Goal: Task Accomplishment & Management: Manage account settings

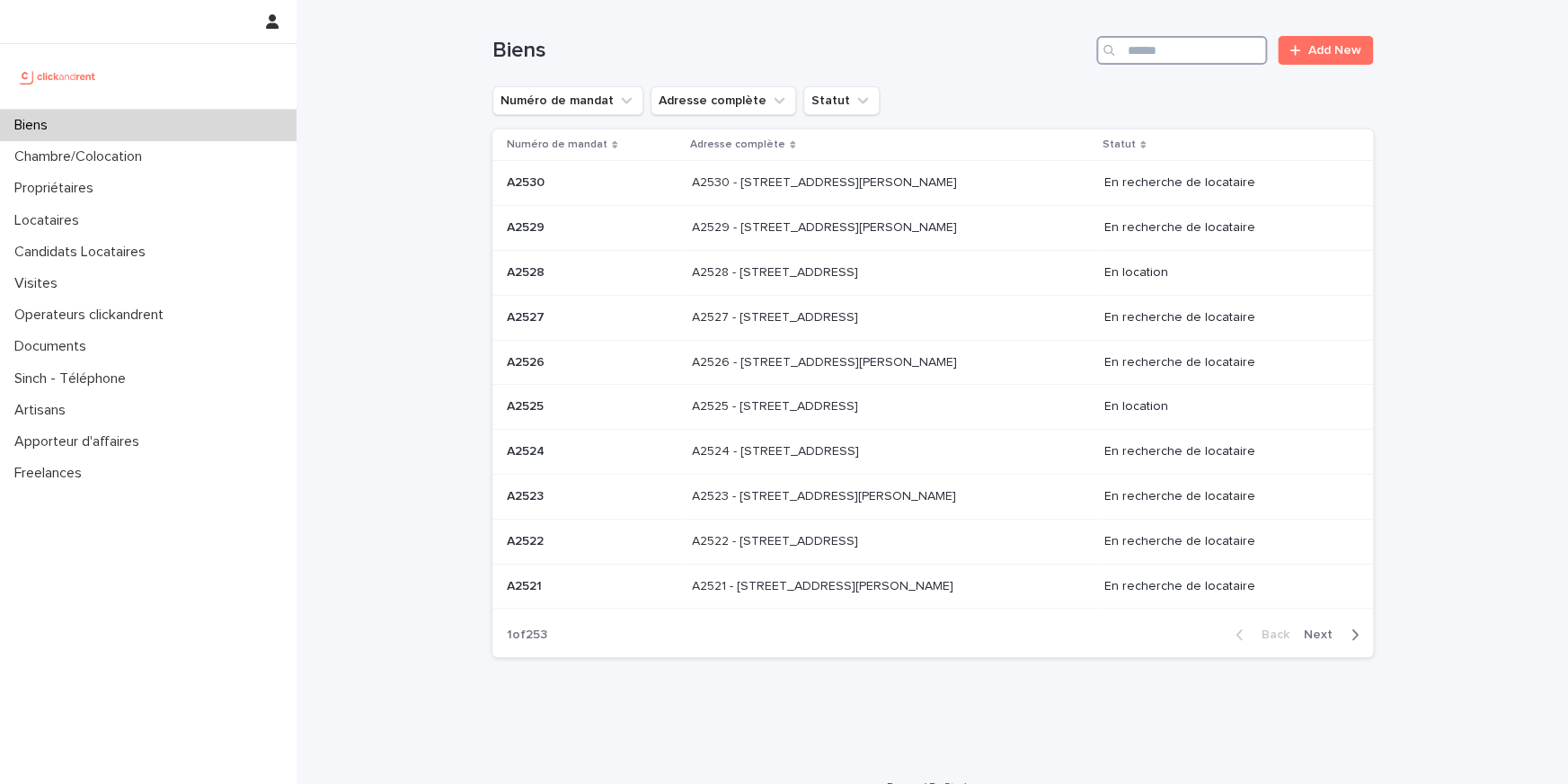
click at [1216, 58] on input "Search" at bounding box center [1181, 50] width 170 height 29
paste input "*****"
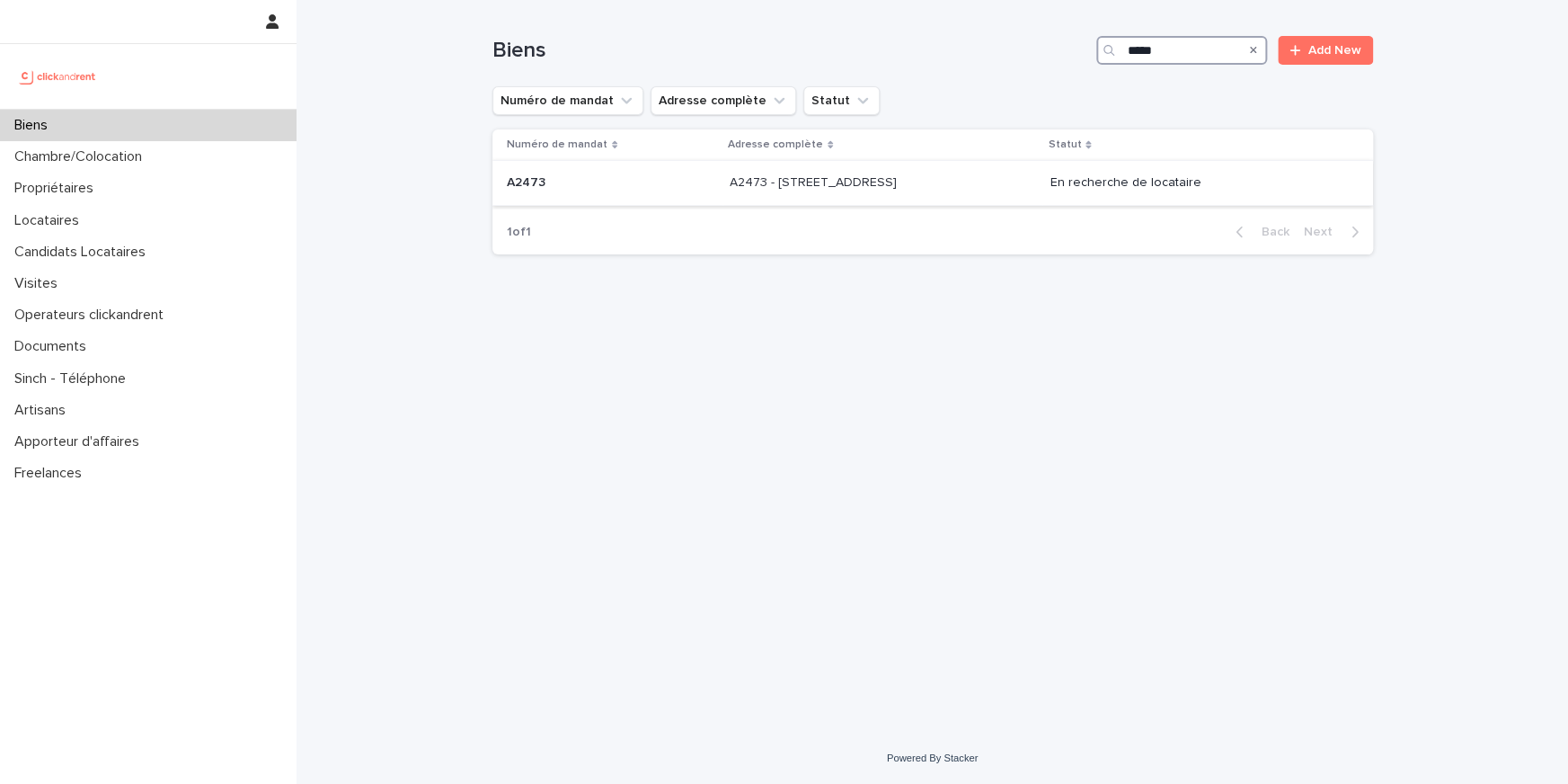
type input "*****"
click at [852, 195] on div "A2473 - 2 Rue De L'Abbé Cochet, Rouen 76000 A2473 - 2 Rue De L'Abbé Cochet, Rou…" at bounding box center [882, 183] width 306 height 30
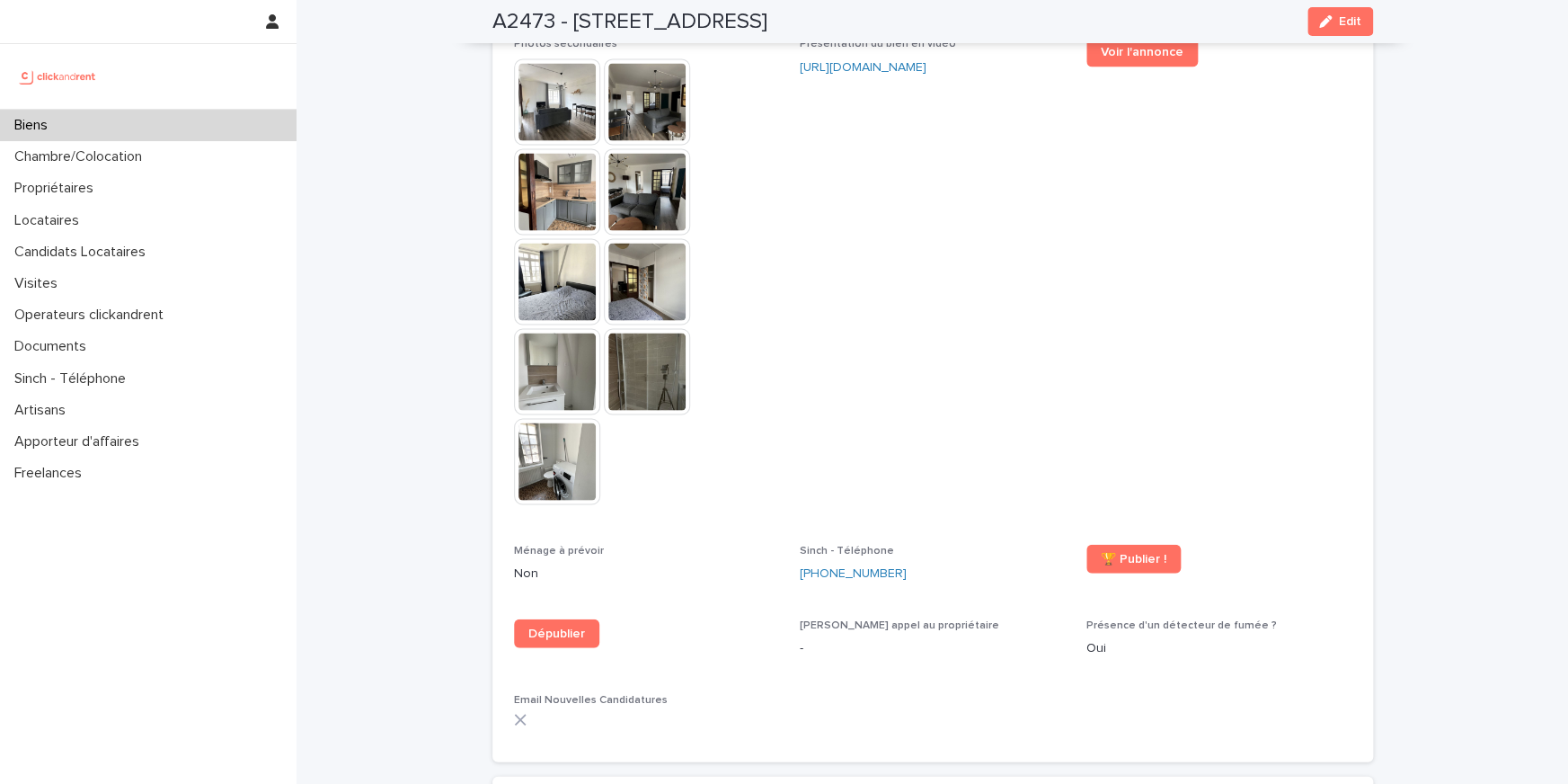
scroll to position [5651, 0]
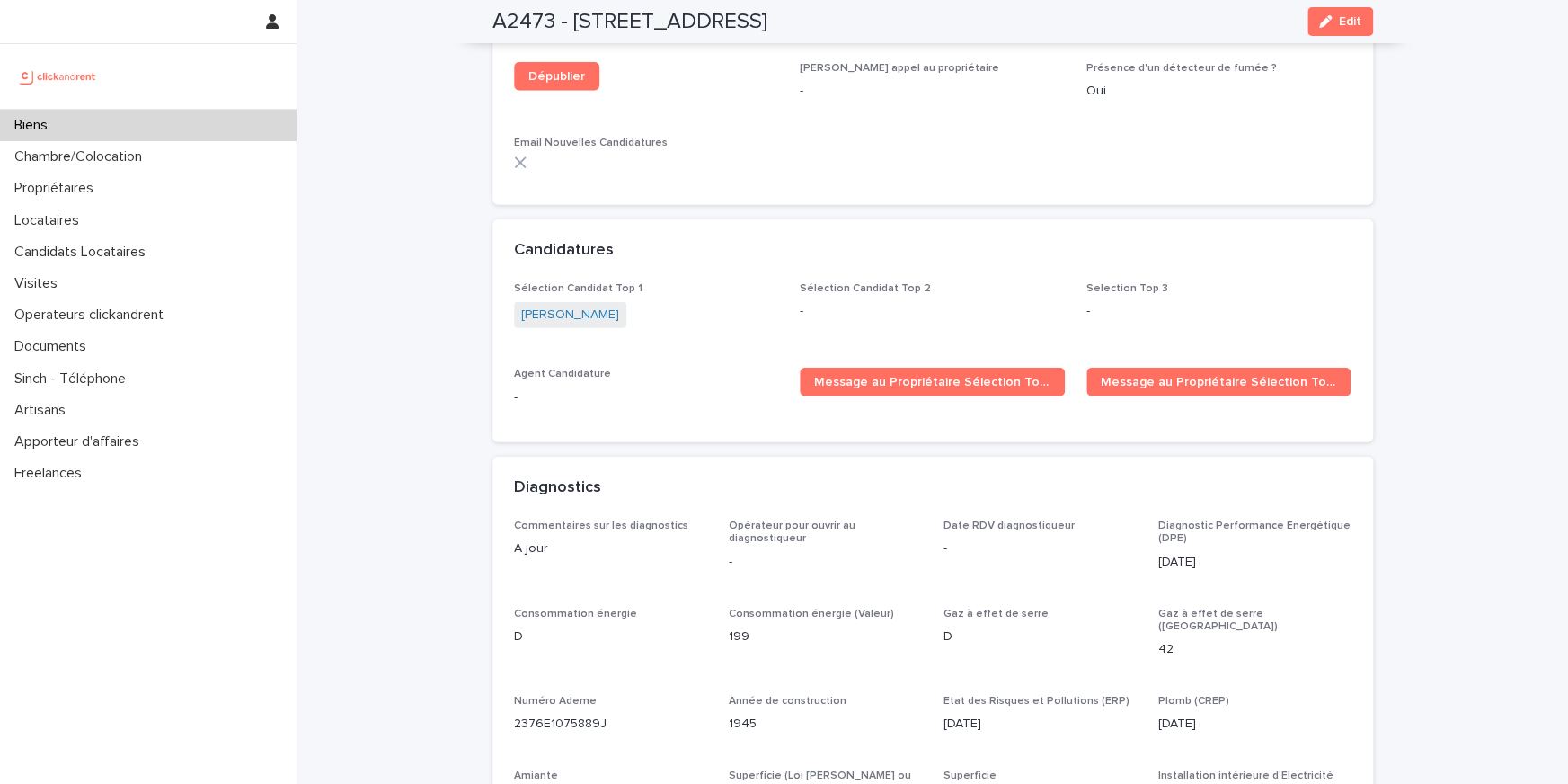
click at [584, 302] on span "Marwa Latrache" at bounding box center [570, 315] width 112 height 26
click at [584, 305] on link "Marwa Latrache" at bounding box center [569, 314] width 97 height 19
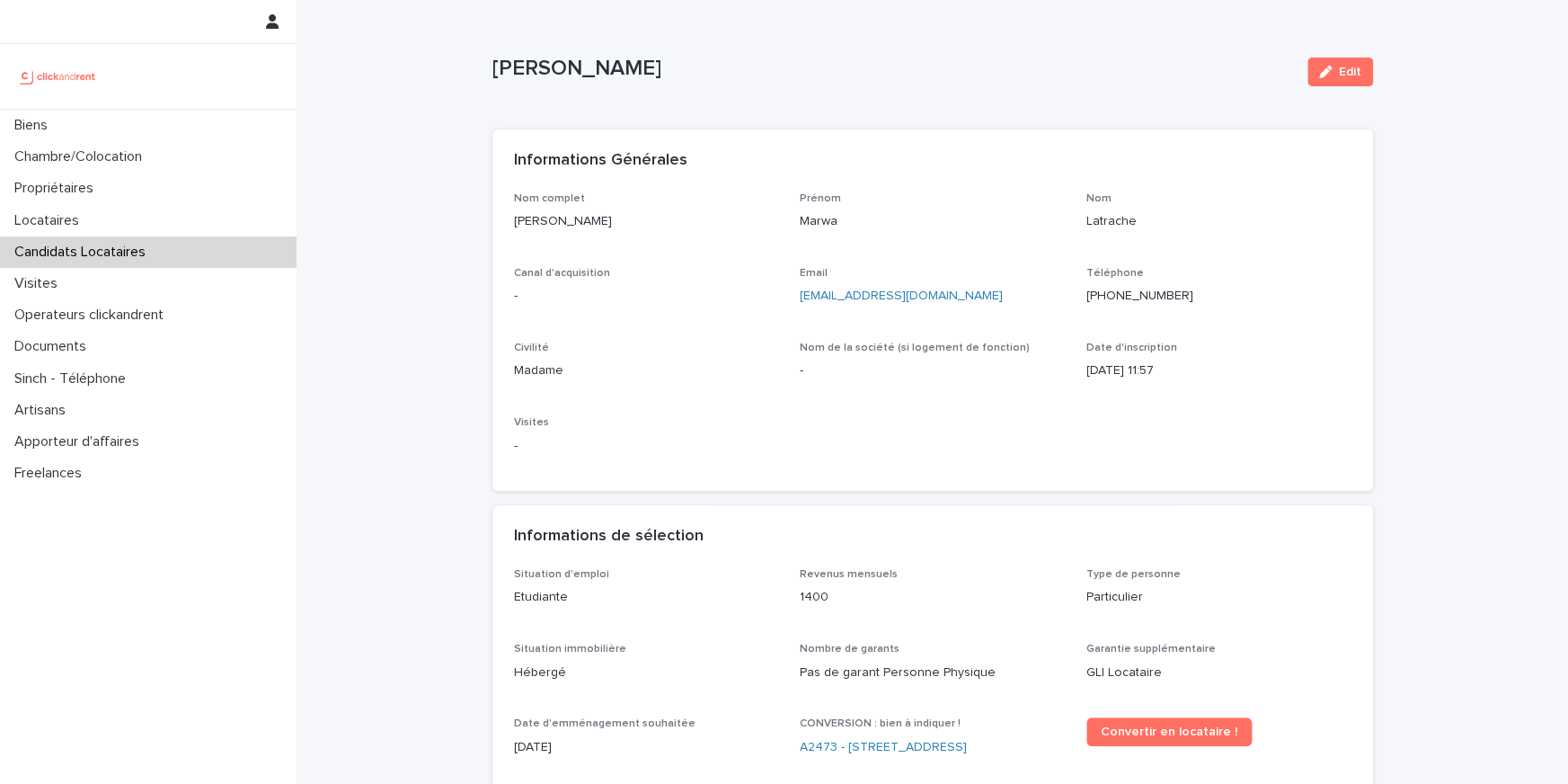
click at [1135, 297] on p "+33760193763" at bounding box center [1218, 295] width 265 height 19
copy p "+33760193763"
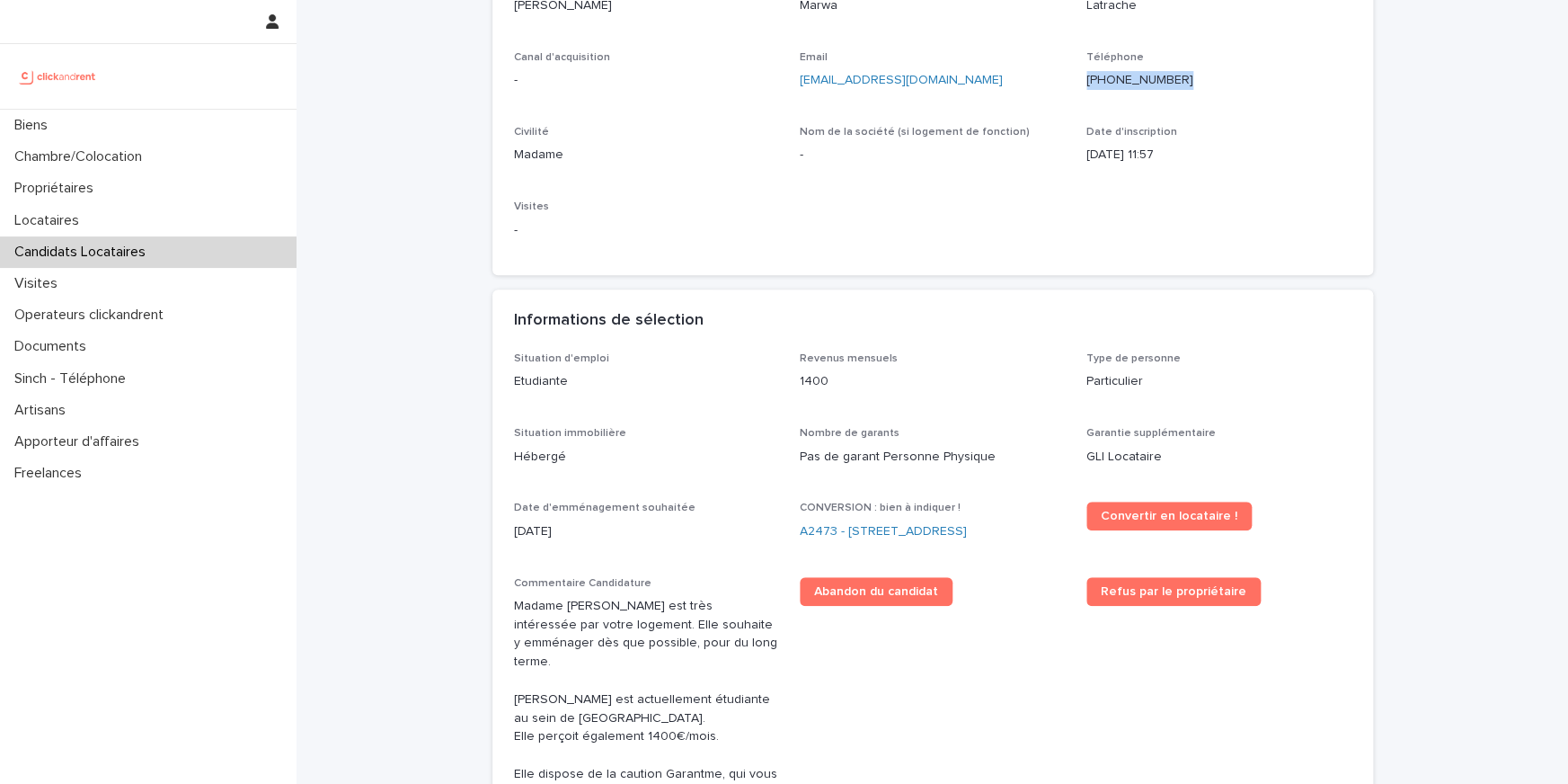
scroll to position [328, 0]
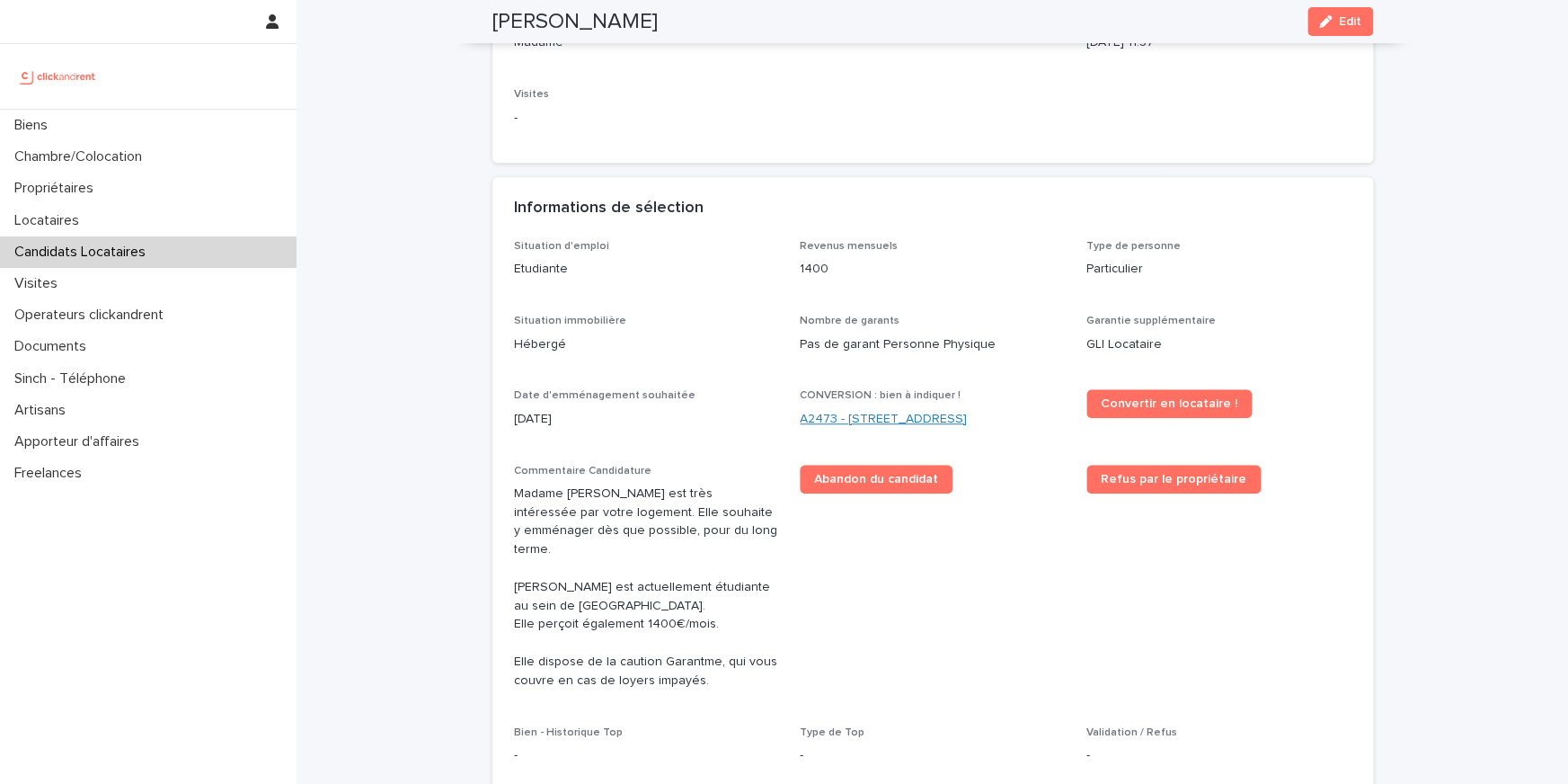
click at [847, 419] on link "A2473 - 2 Rue De L'Abbé Cochet, Rouen 76000" at bounding box center [883, 419] width 167 height 19
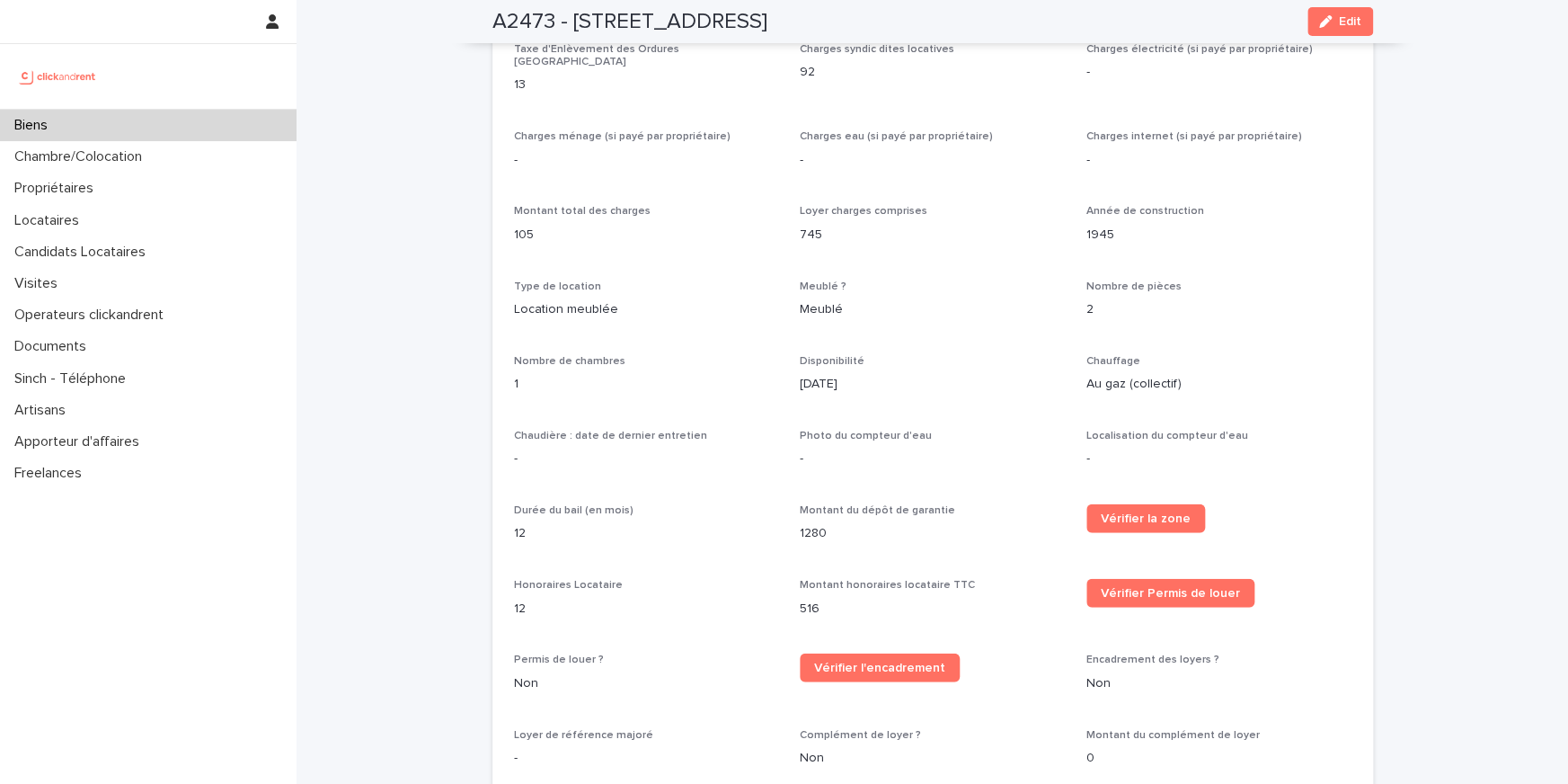
scroll to position [2688, 0]
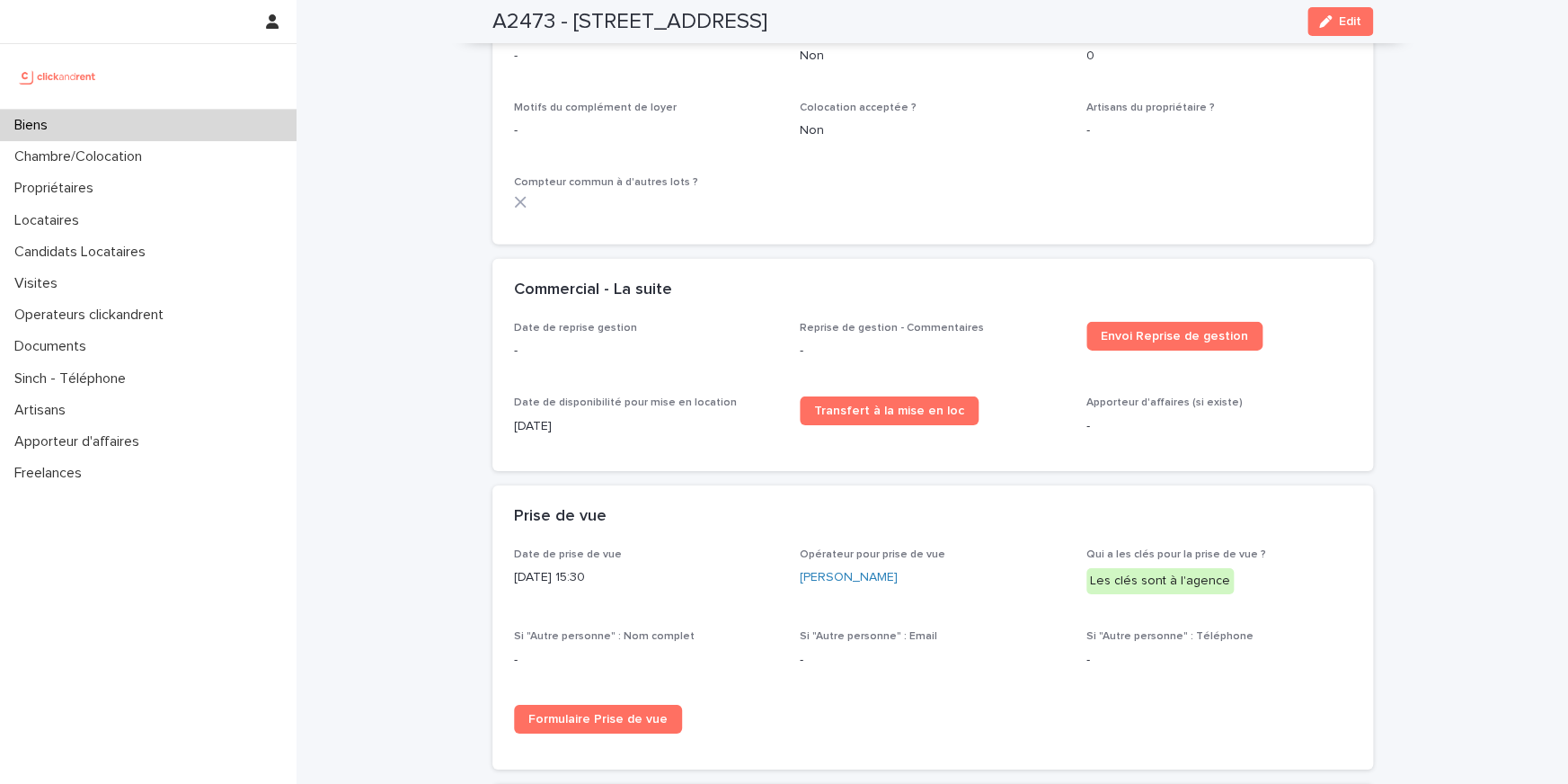
drag, startPoint x: 561, startPoint y: 392, endPoint x: 516, endPoint y: 392, distance: 45.0
click at [516, 418] on p "7/7/2025" at bounding box center [646, 426] width 265 height 19
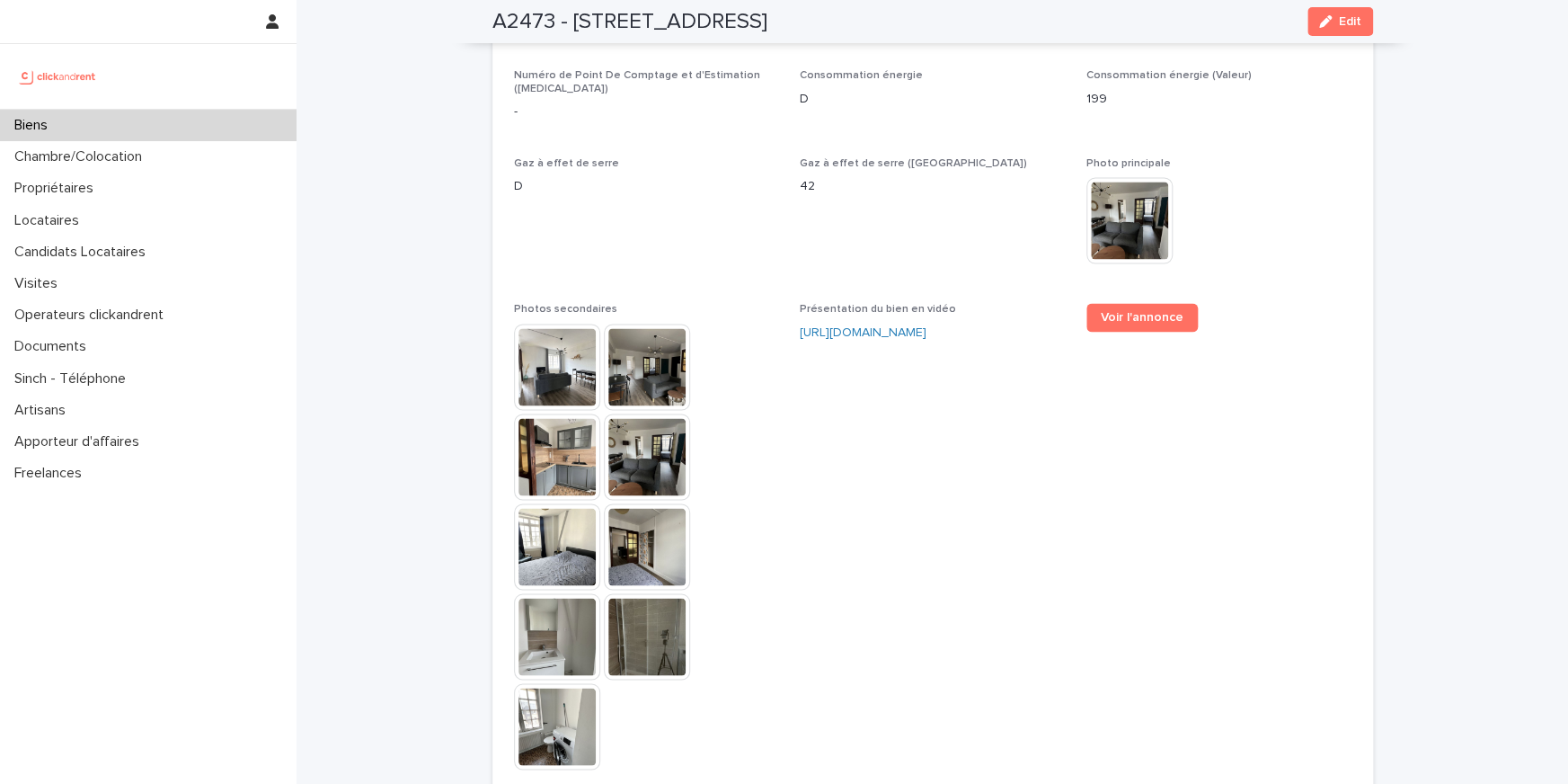
scroll to position [5548, 0]
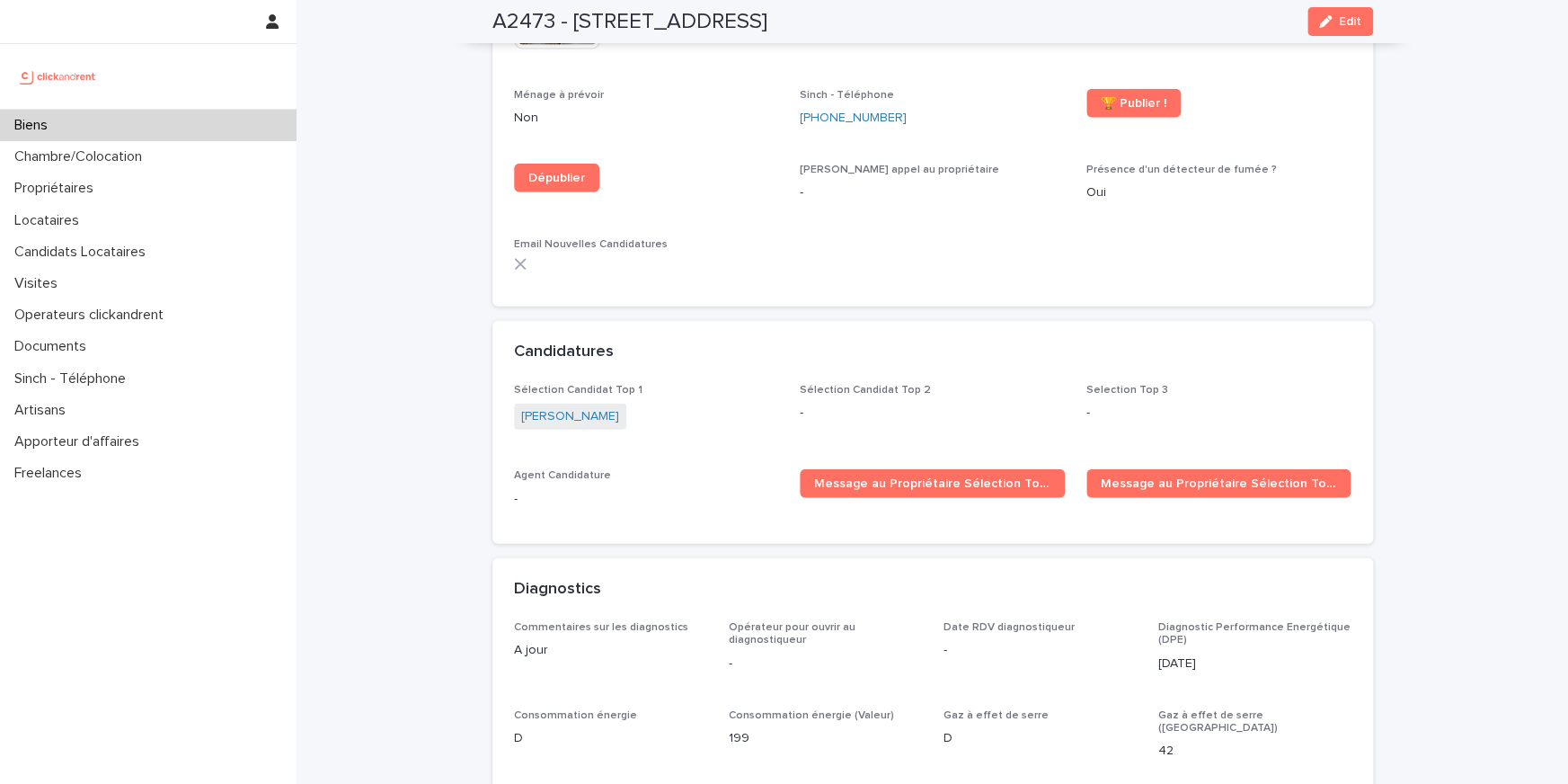
click at [137, 133] on div "Biens" at bounding box center [148, 125] width 296 height 32
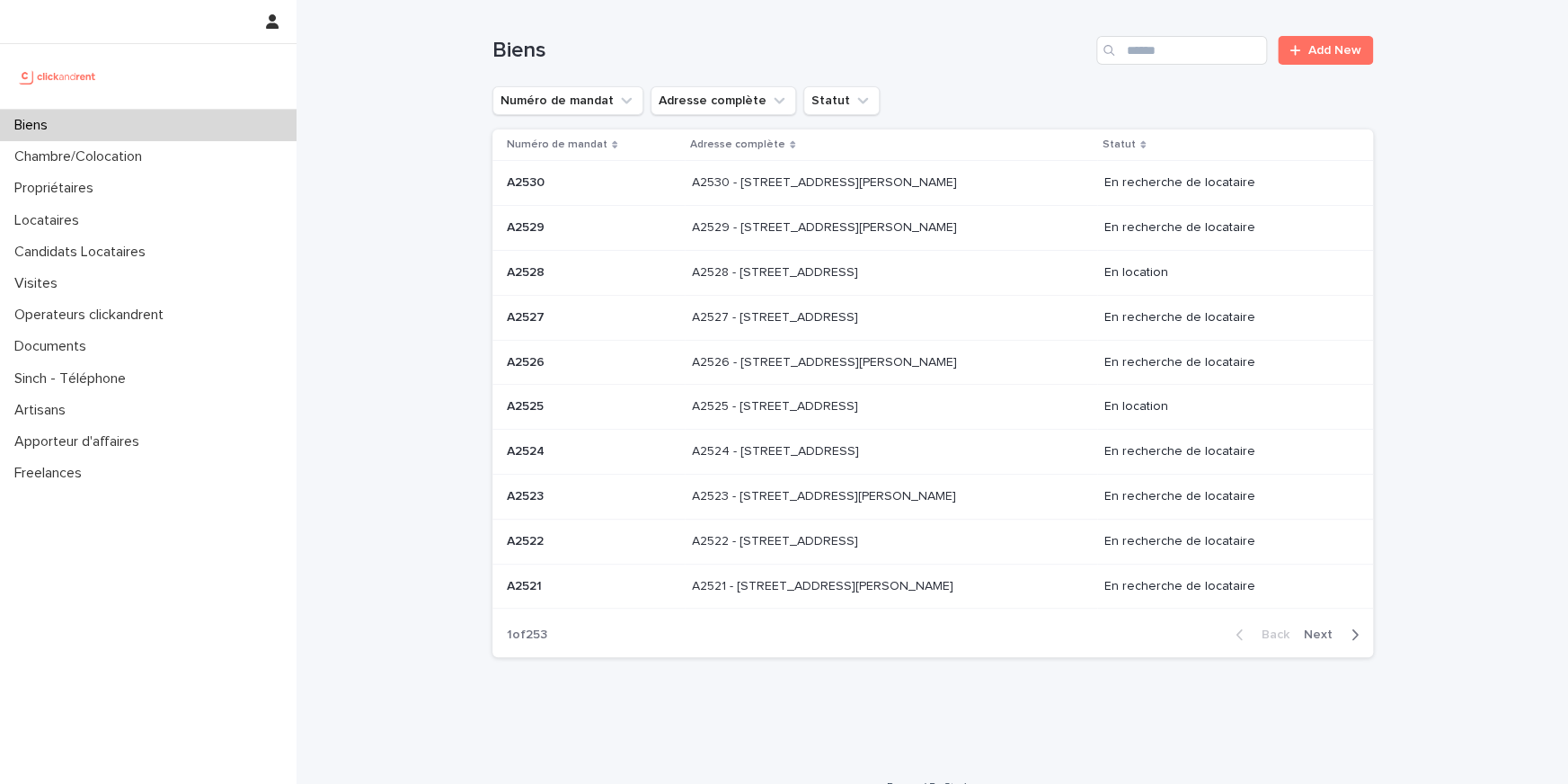
click at [1161, 25] on div "Biens Add New" at bounding box center [932, 43] width 880 height 87
click at [1160, 41] on input "Search" at bounding box center [1181, 50] width 170 height 29
paste input "*****"
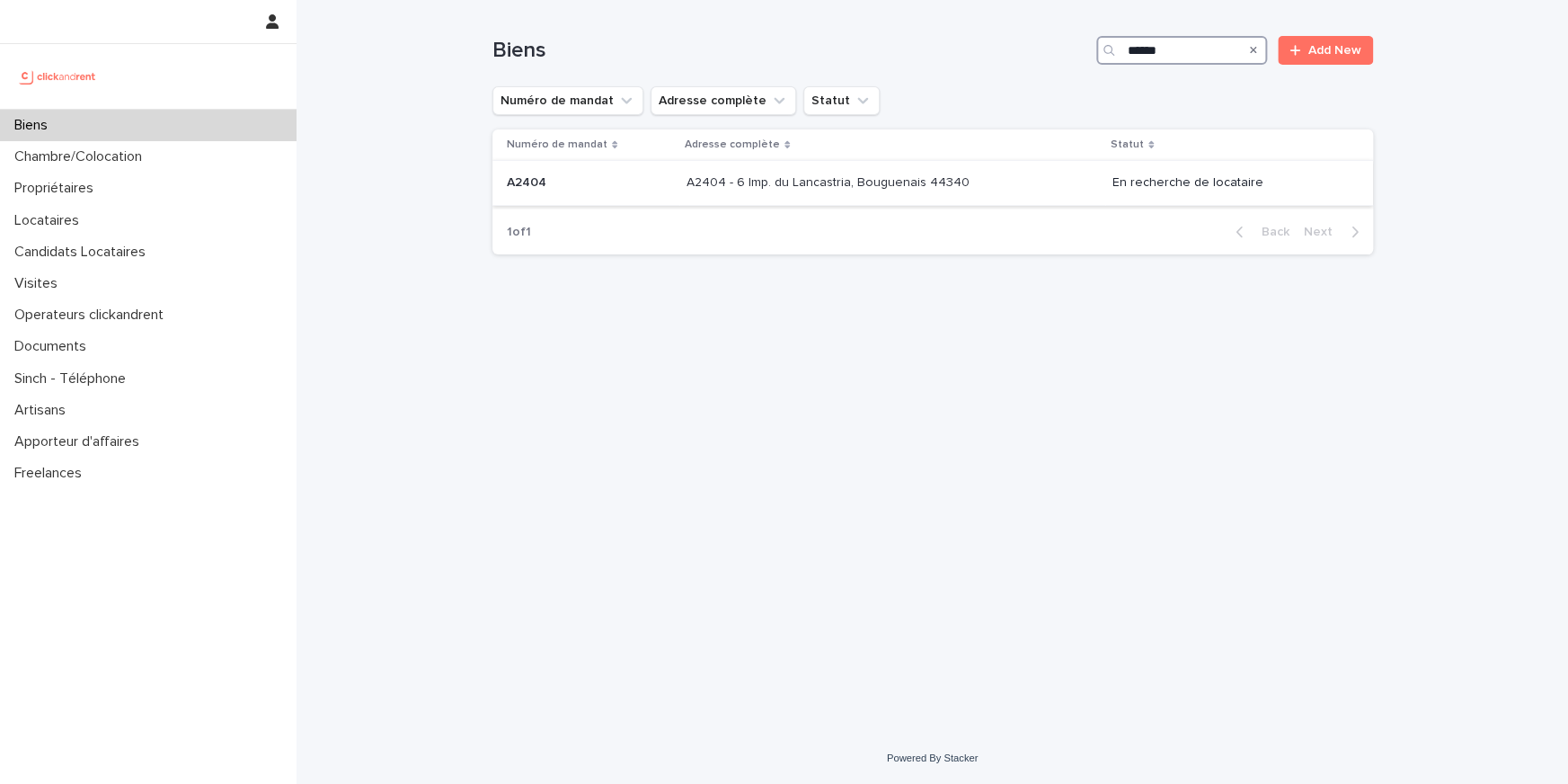
type input "*****"
click at [879, 179] on p "A2404 - 6 Imp. du Lancastria, Bouguenais 44340" at bounding box center [829, 180] width 286 height 19
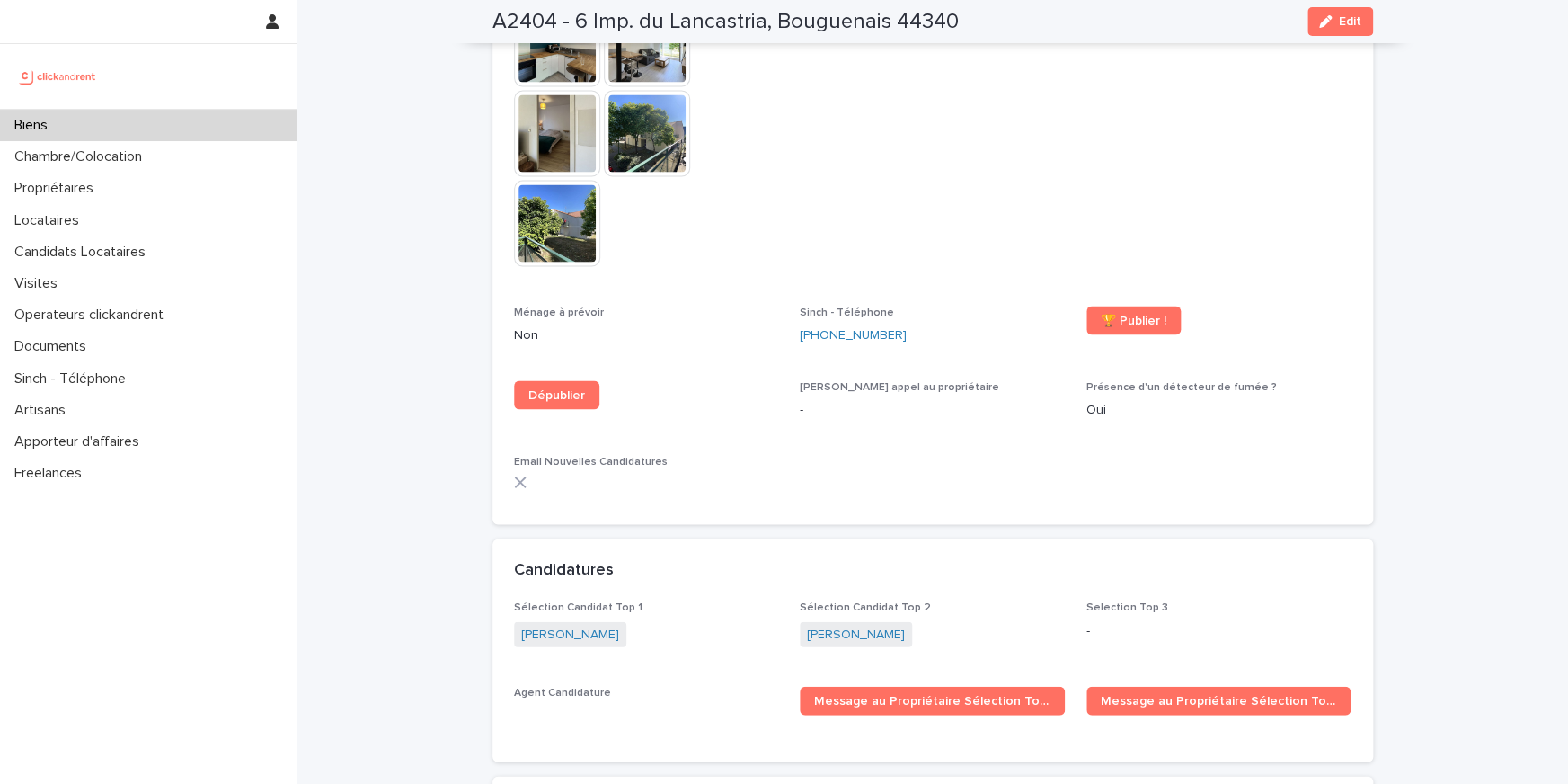
scroll to position [5475, 0]
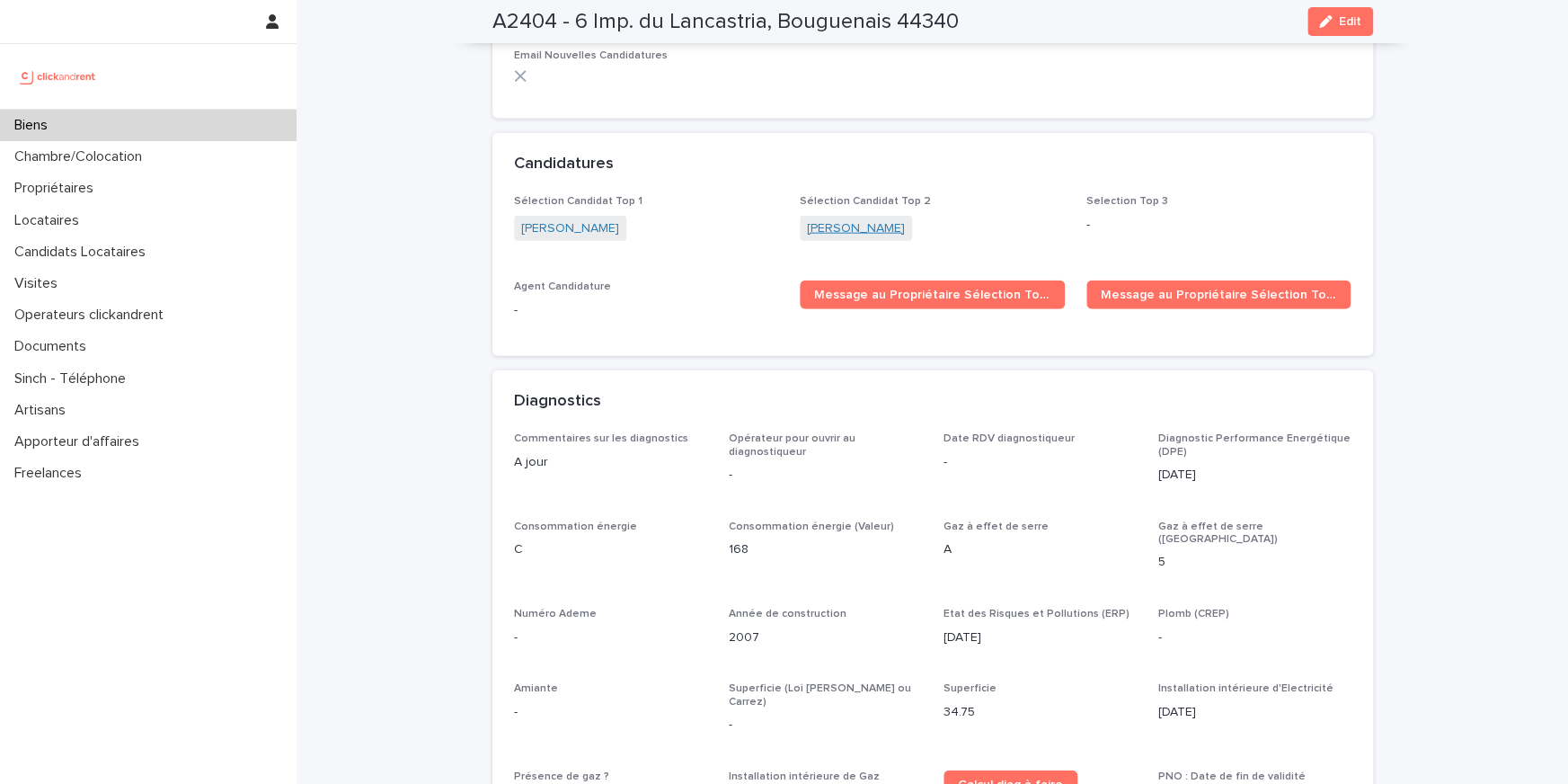
click at [853, 220] on link "Arthur Autret" at bounding box center [855, 229] width 97 height 19
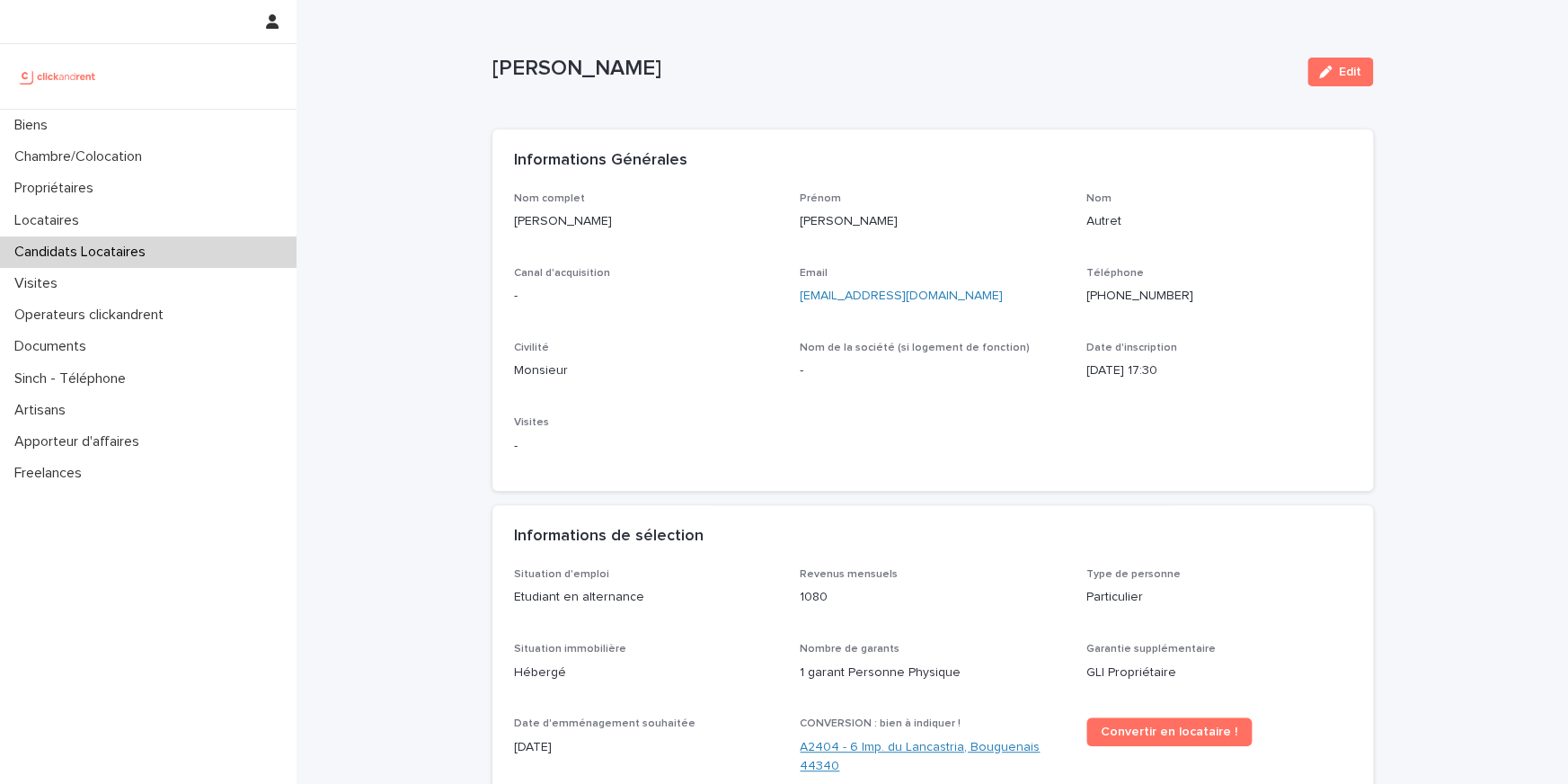
click at [926, 755] on link "A2404 - 6 Imp. du Lancastria, Bouguenais 44340" at bounding box center [931, 756] width 265 height 37
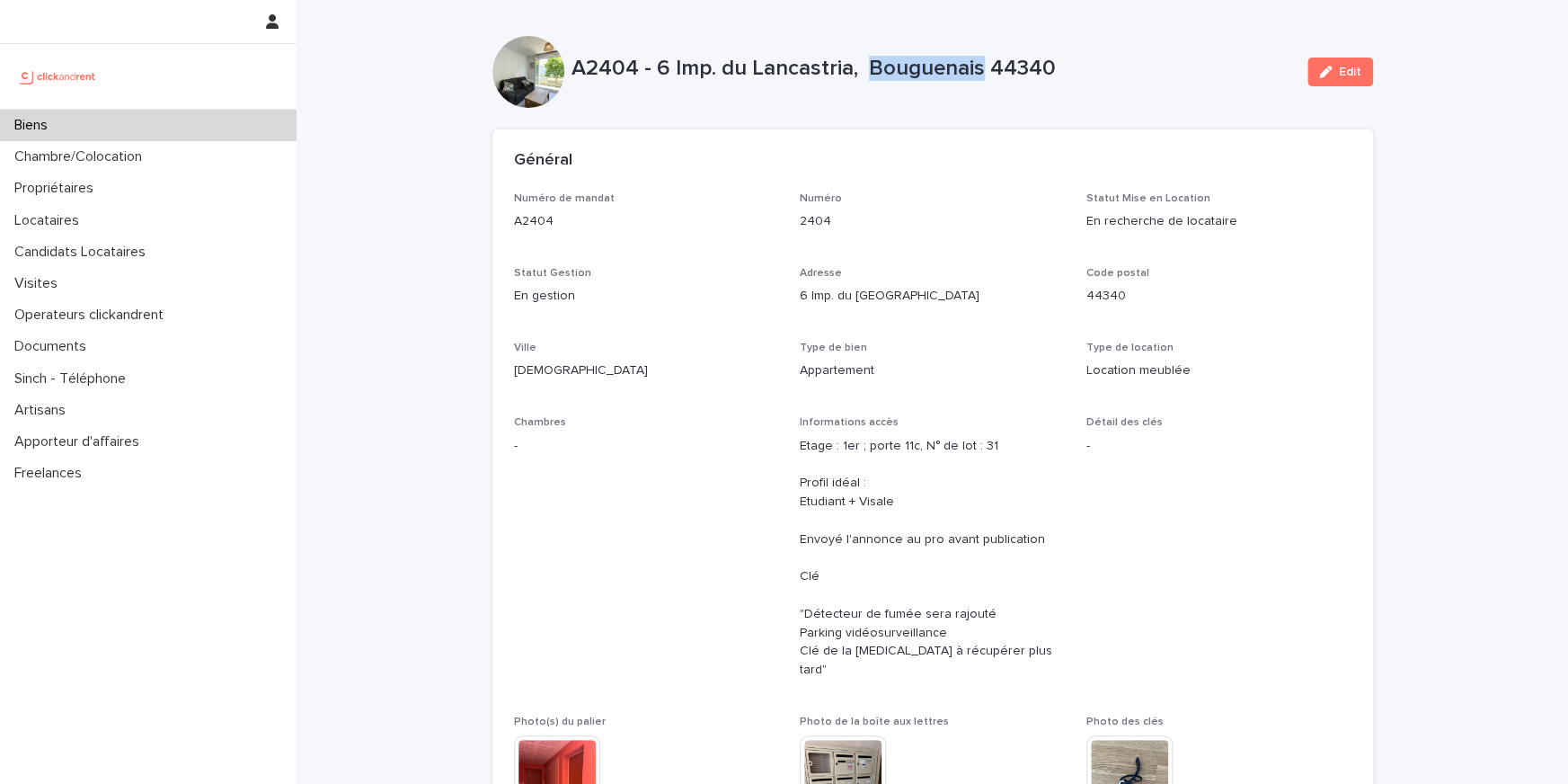
drag, startPoint x: 864, startPoint y: 64, endPoint x: 976, endPoint y: 64, distance: 112.0
click at [976, 64] on p "A2404 - 6 Imp. du Lancastria, Bouguenais 44340" at bounding box center [931, 69] width 721 height 26
copy p "Bouguenais"
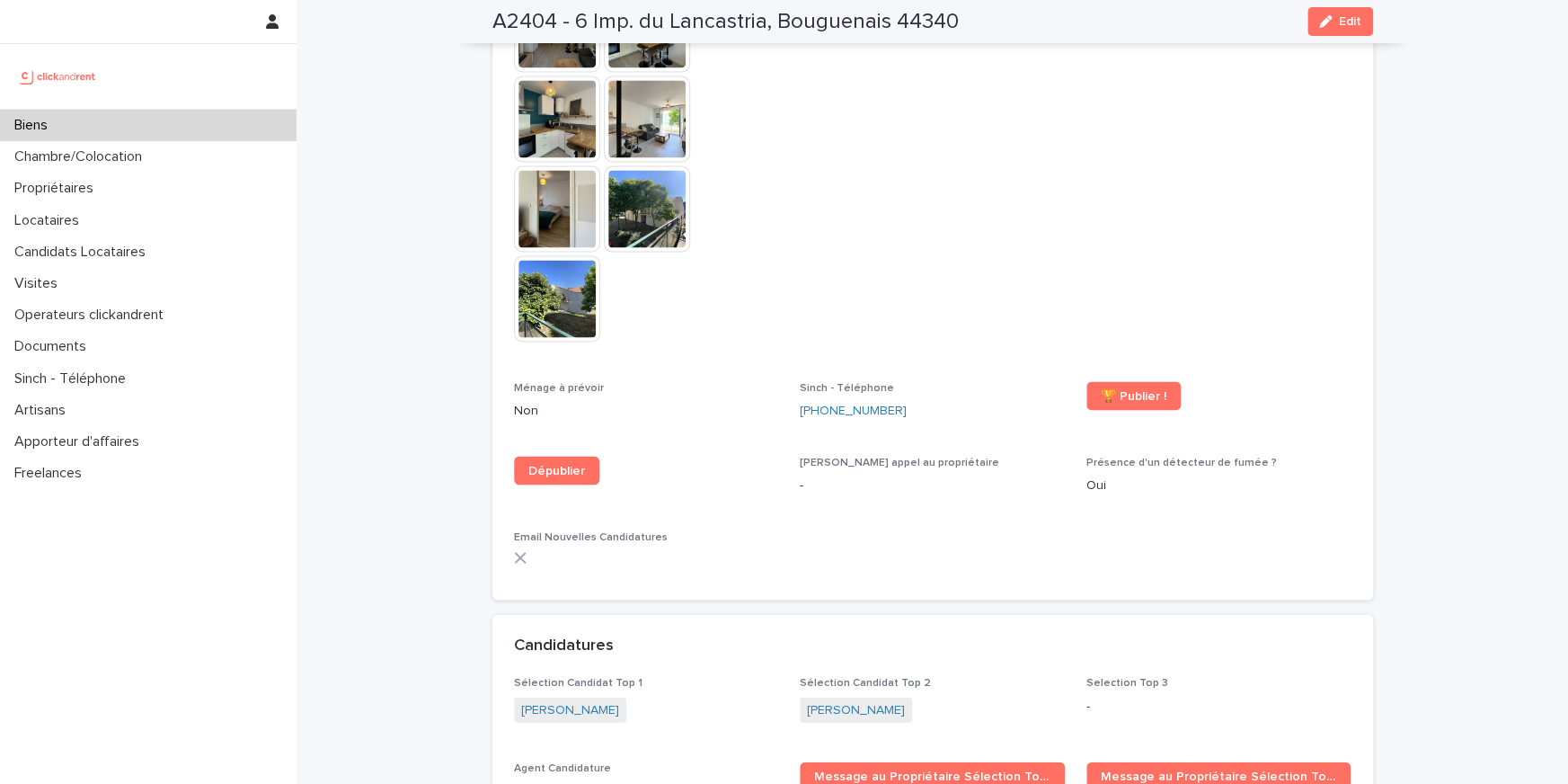
scroll to position [5044, 0]
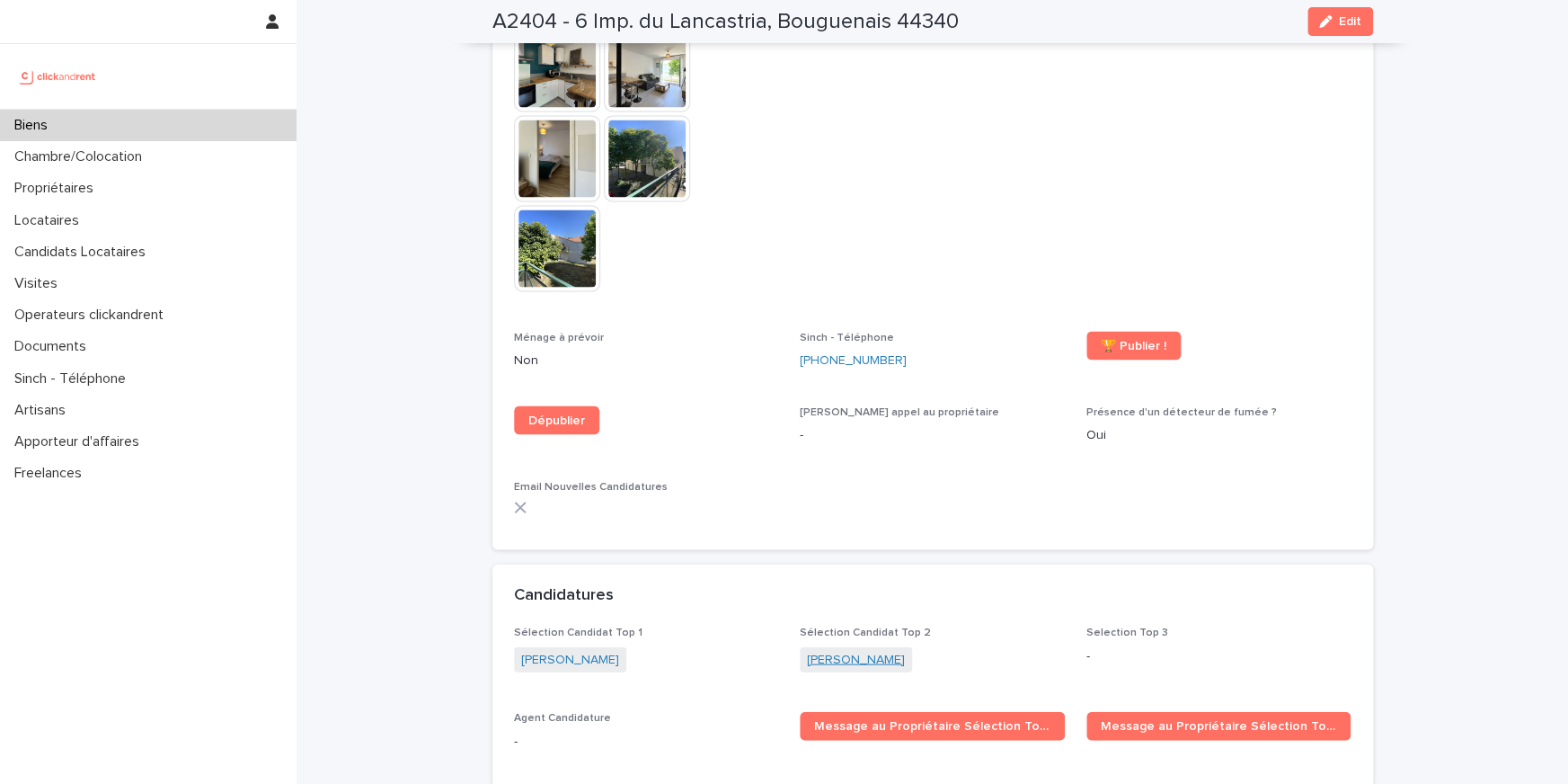
click at [845, 650] on link "Arthur Autret" at bounding box center [855, 659] width 97 height 19
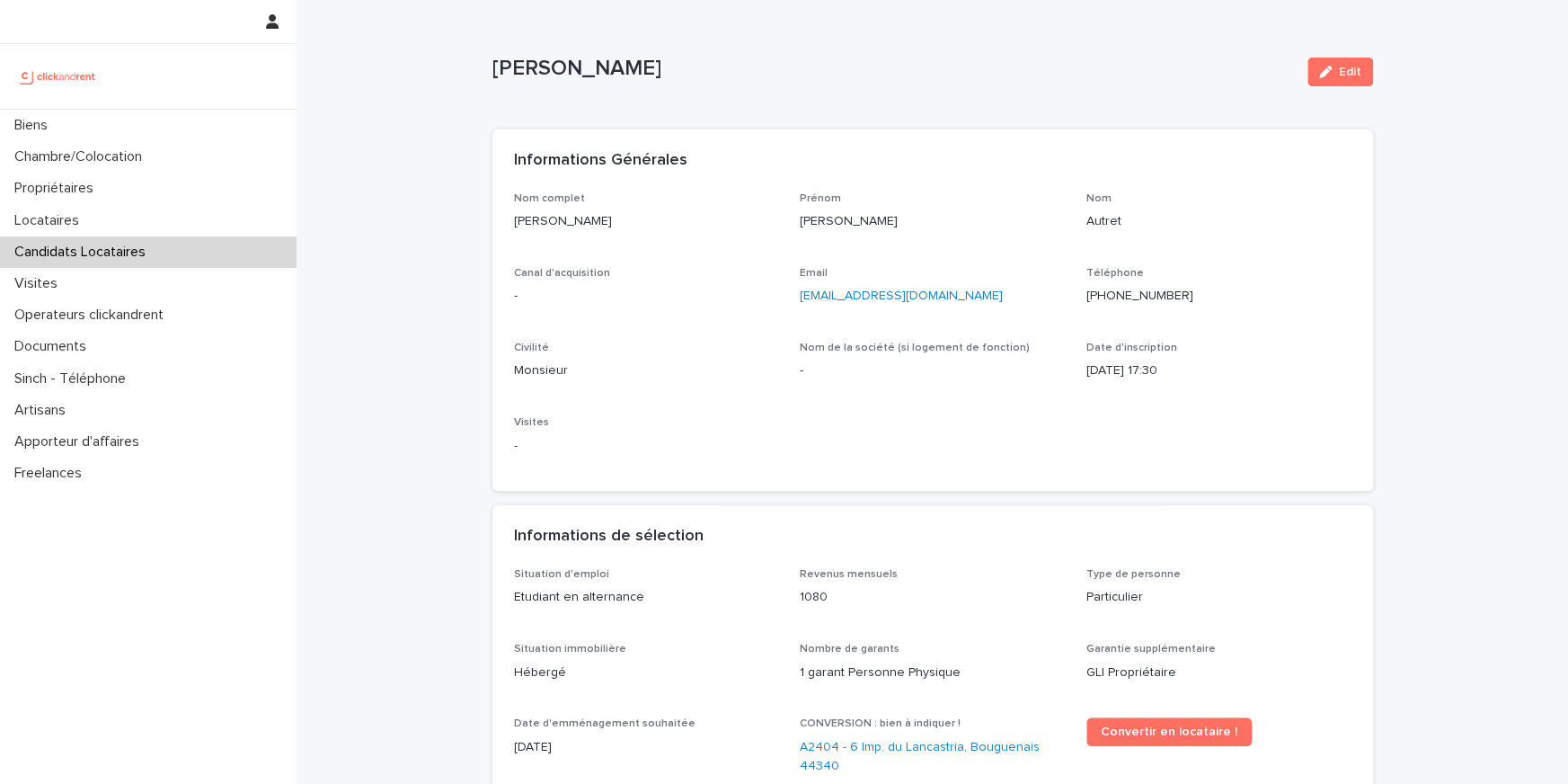
click at [1140, 288] on p "+33658194902" at bounding box center [1218, 295] width 265 height 19
copy p "+33658194902"
click at [944, 301] on p "arthurautr@gmail.com" at bounding box center [931, 295] width 265 height 19
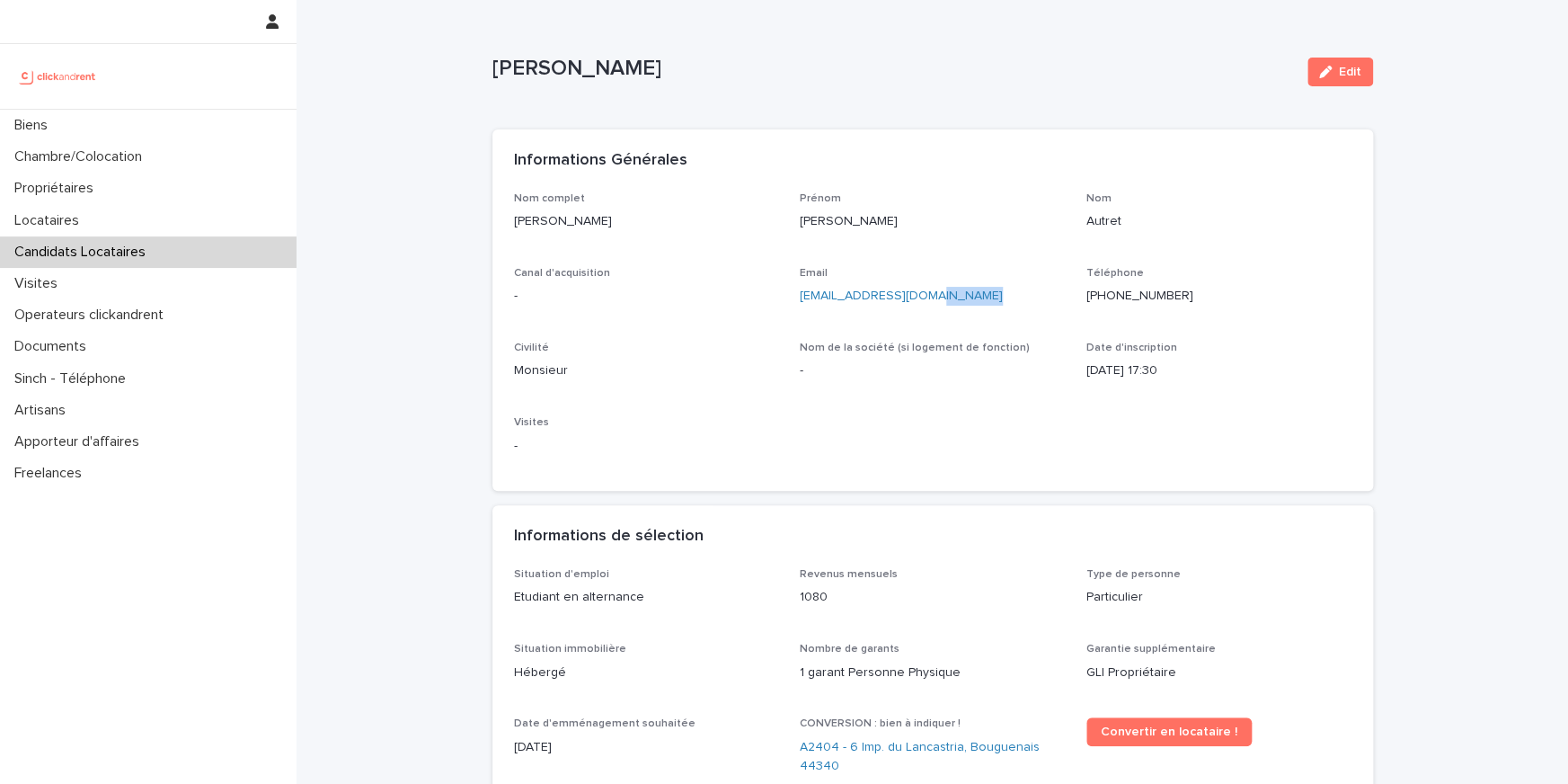
click at [944, 301] on p "arthurautr@gmail.com" at bounding box center [931, 295] width 265 height 19
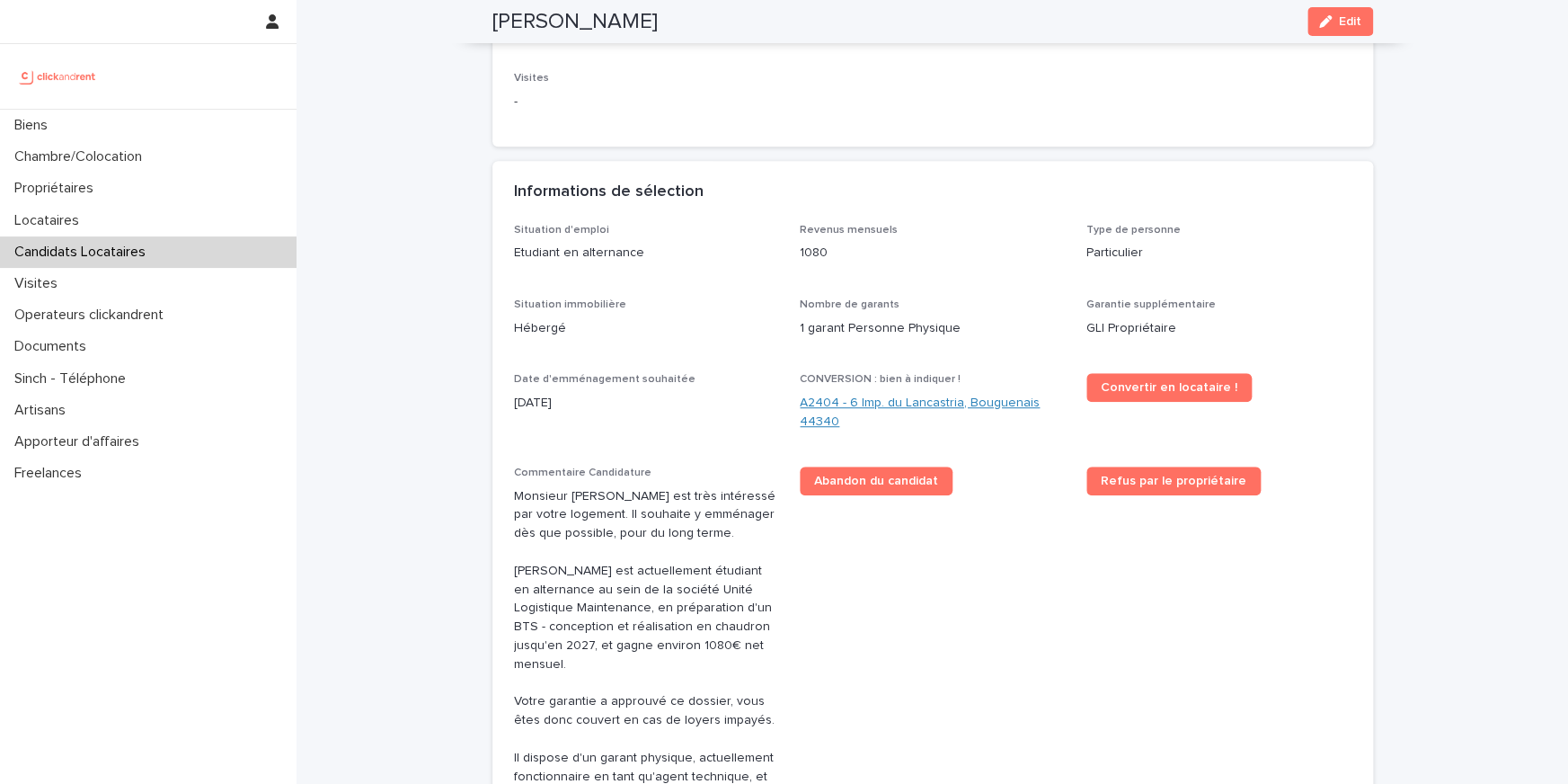
click at [856, 401] on link "A2404 - 6 Imp. du Lancastria, Bouguenais 44340" at bounding box center [931, 413] width 265 height 37
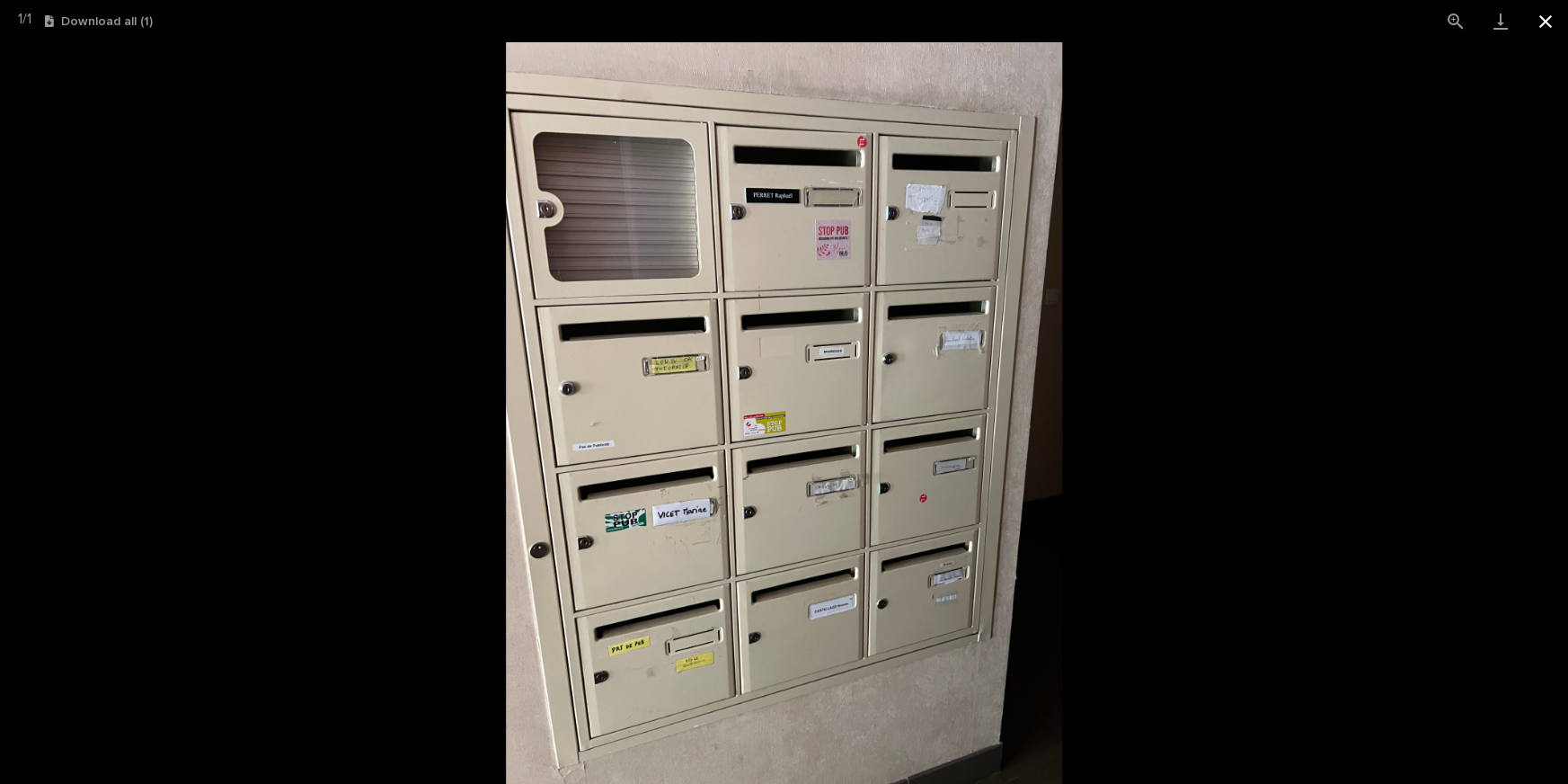
click at [1554, 20] on button "Close gallery" at bounding box center [1545, 21] width 45 height 42
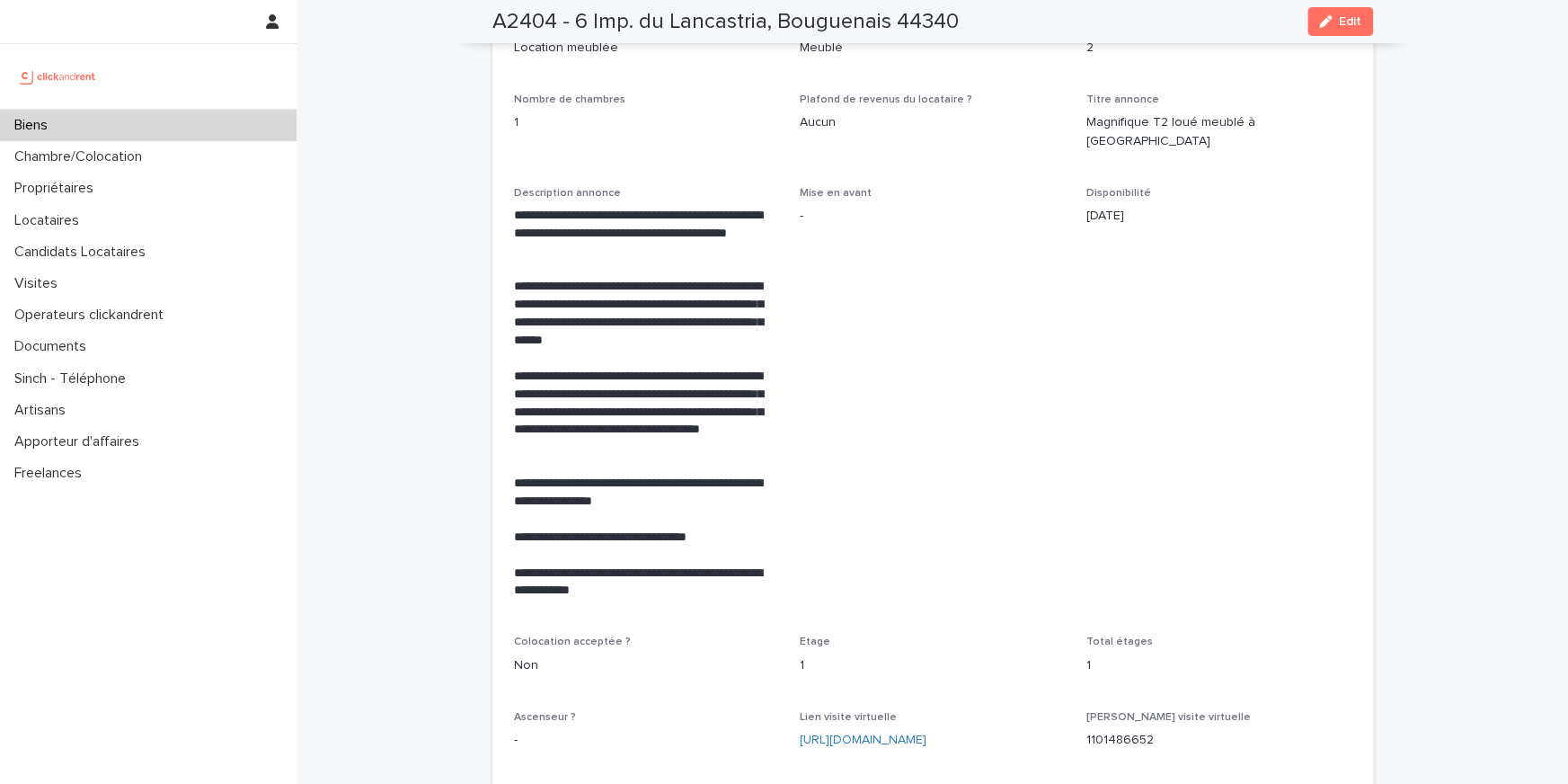
scroll to position [3994, 0]
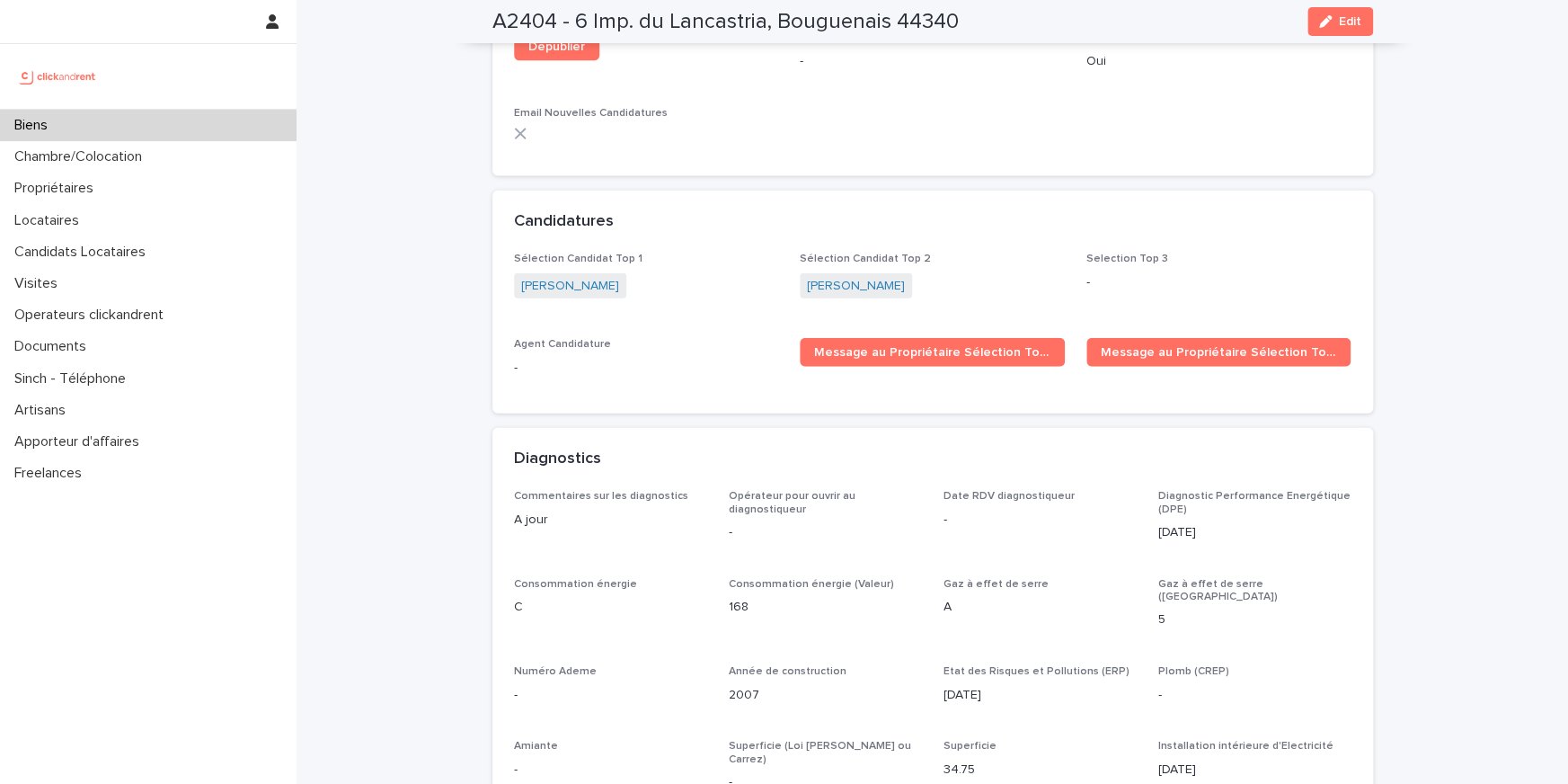
click at [852, 273] on span "Arthur Autret" at bounding box center [855, 286] width 112 height 26
click at [852, 277] on link "Arthur Autret" at bounding box center [855, 286] width 97 height 19
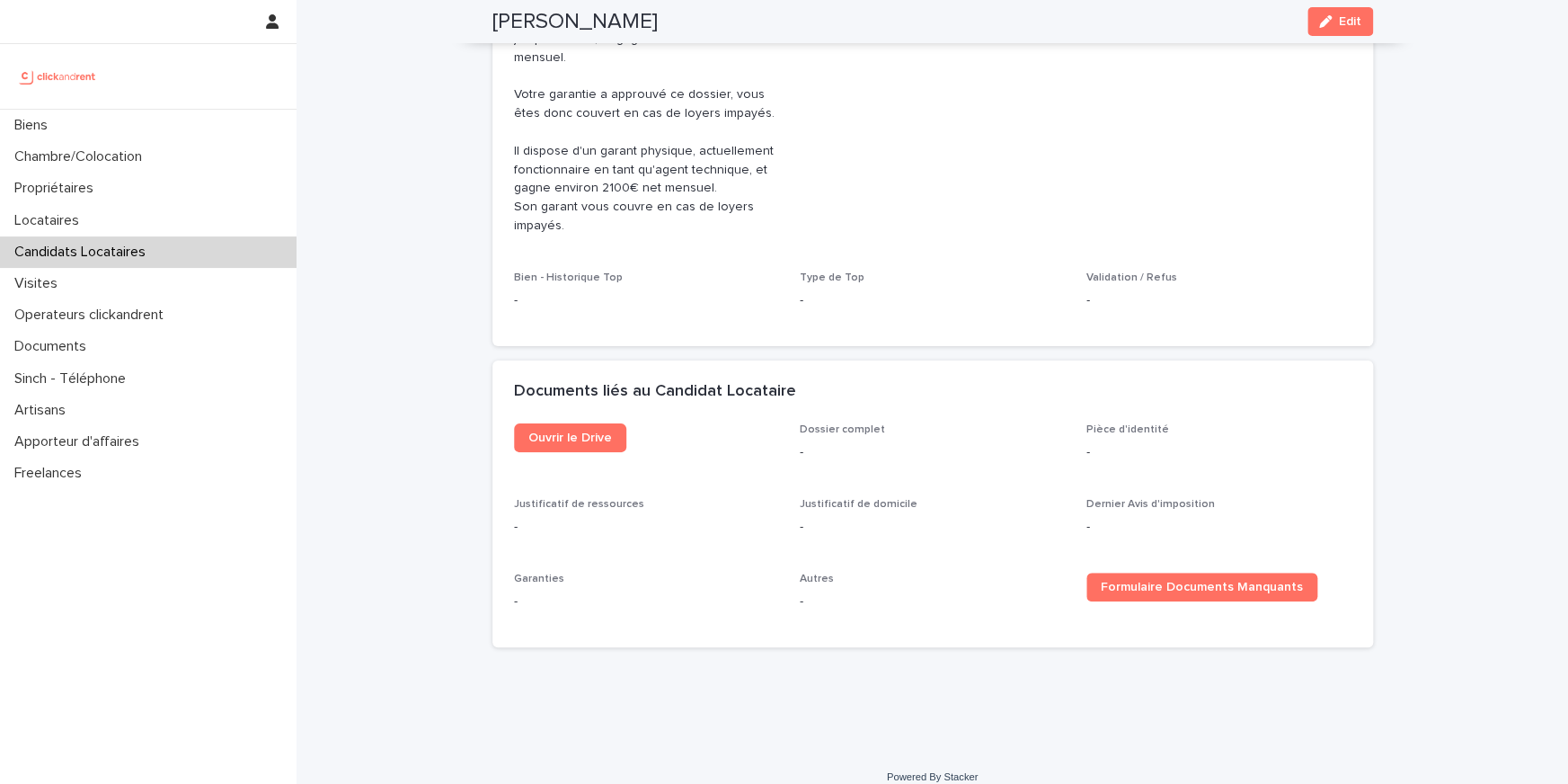
click at [549, 27] on h2 "Arthur Autret" at bounding box center [575, 22] width 165 height 26
copy div "Arthur Autret Edit"
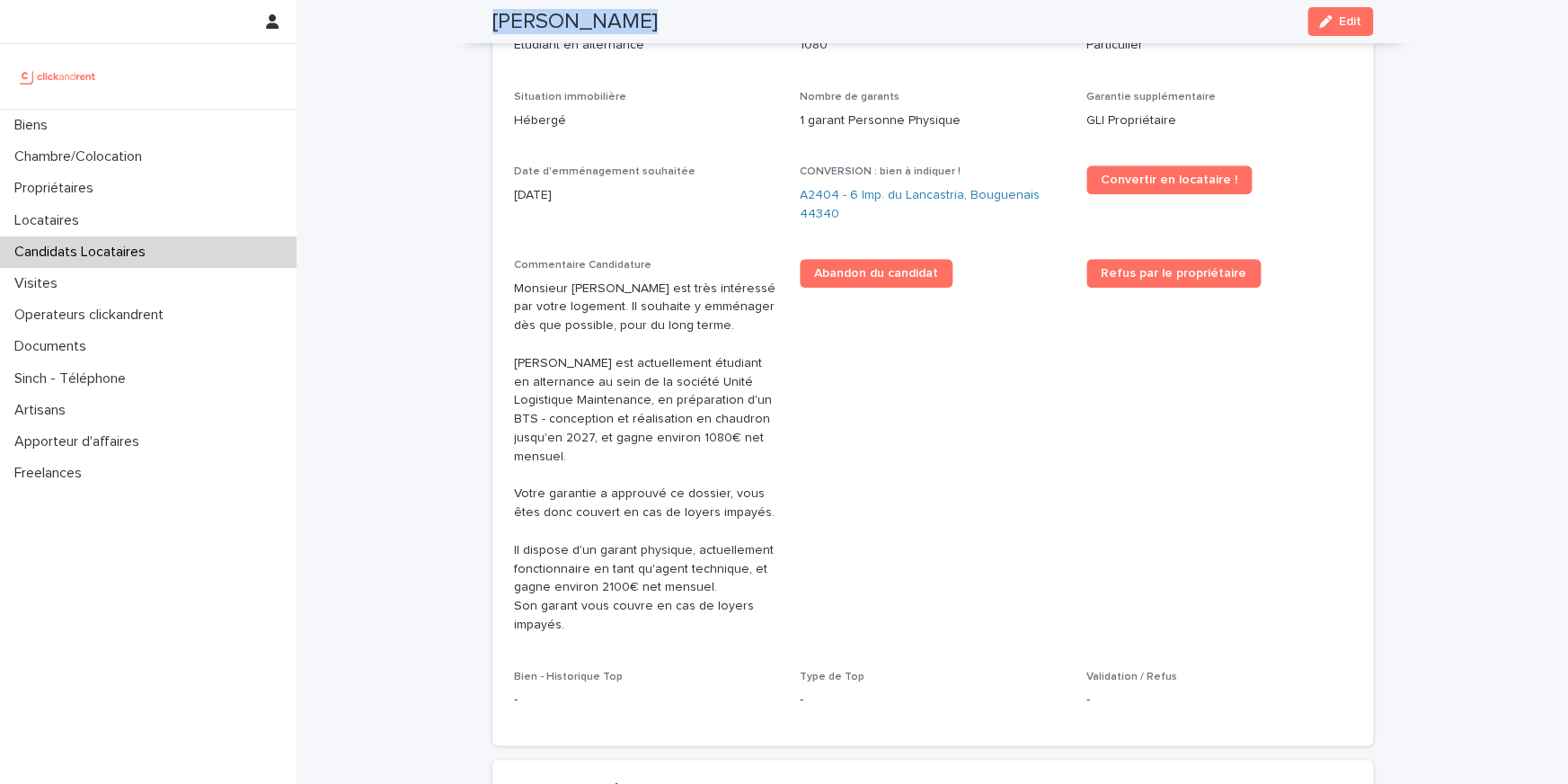
scroll to position [500, 0]
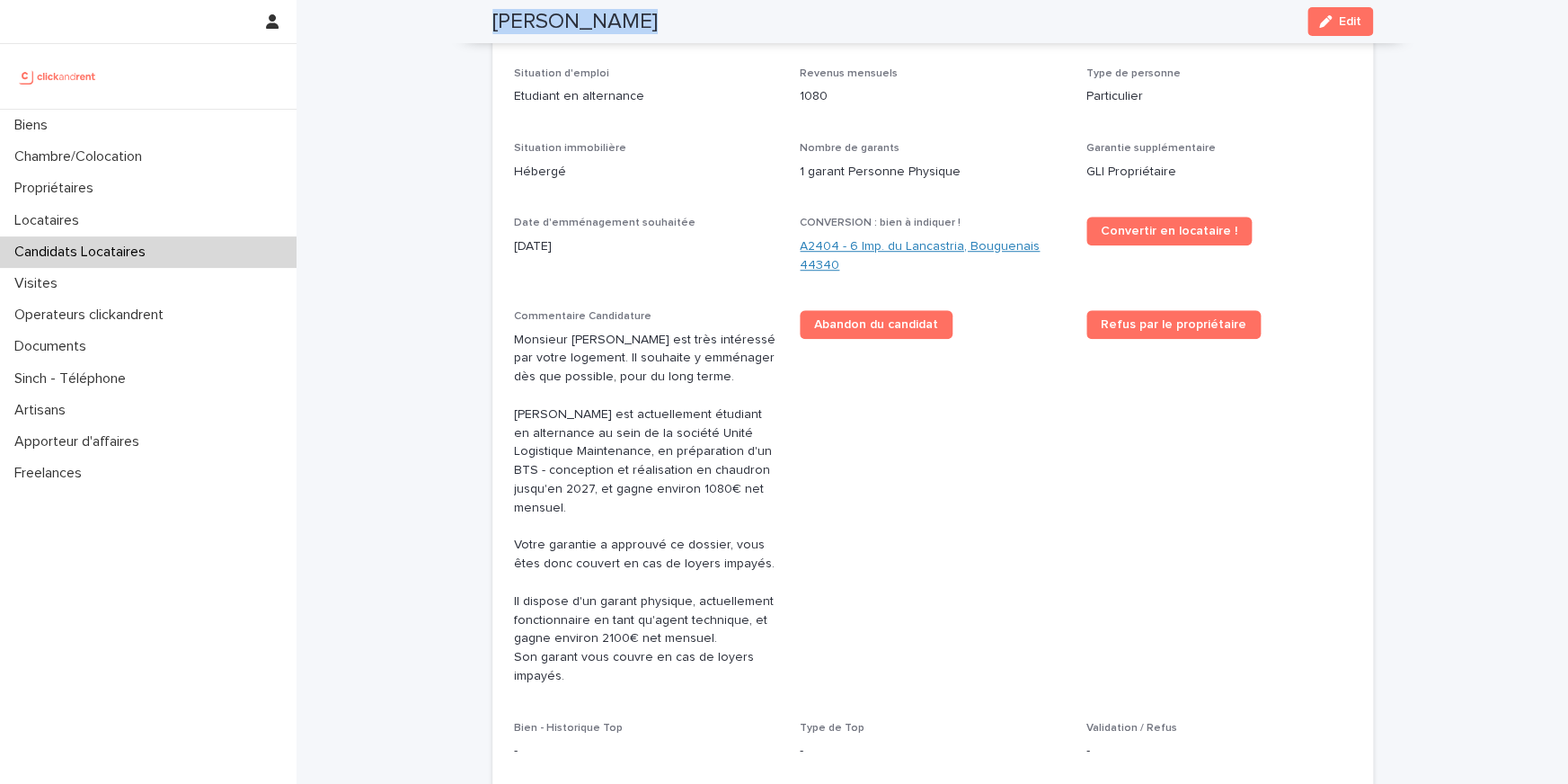
click at [884, 241] on link "A2404 - 6 Imp. du Lancastria, Bouguenais 44340" at bounding box center [931, 256] width 265 height 37
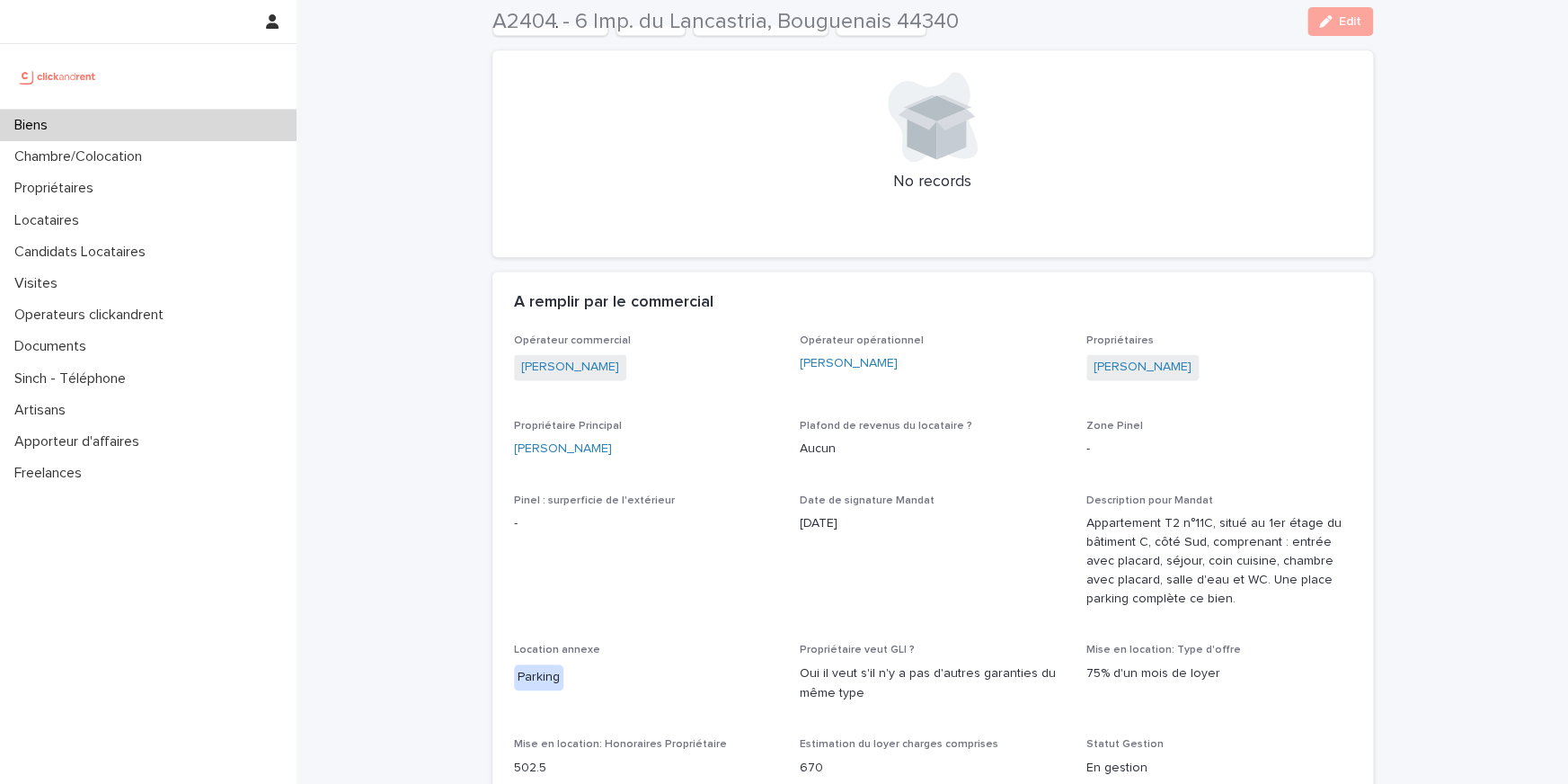
scroll to position [1296, 0]
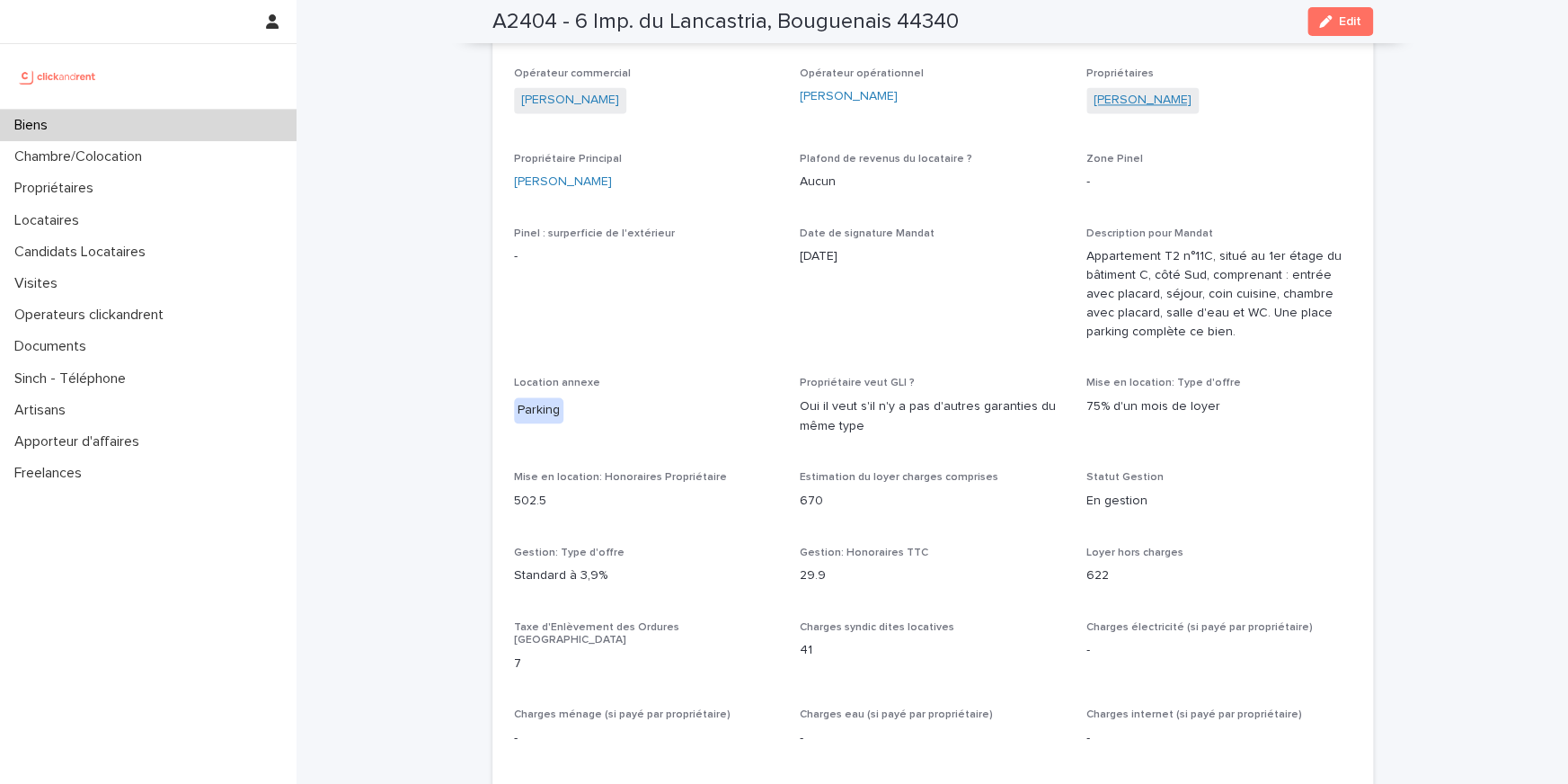
click at [1132, 91] on link "Sami Sadir" at bounding box center [1142, 99] width 97 height 19
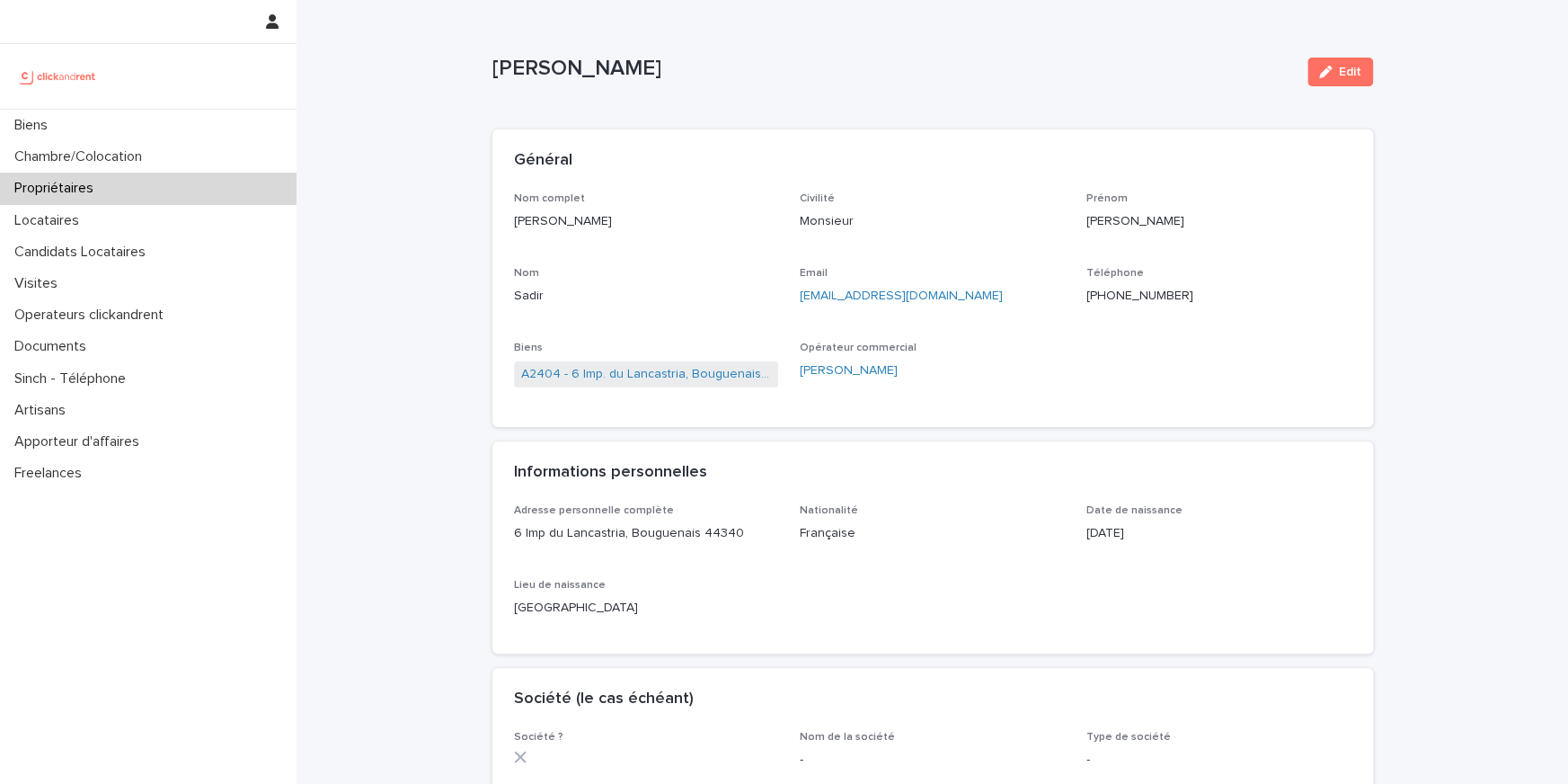
click at [1123, 300] on p "+33625768838" at bounding box center [1218, 295] width 265 height 19
copy p "+33625768838"
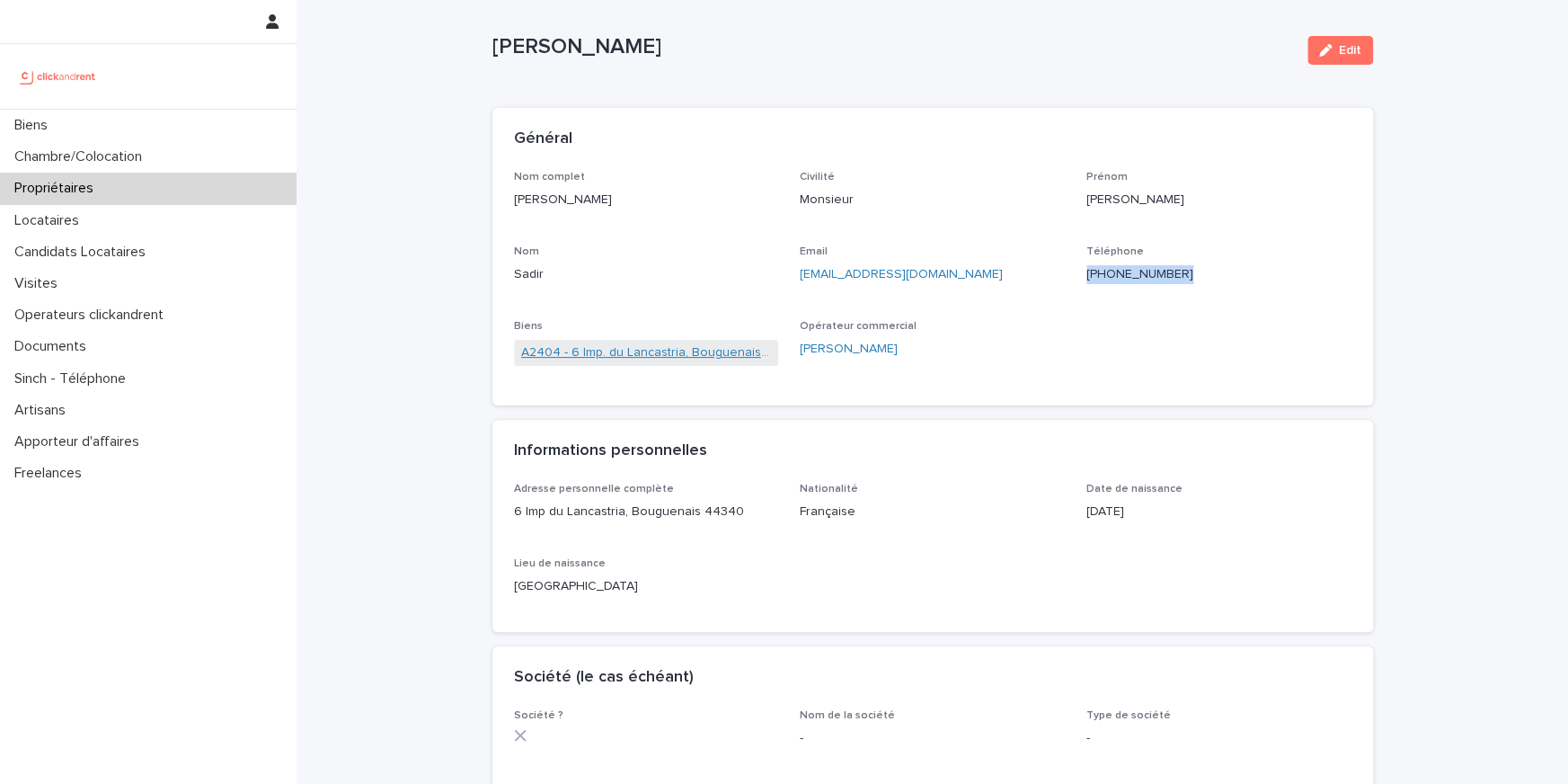
click at [705, 357] on link "A2404 - 6 Imp. du Lancastria, Bouguenais 44340" at bounding box center [646, 353] width 251 height 19
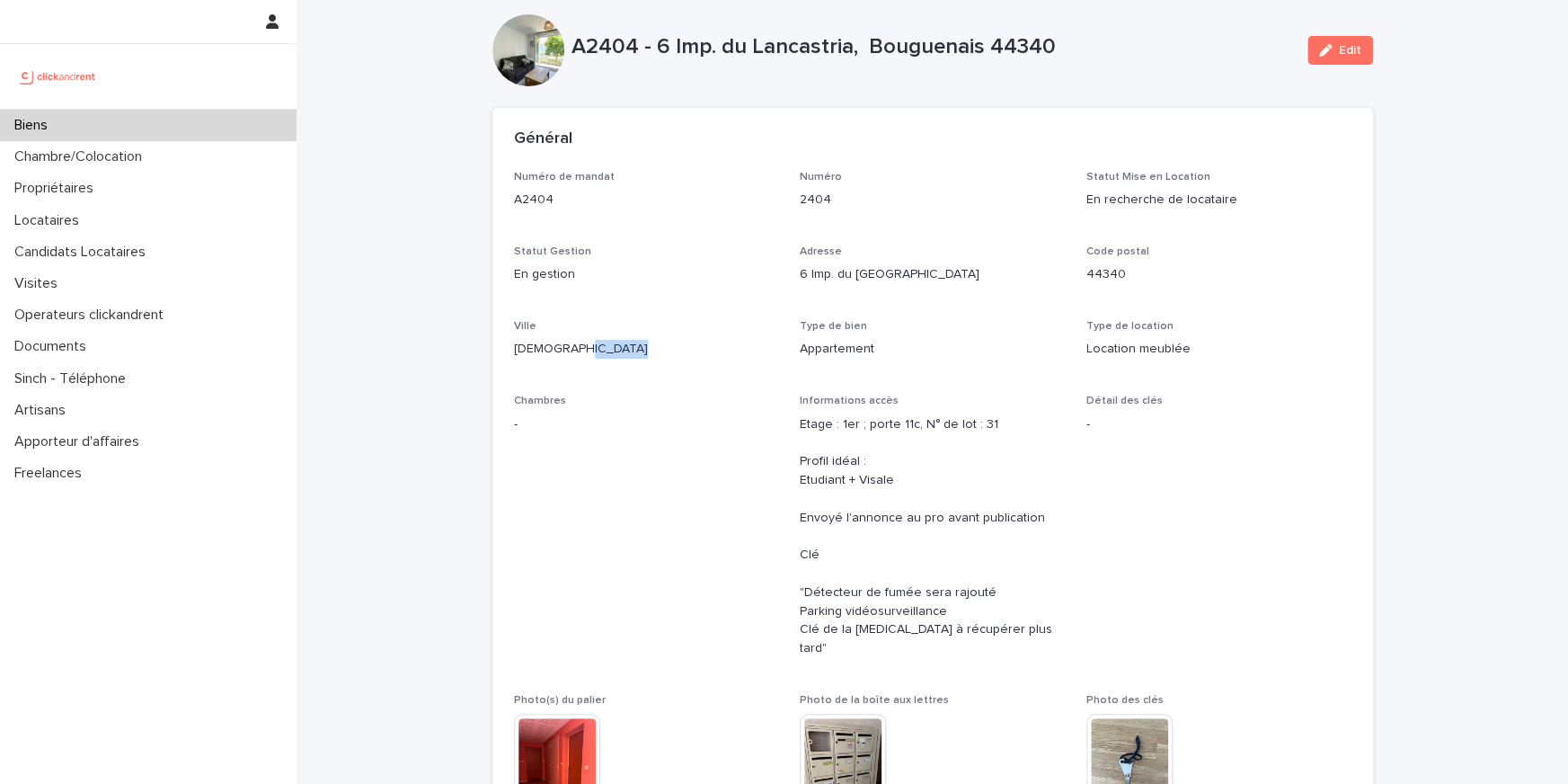
click at [705, 357] on p "Bouguenais" at bounding box center [646, 349] width 265 height 19
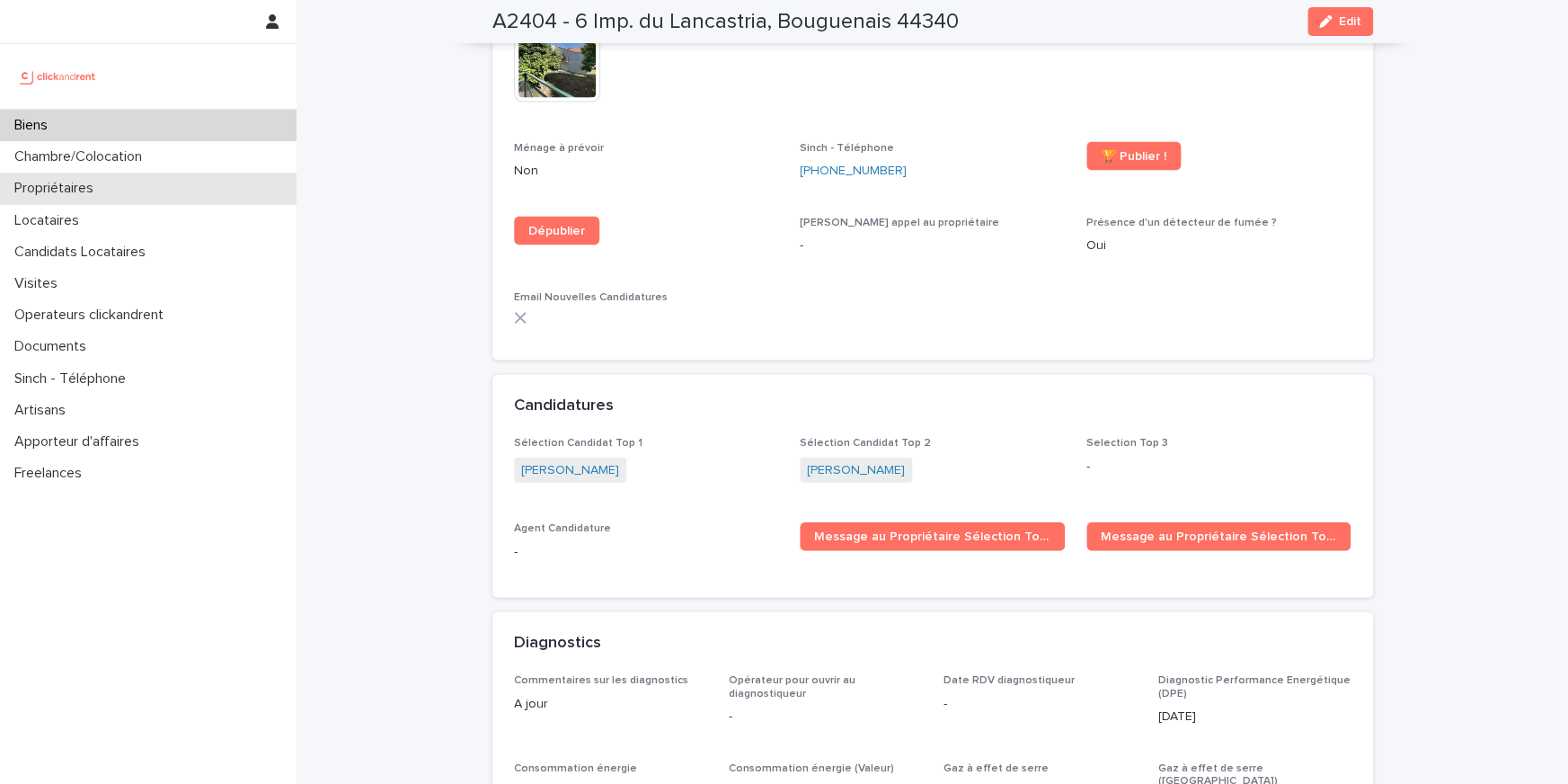
scroll to position [5249, 0]
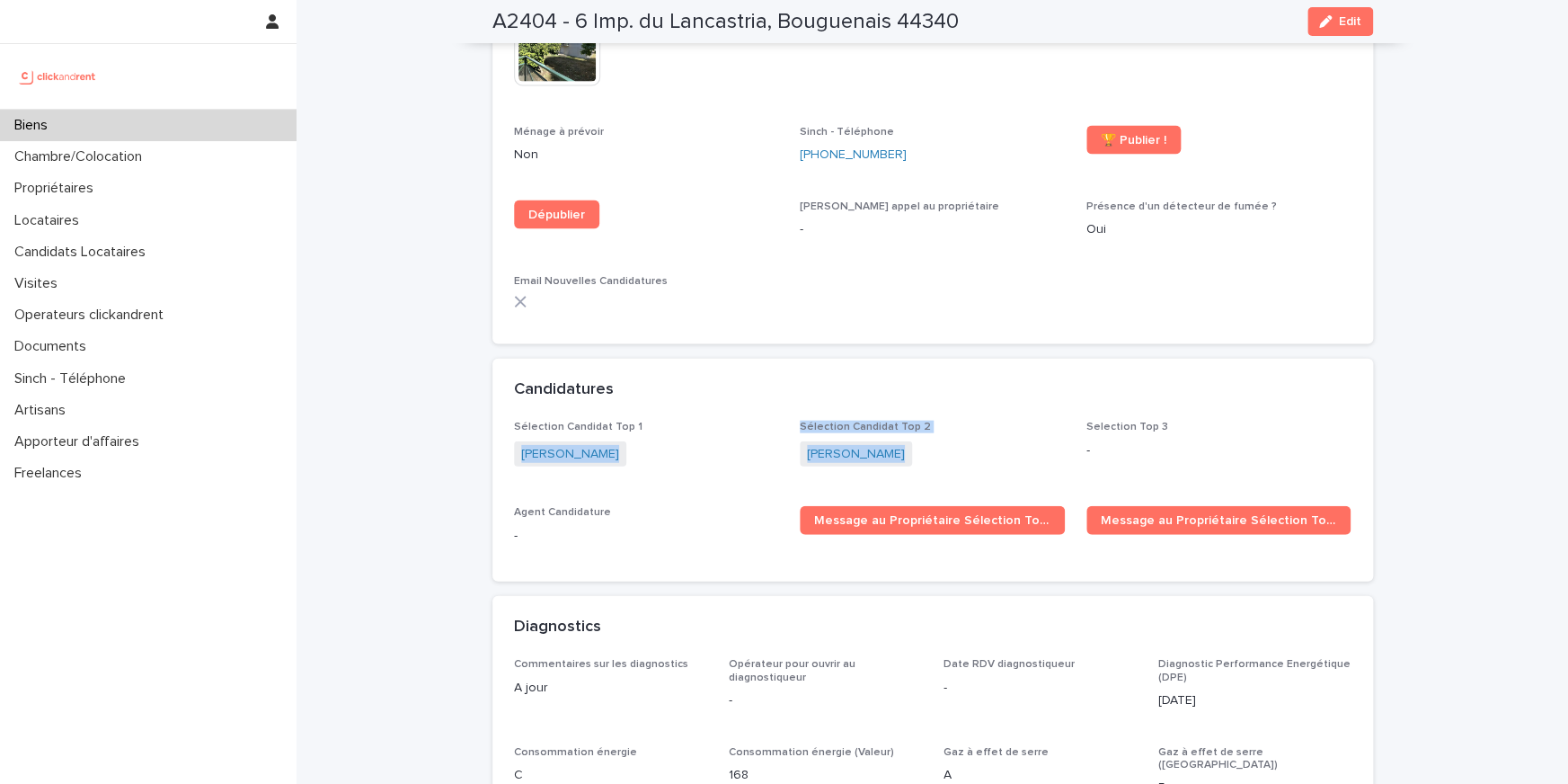
drag, startPoint x: 911, startPoint y: 398, endPoint x: 785, endPoint y: 376, distance: 127.9
click at [785, 421] on div "Sélection Candidat Top 1 Sam Duminy Sélection Candidat Top 2 Arthur Autret Sele…" at bounding box center [932, 490] width 838 height 139
drag, startPoint x: 786, startPoint y: 362, endPoint x: 881, endPoint y: 391, distance: 99.3
click at [881, 421] on div "Sélection Candidat Top 1 Sam Duminy Sélection Candidat Top 2 Arthur Autret Sele…" at bounding box center [932, 490] width 838 height 139
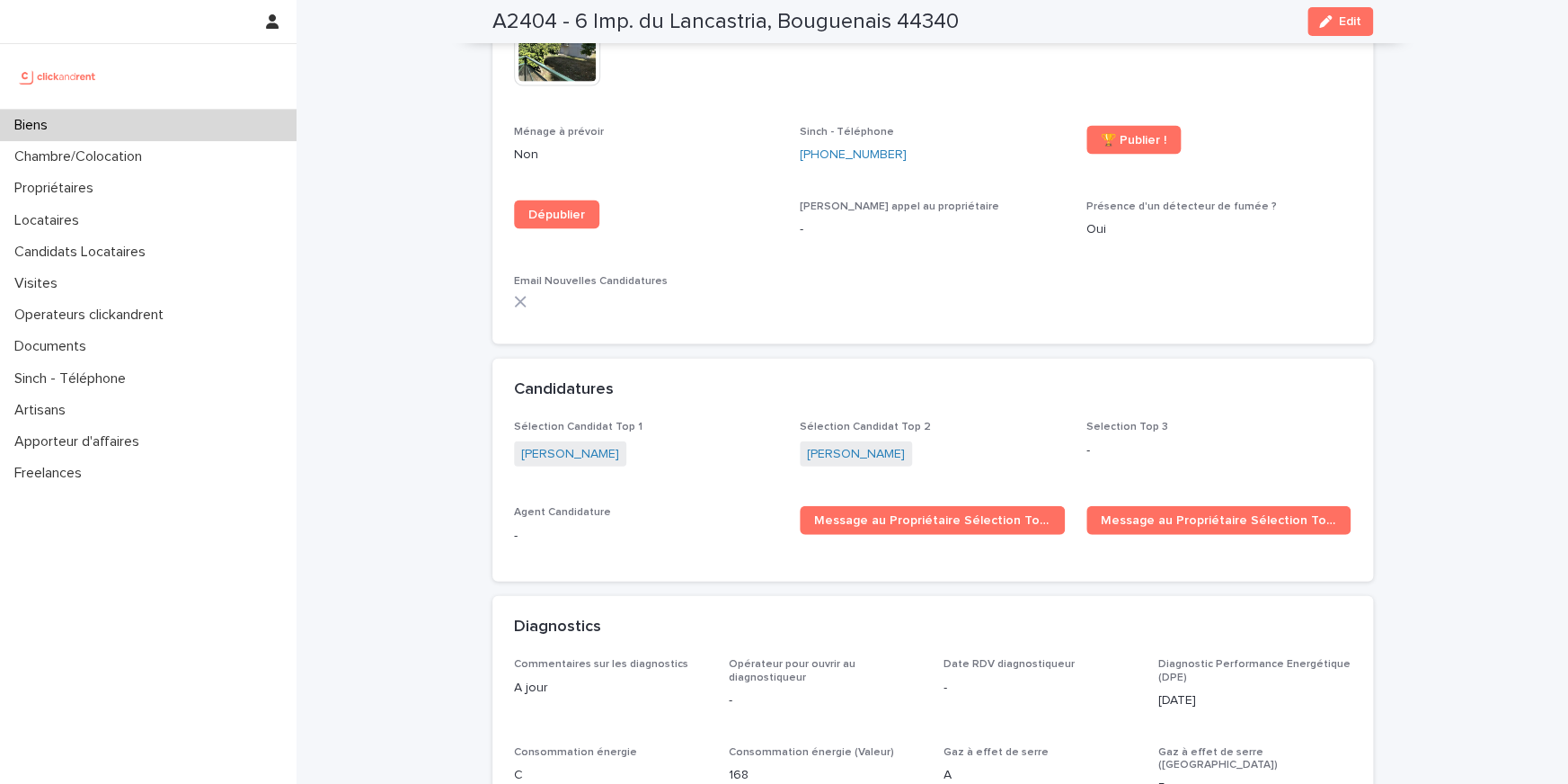
click at [896, 441] on div "Arthur Autret" at bounding box center [931, 456] width 265 height 30
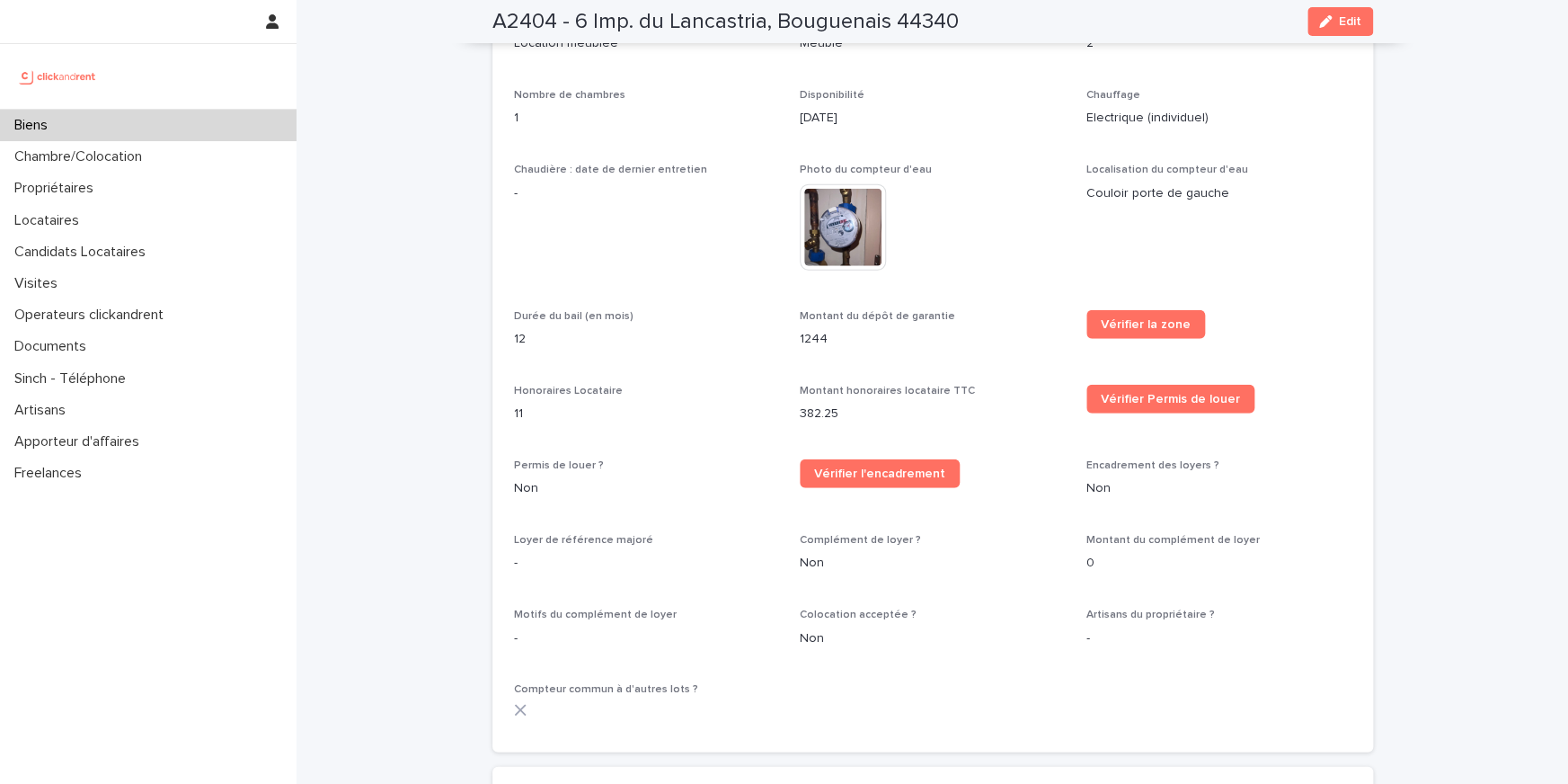
scroll to position [2002, 0]
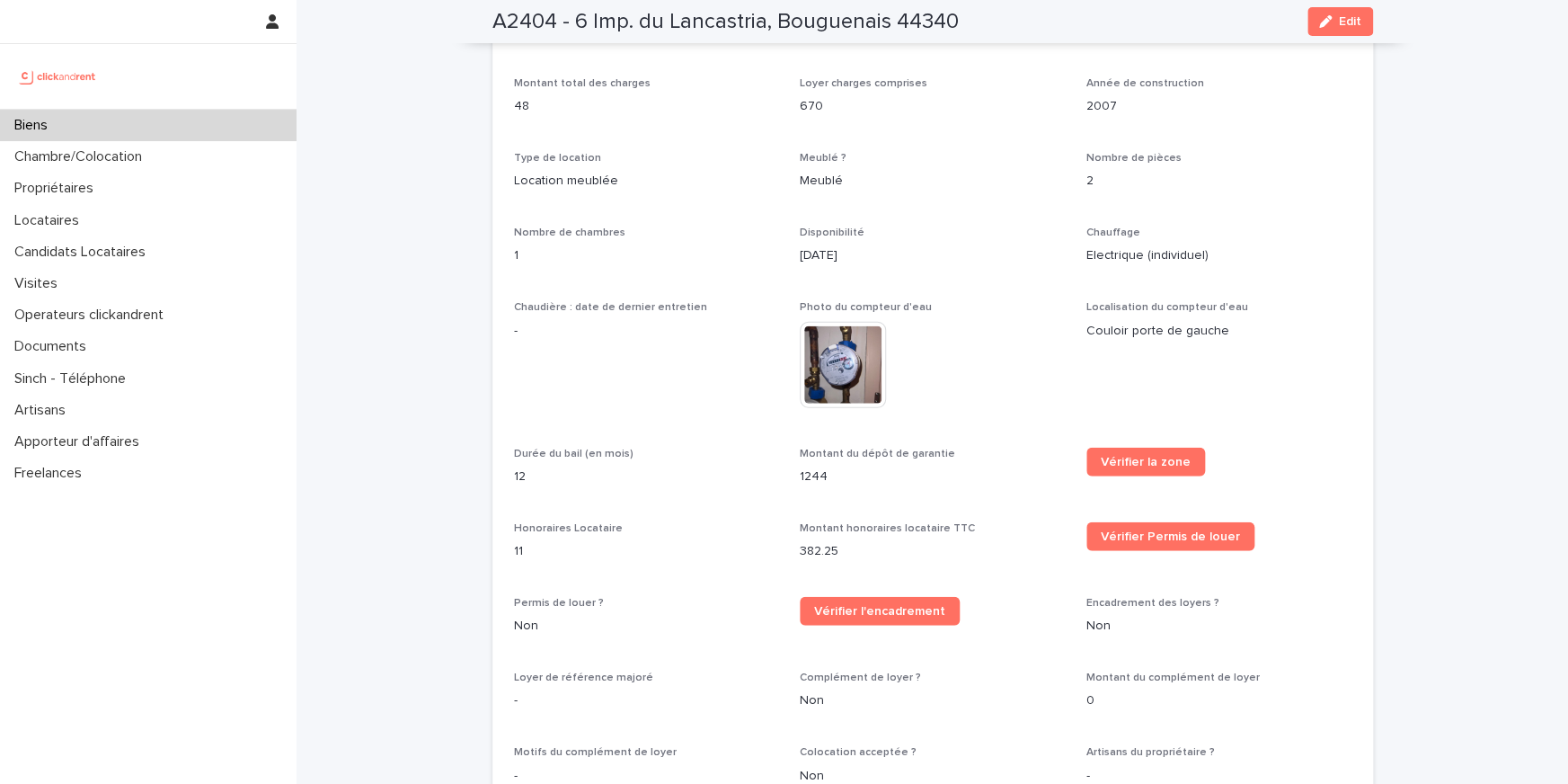
click at [294, 130] on div "Biens" at bounding box center [148, 125] width 296 height 32
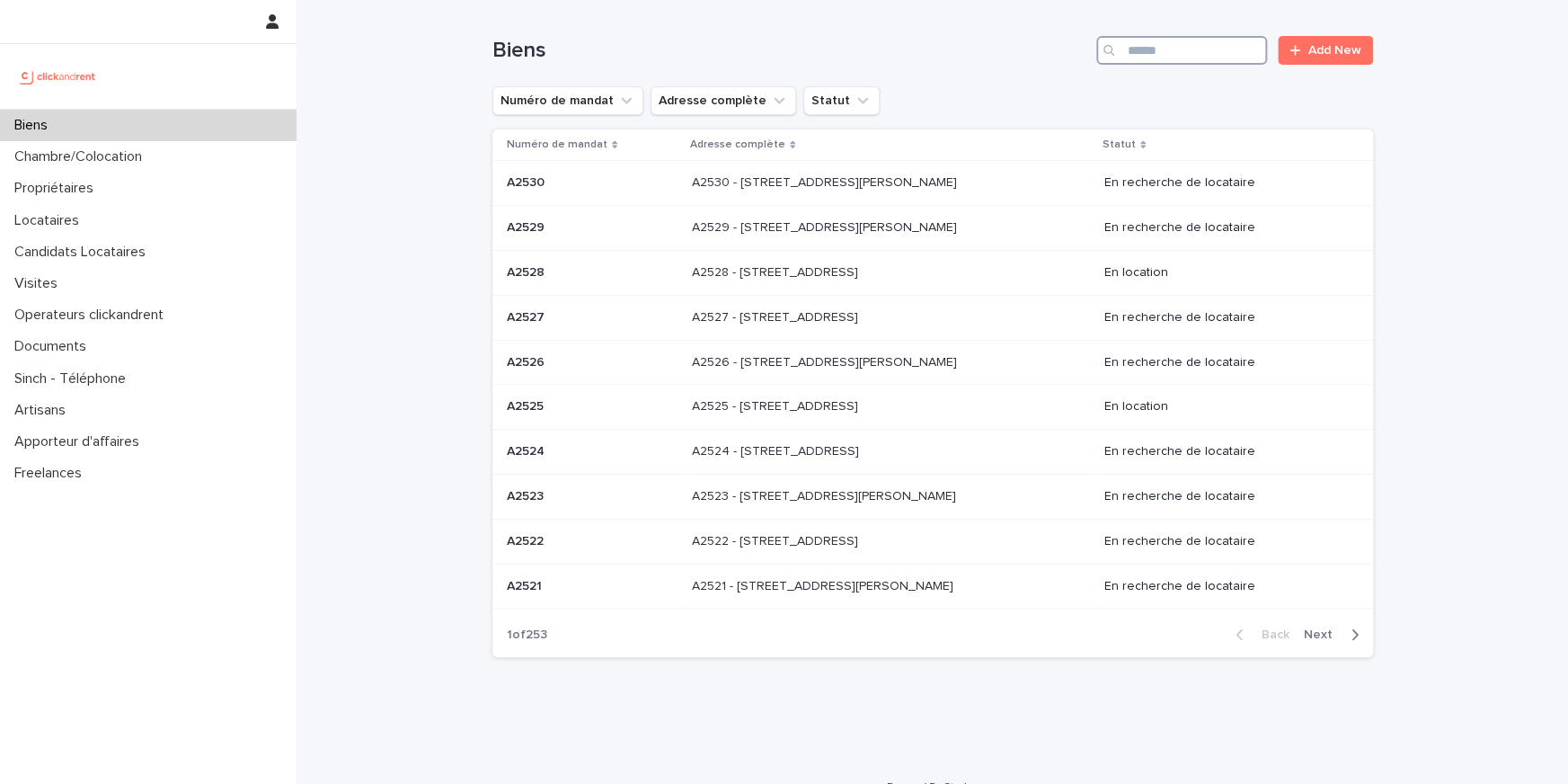
click at [1164, 46] on input "Search" at bounding box center [1181, 50] width 170 height 29
paste input "*****"
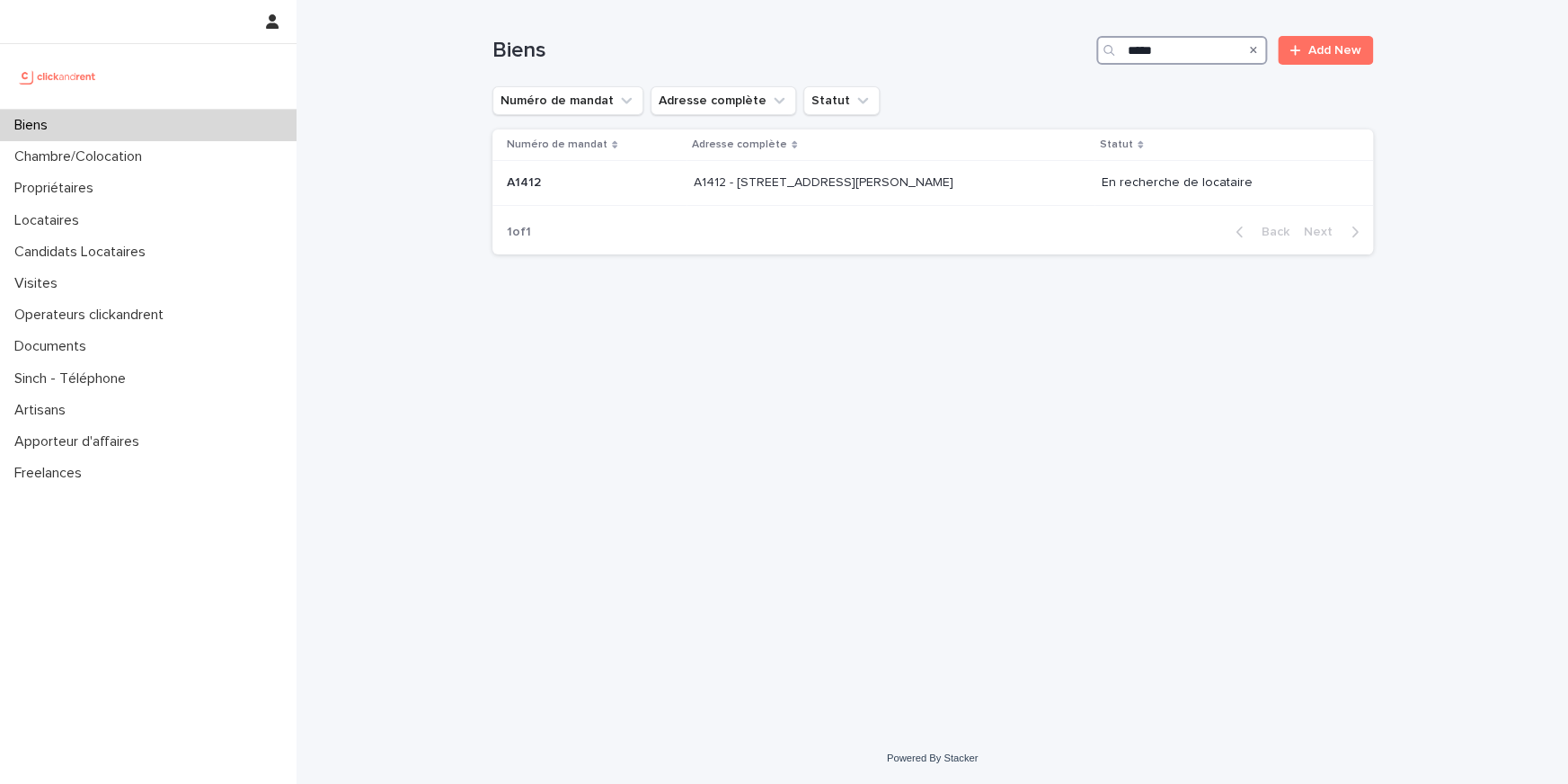
type input "*****"
click at [759, 204] on td "A1412 - 11 rue Camille Desmoulins, Levallois-Perret 92300 A1412 - 11 rue Camill…" at bounding box center [890, 183] width 408 height 45
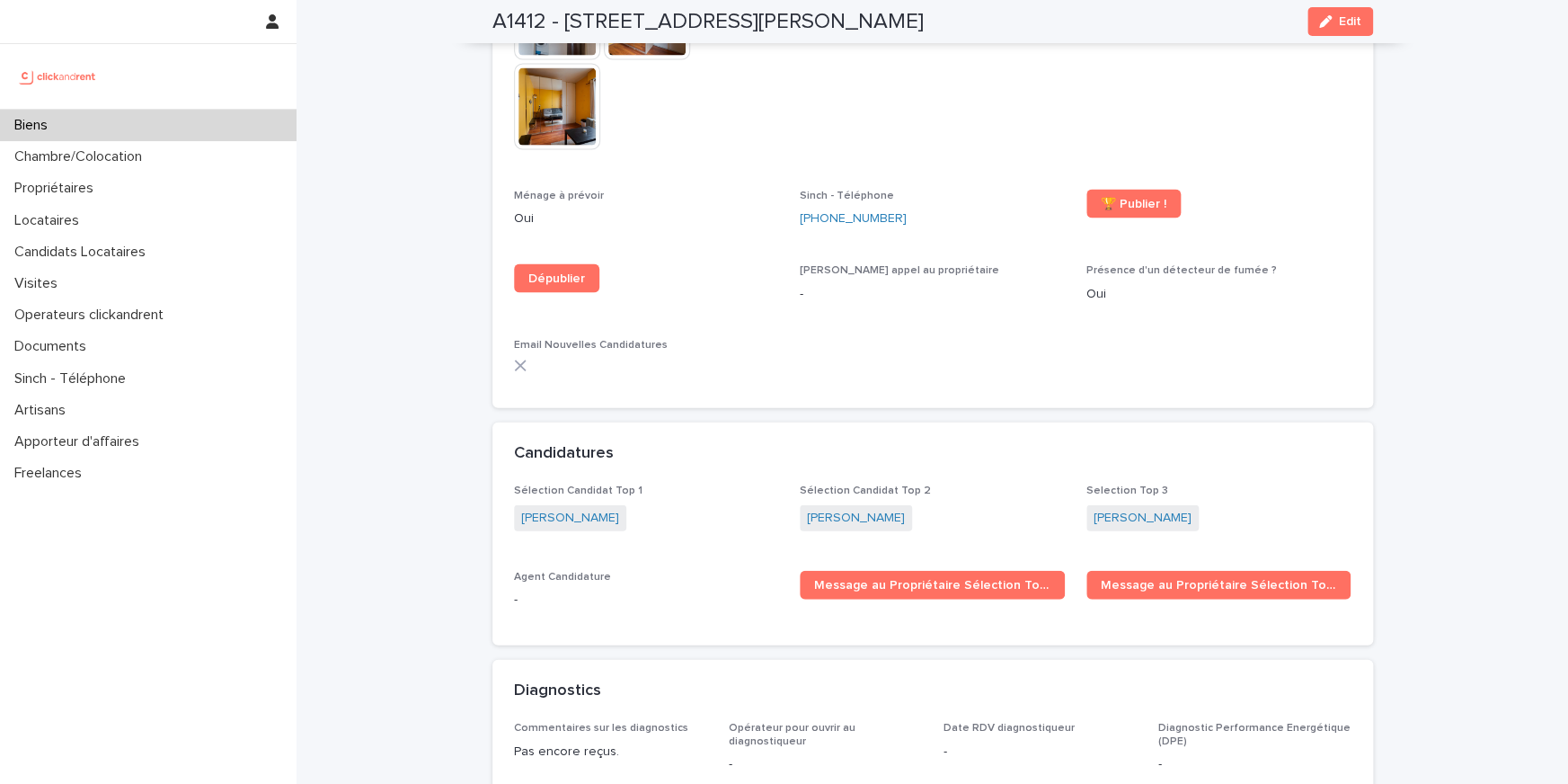
scroll to position [5498, 0]
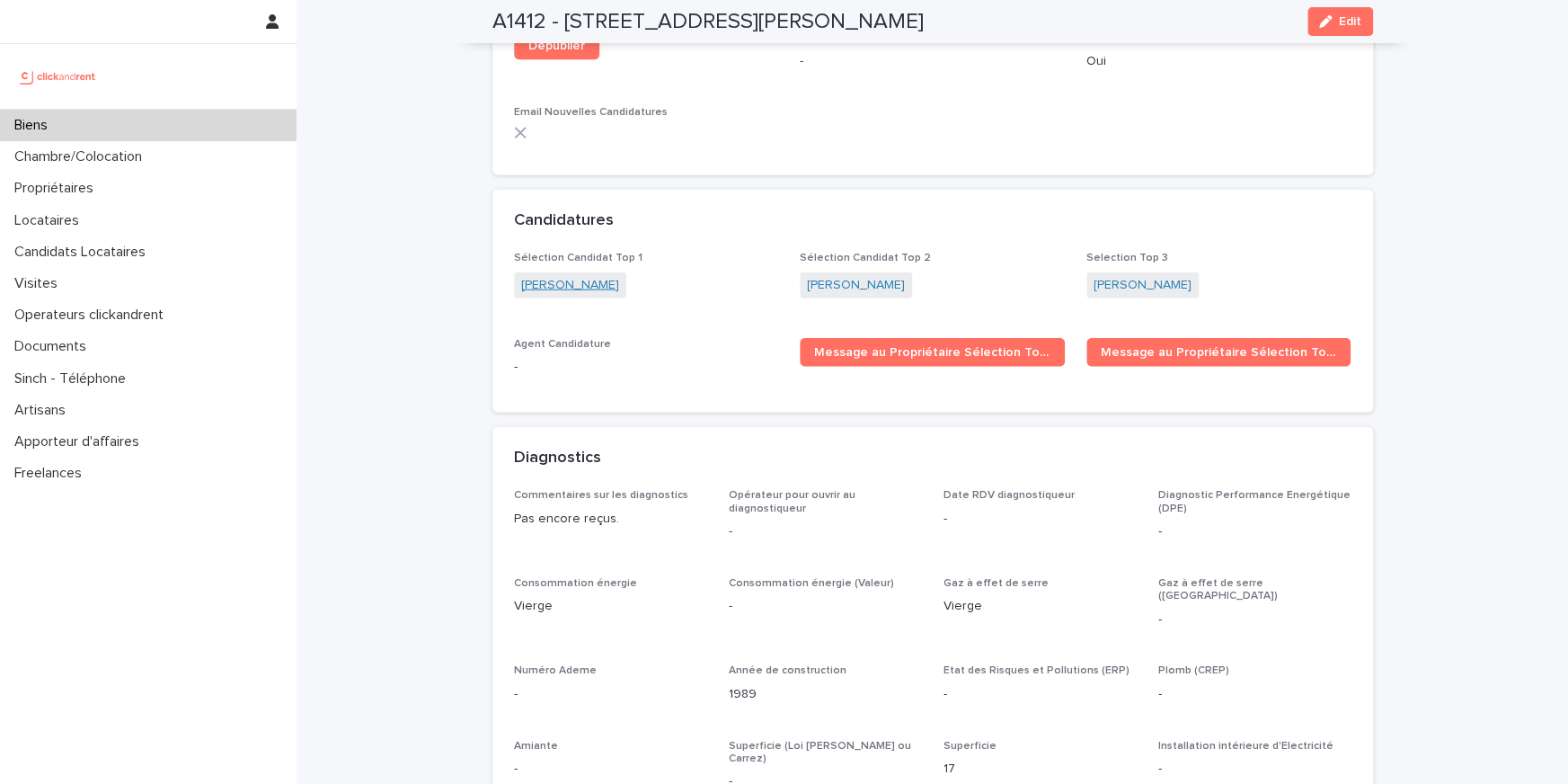
click at [568, 276] on link "Alexis Lamlih" at bounding box center [569, 285] width 97 height 19
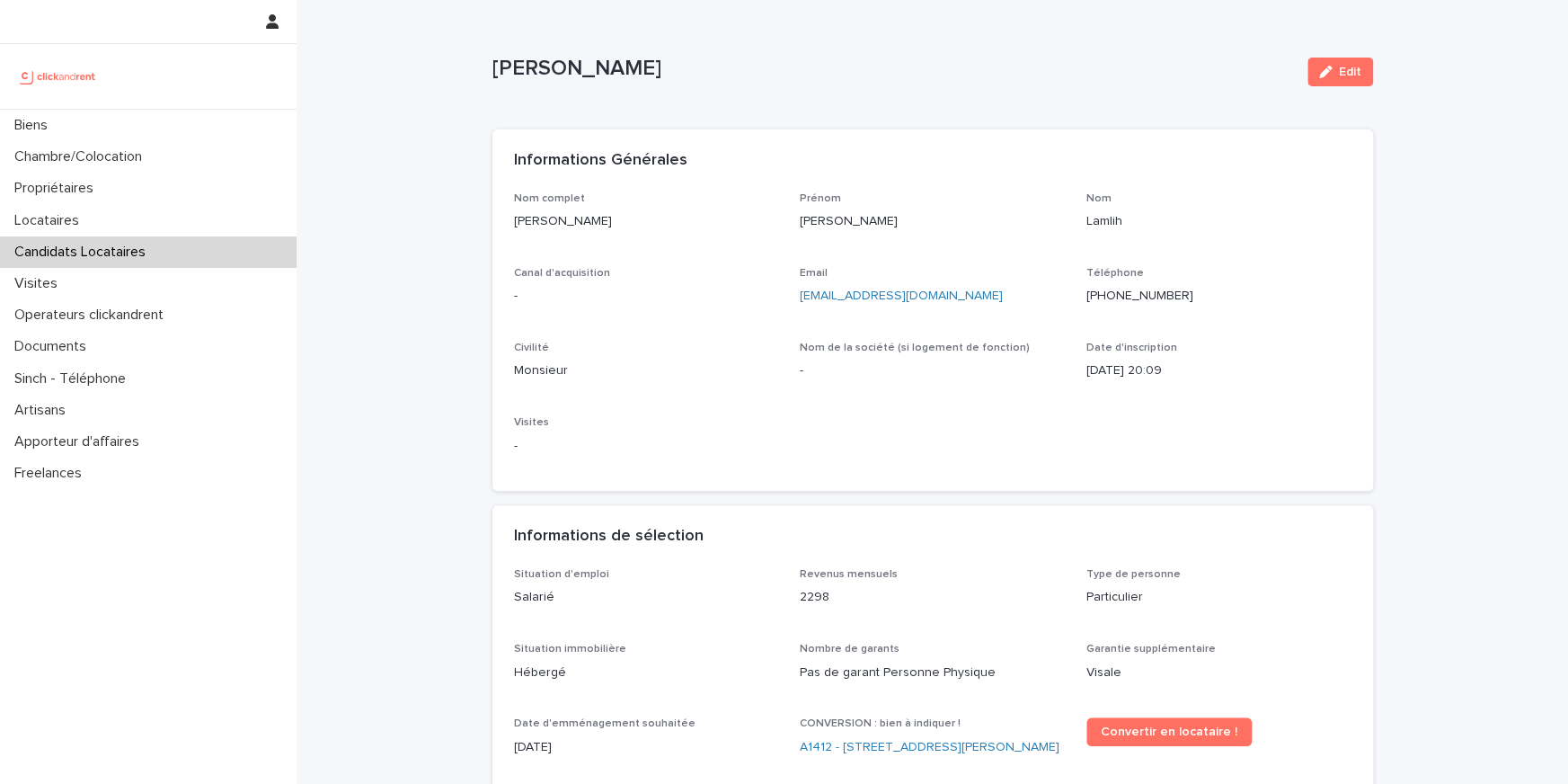
scroll to position [6, 0]
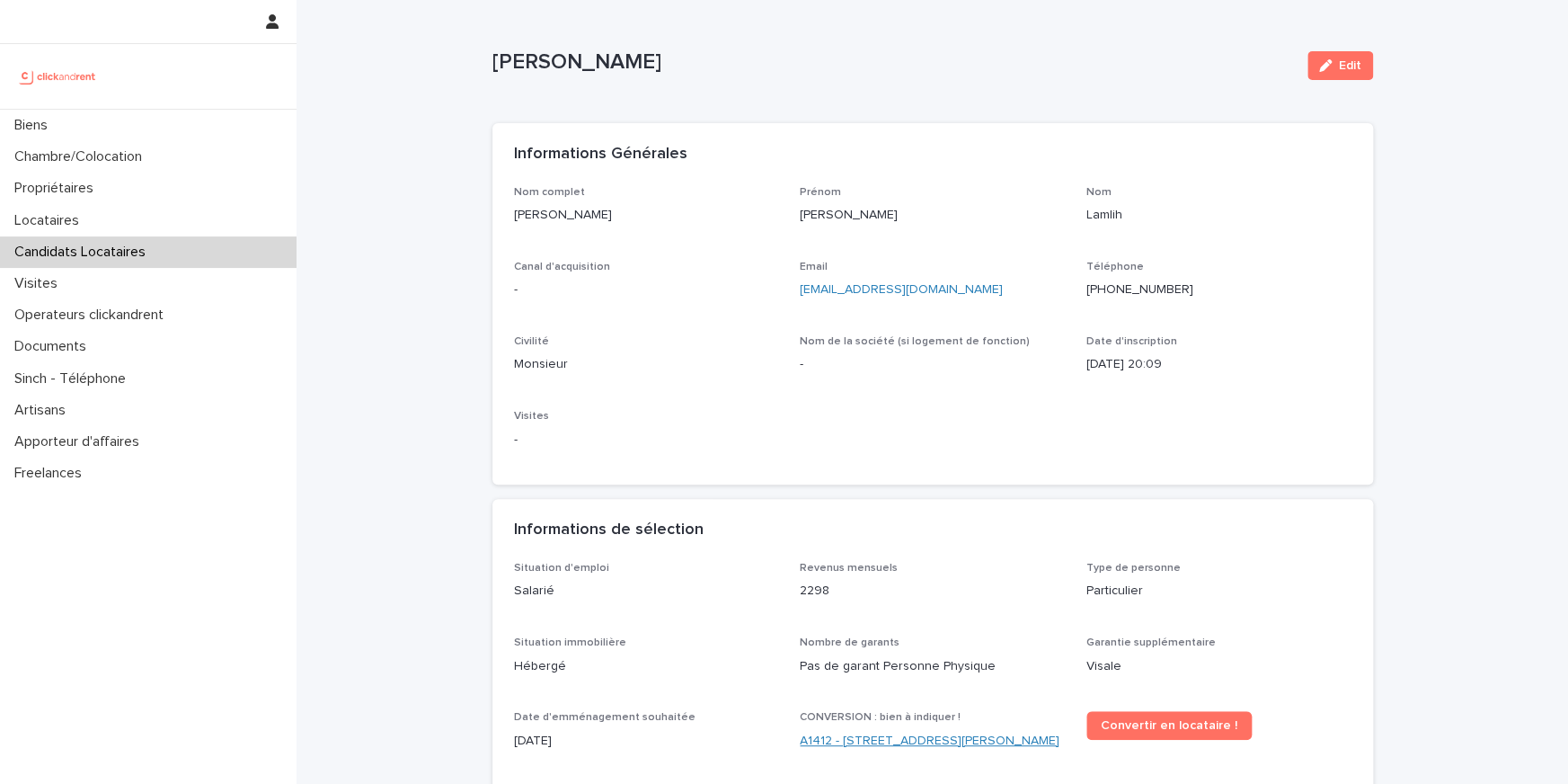
click at [871, 751] on link "A1412 - 11 rue Camille Desmoulins, Levallois-Perret 92300" at bounding box center [929, 741] width 260 height 19
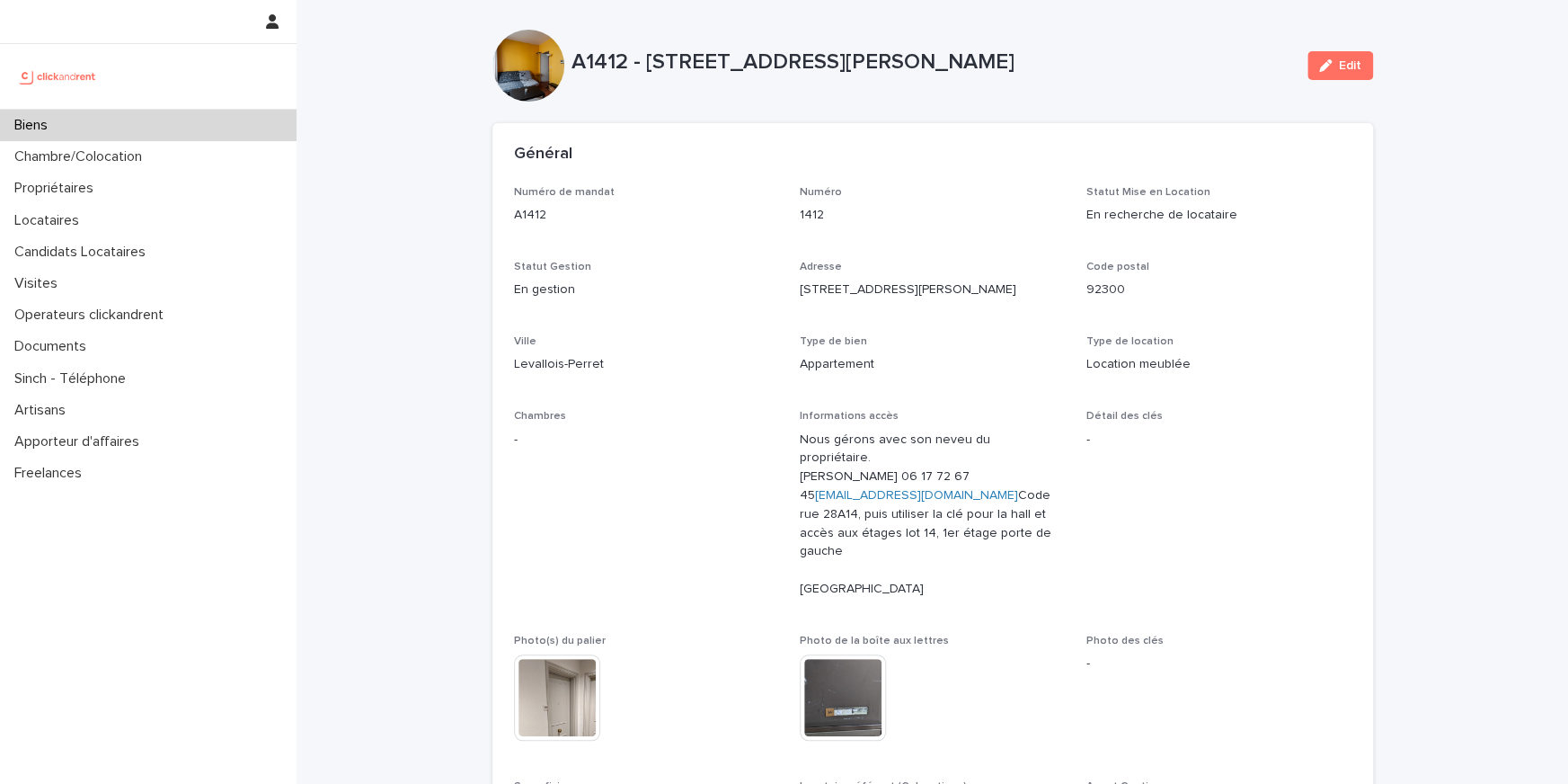
scroll to position [39, 0]
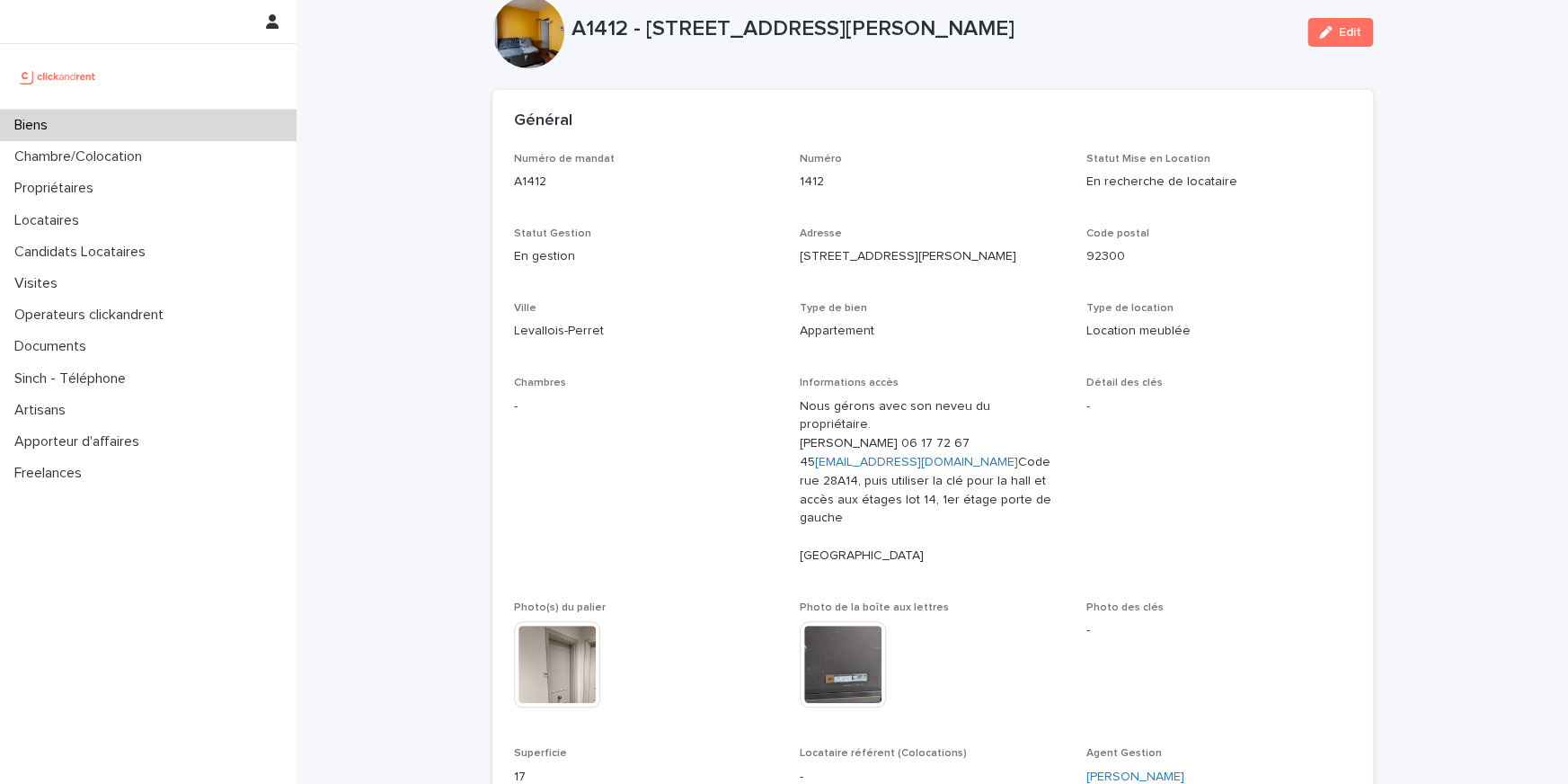
click at [184, 116] on div "Biens" at bounding box center [148, 125] width 296 height 32
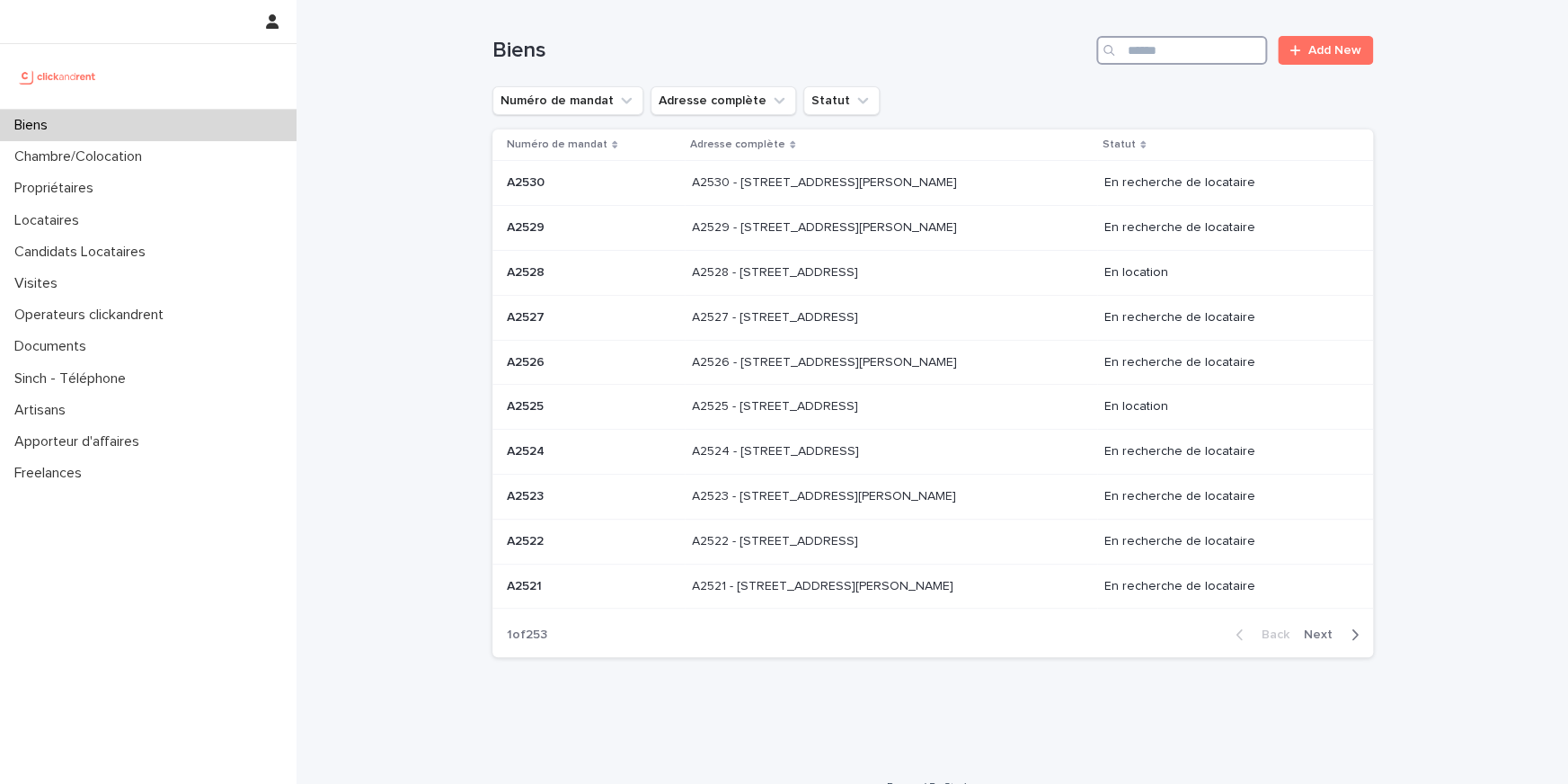
click at [1196, 51] on input "Search" at bounding box center [1181, 50] width 170 height 29
paste input "*****"
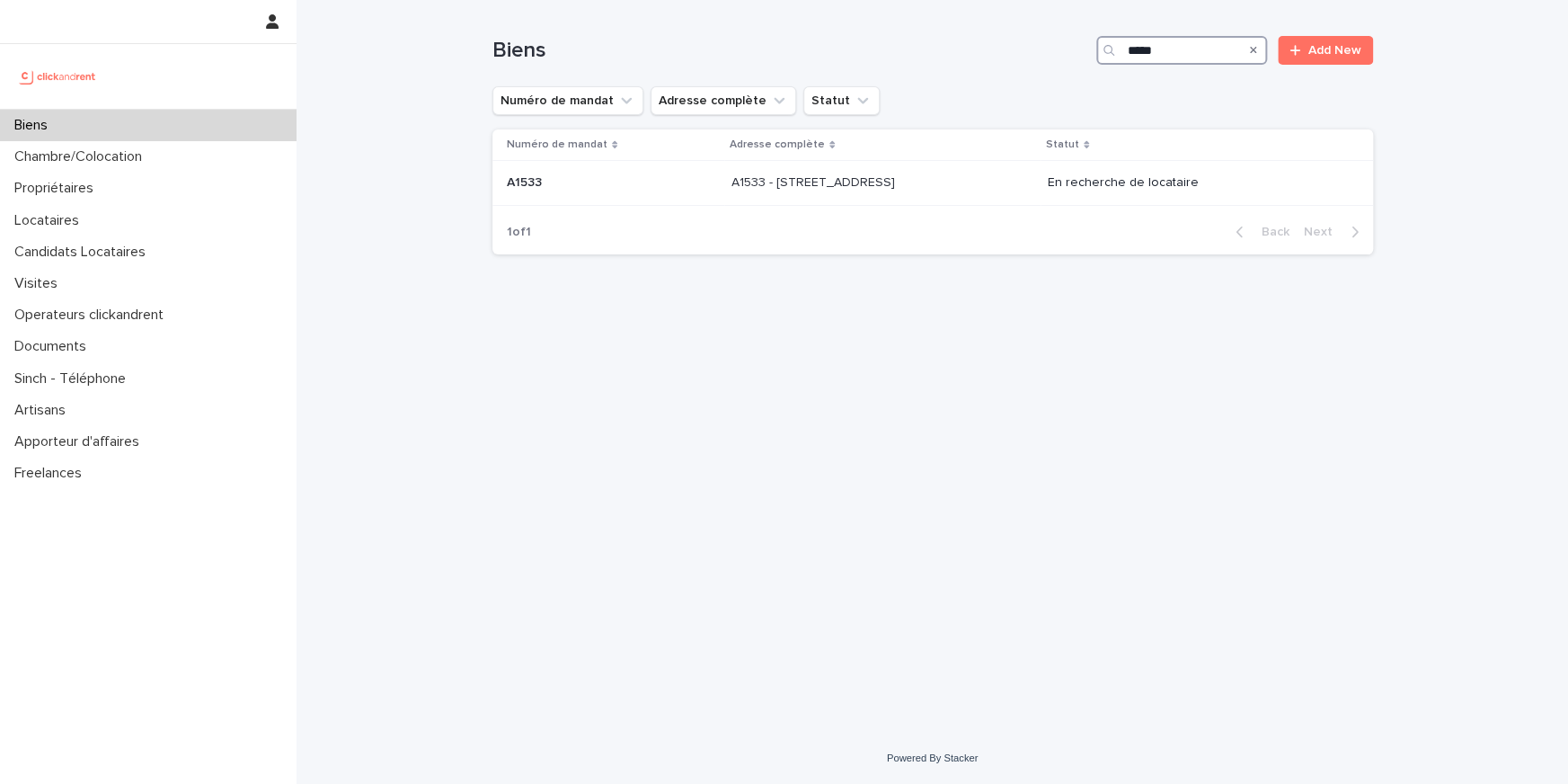
type input "*****"
click at [1049, 206] on div "Numéro de mandat Adresse complète Statut A1533 A1533 A1533 - 34 Avenue du Maréc…" at bounding box center [932, 168] width 880 height 80
click at [1004, 195] on div "A1533 - [STREET_ADDRESS][GEOGRAPHIC_DATA][STREET_ADDRESS]" at bounding box center [882, 183] width 302 height 30
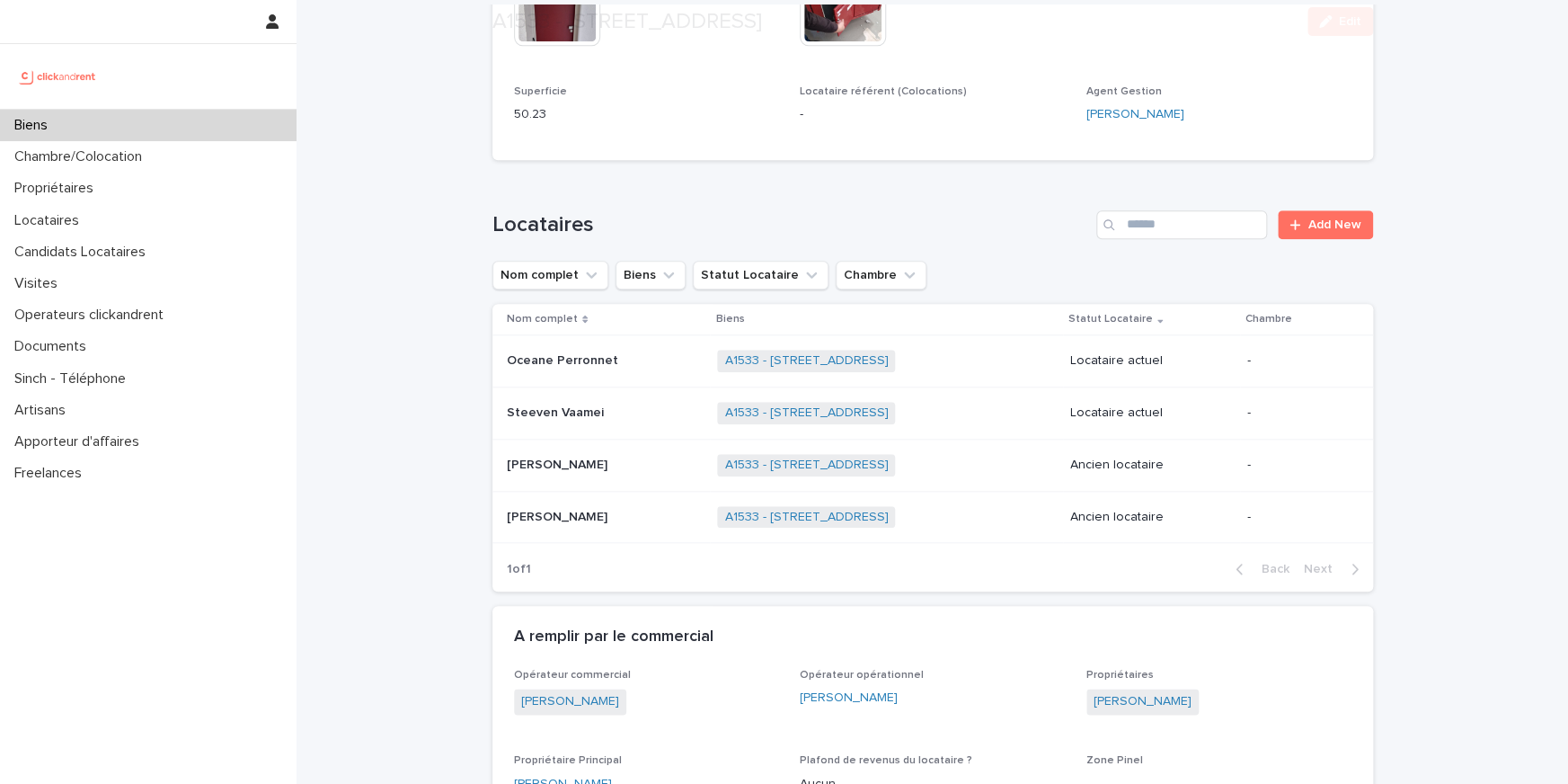
scroll to position [787, 0]
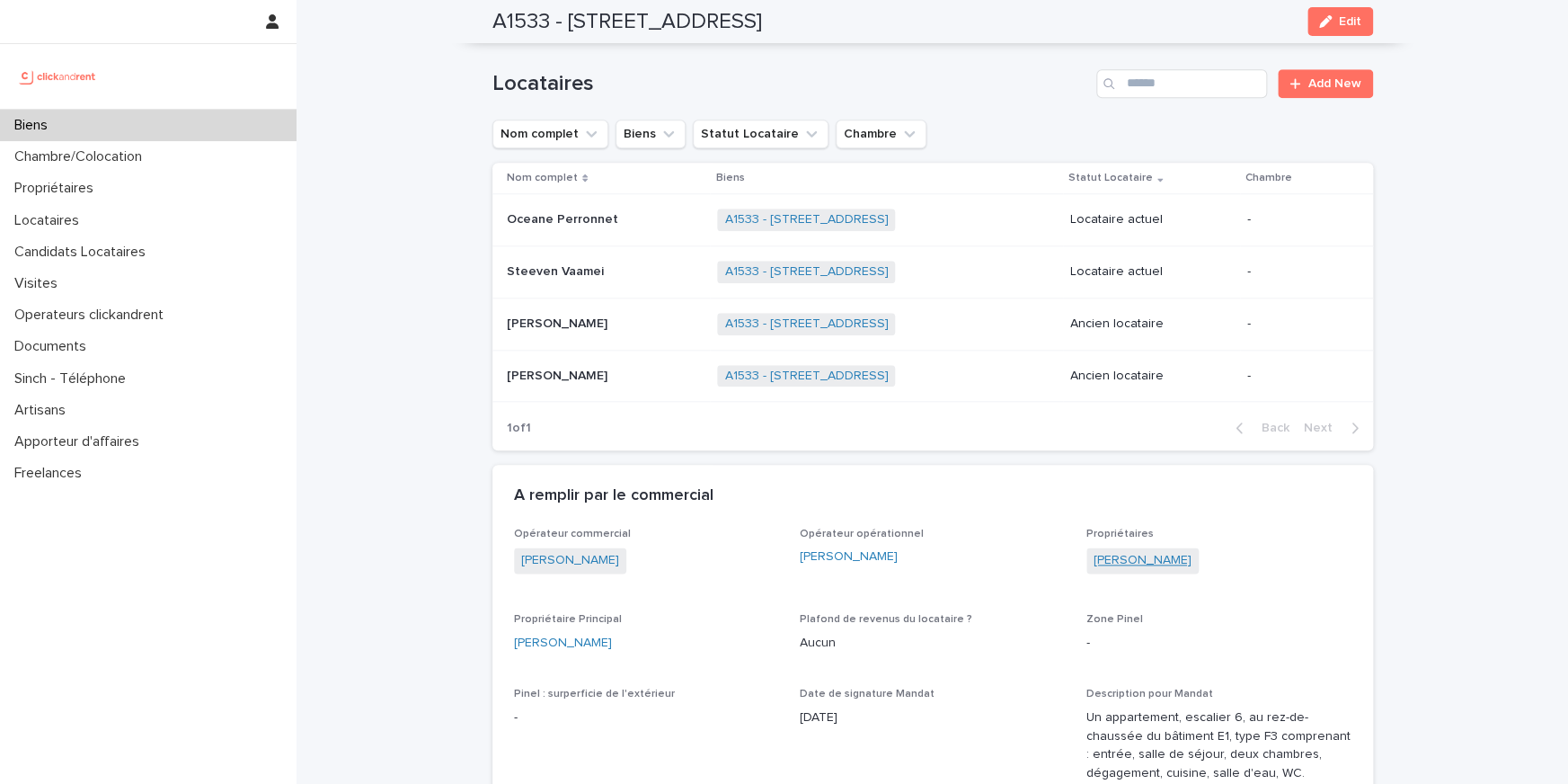
click at [1131, 556] on link "[PERSON_NAME]" at bounding box center [1142, 560] width 97 height 19
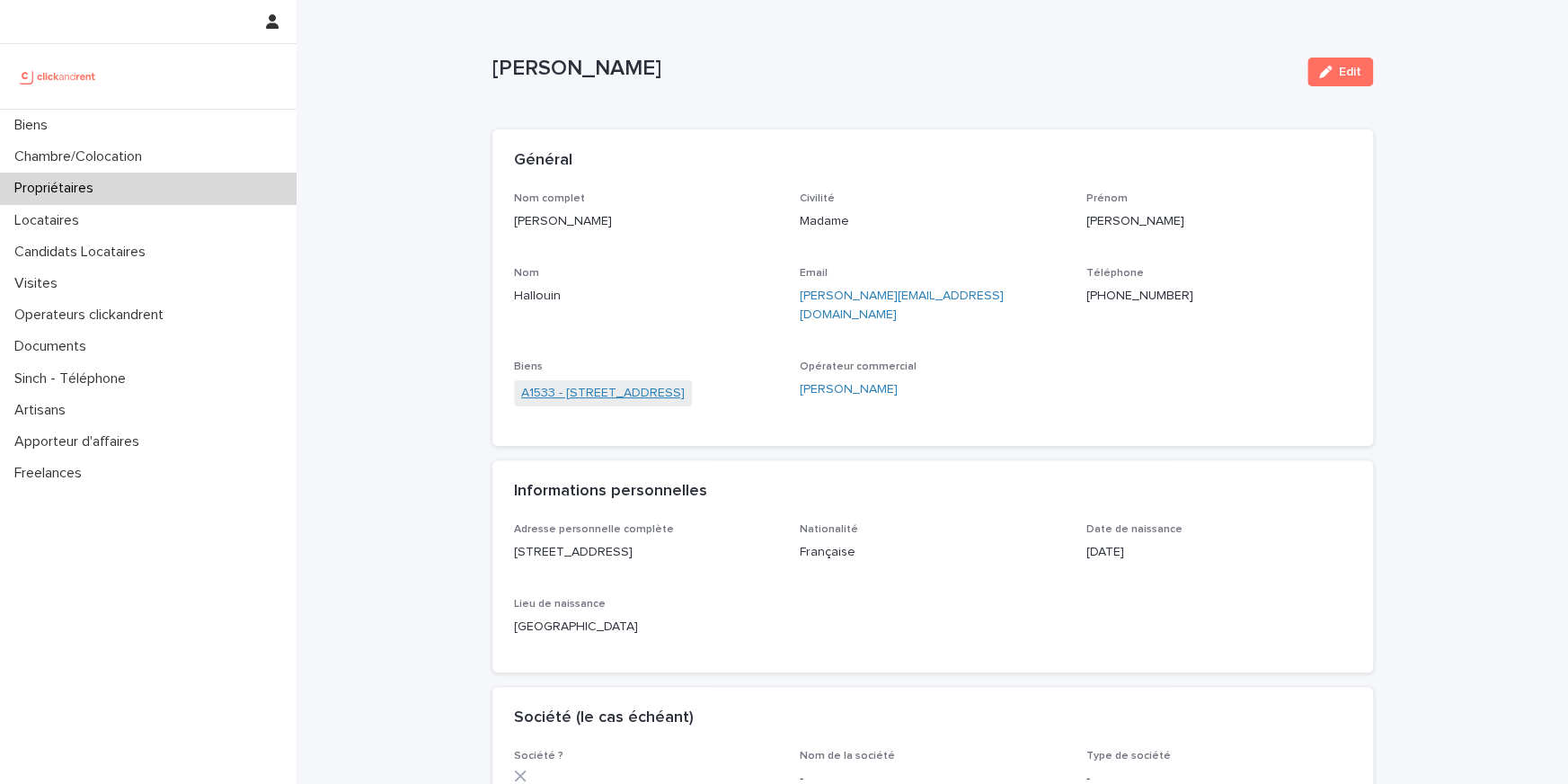
click at [685, 384] on link "A1533 - [STREET_ADDRESS]" at bounding box center [602, 393] width 163 height 19
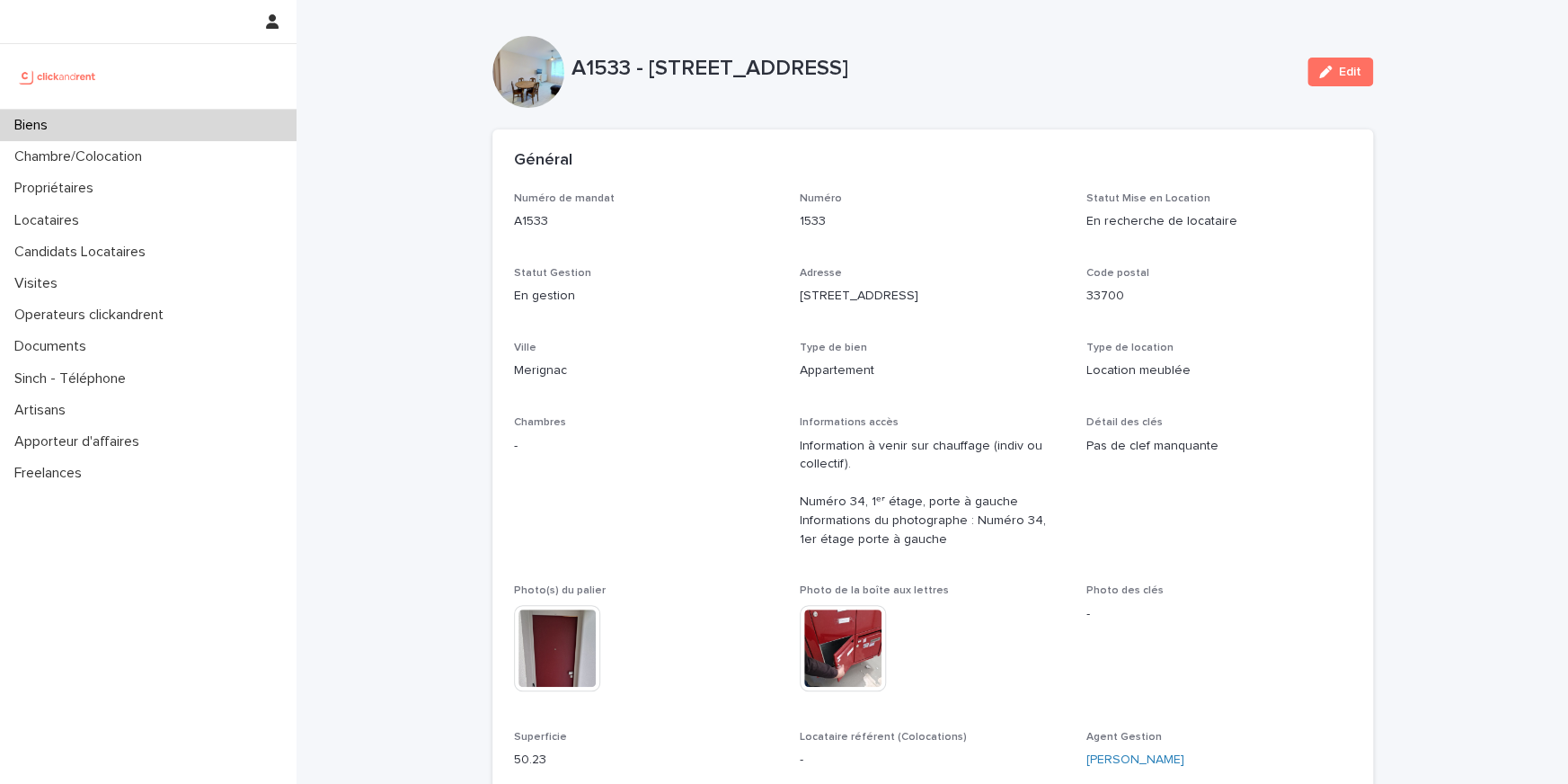
click at [715, 379] on p "Merignac" at bounding box center [646, 370] width 265 height 19
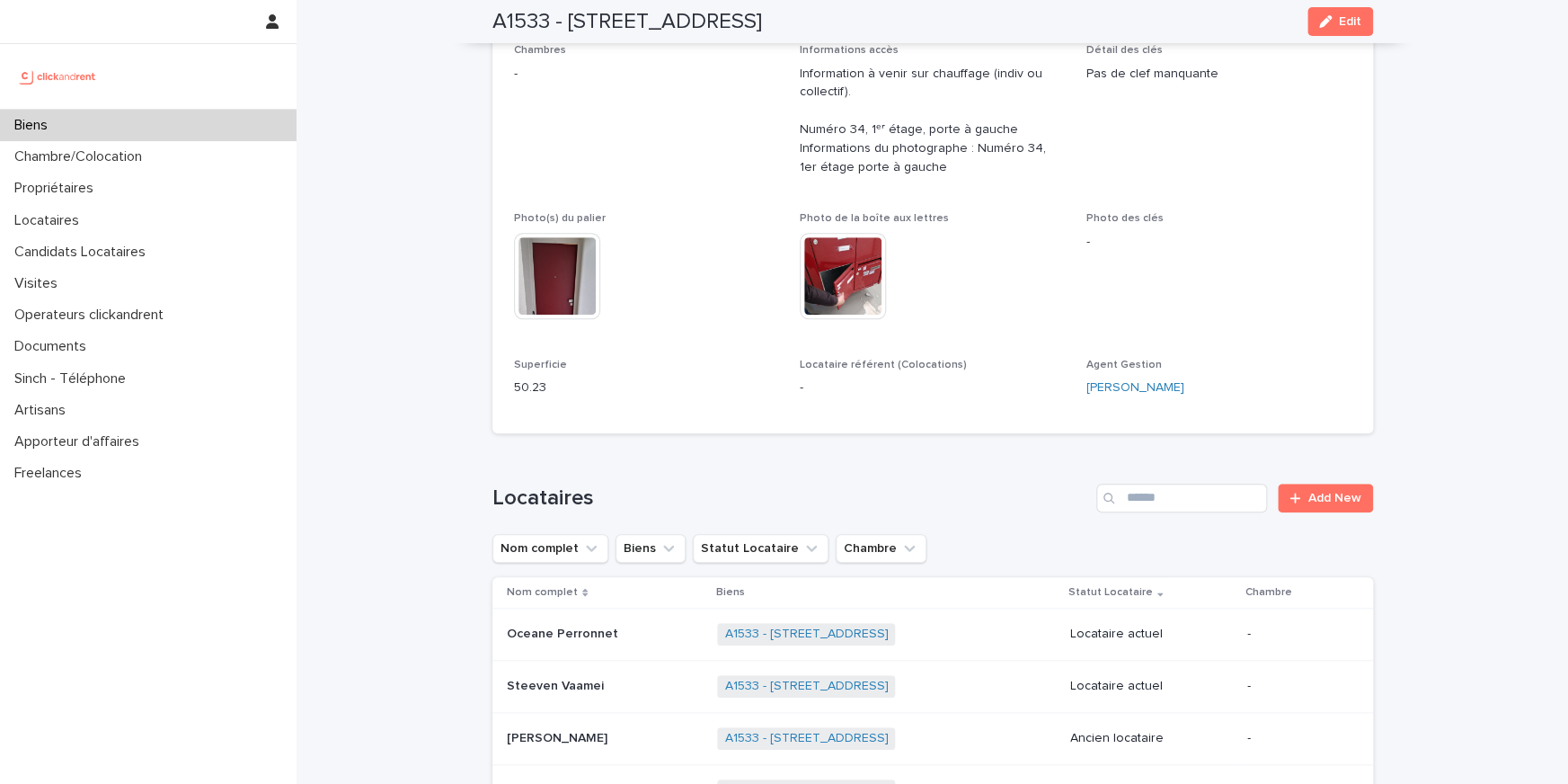
scroll to position [314, 0]
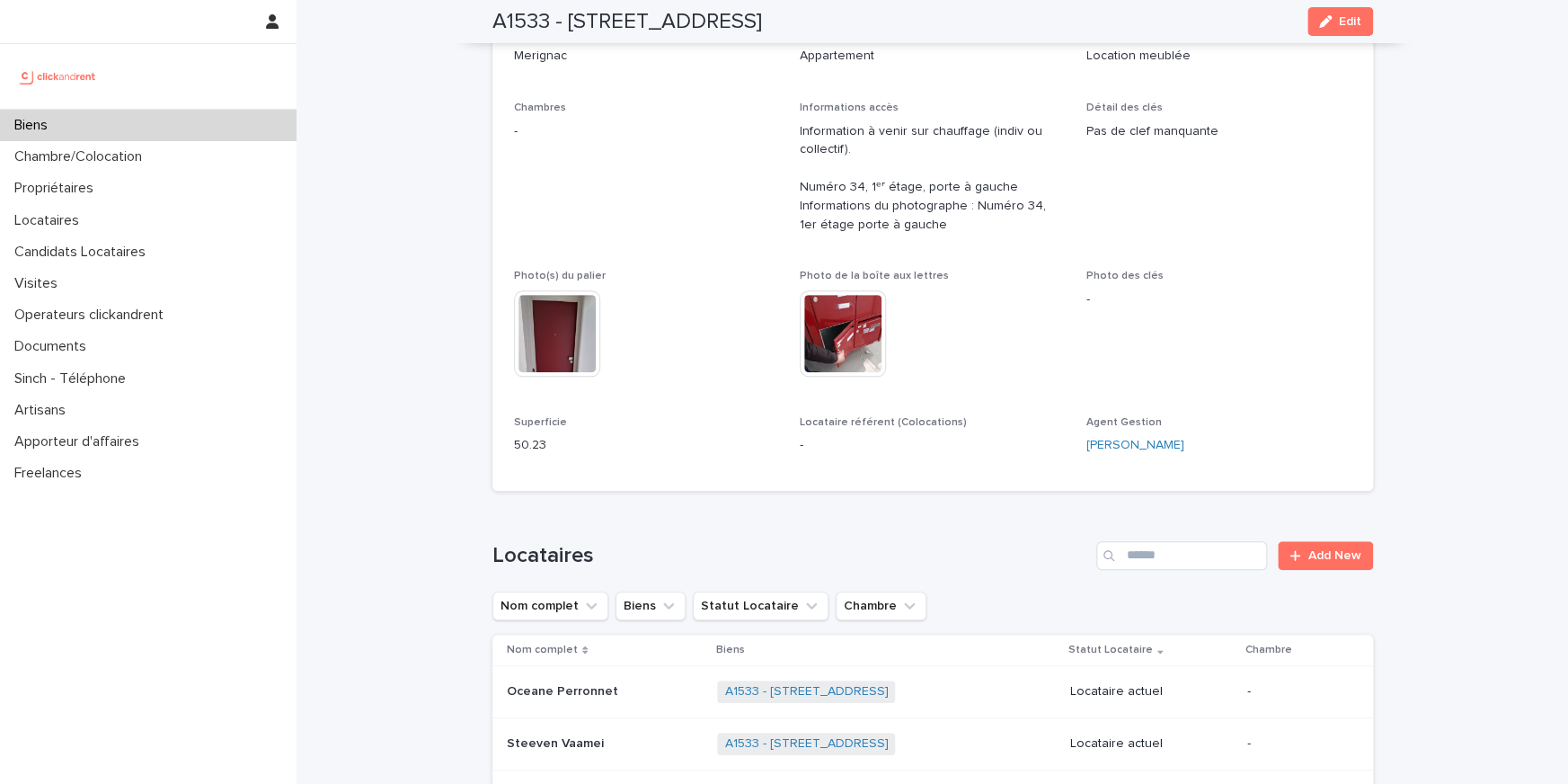
drag, startPoint x: 1078, startPoint y: 448, endPoint x: 1214, endPoint y: 450, distance: 136.0
click at [1214, 450] on div "Numéro de mandat A1533 Numéro 1533 Statut Mise en Location En recherche de loca…" at bounding box center [932, 173] width 838 height 592
copy link "[PERSON_NAME]"
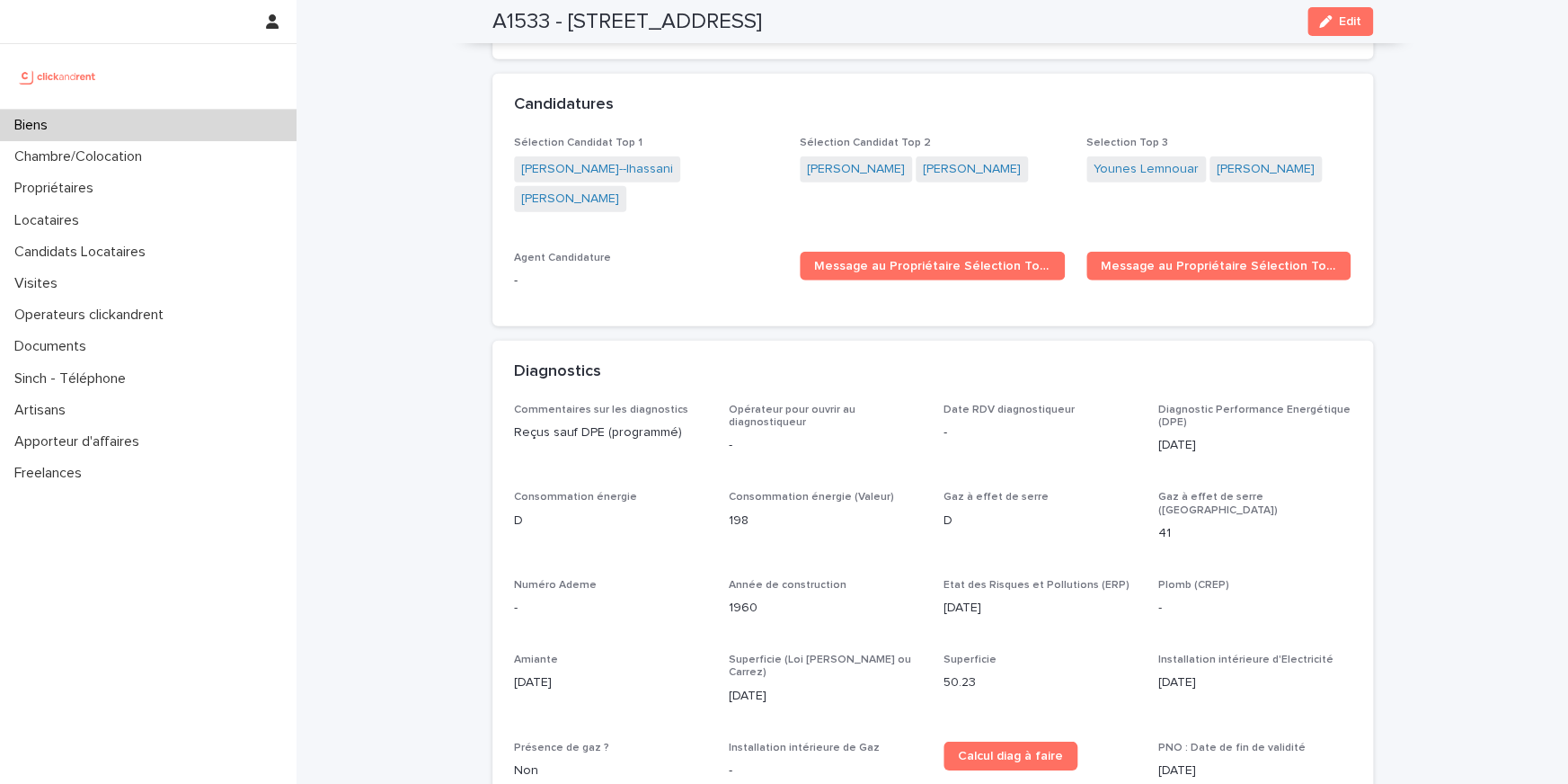
scroll to position [5520, 0]
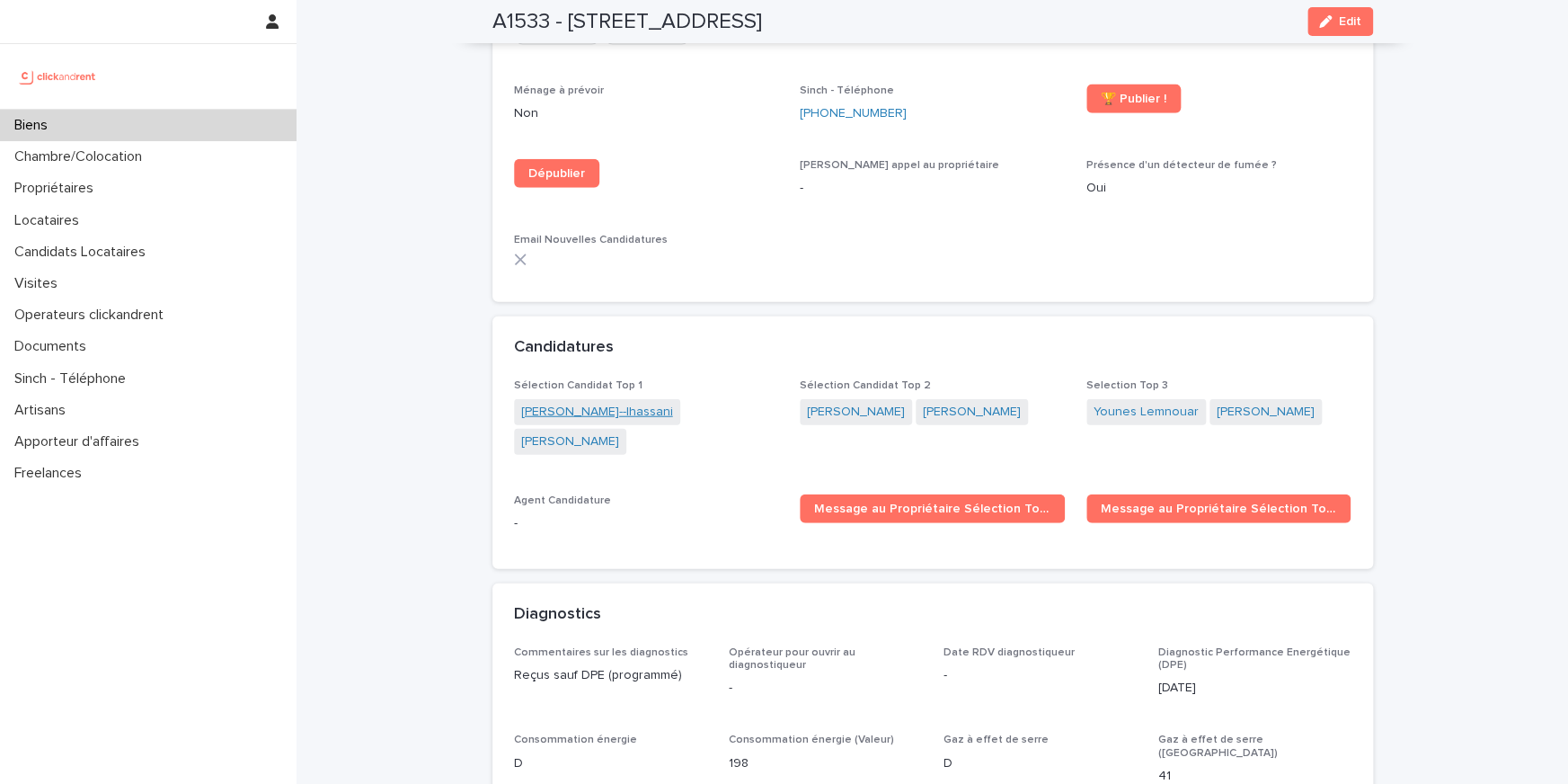
click at [584, 403] on link "[PERSON_NAME]--lhassani" at bounding box center [596, 412] width 152 height 19
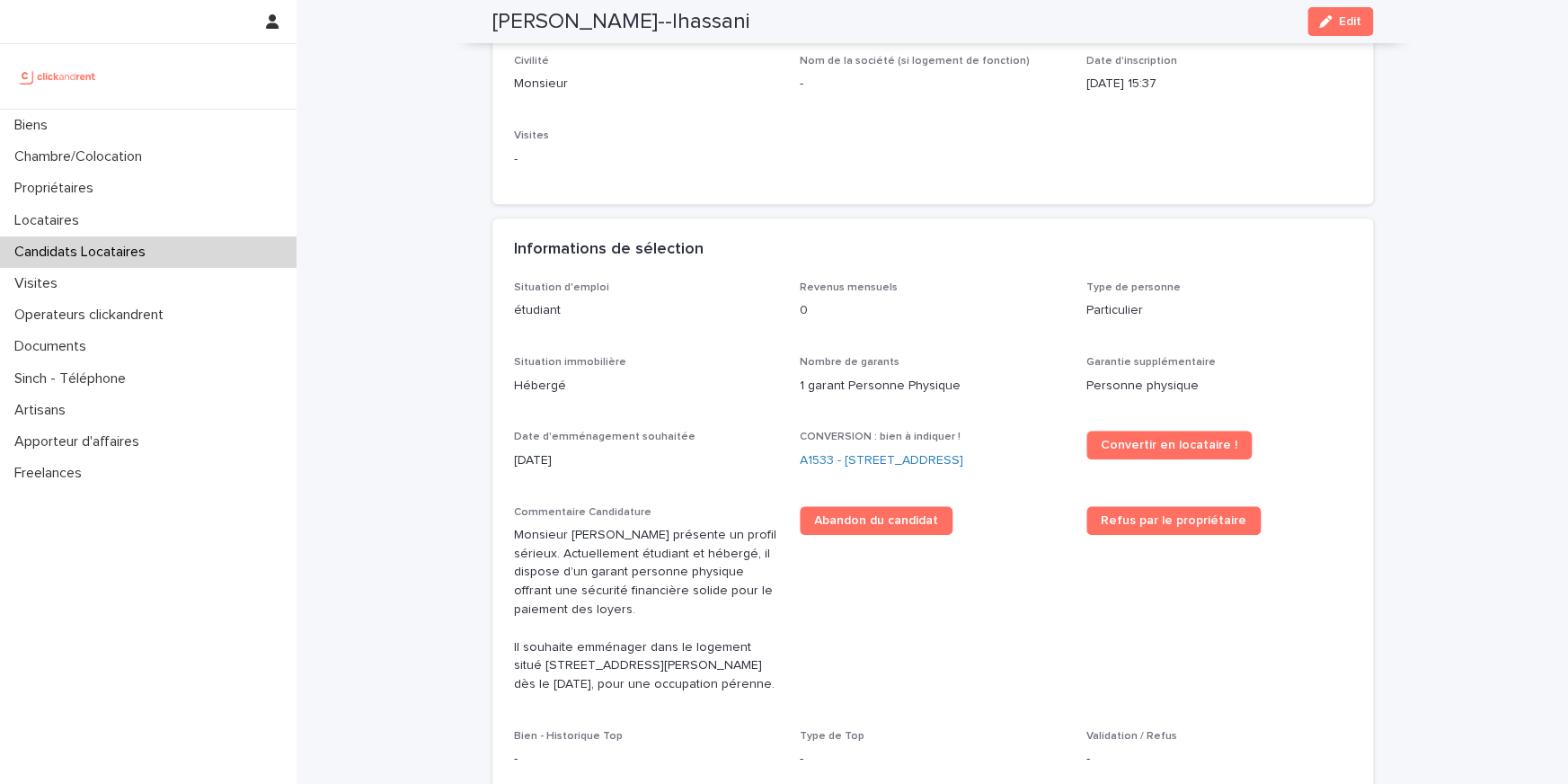
scroll to position [393, 0]
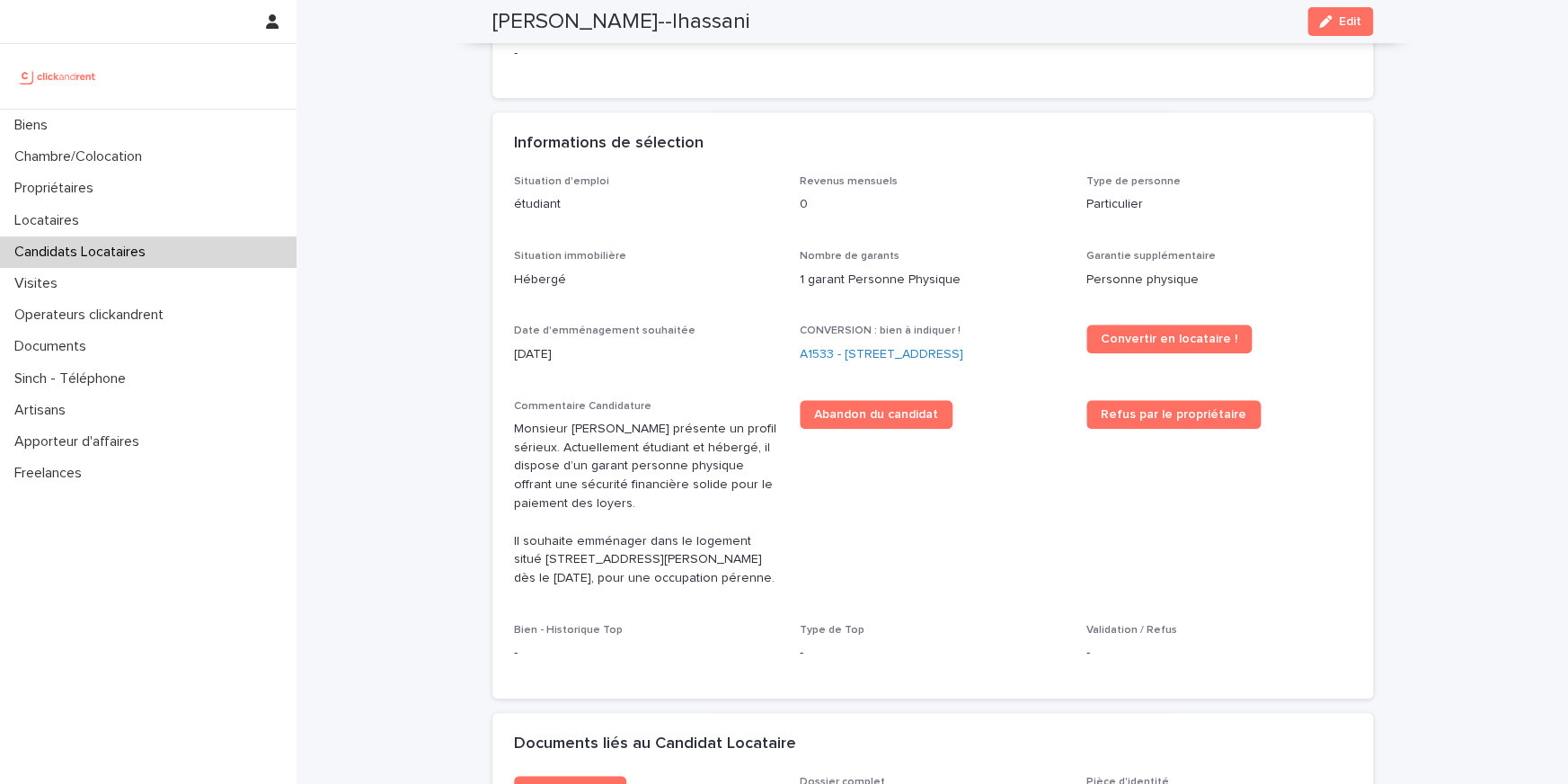
drag, startPoint x: 595, startPoint y: 447, endPoint x: 721, endPoint y: 585, distance: 186.9
click at [721, 585] on p "Monsieur Julen Prudet-Lhassani présente un profil sérieux. Actuellement étudian…" at bounding box center [646, 503] width 265 height 168
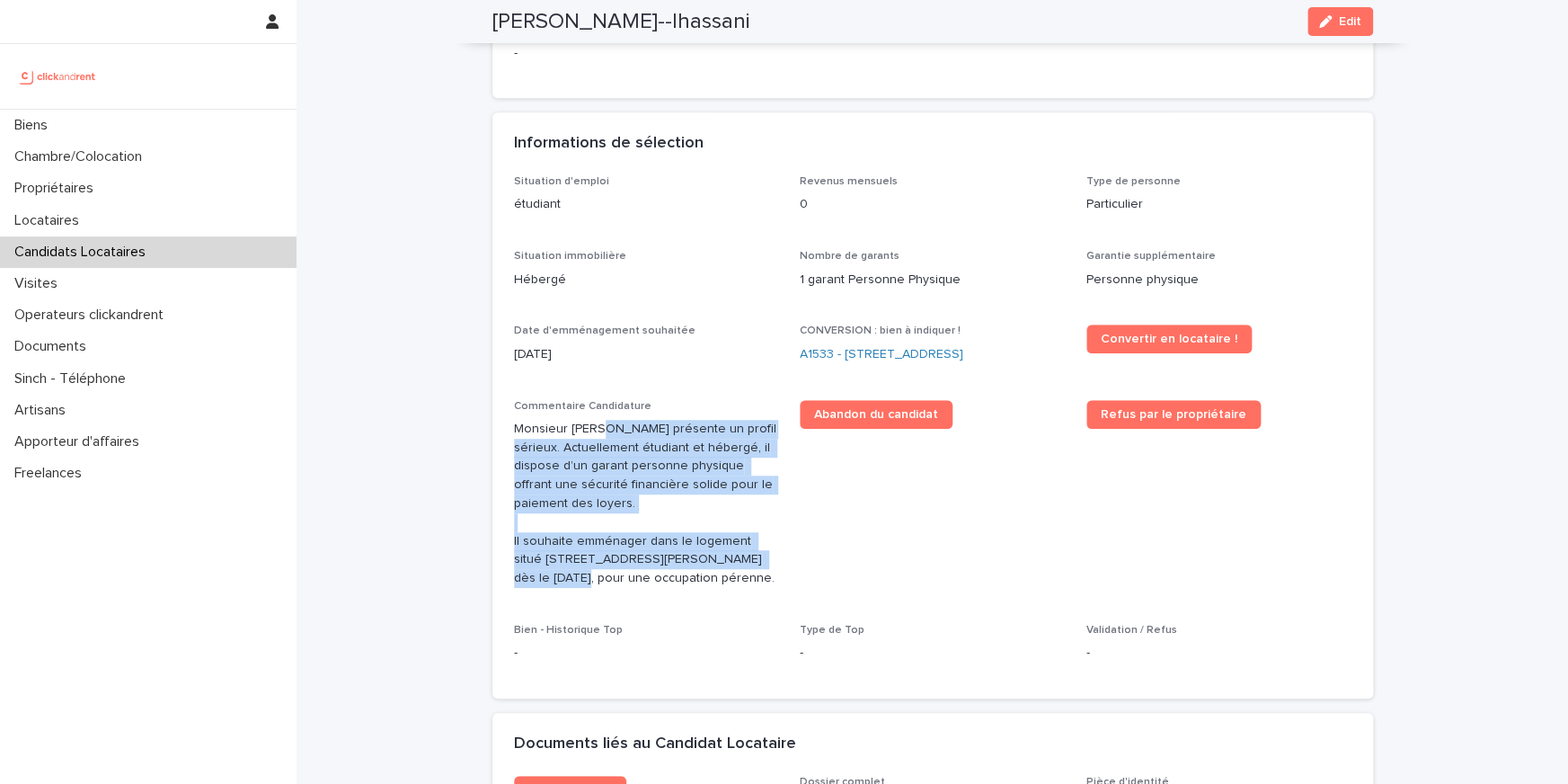
click at [673, 527] on p "Monsieur Julen Prudet-Lhassani présente un profil sérieux. Actuellement étudian…" at bounding box center [646, 503] width 265 height 168
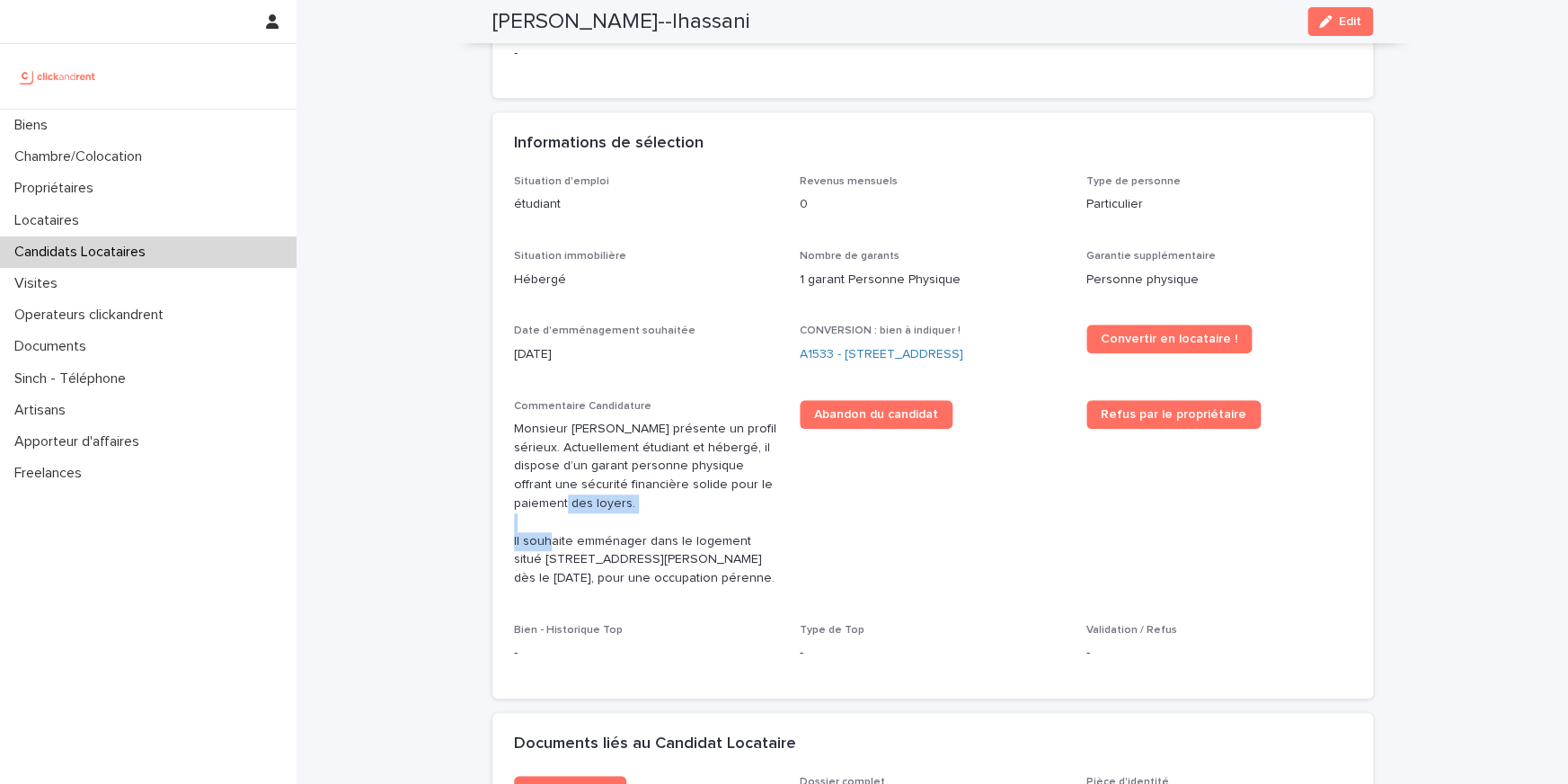
drag, startPoint x: 673, startPoint y: 527, endPoint x: 523, endPoint y: 517, distance: 150.3
click at [523, 517] on p "Monsieur Julen Prudet-Lhassani présente un profil sérieux. Actuellement étudian…" at bounding box center [646, 503] width 265 height 168
drag, startPoint x: 546, startPoint y: 510, endPoint x: 552, endPoint y: 565, distance: 55.3
click at [546, 528] on p "Monsieur Julen Prudet-Lhassani présente un profil sérieux. Actuellement étudian…" at bounding box center [646, 503] width 265 height 168
drag, startPoint x: 552, startPoint y: 565, endPoint x: 552, endPoint y: 490, distance: 75.0
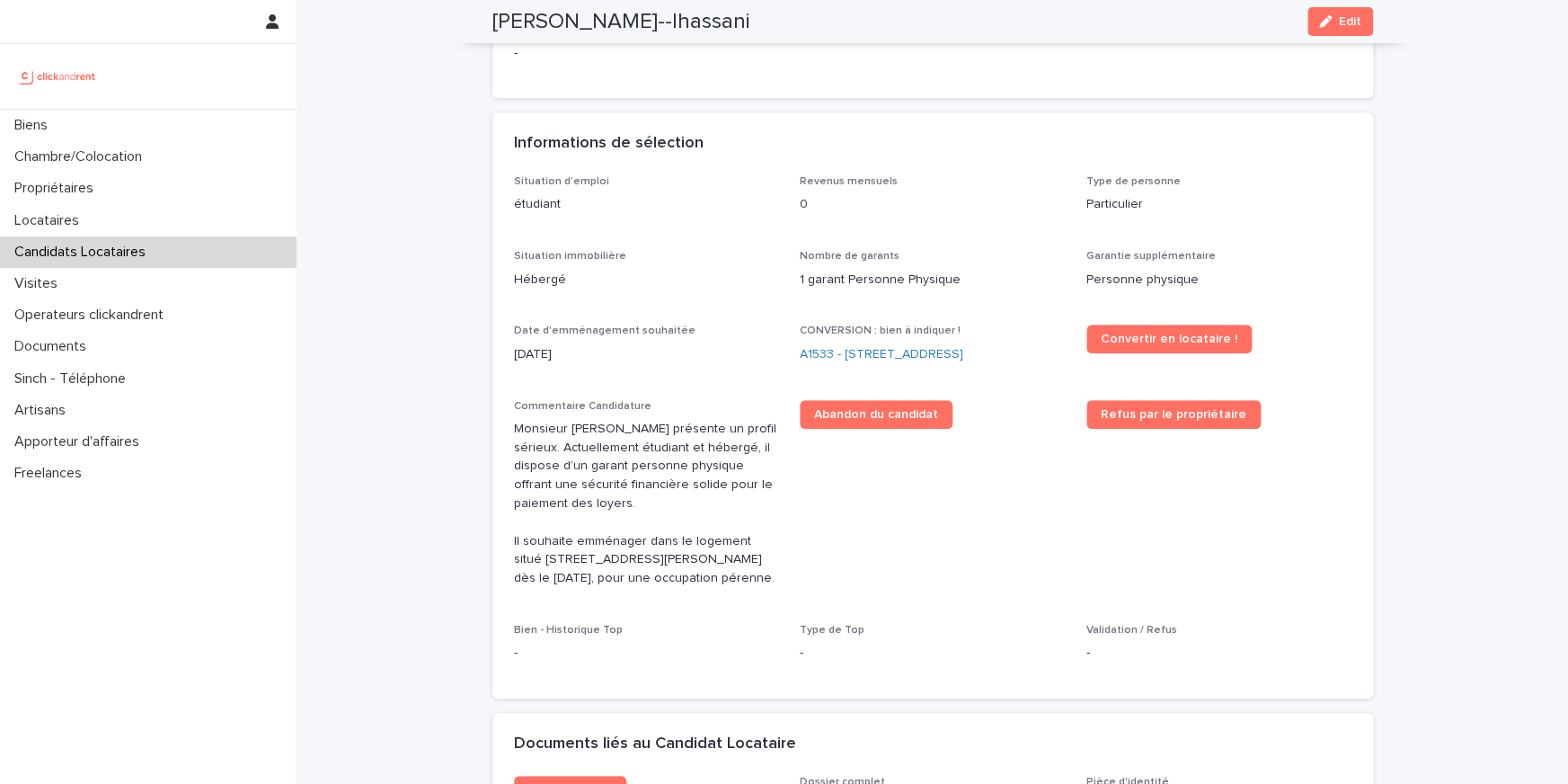
click at [552, 510] on p "Monsieur Julen Prudet-Lhassani présente un profil sérieux. Actuellement étudian…" at bounding box center [646, 503] width 265 height 168
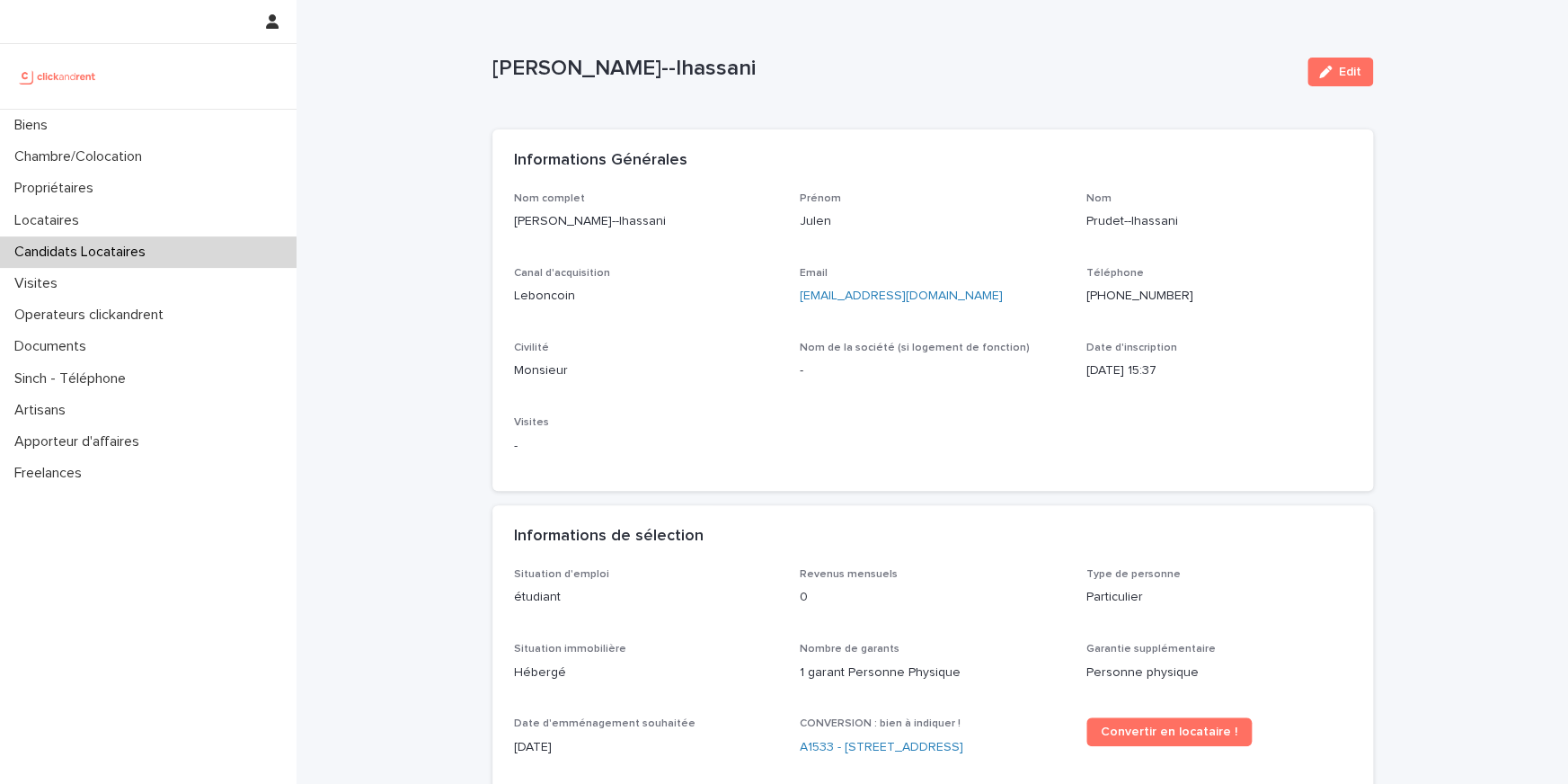
scroll to position [142, 0]
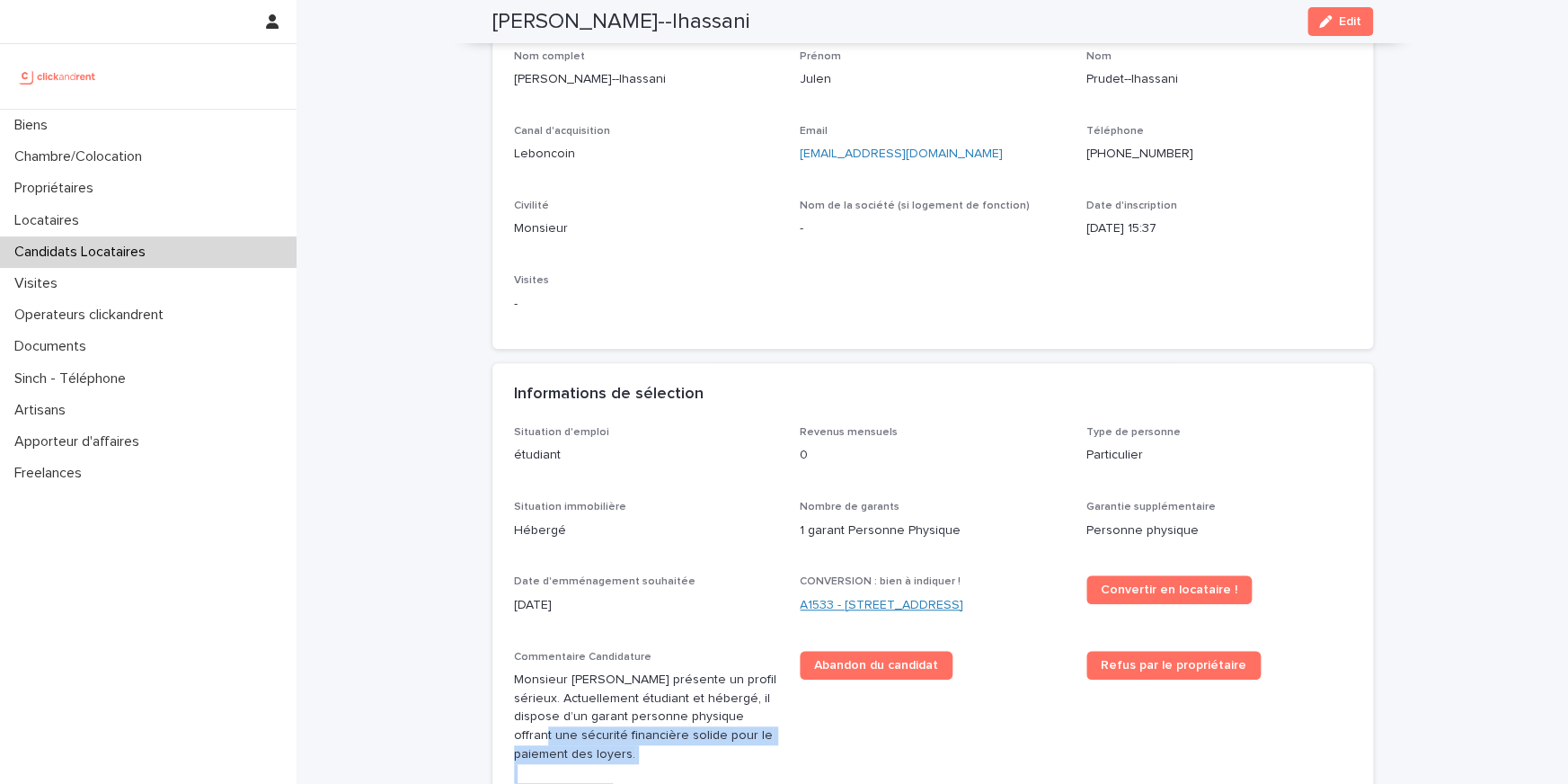
click at [907, 613] on link "A1533 - [STREET_ADDRESS]" at bounding box center [881, 605] width 163 height 19
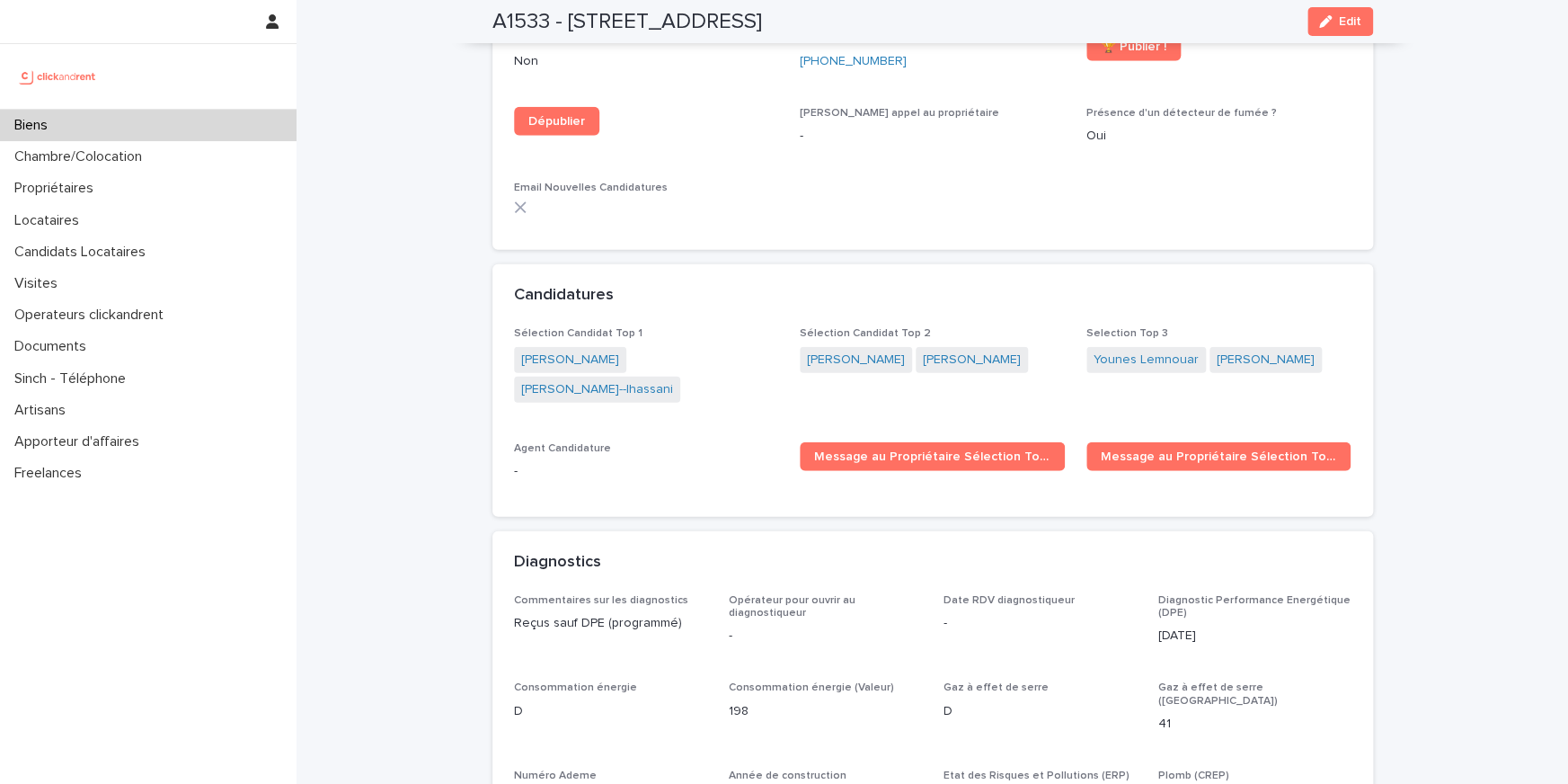
scroll to position [5571, 0]
click at [585, 352] on link "[PERSON_NAME]" at bounding box center [569, 360] width 97 height 19
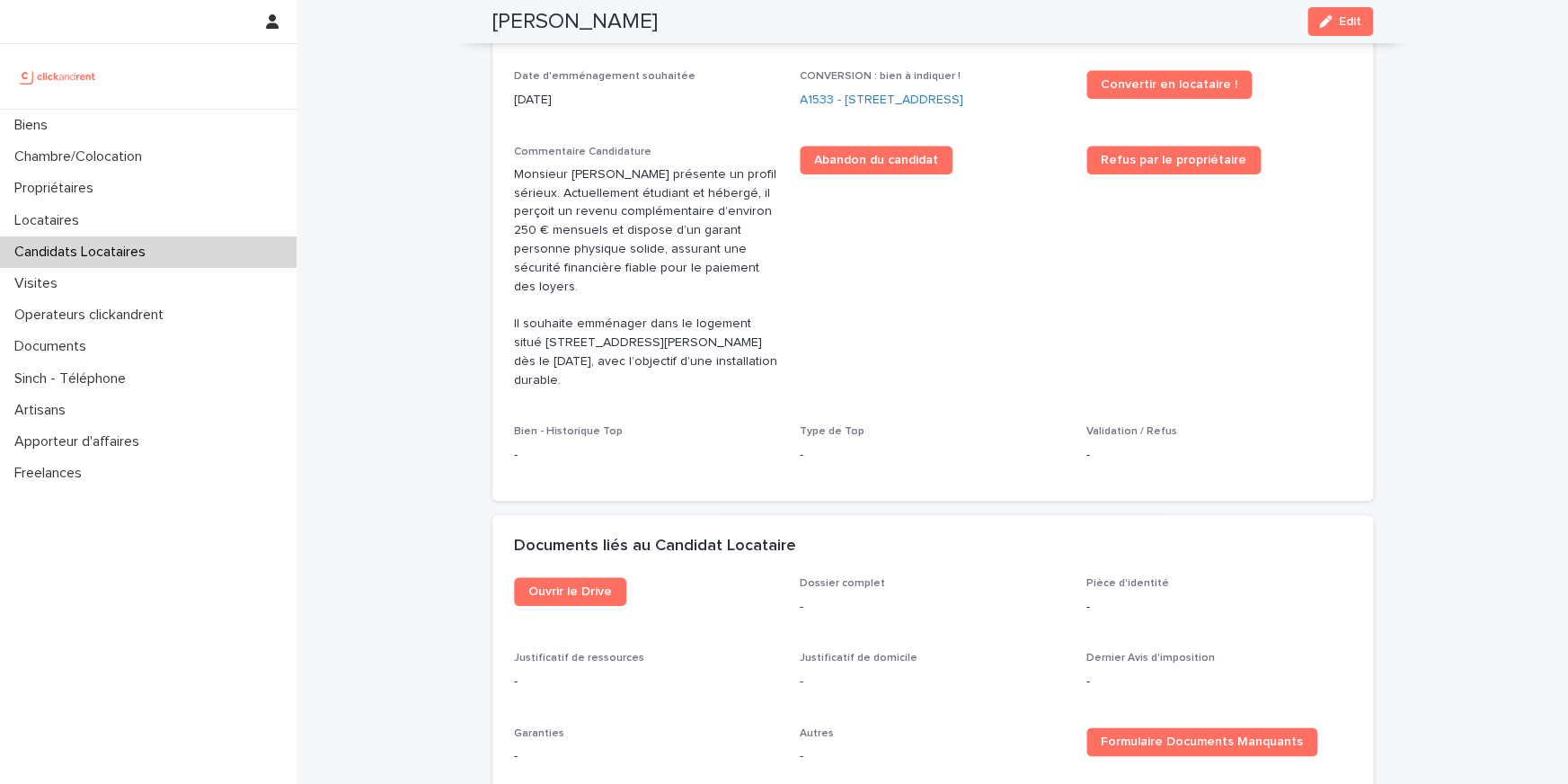
scroll to position [489, 0]
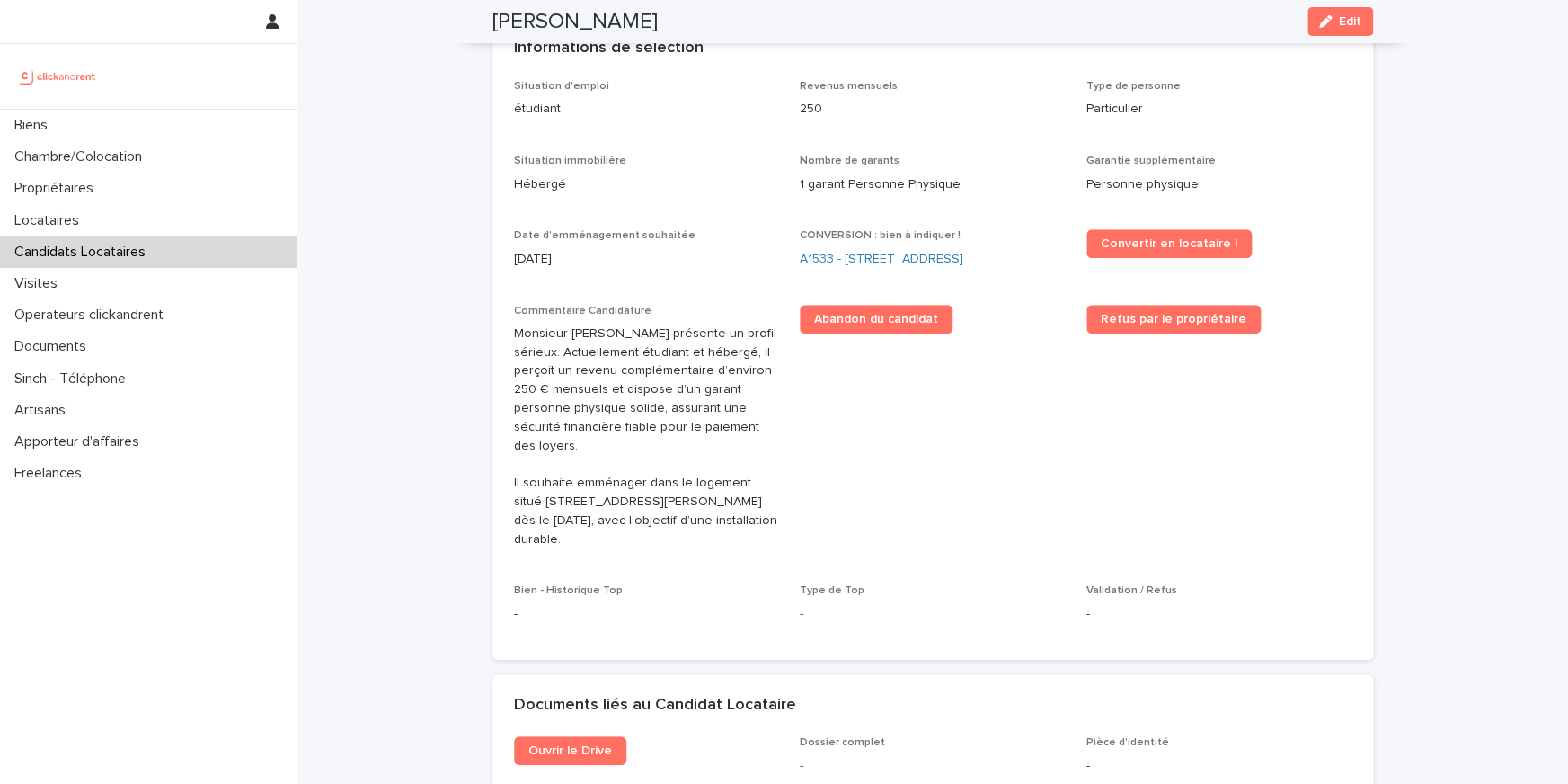
drag, startPoint x: 561, startPoint y: 348, endPoint x: 582, endPoint y: 373, distance: 32.6
click at [582, 373] on p "Monsieur Gaëtan Jacob Lafourcade présente un profil sérieux. Actuellement étudi…" at bounding box center [646, 436] width 265 height 225
drag, startPoint x: 642, startPoint y: 378, endPoint x: 656, endPoint y: 409, distance: 34.0
click at [656, 409] on p "Monsieur Gaëtan Jacob Lafourcade présente un profil sérieux. Actuellement étudi…" at bounding box center [646, 436] width 265 height 225
drag, startPoint x: 656, startPoint y: 409, endPoint x: 656, endPoint y: 371, distance: 38.0
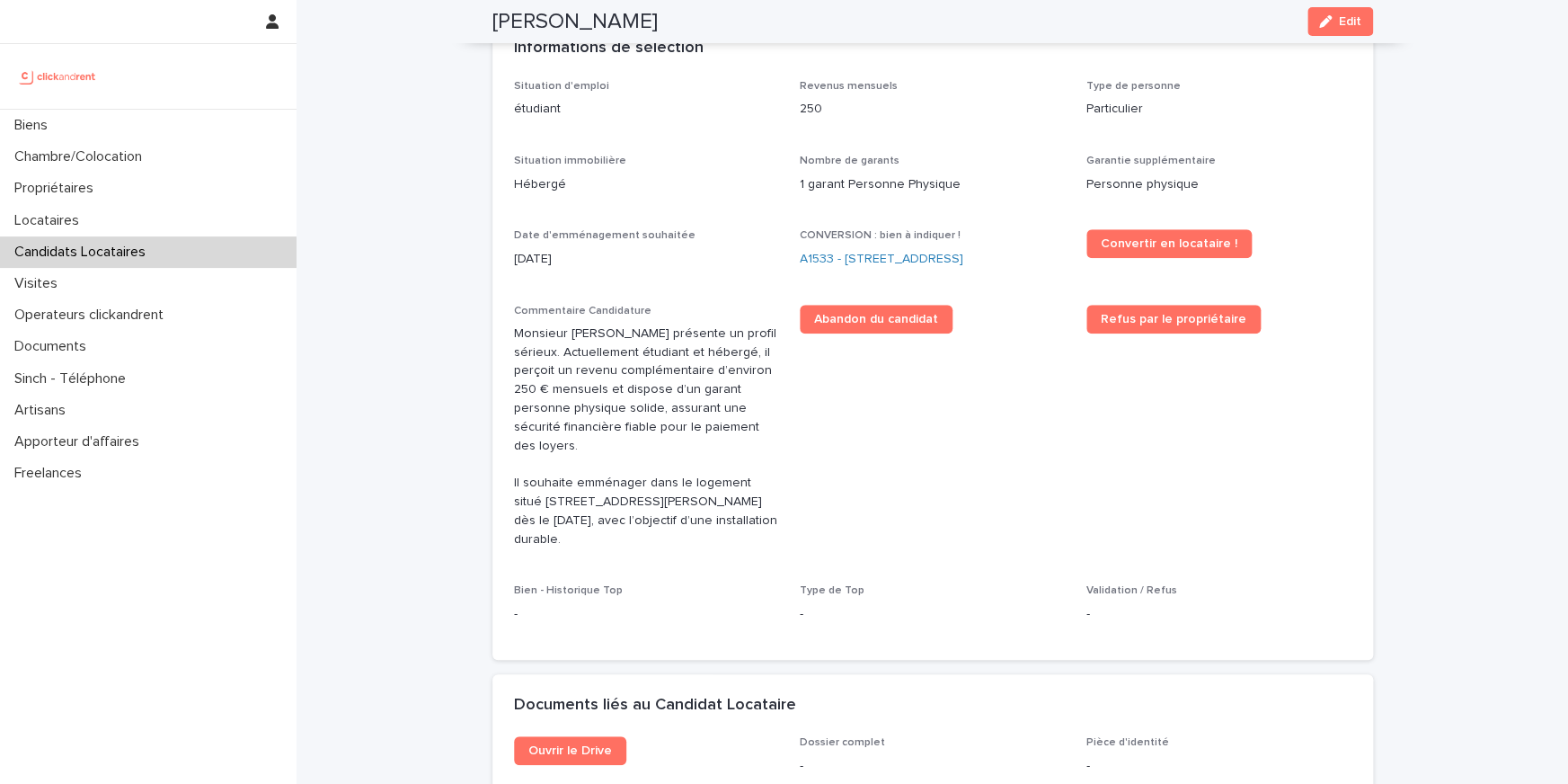
click at [656, 391] on p "Monsieur Gaëtan Jacob Lafourcade présente un profil sérieux. Actuellement étudi…" at bounding box center [646, 436] width 265 height 225
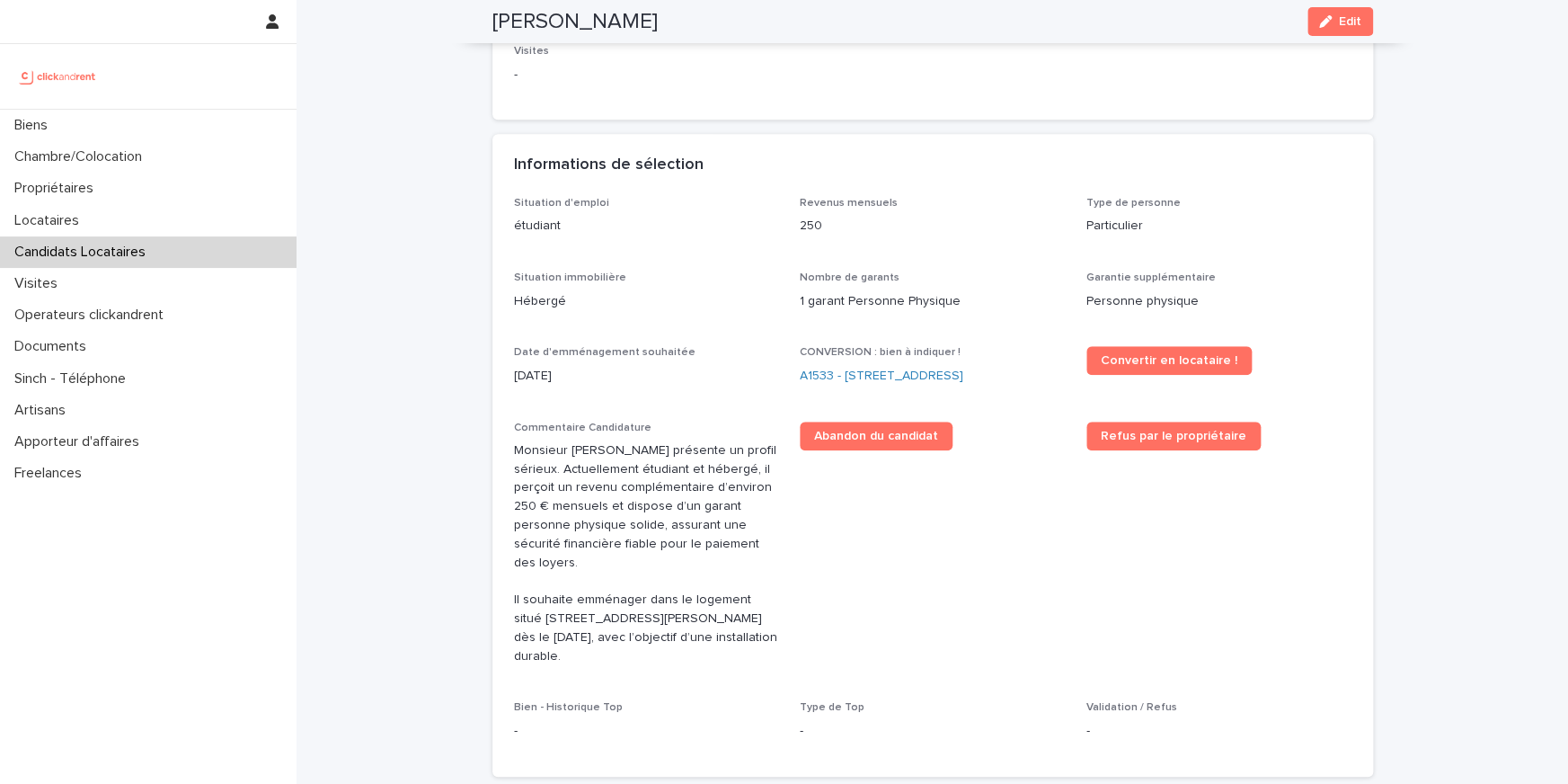
click at [617, 19] on h2 "[PERSON_NAME]" at bounding box center [575, 22] width 165 height 26
click at [617, 19] on h2 "Gaëtan Jacob lafourcade" at bounding box center [575, 22] width 165 height 26
copy div "Gaëtan Jacob lafourcade Edit"
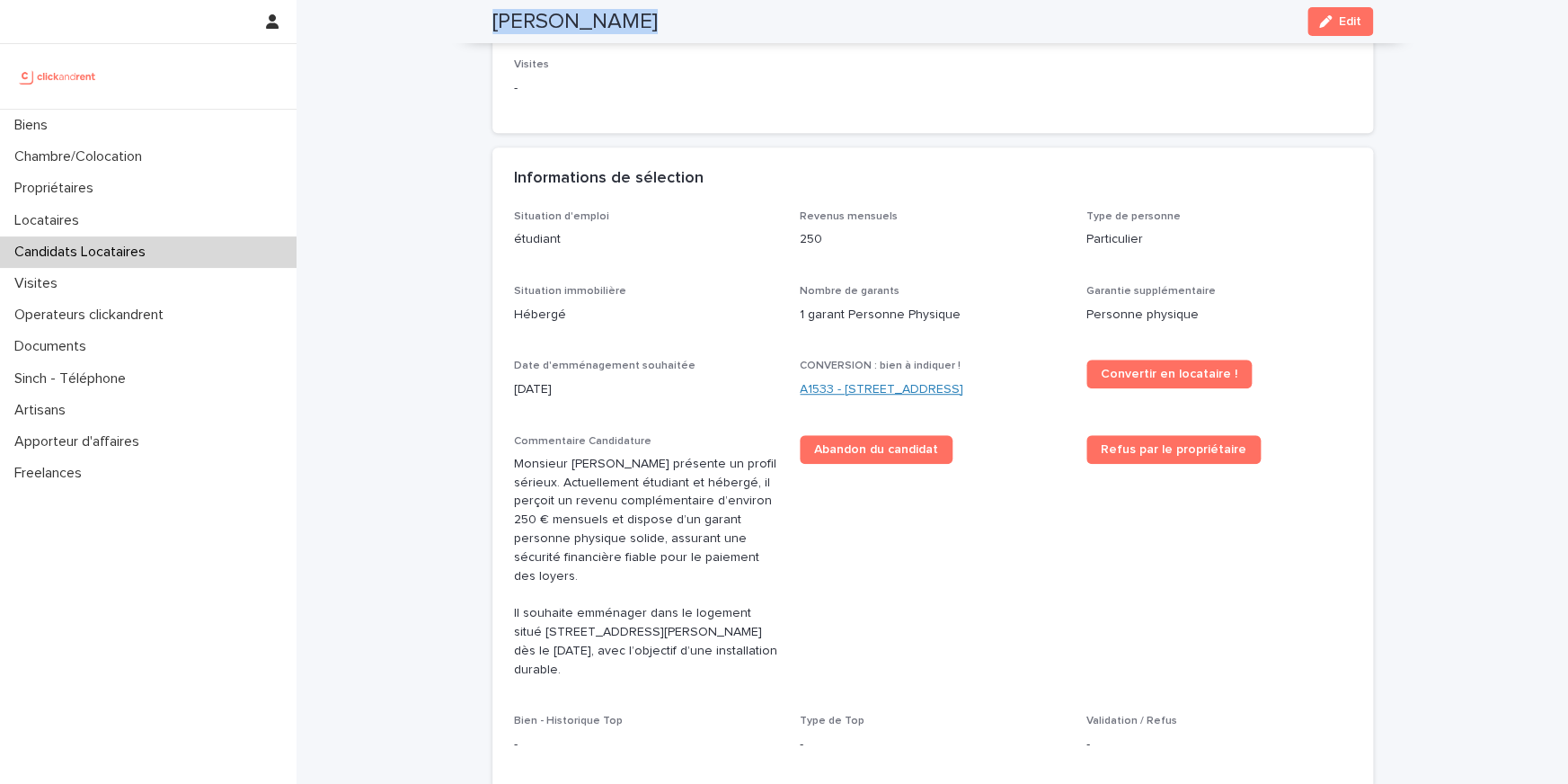
click at [829, 393] on link "A1533 - 34 Avenue du Maréchal Juin, Merignac 33700" at bounding box center [881, 389] width 163 height 19
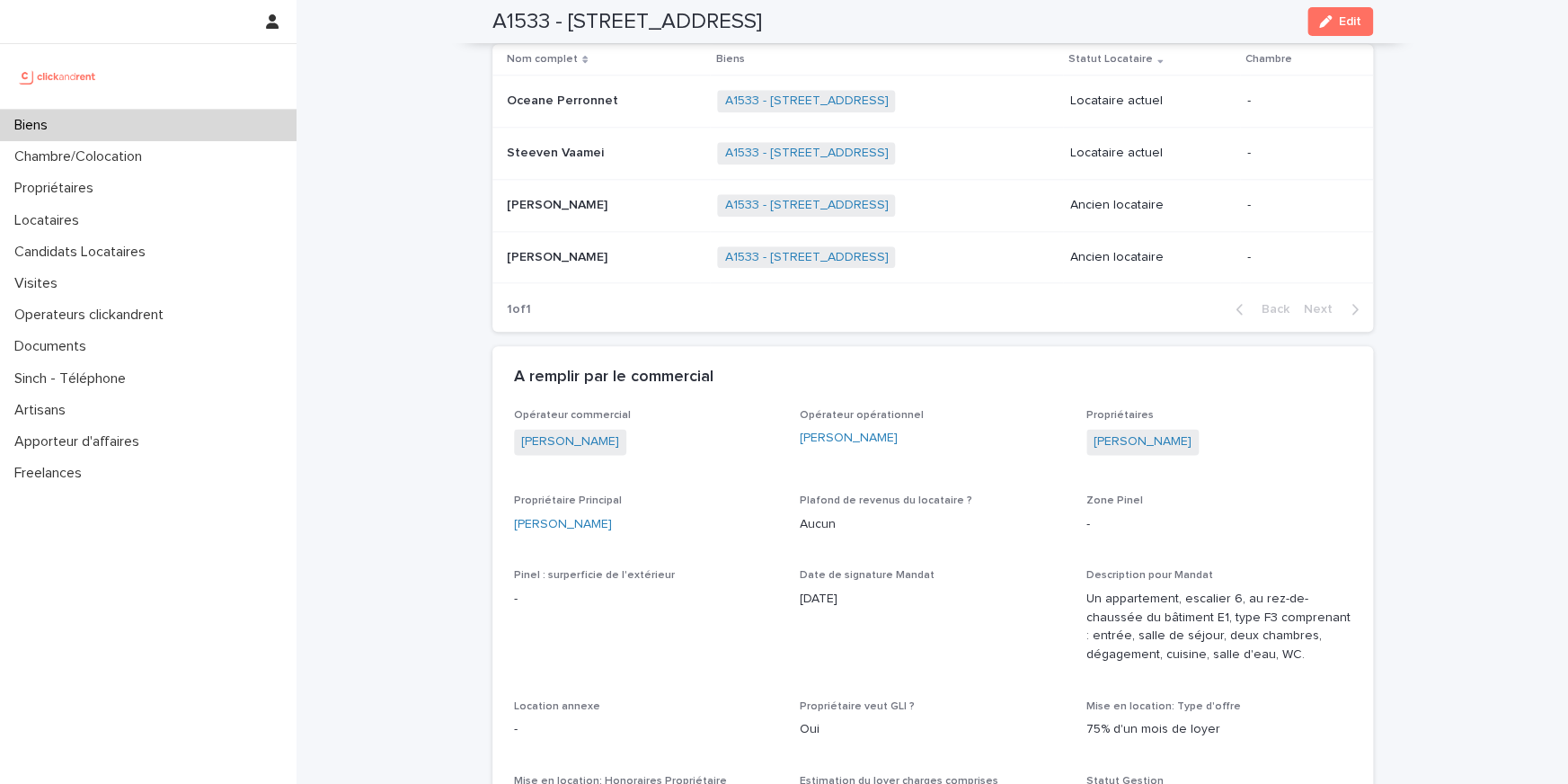
scroll to position [1261, 0]
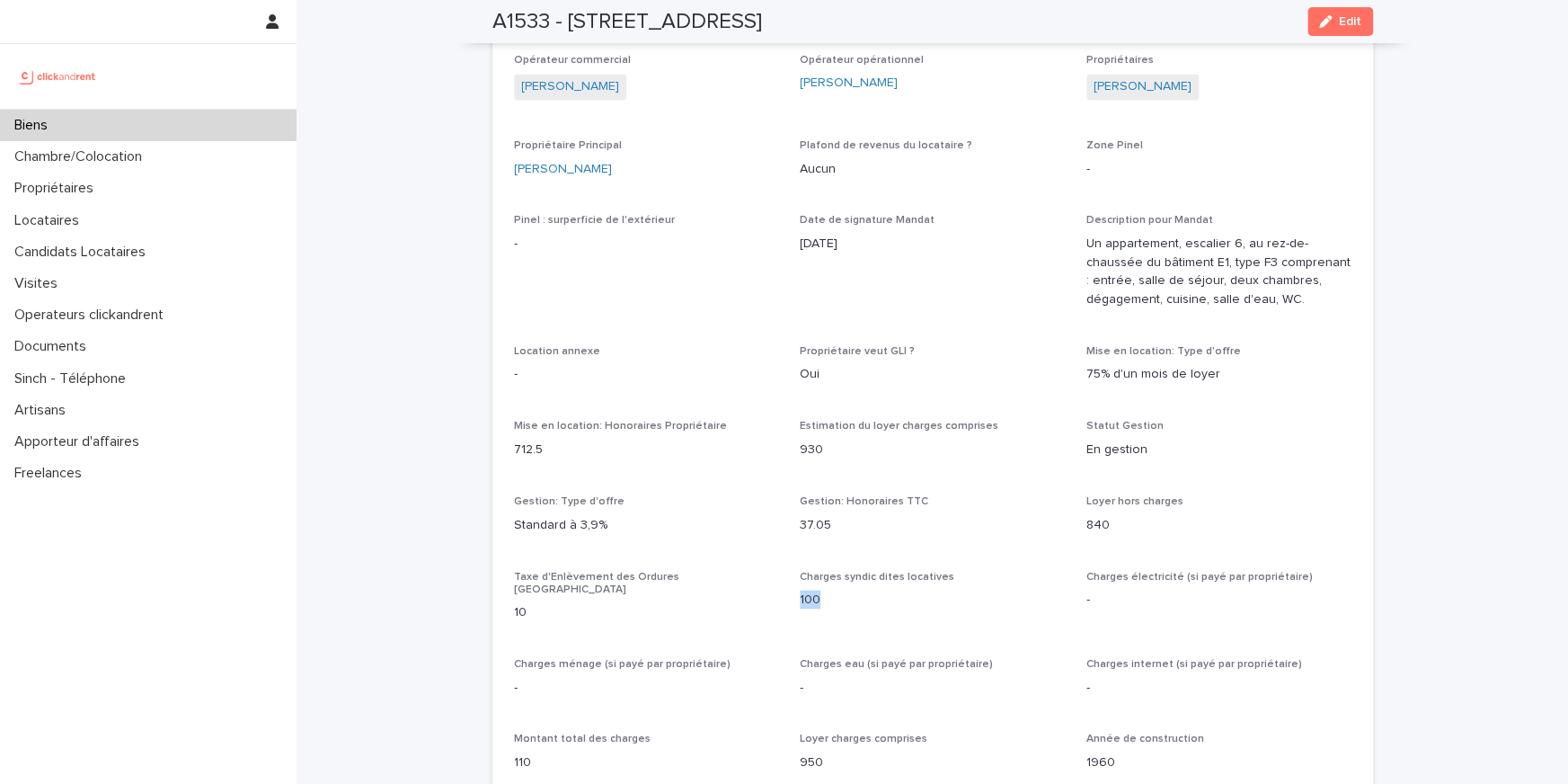
click at [823, 600] on p "100" at bounding box center [931, 599] width 265 height 19
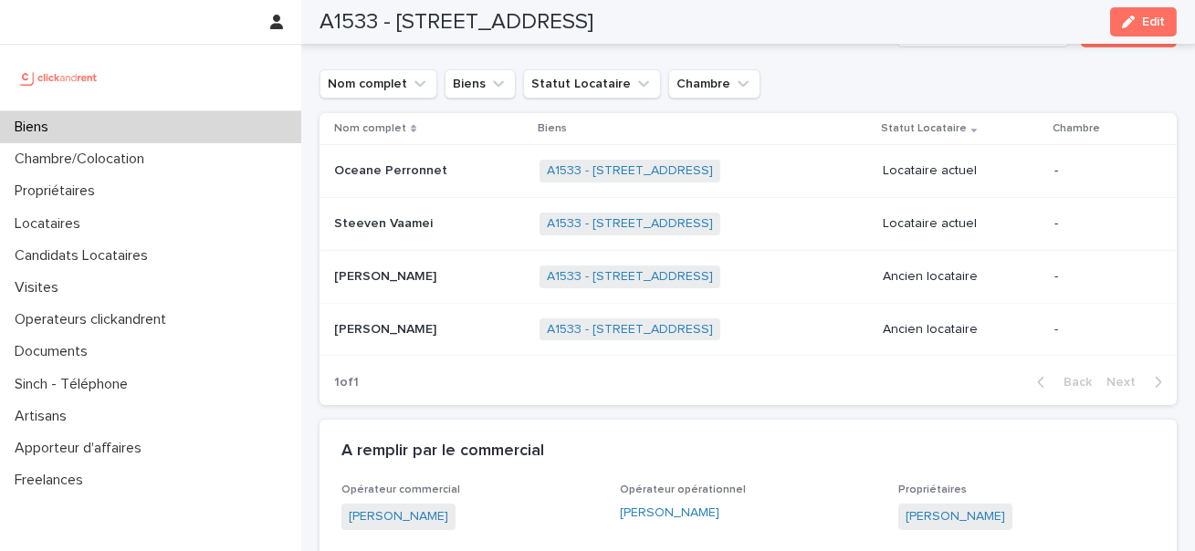
scroll to position [923, 0]
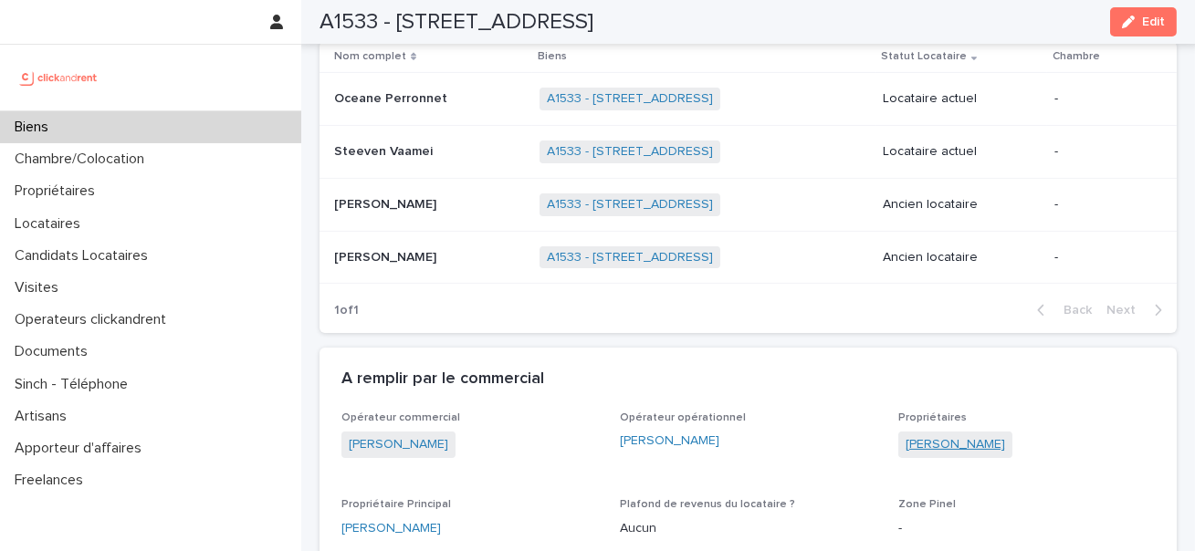
click at [967, 447] on link "[PERSON_NAME]" at bounding box center [954, 444] width 99 height 19
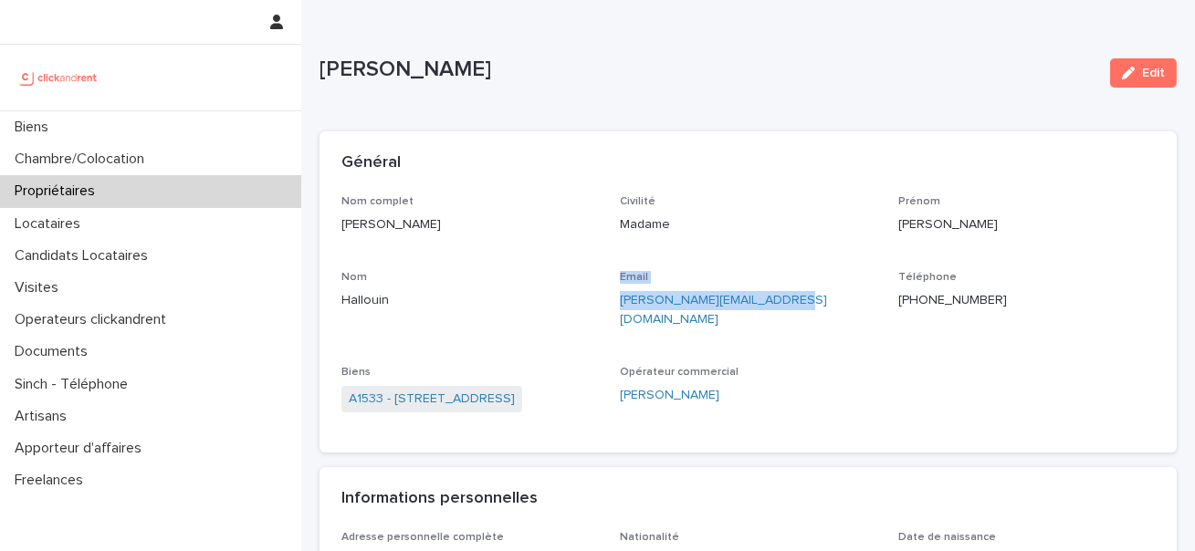
drag, startPoint x: 799, startPoint y: 301, endPoint x: 581, endPoint y: 306, distance: 217.3
click at [581, 306] on div "Nom complet Mélanie Hallouin Civilité Madame Prénom Mélanie Nom Hallouin Email …" at bounding box center [747, 312] width 813 height 235
click at [597, 315] on div "Nom Hallouin" at bounding box center [469, 298] width 256 height 54
drag, startPoint x: 604, startPoint y: 307, endPoint x: 741, endPoint y: 299, distance: 137.1
click at [741, 299] on div "Nom complet Mélanie Hallouin Civilité Madame Prénom Mélanie Nom Hallouin Email …" at bounding box center [747, 312] width 813 height 235
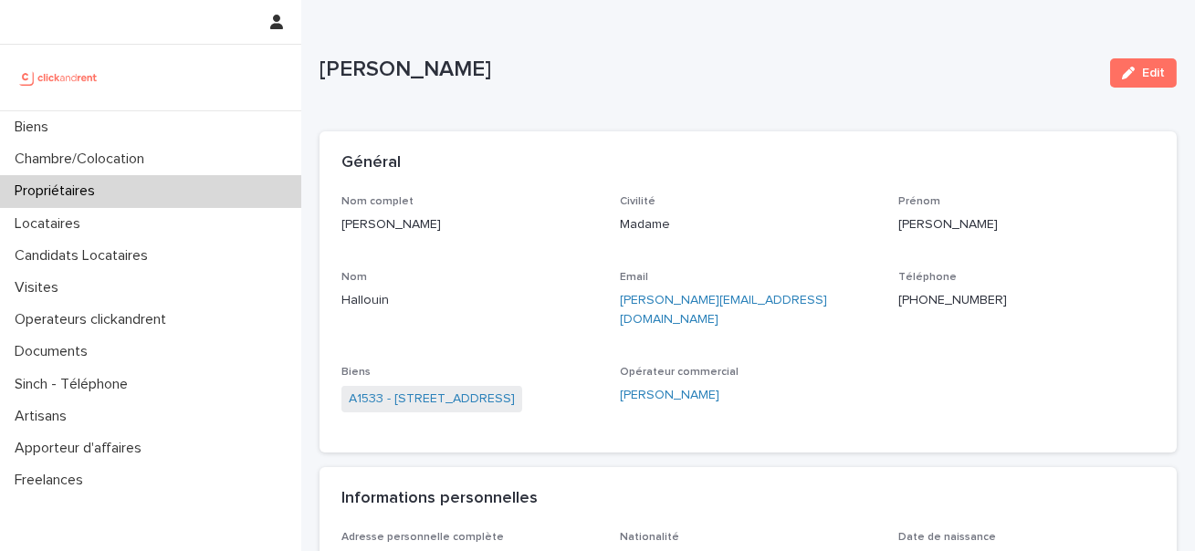
click at [423, 231] on p "Mélanie Hallouin" at bounding box center [469, 224] width 256 height 19
copy p "Mélanie Hallouin"
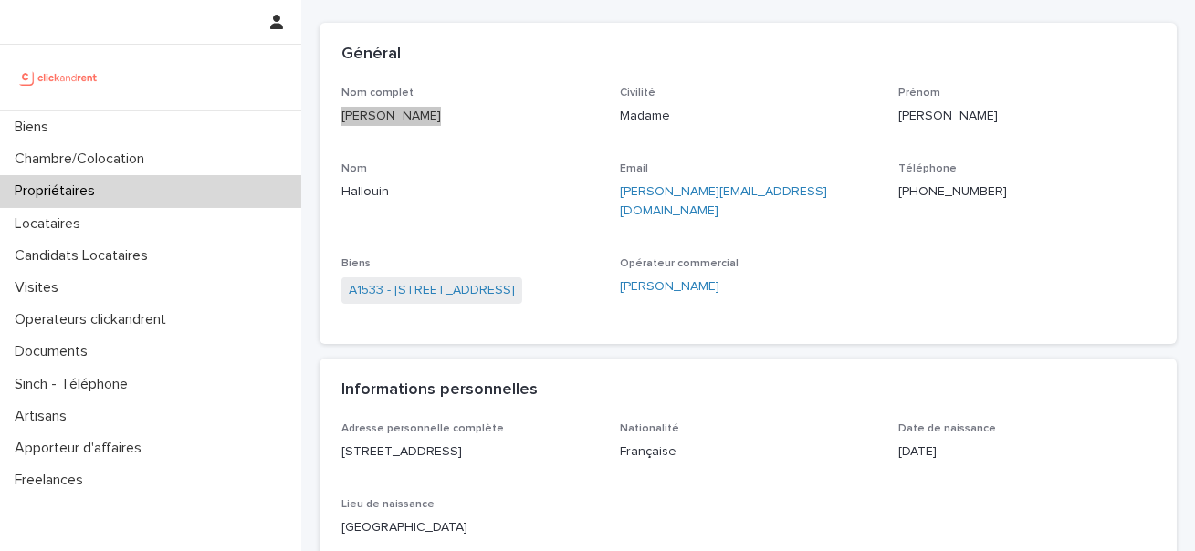
scroll to position [163, 0]
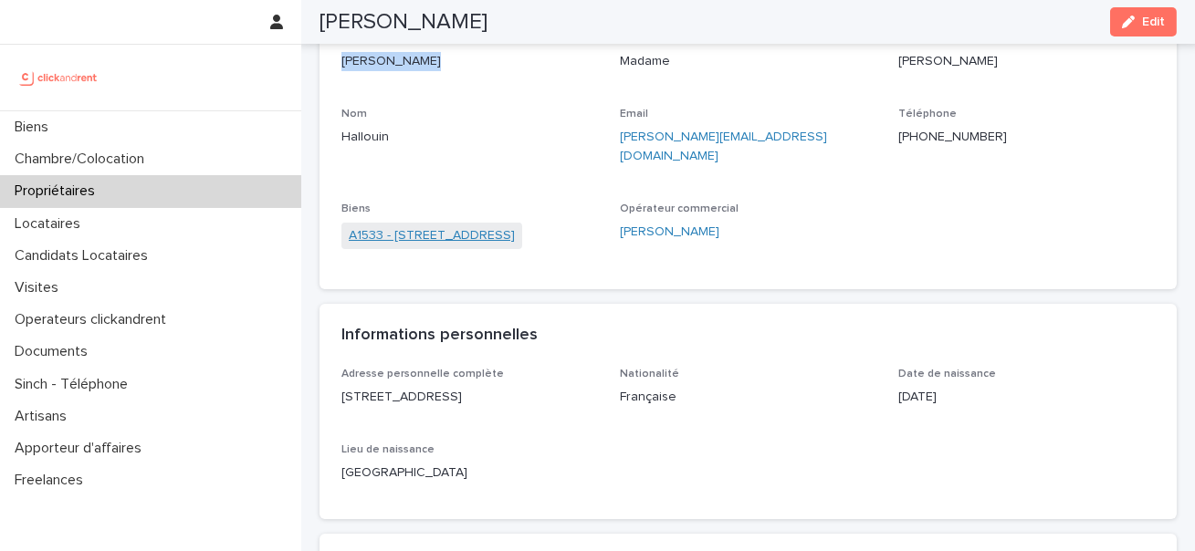
click at [449, 226] on link "A1533 - 34 Avenue du Maréchal Juin, Merignac 33700" at bounding box center [432, 235] width 166 height 19
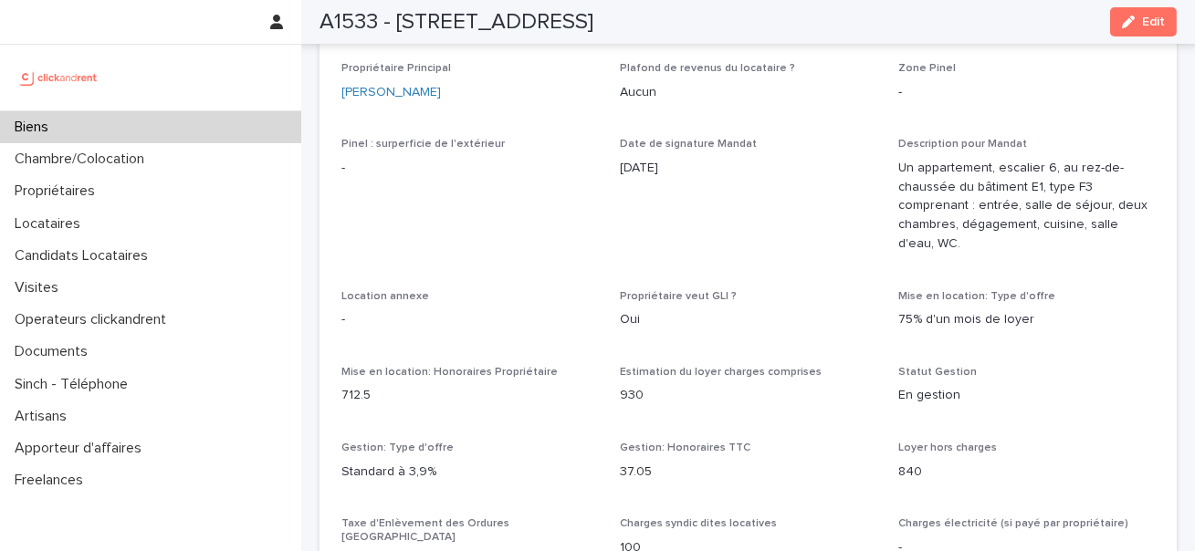
scroll to position [1473, 0]
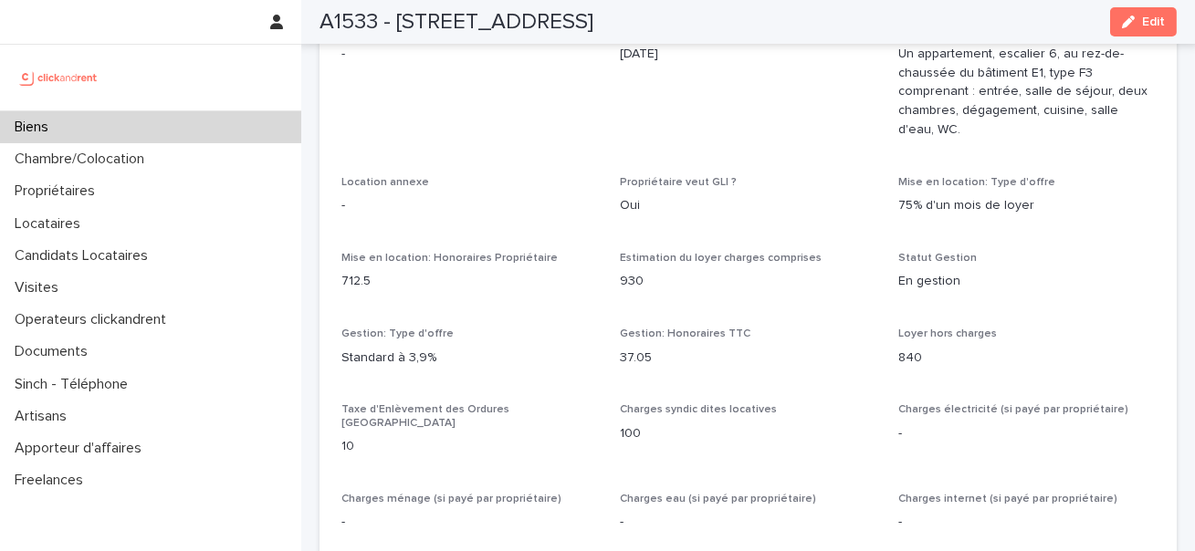
click at [909, 363] on p "840" at bounding box center [1026, 358] width 256 height 19
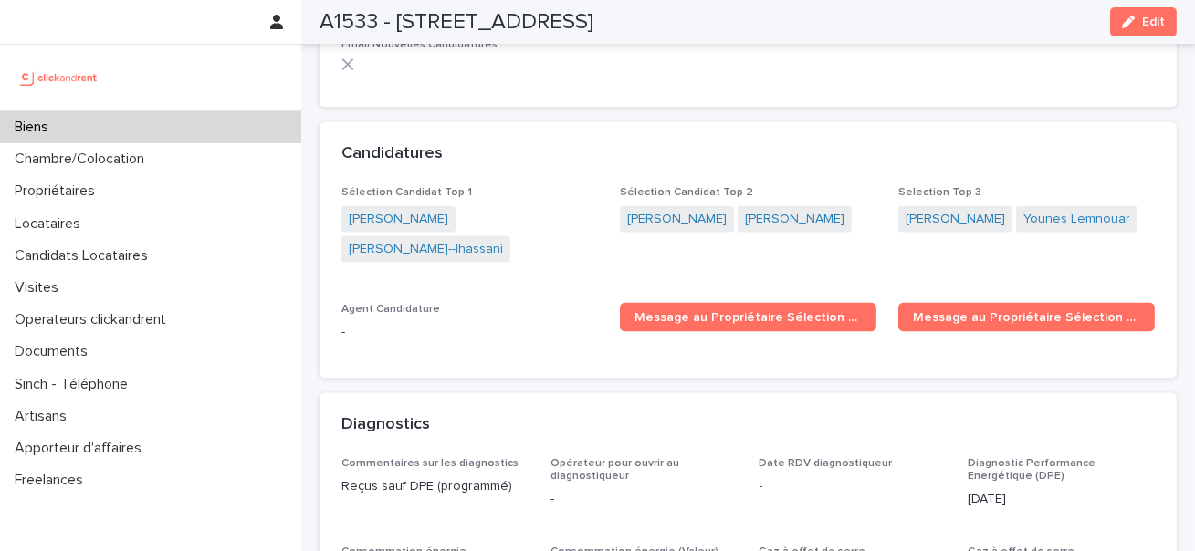
scroll to position [5812, 0]
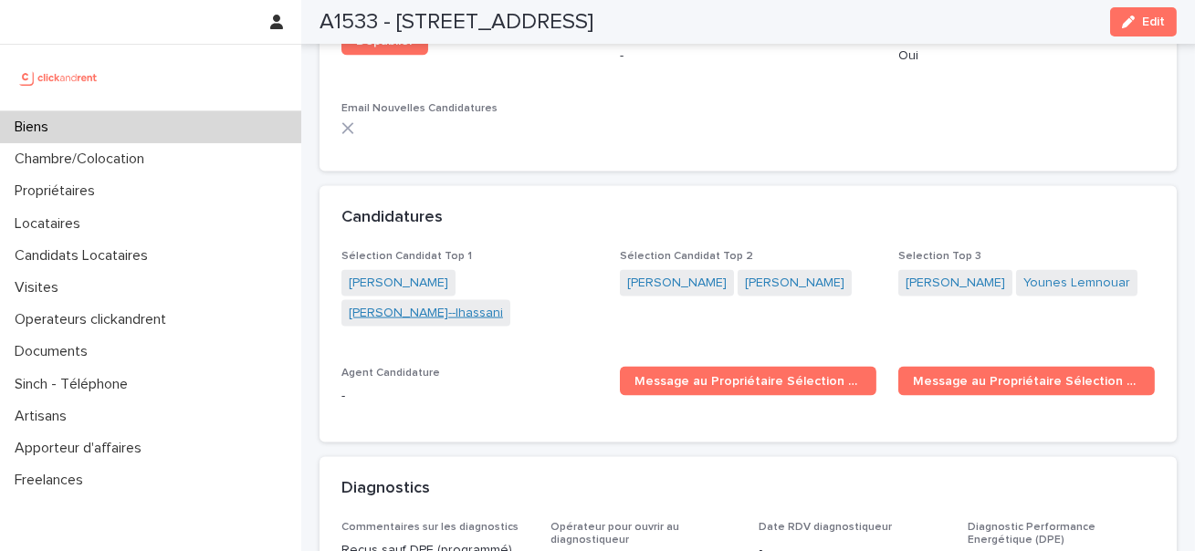
click at [434, 309] on link "Julen Prudet--lhassani" at bounding box center [426, 313] width 154 height 19
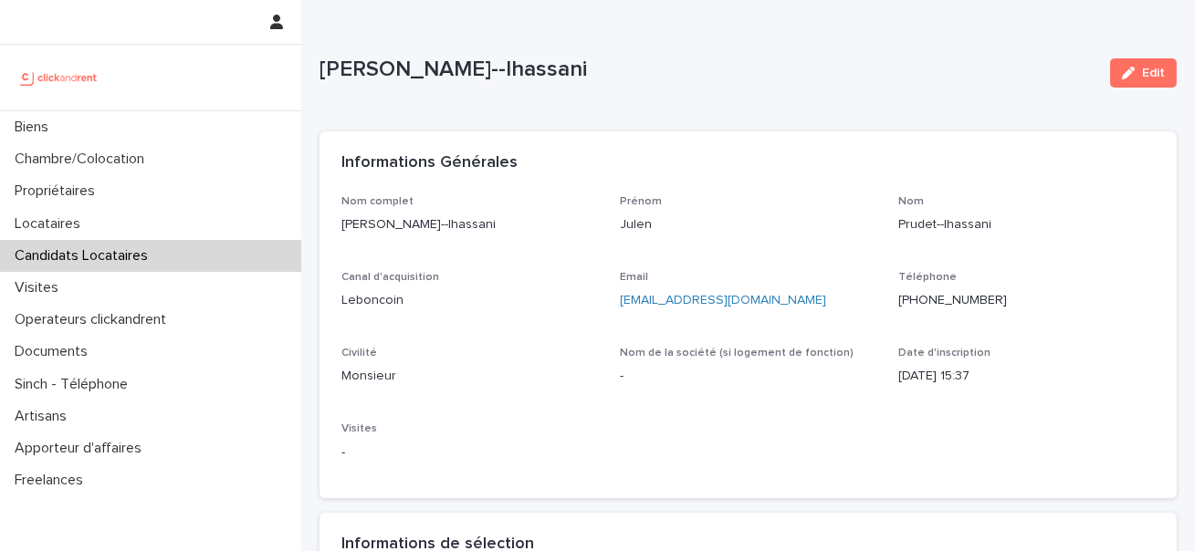
click at [413, 224] on p "Julen Prudet--lhassani" at bounding box center [469, 224] width 256 height 19
copy p "Julen Prudet--lhassani"
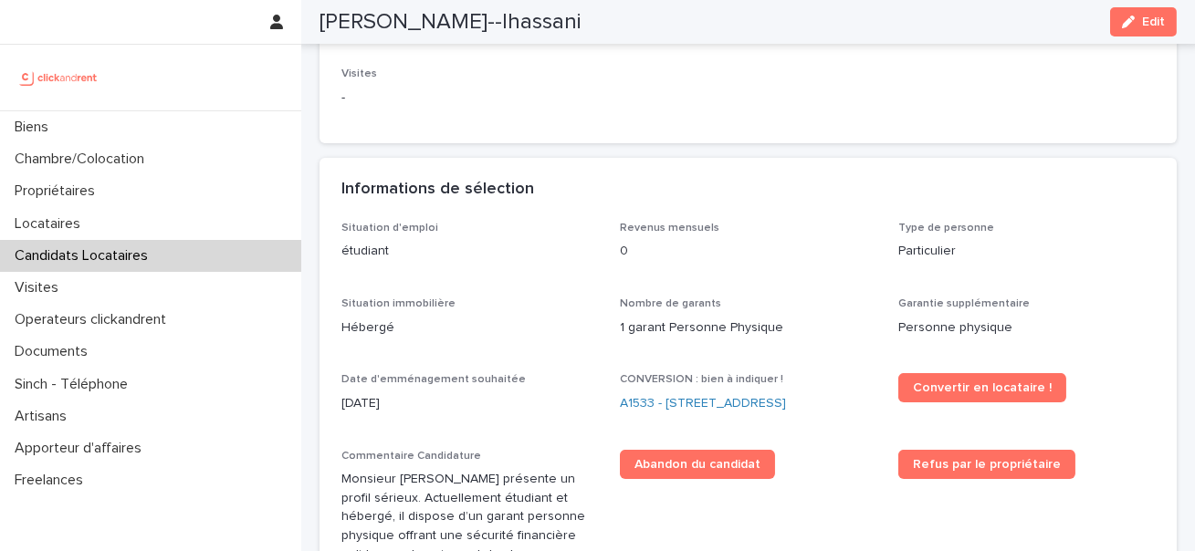
scroll to position [521, 0]
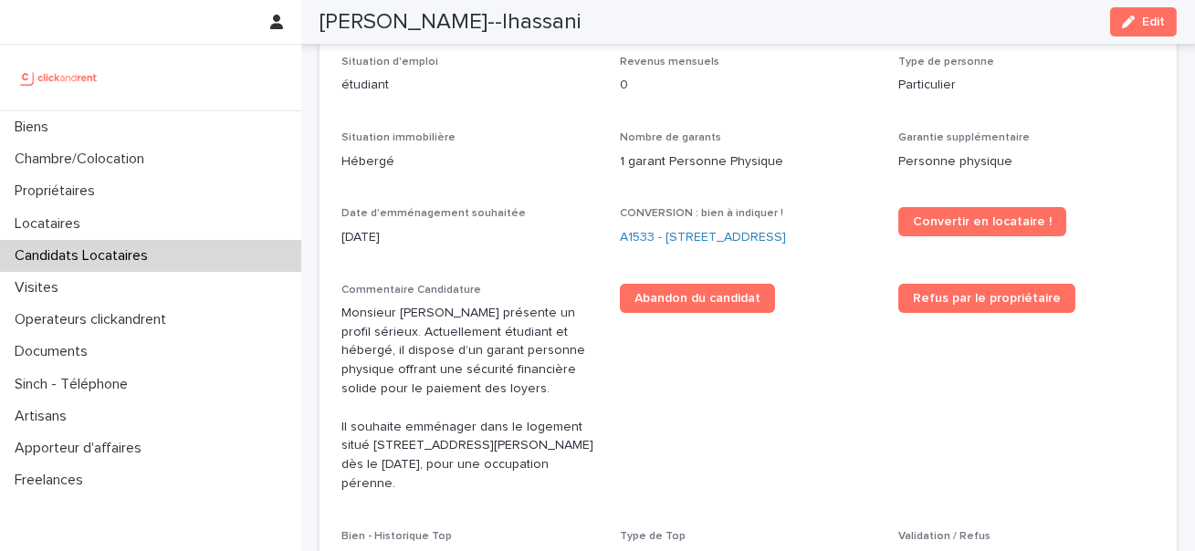
click at [401, 334] on p "Monsieur Julen Prudet-Lhassani présente un profil sérieux. Actuellement étudian…" at bounding box center [469, 399] width 256 height 190
drag, startPoint x: 401, startPoint y: 334, endPoint x: 446, endPoint y: 401, distance: 80.8
click at [422, 377] on p "Monsieur Julen Prudet-Lhassani présente un profil sérieux. Actuellement étudian…" at bounding box center [469, 399] width 256 height 190
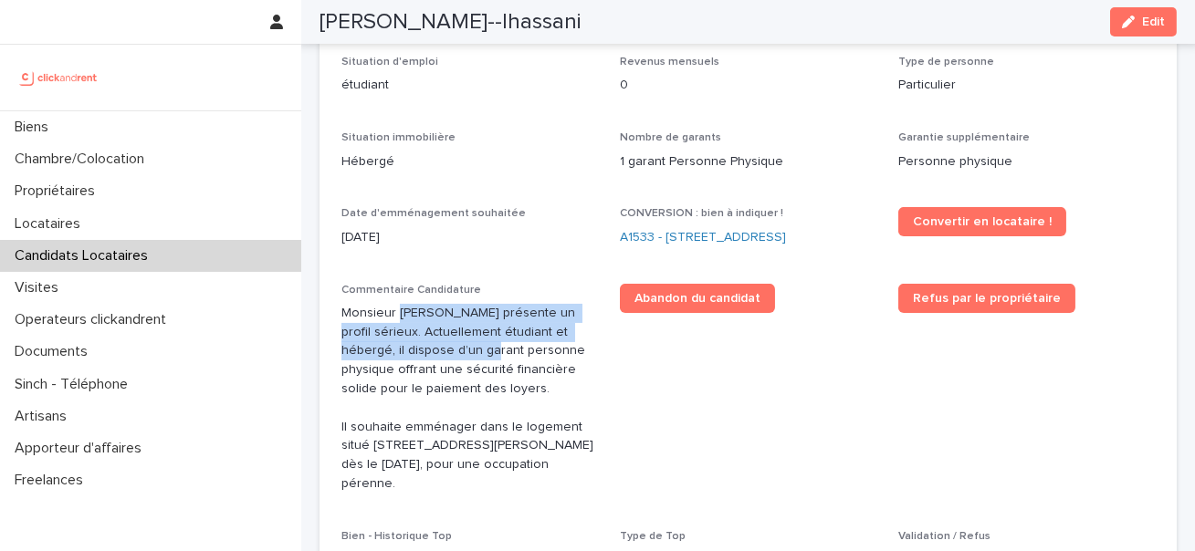
scroll to position [529, 0]
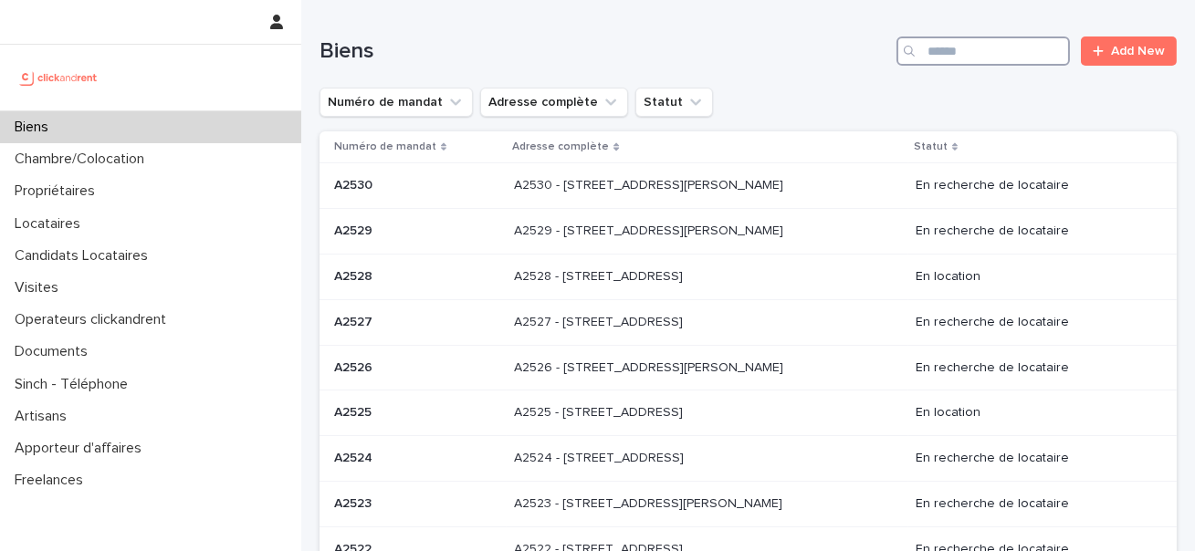
click at [981, 60] on input "Search" at bounding box center [982, 51] width 173 height 29
paste input "*****"
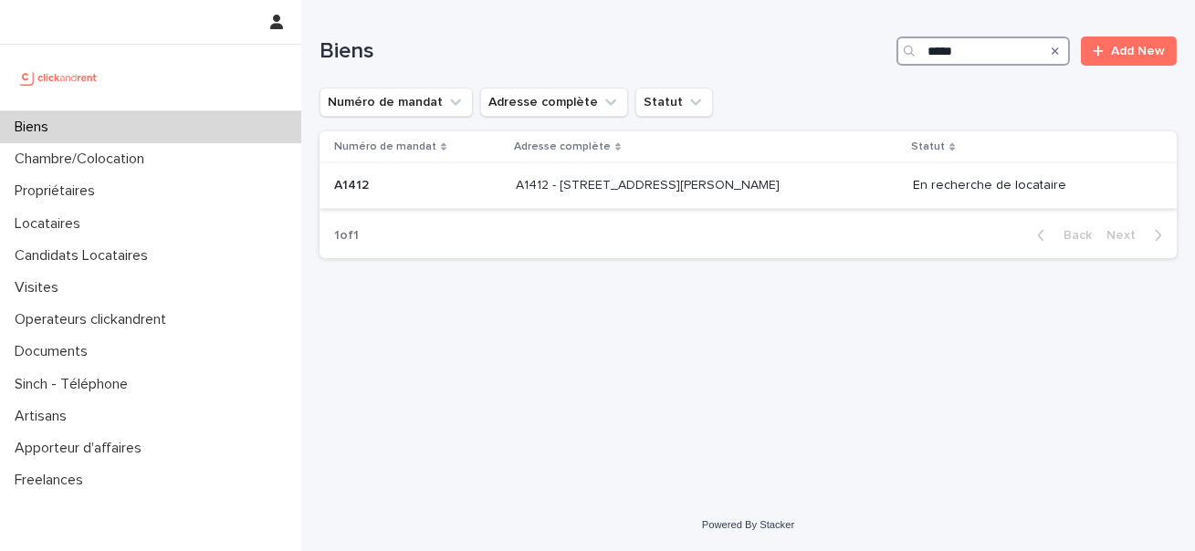
type input "*****"
click at [726, 183] on p "A1412 - 11 rue Camille Desmoulins, Levallois-Perret 92300" at bounding box center [649, 183] width 267 height 19
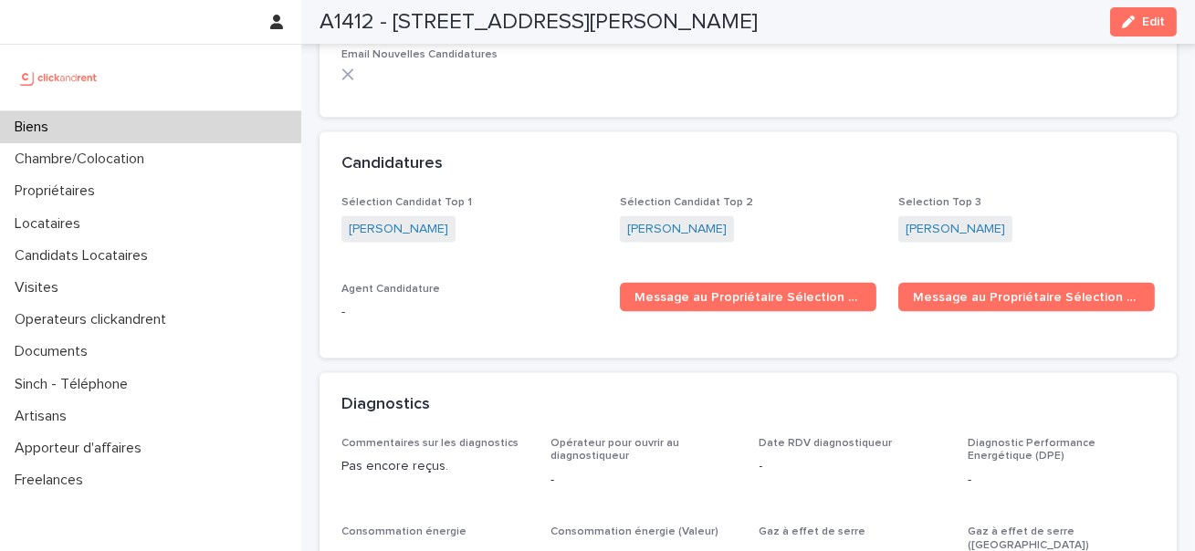
scroll to position [5655, 0]
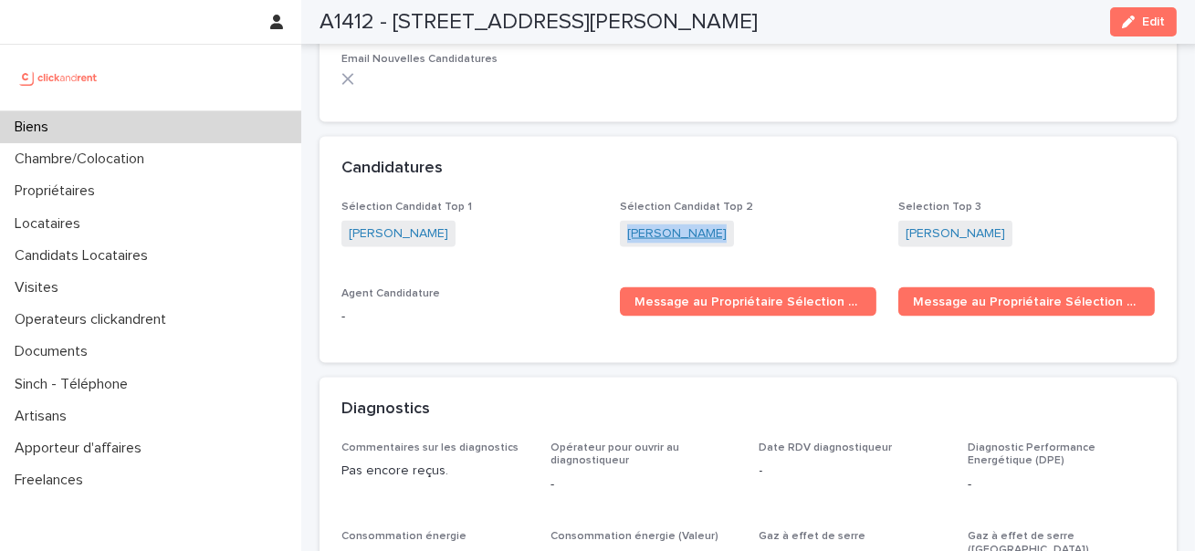
drag, startPoint x: 722, startPoint y: 211, endPoint x: 627, endPoint y: 210, distance: 94.9
click at [627, 221] on div "Adrien Bascou" at bounding box center [748, 236] width 256 height 30
copy link "Adrien Bascou"
click at [1069, 201] on div "Selection Top 3 Paul Armitano-grivel" at bounding box center [1026, 233] width 256 height 65
drag, startPoint x: 1064, startPoint y: 194, endPoint x: 896, endPoint y: 205, distance: 168.3
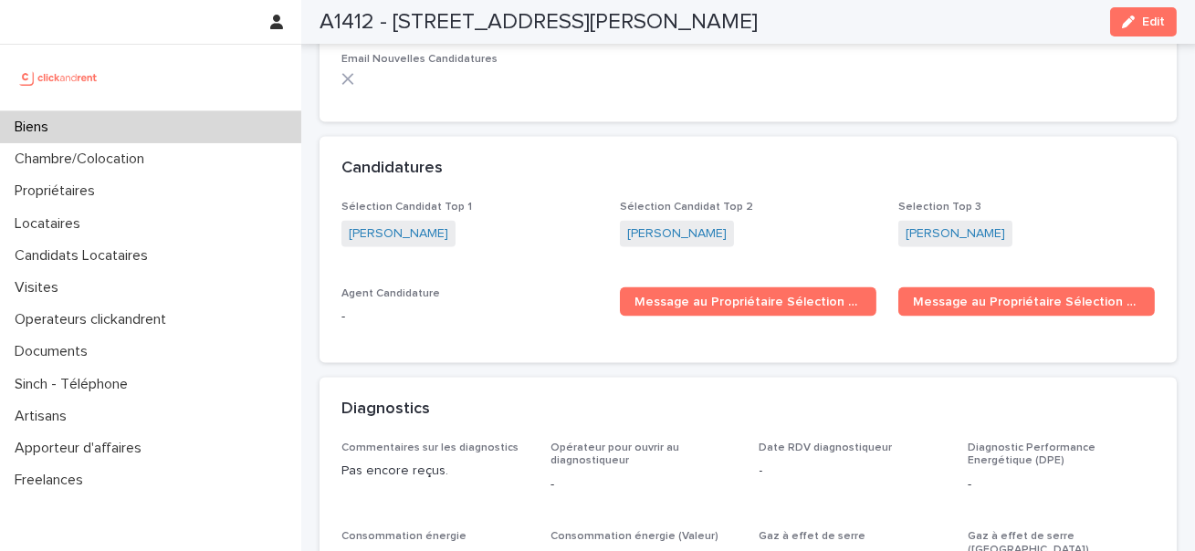
click at [896, 205] on div "Sélection Candidat Top 1 Alexis Lamlih Sélection Candidat Top 2 Adrien Bascou S…" at bounding box center [747, 271] width 813 height 141
copy link "Paul Armitano-grivel"
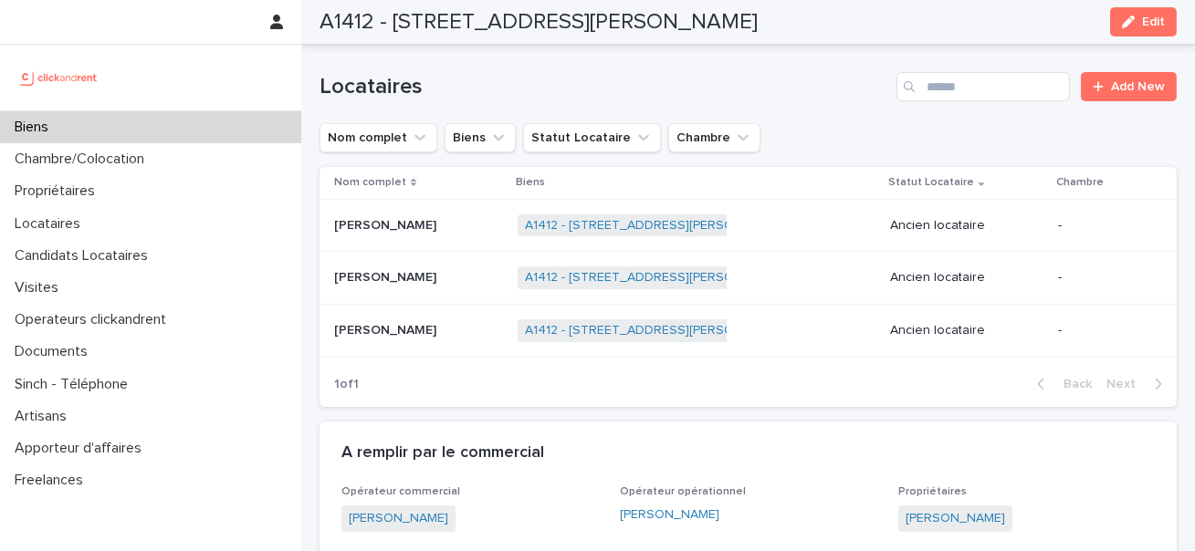
scroll to position [1032, 0]
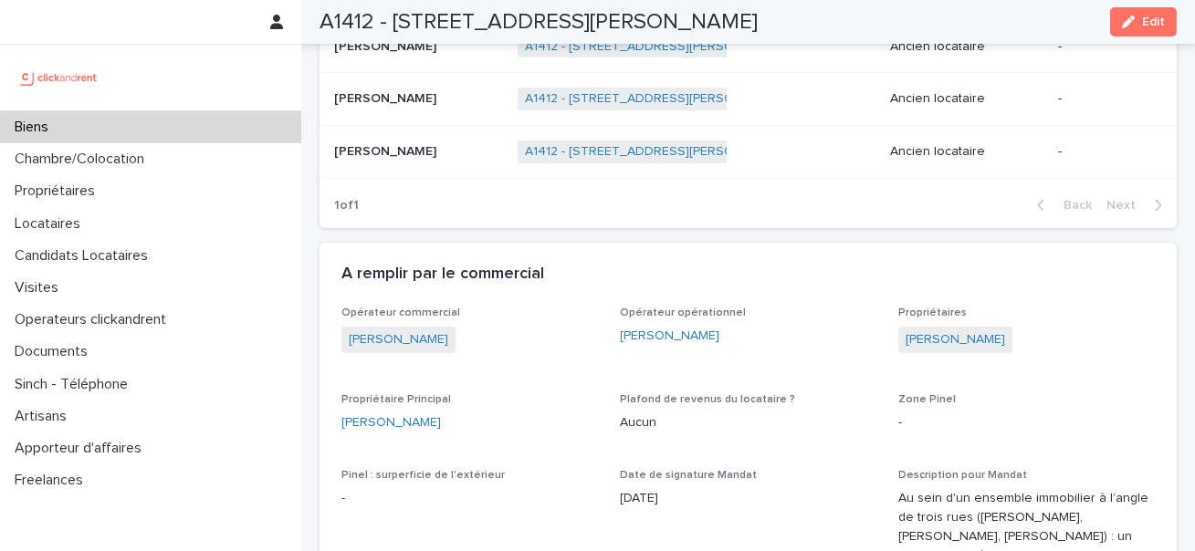
click at [977, 325] on div "Propriétaires Boucary Mouhamadoussene" at bounding box center [1026, 339] width 256 height 65
click at [972, 353] on div "Boucary Mouhamadoussene" at bounding box center [1026, 342] width 256 height 30
click at [978, 345] on link "Boucary Mouhamadoussene" at bounding box center [954, 339] width 99 height 19
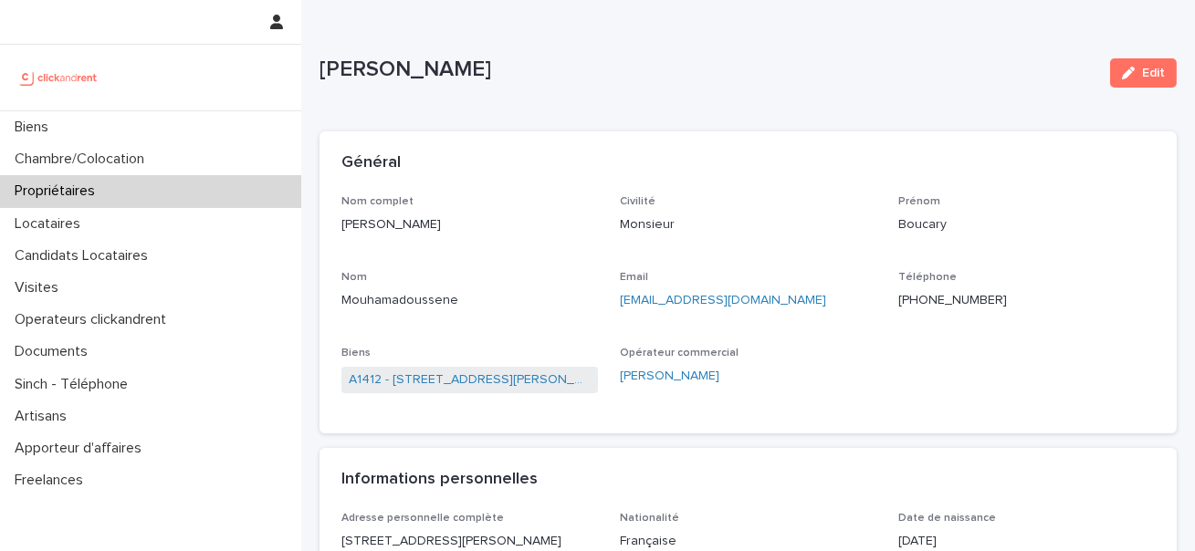
click at [931, 298] on p "+17788476465" at bounding box center [1026, 300] width 256 height 19
copy p "+17788476465"
click at [534, 384] on link "A1412 - 11 rue Camille Desmoulins, Levallois-Perret 92300" at bounding box center [470, 380] width 242 height 19
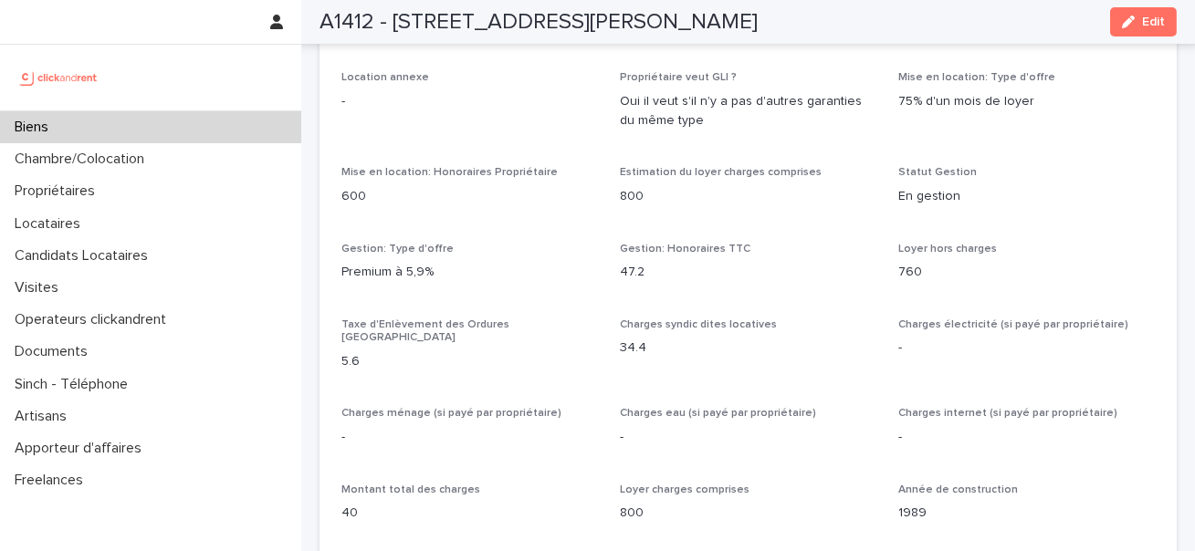
scroll to position [1809, 0]
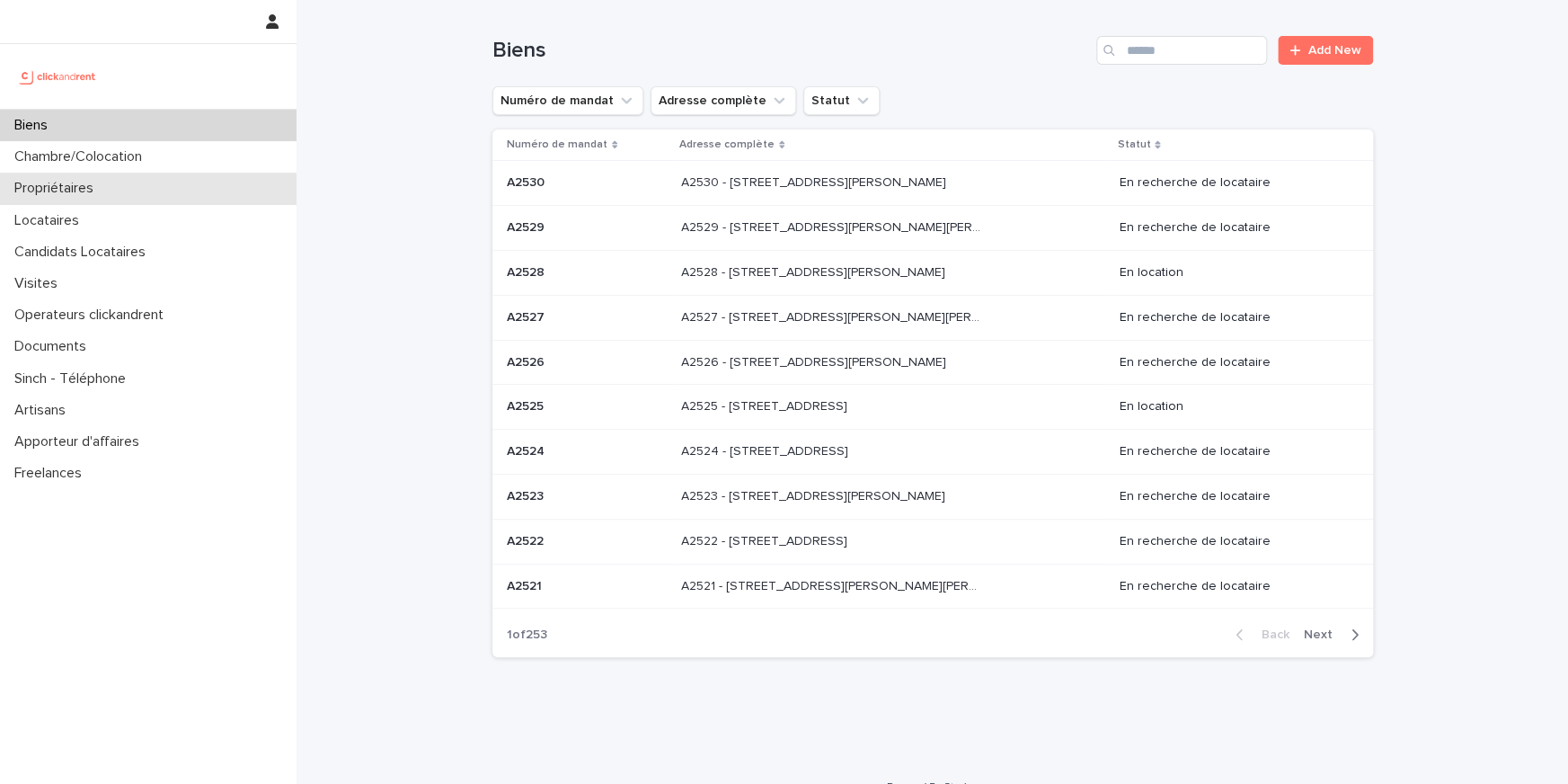
click at [101, 195] on p "Propriétaires" at bounding box center [57, 188] width 100 height 17
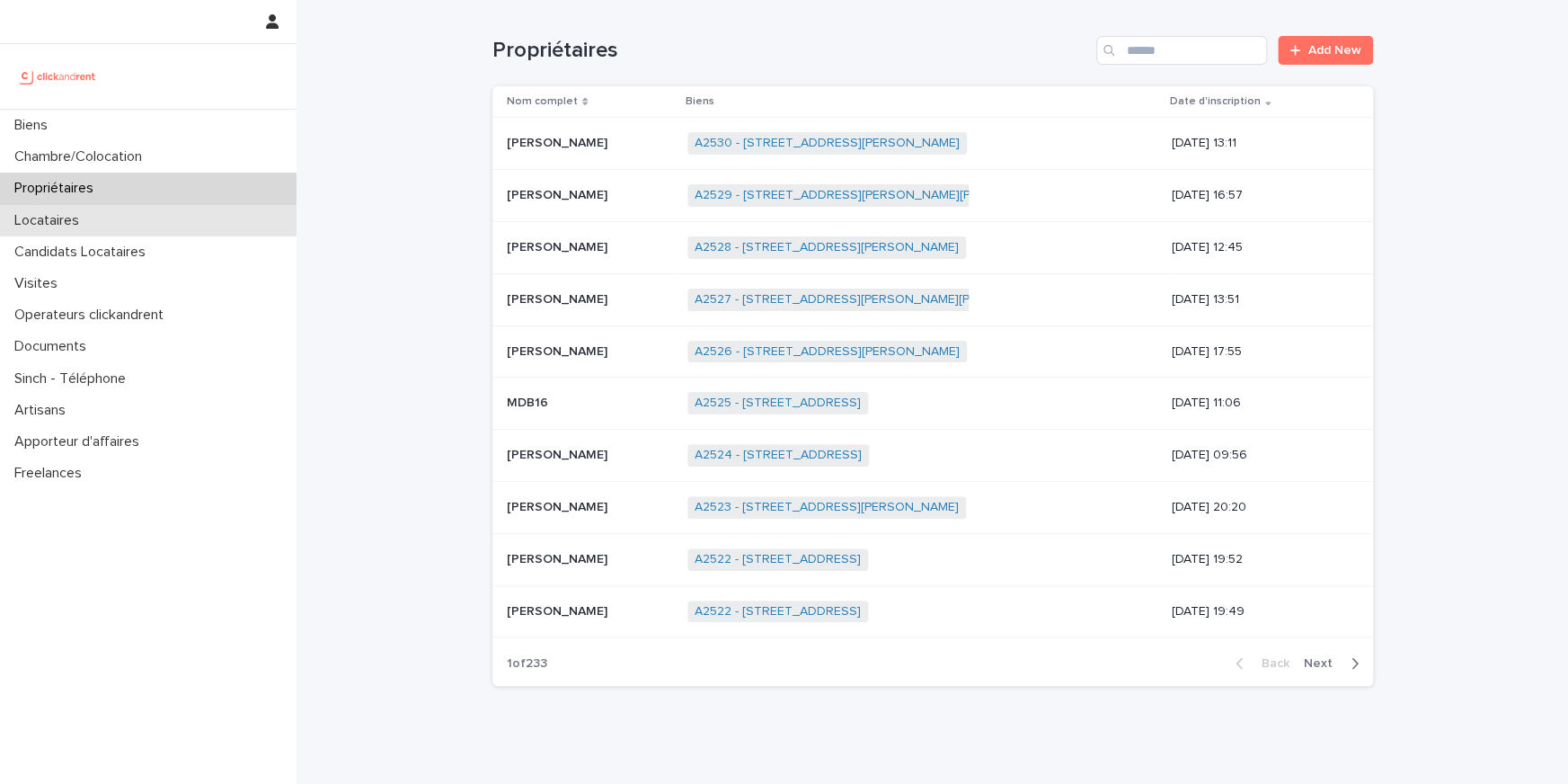
click at [49, 227] on p "Locataires" at bounding box center [50, 220] width 87 height 17
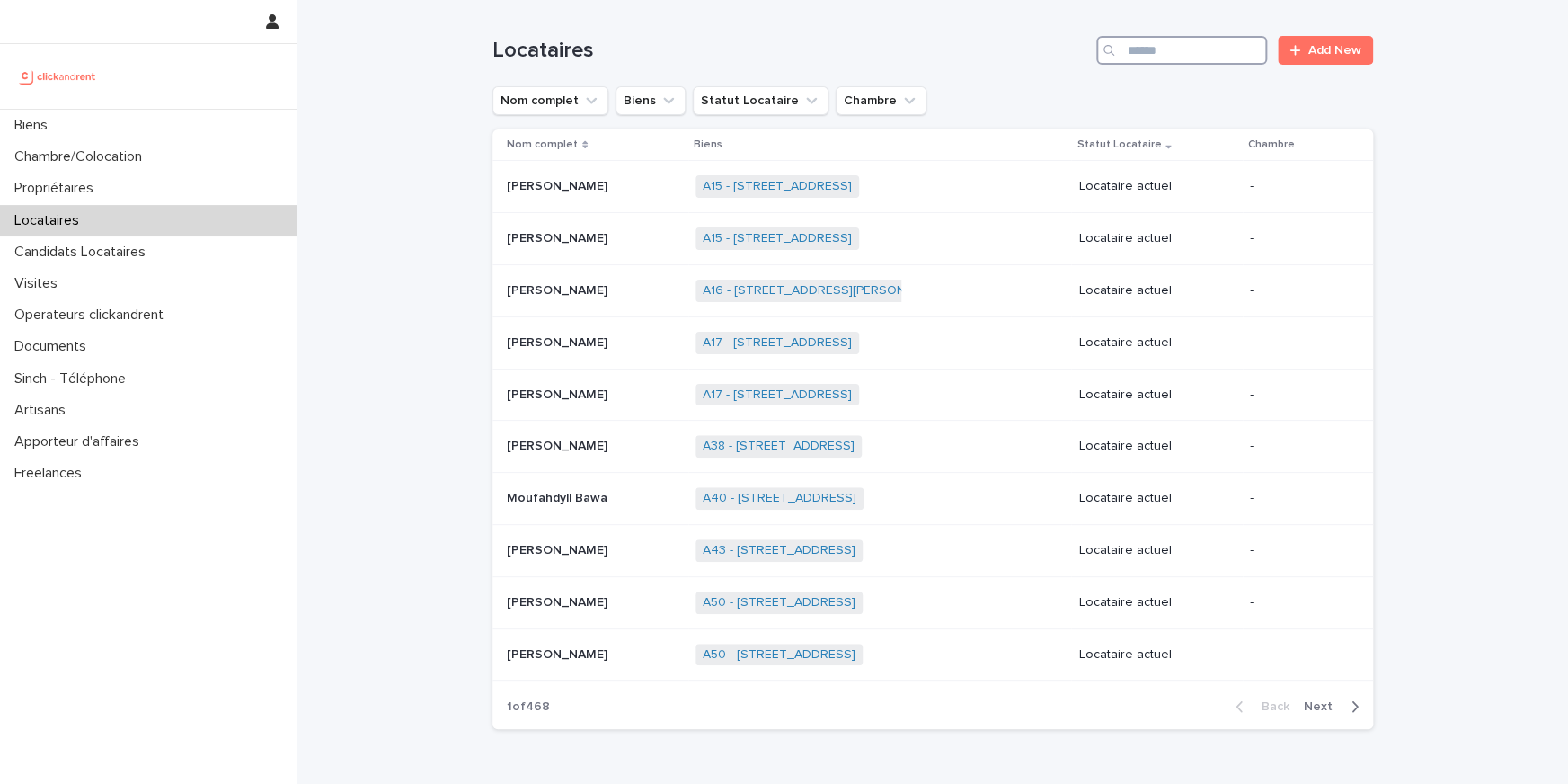
click at [1213, 47] on input "Search" at bounding box center [1181, 50] width 170 height 29
paste input "**********"
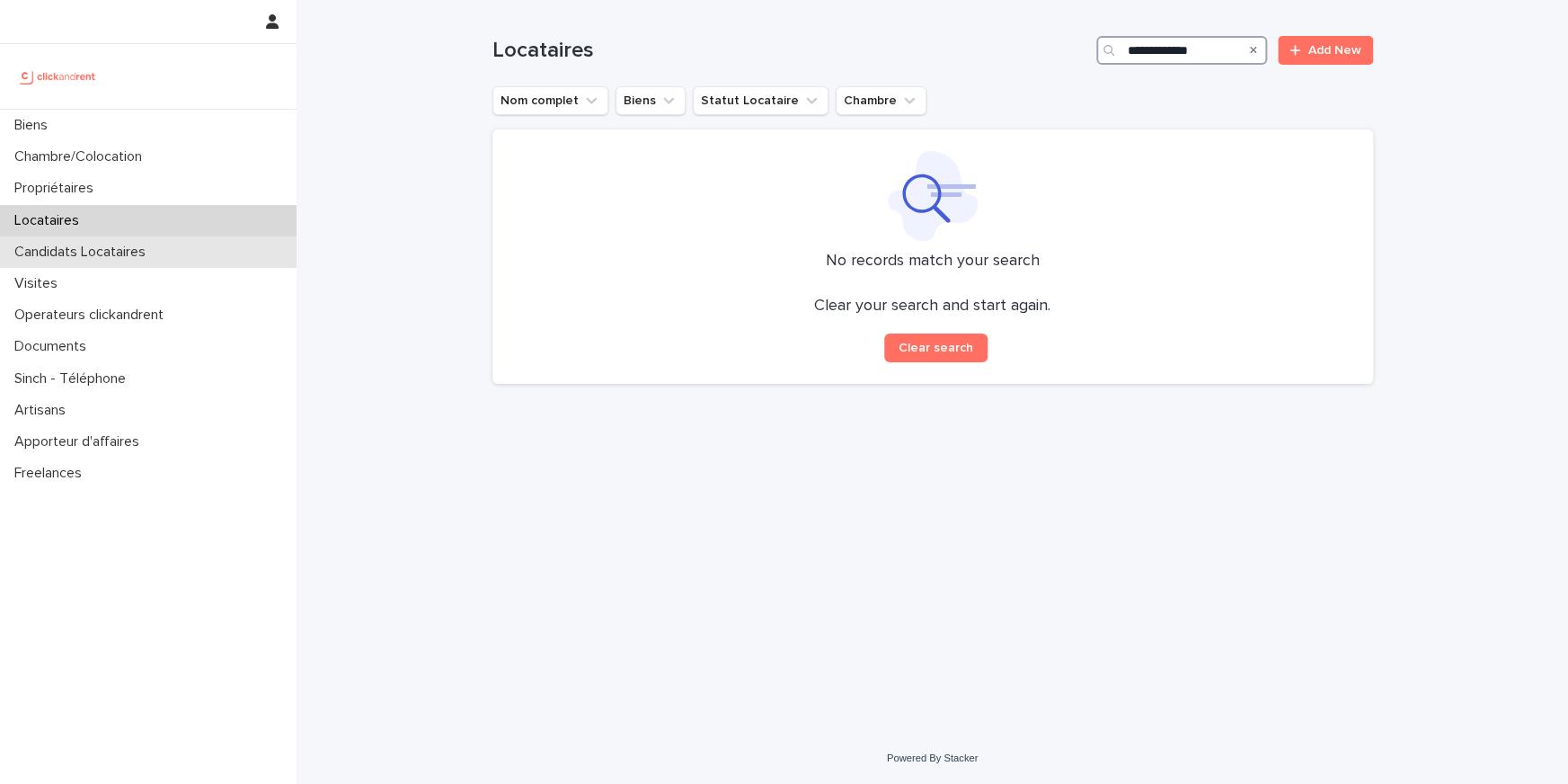
type input "**********"
click at [43, 260] on p "Candidats Locataires" at bounding box center [83, 251] width 153 height 17
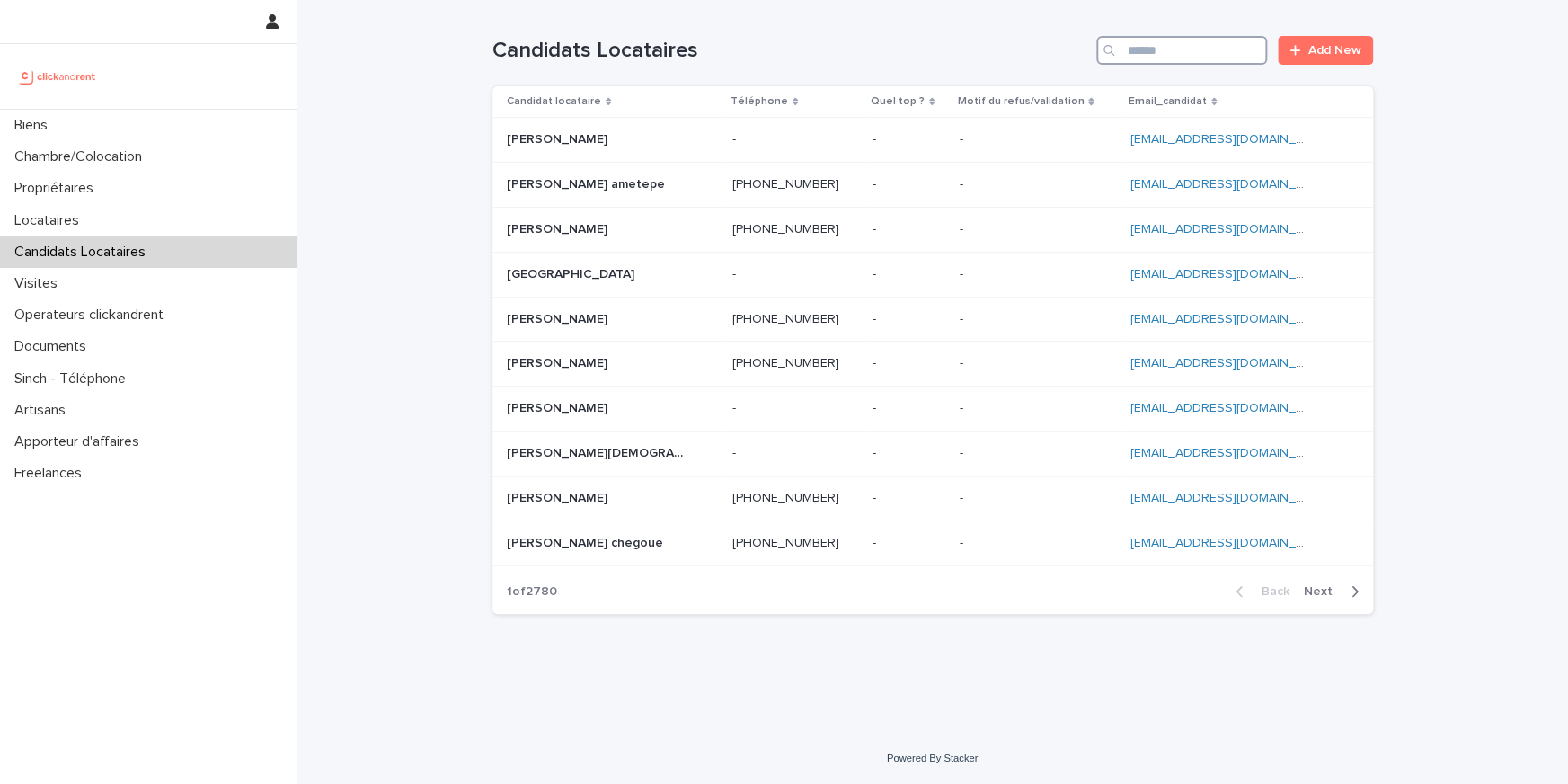
click at [1171, 46] on input "Search" at bounding box center [1181, 50] width 170 height 29
paste input "**********"
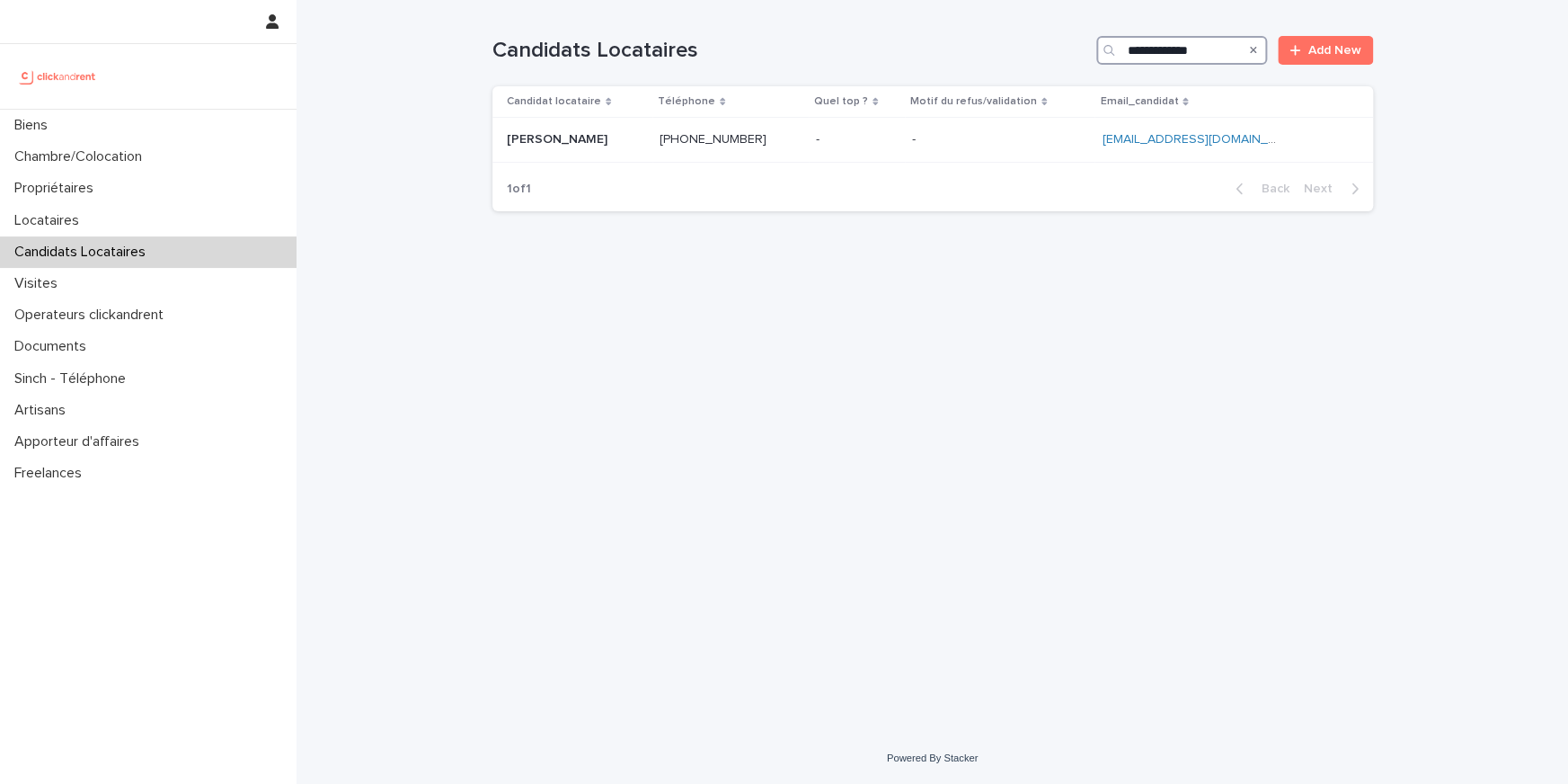
type input "**********"
click at [539, 138] on p "[PERSON_NAME]" at bounding box center [559, 138] width 104 height 19
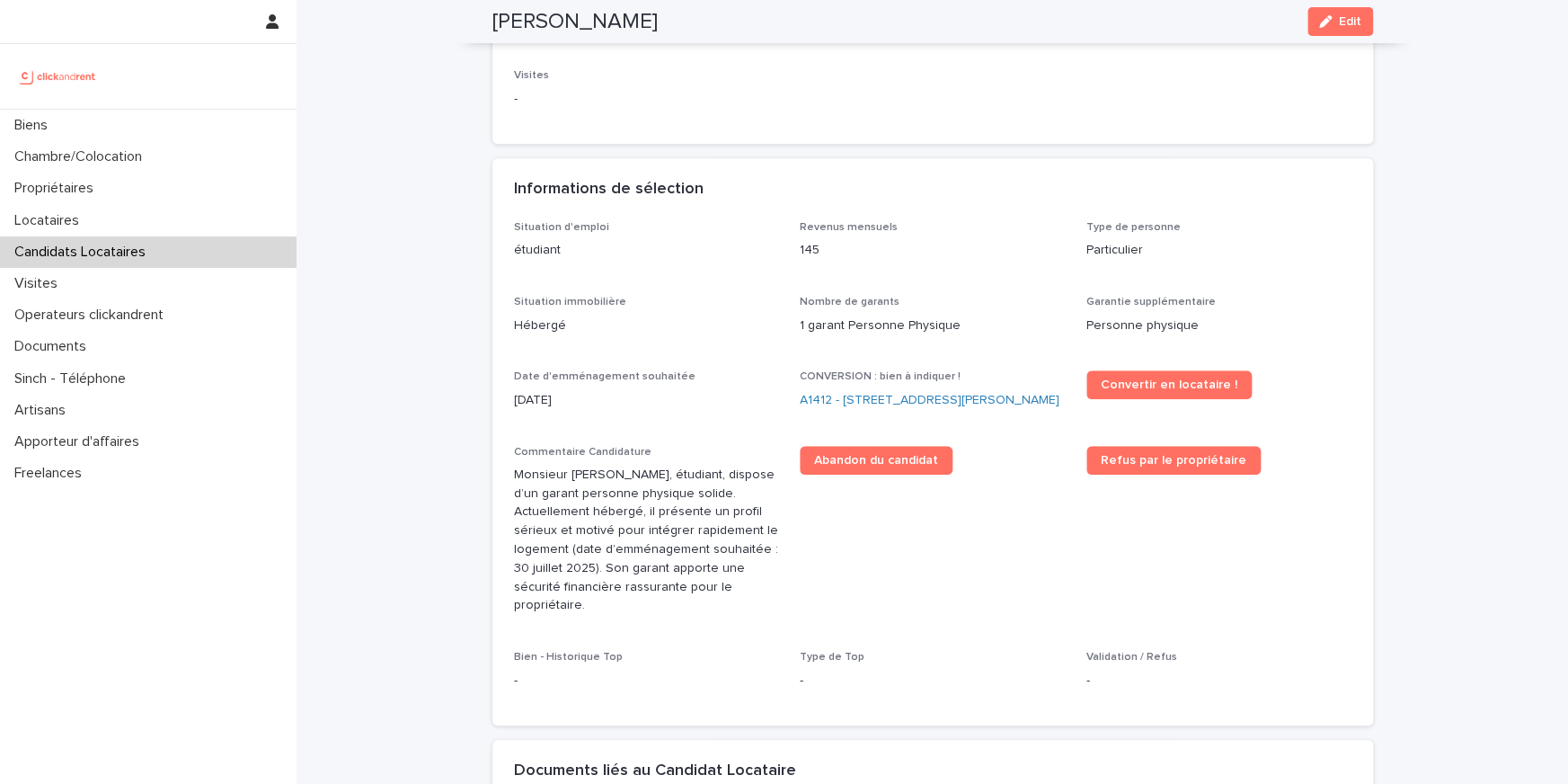
scroll to position [347, 0]
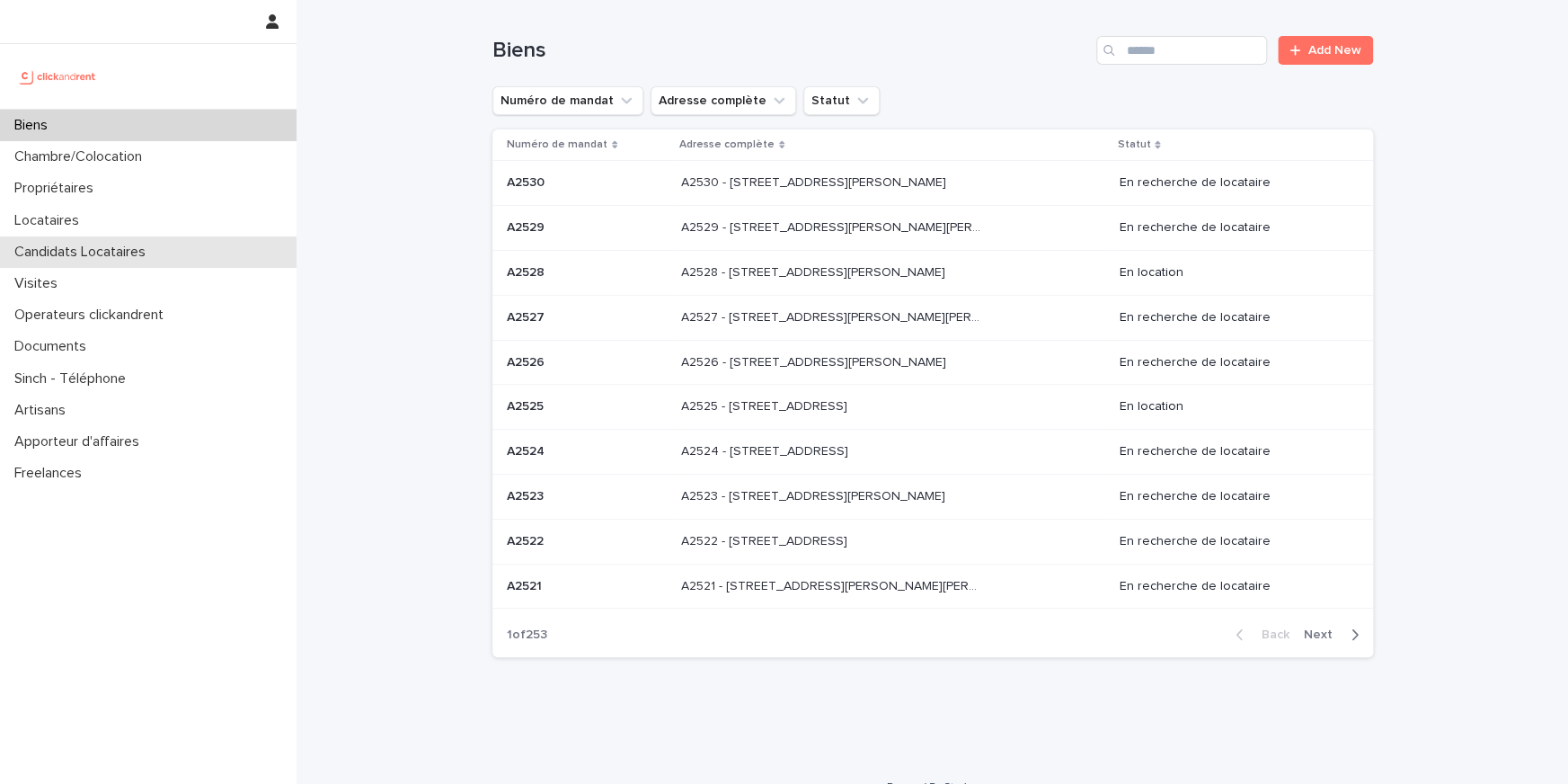
click at [96, 244] on p "Candidats Locataires" at bounding box center [83, 251] width 153 height 17
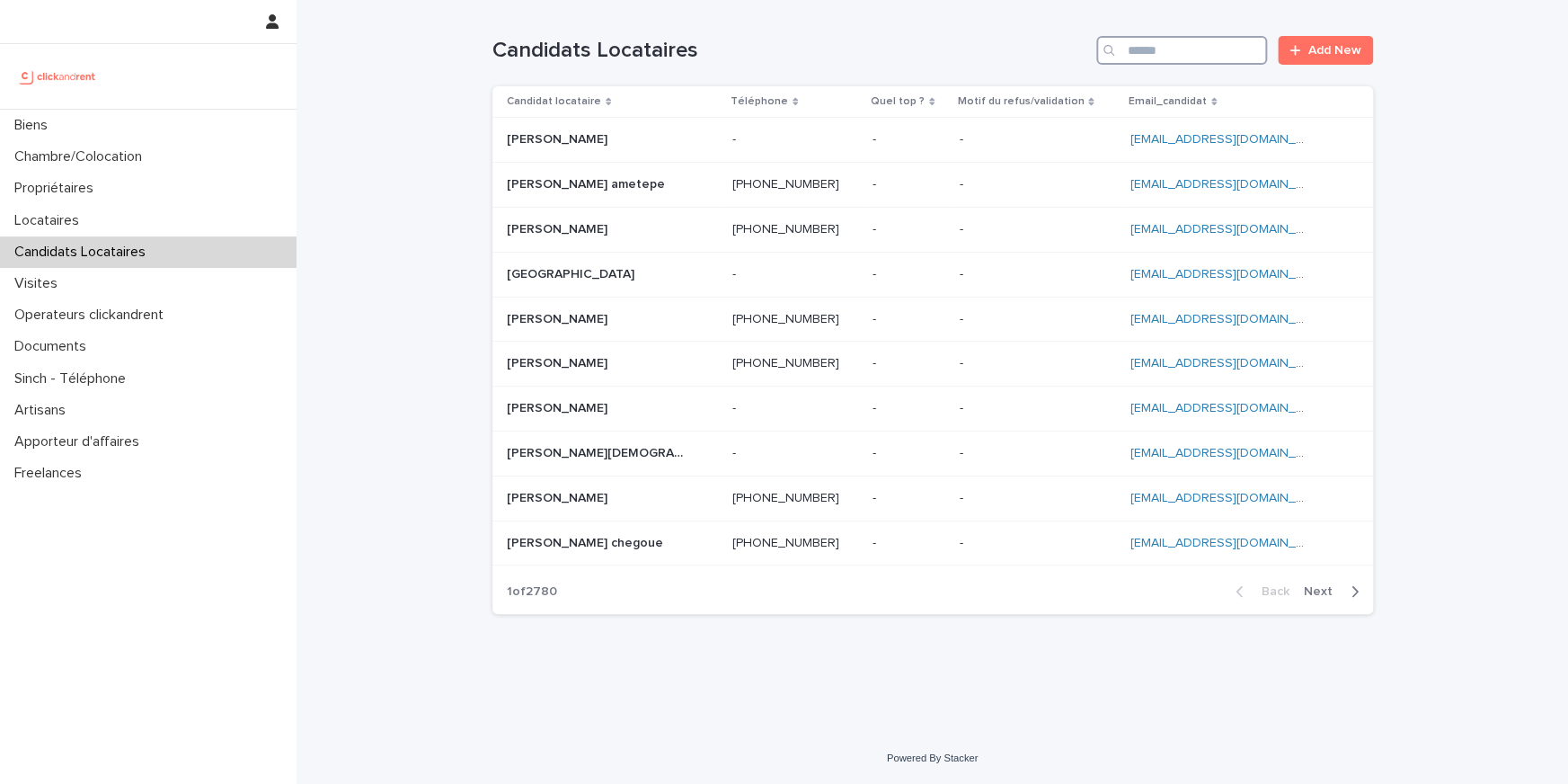
click at [1176, 42] on input "Search" at bounding box center [1181, 50] width 170 height 29
paste input "**********"
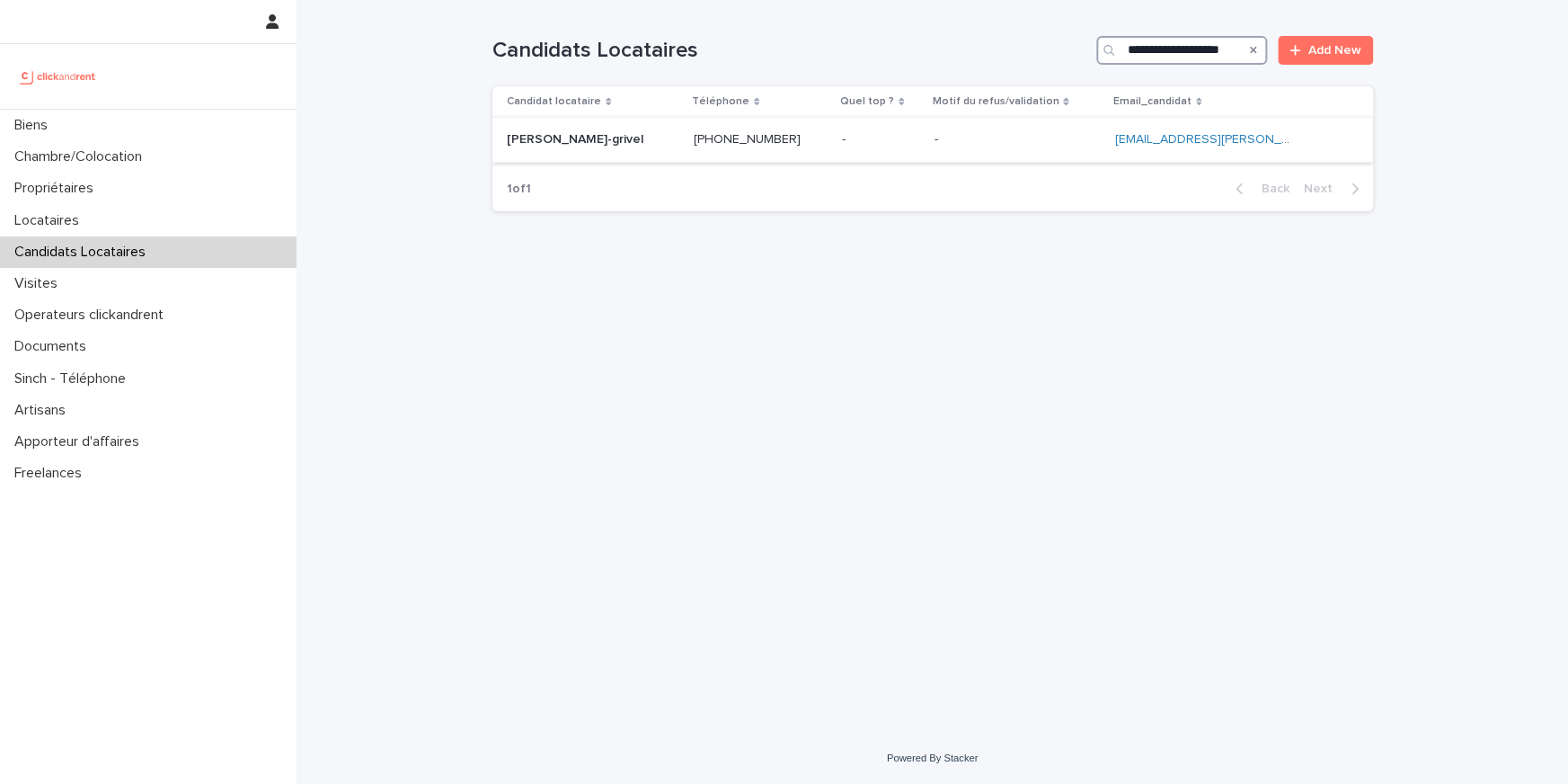
type input "**********"
click at [551, 143] on p "[PERSON_NAME]-grivel" at bounding box center [577, 138] width 140 height 19
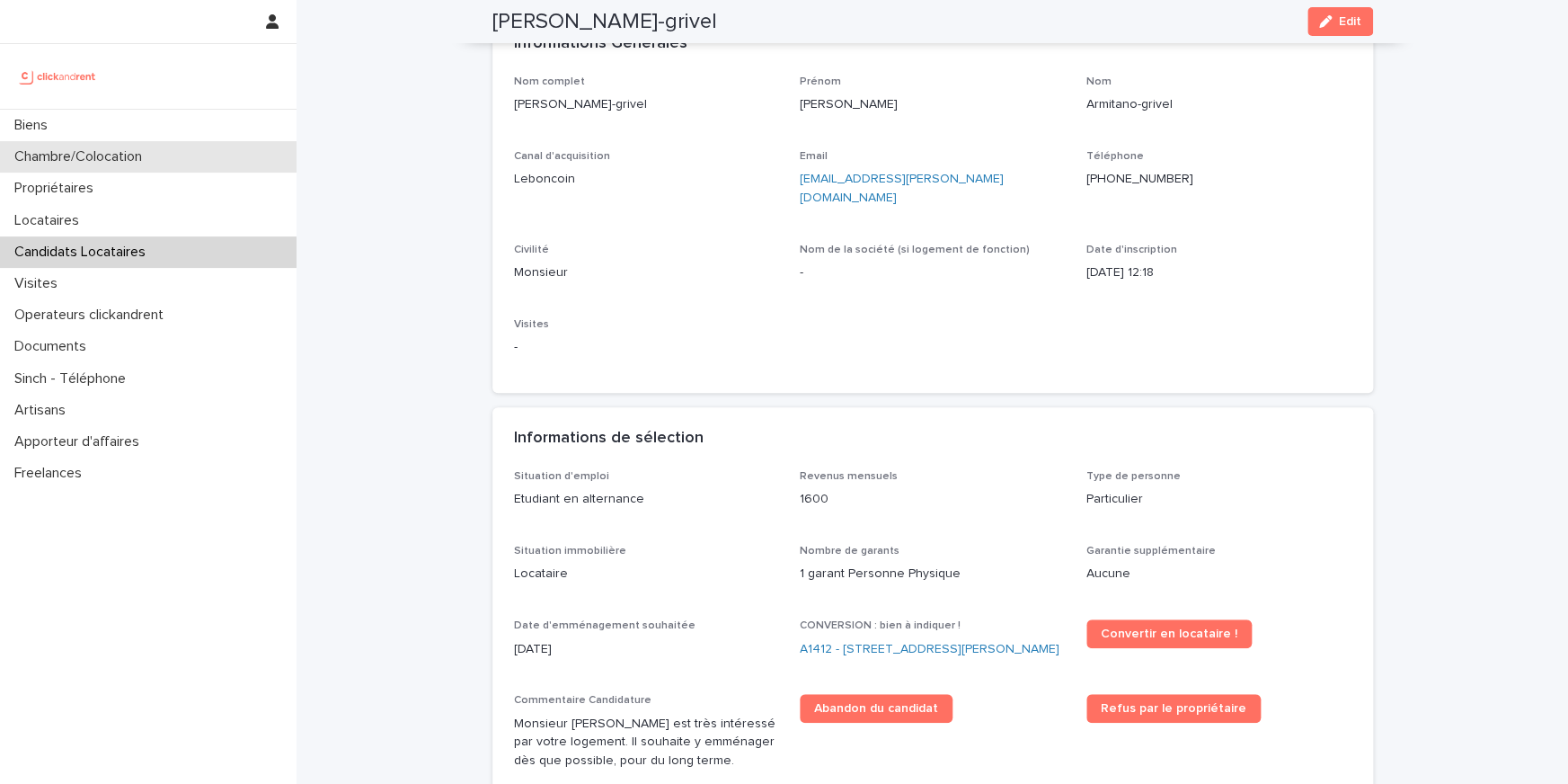
scroll to position [94, 0]
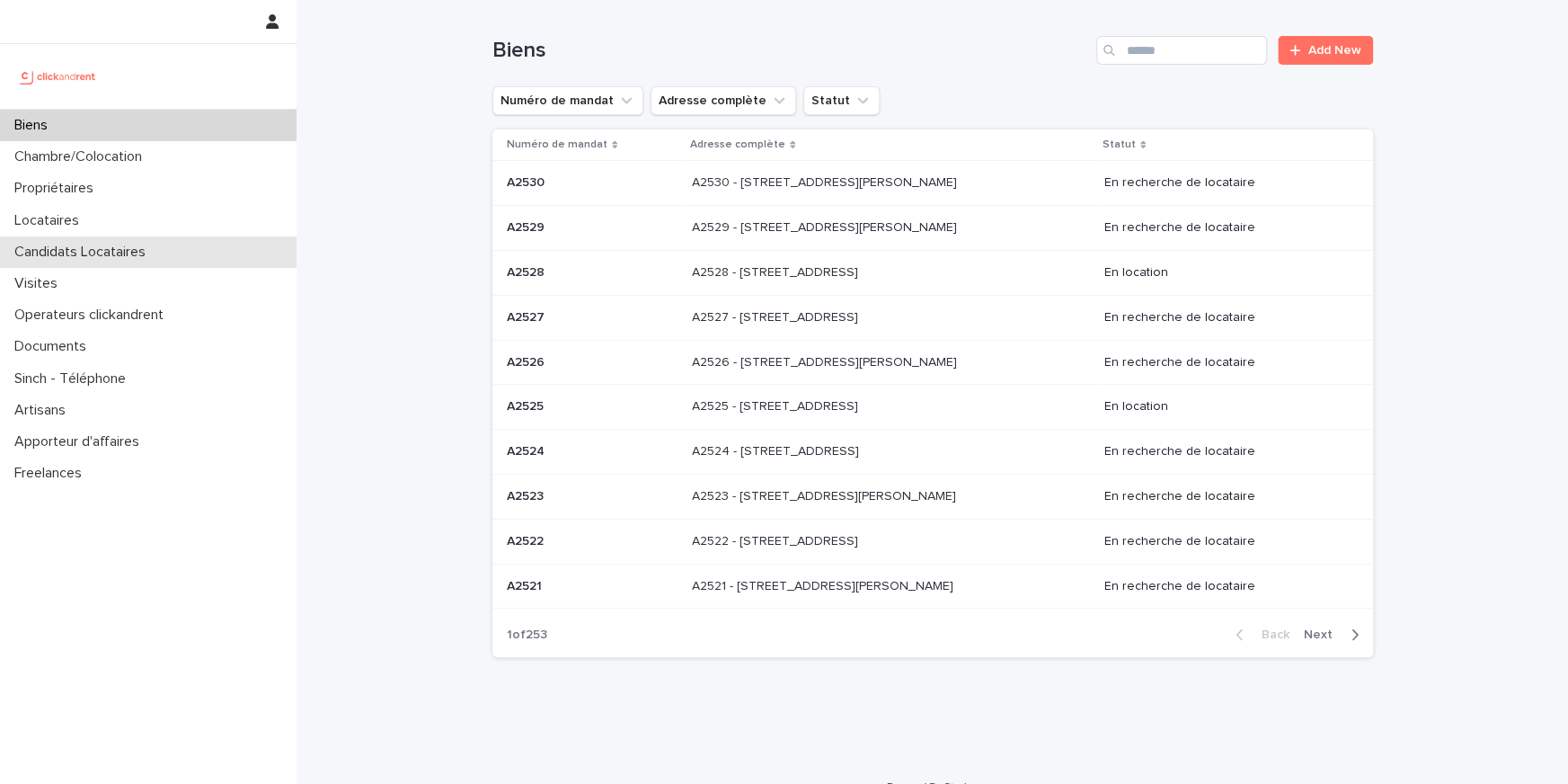
click at [90, 247] on p "Candidats Locataires" at bounding box center [83, 251] width 153 height 17
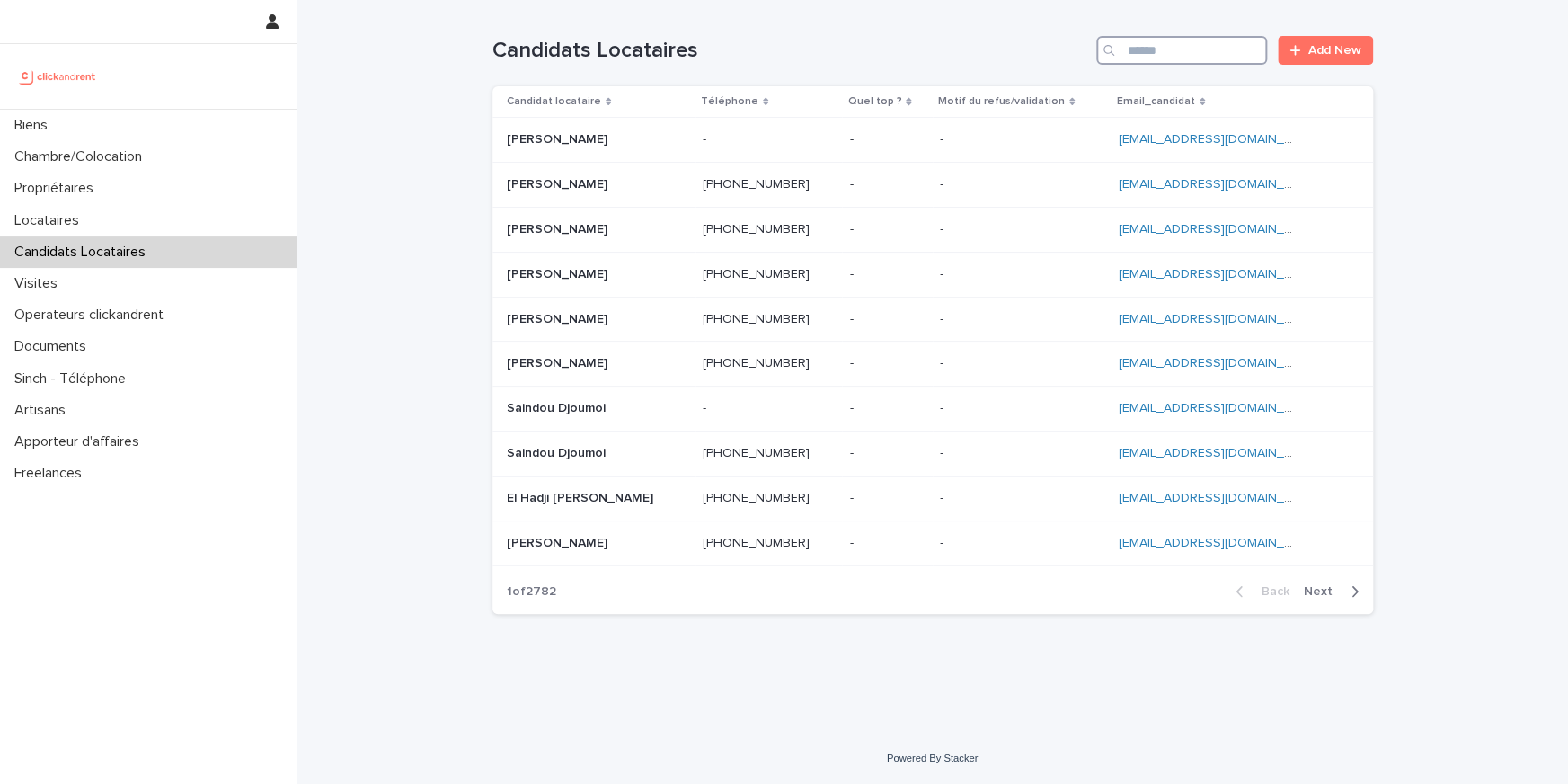
click at [1176, 53] on input "Search" at bounding box center [1181, 50] width 170 height 29
paste input "**********"
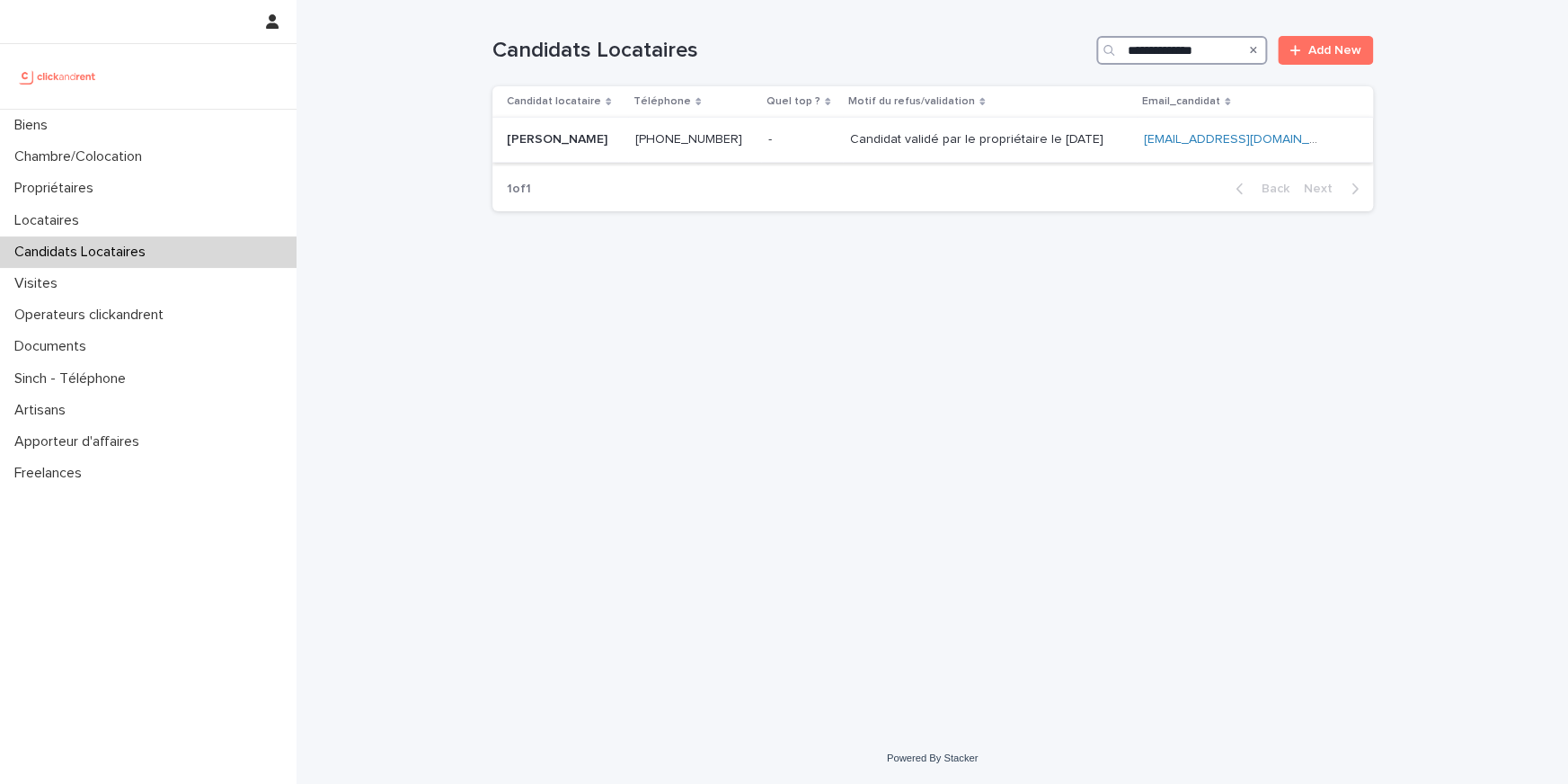
type input "**********"
click at [546, 148] on p "[PERSON_NAME]" at bounding box center [559, 138] width 104 height 19
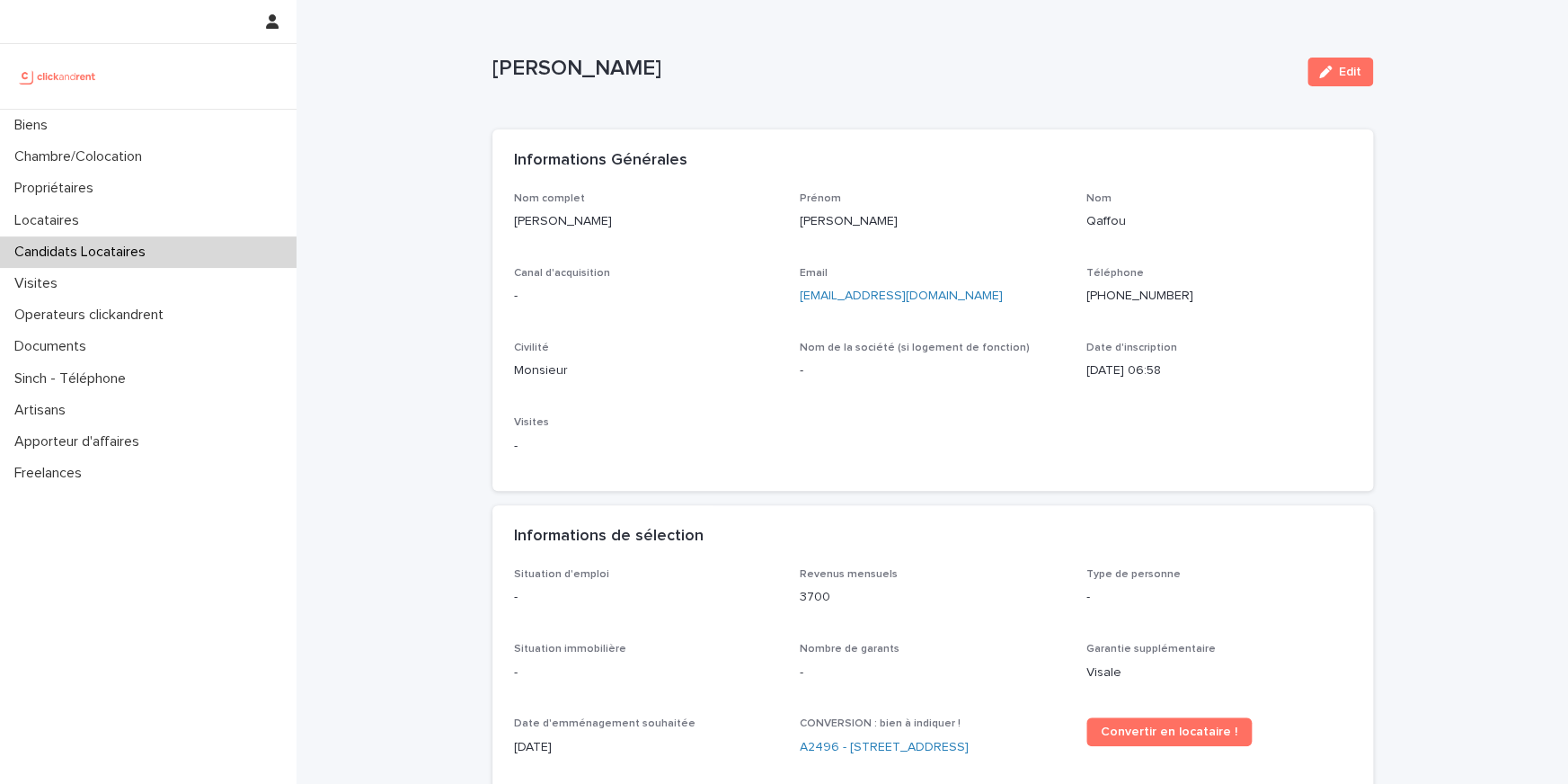
scroll to position [399, 0]
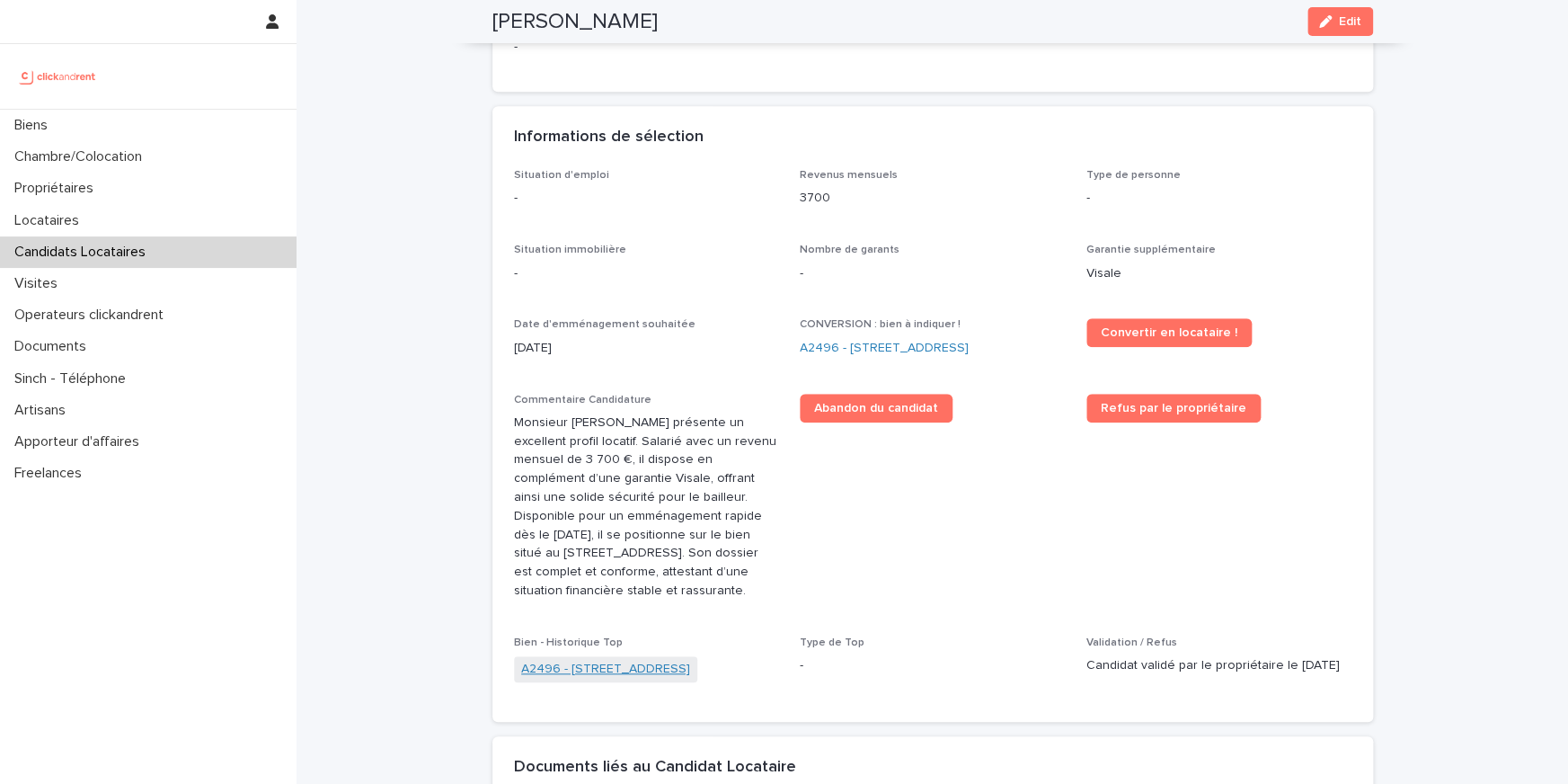
click at [666, 661] on link "A2496 - [STREET_ADDRESS]" at bounding box center [605, 669] width 169 height 19
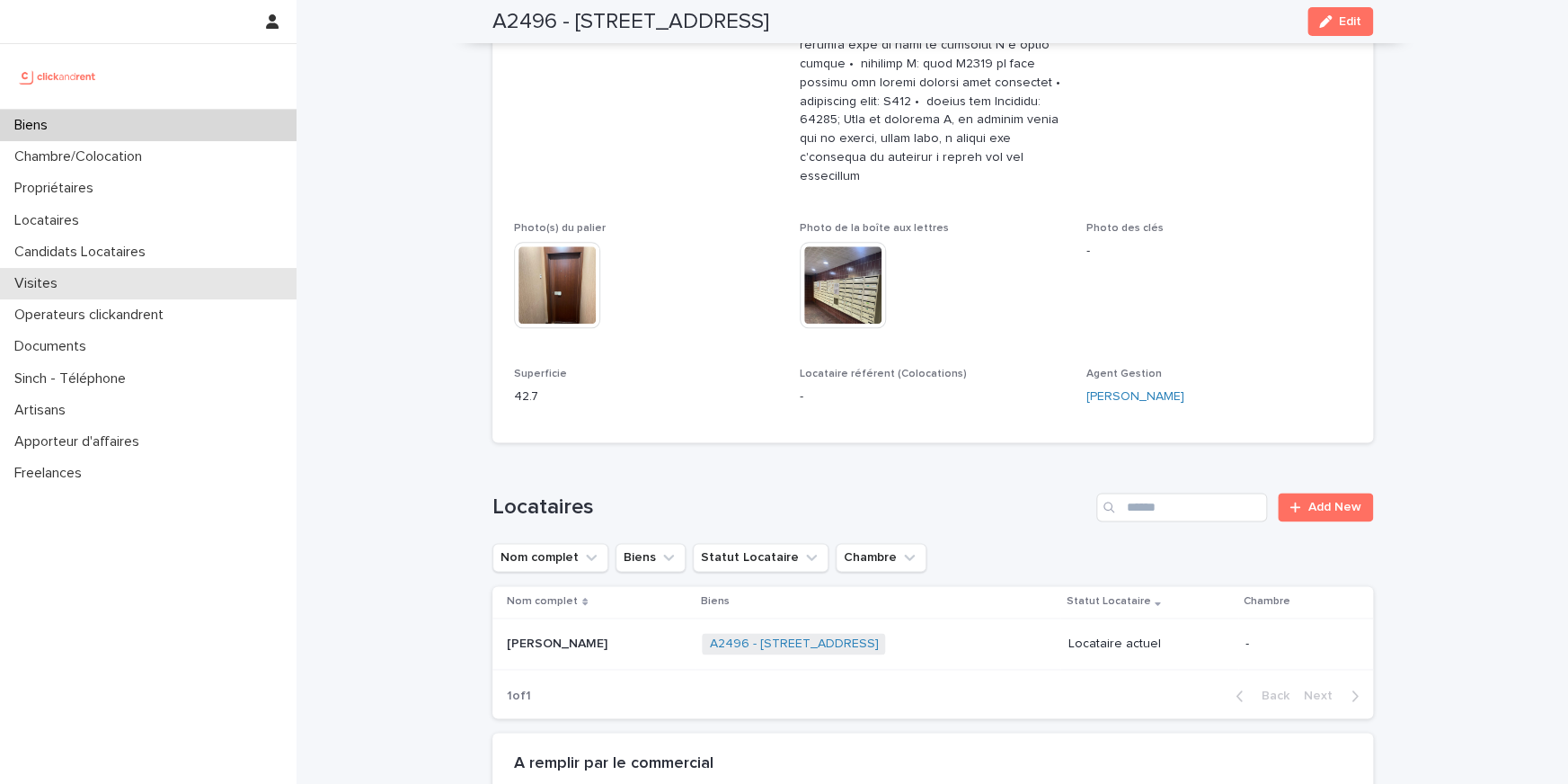
scroll to position [1015, 0]
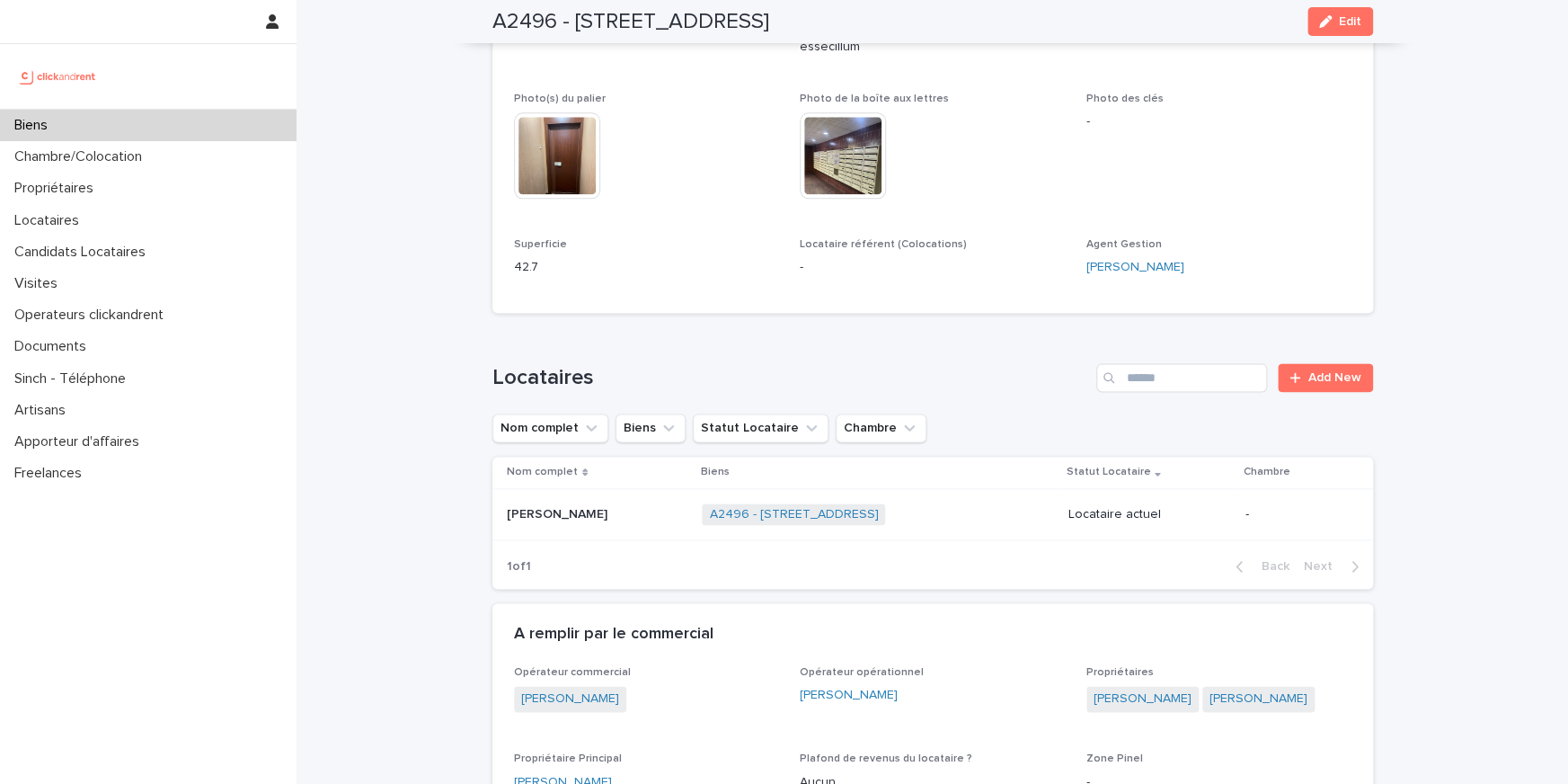
click at [524, 503] on p "[PERSON_NAME]" at bounding box center [559, 512] width 104 height 19
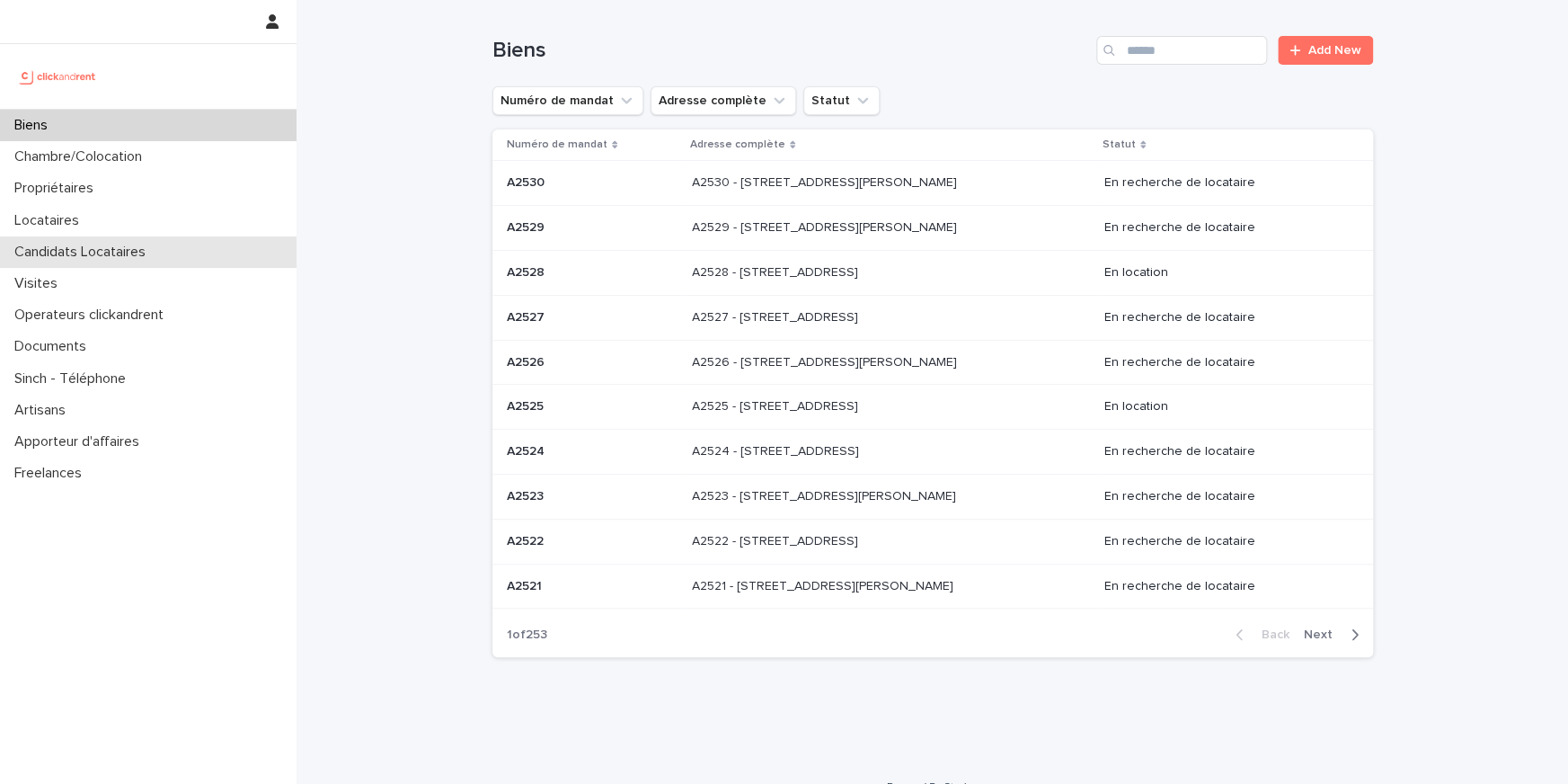
click at [87, 244] on p "Candidats Locataires" at bounding box center [83, 251] width 153 height 17
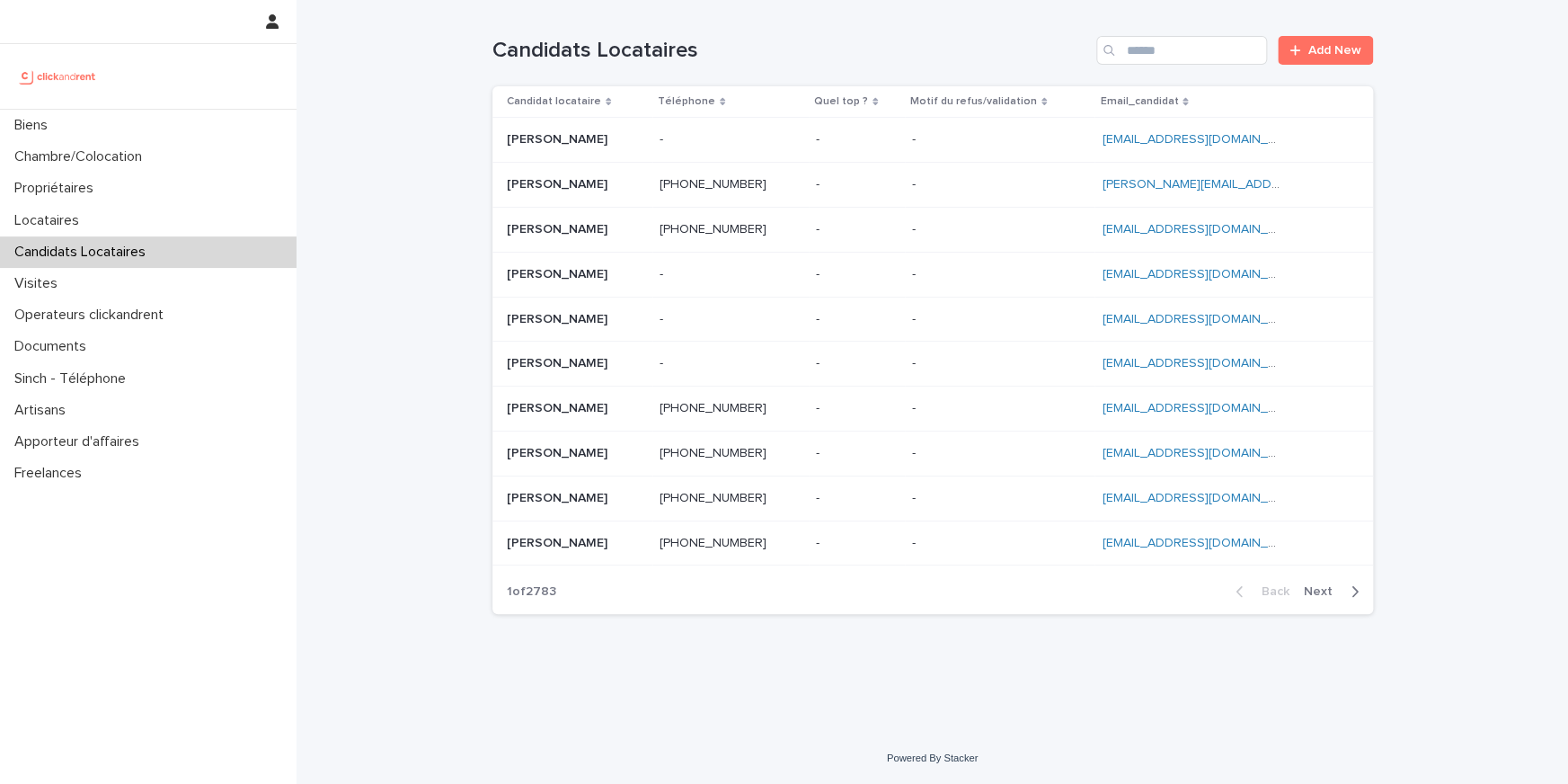
click at [1125, 60] on div "Search" at bounding box center [1110, 50] width 29 height 29
click at [1149, 44] on input "Search" at bounding box center [1181, 50] width 170 height 29
paste input "**********"
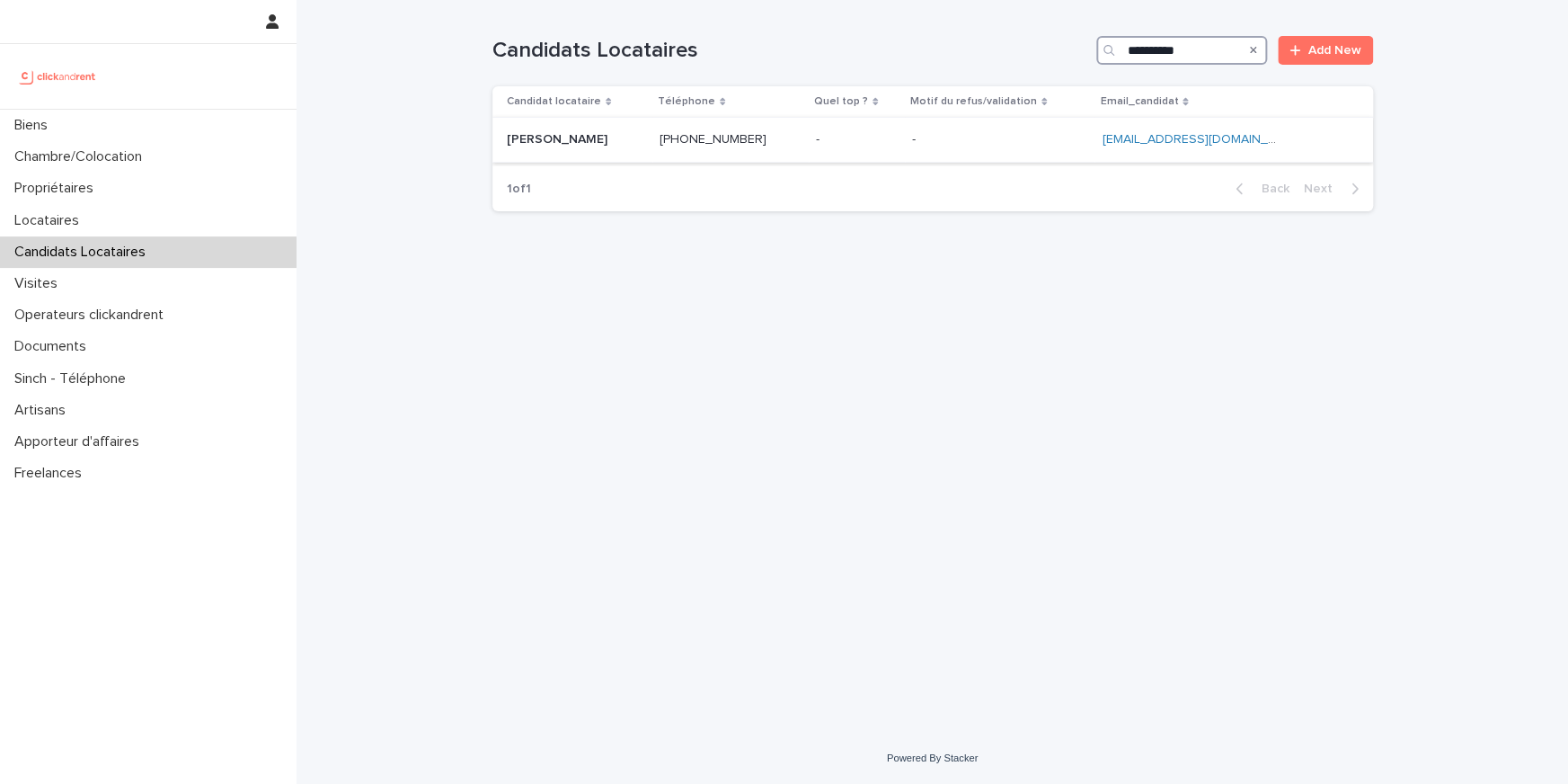
type input "**********"
click at [537, 139] on p "[PERSON_NAME]" at bounding box center [559, 138] width 104 height 19
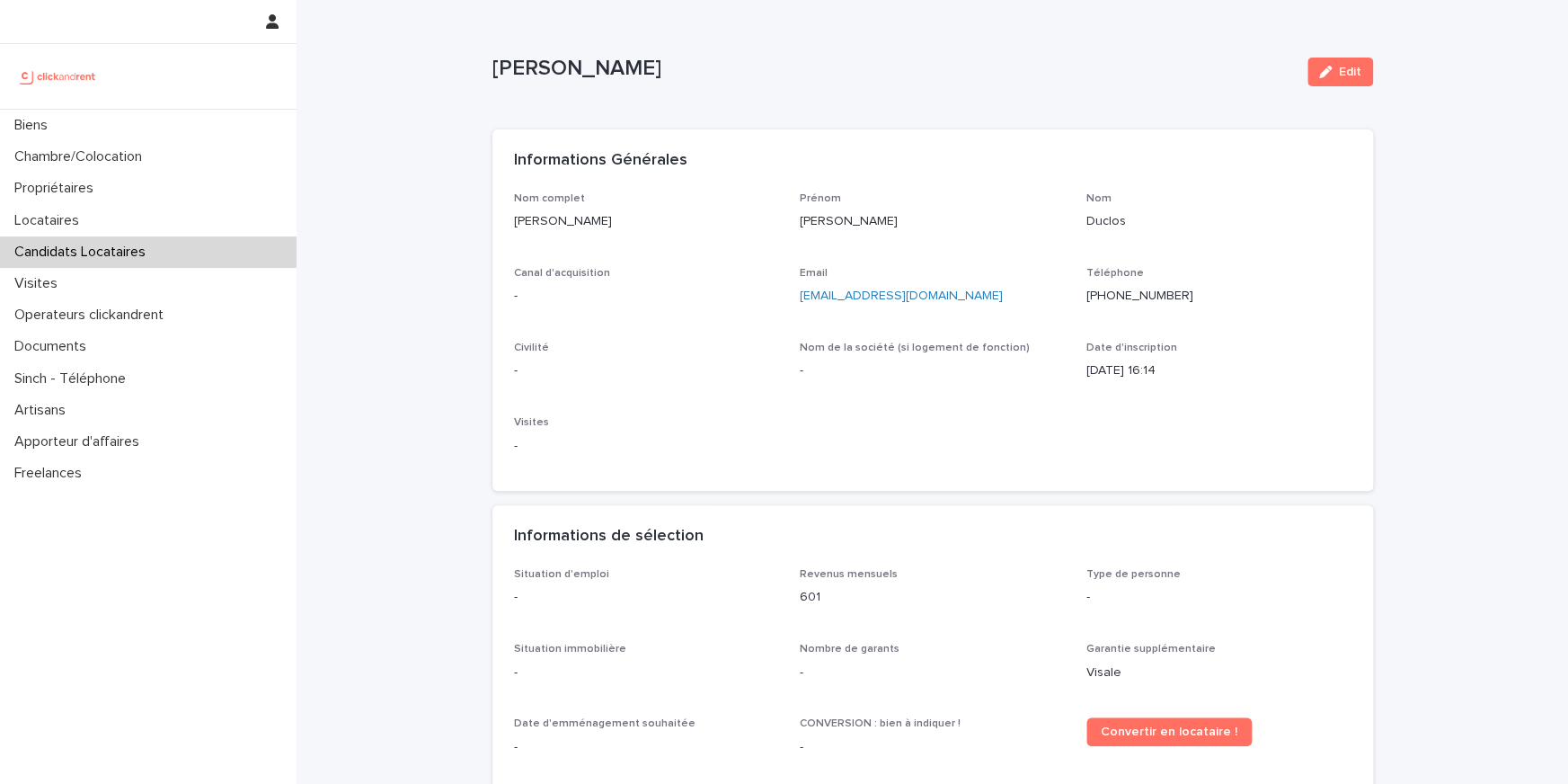
click at [62, 253] on p "Candidats Locataires" at bounding box center [83, 251] width 153 height 17
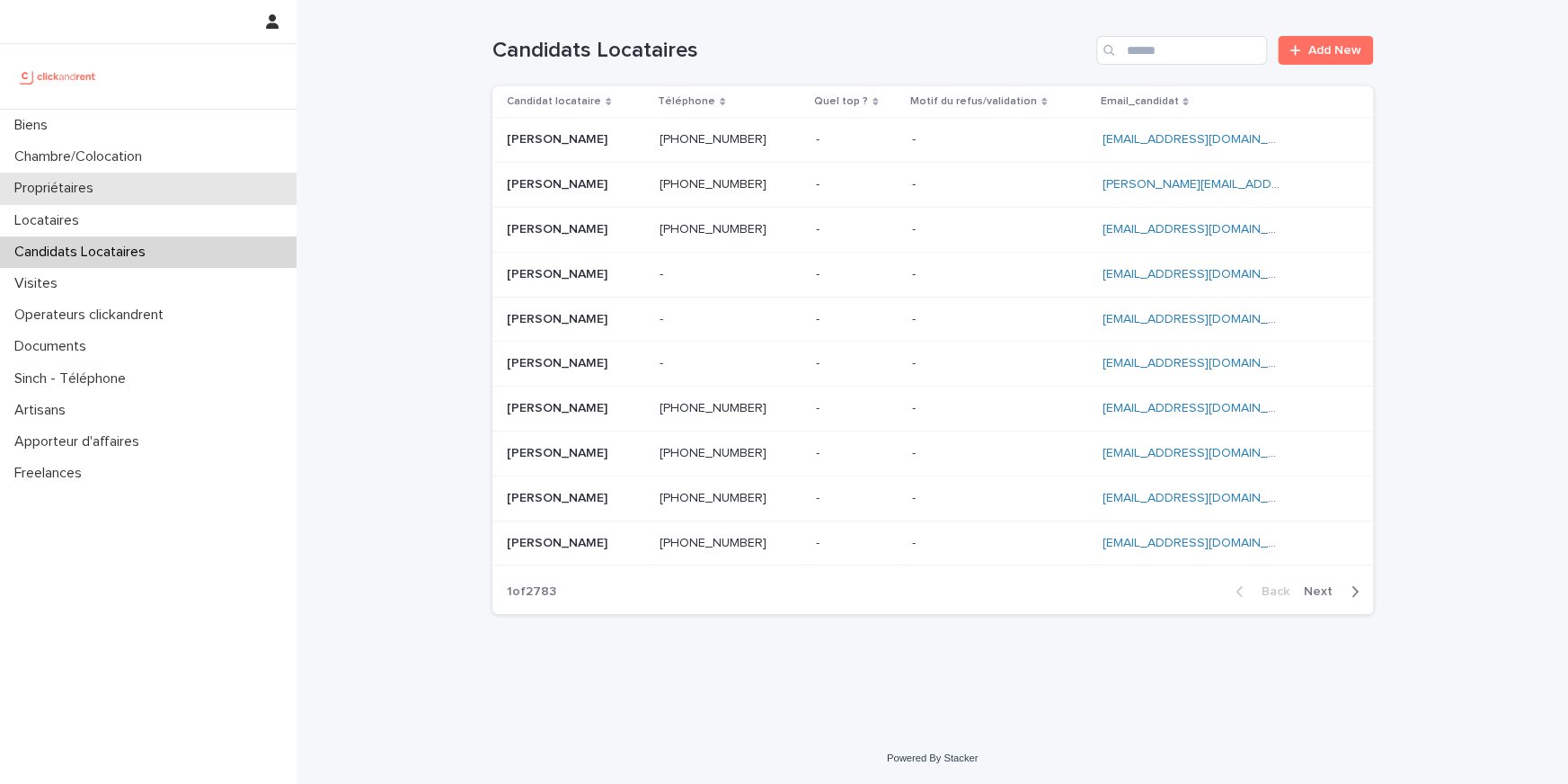
click at [72, 177] on div "Propriétaires" at bounding box center [148, 188] width 296 height 32
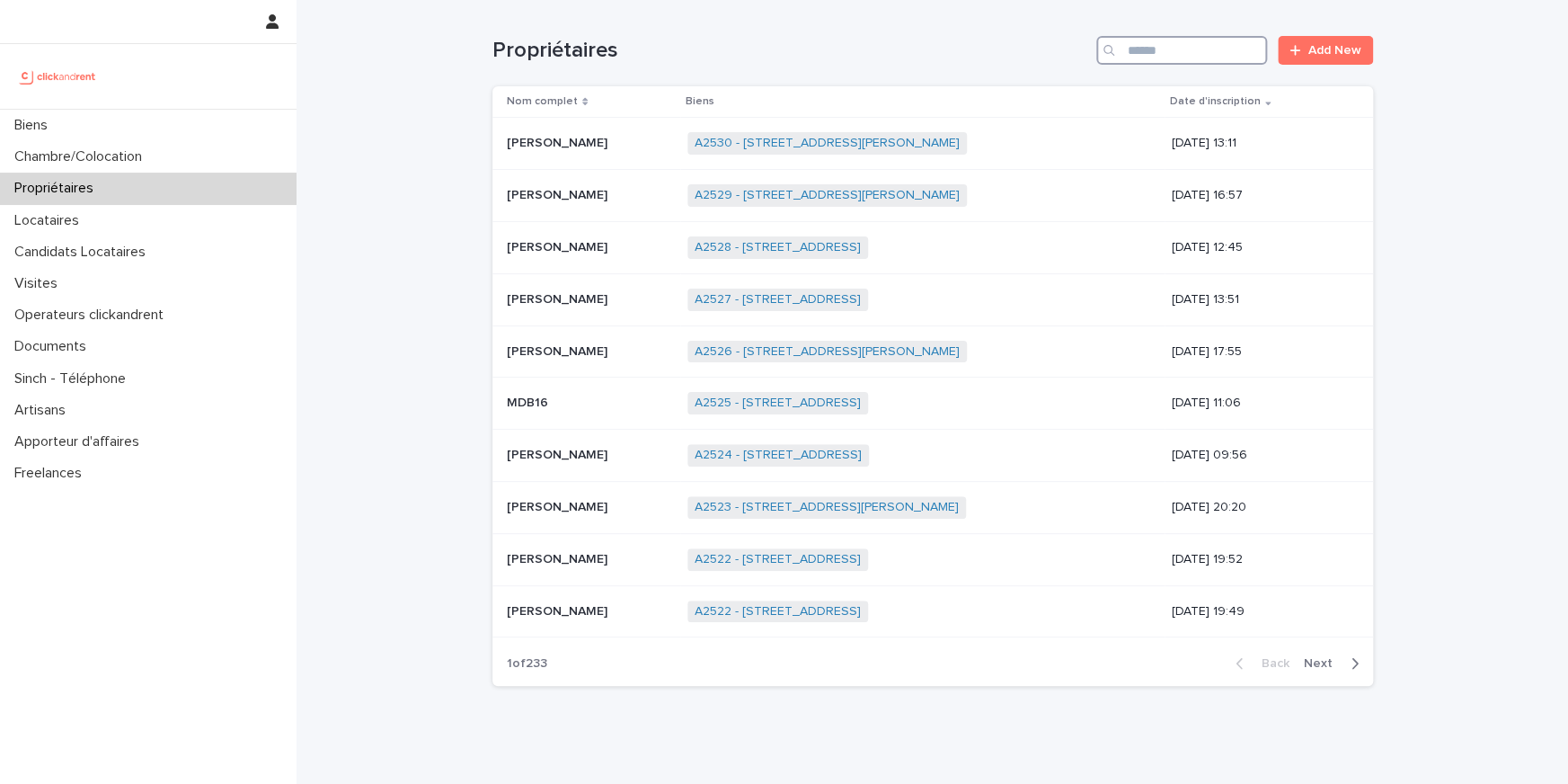
click at [1228, 43] on input "Search" at bounding box center [1181, 50] width 170 height 29
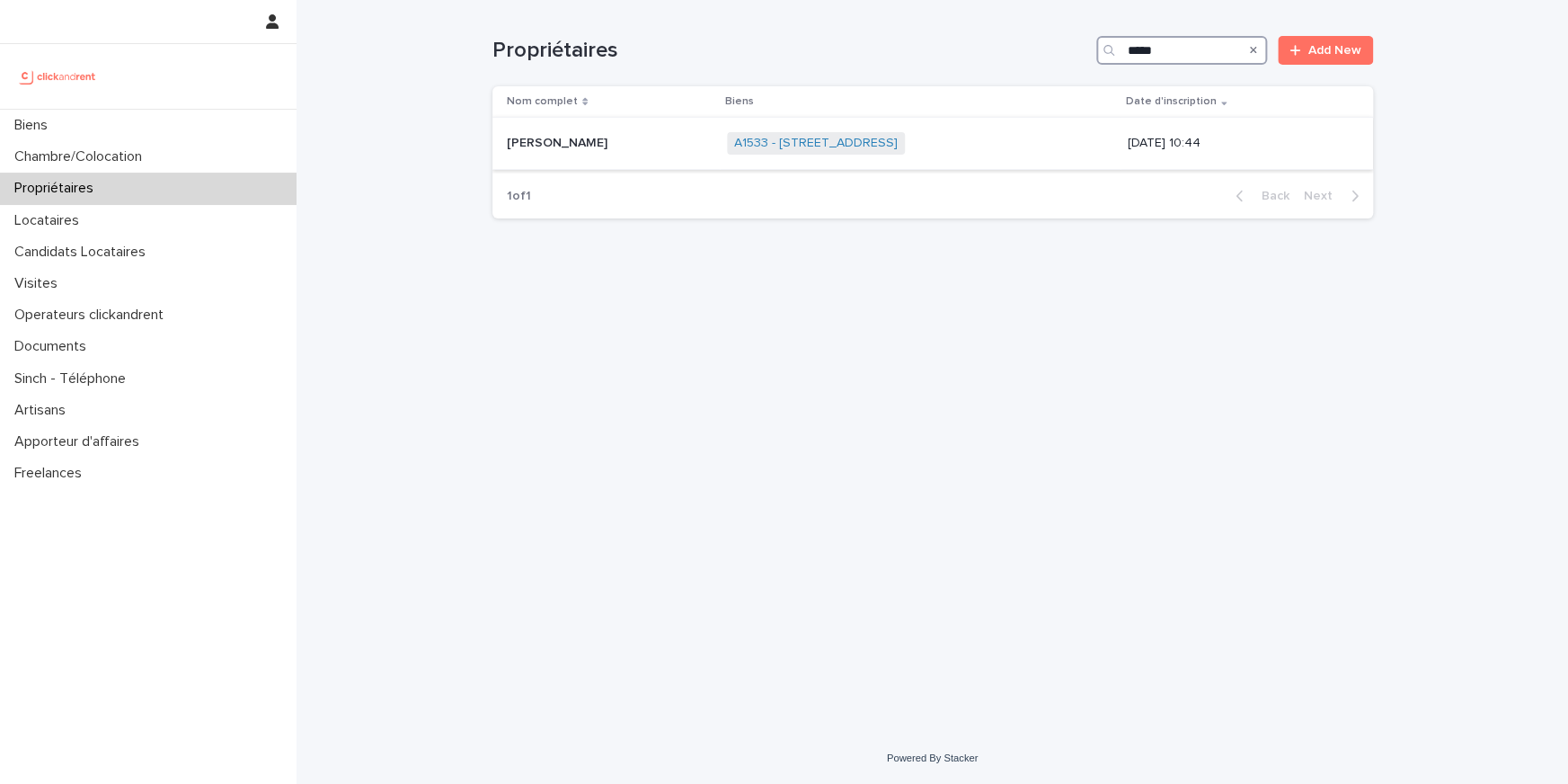
type input "*****"
click at [533, 153] on div "[PERSON_NAME] [PERSON_NAME]" at bounding box center [610, 144] width 207 height 30
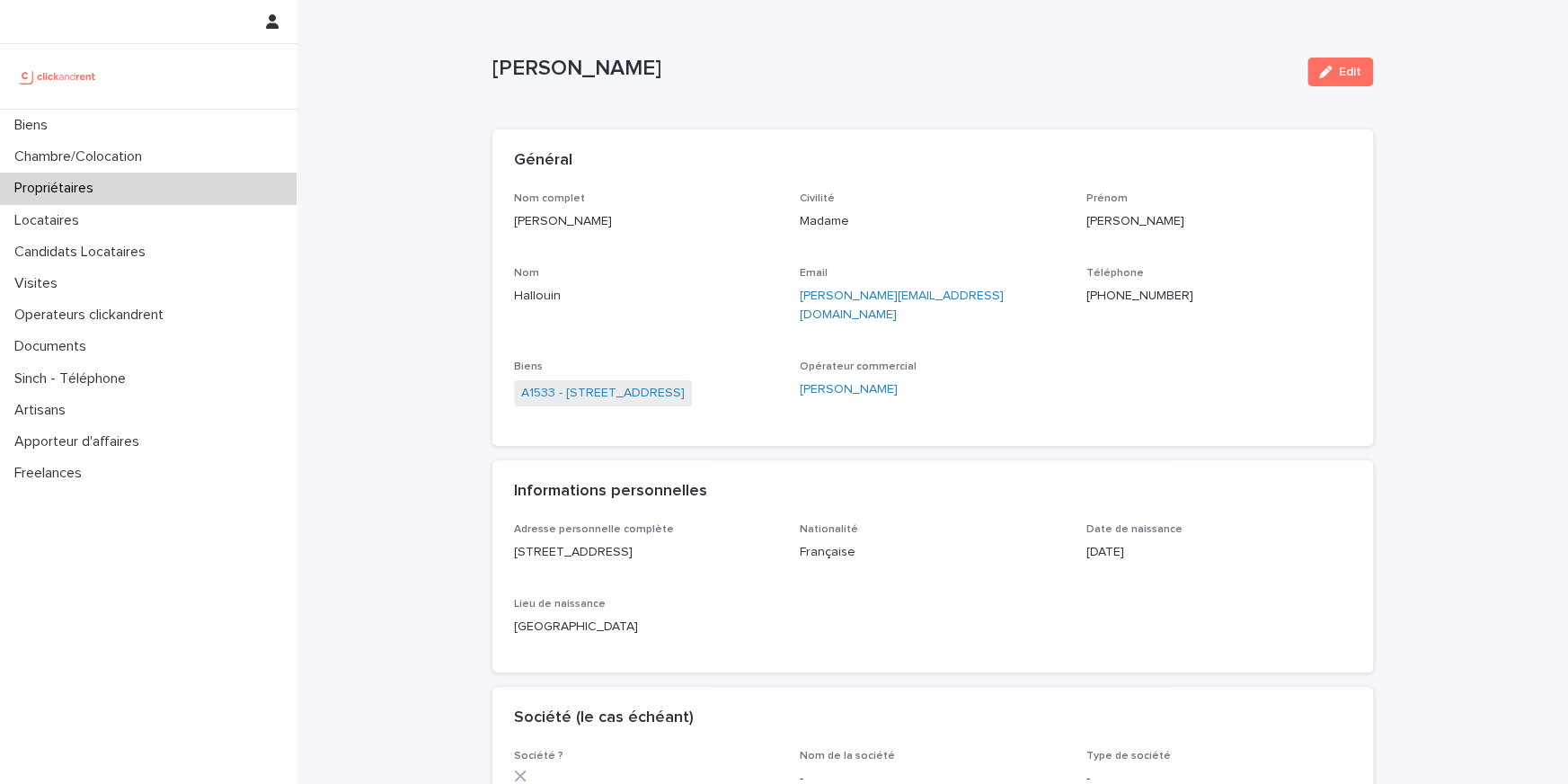
click at [675, 360] on p "Biens" at bounding box center [646, 366] width 265 height 13
click at [673, 384] on link "A1533 - [STREET_ADDRESS]" at bounding box center [602, 393] width 163 height 19
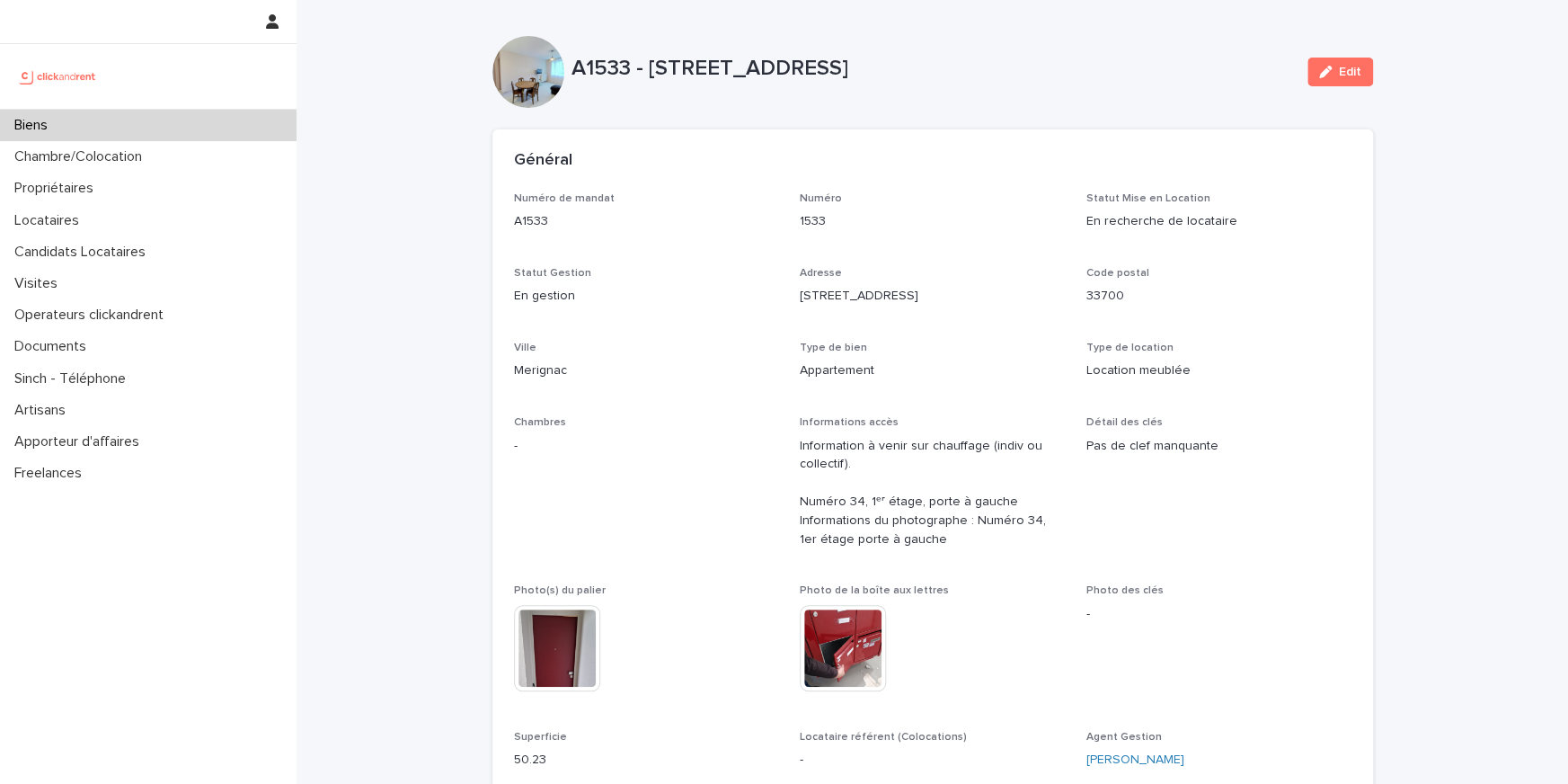
click at [215, 129] on div "Biens" at bounding box center [148, 125] width 296 height 32
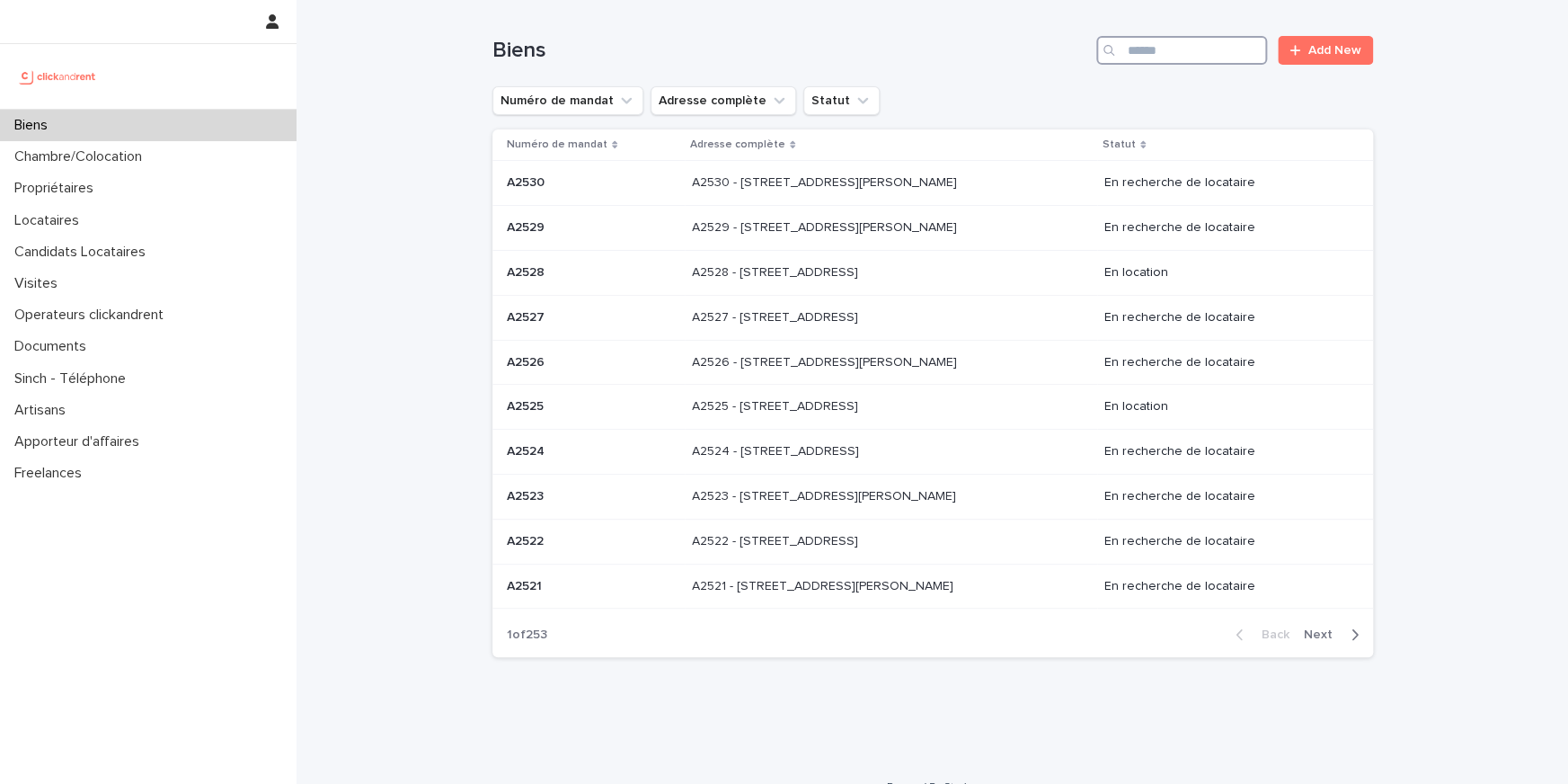
click at [1154, 60] on input "Search" at bounding box center [1181, 50] width 170 height 29
paste input "*****"
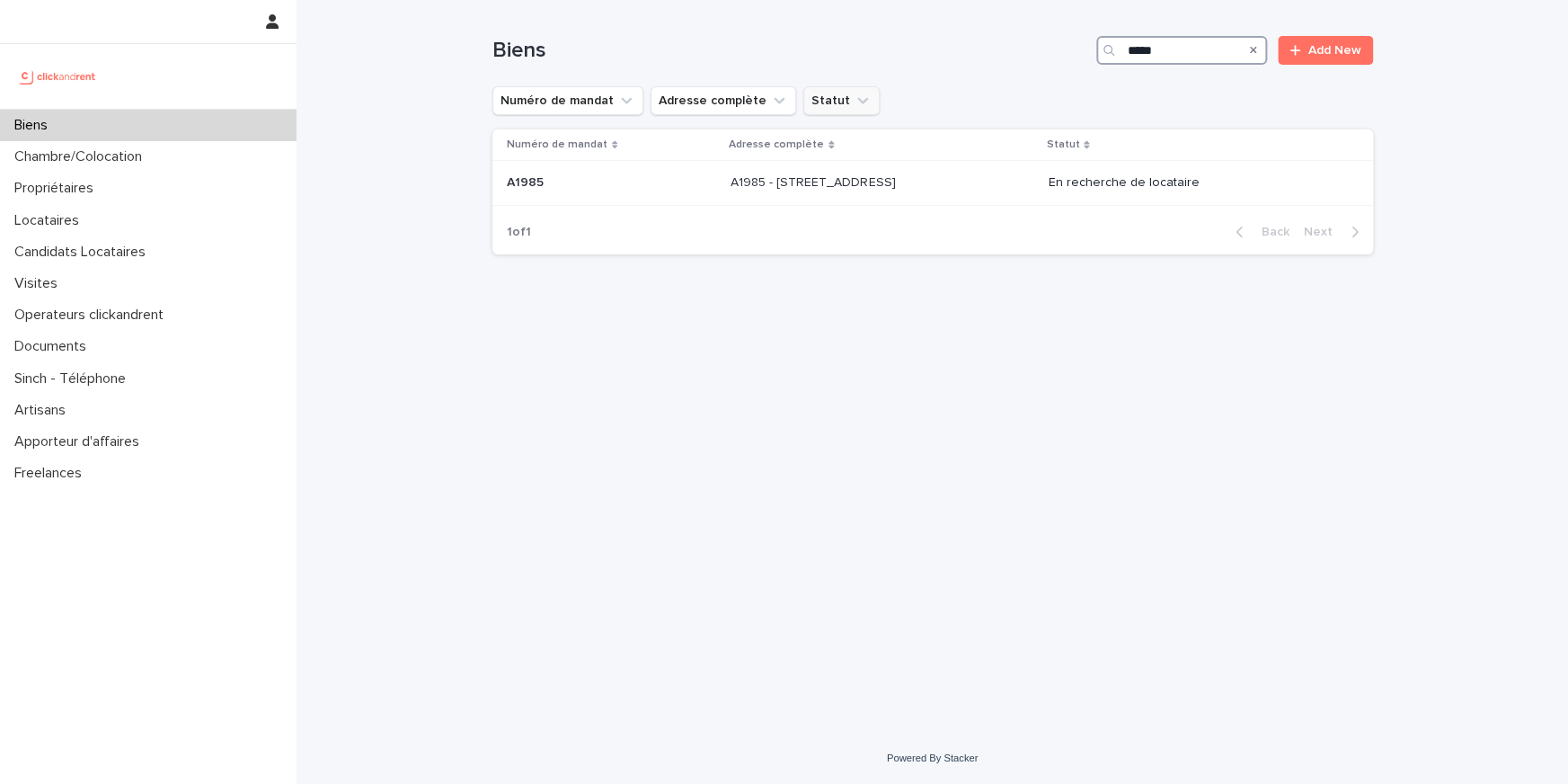
type input "*****"
click at [782, 195] on div "A1985 - [GEOGRAPHIC_DATA] 76600 A1985 - [STREET_ADDRESS]" at bounding box center [882, 183] width 303 height 30
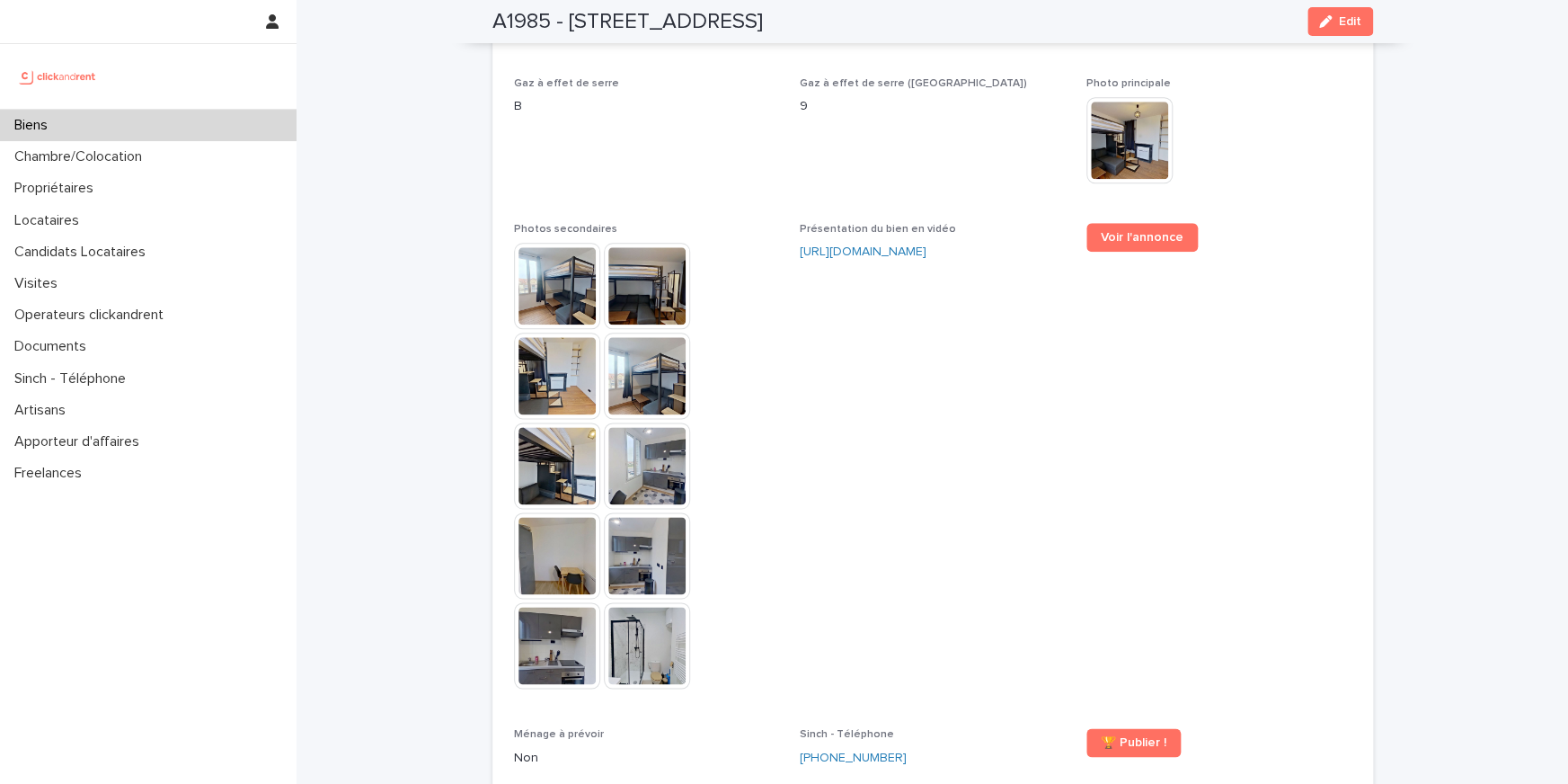
scroll to position [4846, 0]
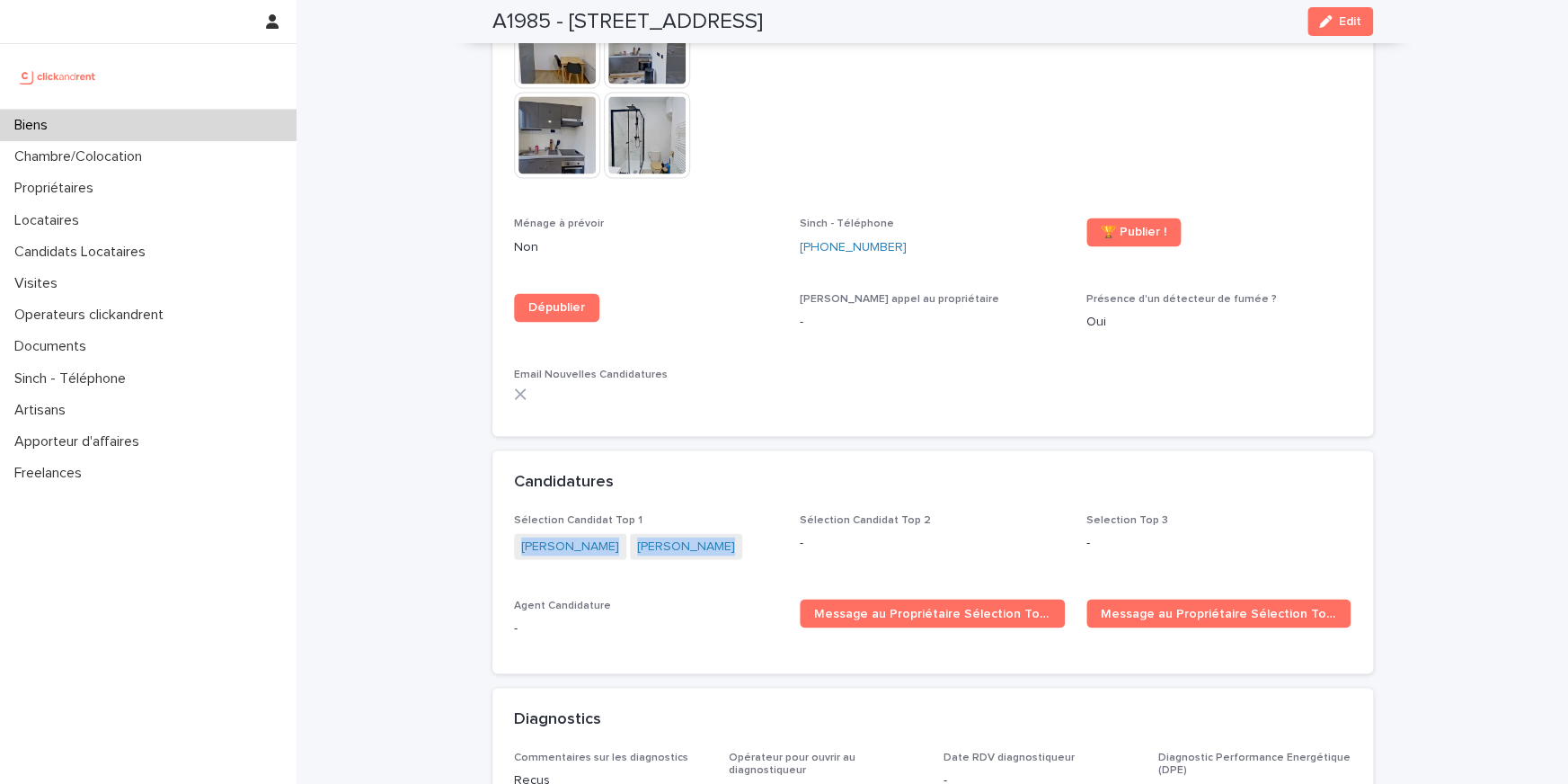
drag, startPoint x: 623, startPoint y: 492, endPoint x: 517, endPoint y: 471, distance: 108.1
click at [517, 533] on div "[PERSON_NAME] [PERSON_NAME]" at bounding box center [646, 548] width 265 height 30
copy div "[PERSON_NAME] [PERSON_NAME]"
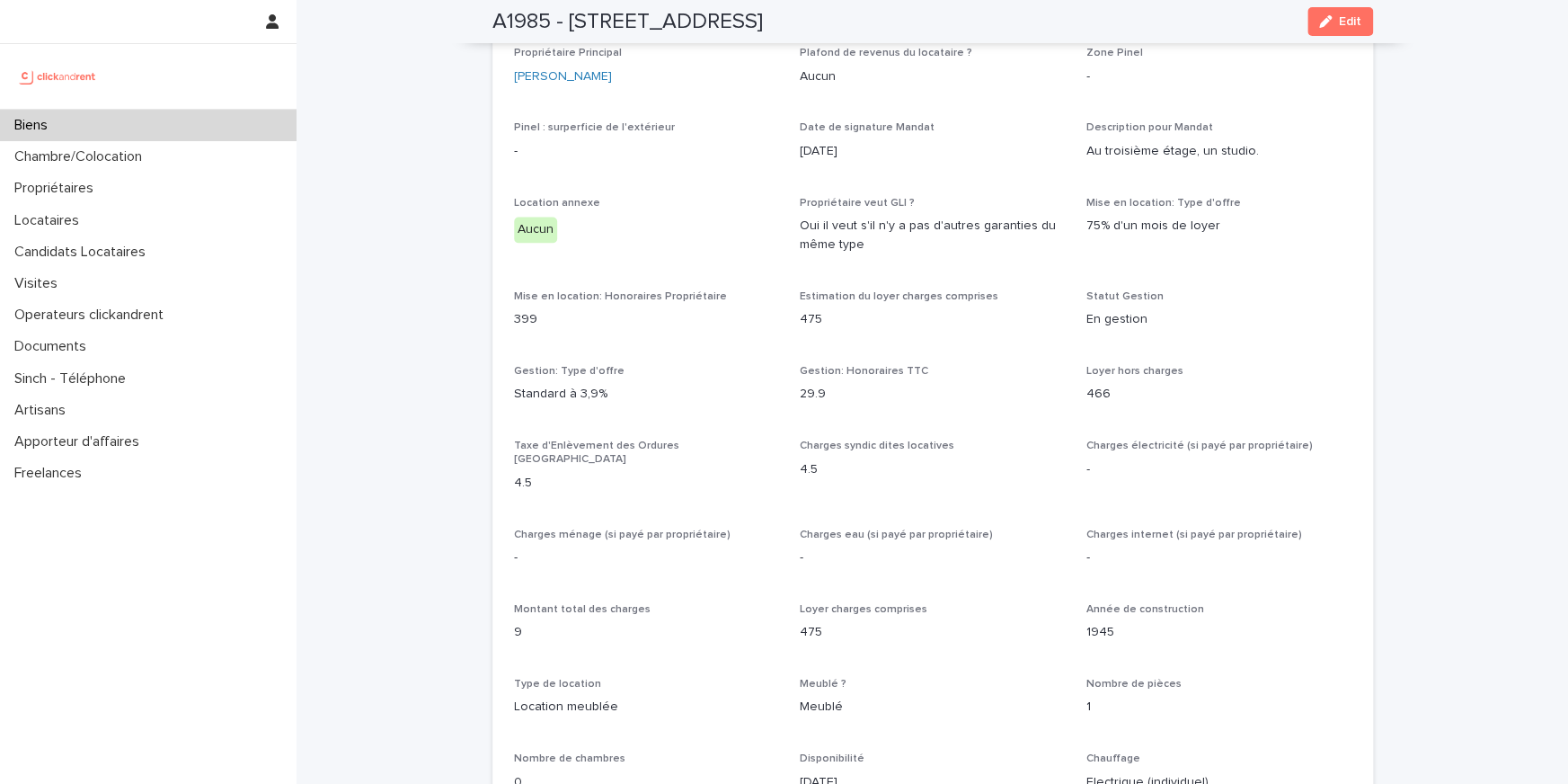
scroll to position [908, 0]
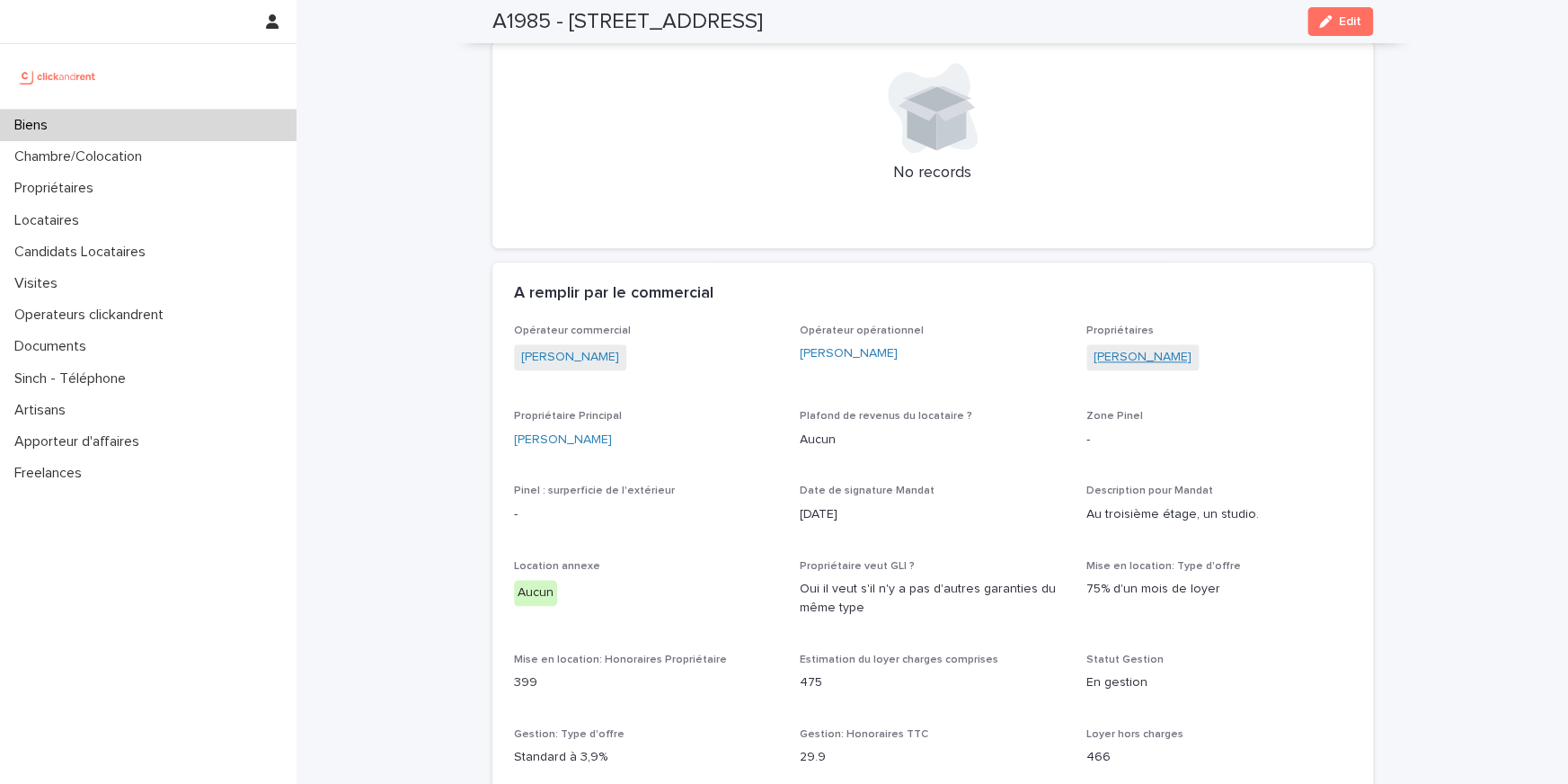
click at [1142, 348] on link "[PERSON_NAME]" at bounding box center [1142, 357] width 97 height 19
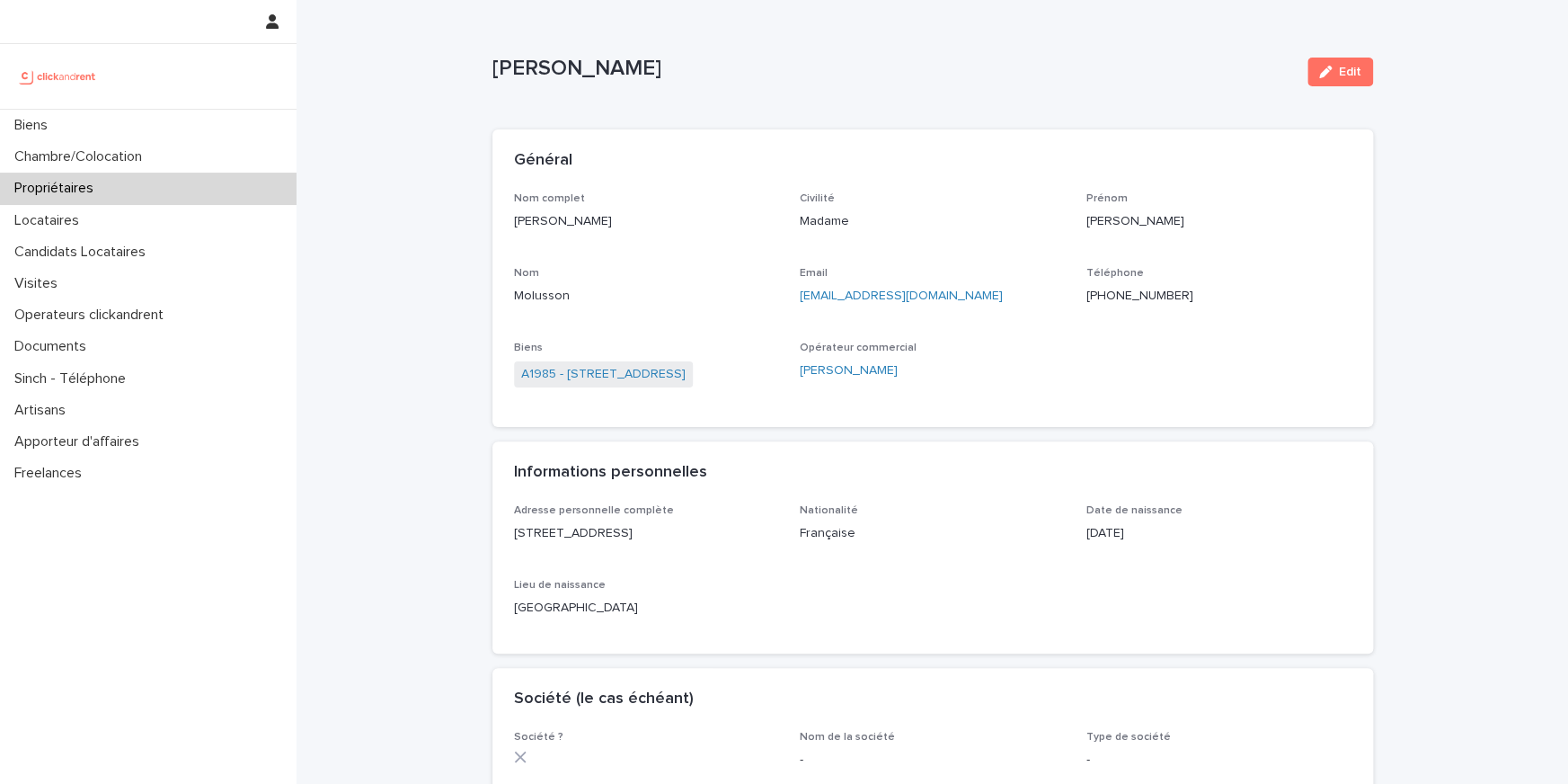
click at [1107, 297] on p "[PHONE_NUMBER]" at bounding box center [1218, 295] width 265 height 19
copy p "[PHONE_NUMBER]"
click at [681, 369] on link "A1985 - [STREET_ADDRESS]" at bounding box center [602, 374] width 164 height 19
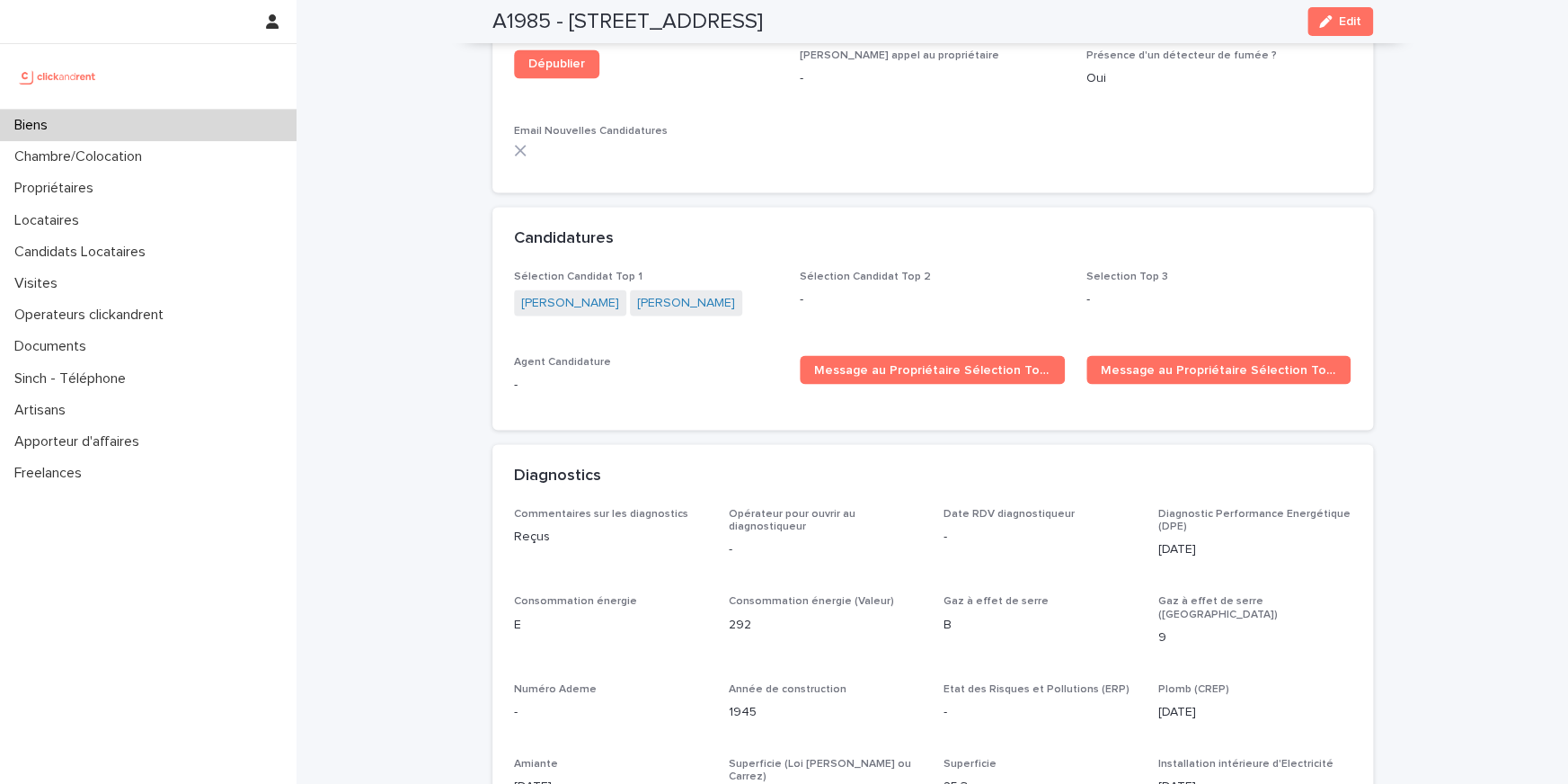
scroll to position [5095, 0]
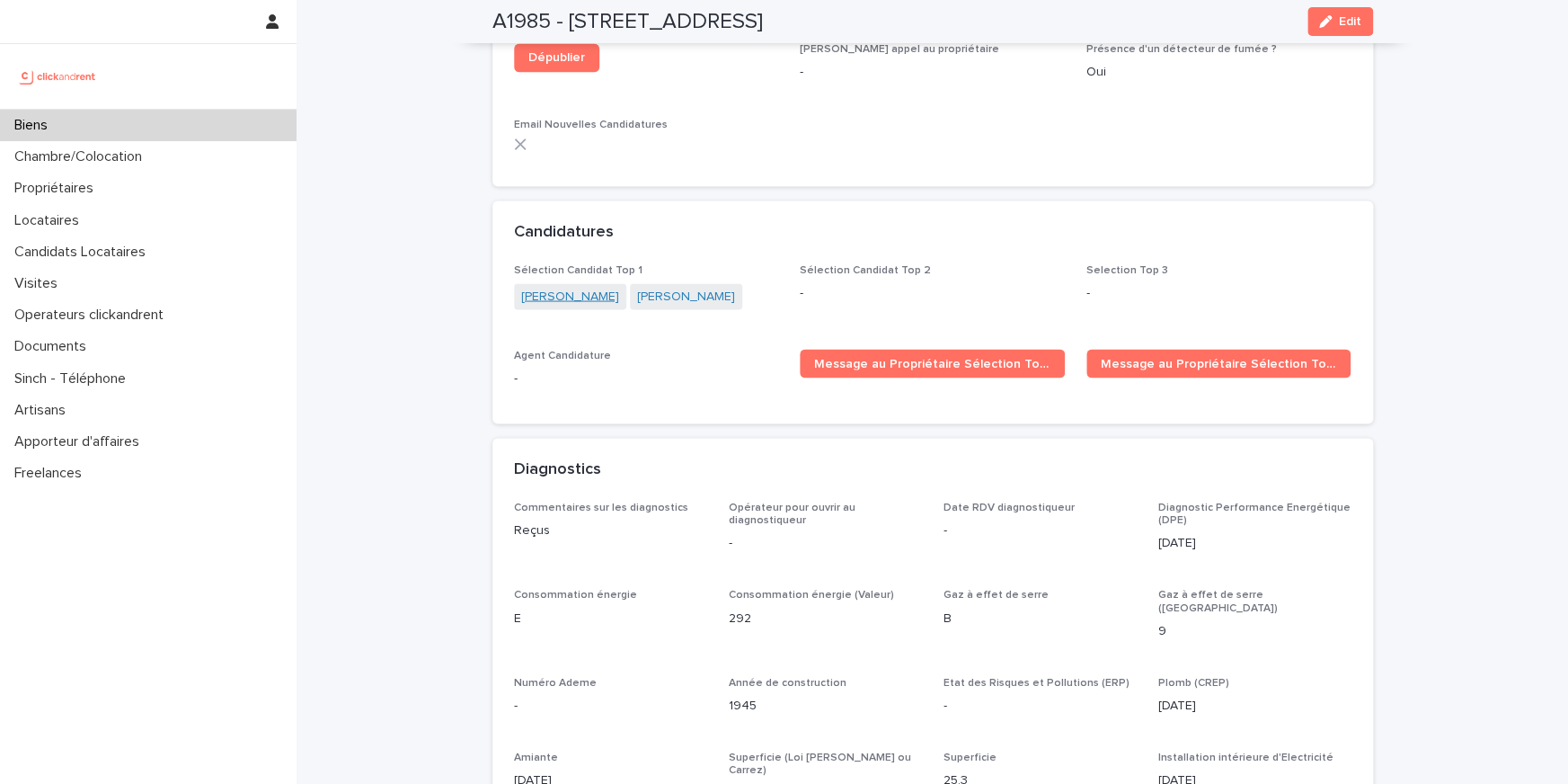
click at [559, 287] on link "[PERSON_NAME]" at bounding box center [569, 295] width 97 height 19
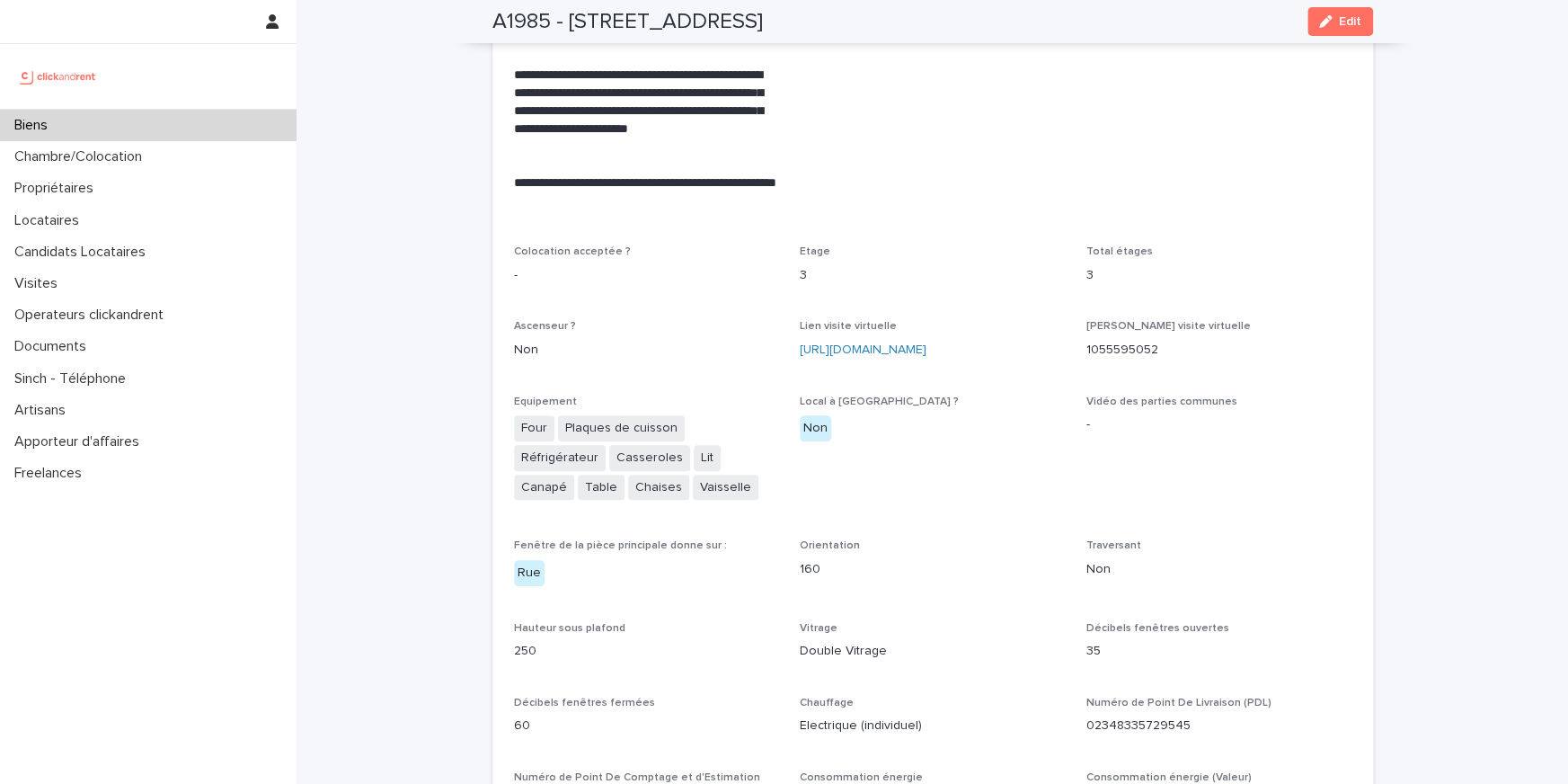
scroll to position [4977, 0]
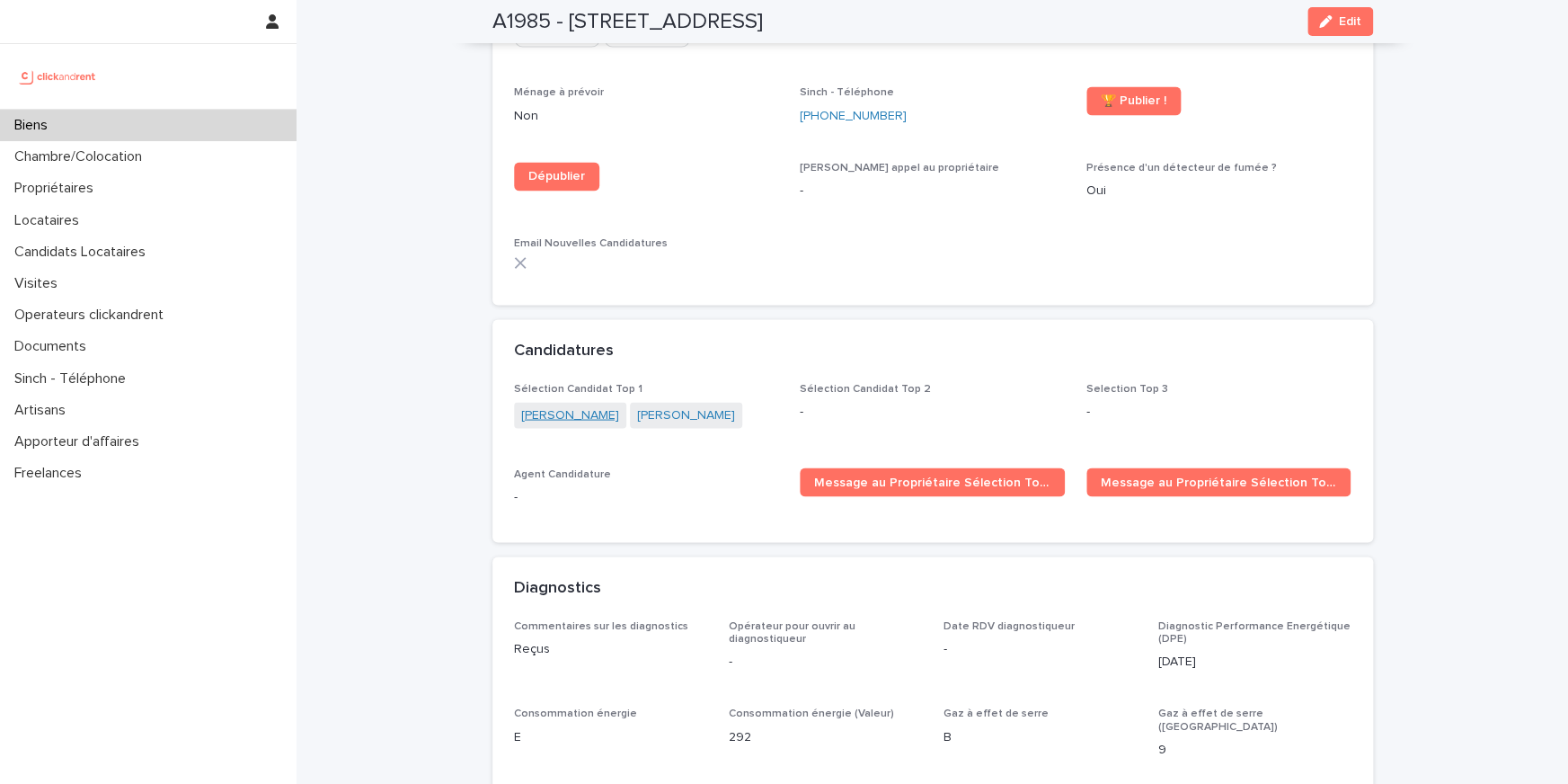
click at [567, 406] on link "[PERSON_NAME]" at bounding box center [569, 415] width 97 height 19
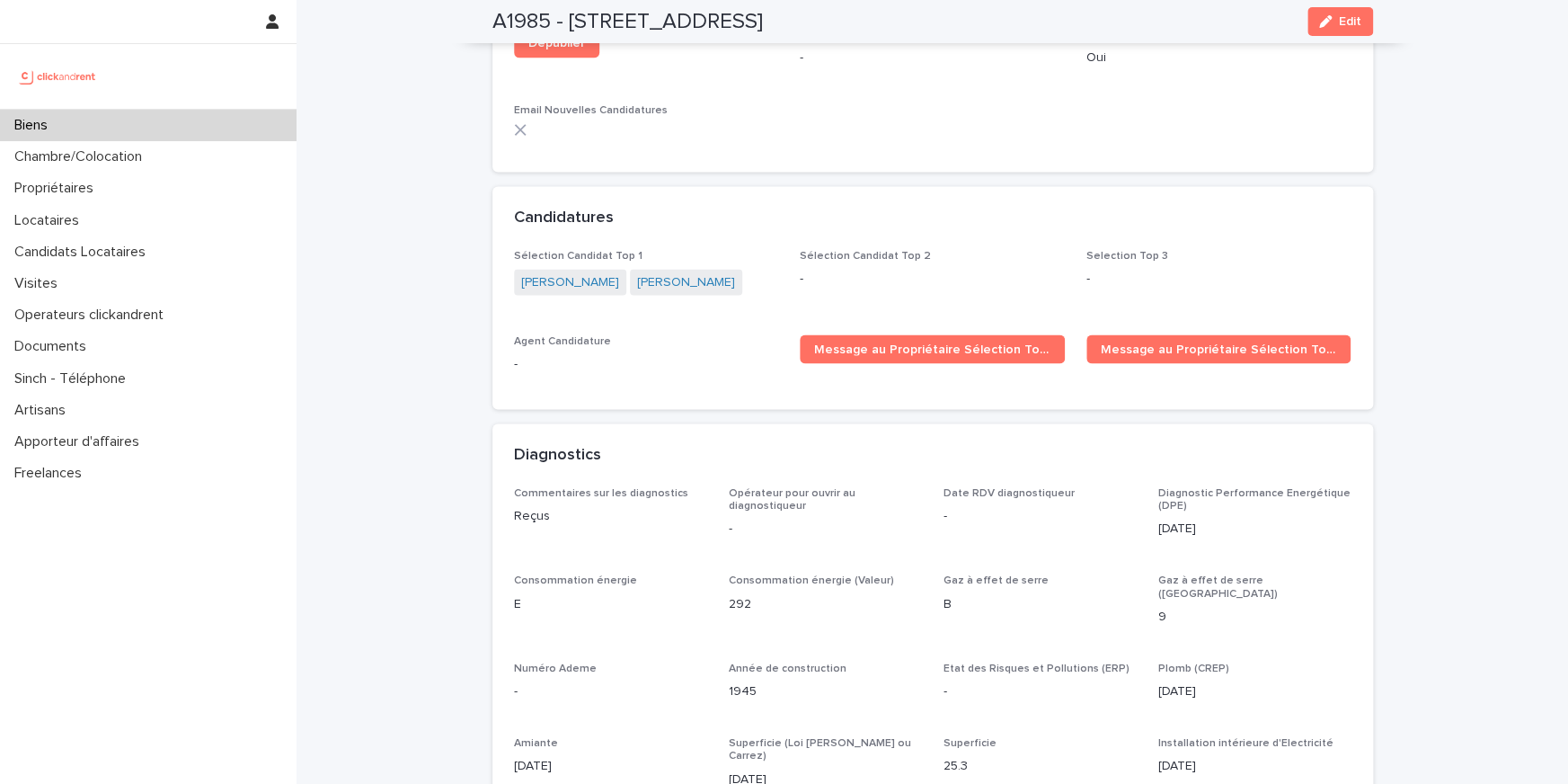
scroll to position [5060, 0]
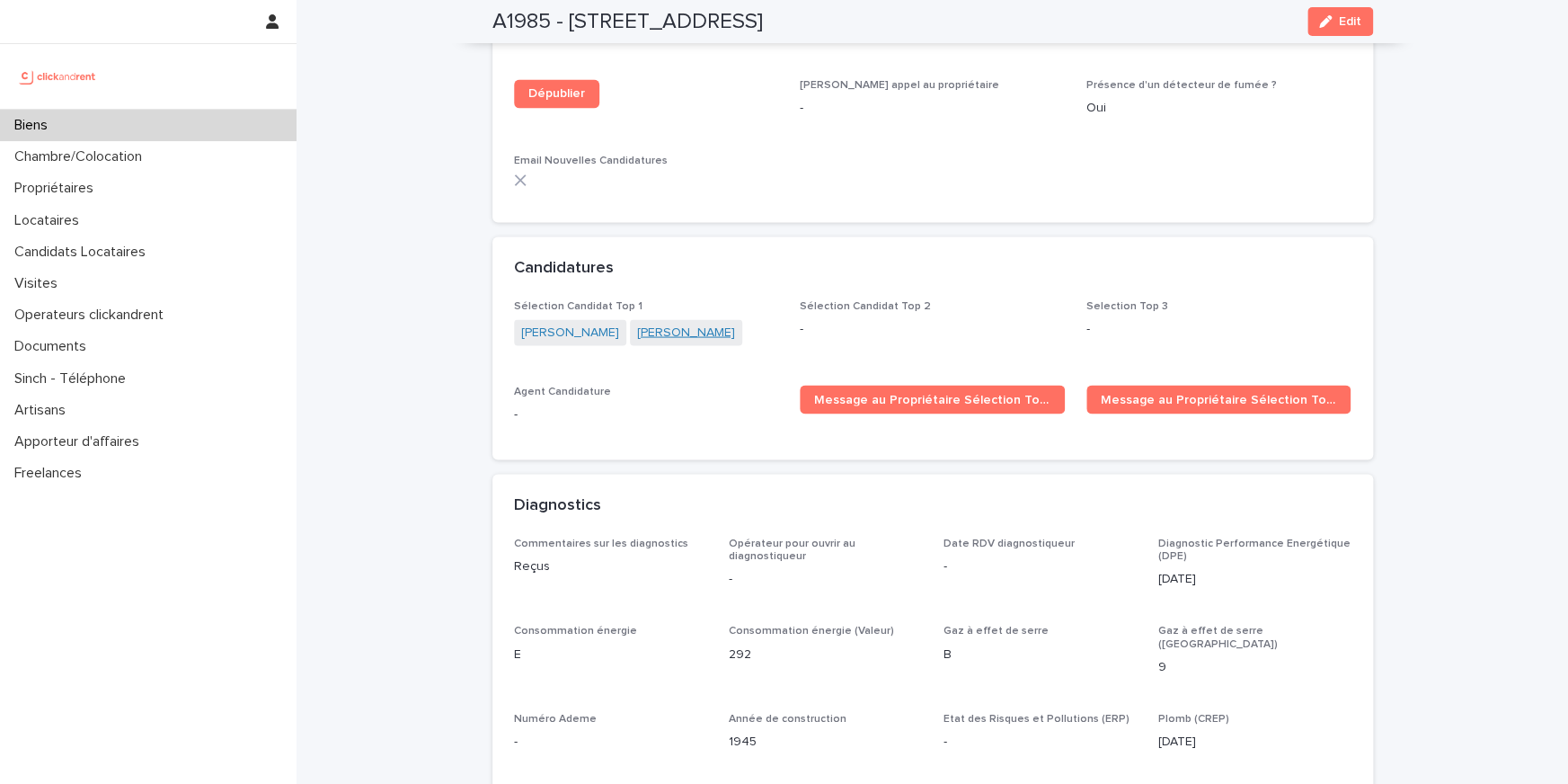
click at [674, 323] on link "[PERSON_NAME]" at bounding box center [685, 332] width 97 height 19
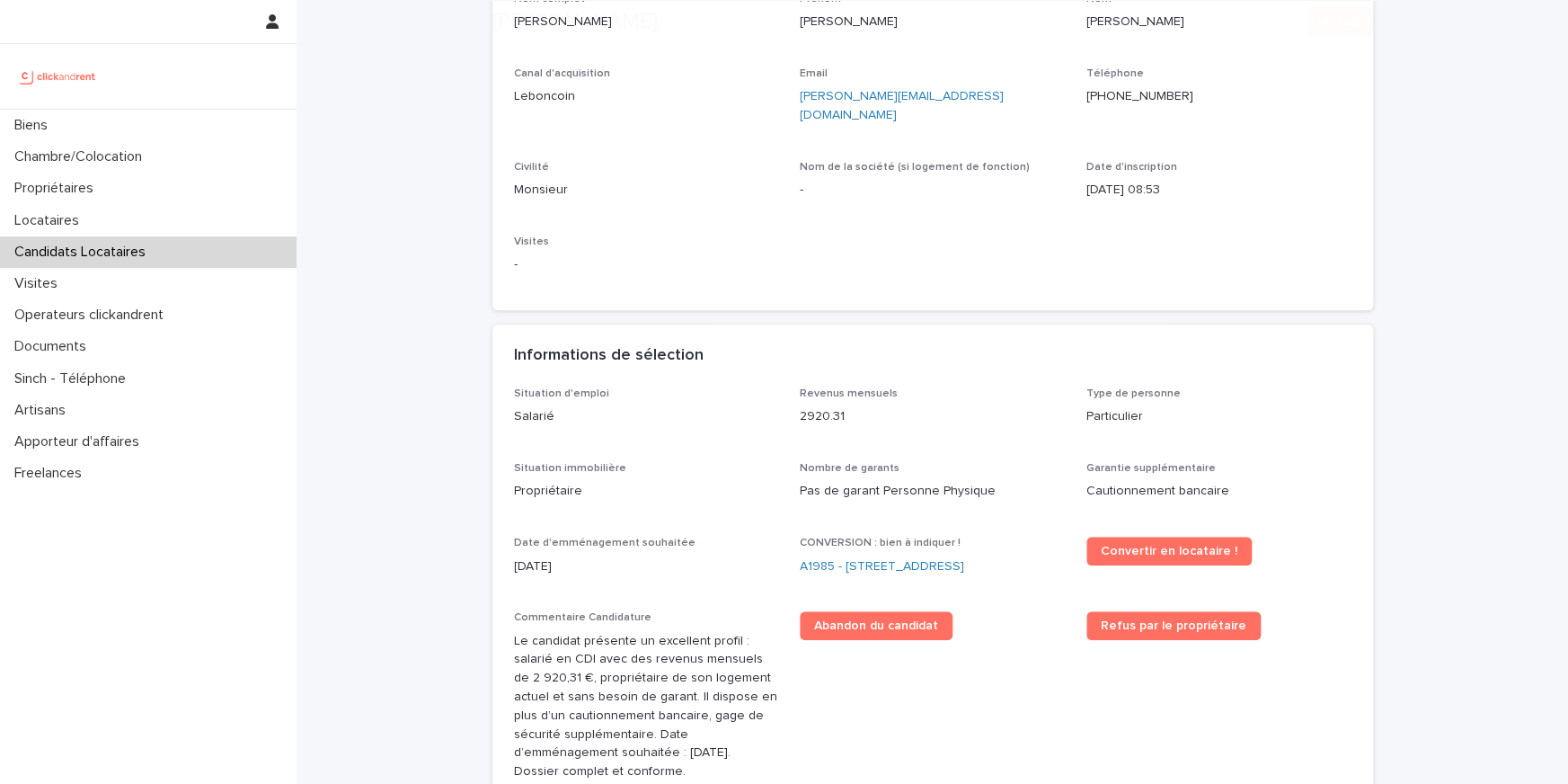
scroll to position [372, 0]
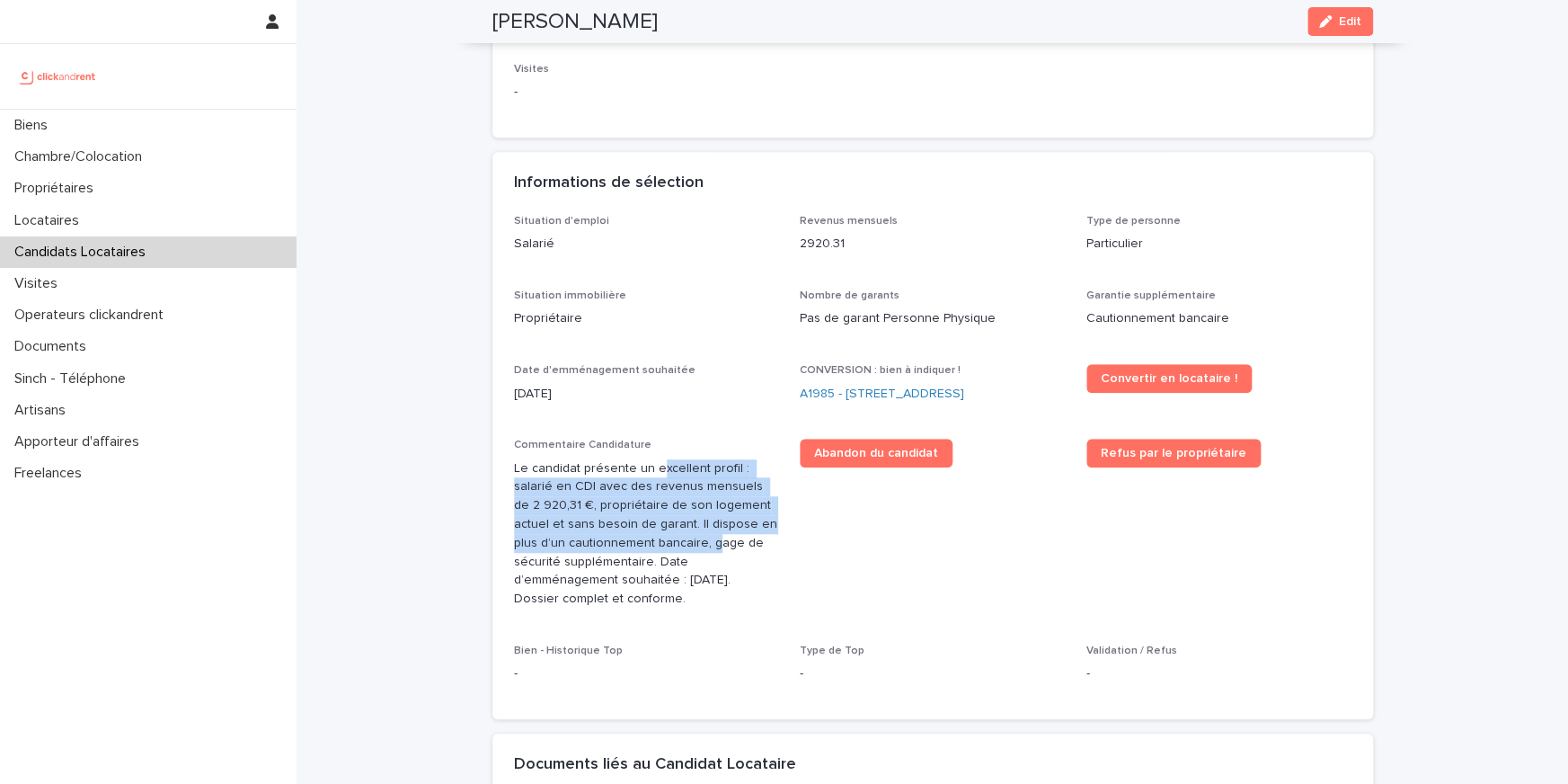
drag, startPoint x: 658, startPoint y: 462, endPoint x: 658, endPoint y: 542, distance: 80.0
click at [658, 542] on p "Le candidat présente un excellent profil : salarié en CDI avec des revenus mens…" at bounding box center [646, 534] width 265 height 150
click at [672, 497] on p "Le candidat présente un excellent profil : salarié en CDI avec des revenus mens…" at bounding box center [646, 534] width 265 height 150
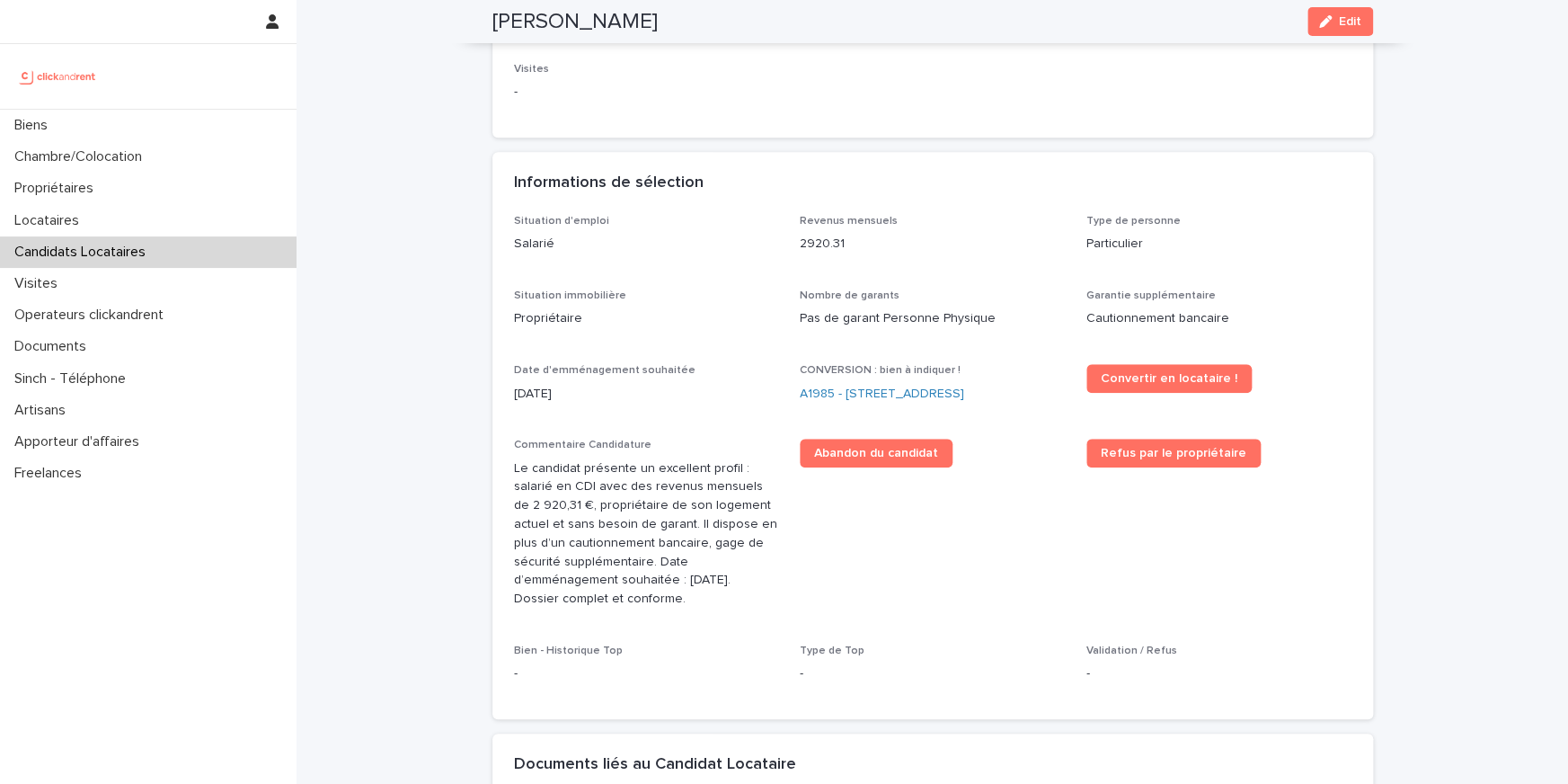
drag, startPoint x: 674, startPoint y: 479, endPoint x: 671, endPoint y: 560, distance: 81.1
click at [672, 531] on p "Le candidat présente un excellent profil : salarié en CDI avec des revenus mens…" at bounding box center [646, 534] width 265 height 150
click at [671, 560] on p "Le candidat présente un excellent profil : salarié en CDI avec des revenus mens…" at bounding box center [646, 534] width 265 height 150
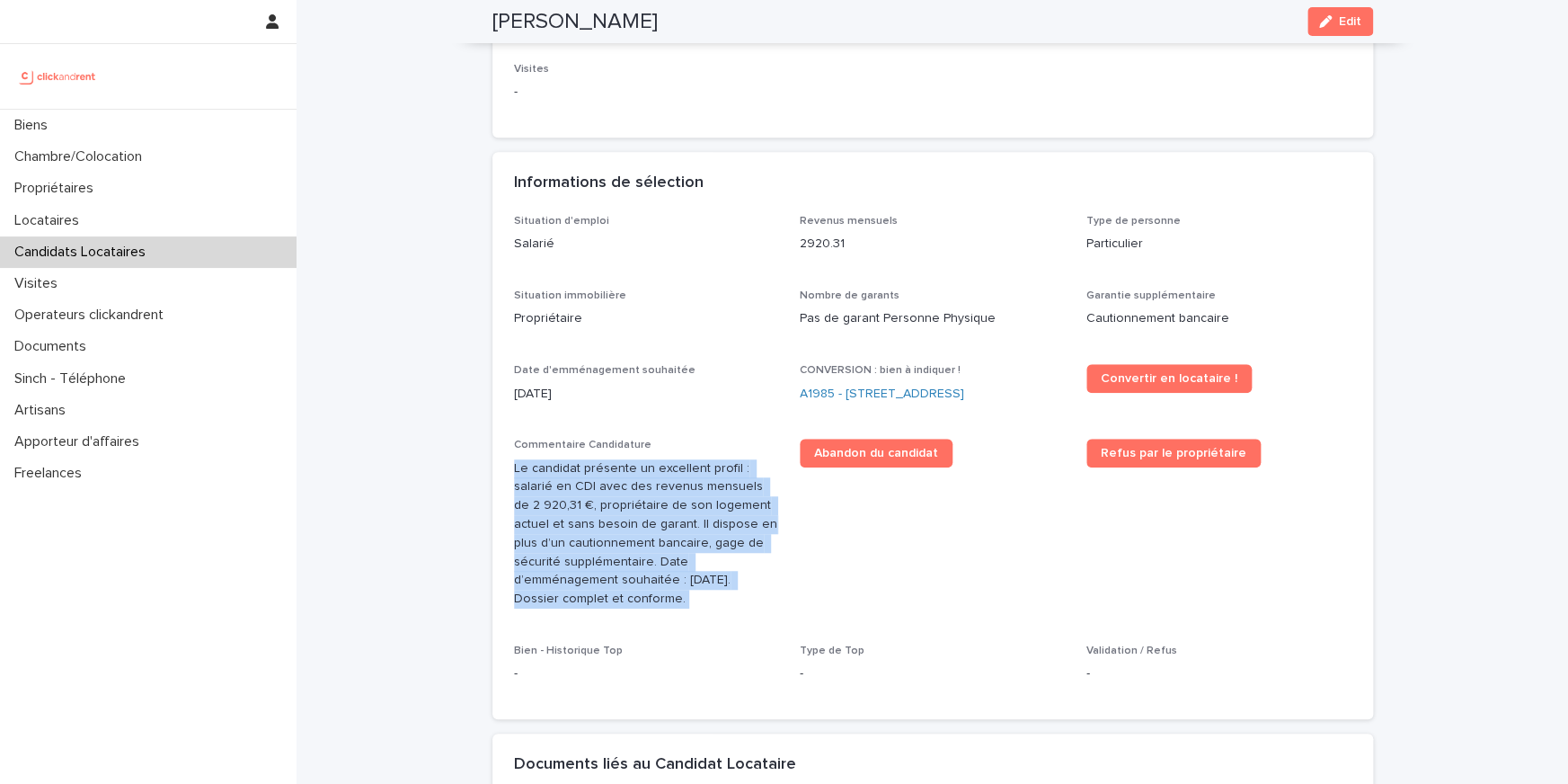
click at [671, 560] on p "Le candidat présente un excellent profil : salarié en CDI avec des revenus mens…" at bounding box center [646, 534] width 265 height 150
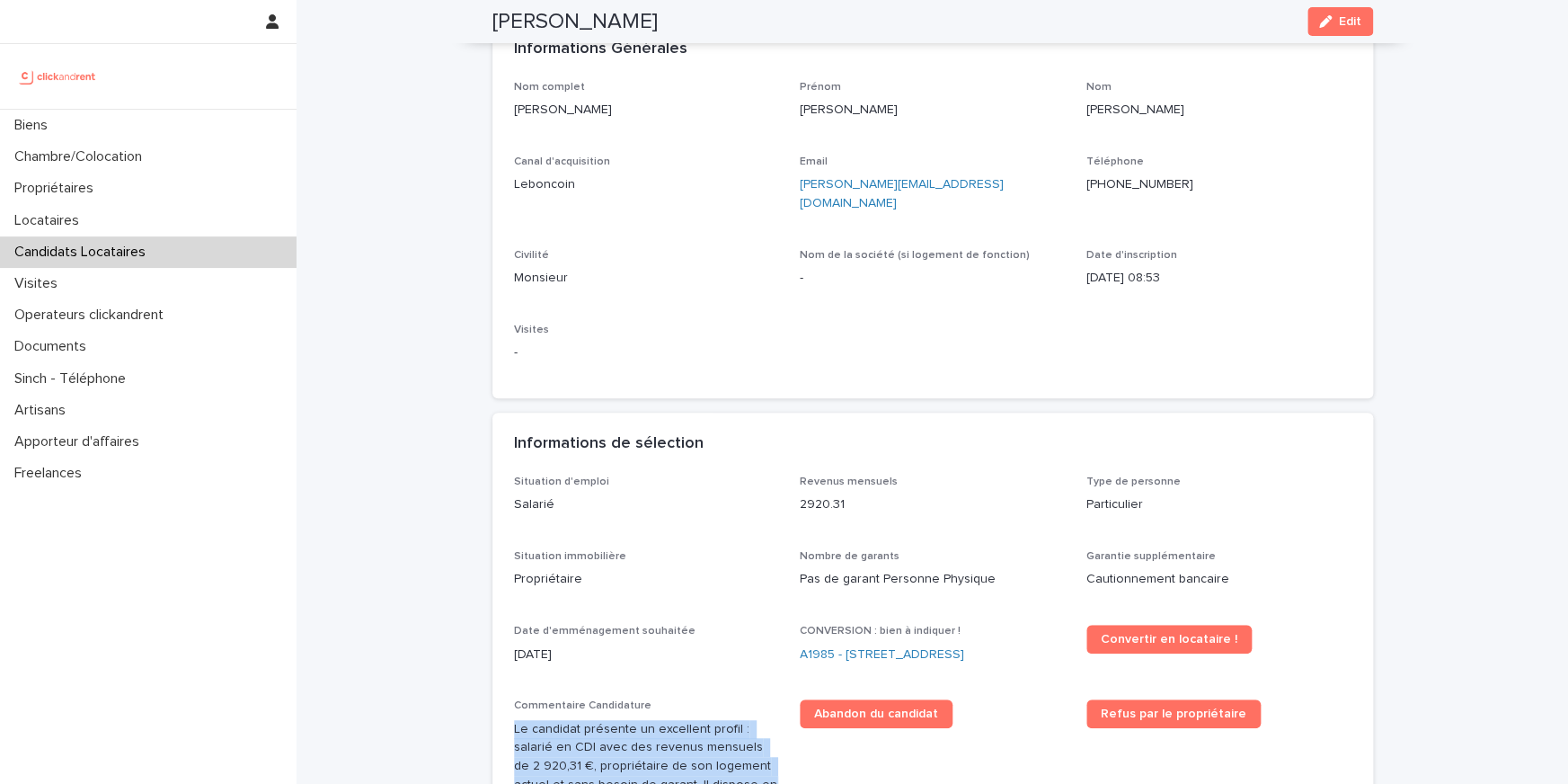
scroll to position [111, 0]
click at [207, 104] on div at bounding box center [148, 77] width 296 height 65
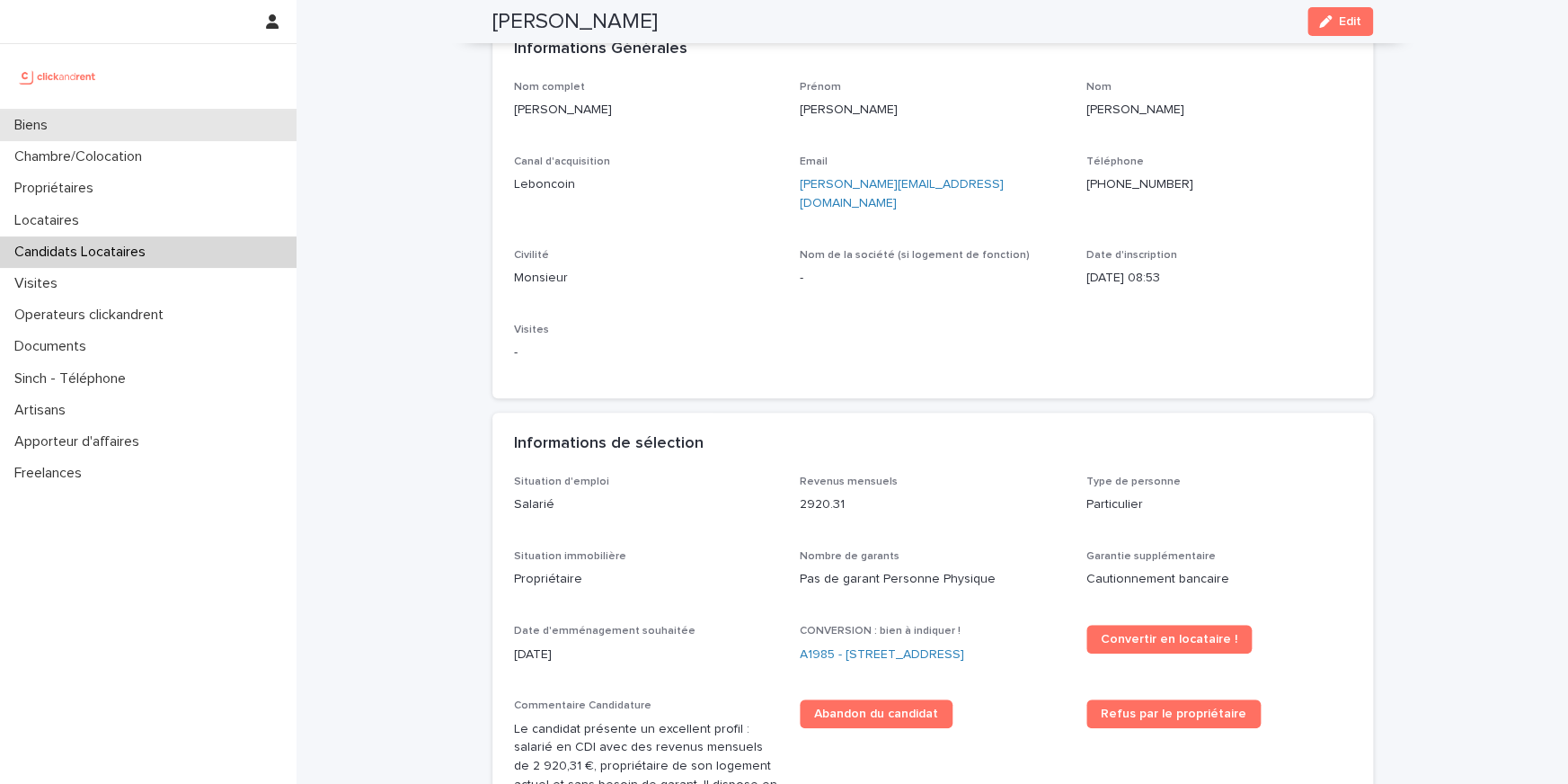
click at [215, 128] on div "Biens" at bounding box center [148, 125] width 296 height 32
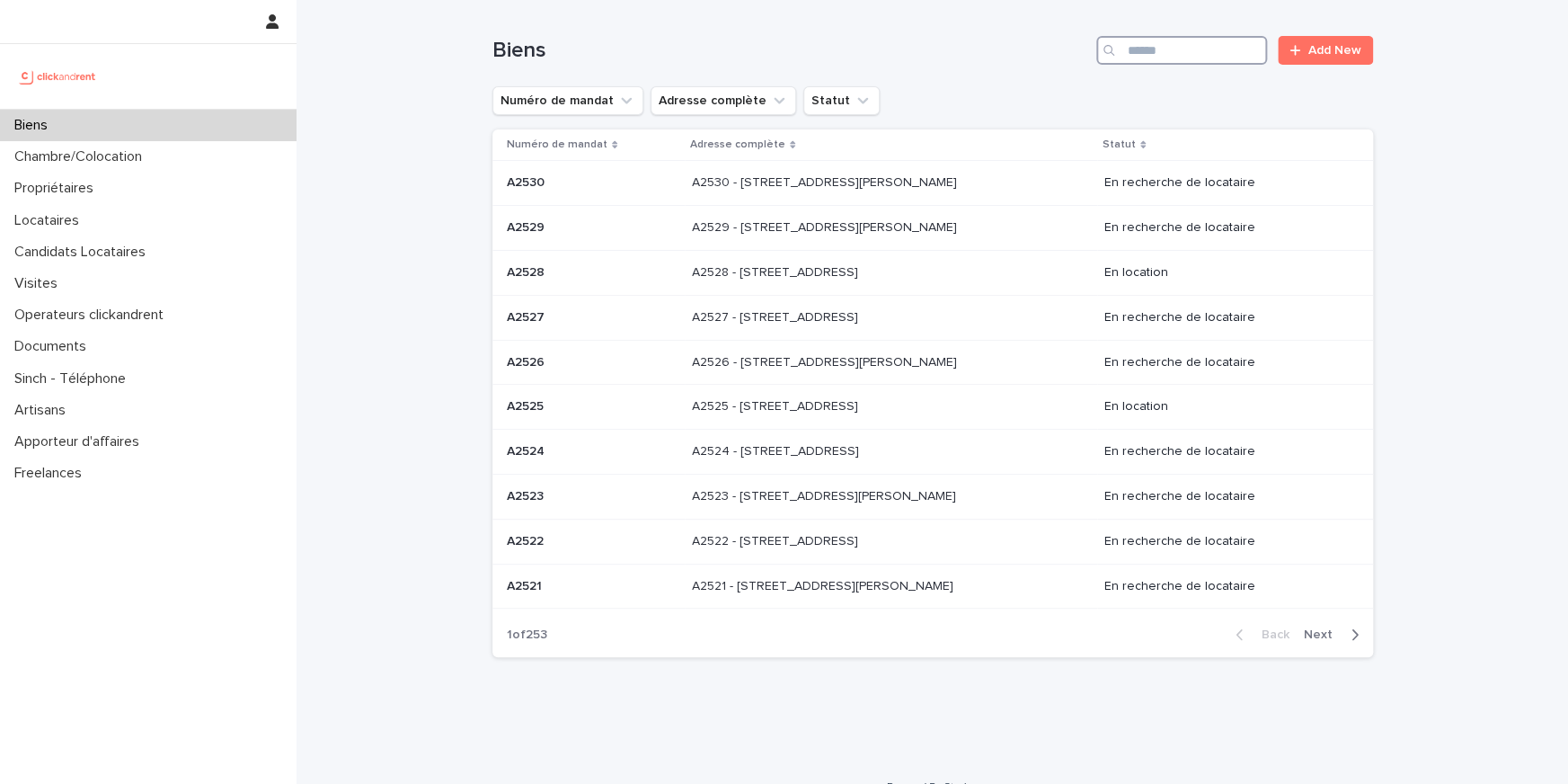
click at [1223, 61] on input "Search" at bounding box center [1181, 50] width 170 height 29
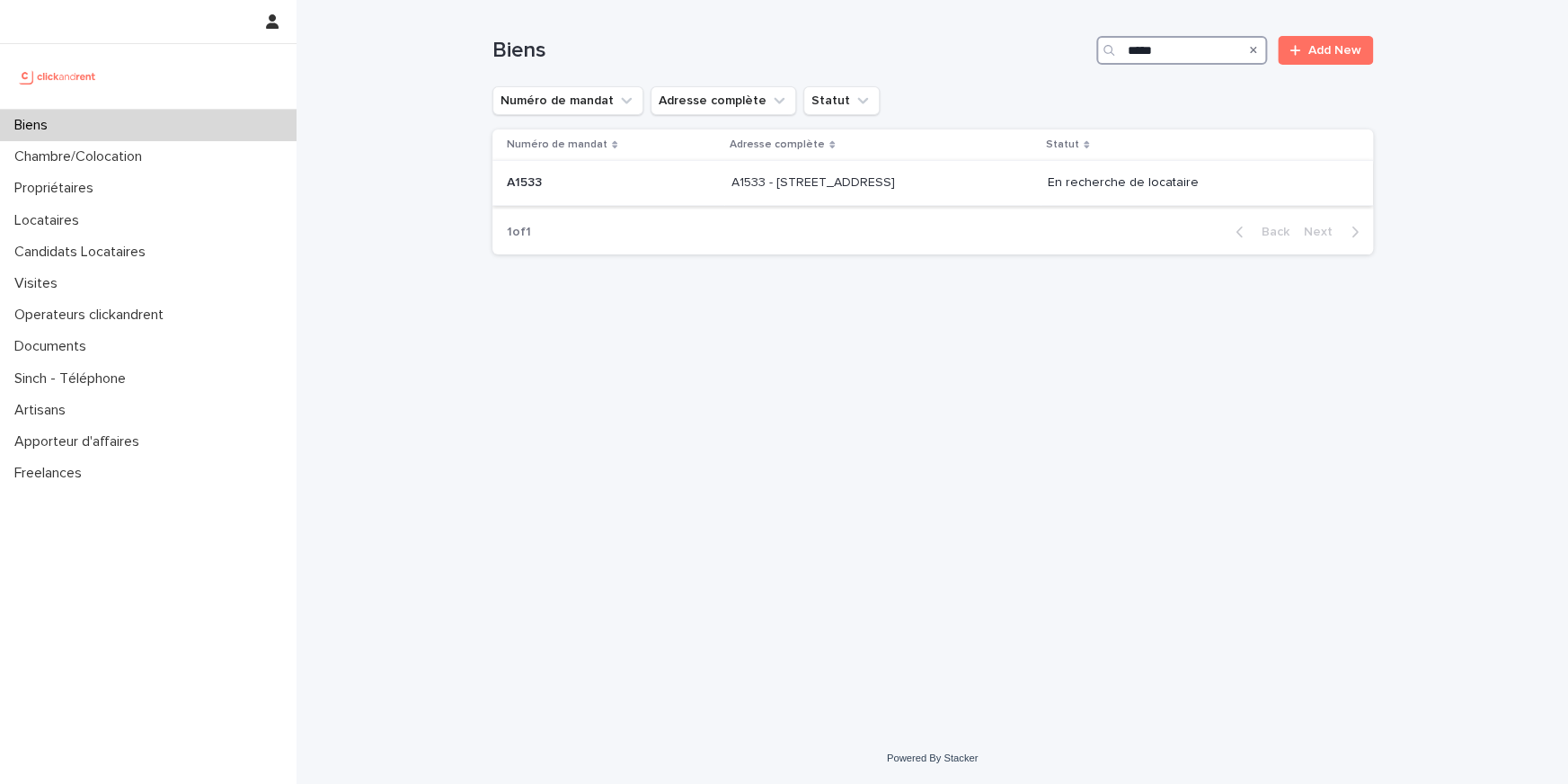
type input "*****"
click at [794, 194] on div "A1533 - [STREET_ADDRESS][GEOGRAPHIC_DATA][STREET_ADDRESS]" at bounding box center [882, 183] width 302 height 30
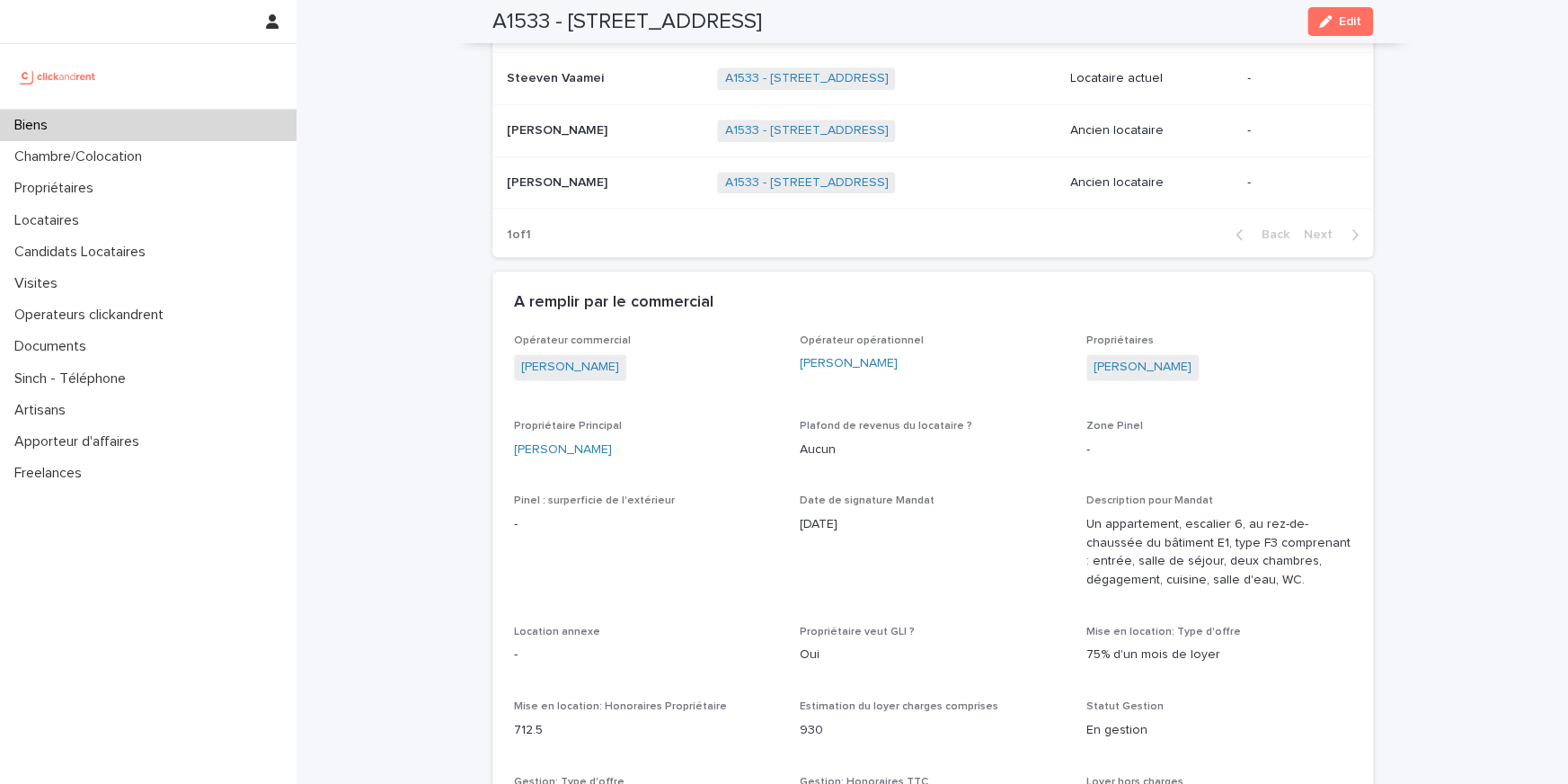
scroll to position [665, 0]
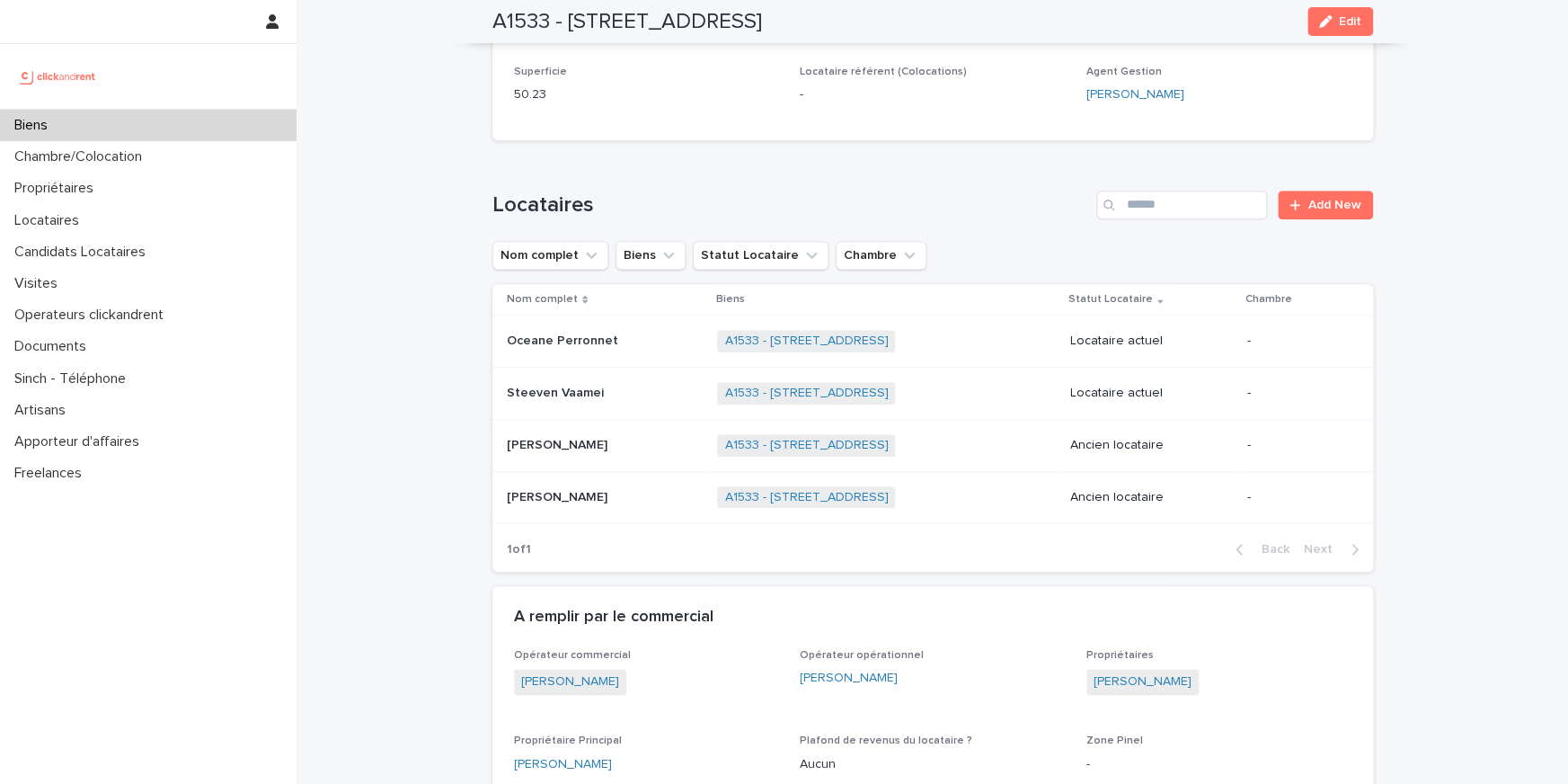
click at [524, 346] on p "Oceane Perronnet" at bounding box center [564, 339] width 115 height 19
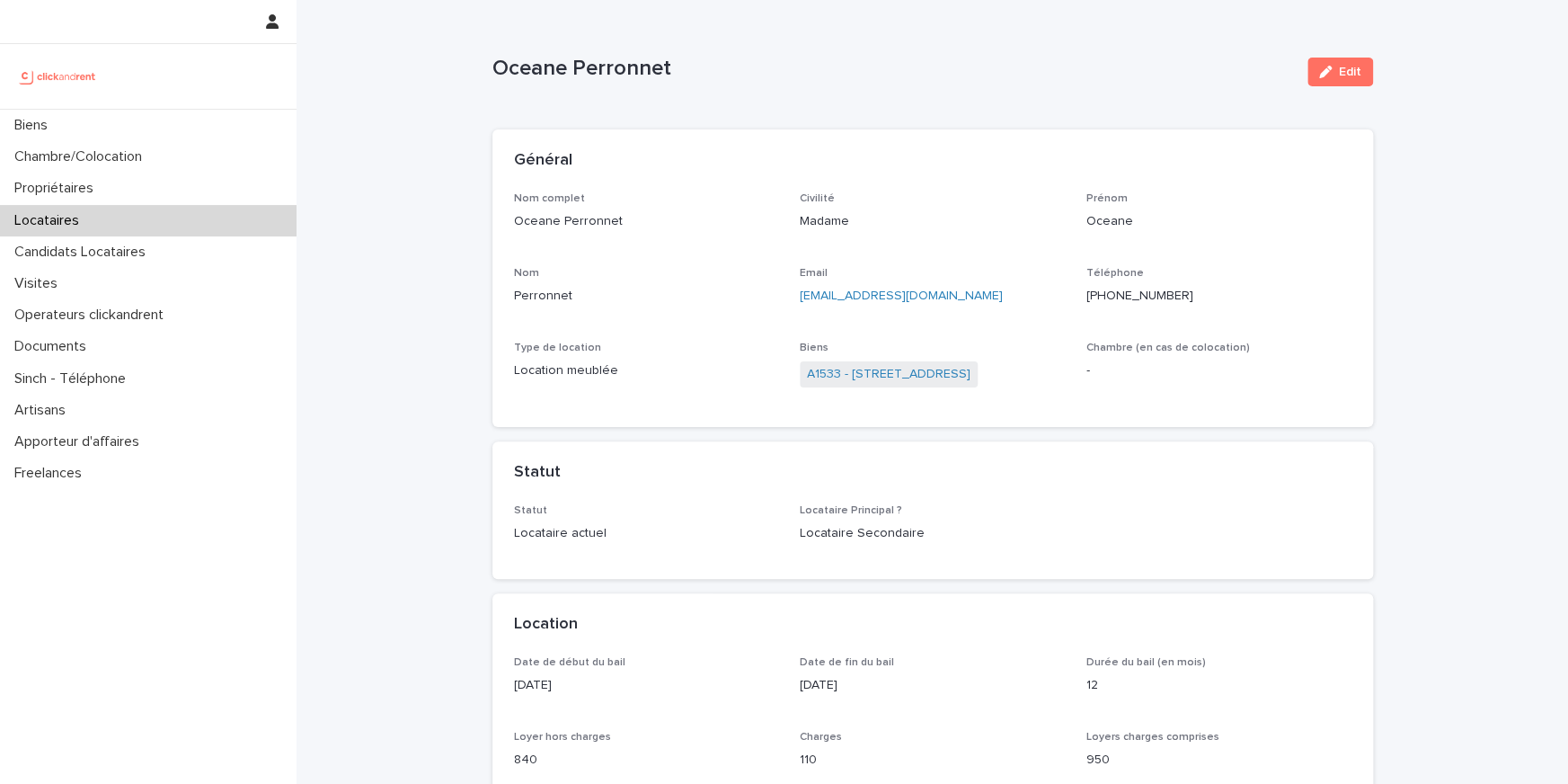
scroll to position [8, 0]
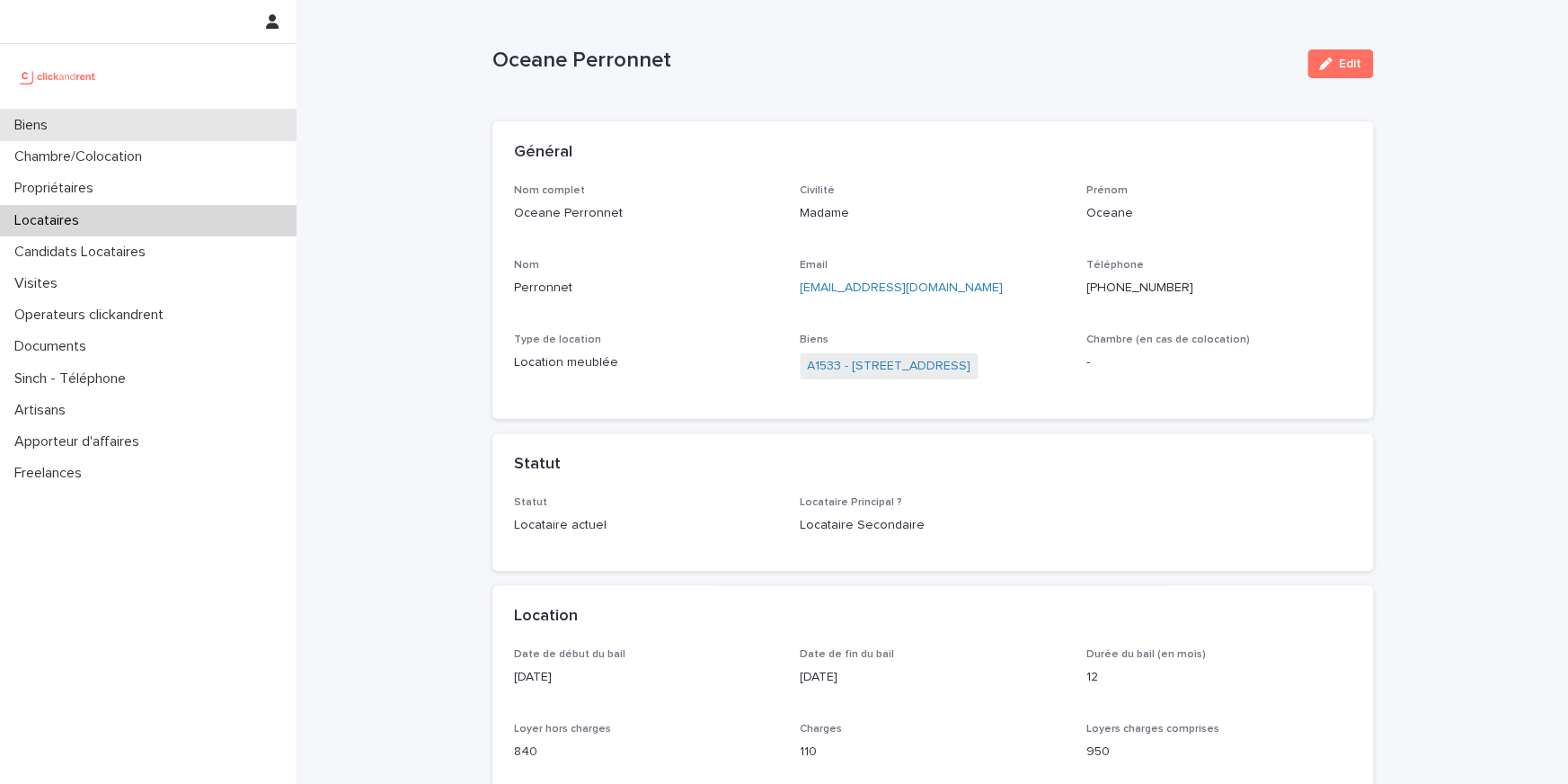
click at [87, 131] on div "Biens" at bounding box center [148, 125] width 296 height 32
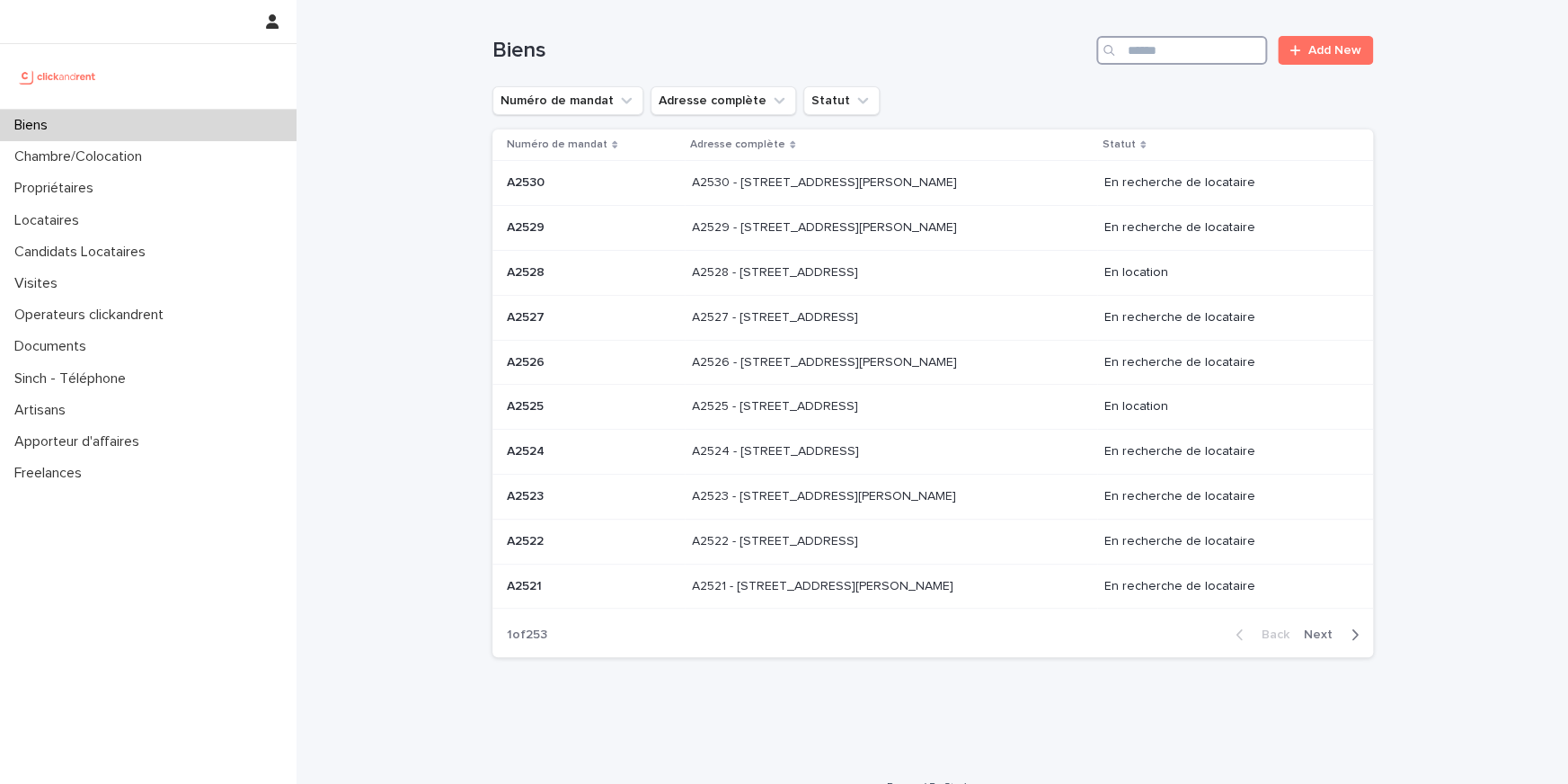
click at [1154, 47] on input "Search" at bounding box center [1181, 50] width 170 height 29
paste input "*****"
type input "*****"
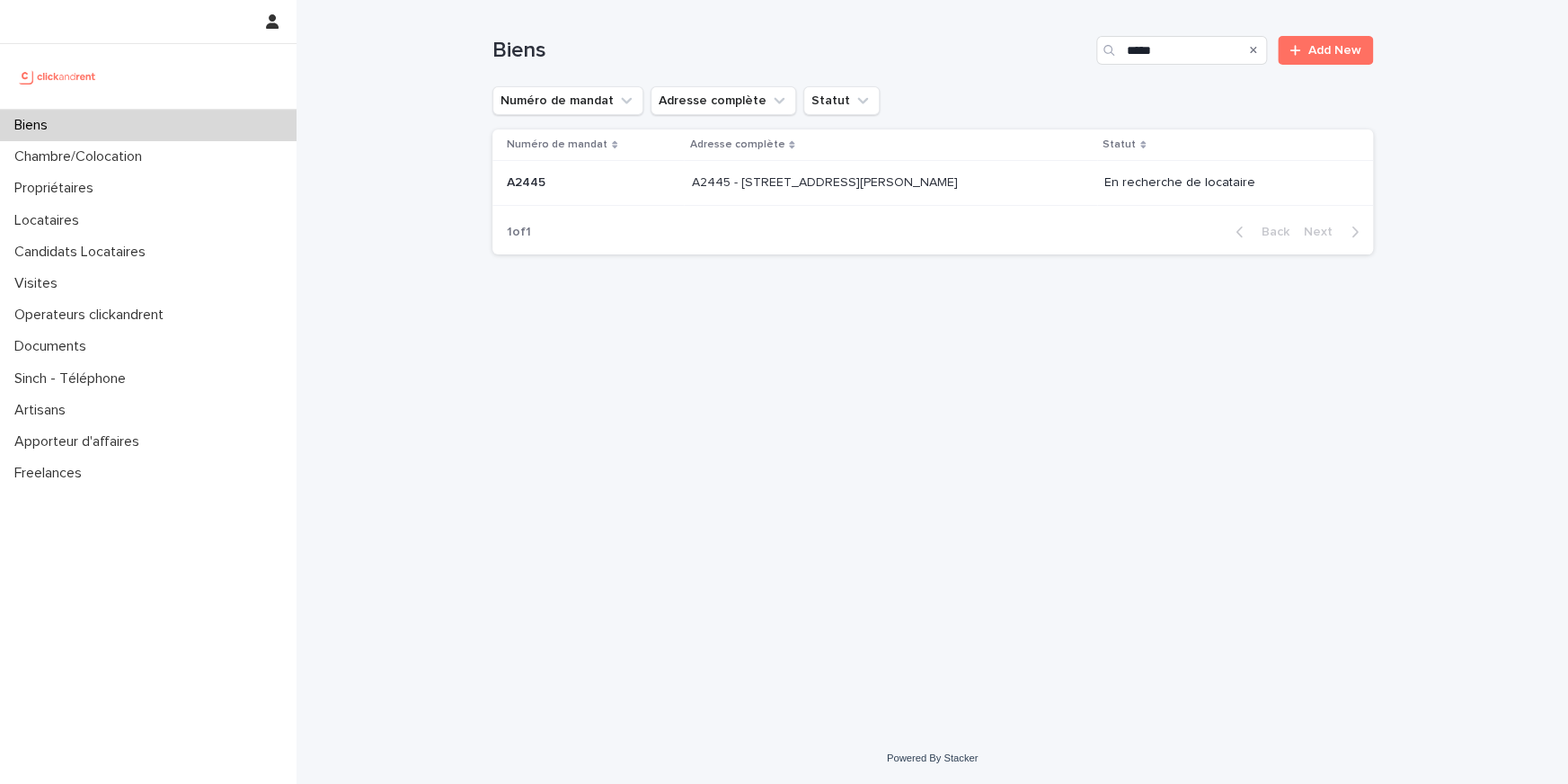
click at [538, 190] on p "A2445" at bounding box center [528, 180] width 42 height 19
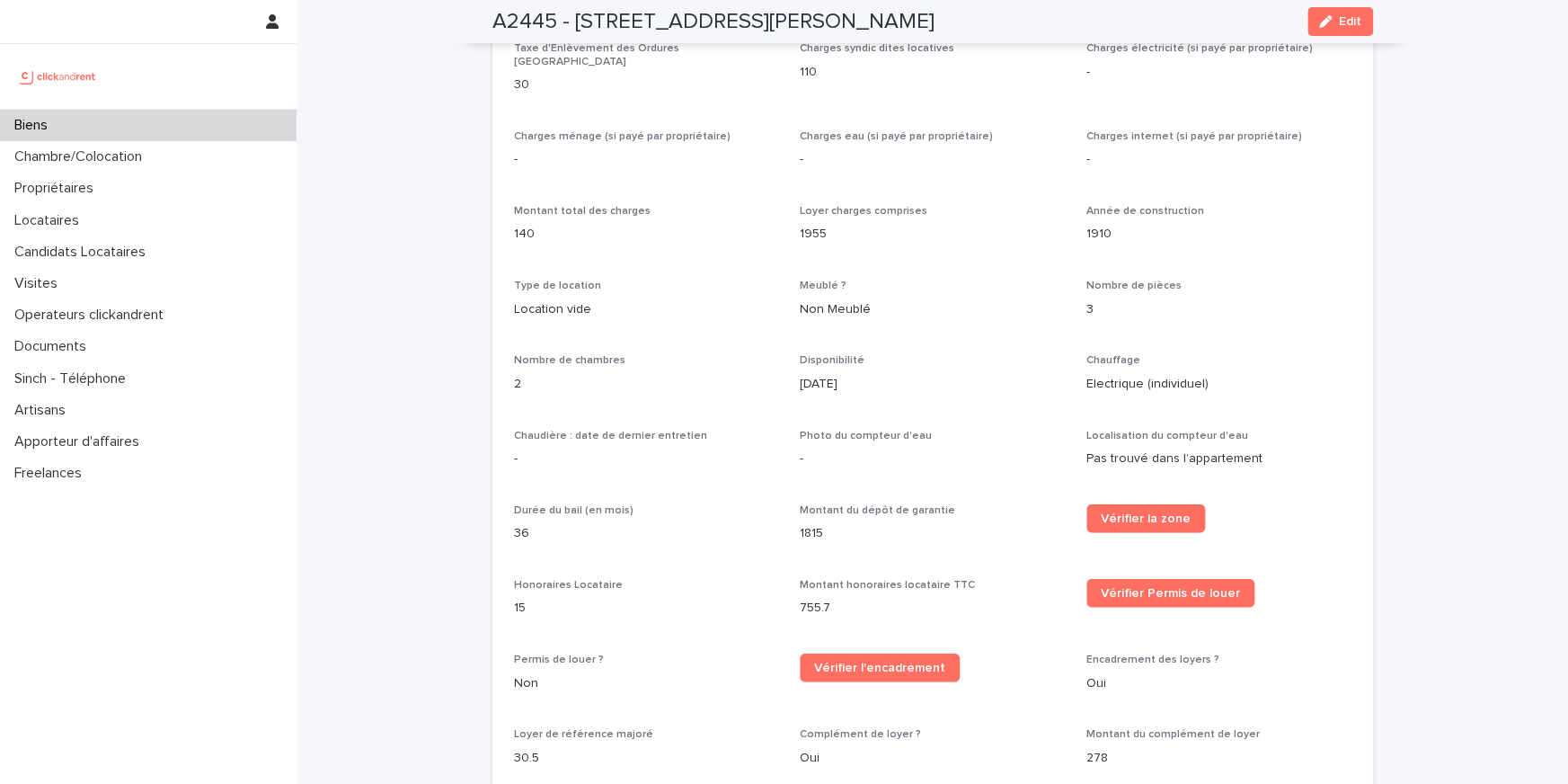
scroll to position [2203, 0]
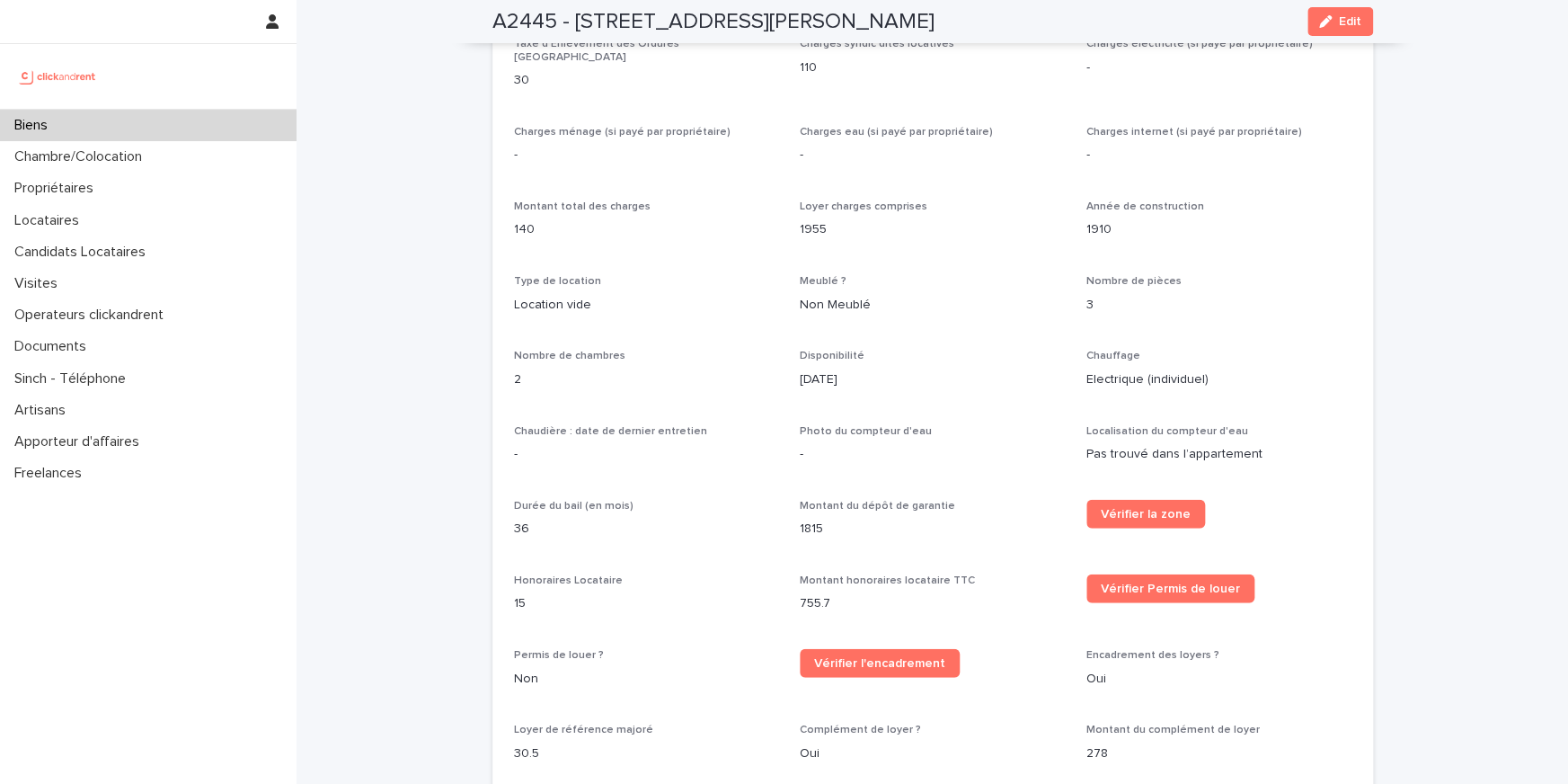
click at [825, 370] on p "[DATE]" at bounding box center [931, 379] width 265 height 19
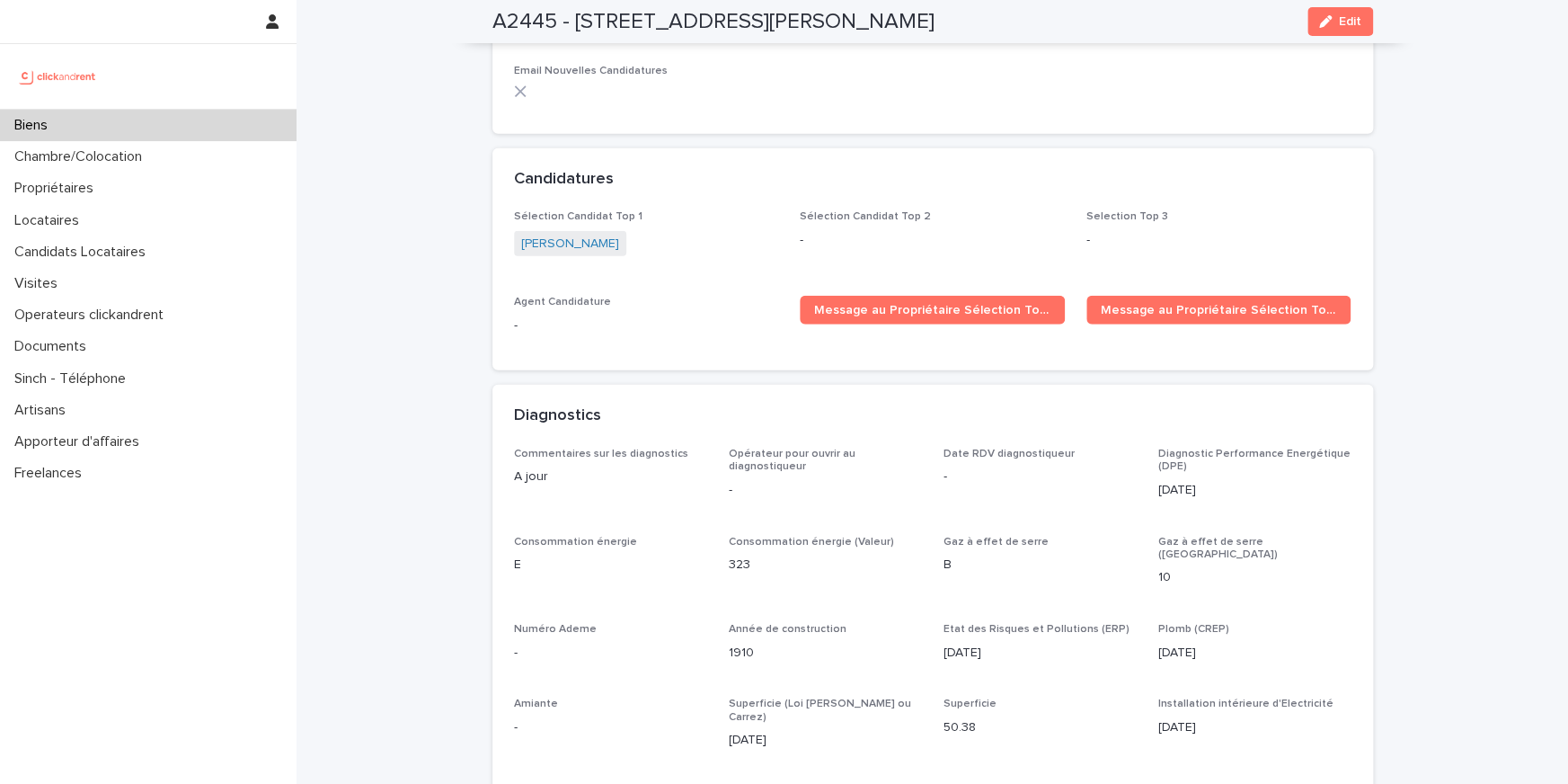
scroll to position [5743, 0]
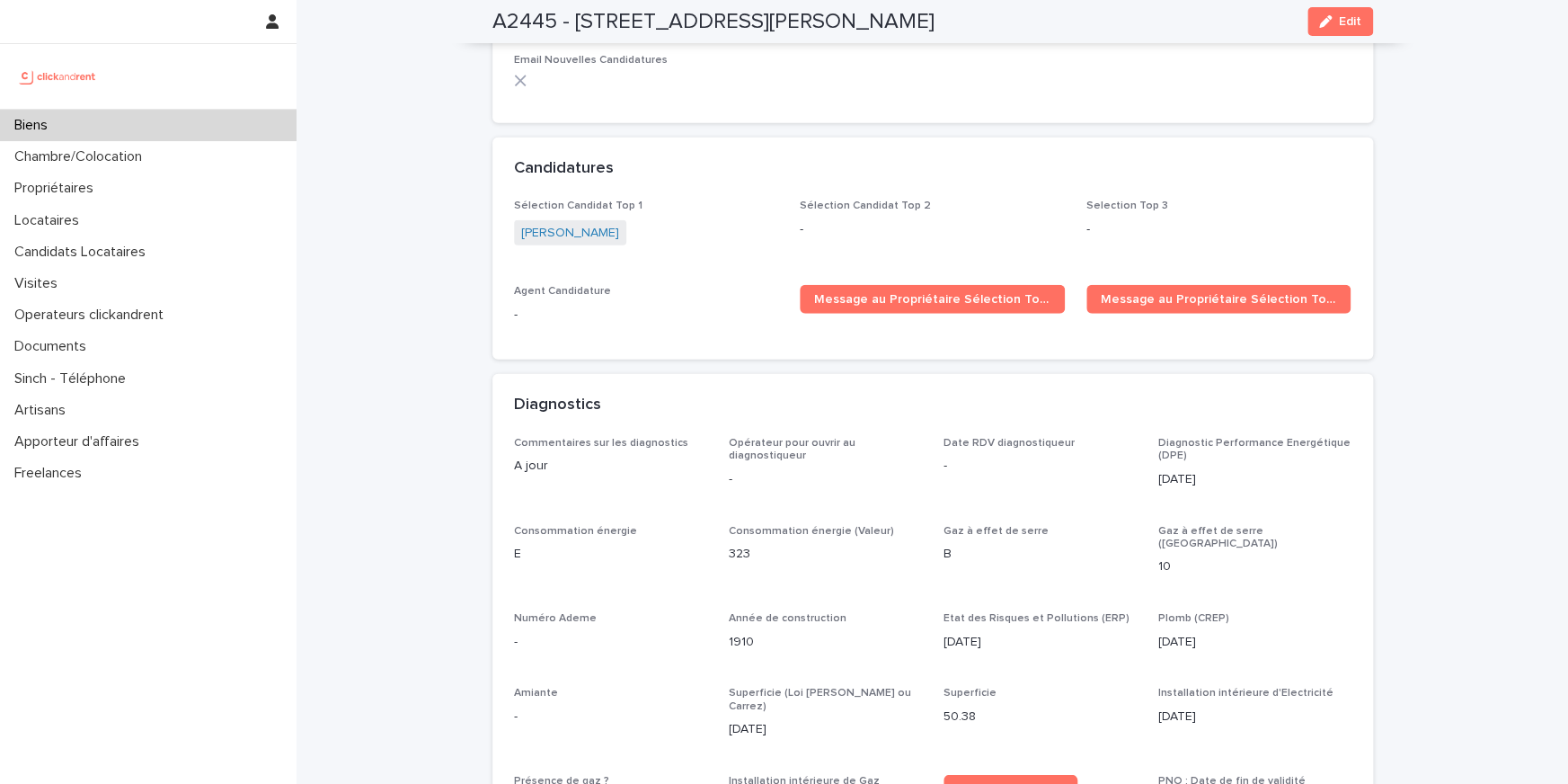
click at [588, 221] on span "[PERSON_NAME]" at bounding box center [570, 233] width 112 height 26
click at [589, 224] on link "[PERSON_NAME]" at bounding box center [569, 232] width 97 height 19
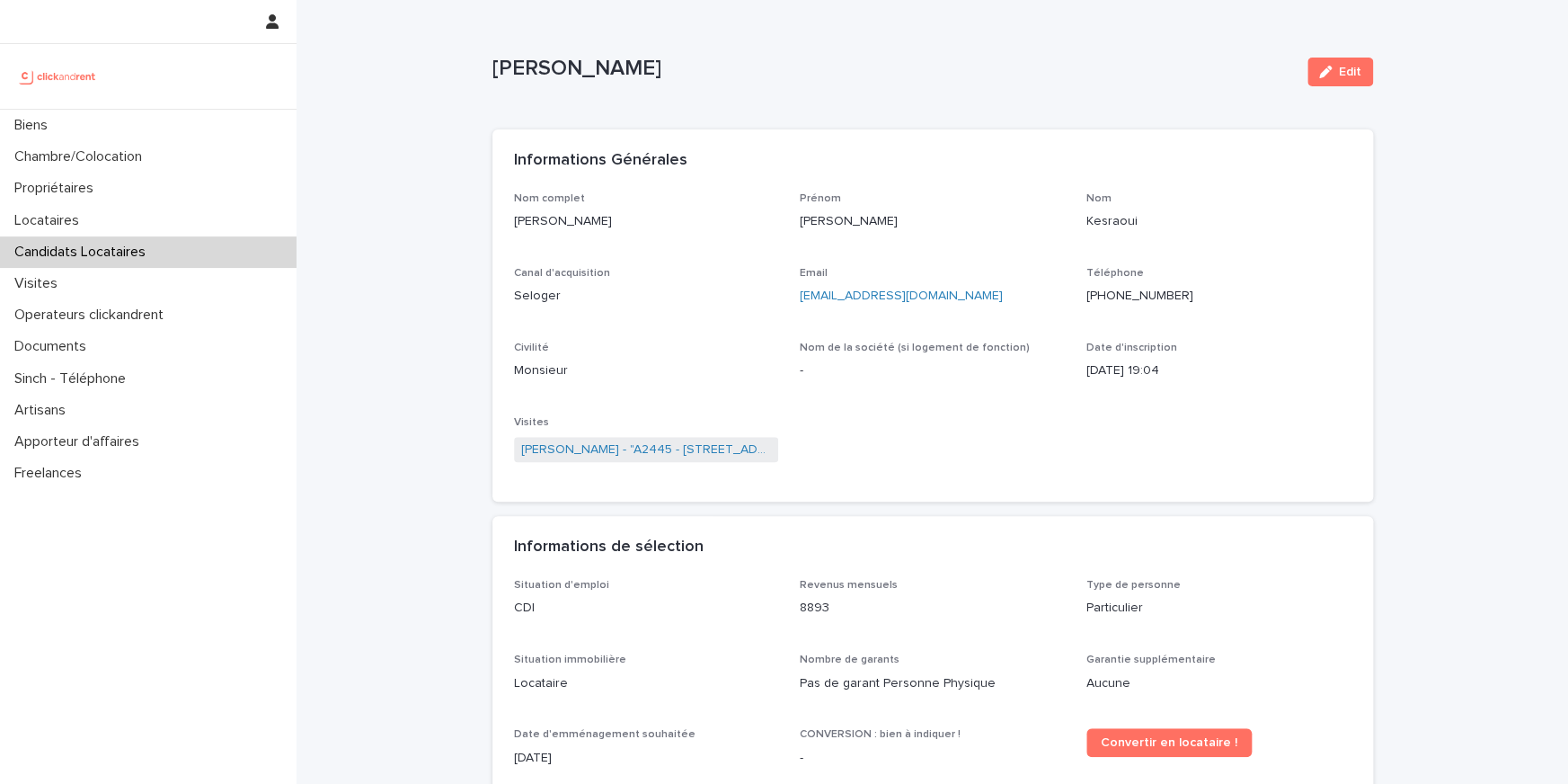
click at [1130, 298] on p "[PHONE_NUMBER]" at bounding box center [1218, 295] width 265 height 19
copy p "[PHONE_NUMBER]"
click at [582, 452] on link "[PERSON_NAME] - "A2445 - [STREET_ADDRESS][PERSON_NAME]"" at bounding box center [646, 449] width 251 height 19
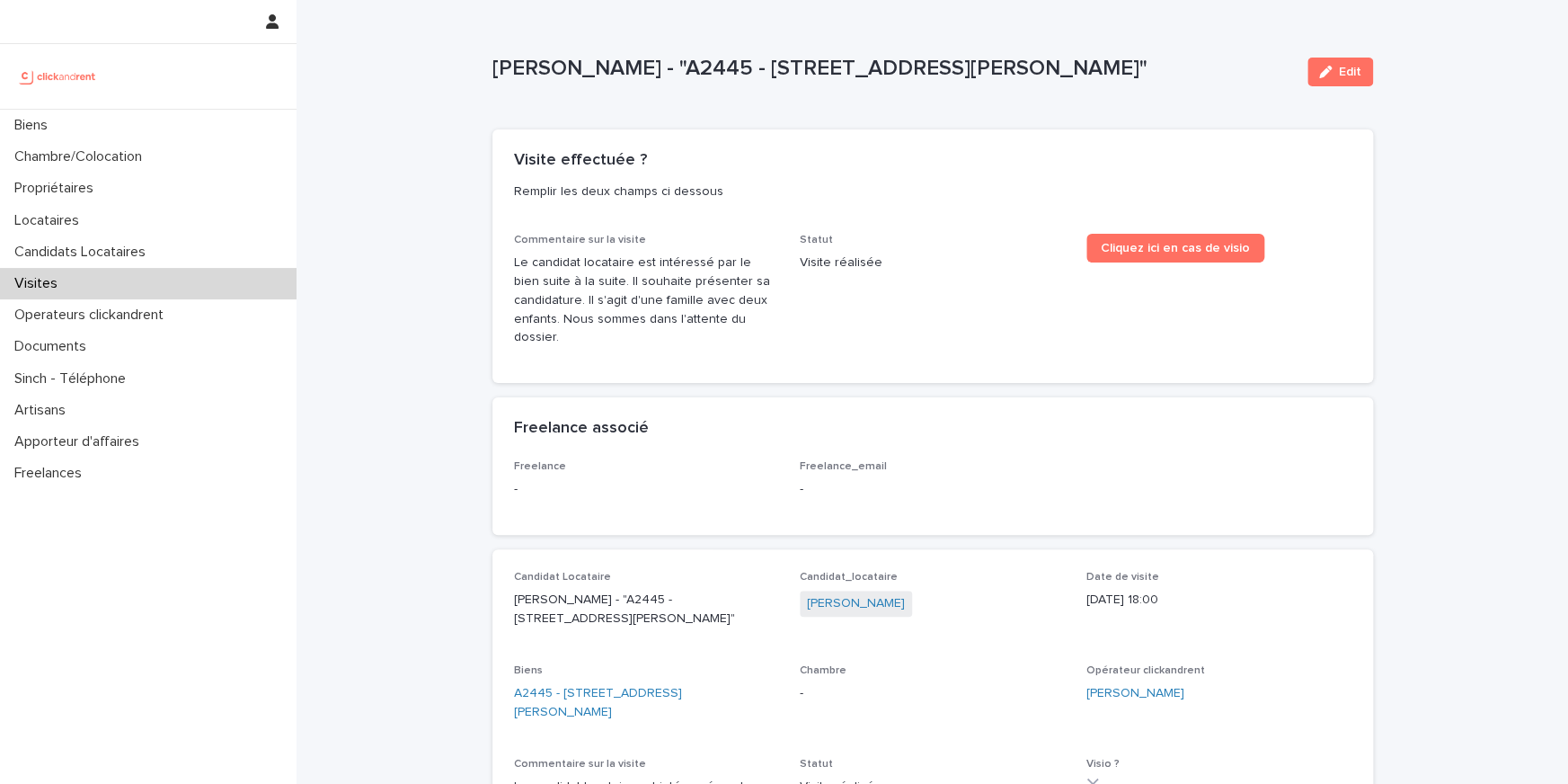
scroll to position [207, 0]
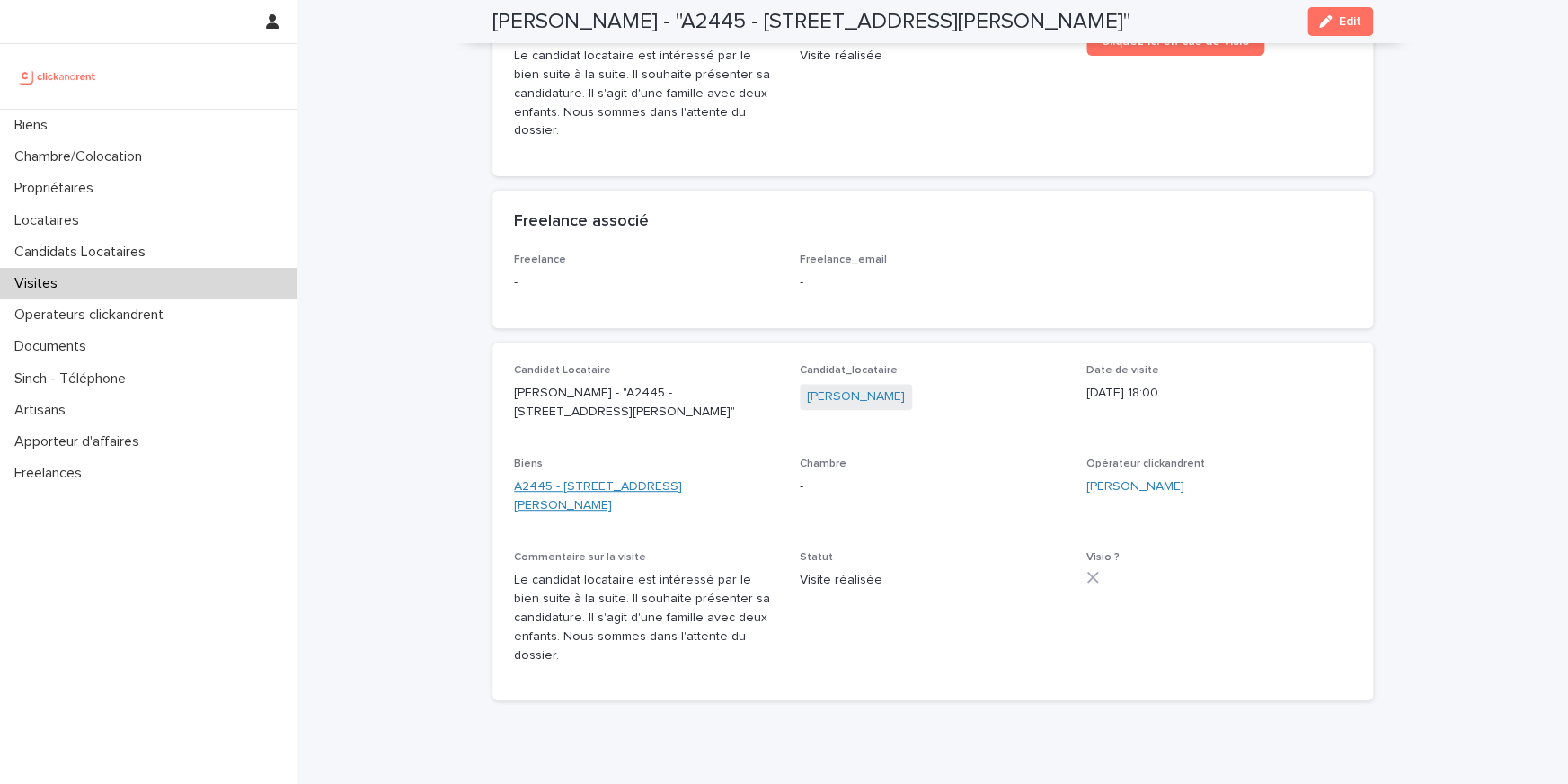
click at [687, 487] on link "A2445 - [STREET_ADDRESS][PERSON_NAME]" at bounding box center [646, 496] width 265 height 37
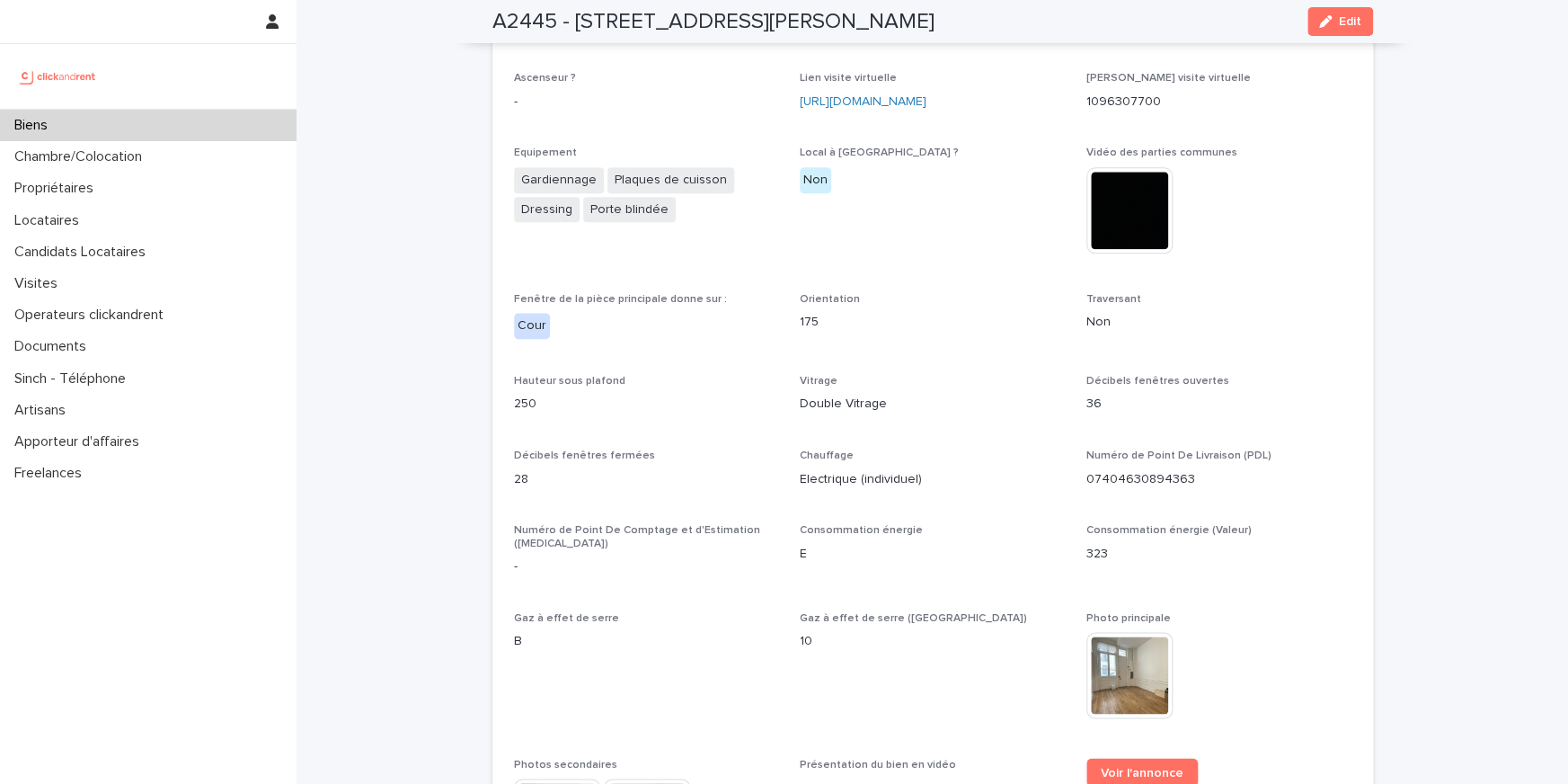
scroll to position [4977, 0]
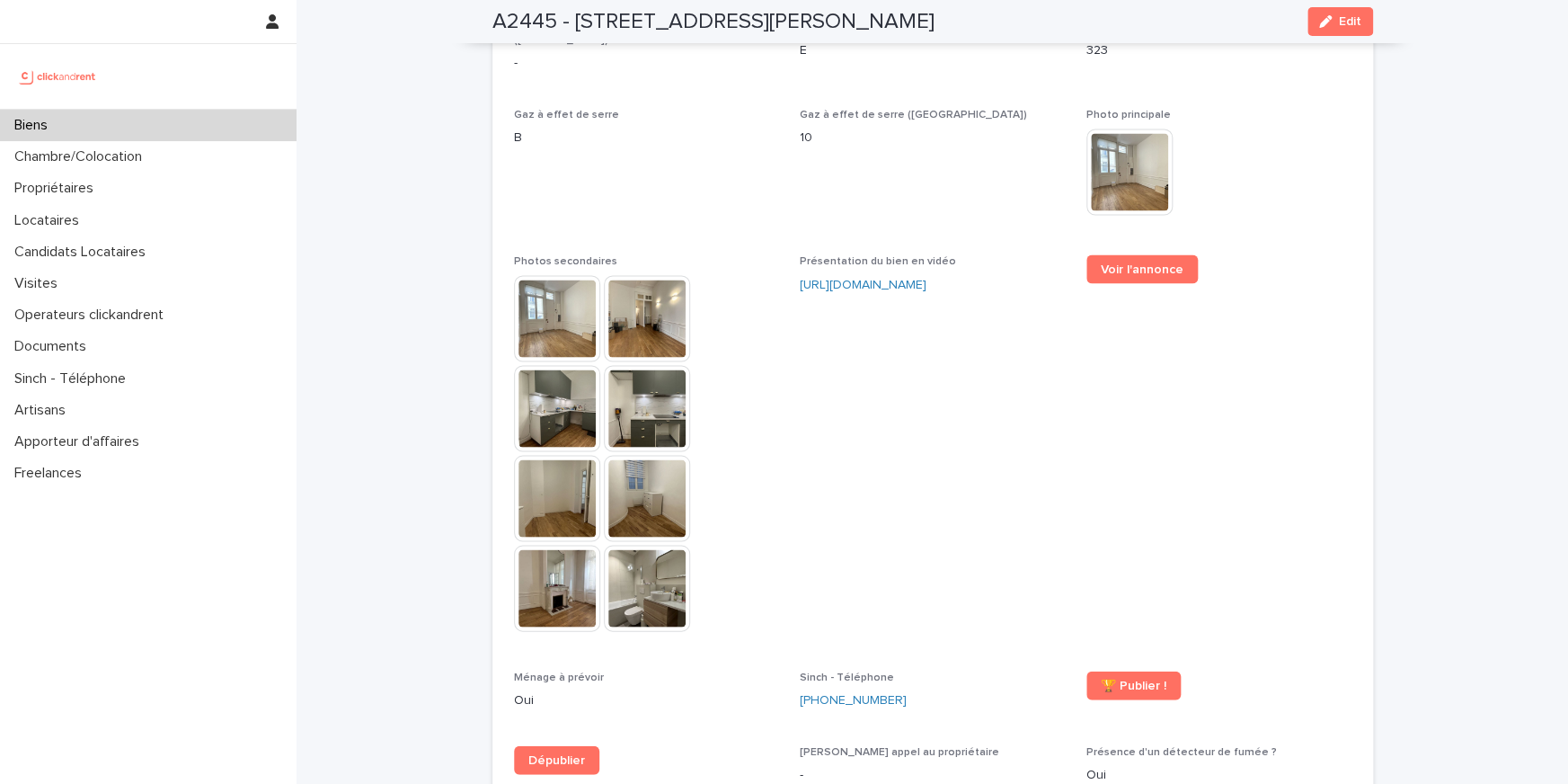
click at [532, 275] on img at bounding box center [557, 318] width 87 height 87
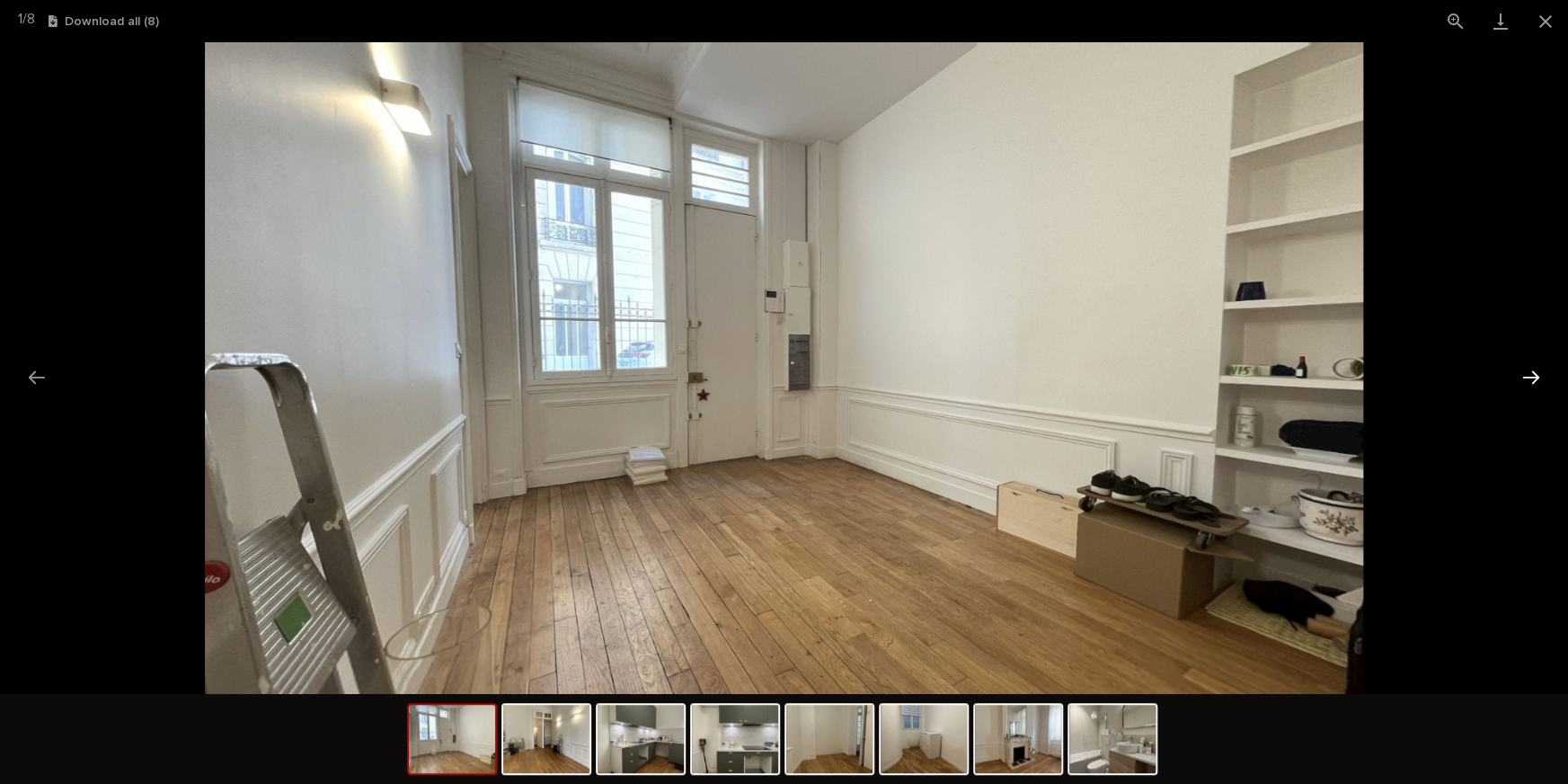
click at [1527, 369] on button "Next slide" at bounding box center [1531, 377] width 37 height 35
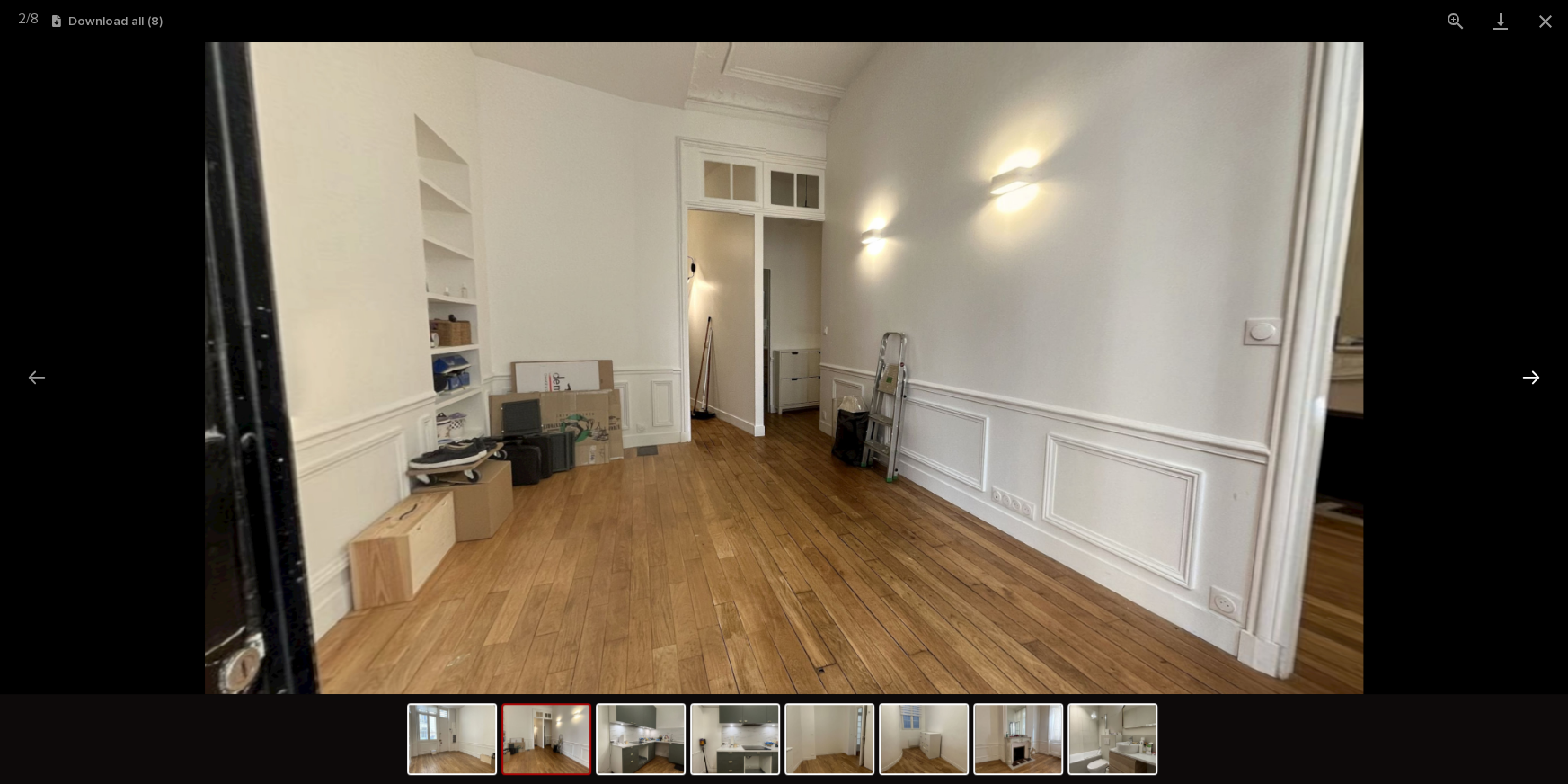
click at [1529, 371] on button "Next slide" at bounding box center [1531, 377] width 37 height 35
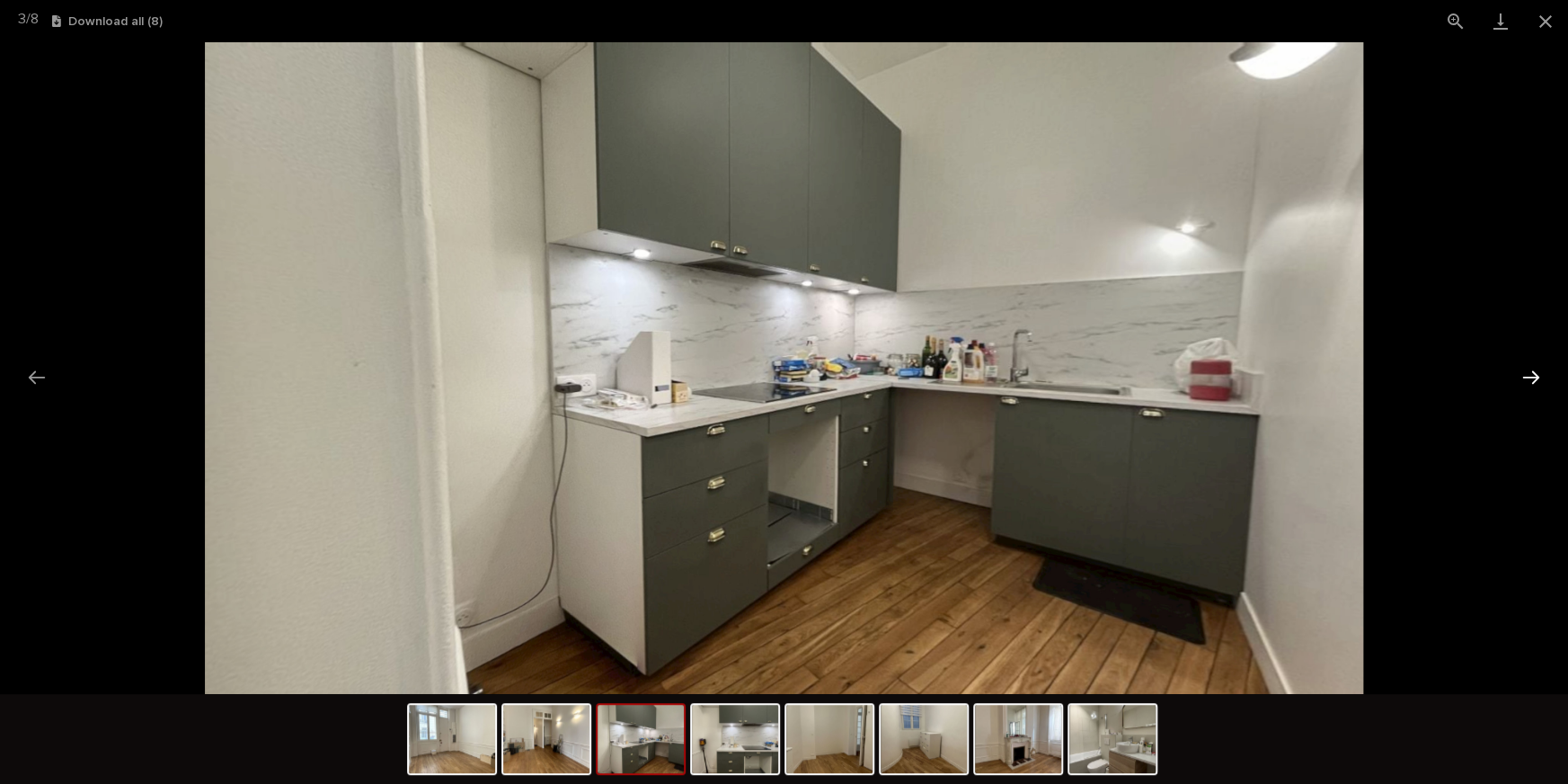
click at [1529, 371] on button "Next slide" at bounding box center [1531, 377] width 37 height 35
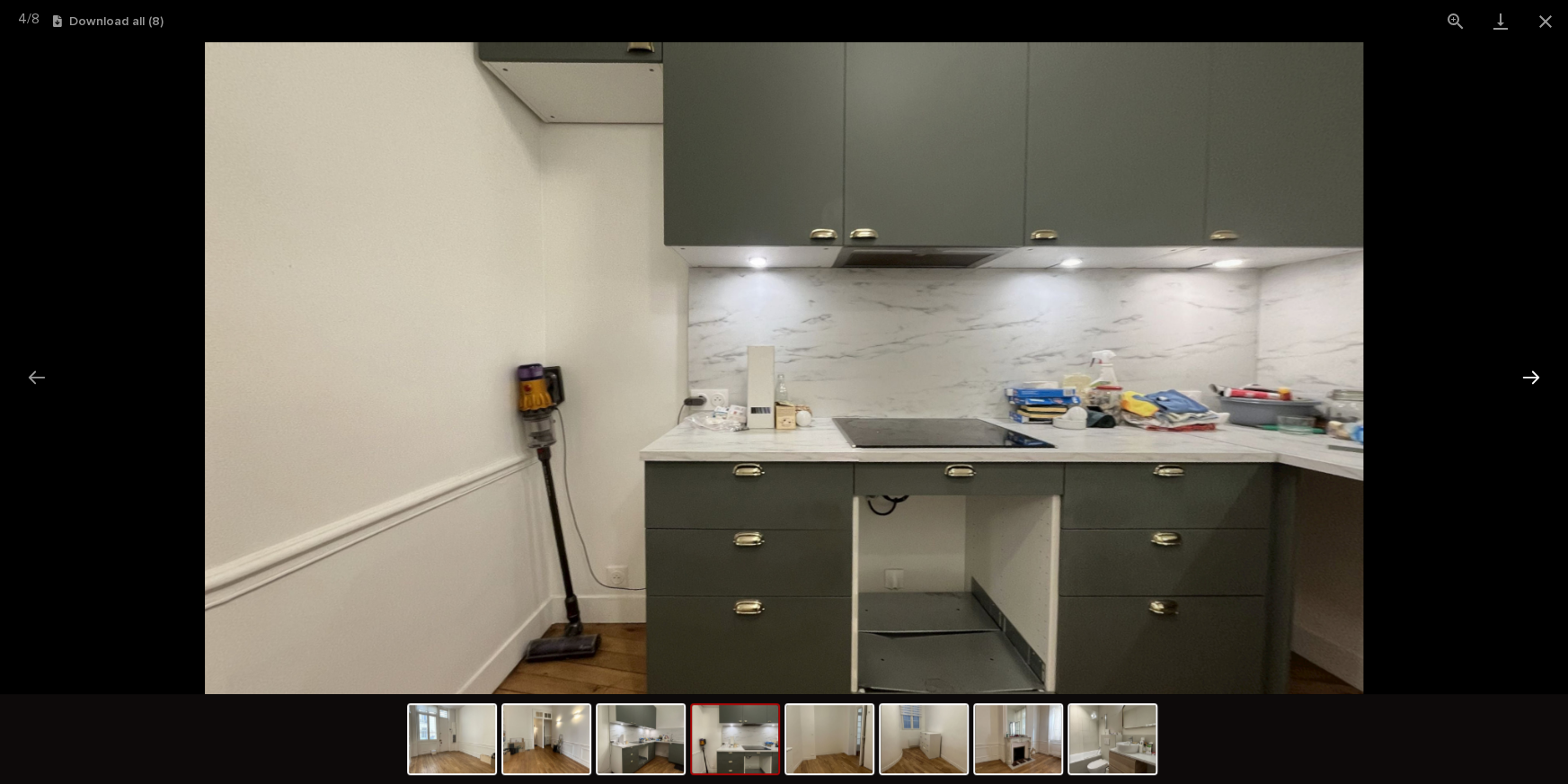
click at [1529, 371] on button "Next slide" at bounding box center [1531, 377] width 37 height 35
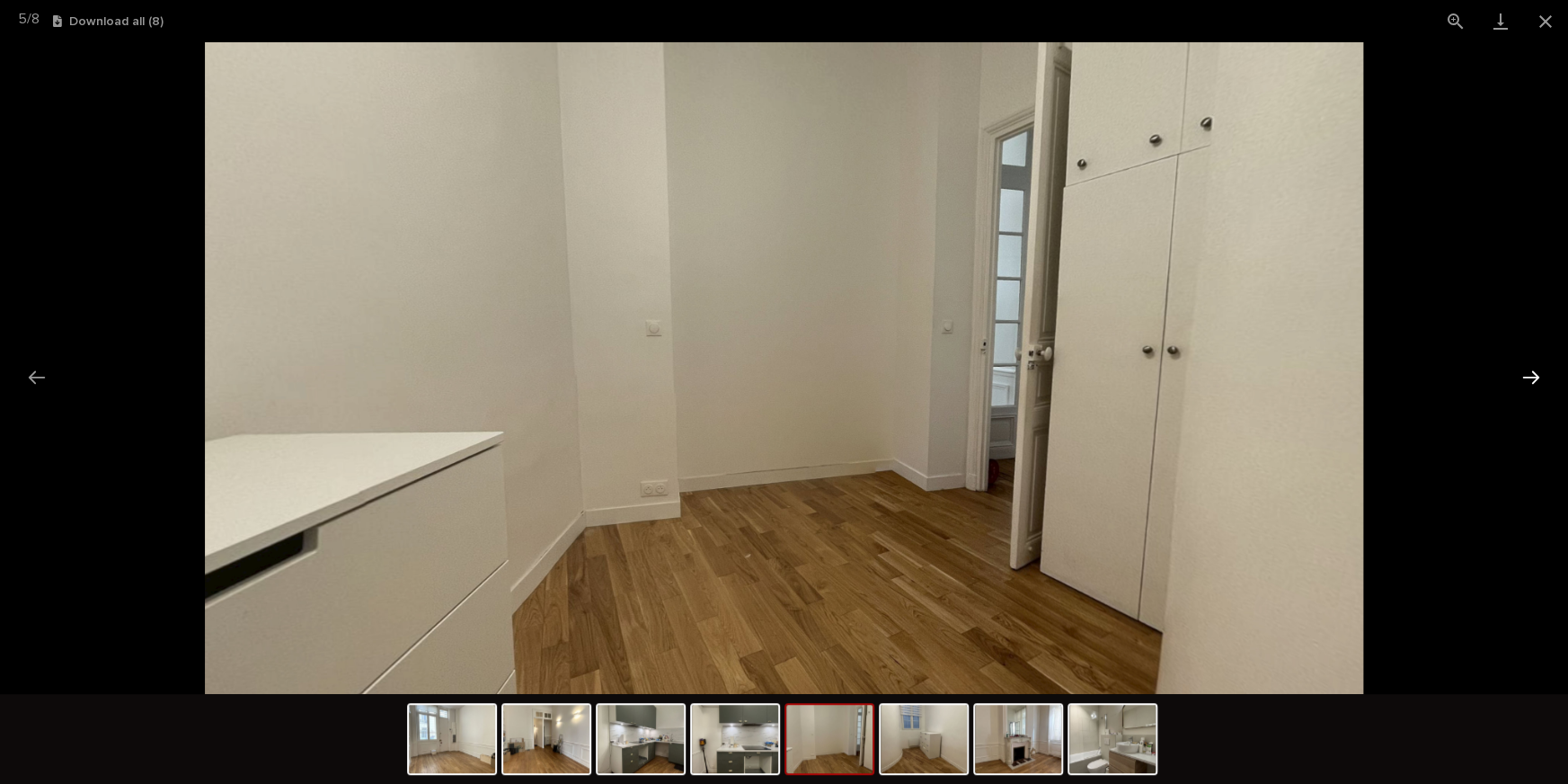
click at [1529, 371] on button "Next slide" at bounding box center [1531, 377] width 37 height 35
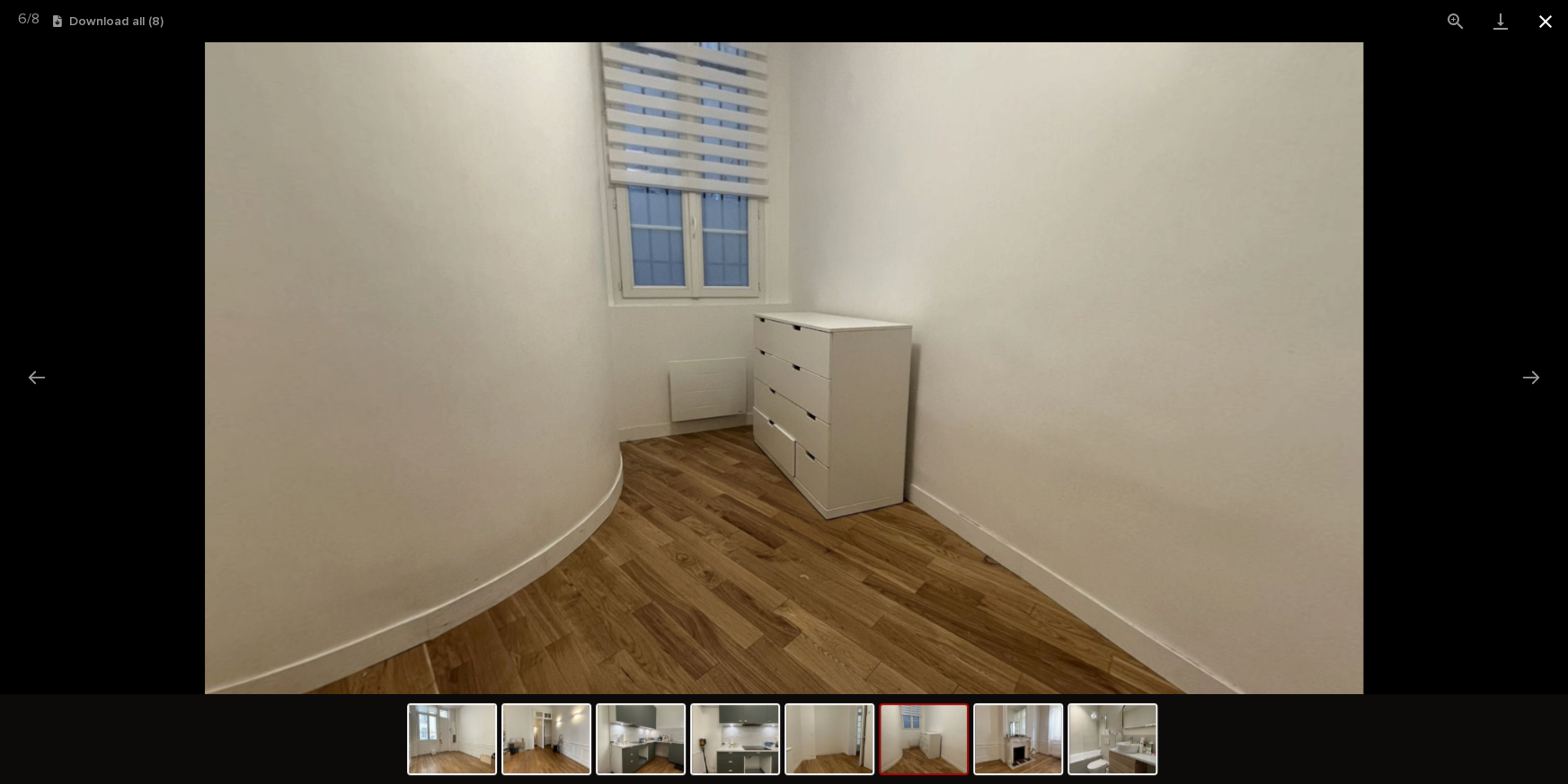
click at [1545, 24] on button "Close gallery" at bounding box center [1545, 21] width 45 height 42
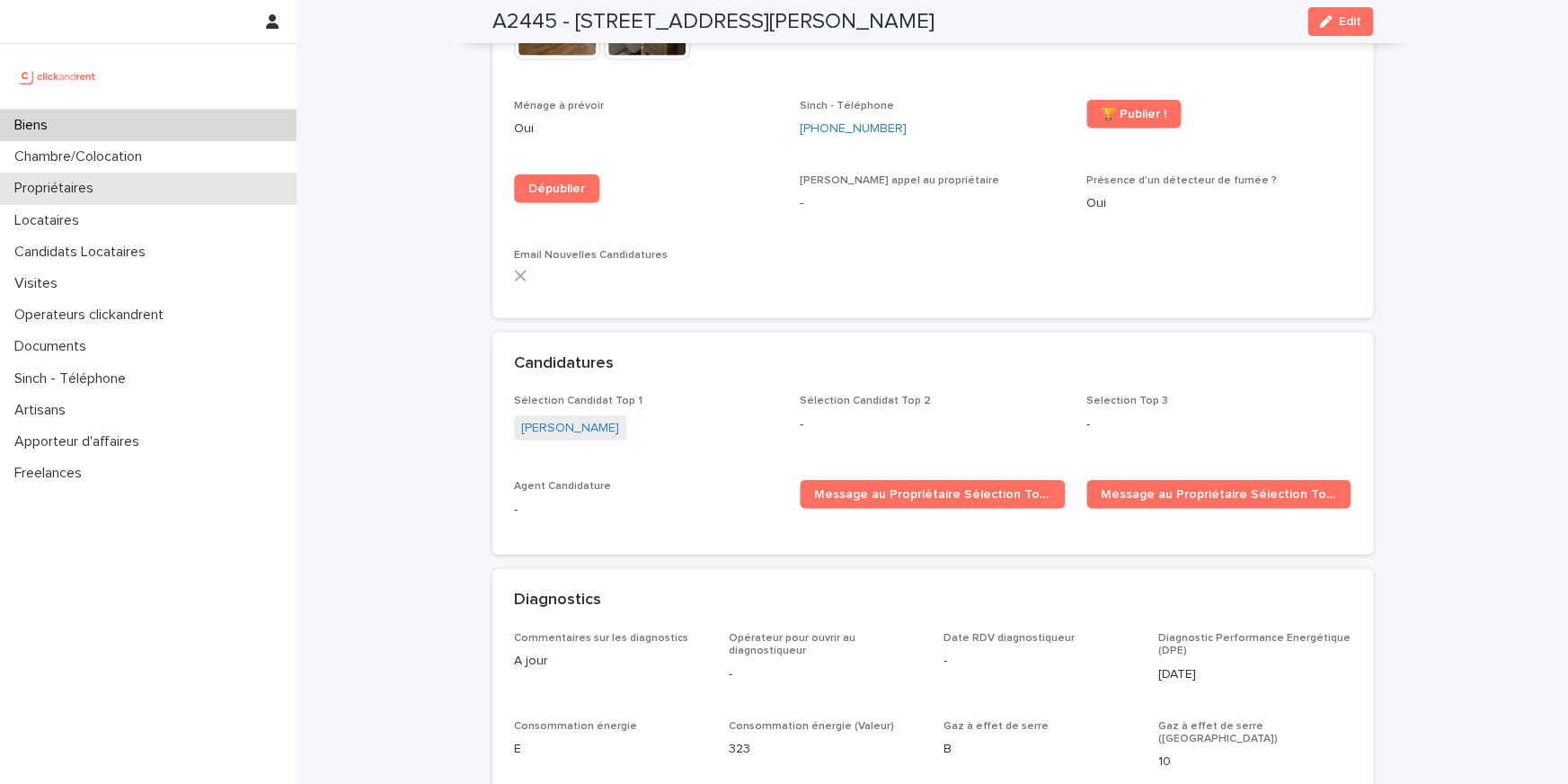
scroll to position [5565, 0]
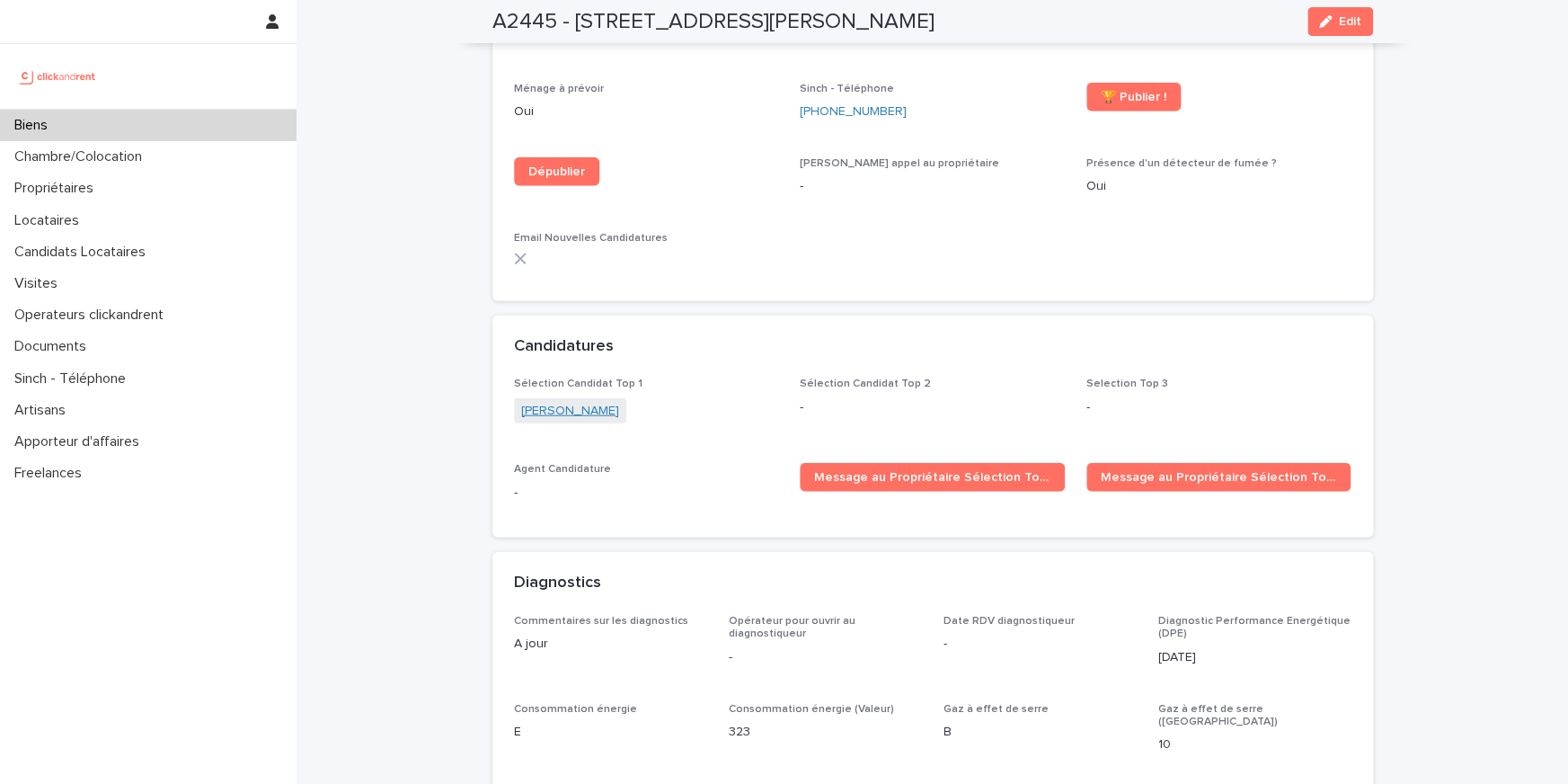
click at [612, 402] on link "[PERSON_NAME]" at bounding box center [569, 411] width 97 height 19
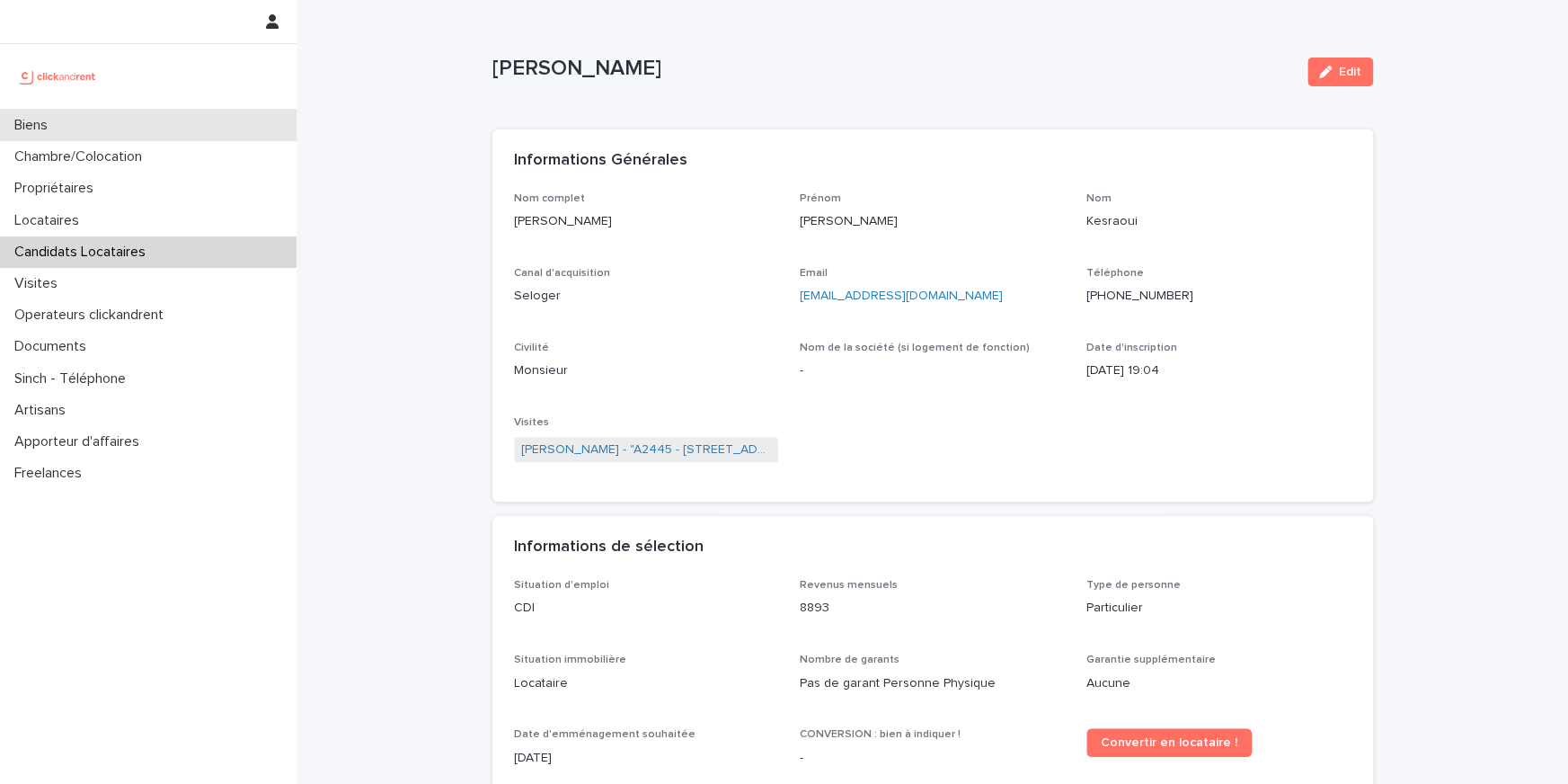
click at [105, 118] on div "Biens" at bounding box center [148, 125] width 296 height 32
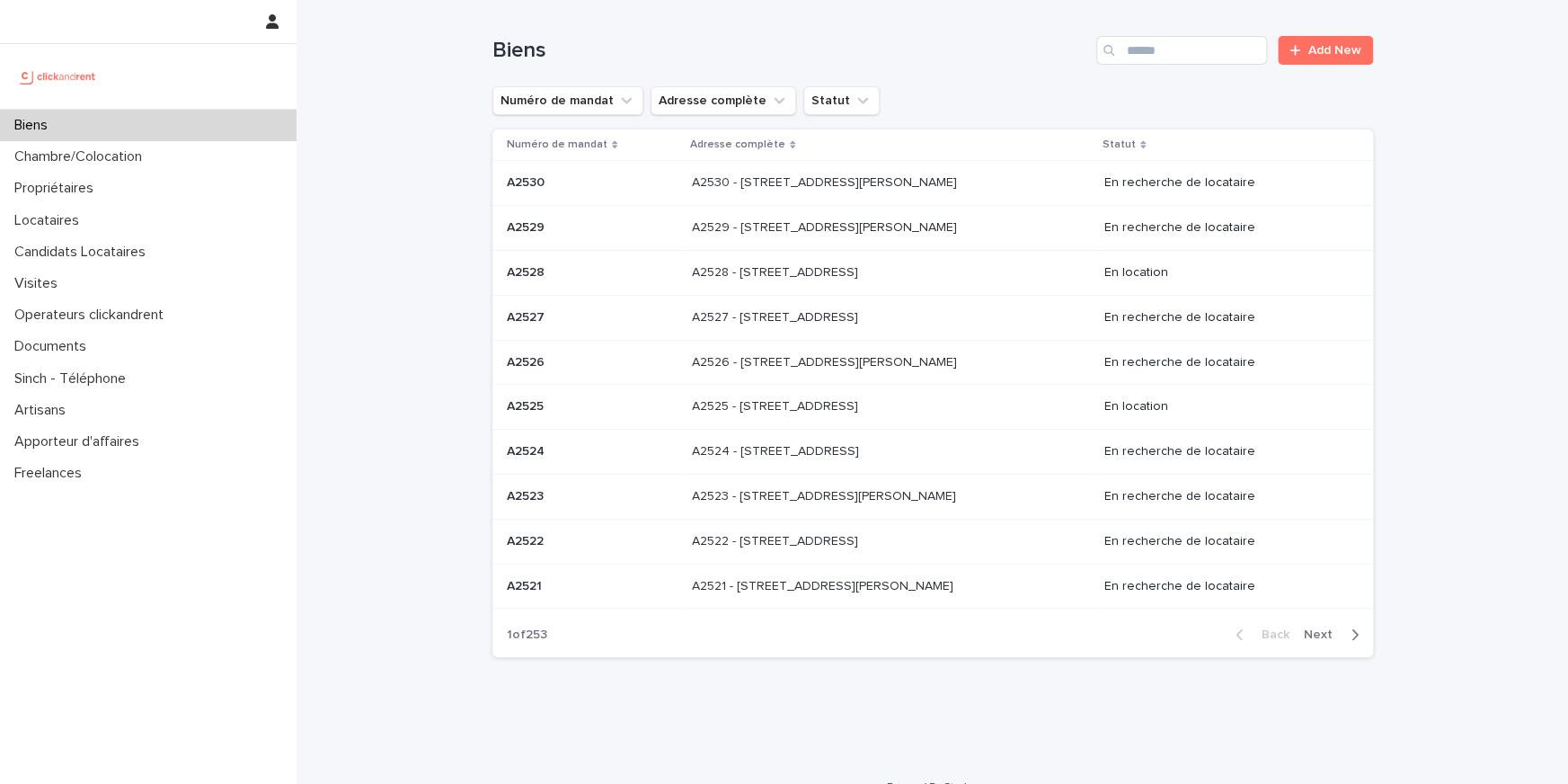
click at [1207, 70] on div "Biens Add New" at bounding box center [932, 43] width 880 height 87
click at [1206, 57] on input "Search" at bounding box center [1181, 50] width 170 height 29
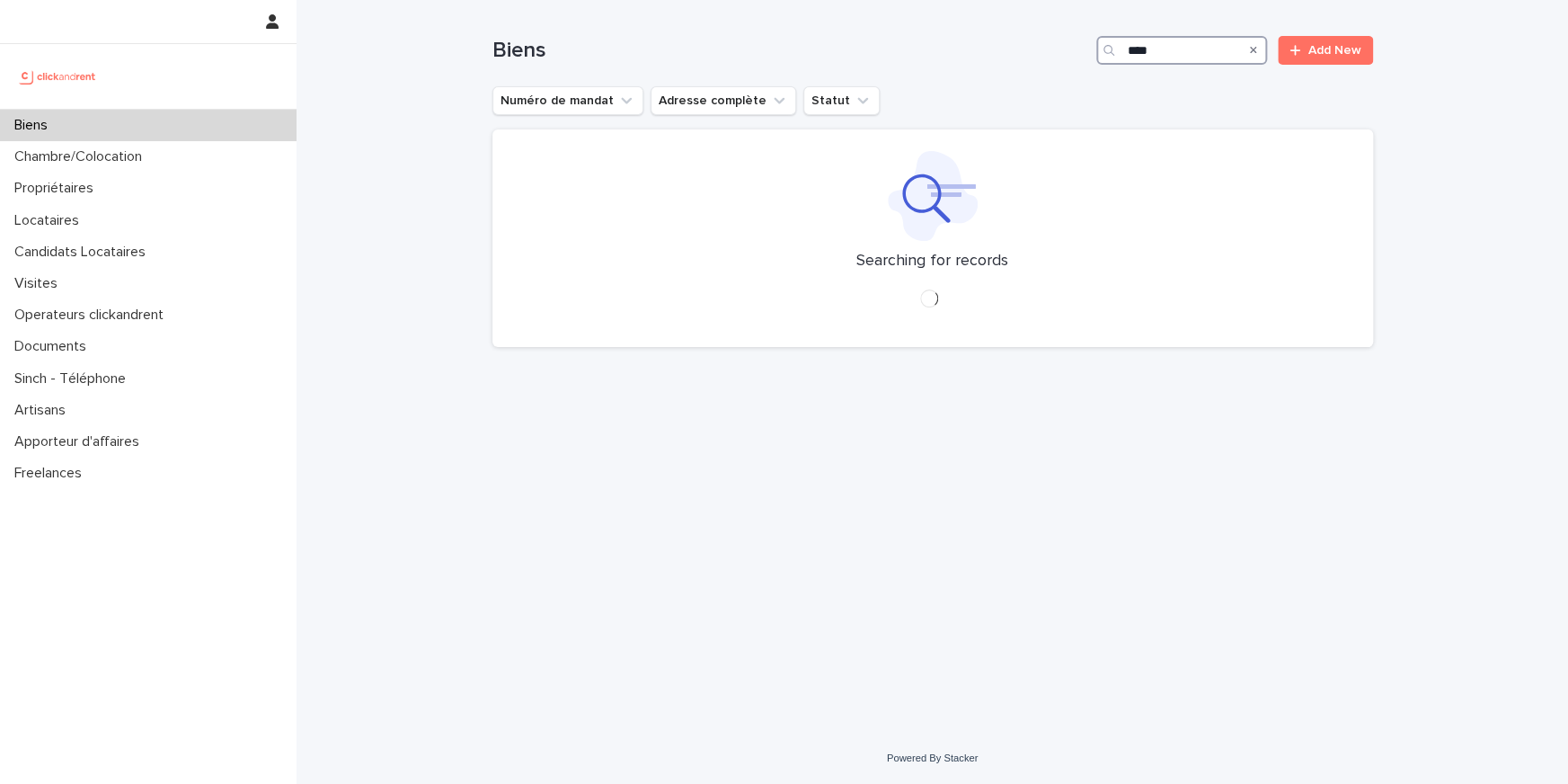
type input "****"
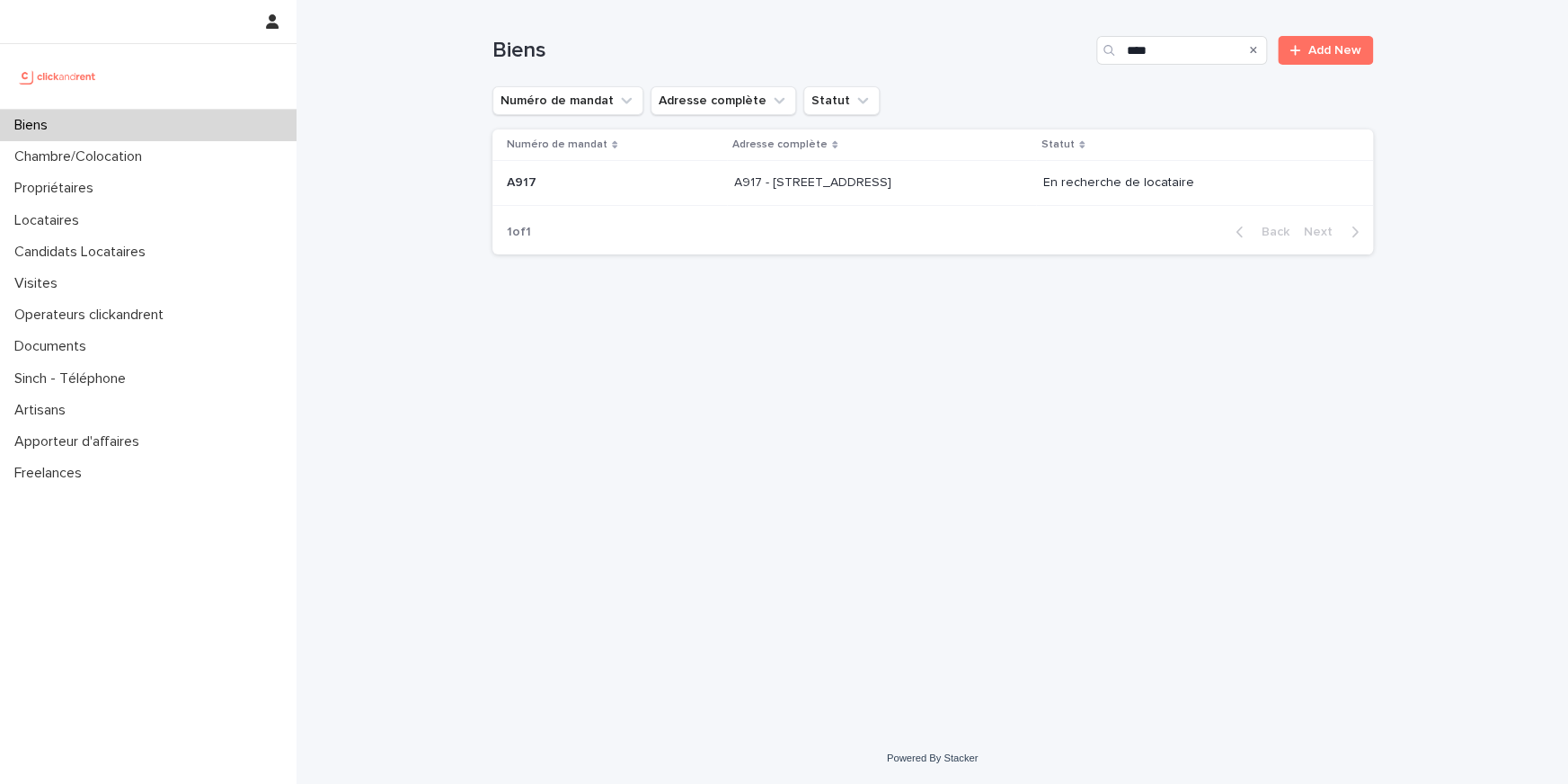
click at [734, 184] on p "A917 - [STREET_ADDRESS]" at bounding box center [814, 180] width 160 height 19
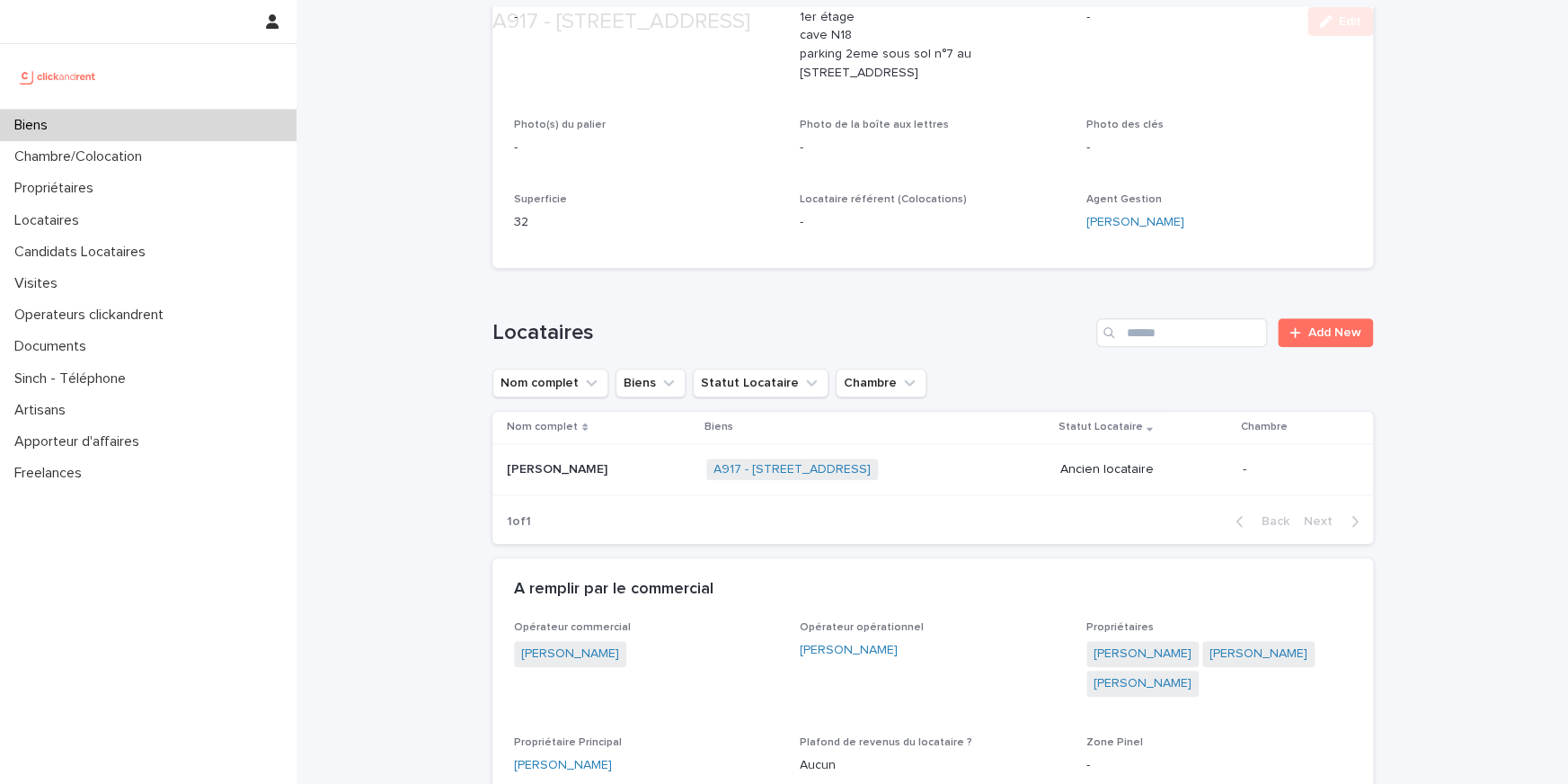
scroll to position [873, 0]
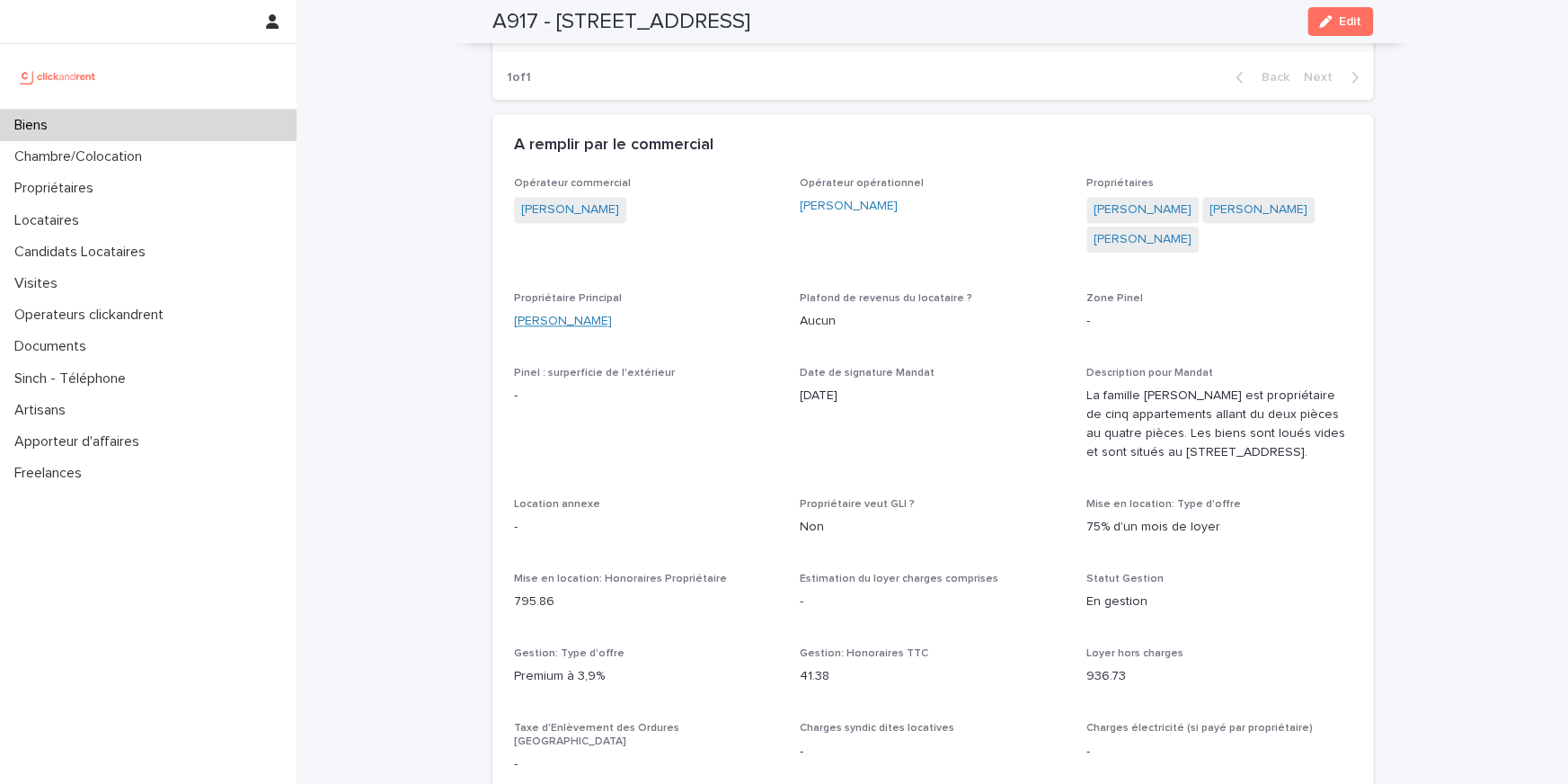
click at [602, 312] on link "[PERSON_NAME]" at bounding box center [562, 321] width 97 height 19
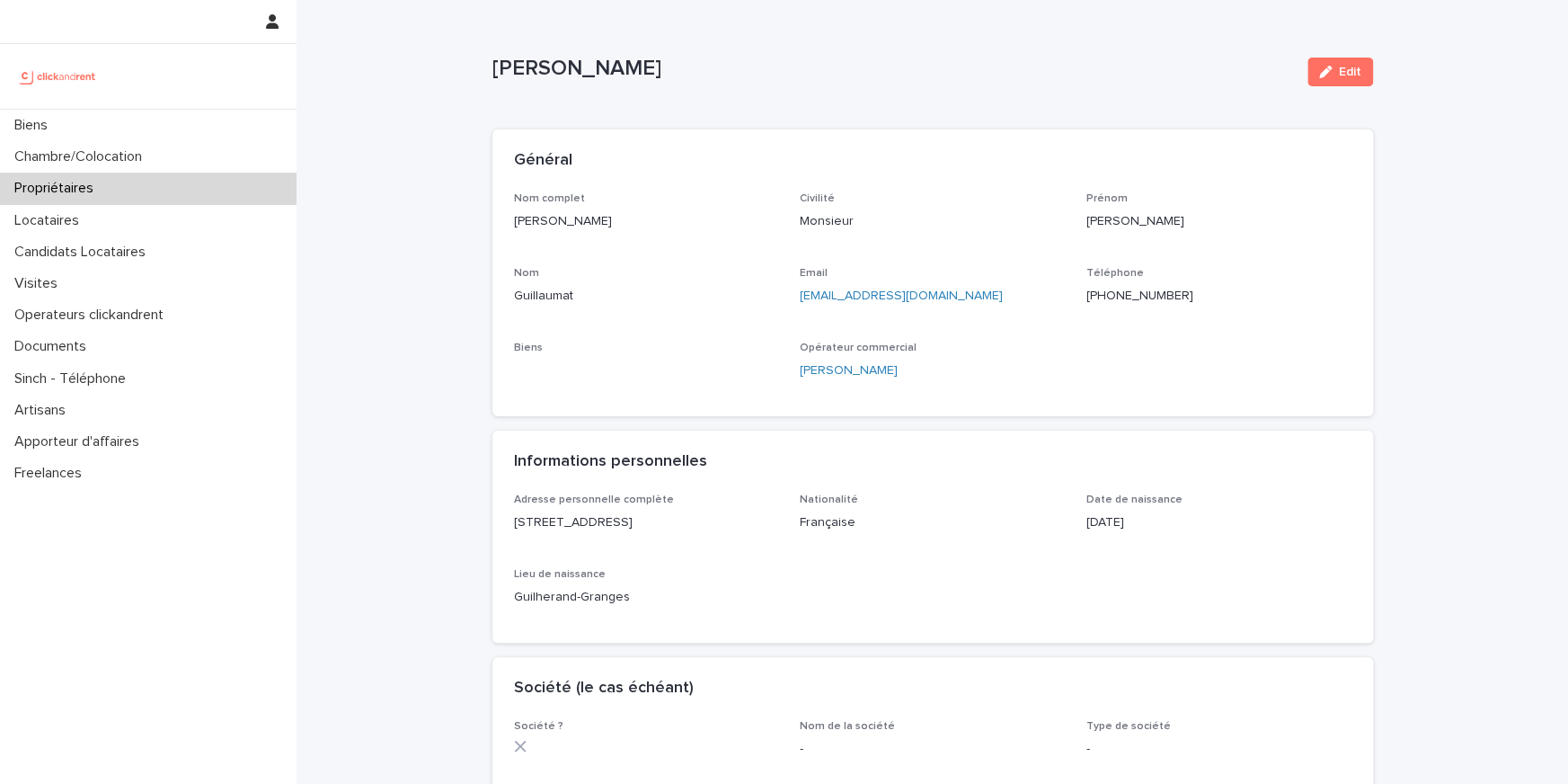
click at [1104, 301] on p "[PHONE_NUMBER]" at bounding box center [1218, 295] width 265 height 19
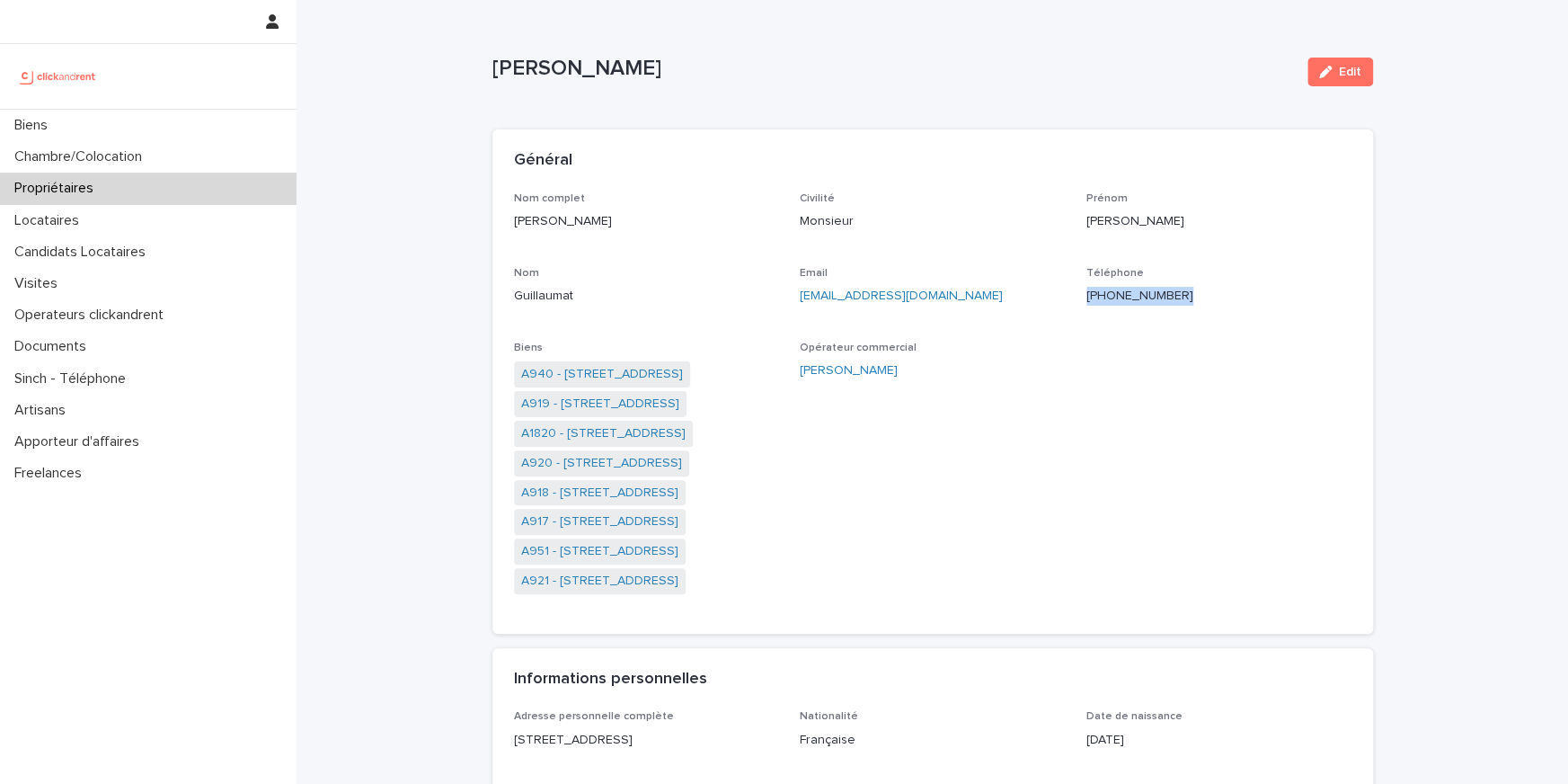
click at [1104, 301] on p "[PHONE_NUMBER]" at bounding box center [1218, 295] width 265 height 19
copy p "[PHONE_NUMBER]"
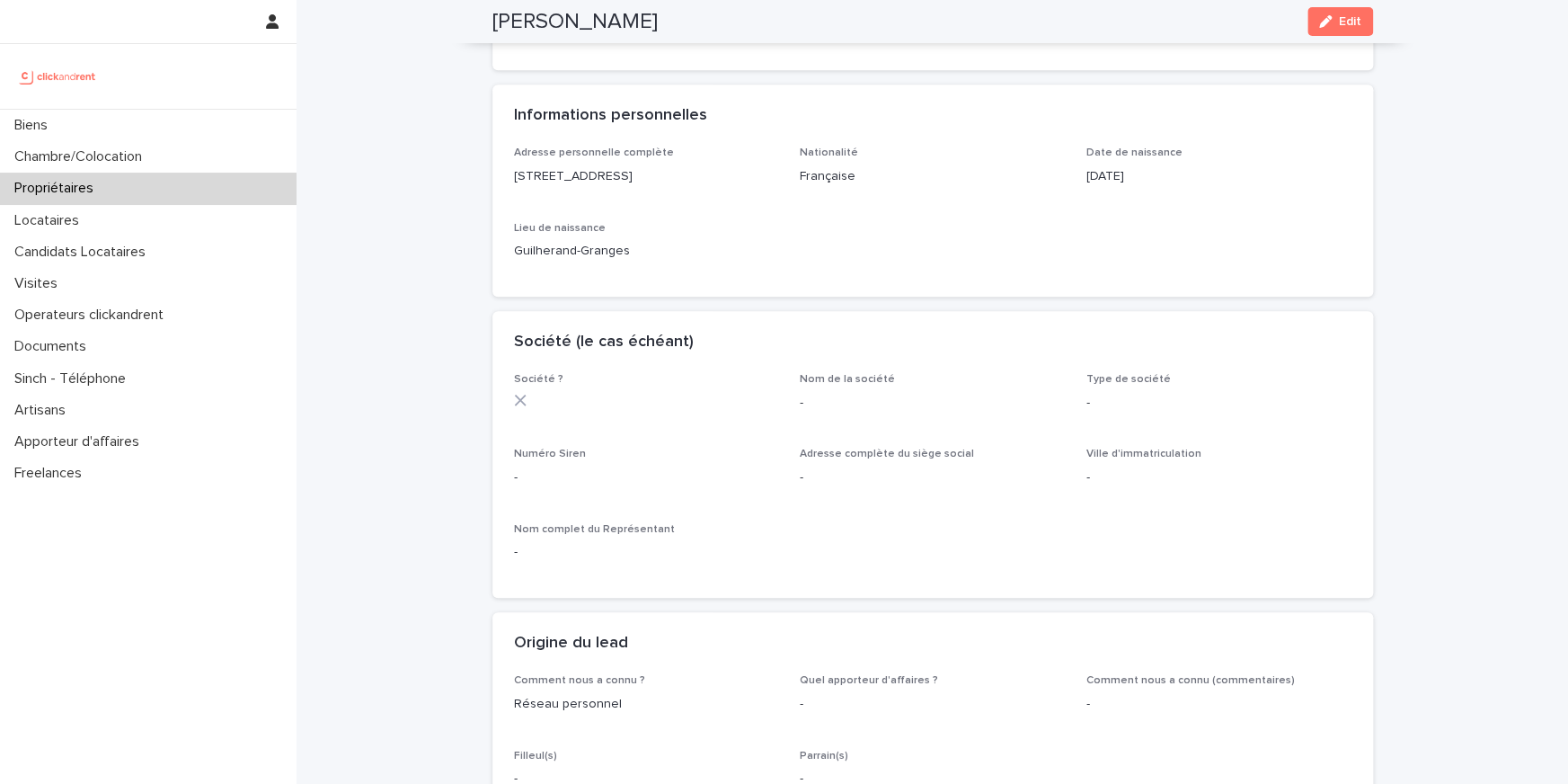
scroll to position [99, 0]
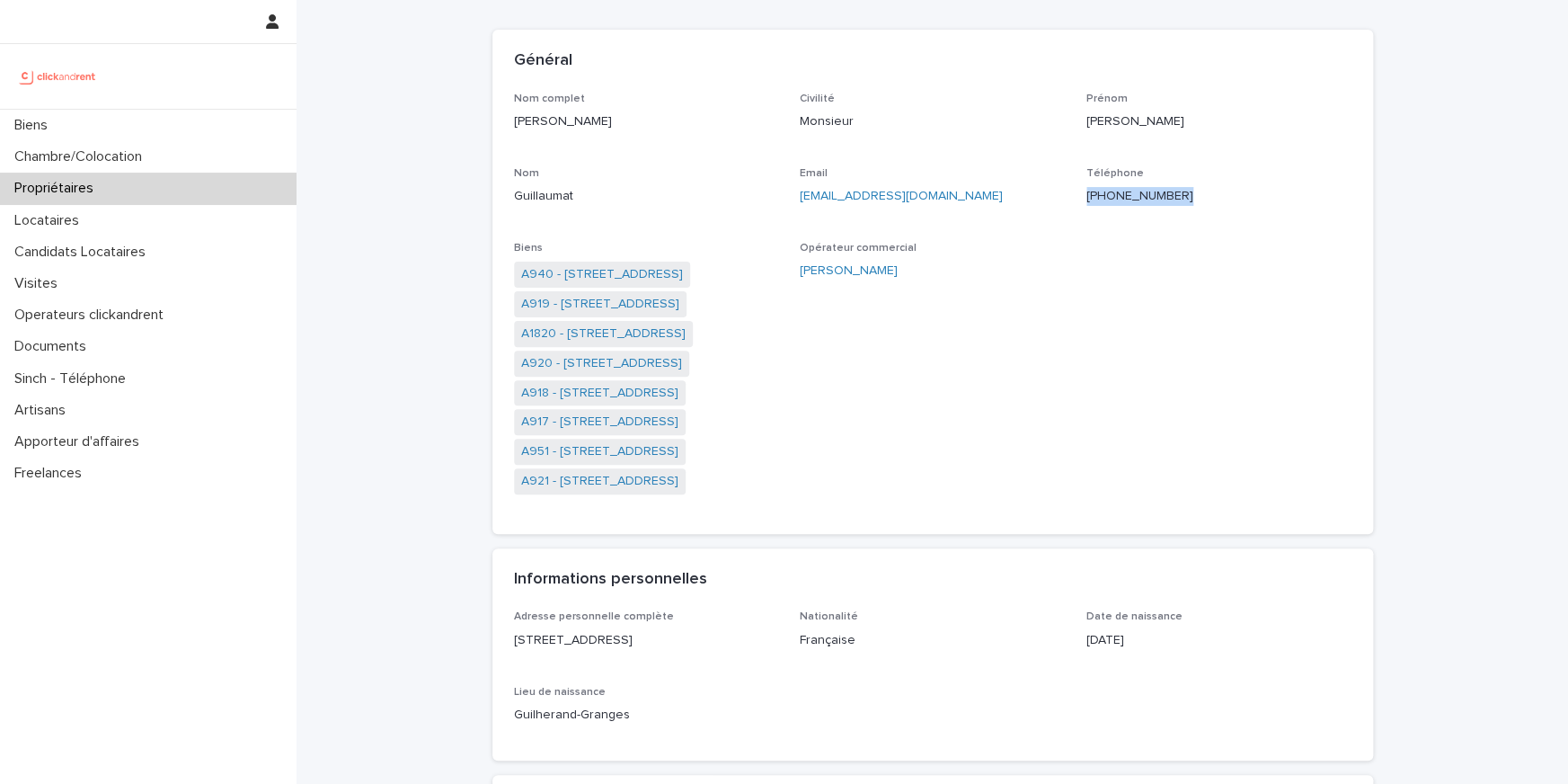
click at [872, 192] on link "[EMAIL_ADDRESS][DOMAIN_NAME]" at bounding box center [901, 196] width 203 height 13
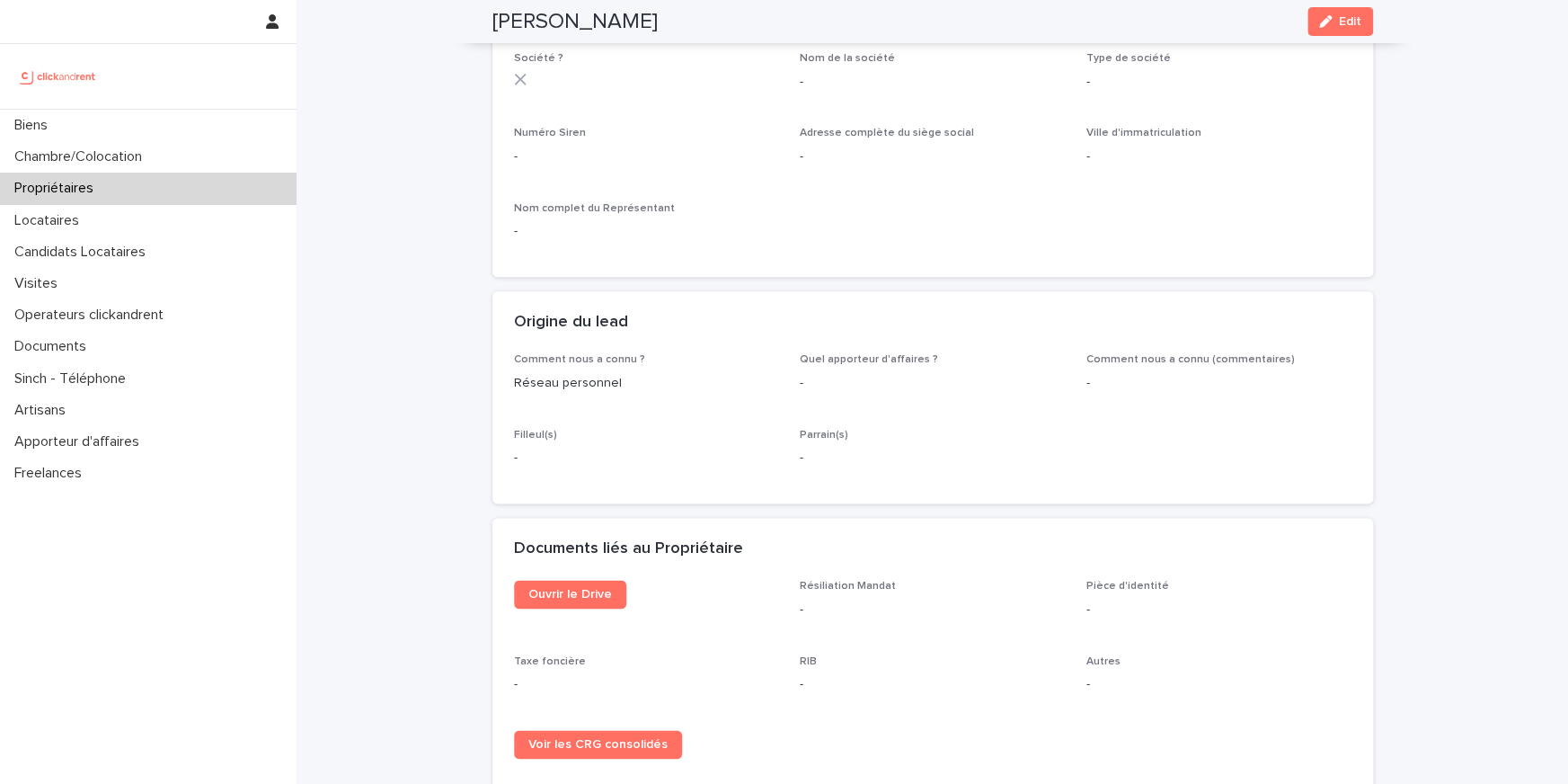
scroll to position [47, 0]
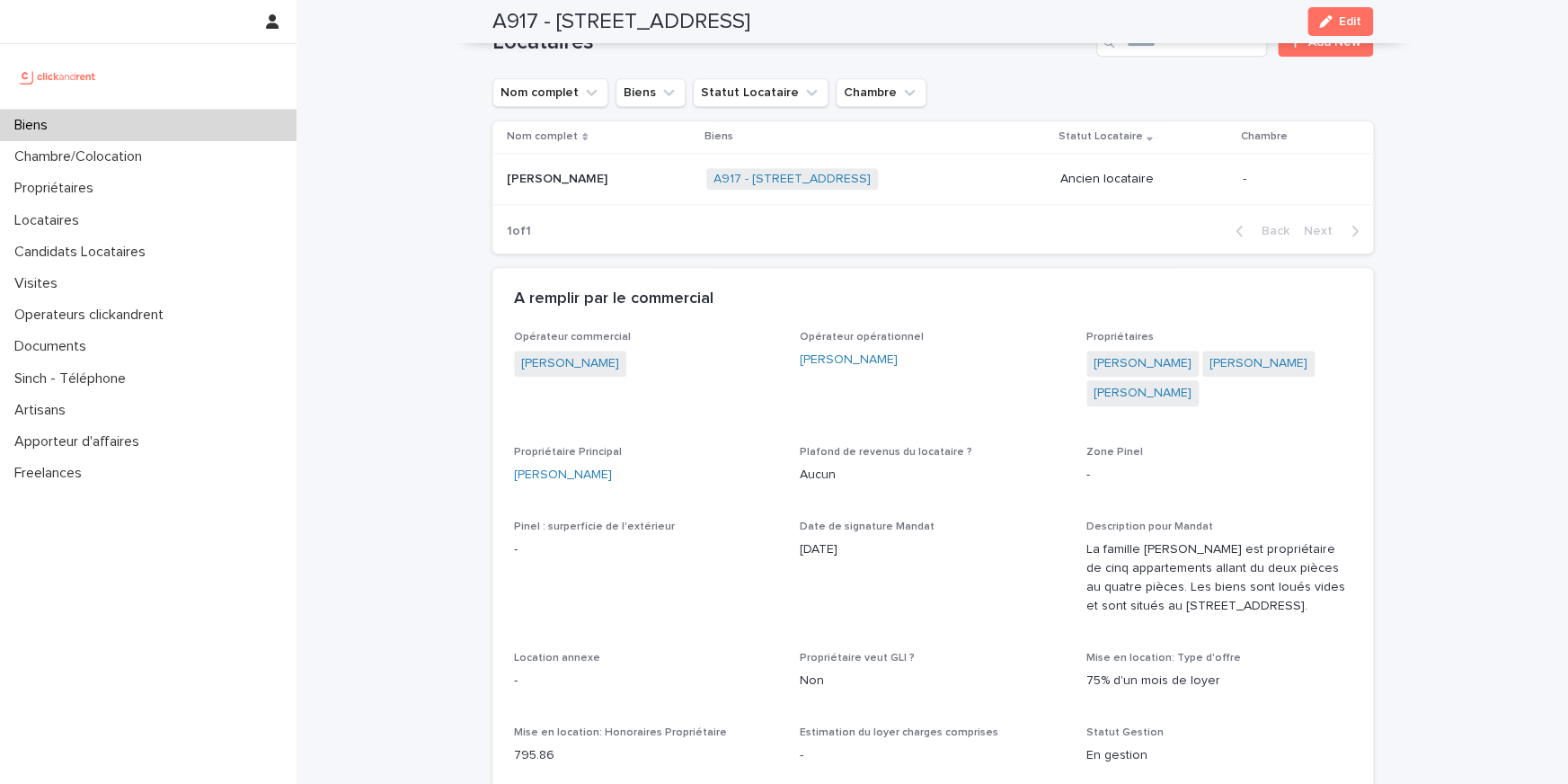
scroll to position [729, 0]
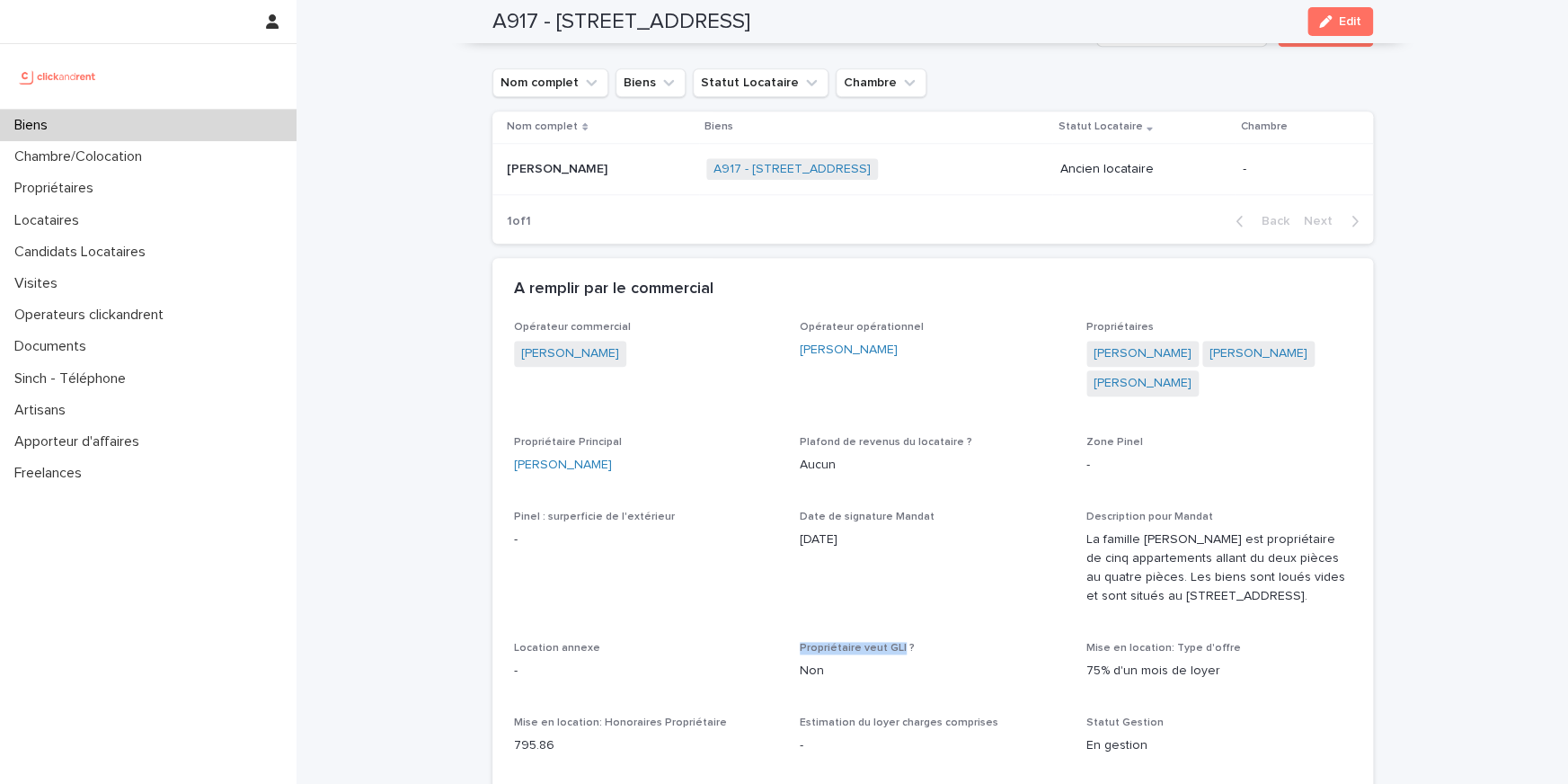
click at [760, 436] on div "Propriétaire Principal [PERSON_NAME]" at bounding box center [646, 463] width 265 height 53
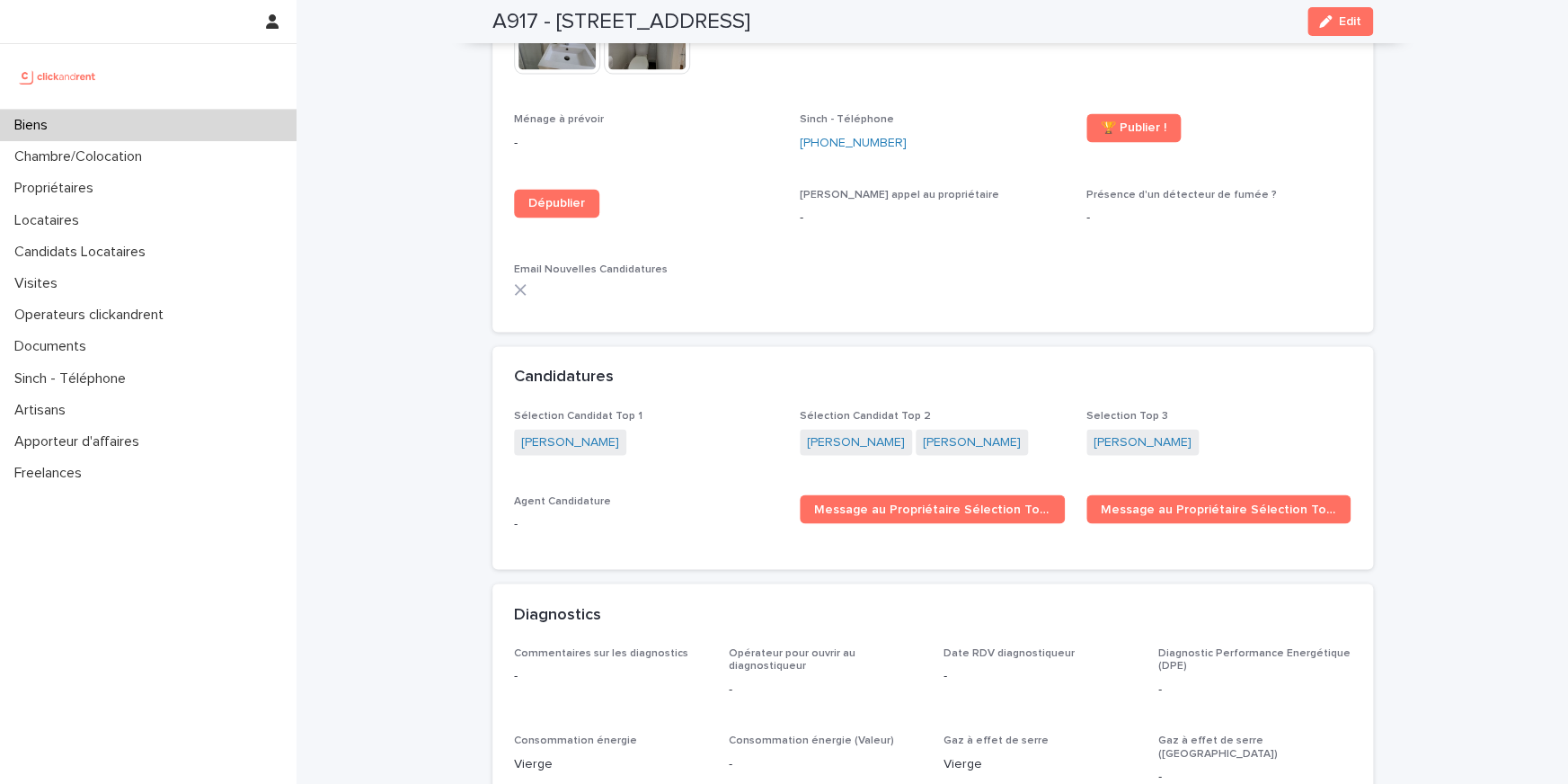
scroll to position [4887, 0]
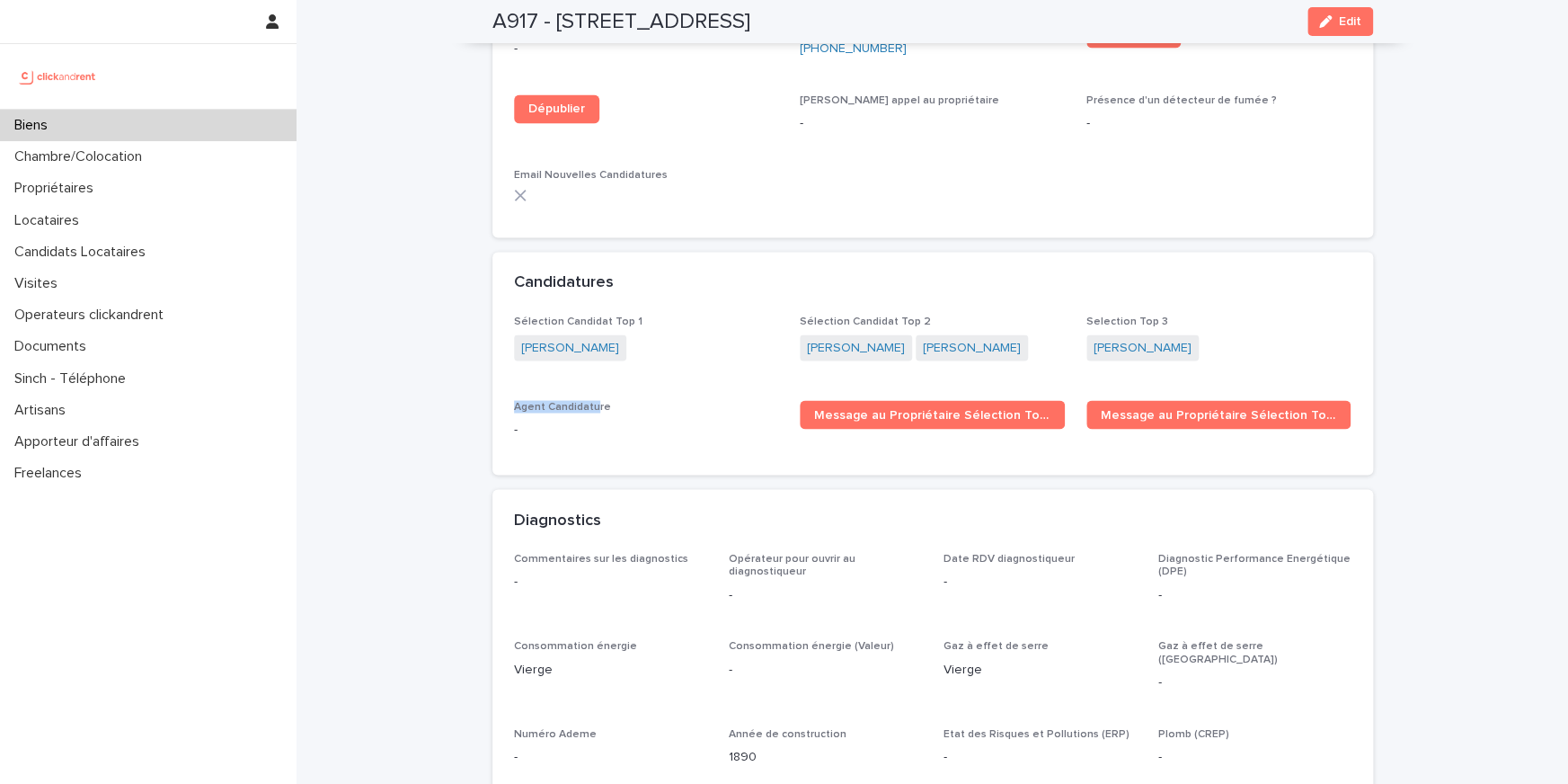
drag, startPoint x: 592, startPoint y: 359, endPoint x: 502, endPoint y: 356, distance: 90.0
click at [502, 356] on div "Sélection Candidat Top 1 [PERSON_NAME] Sélection Candidat Top 2 [PERSON_NAME] […" at bounding box center [932, 394] width 880 height 160
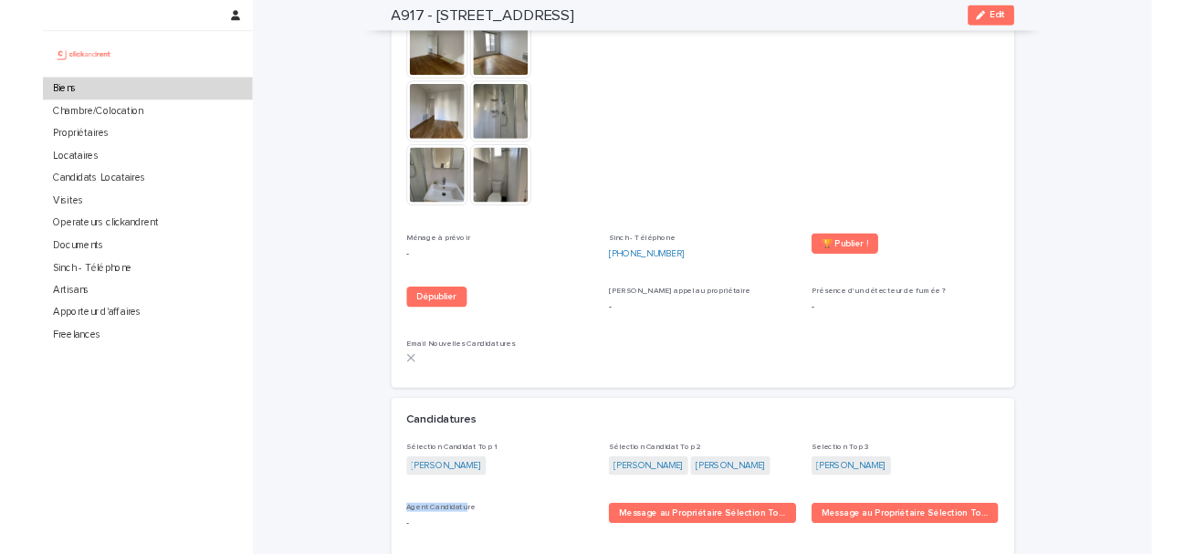
scroll to position [4992, 0]
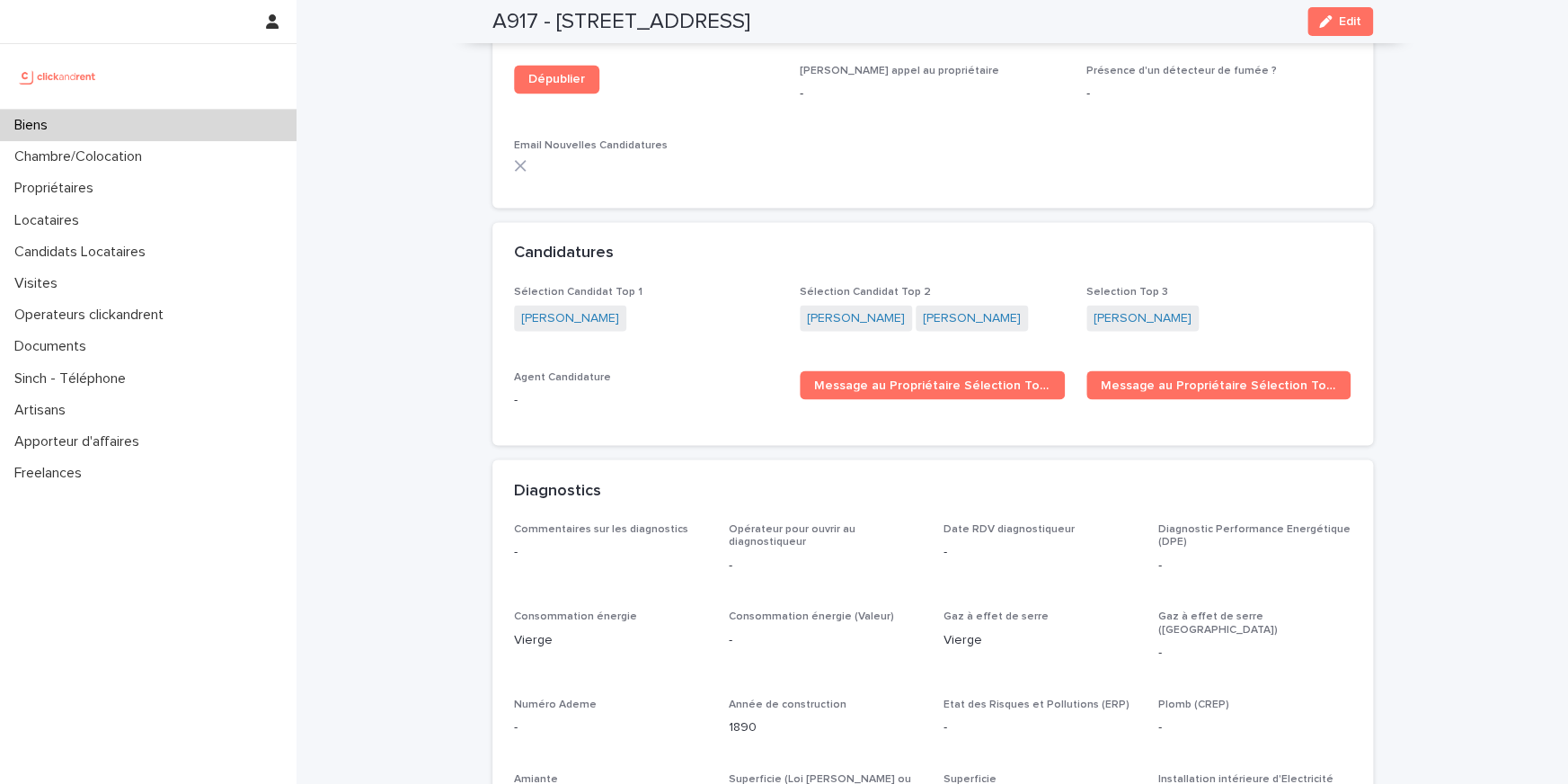
click at [694, 390] on p "-" at bounding box center [646, 399] width 265 height 19
click at [574, 370] on p "Agent Candidature" at bounding box center [646, 376] width 265 height 13
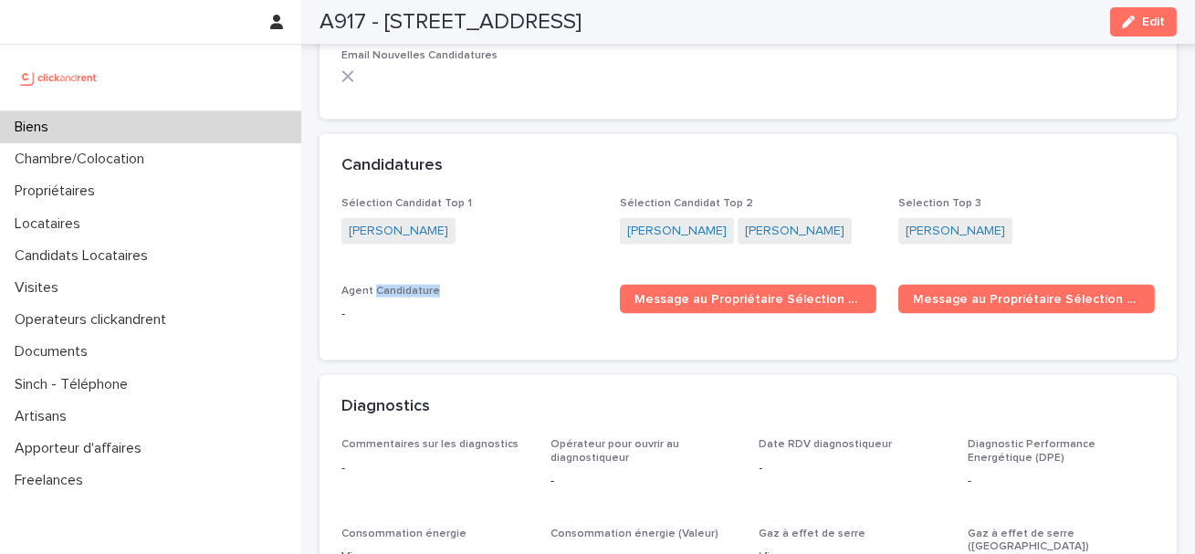
scroll to position [5088, 0]
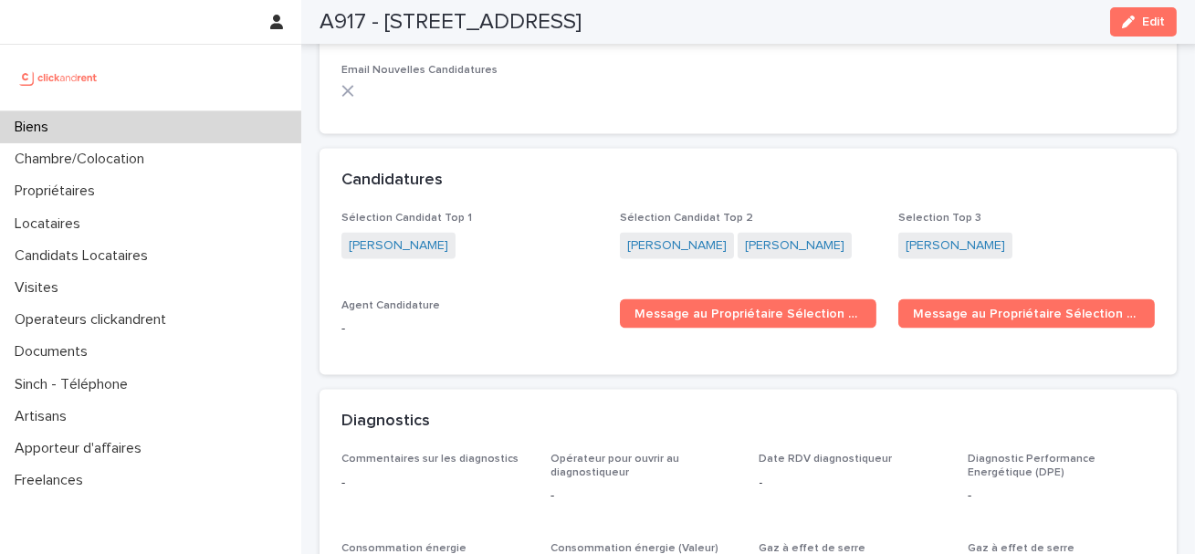
click at [512, 244] on div "Sélection Candidat Top 1 [PERSON_NAME]" at bounding box center [469, 244] width 256 height 65
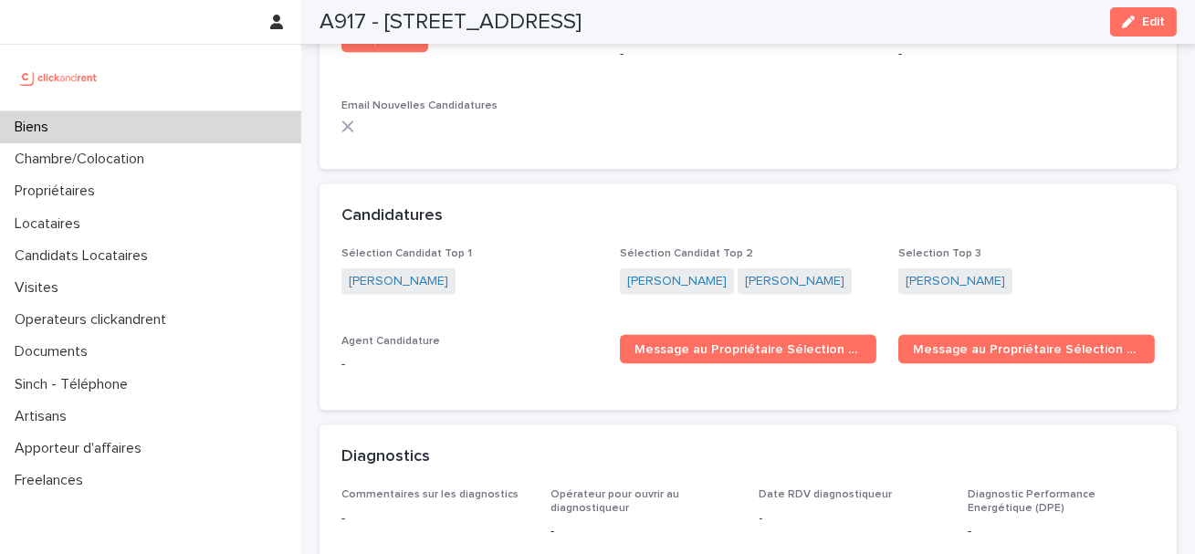
scroll to position [5049, 0]
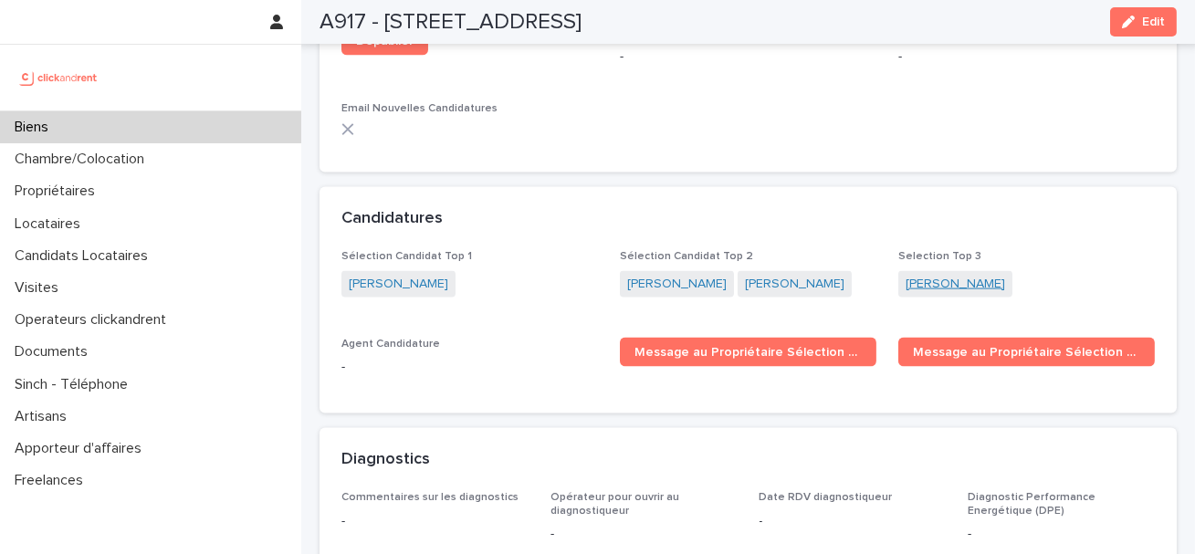
click at [936, 275] on link "[PERSON_NAME]" at bounding box center [954, 284] width 99 height 19
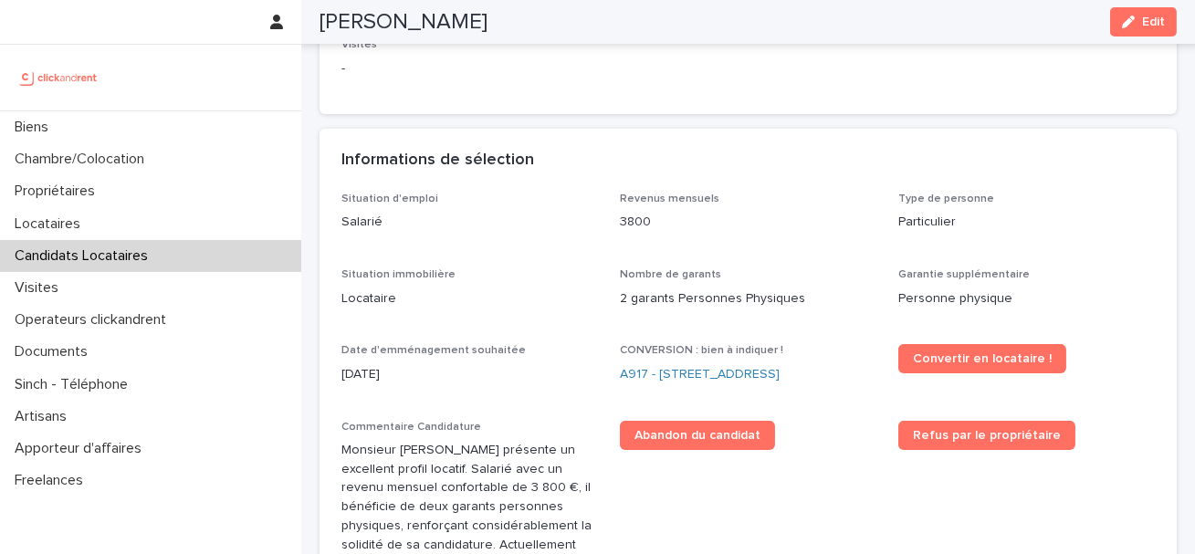
scroll to position [377, 0]
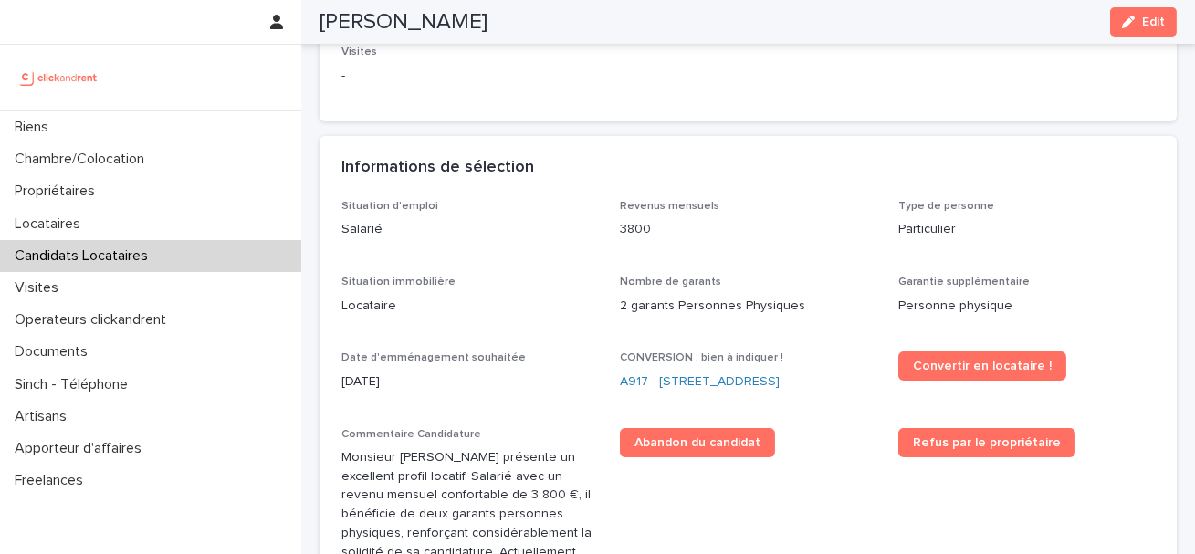
click at [392, 16] on h2 "[PERSON_NAME]" at bounding box center [403, 22] width 168 height 26
copy div "[PERSON_NAME] Edit"
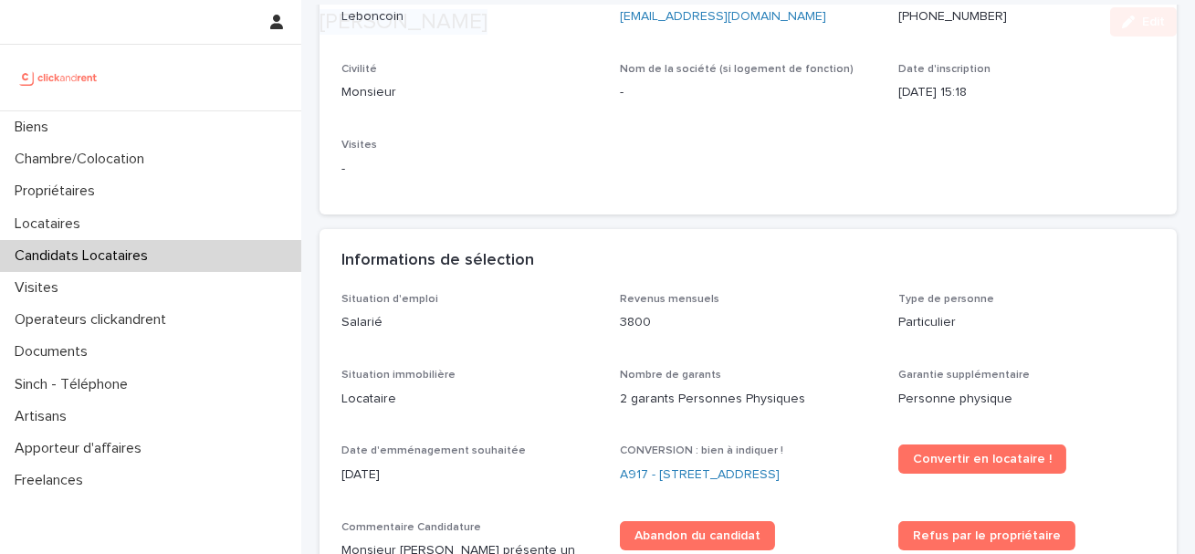
scroll to position [374, 0]
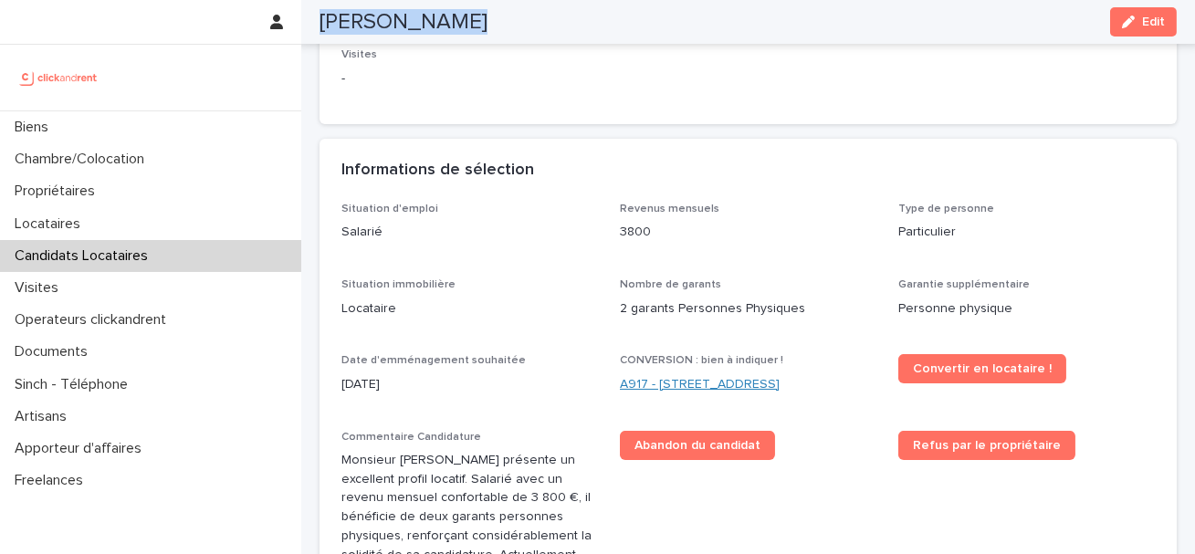
click at [699, 384] on link "A917 - [STREET_ADDRESS]" at bounding box center [700, 384] width 160 height 19
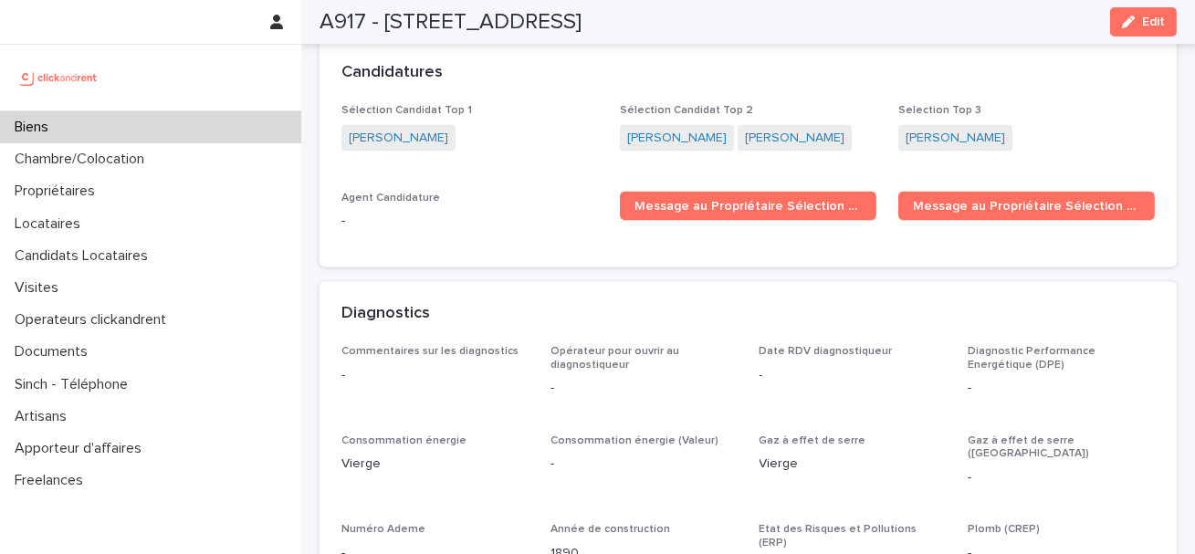
scroll to position [4922, 0]
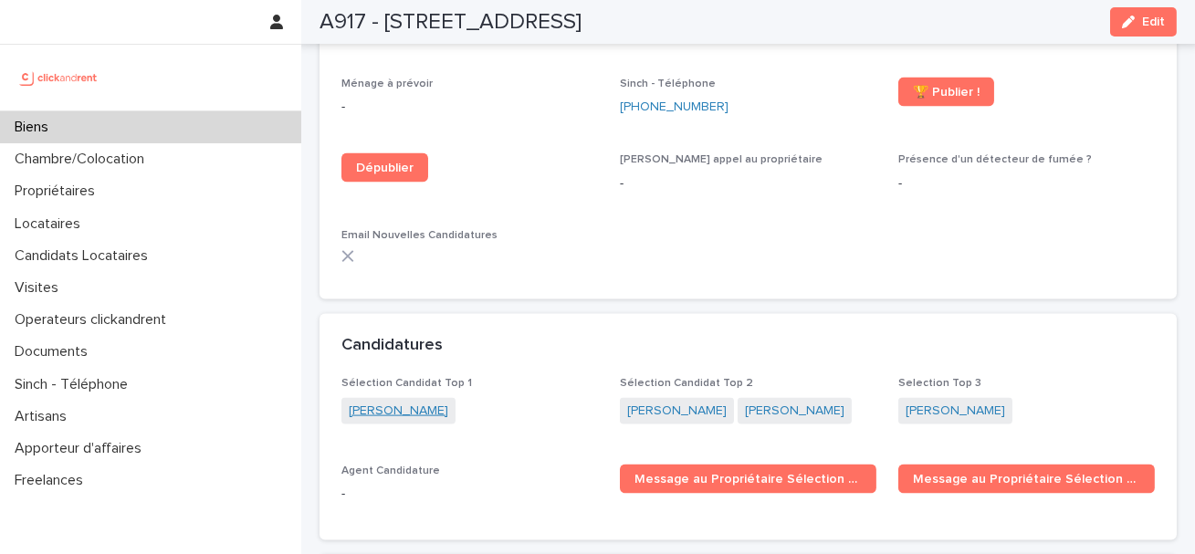
click at [407, 402] on link "[PERSON_NAME]" at bounding box center [398, 411] width 99 height 19
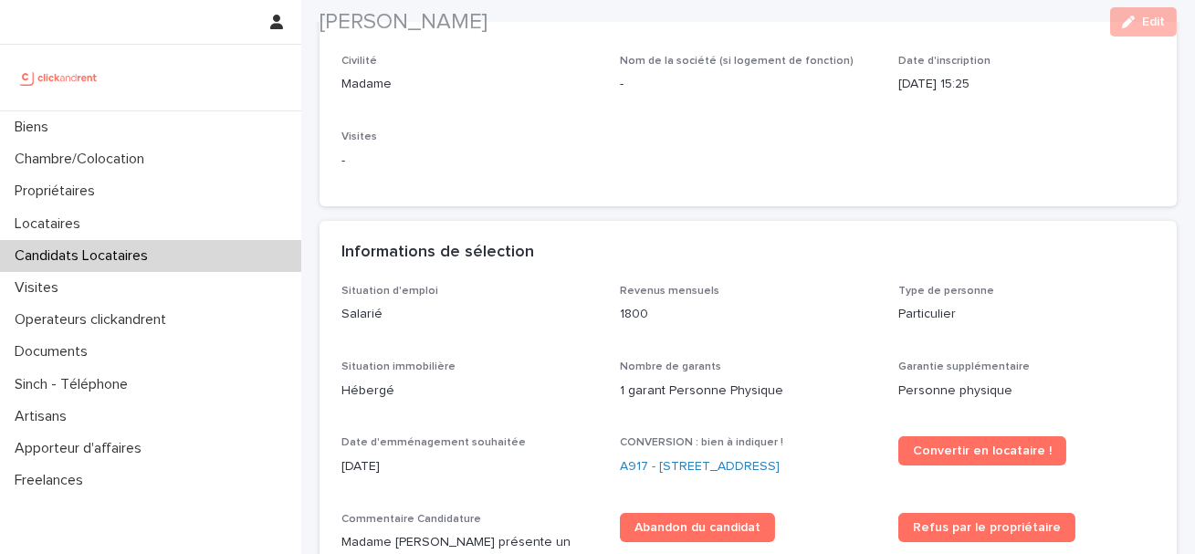
scroll to position [488, 0]
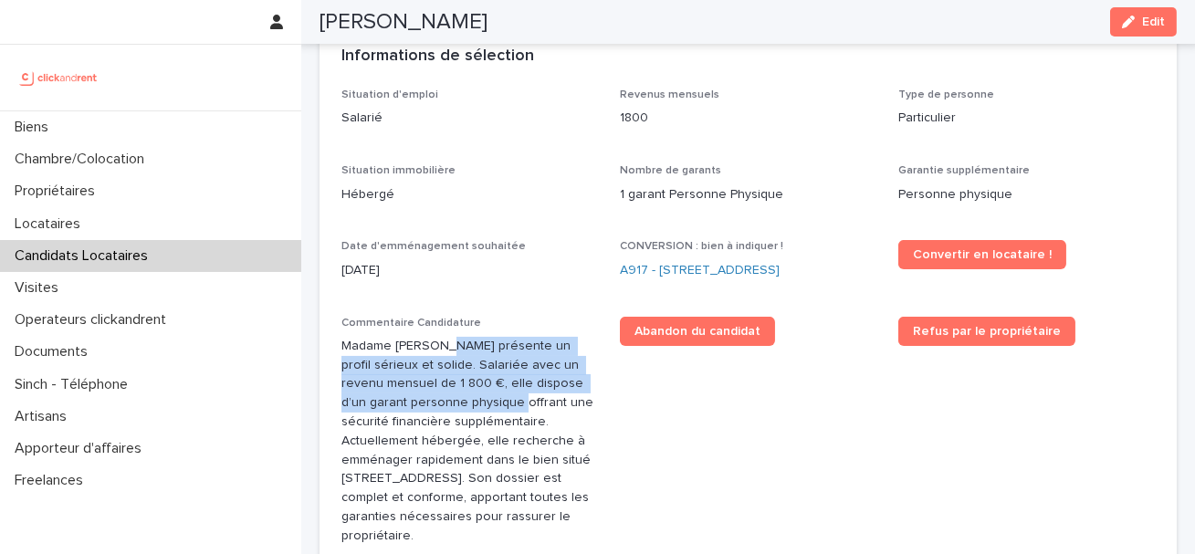
drag, startPoint x: 442, startPoint y: 343, endPoint x: 449, endPoint y: 416, distance: 73.4
click at [449, 416] on p "Madame [PERSON_NAME] présente un profil sérieux et solide. Salariée avec un rev…" at bounding box center [469, 441] width 256 height 209
click at [487, 380] on p "Madame [PERSON_NAME] présente un profil sérieux et solide. Salariée avec un rev…" at bounding box center [469, 441] width 256 height 209
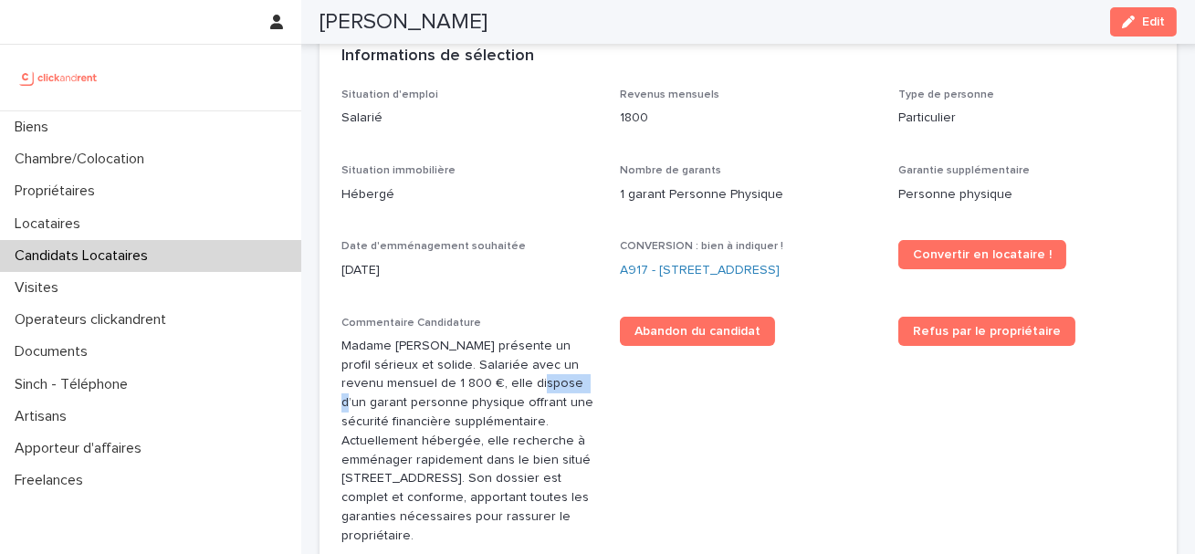
click at [487, 380] on p "Madame [PERSON_NAME] présente un profil sérieux et solide. Salariée avec un rev…" at bounding box center [469, 441] width 256 height 209
click at [549, 390] on p "Madame [PERSON_NAME] présente un profil sérieux et solide. Salariée avec un rev…" at bounding box center [469, 441] width 256 height 209
click at [438, 406] on p "Madame [PERSON_NAME] présente un profil sérieux et solide. Salariée avec un rev…" at bounding box center [469, 441] width 256 height 209
drag, startPoint x: 438, startPoint y: 406, endPoint x: 536, endPoint y: 406, distance: 97.7
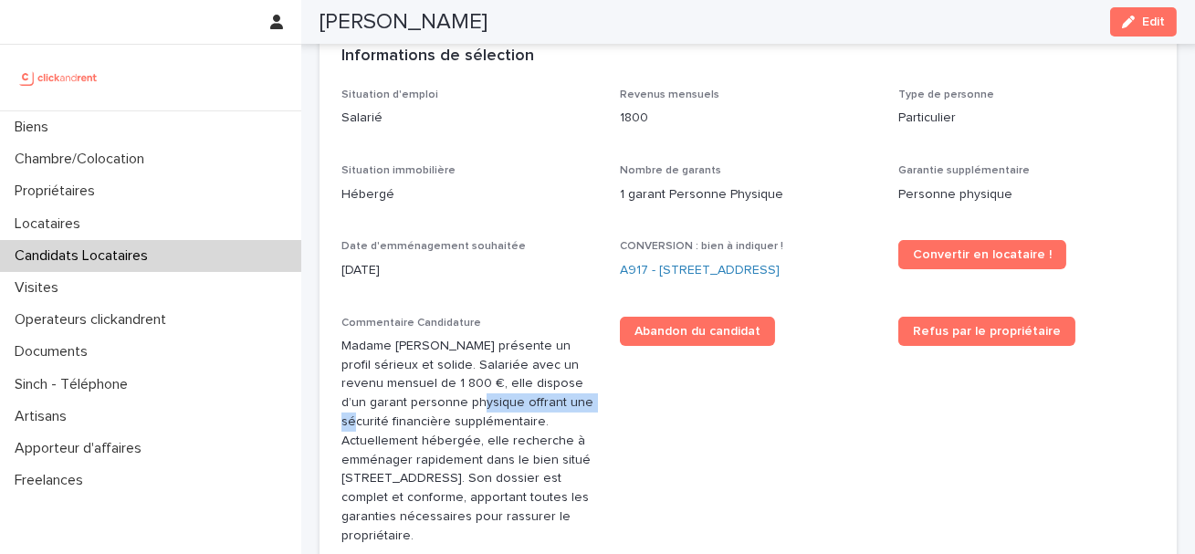
click at [536, 406] on p "Madame [PERSON_NAME] présente un profil sérieux et solide. Salariée avec un rev…" at bounding box center [469, 441] width 256 height 209
click at [410, 406] on p "Madame [PERSON_NAME] présente un profil sérieux et solide. Salariée avec un rev…" at bounding box center [469, 441] width 256 height 209
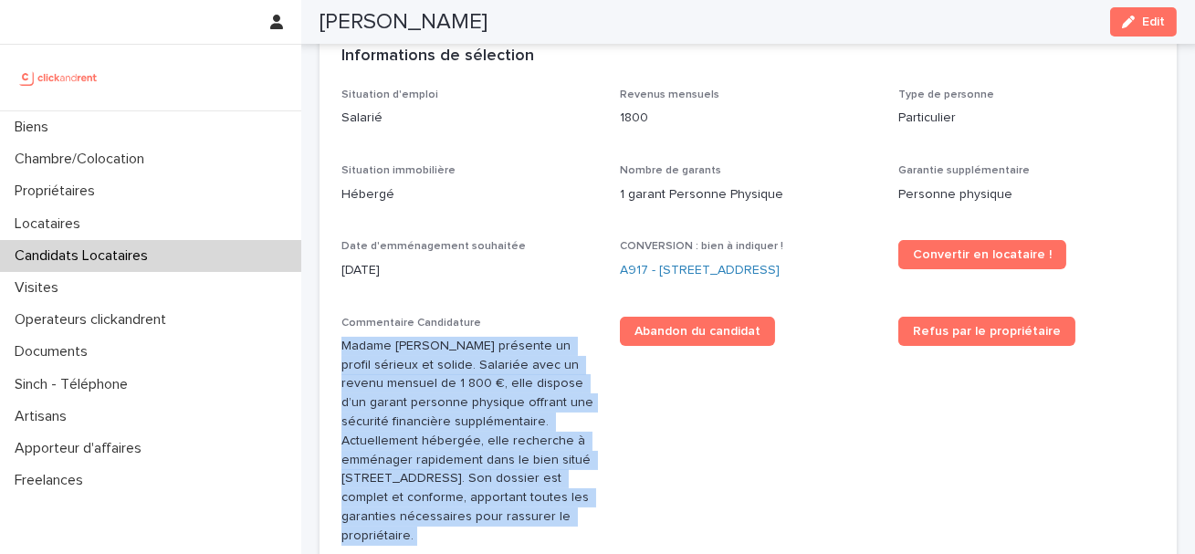
click at [410, 406] on p "Madame [PERSON_NAME] présente un profil sérieux et solide. Salariée avec un rev…" at bounding box center [469, 441] width 256 height 209
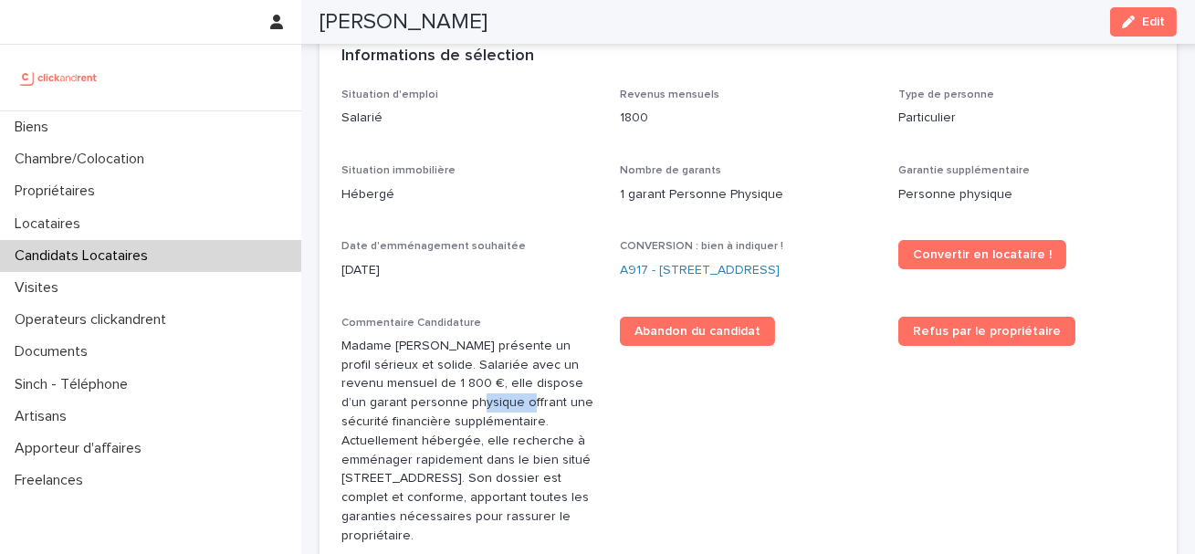
click at [410, 406] on p "Madame [PERSON_NAME] présente un profil sérieux et solide. Salariée avec un rev…" at bounding box center [469, 441] width 256 height 209
drag, startPoint x: 360, startPoint y: 401, endPoint x: 496, endPoint y: 401, distance: 136.0
click at [413, 401] on p "Madame [PERSON_NAME] présente un profil sérieux et solide. Salariée avec un rev…" at bounding box center [469, 441] width 256 height 209
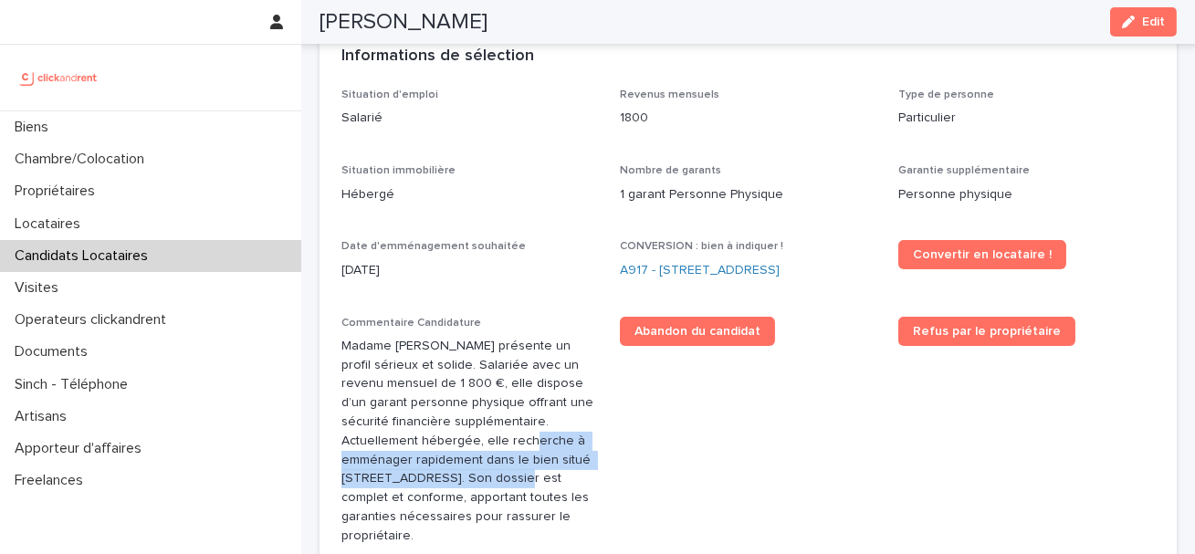
drag, startPoint x: 435, startPoint y: 442, endPoint x: 435, endPoint y: 470, distance: 28.3
click at [435, 470] on p "Madame [PERSON_NAME] présente un profil sérieux et solide. Salariée avec un rev…" at bounding box center [469, 441] width 256 height 209
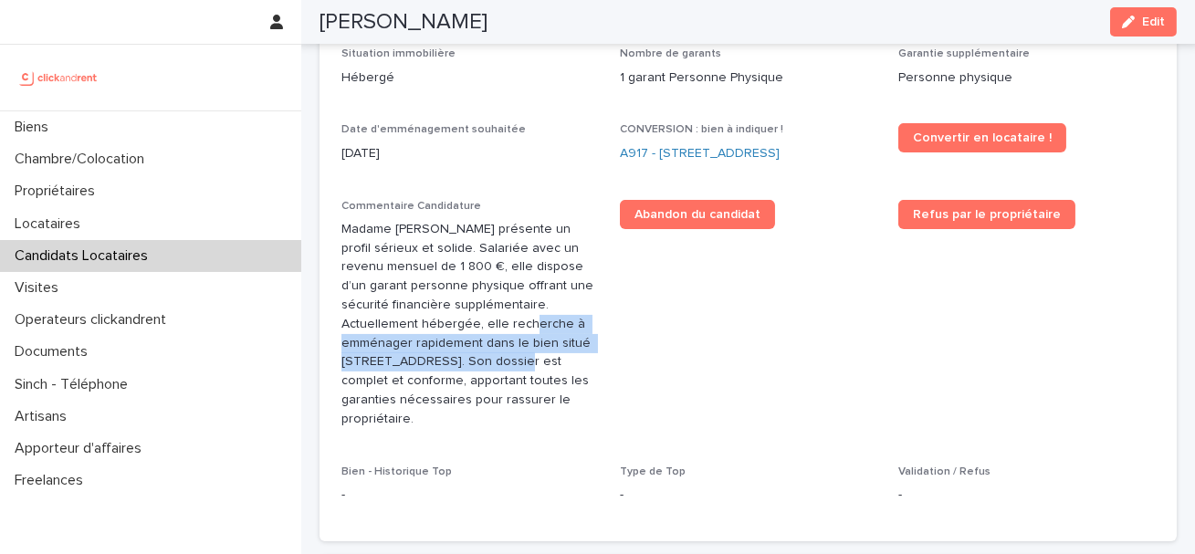
scroll to position [597, 0]
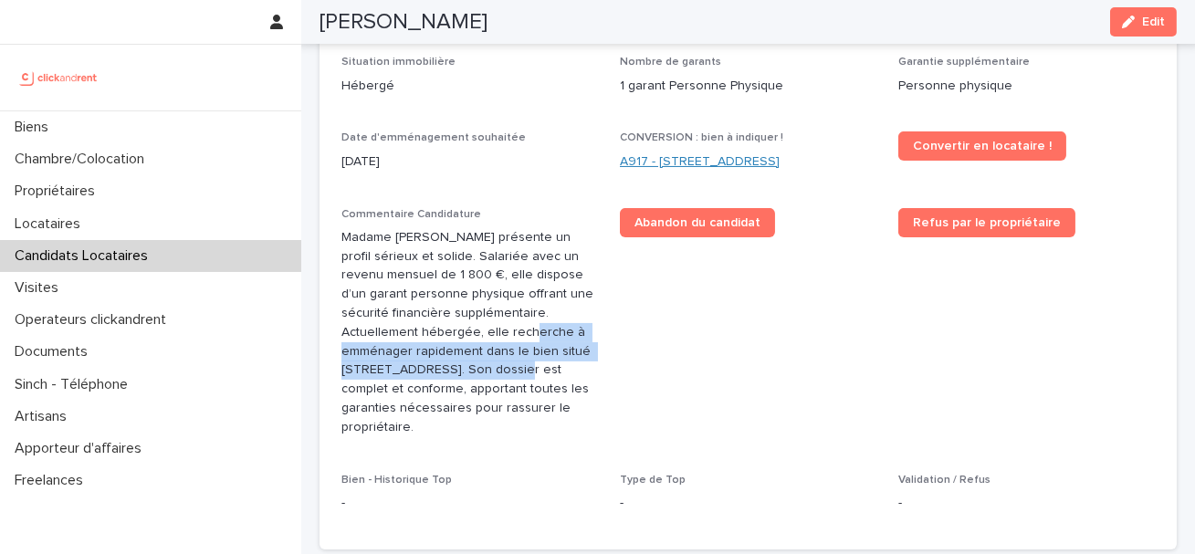
click at [701, 157] on link "A917 - [STREET_ADDRESS]" at bounding box center [700, 161] width 160 height 19
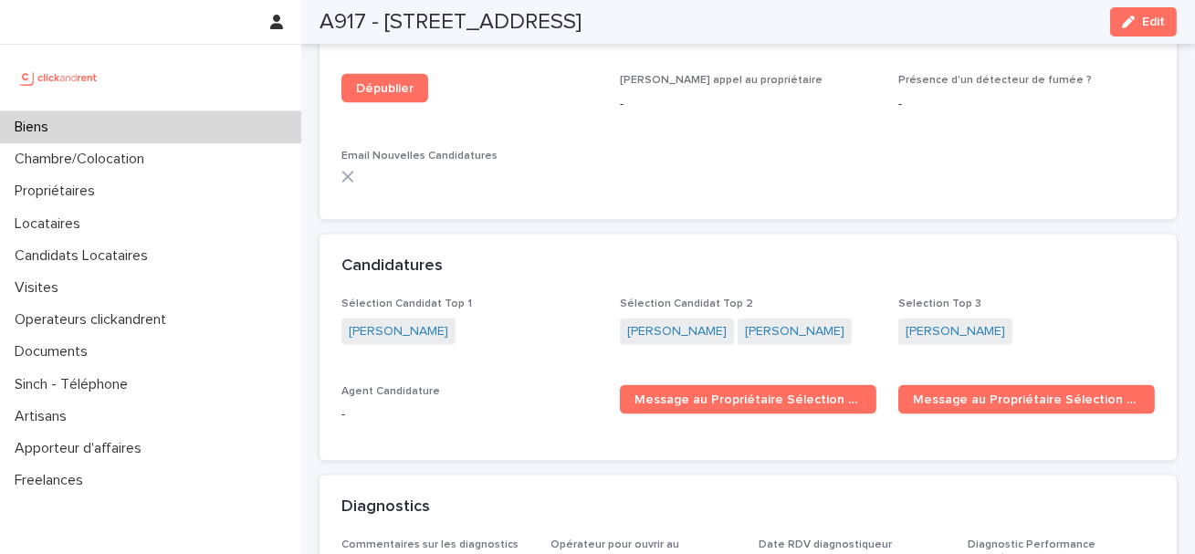
scroll to position [5045, 0]
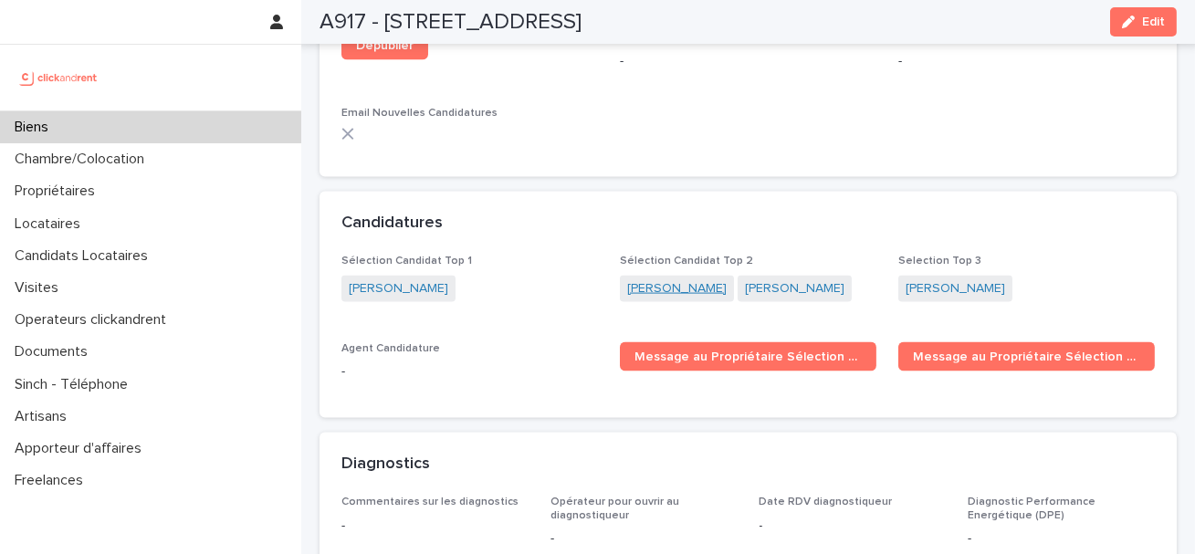
click at [664, 279] on link "[PERSON_NAME]" at bounding box center [676, 288] width 99 height 19
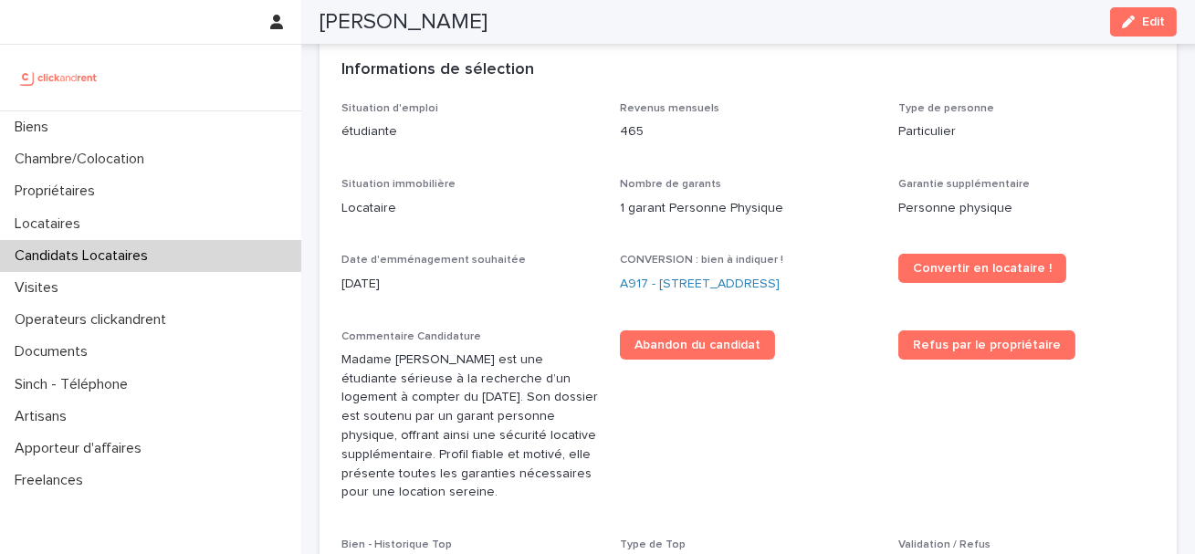
scroll to position [474, 0]
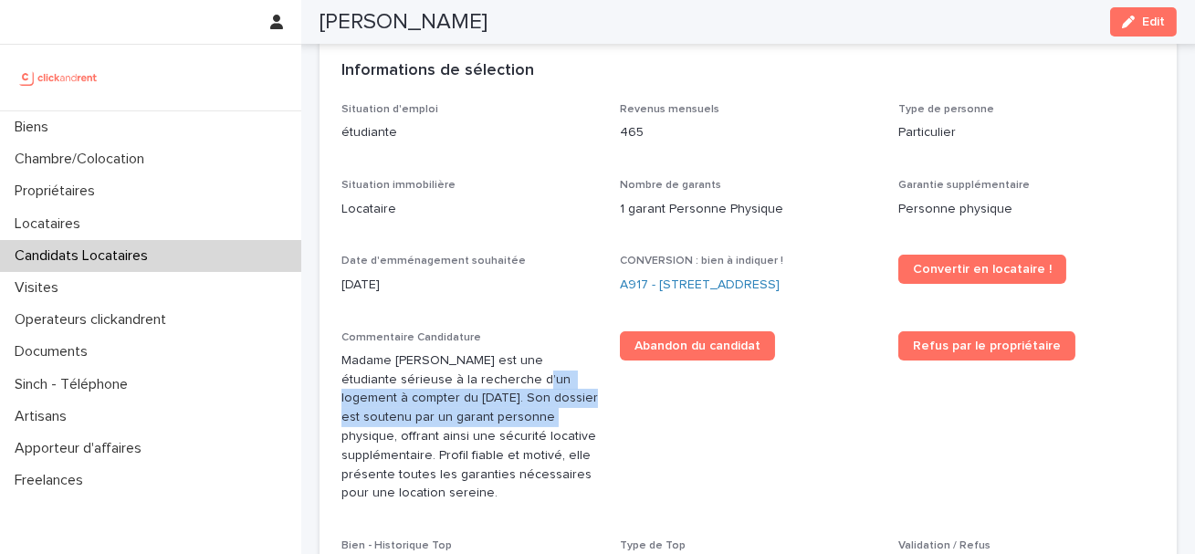
drag, startPoint x: 466, startPoint y: 371, endPoint x: 466, endPoint y: 420, distance: 49.3
click at [466, 420] on p "Madame [PERSON_NAME] est une étudiante sérieuse à la recherche d’un logement à …" at bounding box center [469, 427] width 256 height 152
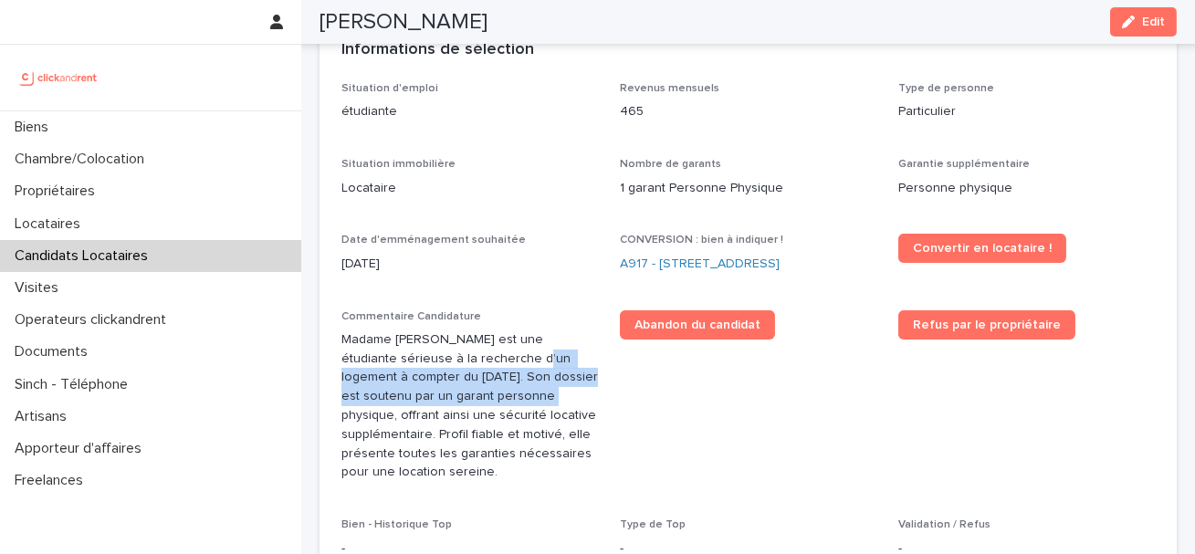
scroll to position [498, 0]
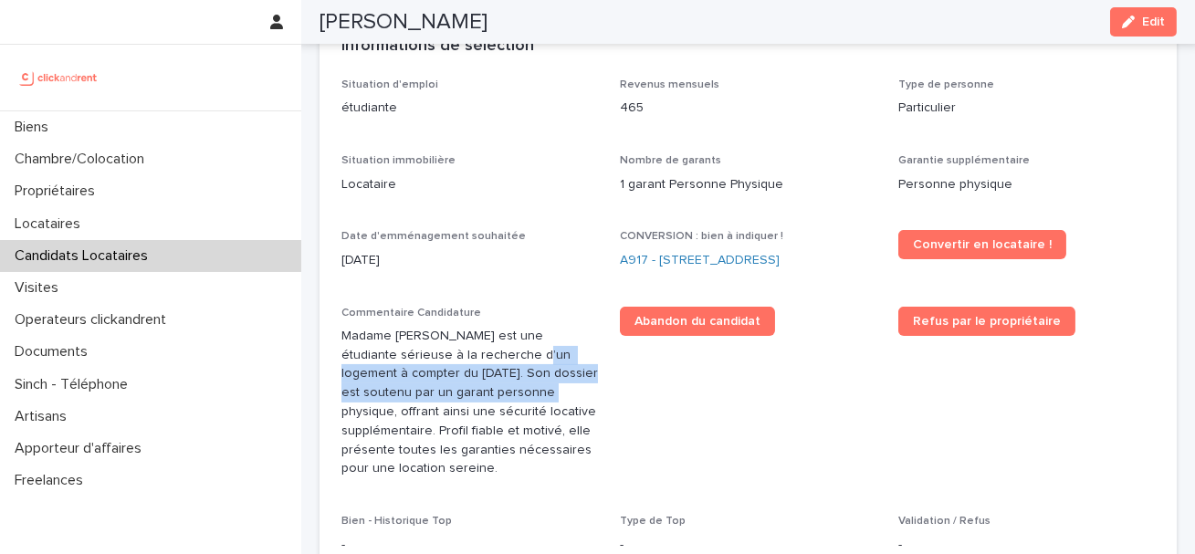
drag, startPoint x: 478, startPoint y: 462, endPoint x: 446, endPoint y: 432, distance: 43.9
click at [446, 432] on p "Madame [PERSON_NAME] est une étudiante sérieuse à la recherche d’un logement à …" at bounding box center [469, 403] width 256 height 152
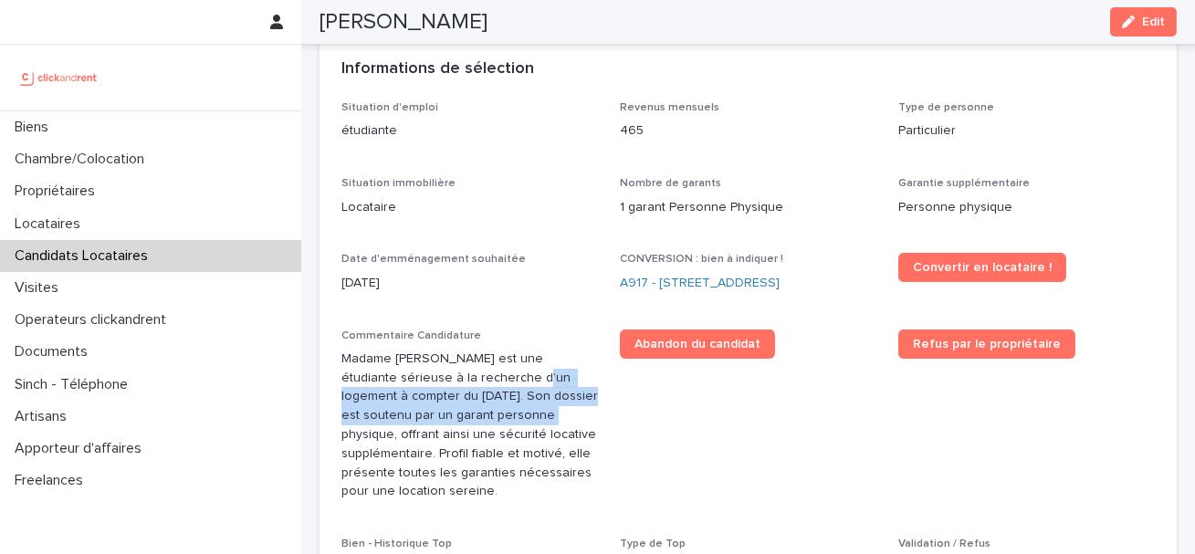
scroll to position [475, 0]
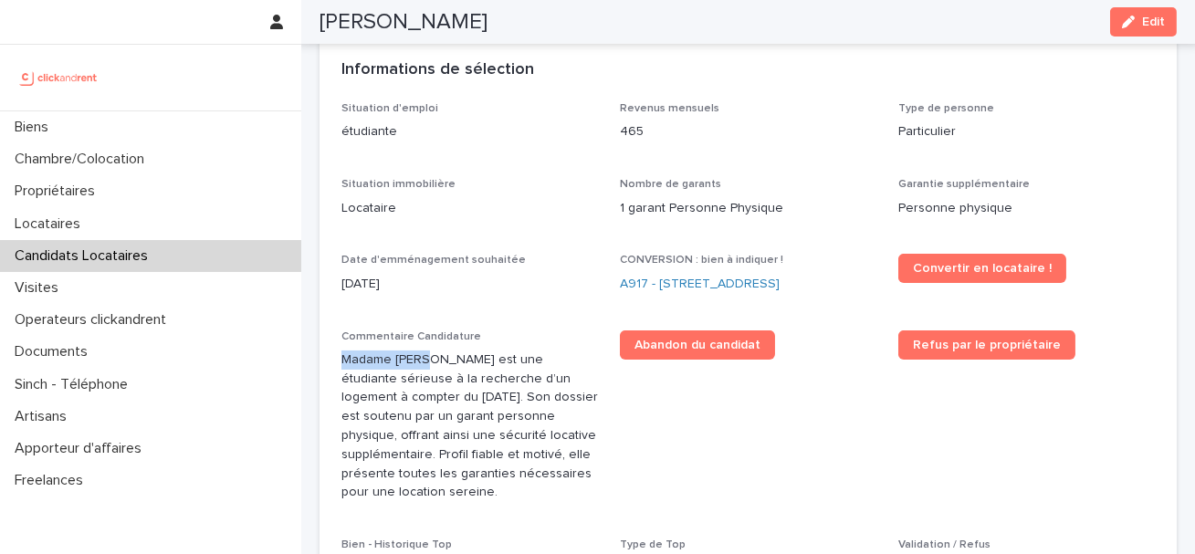
drag, startPoint x: 342, startPoint y: 360, endPoint x: 418, endPoint y: 360, distance: 75.8
click at [418, 360] on p "Madame [PERSON_NAME] est une étudiante sérieuse à la recherche d’un logement à …" at bounding box center [469, 426] width 256 height 152
copy p "Madame [PERSON_NAME]"
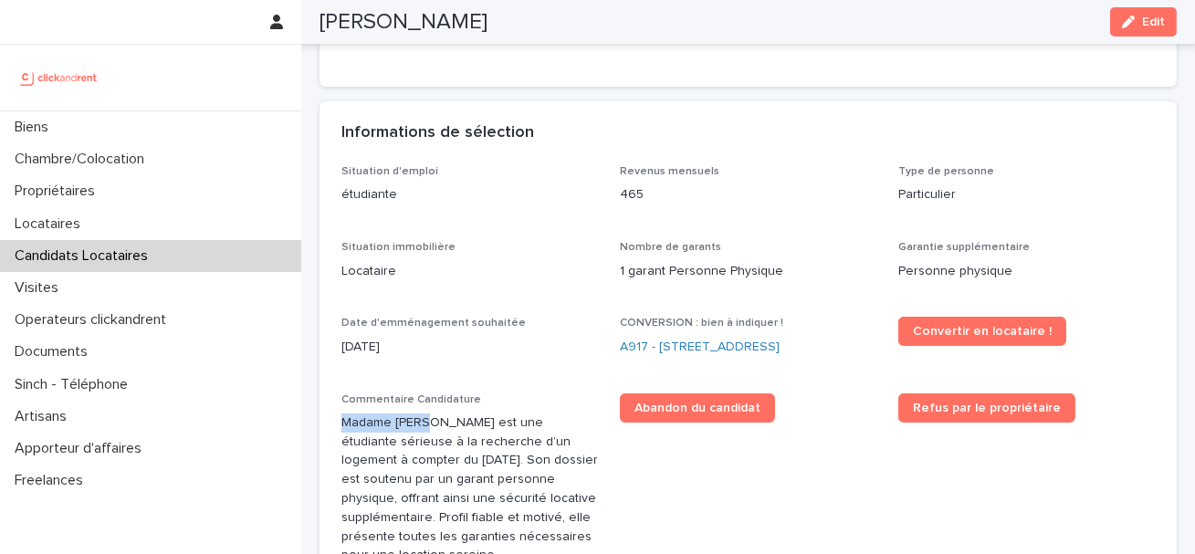
scroll to position [410, 0]
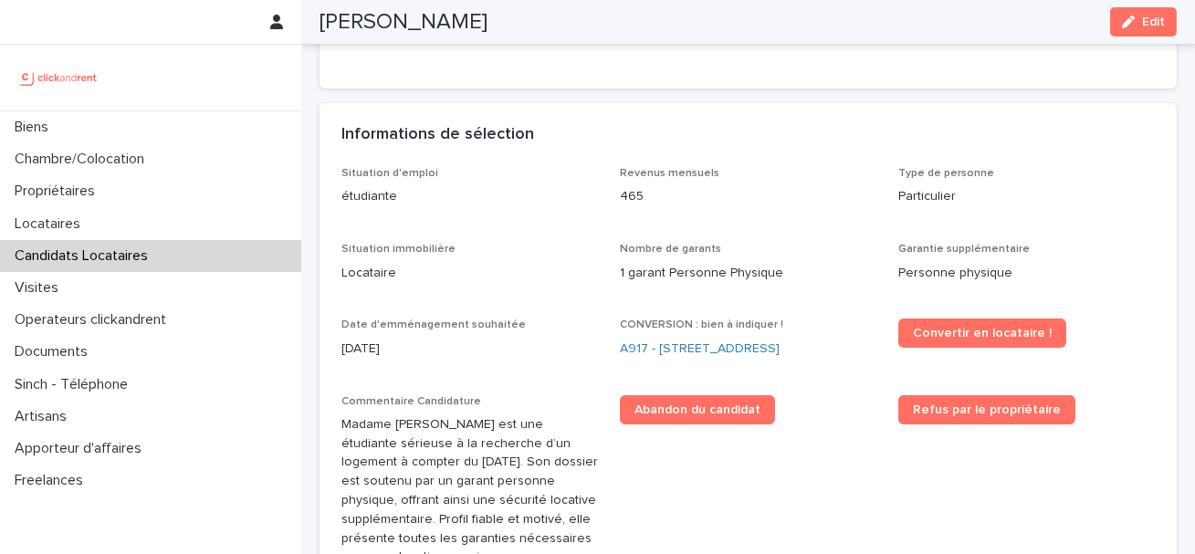
click at [452, 29] on h2 "[PERSON_NAME]" at bounding box center [403, 22] width 168 height 26
click at [484, 22] on h2 "[PERSON_NAME]" at bounding box center [403, 22] width 168 height 26
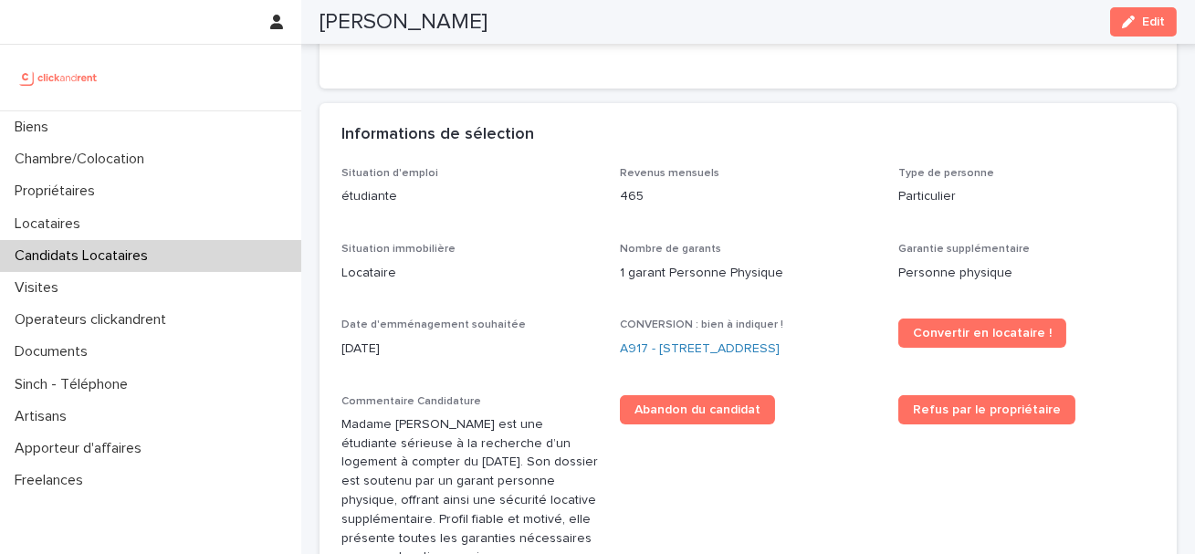
drag, startPoint x: 485, startPoint y: 22, endPoint x: 374, endPoint y: 22, distance: 110.4
click at [374, 22] on div "[PERSON_NAME] Edit" at bounding box center [747, 22] width 857 height 44
copy h2 "Marionneau"
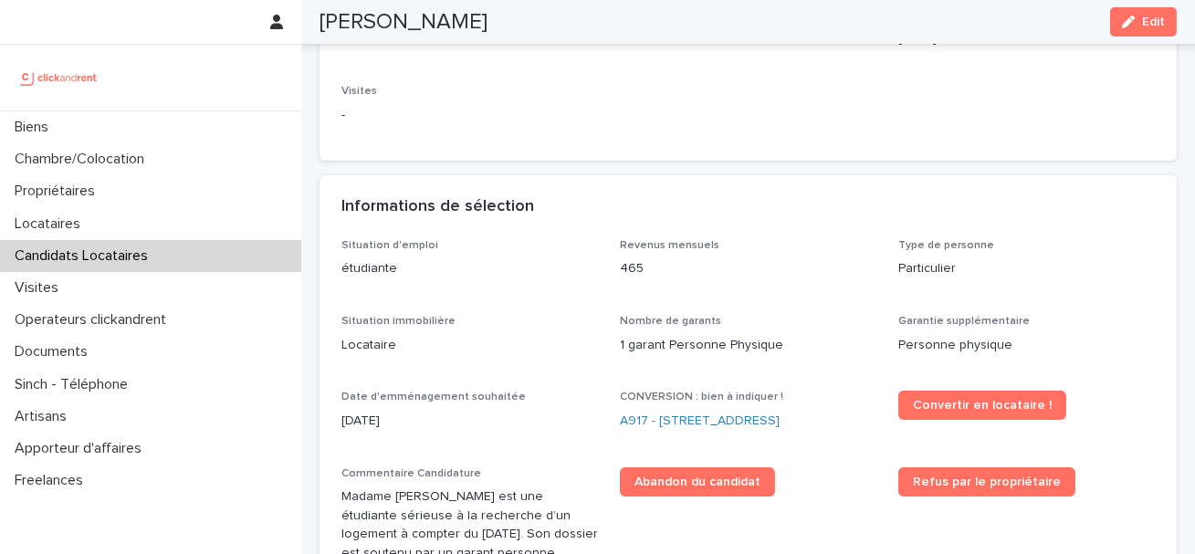
scroll to position [344, 0]
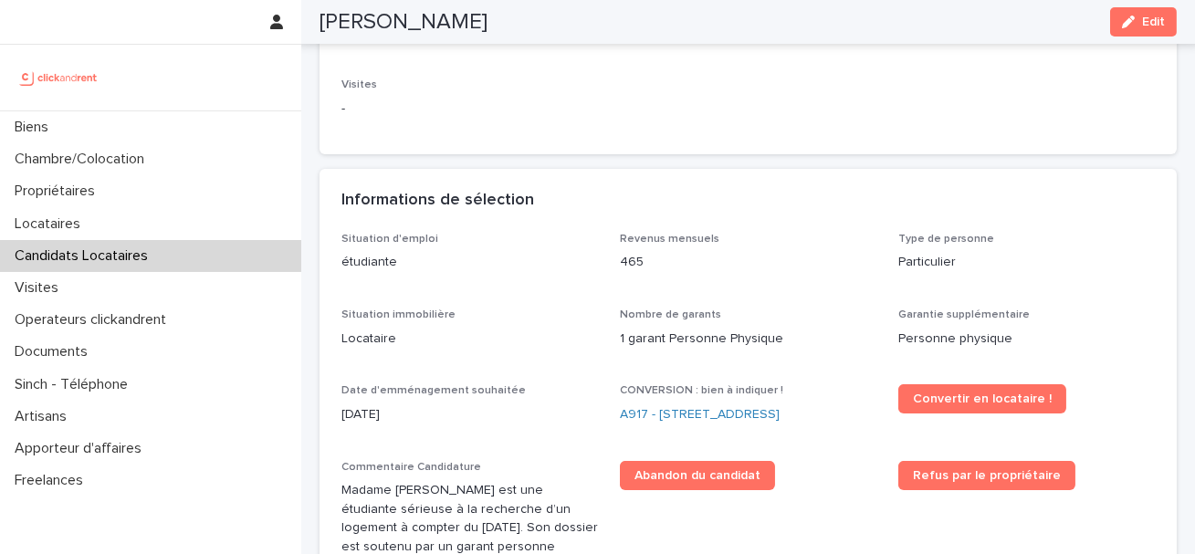
click at [645, 339] on p "1 garant Personne Physique" at bounding box center [748, 338] width 256 height 19
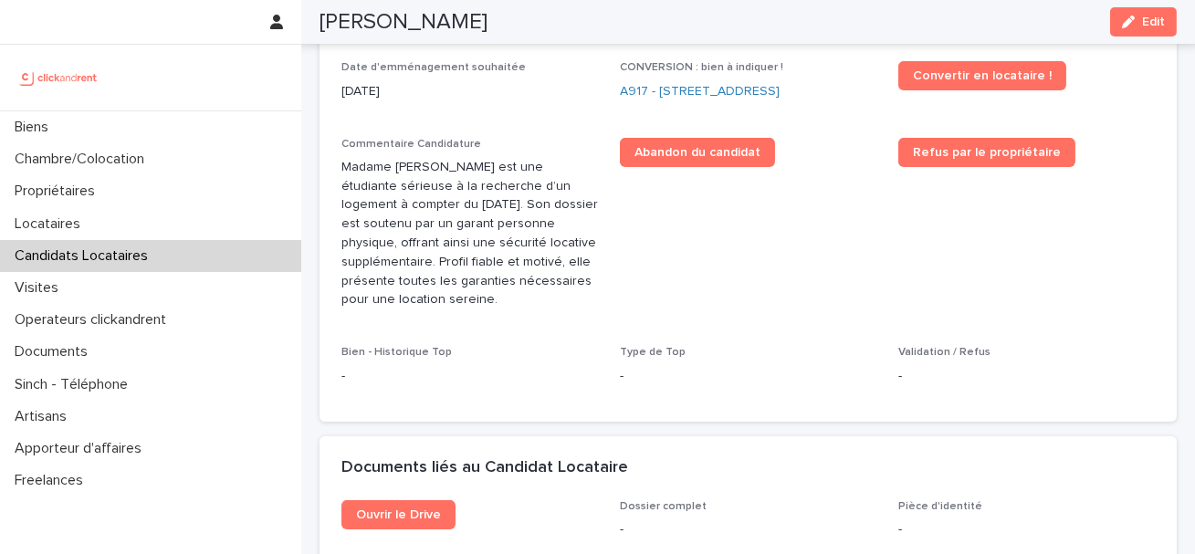
scroll to position [659, 0]
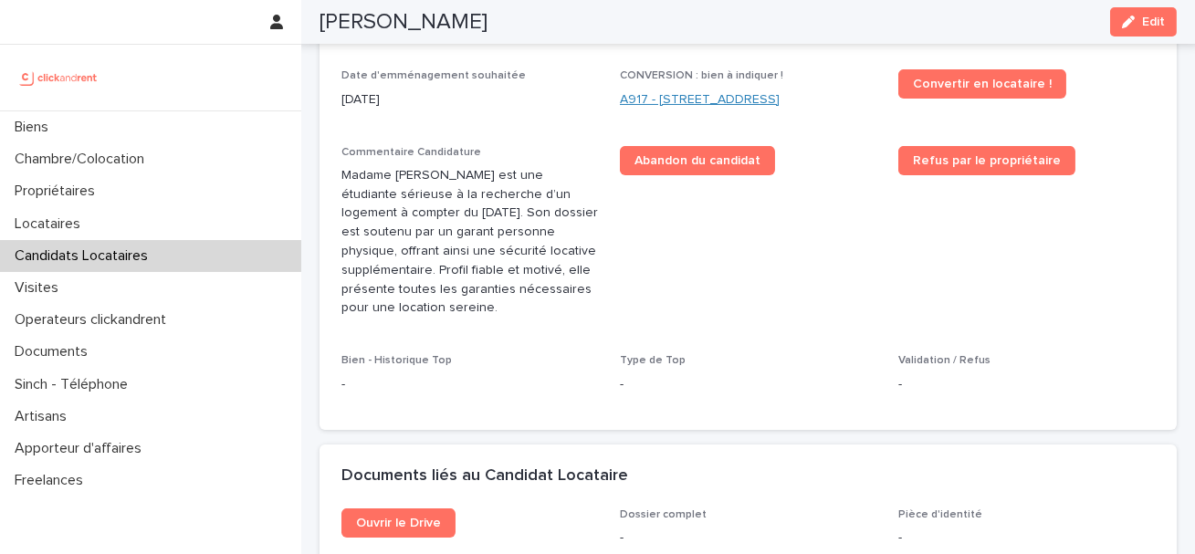
click at [637, 100] on link "A917 - [STREET_ADDRESS]" at bounding box center [700, 99] width 160 height 19
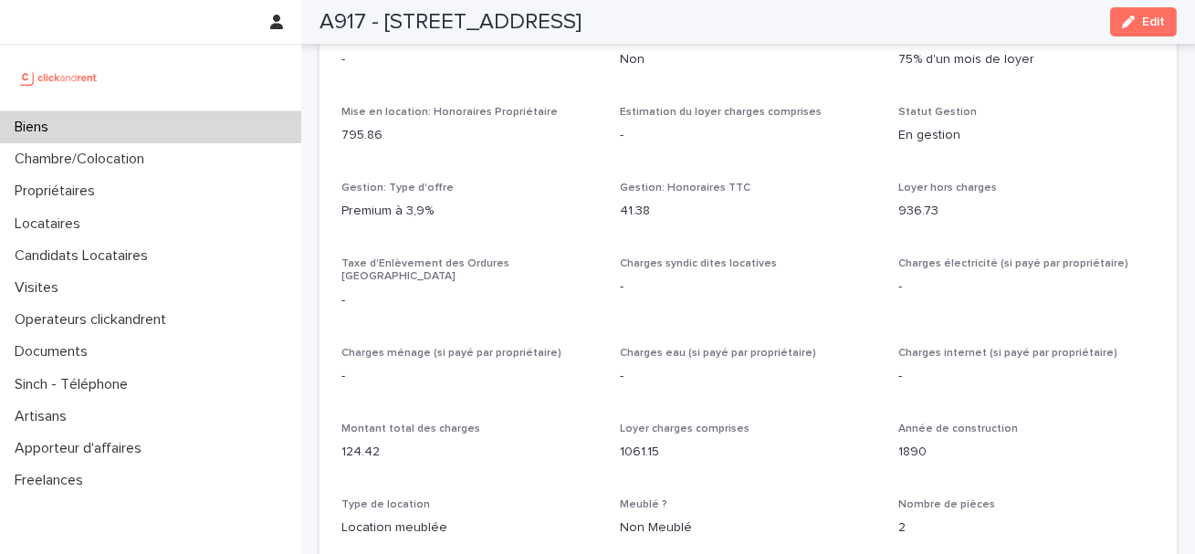
scroll to position [1466, 0]
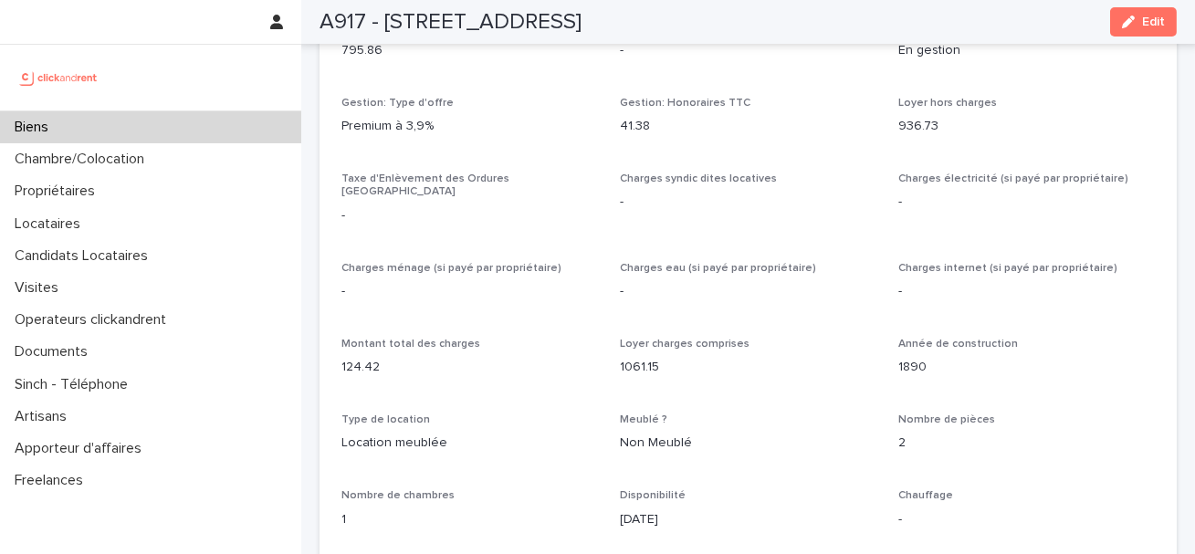
click at [340, 28] on h2 "A917 - [STREET_ADDRESS]" at bounding box center [450, 22] width 262 height 26
copy h2 "A917"
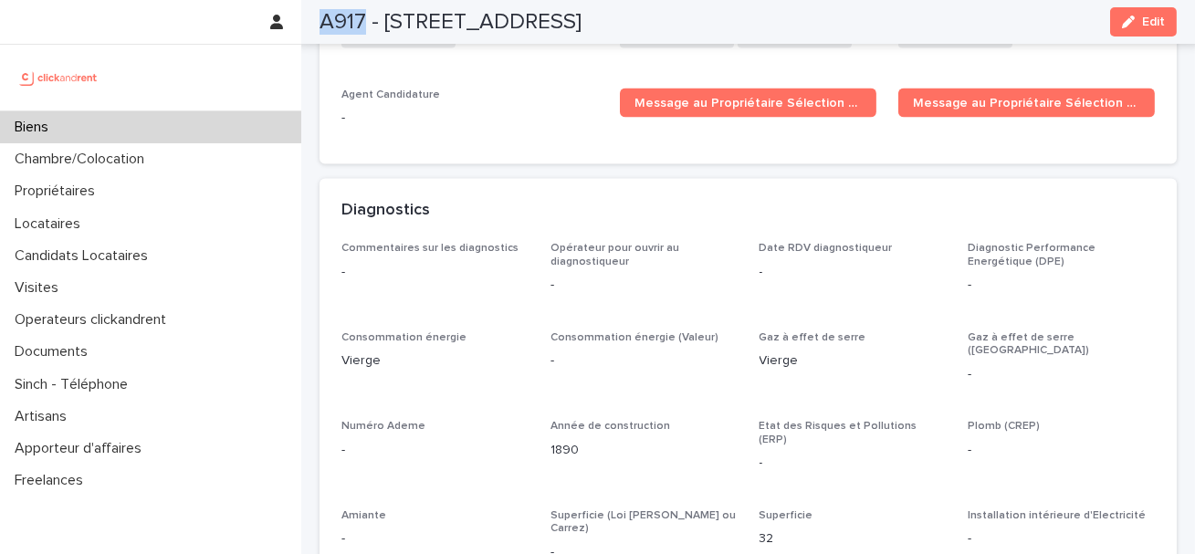
scroll to position [5338, 0]
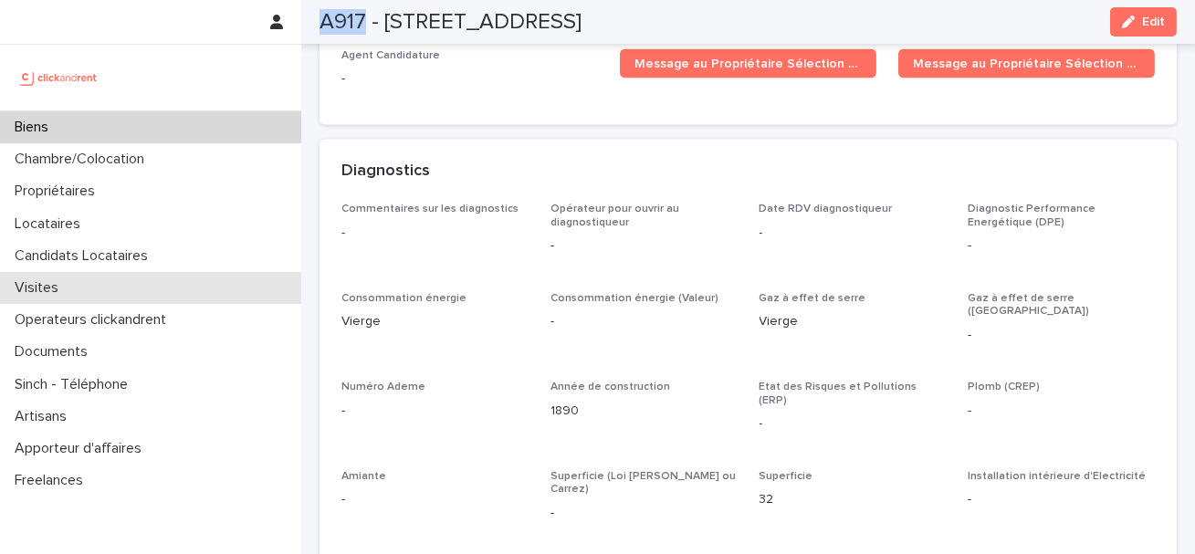
click at [80, 293] on div "Visites" at bounding box center [150, 288] width 301 height 32
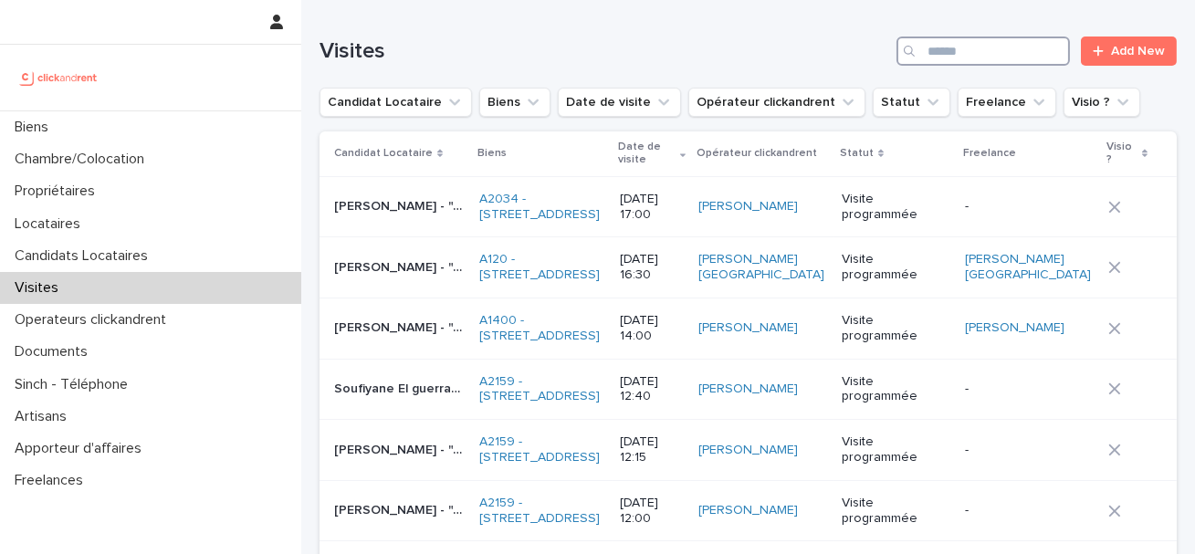
click at [986, 48] on input "Search" at bounding box center [982, 51] width 173 height 29
paste input "****"
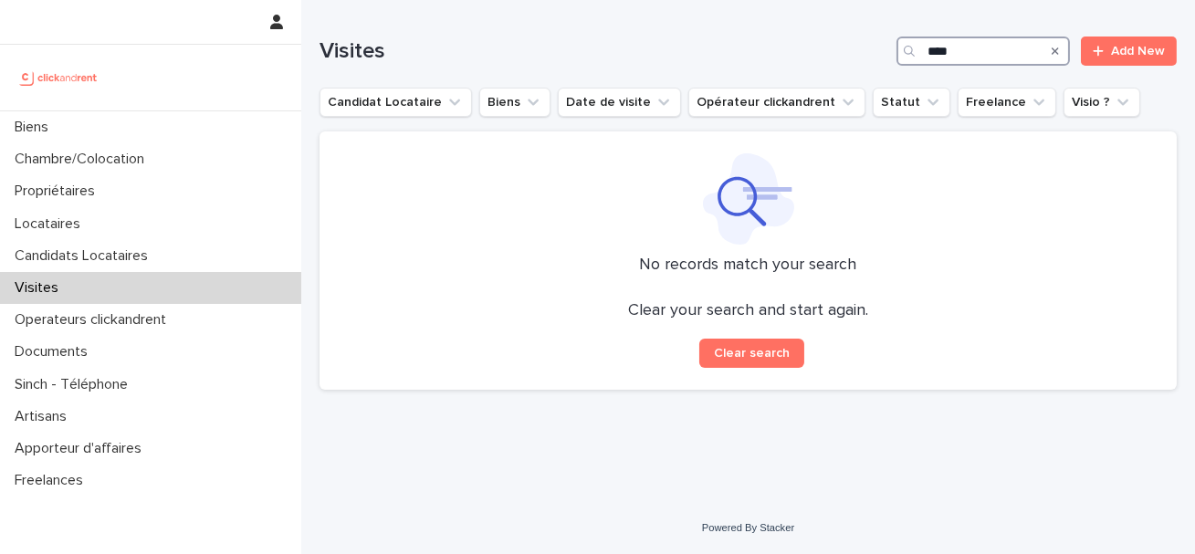
click at [937, 47] on input "****" at bounding box center [982, 51] width 173 height 29
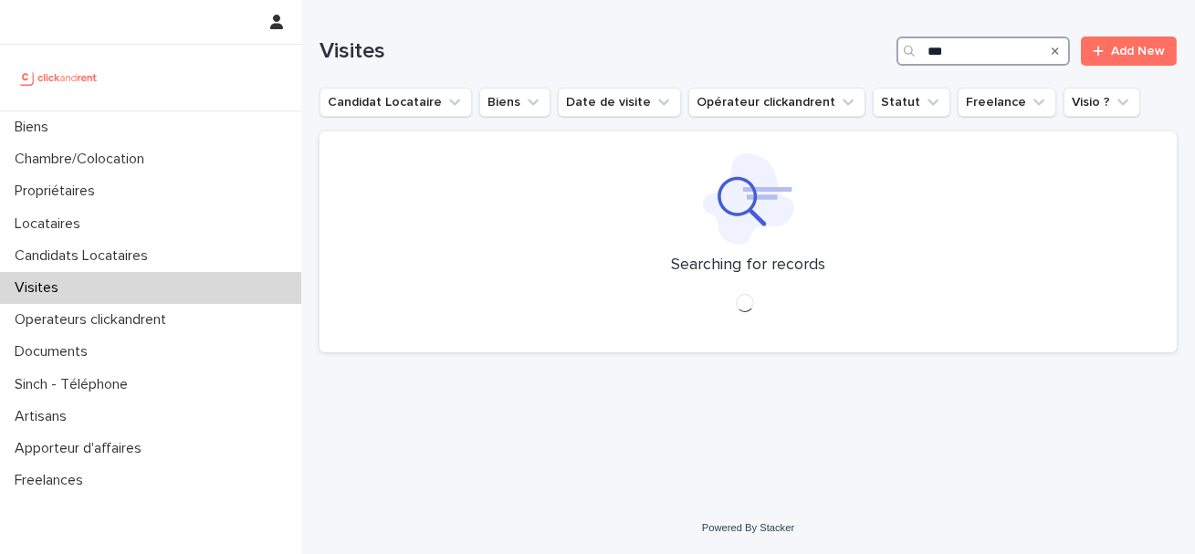
type input "***"
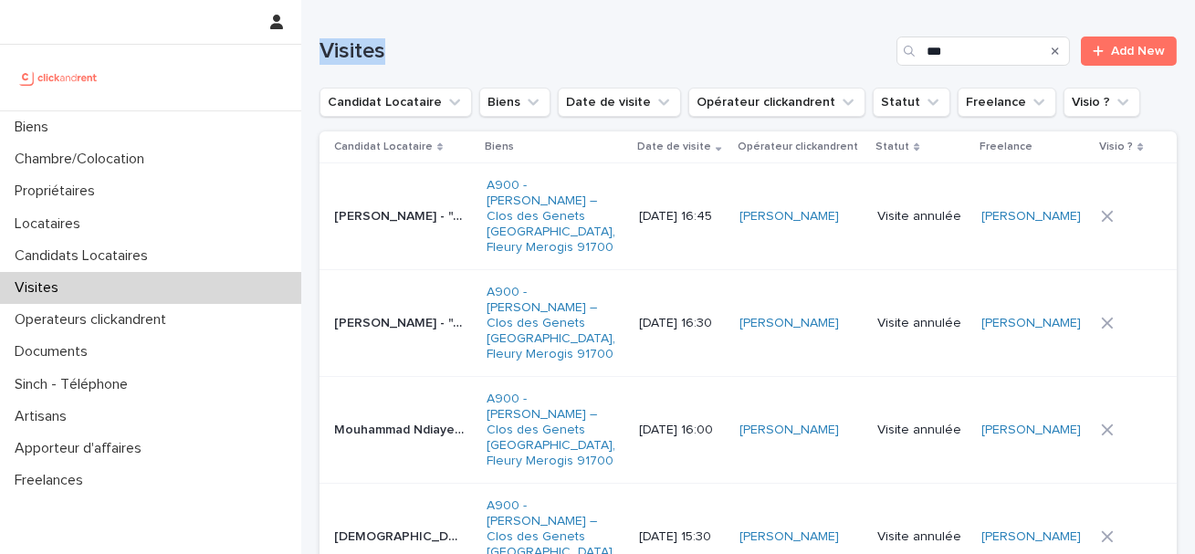
drag, startPoint x: 412, startPoint y: 58, endPoint x: 312, endPoint y: 47, distance: 100.1
click at [312, 47] on div "Loading... Saving… Loading... Saving… Visites *** Add New Candidat Locataire Bi…" at bounding box center [747, 350] width 875 height 700
click at [394, 56] on h1 "Visites" at bounding box center [604, 51] width 570 height 26
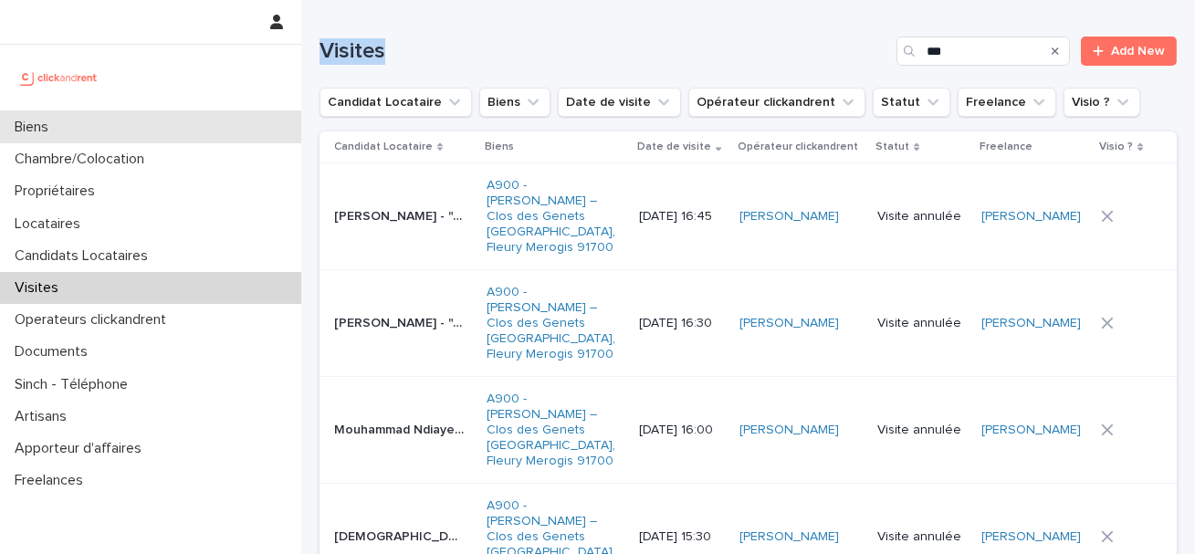
click at [92, 121] on div "Biens" at bounding box center [150, 127] width 301 height 32
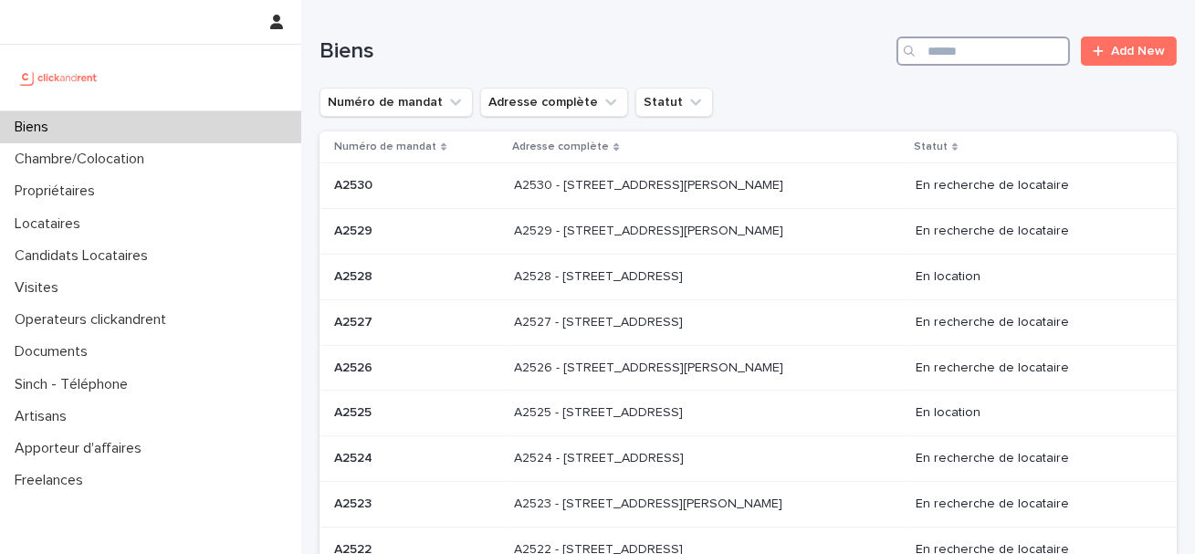
click at [959, 54] on input "Search" at bounding box center [982, 51] width 173 height 29
paste input "****"
type input "****"
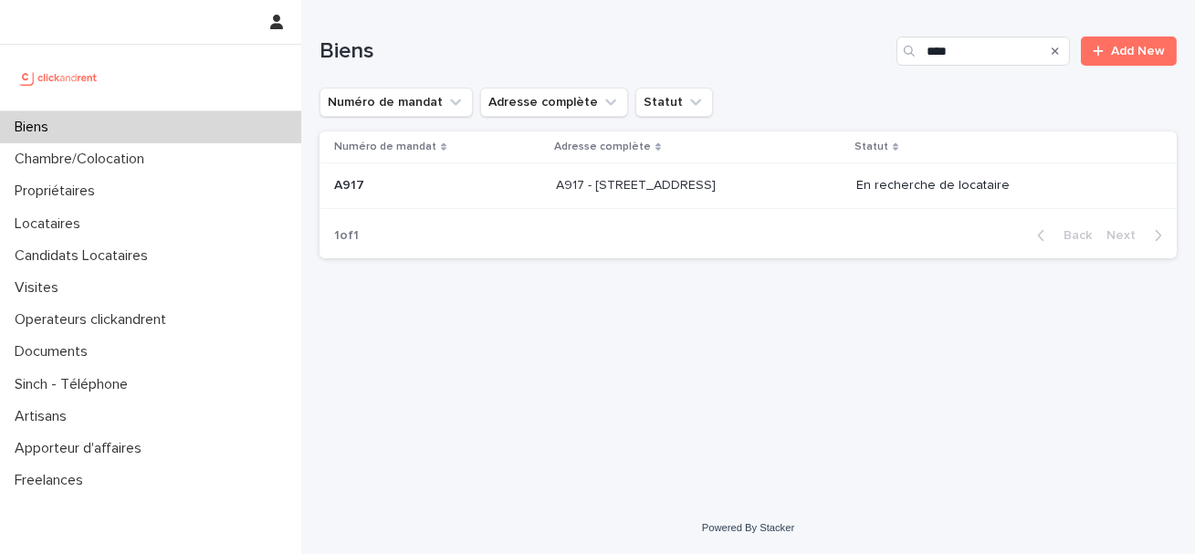
click at [556, 186] on p "A917 - [STREET_ADDRESS]" at bounding box center [637, 183] width 163 height 19
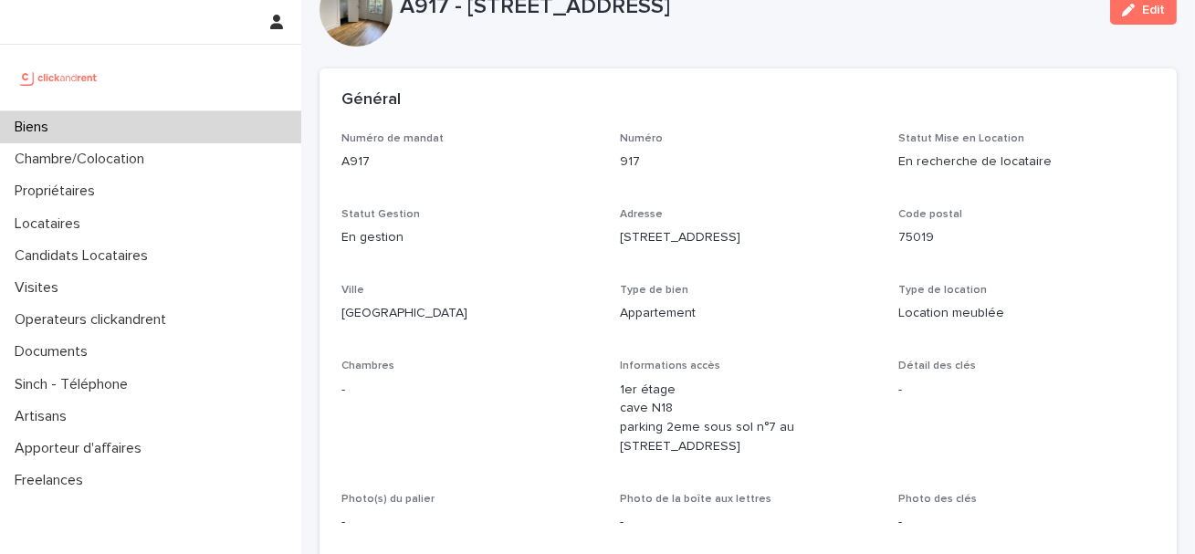
scroll to position [141, 0]
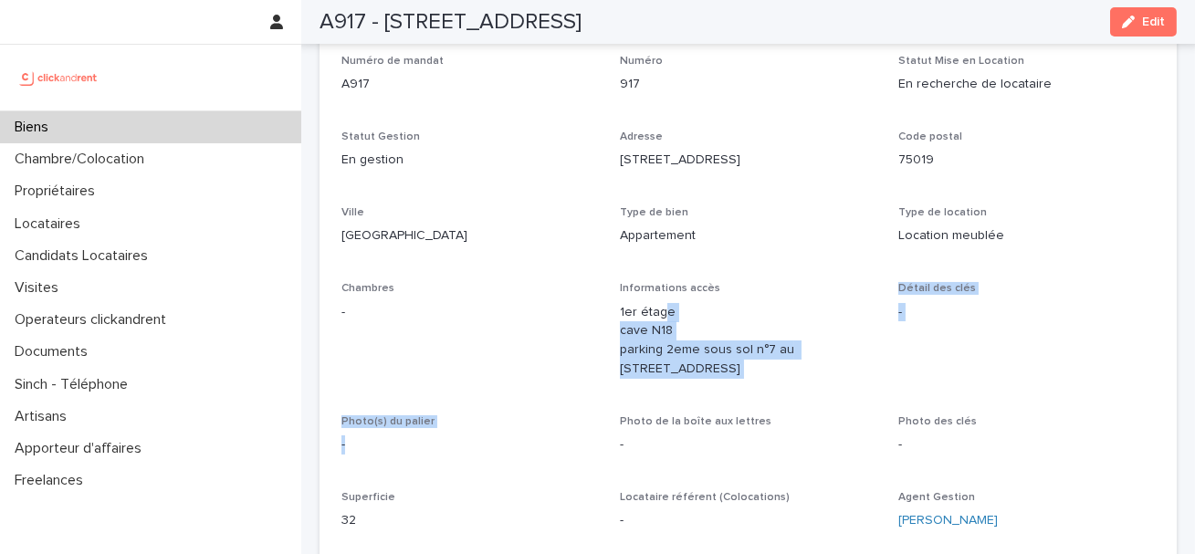
drag, startPoint x: 664, startPoint y: 311, endPoint x: 664, endPoint y: 404, distance: 93.1
click at [664, 404] on div "Numéro de mandat A917 Numéro 917 Statut Mise en Location En recherche de locata…" at bounding box center [747, 300] width 813 height 491
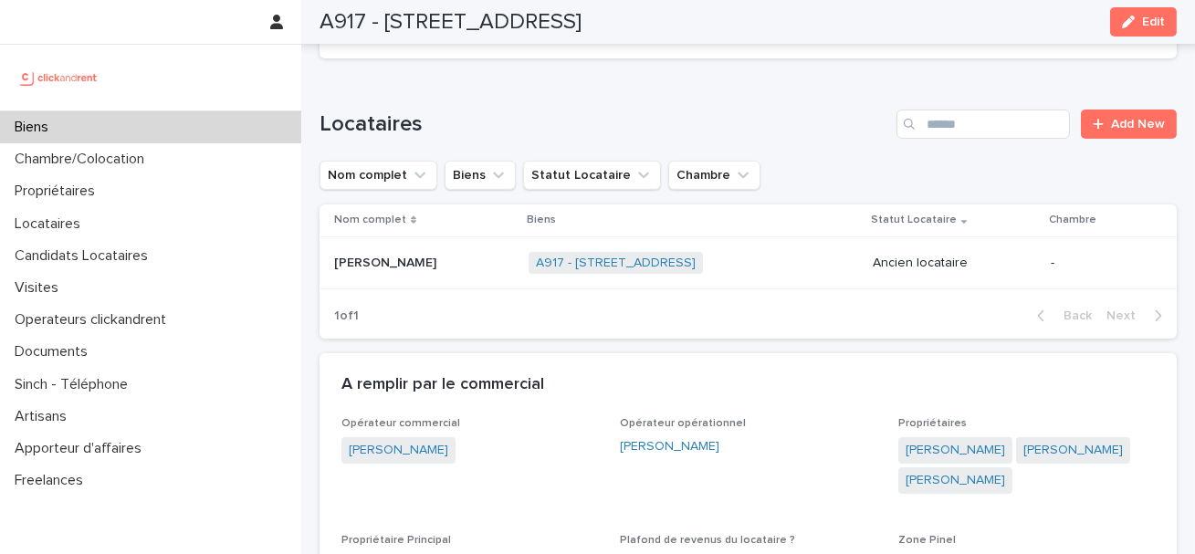
scroll to position [0, 0]
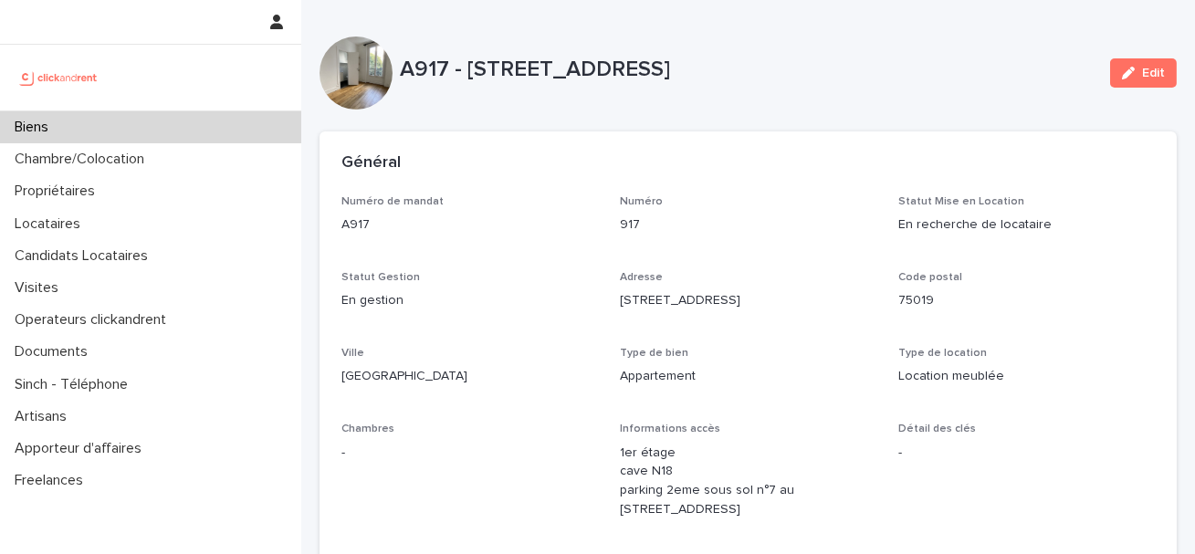
click at [345, 86] on div at bounding box center [355, 73] width 73 height 73
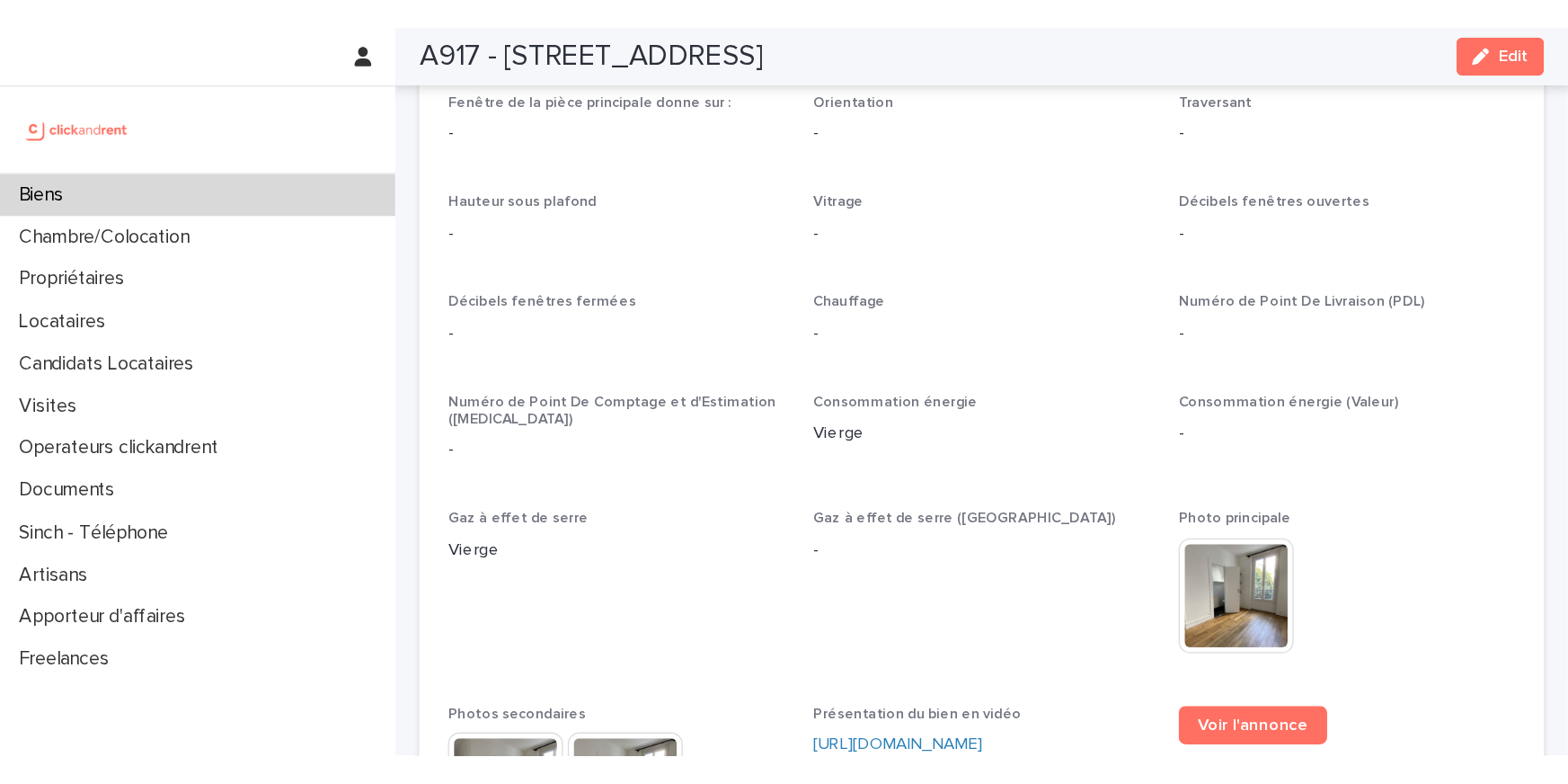
scroll to position [3850, 0]
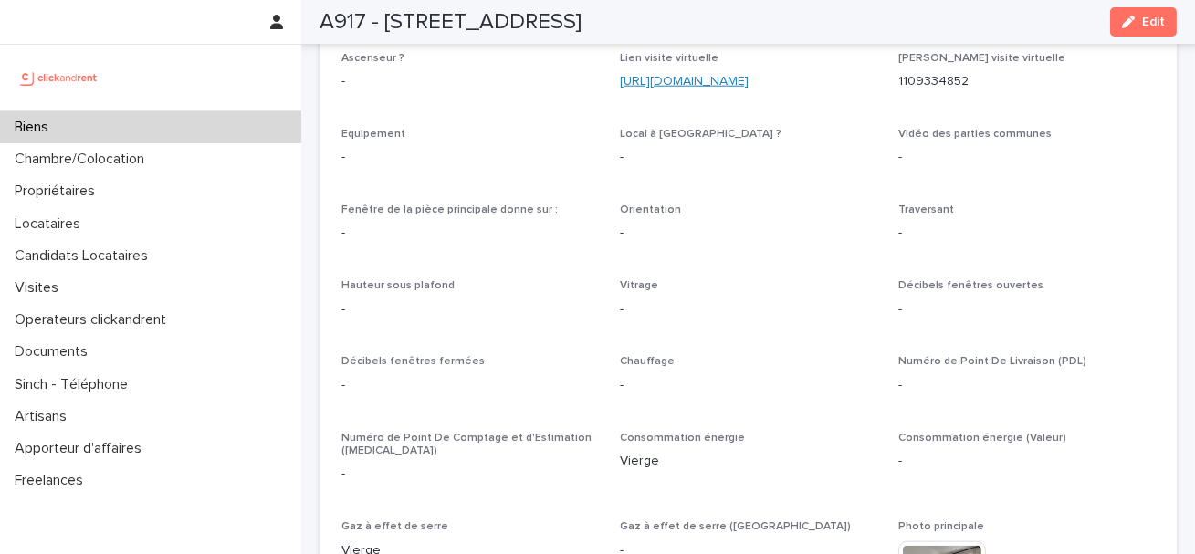
click at [648, 75] on link "[URL][DOMAIN_NAME]" at bounding box center [684, 81] width 129 height 13
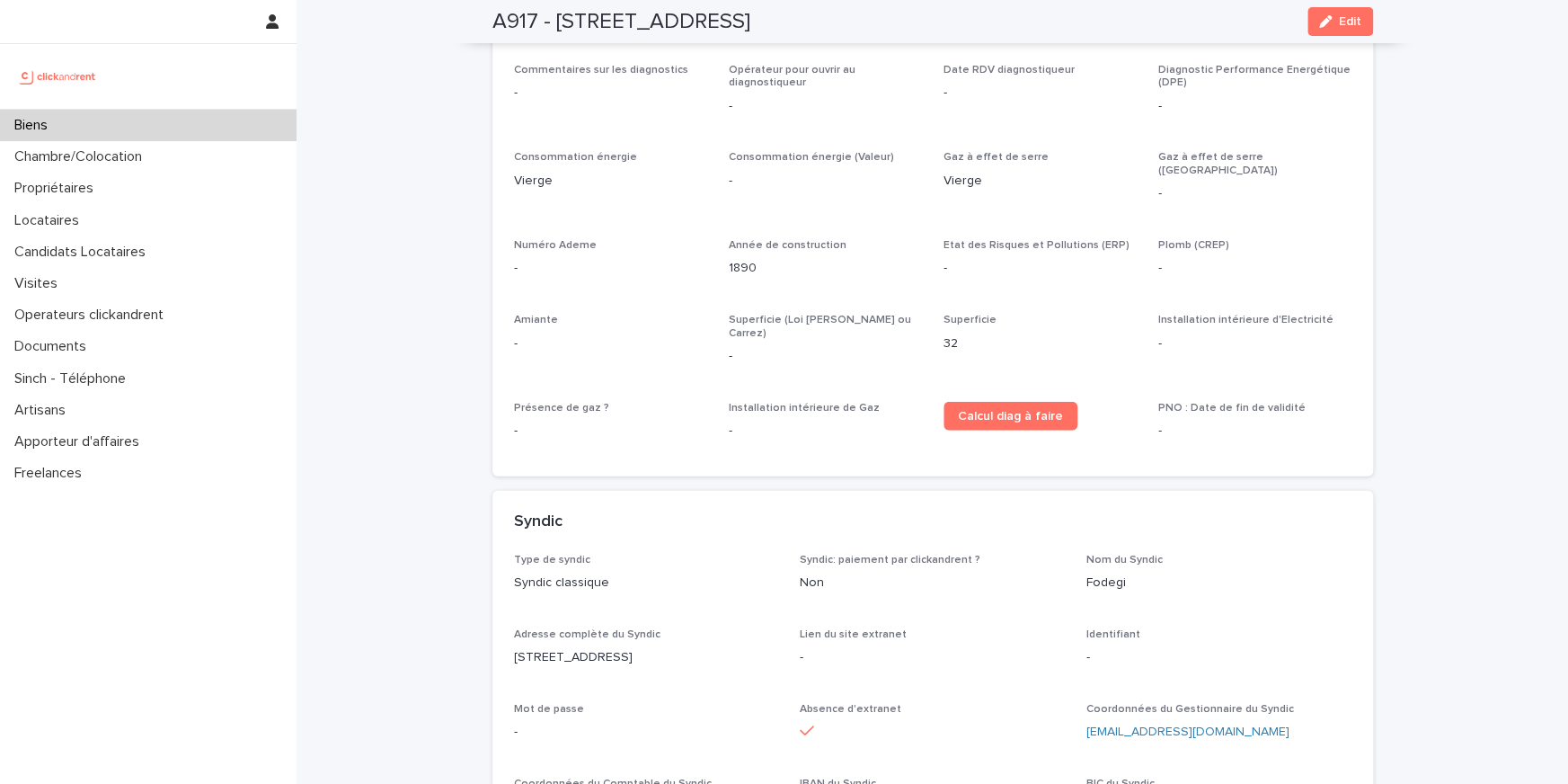
scroll to position [5016, 0]
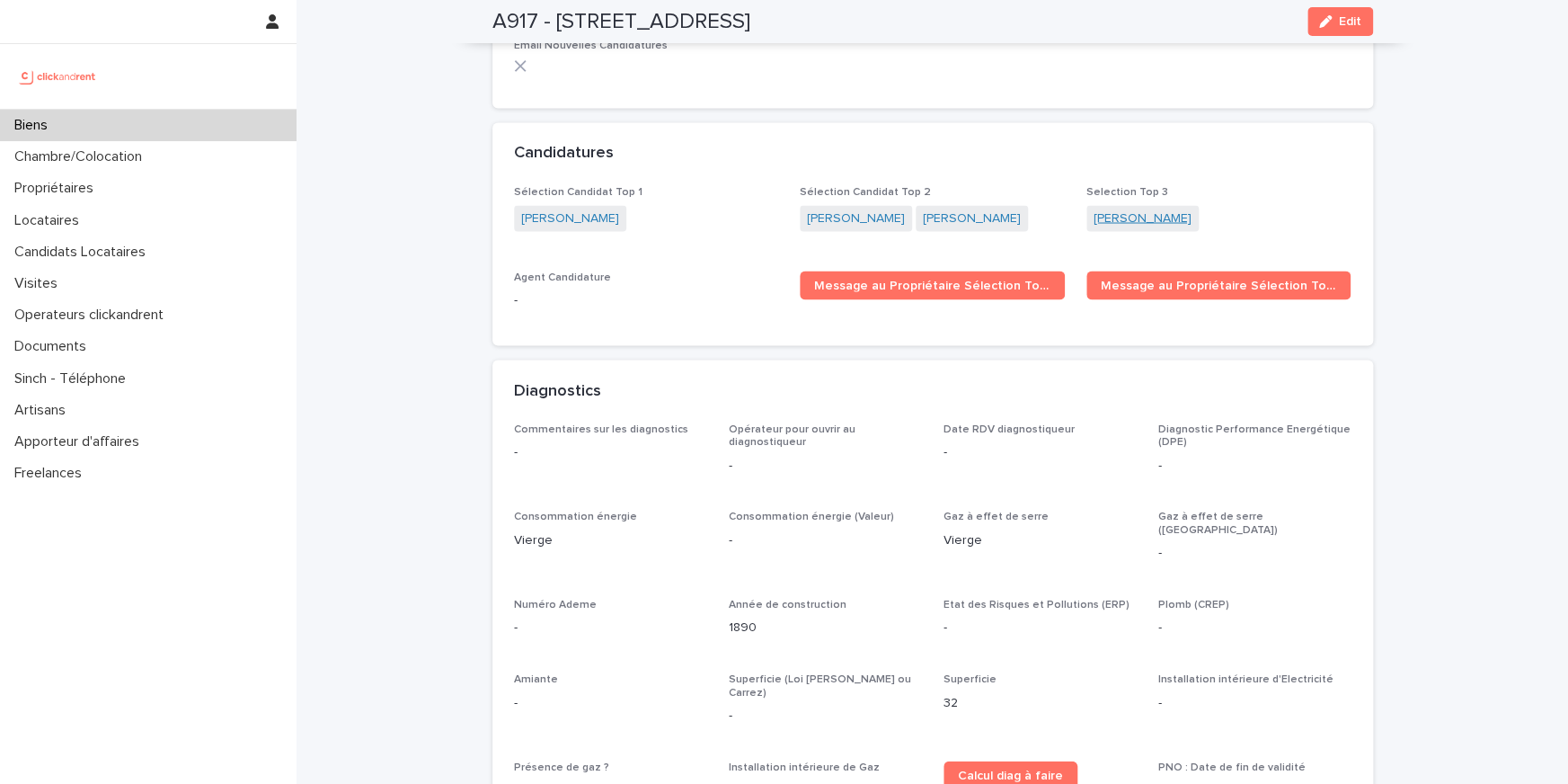
click at [1113, 209] on link "[PERSON_NAME]" at bounding box center [1142, 218] width 97 height 19
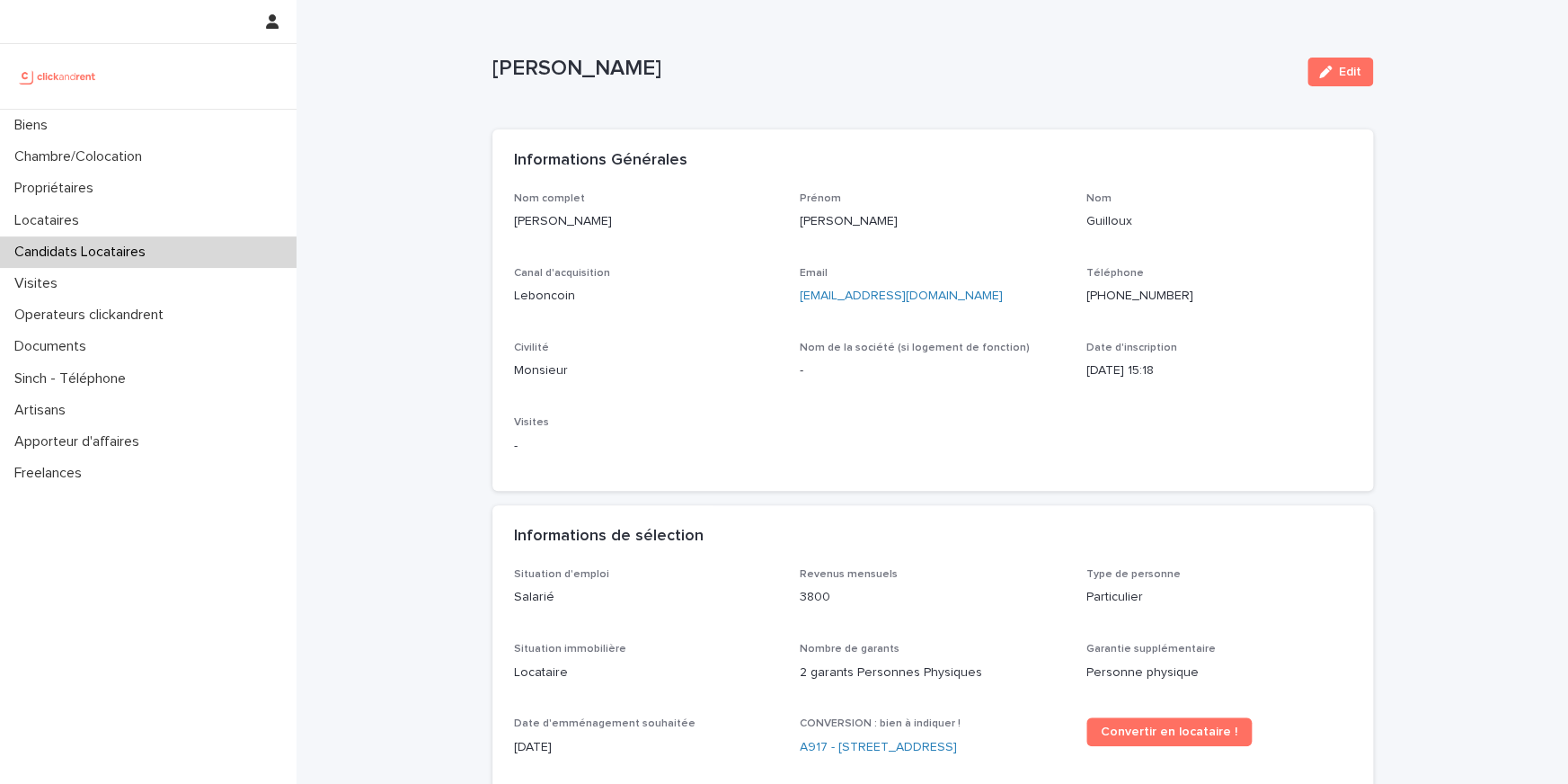
click at [1142, 299] on p "[PHONE_NUMBER]" at bounding box center [1218, 295] width 265 height 19
copy p "[PHONE_NUMBER]"
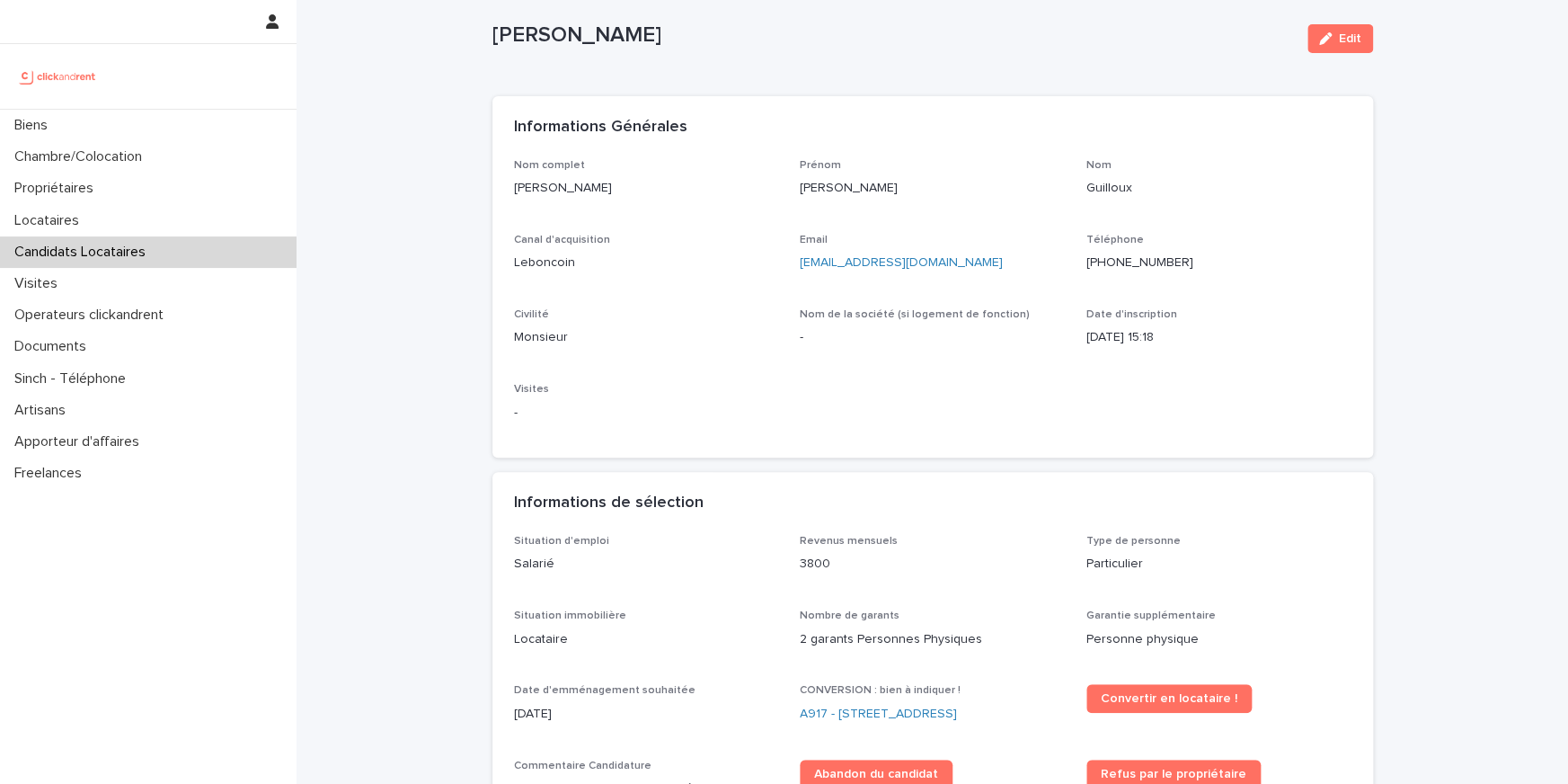
click at [840, 295] on div "Nom complet [PERSON_NAME] Prénom [PERSON_NAME] Canal d'acquisition Leboncoin Em…" at bounding box center [932, 298] width 838 height 278
click at [840, 306] on div "Nom complet [PERSON_NAME] Prénom [PERSON_NAME] Canal d'acquisition Leboncoin Em…" at bounding box center [932, 298] width 838 height 278
click at [1115, 273] on div "Téléphone +33664537218" at bounding box center [1218, 260] width 265 height 53
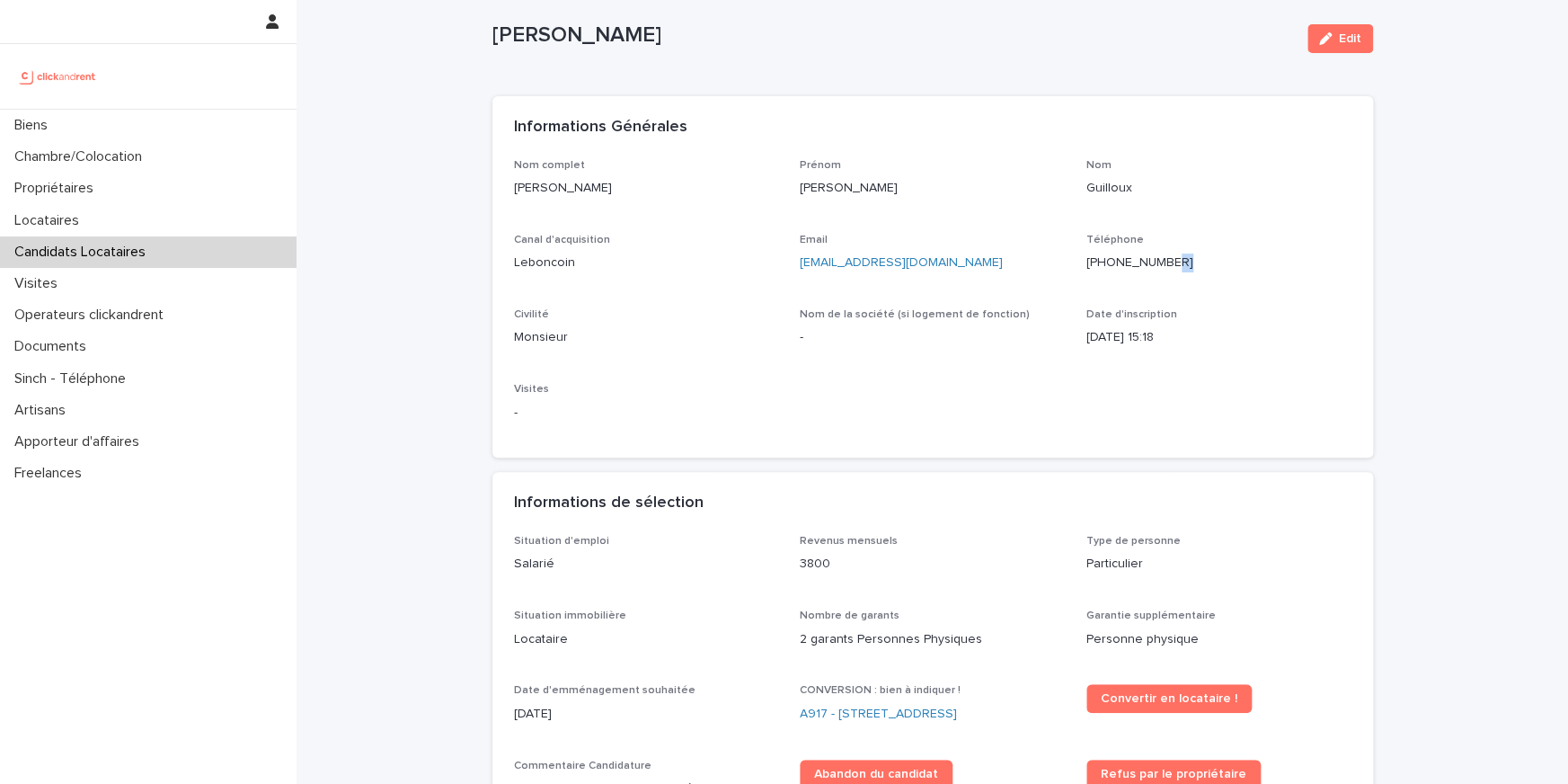
click at [1115, 273] on div "Téléphone +33664537218" at bounding box center [1218, 260] width 265 height 53
click at [1115, 271] on p "+33664537218" at bounding box center [1218, 262] width 265 height 19
copy p "+33664537218"
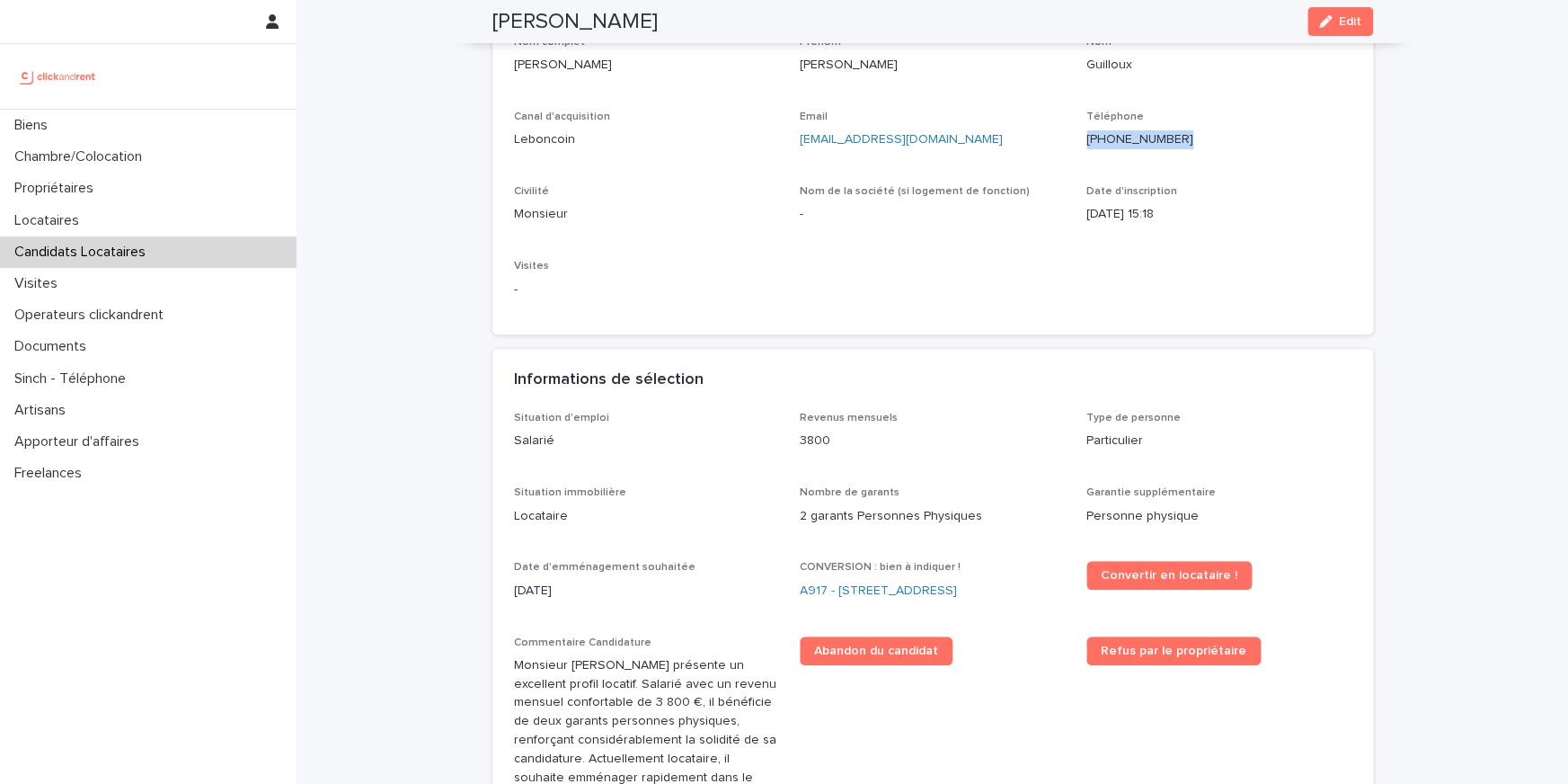
scroll to position [153, 0]
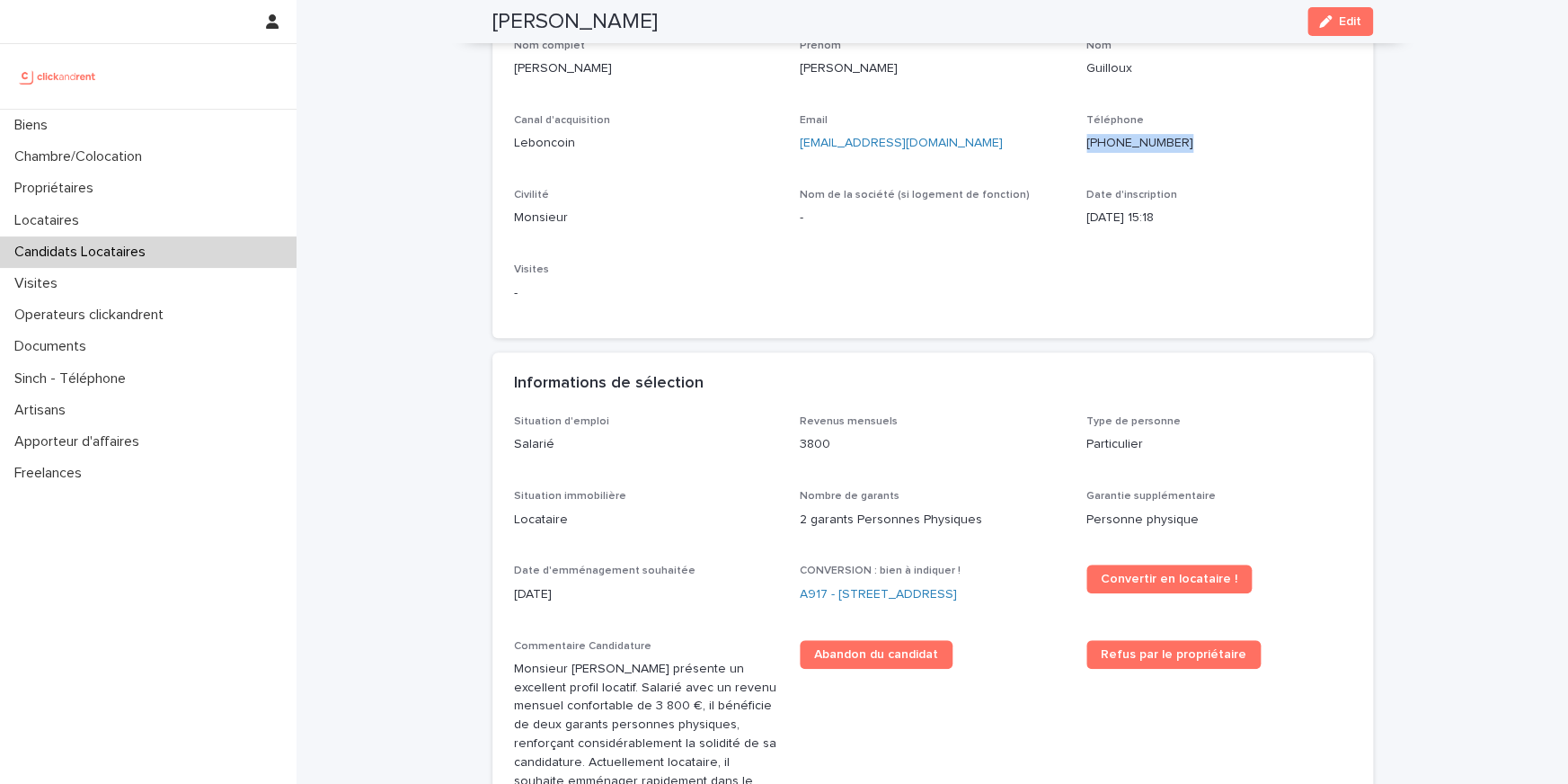
click at [1135, 150] on p "+33664537218" at bounding box center [1218, 143] width 265 height 19
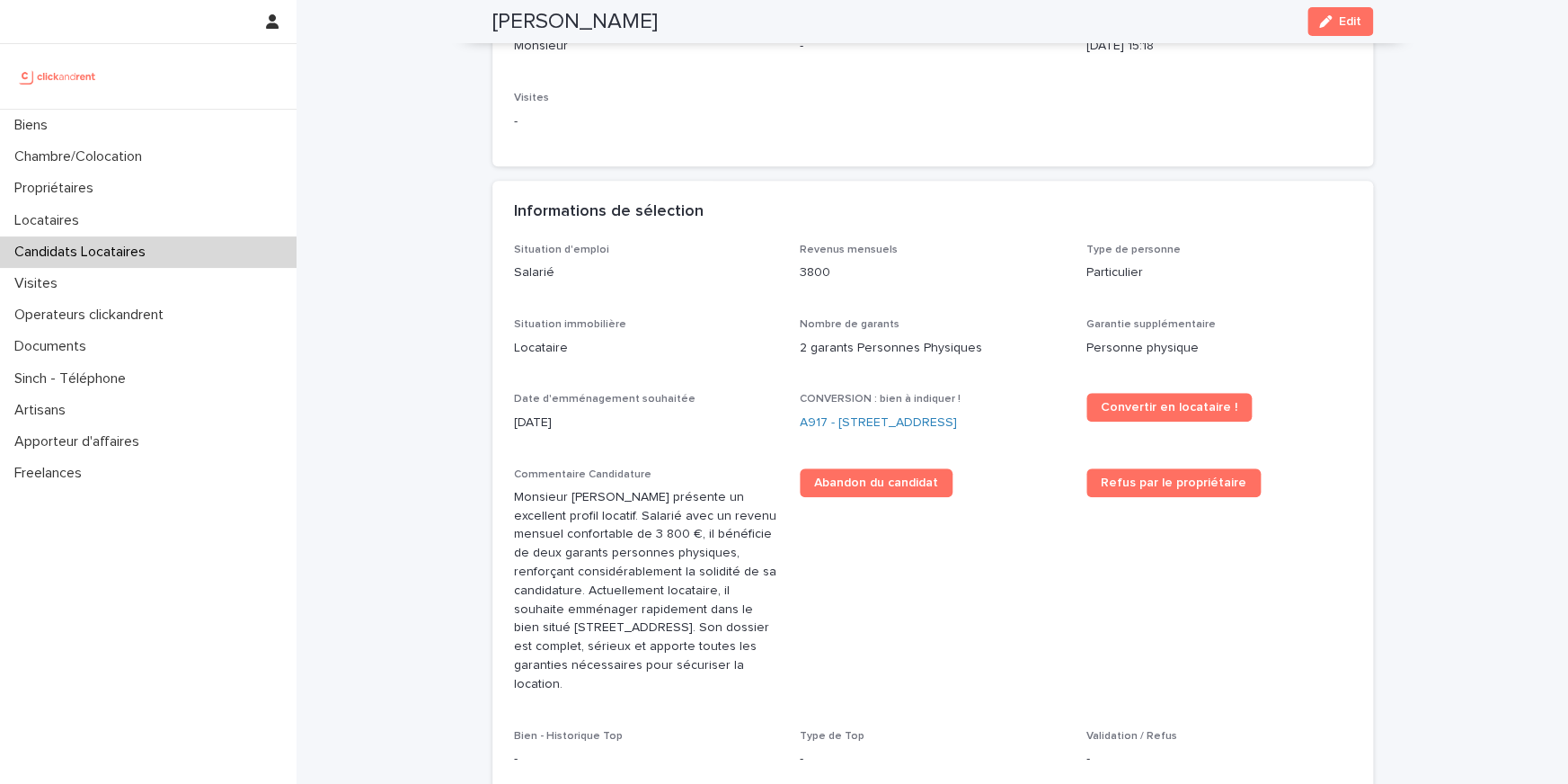
scroll to position [345, 0]
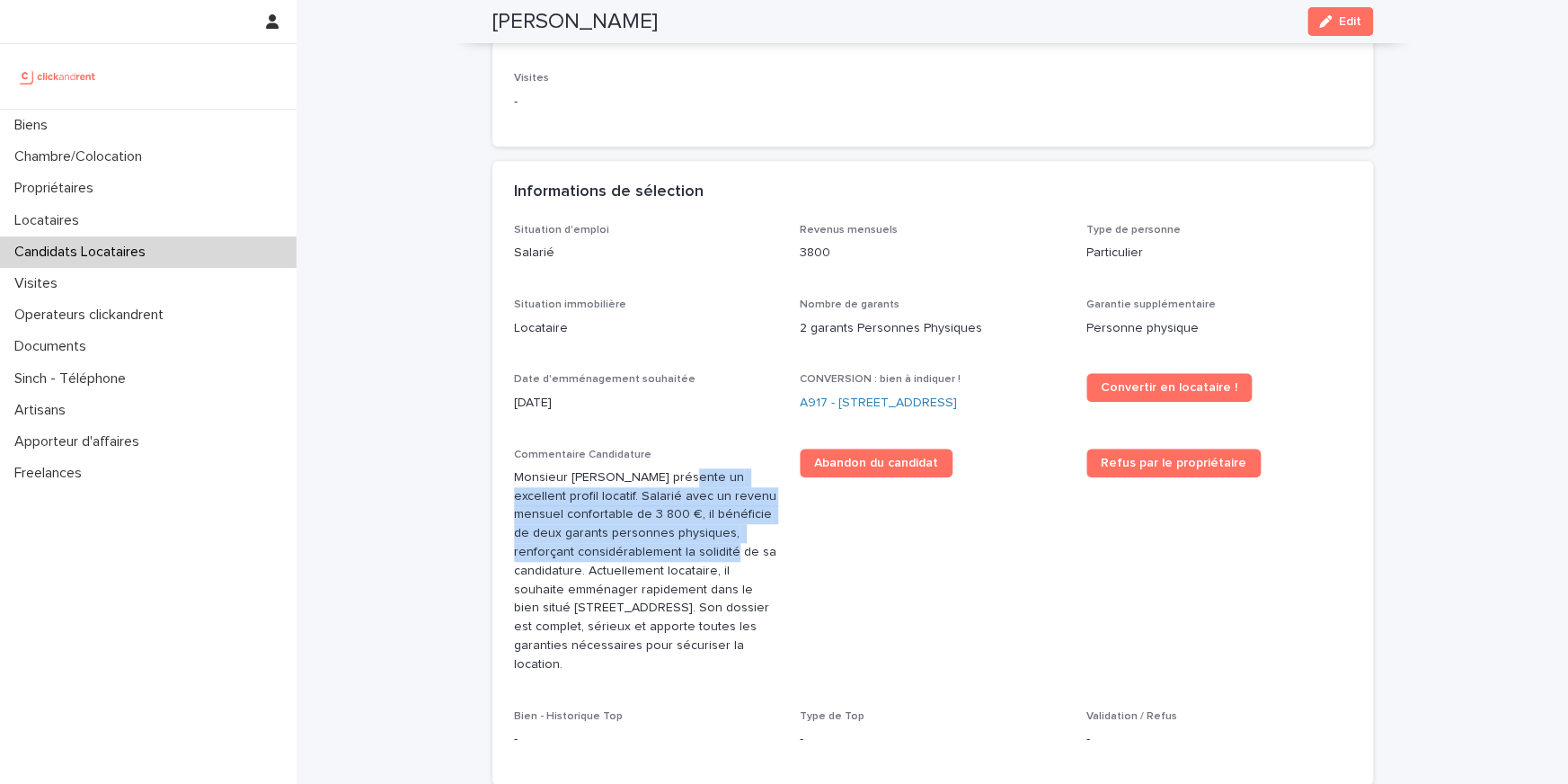
drag, startPoint x: 667, startPoint y: 476, endPoint x: 667, endPoint y: 556, distance: 80.0
click at [667, 556] on p "Monsieur Yaël Guilloux présente un excellent profil locatif. Salarié avec un re…" at bounding box center [646, 571] width 265 height 206
click at [681, 498] on p "Monsieur Yaël Guilloux présente un excellent profil locatif. Salarié avec un re…" at bounding box center [646, 571] width 265 height 206
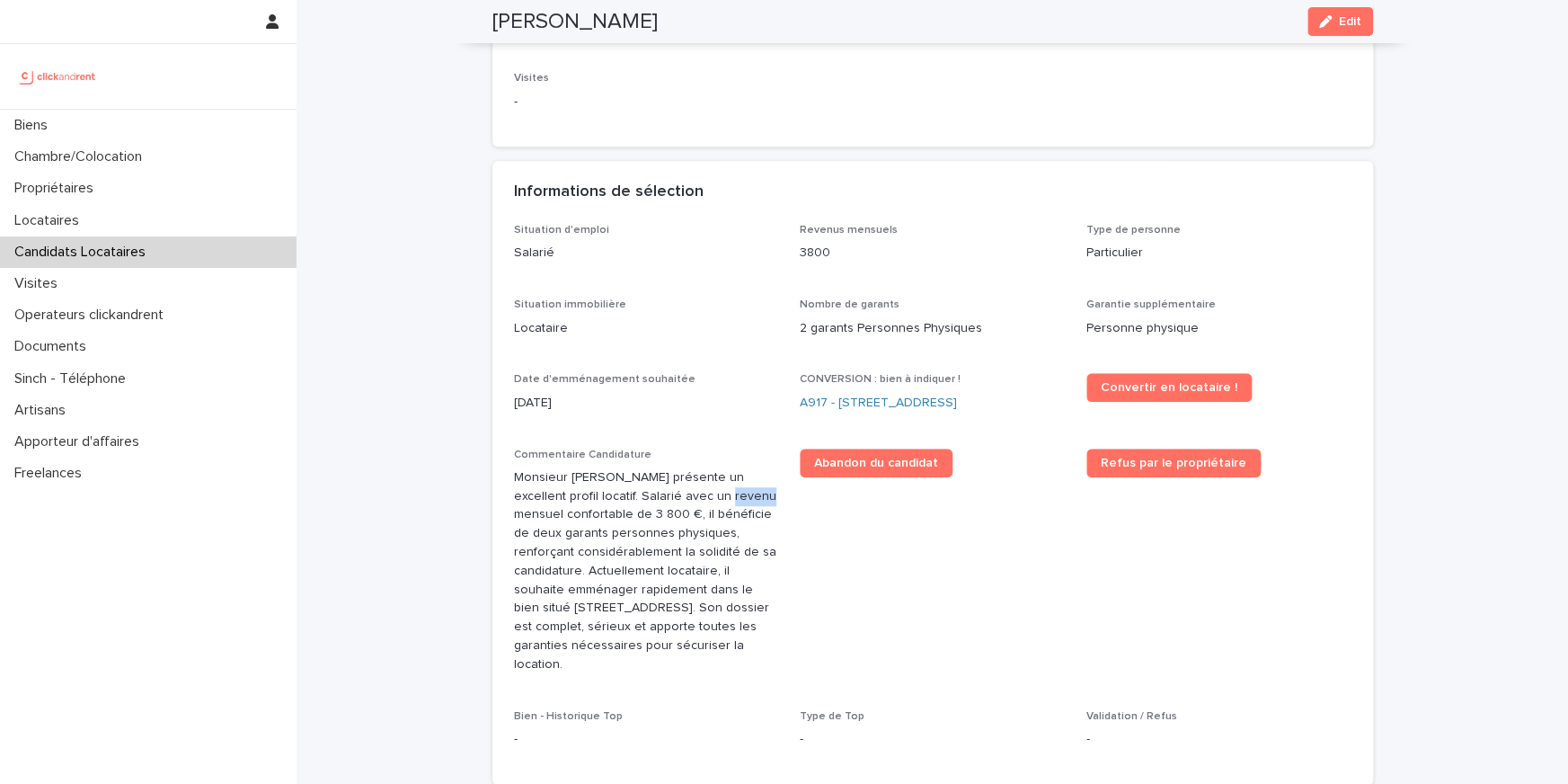
click at [681, 498] on p "Monsieur Yaël Guilloux présente un excellent profil locatif. Salarié avec un re…" at bounding box center [646, 571] width 265 height 206
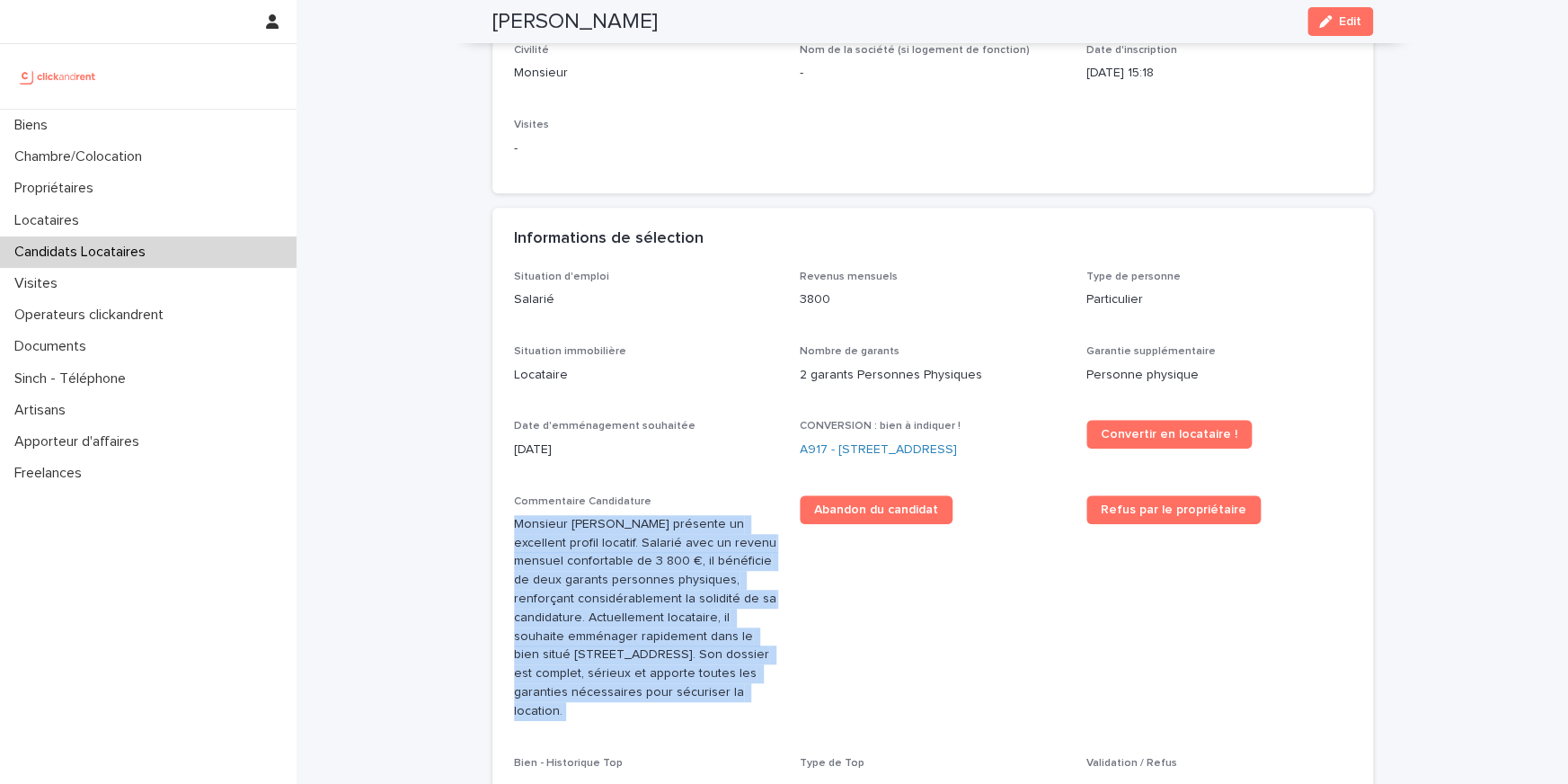
scroll to position [294, 0]
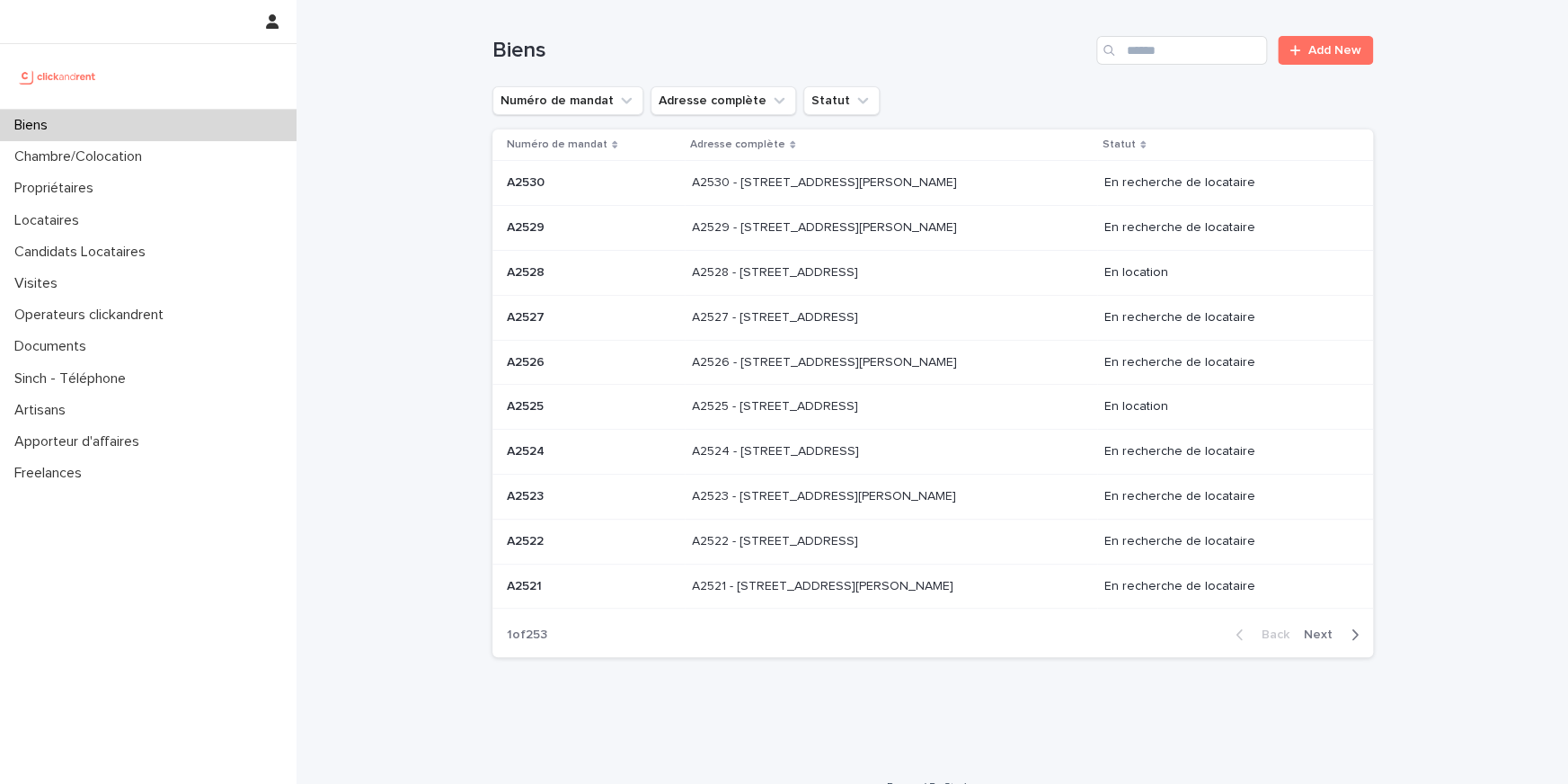
click at [170, 130] on div "Biens" at bounding box center [148, 125] width 296 height 32
click at [1211, 55] on input "Search" at bounding box center [1181, 50] width 170 height 29
click at [1169, 67] on div "Biens Add New" at bounding box center [932, 43] width 880 height 87
click at [1159, 52] on input "Search" at bounding box center [1181, 50] width 170 height 29
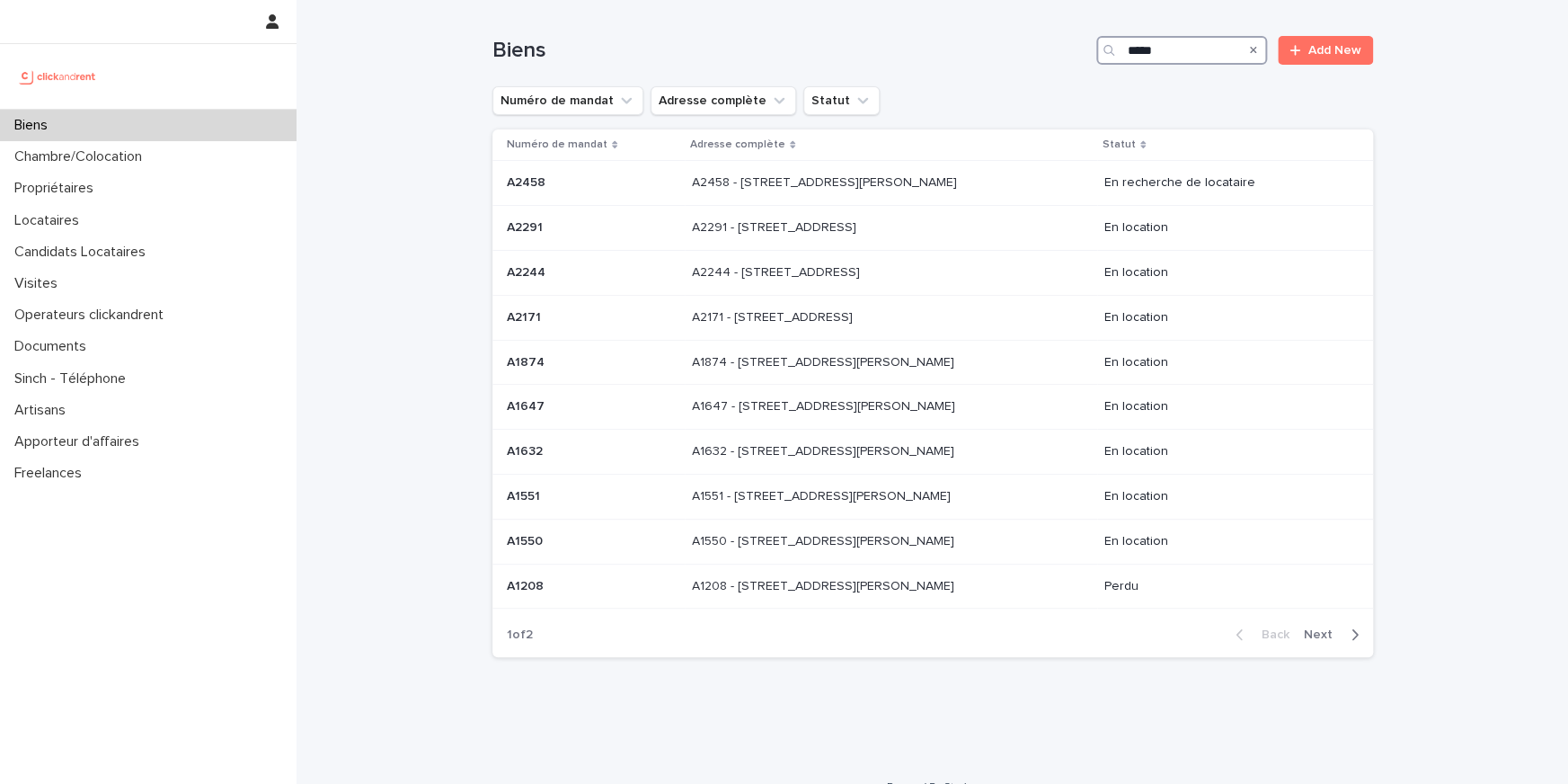
type input "*****"
click at [134, 182] on div "Propriétaires" at bounding box center [148, 188] width 296 height 32
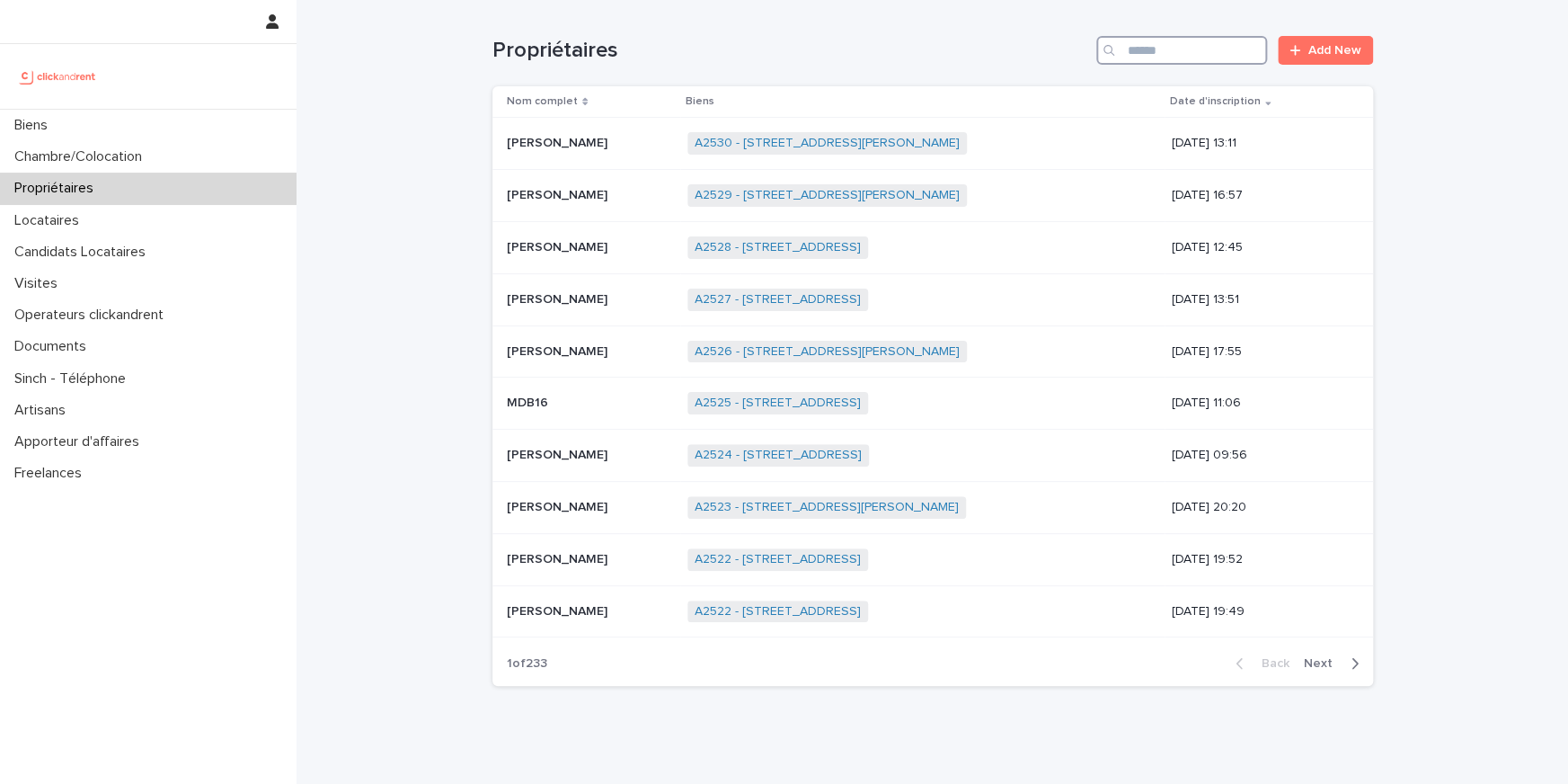
click at [1163, 57] on input "Search" at bounding box center [1181, 50] width 170 height 29
paste input "**********"
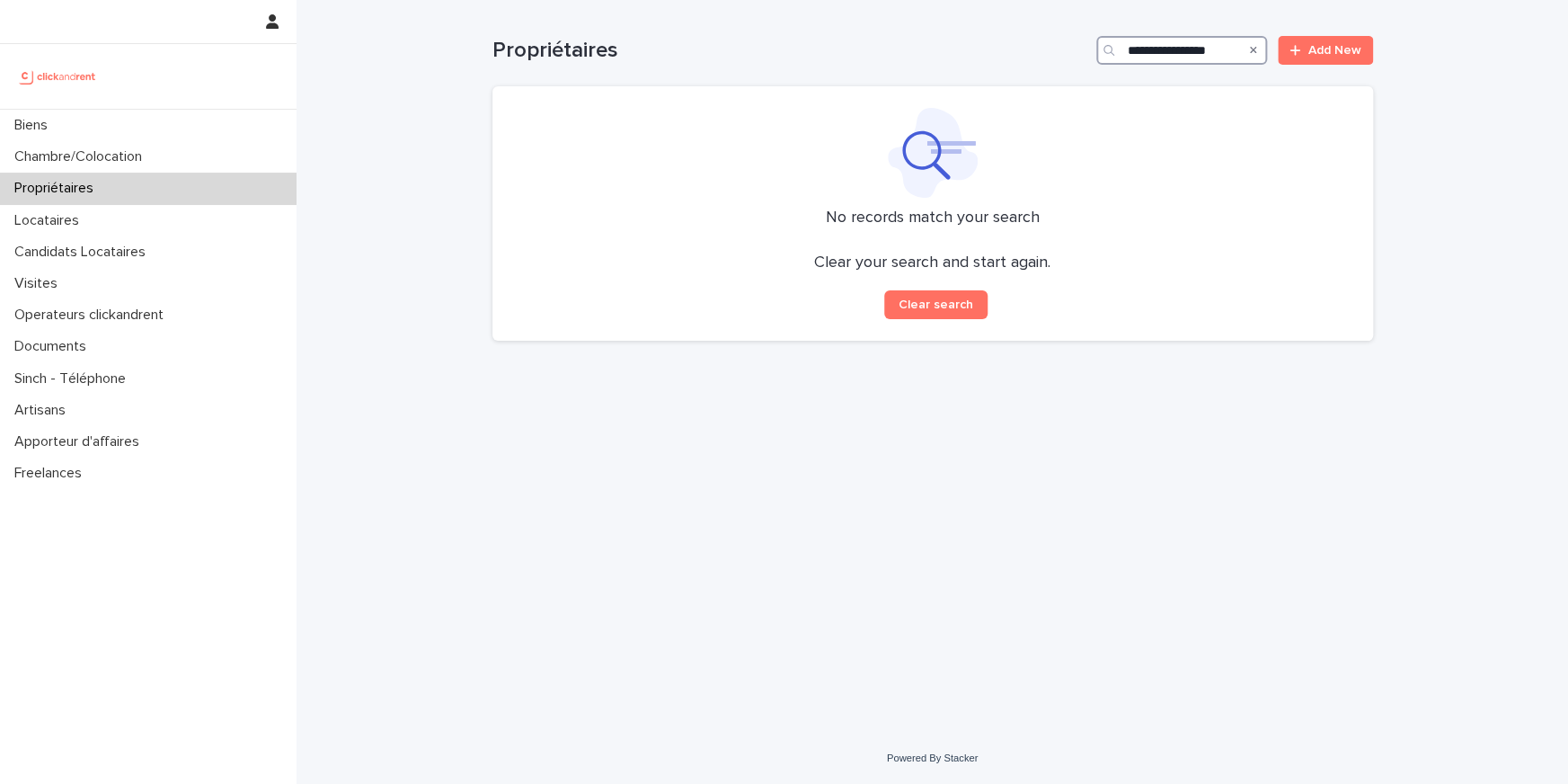
click at [1149, 41] on input "**********" at bounding box center [1181, 50] width 170 height 29
click at [1151, 41] on input "**********" at bounding box center [1181, 50] width 170 height 29
click at [1152, 44] on input "**********" at bounding box center [1181, 50] width 170 height 29
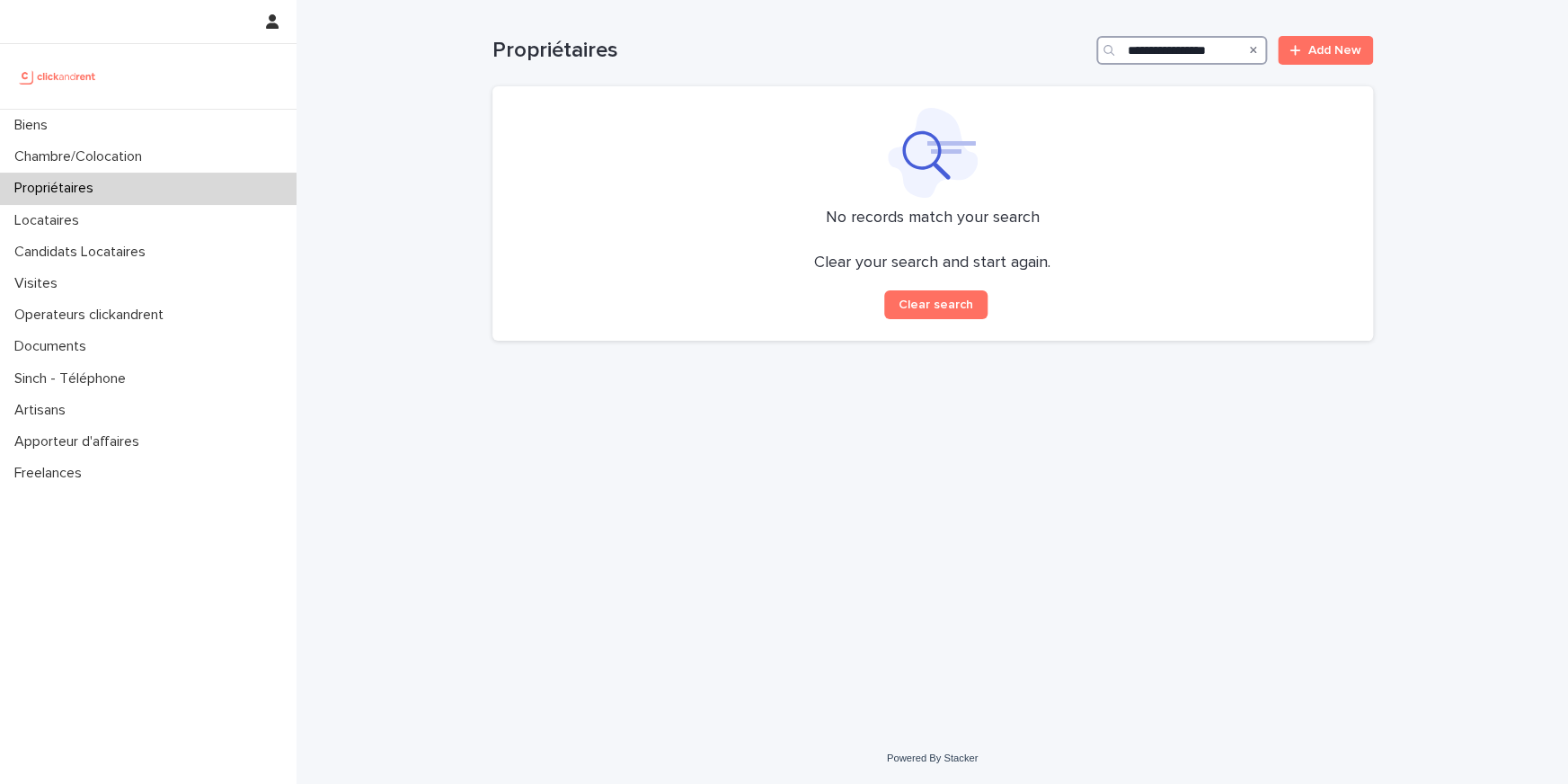
click at [1152, 44] on input "**********" at bounding box center [1181, 50] width 170 height 29
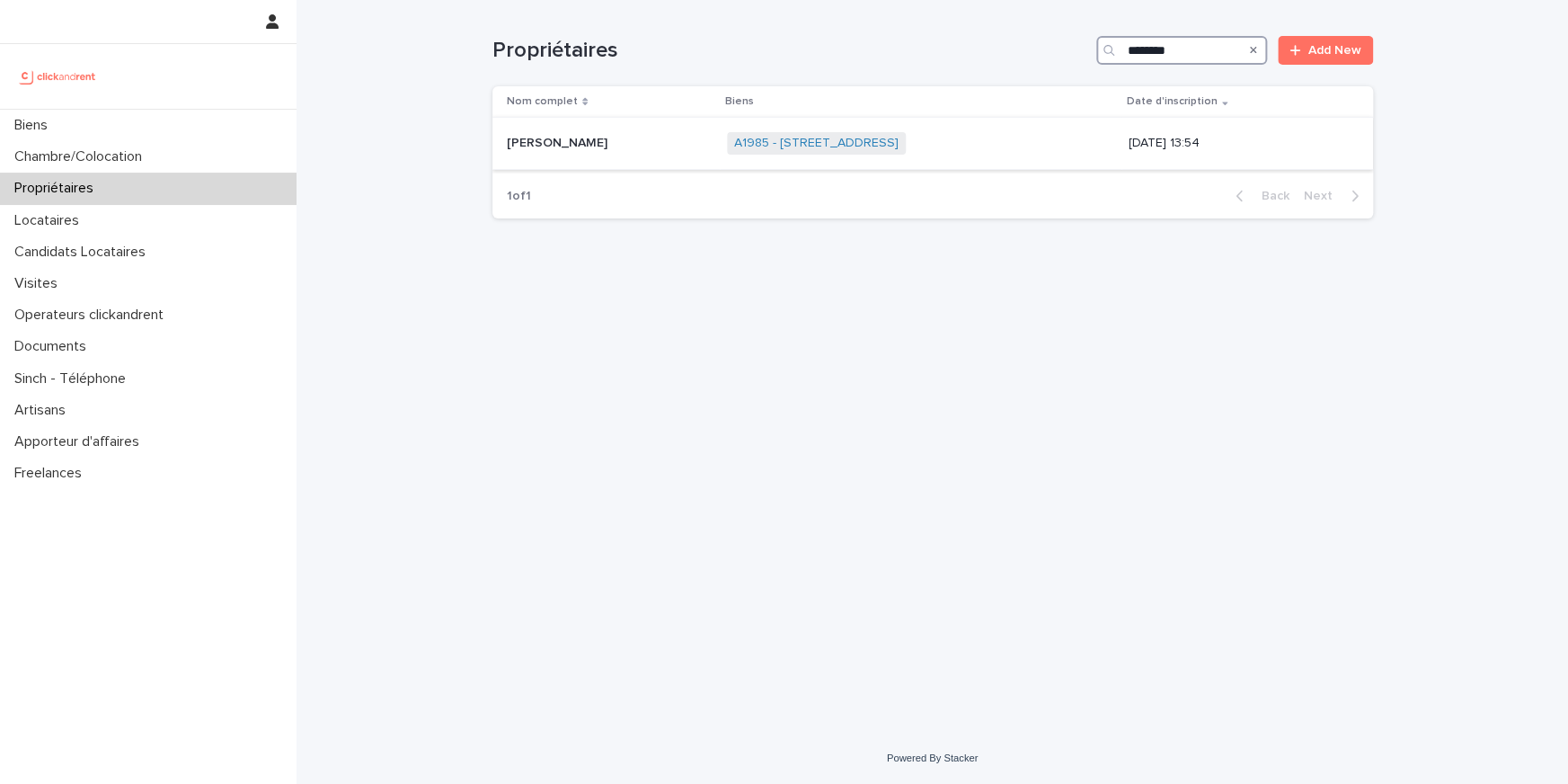
type input "********"
click at [528, 143] on p "Mélissa Molusson" at bounding box center [559, 141] width 104 height 19
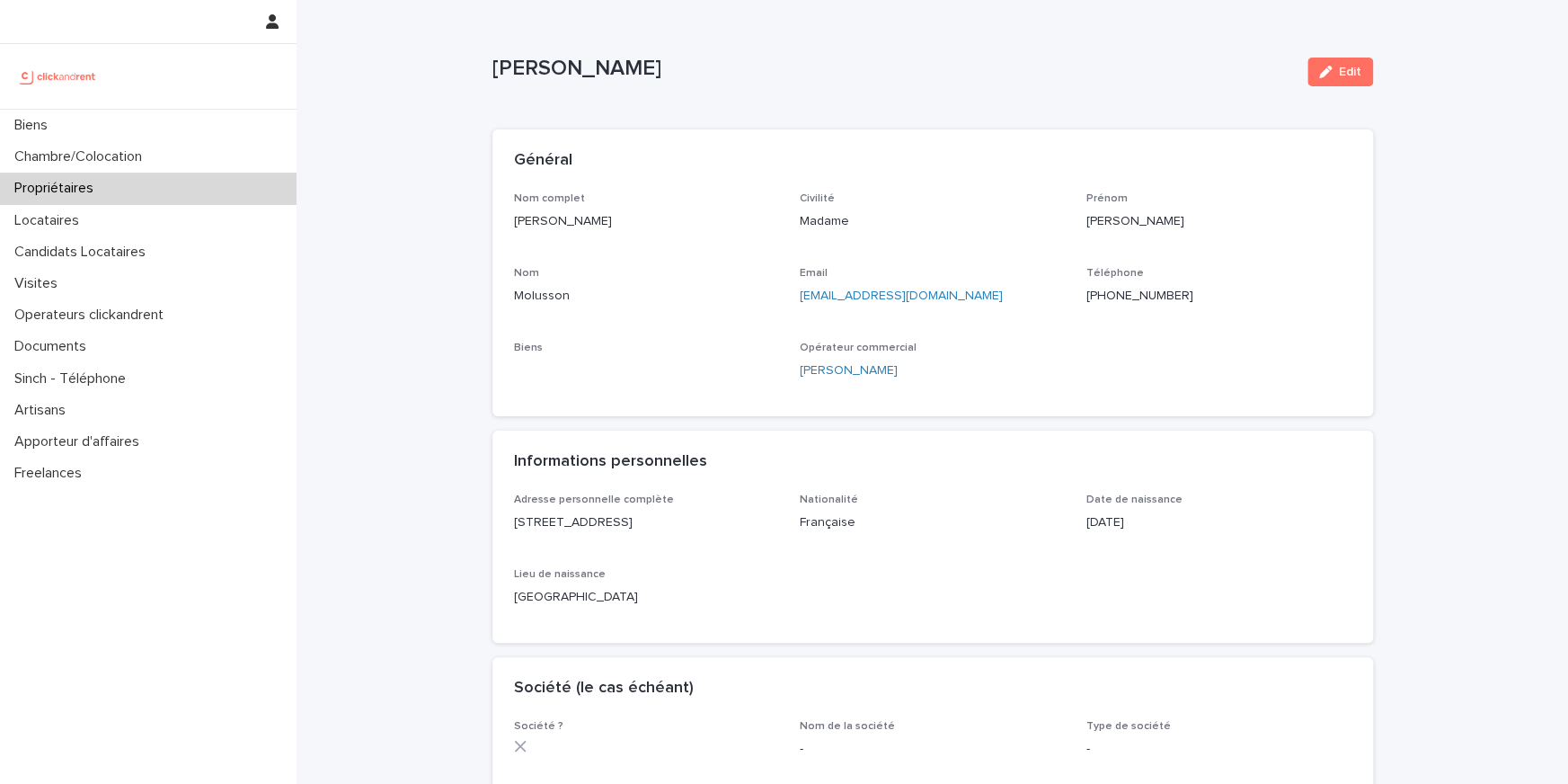
scroll to position [31, 0]
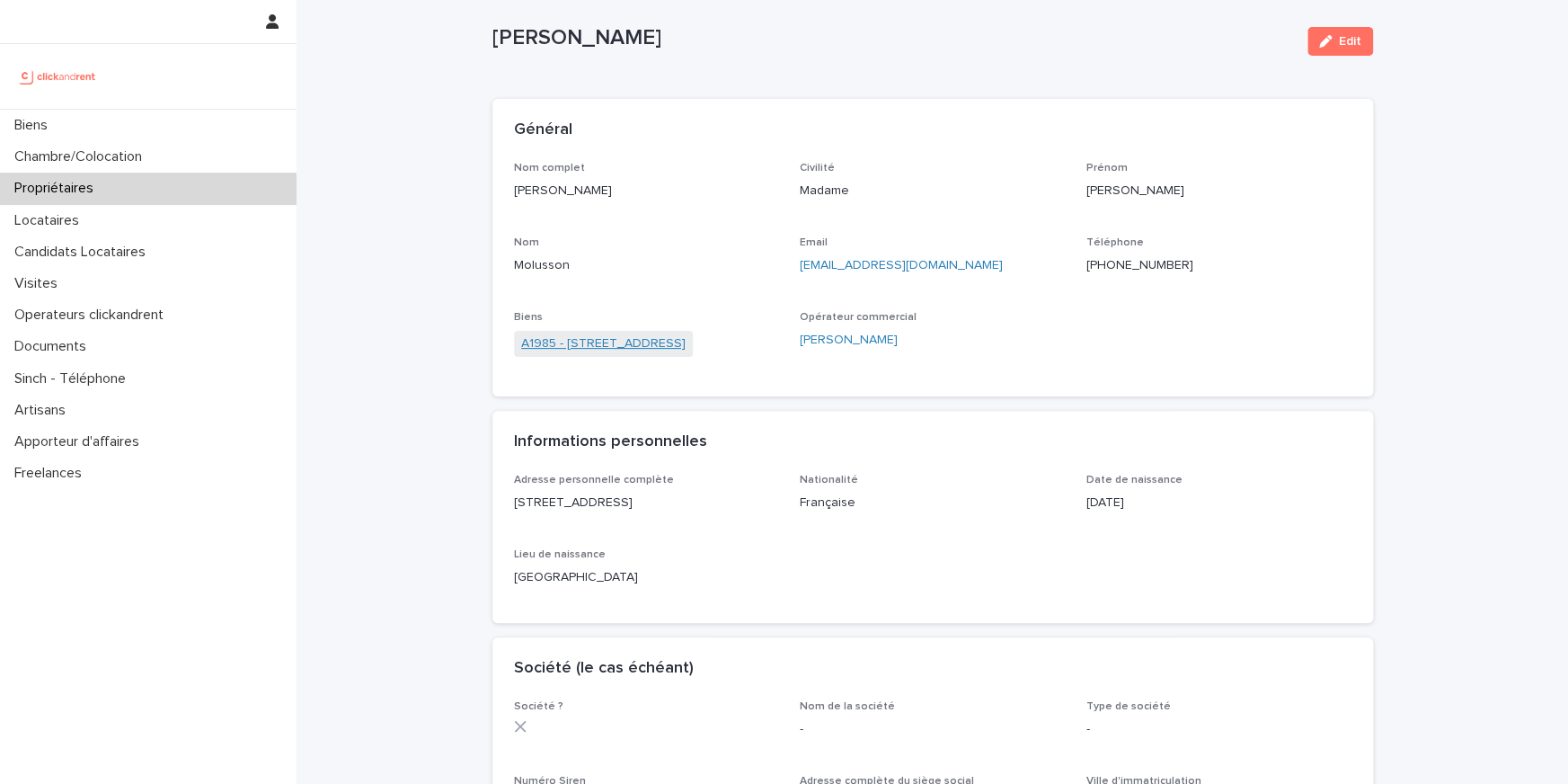
click at [645, 347] on link "A1985 - 25 Boulevard Amiral Mouchez, Le Havre 76600" at bounding box center [602, 344] width 164 height 19
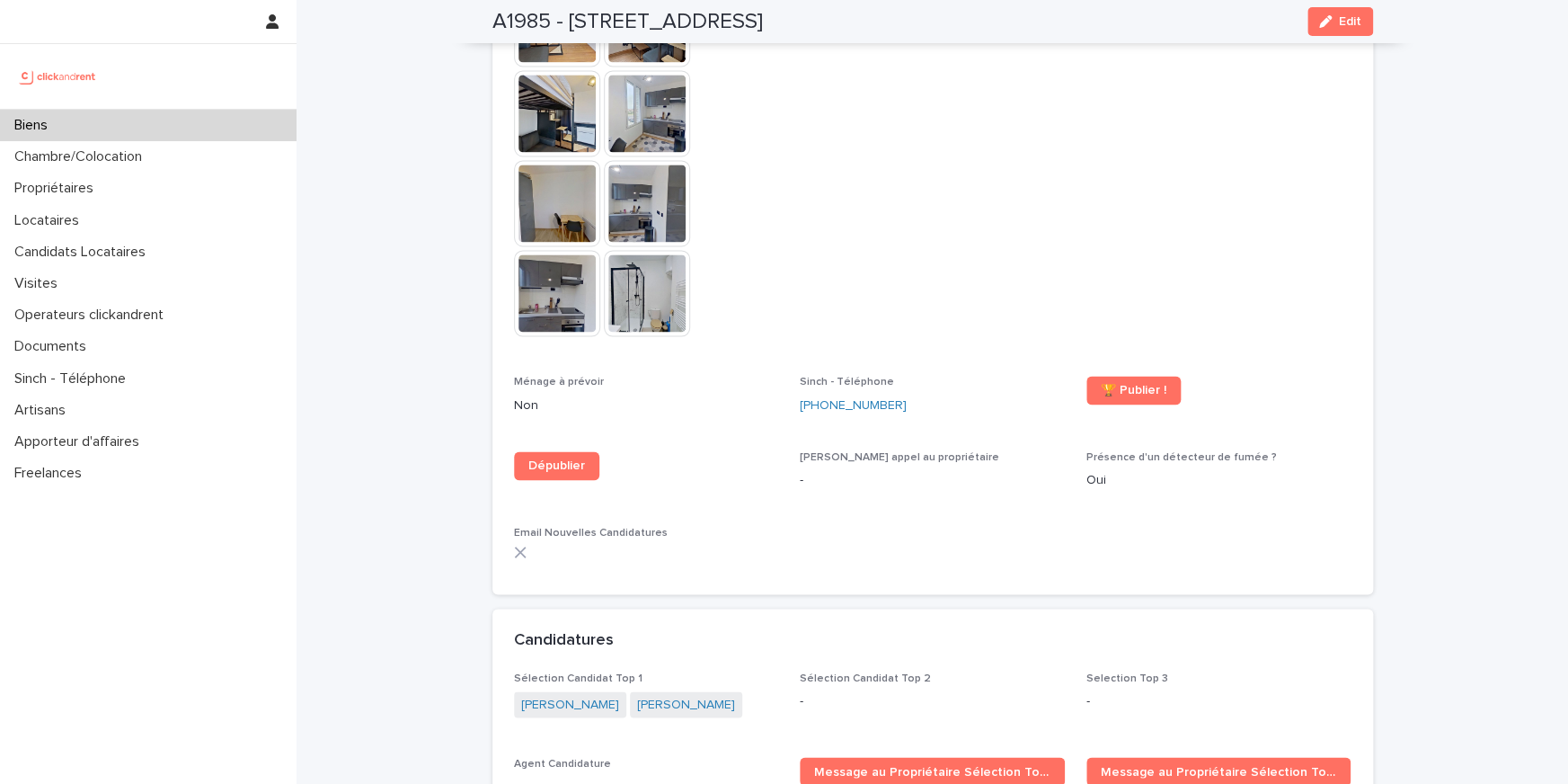
scroll to position [4746, 0]
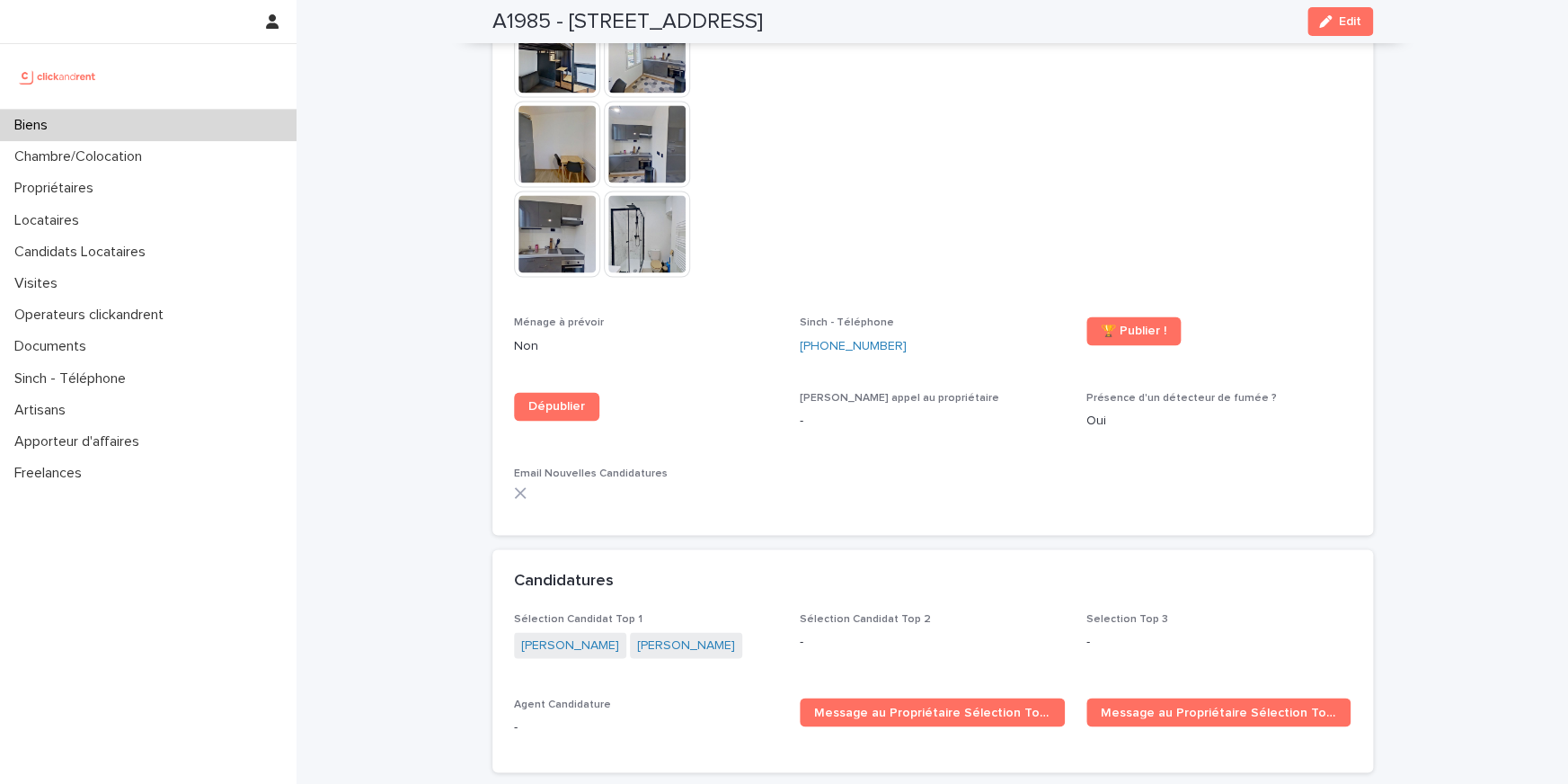
click at [654, 613] on div "Sélection Candidat Top 1 Antoine Maheu Antoine Maheu" at bounding box center [646, 644] width 265 height 64
click at [551, 635] on link "Antoine Maheu" at bounding box center [569, 644] width 97 height 19
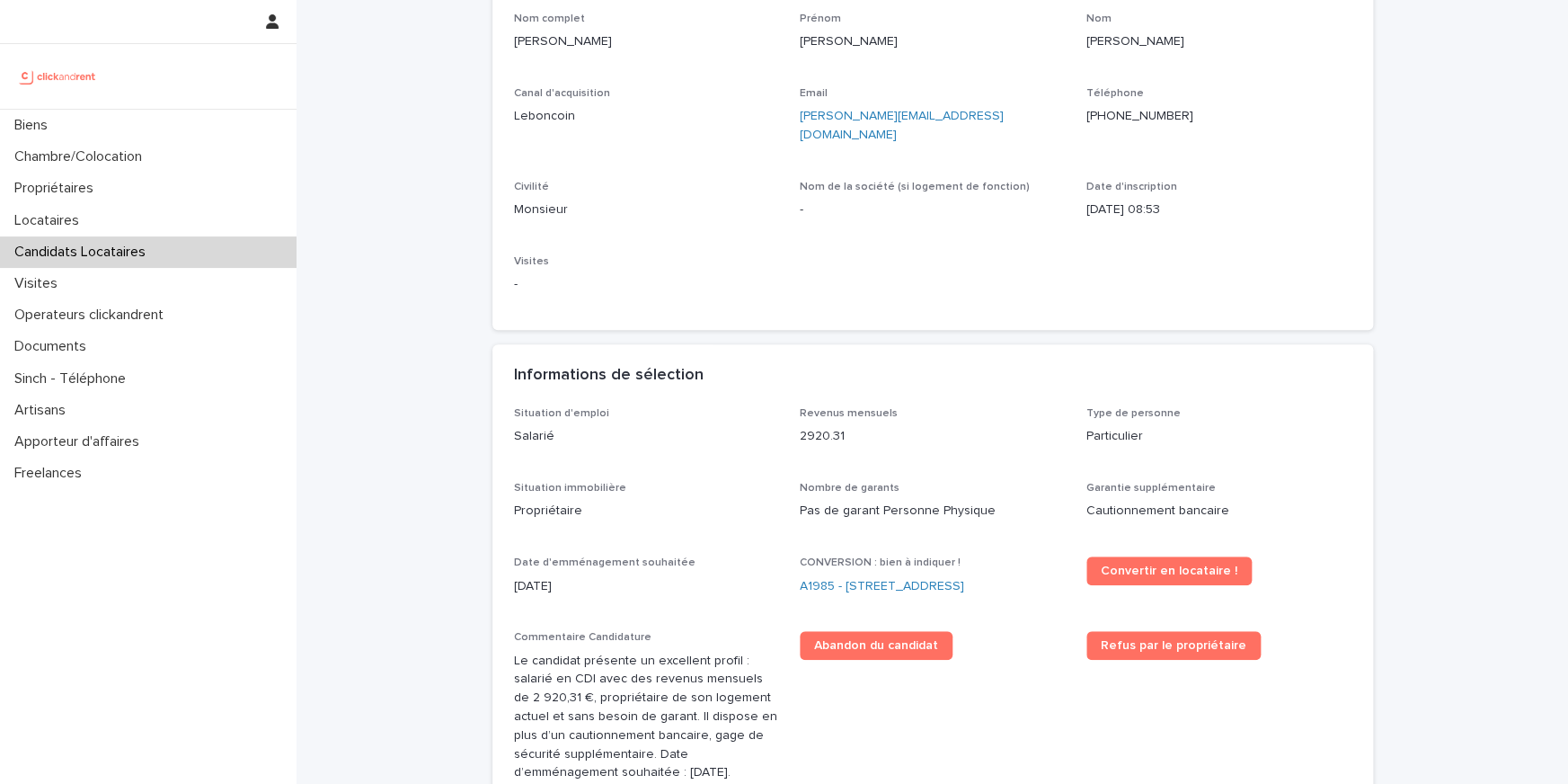
scroll to position [298, 0]
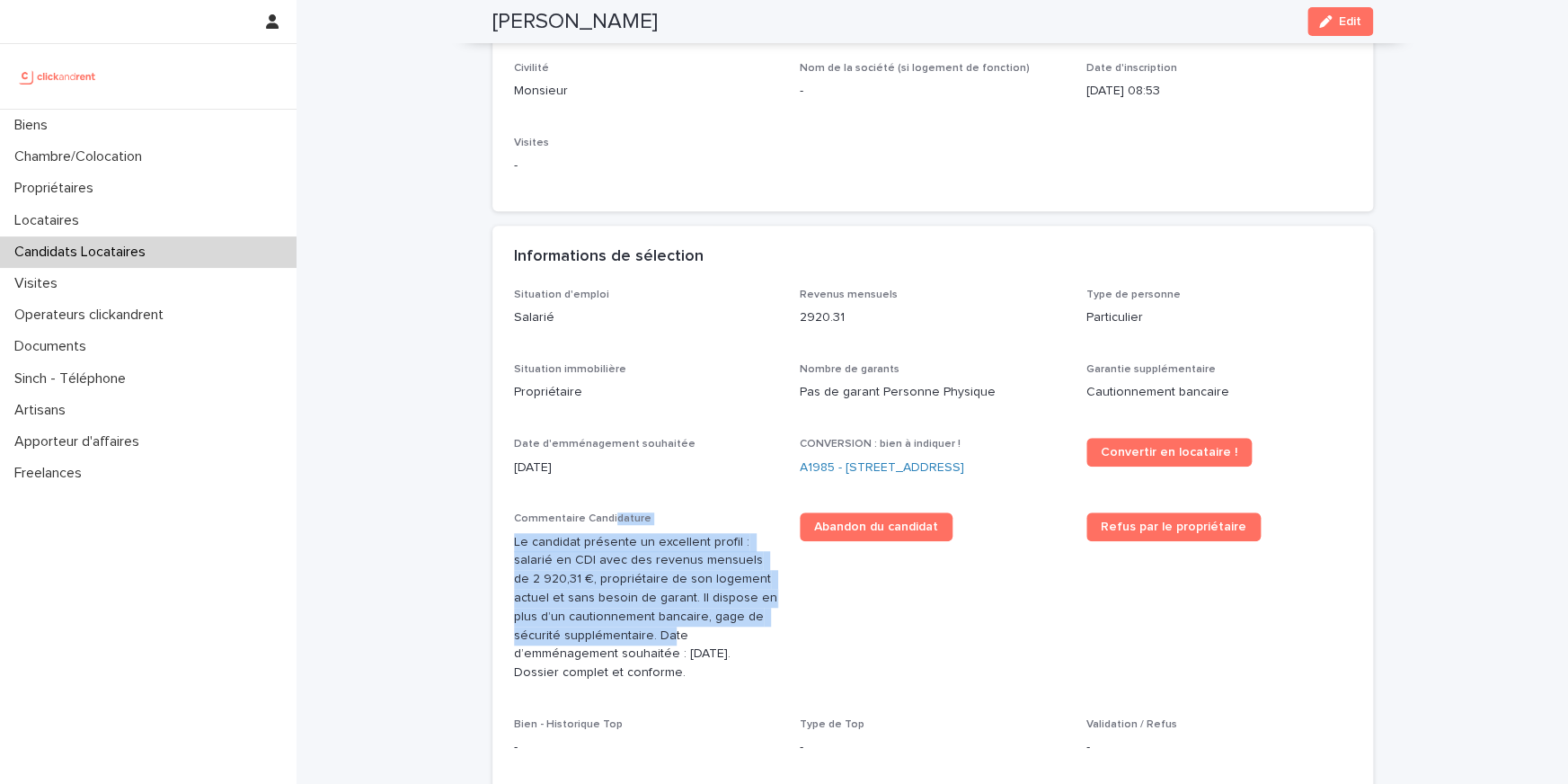
drag, startPoint x: 609, startPoint y: 520, endPoint x: 621, endPoint y: 634, distance: 114.6
click at [621, 634] on div "Commentaire Candidature Le candidat présente un excellent profil : salarié en C…" at bounding box center [646, 604] width 265 height 184
click at [621, 634] on p "Le candidat présente un excellent profil : salarié en CDI avec des revenus mens…" at bounding box center [646, 608] width 265 height 150
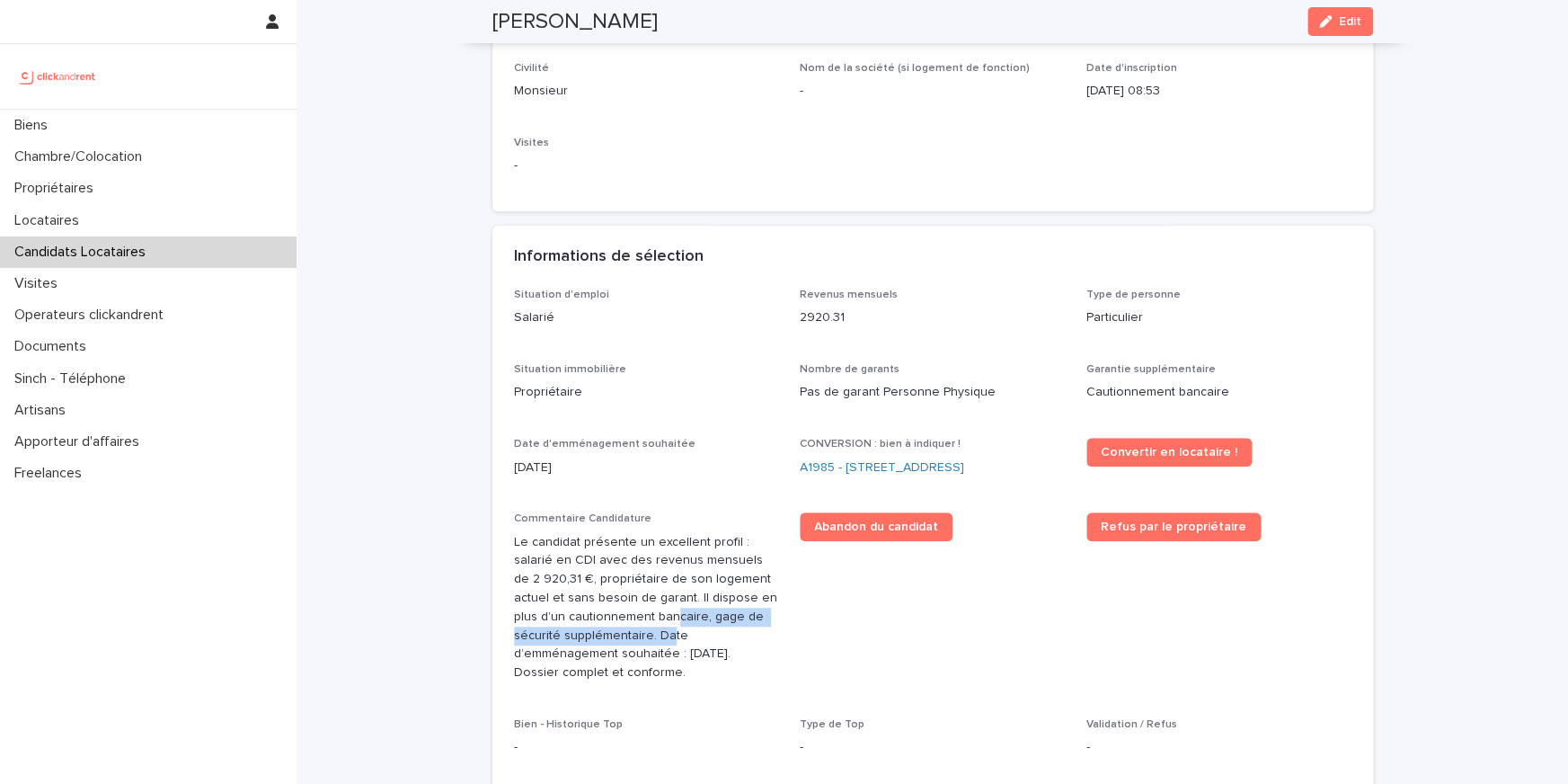
drag, startPoint x: 621, startPoint y: 634, endPoint x: 621, endPoint y: 605, distance: 29.0
click at [621, 605] on p "Le candidat présente un excellent profil : salarié en CDI avec des revenus mens…" at bounding box center [646, 608] width 265 height 150
click at [625, 594] on p "Le candidat présente un excellent profil : salarié en CDI avec des revenus mens…" at bounding box center [646, 608] width 265 height 150
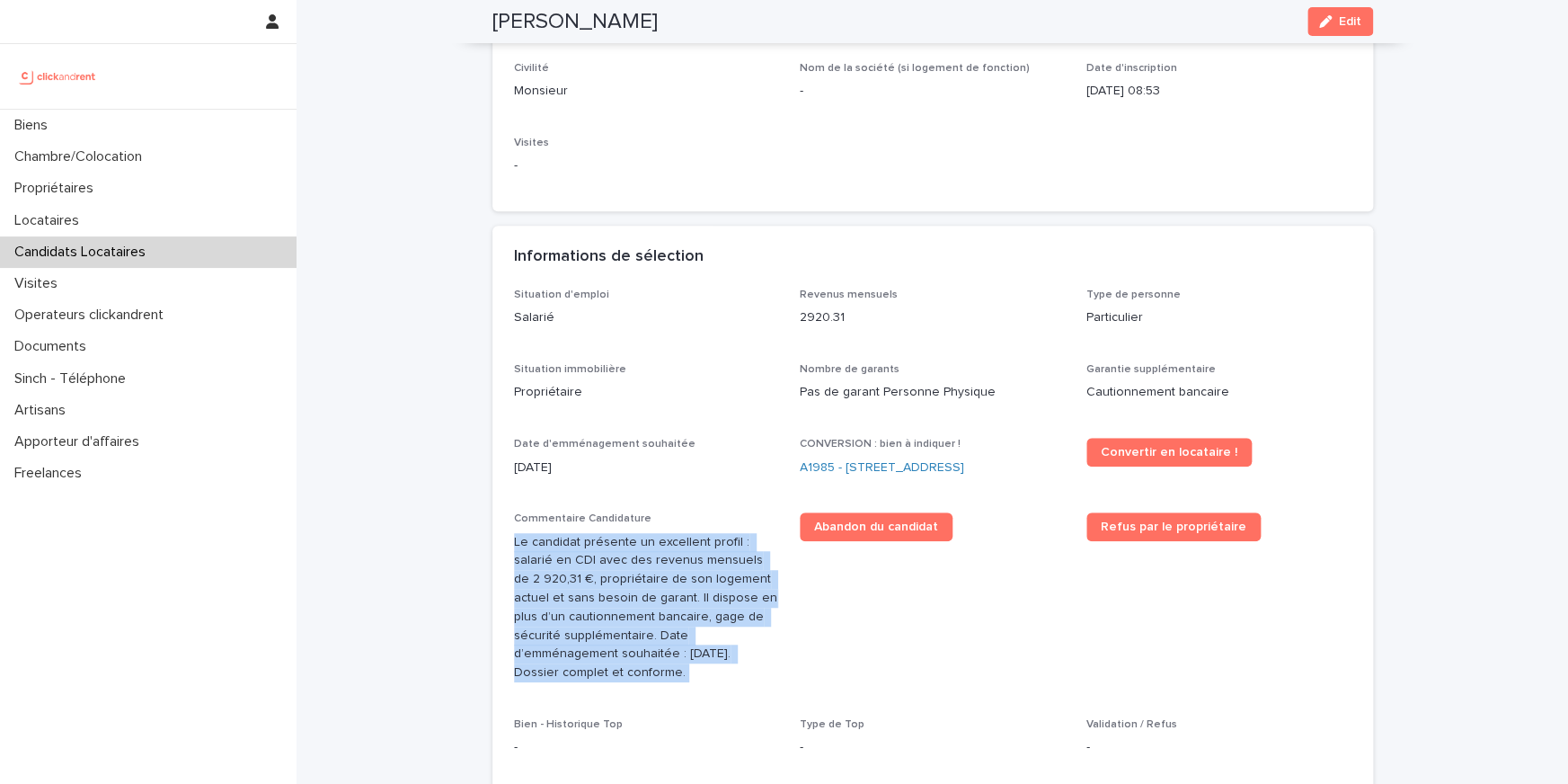
click at [625, 594] on p "Le candidat présente un excellent profil : salarié en CDI avec des revenus mens…" at bounding box center [646, 608] width 265 height 150
click at [622, 635] on p "Le candidat présente un excellent profil : salarié en CDI avec des revenus mens…" at bounding box center [646, 608] width 265 height 150
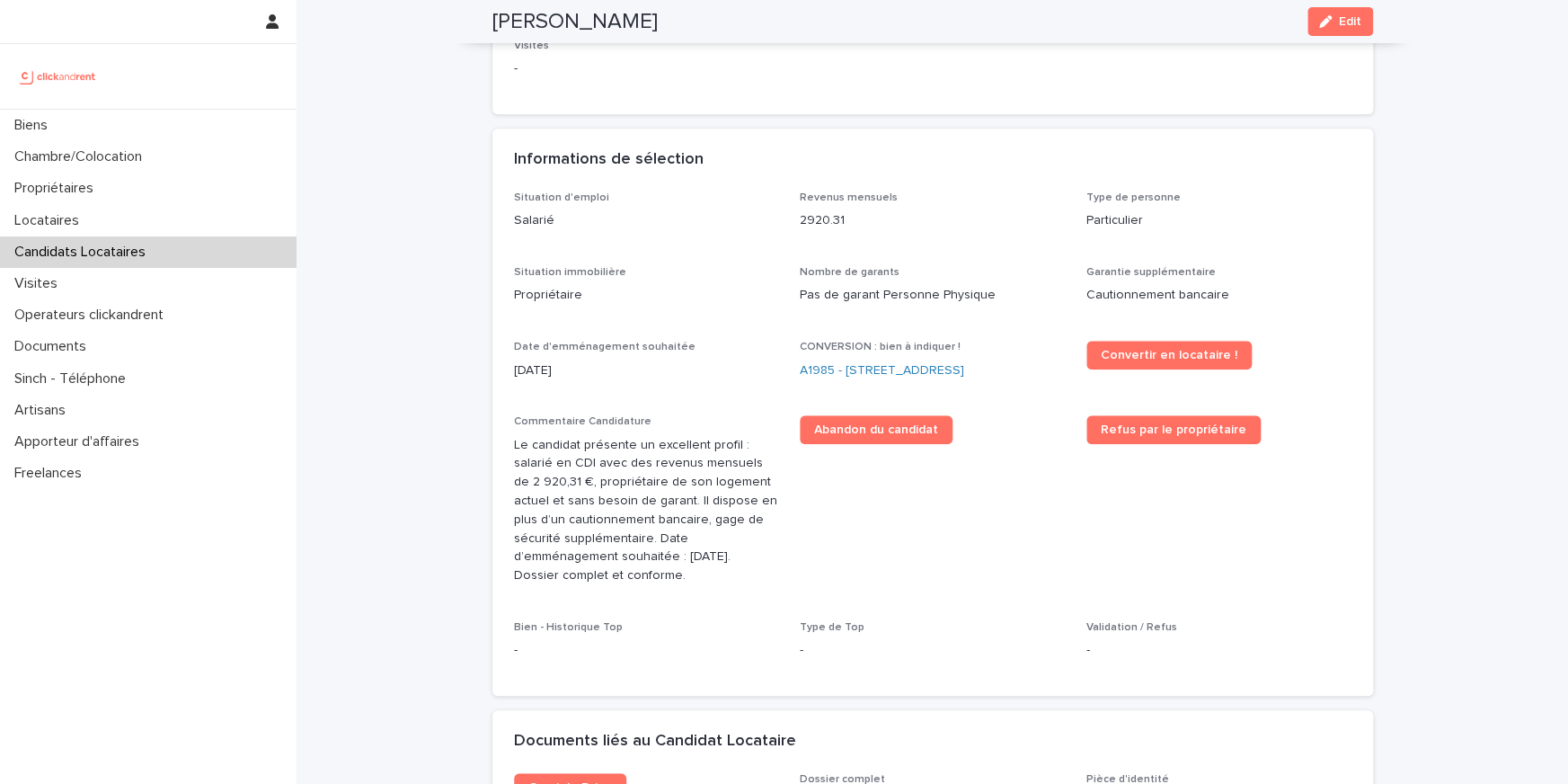
scroll to position [0, 0]
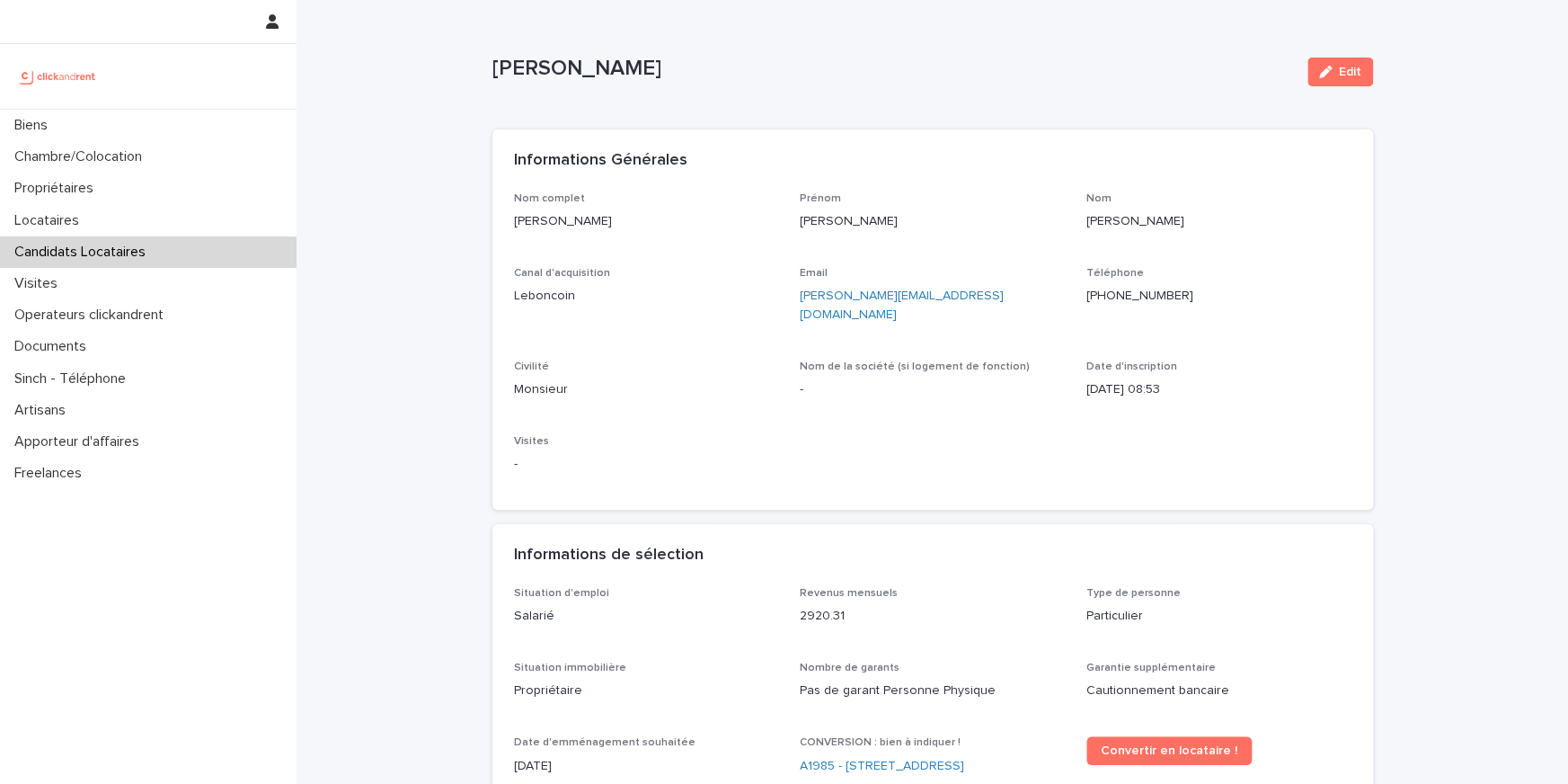
click at [558, 71] on p "Antoine Maheu" at bounding box center [892, 69] width 800 height 26
copy div "Antoine Maheu Edit Sorry, there was an error saving your record. Please try aga…"
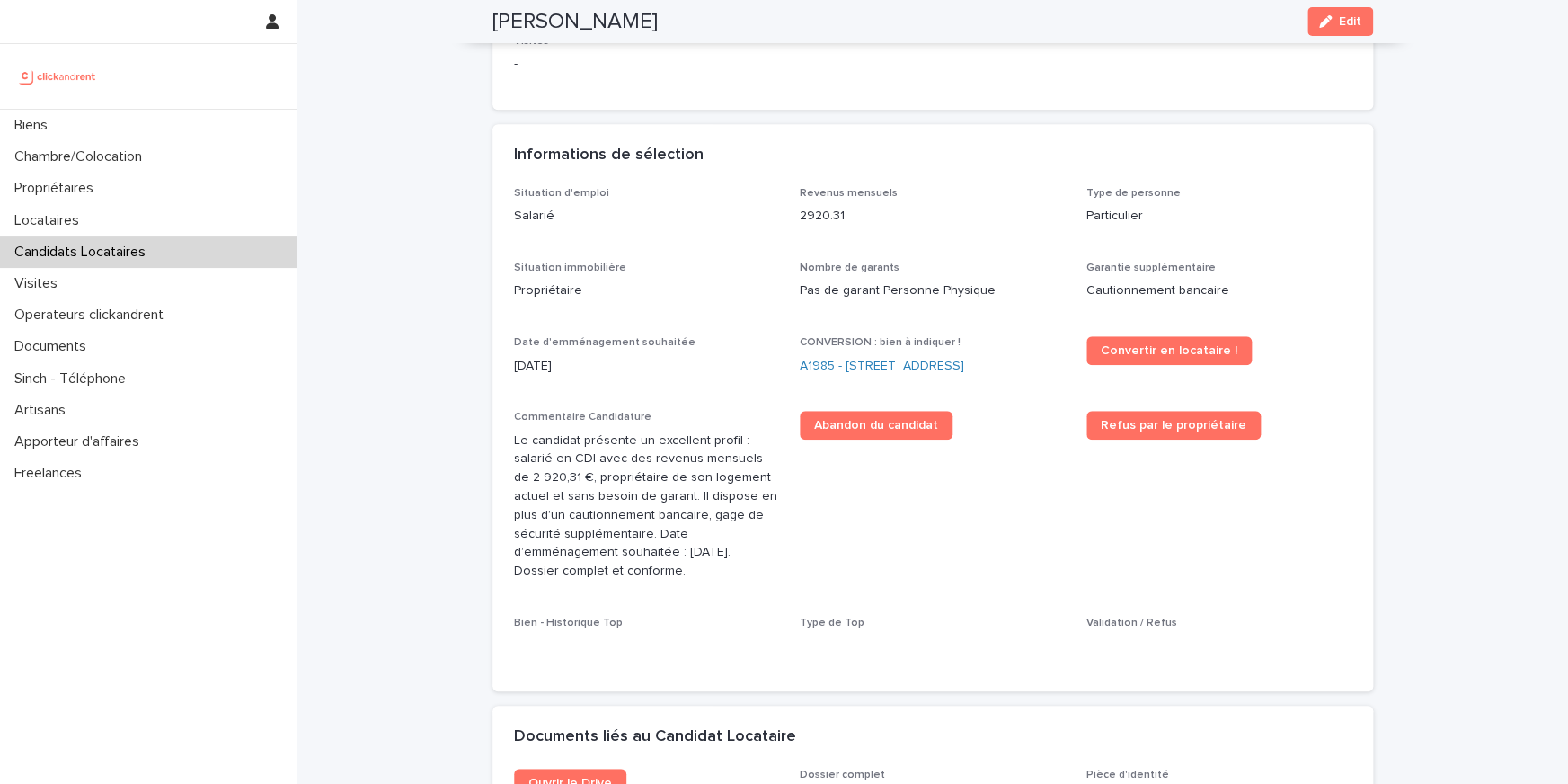
scroll to position [462, 0]
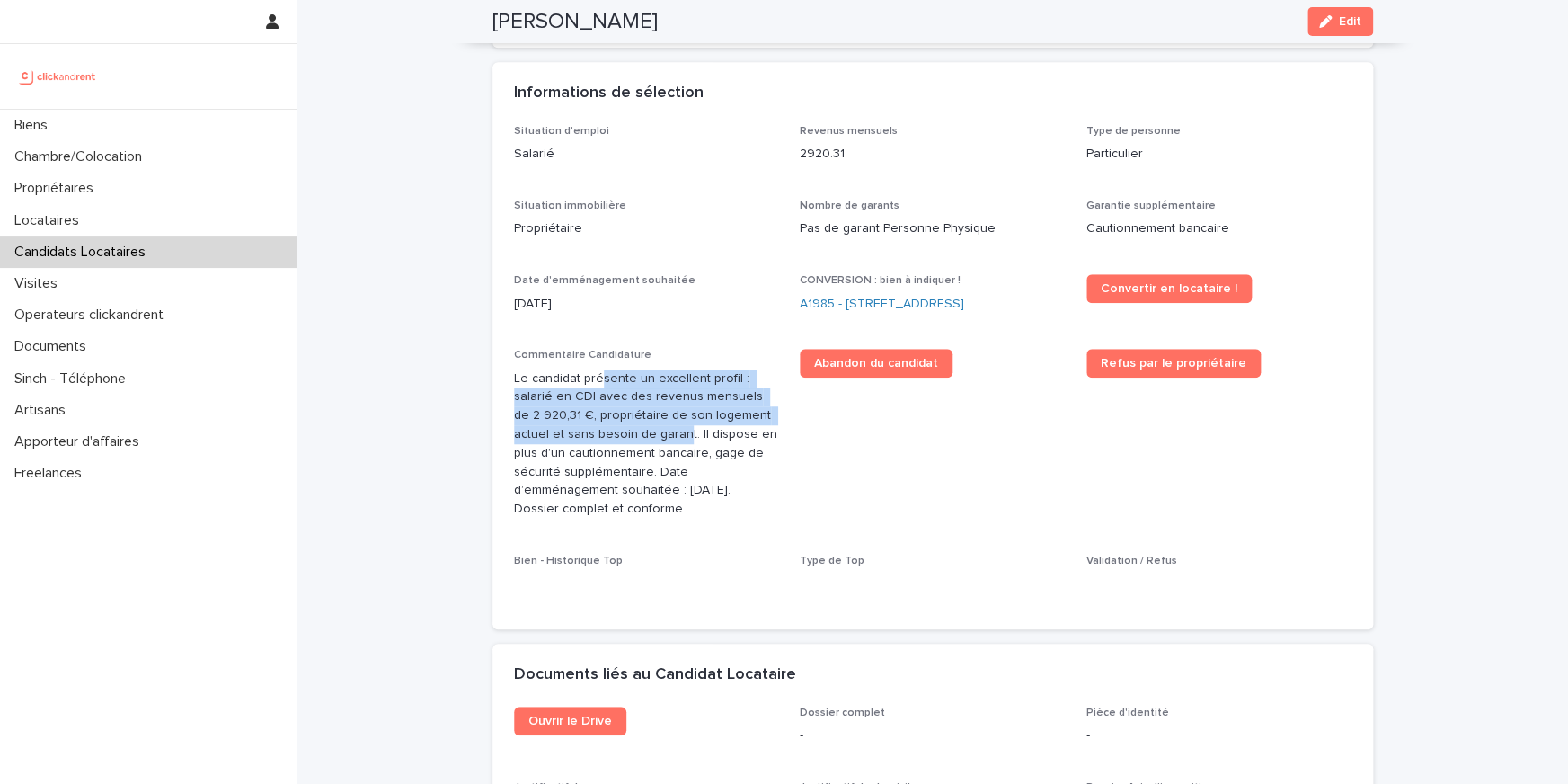
drag, startPoint x: 599, startPoint y: 374, endPoint x: 599, endPoint y: 446, distance: 72.0
click at [599, 446] on p "Le candidat présente un excellent profil : salarié en CDI avec des revenus mens…" at bounding box center [646, 444] width 265 height 150
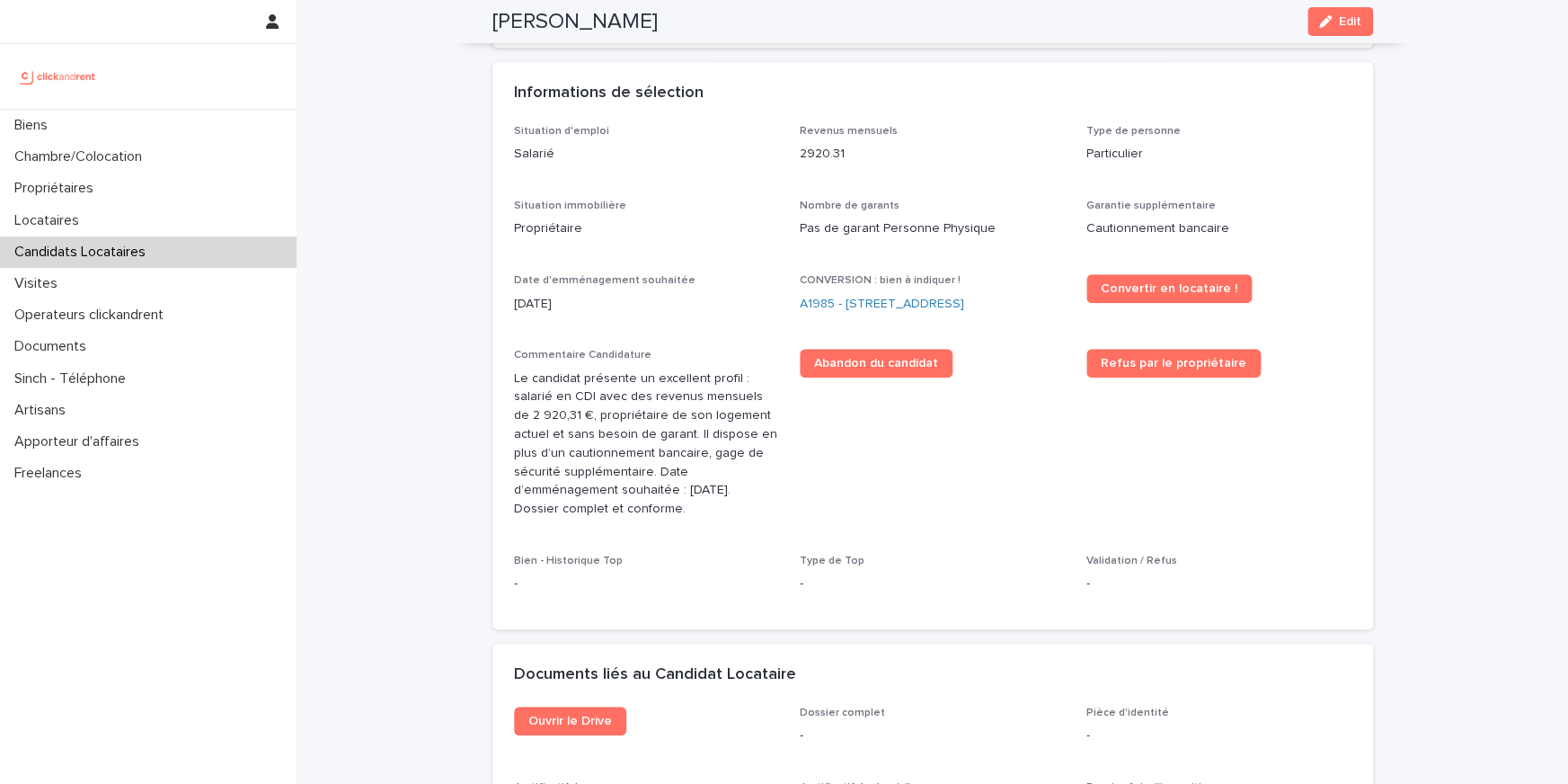
click at [579, 483] on p "Le candidat présente un excellent profil : salarié en CDI avec des revenus mens…" at bounding box center [646, 444] width 265 height 150
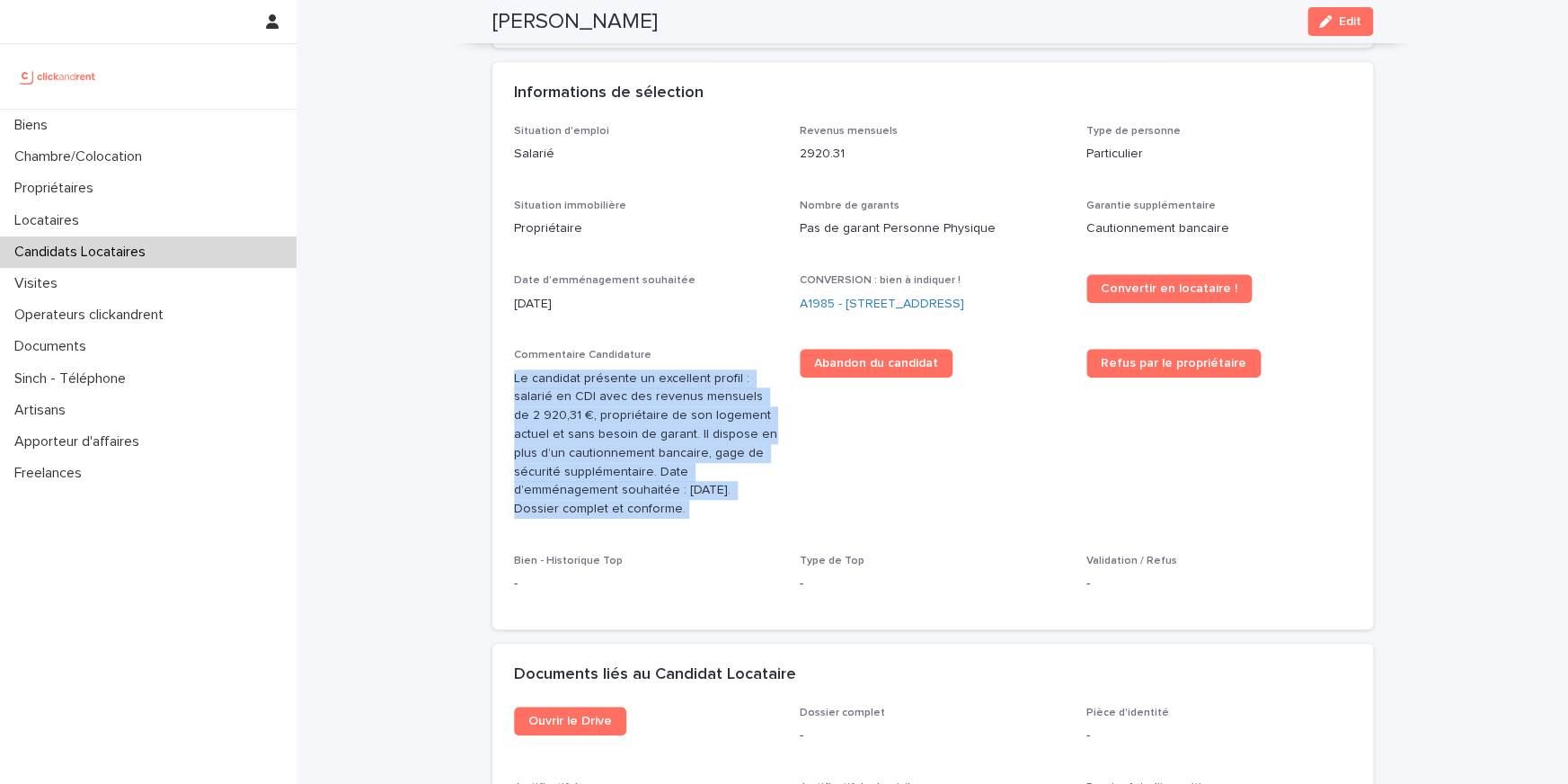
click at [579, 483] on p "Le candidat présente un excellent profil : salarié en CDI avec des revenus mens…" at bounding box center [646, 444] width 265 height 150
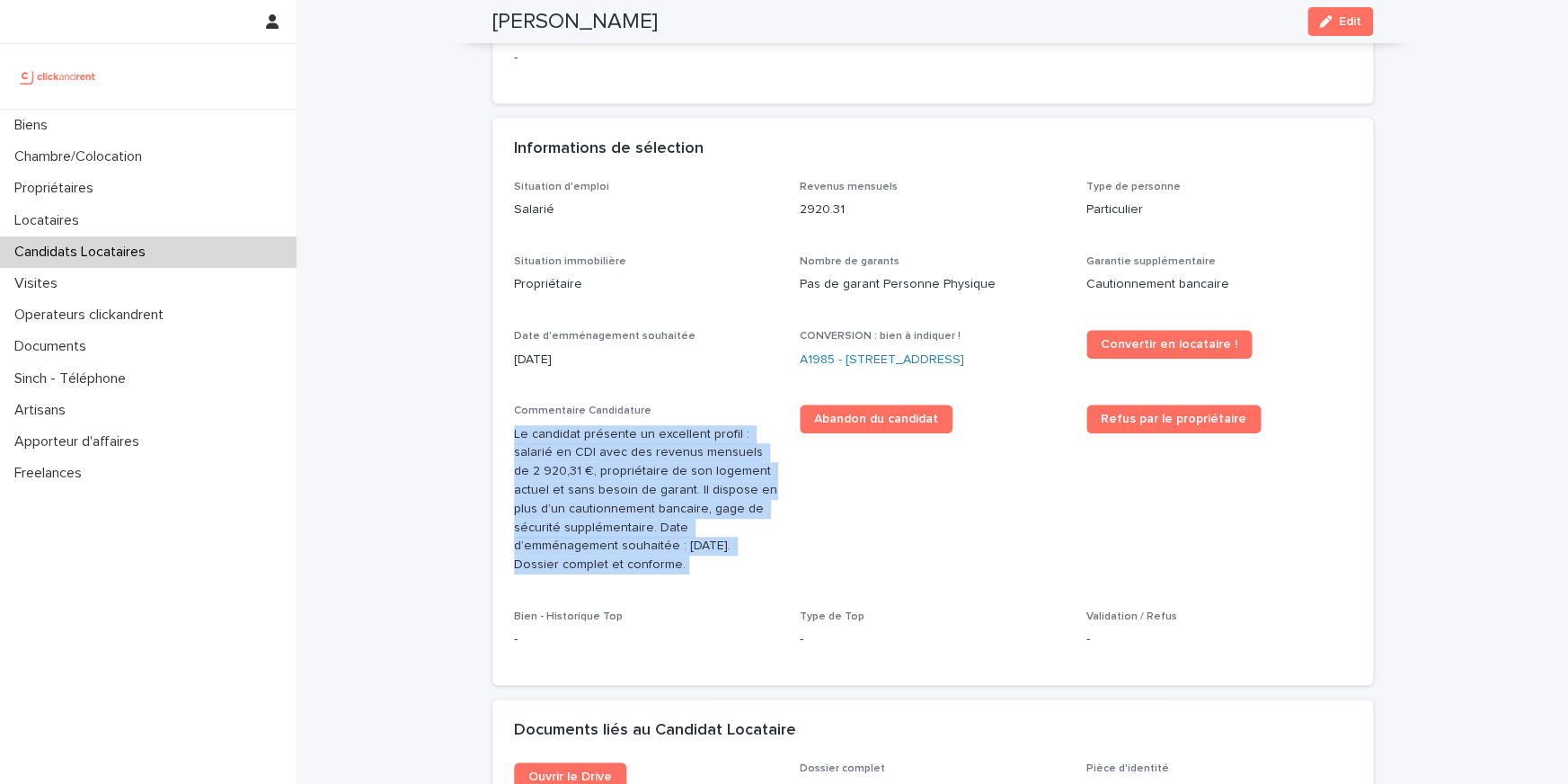
scroll to position [404, 0]
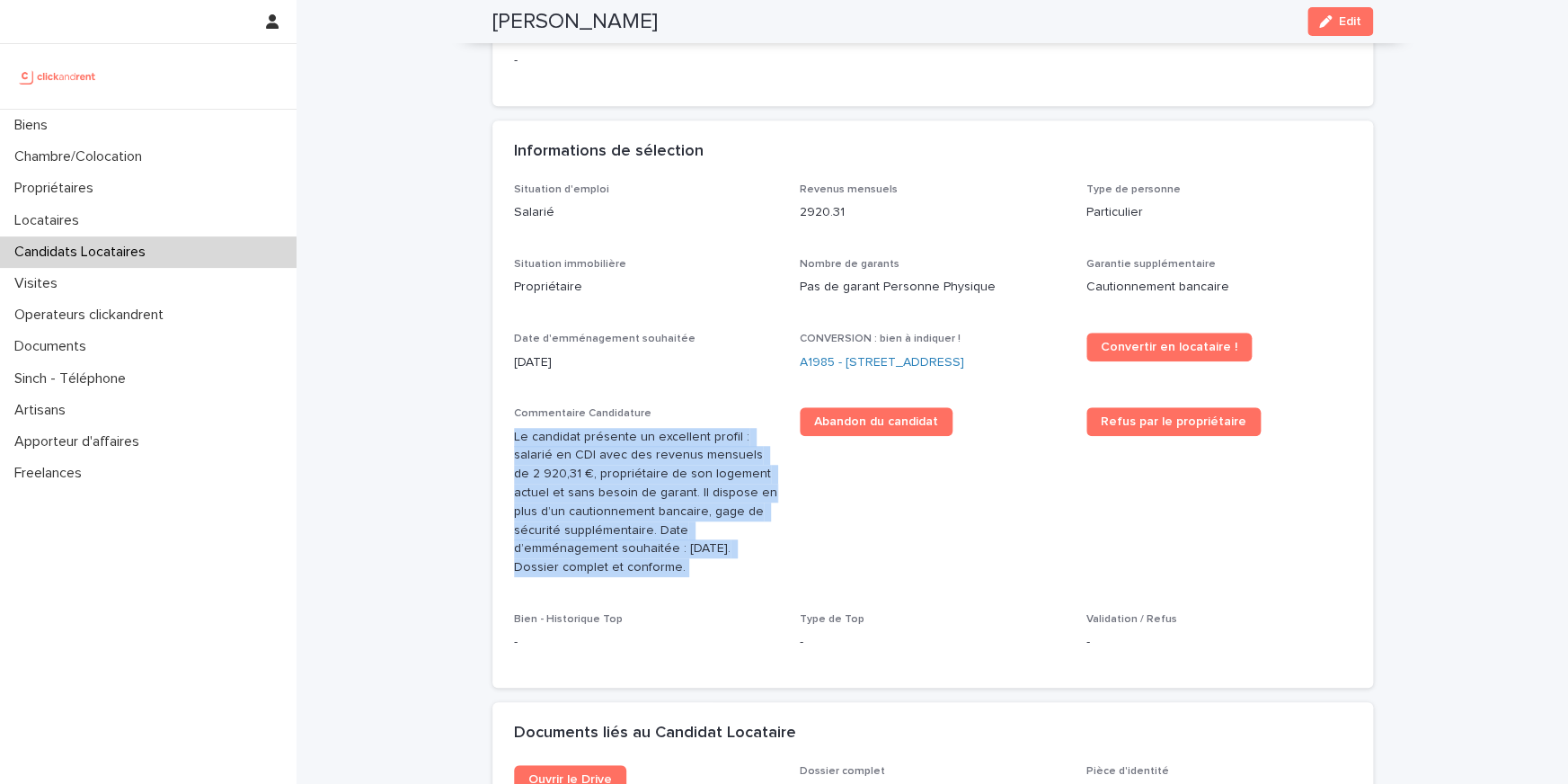
click at [622, 438] on p "Le candidat présente un excellent profil : salarié en CDI avec des revenus mens…" at bounding box center [646, 502] width 265 height 150
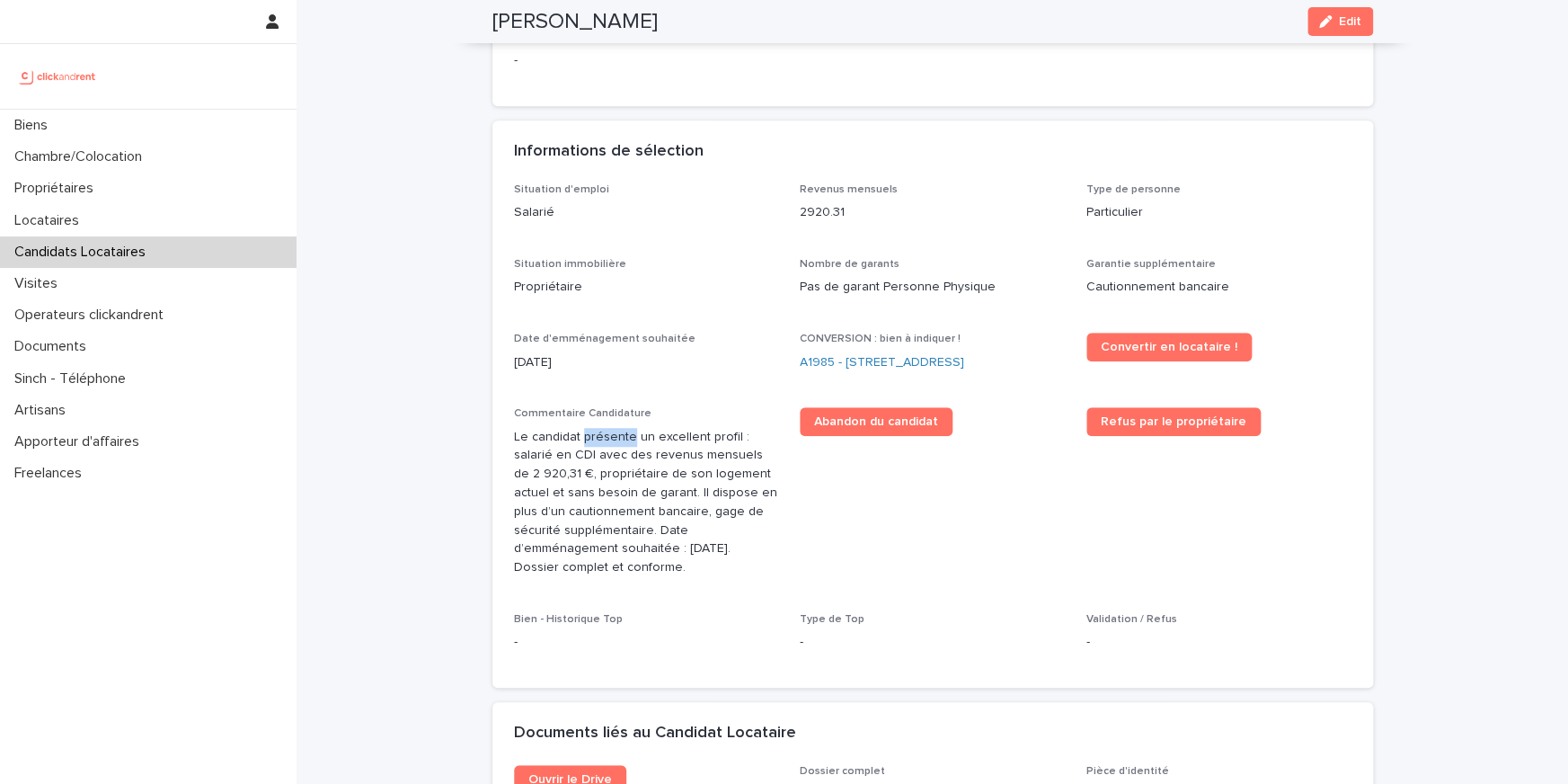
click at [622, 438] on p "Le candidat présente un excellent profil : salarié en CDI avec des revenus mens…" at bounding box center [646, 502] width 265 height 150
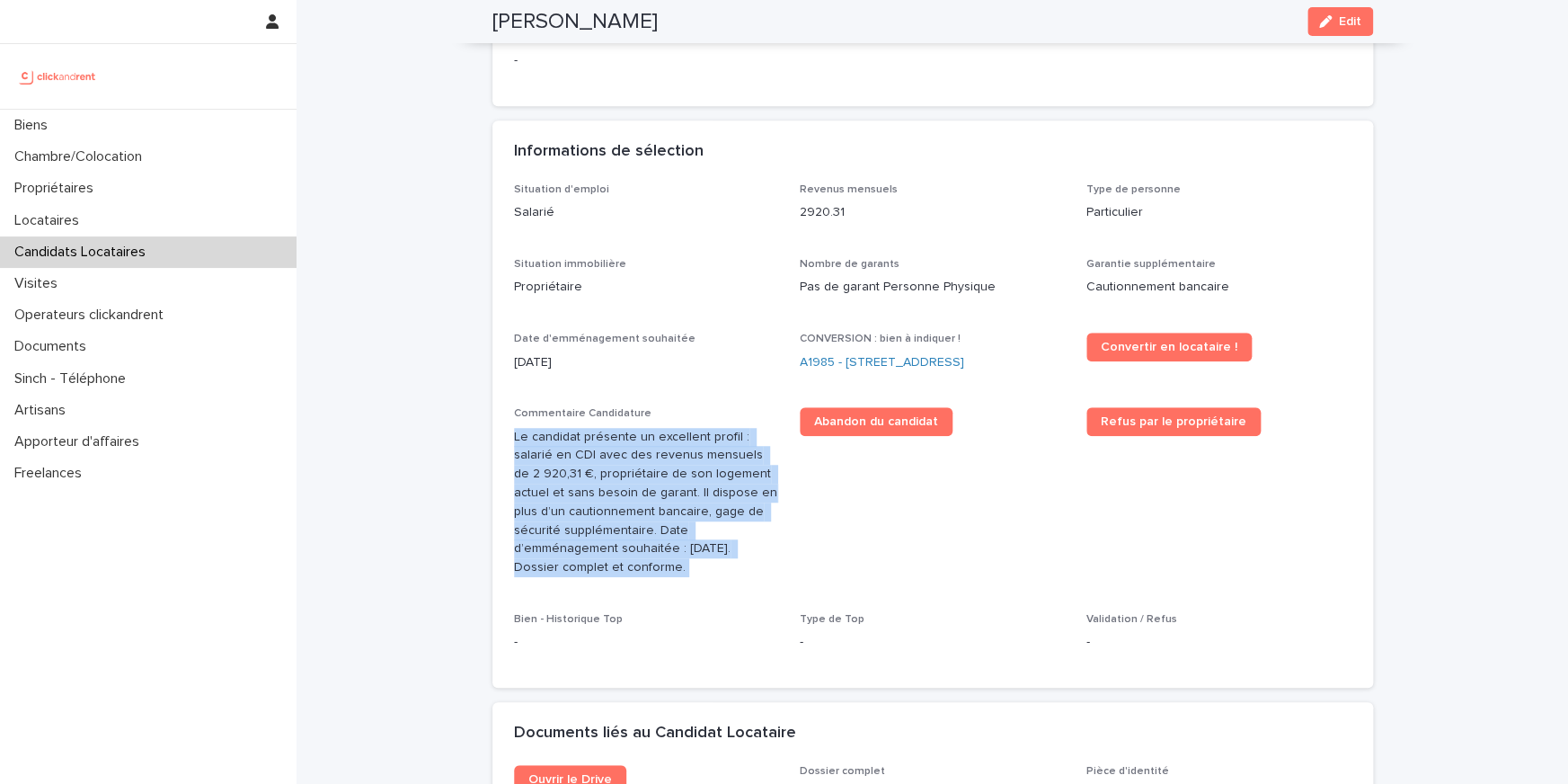
click at [622, 438] on p "Le candidat présente un excellent profil : salarié en CDI avec des revenus mens…" at bounding box center [646, 502] width 265 height 150
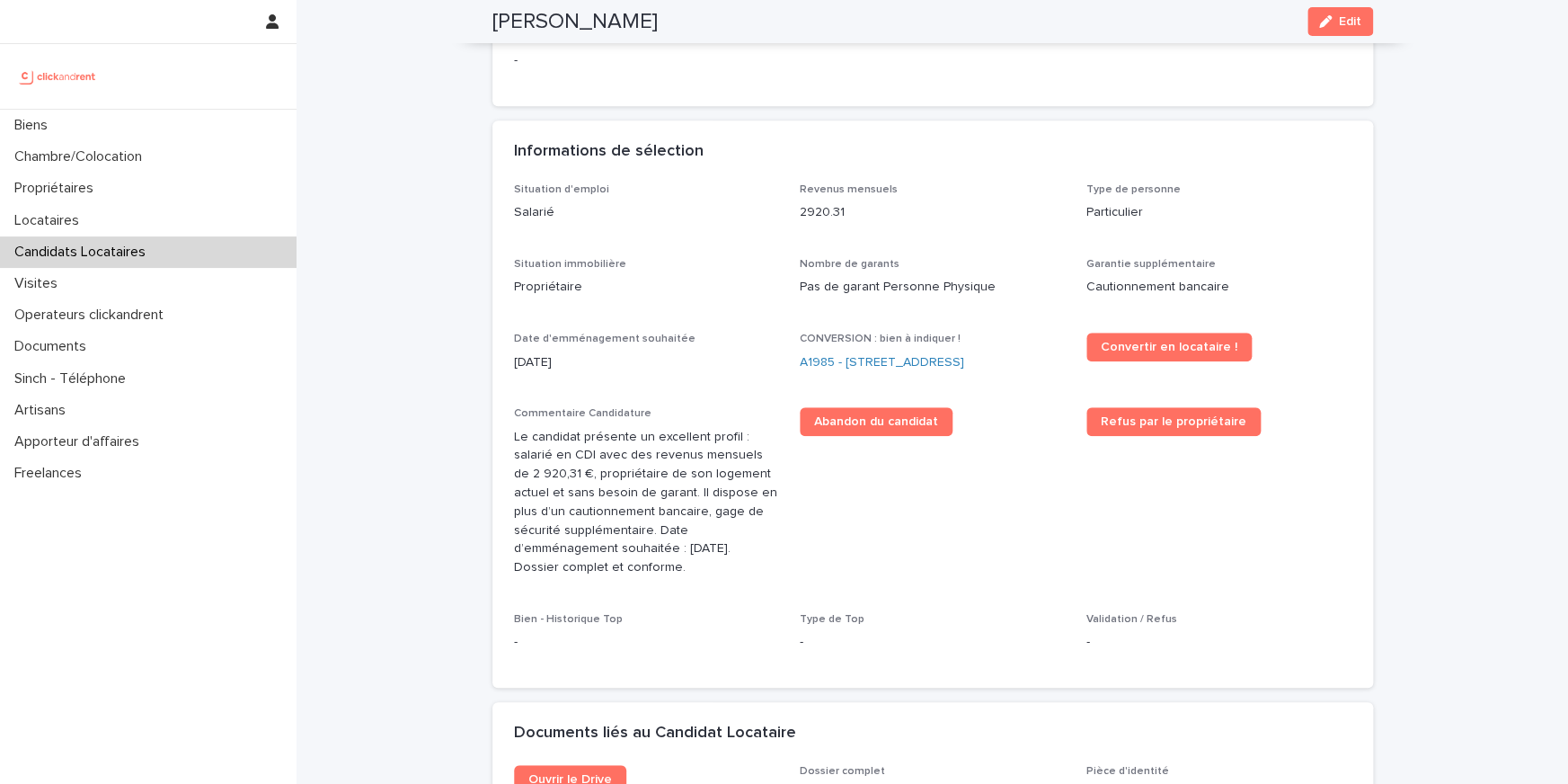
click at [827, 278] on p "Pas de garant Personne Physique" at bounding box center [931, 287] width 265 height 19
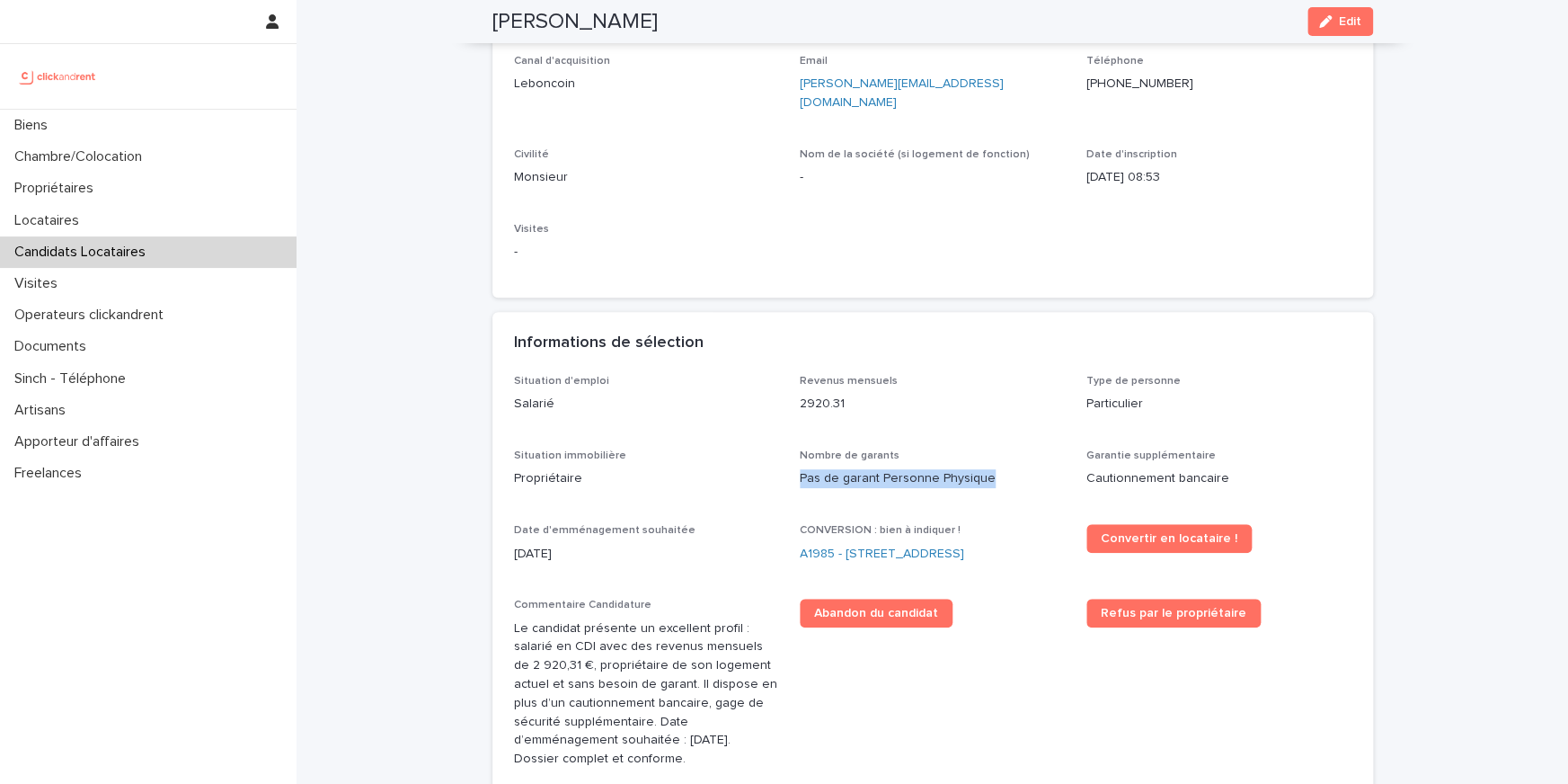
scroll to position [324, 0]
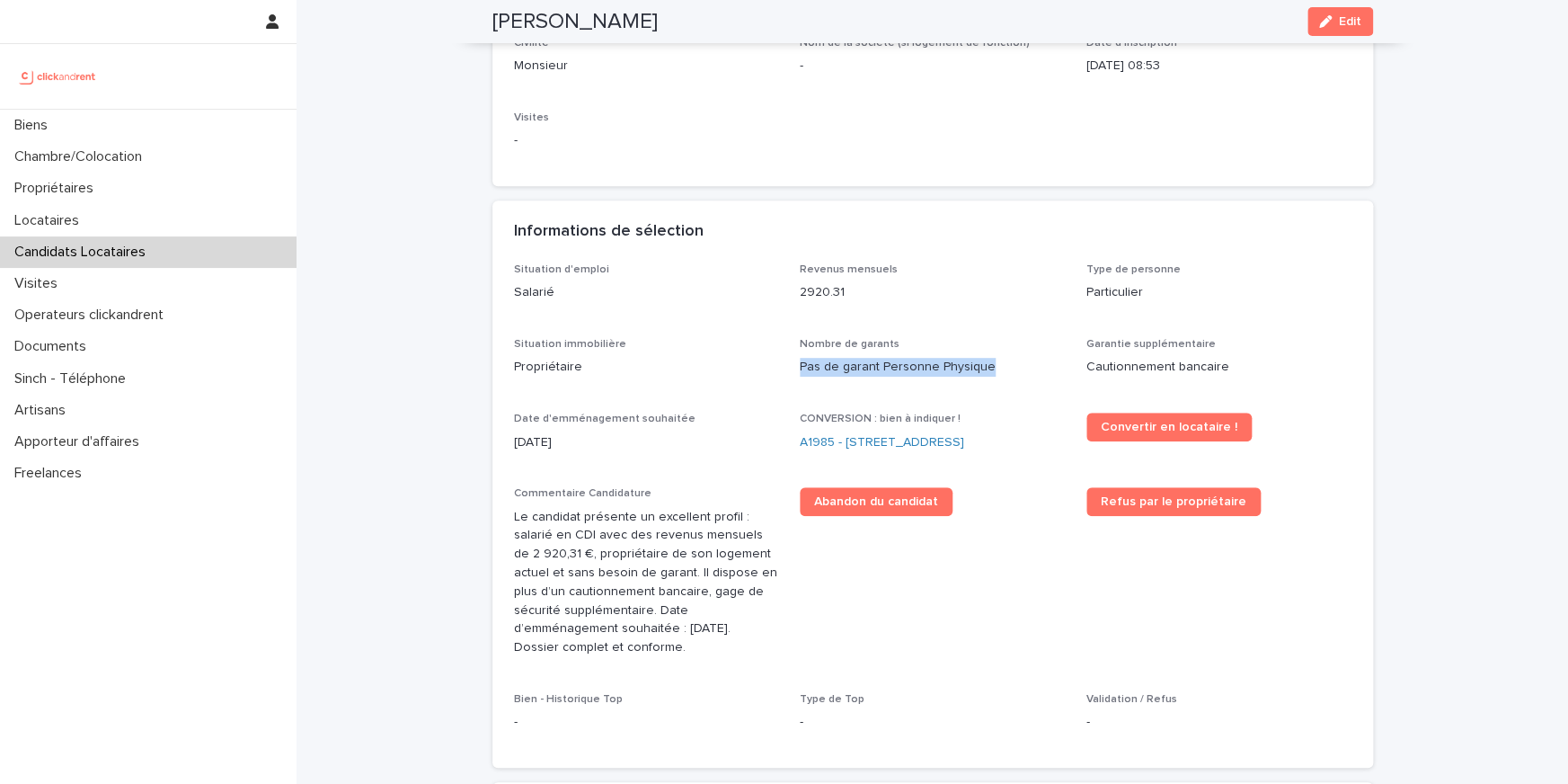
drag, startPoint x: 615, startPoint y: 642, endPoint x: 615, endPoint y: 559, distance: 83.0
click at [615, 559] on p "Le candidat présente un excellent profil : salarié en CDI avec des revenus mens…" at bounding box center [646, 583] width 265 height 150
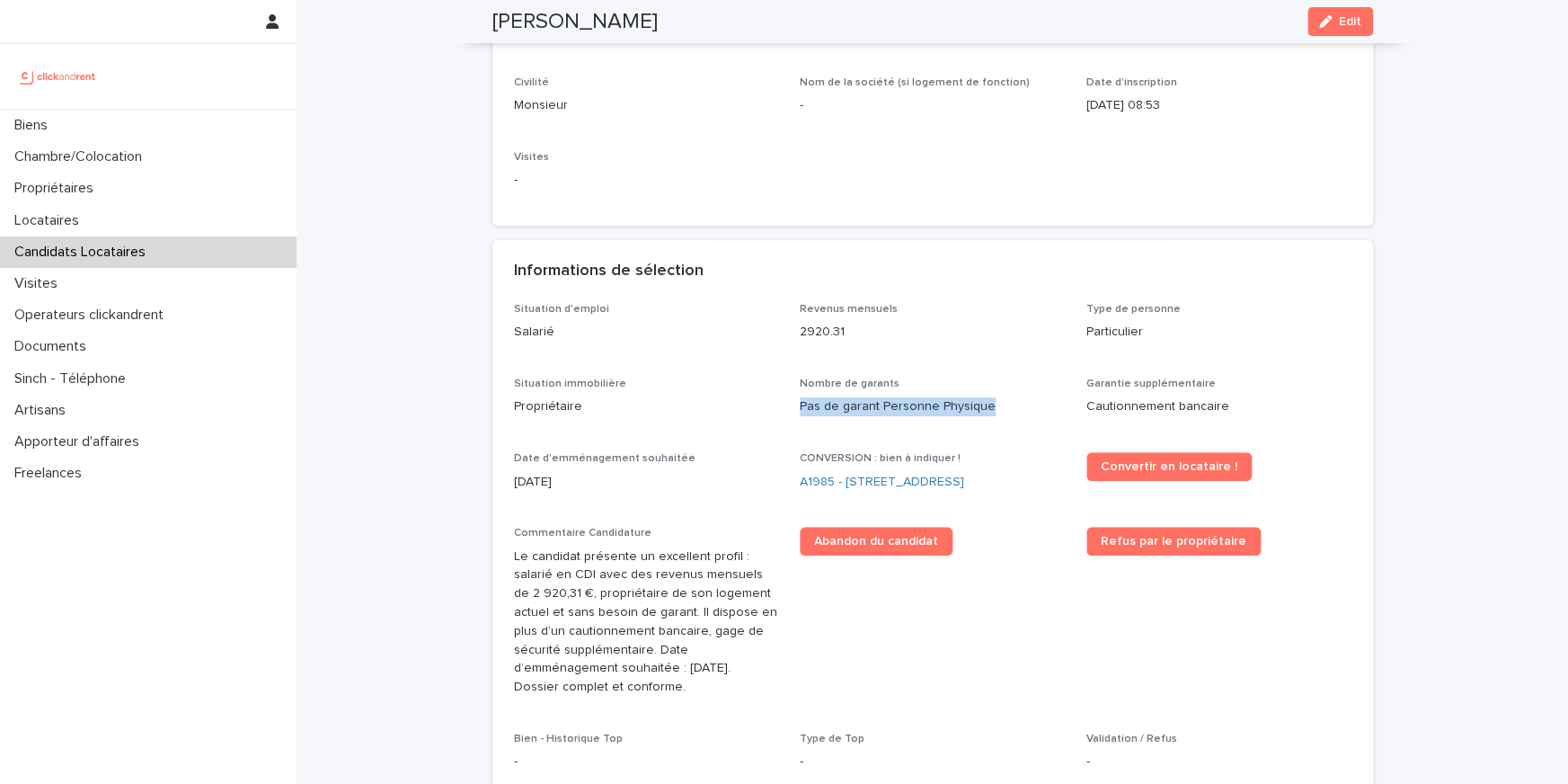
click at [700, 664] on p "Le candidat présente un excellent profil : salarié en CDI avec des revenus mens…" at bounding box center [646, 622] width 265 height 150
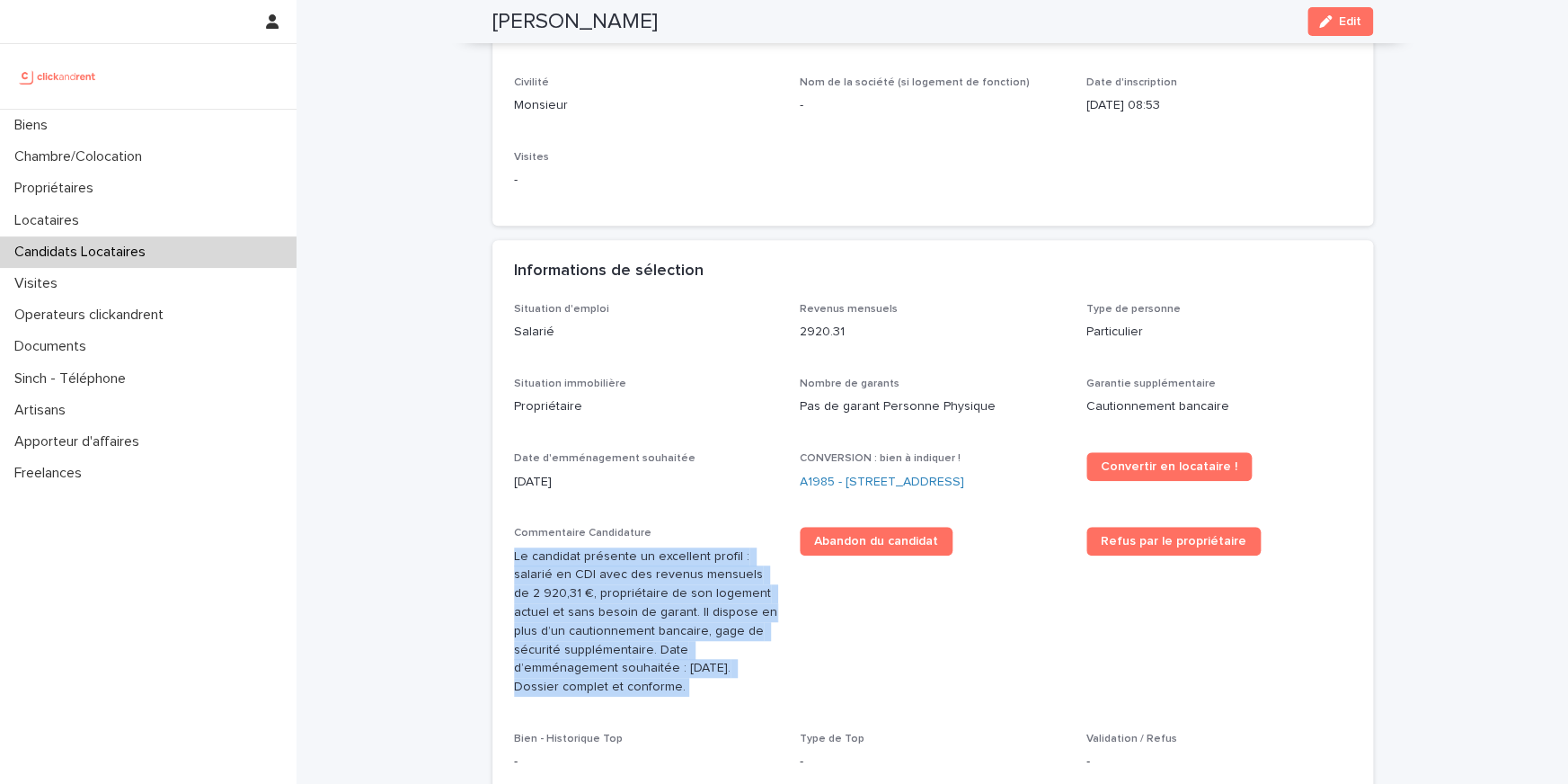
click at [700, 664] on p "Le candidat présente un excellent profil : salarié en CDI avec des revenus mens…" at bounding box center [646, 622] width 265 height 150
click at [675, 637] on p "Le candidat présente un excellent profil : salarié en CDI avec des revenus mens…" at bounding box center [646, 622] width 265 height 150
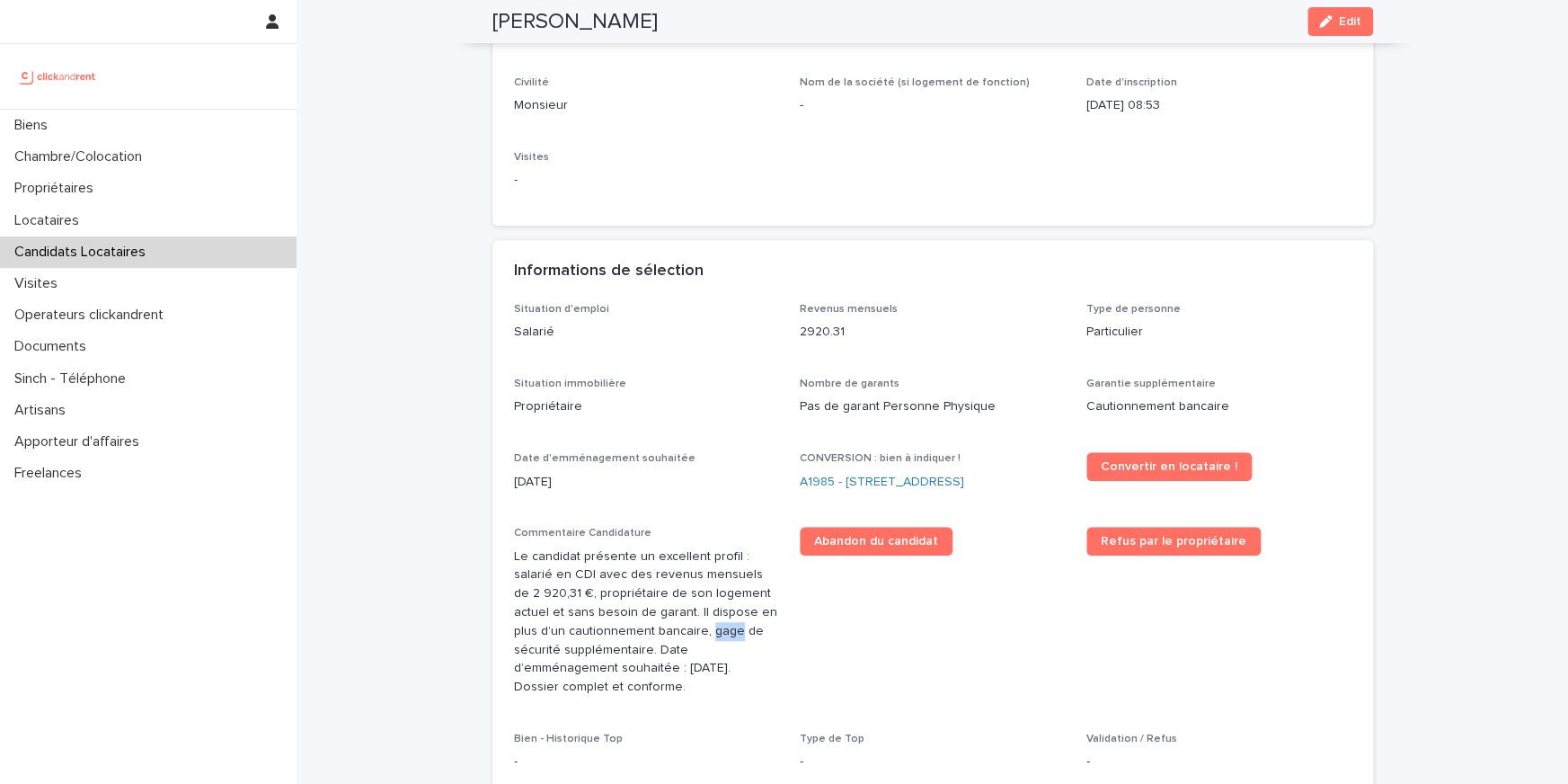
click at [675, 637] on p "Le candidat présente un excellent profil : salarié en CDI avec des revenus mens…" at bounding box center [646, 622] width 265 height 150
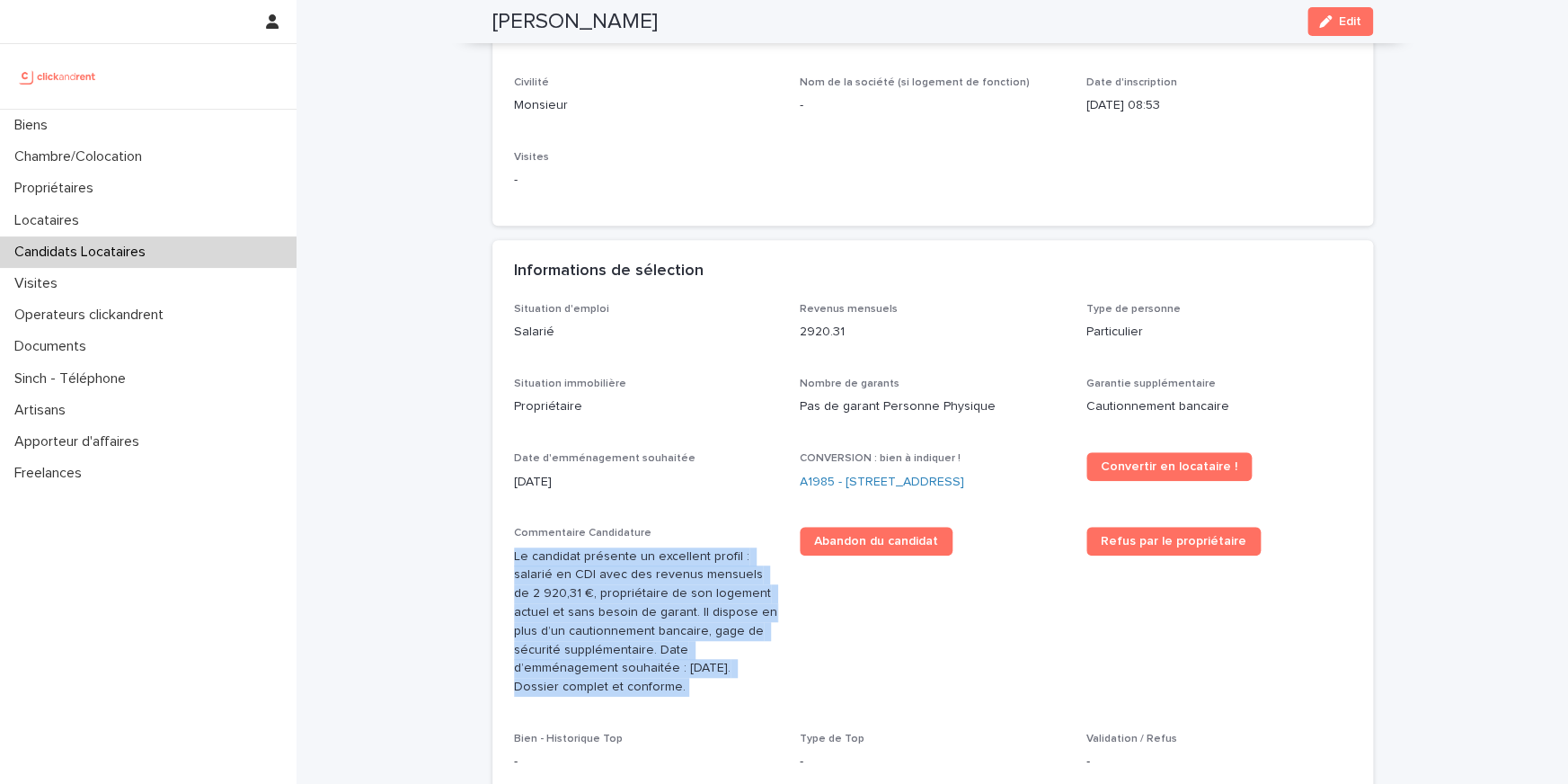
click at [675, 637] on p "Le candidat présente un excellent profil : salarié en CDI avec des revenus mens…" at bounding box center [646, 622] width 265 height 150
click at [663, 616] on p "Le candidat présente un excellent profil : salarié en CDI avec des revenus mens…" at bounding box center [646, 622] width 265 height 150
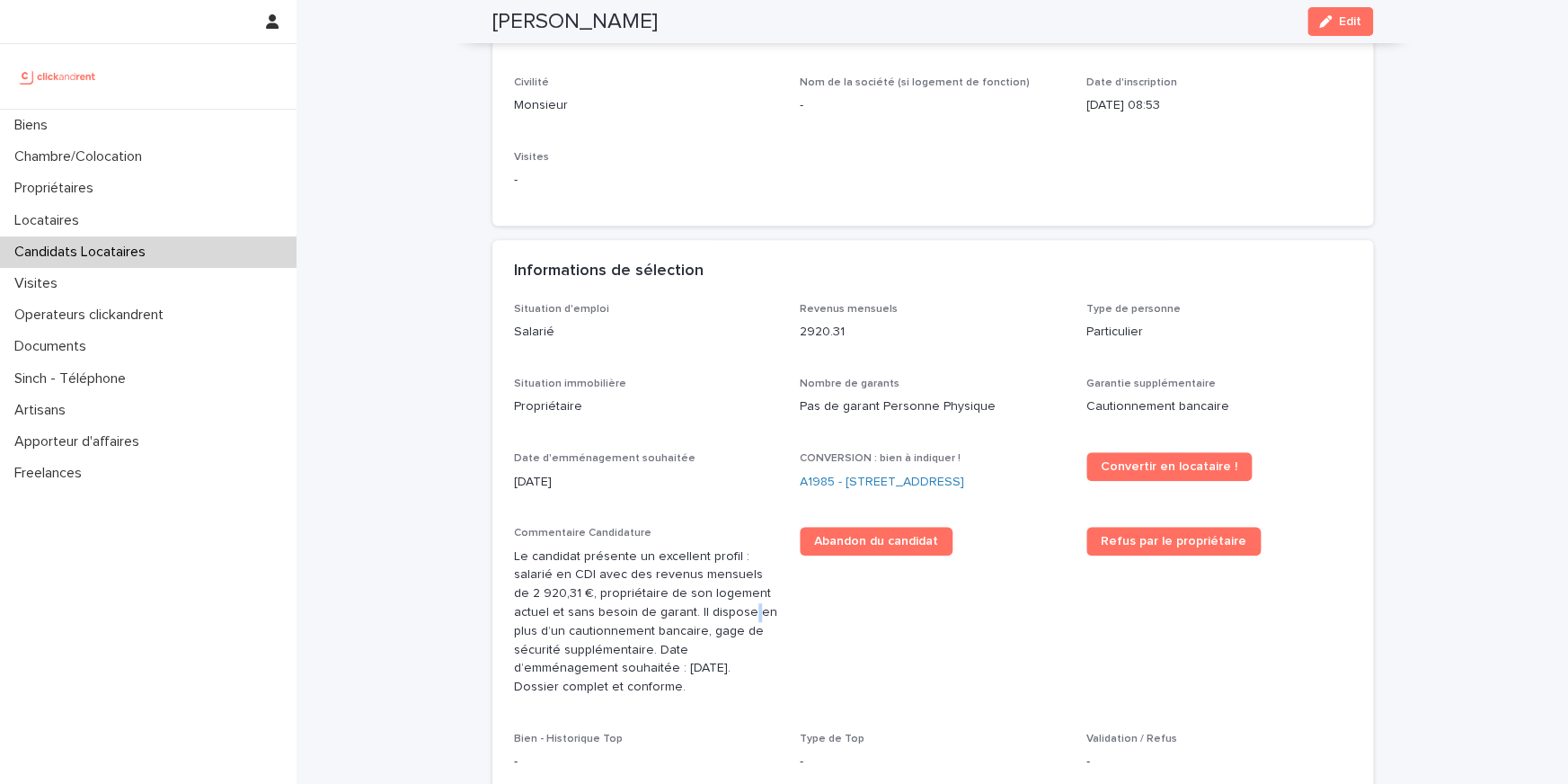
click at [663, 616] on p "Le candidat présente un excellent profil : salarié en CDI avec des revenus mens…" at bounding box center [646, 622] width 265 height 150
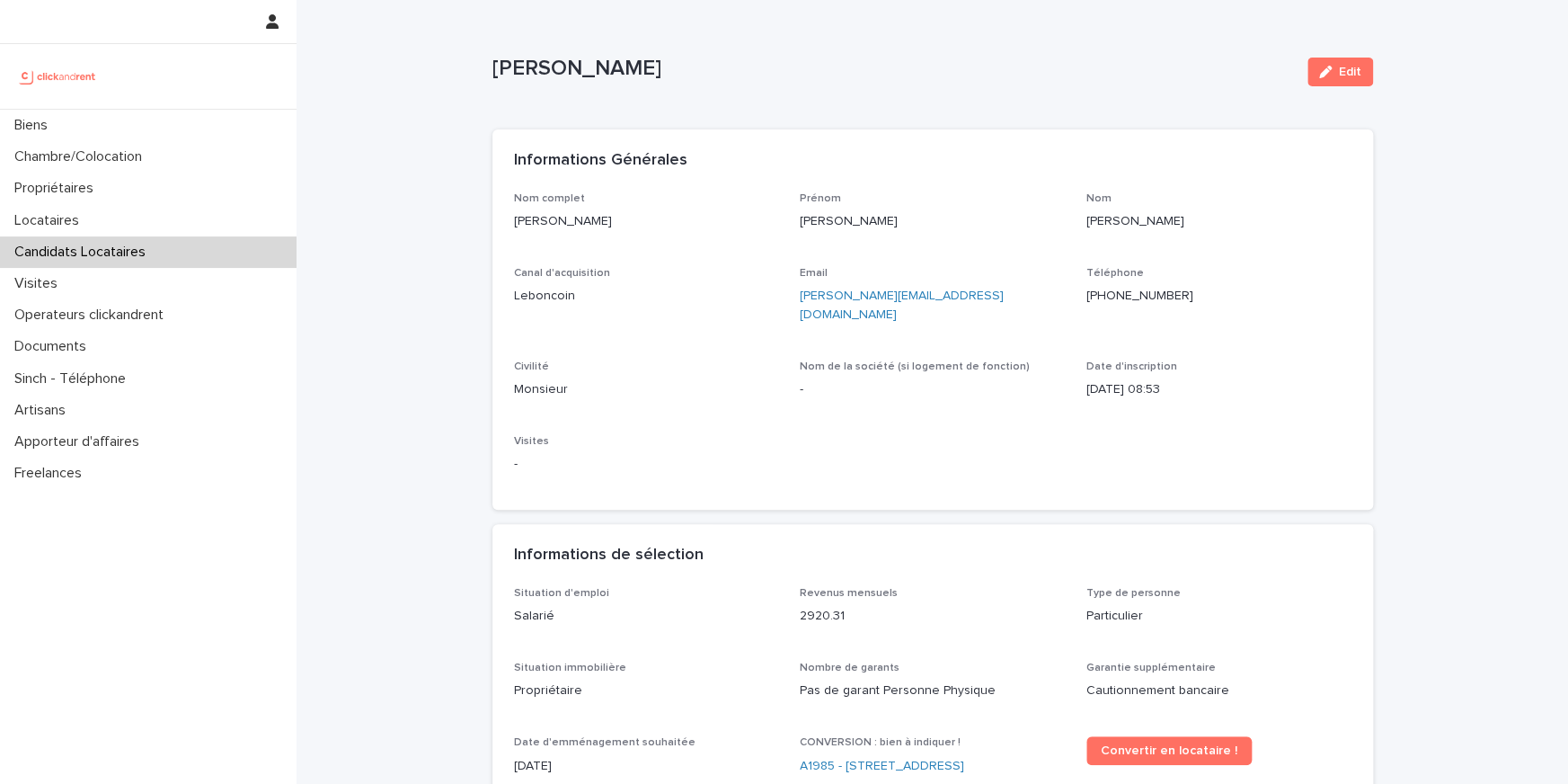
click at [1096, 295] on p "+33676416002" at bounding box center [1218, 295] width 265 height 19
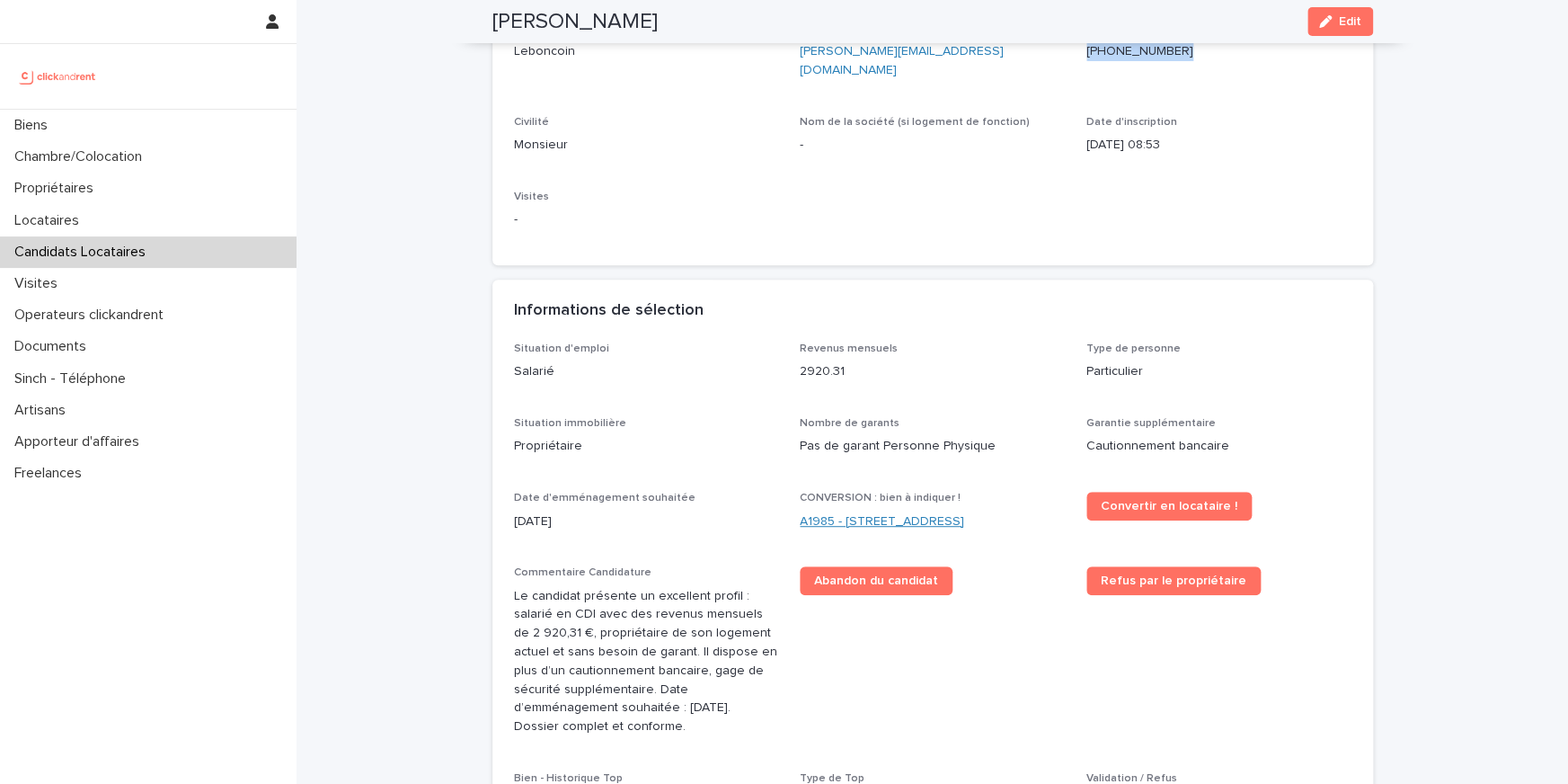
scroll to position [263, 0]
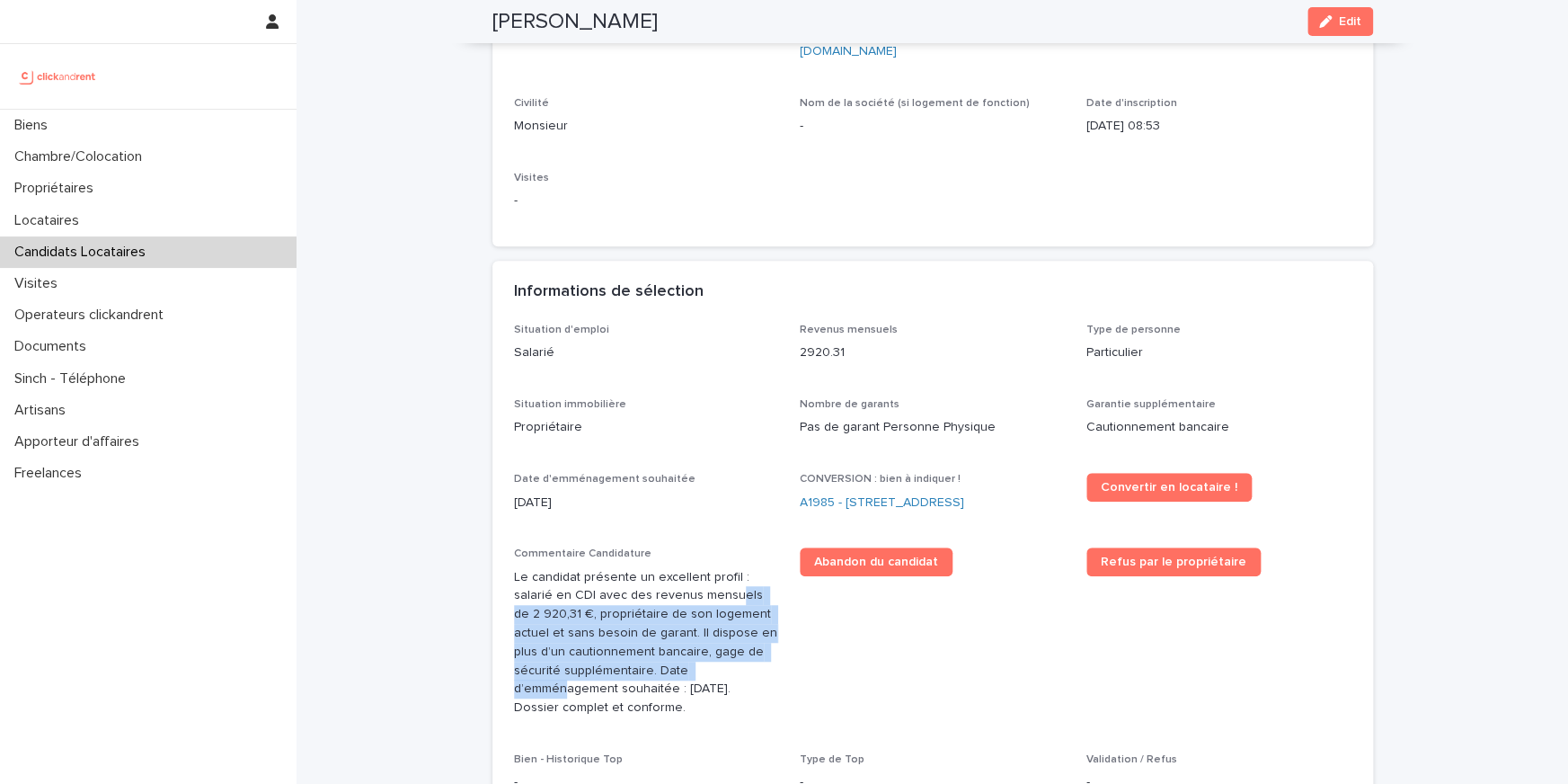
drag, startPoint x: 690, startPoint y: 593, endPoint x: 689, endPoint y: 677, distance: 84.0
click at [689, 677] on p "Le candidat présente un excellent profil : salarié en CDI avec des revenus mens…" at bounding box center [646, 643] width 265 height 150
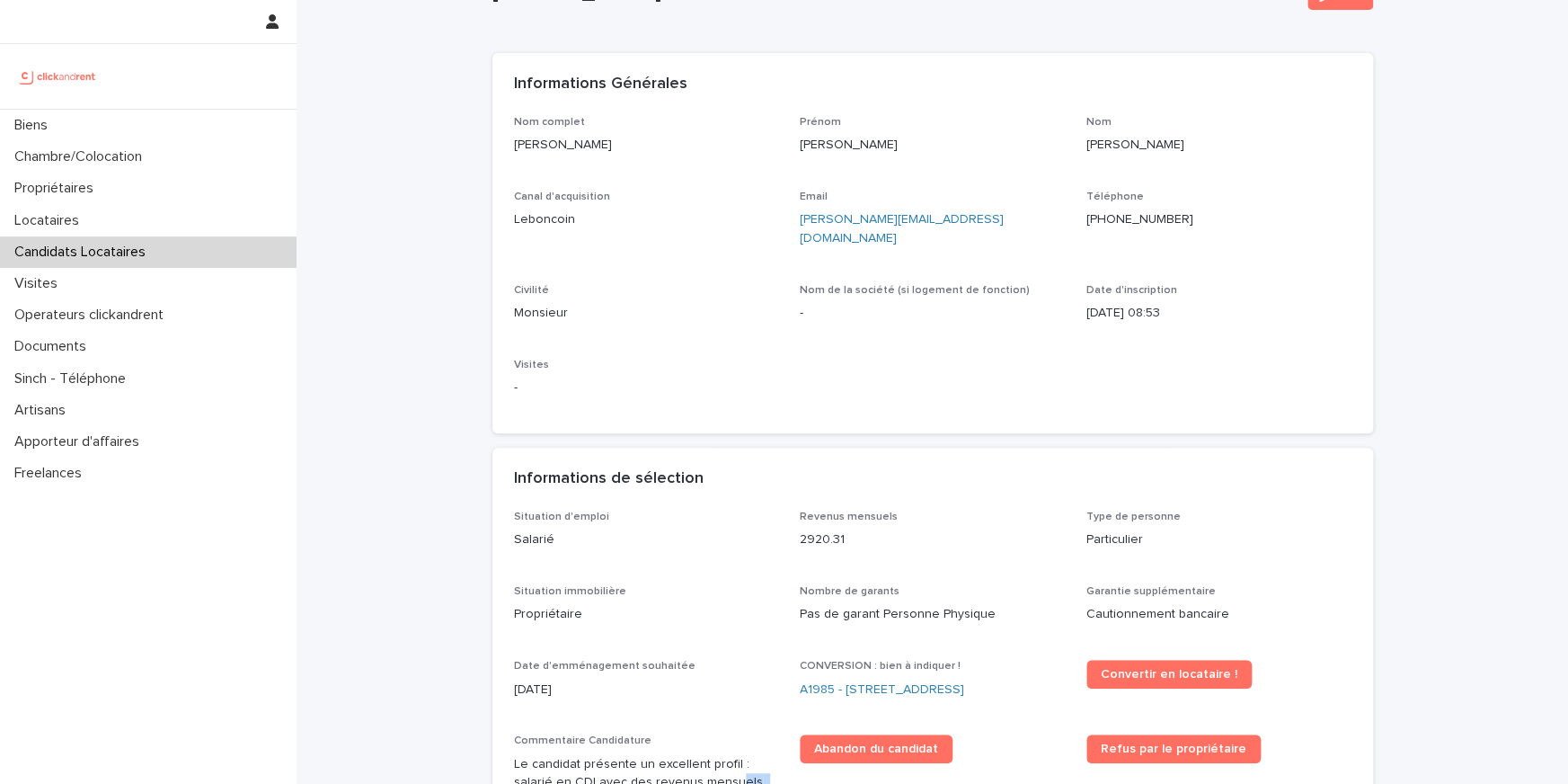
scroll to position [0, 0]
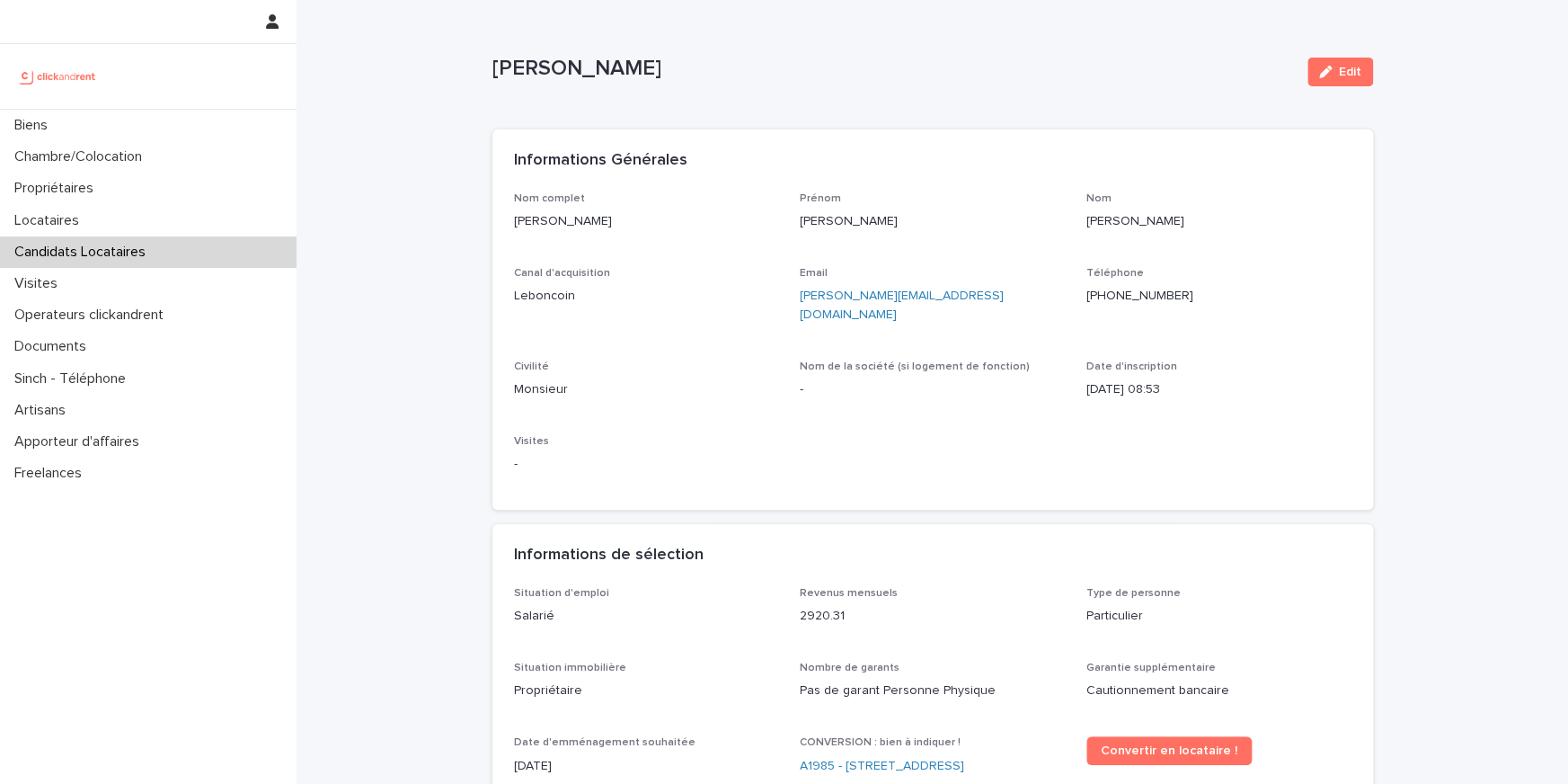
click at [1098, 294] on p "+33676416002" at bounding box center [1218, 295] width 265 height 19
copy p "+33676416002"
click at [1144, 296] on p "+33676416002" at bounding box center [1218, 295] width 265 height 19
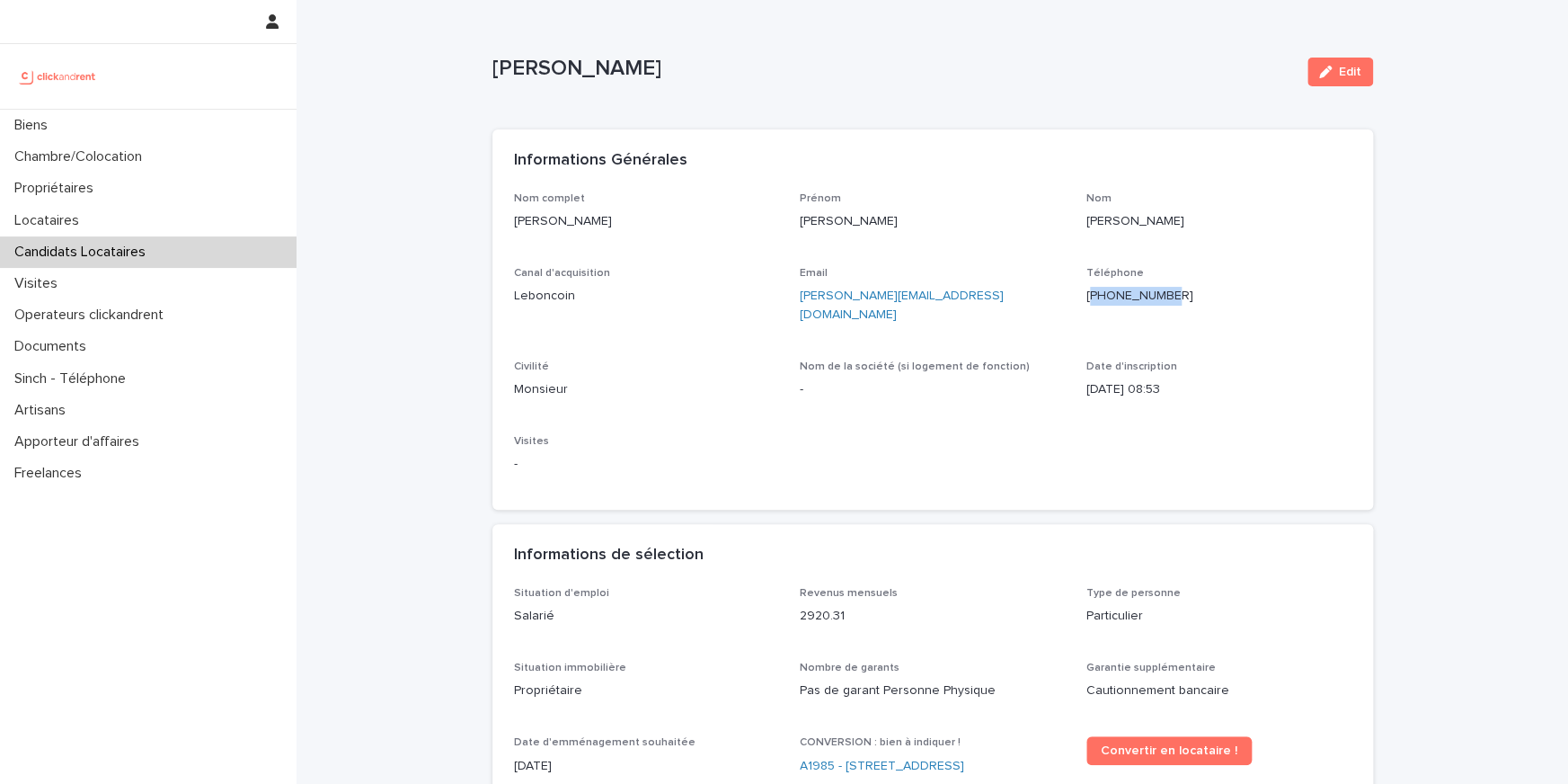
click at [1144, 296] on p "+33676416002" at bounding box center [1218, 295] width 265 height 19
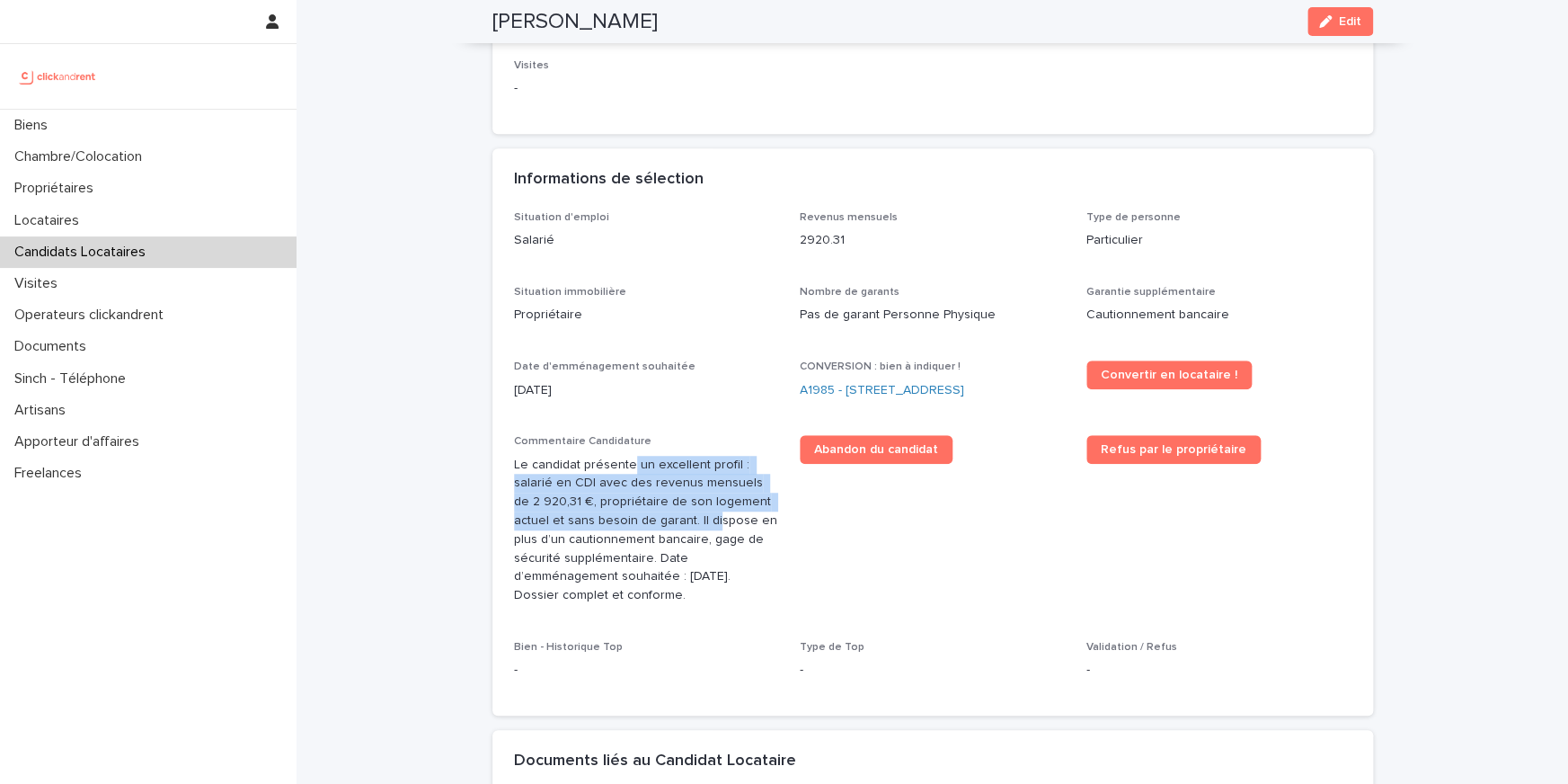
drag, startPoint x: 626, startPoint y: 468, endPoint x: 634, endPoint y: 557, distance: 89.4
click at [634, 557] on p "Le candidat présente un excellent profil : salarié en CDI avec des revenus mens…" at bounding box center [646, 531] width 265 height 150
click at [934, 387] on link "A1985 - 25 Boulevard Amiral Mouchez, Le Havre 76600" at bounding box center [881, 390] width 164 height 19
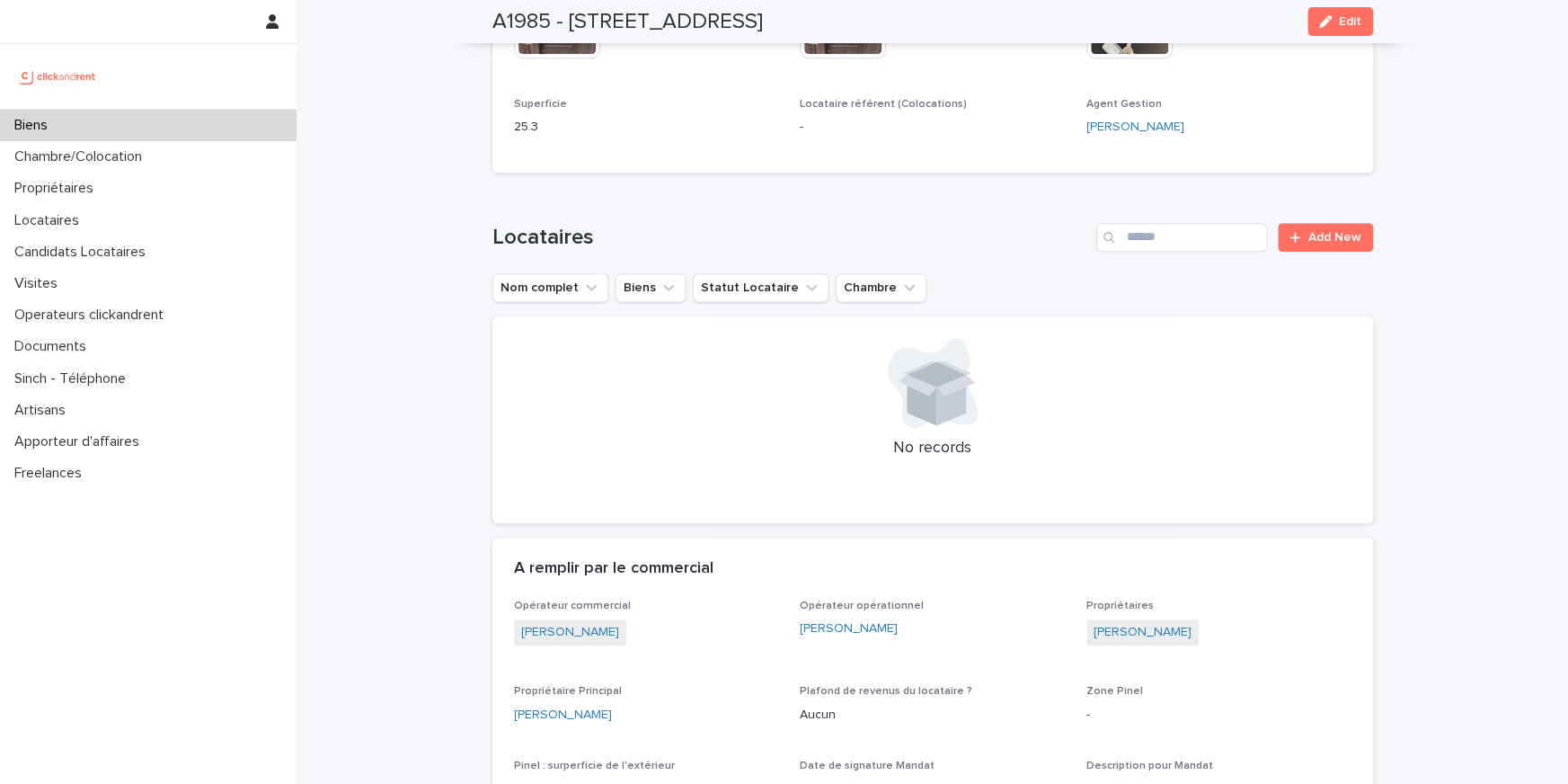
scroll to position [1068, 0]
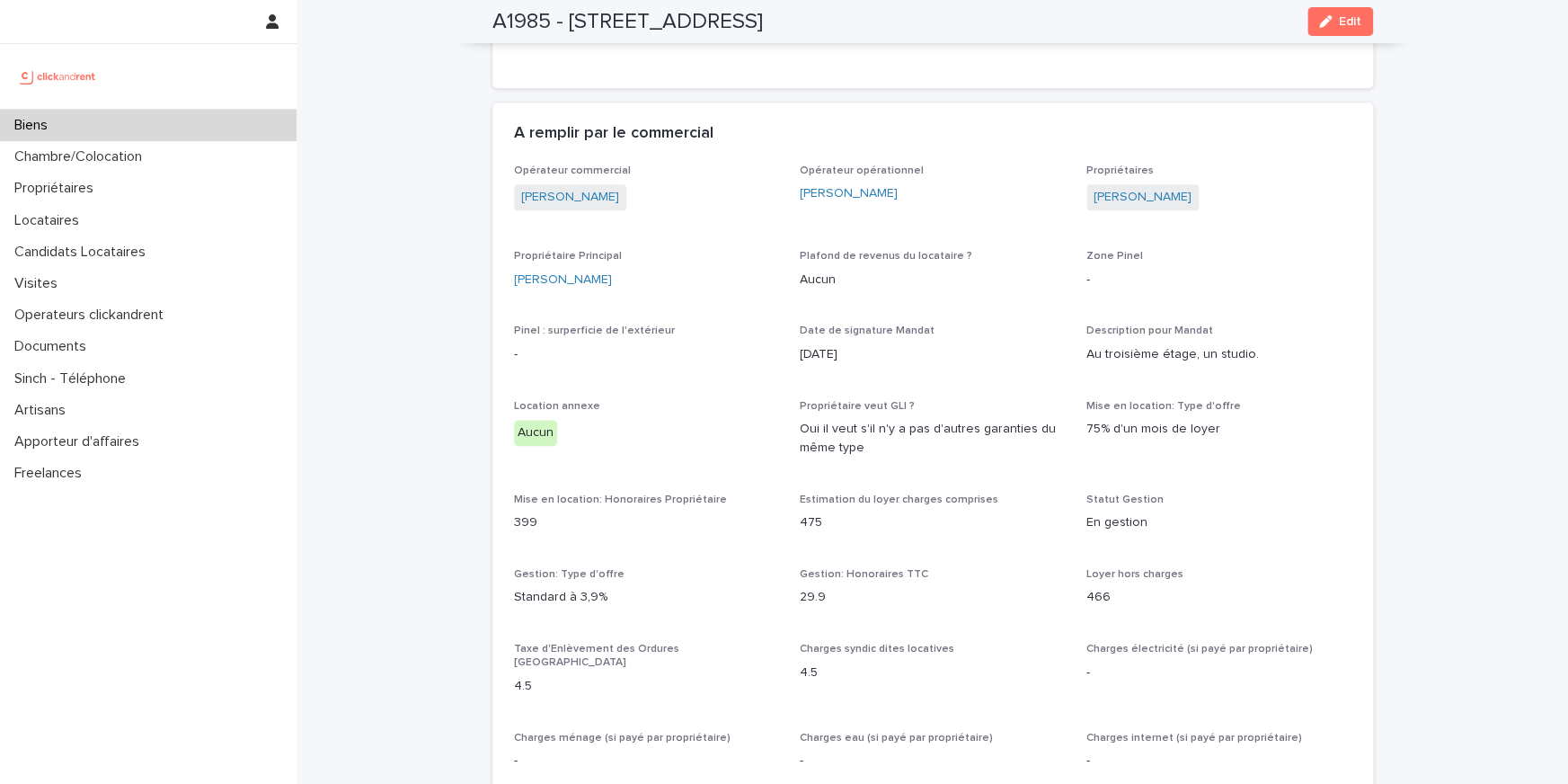
drag, startPoint x: 859, startPoint y: 339, endPoint x: 798, endPoint y: 339, distance: 61.0
click at [799, 345] on p "26/1/2025" at bounding box center [931, 354] width 265 height 19
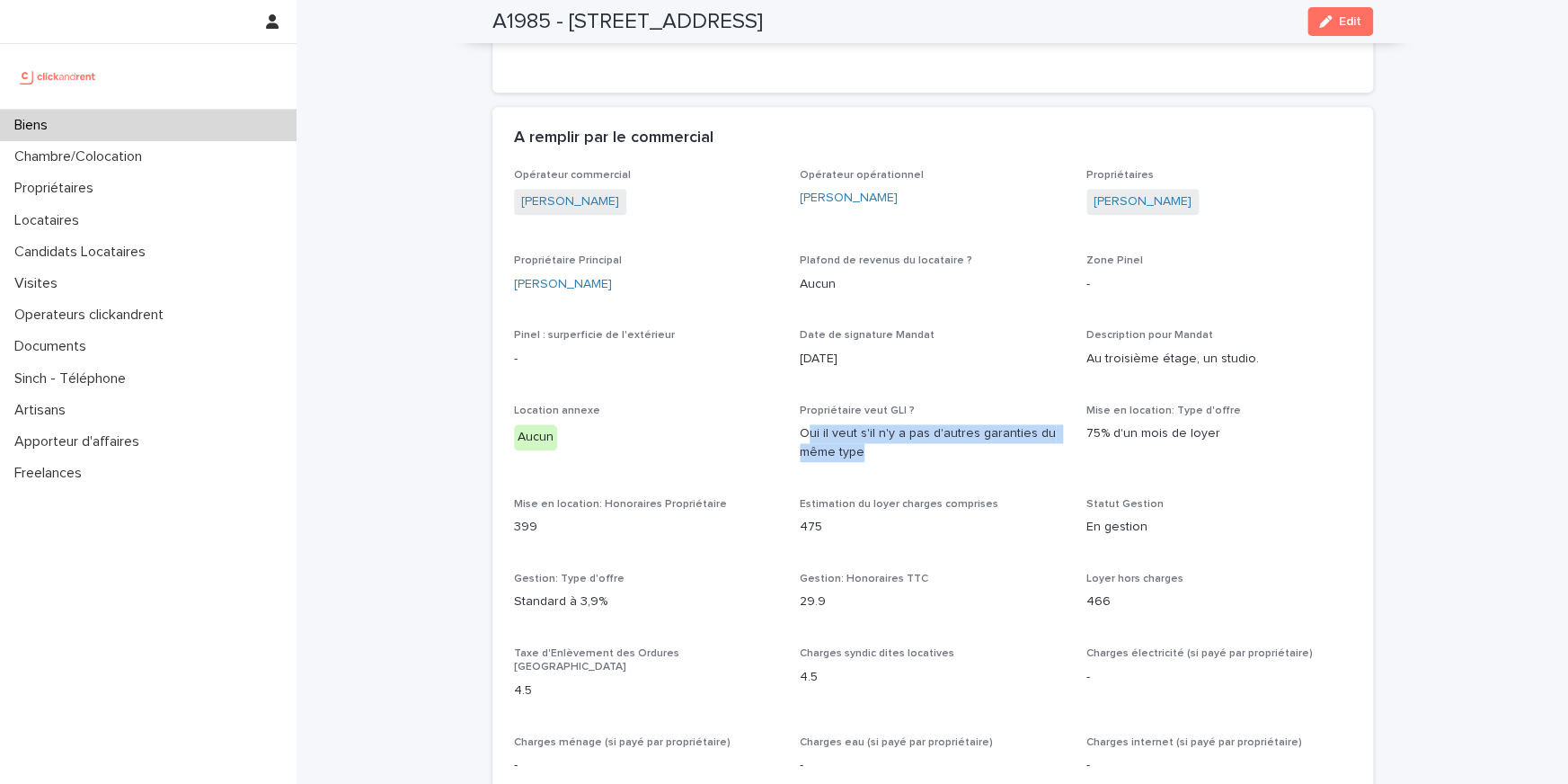
drag, startPoint x: 860, startPoint y: 425, endPoint x: 811, endPoint y: 418, distance: 49.5
click at [811, 425] on p "Oui il veut s'il n'y a pas d'autres garanties du même type" at bounding box center [931, 443] width 265 height 37
click at [879, 425] on p "Oui il veut s'il n'y a pas d'autres garanties du même type" at bounding box center [931, 443] width 265 height 37
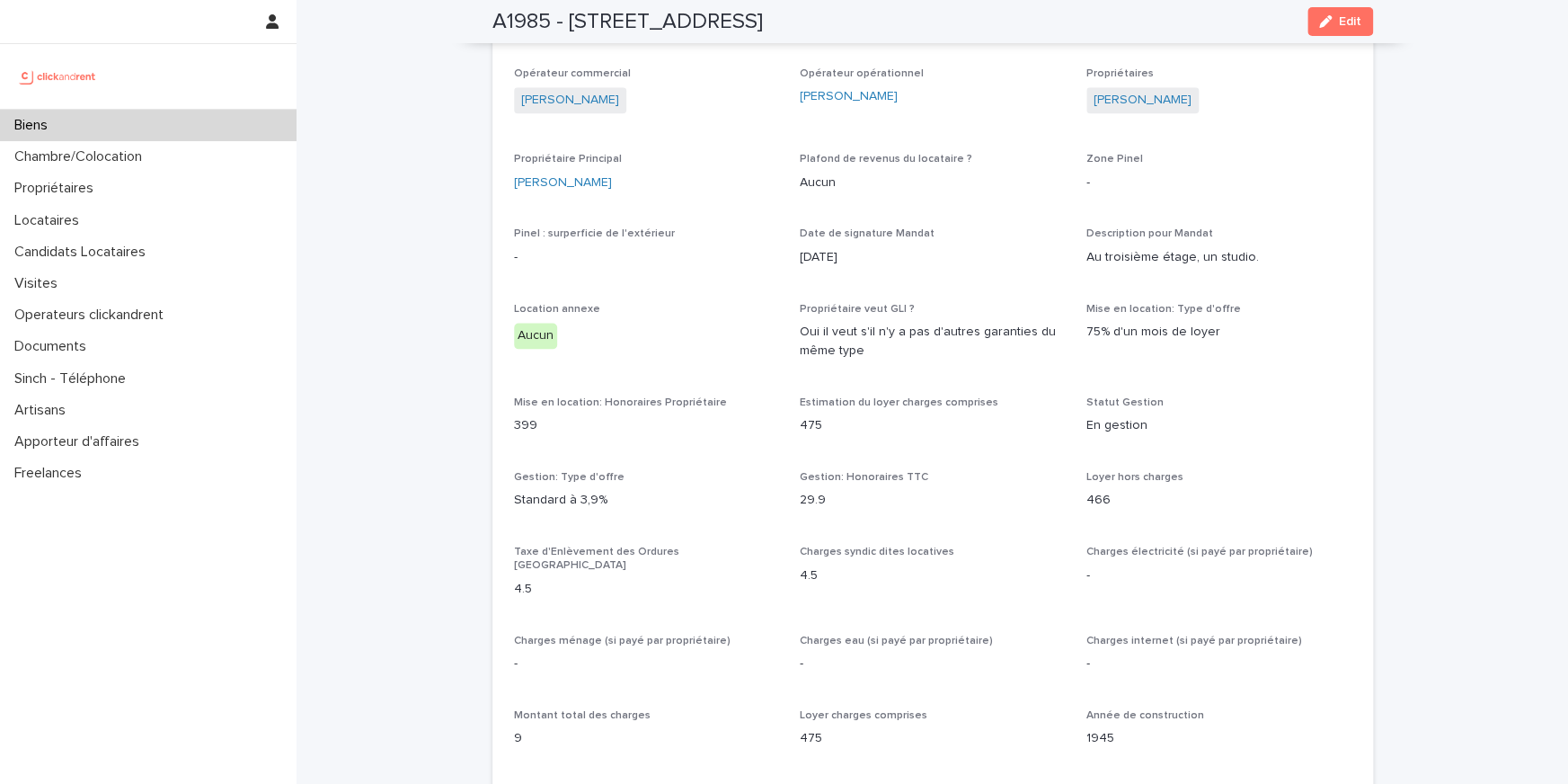
scroll to position [838, 0]
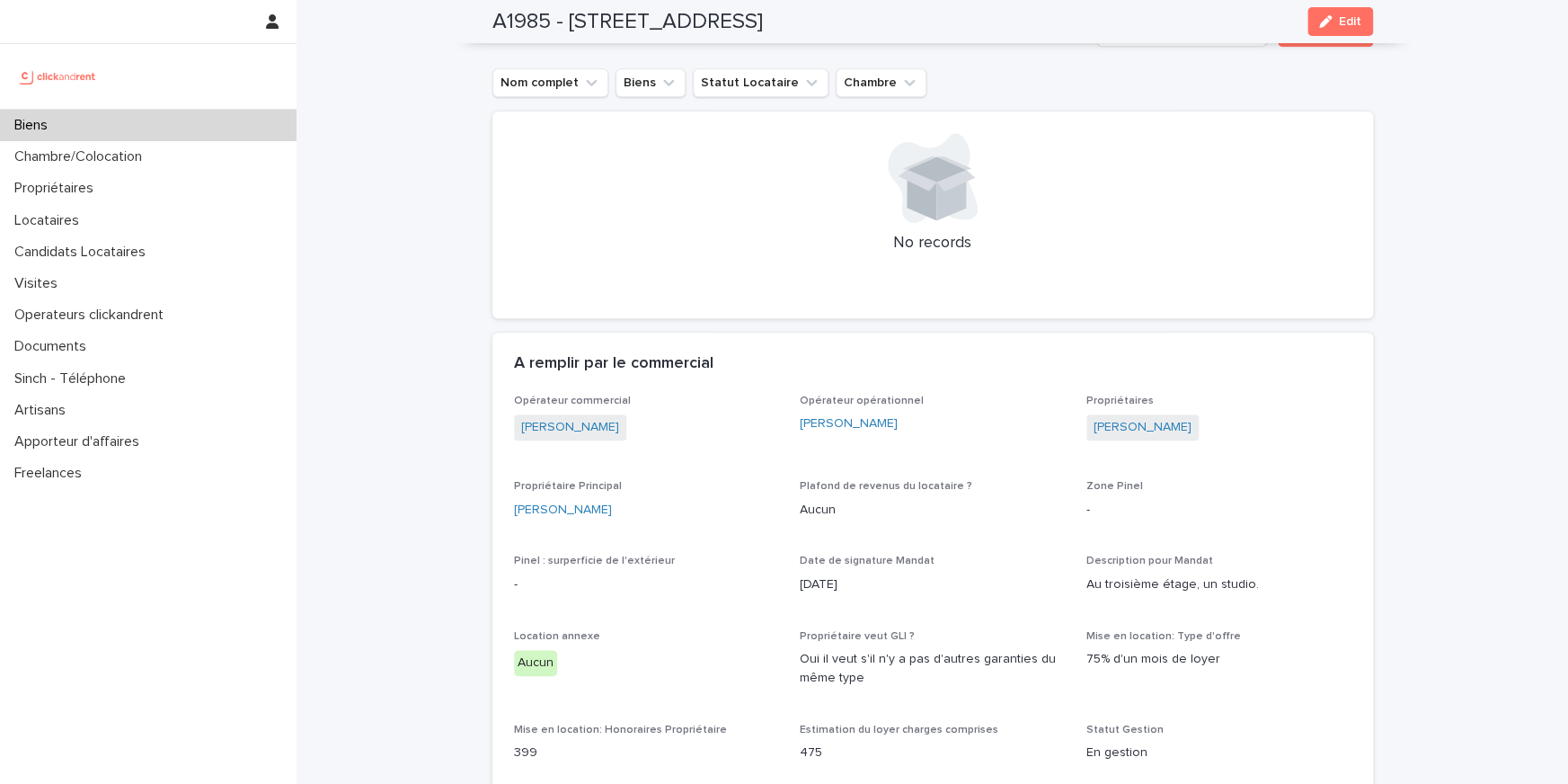
click at [918, 481] on span "Plafond de revenus du locataire ?" at bounding box center [885, 486] width 172 height 11
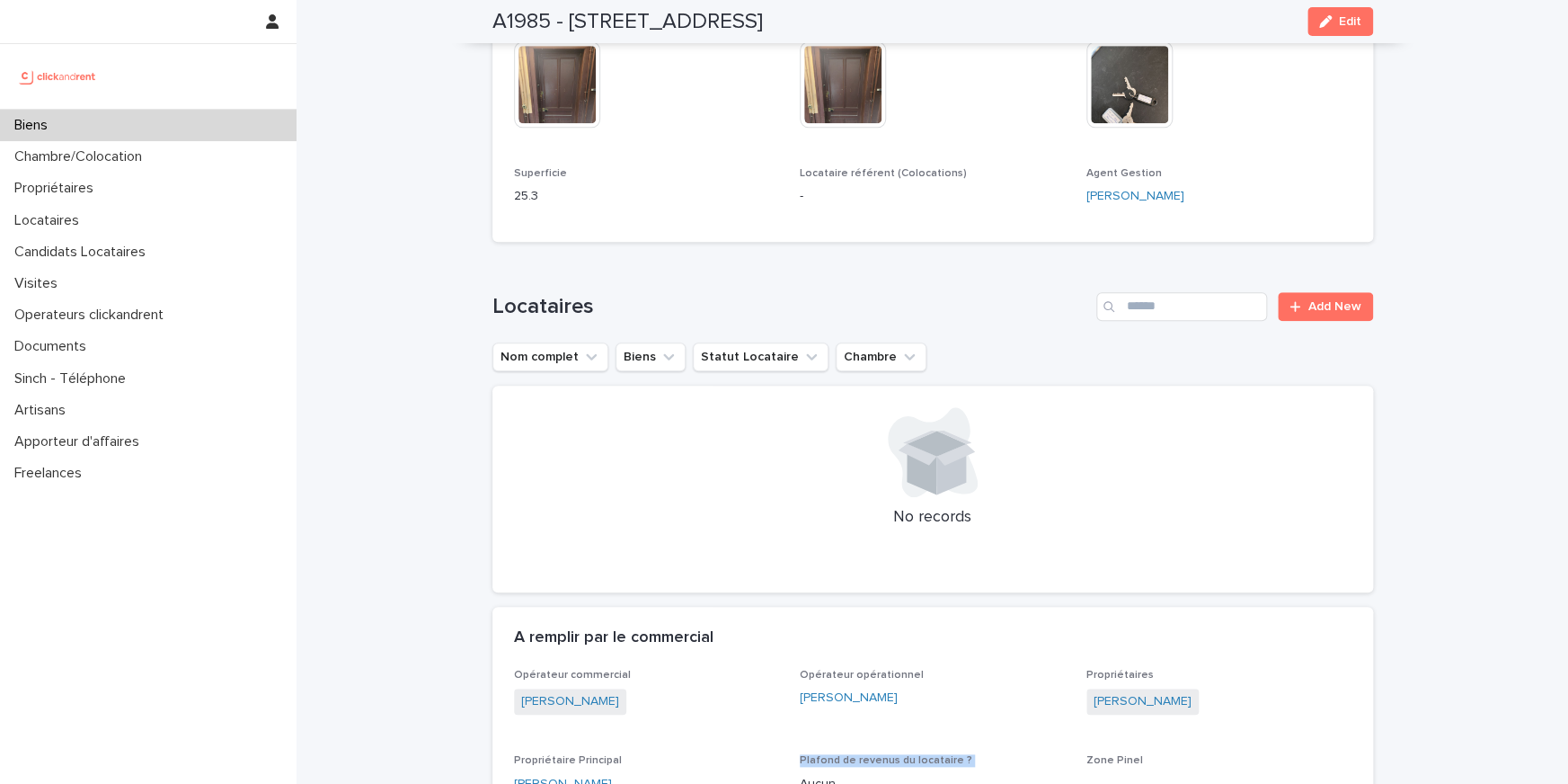
scroll to position [554, 0]
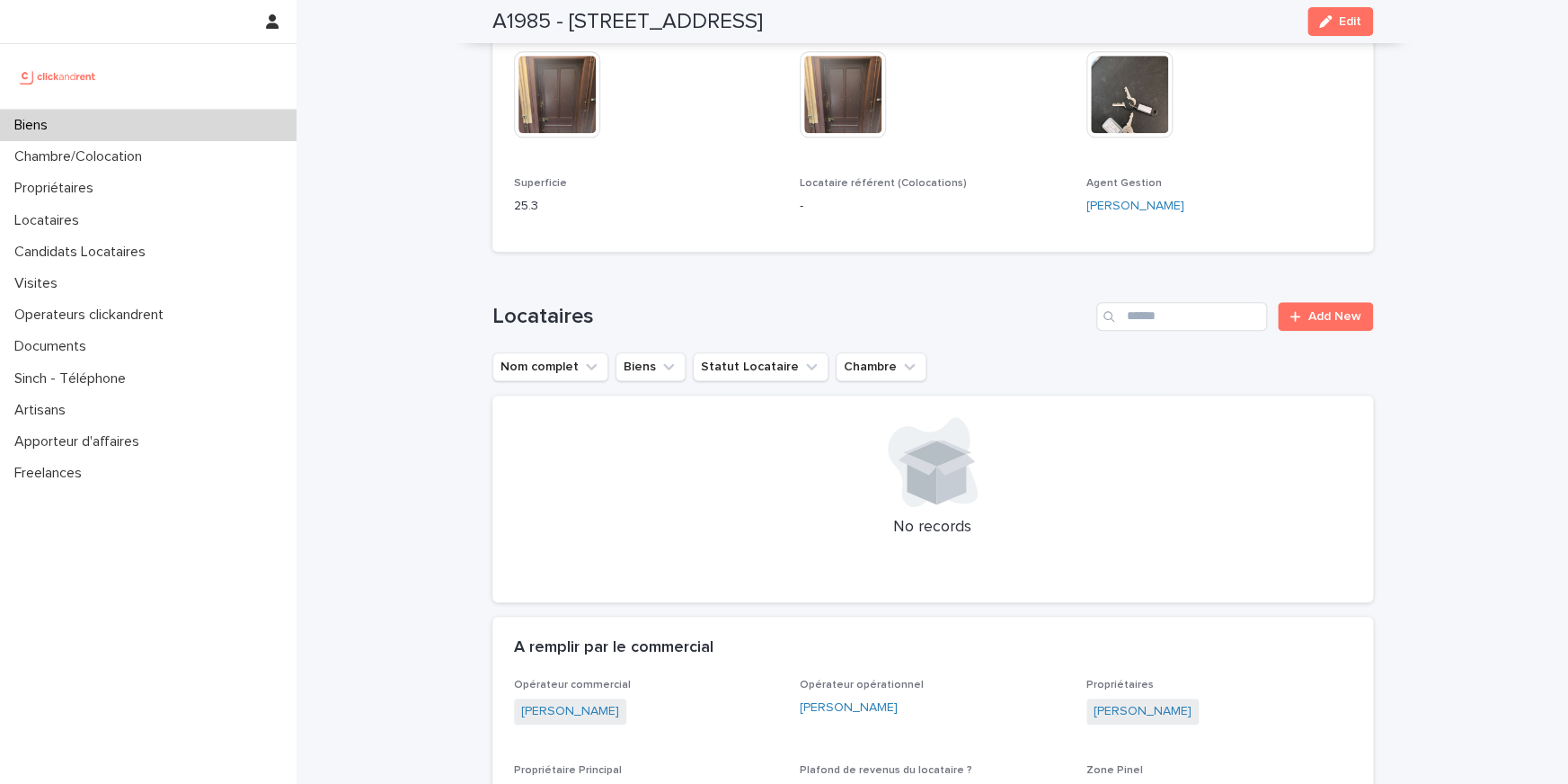
click at [527, 27] on h2 "A1985 - 25 Boulevard Amiral Mouchez, Le Havre 76600" at bounding box center [627, 22] width 271 height 26
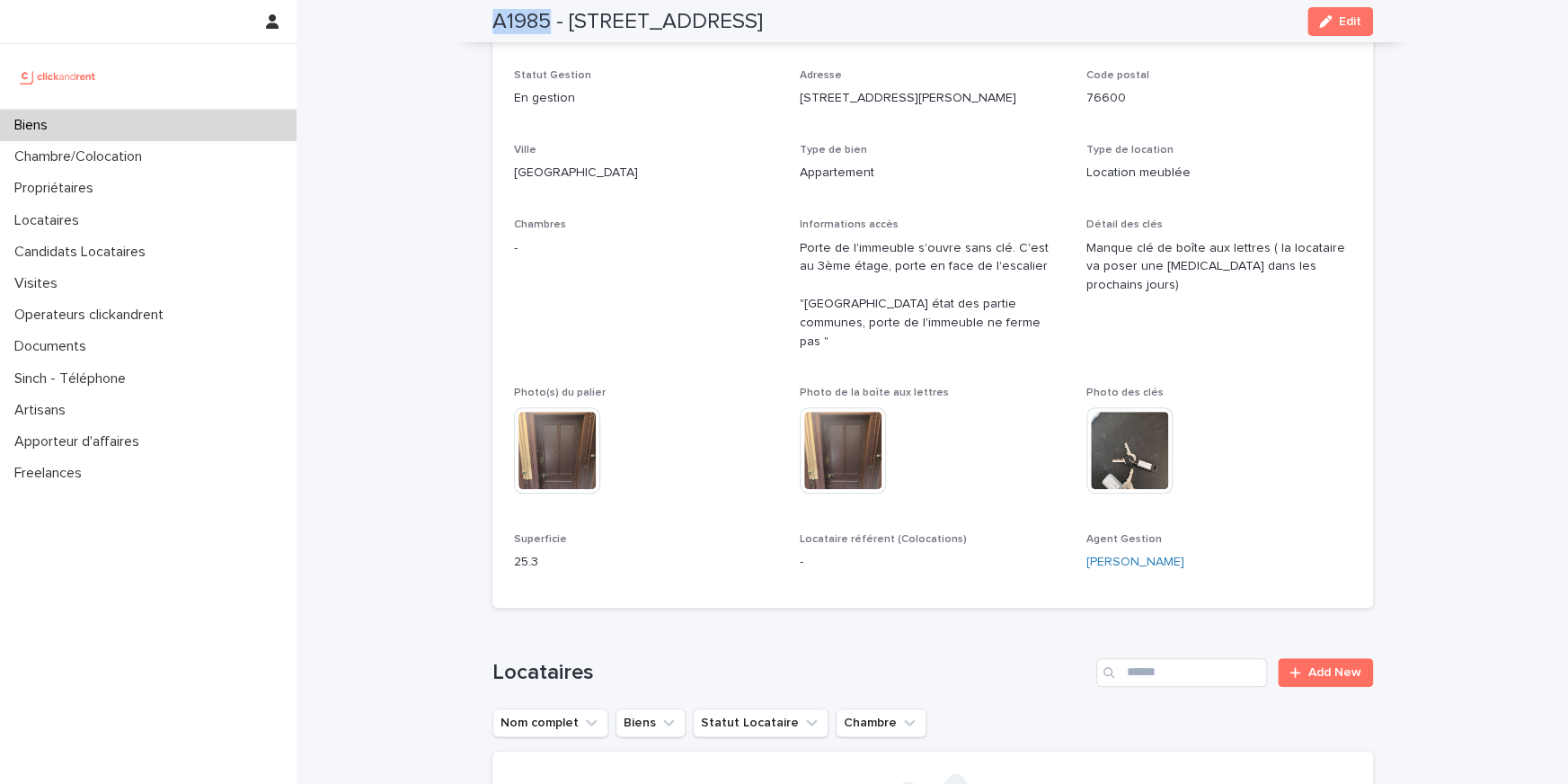
scroll to position [0, 0]
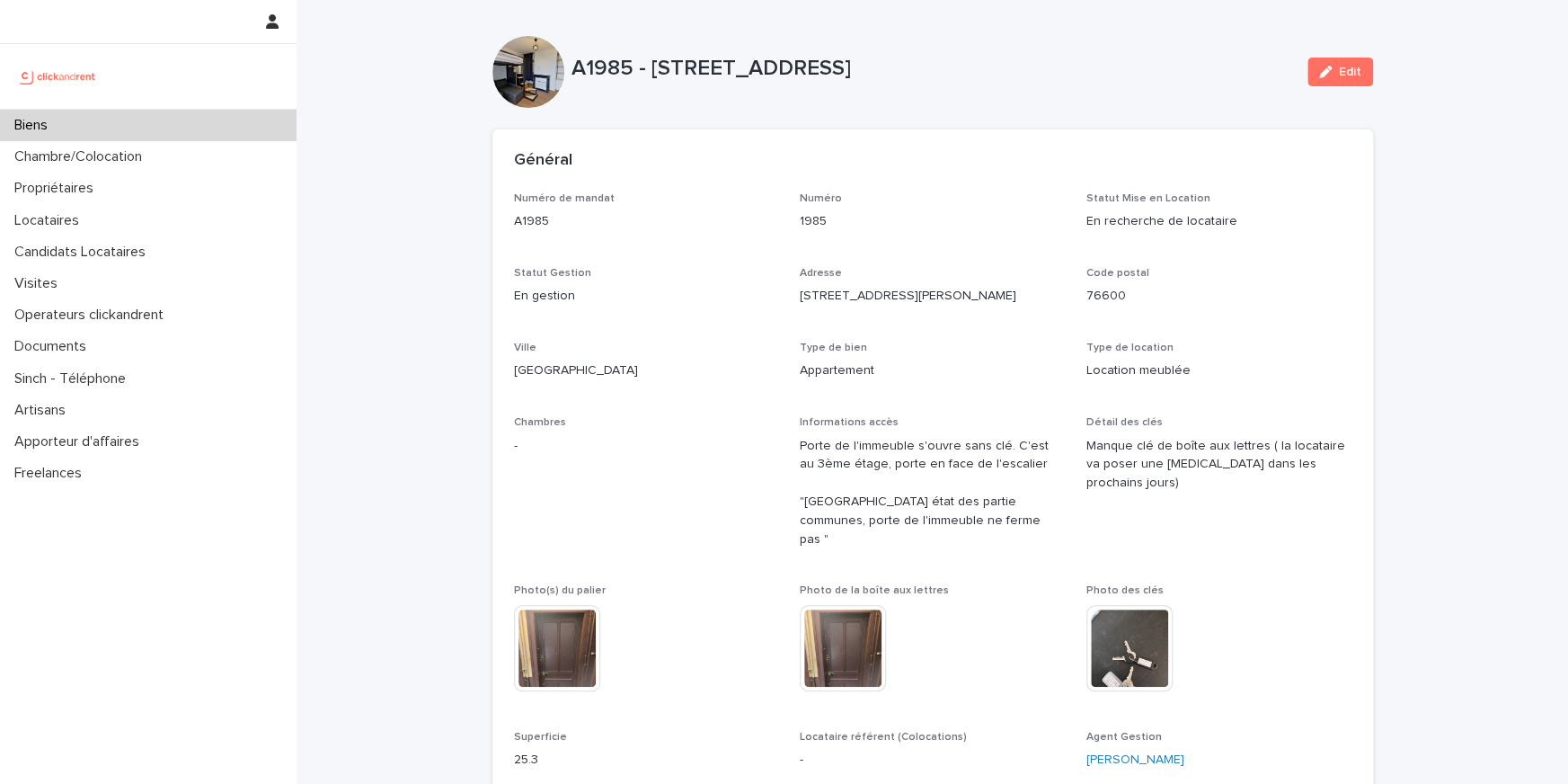
click at [602, 52] on div "A1985 - 25 Boulevard Amiral Mouchez, Le Havre 76600" at bounding box center [931, 67] width 721 height 30
copy p "A1985"
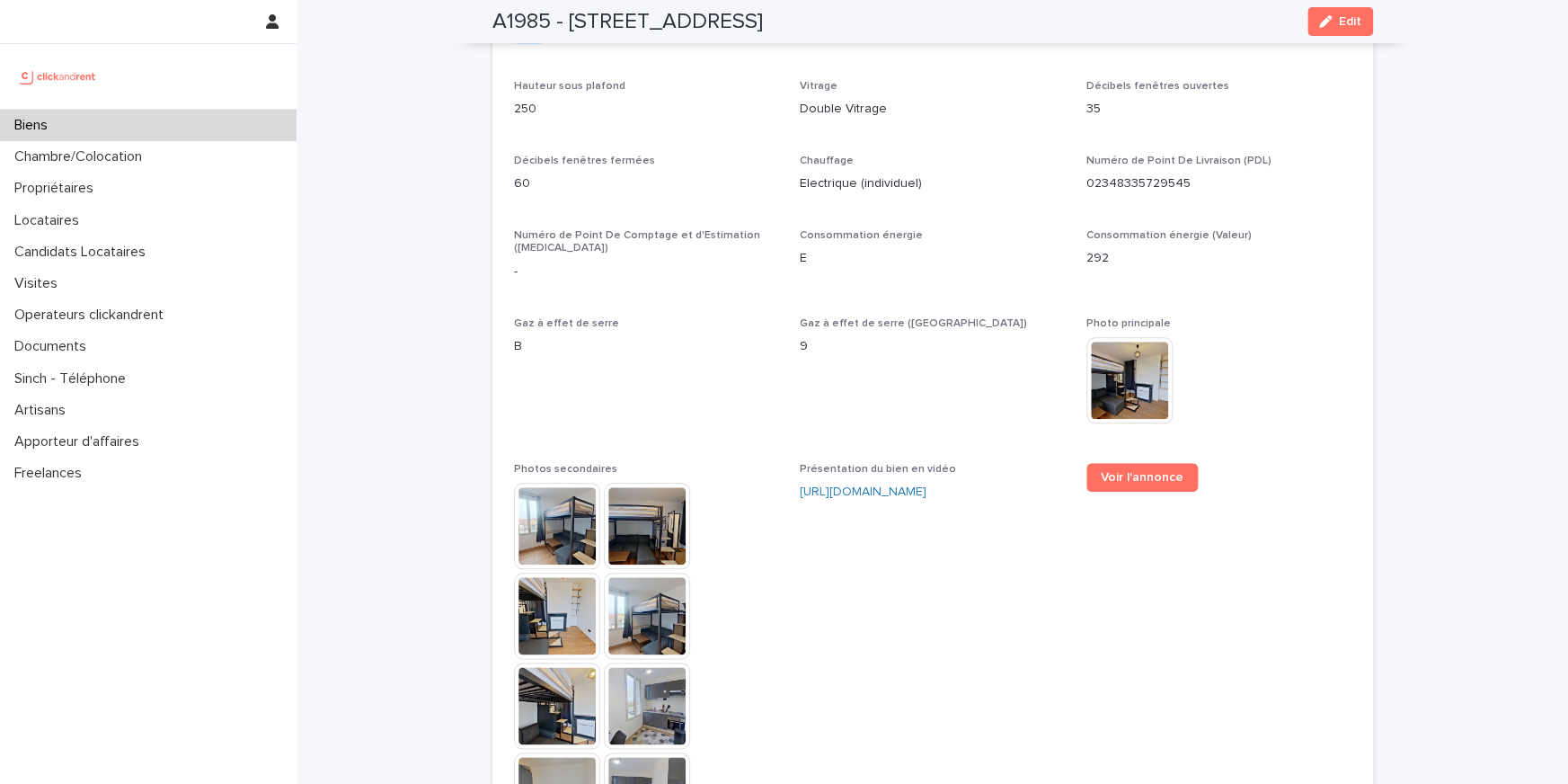
scroll to position [3084, 0]
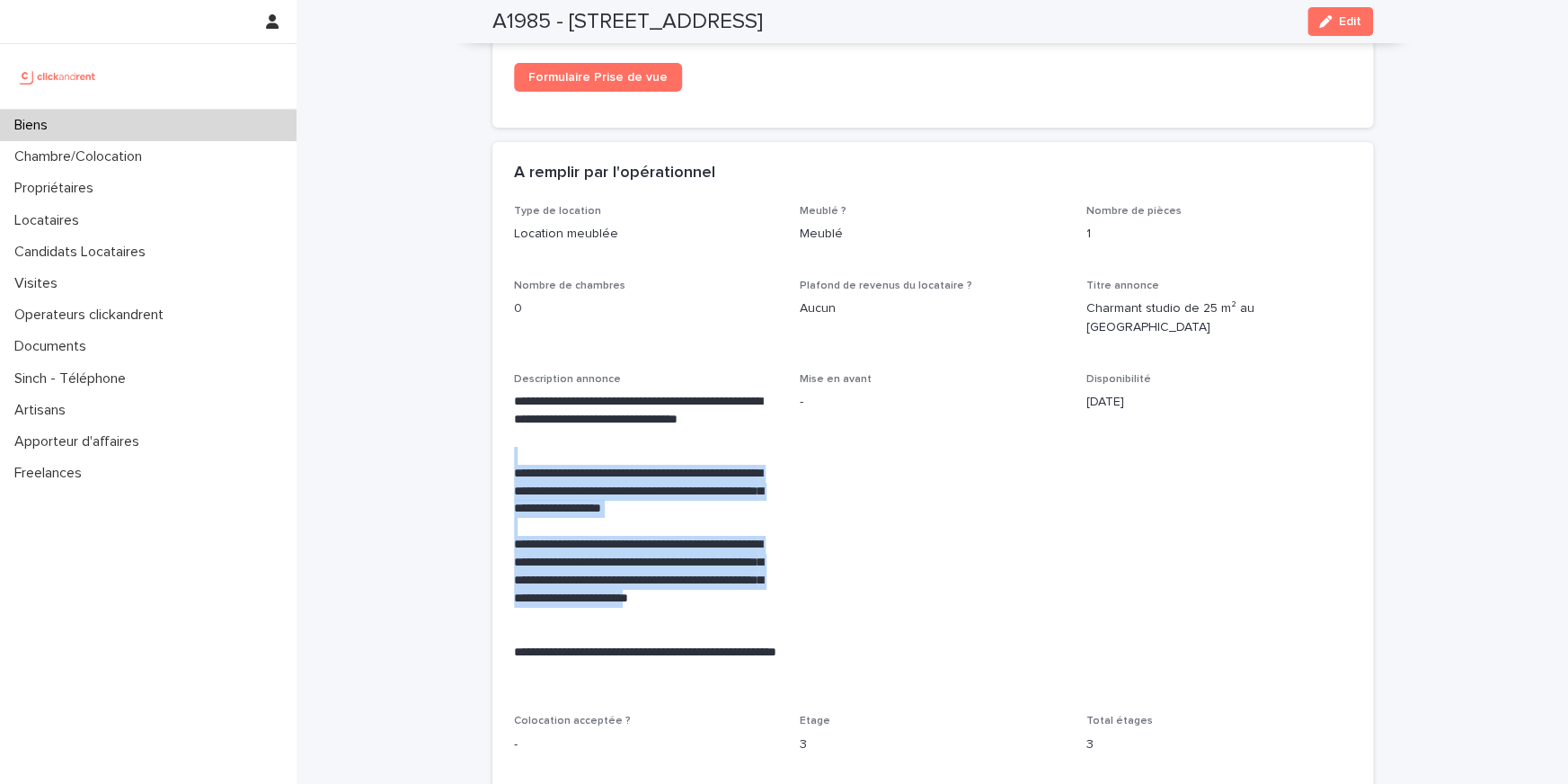
drag, startPoint x: 603, startPoint y: 565, endPoint x: 511, endPoint y: 414, distance: 176.8
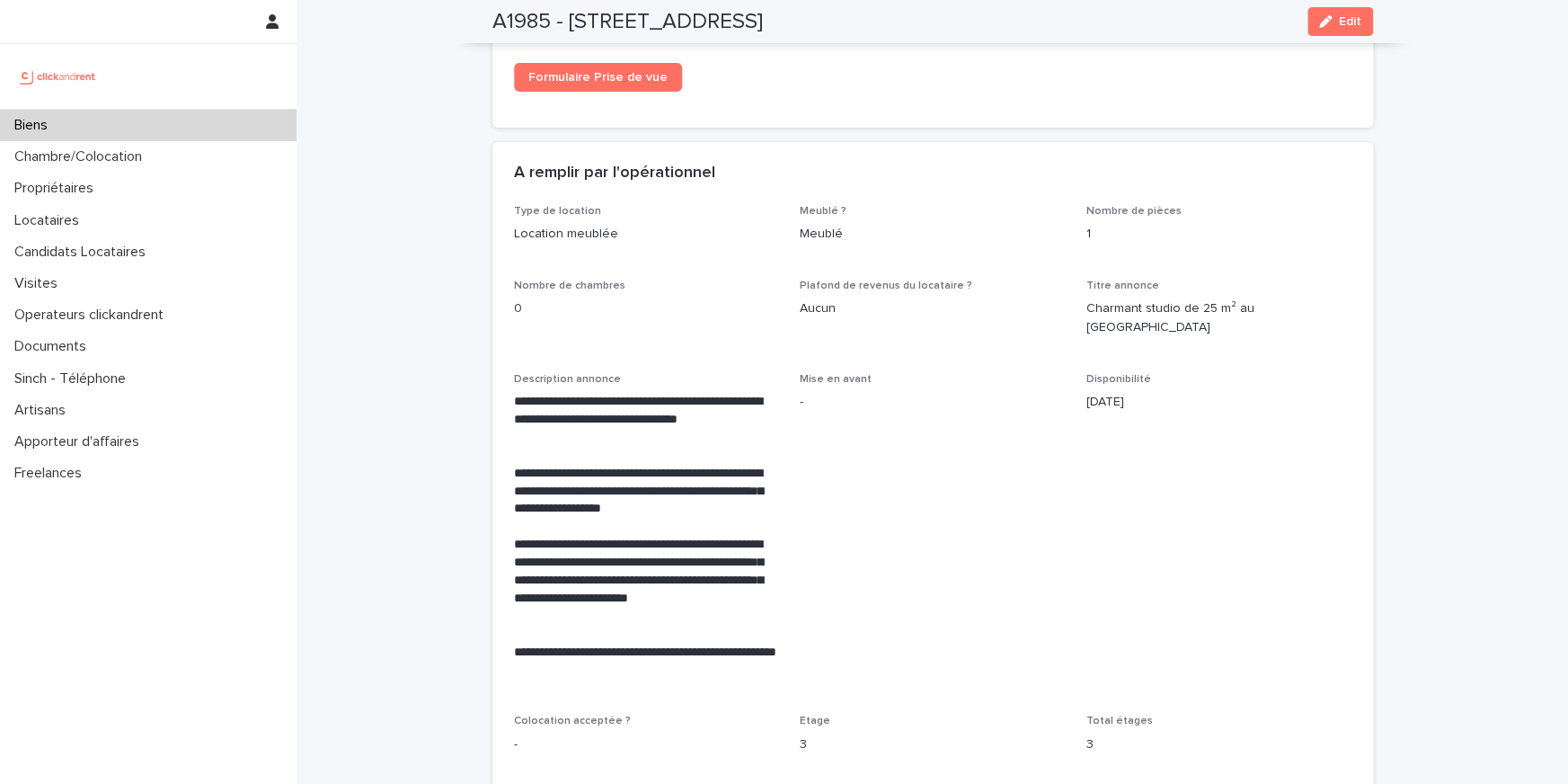
click at [535, 393] on p "**********" at bounding box center [646, 420] width 265 height 54
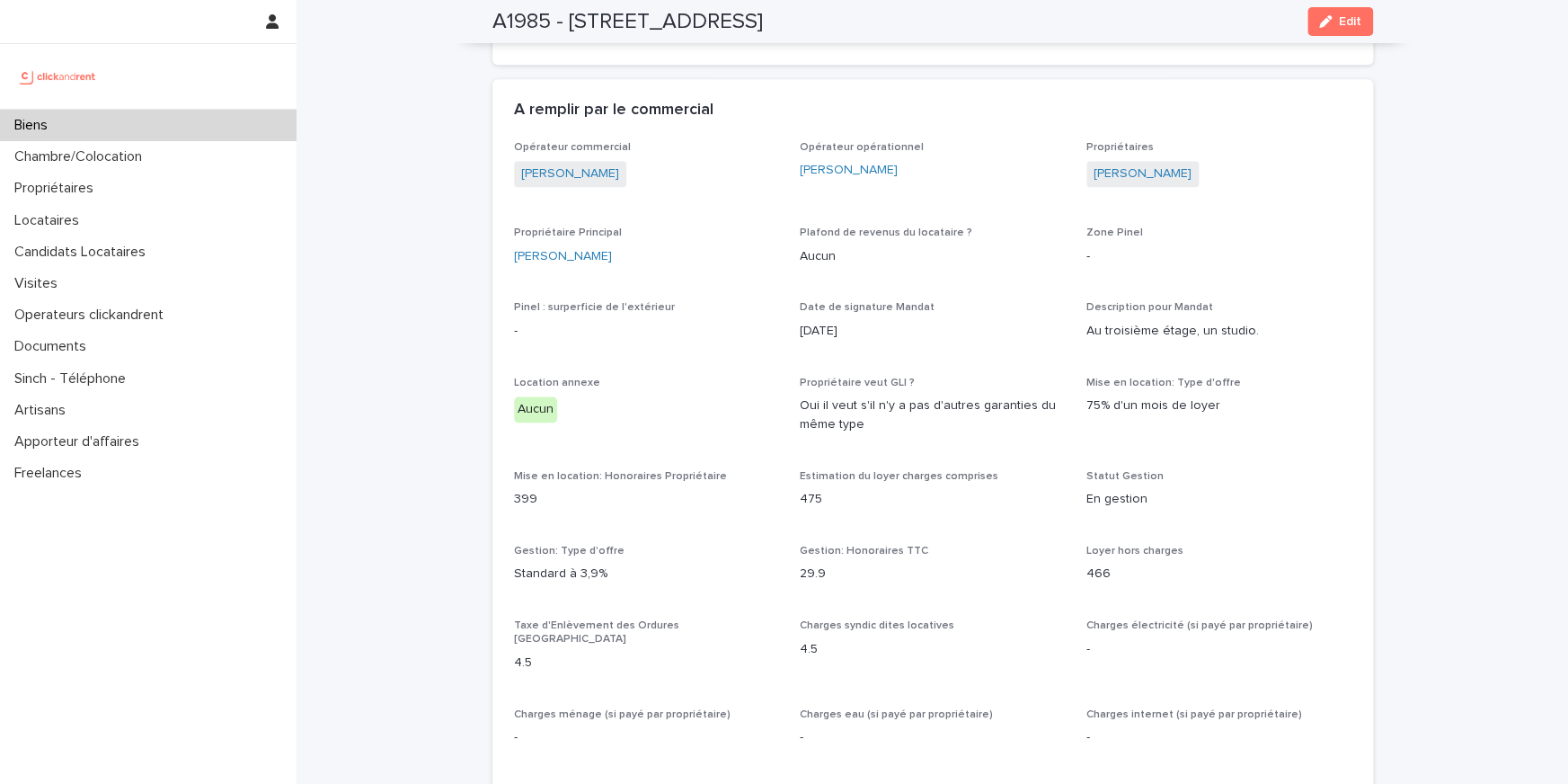
scroll to position [767, 0]
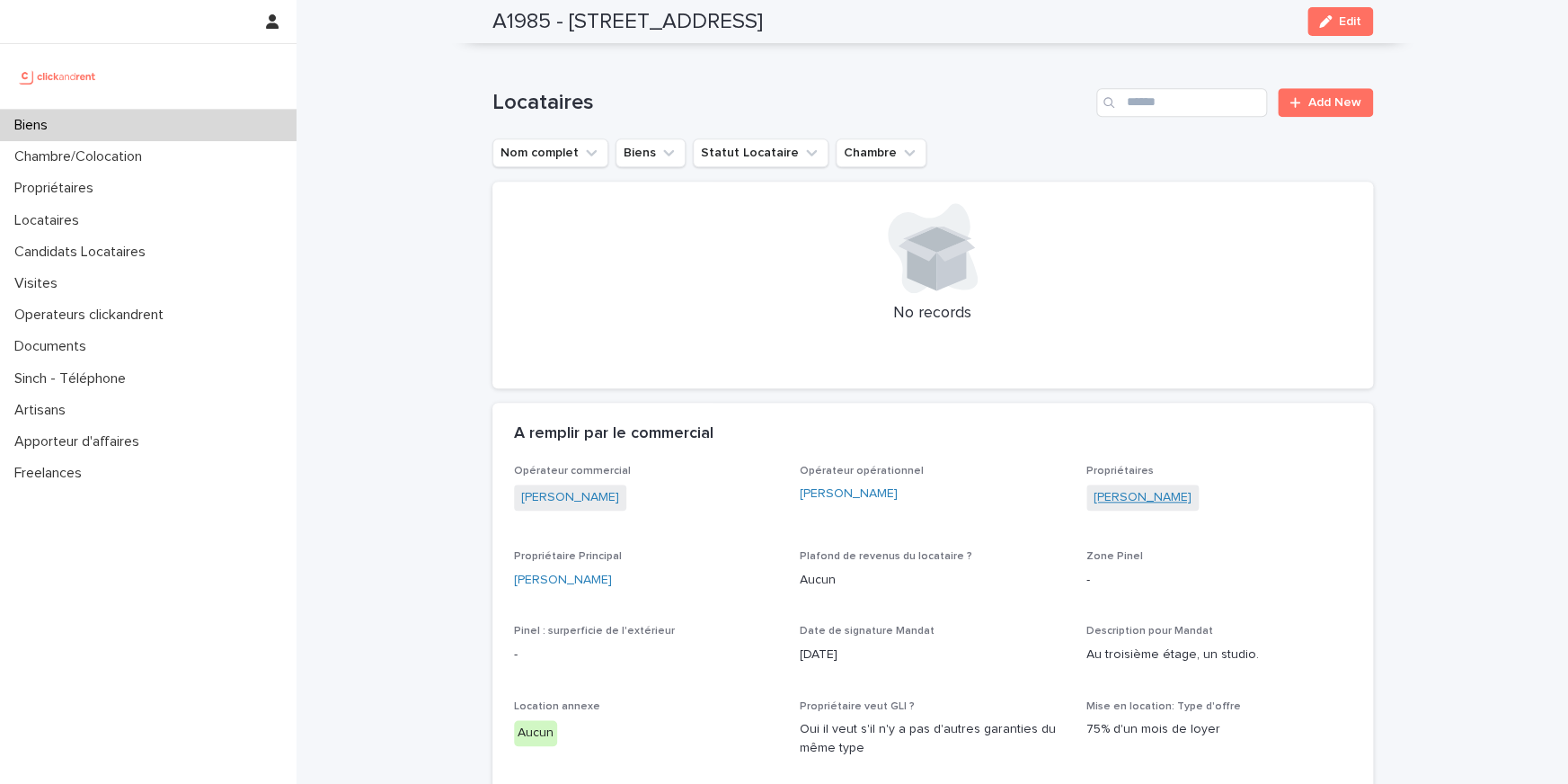
click at [1151, 490] on span "[PERSON_NAME]" at bounding box center [1142, 497] width 112 height 26
click at [1151, 489] on link "[PERSON_NAME]" at bounding box center [1142, 497] width 97 height 19
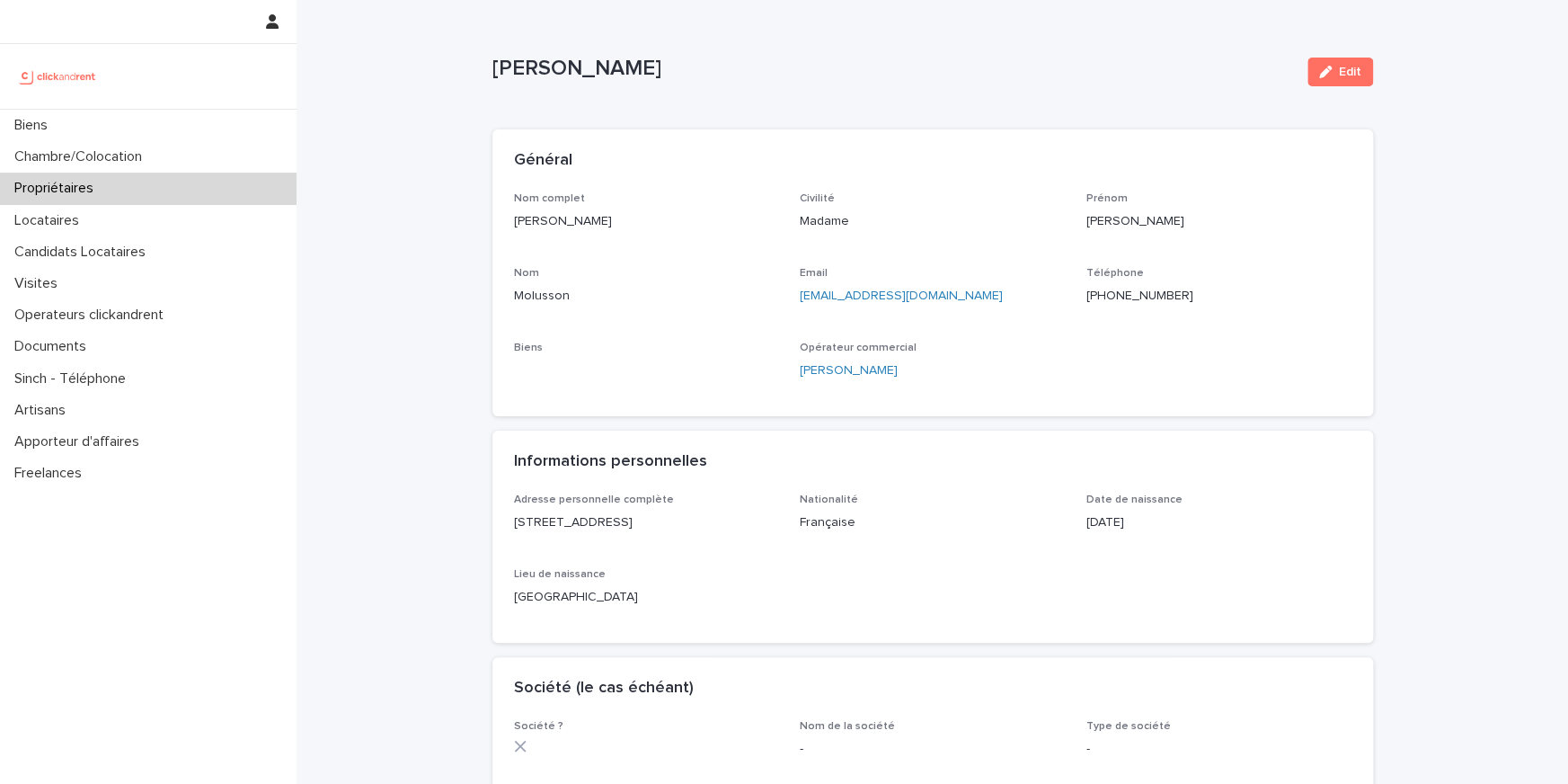
click at [1143, 294] on p "+33675022280" at bounding box center [1218, 295] width 265 height 19
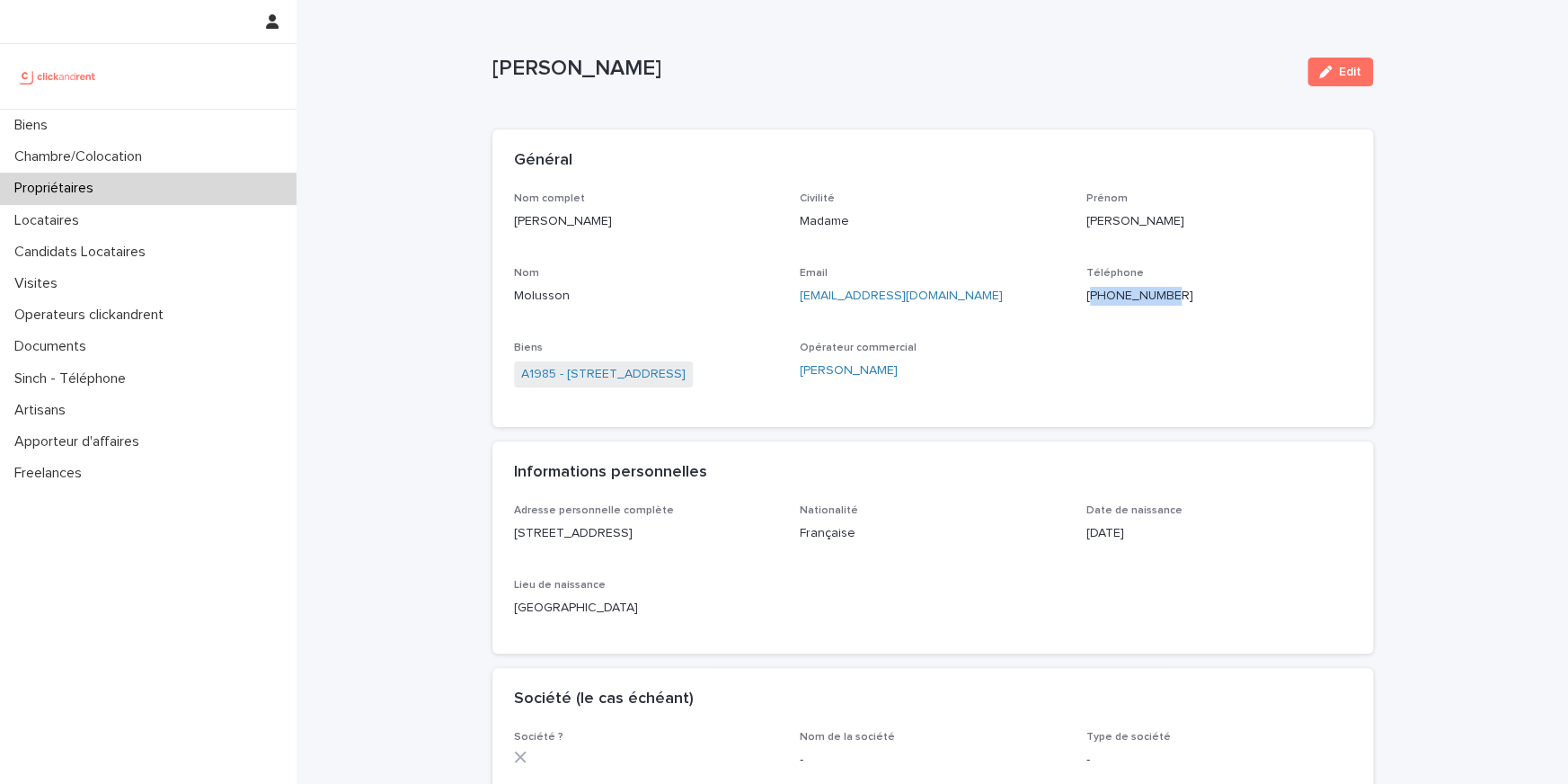
click at [1143, 294] on p "+33675022280" at bounding box center [1218, 295] width 265 height 19
copy p "+33675022280"
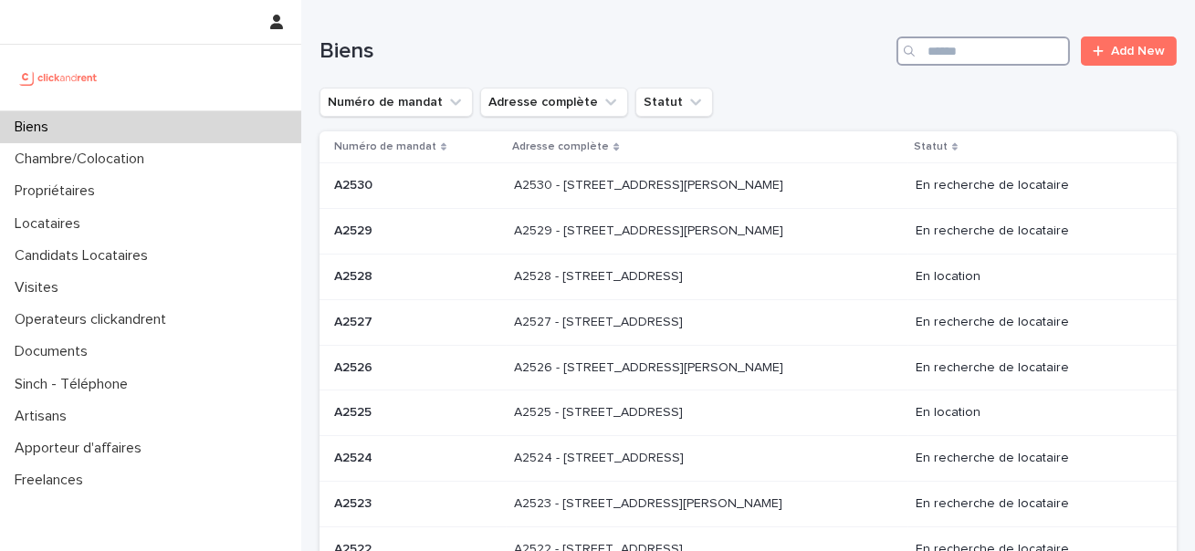
click at [967, 59] on input "Search" at bounding box center [982, 51] width 173 height 29
type input "****"
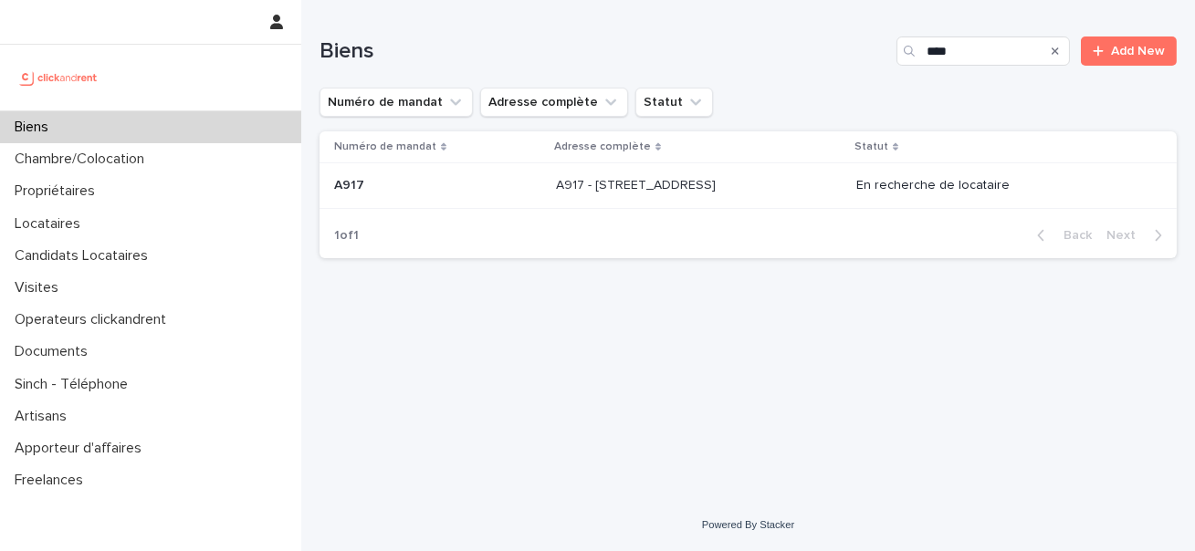
click at [506, 58] on h1 "Biens" at bounding box center [604, 51] width 570 height 26
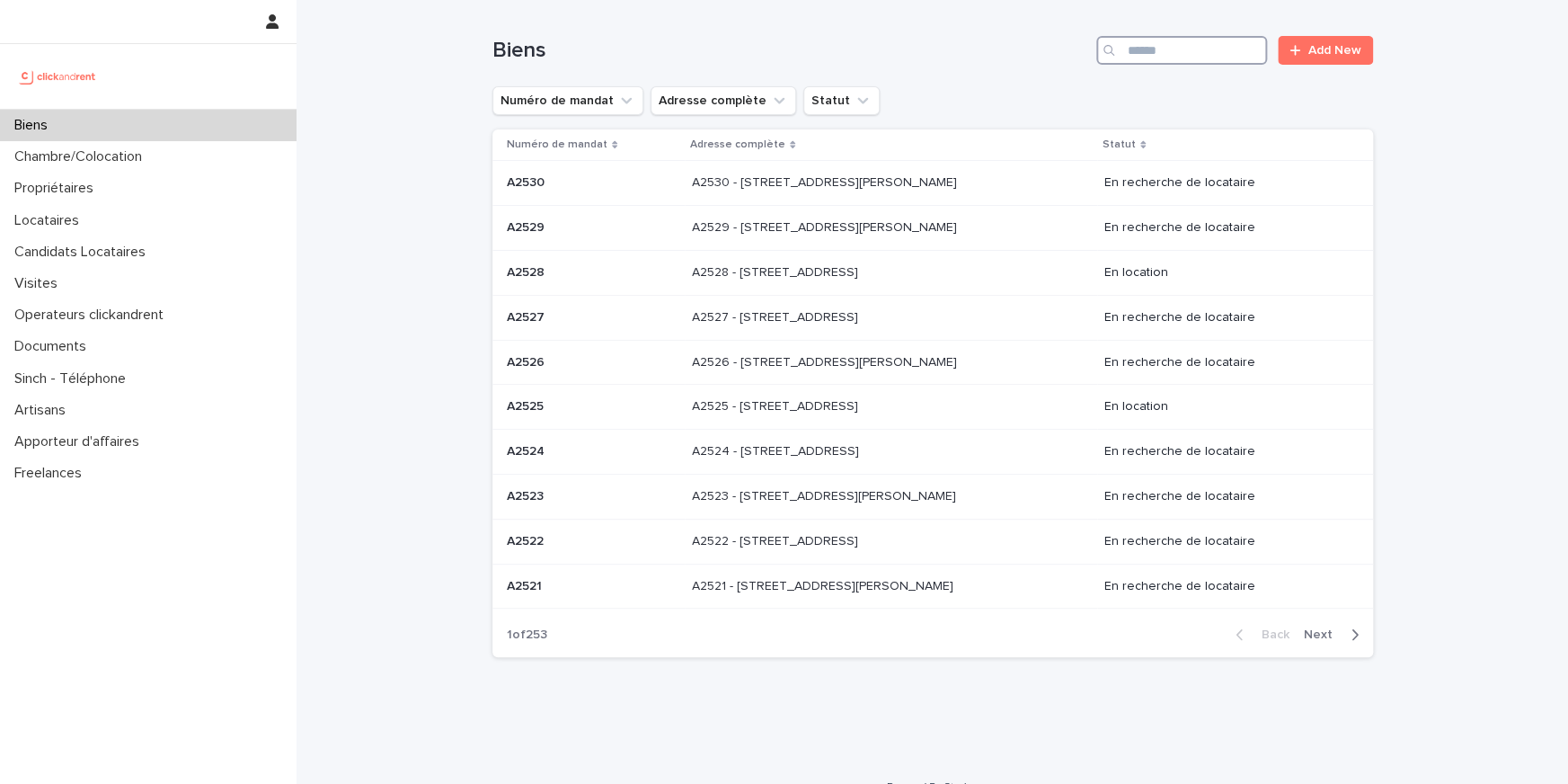
click at [1171, 65] on div "Biens Add New" at bounding box center [932, 43] width 880 height 87
paste input "****"
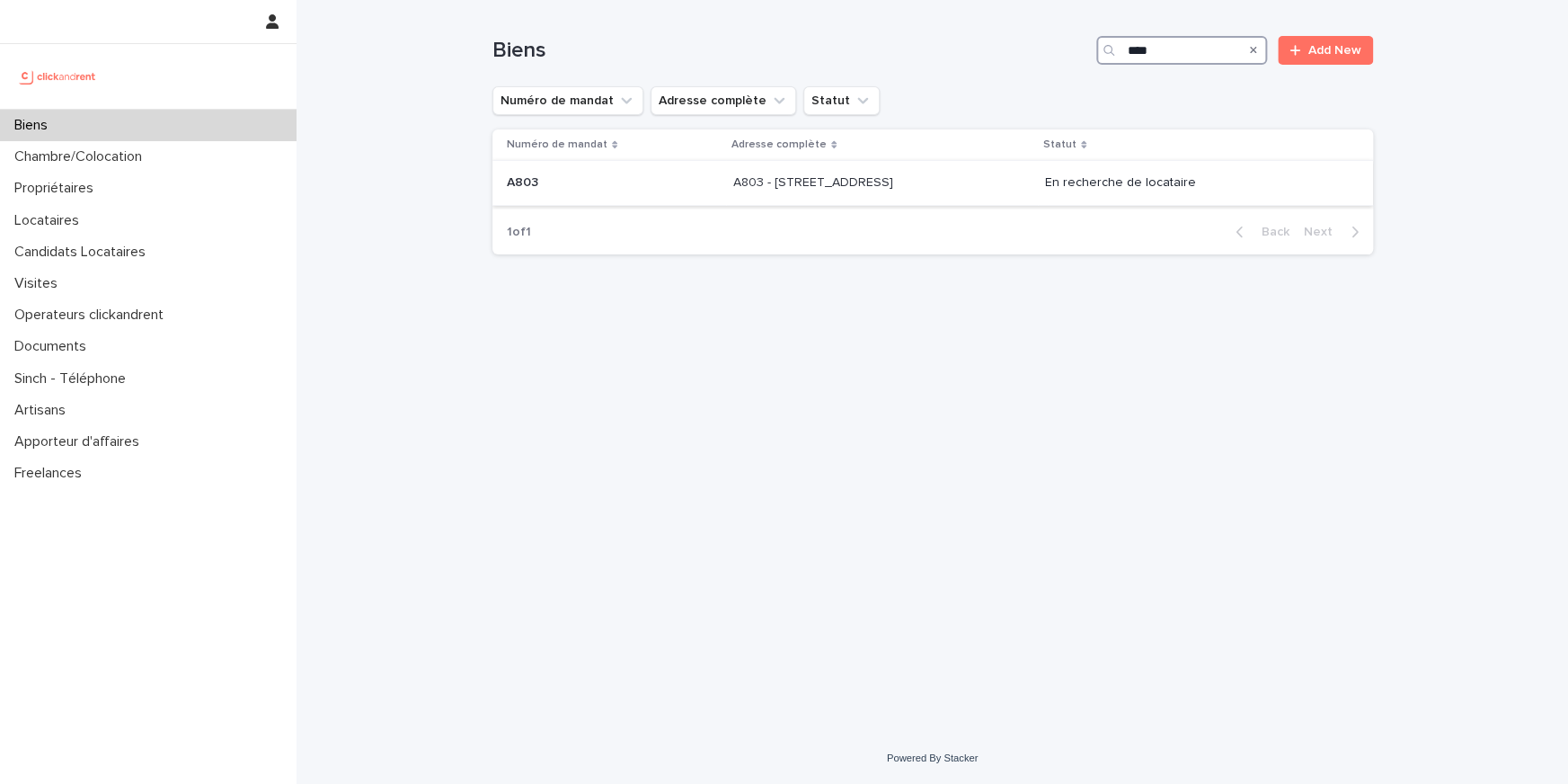
type input "****"
click at [492, 182] on td "A803 A803" at bounding box center [608, 183] width 233 height 45
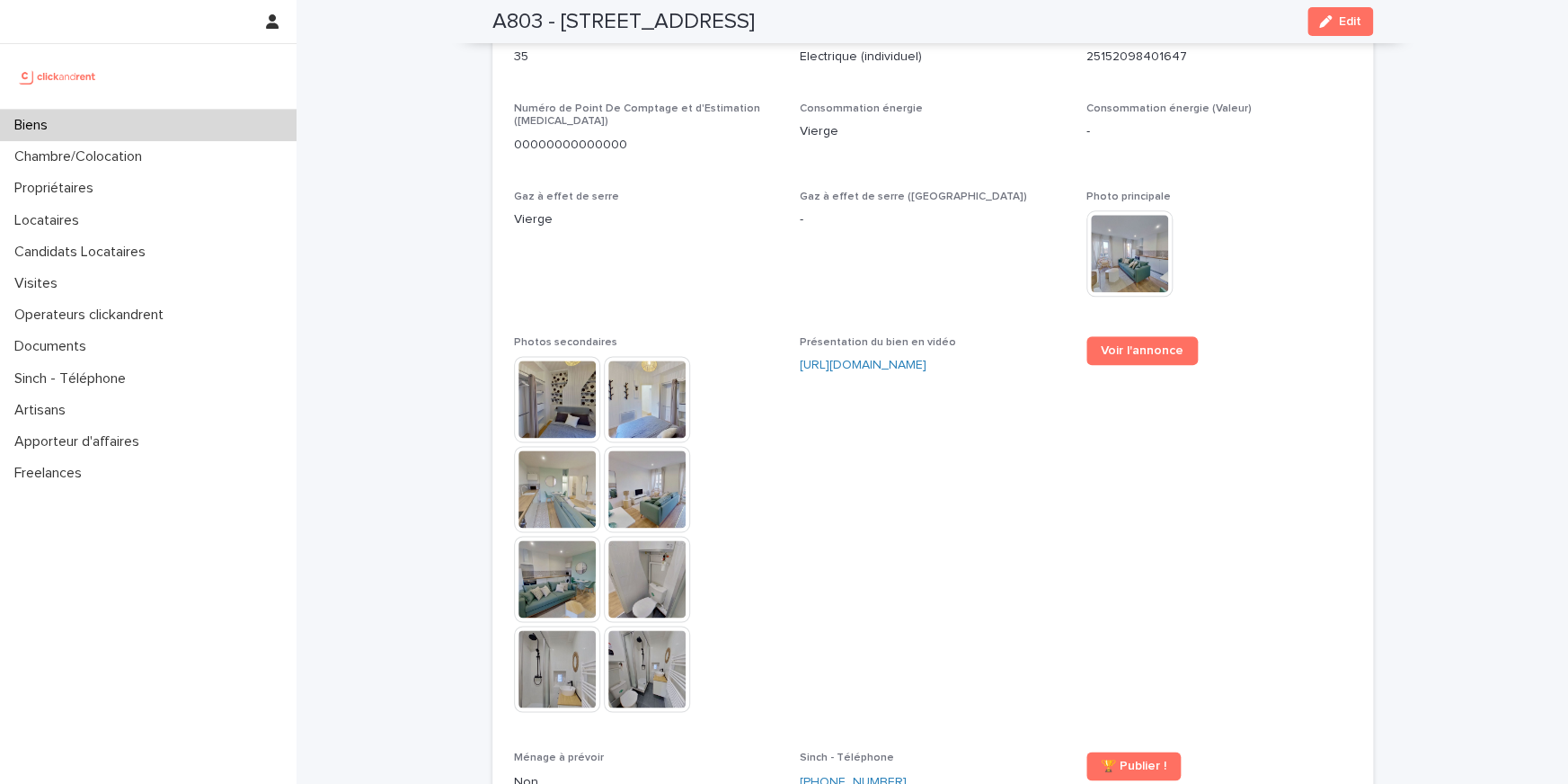
scroll to position [5087, 0]
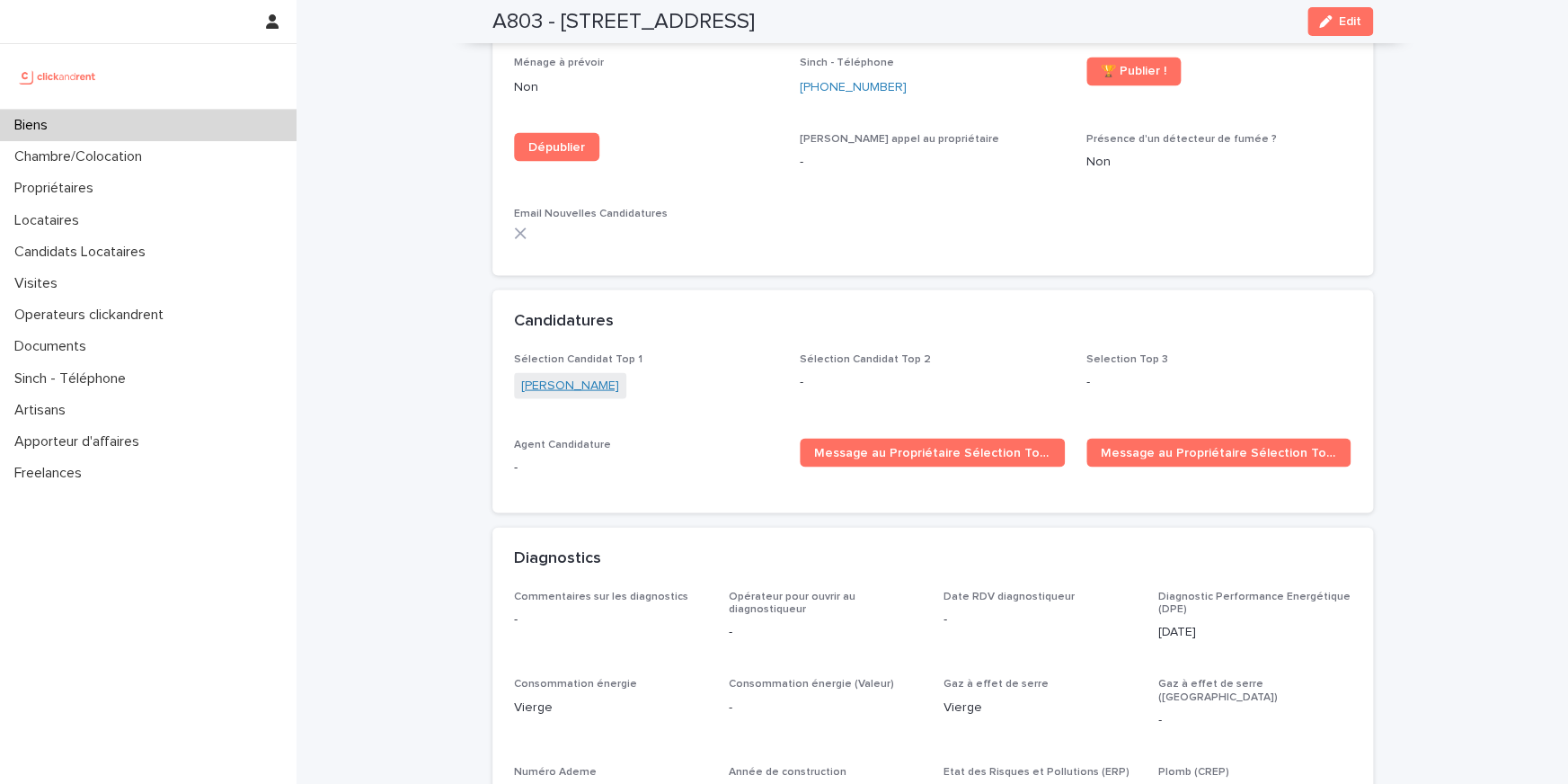
click at [619, 376] on link "[PERSON_NAME]" at bounding box center [569, 385] width 97 height 19
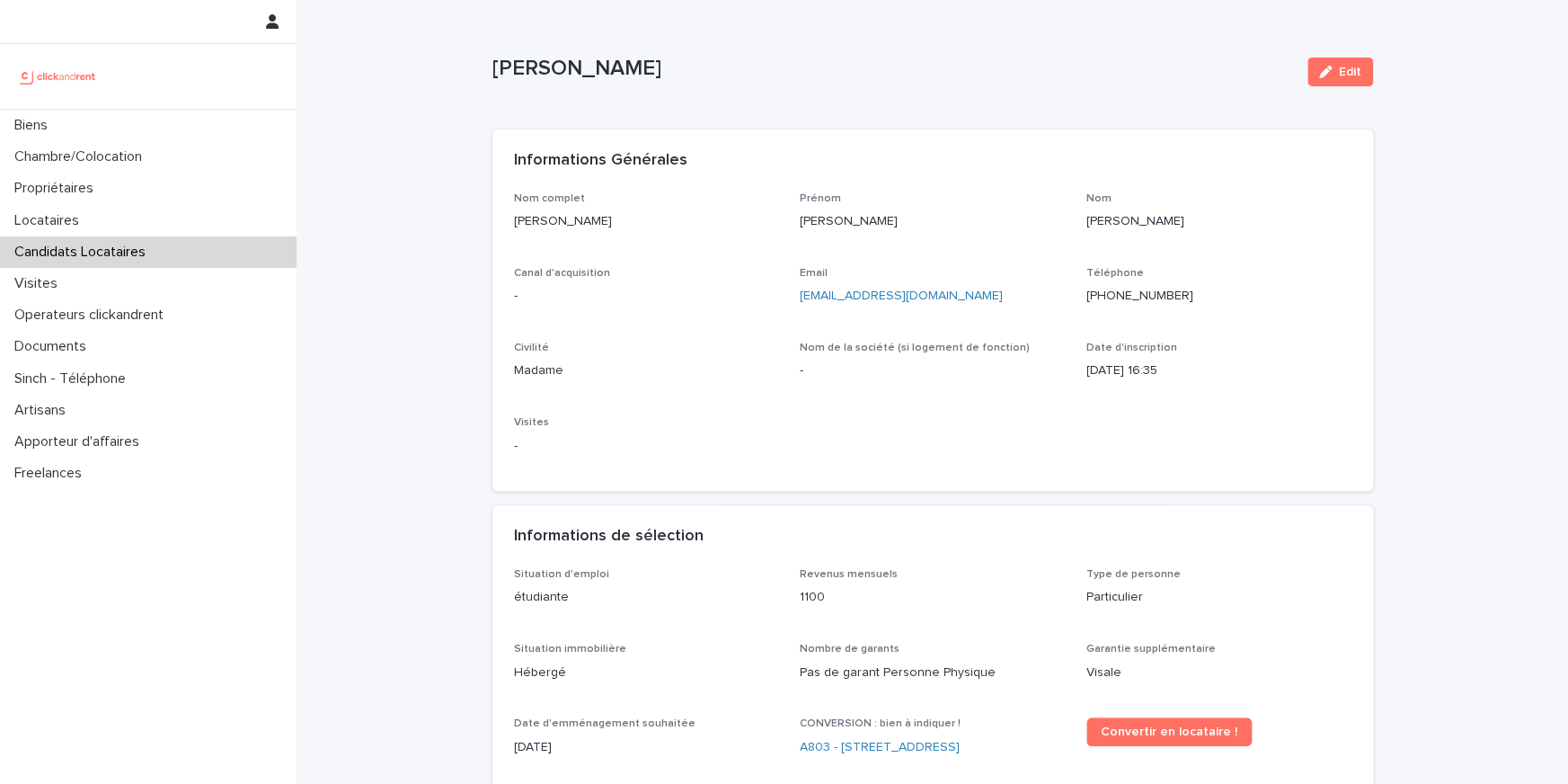
click at [1122, 296] on p "[PHONE_NUMBER]" at bounding box center [1218, 295] width 265 height 19
copy p "[PHONE_NUMBER]"
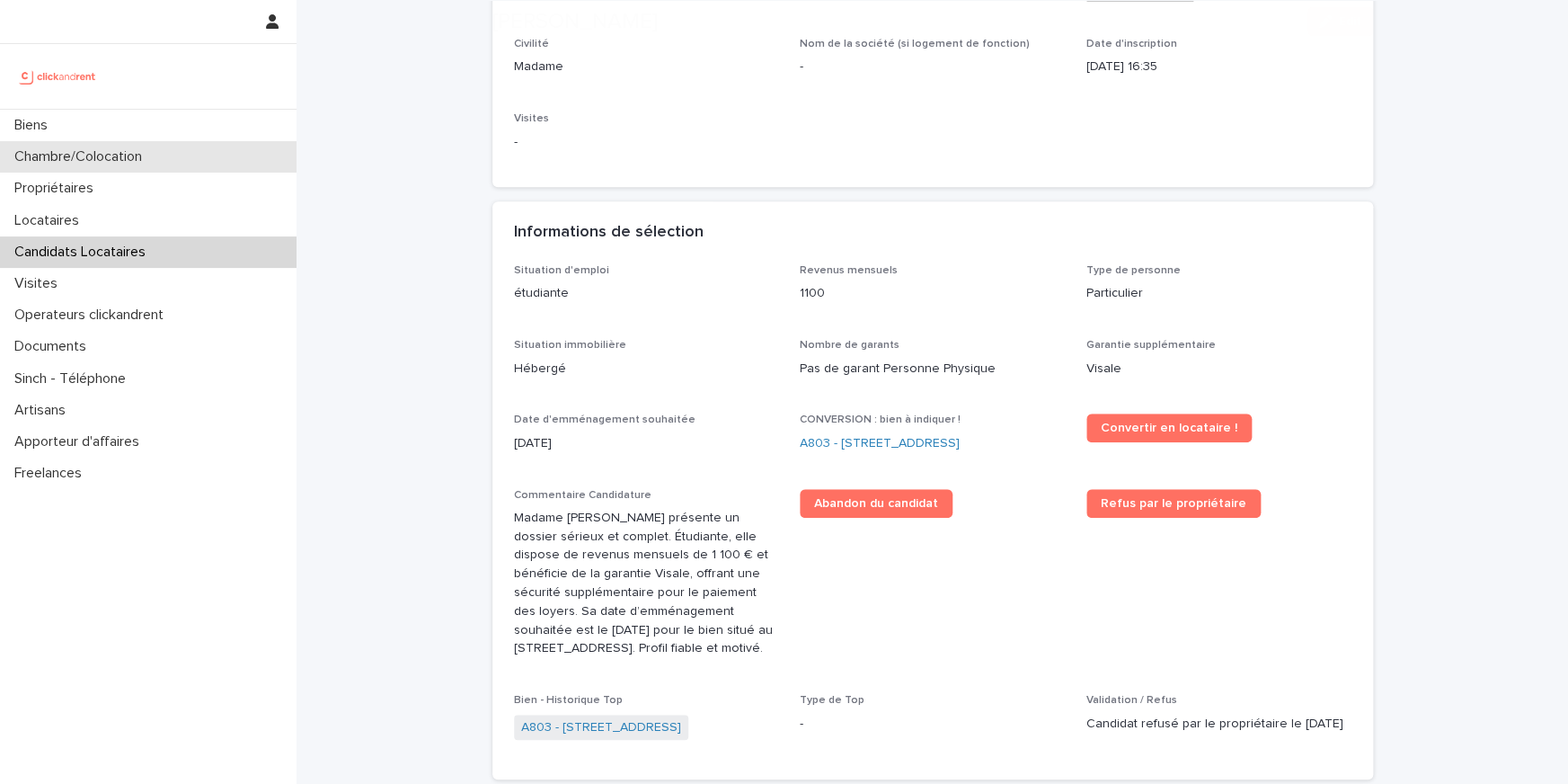
scroll to position [419, 0]
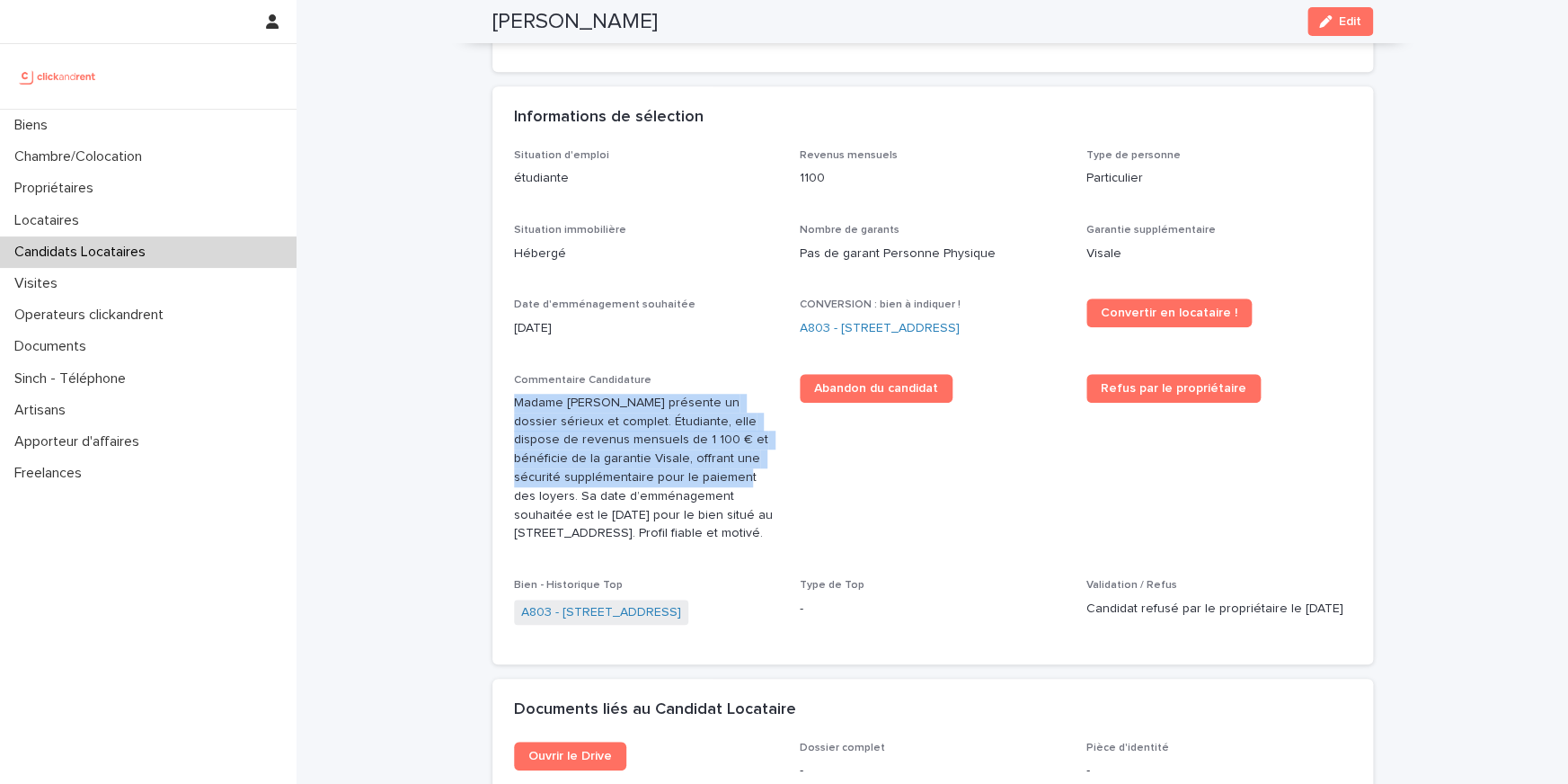
drag, startPoint x: 661, startPoint y: 396, endPoint x: 661, endPoint y: 468, distance: 72.0
click at [661, 468] on div "Commentaire Candidature Madame [PERSON_NAME] présente un dossier sérieux et com…" at bounding box center [646, 466] width 265 height 184
click at [626, 470] on p "Madame [PERSON_NAME] présente un dossier sérieux et complet. Étudiante, elle di…" at bounding box center [646, 469] width 265 height 150
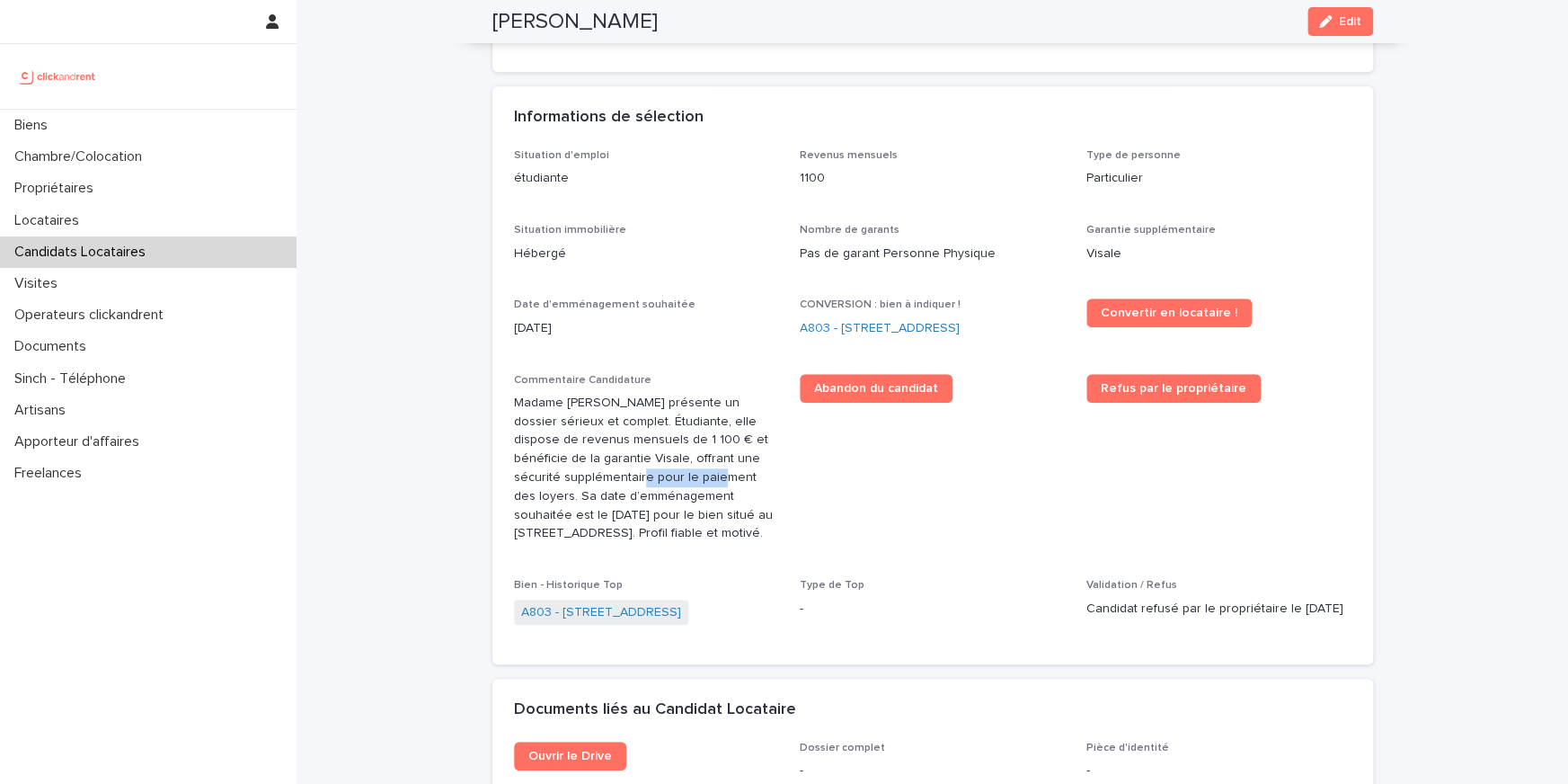
click at [626, 470] on p "Madame [PERSON_NAME] présente un dossier sérieux et complet. Étudiante, elle di…" at bounding box center [646, 469] width 265 height 150
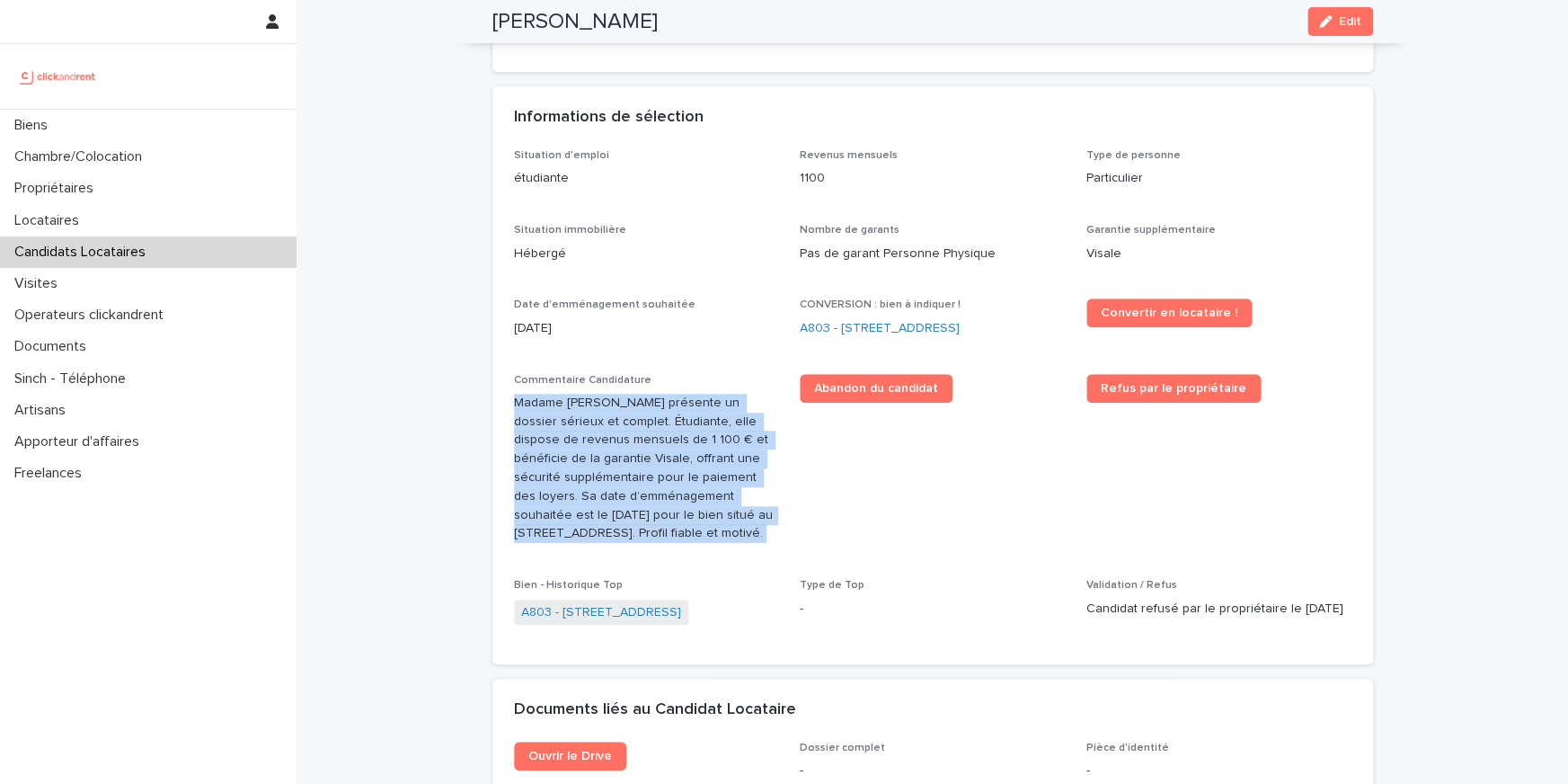
click at [626, 470] on p "Madame [PERSON_NAME] présente un dossier sérieux et complet. Étudiante, elle di…" at bounding box center [646, 469] width 265 height 150
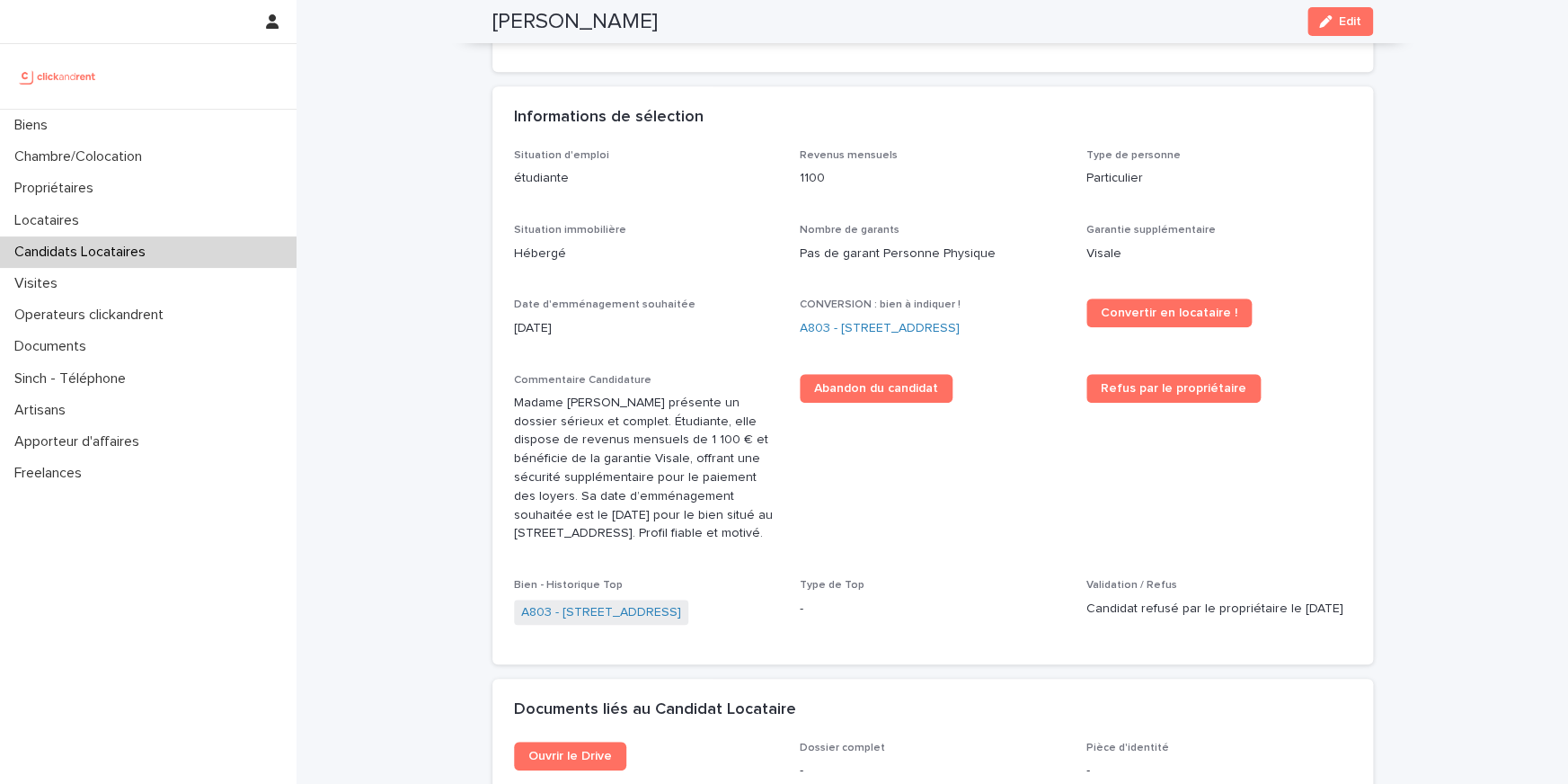
click at [601, 490] on p "Madame [PERSON_NAME] présente un dossier sérieux et complet. Étudiante, elle di…" at bounding box center [646, 469] width 265 height 150
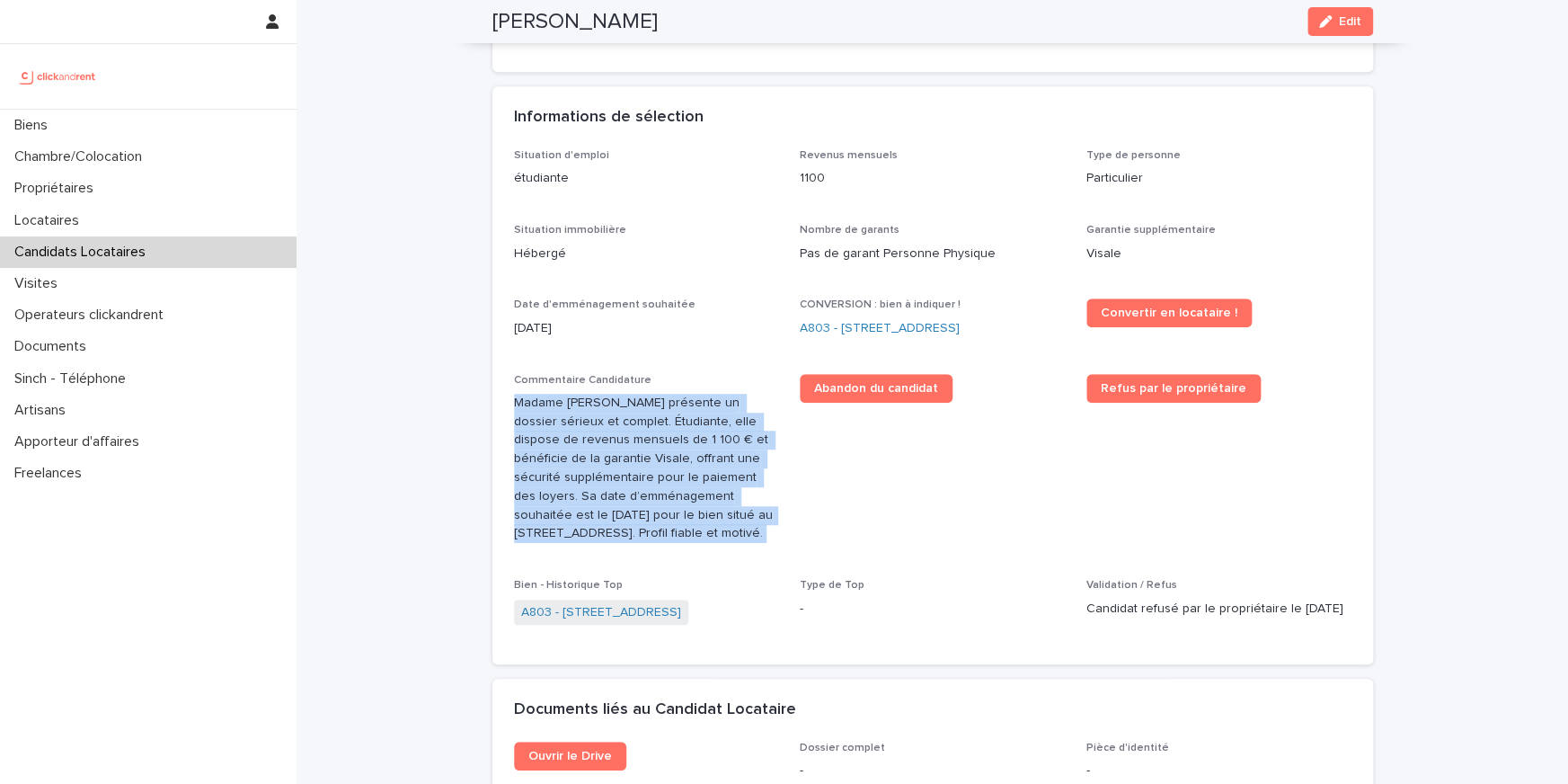
click at [601, 490] on p "Madame [PERSON_NAME] présente un dossier sérieux et complet. Étudiante, elle di…" at bounding box center [646, 469] width 265 height 150
click at [637, 622] on link "A803 - [STREET_ADDRESS]" at bounding box center [600, 612] width 159 height 19
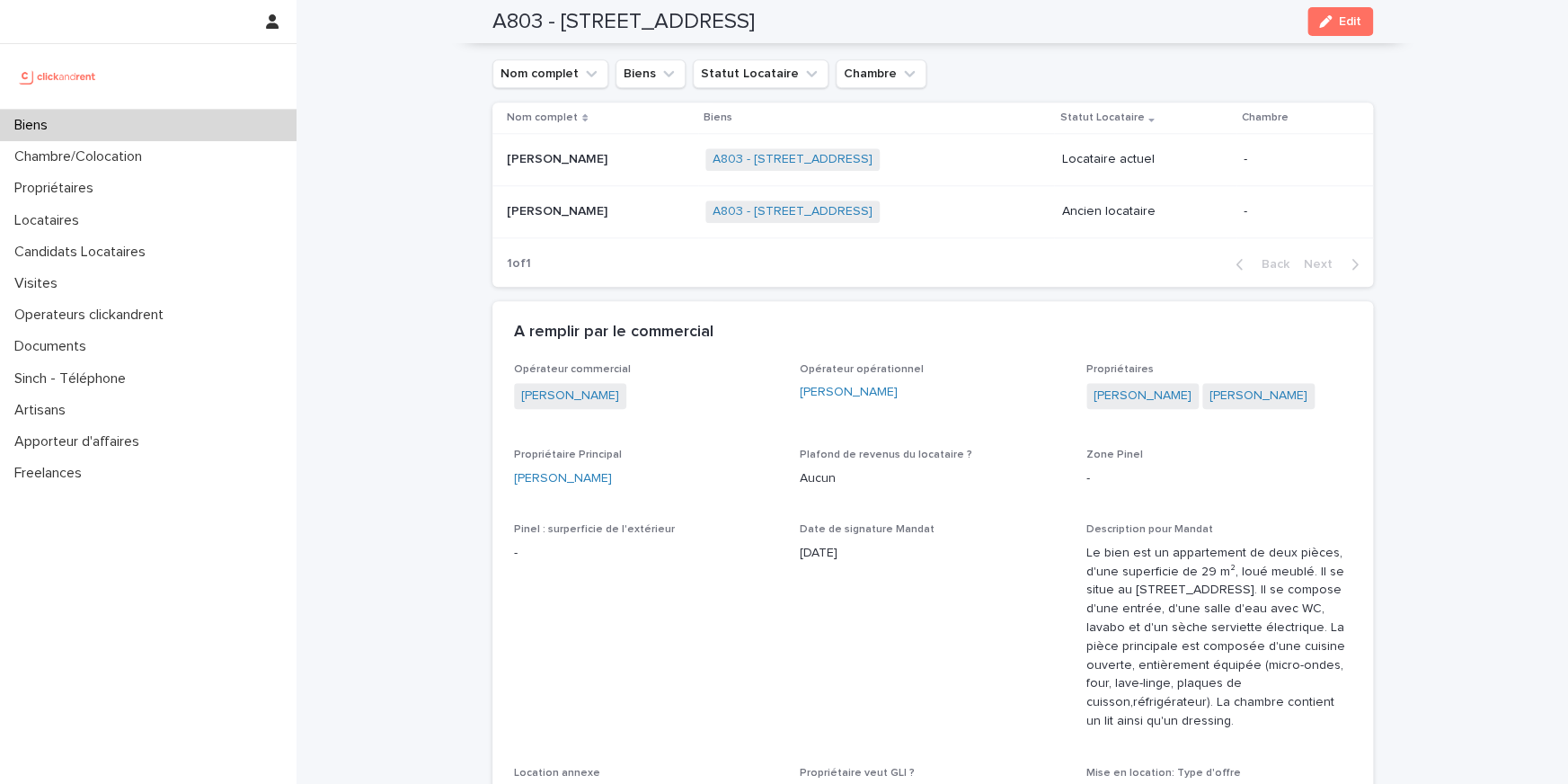
scroll to position [1294, 0]
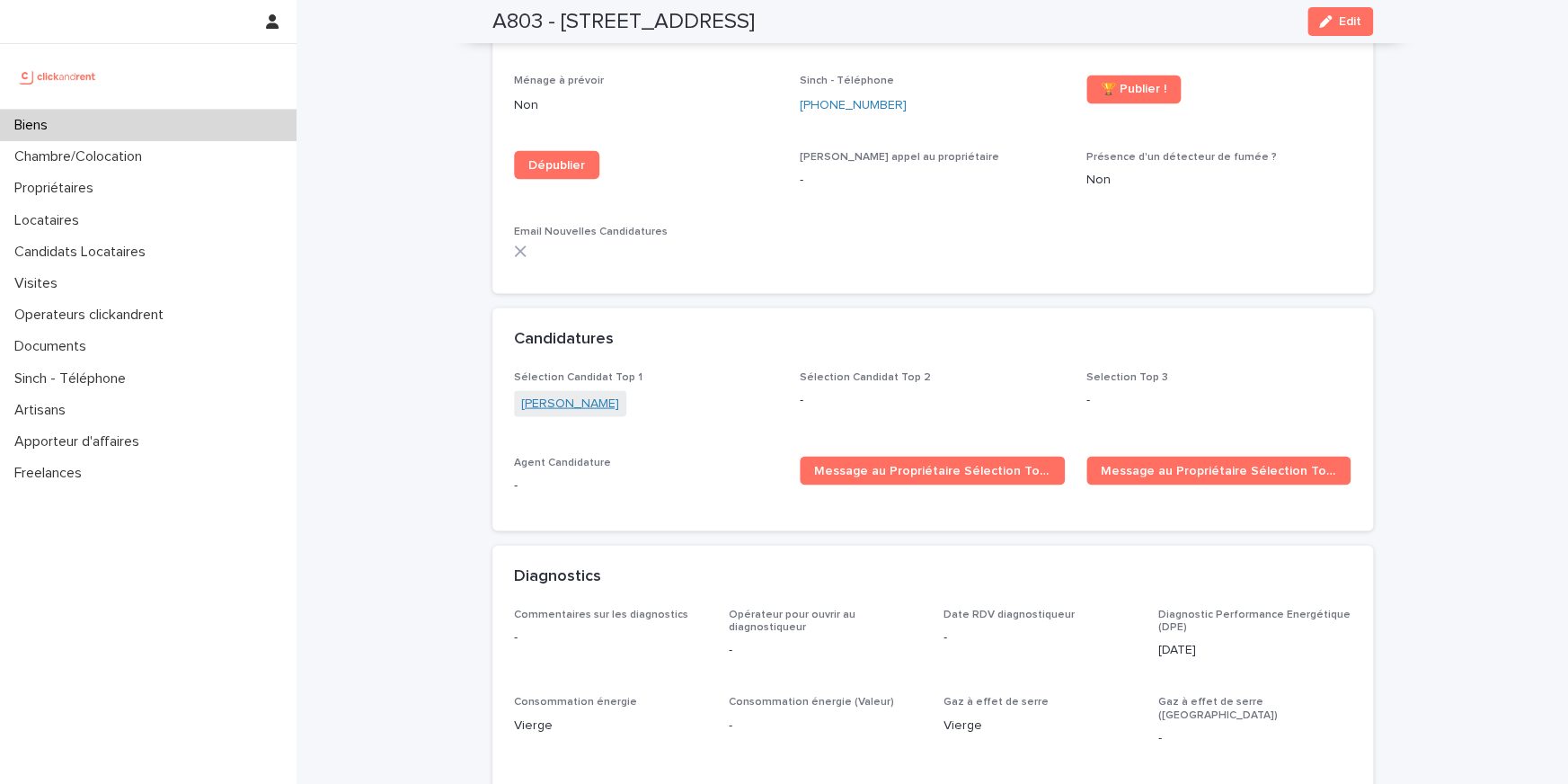
click at [619, 394] on link "Maria camila Lopez burbano" at bounding box center [569, 403] width 97 height 19
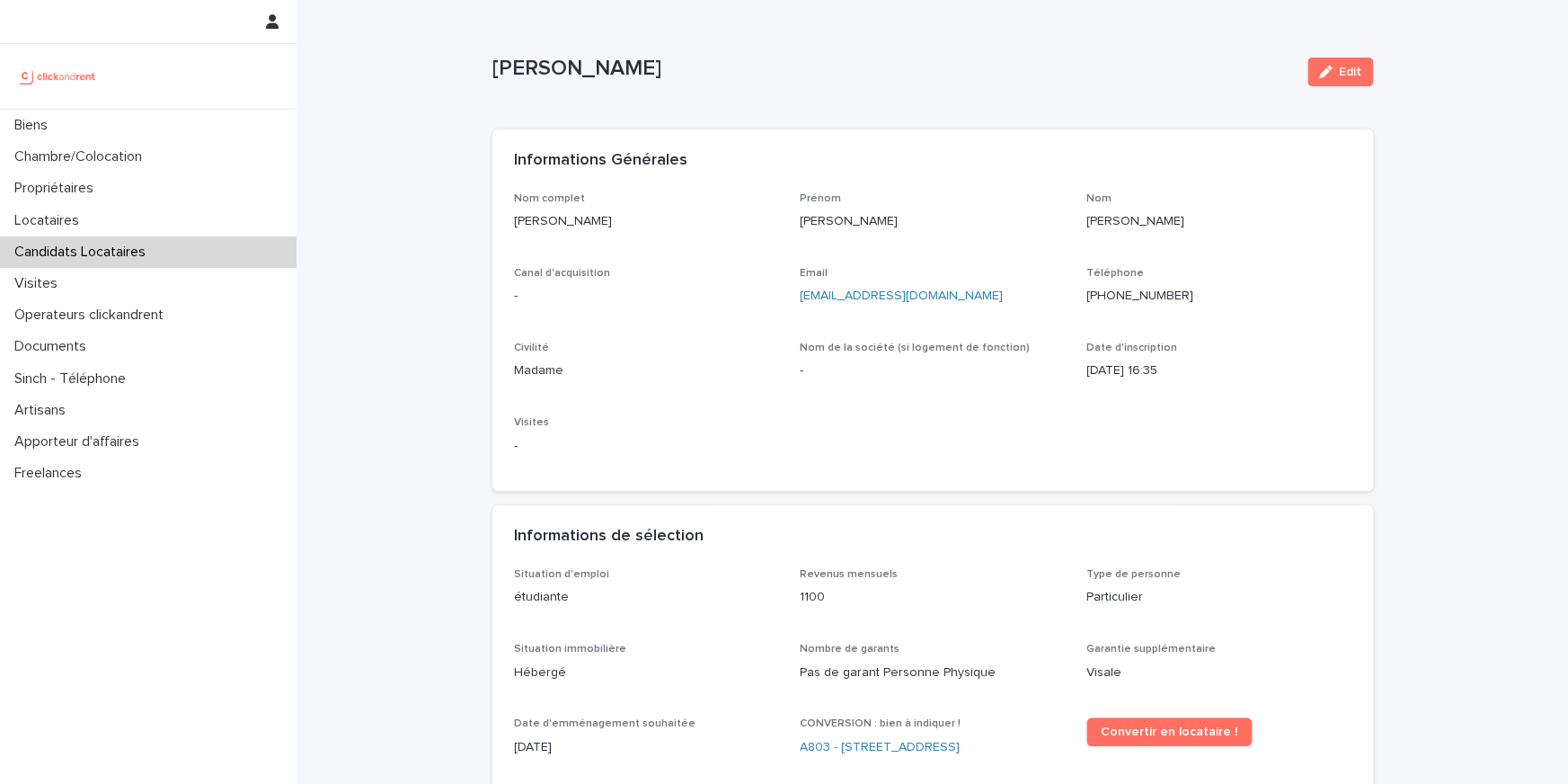
click at [629, 62] on p "Maria camila Lopez burbano" at bounding box center [892, 69] width 800 height 26
copy div "Maria camila Lopez burbano Edit Sorry, there was an error saving your record. P…"
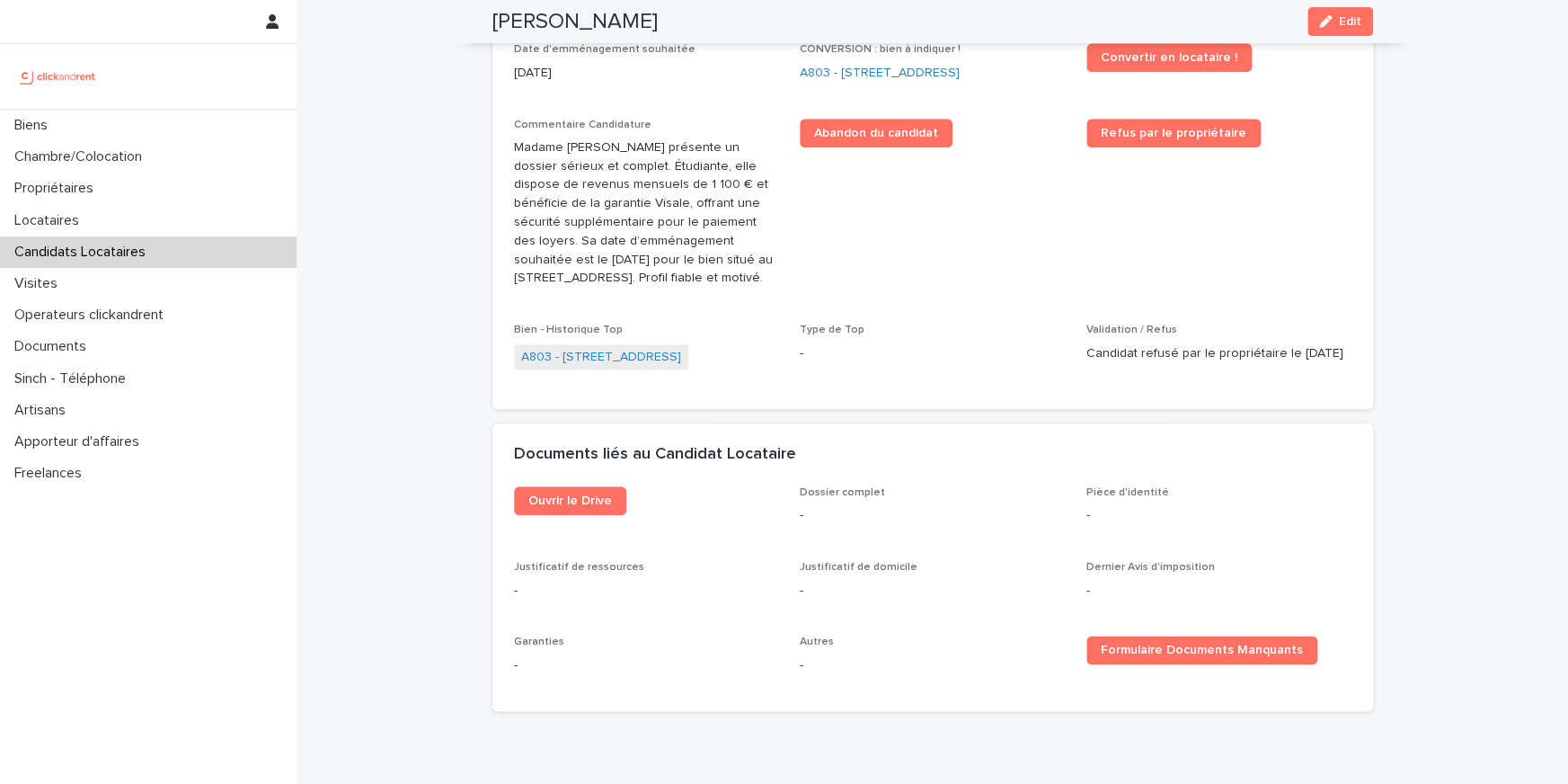
scroll to position [782, 0]
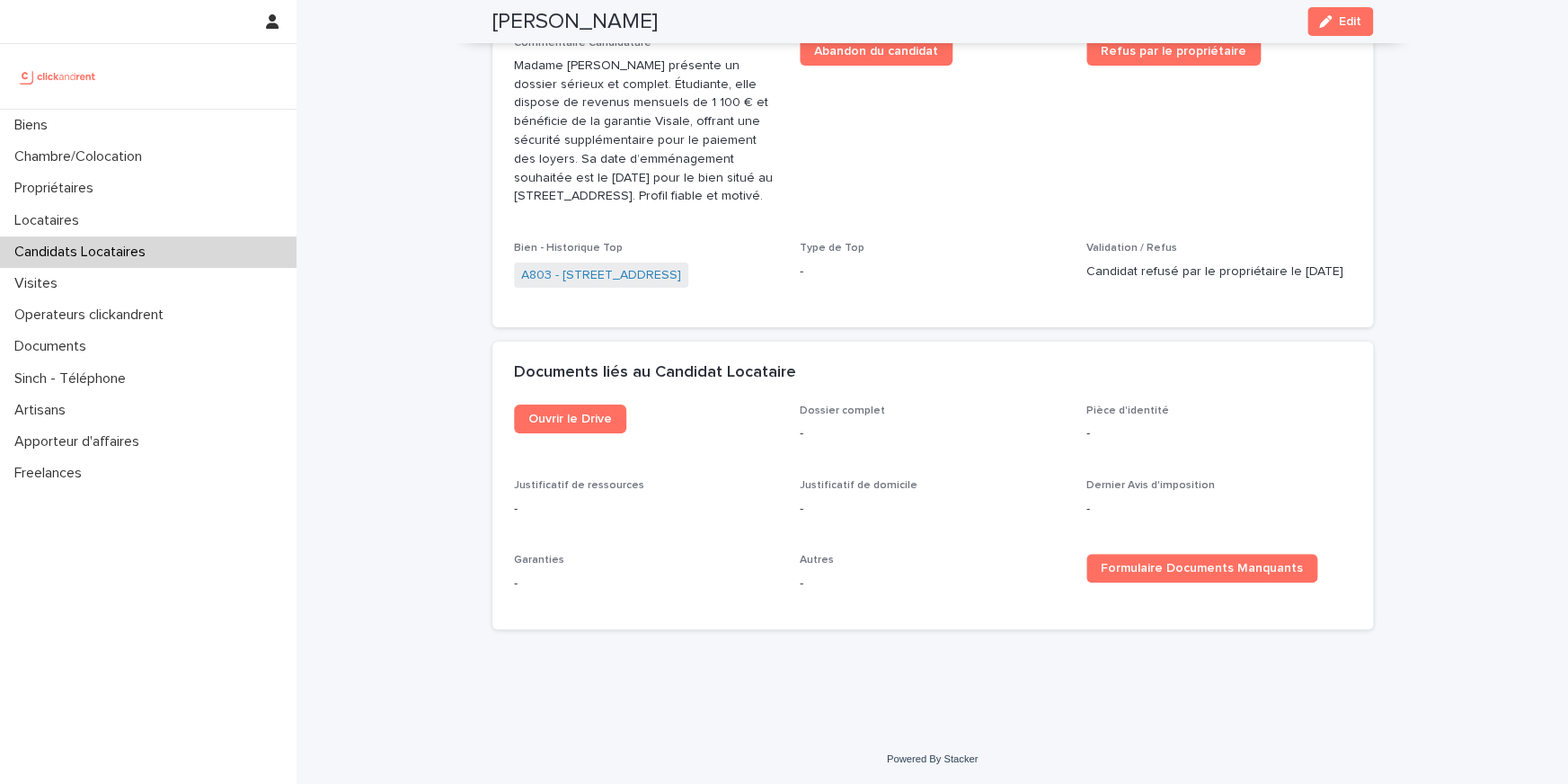
click at [677, 250] on div "Bien - Historique Top A803 - 1 rue Château Payan, Marseille 13005" at bounding box center [646, 274] width 265 height 64
click at [676, 272] on link "A803 - 1 rue Château Payan, Marseille 13005" at bounding box center [600, 275] width 159 height 19
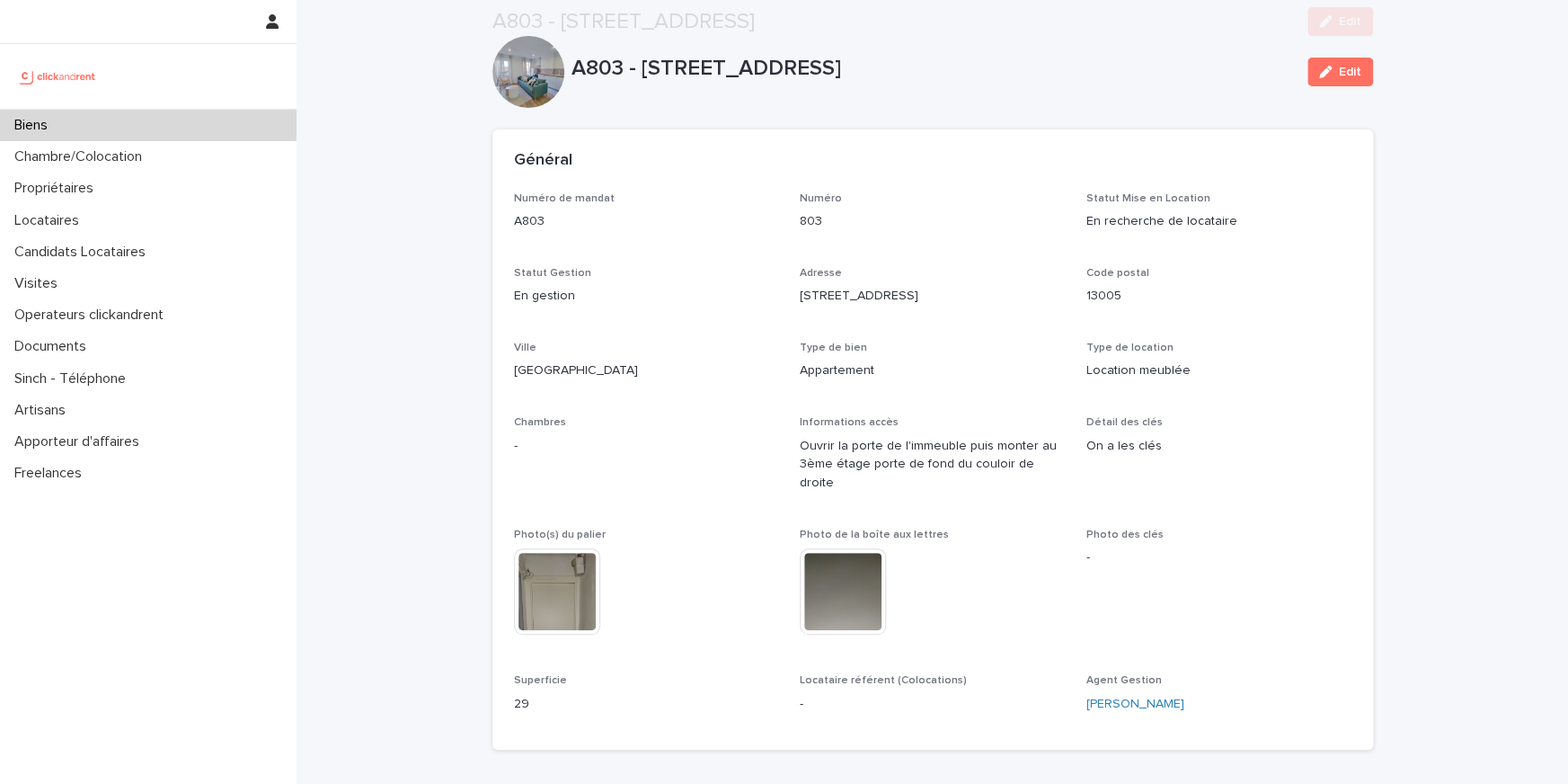
scroll to position [634, 0]
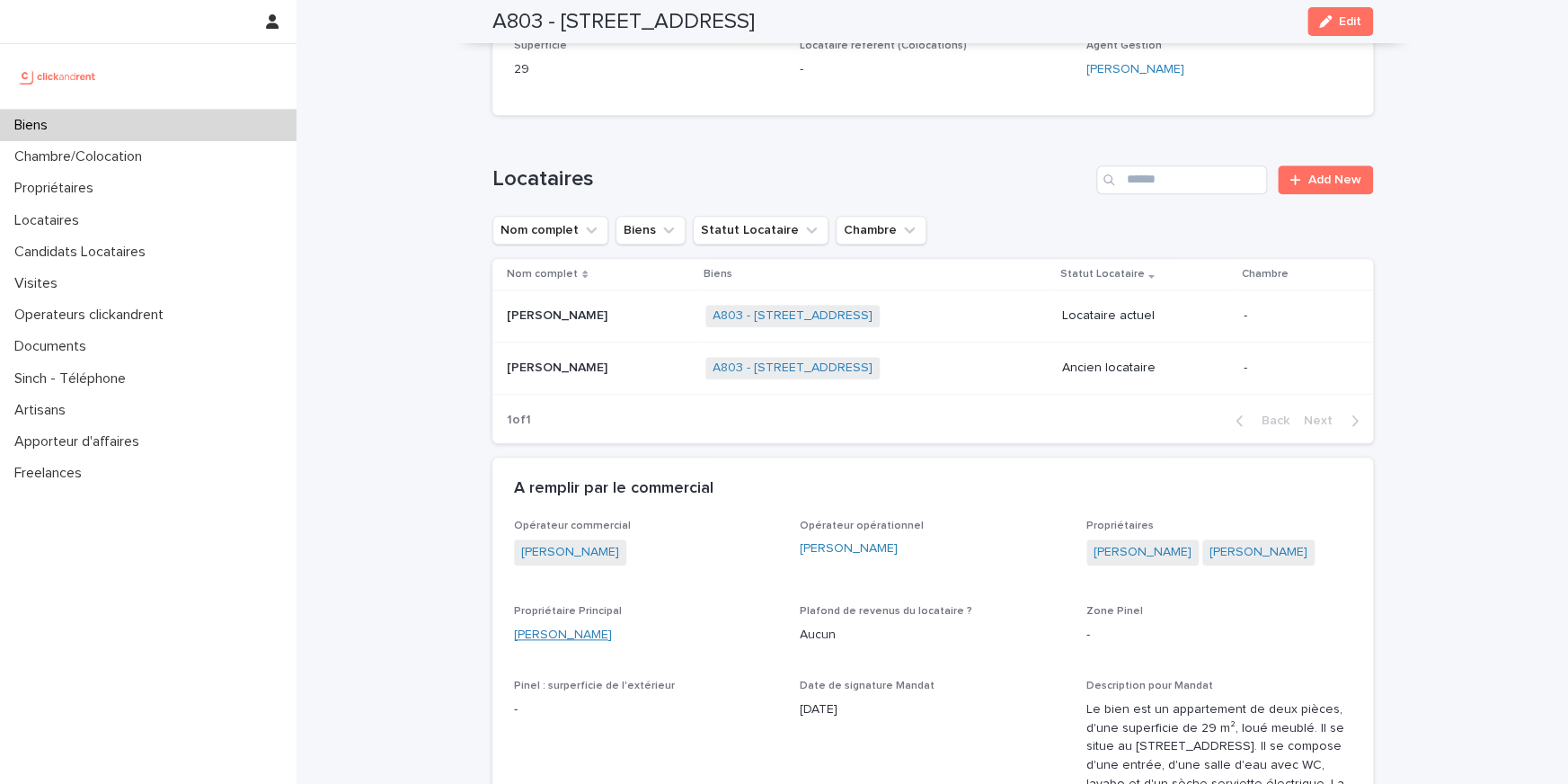
click at [553, 625] on link "Nicolas Gérard" at bounding box center [562, 634] width 97 height 19
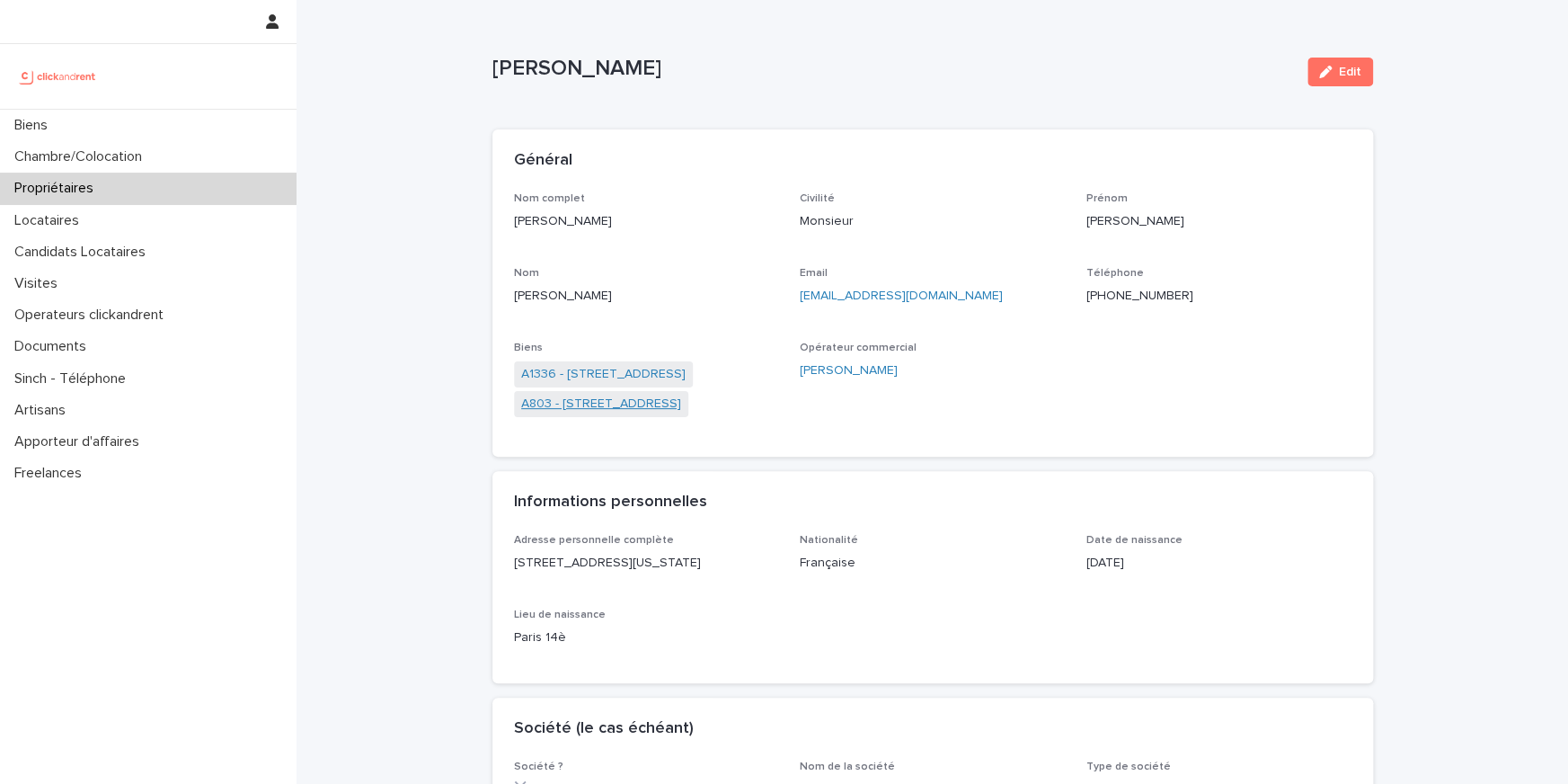
click at [571, 408] on link "A803 - 1 rue Château Payan, Marseille 13005" at bounding box center [600, 404] width 159 height 19
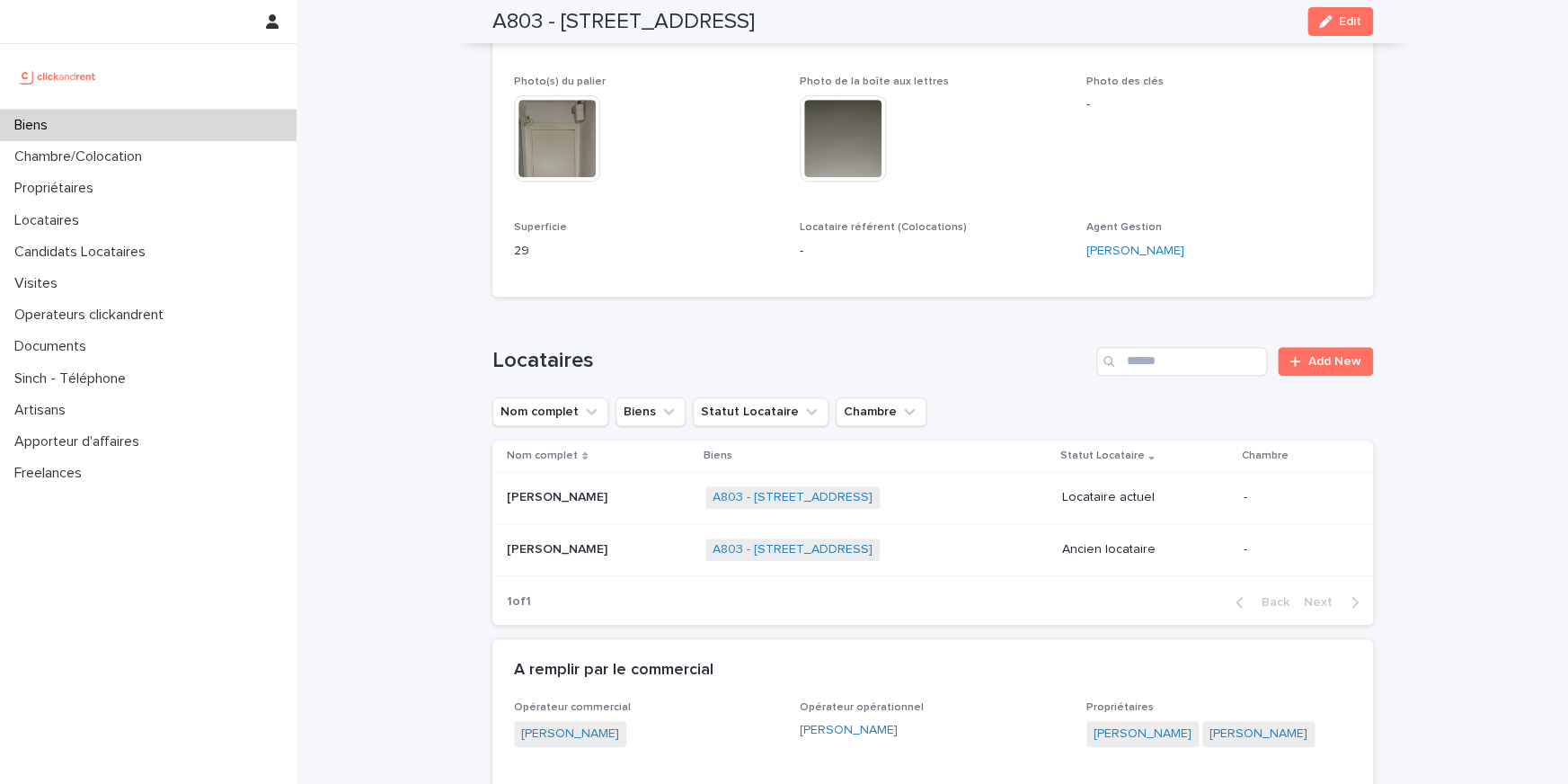
scroll to position [895, 0]
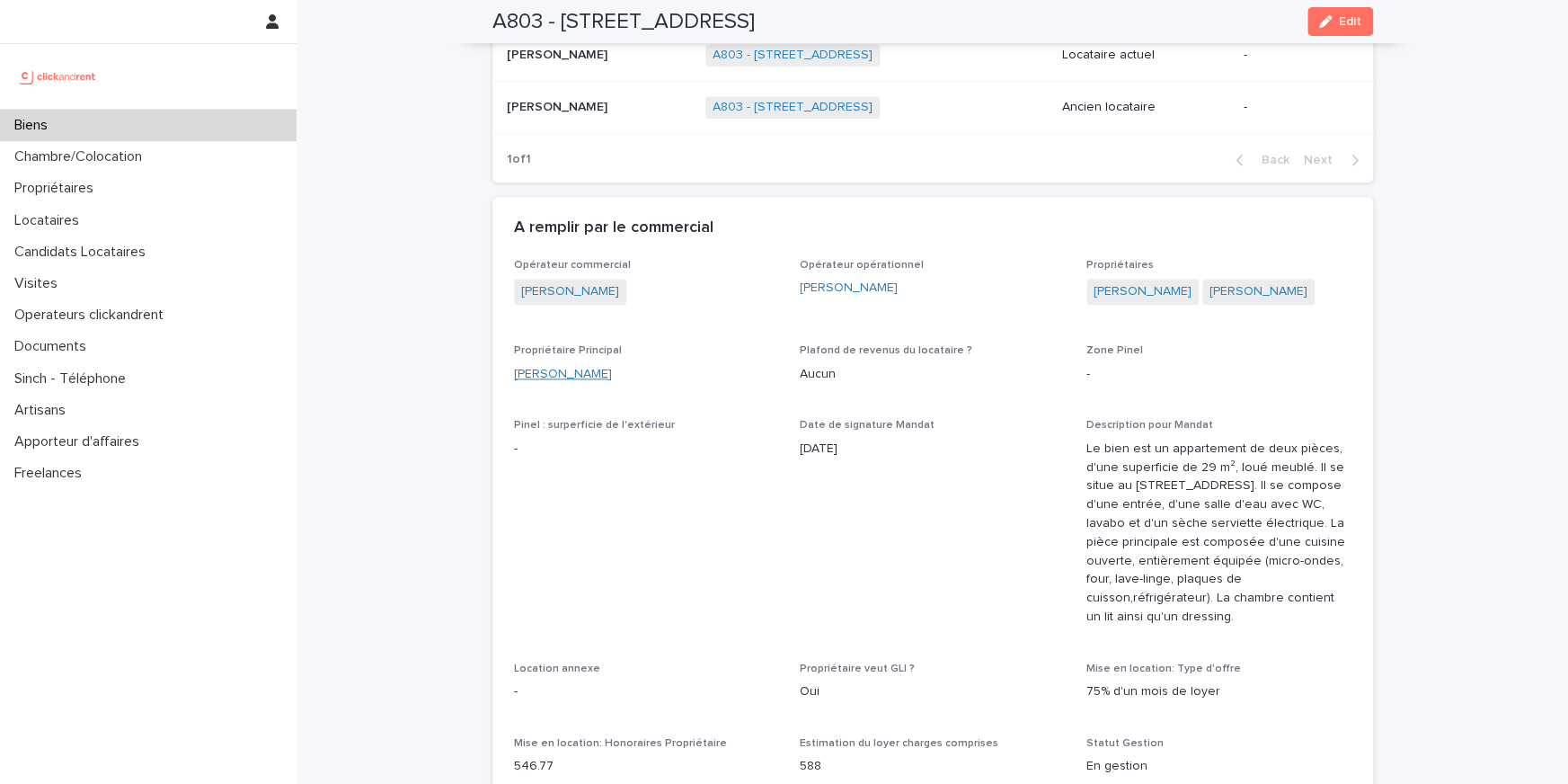
click at [573, 365] on link "Nicolas Gérard" at bounding box center [562, 374] width 97 height 19
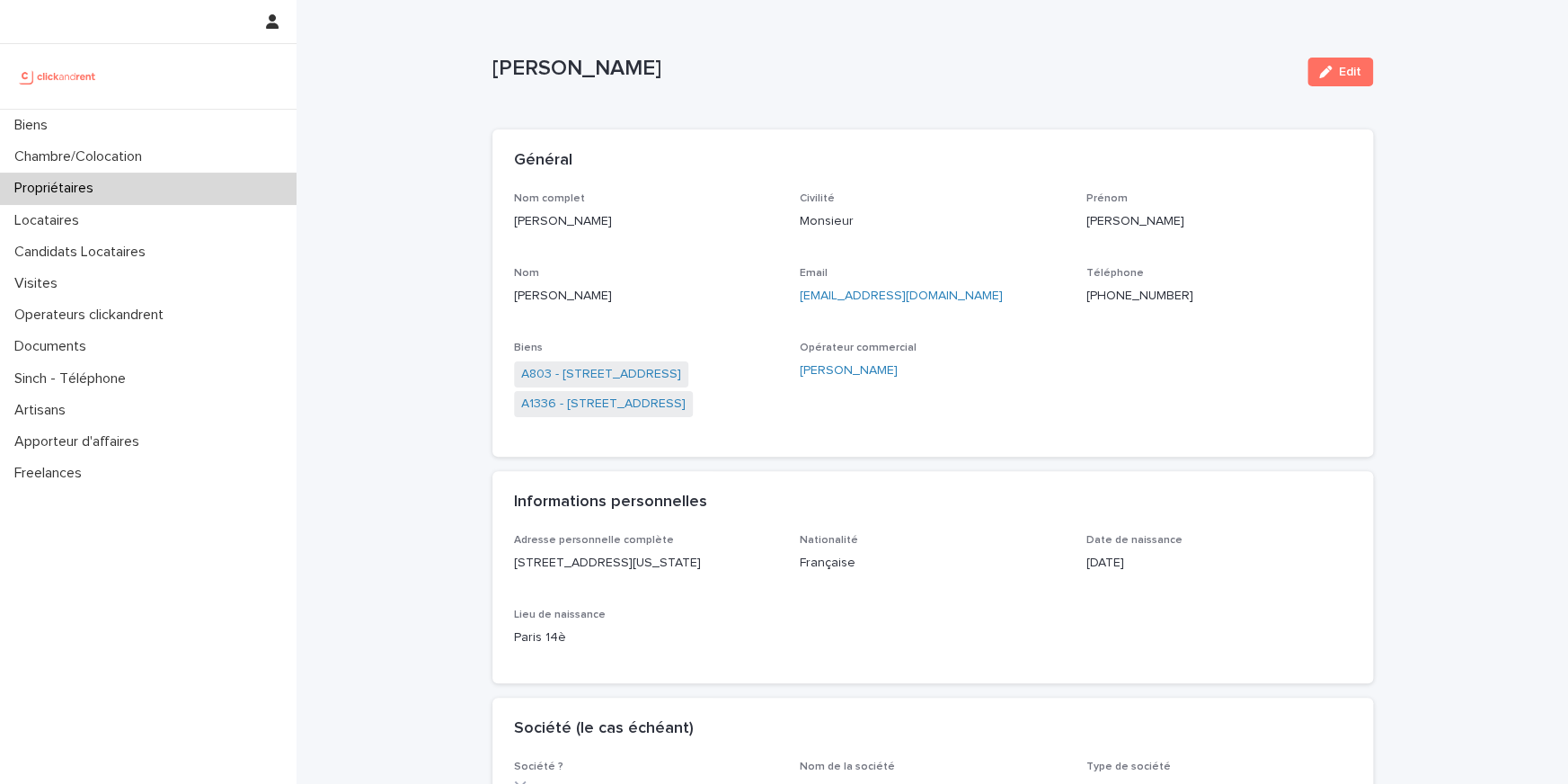
click at [1119, 294] on p "+33608530493" at bounding box center [1218, 295] width 265 height 19
copy p "+33608530493"
click at [634, 381] on link "A803 - 1 rue Château Payan, Marseille 13005" at bounding box center [600, 374] width 159 height 19
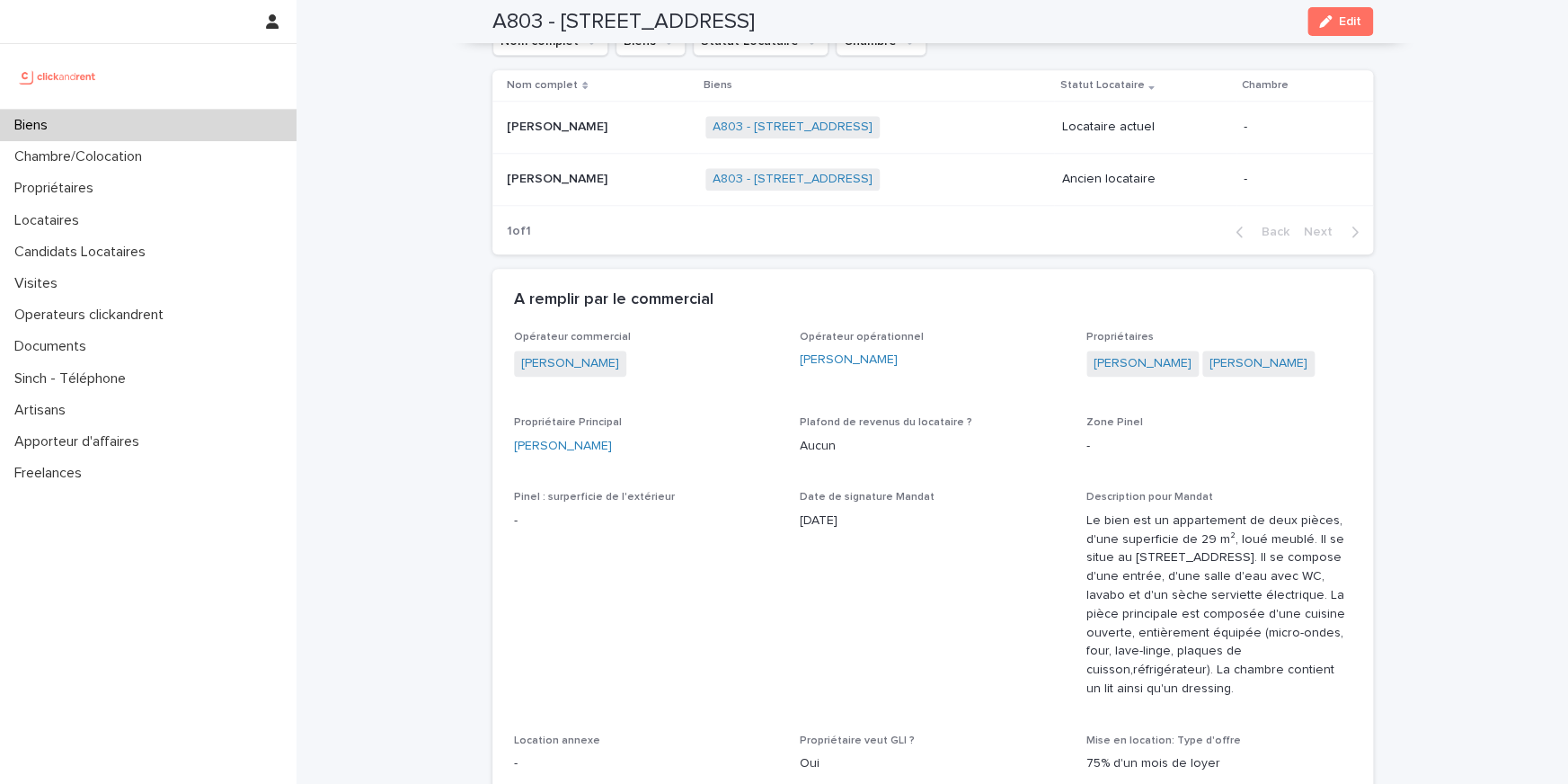
scroll to position [973, 0]
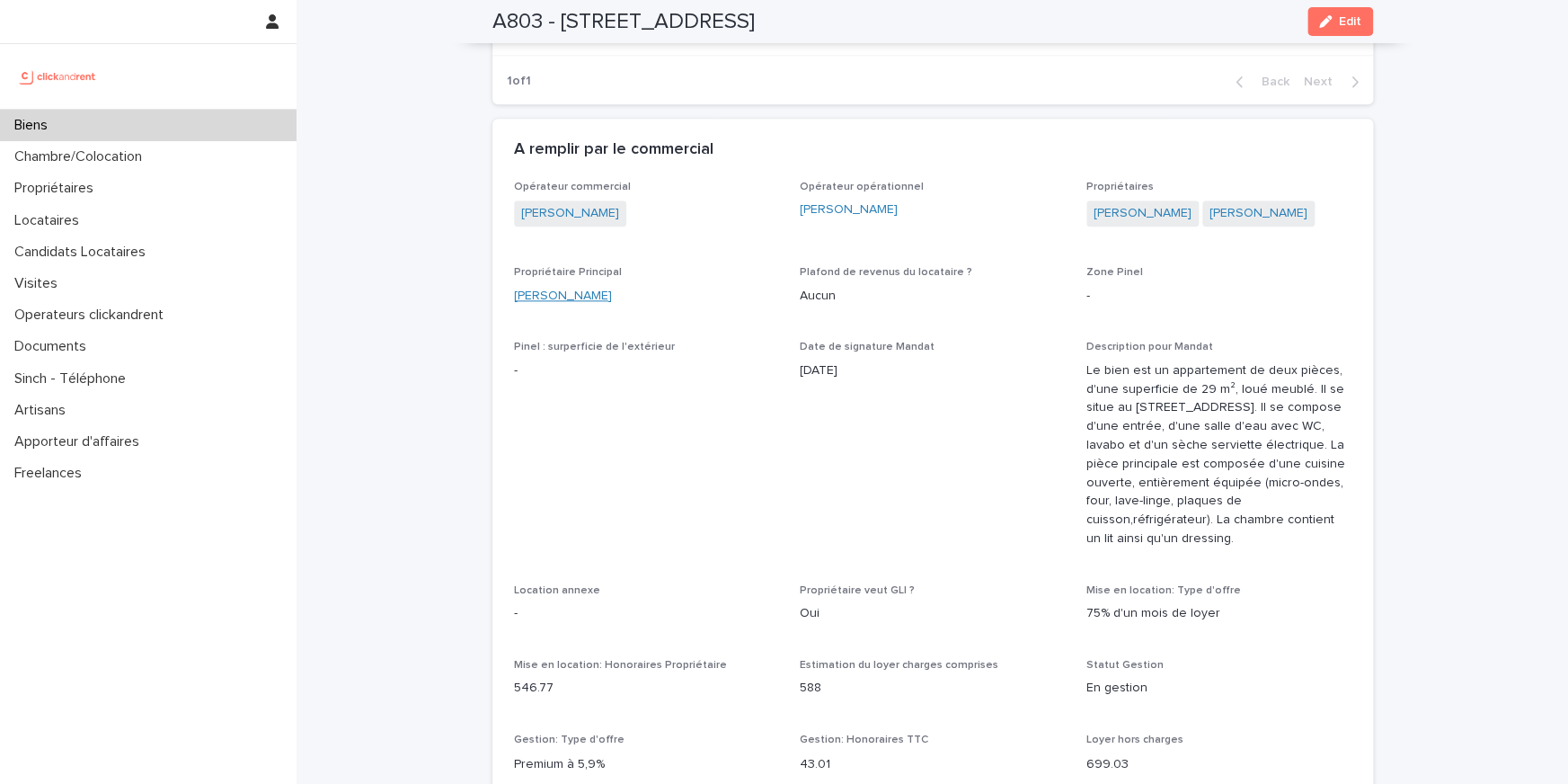
click at [521, 287] on link "Nicolas Gérard" at bounding box center [562, 295] width 97 height 19
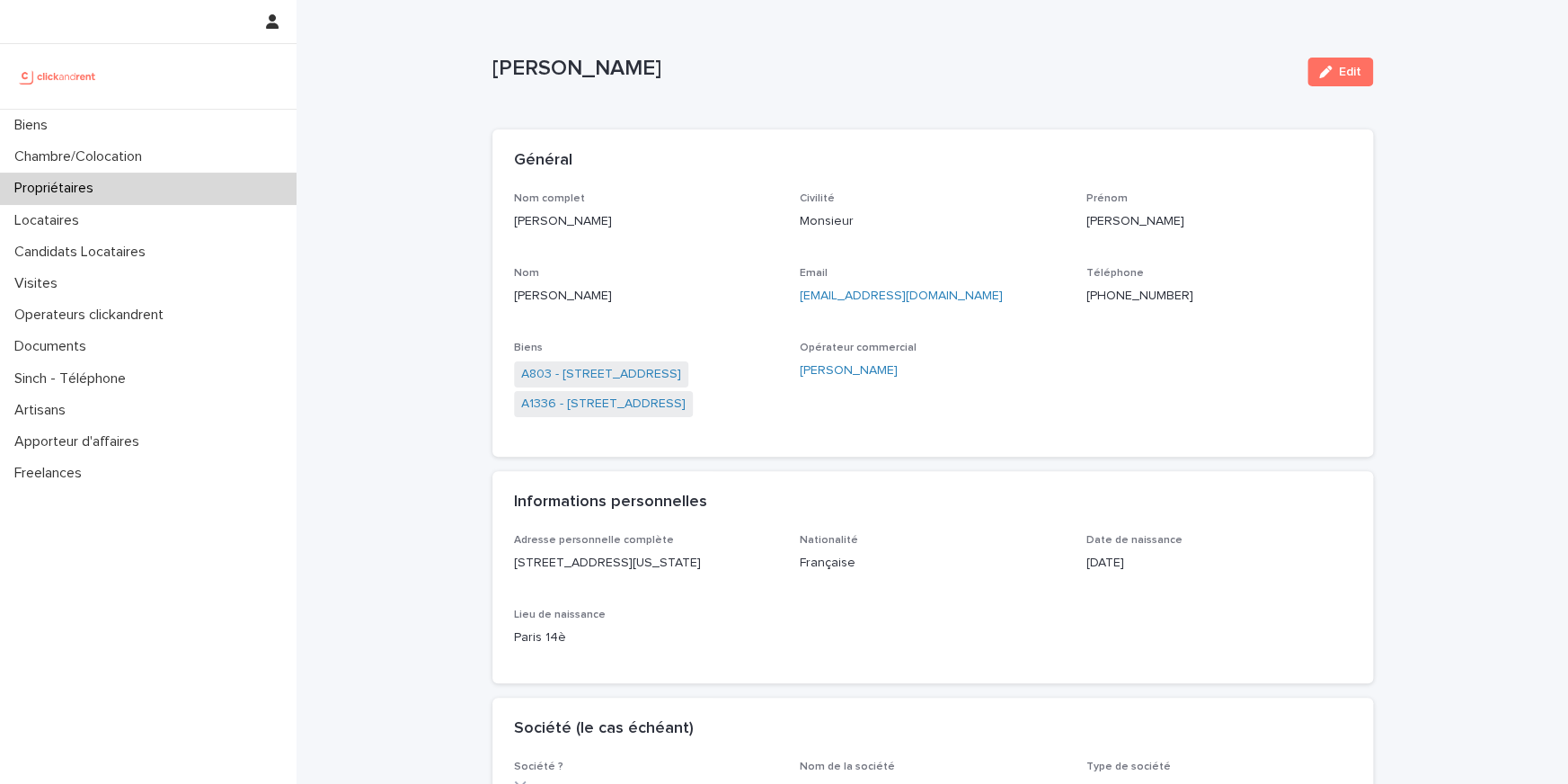
click at [1142, 294] on p "+33608530493" at bounding box center [1218, 295] width 265 height 19
click at [638, 376] on link "A803 - 1 rue Château Payan, Marseille 13005" at bounding box center [600, 374] width 159 height 19
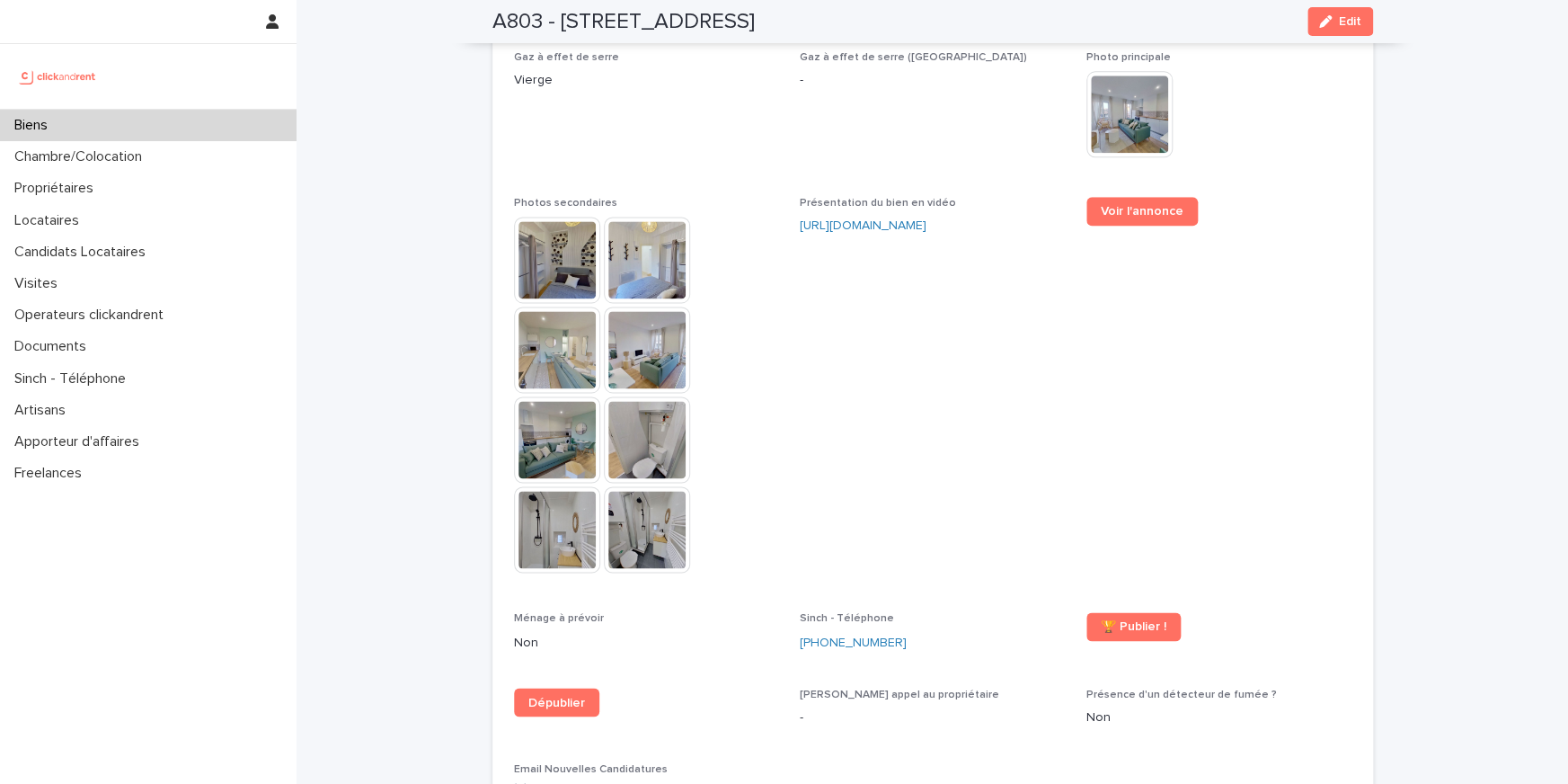
scroll to position [4935, 0]
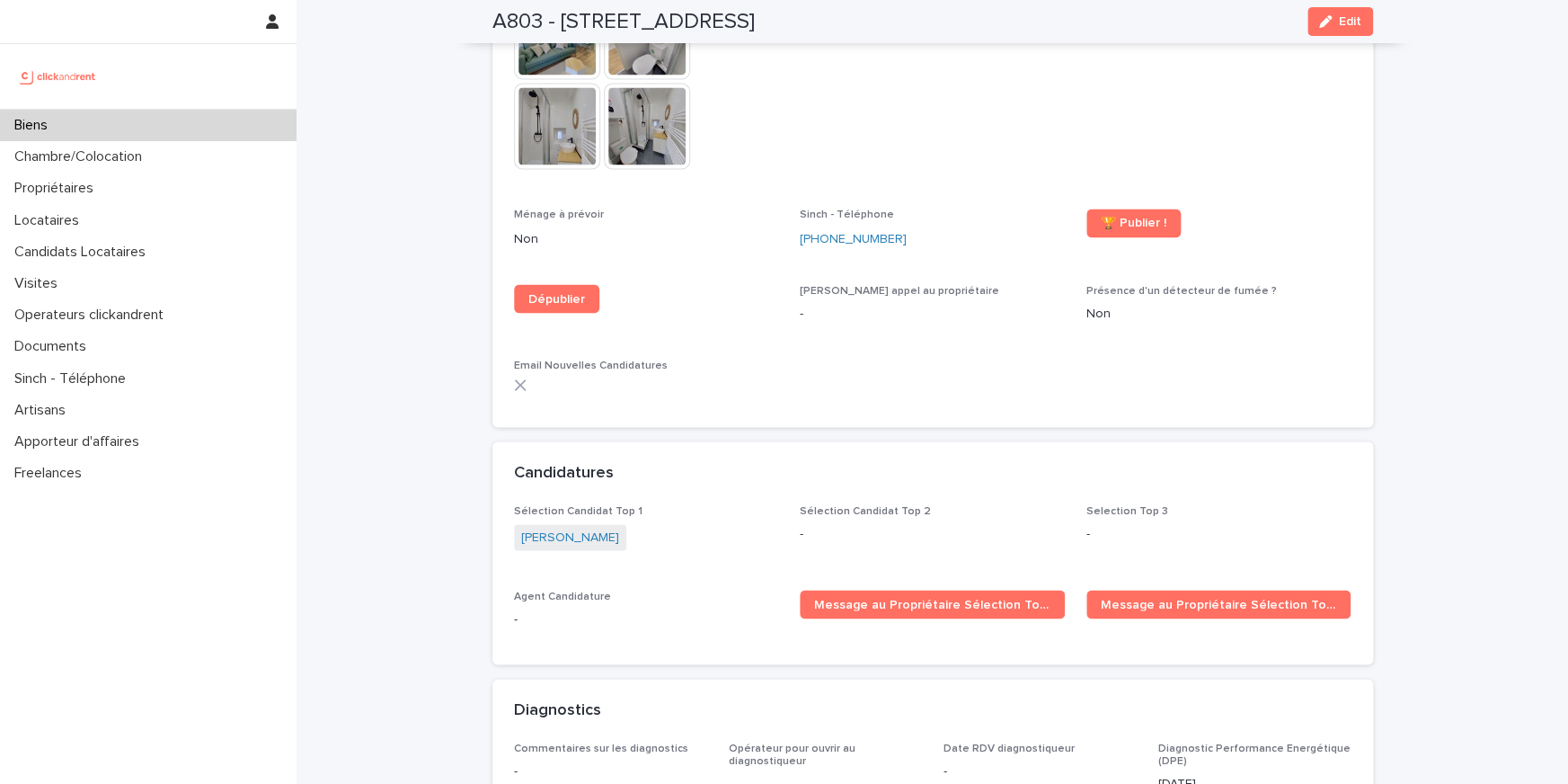
click at [109, 121] on div "Biens" at bounding box center [148, 125] width 296 height 32
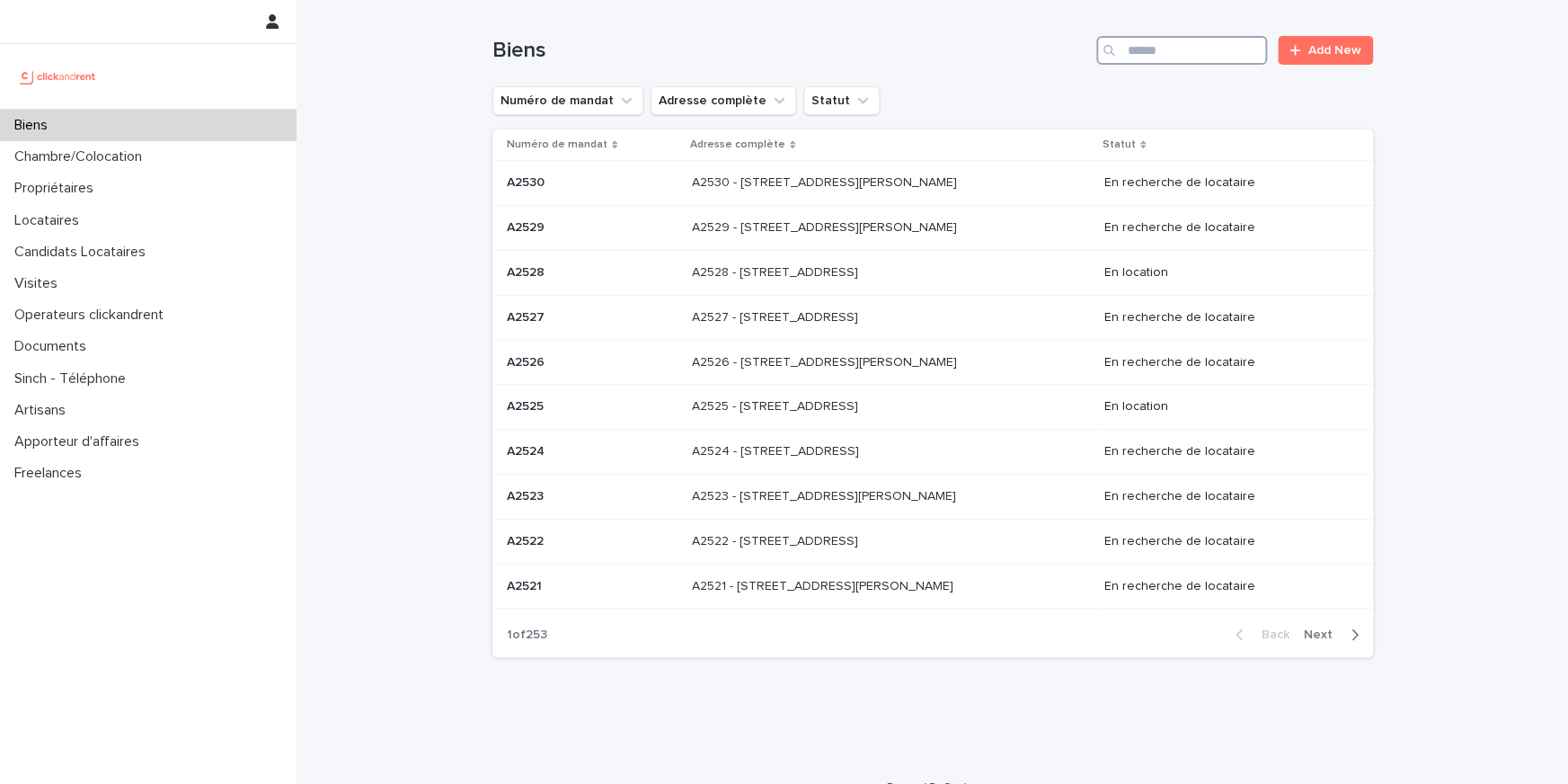
click at [1189, 57] on input "Search" at bounding box center [1181, 50] width 170 height 29
paste input "*****"
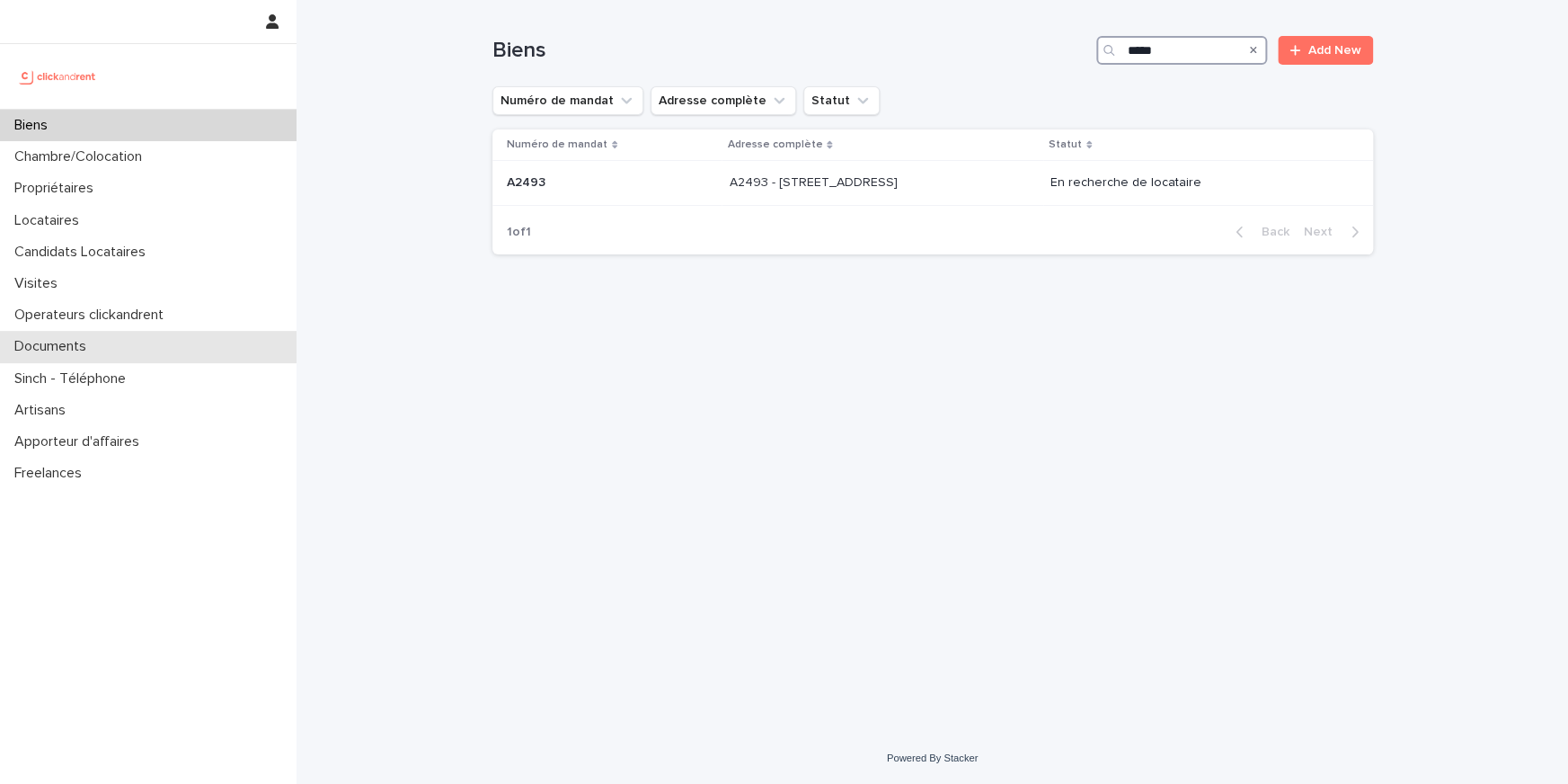
type input "*****"
click at [609, 190] on div "A2493 A2493" at bounding box center [611, 183] width 209 height 30
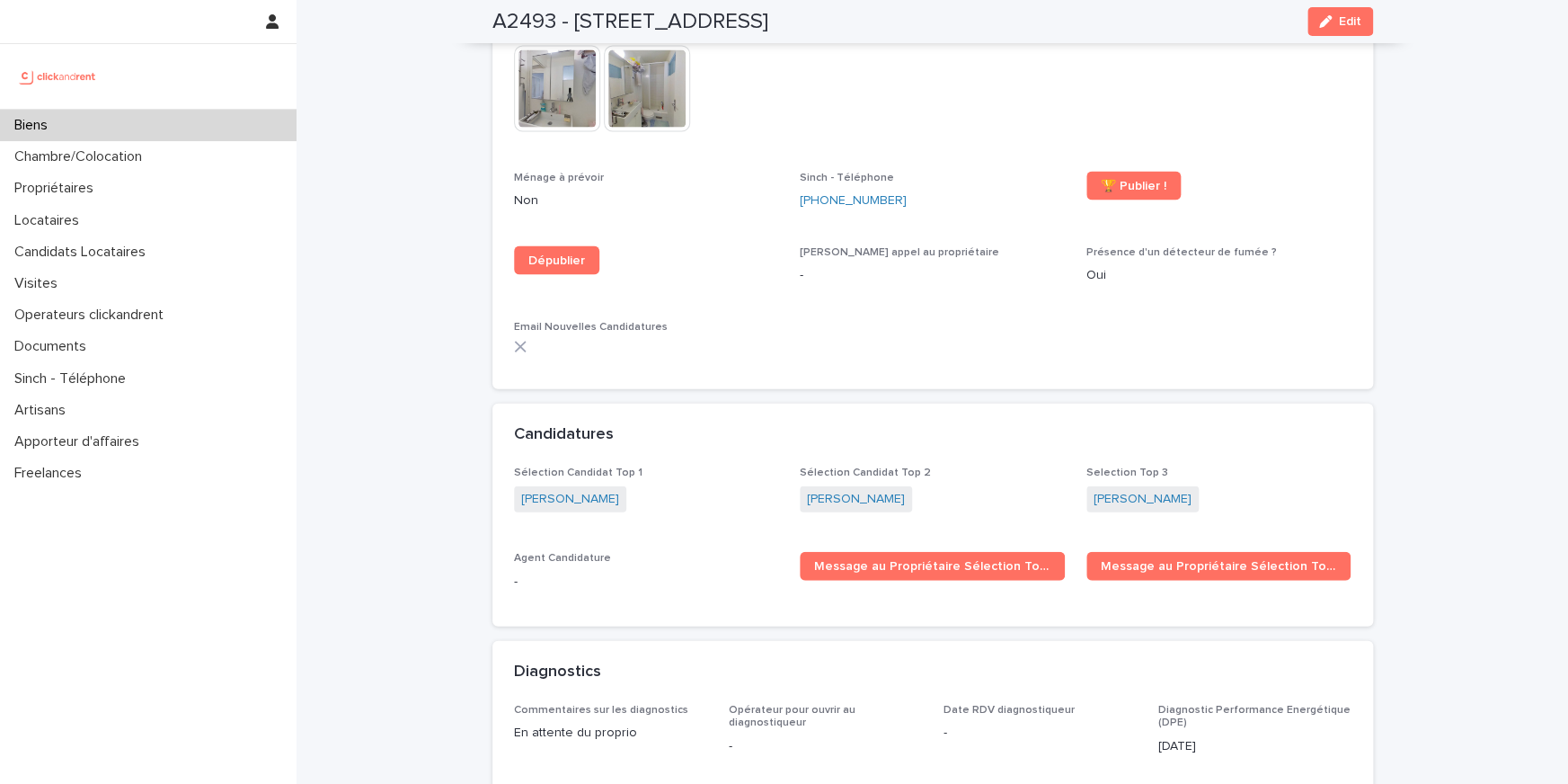
scroll to position [5294, 0]
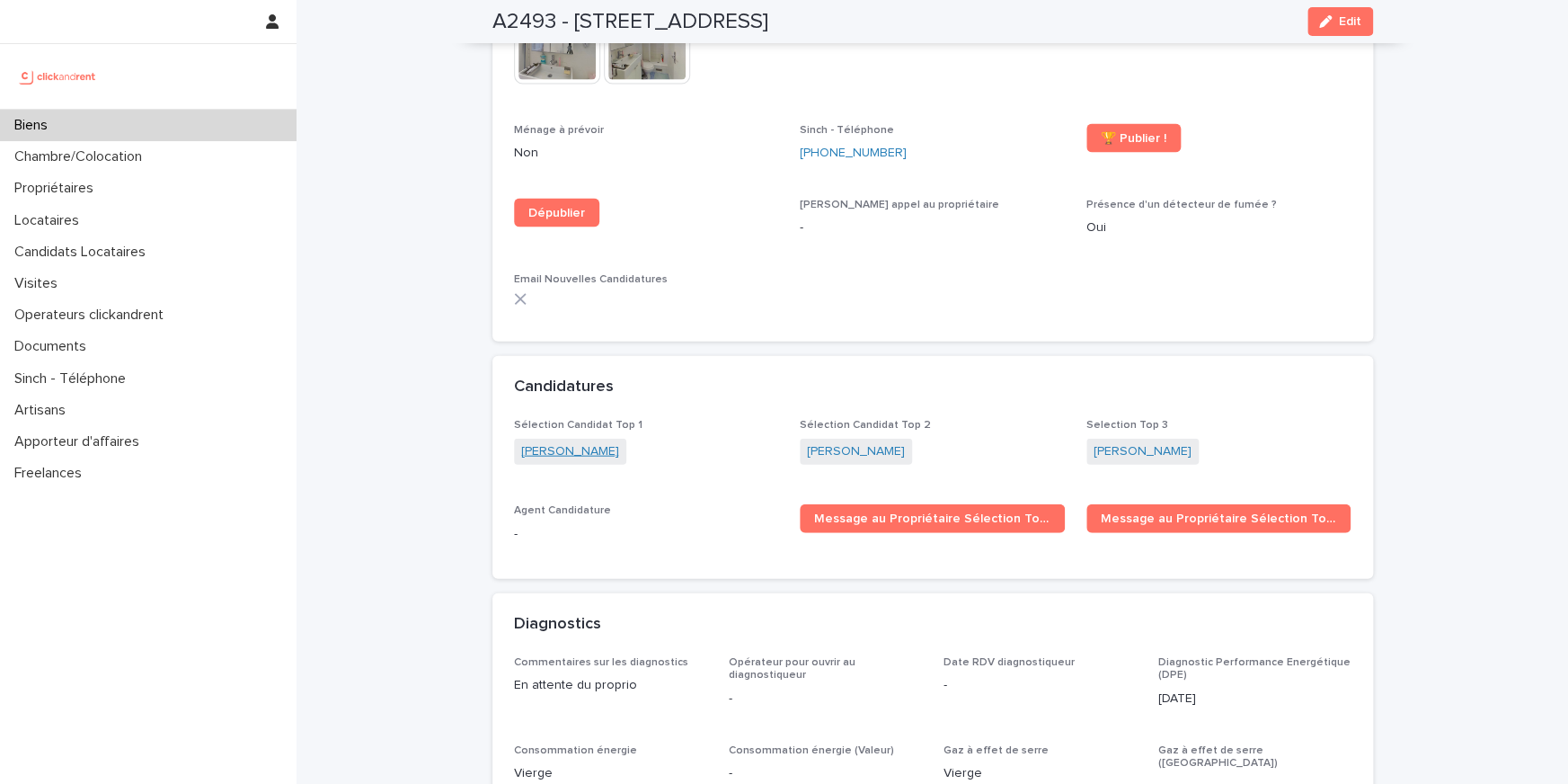
click at [578, 442] on link "Ninon Geoffroy" at bounding box center [569, 451] width 97 height 19
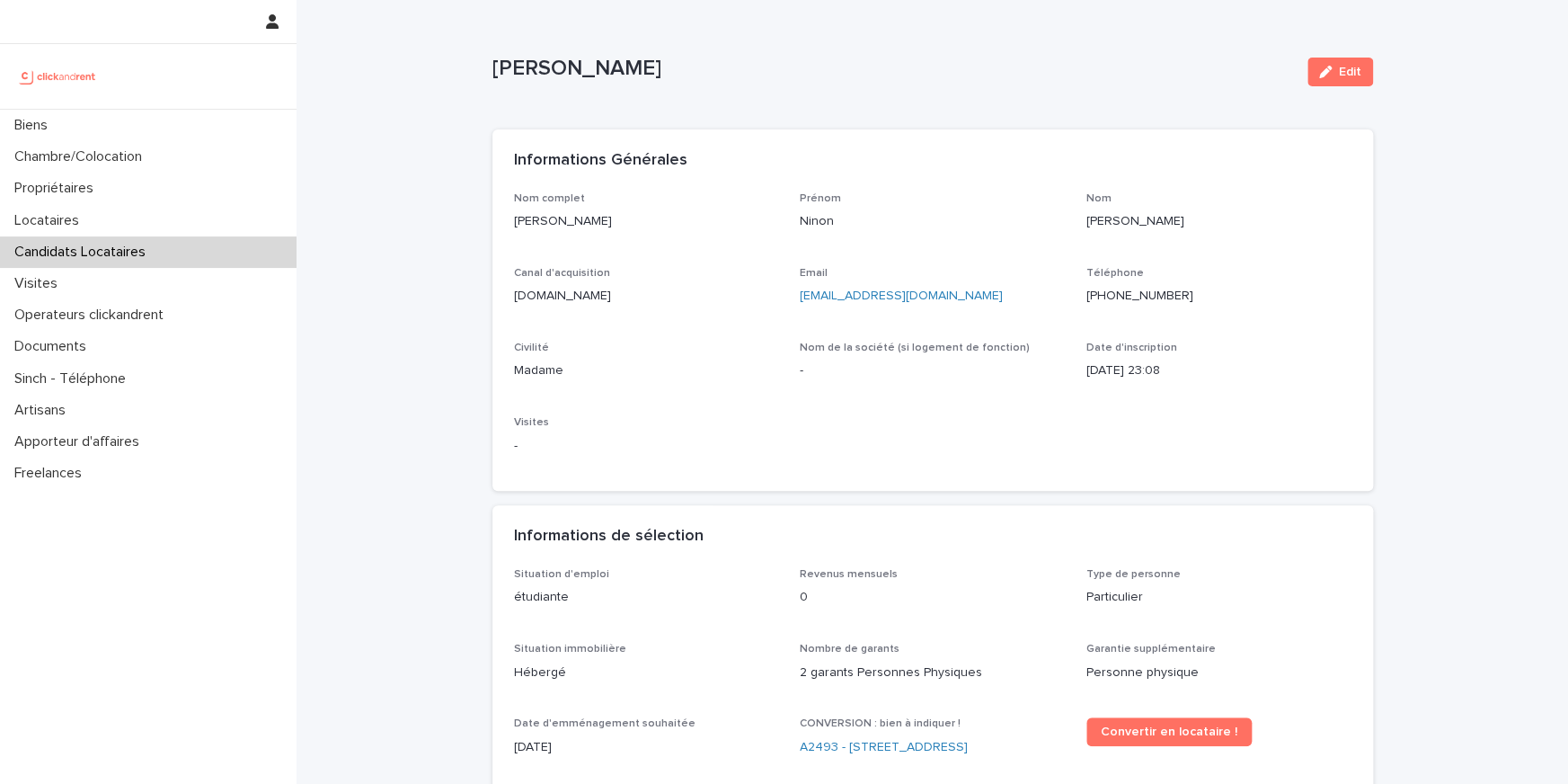
click at [1136, 284] on div "+33778258425" at bounding box center [1218, 294] width 265 height 23
copy p "+33778258425"
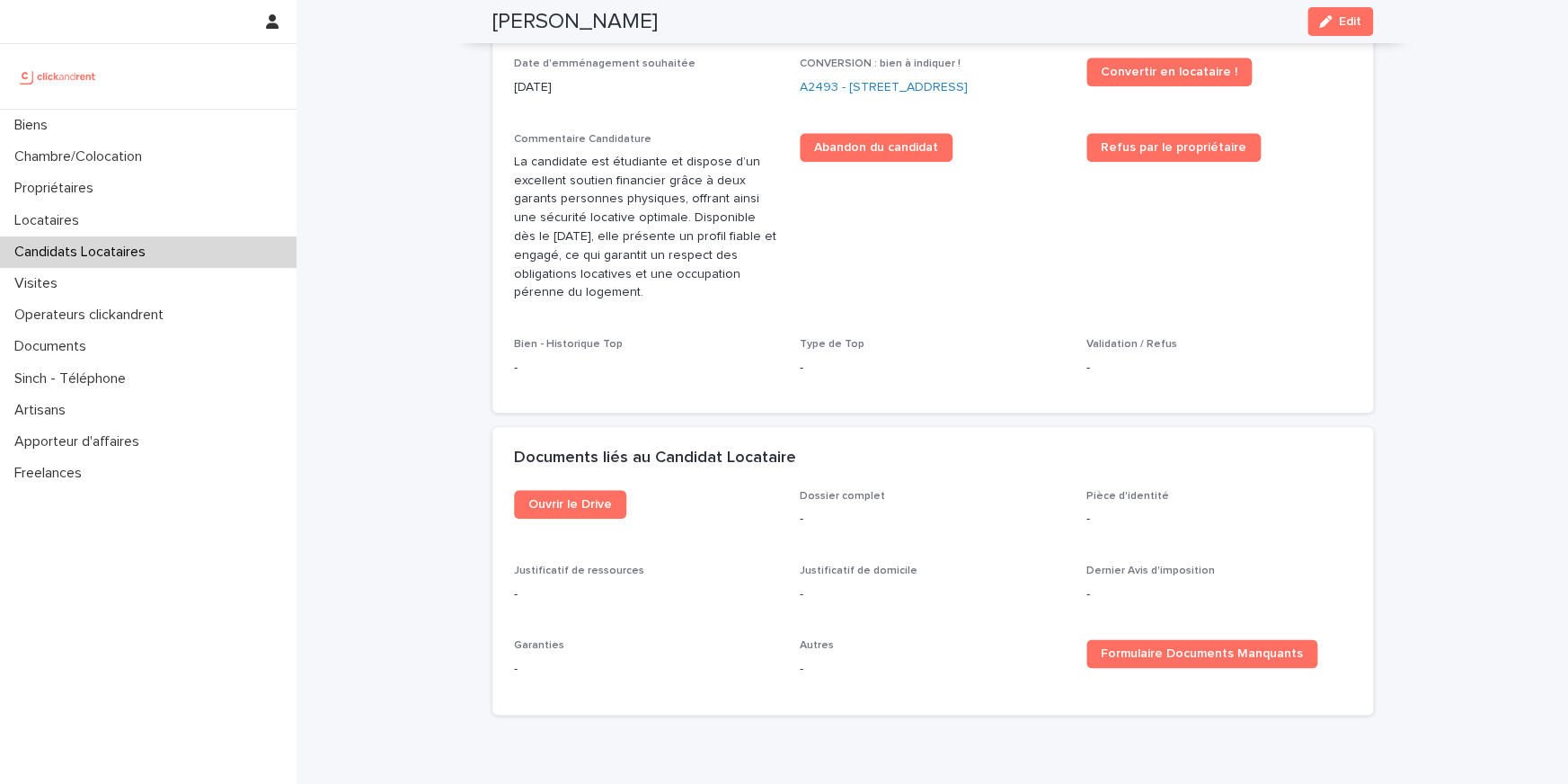
scroll to position [417, 0]
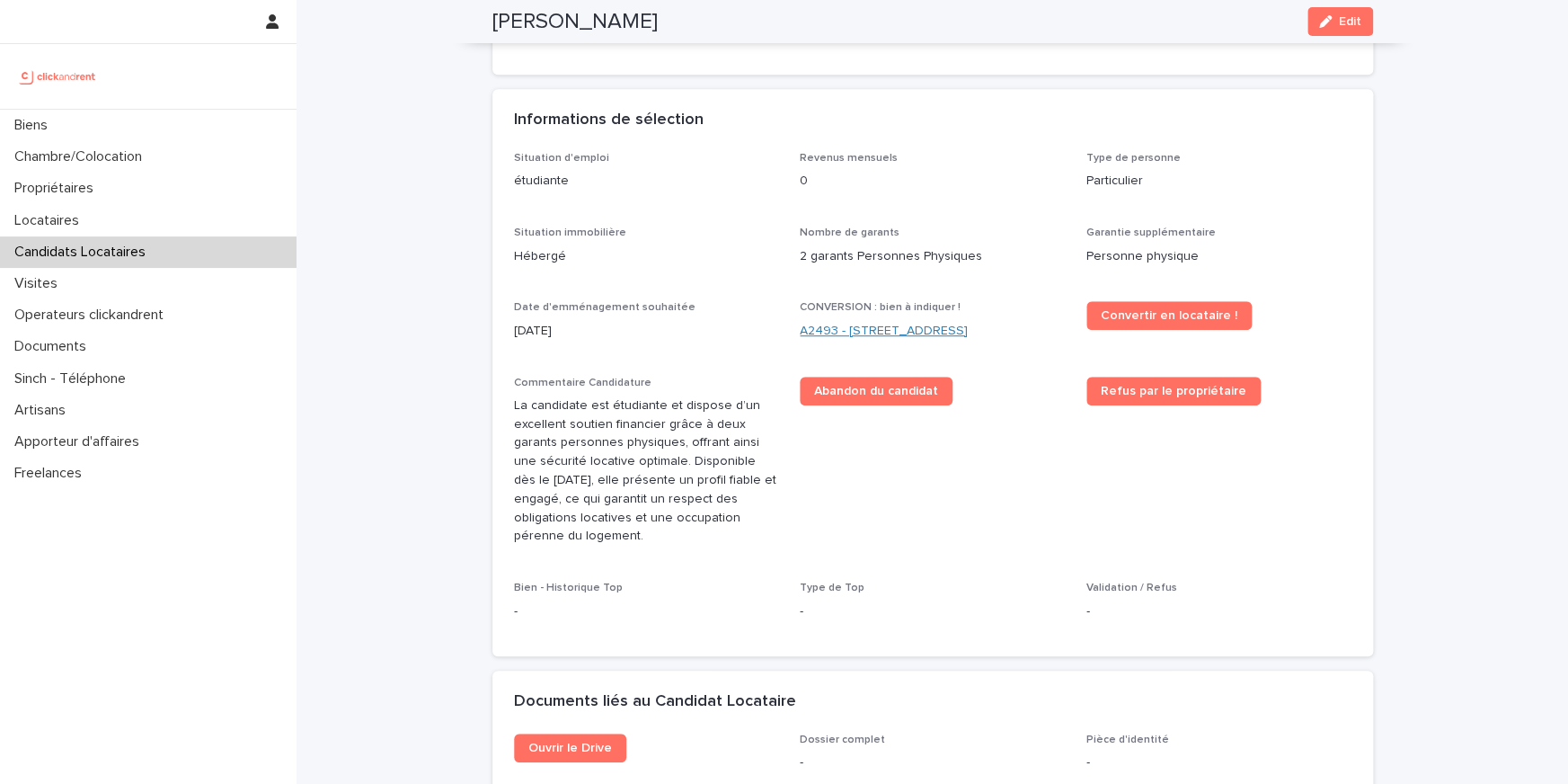
click at [872, 336] on link "A2493 - 26 rue de Poitou, Paris 75003" at bounding box center [883, 331] width 168 height 19
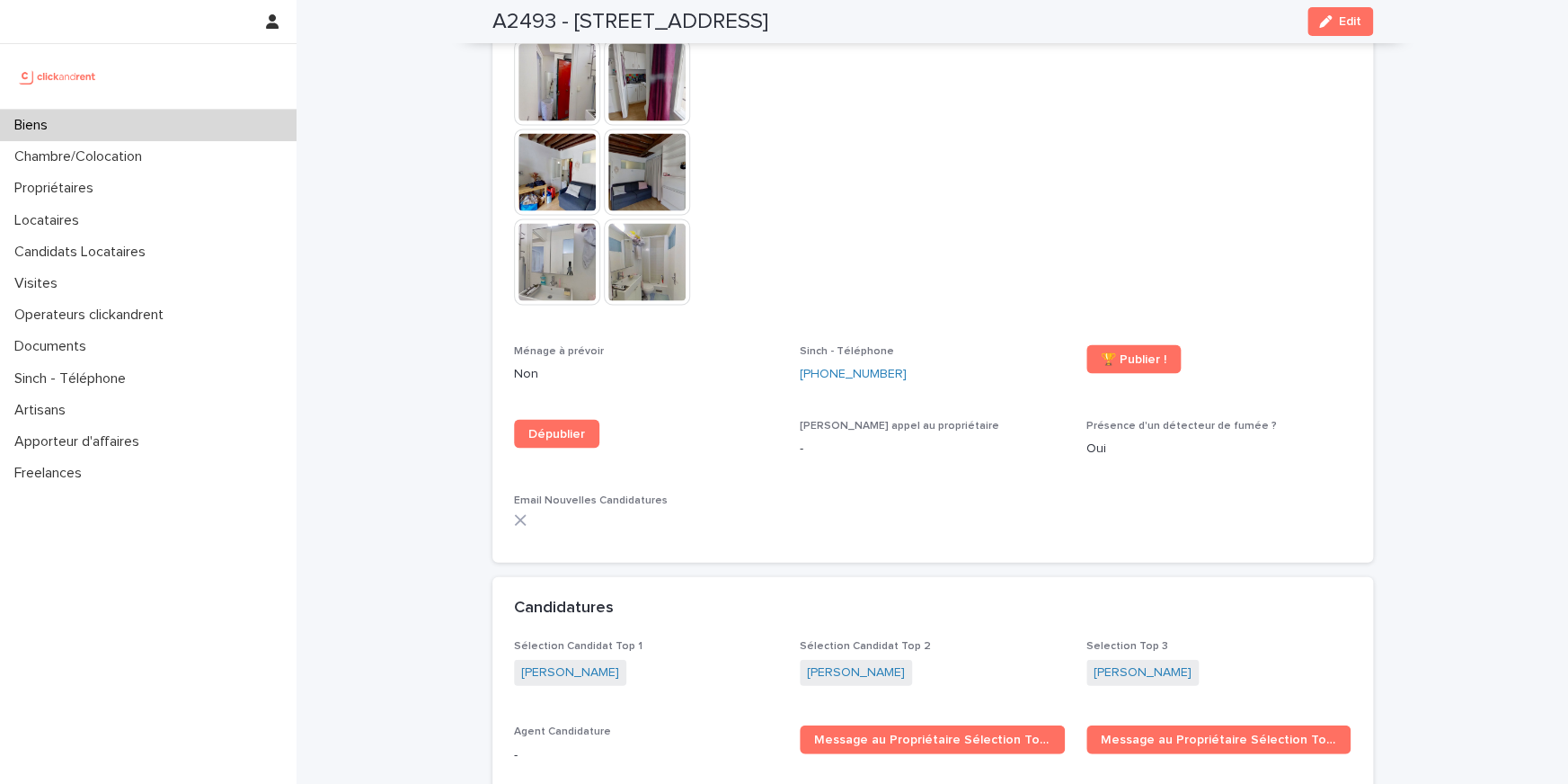
scroll to position [5421, 0]
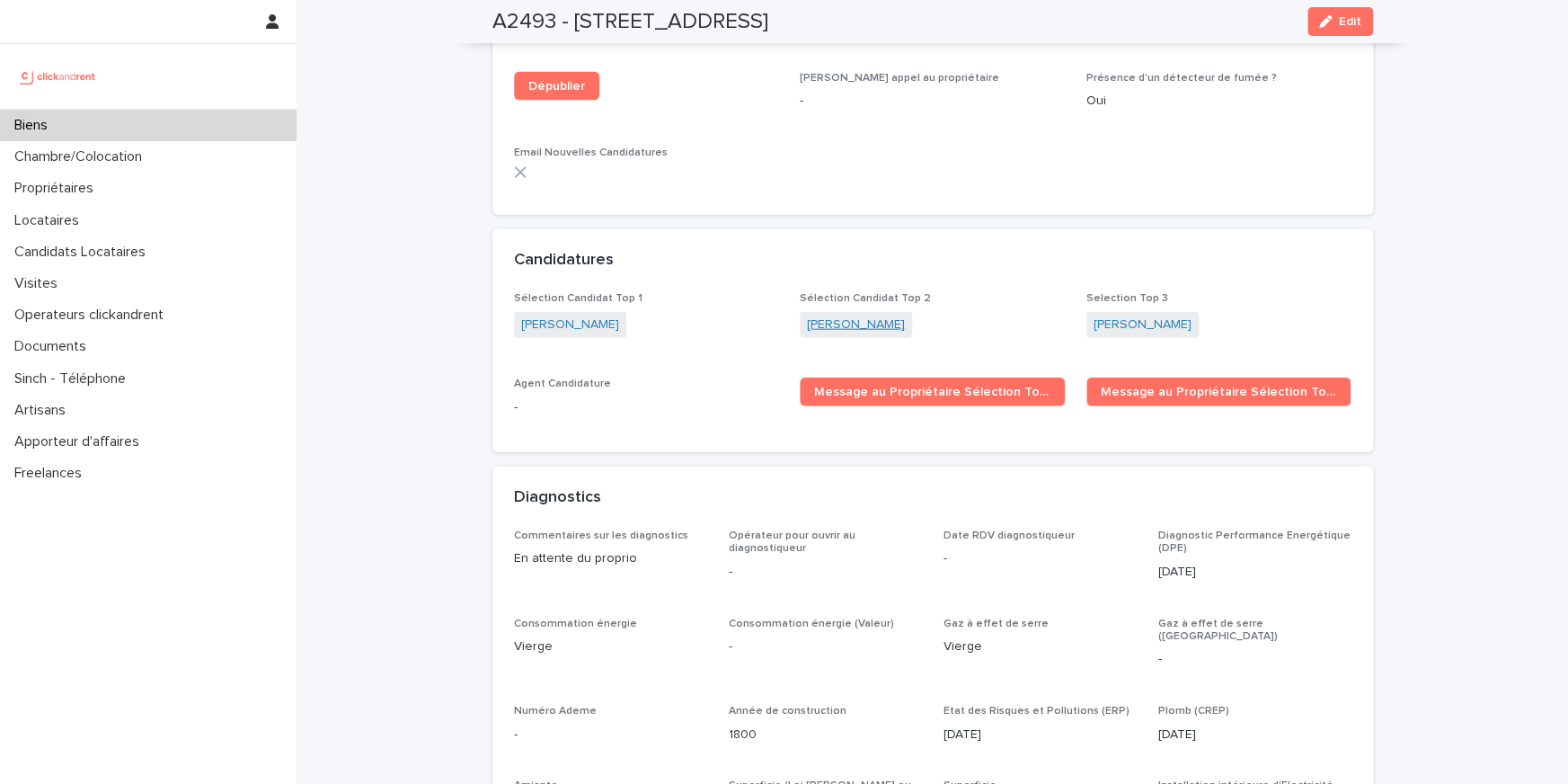
click at [828, 315] on link "Alban Martinet" at bounding box center [855, 324] width 97 height 19
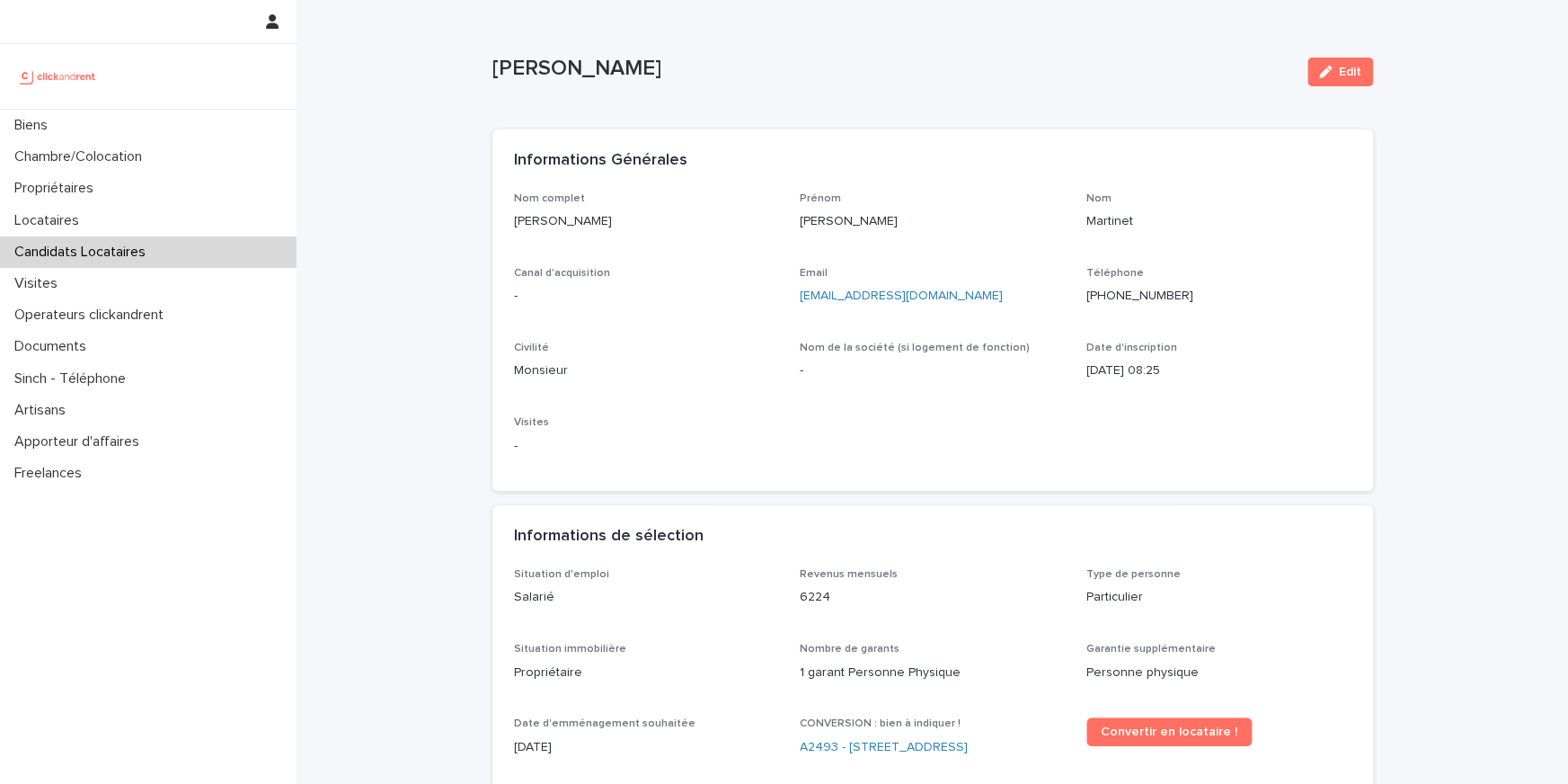
click at [1127, 295] on p "+33617682990" at bounding box center [1218, 295] width 265 height 19
click at [1109, 299] on p "+33617682990" at bounding box center [1218, 295] width 265 height 19
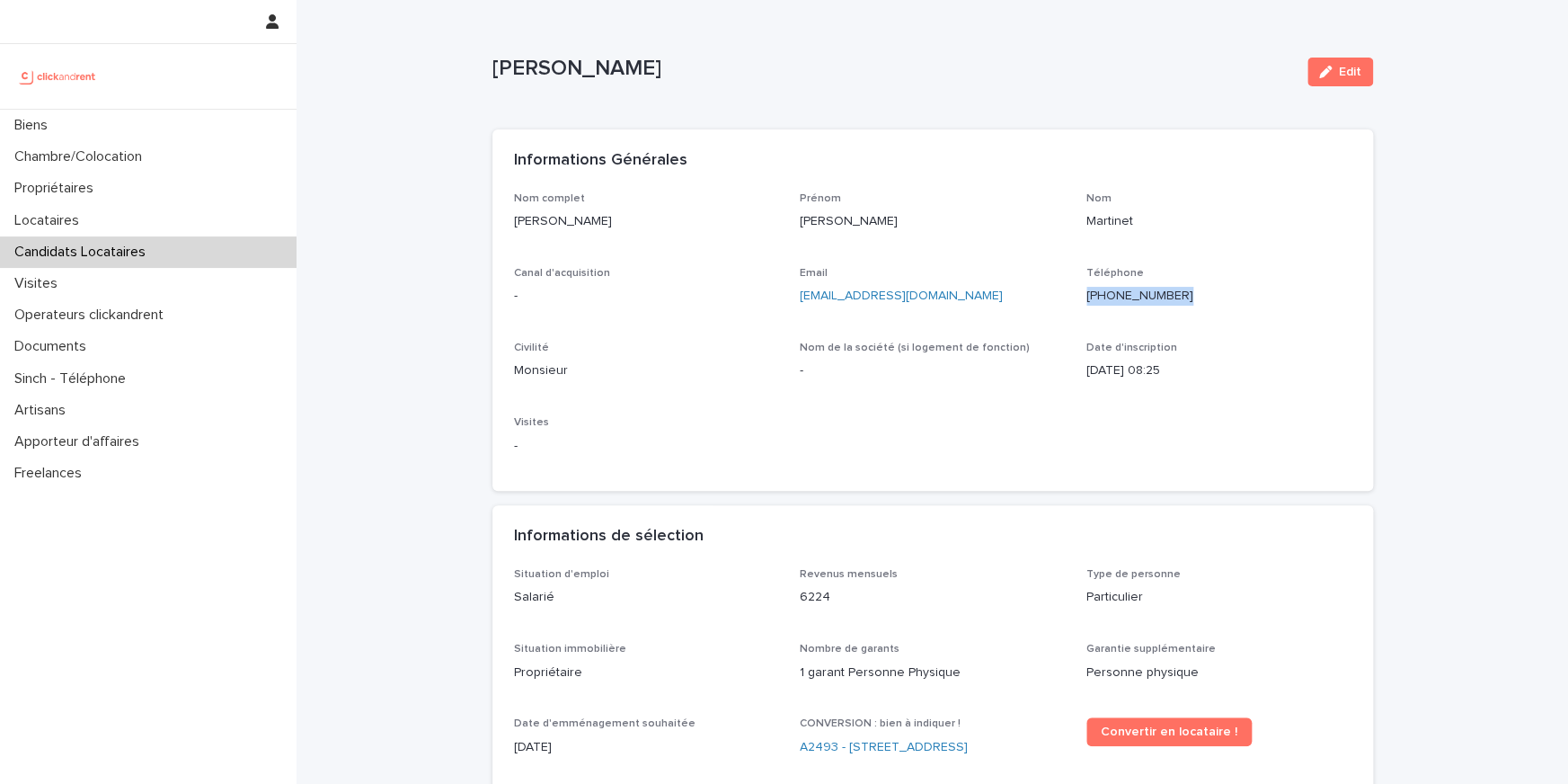
click at [1109, 299] on p "+33617682990" at bounding box center [1218, 295] width 265 height 19
copy p "+33617682990"
click at [1133, 293] on p "+33617682990" at bounding box center [1218, 295] width 265 height 19
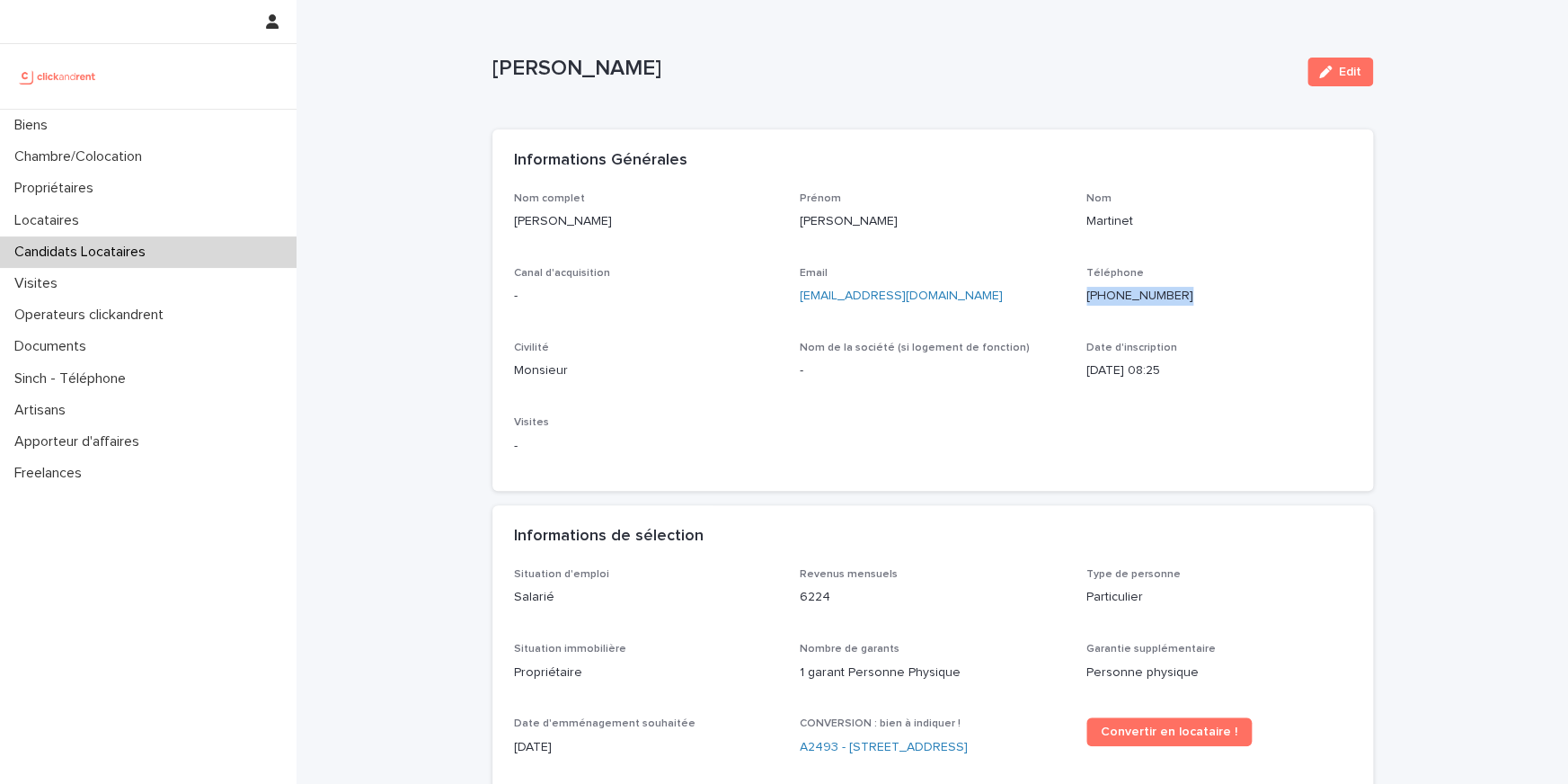
copy p "+33617682990"
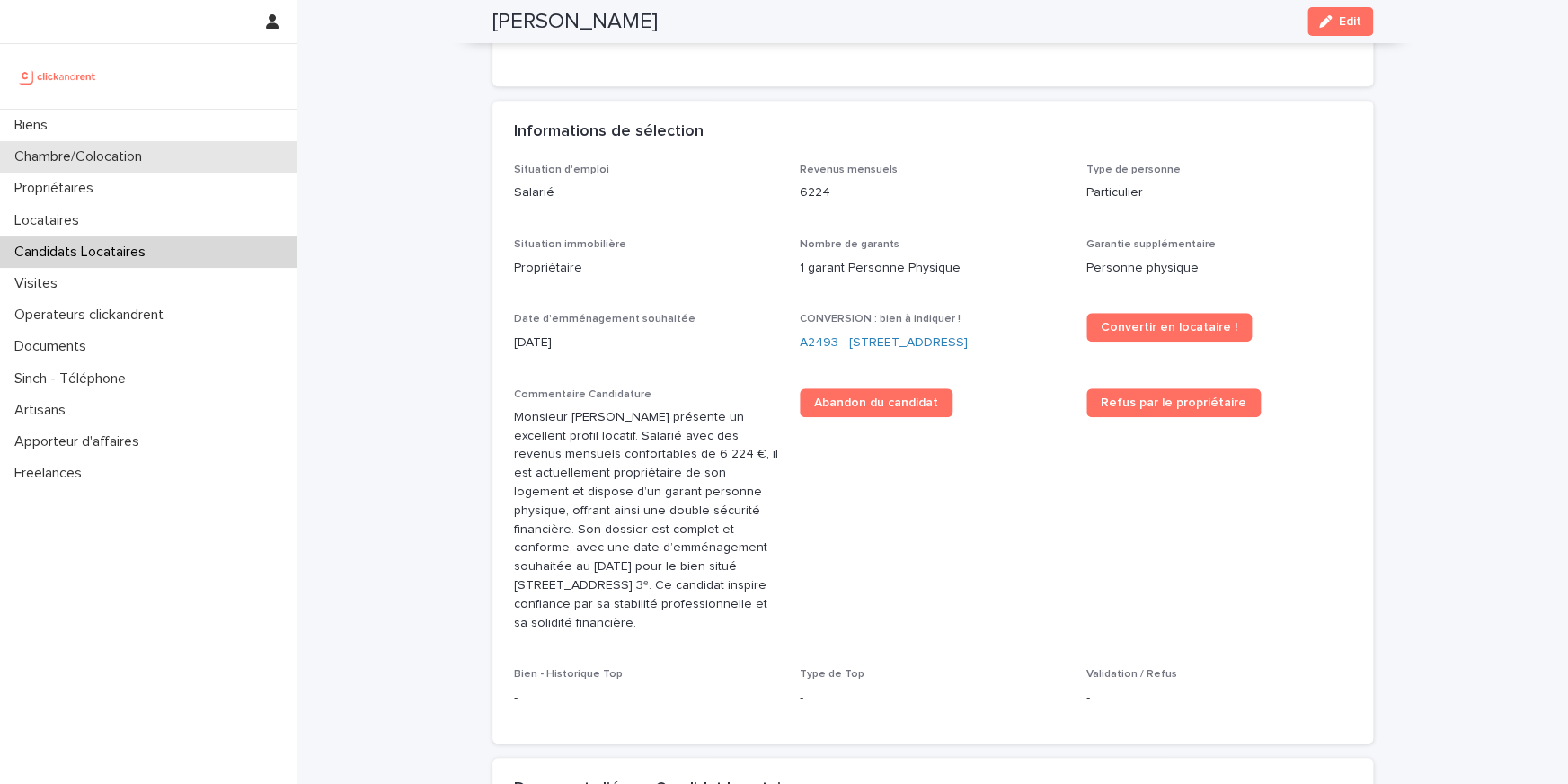
scroll to position [526, 0]
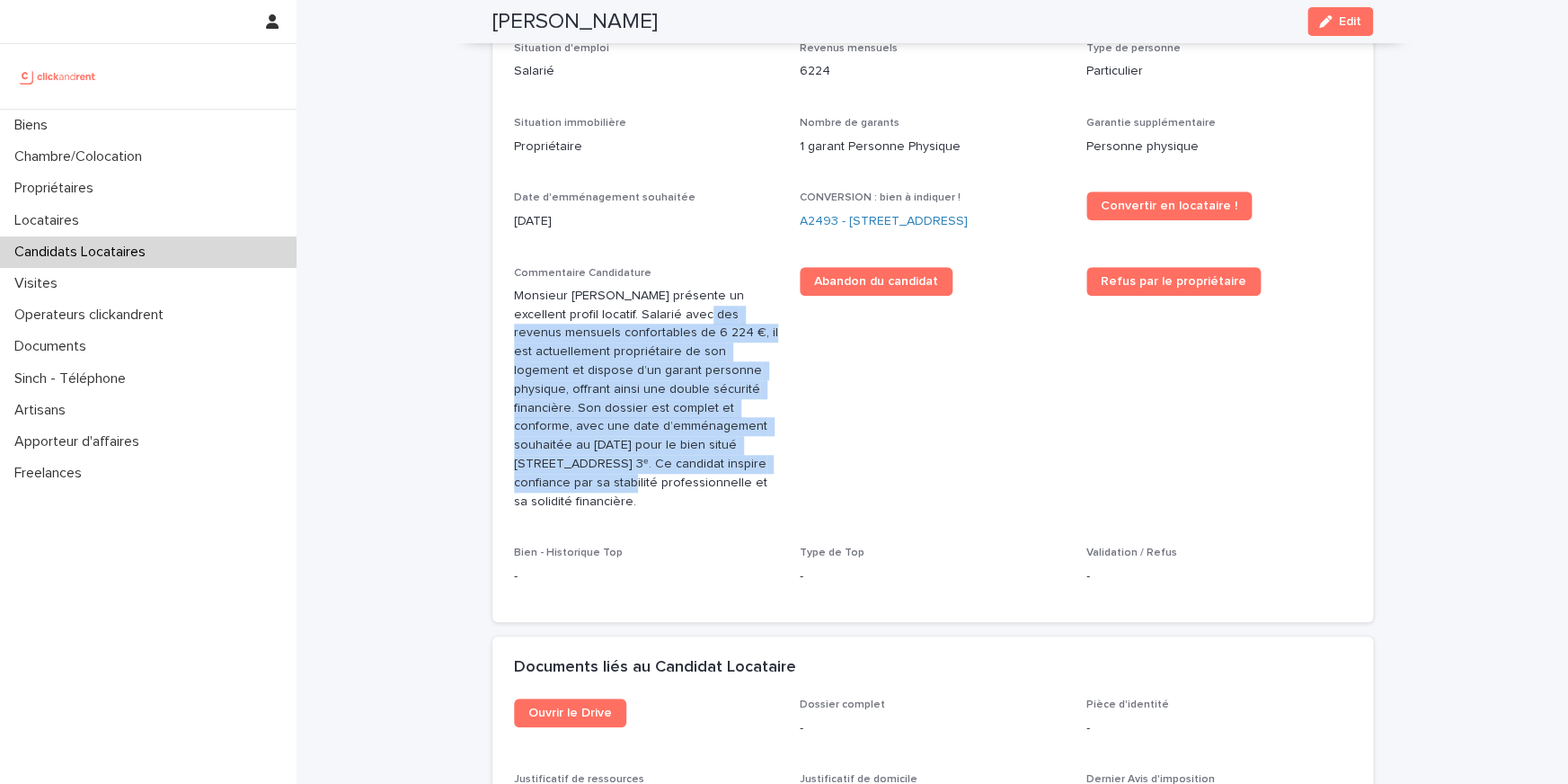
drag, startPoint x: 644, startPoint y: 460, endPoint x: 644, endPoint y: 310, distance: 150.0
click at [644, 310] on p "Monsieur Alban Martinet présente un excellent profil locatif. Salarié avec des …" at bounding box center [646, 399] width 265 height 225
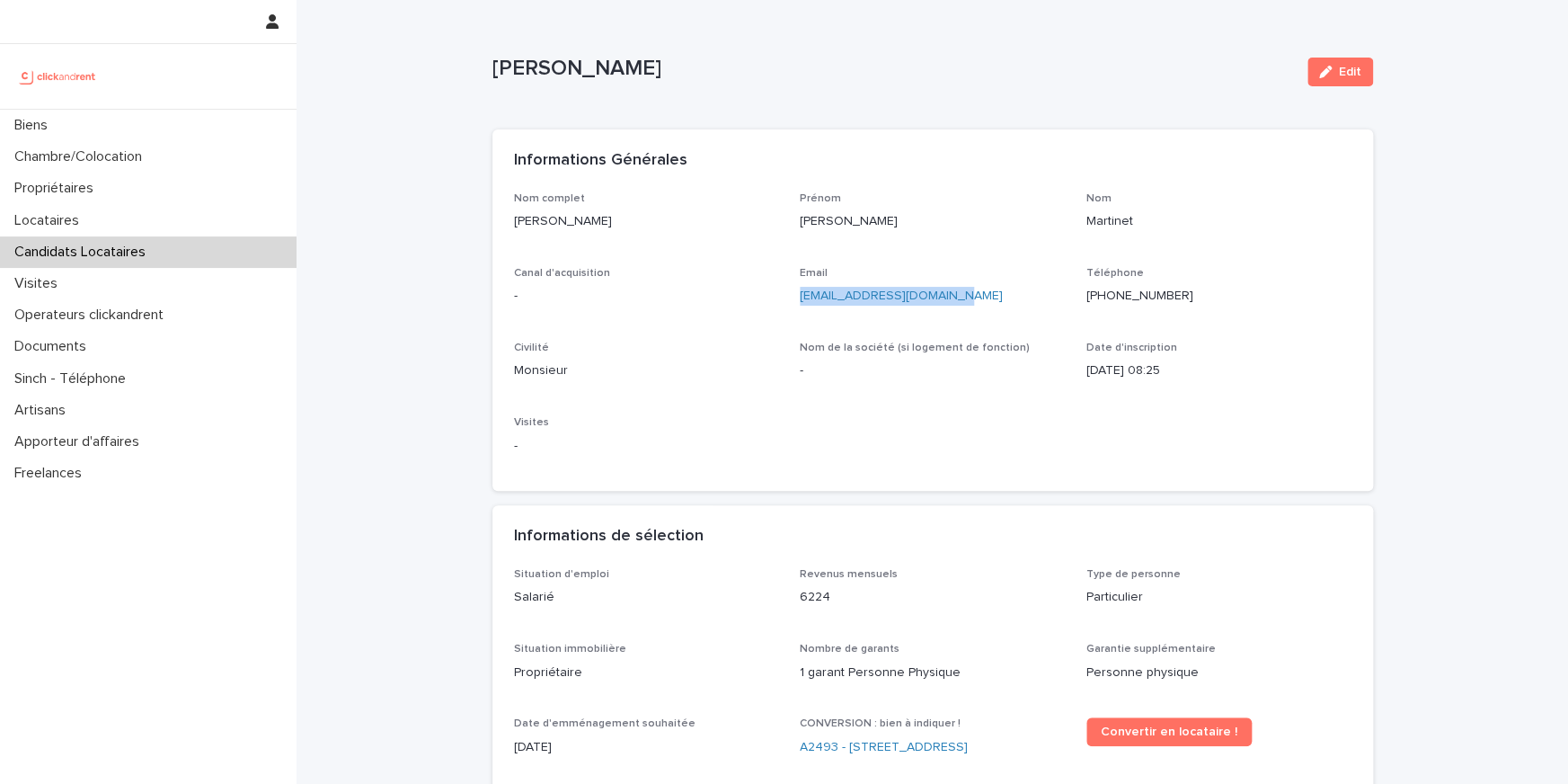
drag, startPoint x: 961, startPoint y: 293, endPoint x: 795, endPoint y: 293, distance: 166.0
click at [795, 293] on div "Nom complet Alban Martinet Prénom Alban Nom Martinet Canal d'acquisition - Emai…" at bounding box center [932, 331] width 838 height 278
copy link "martinetalban1@gmail.com"
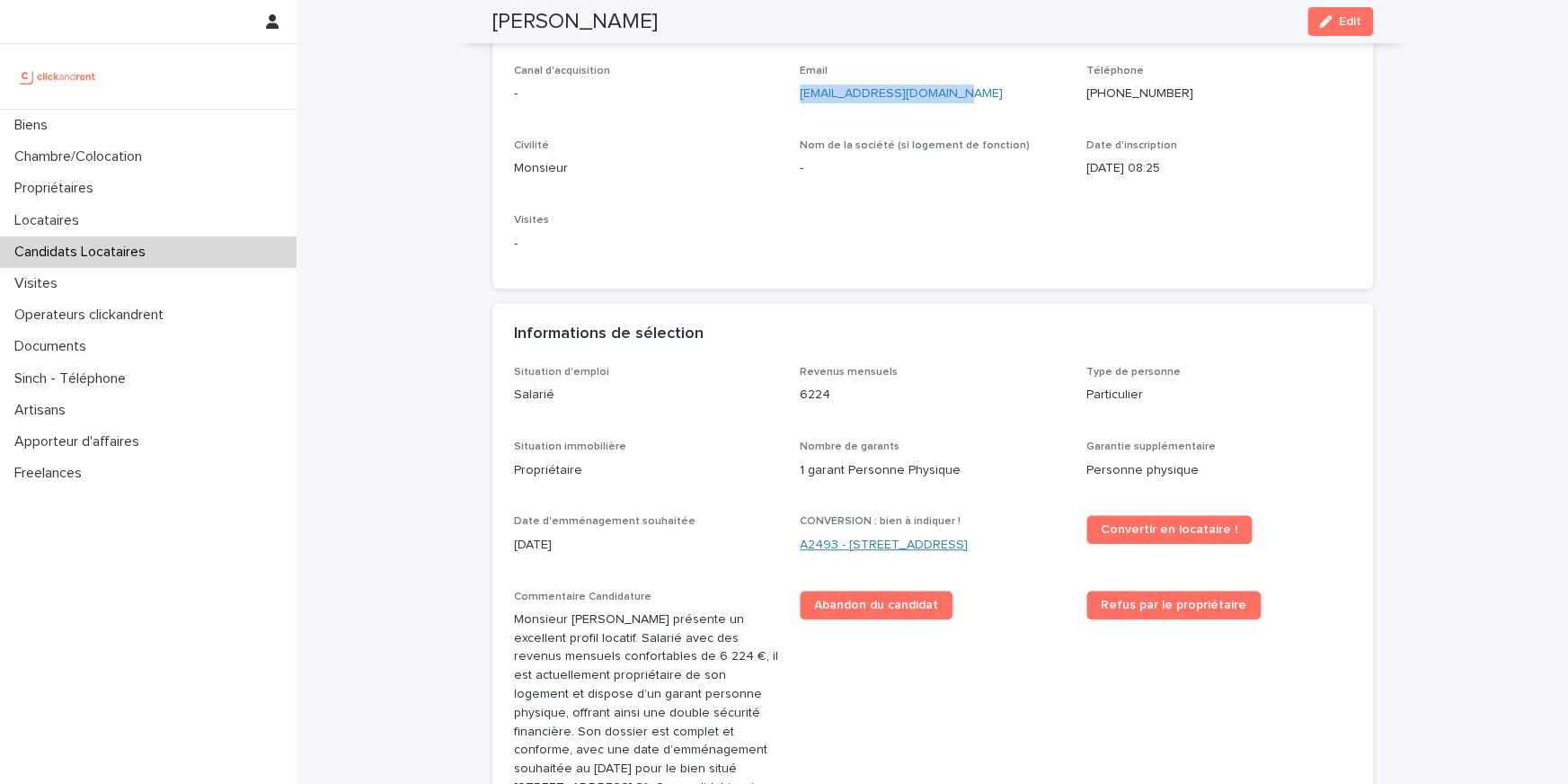
click at [926, 536] on link "A2493 - 26 rue de Poitou, Paris 75003" at bounding box center [883, 545] width 168 height 19
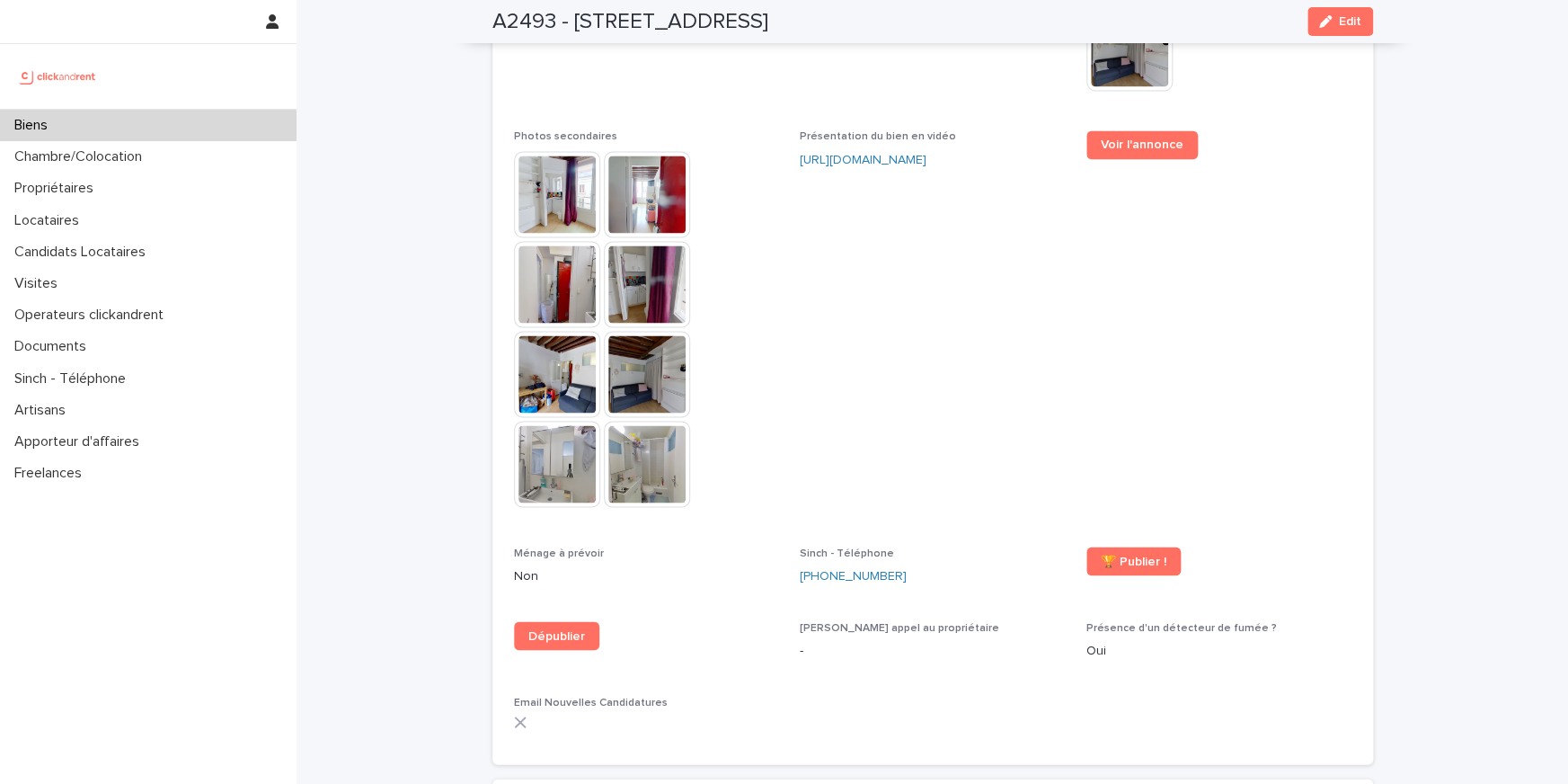
scroll to position [4998, 0]
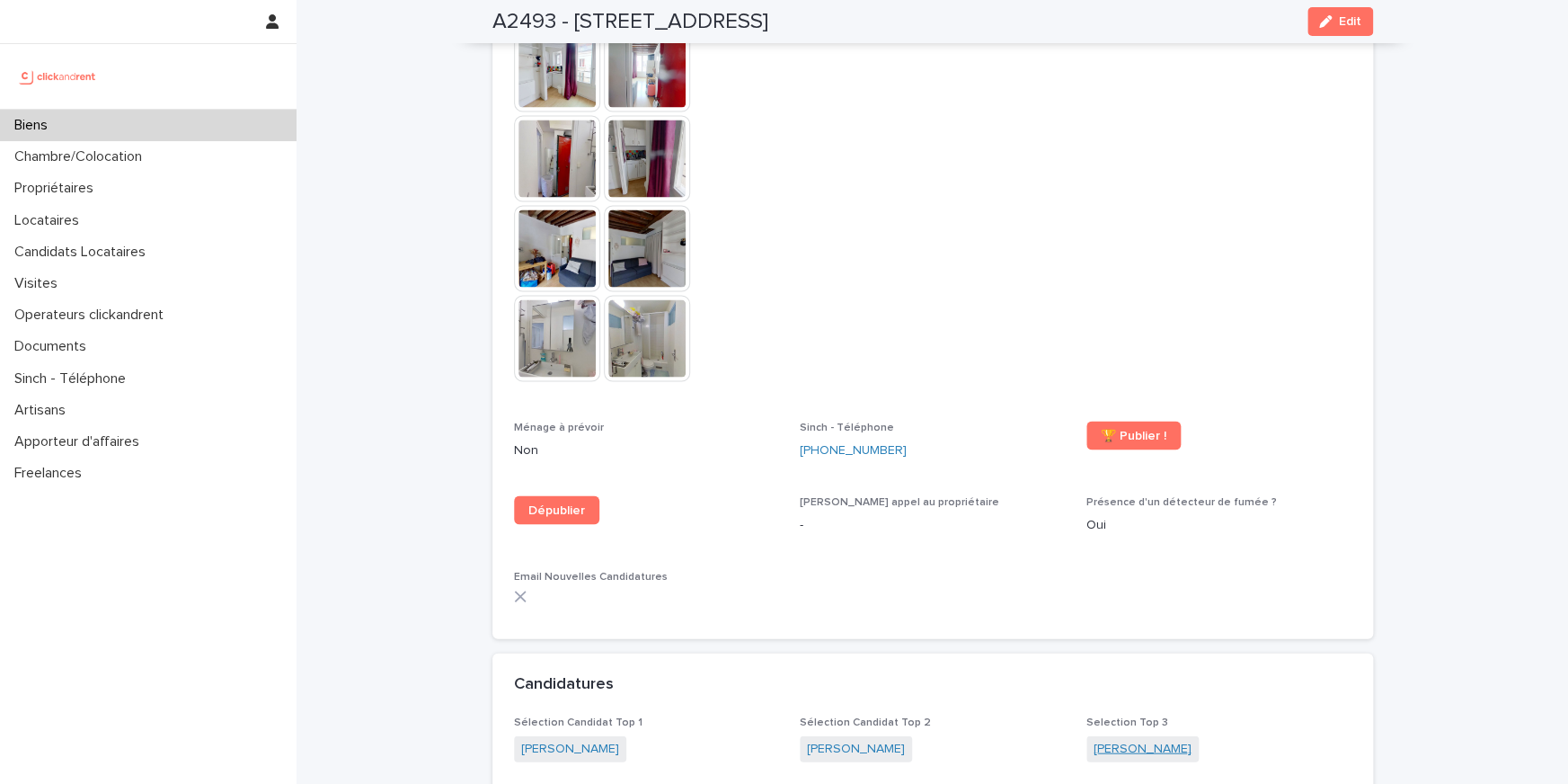
click at [1136, 739] on link "Jason Suri" at bounding box center [1142, 748] width 97 height 19
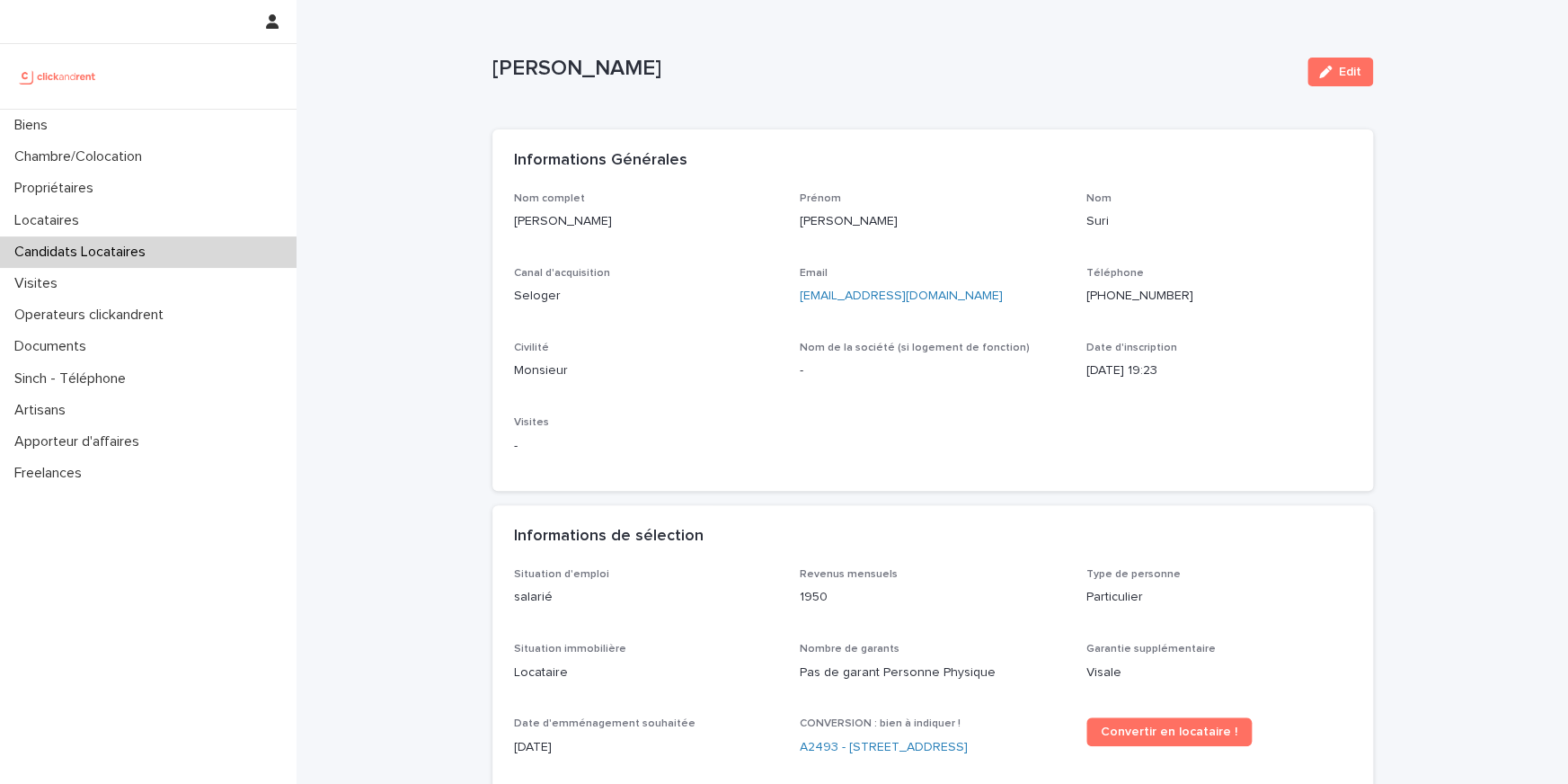
click at [1153, 302] on p "+33780733169" at bounding box center [1218, 295] width 265 height 19
copy p "+33780733169"
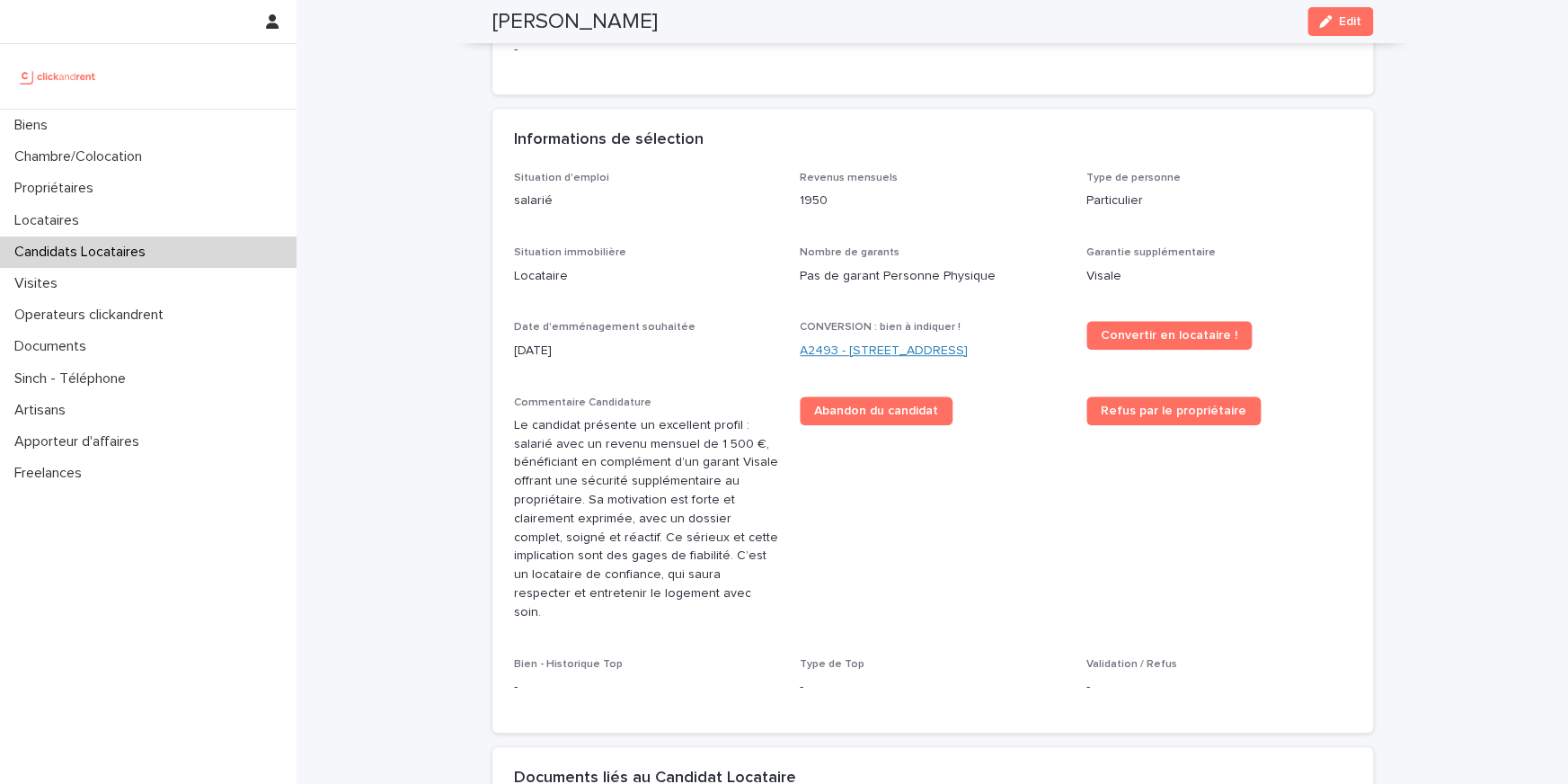
click at [939, 354] on link "A2493 - 26 rue de Poitou, Paris 75003" at bounding box center [883, 351] width 168 height 19
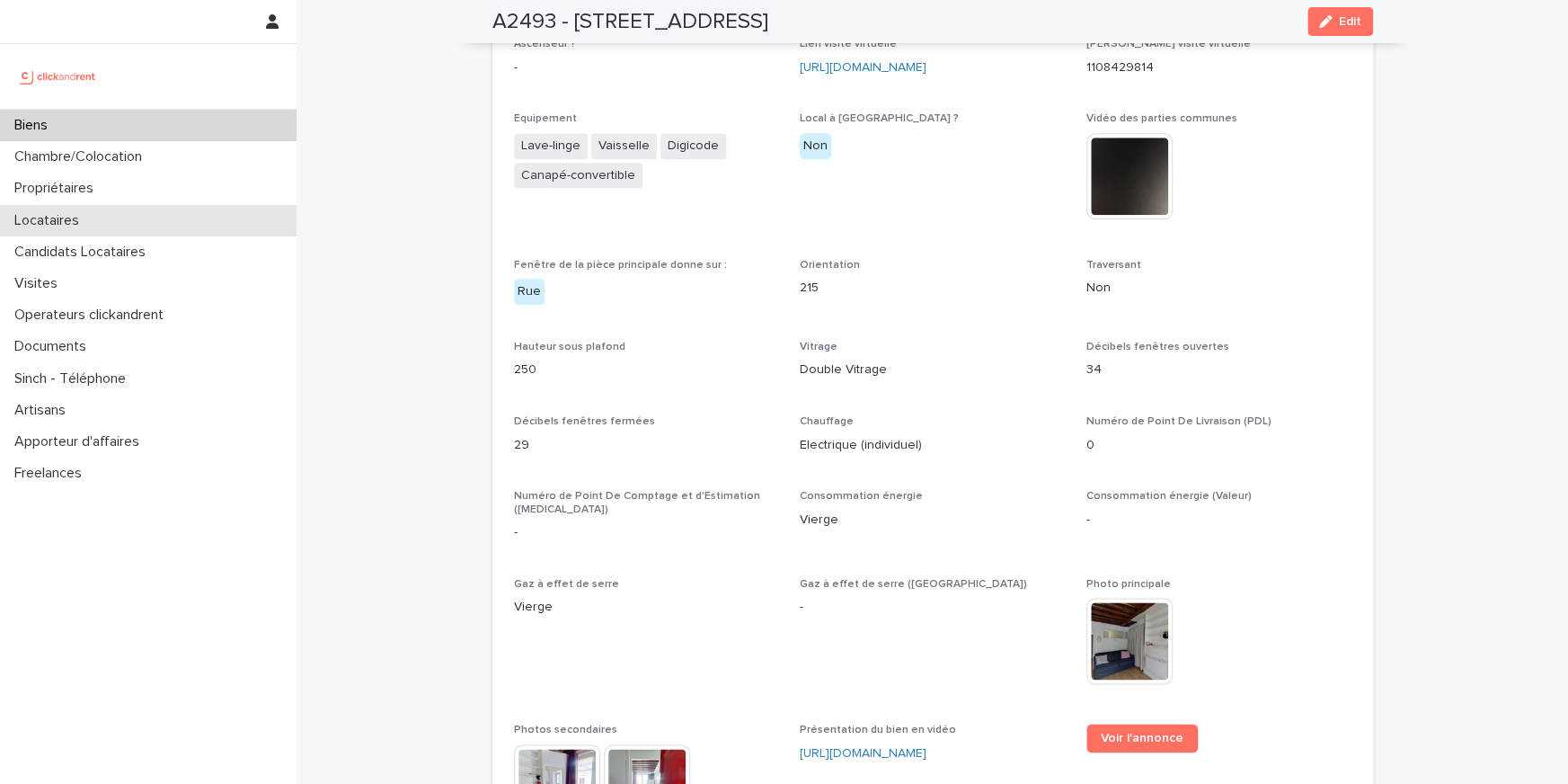
scroll to position [5129, 0]
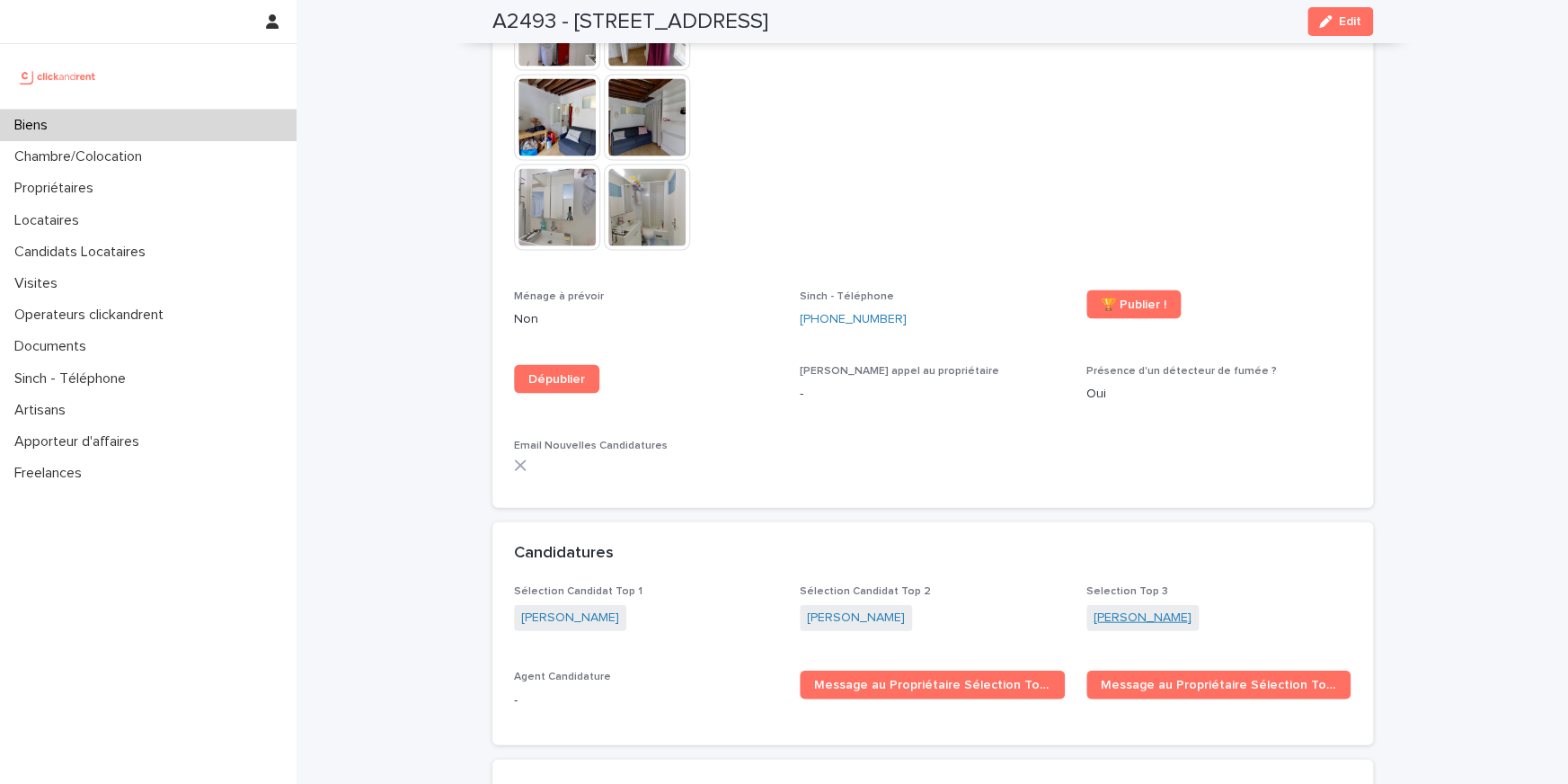
click at [1112, 608] on link "Jason Suri" at bounding box center [1142, 617] width 97 height 19
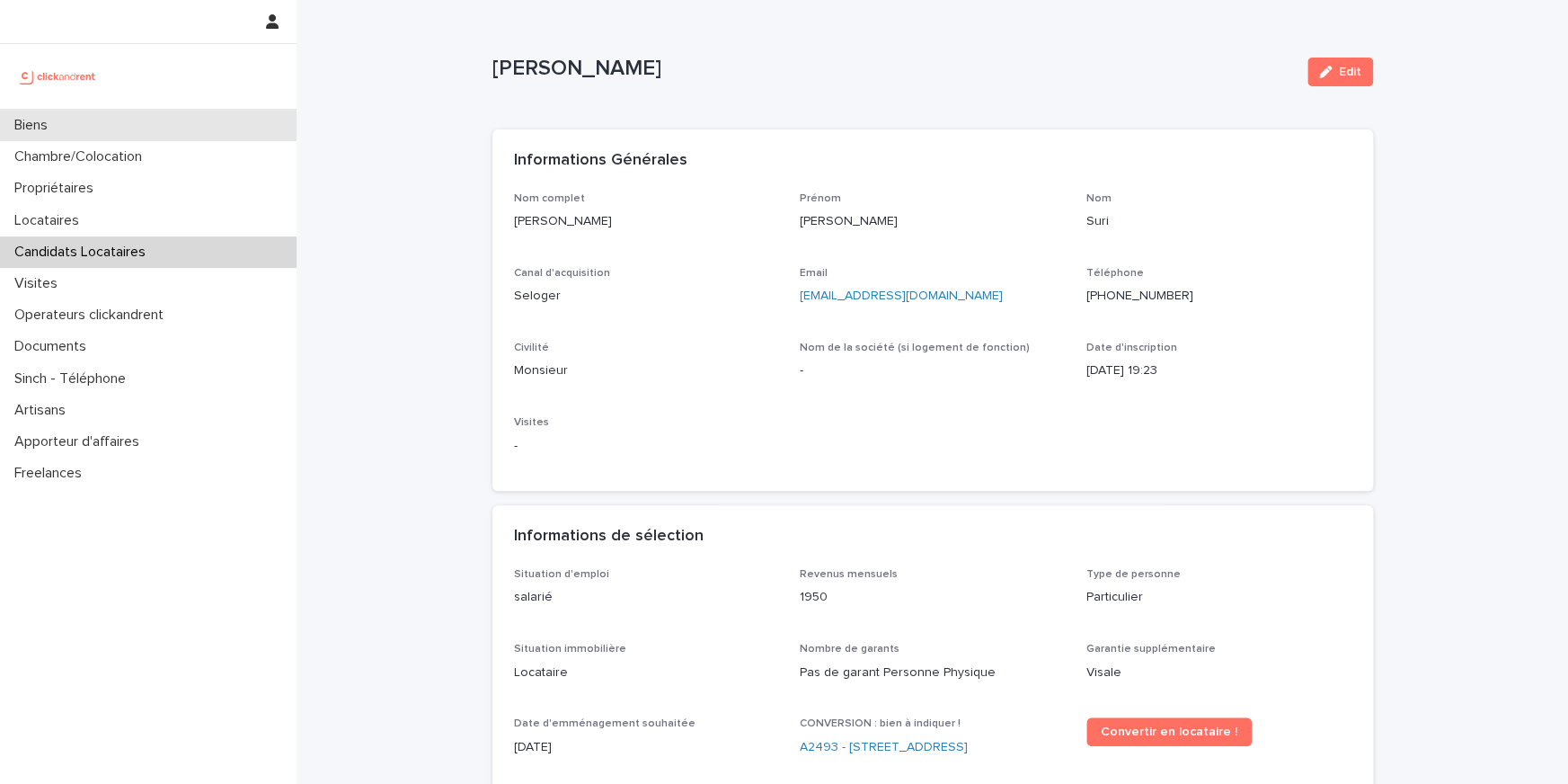
click at [154, 135] on div "Biens" at bounding box center [148, 125] width 296 height 32
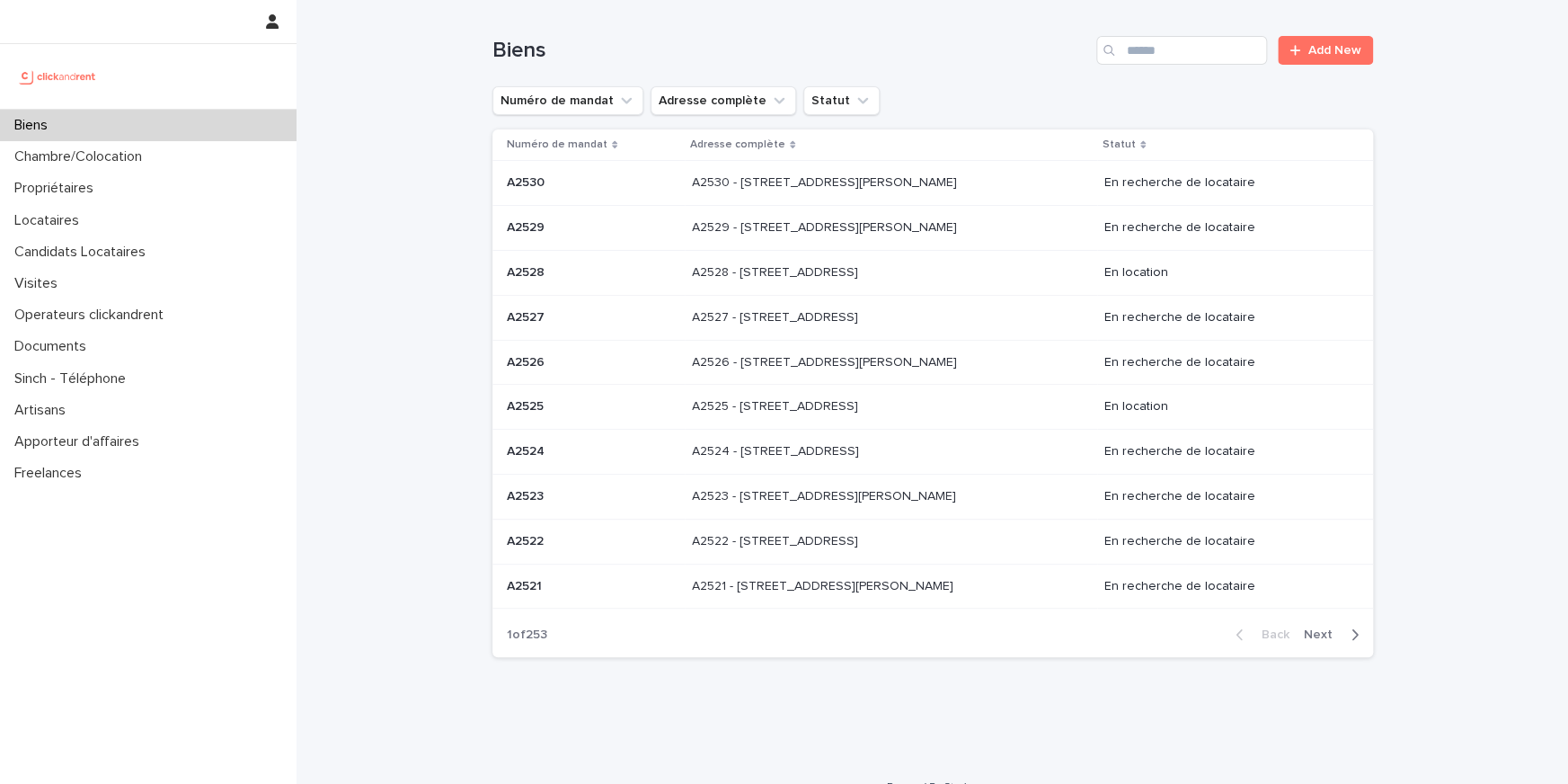
click at [1163, 23] on div "Biens Add New" at bounding box center [932, 43] width 880 height 87
click at [1160, 47] on input "Search" at bounding box center [1181, 50] width 170 height 29
click at [1159, 51] on input "Search" at bounding box center [1181, 50] width 170 height 29
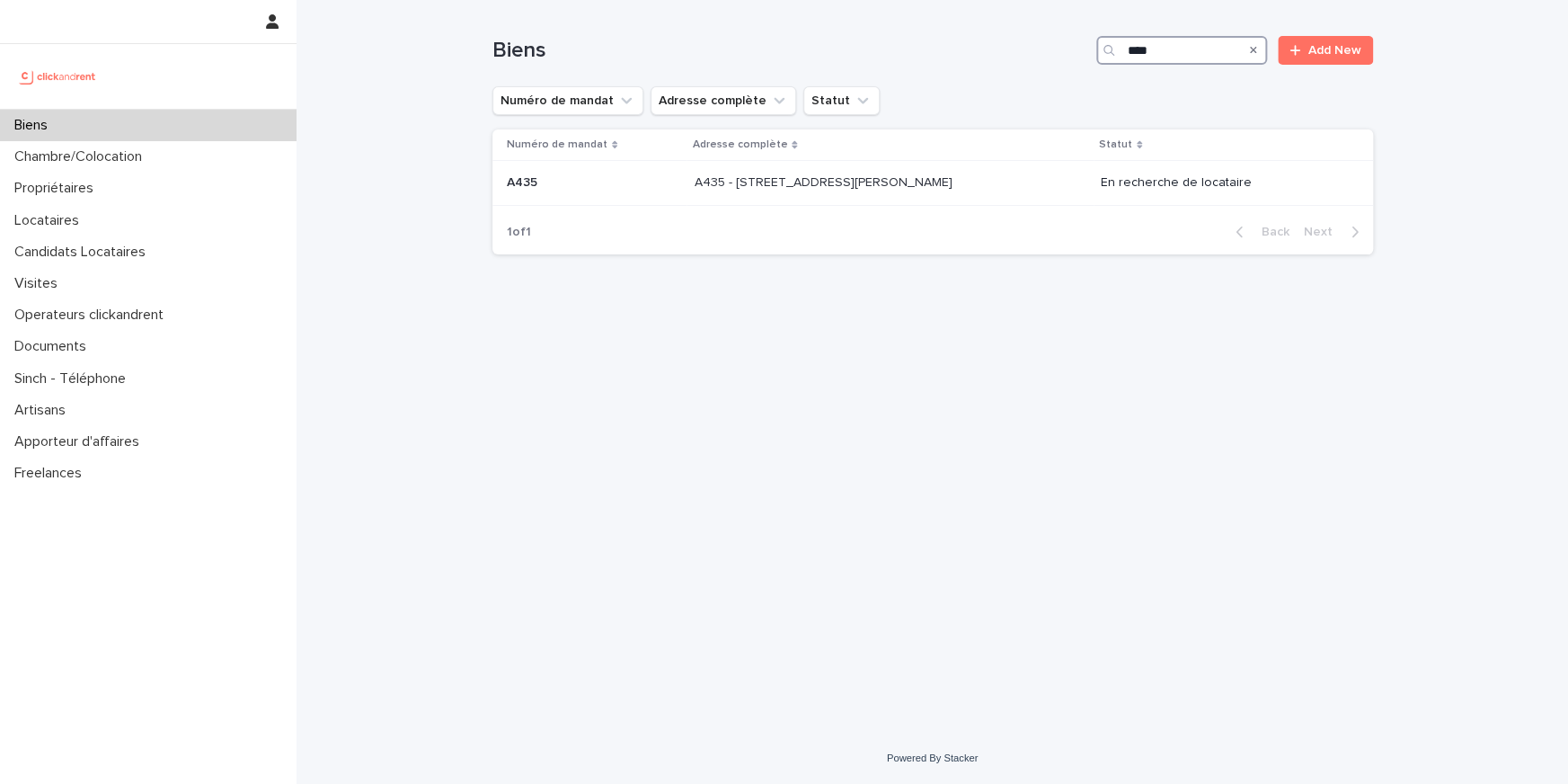
type input "****"
click at [712, 174] on p "A435 - 96 Avenue Paul Vaillant Couturier, Saint-Denis 93200" at bounding box center [825, 180] width 262 height 19
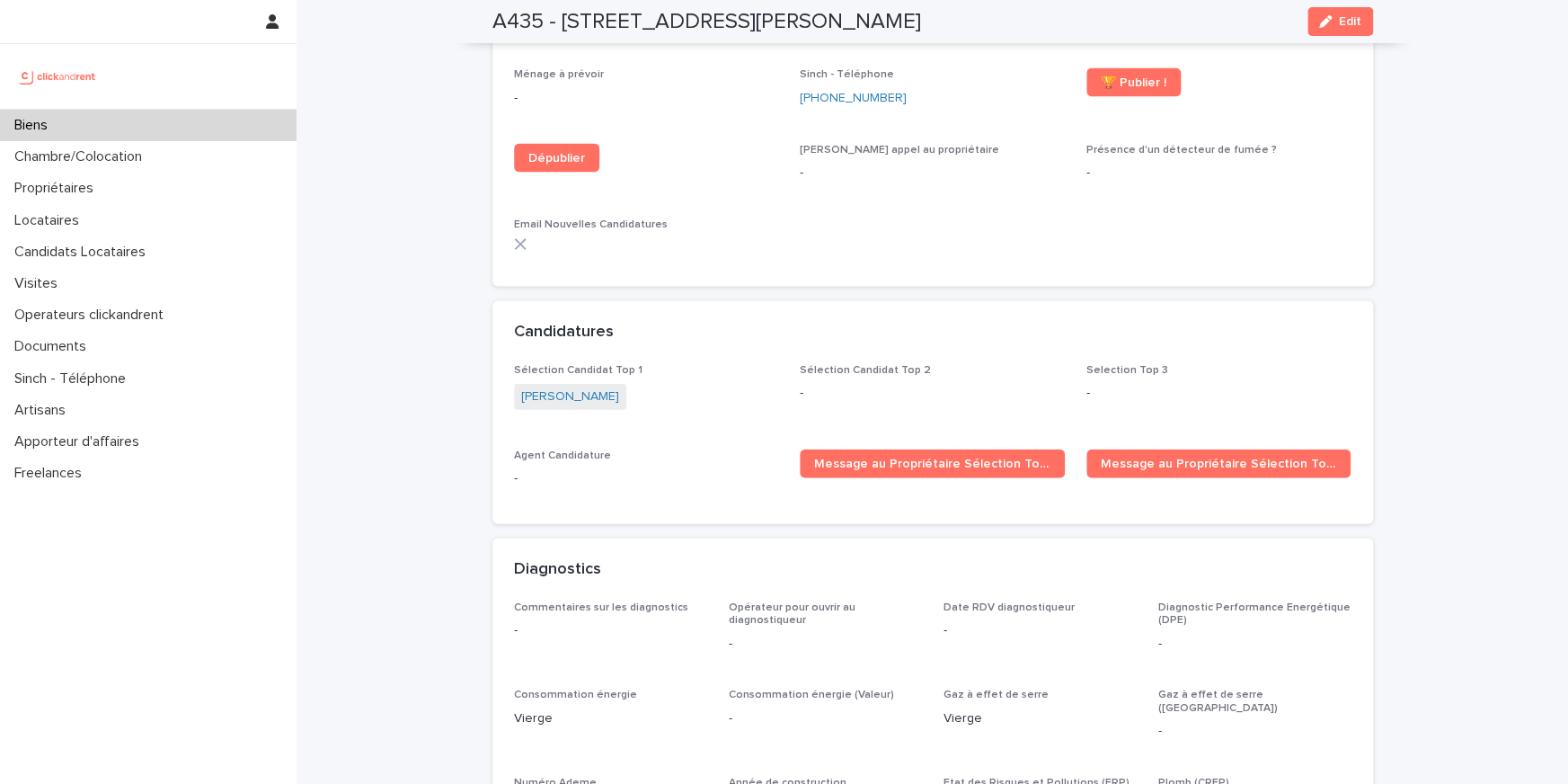
scroll to position [5311, 0]
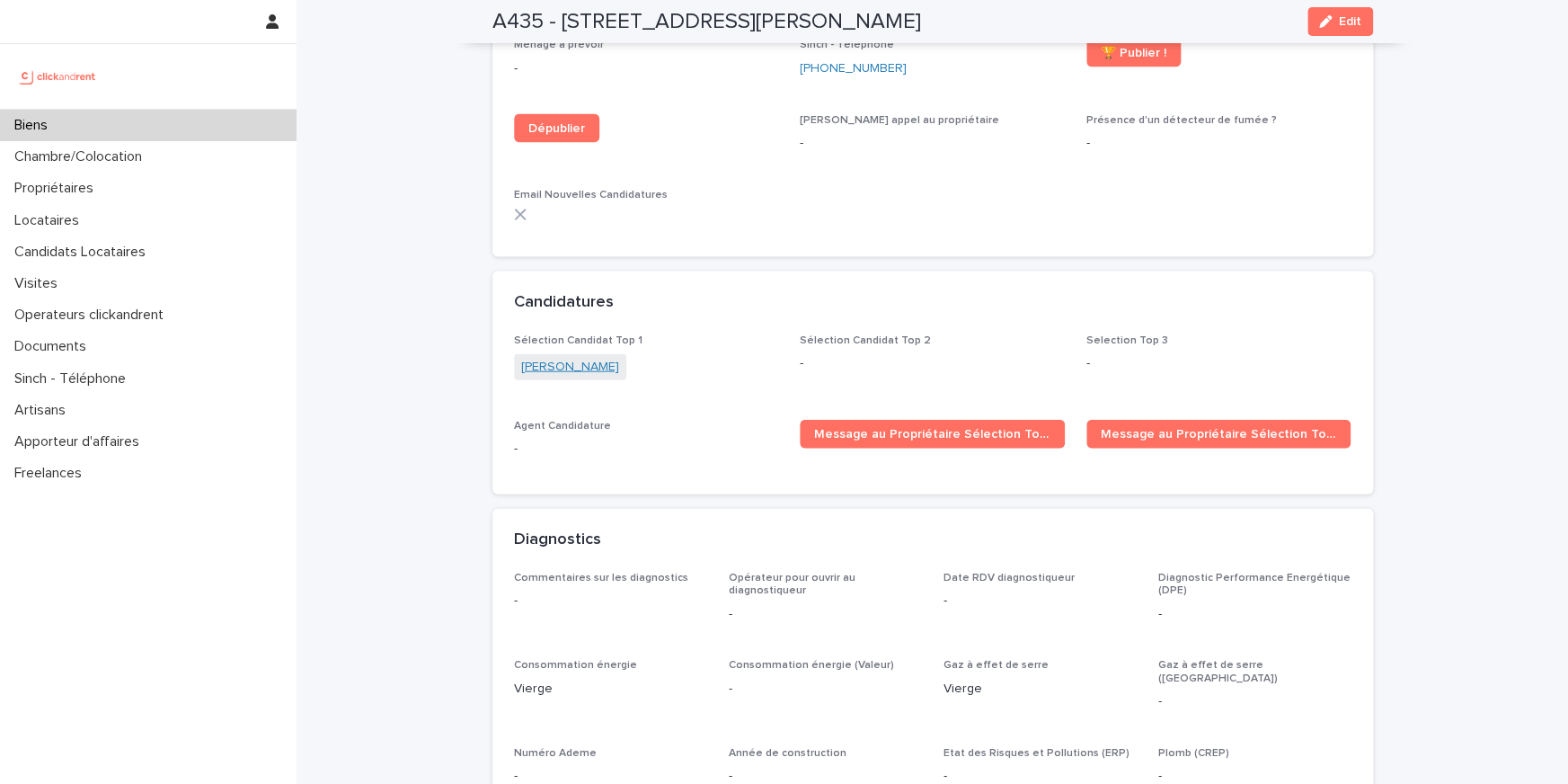
click at [567, 358] on link "Elhadji Wade" at bounding box center [569, 366] width 97 height 19
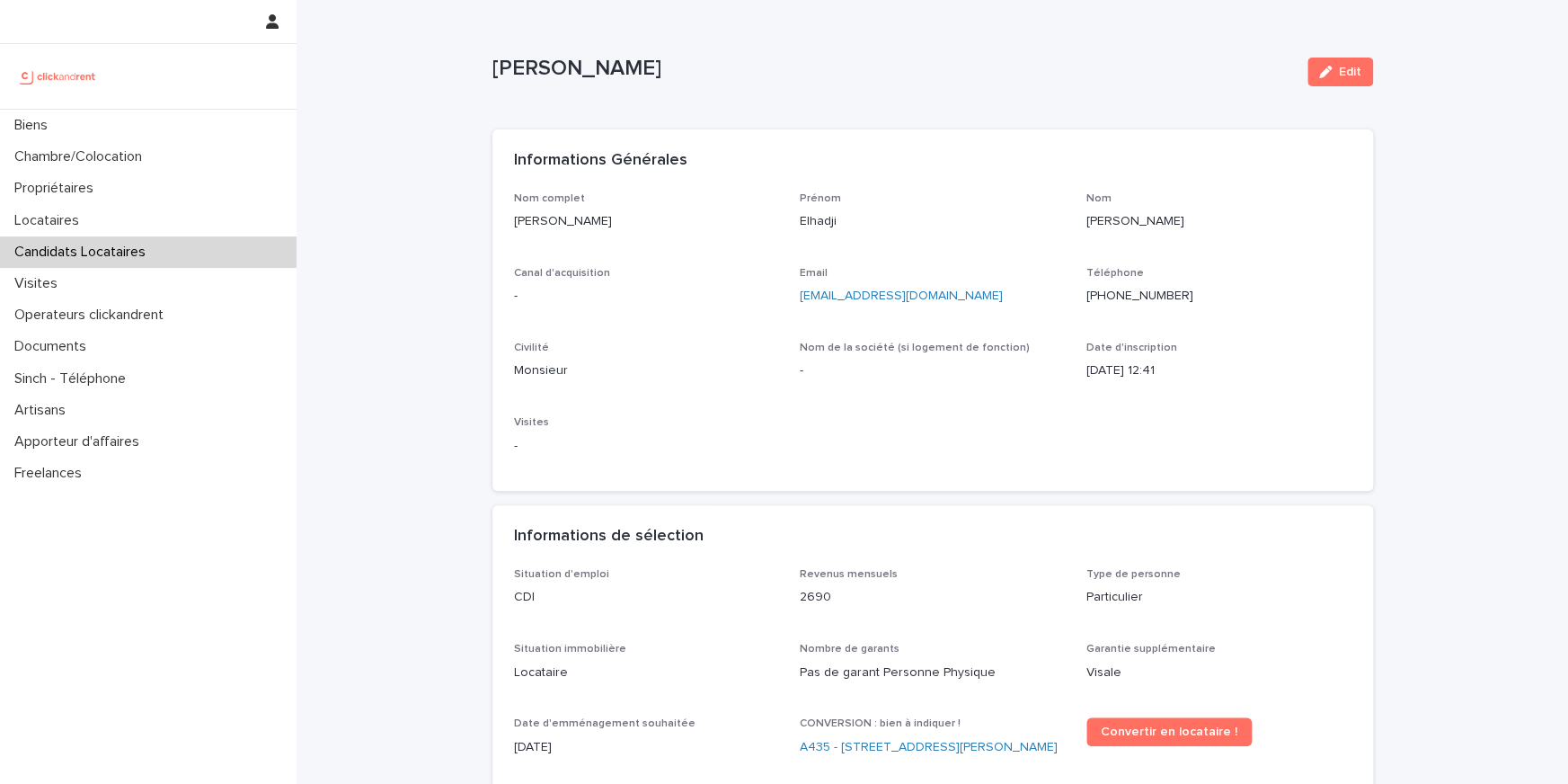
click at [547, 222] on p "Elhadji Wade" at bounding box center [646, 221] width 265 height 19
copy p "Elhadji Wade"
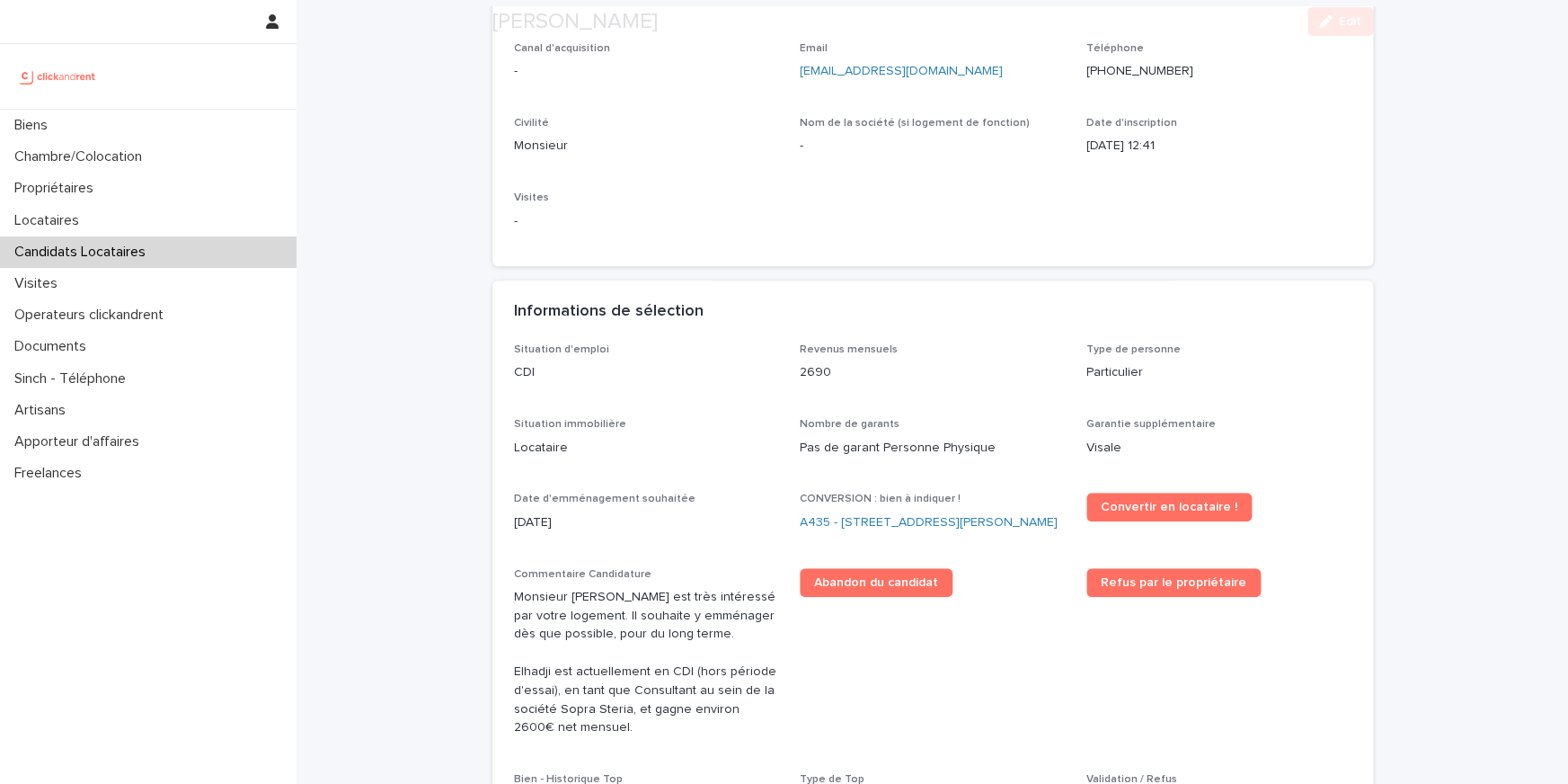
scroll to position [435, 0]
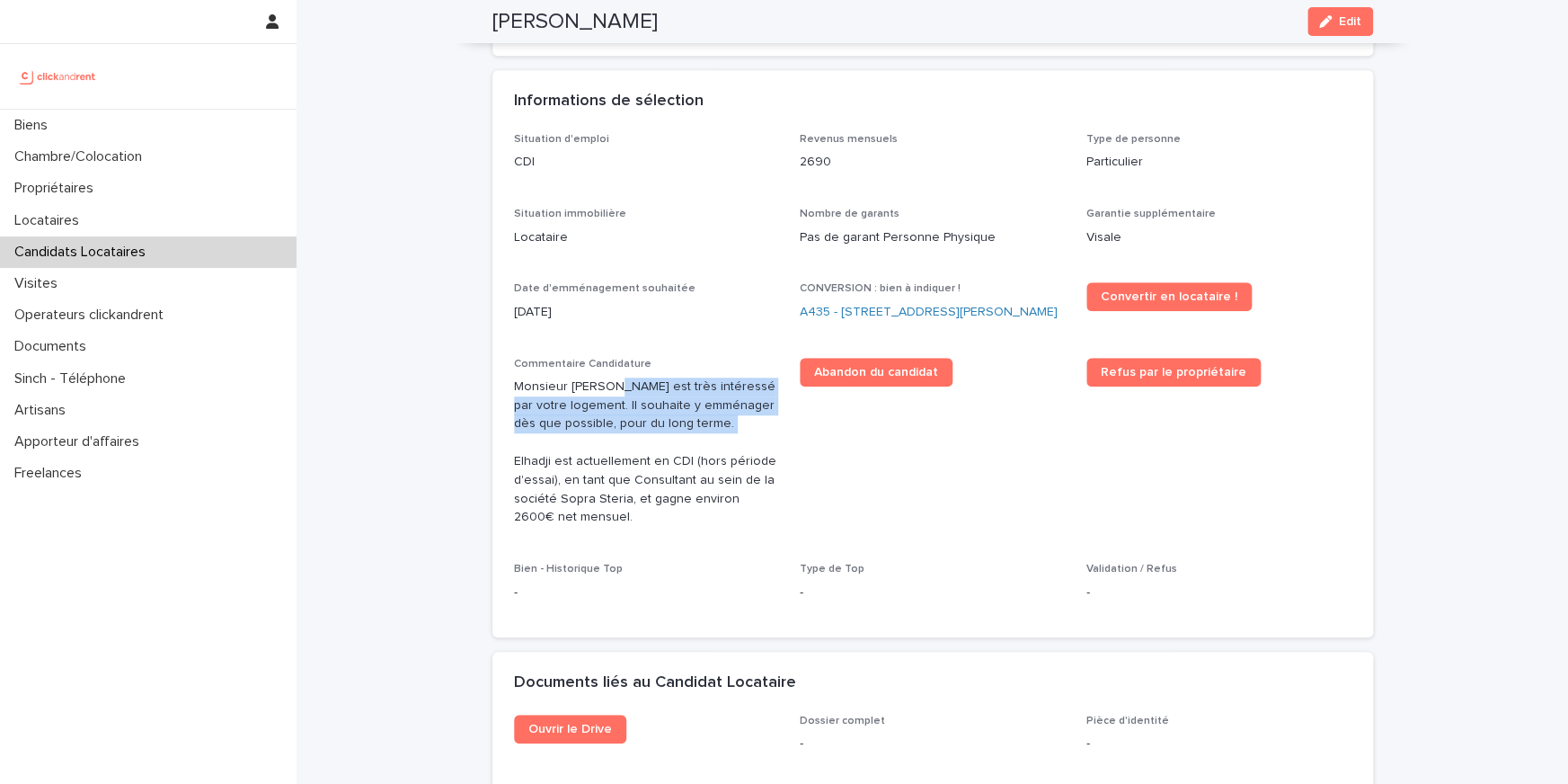
drag, startPoint x: 602, startPoint y: 401, endPoint x: 602, endPoint y: 458, distance: 57.0
click at [602, 458] on p "Monsieur Elhadji Wade est très intéressé par votre logement. Il souhaite y emmé…" at bounding box center [646, 452] width 265 height 150
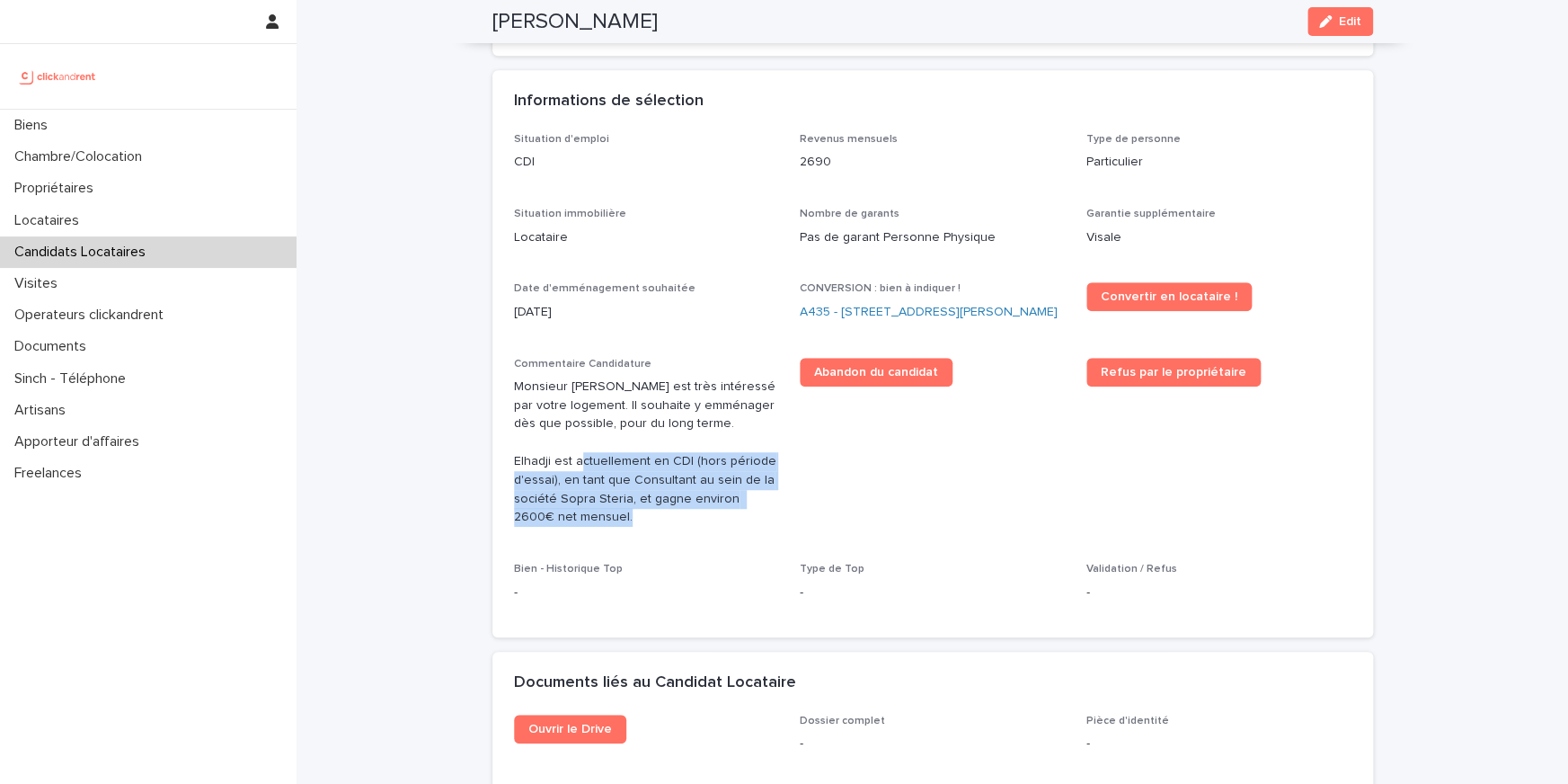
drag, startPoint x: 585, startPoint y: 477, endPoint x: 715, endPoint y: 528, distance: 139.6
click at [715, 527] on p "Monsieur Elhadji Wade est très intéressé par votre logement. Il souhaite y emmé…" at bounding box center [646, 452] width 265 height 150
click at [867, 322] on link "A435 - 96 Avenue Paul Vaillant Couturier, Saint-Denis 93200" at bounding box center [928, 312] width 258 height 19
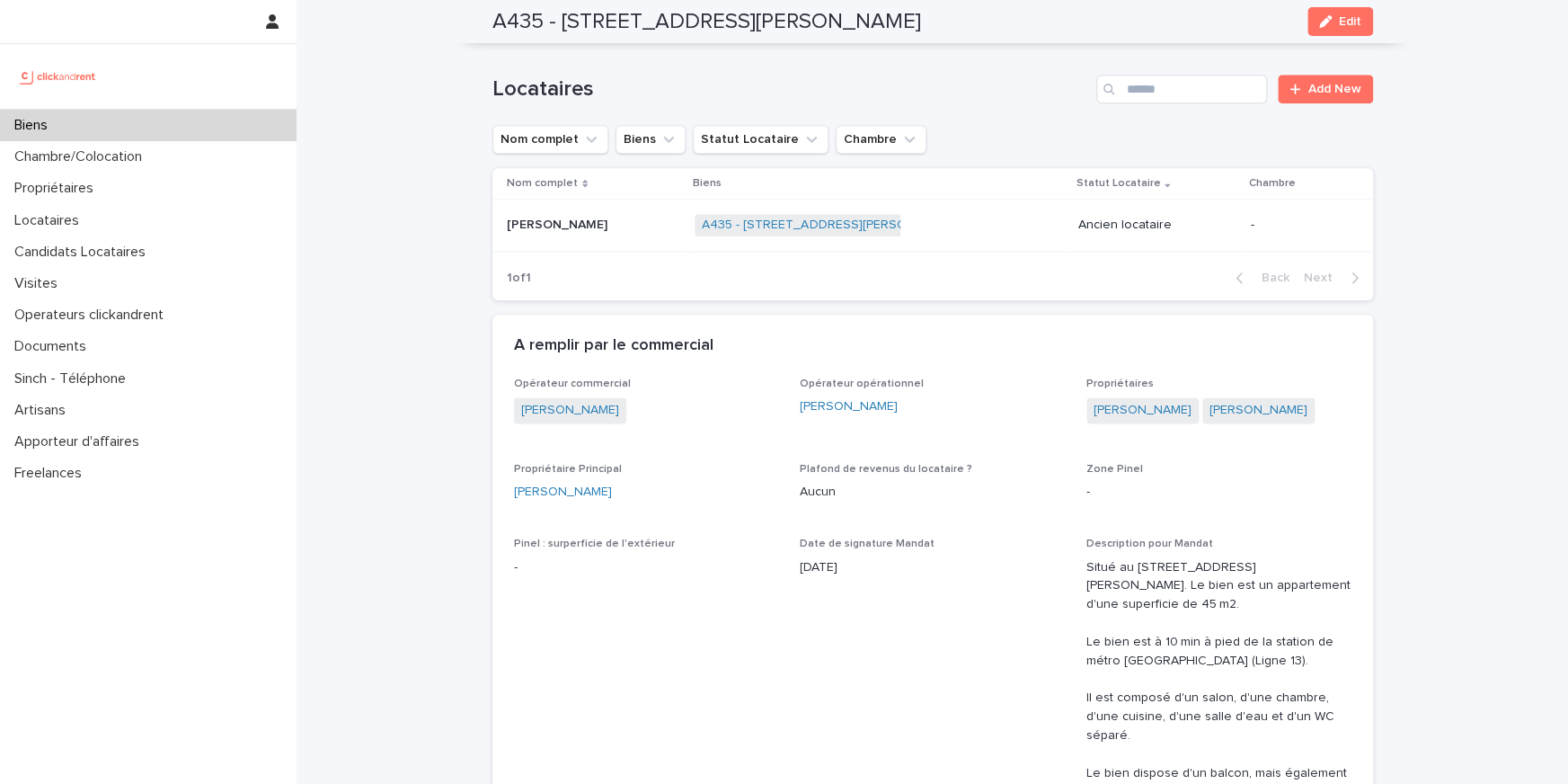
scroll to position [999, 0]
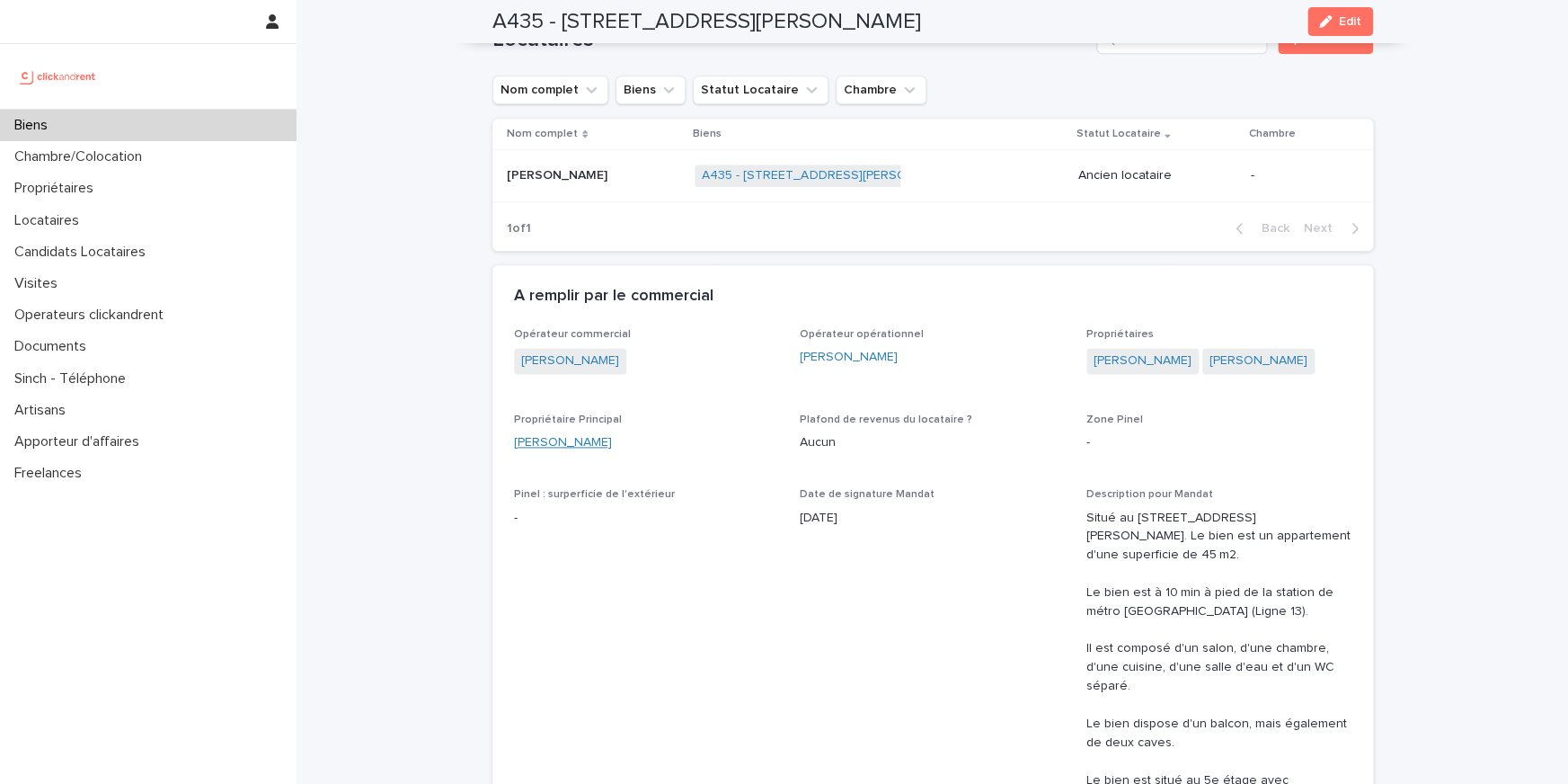
click at [597, 433] on link "Alexandre Vignoli" at bounding box center [562, 442] width 97 height 19
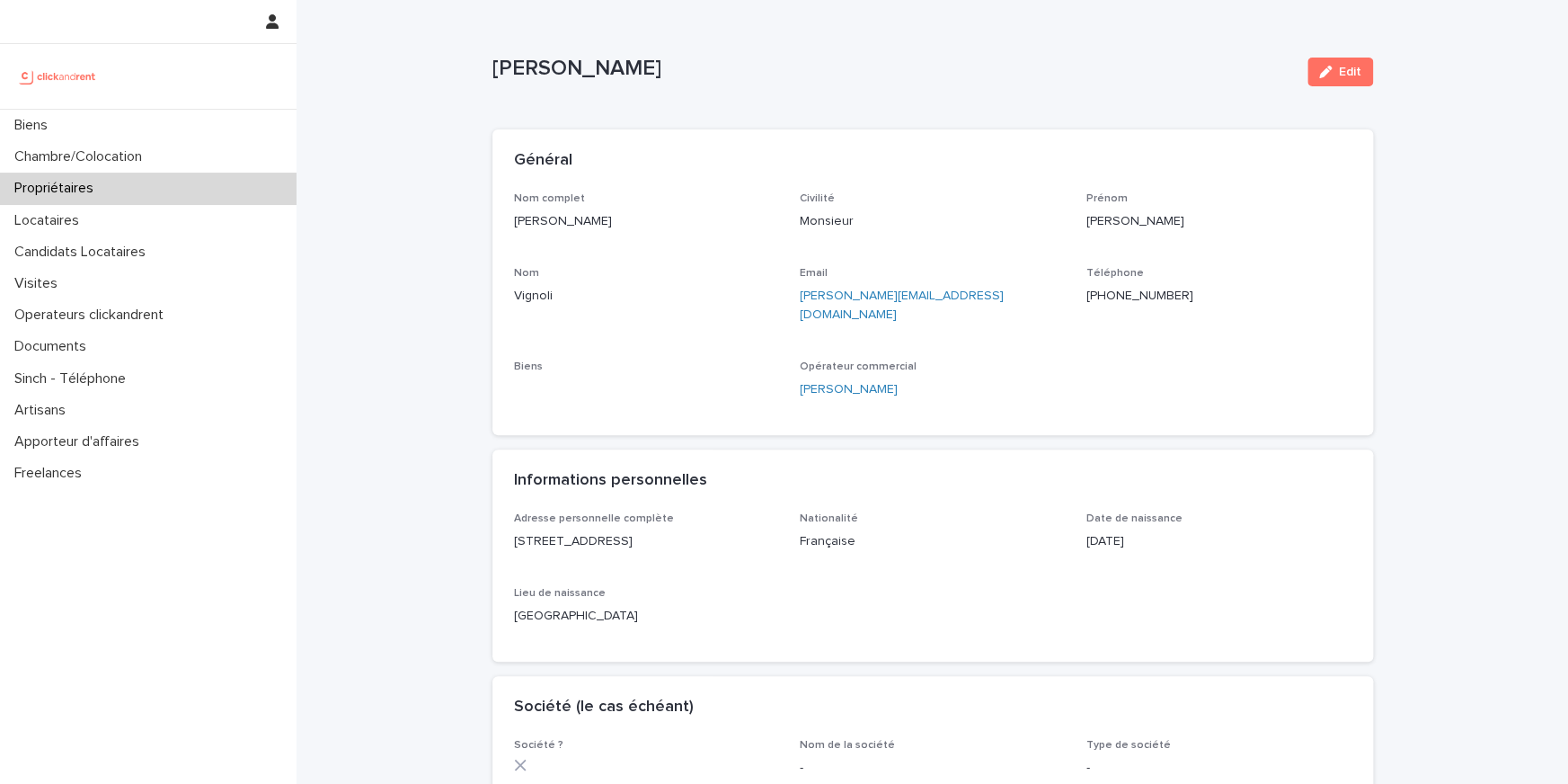
click at [1160, 293] on p "+33682836655" at bounding box center [1218, 295] width 265 height 19
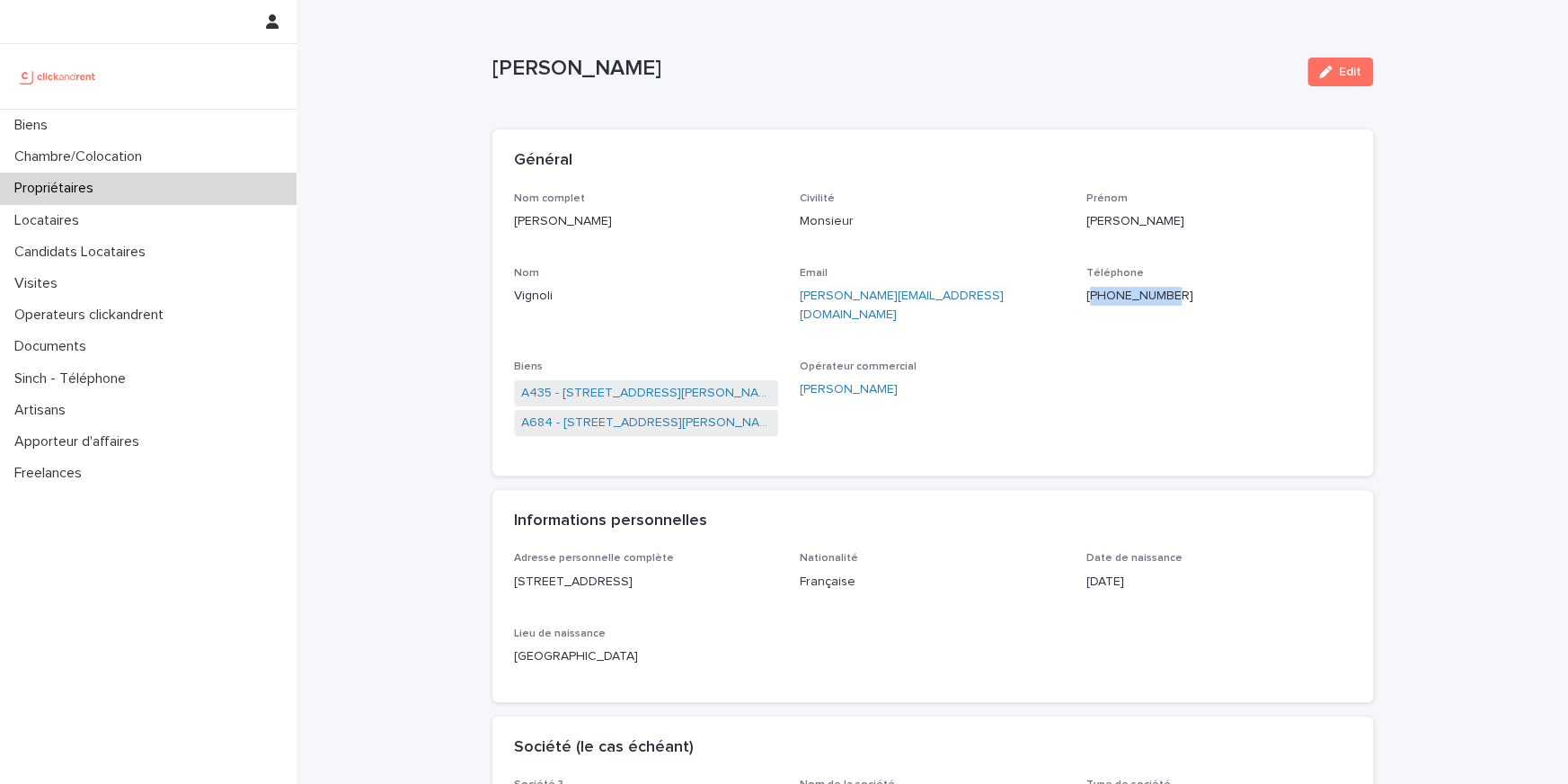
click at [1160, 293] on p "+33682836655" at bounding box center [1218, 295] width 265 height 19
click at [1148, 298] on p "+33682836655" at bounding box center [1218, 295] width 265 height 19
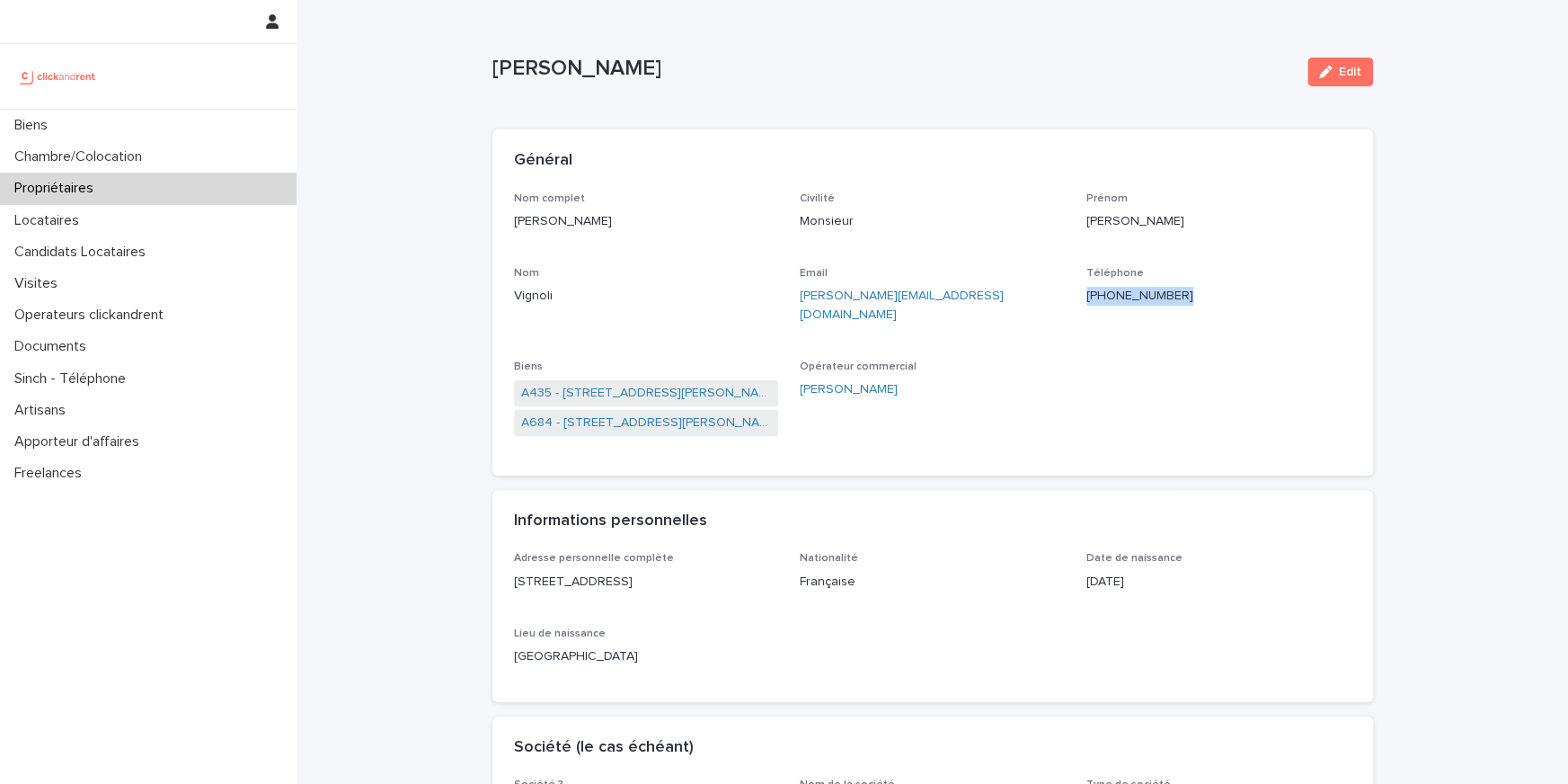
copy p "+33682836655"
click at [658, 384] on link "A435 - 96 Avenue Paul Vaillant Couturier, Saint-Denis 93200" at bounding box center [646, 393] width 251 height 19
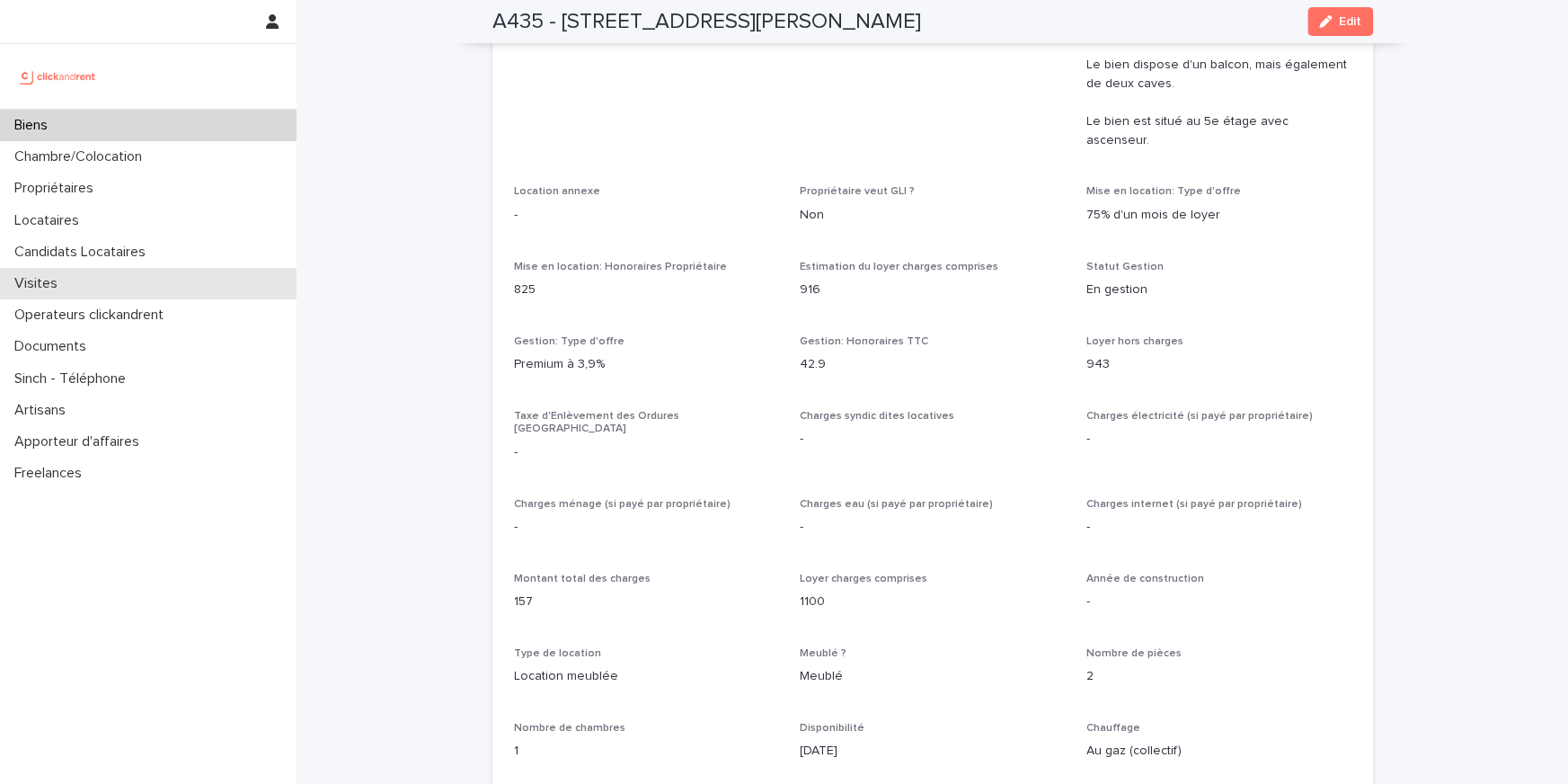
scroll to position [2028, 0]
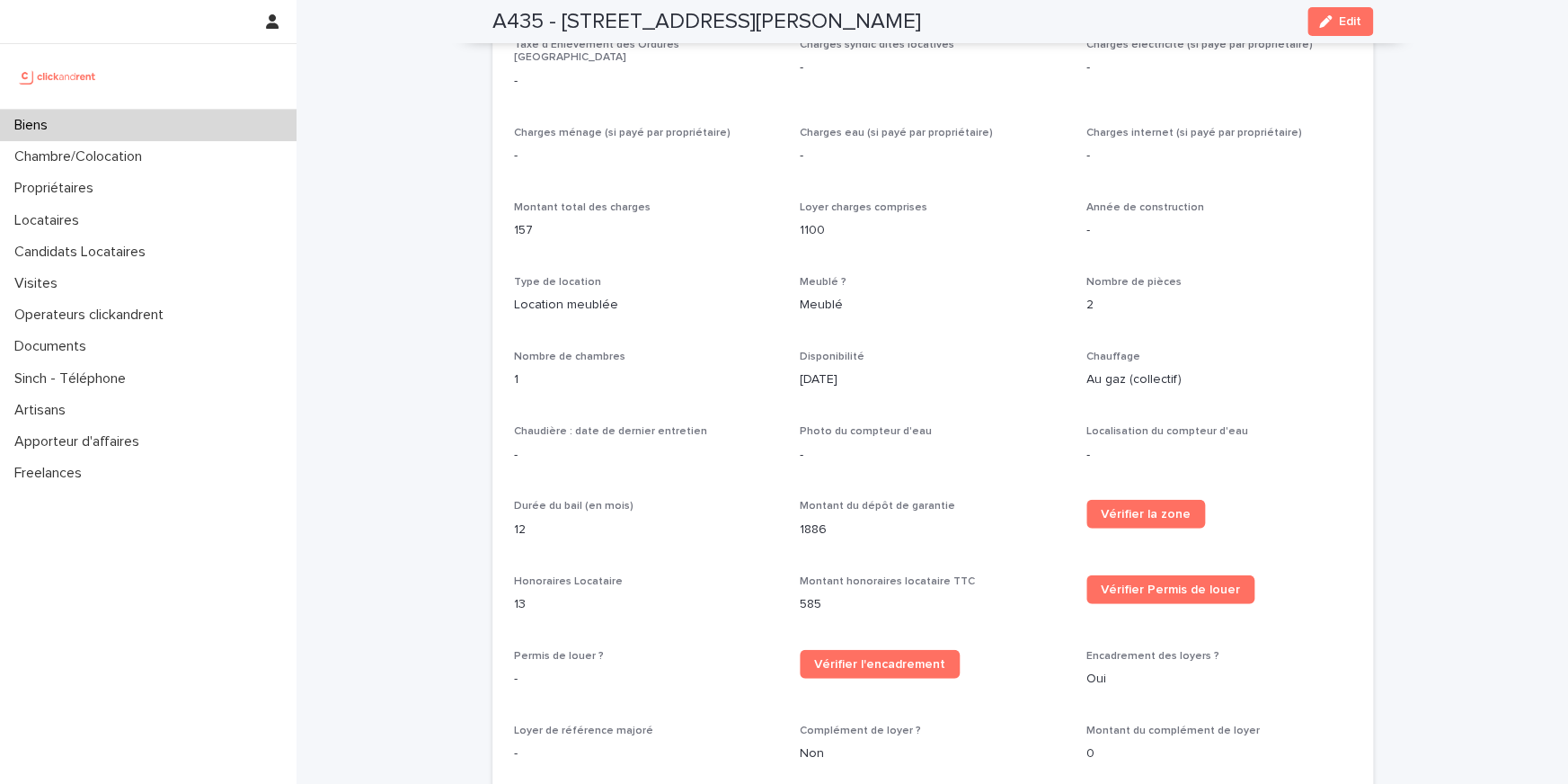
click at [169, 121] on div "Biens" at bounding box center [148, 125] width 296 height 32
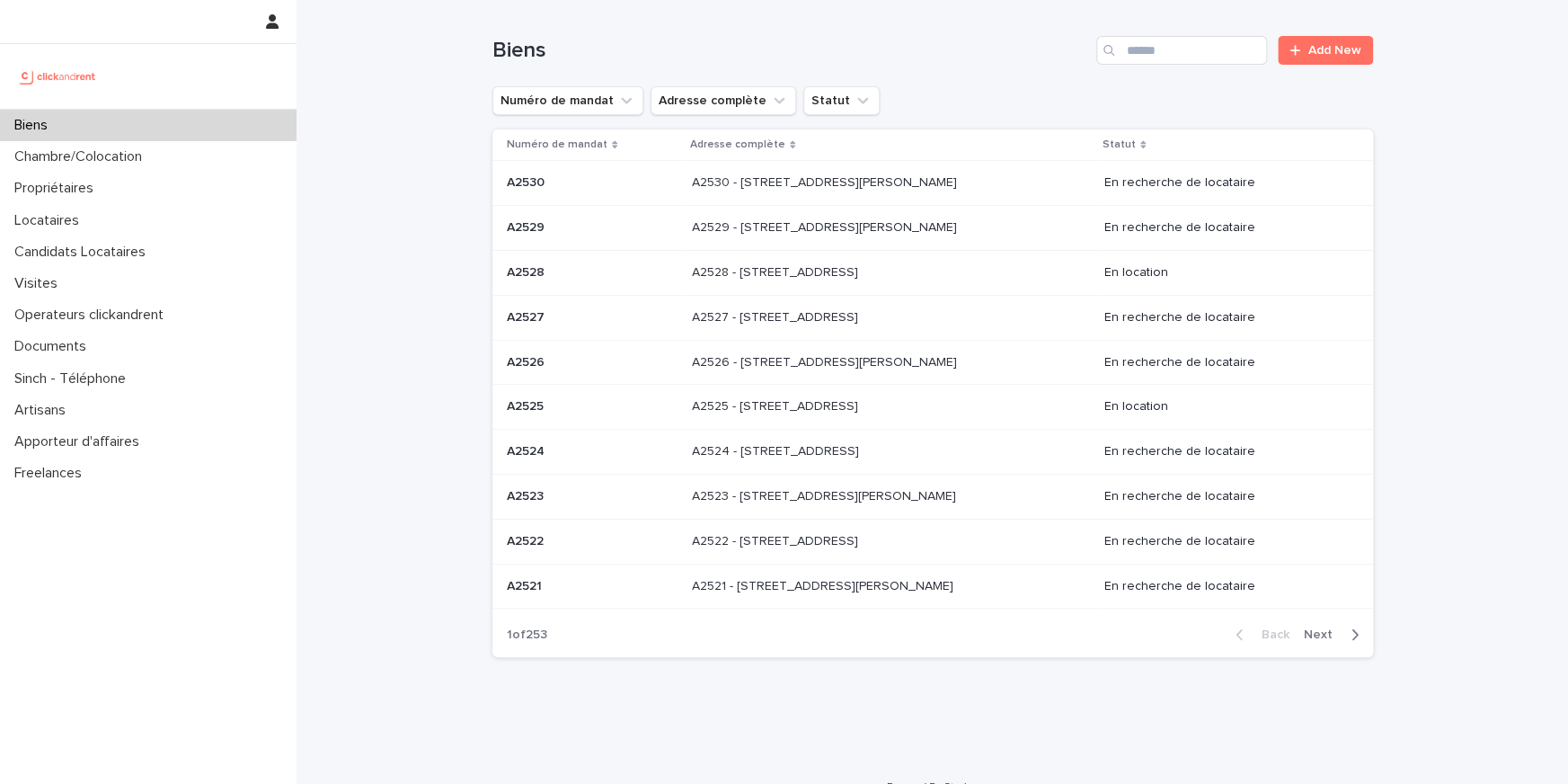
click at [1195, 24] on div "Biens Add New" at bounding box center [932, 43] width 880 height 87
click at [1186, 39] on input "Search" at bounding box center [1181, 50] width 170 height 29
paste input "*****"
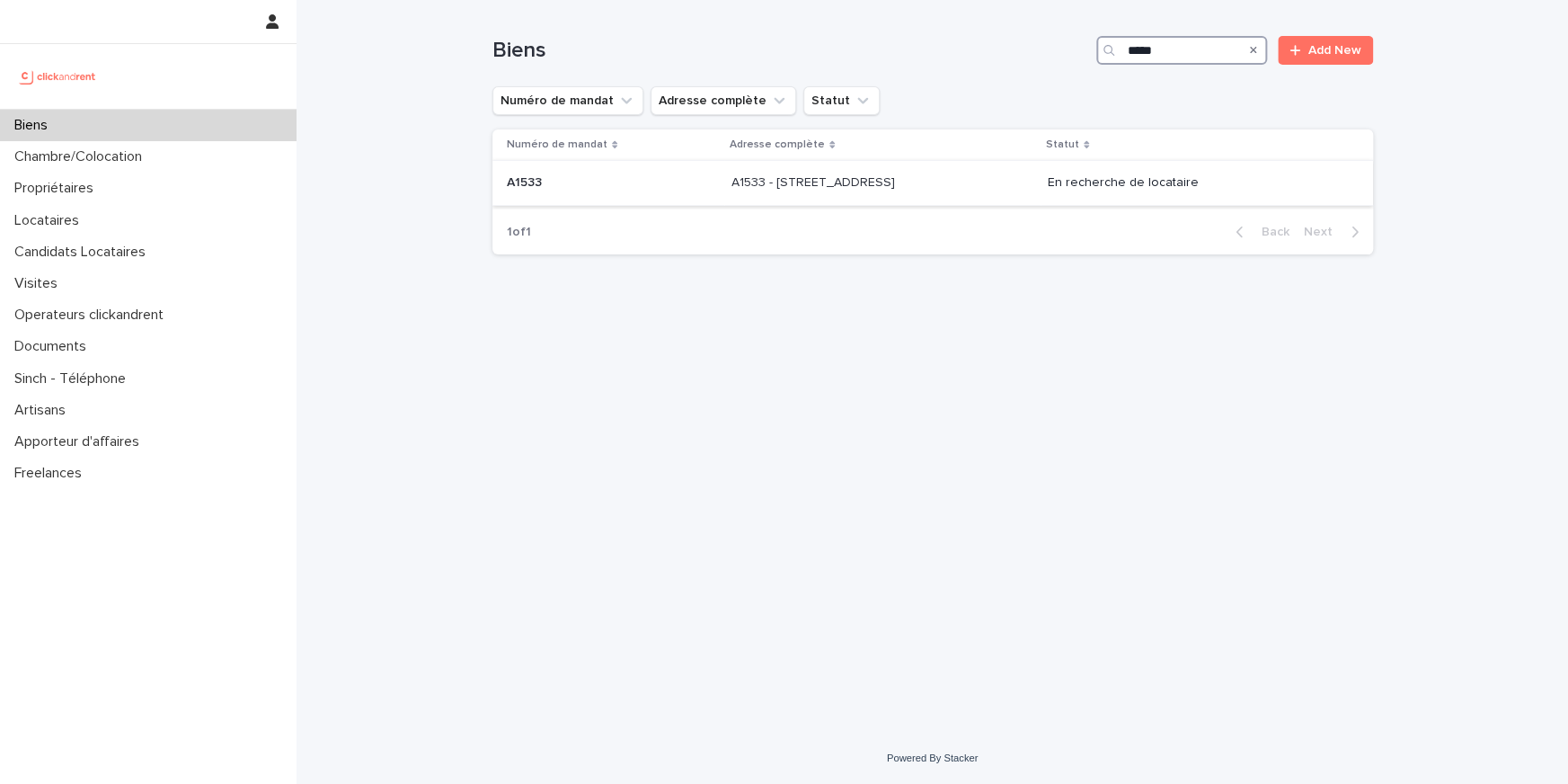
type input "*****"
click at [899, 189] on p "A1533 - 34 Avenue du Maréchal Juin, Merignac 33700" at bounding box center [815, 180] width 167 height 19
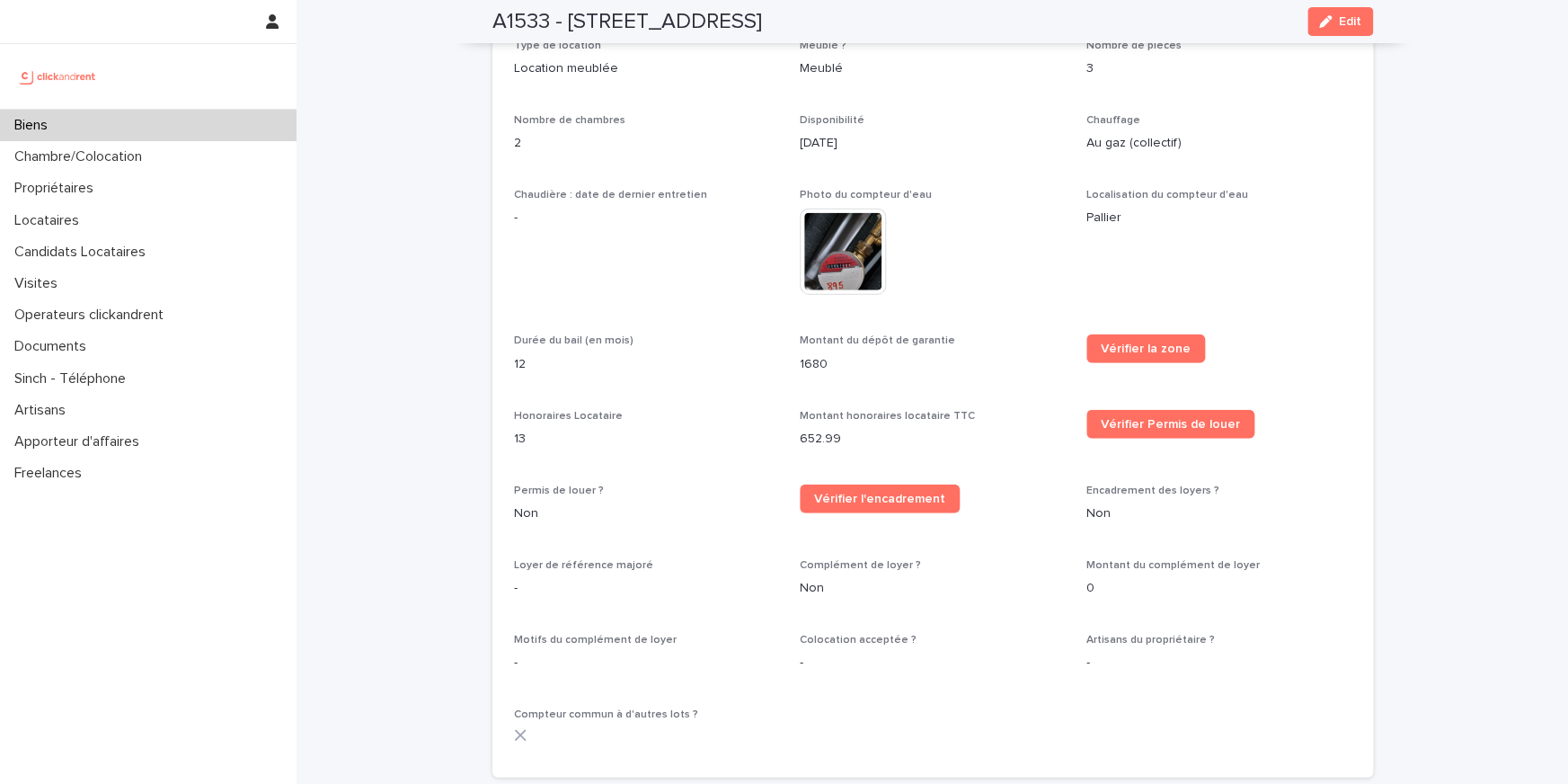
scroll to position [2146, 0]
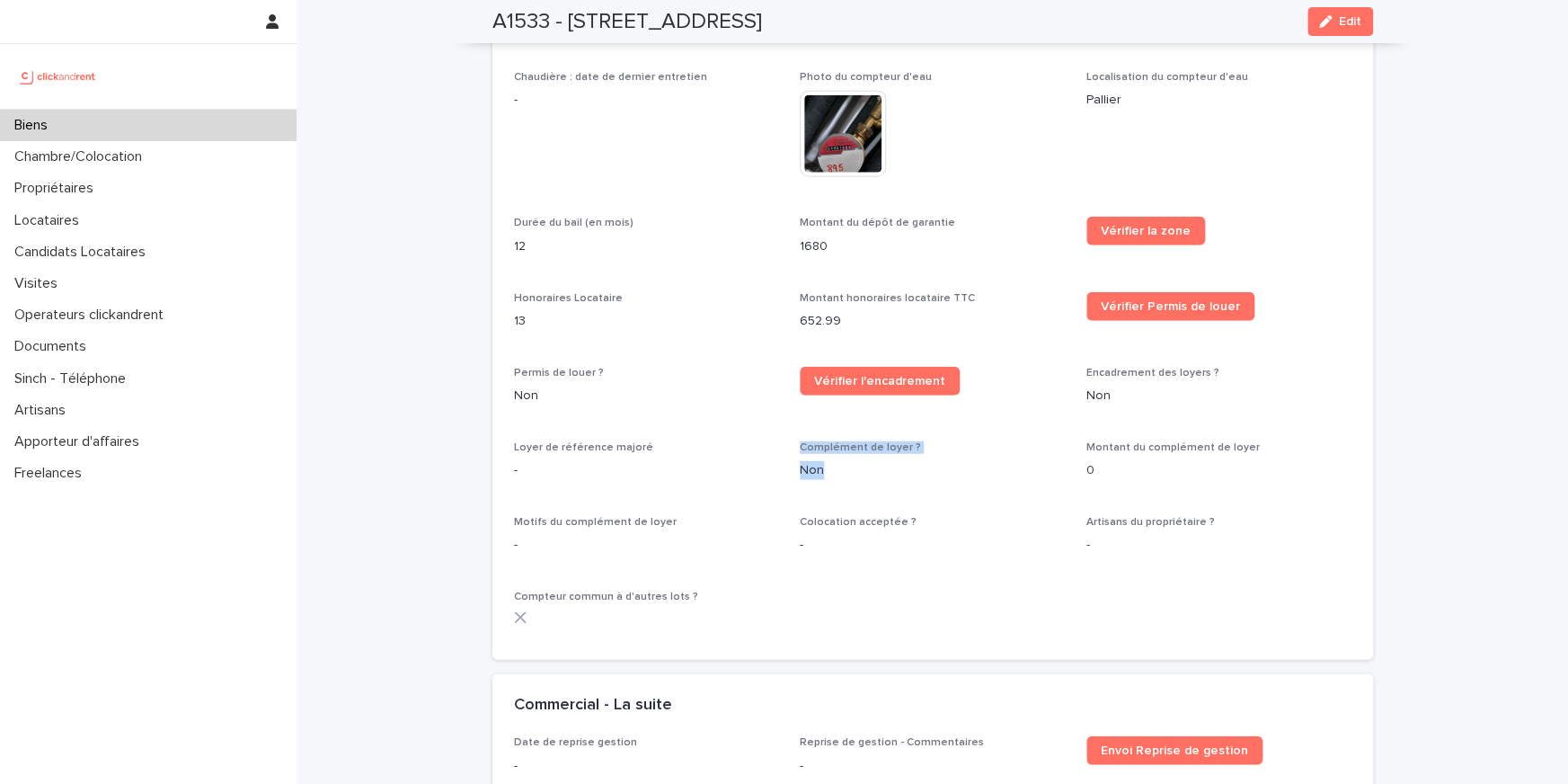
drag, startPoint x: 837, startPoint y: 450, endPoint x: 745, endPoint y: 450, distance: 92.0
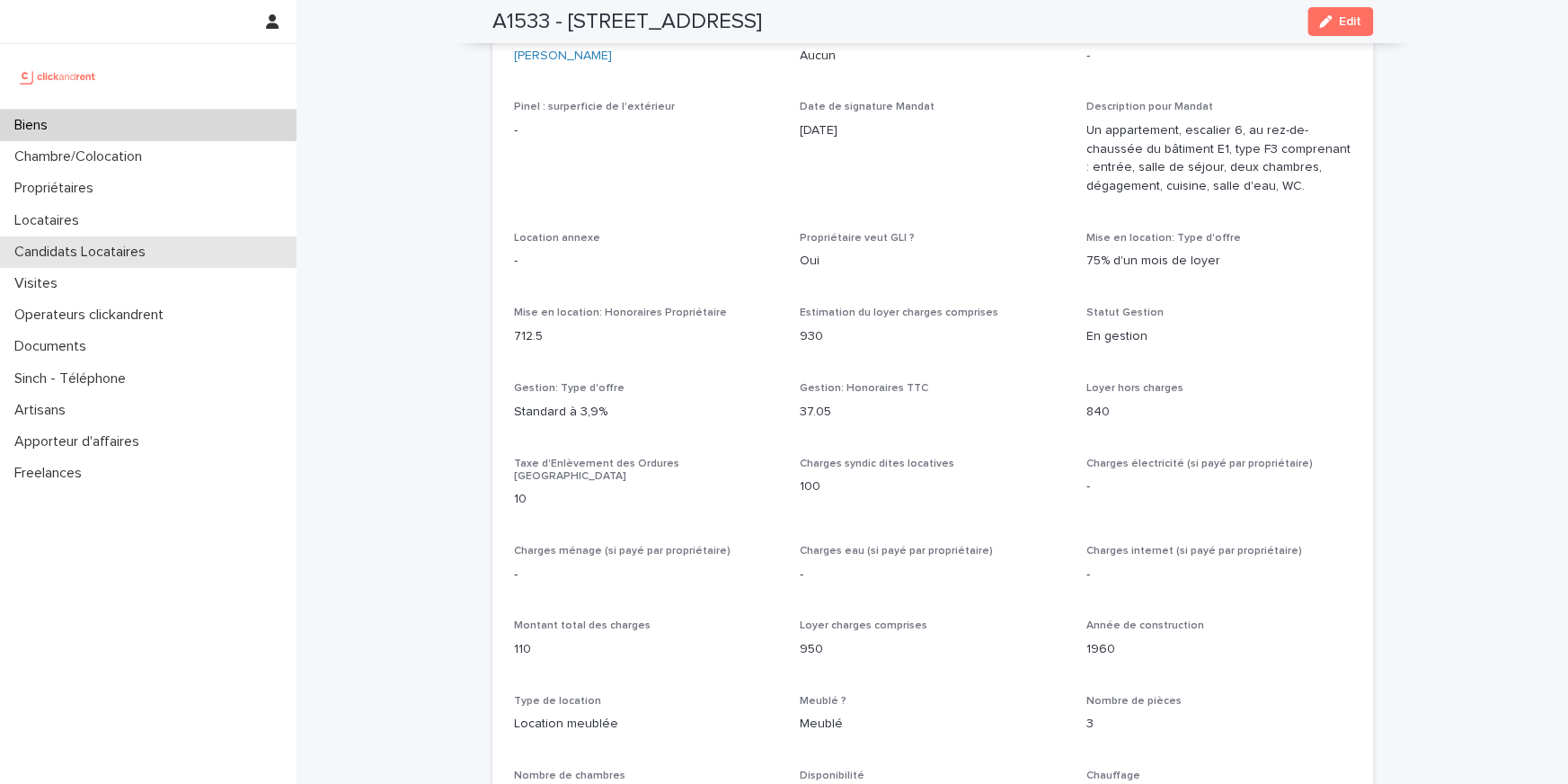
scroll to position [2136, 0]
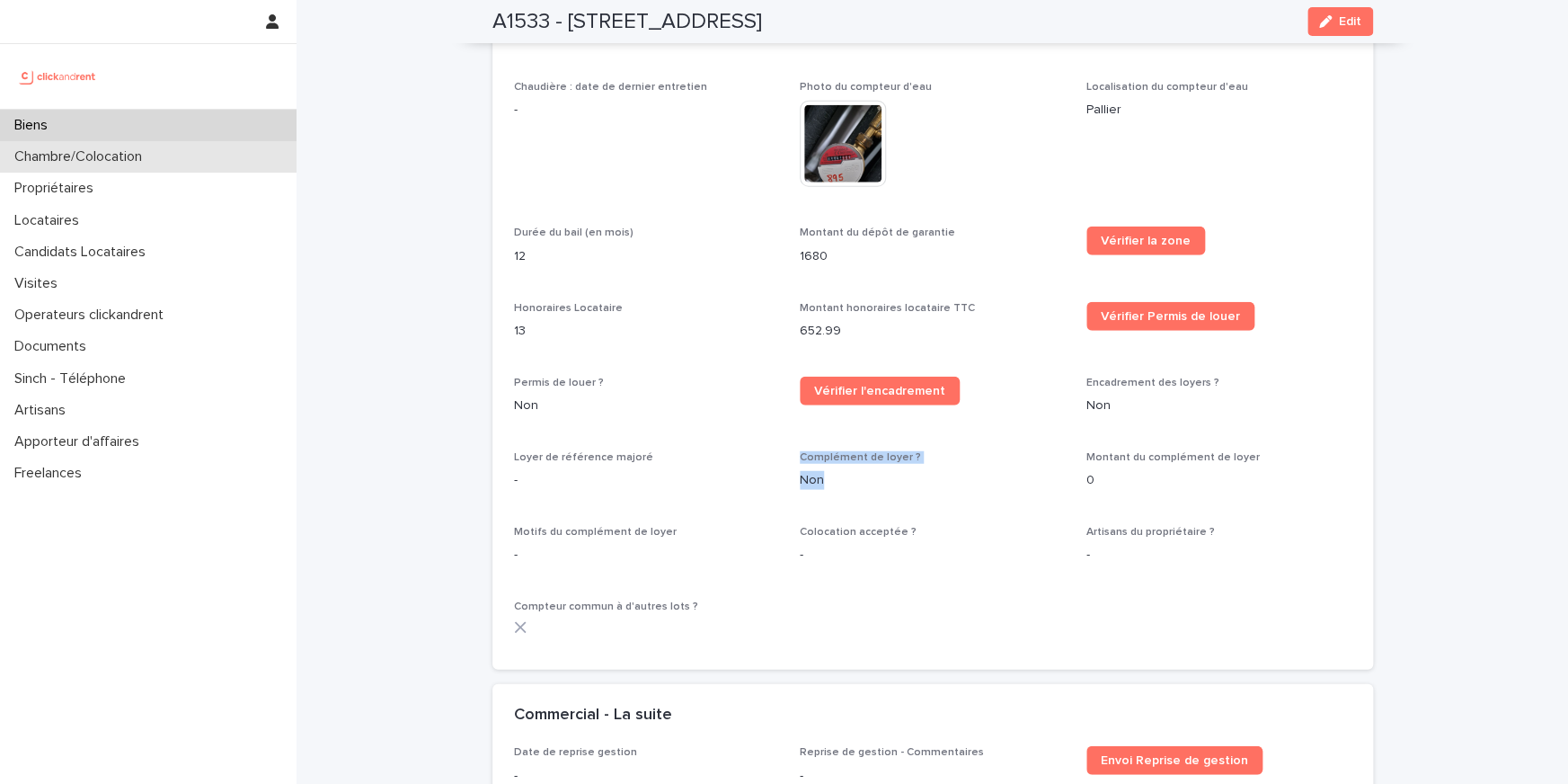
click at [155, 159] on p "Chambre/Colocation" at bounding box center [82, 157] width 150 height 17
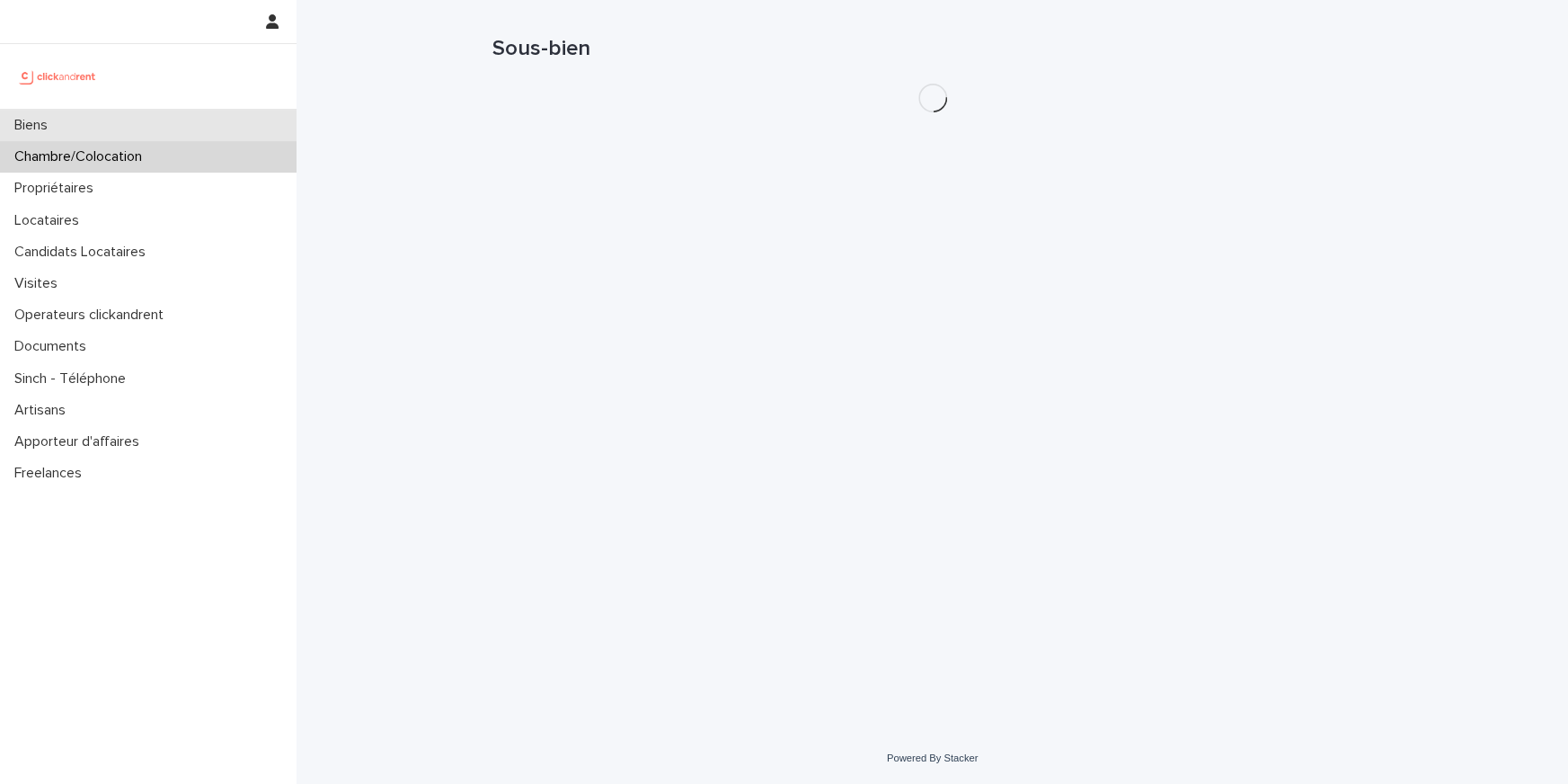
click at [161, 135] on div "Biens" at bounding box center [148, 125] width 296 height 32
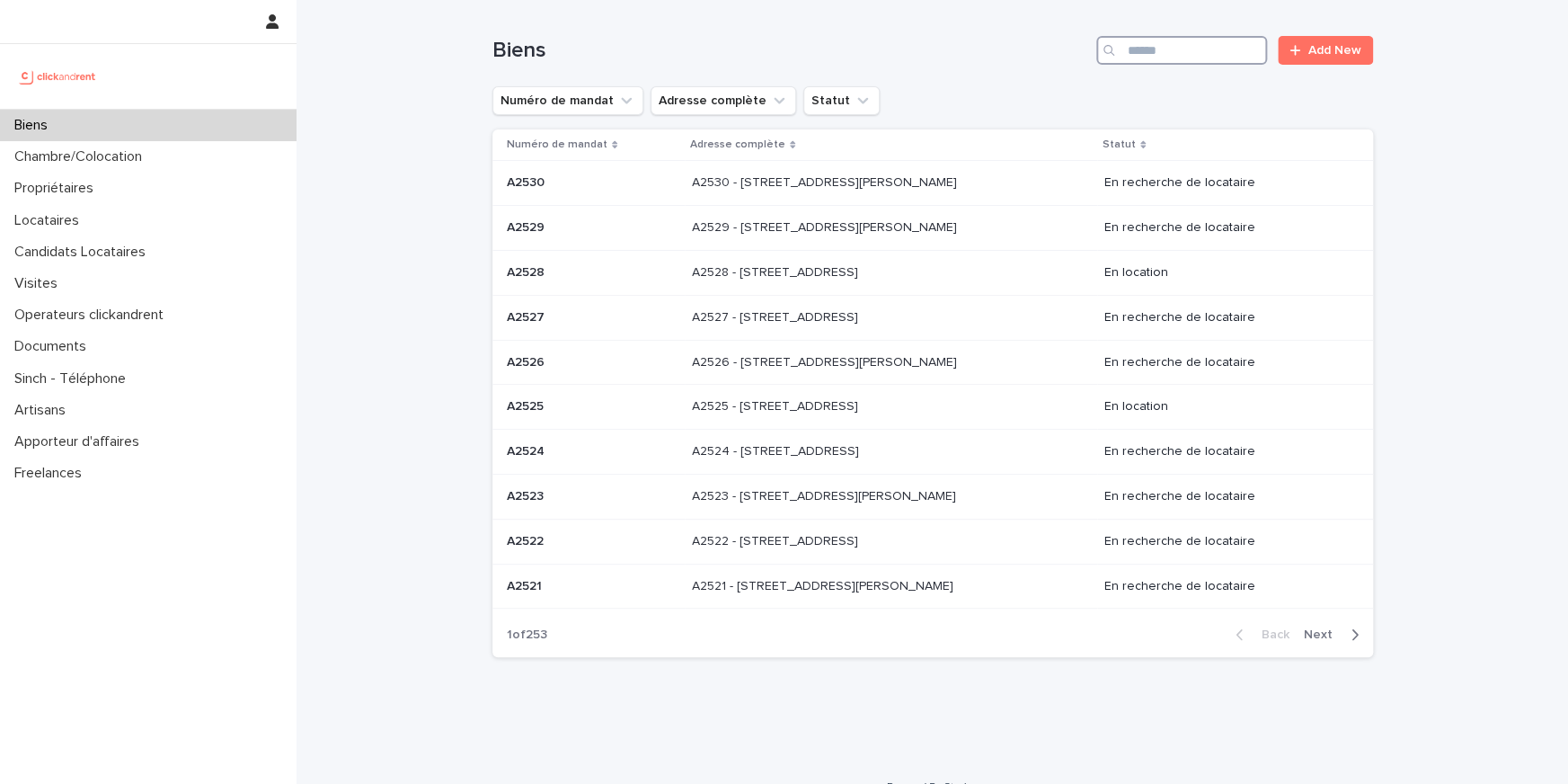
click at [1214, 53] on input "Search" at bounding box center [1181, 50] width 170 height 29
paste input "*****"
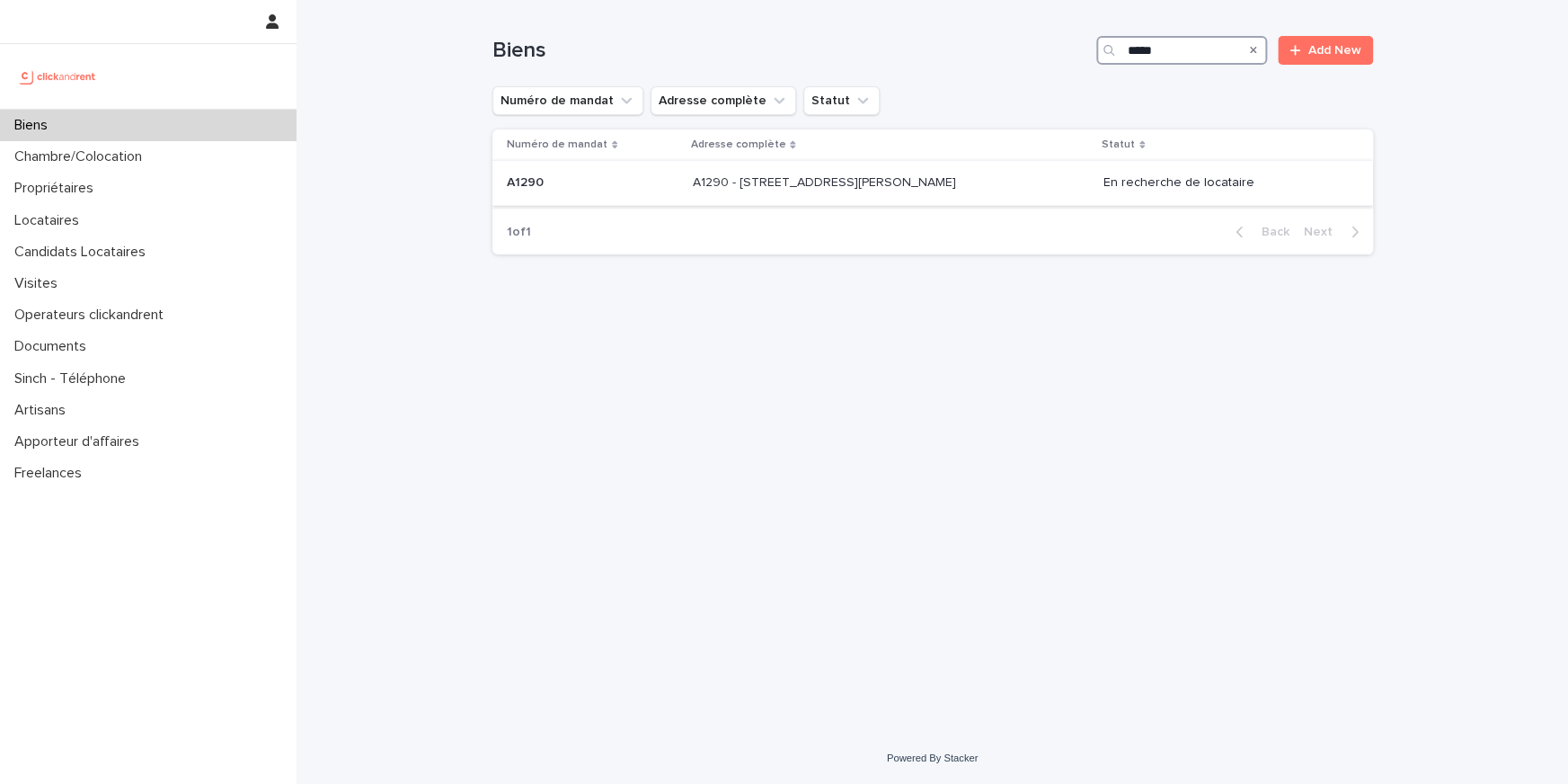
type input "*****"
click at [892, 180] on p "A1290 - 55 avenue Barthélémy Buyer, Lyon 69005" at bounding box center [825, 180] width 267 height 19
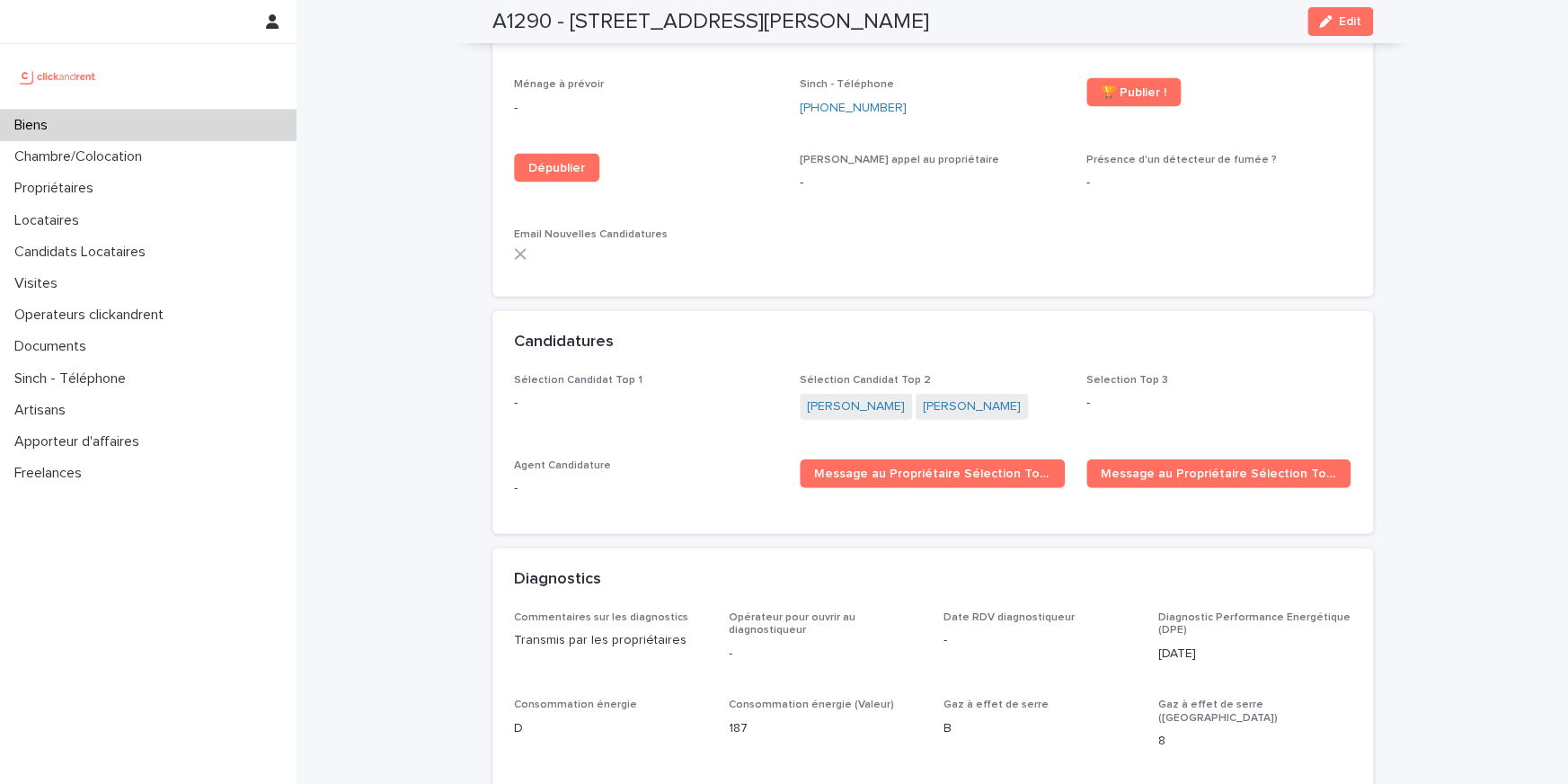
scroll to position [5246, 0]
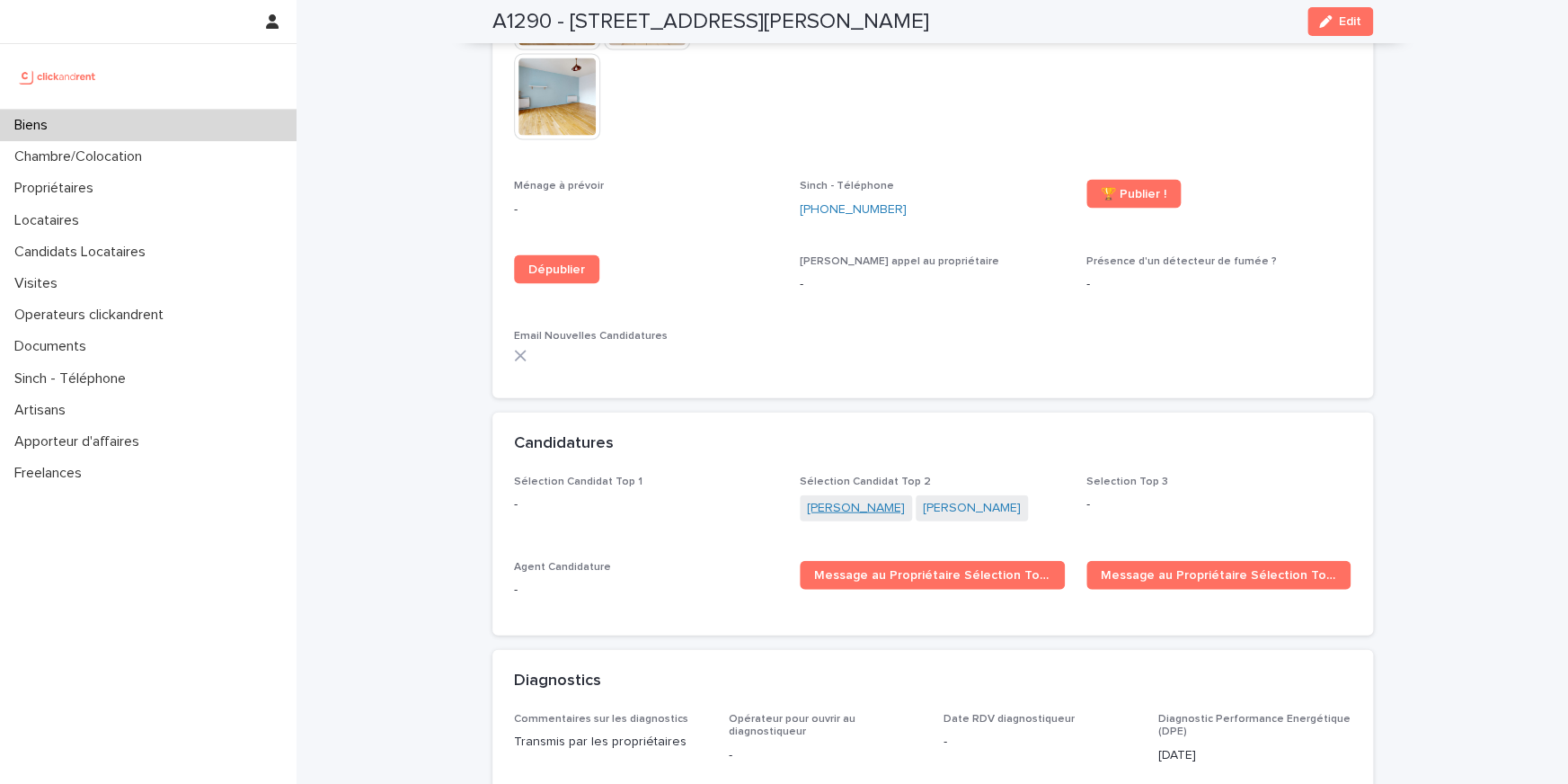
click at [883, 499] on link "Guilheim Chataing" at bounding box center [855, 508] width 97 height 19
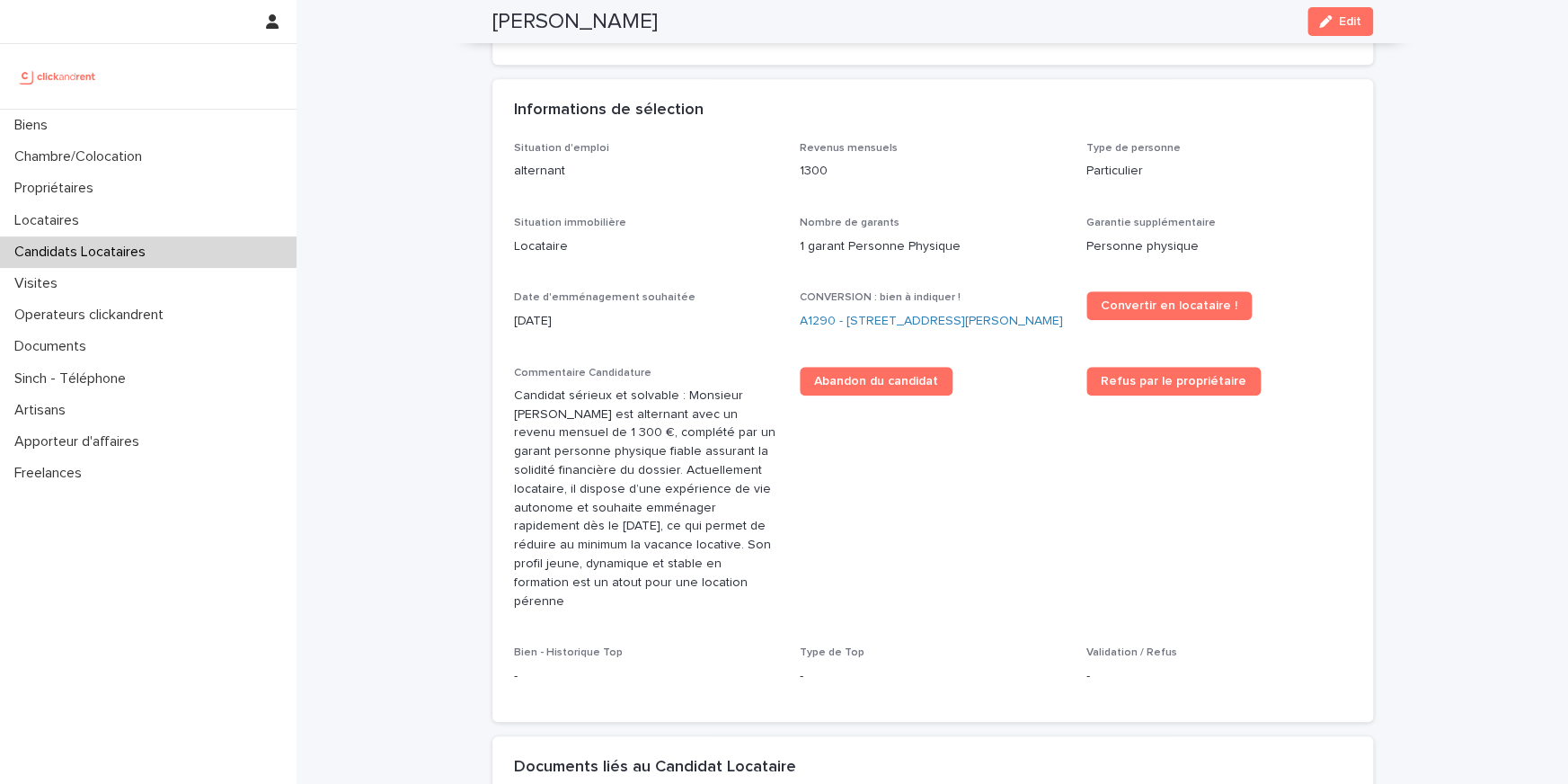
scroll to position [473, 0]
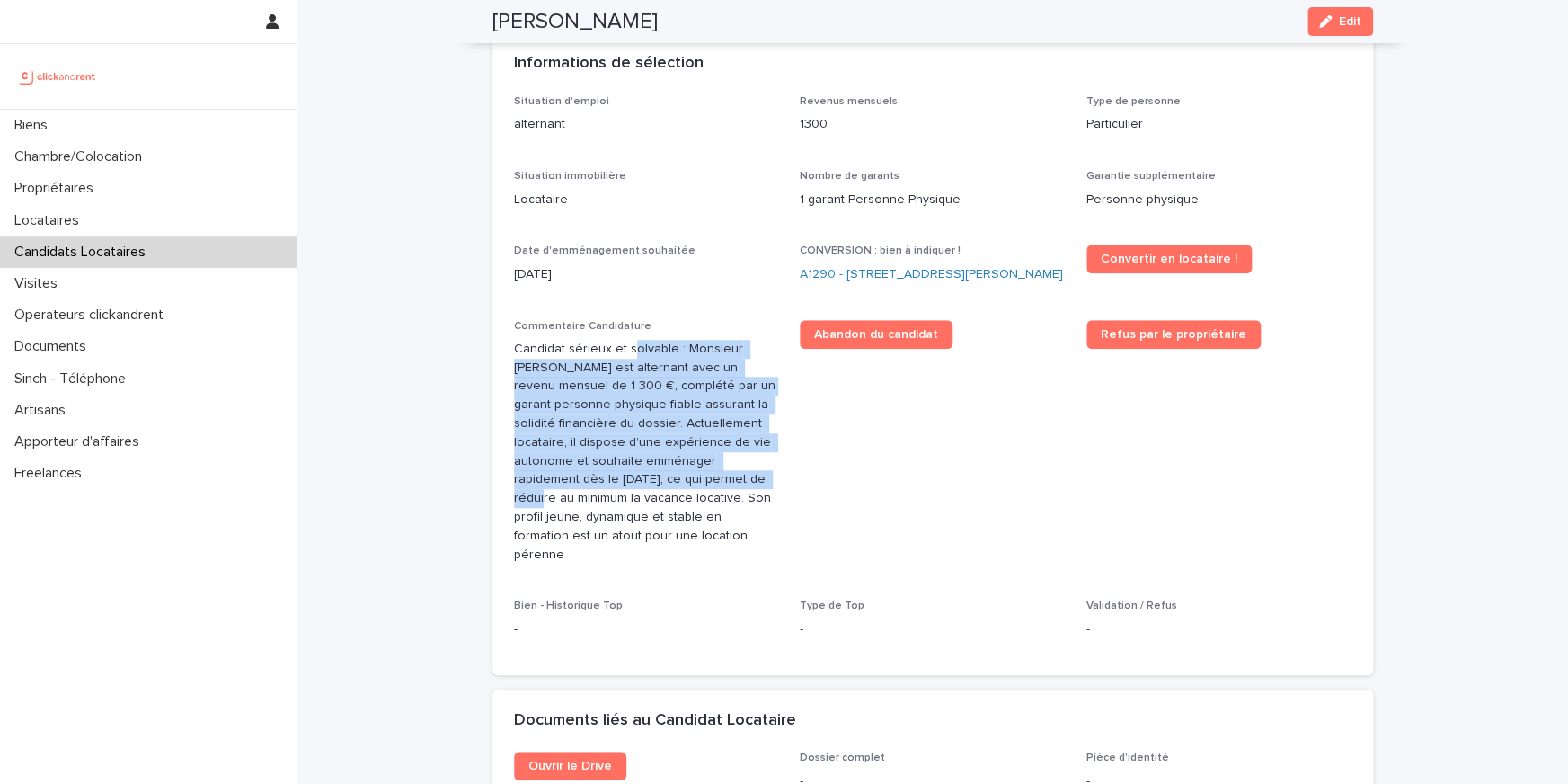
drag, startPoint x: 633, startPoint y: 365, endPoint x: 621, endPoint y: 499, distance: 134.5
click at [621, 499] on p "Candidat sérieux et solvable : Monsieur Guilheim Chataing est alternant avec un…" at bounding box center [646, 452] width 265 height 225
click at [637, 447] on p "Candidat sérieux et solvable : Monsieur Guilheim Chataing est alternant avec un…" at bounding box center [646, 452] width 265 height 225
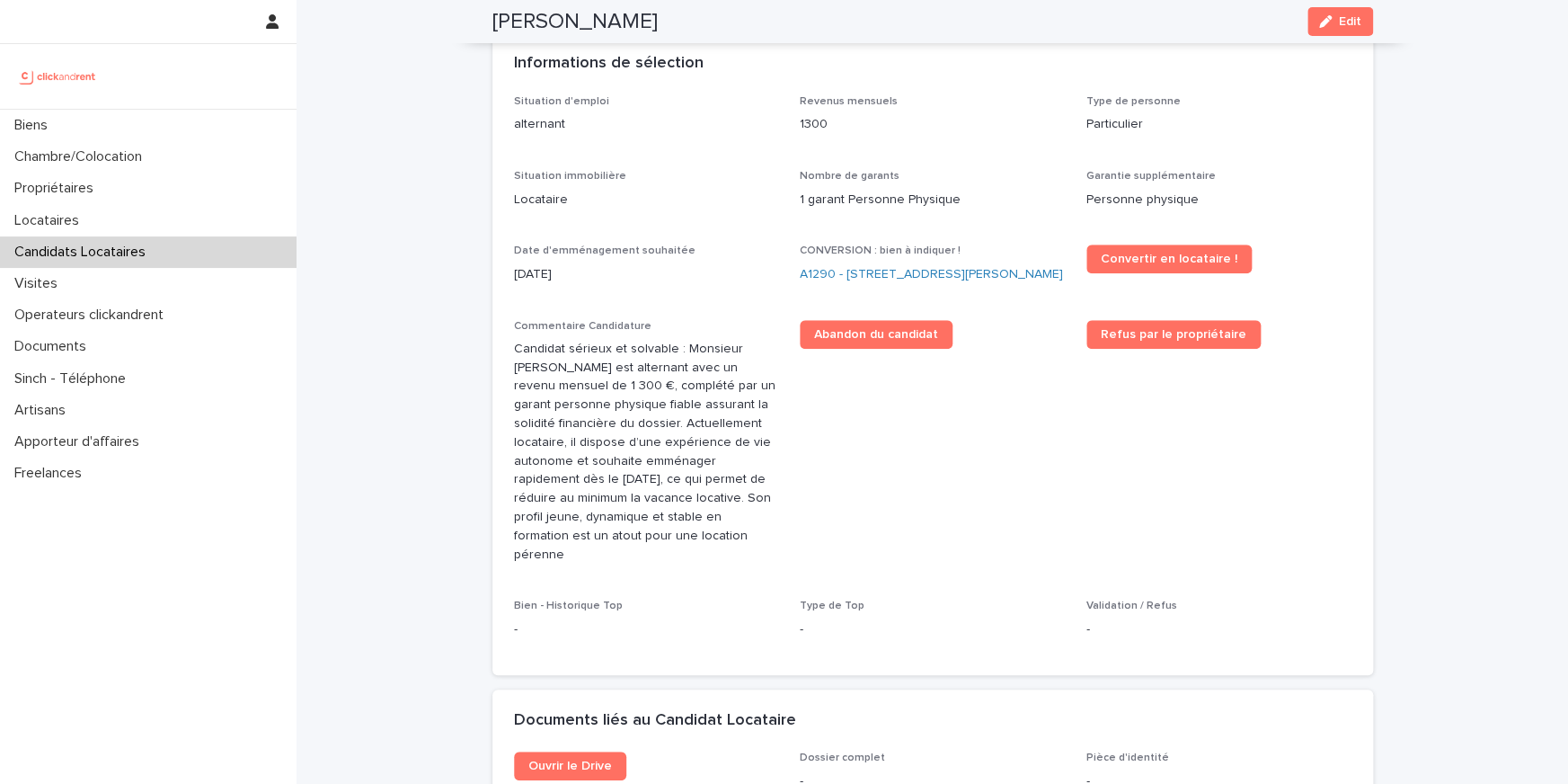
drag, startPoint x: 642, startPoint y: 411, endPoint x: 643, endPoint y: 542, distance: 131.0
click at [643, 542] on p "Candidat sérieux et solvable : Monsieur Guilheim Chataing est alternant avec un…" at bounding box center [646, 452] width 265 height 225
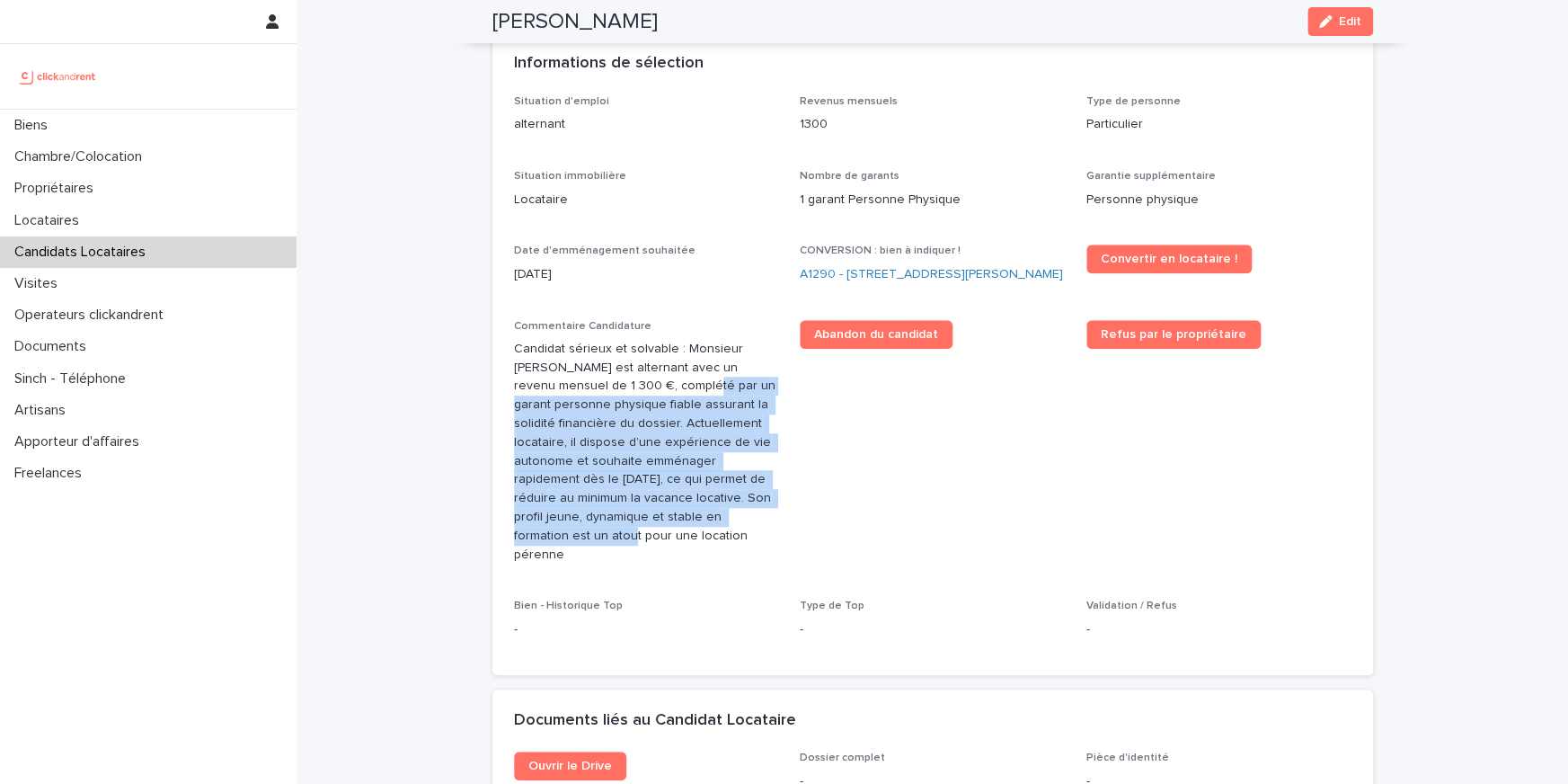
click at [640, 469] on p "Candidat sérieux et solvable : Monsieur Guilheim Chataing est alternant avec un…" at bounding box center [646, 452] width 265 height 225
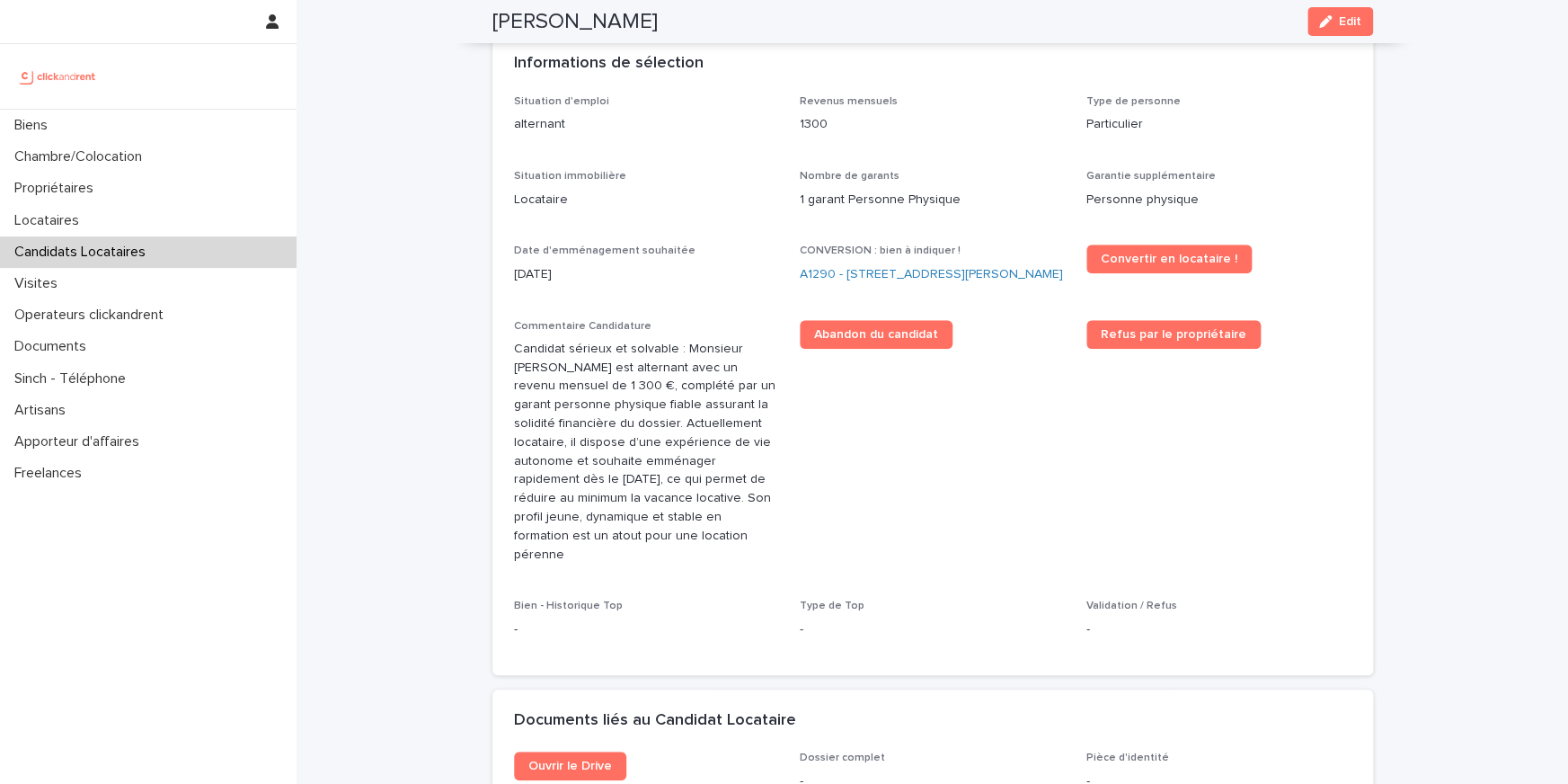
drag, startPoint x: 622, startPoint y: 498, endPoint x: 622, endPoint y: 425, distance: 73.0
click at [622, 450] on p "Candidat sérieux et solvable : Monsieur Guilheim Chataing est alternant avec un…" at bounding box center [646, 452] width 265 height 225
click at [603, 429] on p "Candidat sérieux et solvable : Monsieur Guilheim Chataing est alternant avec un…" at bounding box center [646, 452] width 265 height 225
drag, startPoint x: 603, startPoint y: 429, endPoint x: 603, endPoint y: 511, distance: 82.0
click at [603, 468] on p "Candidat sérieux et solvable : Monsieur Guilheim Chataing est alternant avec un…" at bounding box center [646, 452] width 265 height 225
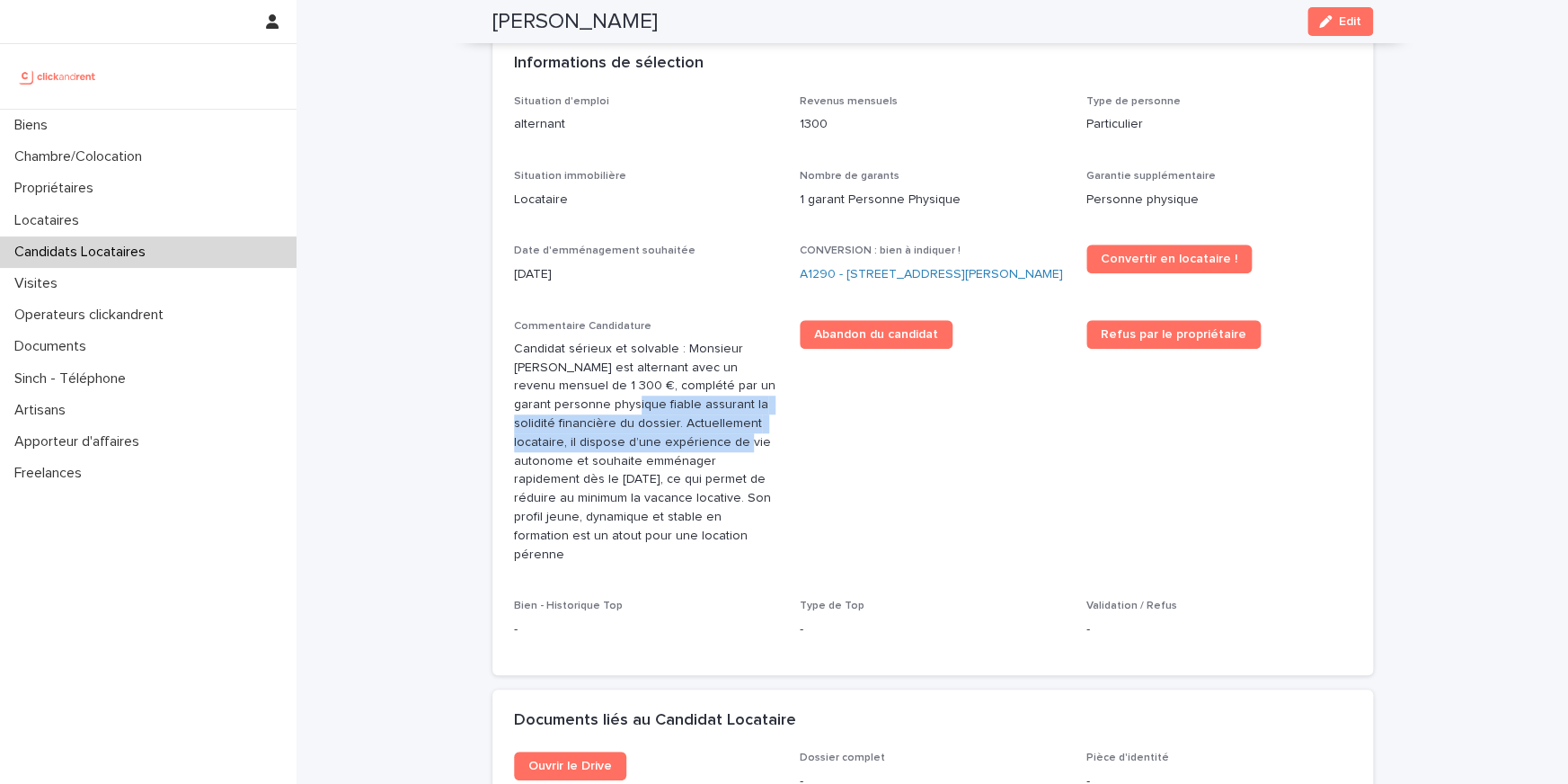
drag, startPoint x: 595, startPoint y: 581, endPoint x: 595, endPoint y: 446, distance: 135.0
click at [595, 446] on div "Situation d'emploi alternant Revenus mensuels 1300 Type de personne Particulier…" at bounding box center [932, 374] width 838 height 558
click at [595, 446] on p "Candidat sérieux et solvable : Monsieur Guilheim Chataing est alternant avec un…" at bounding box center [646, 452] width 265 height 225
drag, startPoint x: 597, startPoint y: 429, endPoint x: 597, endPoint y: 571, distance: 142.0
click at [597, 516] on p "Candidat sérieux et solvable : Monsieur Guilheim Chataing est alternant avec un…" at bounding box center [646, 452] width 265 height 225
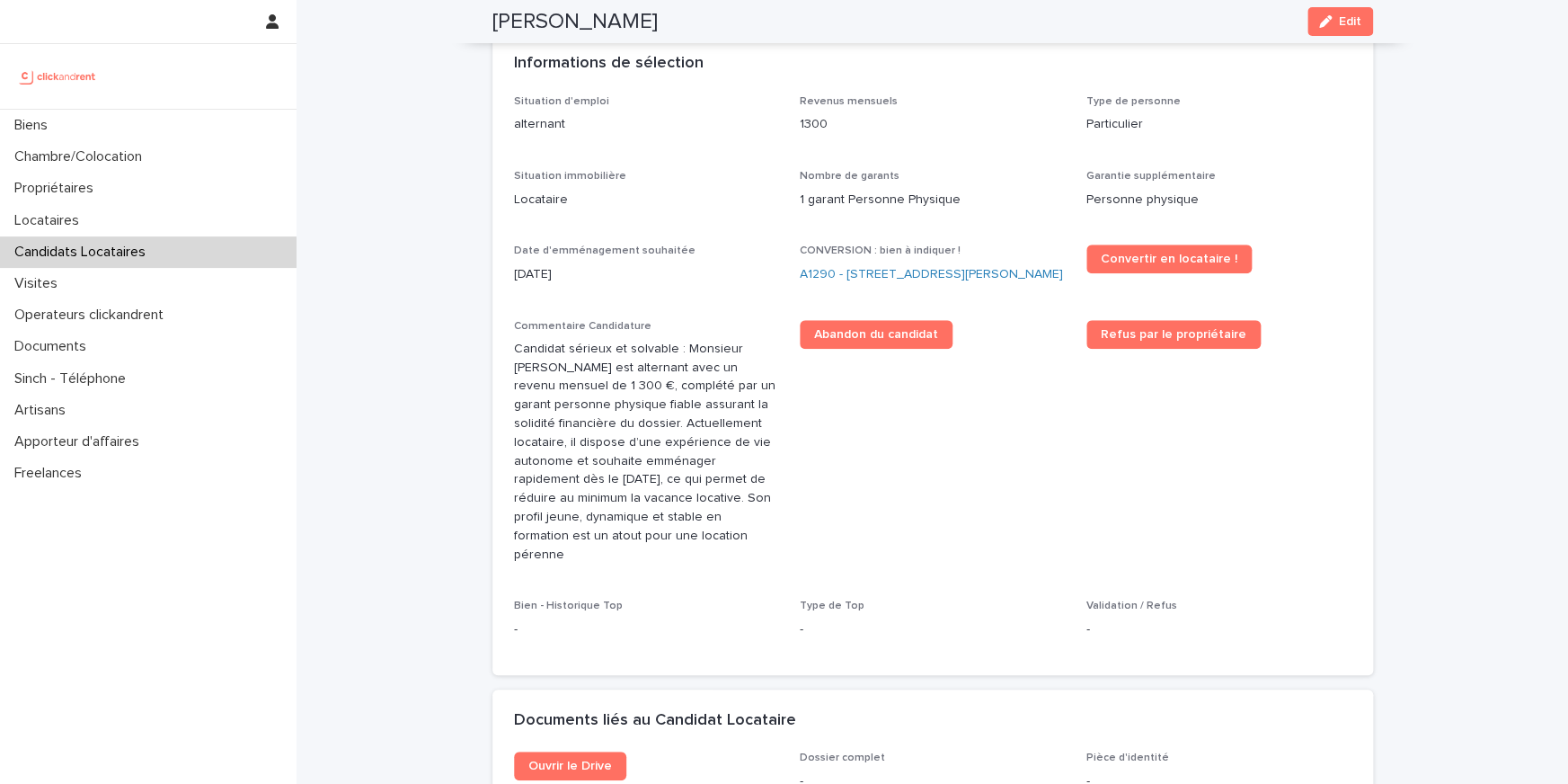
drag, startPoint x: 597, startPoint y: 571, endPoint x: 598, endPoint y: 510, distance: 61.0
click at [597, 553] on div "Commentaire Candidature Candidat sérieux et solvable : Monsieur Guilheim Chatai…" at bounding box center [646, 449] width 265 height 259
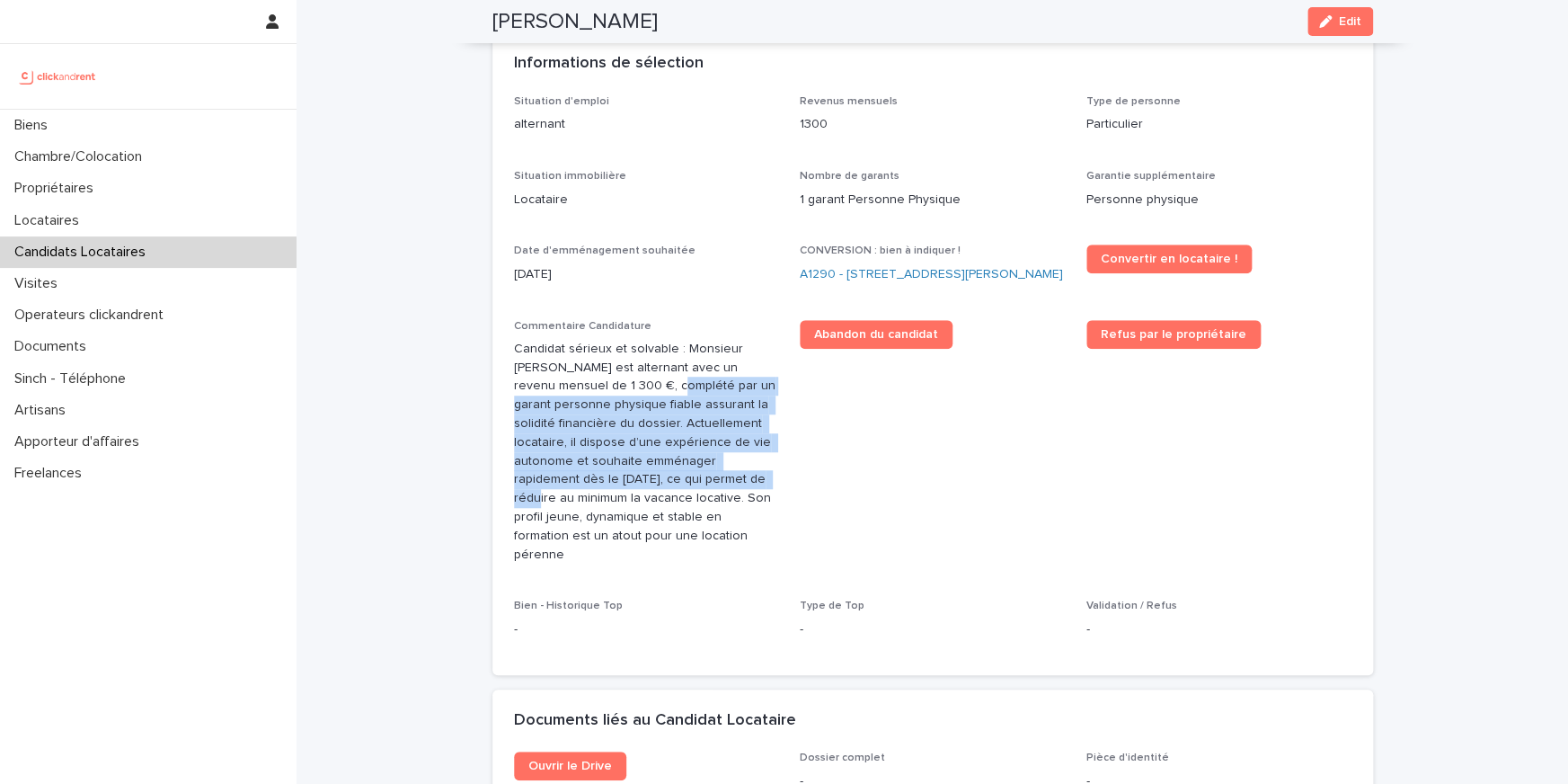
drag, startPoint x: 616, startPoint y: 410, endPoint x: 616, endPoint y: 548, distance: 138.0
click at [616, 548] on p "Candidat sérieux et solvable : Monsieur Guilheim Chataing est alternant avec un…" at bounding box center [646, 452] width 265 height 225
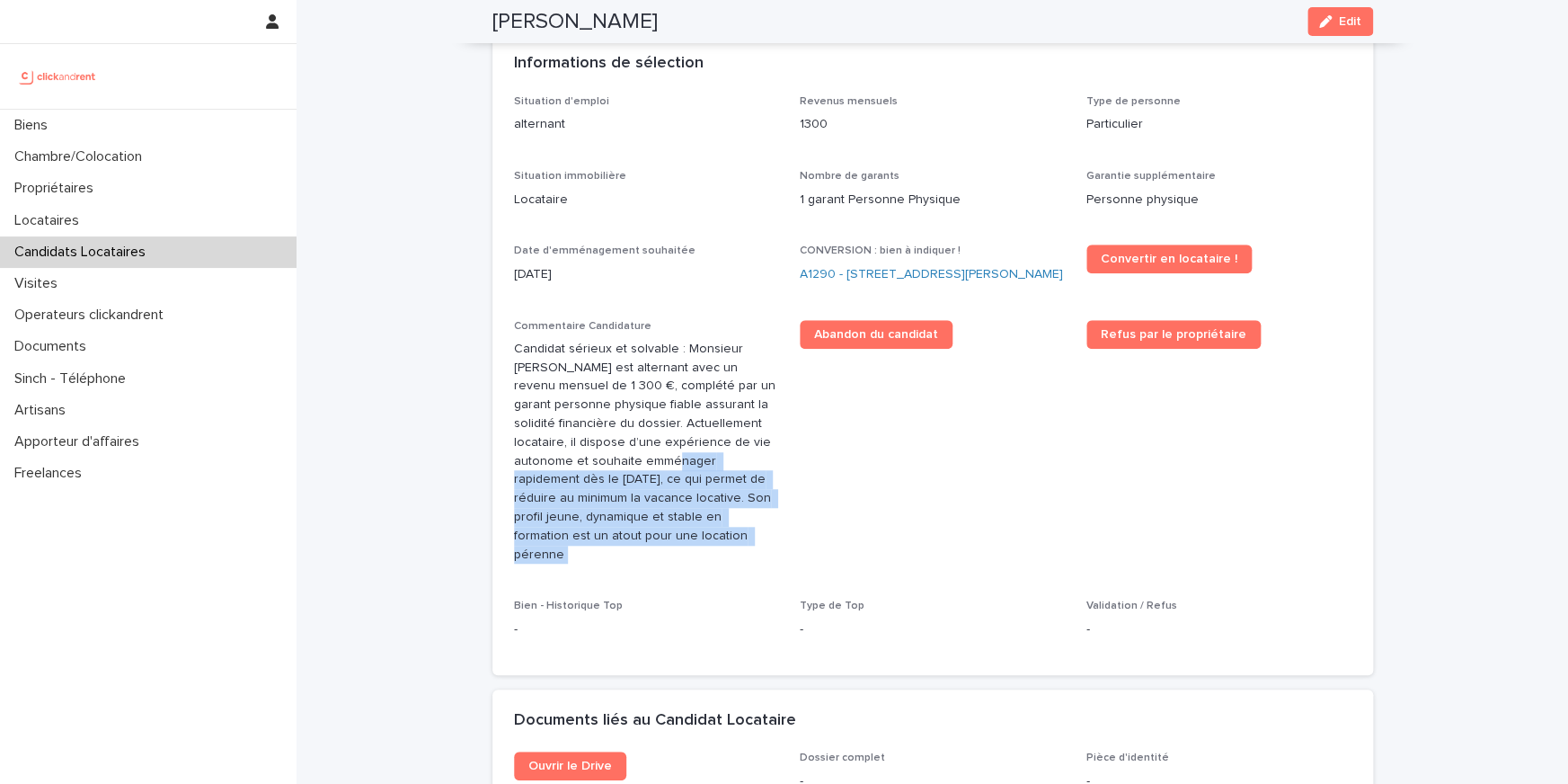
drag, startPoint x: 616, startPoint y: 548, endPoint x: 616, endPoint y: 415, distance: 133.0
click at [616, 415] on p "Candidat sérieux et solvable : Monsieur Guilheim Chataing est alternant avec un…" at bounding box center [646, 452] width 265 height 225
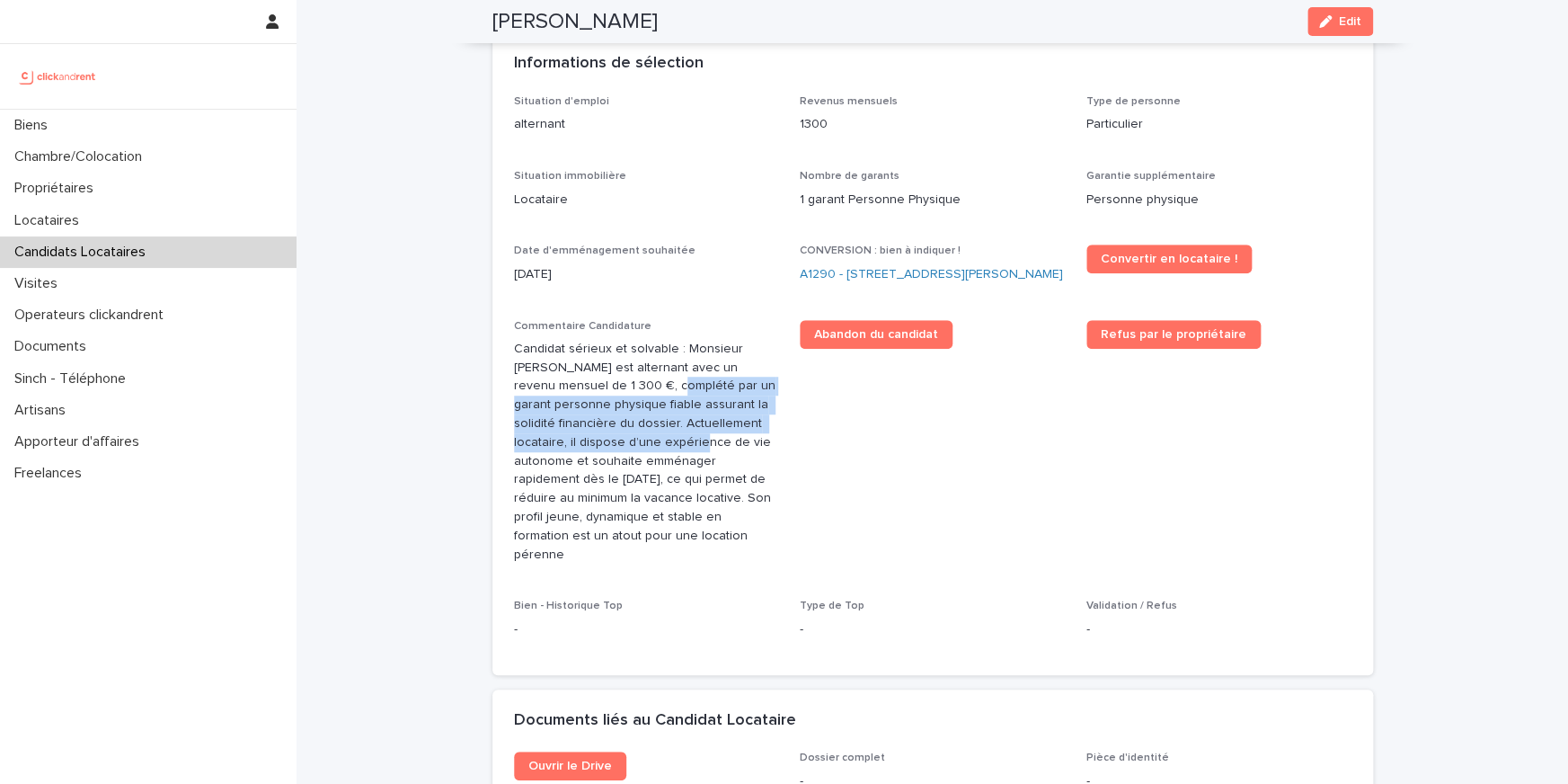
drag, startPoint x: 616, startPoint y: 410, endPoint x: 616, endPoint y: 478, distance: 68.0
click at [616, 477] on p "Candidat sérieux et solvable : Monsieur Guilheim Chataing est alternant avec un…" at bounding box center [646, 452] width 265 height 225
drag, startPoint x: 623, startPoint y: 369, endPoint x: 623, endPoint y: 545, distance: 176.0
click at [623, 545] on p "Candidat sérieux et solvable : Monsieur Guilheim Chataing est alternant avec un…" at bounding box center [646, 452] width 265 height 225
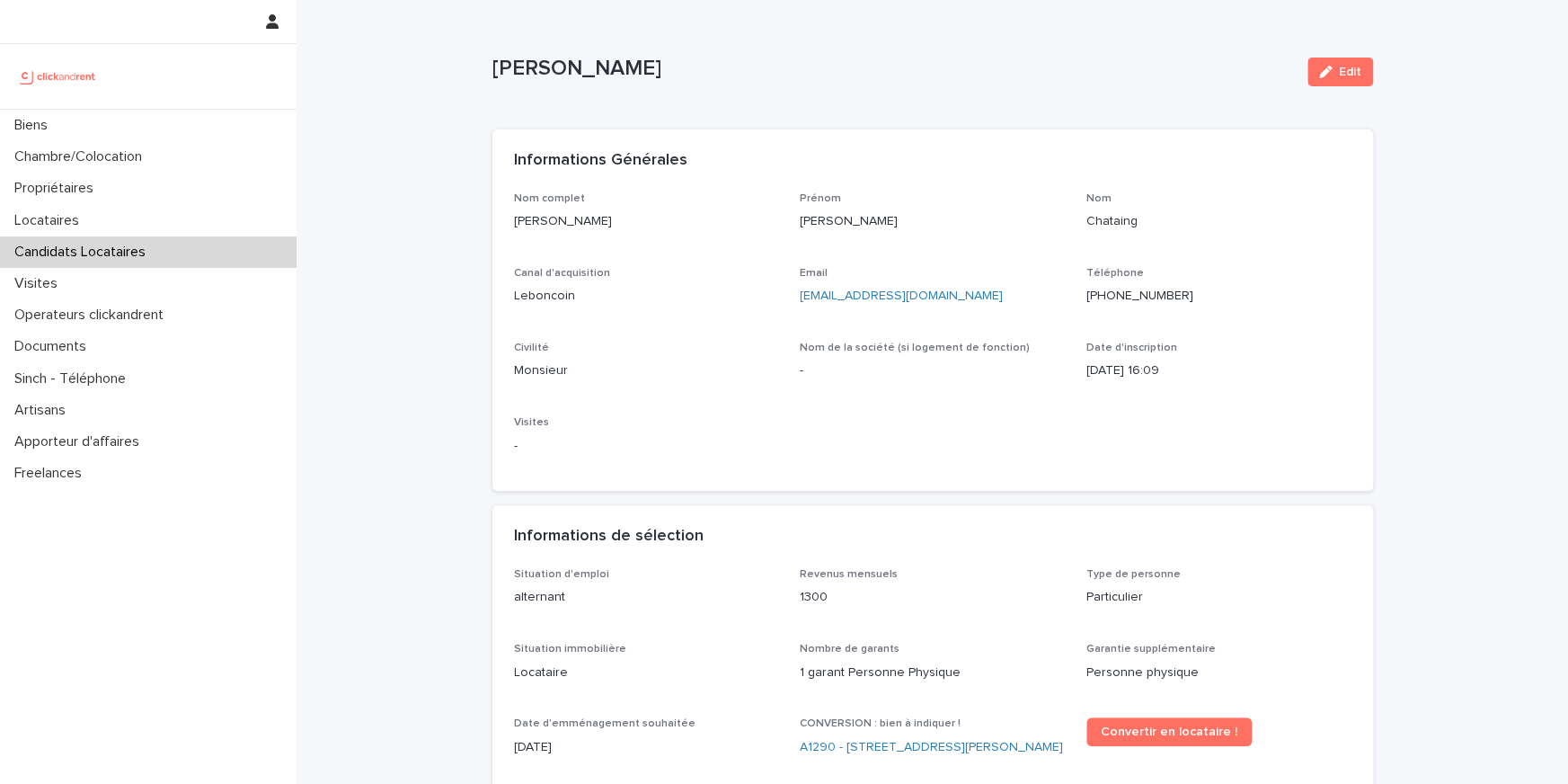
click at [594, 88] on div "Guilheim Chataing Edit" at bounding box center [932, 72] width 880 height 72
click at [594, 76] on p "Guilheim Chataing" at bounding box center [892, 69] width 800 height 26
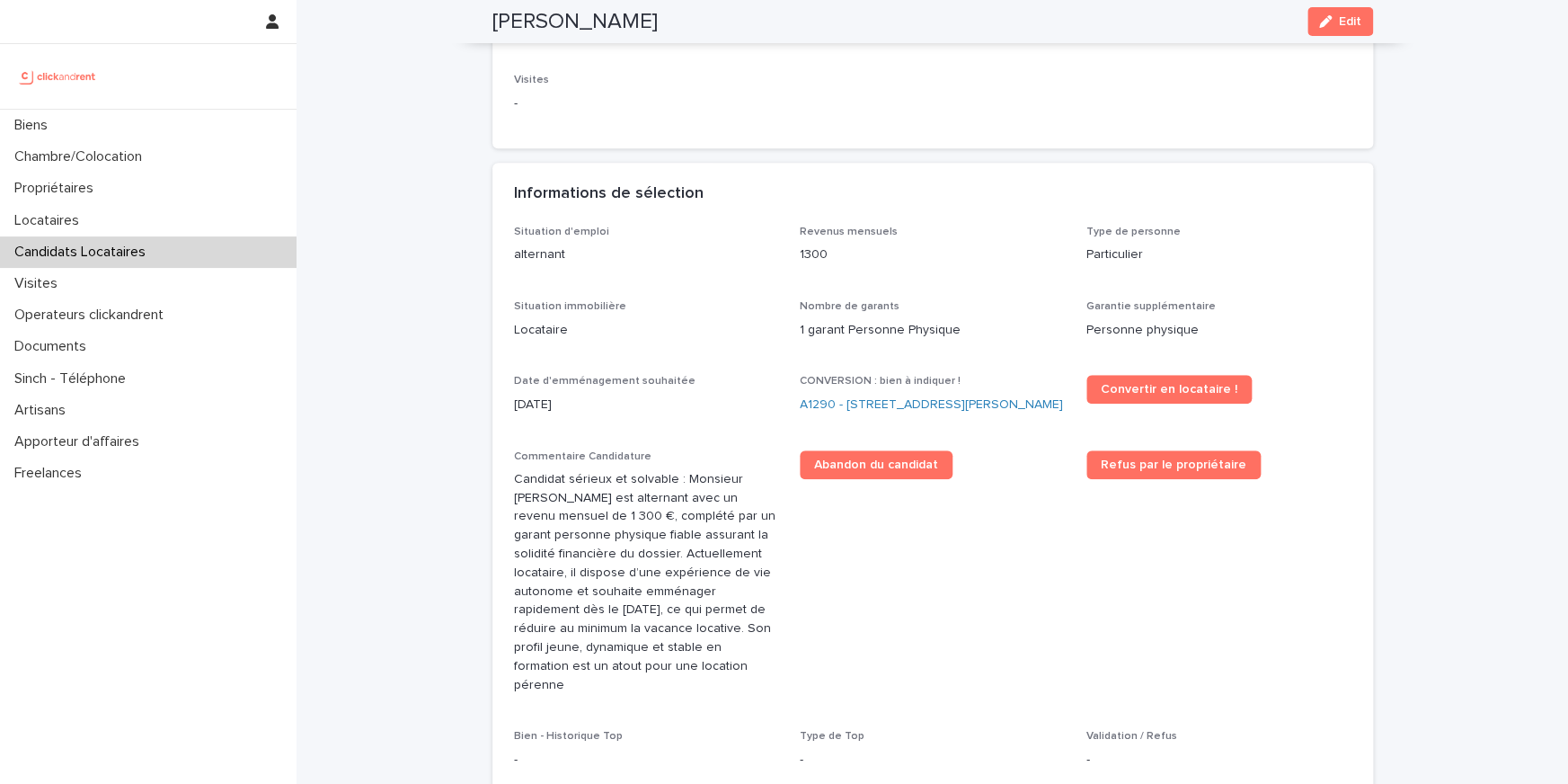
scroll to position [538, 0]
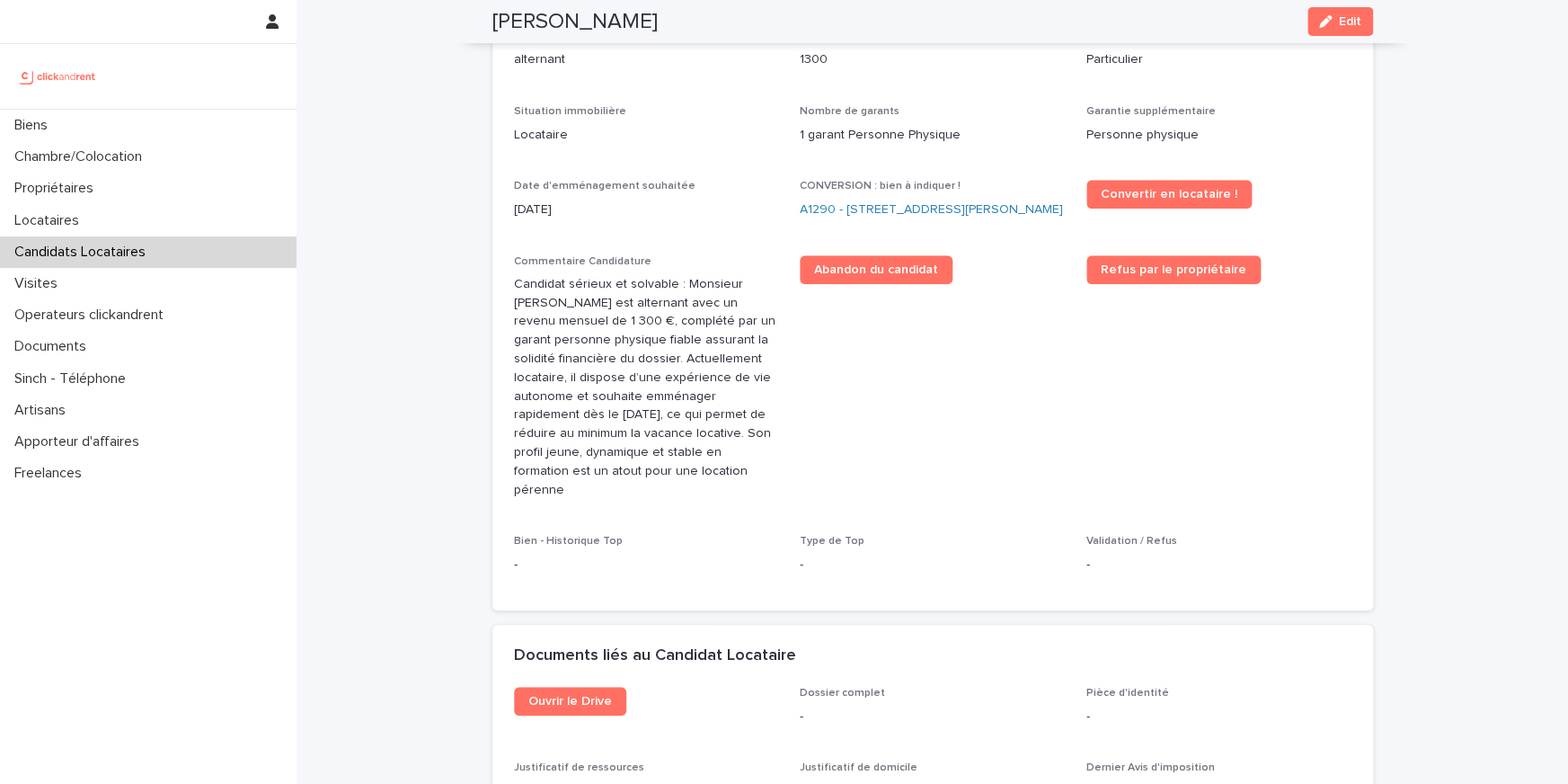
click at [647, 323] on p "Candidat sérieux et solvable : Monsieur Guilheim Chataing est alternant avec un…" at bounding box center [646, 387] width 265 height 225
drag, startPoint x: 567, startPoint y: 310, endPoint x: 629, endPoint y: 310, distance: 62.0
click at [629, 310] on p "Candidat sérieux et solvable : Monsieur Guilheim Chataing est alternant avec un…" at bounding box center [646, 387] width 265 height 225
drag, startPoint x: 629, startPoint y: 326, endPoint x: 668, endPoint y: 340, distance: 41.4
click at [668, 340] on p "Candidat sérieux et solvable : Monsieur Guilheim Chataing est alternant avec un…" at bounding box center [646, 387] width 265 height 225
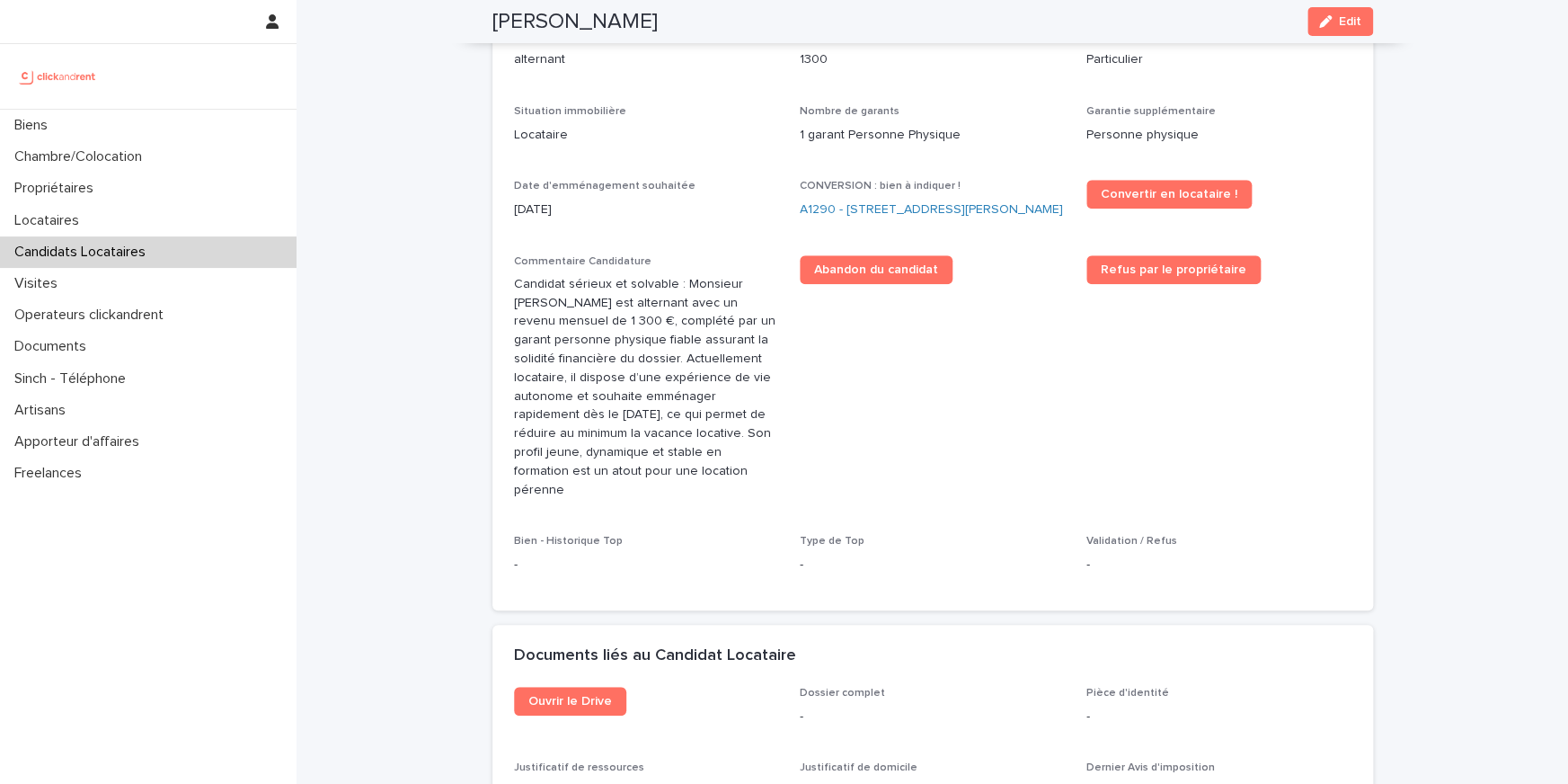
drag, startPoint x: 561, startPoint y: 348, endPoint x: 614, endPoint y: 368, distance: 56.6
click at [614, 368] on p "Candidat sérieux et solvable : Monsieur Guilheim Chataing est alternant avec un…" at bounding box center [646, 387] width 265 height 225
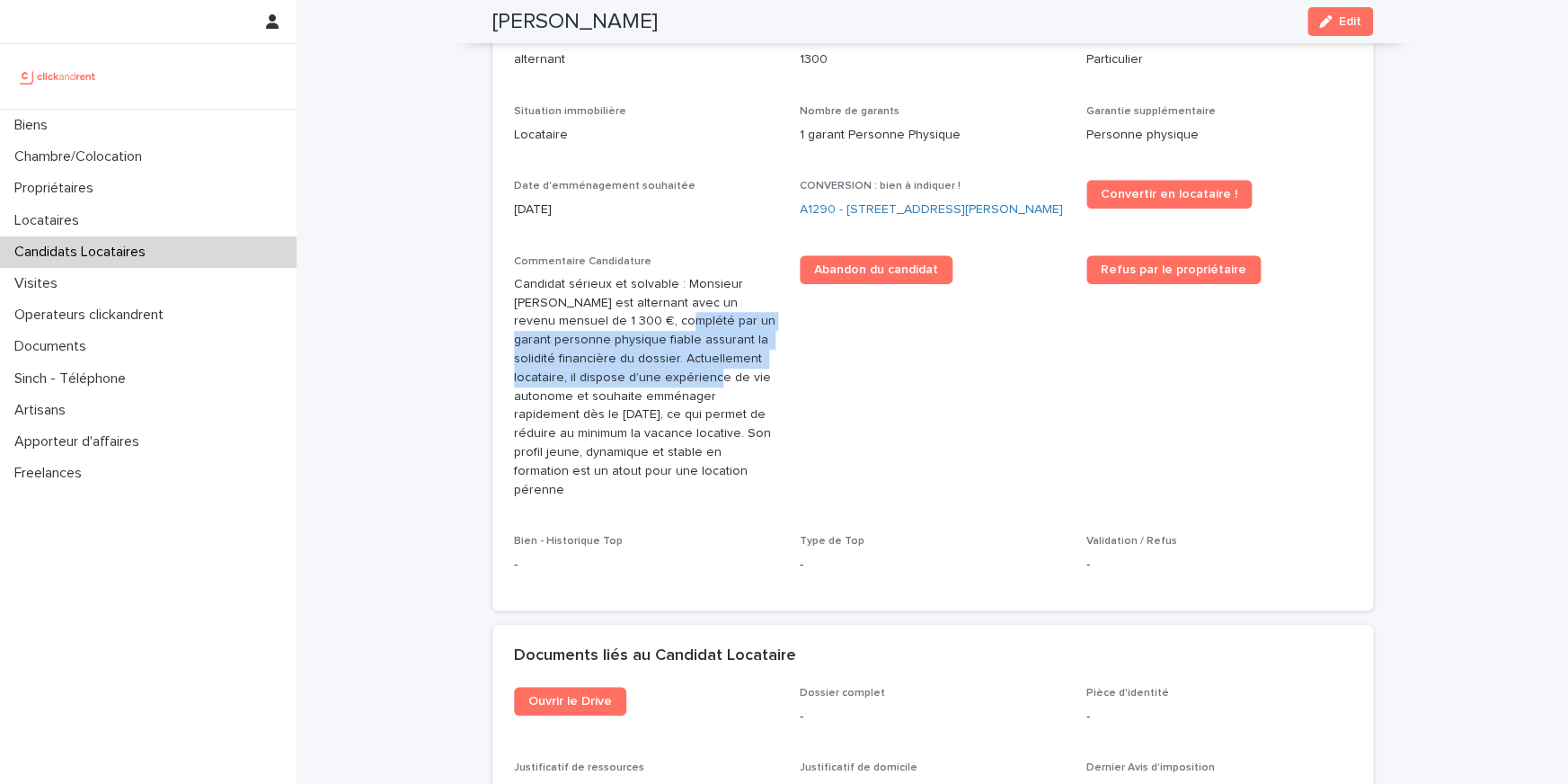
drag, startPoint x: 622, startPoint y: 343, endPoint x: 624, endPoint y: 387, distance: 44.0
click at [624, 387] on p "Candidat sérieux et solvable : Monsieur Guilheim Chataing est alternant avec un…" at bounding box center [646, 387] width 265 height 225
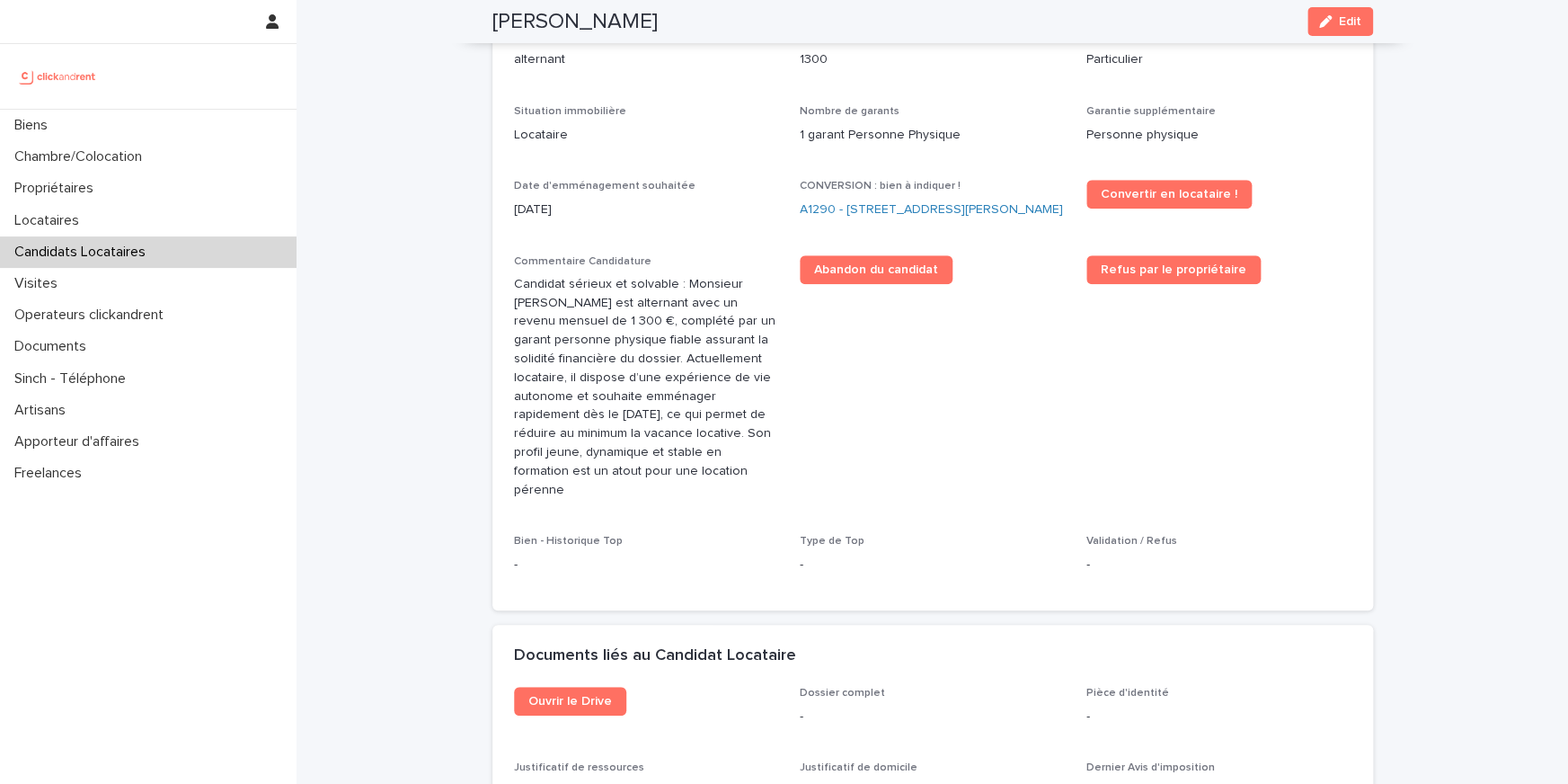
click at [640, 399] on p "Candidat sérieux et solvable : Monsieur Guilheim Chataing est alternant avec un…" at bounding box center [646, 387] width 265 height 225
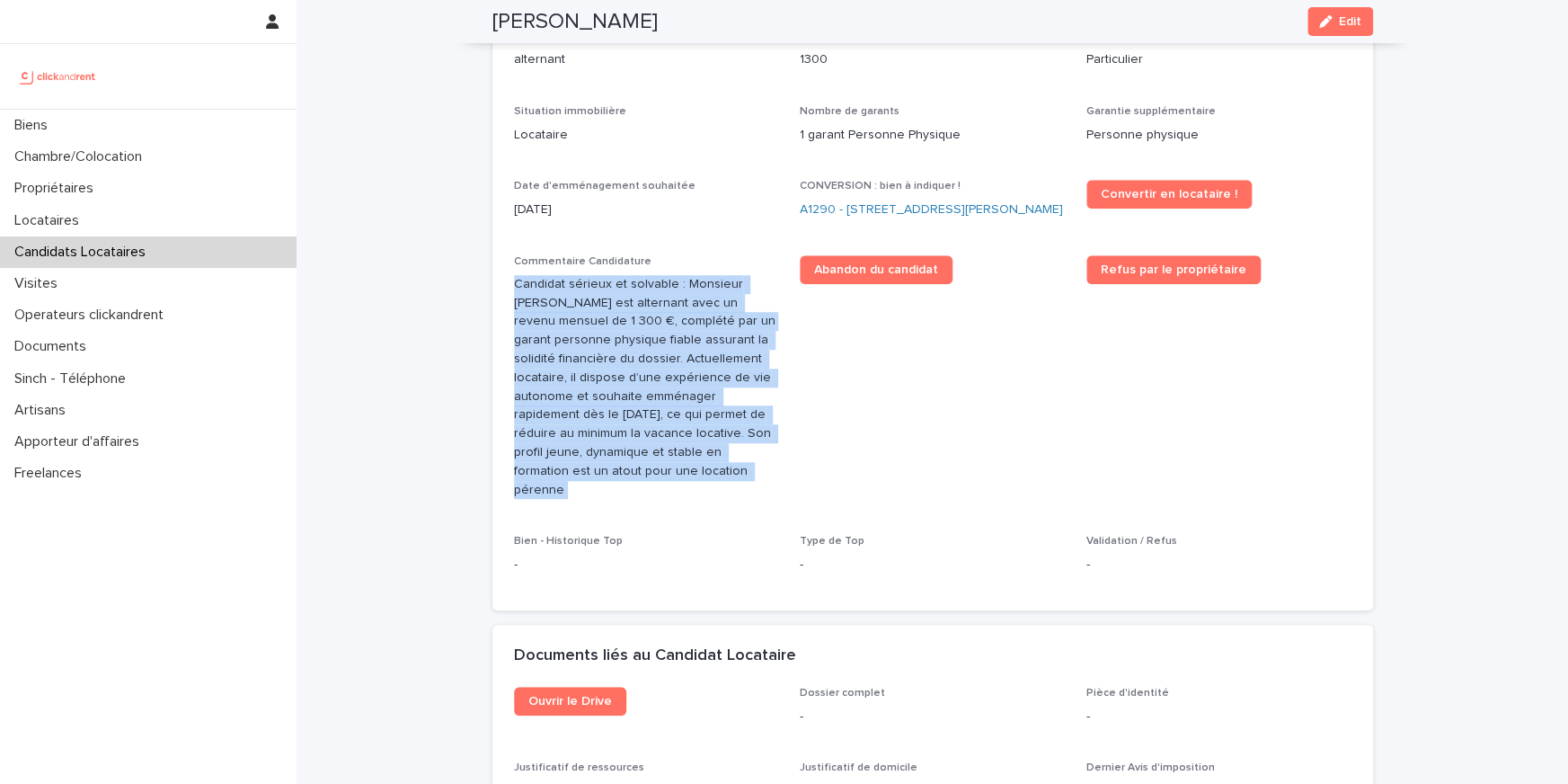
click at [640, 399] on p "Candidat sérieux et solvable : Monsieur Guilheim Chataing est alternant avec un…" at bounding box center [646, 387] width 265 height 225
click at [637, 399] on p "Candidat sérieux et solvable : Monsieur Guilheim Chataing est alternant avec un…" at bounding box center [646, 387] width 265 height 225
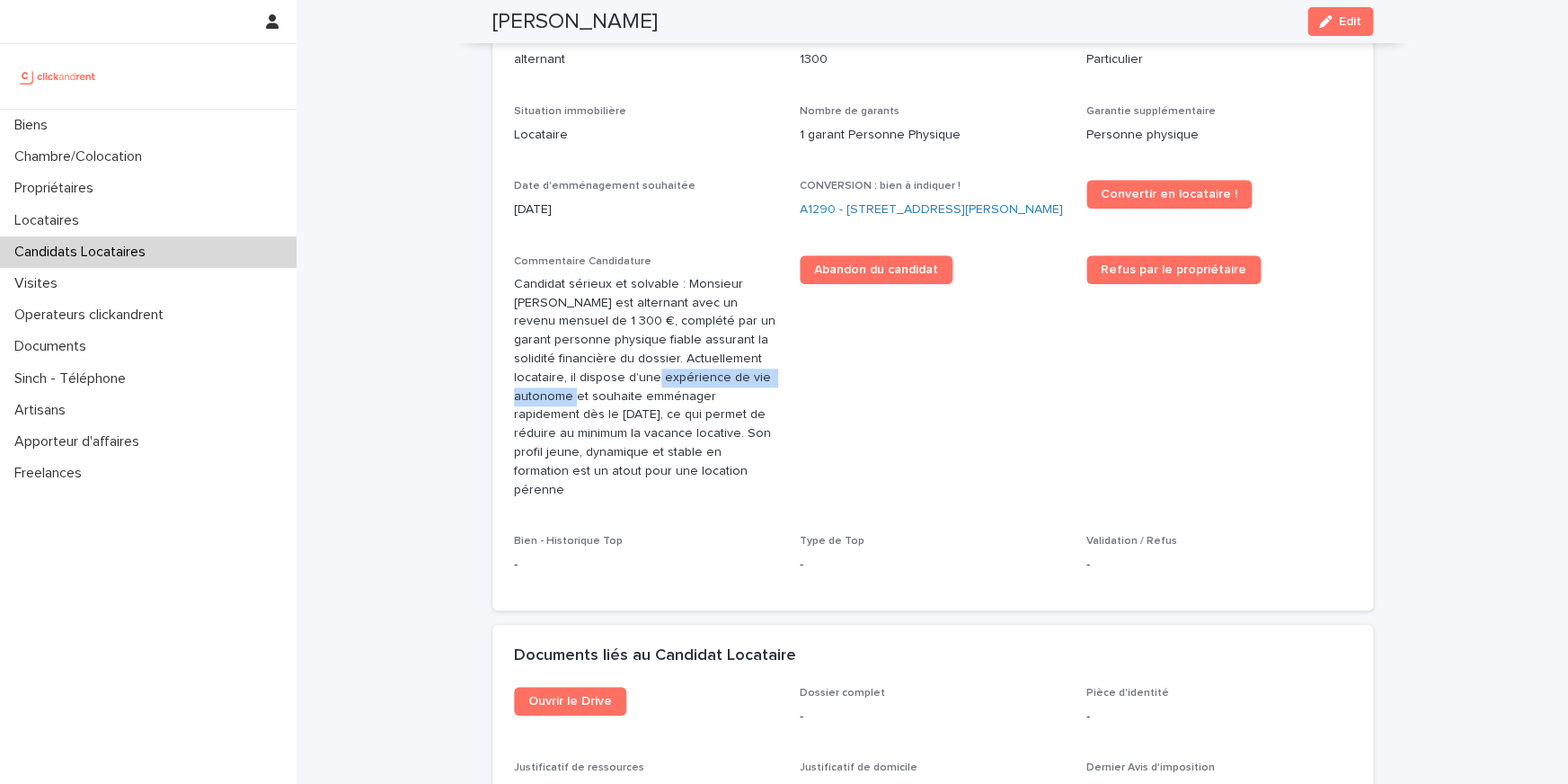
drag, startPoint x: 564, startPoint y: 398, endPoint x: 791, endPoint y: 398, distance: 227.0
click at [791, 398] on div "Situation d'emploi alternant Revenus mensuels 1300 Type de personne Particulier…" at bounding box center [932, 309] width 838 height 558
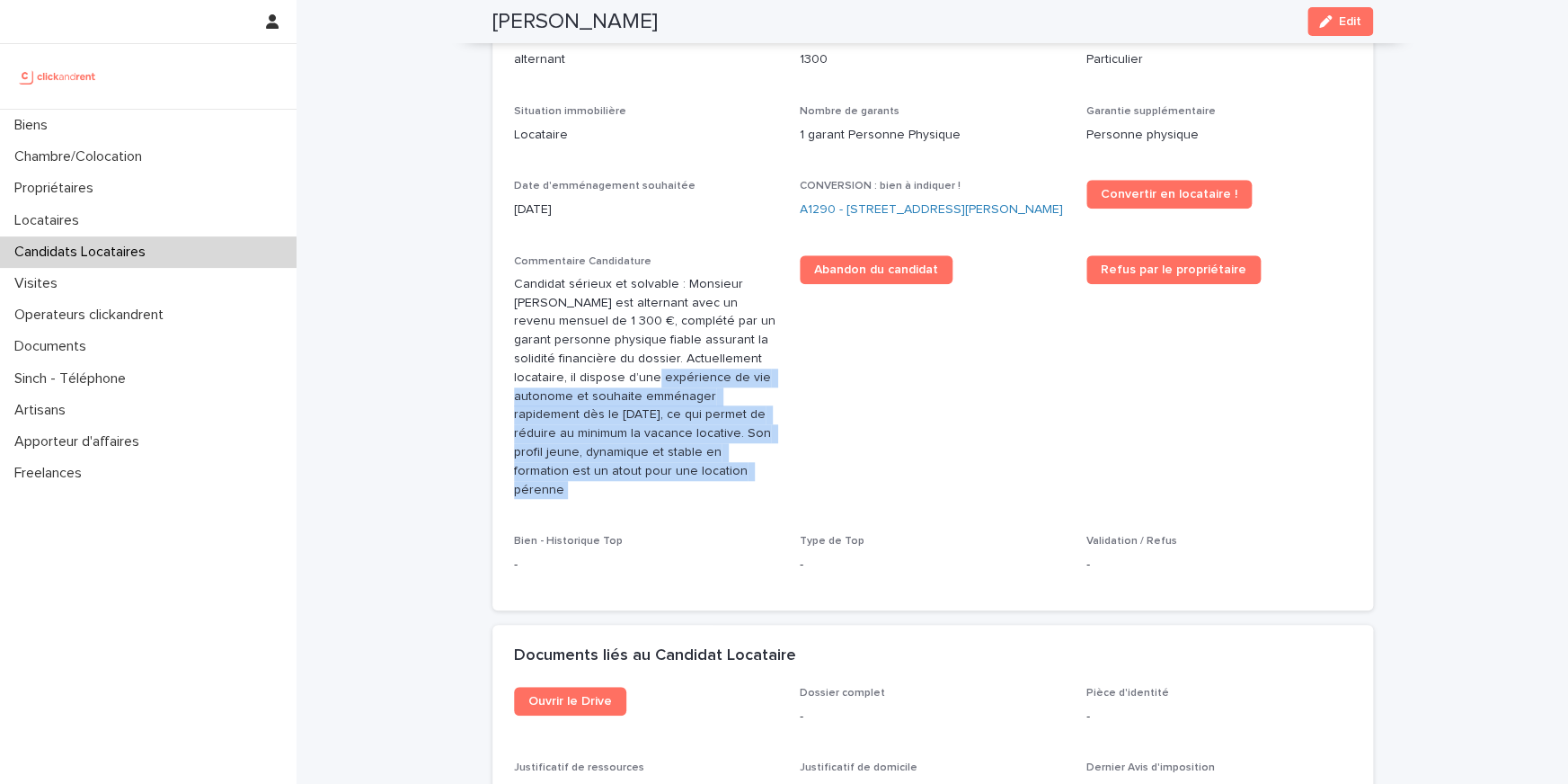
click at [647, 403] on p "Candidat sérieux et solvable : Monsieur Guilheim Chataing est alternant avec un…" at bounding box center [646, 387] width 265 height 225
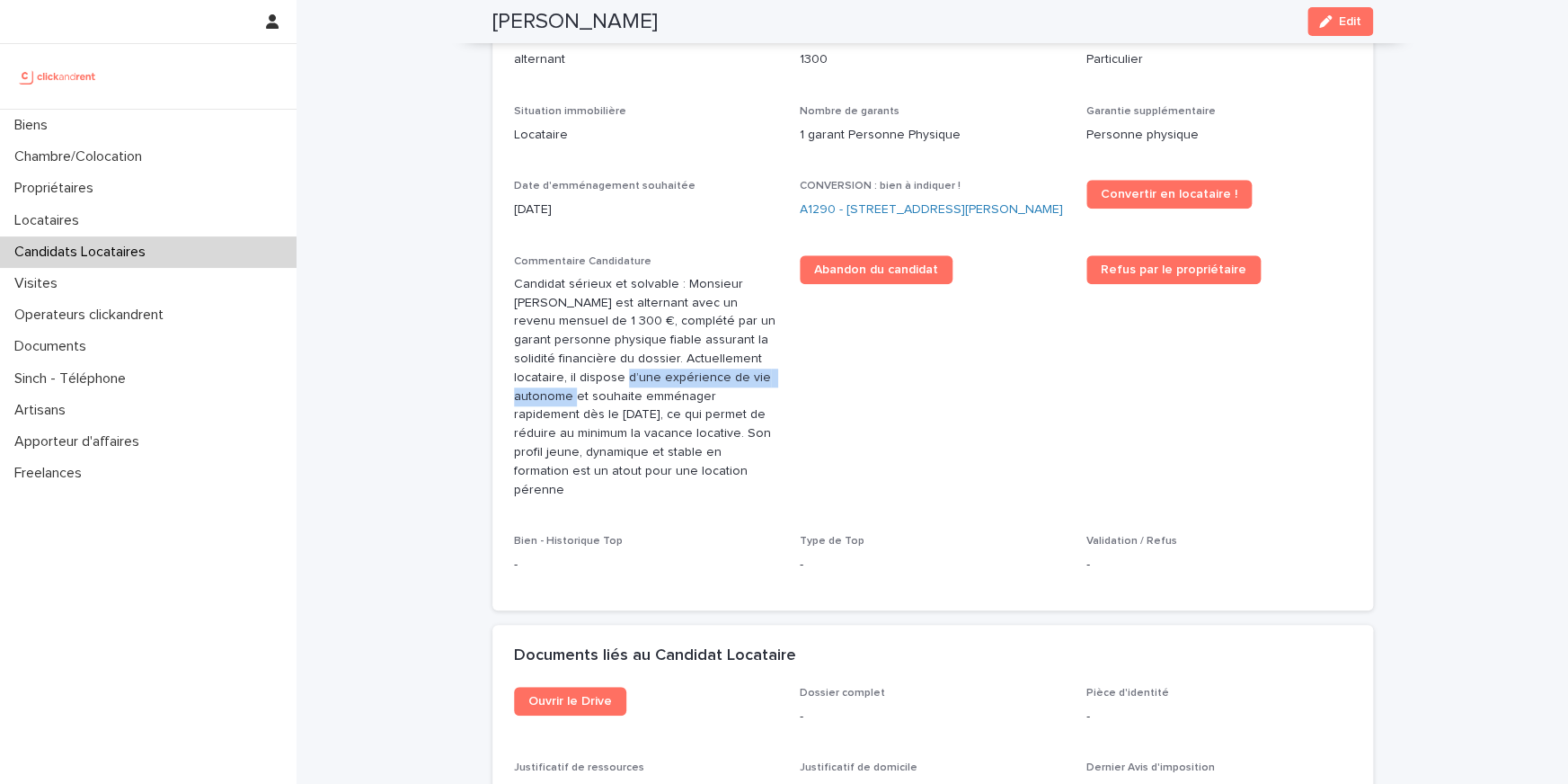
drag, startPoint x: 787, startPoint y: 405, endPoint x: 857, endPoint y: 405, distance: 70.0
click at [857, 405] on div "Situation d'emploi alternant Revenus mensuels 1300 Type de personne Particulier…" at bounding box center [932, 309] width 838 height 558
click at [712, 424] on p "Candidat sérieux et solvable : Monsieur Guilheim Chataing est alternant avec un…" at bounding box center [646, 387] width 265 height 225
drag, startPoint x: 677, startPoint y: 435, endPoint x: 591, endPoint y: 434, distance: 86.0
click at [602, 435] on p "Candidat sérieux et solvable : Monsieur Guilheim Chataing est alternant avec un…" at bounding box center [646, 387] width 265 height 225
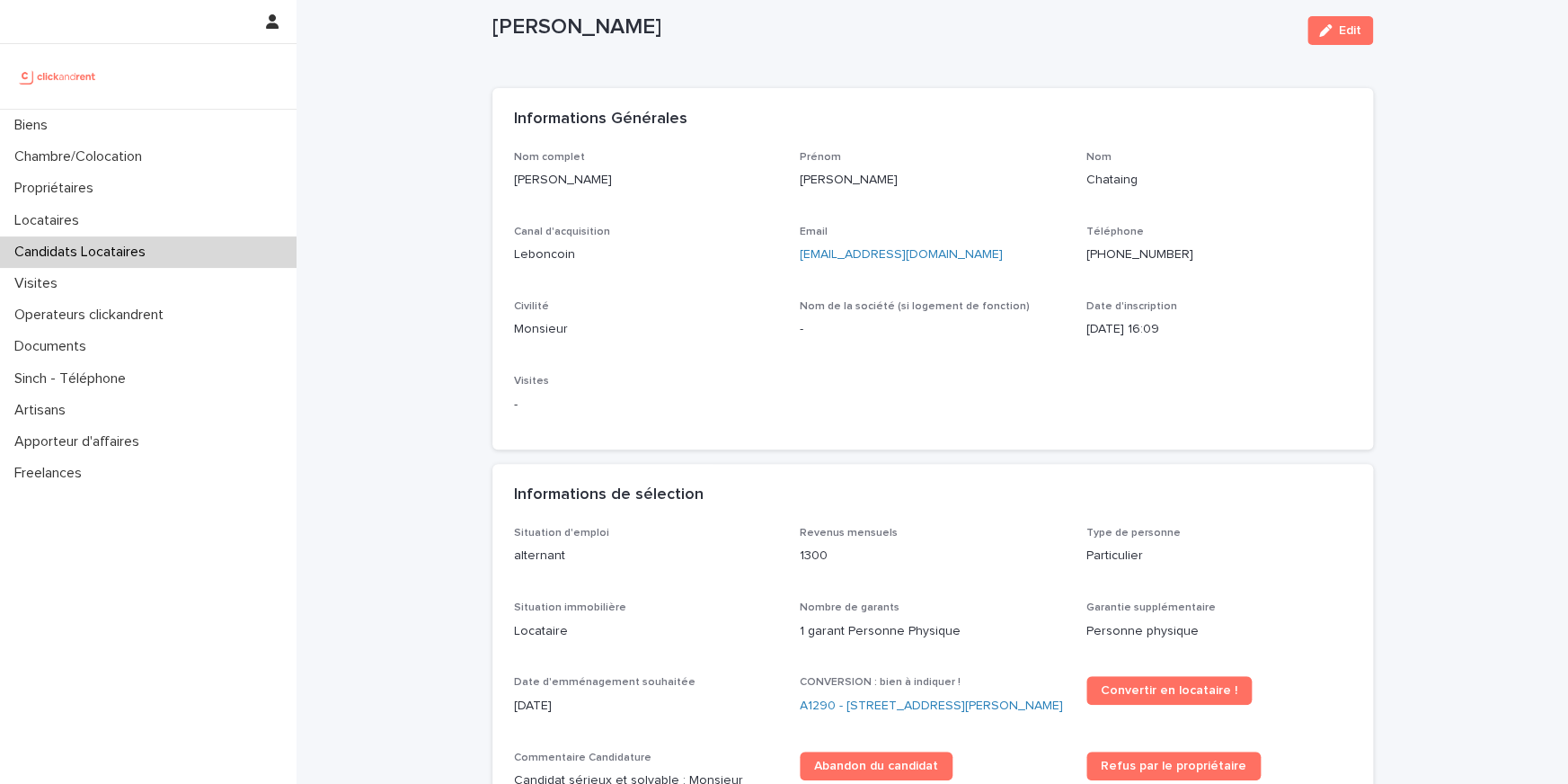
scroll to position [0, 0]
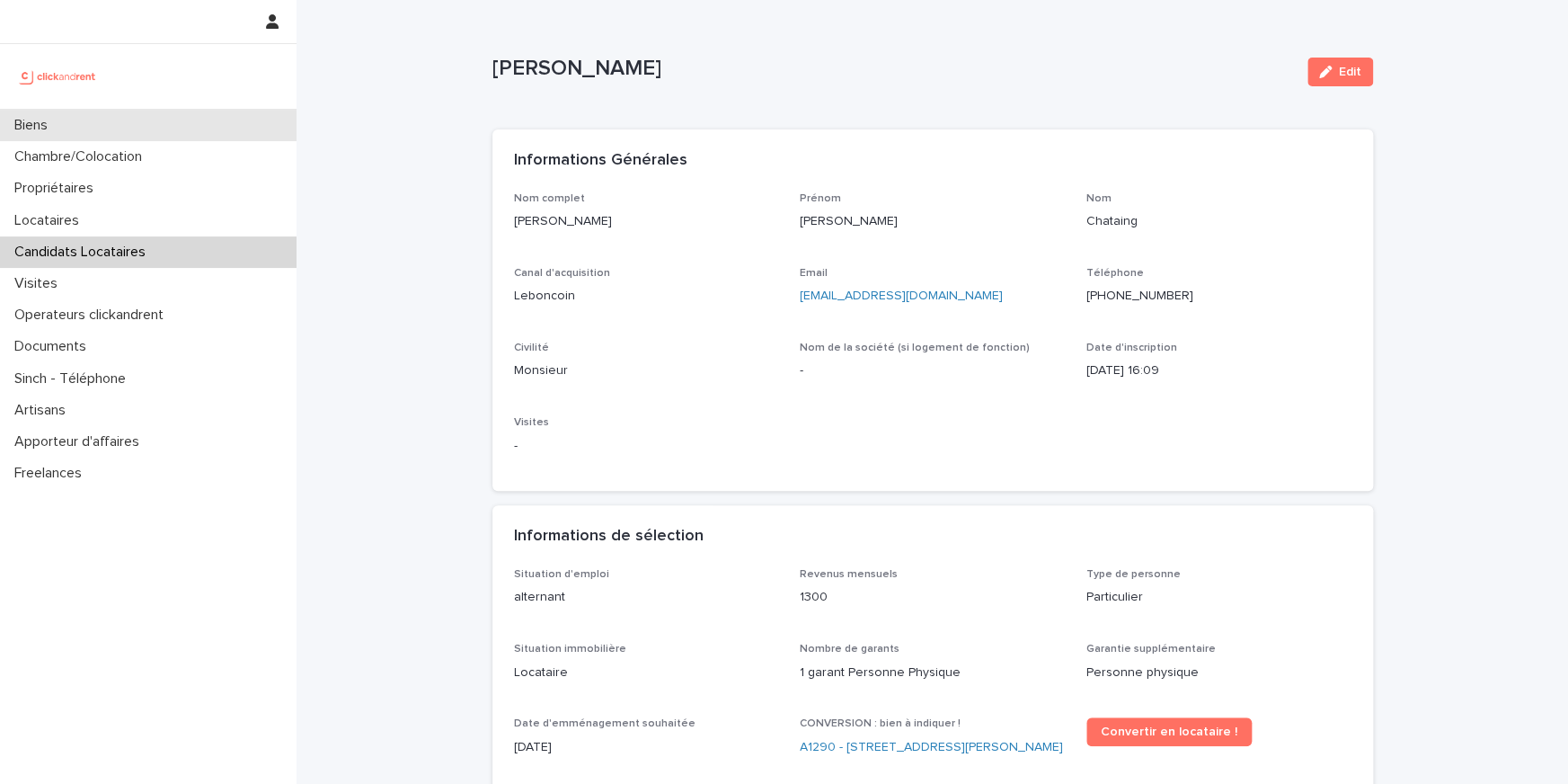
click at [150, 118] on div "Biens" at bounding box center [148, 125] width 296 height 32
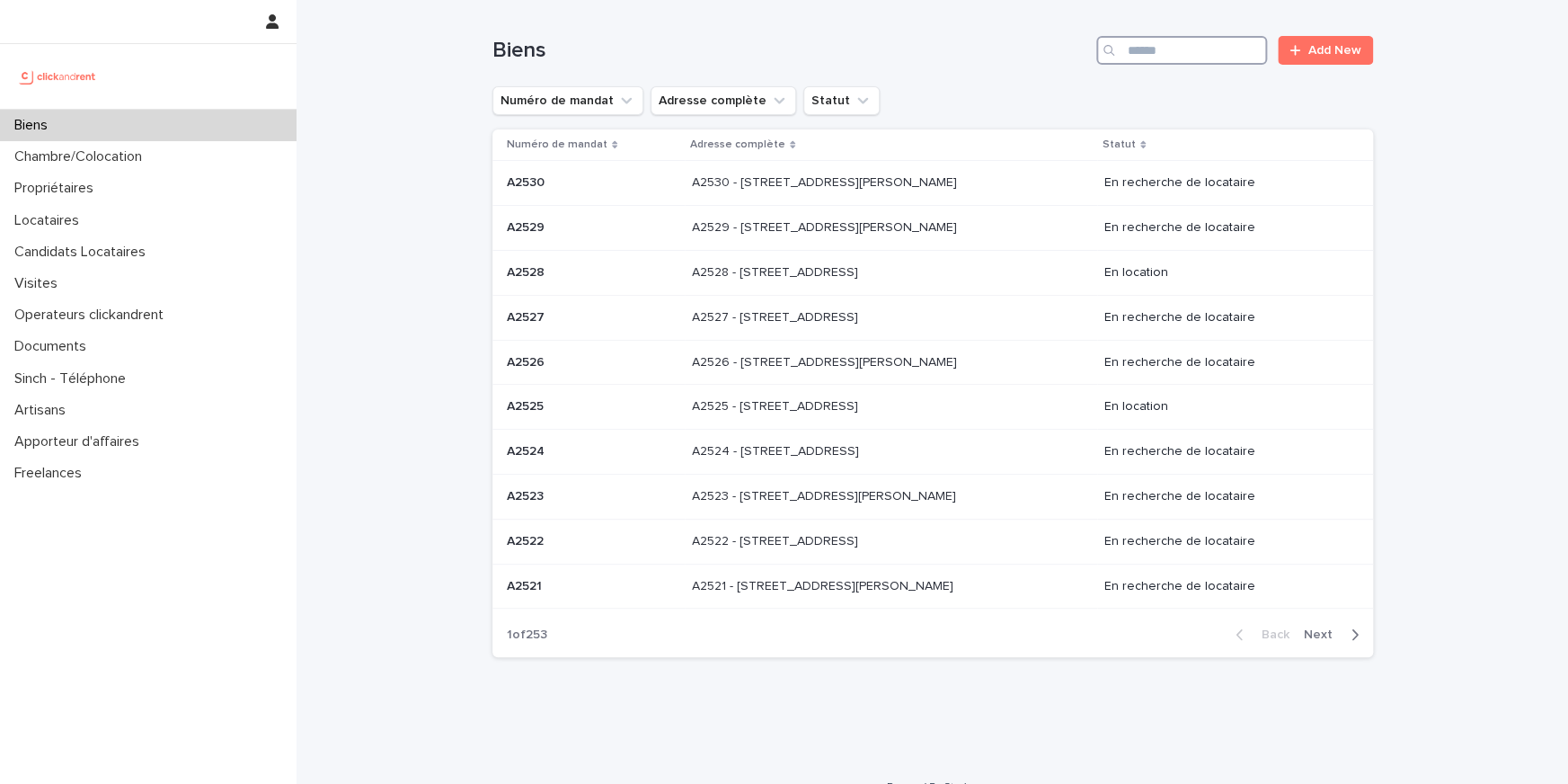
click at [1195, 52] on input "Search" at bounding box center [1181, 50] width 170 height 29
paste input "*****"
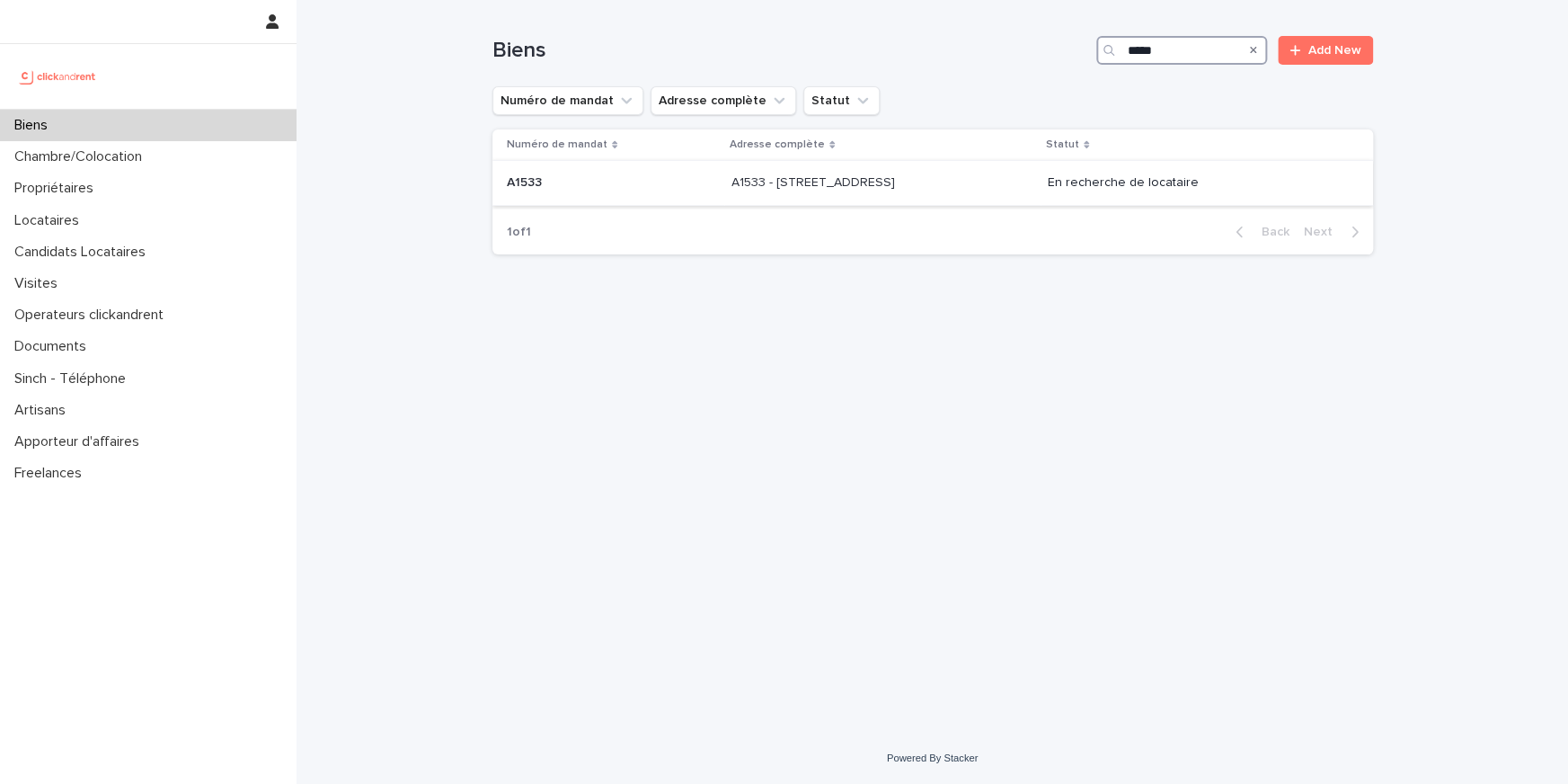
type input "*****"
click at [742, 188] on p "A1533 - 34 Avenue du Maréchal Juin, Merignac 33700" at bounding box center [815, 180] width 167 height 19
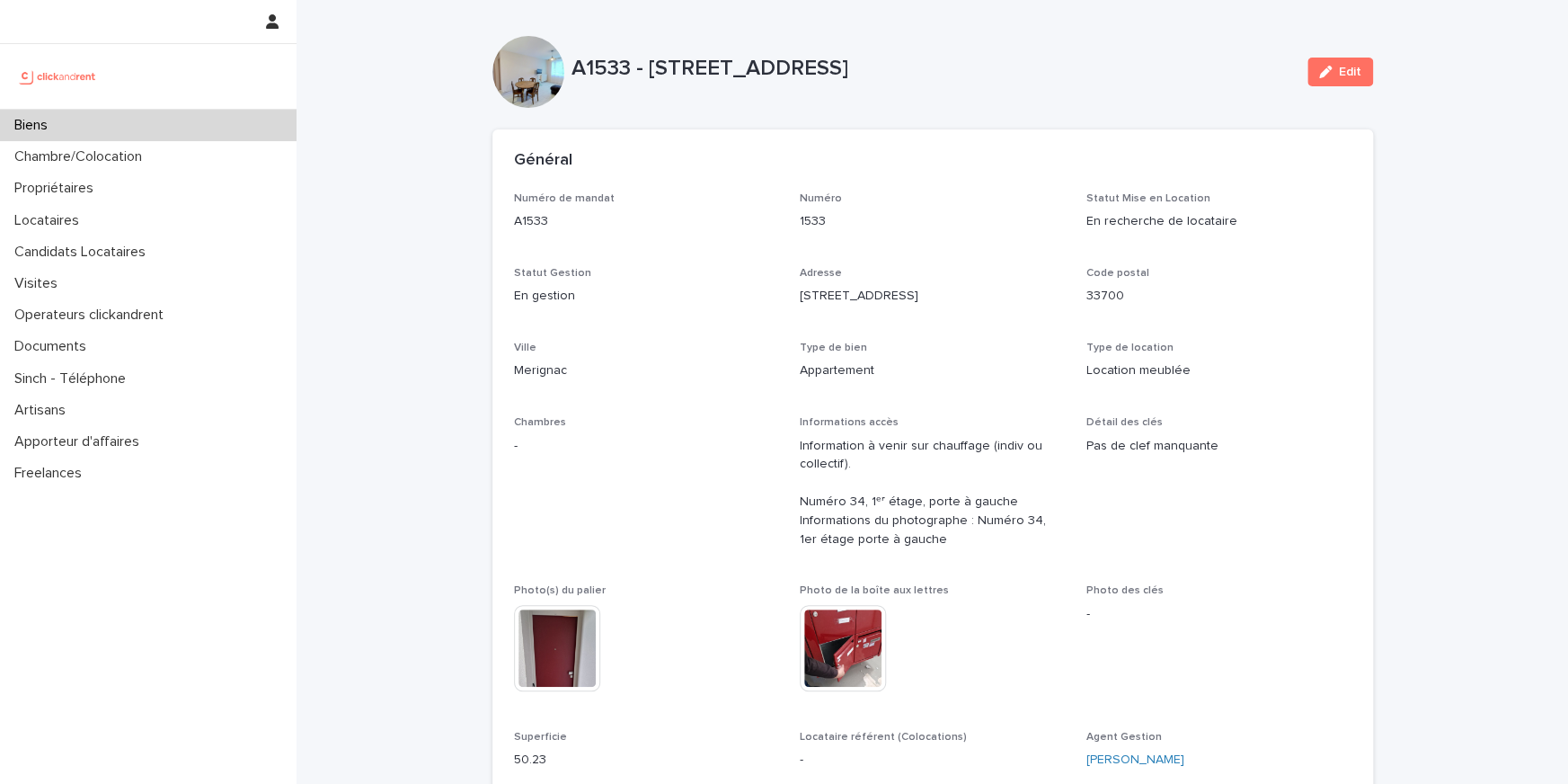
click at [156, 133] on div "Biens" at bounding box center [148, 125] width 296 height 32
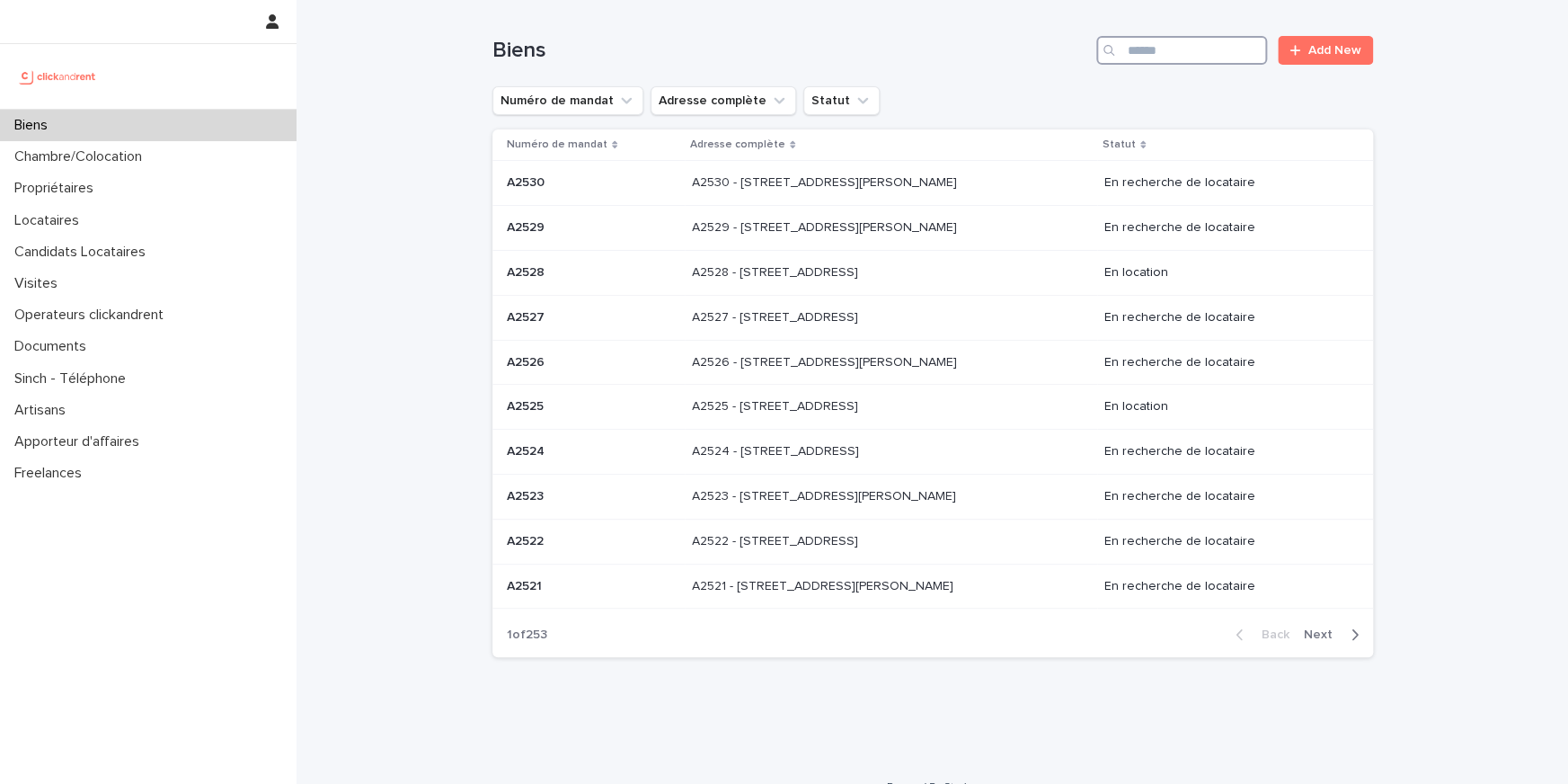
click at [1194, 56] on input "Search" at bounding box center [1181, 50] width 170 height 29
paste input "****"
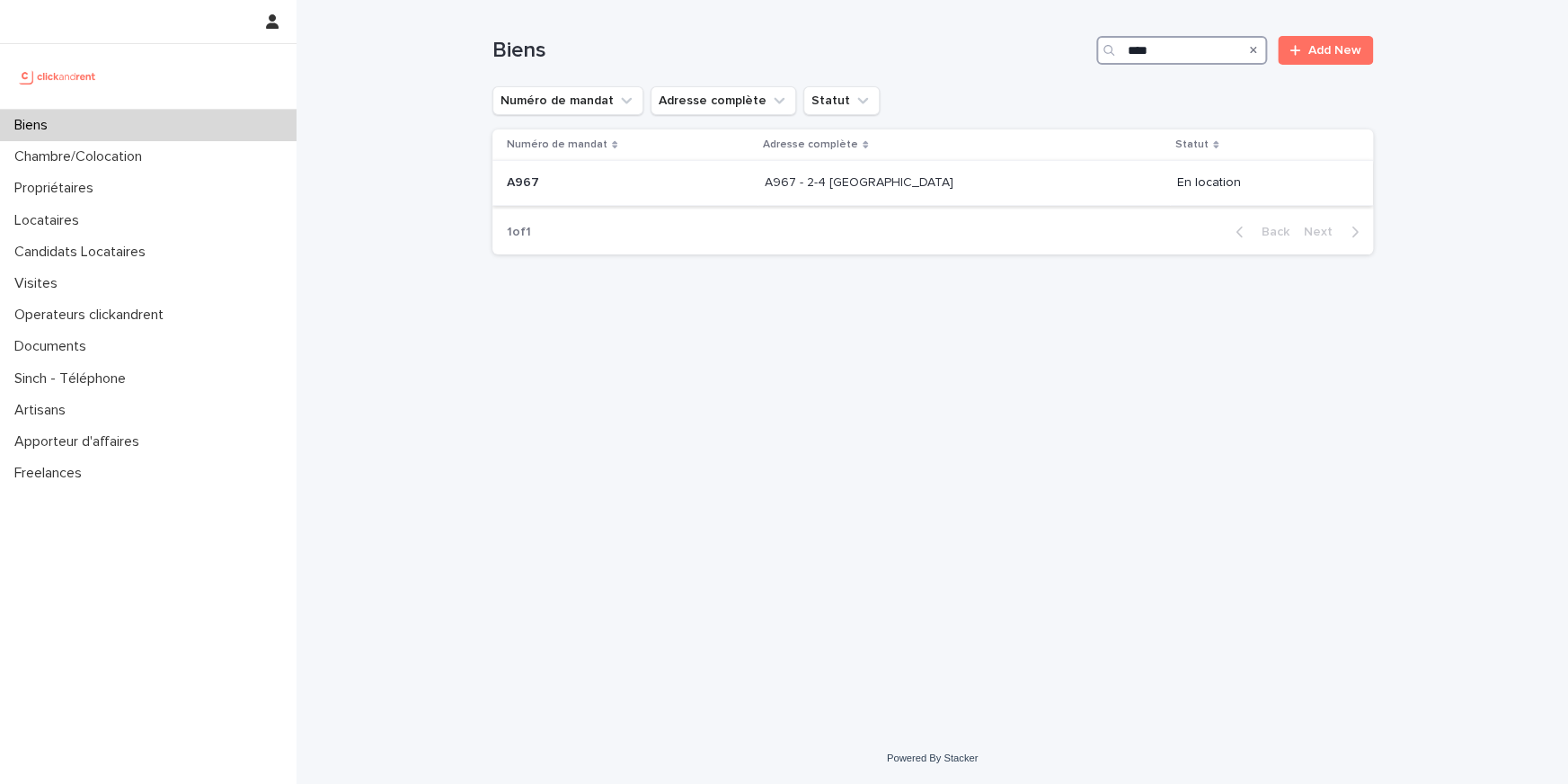
type input "****"
click at [837, 185] on p "A967 - 2-4 Chemin de Fer, Villepinte 93420" at bounding box center [860, 180] width 192 height 19
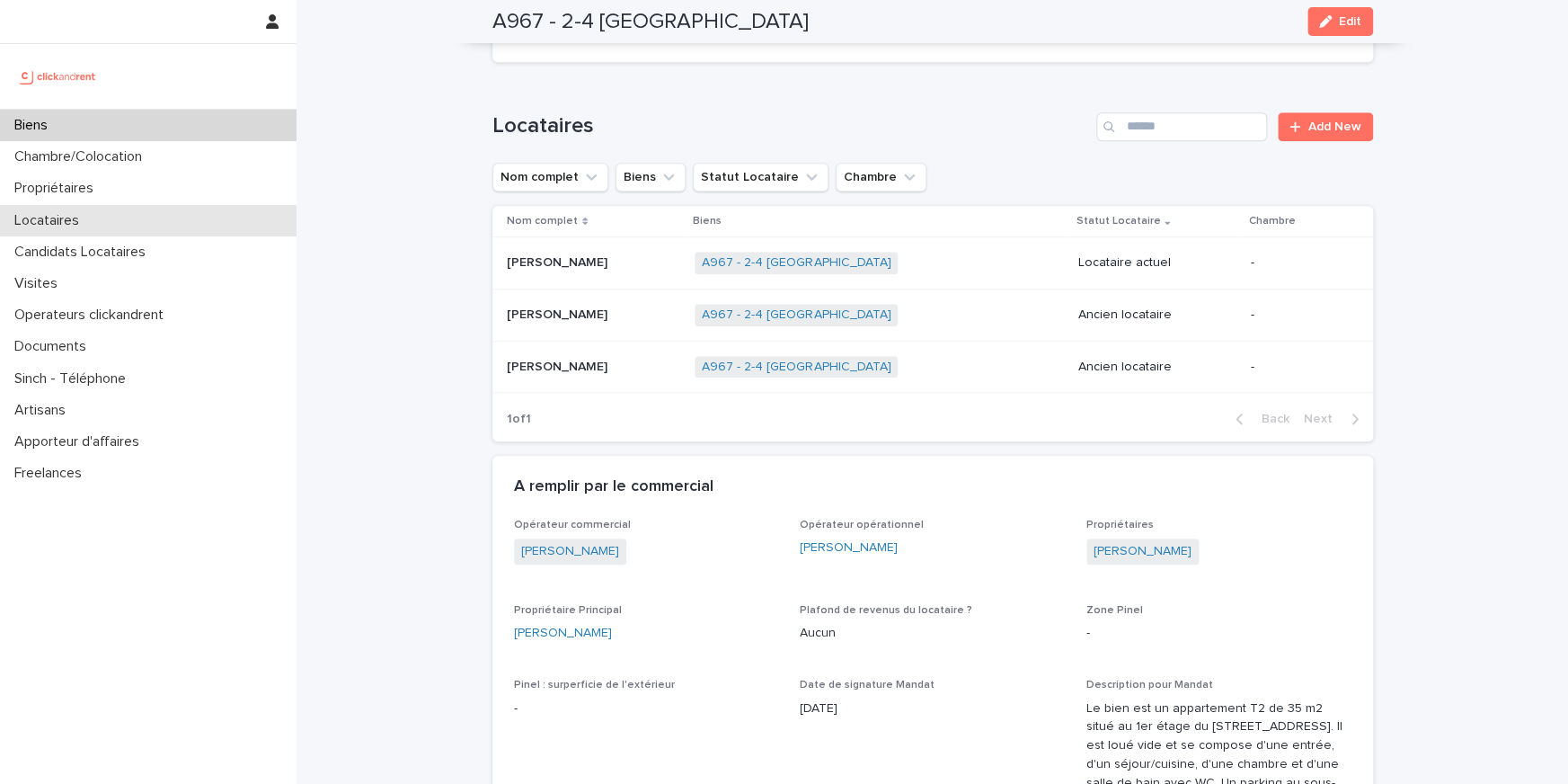
scroll to position [689, 0]
click at [157, 121] on div "Biens" at bounding box center [148, 125] width 296 height 32
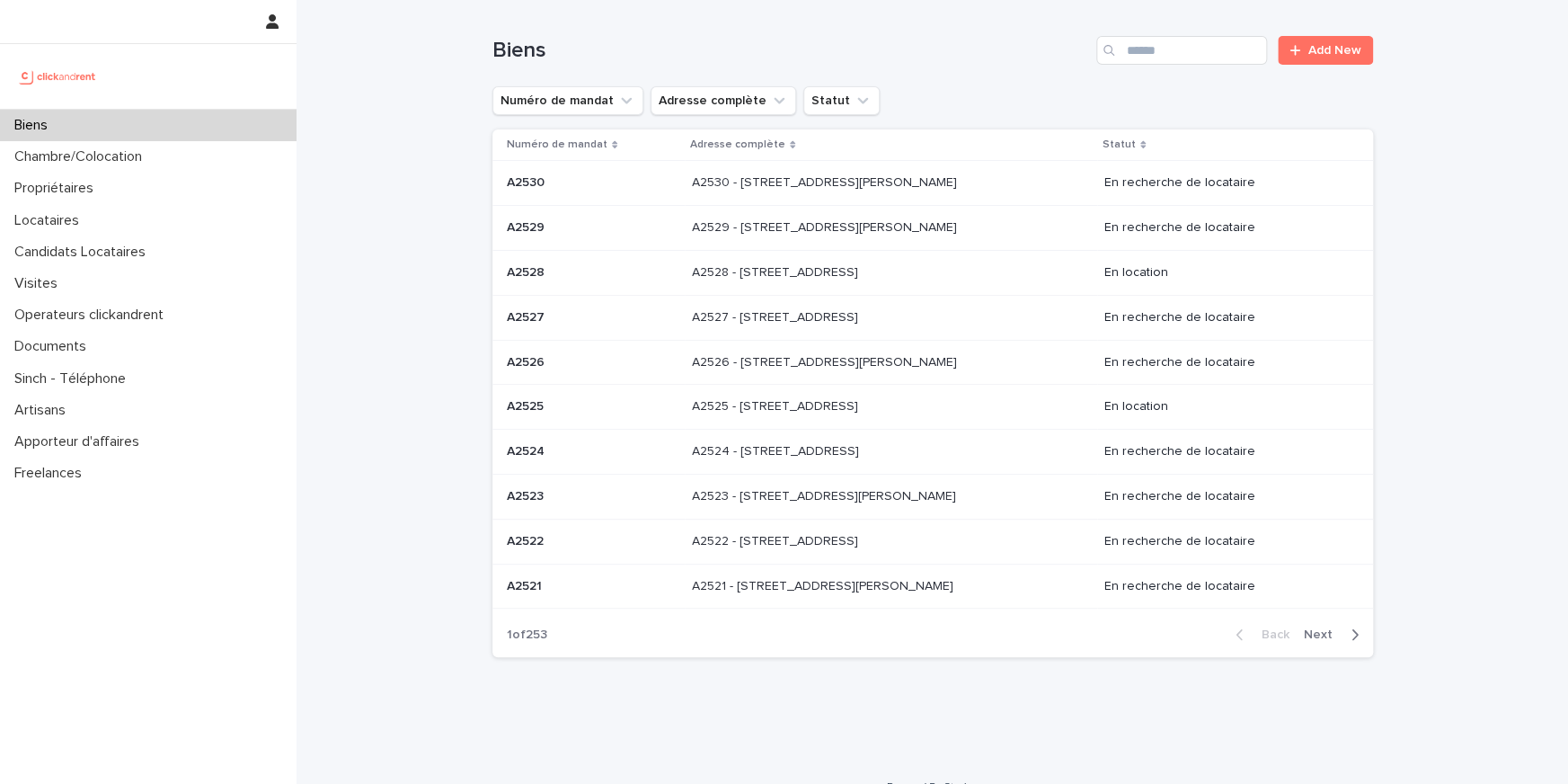
click at [1191, 73] on div "Biens Add New" at bounding box center [932, 43] width 880 height 87
click at [1195, 51] on input "Search" at bounding box center [1181, 50] width 170 height 29
paste input "*****"
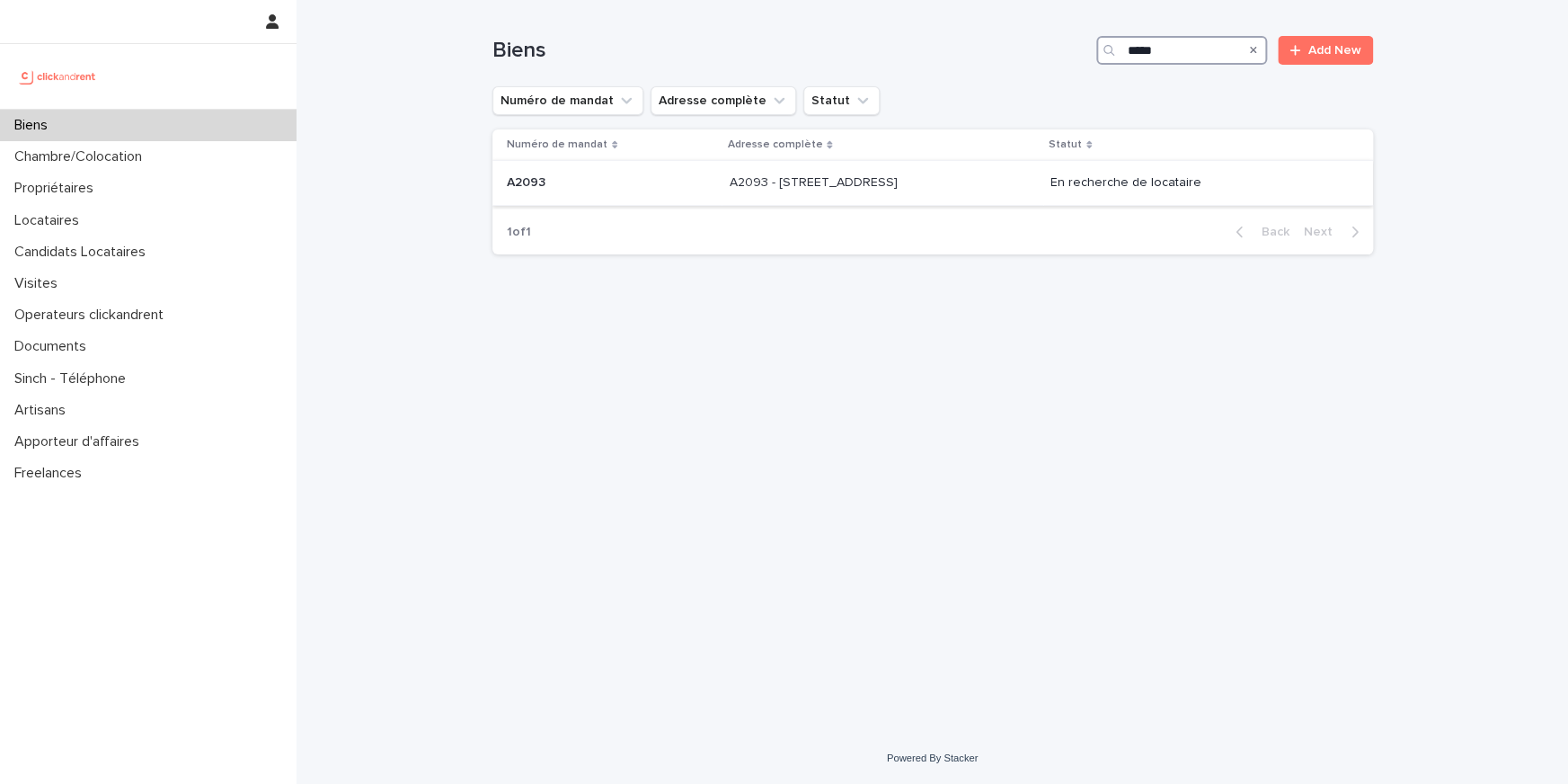
type input "*****"
click at [762, 180] on p "A2093 - 2 Rue De Berville, Amiens 80000" at bounding box center [814, 180] width 171 height 19
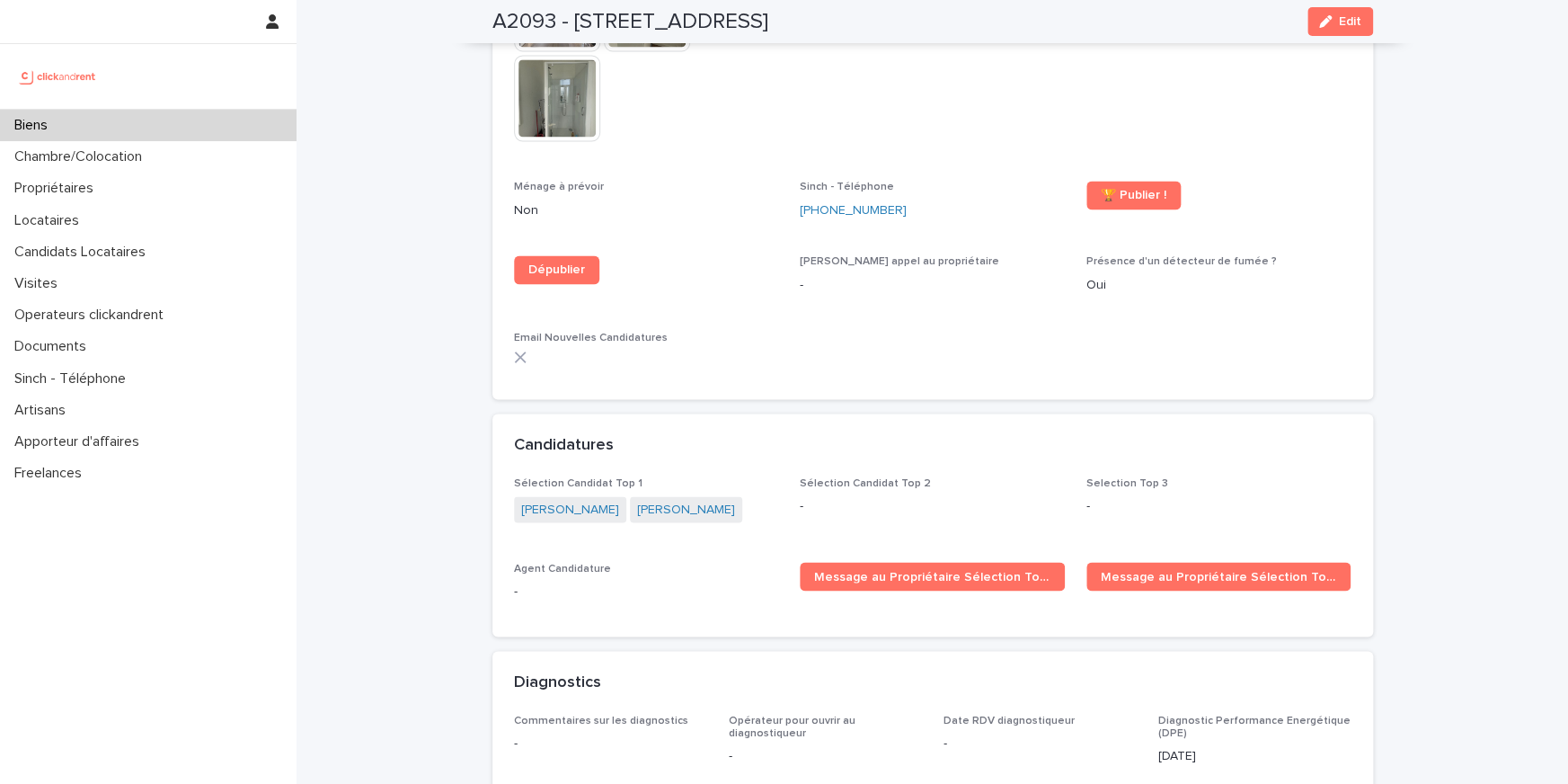
scroll to position [4861, 0]
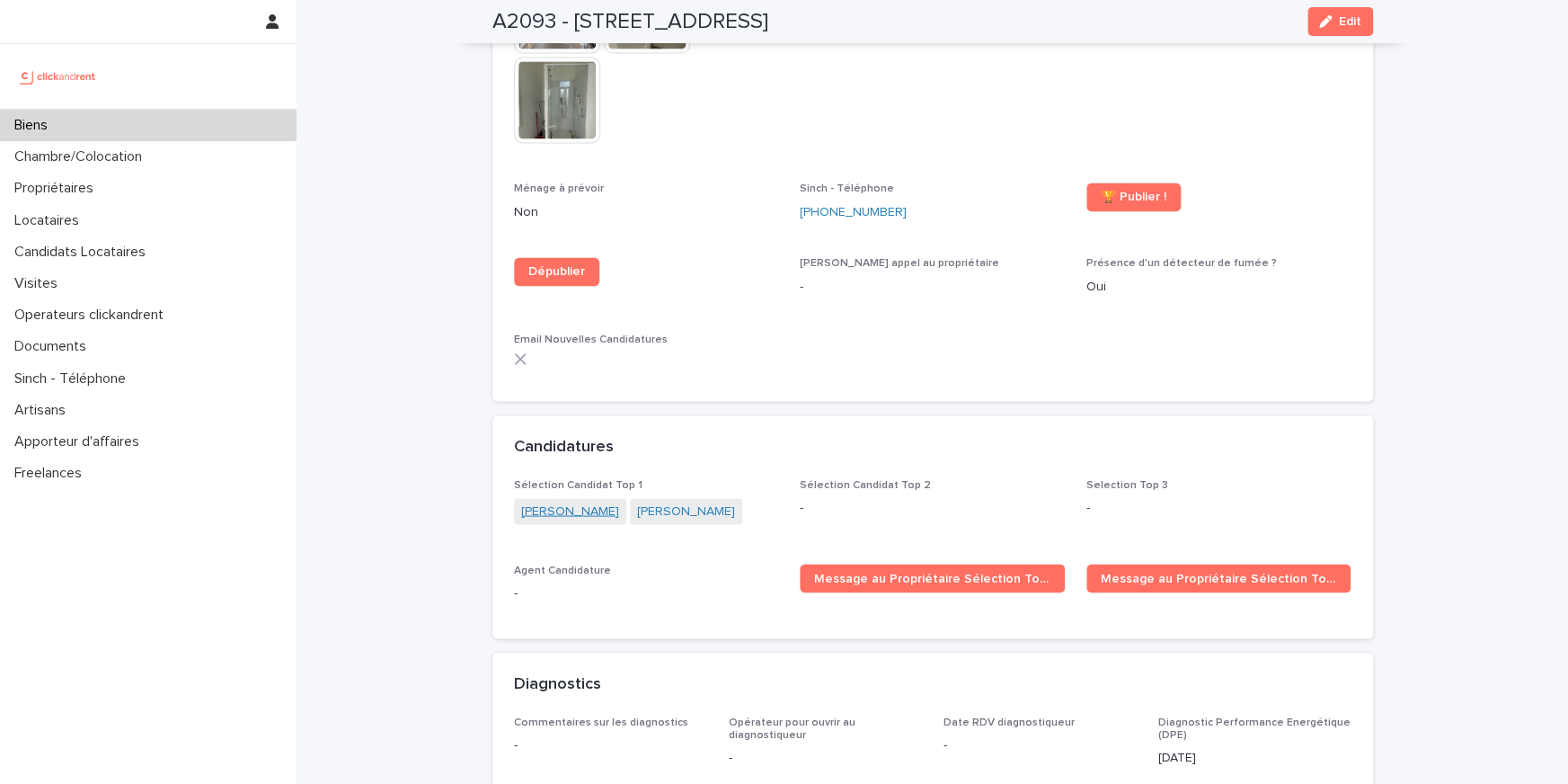
click at [562, 501] on link "Lucie De castro" at bounding box center [569, 510] width 97 height 19
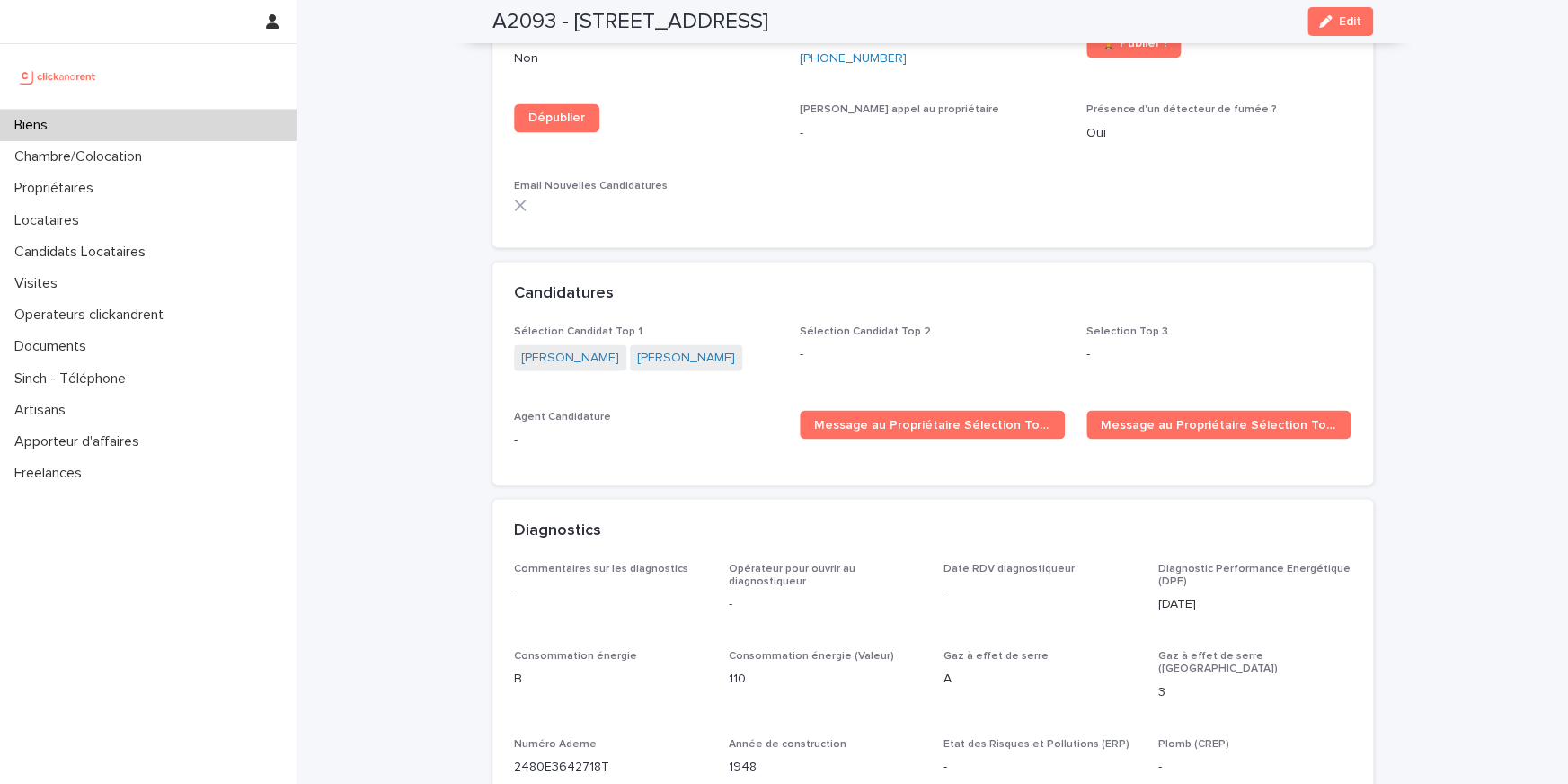
scroll to position [5028, 0]
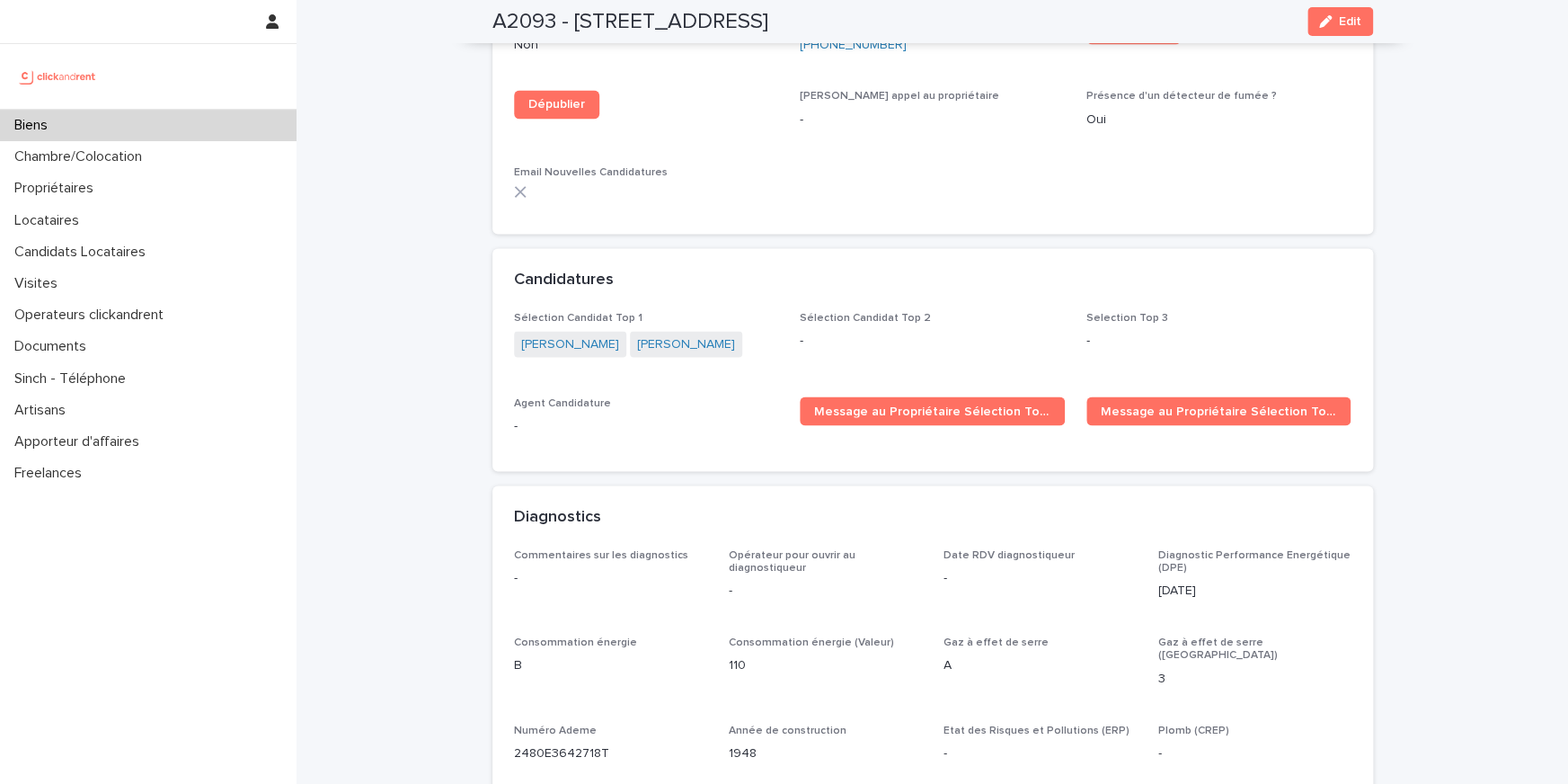
click at [691, 334] on div "Sélection Candidat Top 1 Lucie De castro Lucie De castro" at bounding box center [646, 343] width 265 height 64
click at [689, 335] on link "Lucie De castro" at bounding box center [685, 344] width 97 height 19
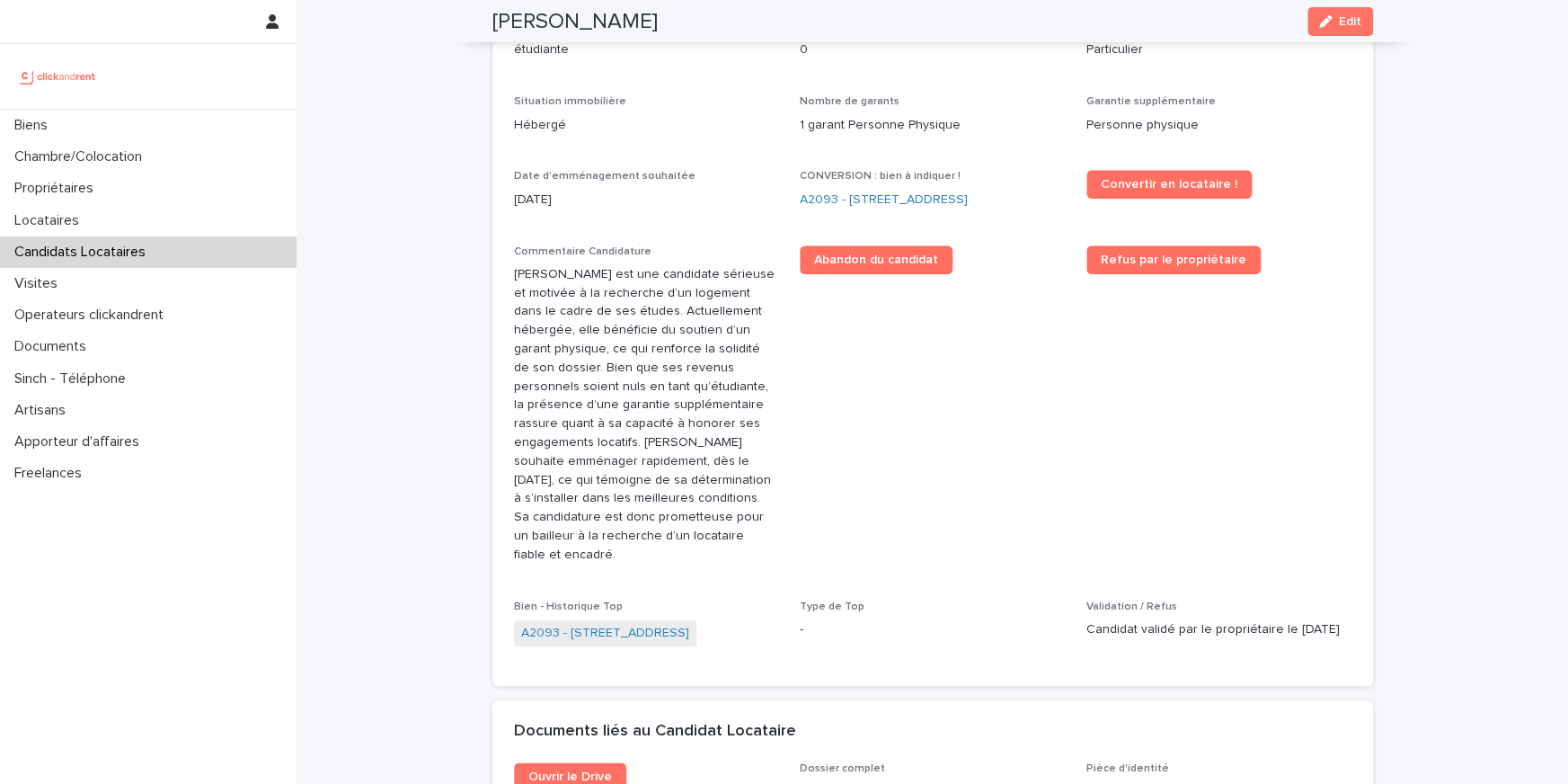
scroll to position [581, 0]
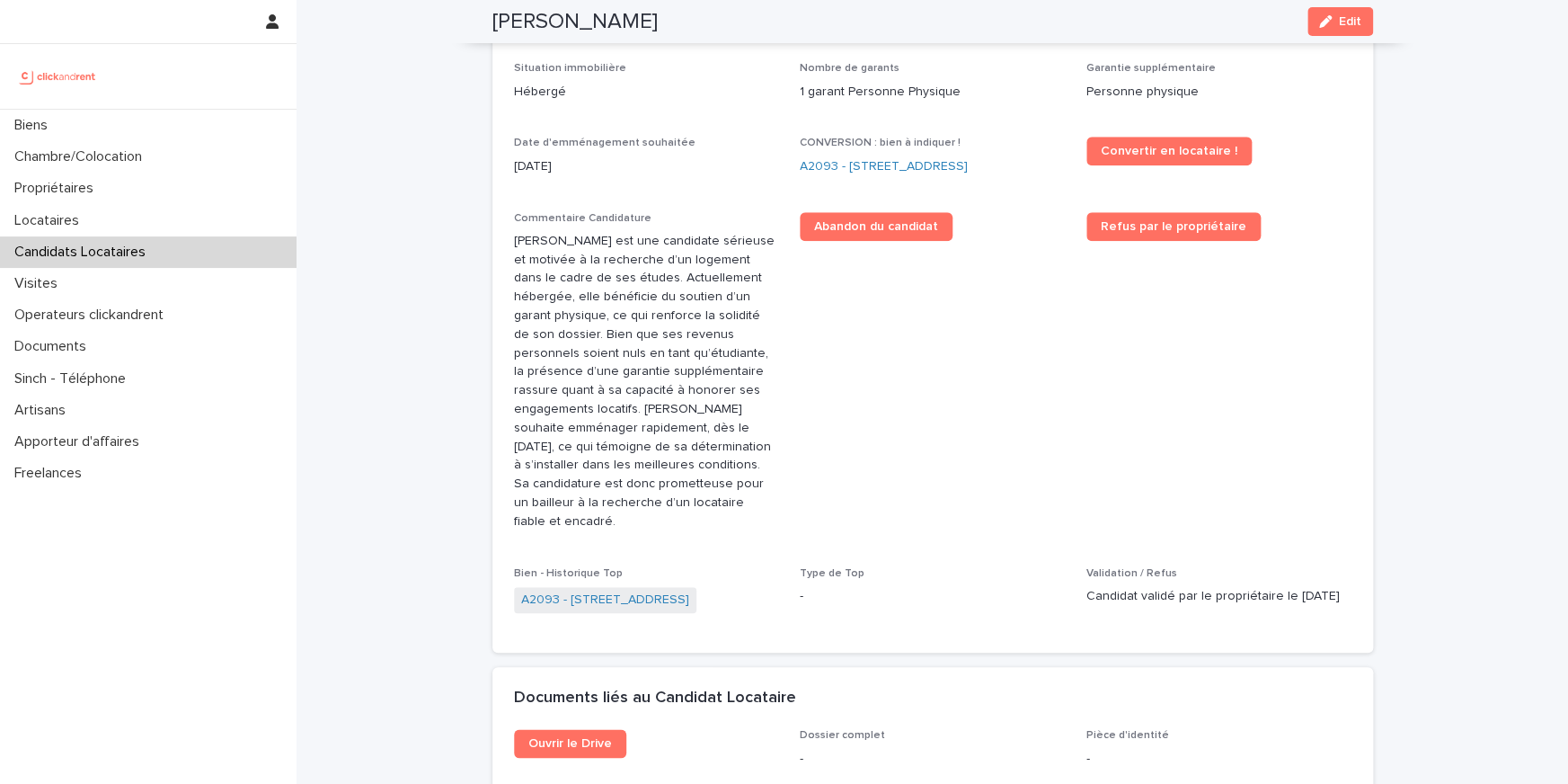
click at [612, 239] on p "Lucie De Castro est une candidate sérieuse et motivée à la recherche d’un logem…" at bounding box center [646, 381] width 265 height 299
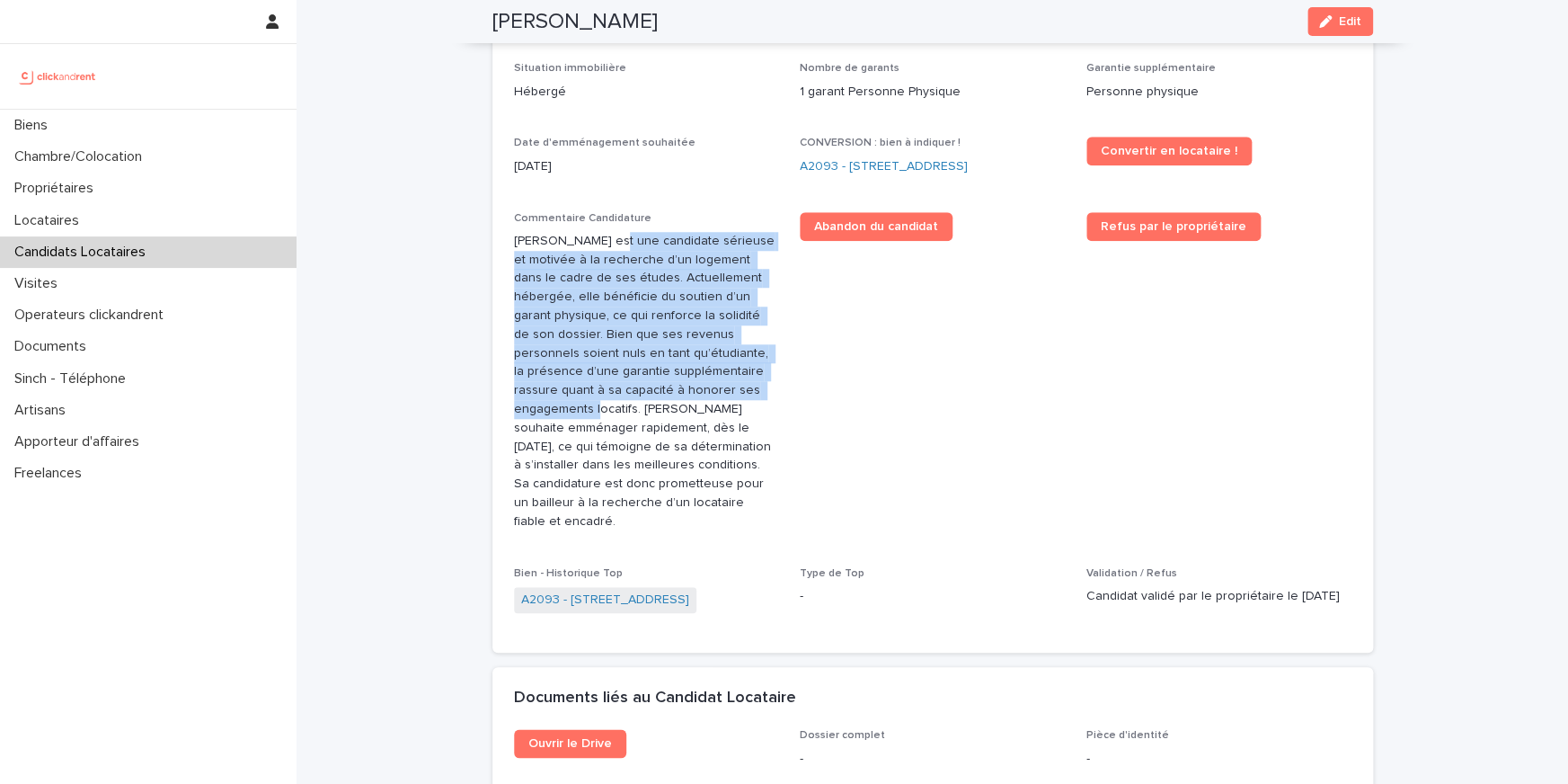
drag, startPoint x: 612, startPoint y: 239, endPoint x: 640, endPoint y: 393, distance: 156.5
click at [640, 393] on p "Lucie De Castro est une candidate sérieuse et motivée à la recherche d’un logem…" at bounding box center [646, 381] width 265 height 299
click at [661, 249] on p "Lucie De Castro est une candidate sérieuse et motivée à la recherche d’un logem…" at bounding box center [646, 381] width 265 height 299
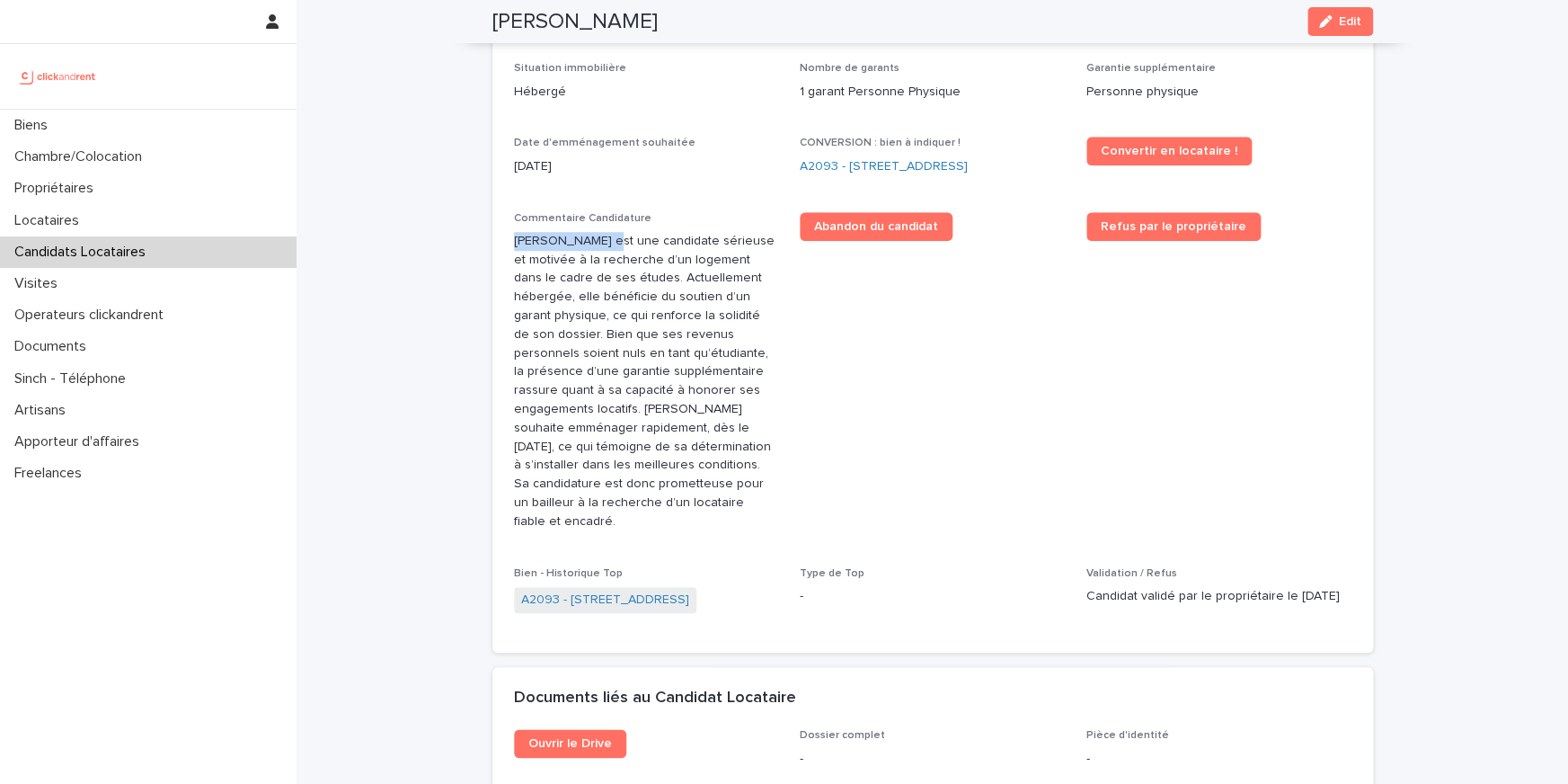
drag, startPoint x: 508, startPoint y: 237, endPoint x: 599, endPoint y: 236, distance: 91.0
click at [599, 236] on div "Situation d'emploi étudiante Revenus mensuels 0 Type de personne Particulier Si…" at bounding box center [932, 319] width 880 height 665
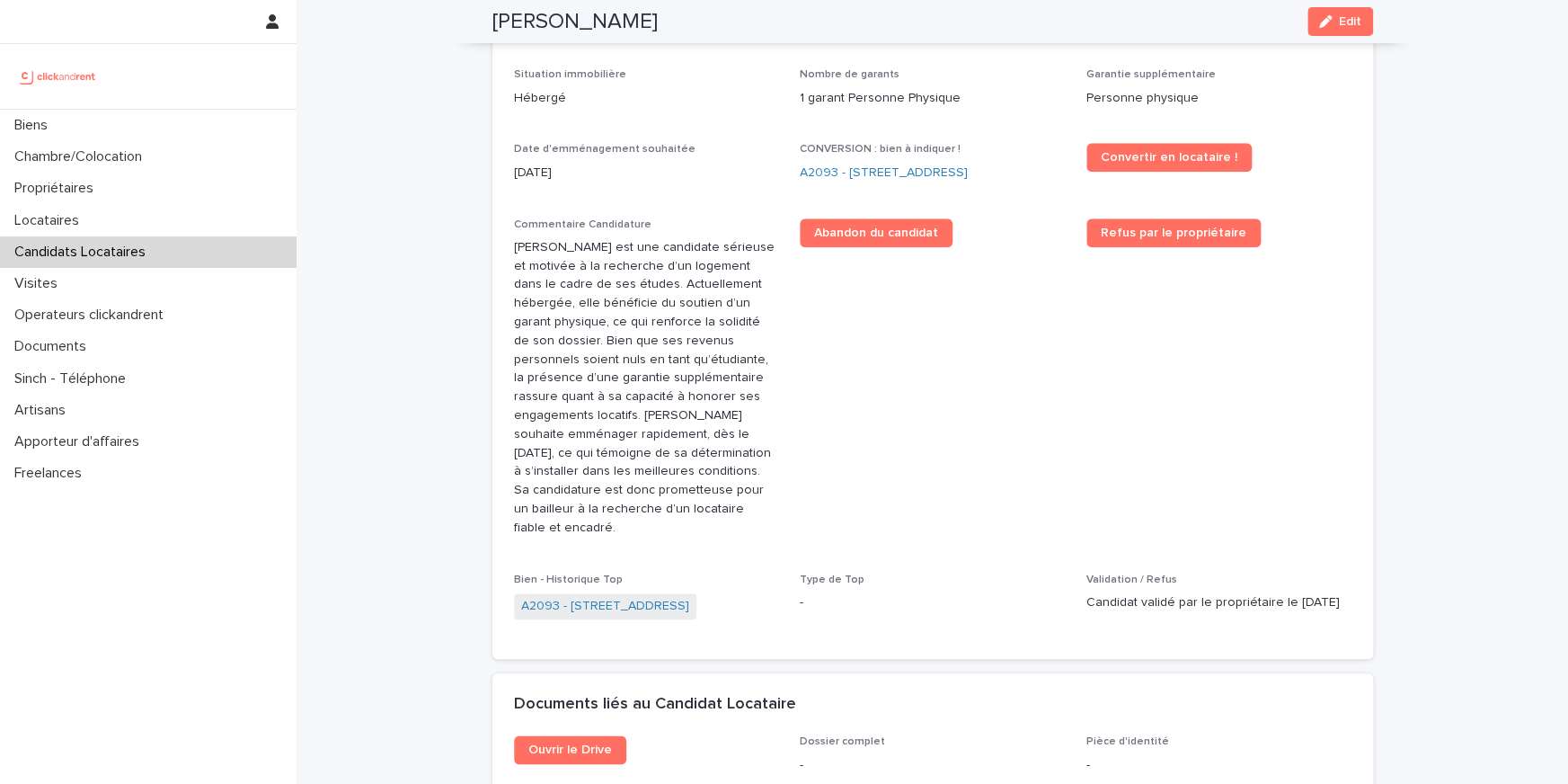
click at [633, 251] on p "Lucie De Castro est une candidate sérieuse et motivée à la recherche d’un logem…" at bounding box center [646, 388] width 265 height 299
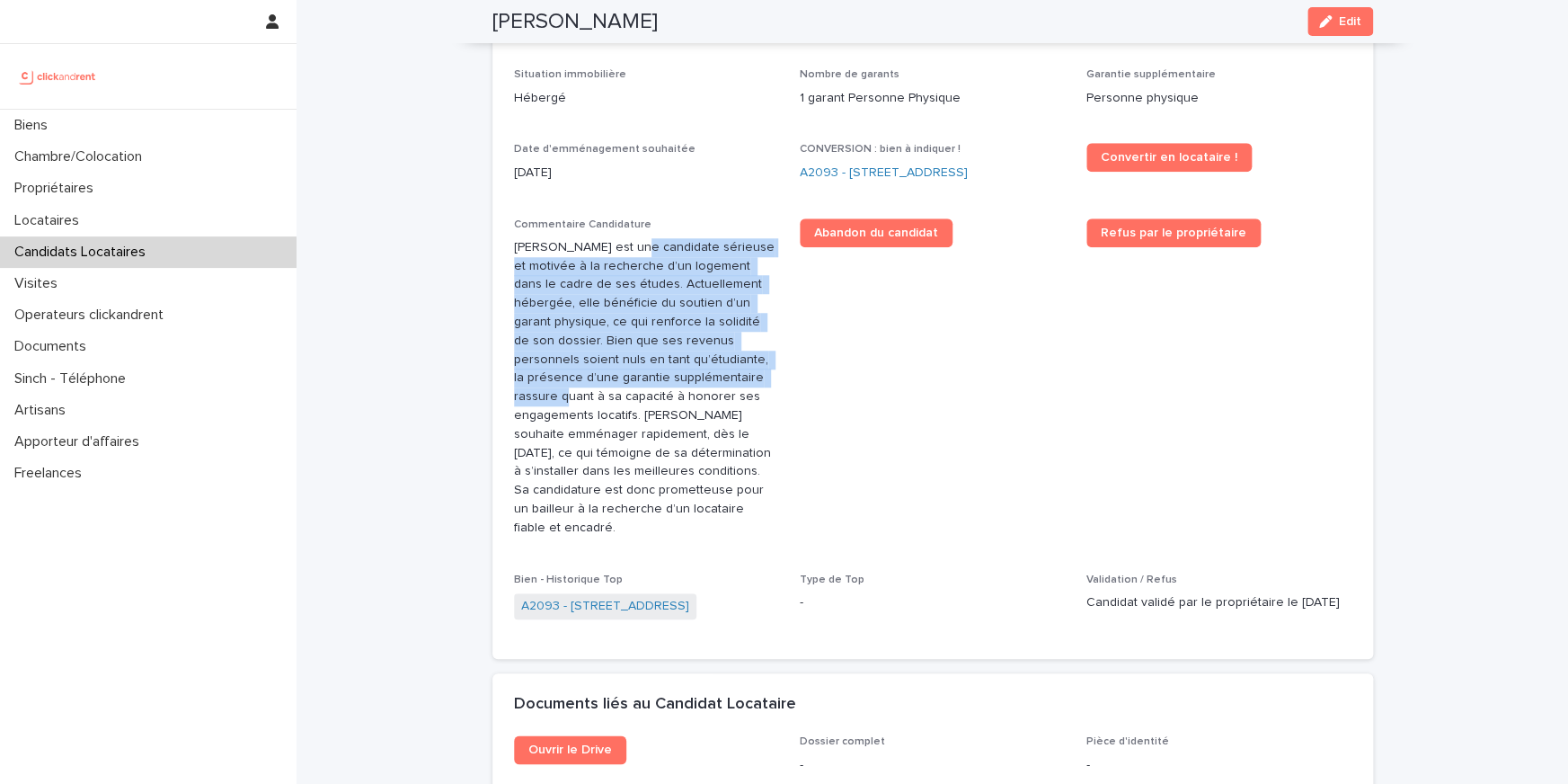
drag, startPoint x: 633, startPoint y: 251, endPoint x: 638, endPoint y: 370, distance: 119.1
click at [638, 370] on p "Lucie De Castro est une candidate sérieuse et motivée à la recherche d’un logem…" at bounding box center [646, 388] width 265 height 299
click at [624, 272] on p "Lucie De Castro est une candidate sérieuse et motivée à la recherche d’un logem…" at bounding box center [646, 388] width 265 height 299
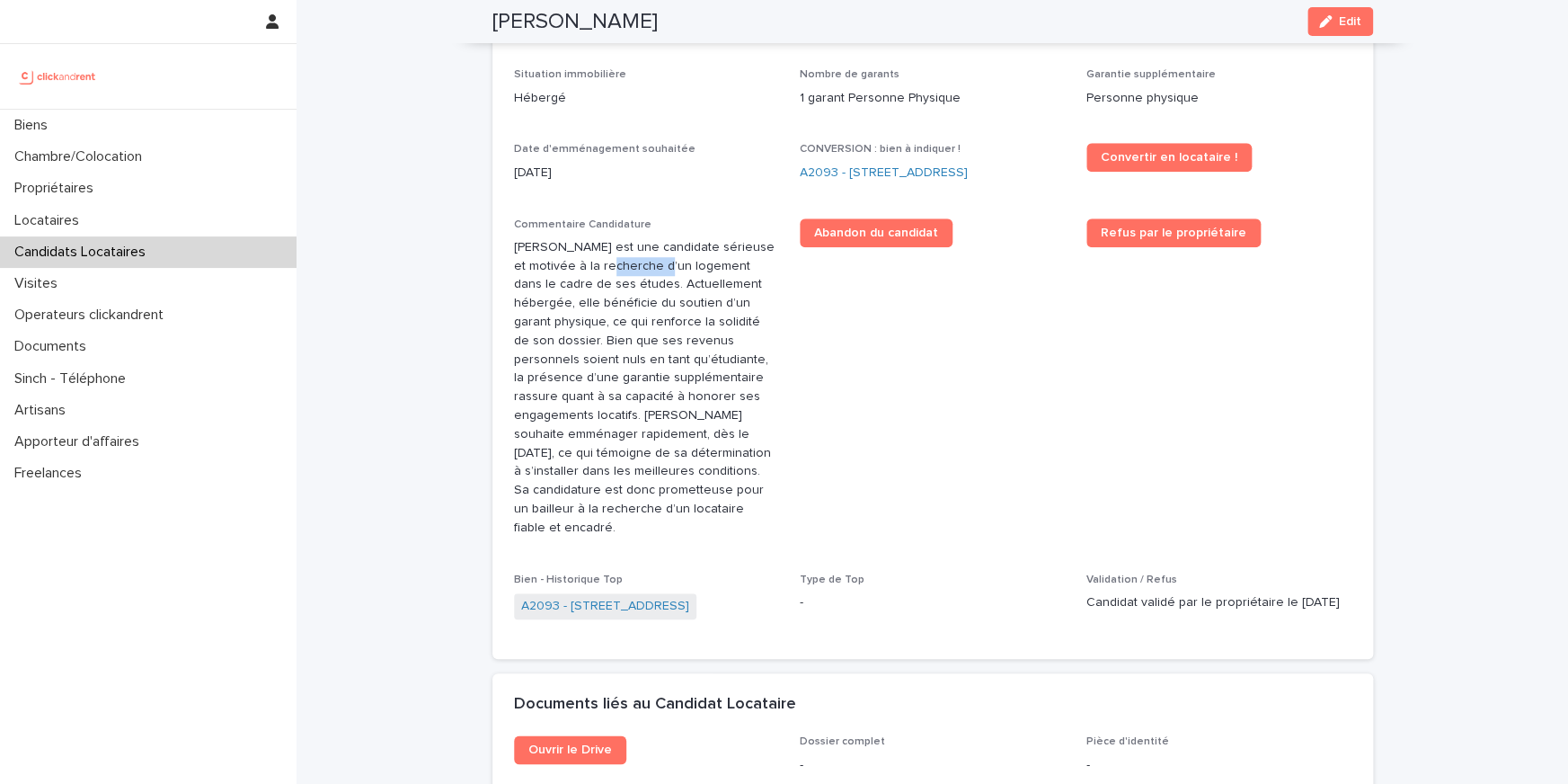
click at [624, 272] on p "Lucie De Castro est une candidate sérieuse et motivée à la recherche d’un logem…" at bounding box center [646, 388] width 265 height 299
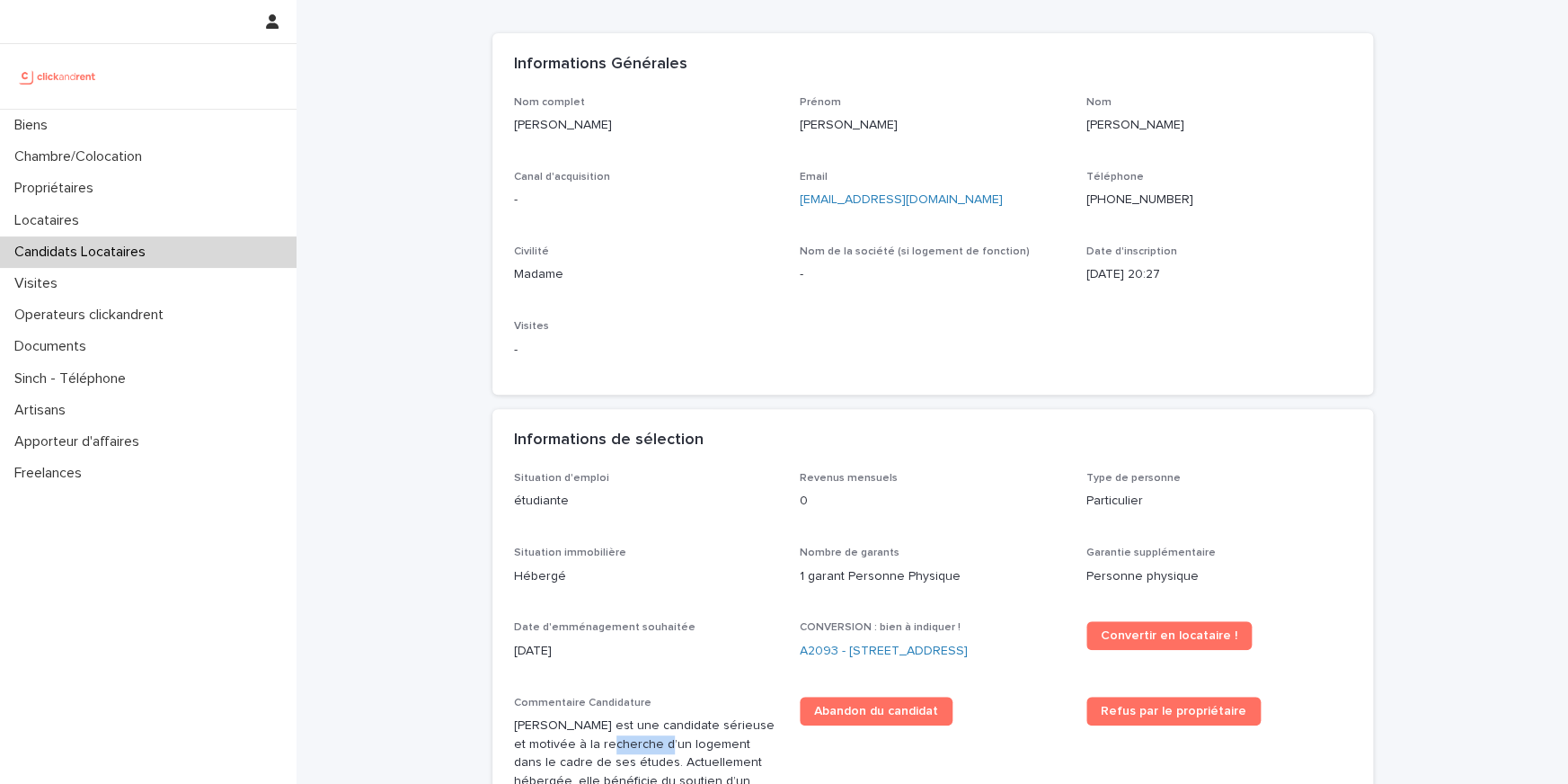
scroll to position [163, 0]
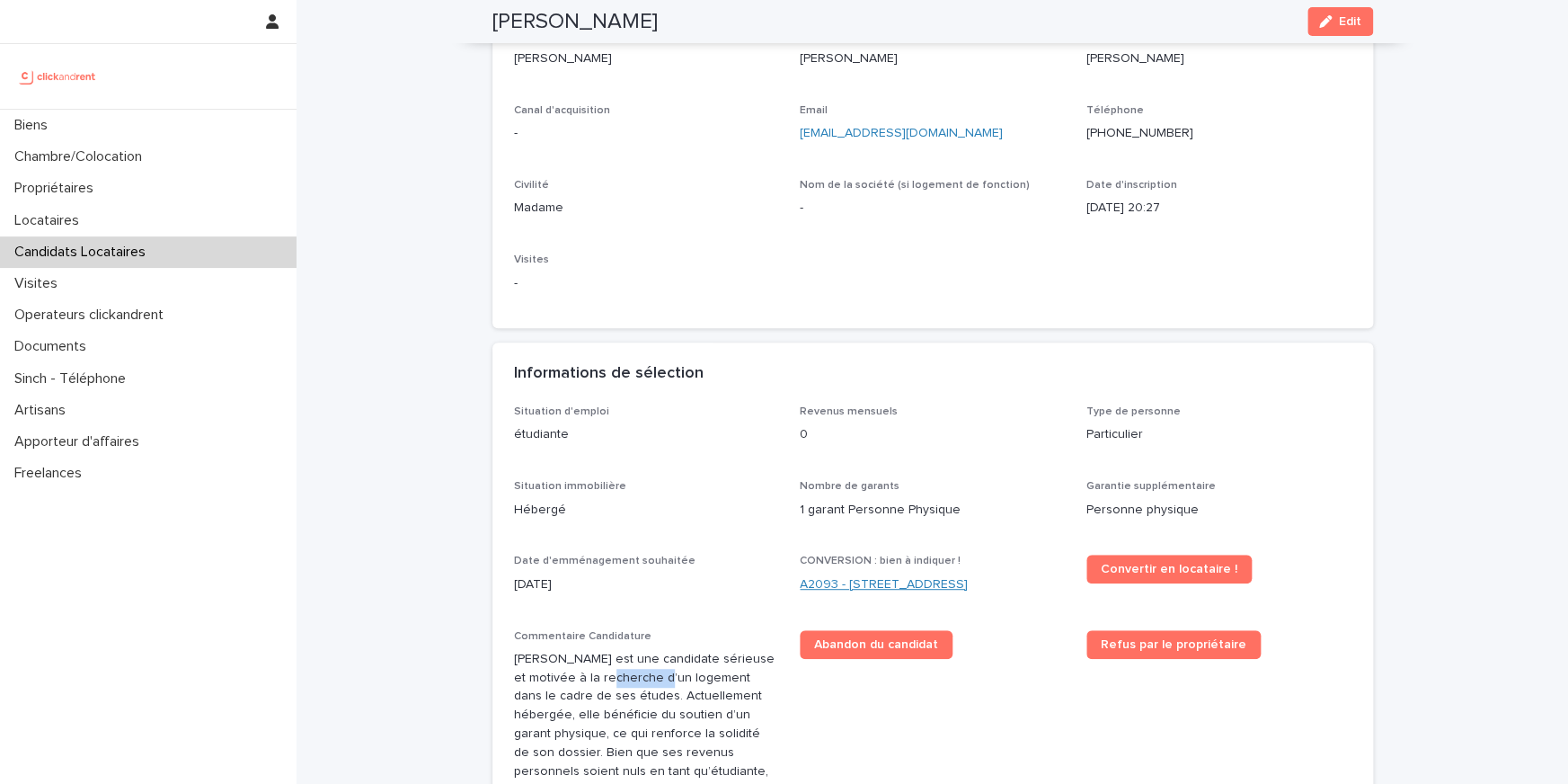
click at [928, 583] on link "A2093 - 2 Rue De Berville, Amiens 80000" at bounding box center [883, 584] width 168 height 19
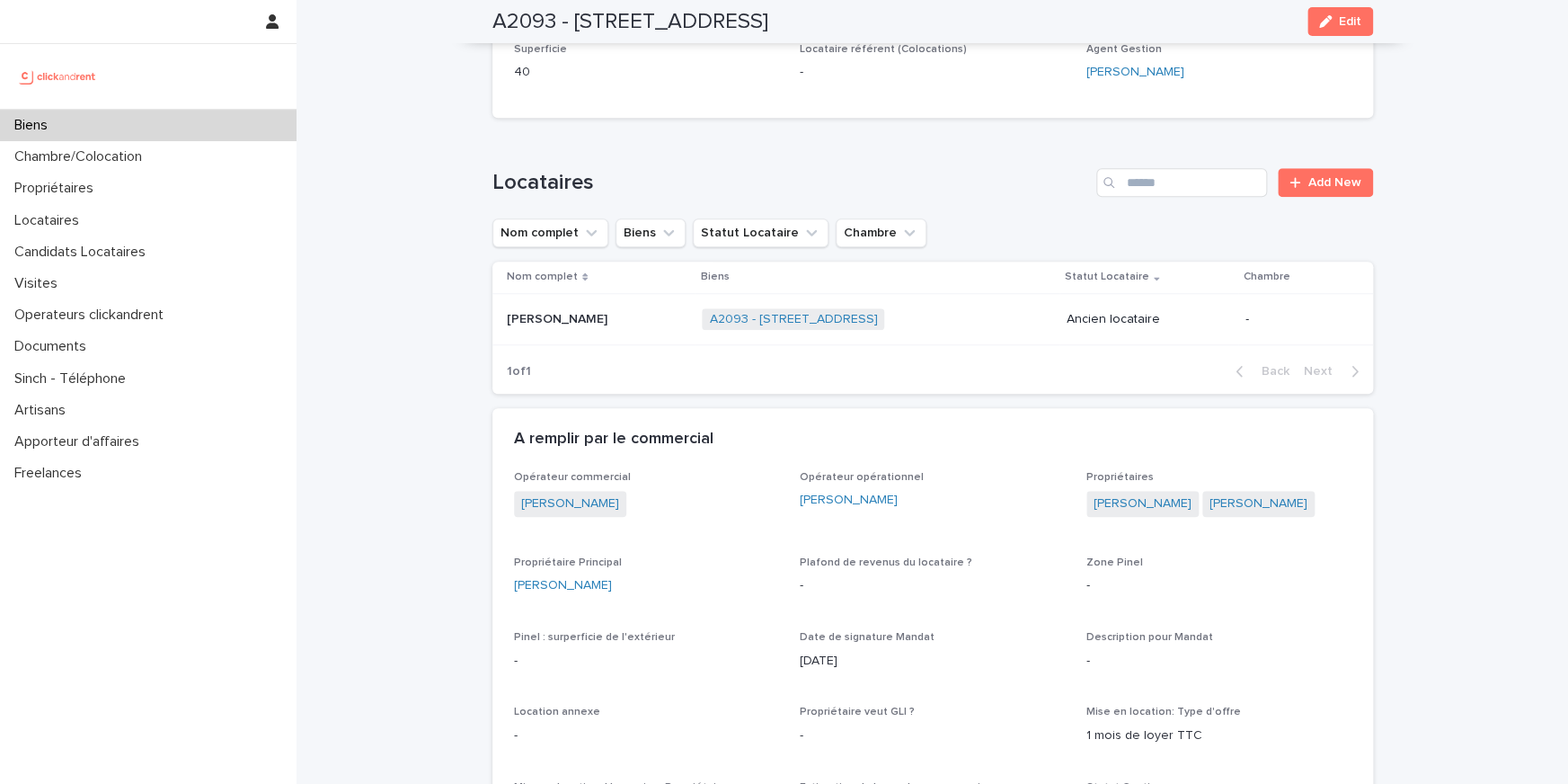
scroll to position [829, 0]
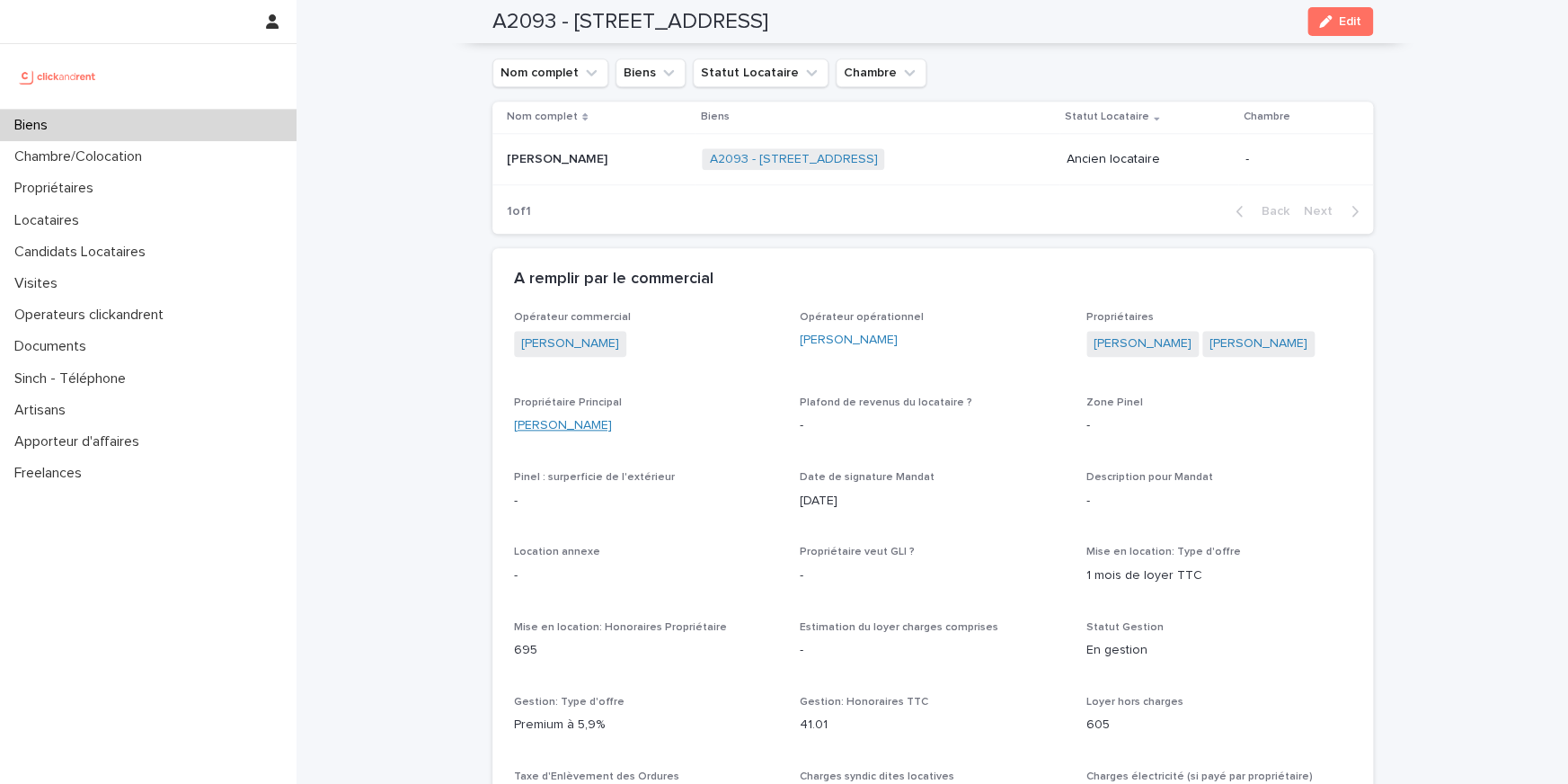
click at [586, 426] on link "Julien Duhaubois" at bounding box center [562, 425] width 97 height 19
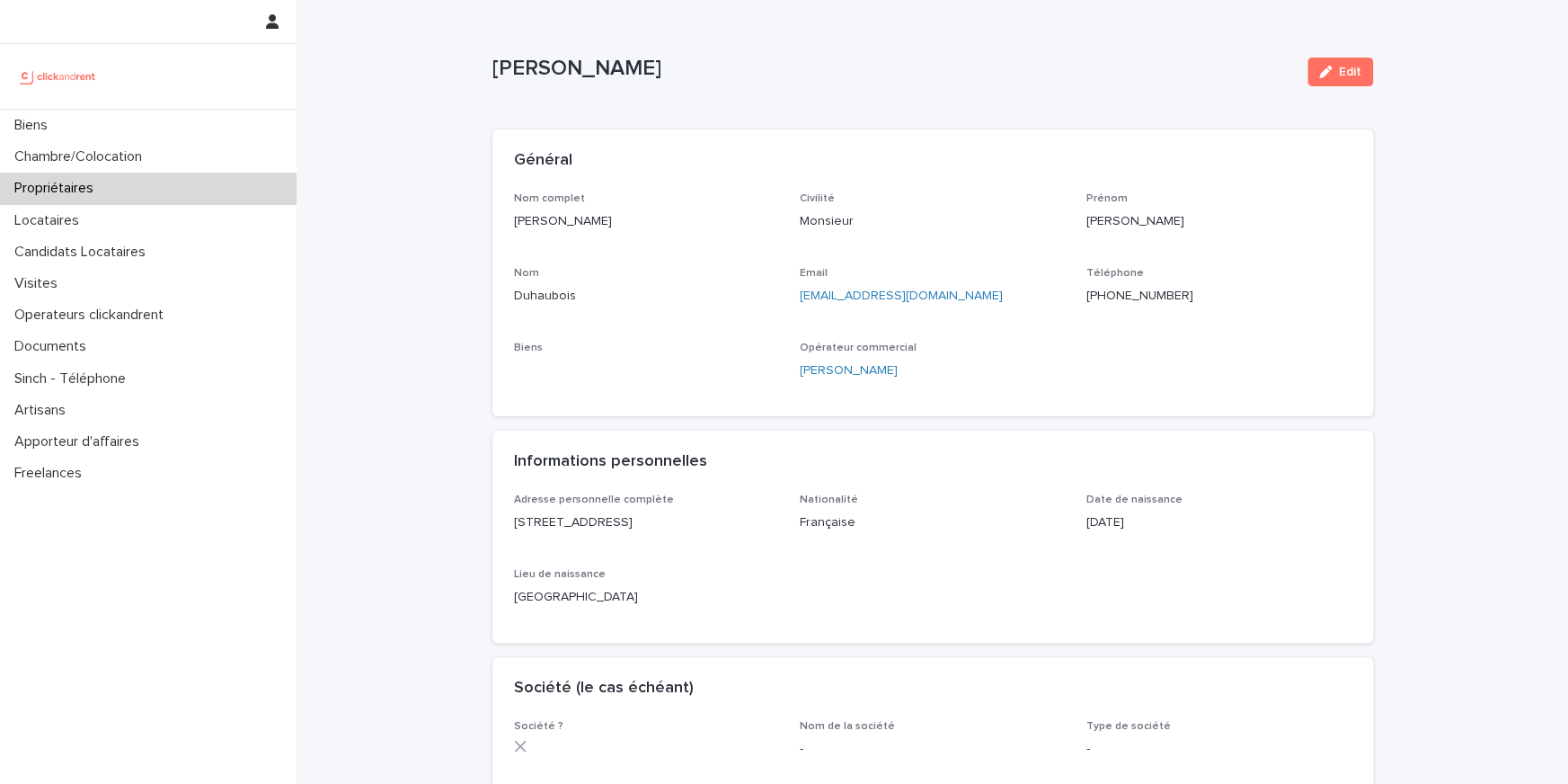
click at [1132, 294] on p "+33664703406" at bounding box center [1218, 295] width 265 height 19
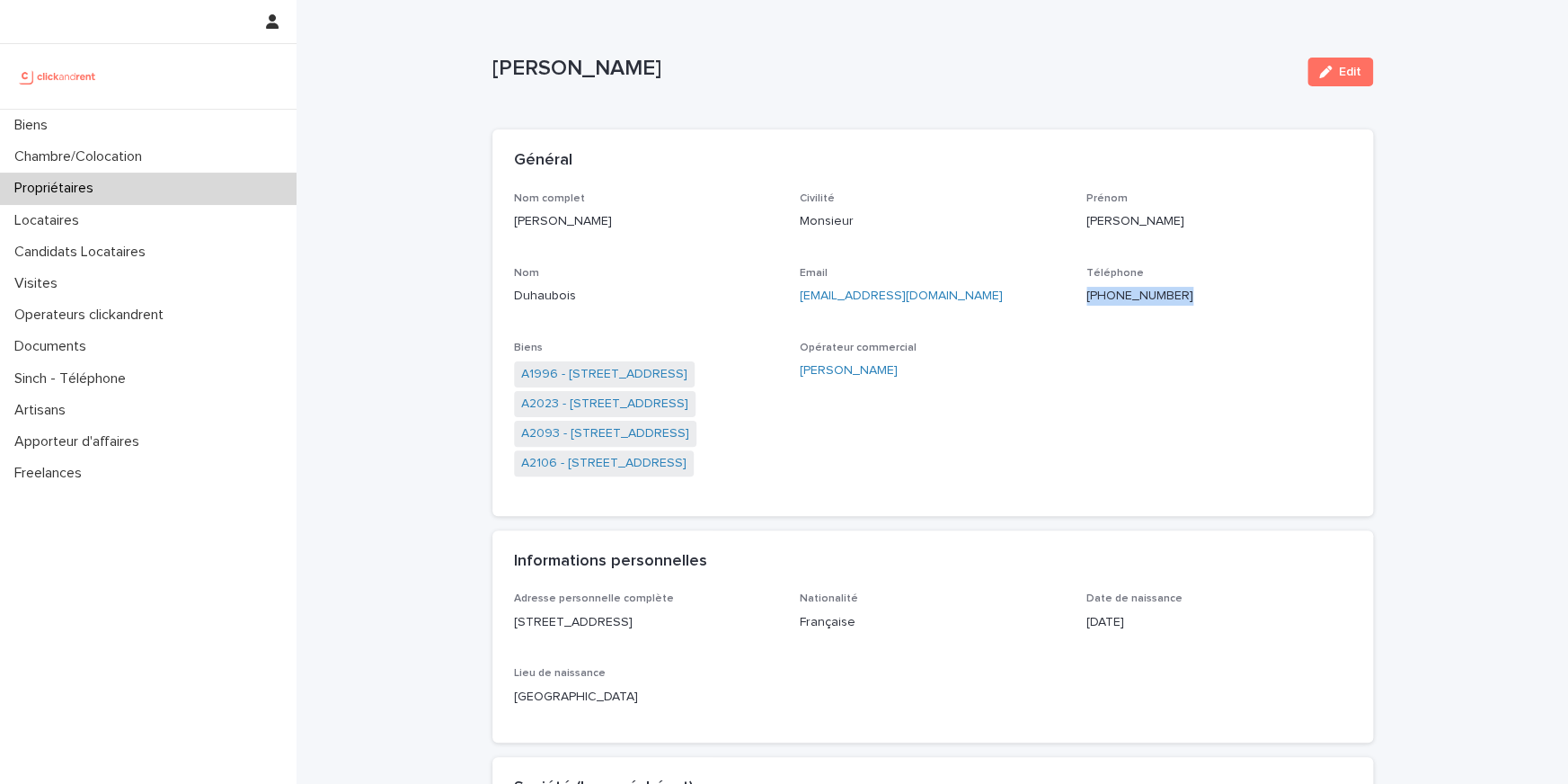
click at [1132, 294] on p "+33664703406" at bounding box center [1218, 295] width 265 height 19
click at [634, 436] on link "A2093 - 2 Rue De Berville, Amiens 80000" at bounding box center [604, 433] width 168 height 19
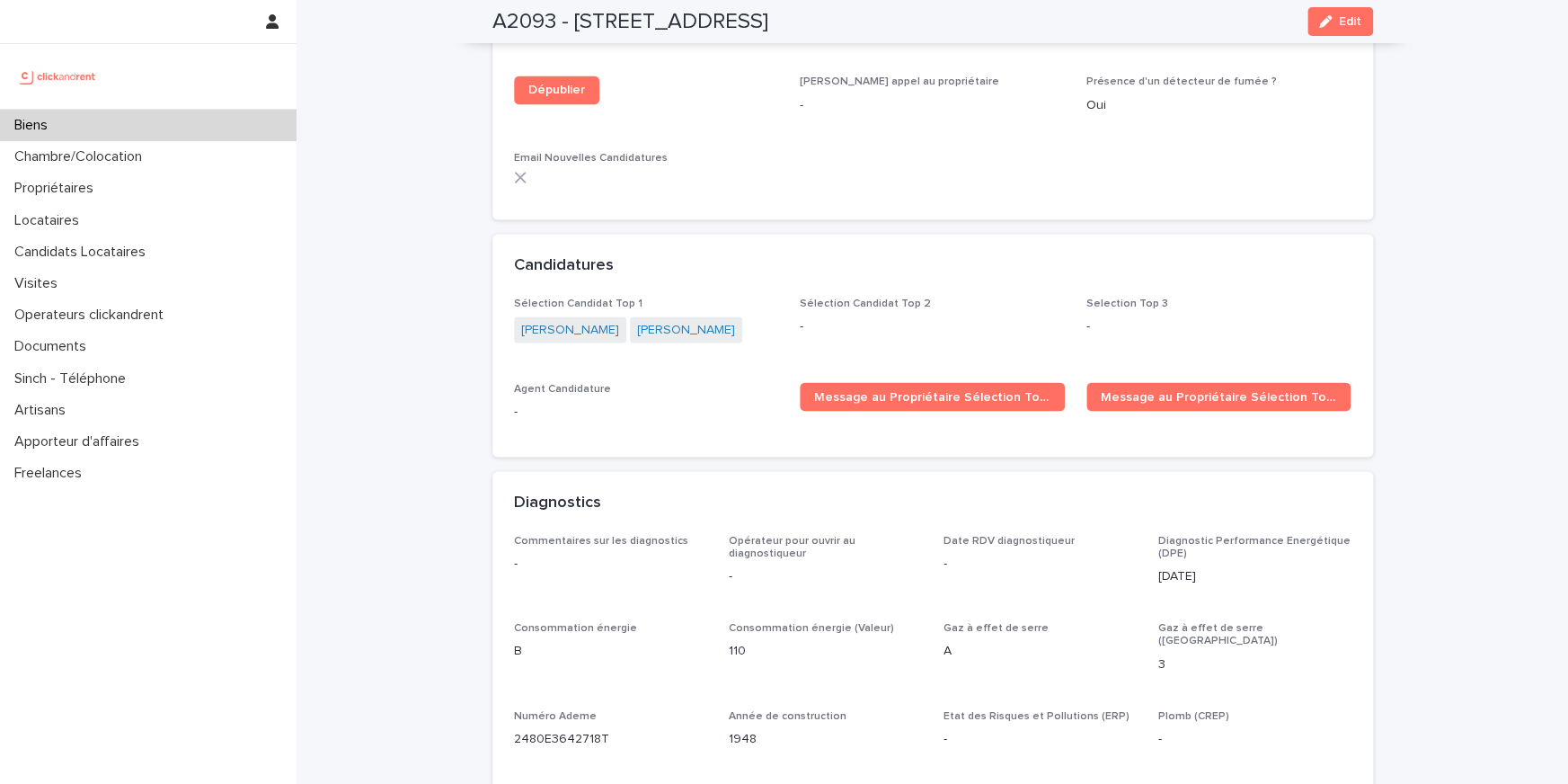
scroll to position [5012, 0]
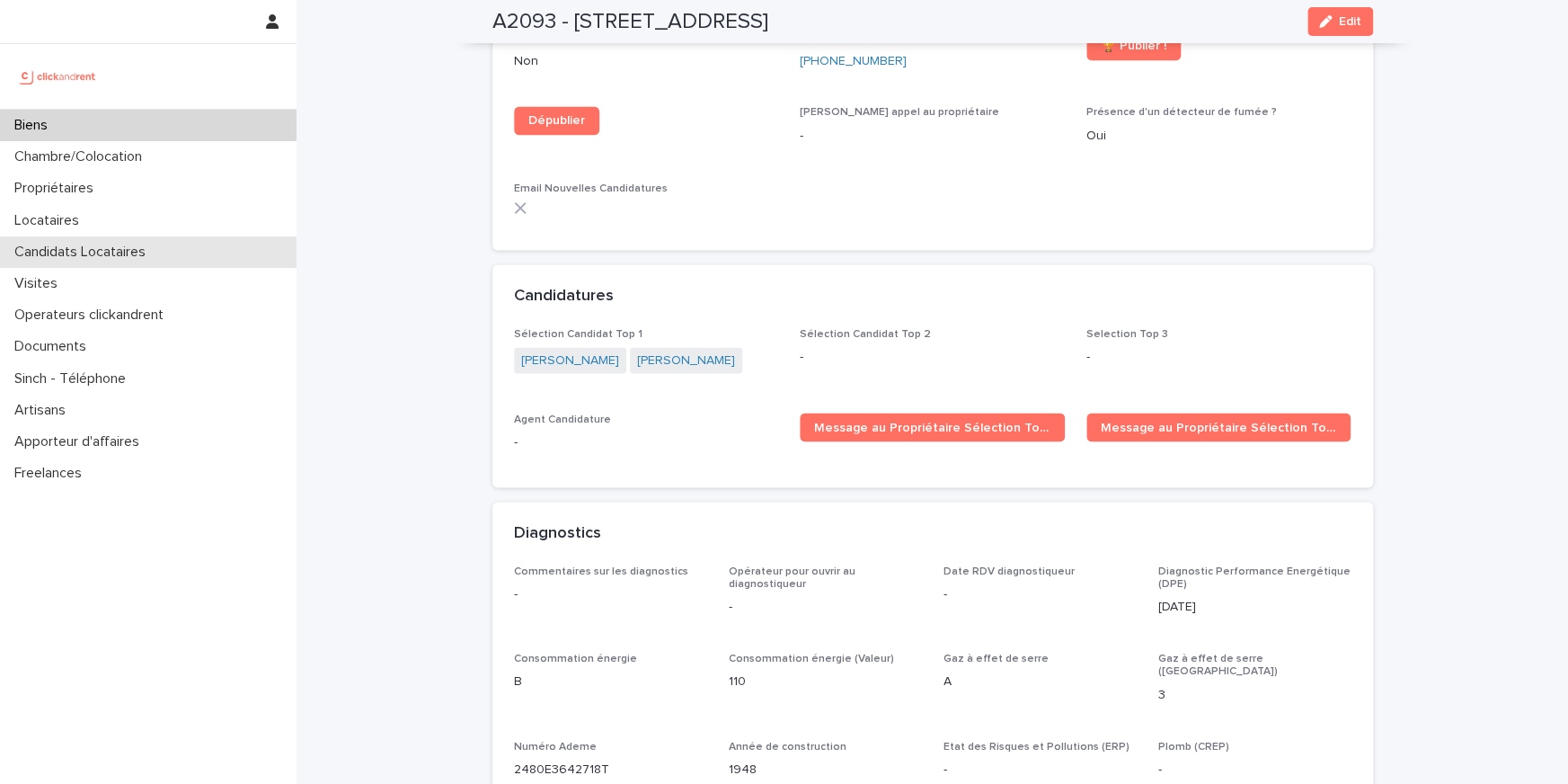
click at [123, 242] on div "Candidats Locataires" at bounding box center [148, 252] width 296 height 32
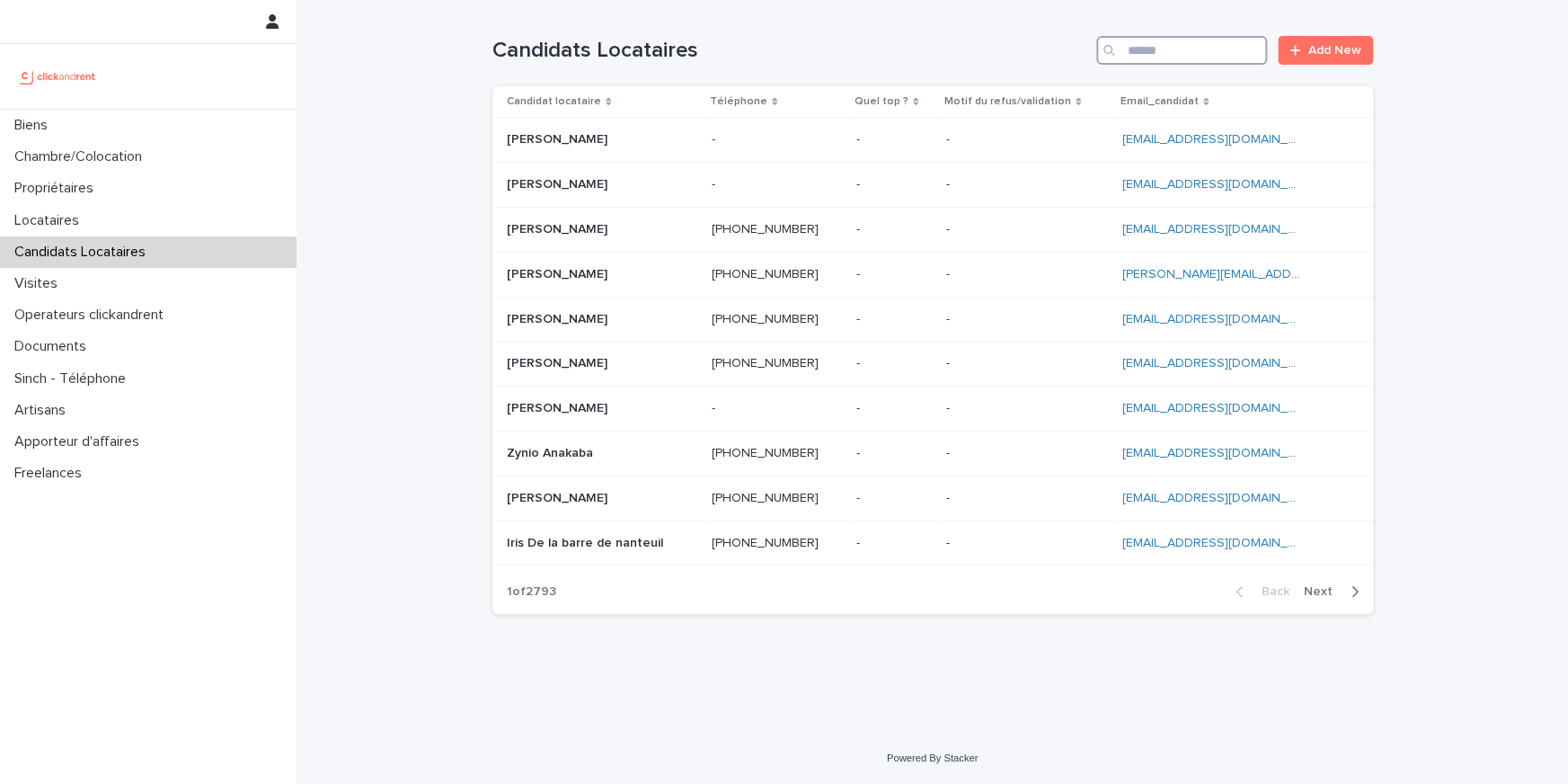
click at [1198, 55] on input "Search" at bounding box center [1181, 50] width 170 height 29
paste input "**********"
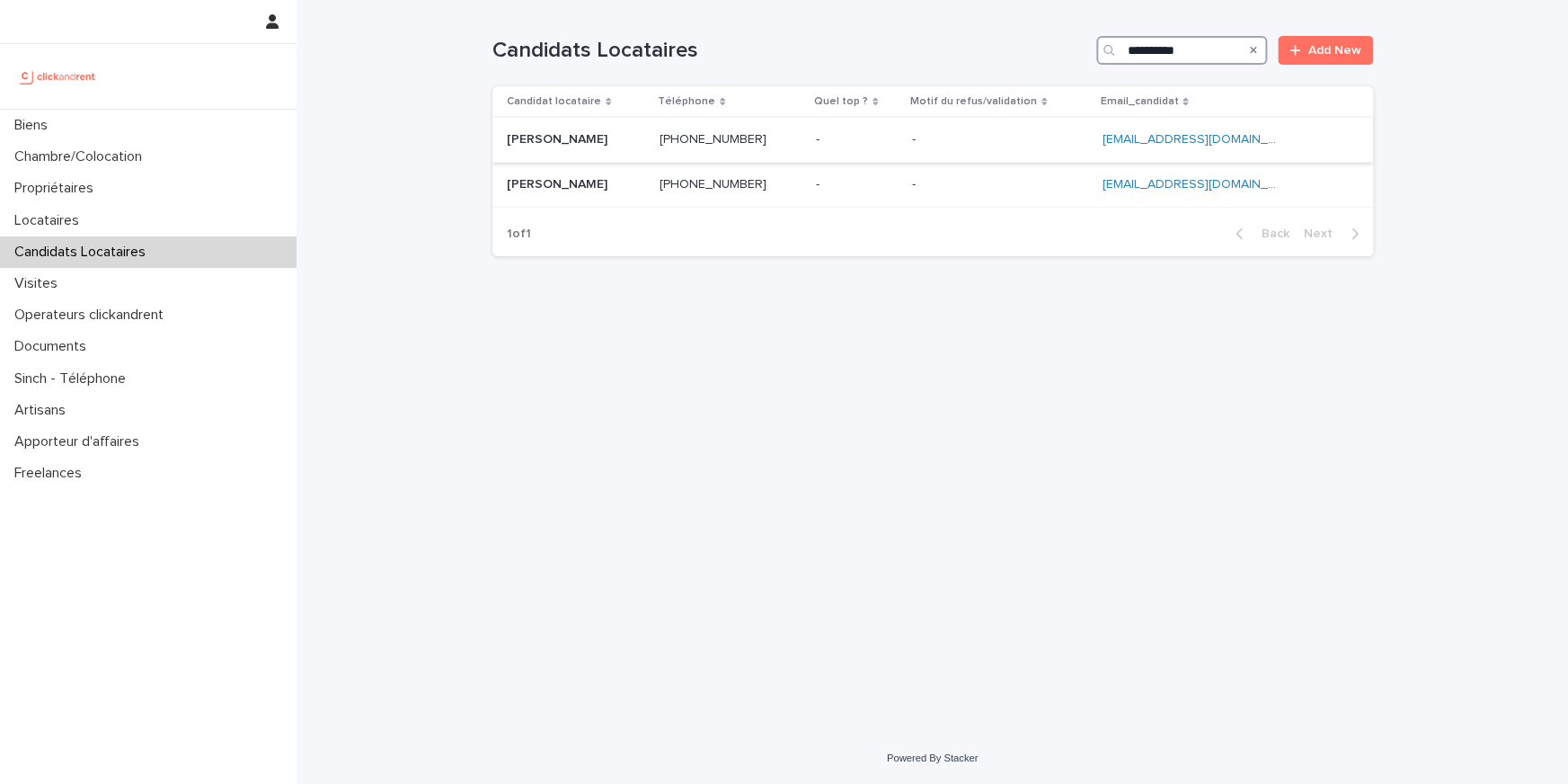
type input "**********"
click at [496, 136] on td "Jason Suri Jason Suri" at bounding box center [572, 141] width 159 height 45
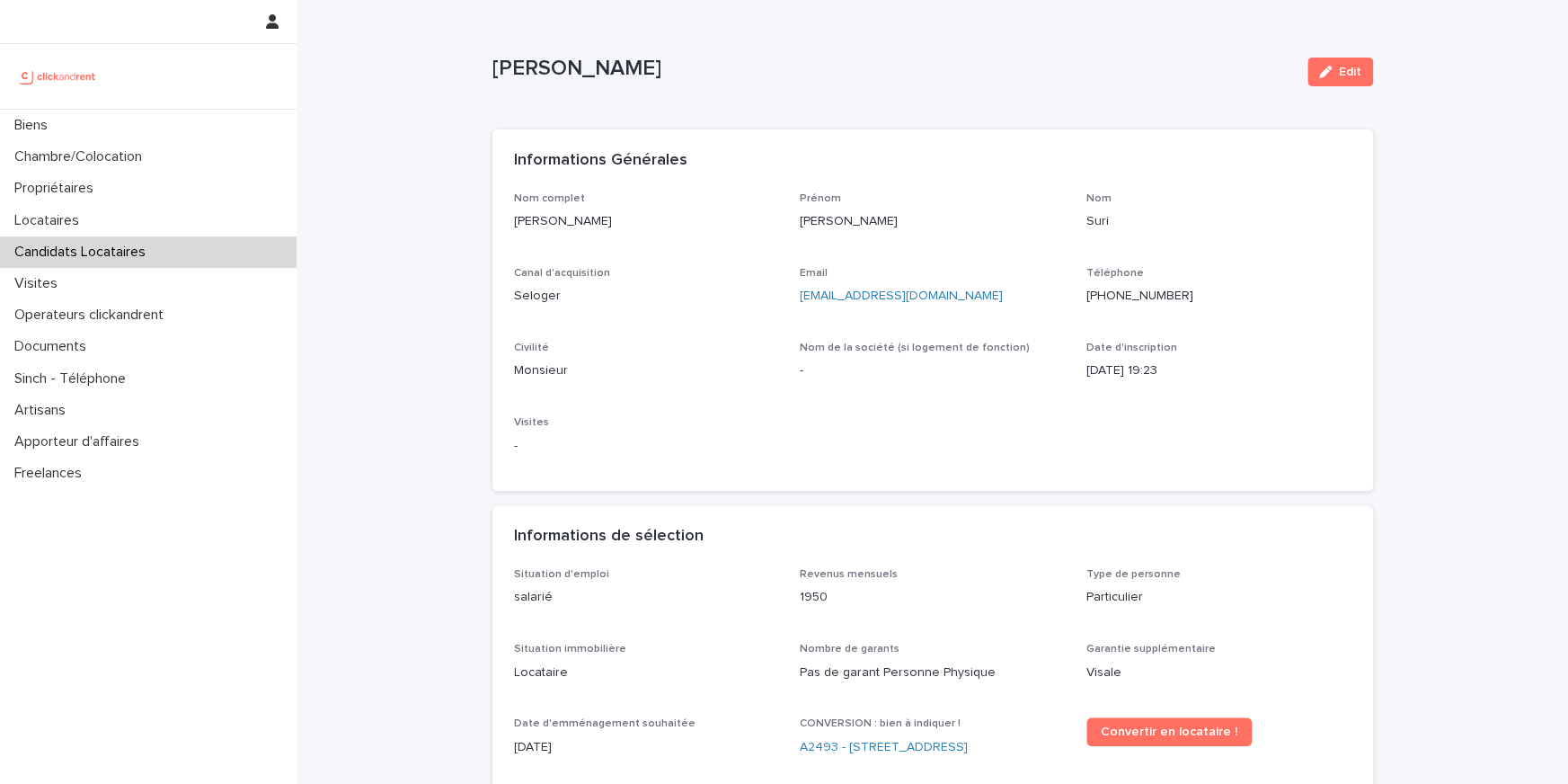
scroll to position [148, 0]
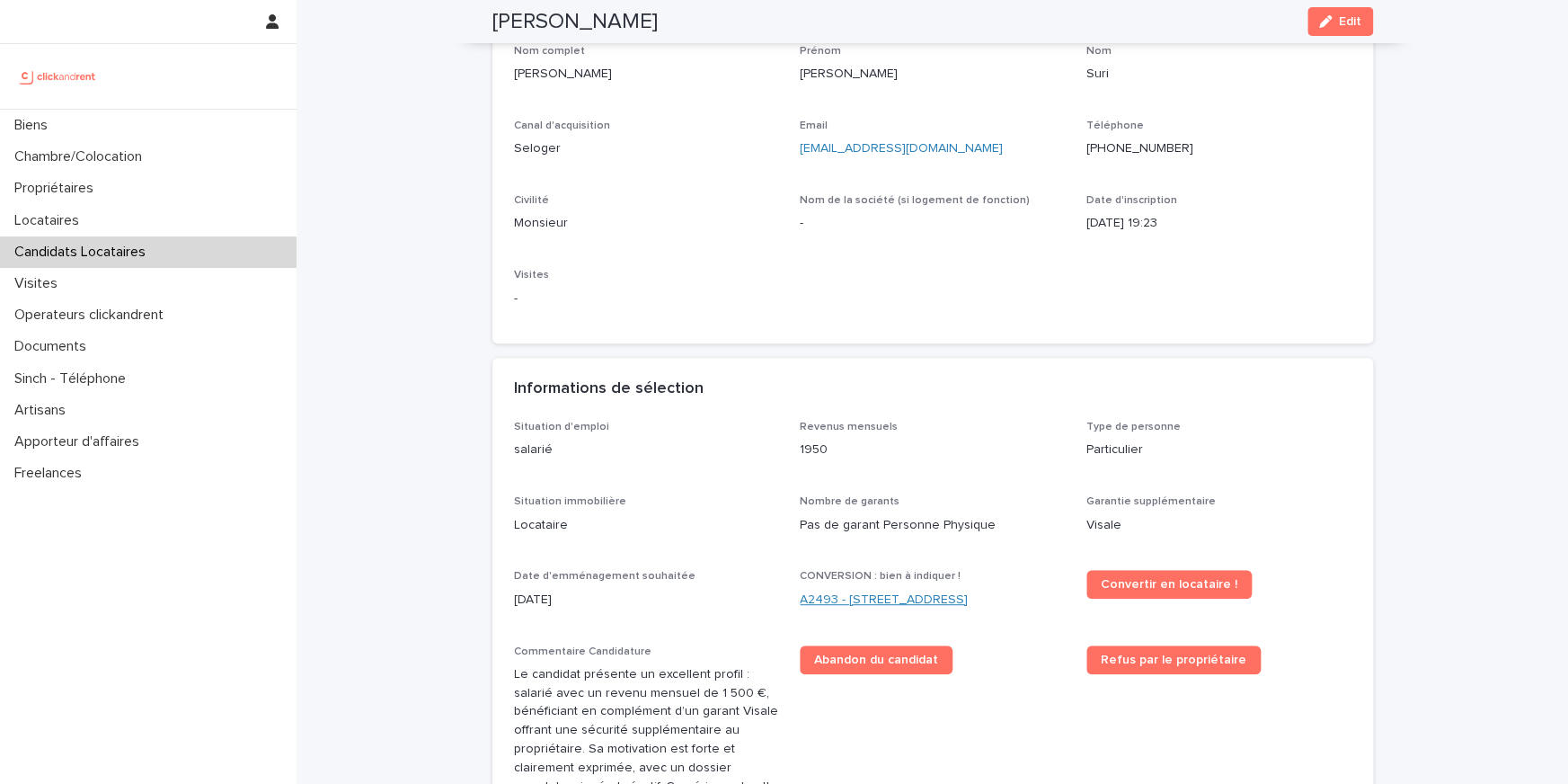
click at [897, 603] on link "A2493 - 26 rue de Poitou, Paris 75003" at bounding box center [883, 600] width 168 height 19
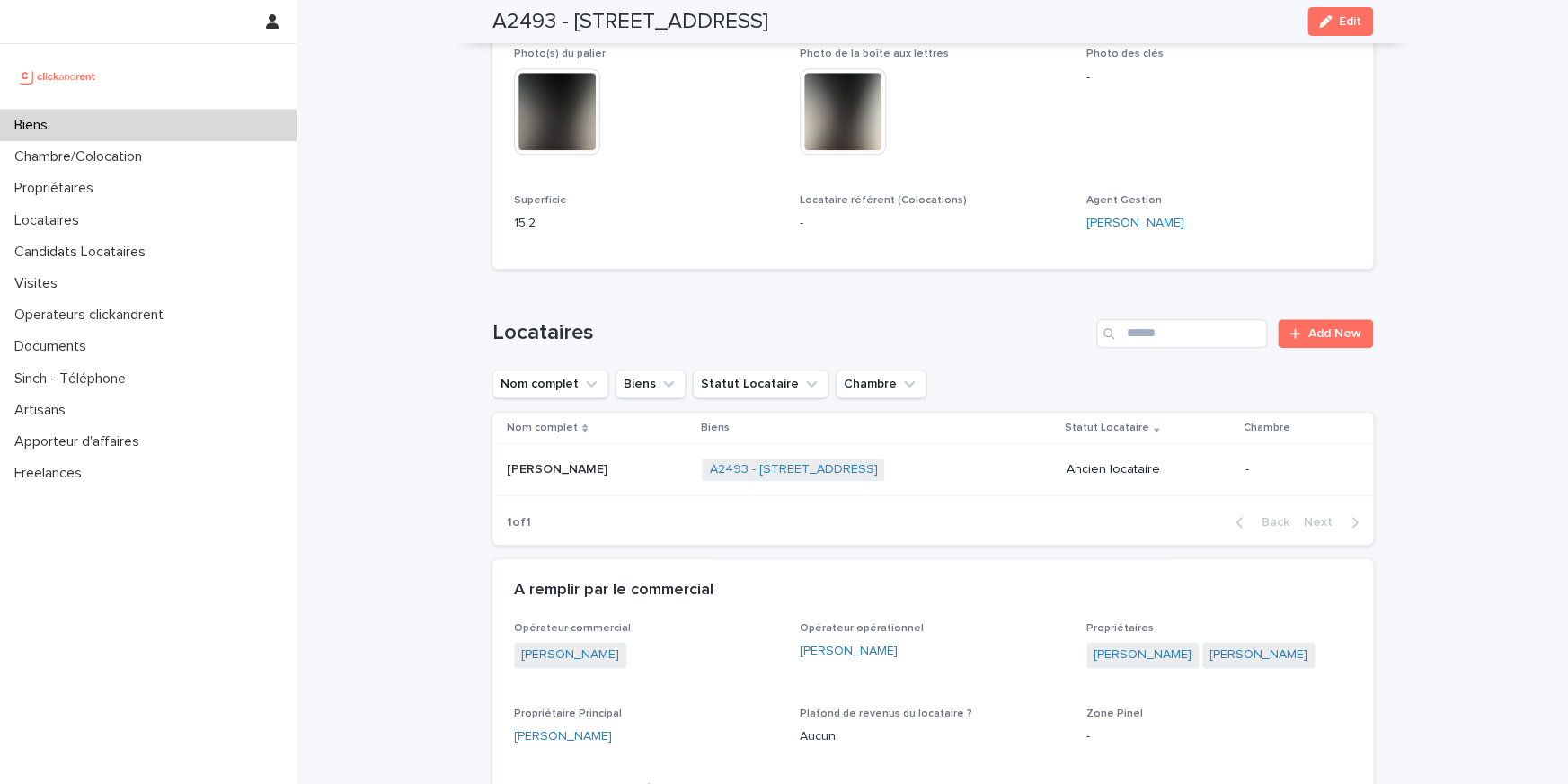
scroll to position [724, 0]
click at [247, 109] on div "Biens" at bounding box center [148, 125] width 296 height 32
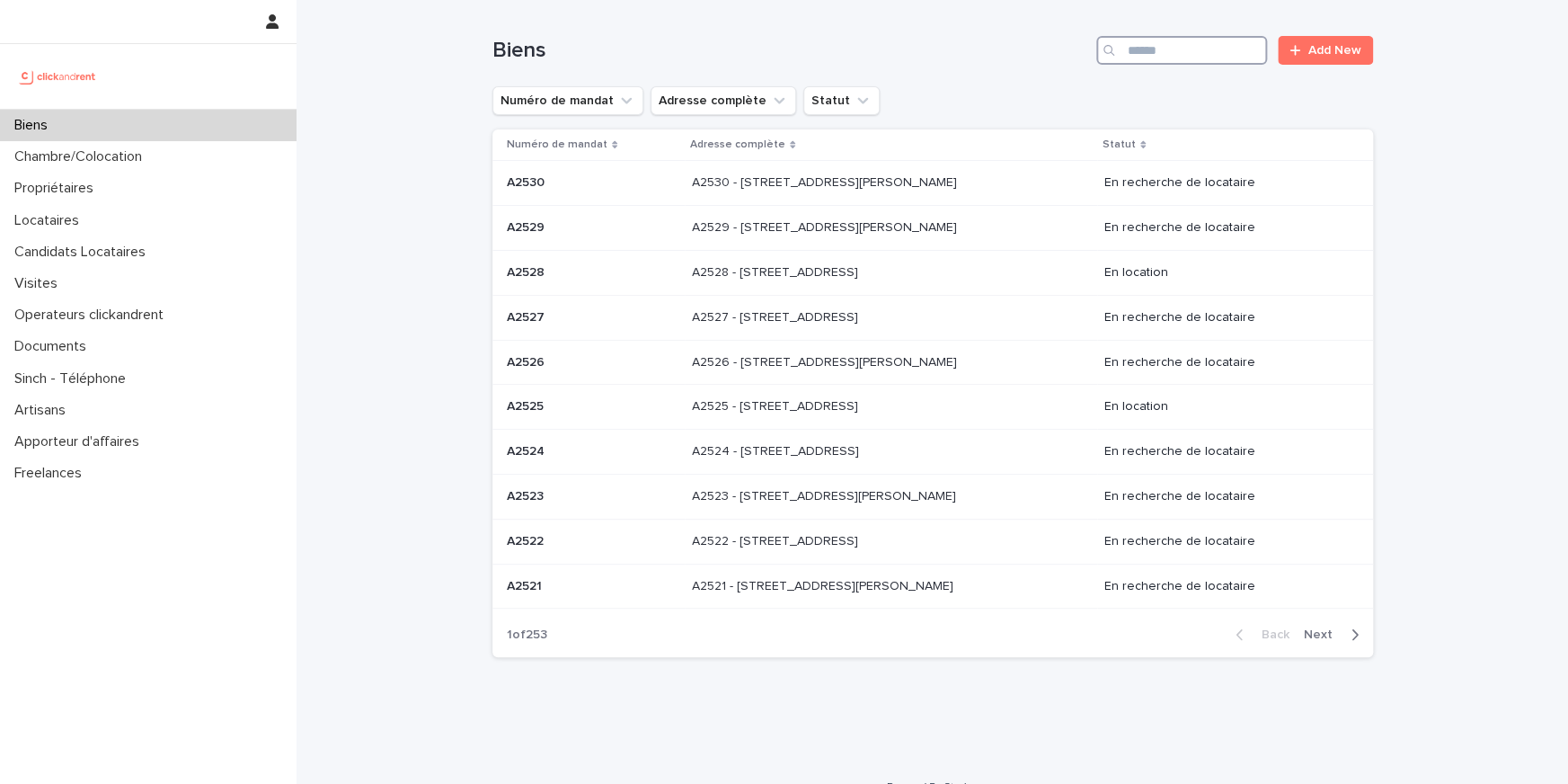
click at [1212, 58] on input "Search" at bounding box center [1181, 50] width 170 height 29
paste input "**********"
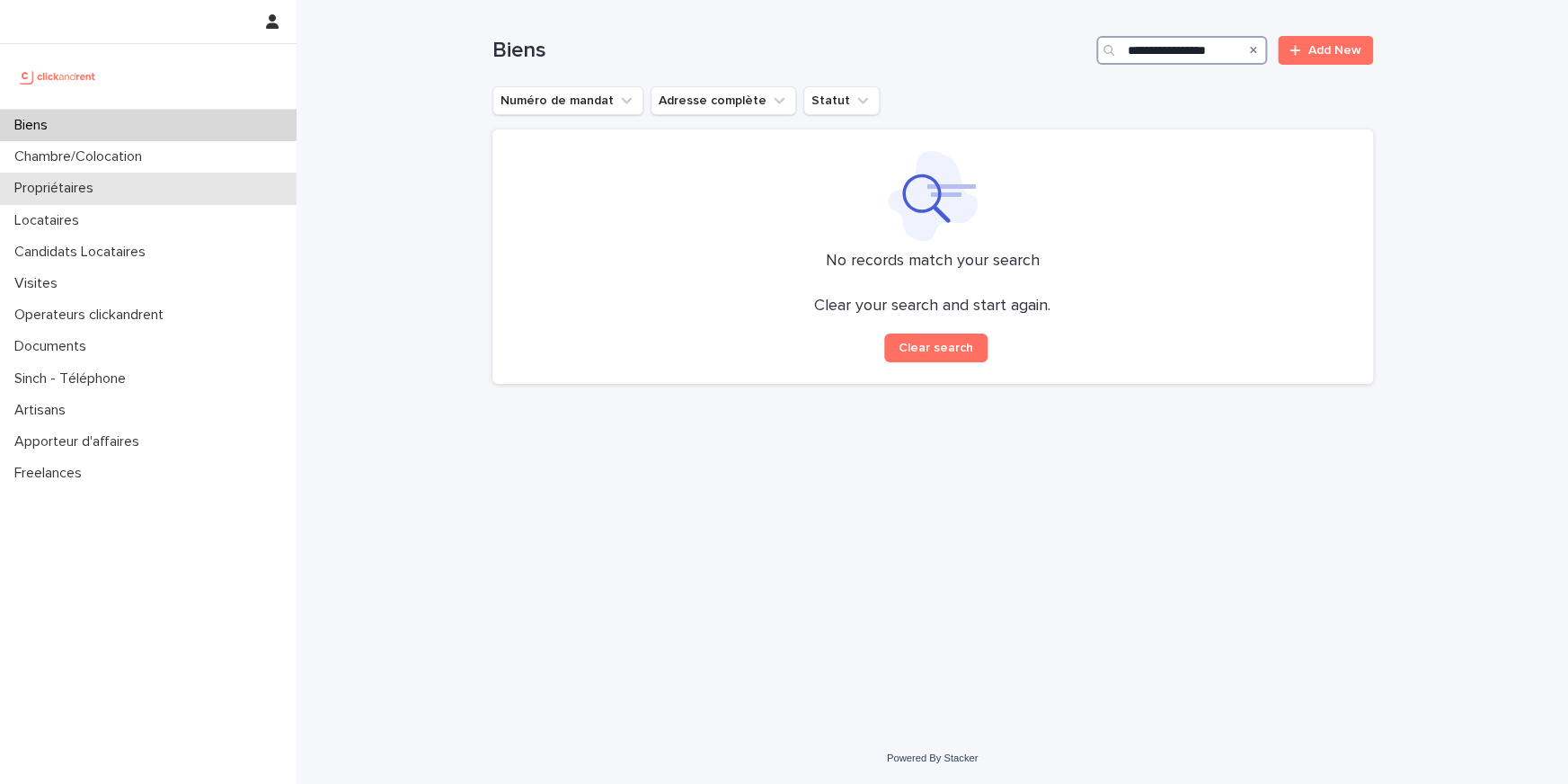
type input "**********"
click at [236, 193] on div "Propriétaires" at bounding box center [148, 188] width 296 height 32
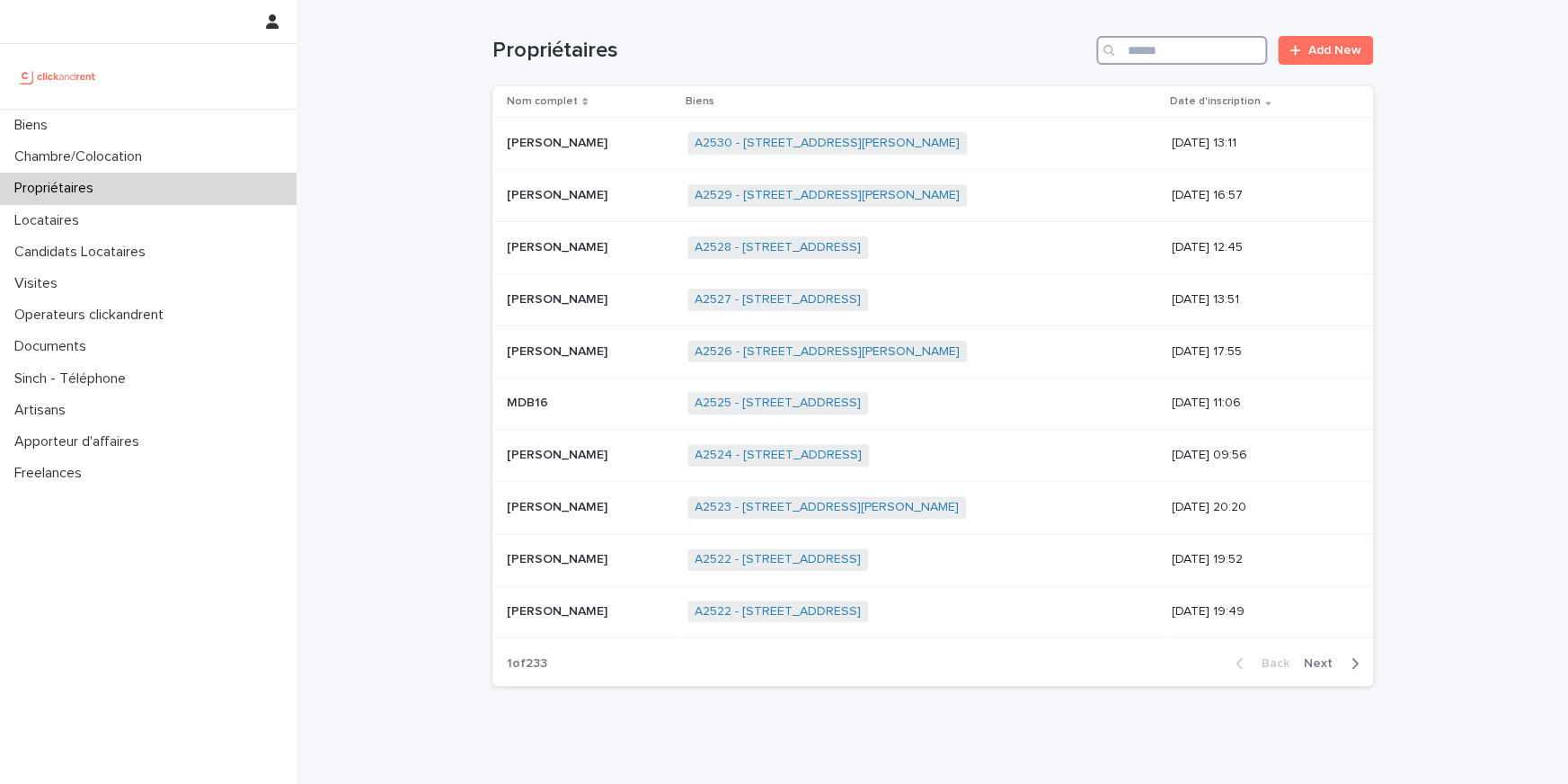
click at [1161, 39] on input "Search" at bounding box center [1181, 50] width 170 height 29
paste input "**********"
type input "**********"
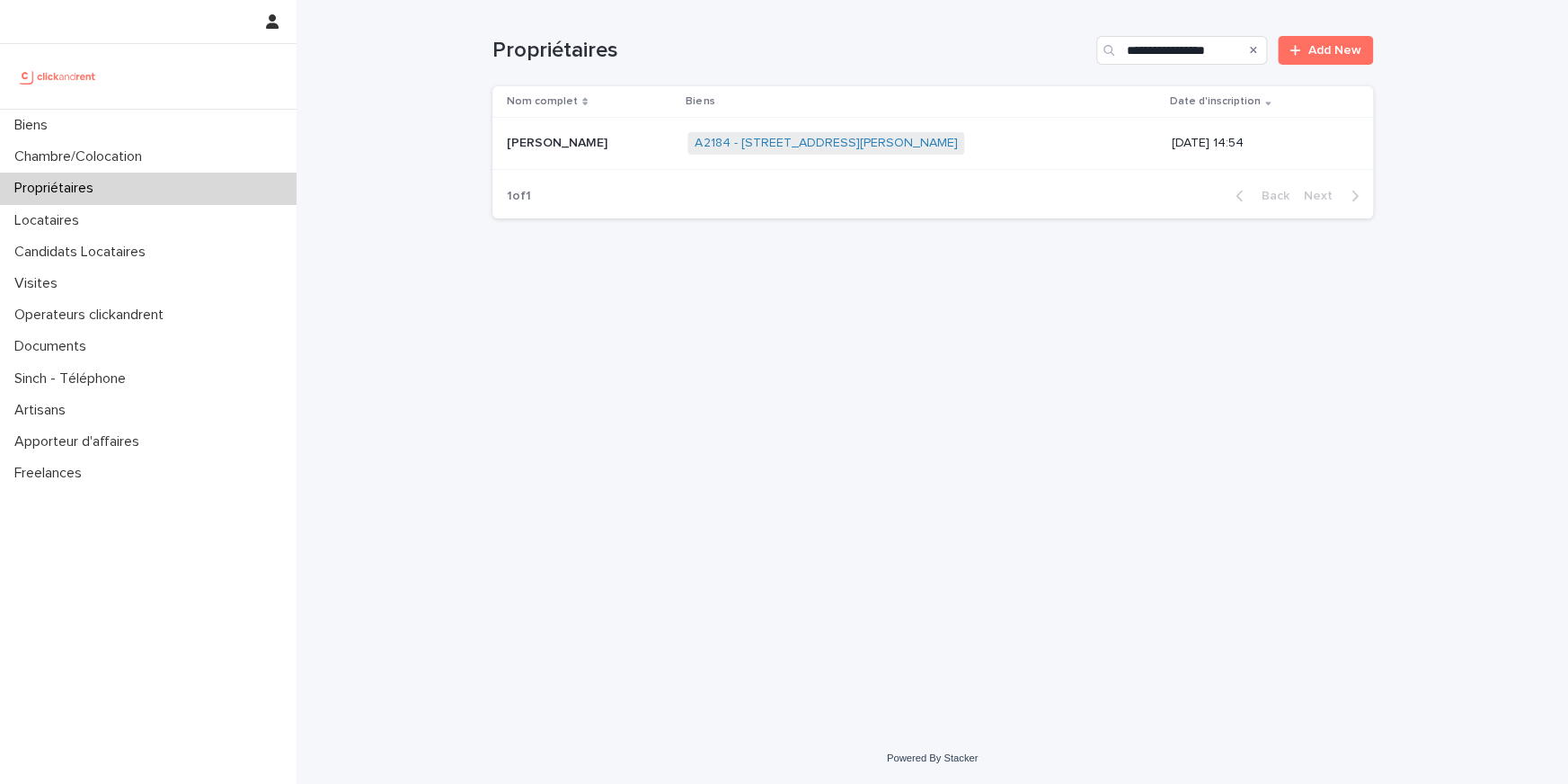
click at [513, 162] on td "Ulduz Palaniyandy Ulduz Palaniyandy" at bounding box center [587, 144] width 189 height 52
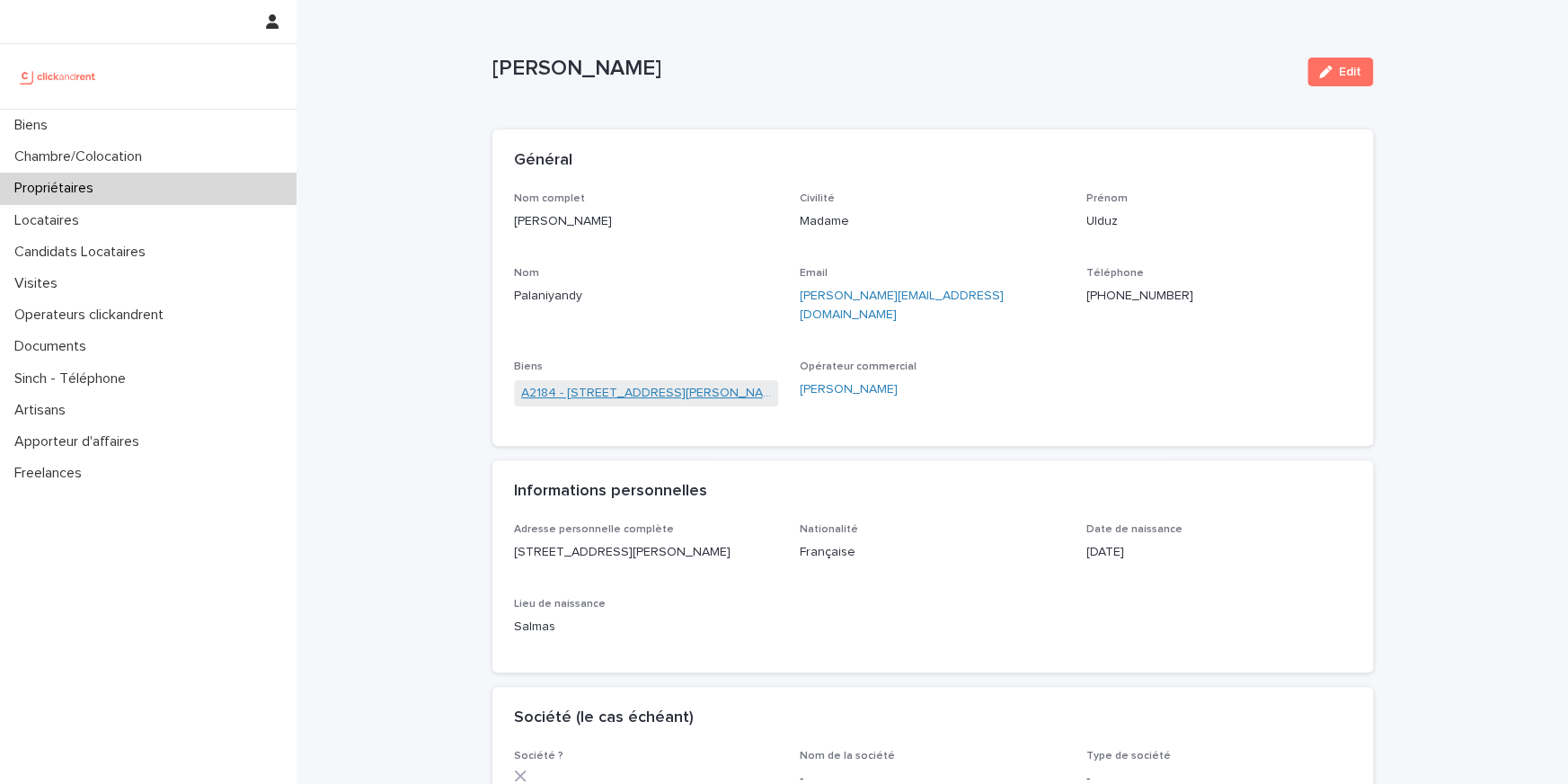
click at [593, 384] on link "A2184 - 59 rue Pierre Butin, Pontoise 95300" at bounding box center [646, 393] width 251 height 19
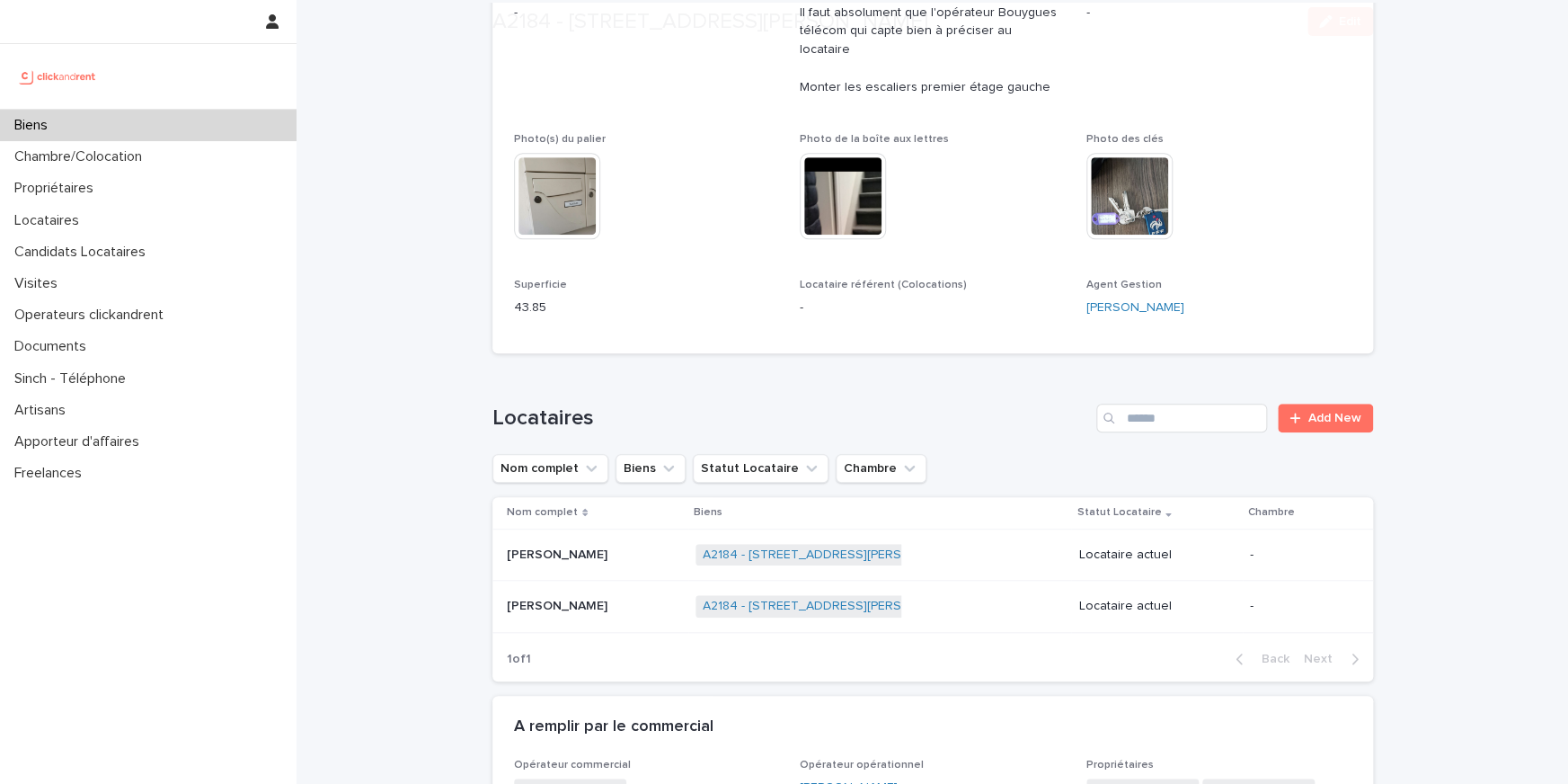
scroll to position [724, 0]
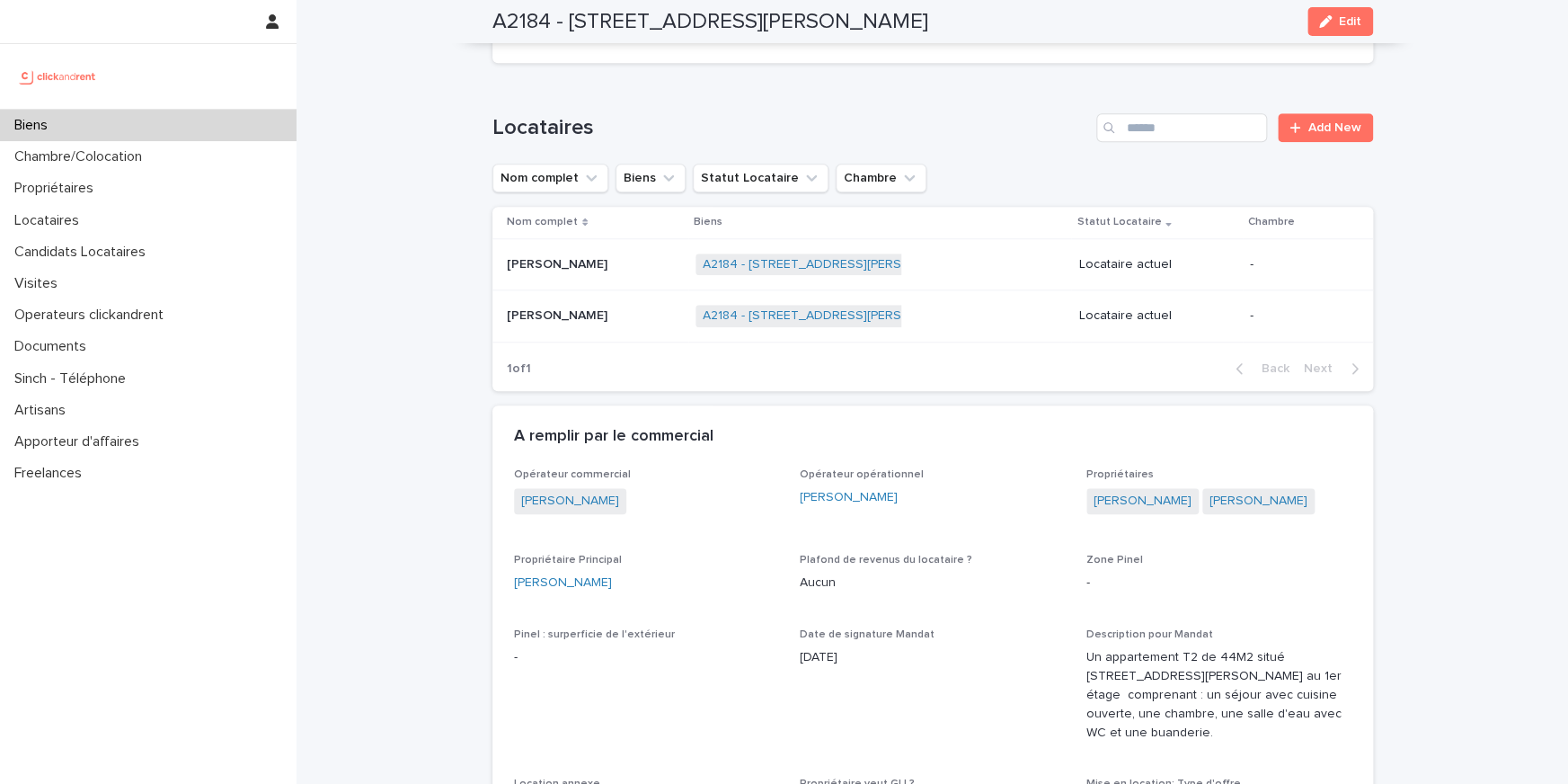
click at [533, 258] on div "Étienne Cherchour Étienne Cherchour" at bounding box center [594, 265] width 174 height 30
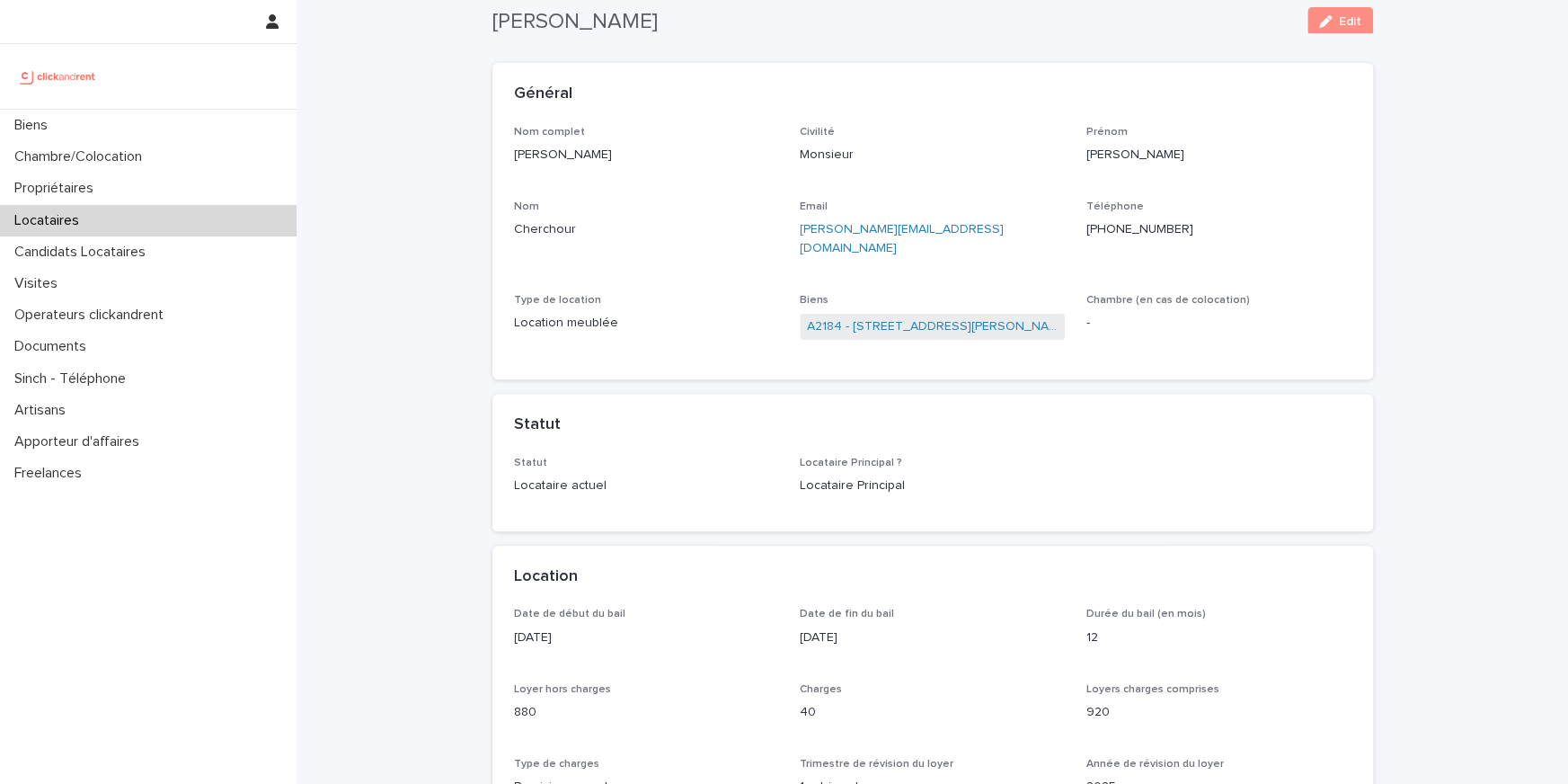
scroll to position [4, 0]
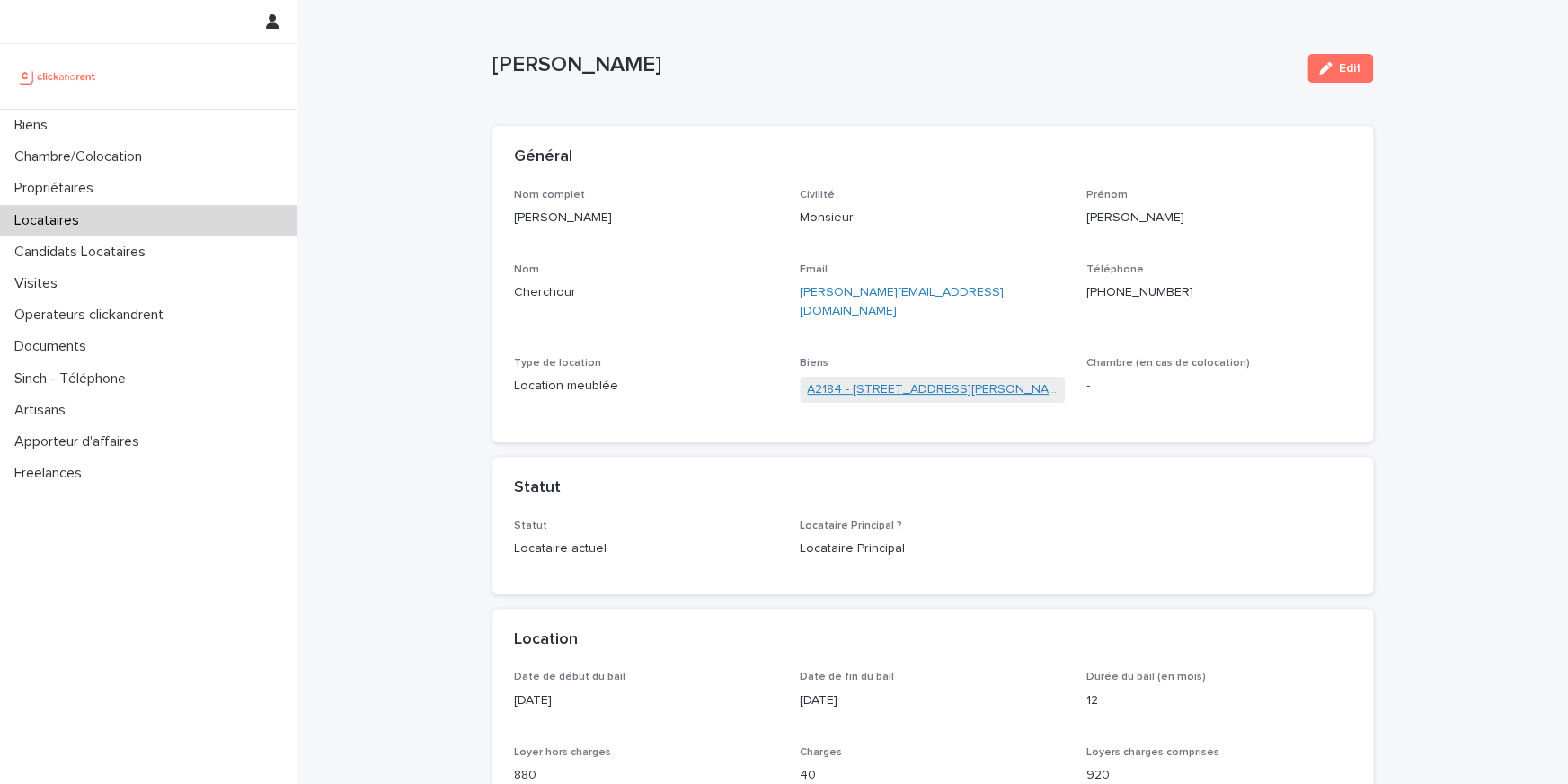
click at [866, 380] on link "A2184 - 59 rue Pierre Butin, Pontoise 95300" at bounding box center [932, 389] width 251 height 19
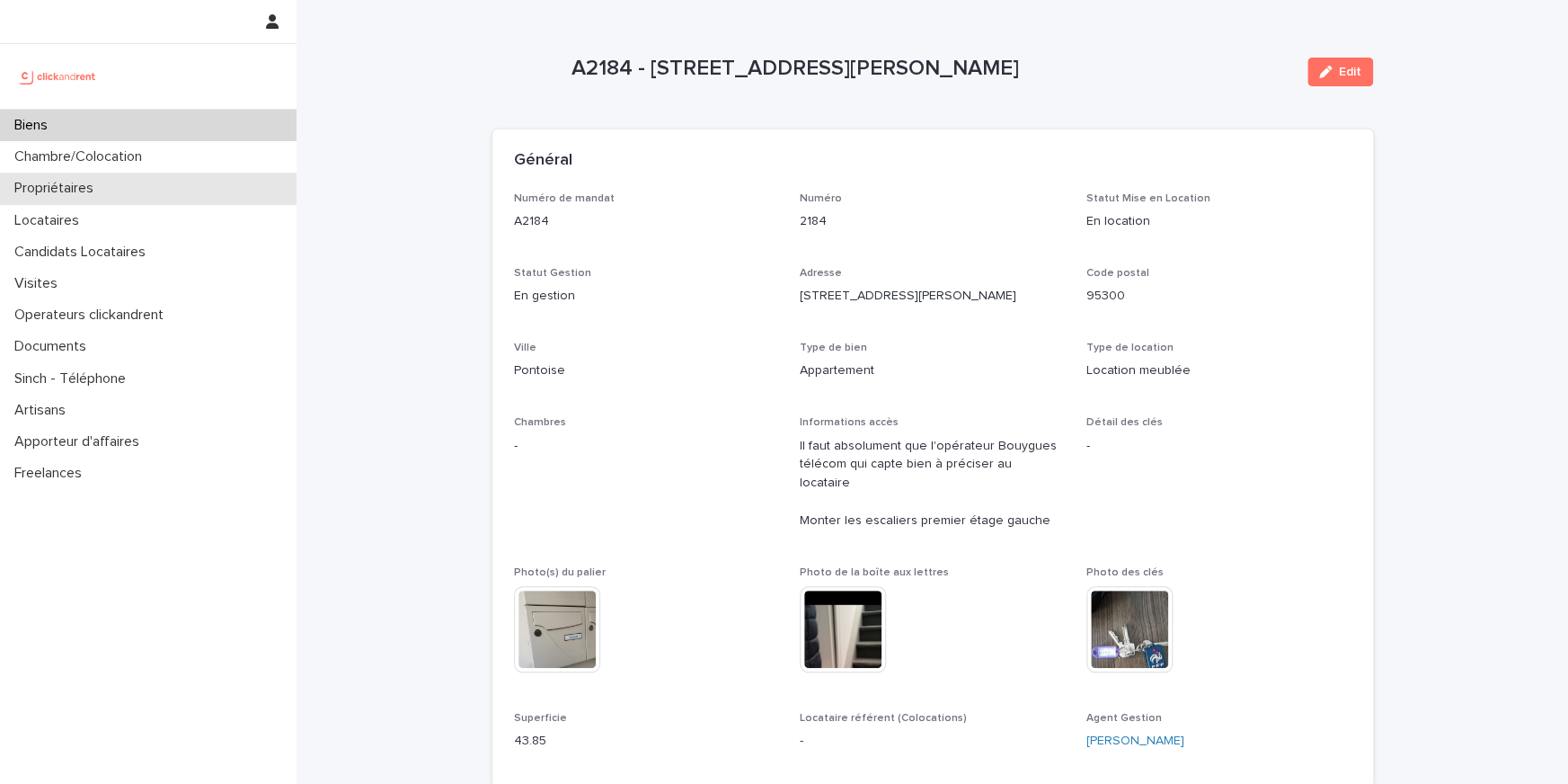
click at [94, 190] on p "Propriétaires" at bounding box center [57, 188] width 100 height 17
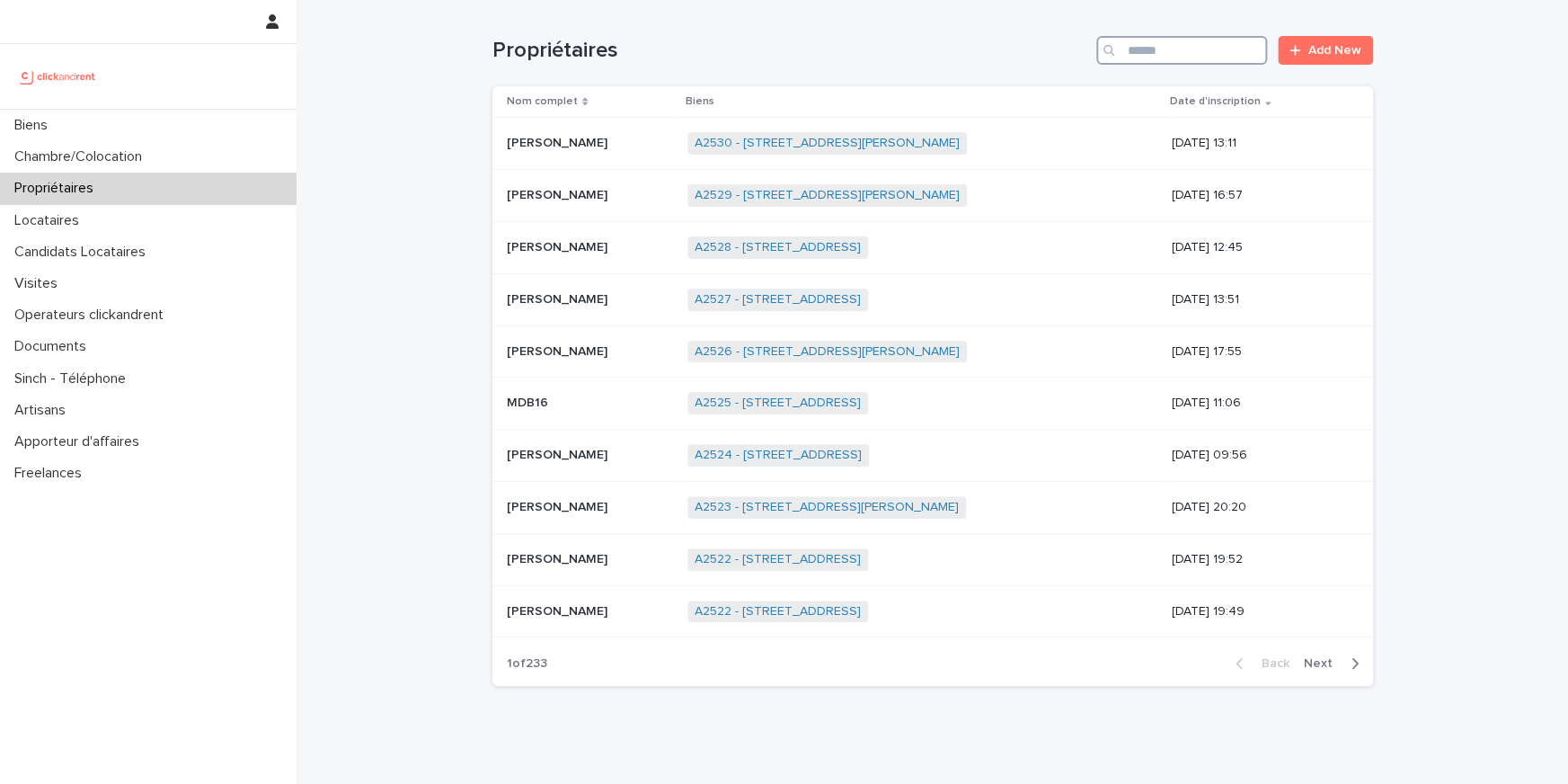
click at [1226, 36] on input "Search" at bounding box center [1181, 50] width 170 height 29
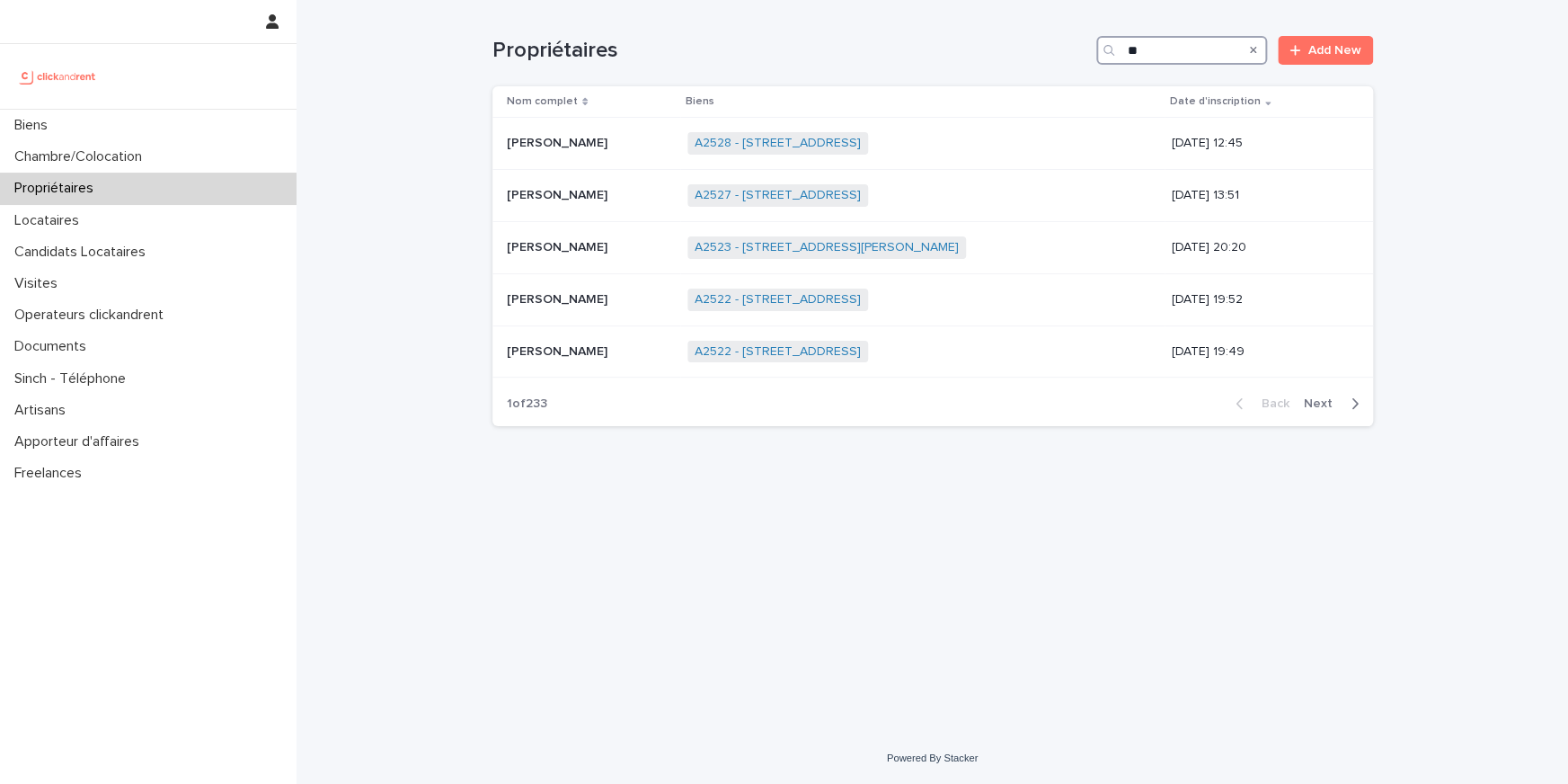
type input "*"
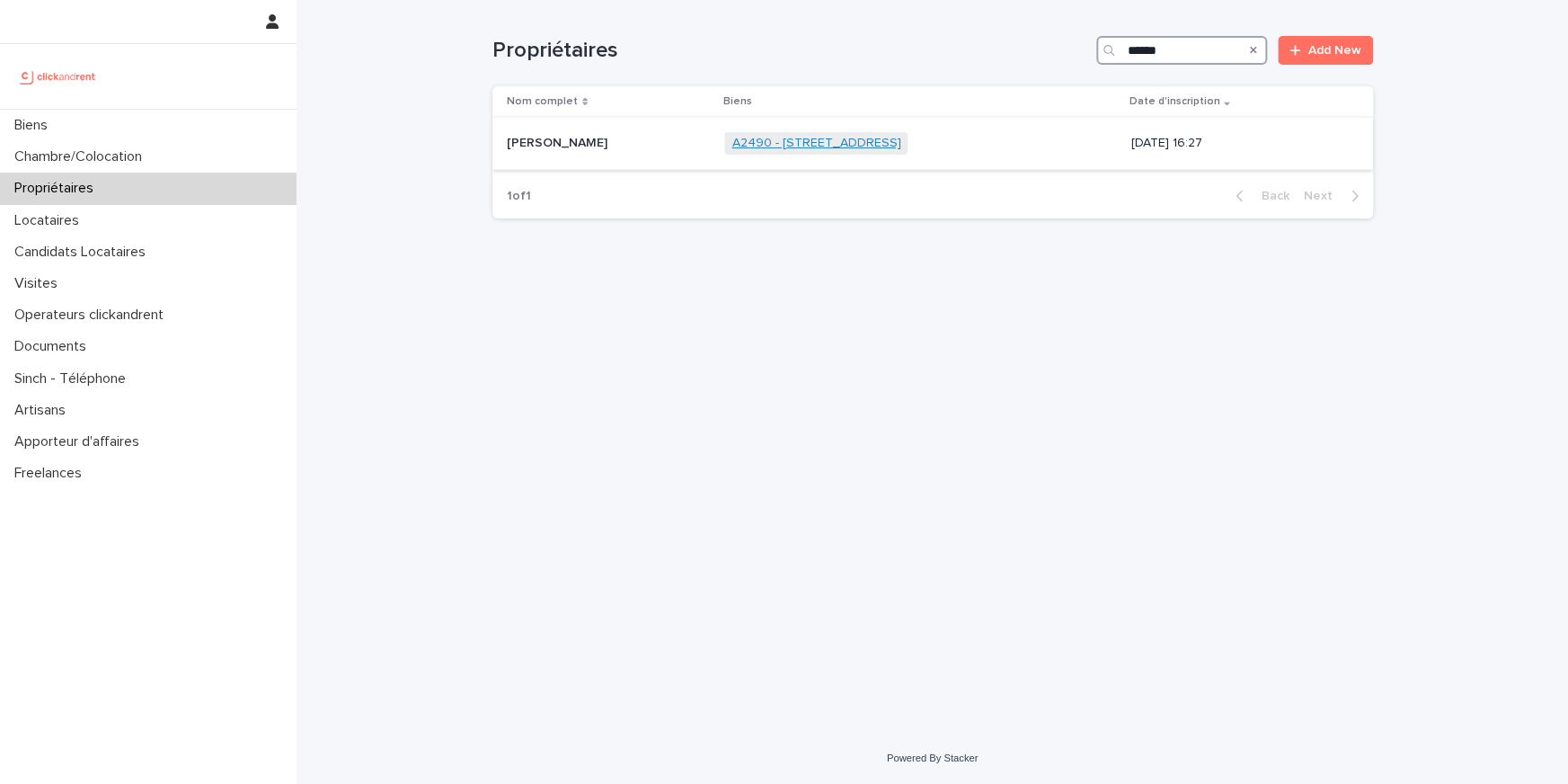
type input "******"
click at [796, 145] on link "A2490 - 15 rue Sainte Marguerite, Pantin 93500" at bounding box center [816, 144] width 169 height 16
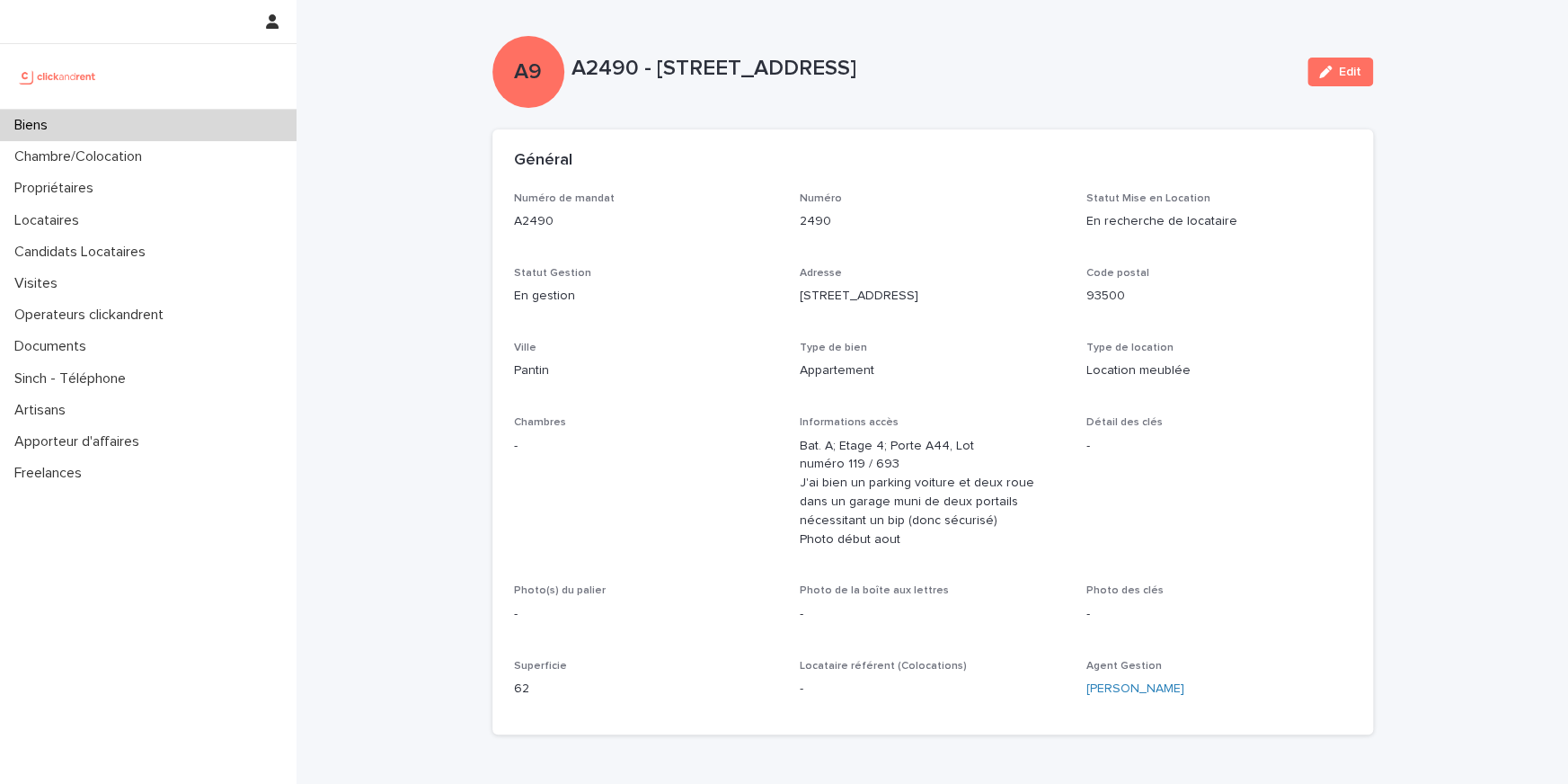
click at [184, 122] on div "Biens" at bounding box center [148, 125] width 296 height 32
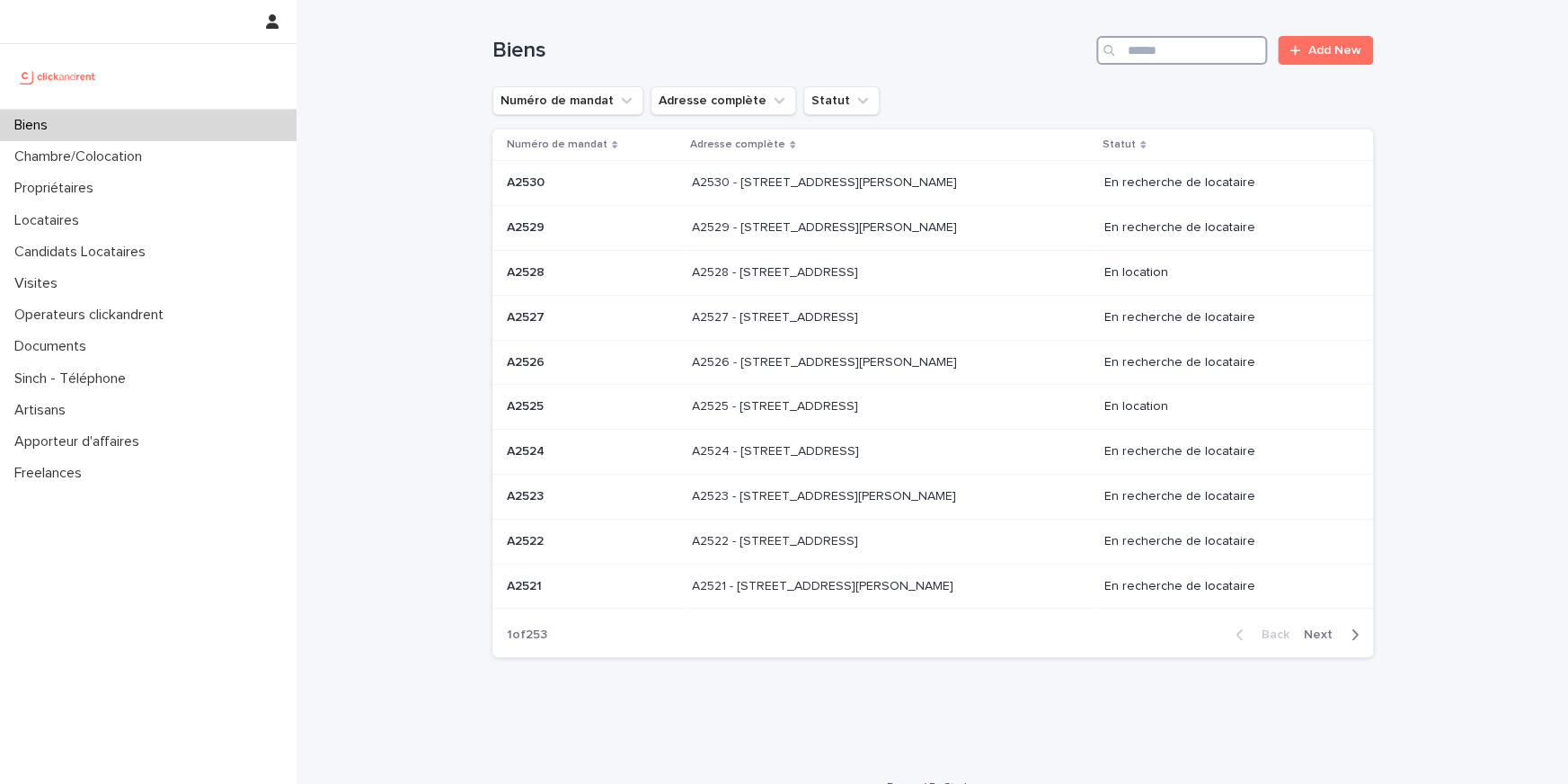
click at [1173, 46] on input "Search" at bounding box center [1181, 50] width 170 height 29
paste input "*****"
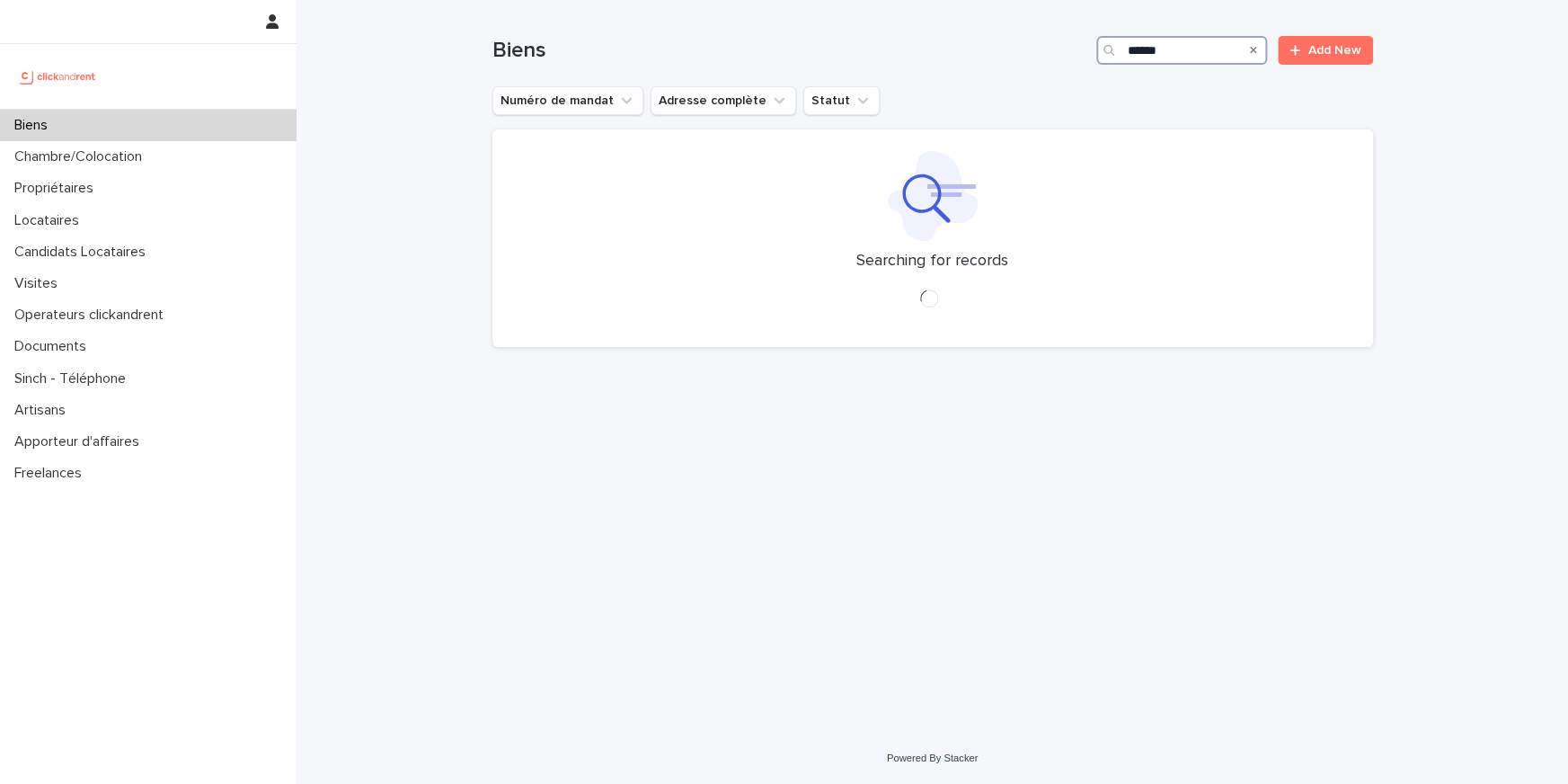
type input "*****"
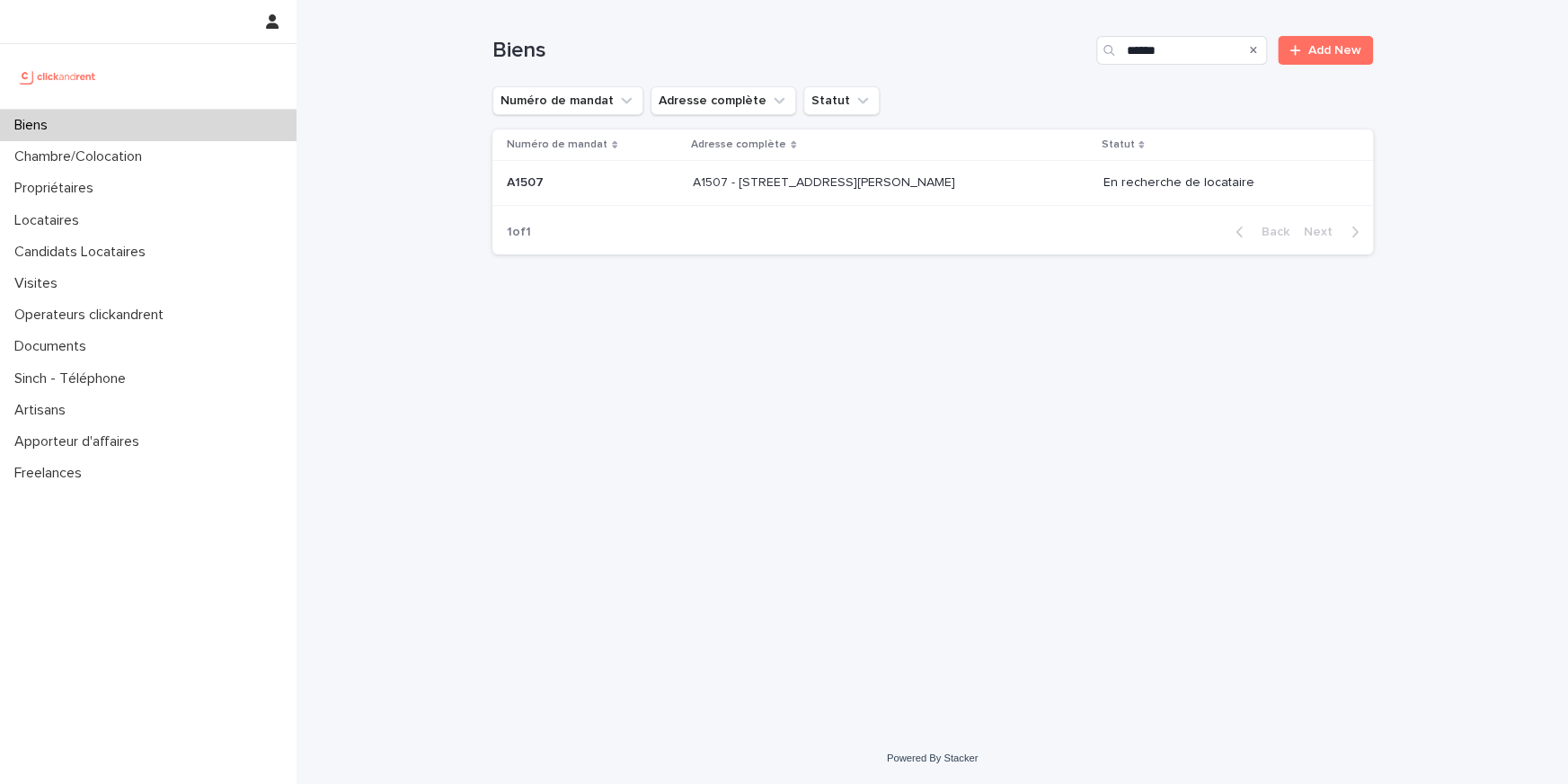
click at [716, 185] on p "A1507 - 44 Rue Camille Desmoulins, Choisy-le-Roi 94600" at bounding box center [826, 180] width 266 height 19
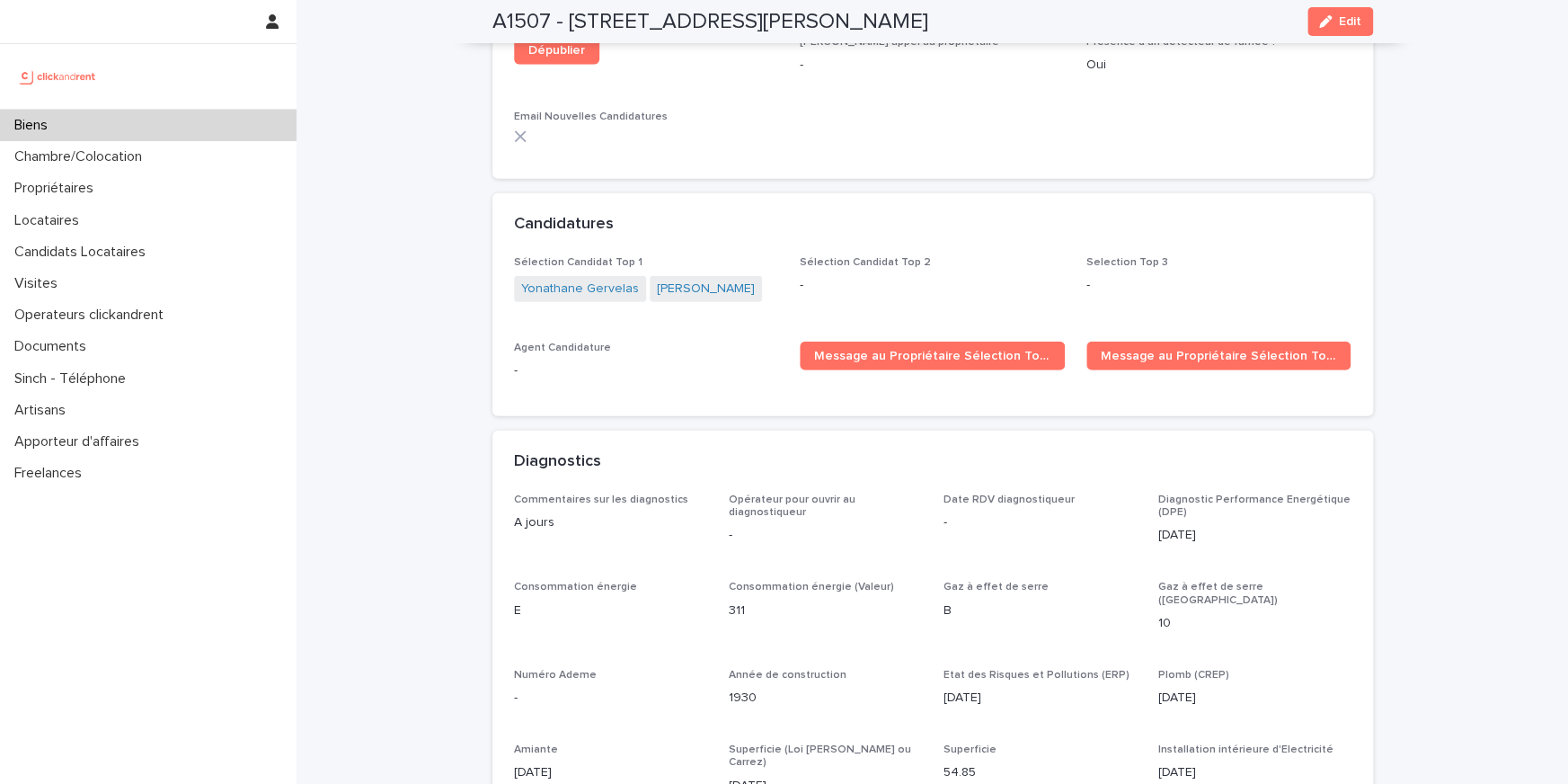
scroll to position [5960, 0]
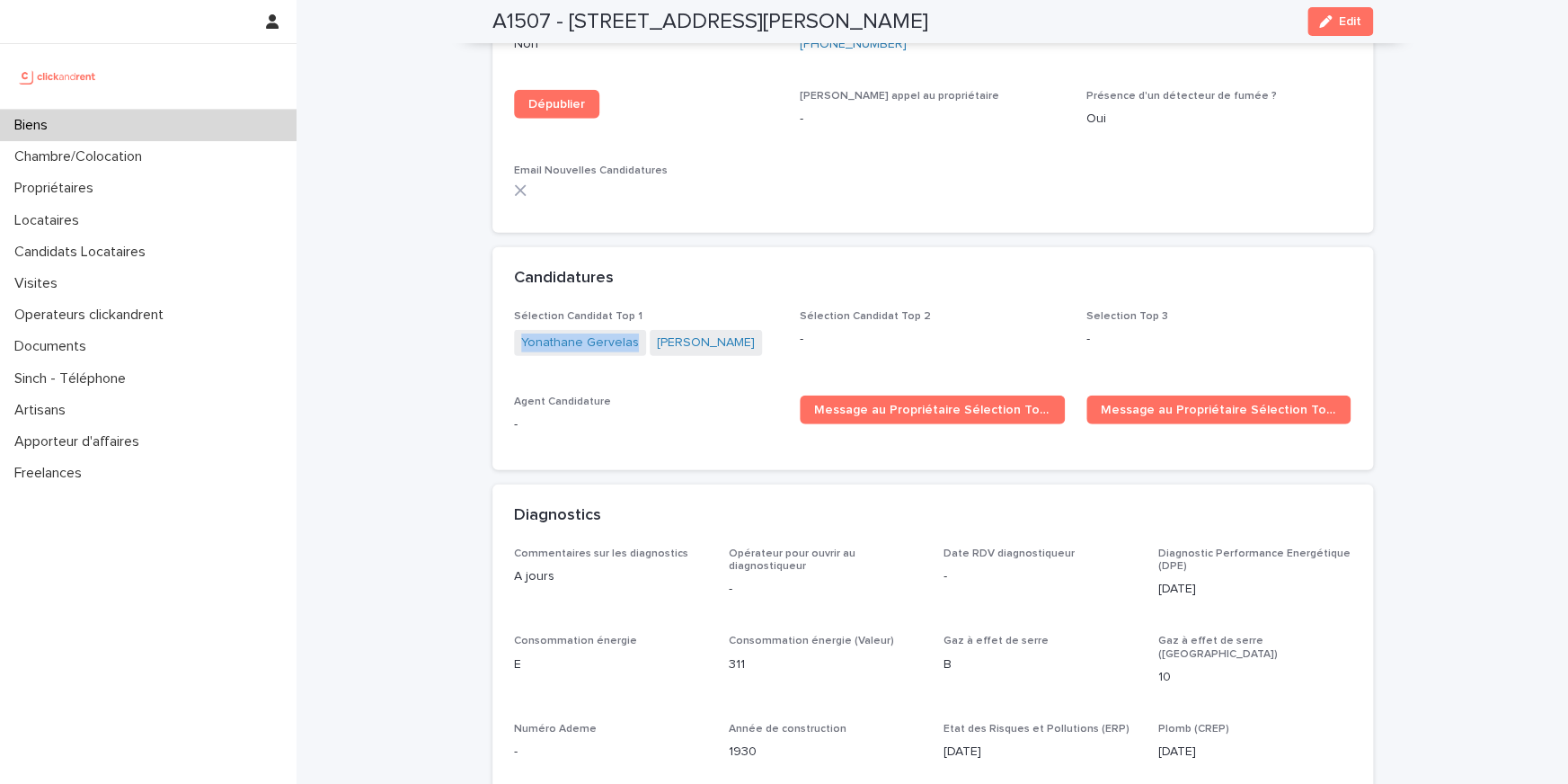
drag, startPoint x: 633, startPoint y: 320, endPoint x: 503, endPoint y: 318, distance: 130.0
click at [503, 318] on div "Sélection Candidat Top 1 Yonathane Gervelas Tracy Solvar Sélection Candidat Top…" at bounding box center [932, 390] width 880 height 160
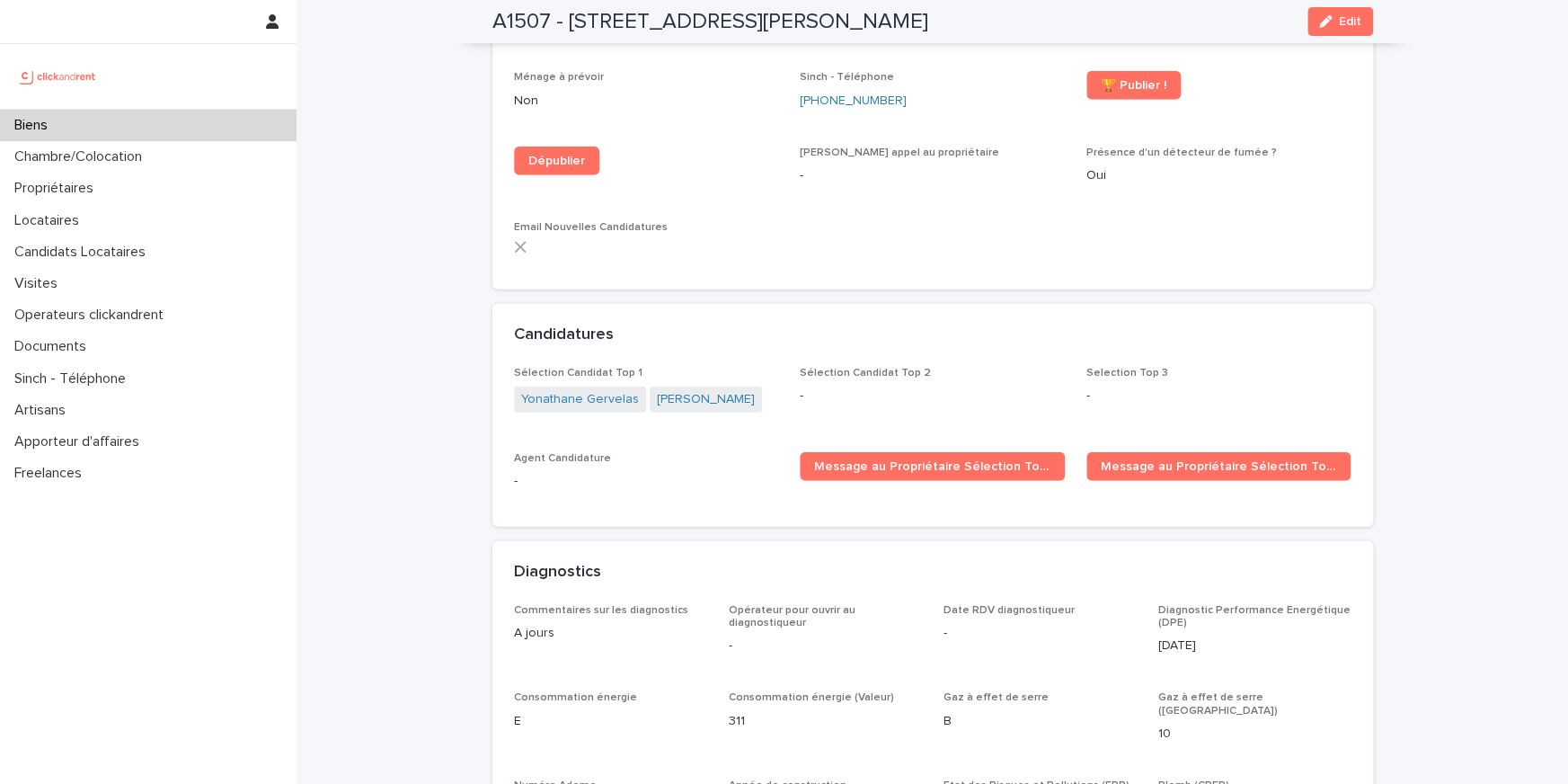
scroll to position [5901, 0]
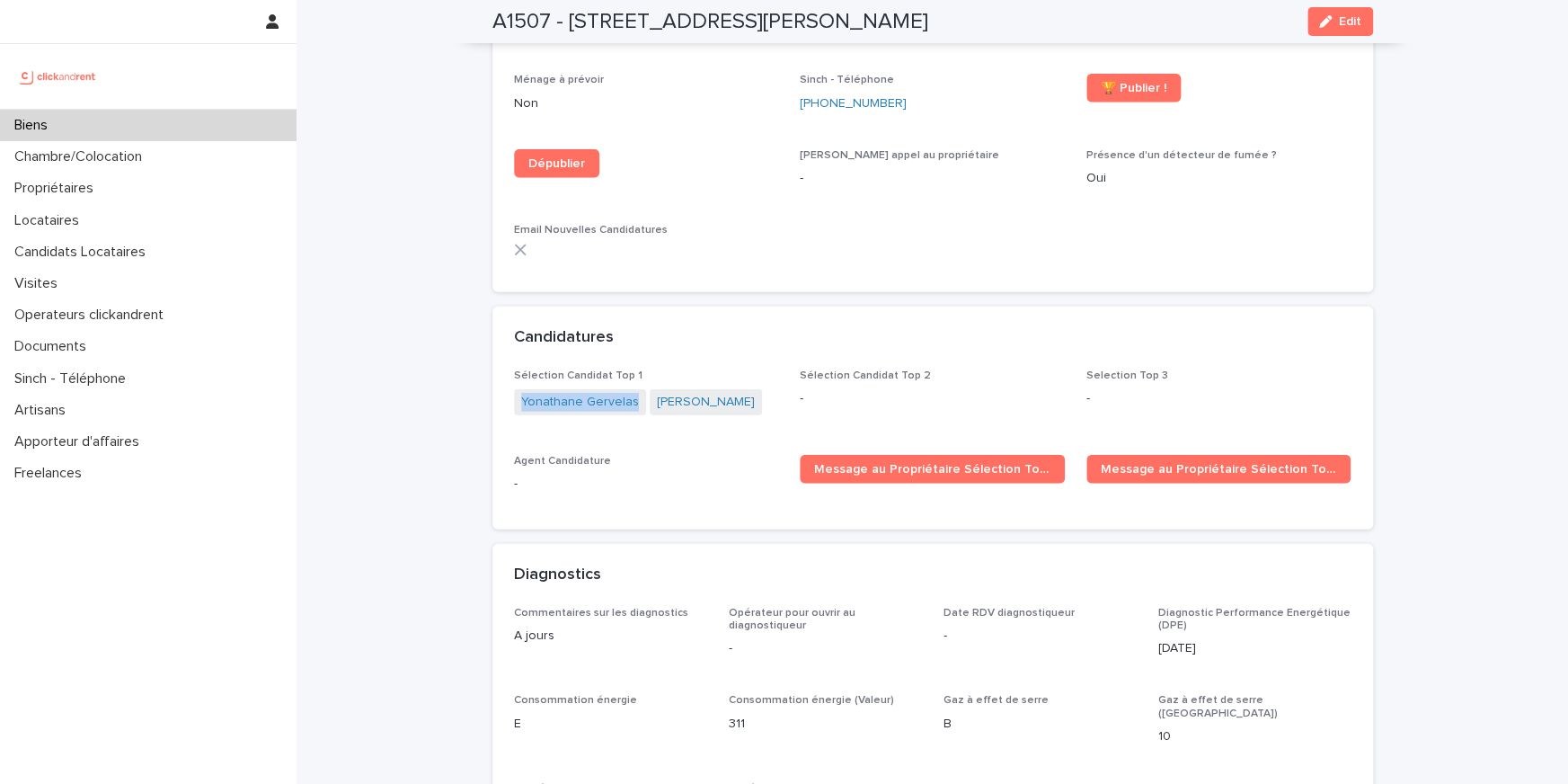
drag, startPoint x: 633, startPoint y: 372, endPoint x: 502, endPoint y: 372, distance: 131.0
click at [502, 372] on div "Sélection Candidat Top 1 Yonathane Gervelas Tracy Solvar Sélection Candidat Top…" at bounding box center [932, 449] width 880 height 160
drag, startPoint x: 719, startPoint y: 370, endPoint x: 651, endPoint y: 371, distance: 68.0
click at [651, 389] on span "Tracy Solvar" at bounding box center [706, 402] width 112 height 26
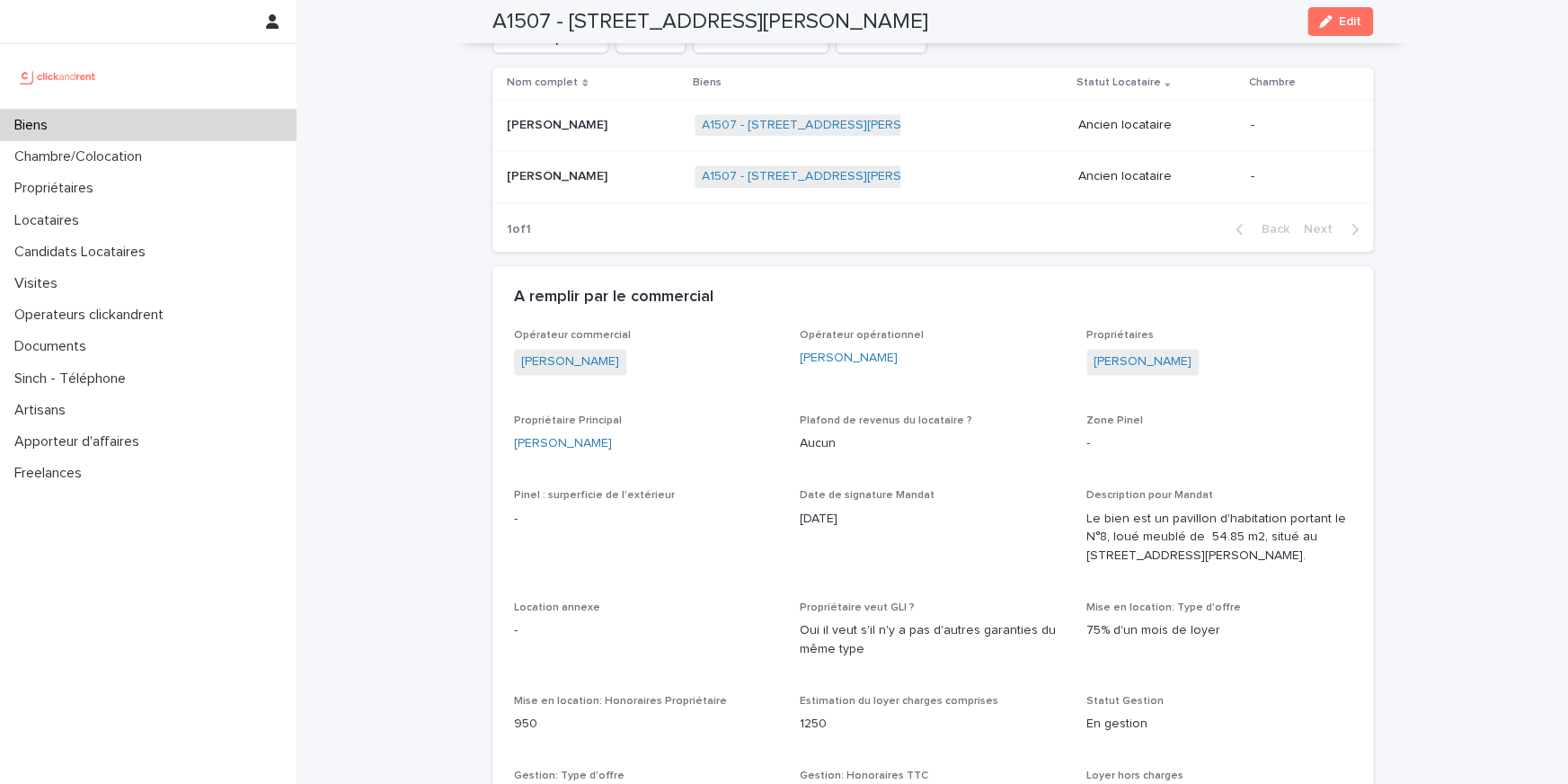
scroll to position [773, 0]
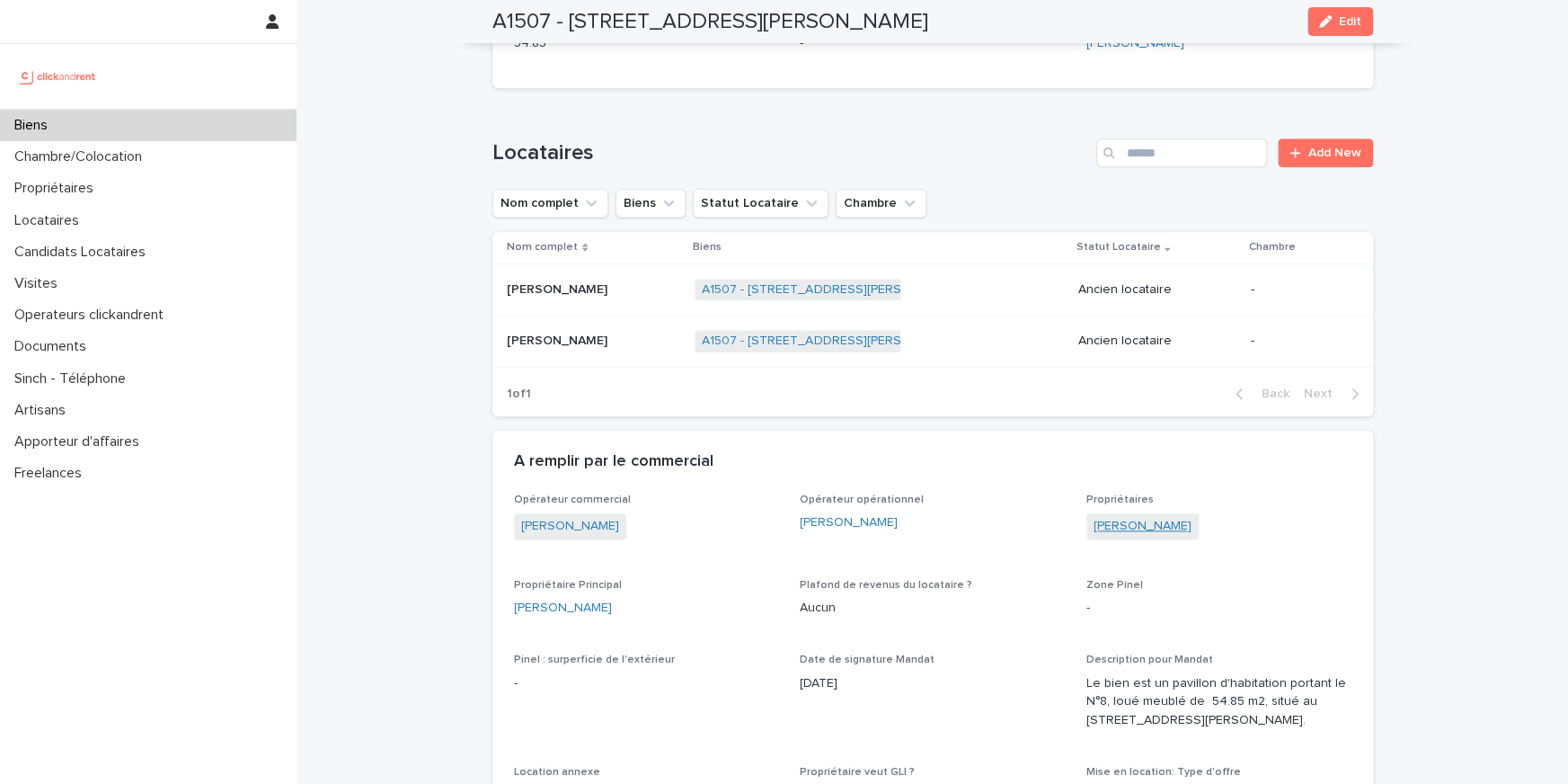
click at [1168, 528] on link "Guillaume Hoareau" at bounding box center [1142, 526] width 97 height 19
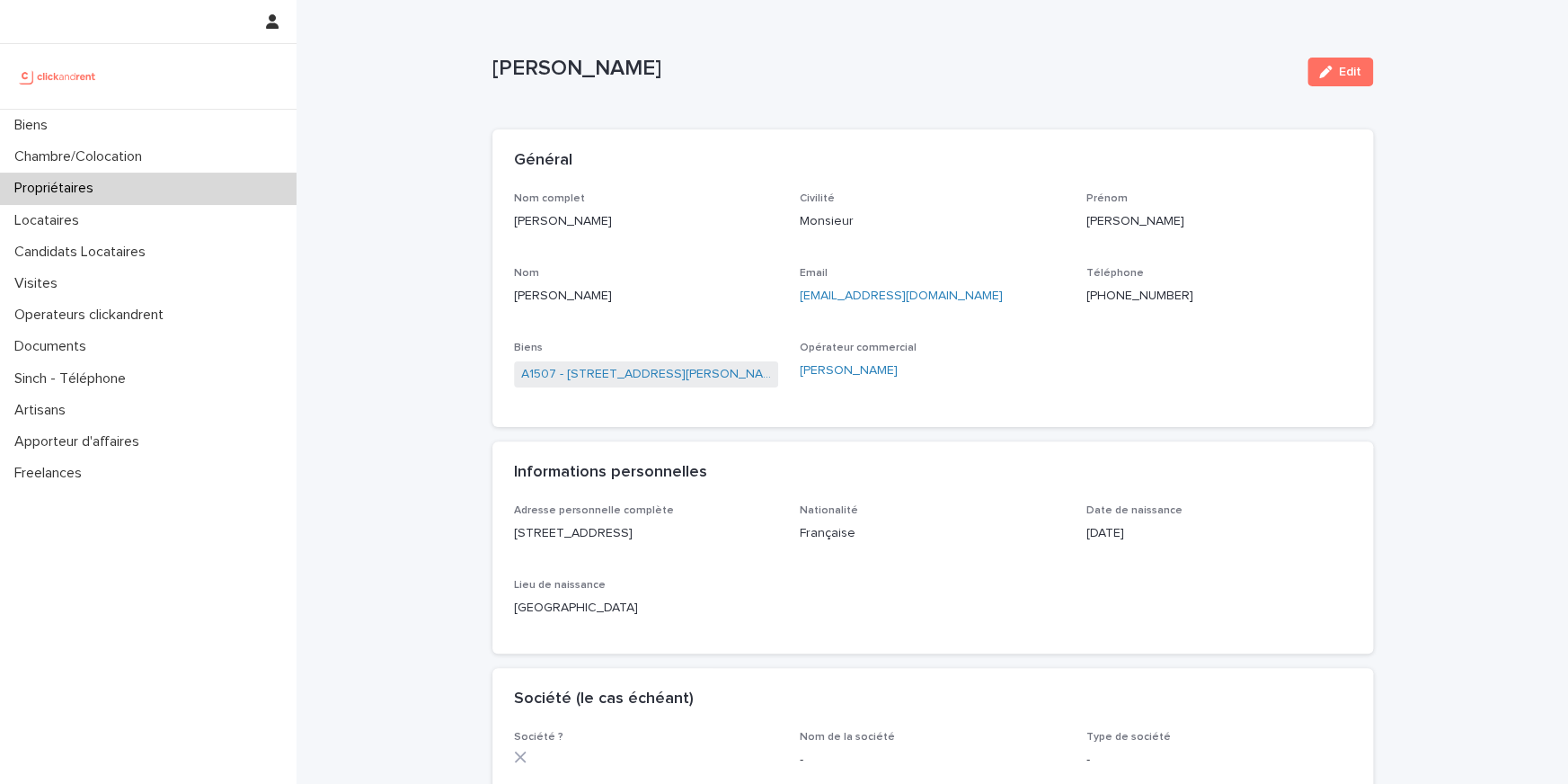
click at [1142, 298] on p "+262692102713" at bounding box center [1218, 295] width 265 height 19
click at [1116, 298] on p "+262692102713" at bounding box center [1218, 295] width 265 height 19
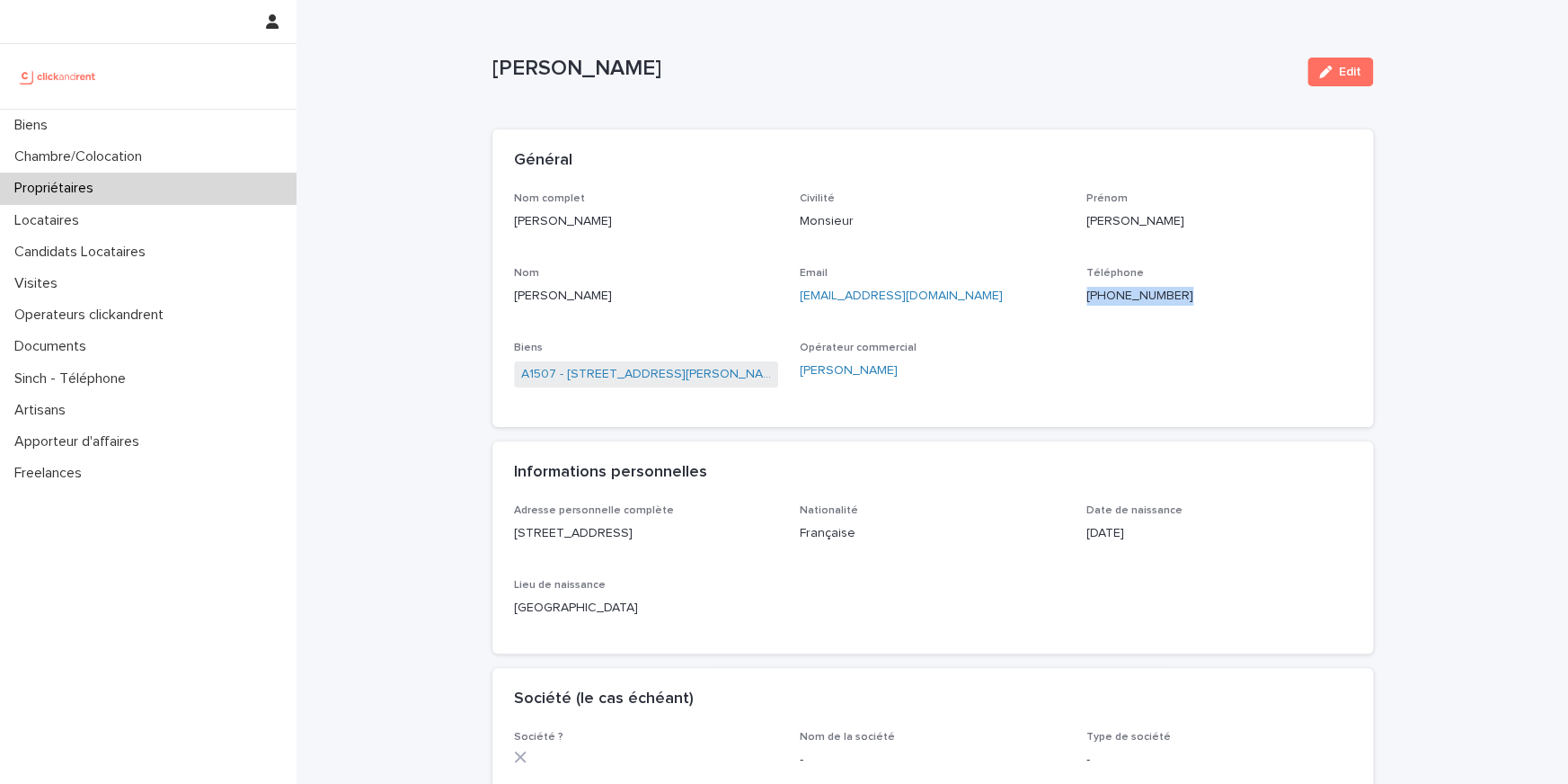
click at [1116, 298] on p "+262692102713" at bounding box center [1218, 295] width 265 height 19
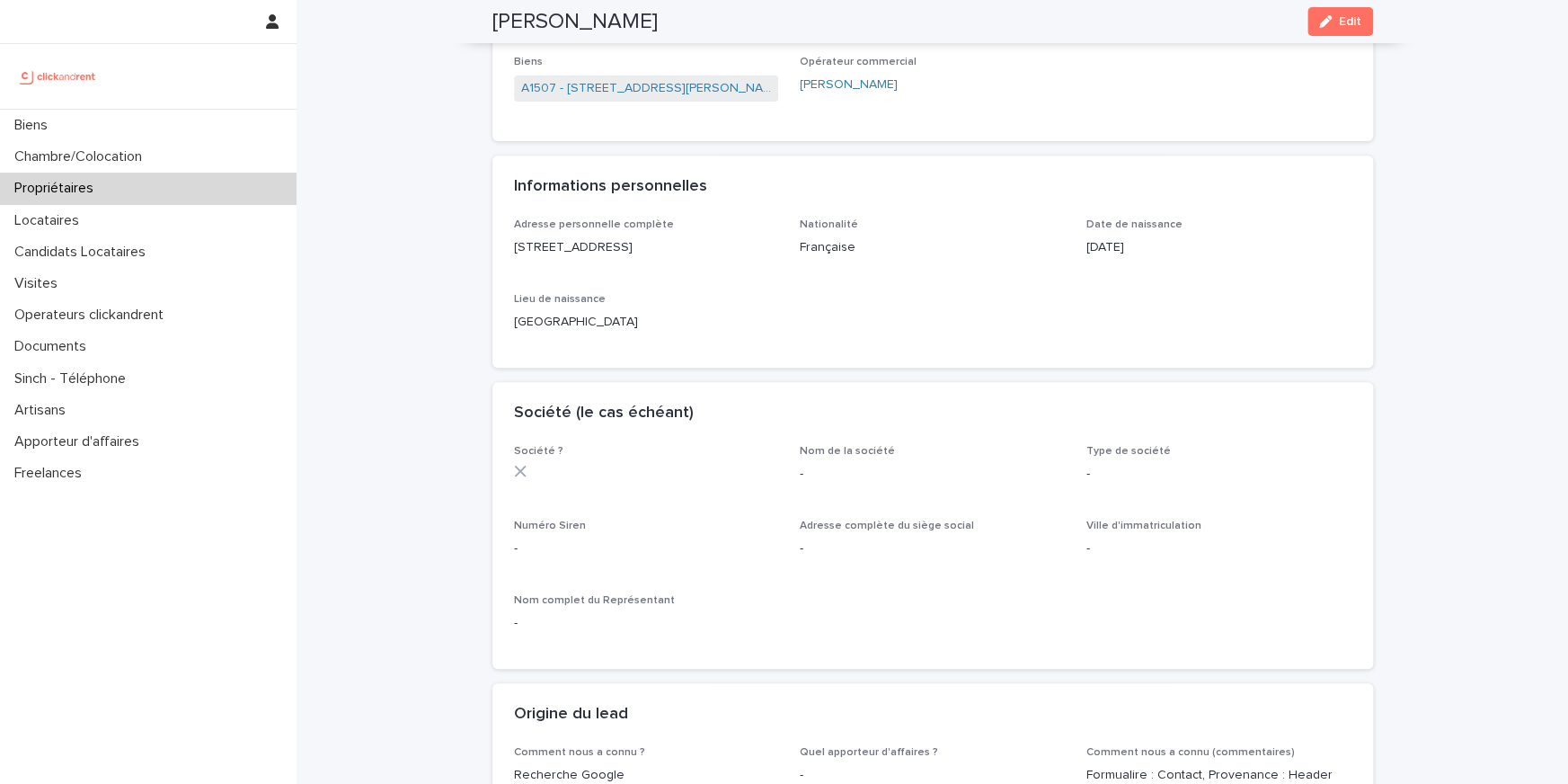
scroll to position [112, 0]
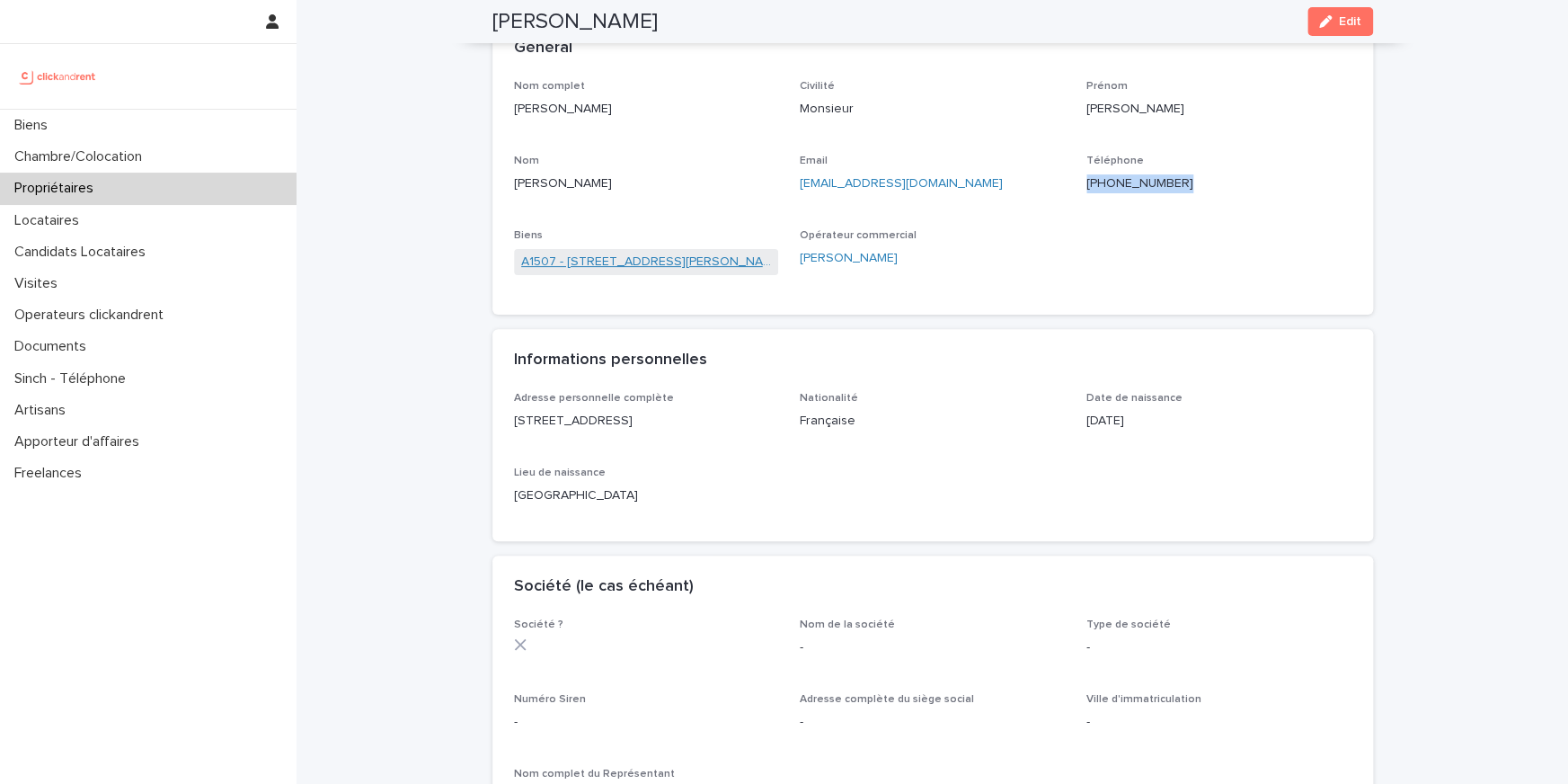
click at [657, 264] on link "A1507 - 44 Rue Camille Desmoulins, Choisy-le-Roi 94600" at bounding box center [646, 261] width 251 height 19
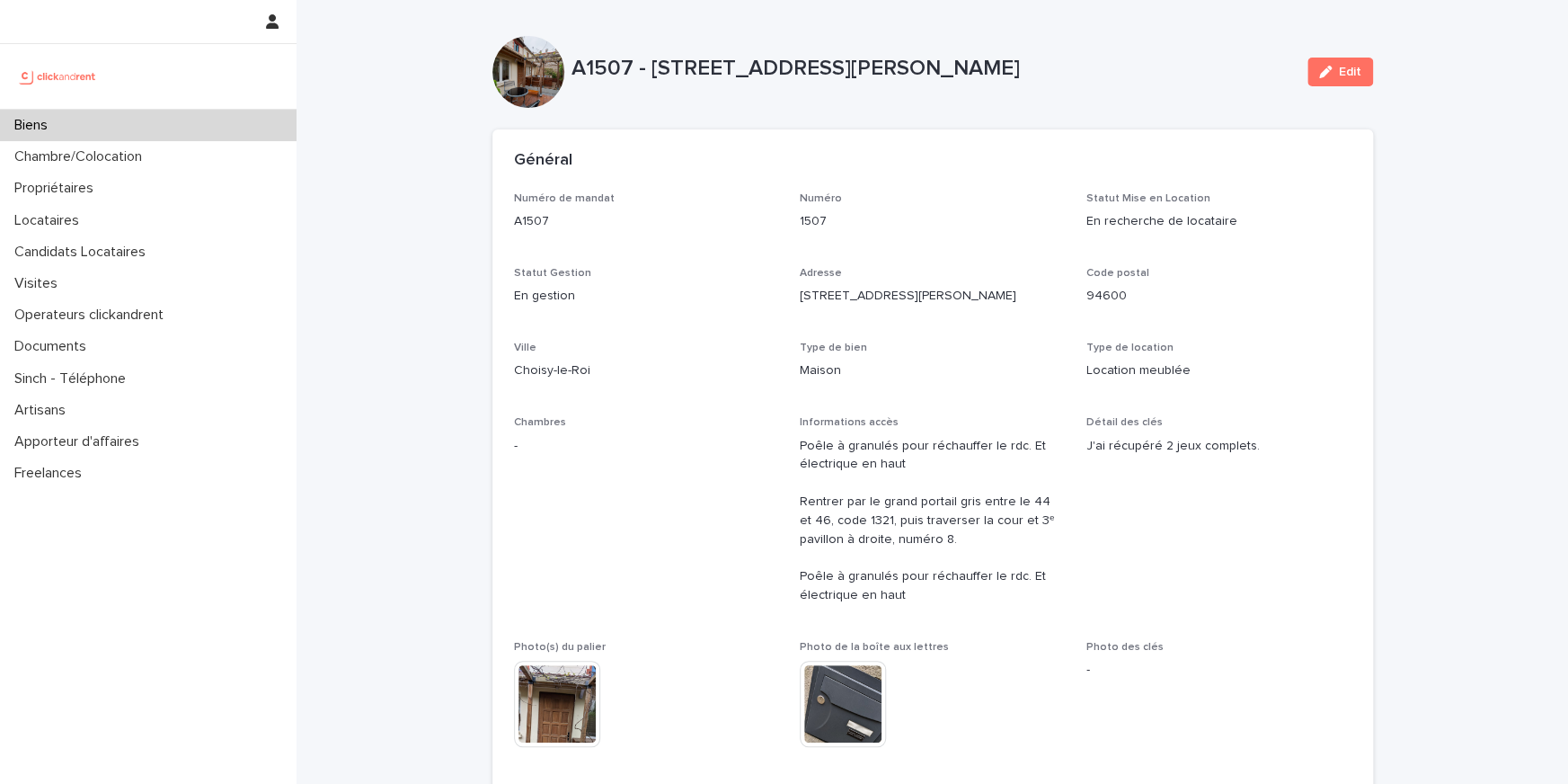
click at [139, 123] on div "Biens" at bounding box center [148, 125] width 296 height 32
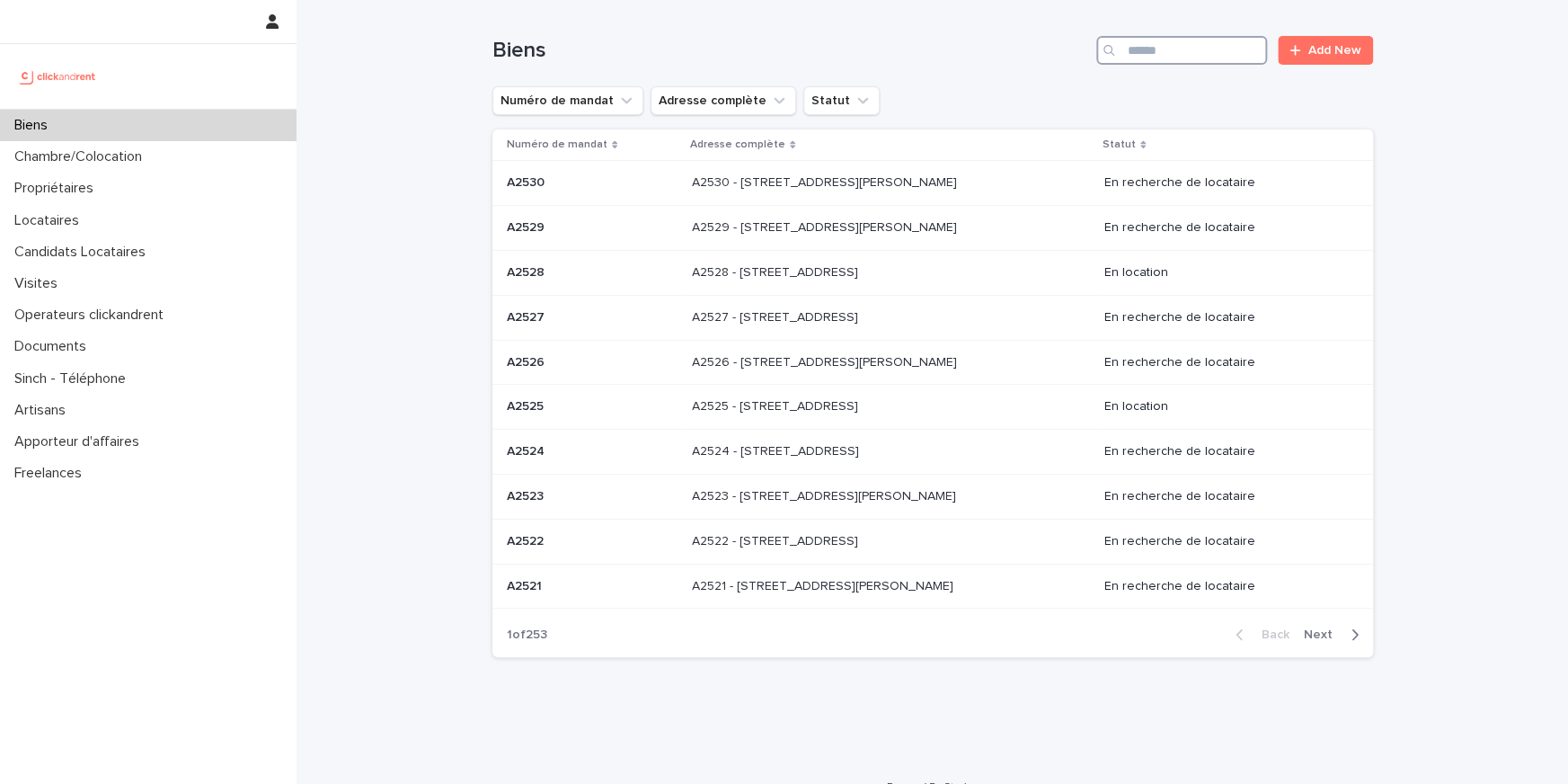
click at [1214, 46] on input "Search" at bounding box center [1181, 50] width 170 height 29
paste input "*****"
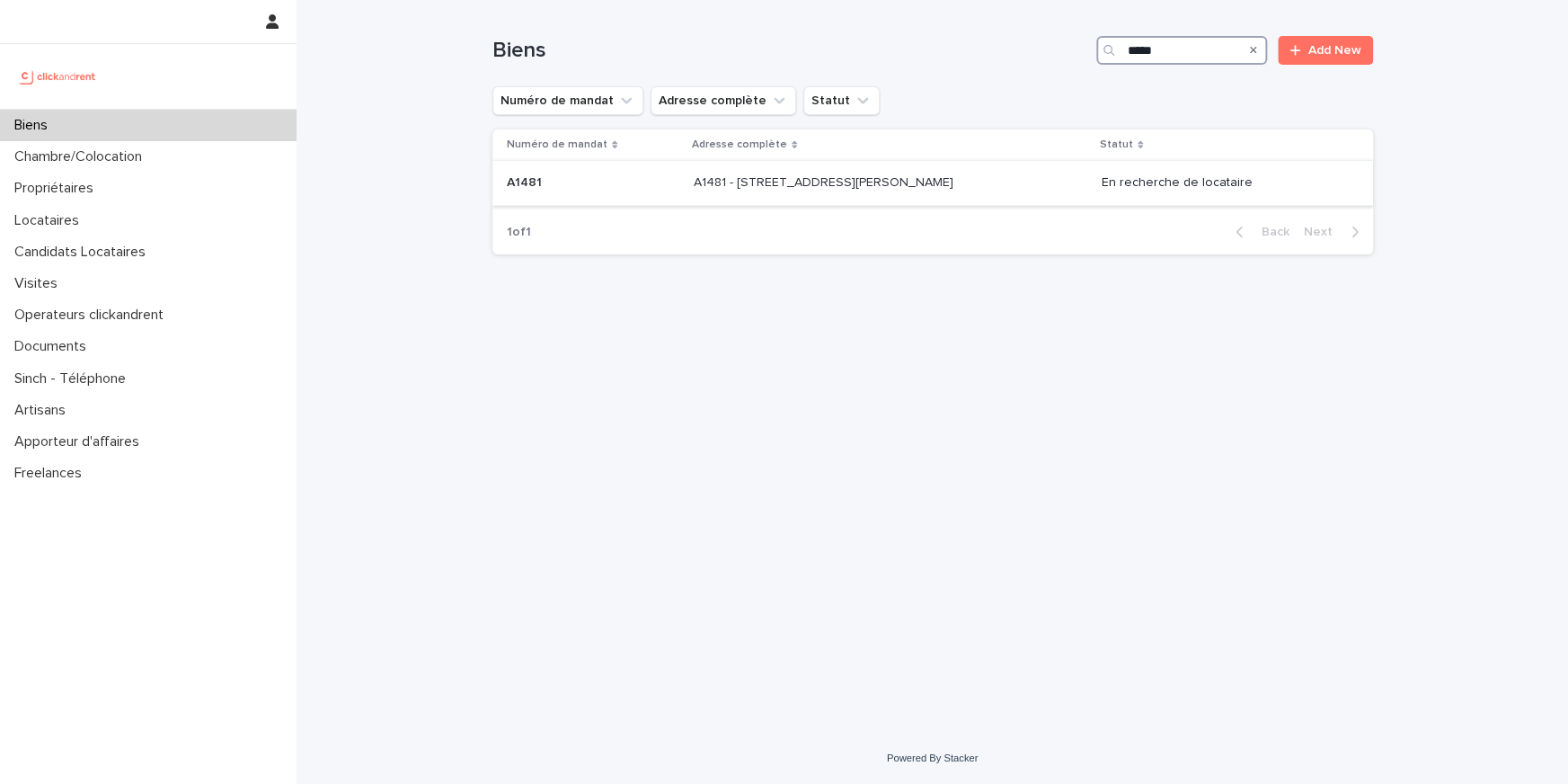
type input "*****"
click at [736, 174] on p "A1481 - 5 allée Anatoli Vaisser, Asnières-sur-Seine 92600" at bounding box center [825, 180] width 263 height 19
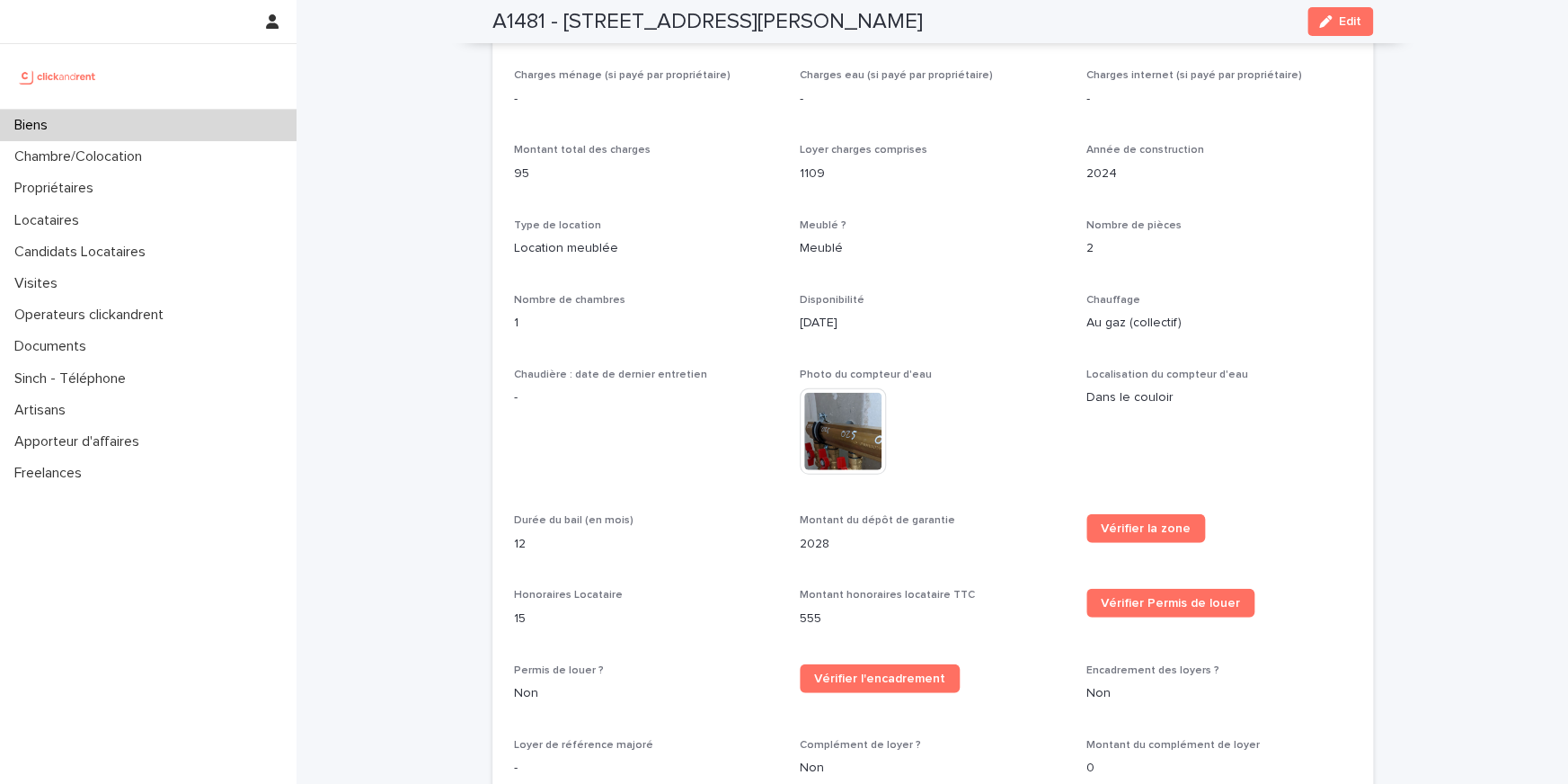
scroll to position [1115, 0]
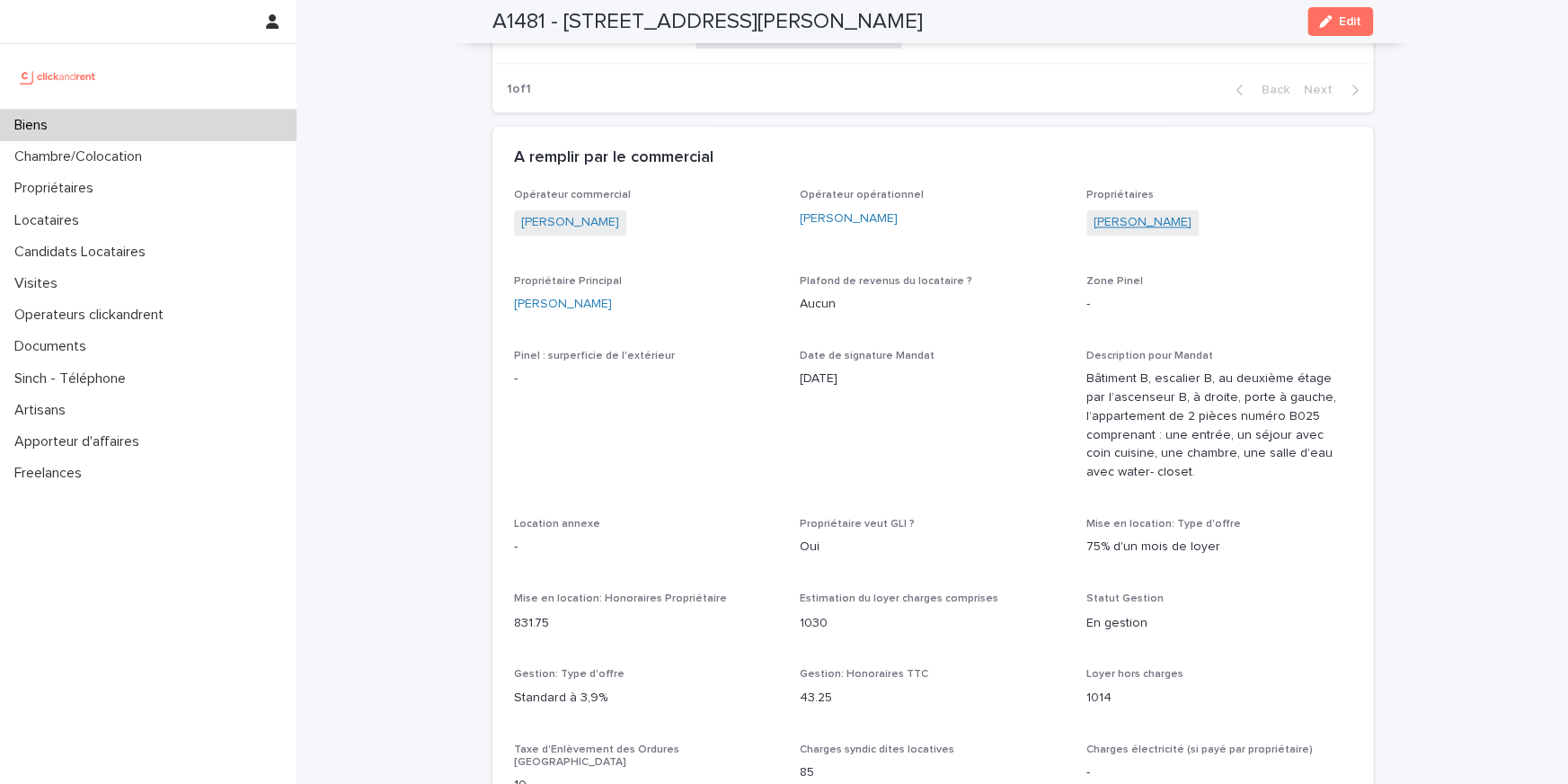
click at [1122, 213] on link "Lina Nouri" at bounding box center [1142, 222] width 97 height 19
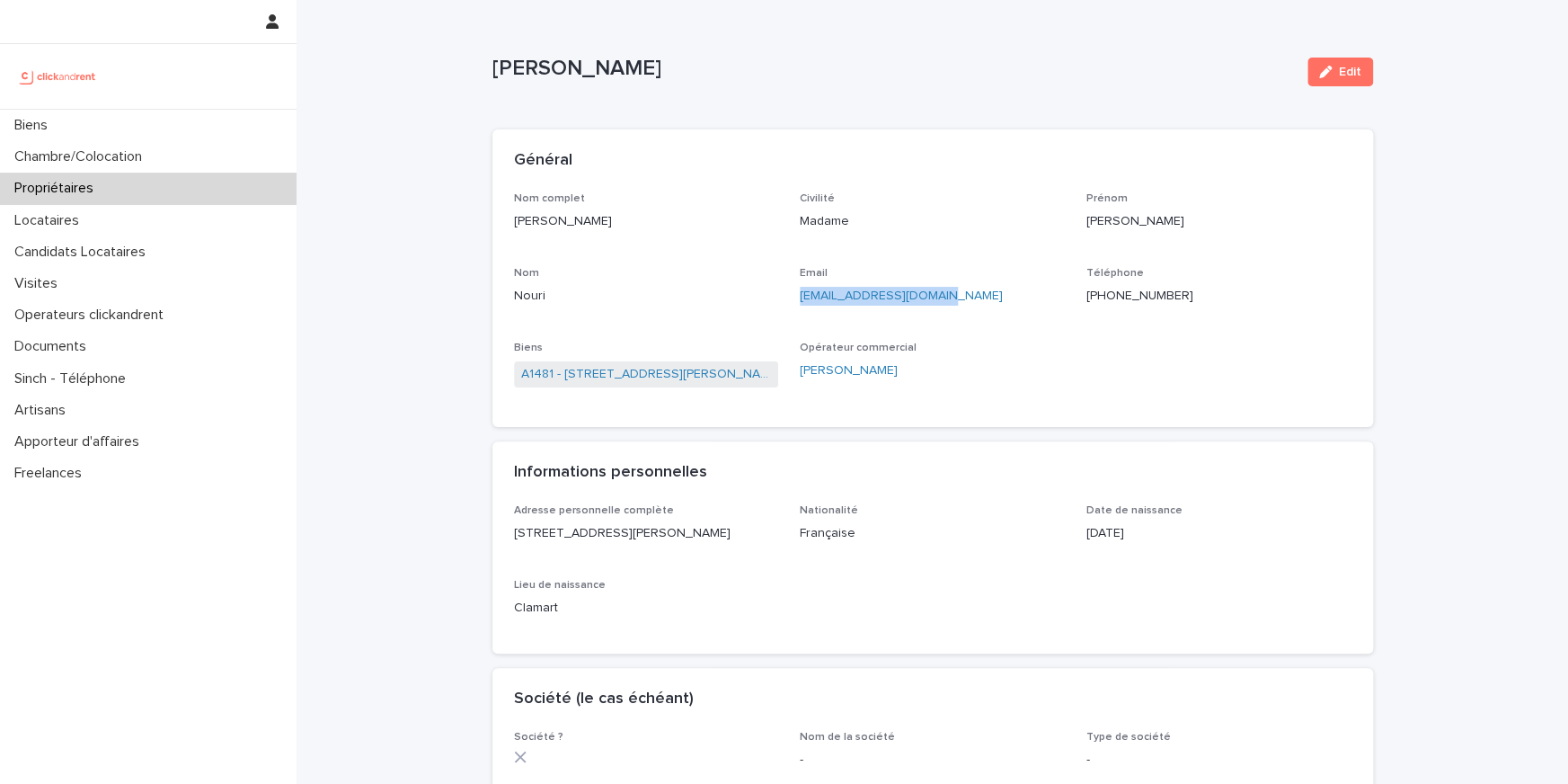
drag, startPoint x: 1093, startPoint y: 248, endPoint x: 793, endPoint y: 292, distance: 303.2
click at [793, 292] on div "Nom complet Lina Nouri Civilité Madame Prénom Lina Nom Nouri Email linanouri942…" at bounding box center [932, 298] width 838 height 214
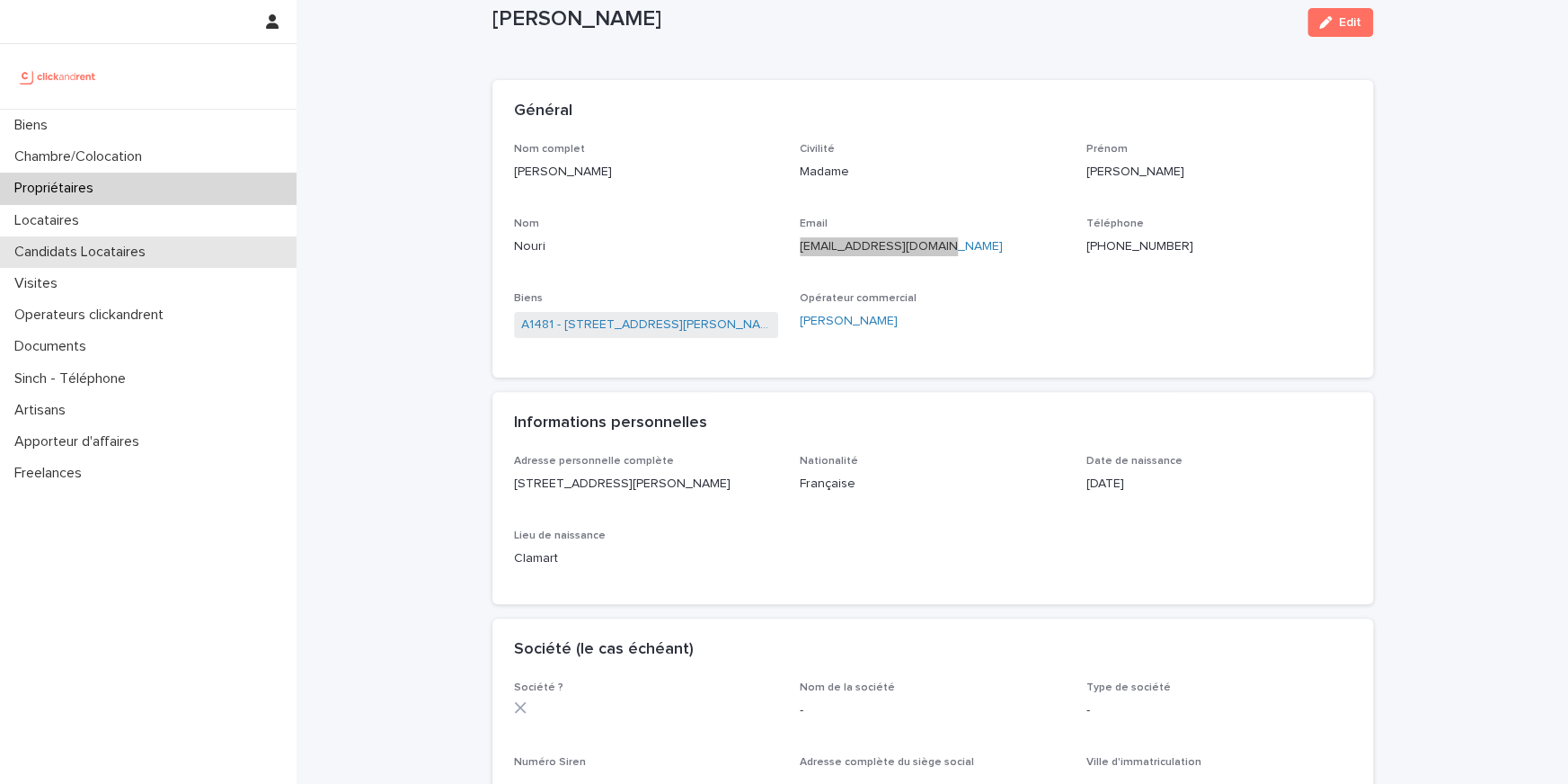
scroll to position [66, 0]
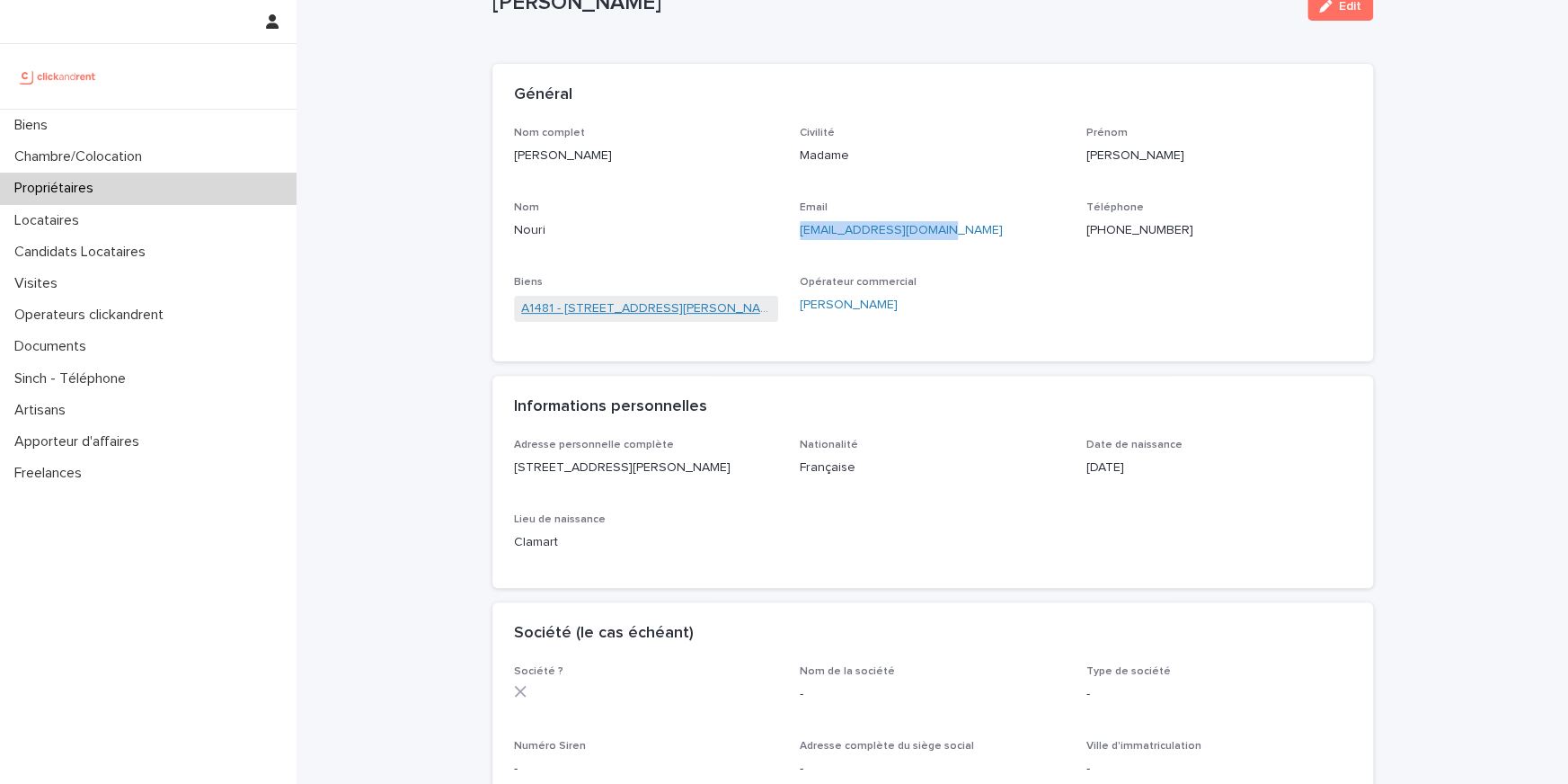
click at [607, 310] on link "A1481 - 5 allée Anatoli Vaisser, Asnières-sur-Seine 92600" at bounding box center [646, 308] width 251 height 19
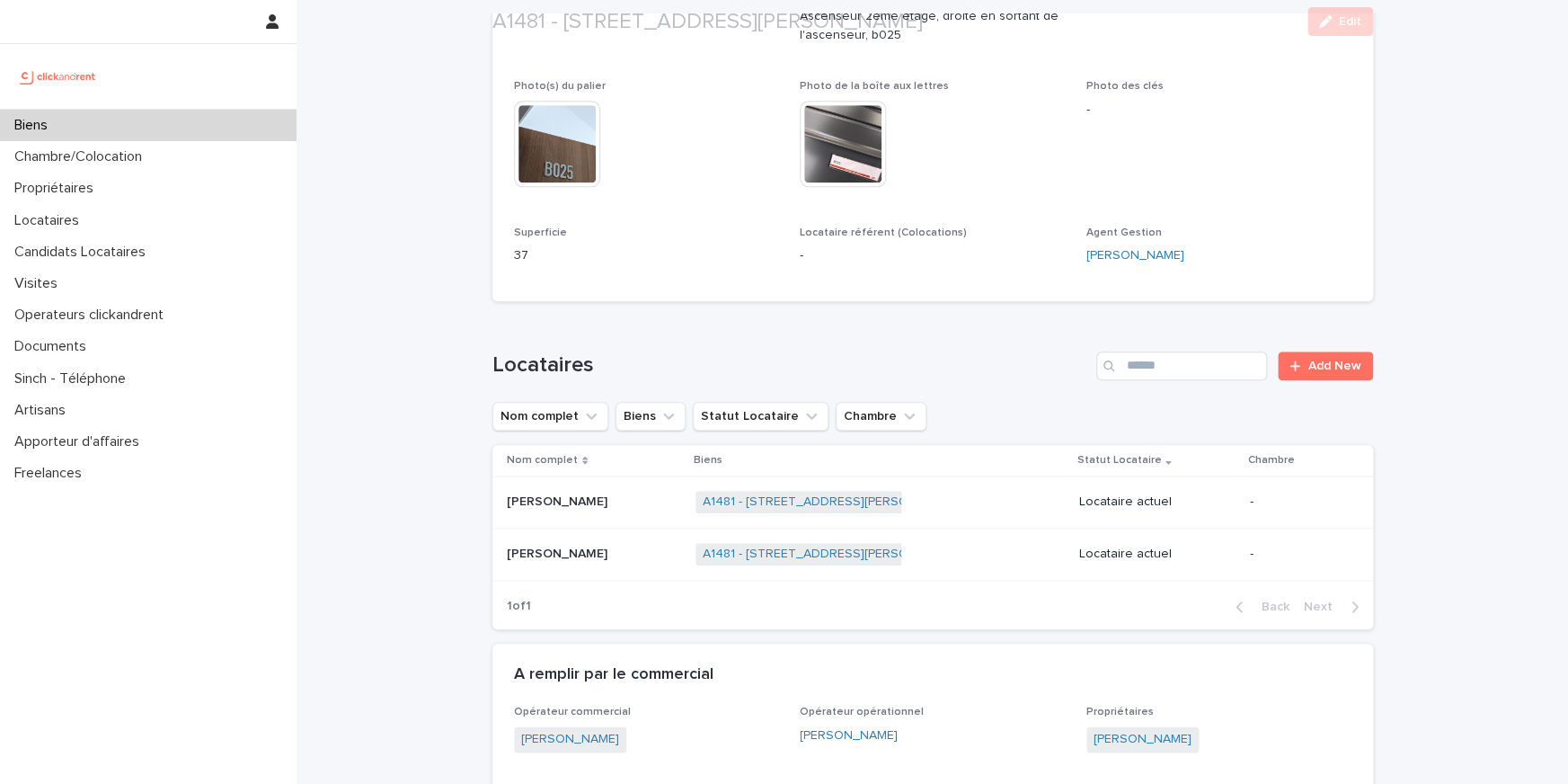
scroll to position [1059, 0]
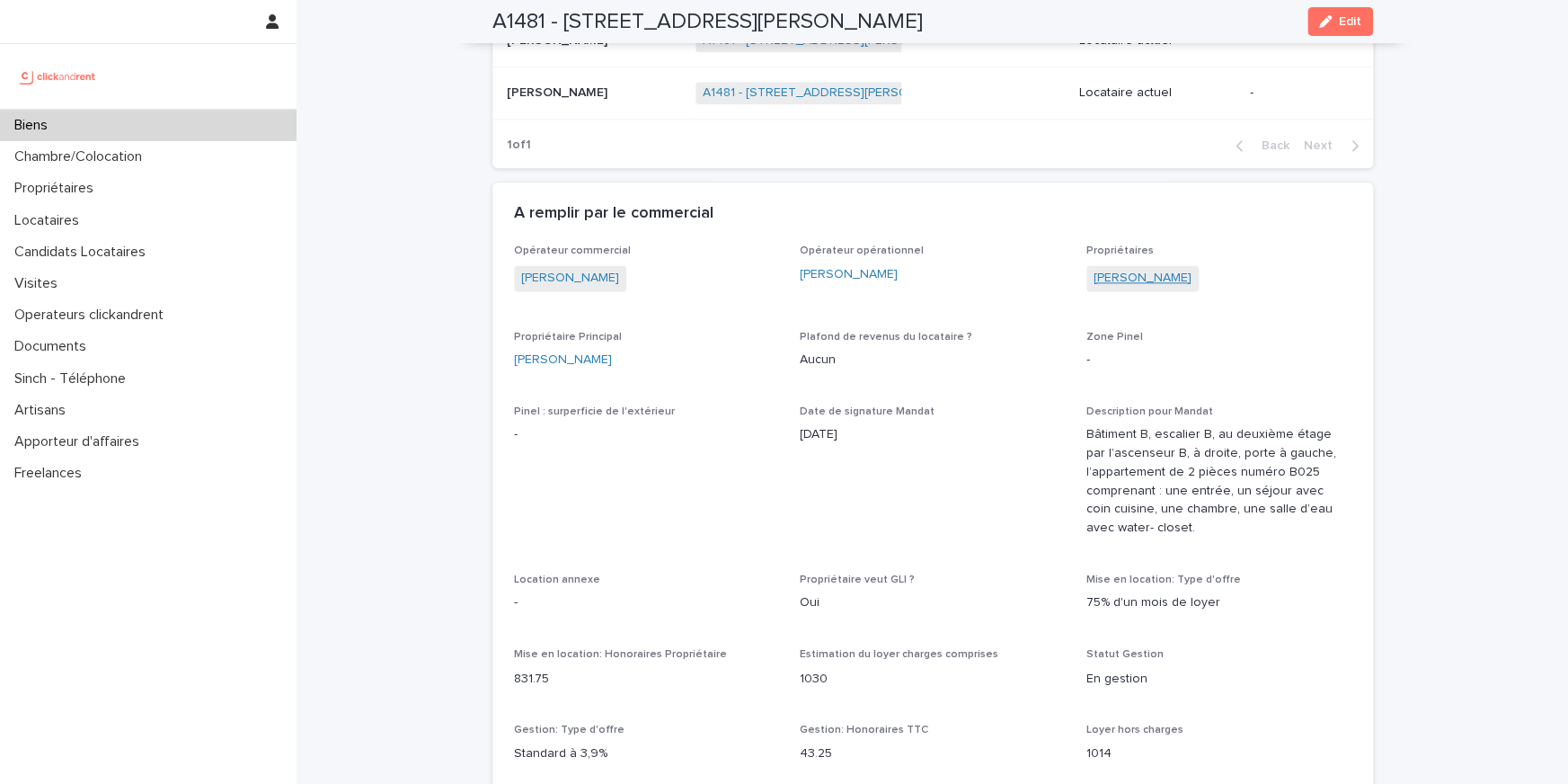
click at [1121, 269] on link "Lina Nouri" at bounding box center [1142, 278] width 97 height 19
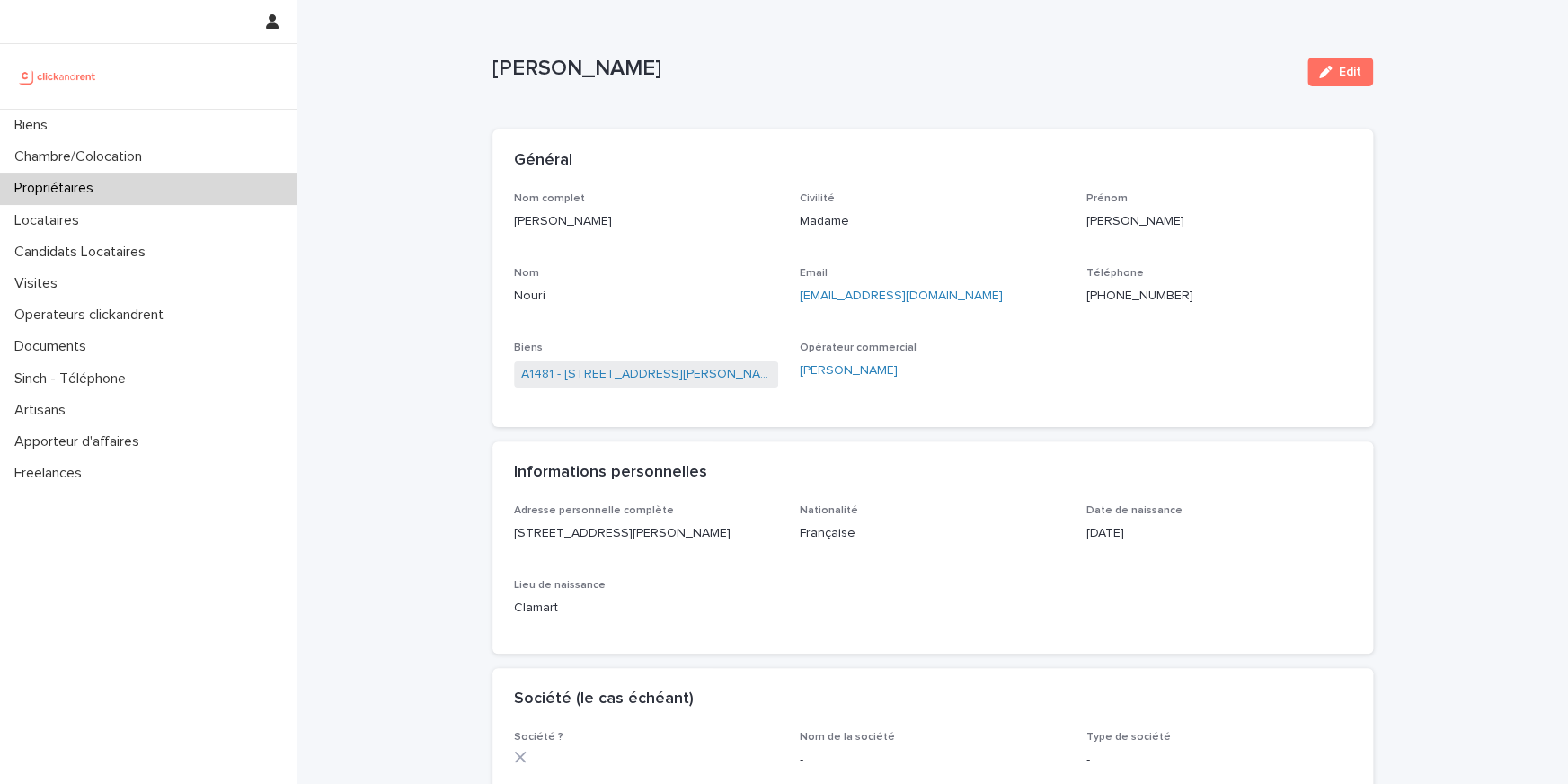
click at [1126, 294] on p "+33768185694" at bounding box center [1218, 295] width 265 height 19
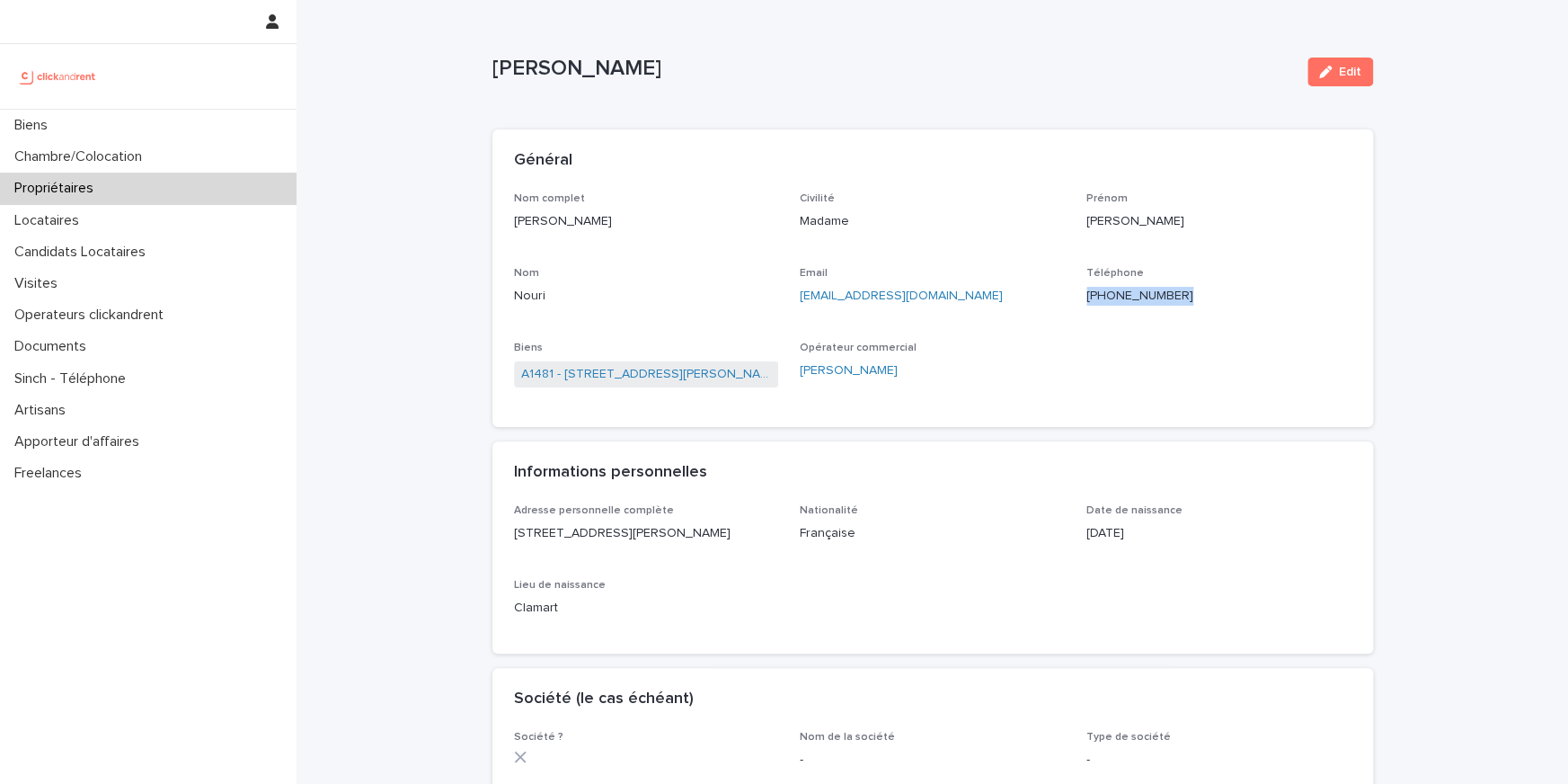
click at [1126, 294] on p "+33768185694" at bounding box center [1218, 295] width 265 height 19
click at [623, 371] on link "A1481 - 5 allée Anatoli Vaisser, Asnières-sur-Seine 92600" at bounding box center [646, 374] width 251 height 19
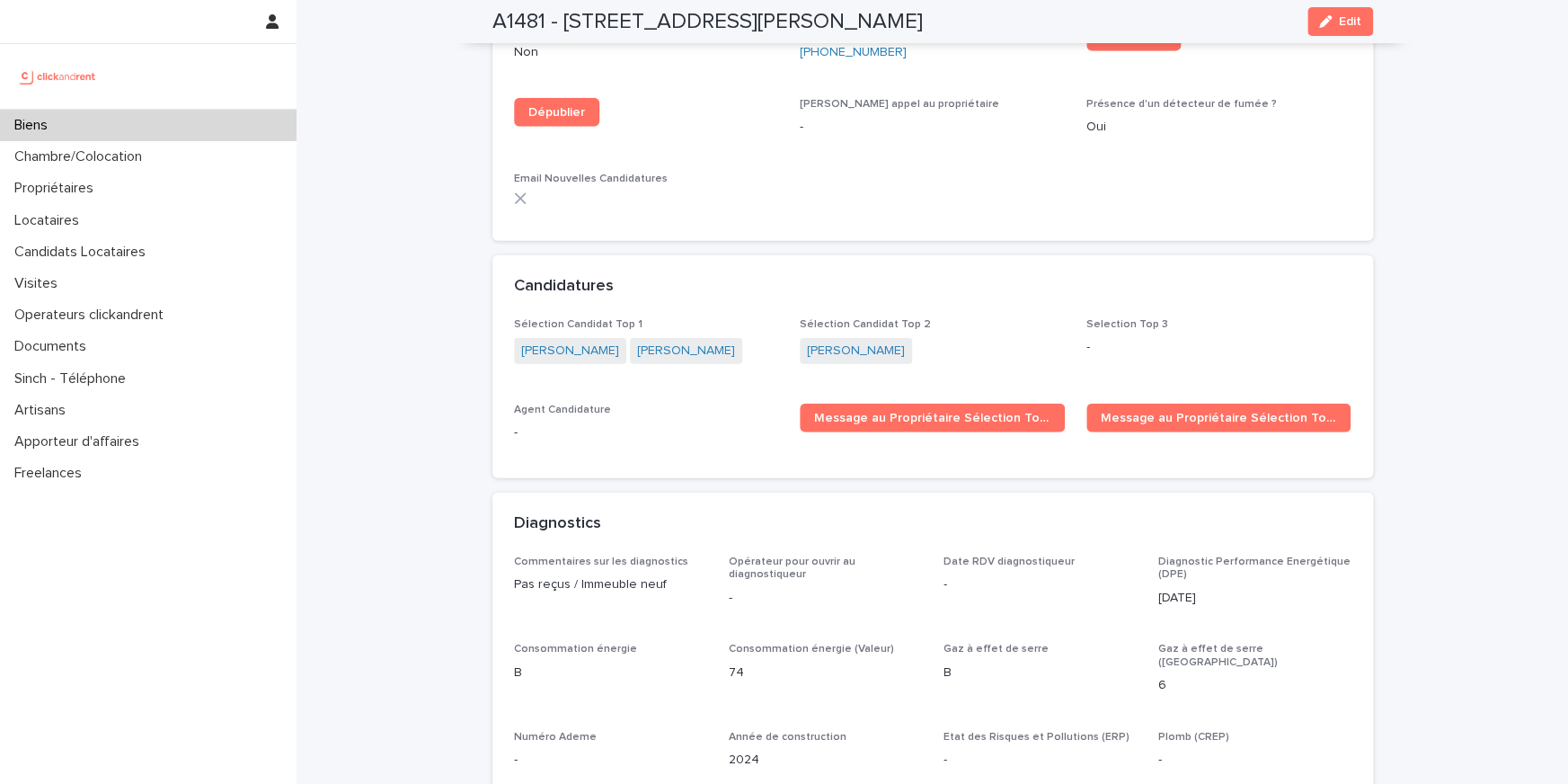
scroll to position [5374, 0]
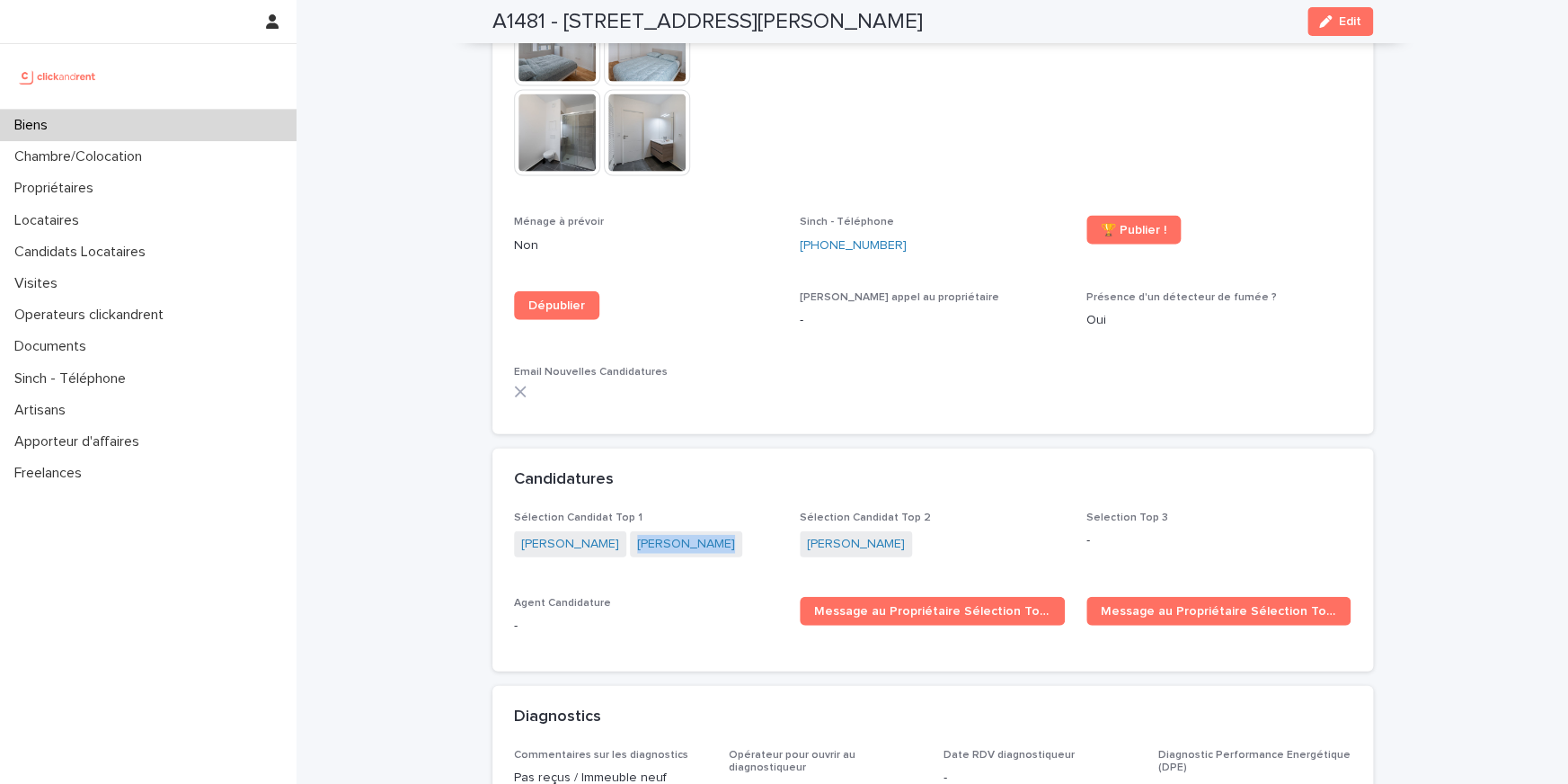
drag, startPoint x: 750, startPoint y: 504, endPoint x: 602, endPoint y: 496, distance: 148.2
click at [602, 531] on div "Julien Richer Julien Richer" at bounding box center [646, 546] width 265 height 30
drag, startPoint x: 794, startPoint y: 499, endPoint x: 901, endPoint y: 499, distance: 107.0
click at [901, 511] on div "Sélection Candidat Top 1 Julien Richer Julien Richer Sélection Candidat Top 2 A…" at bounding box center [932, 580] width 838 height 139
click at [158, 180] on div "Propriétaires" at bounding box center [148, 188] width 296 height 32
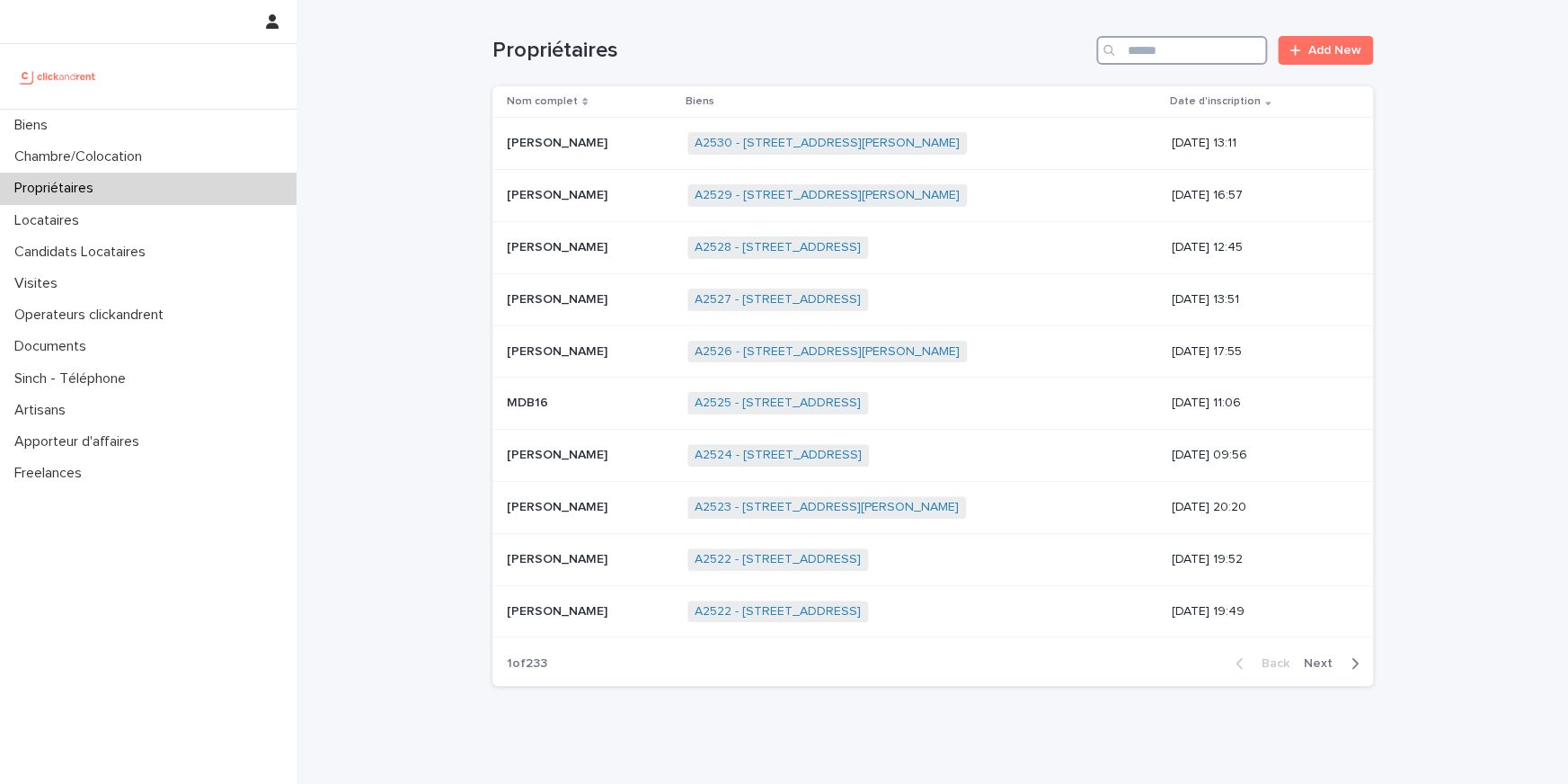
click at [1168, 63] on input "Search" at bounding box center [1181, 50] width 170 height 29
paste input "*******"
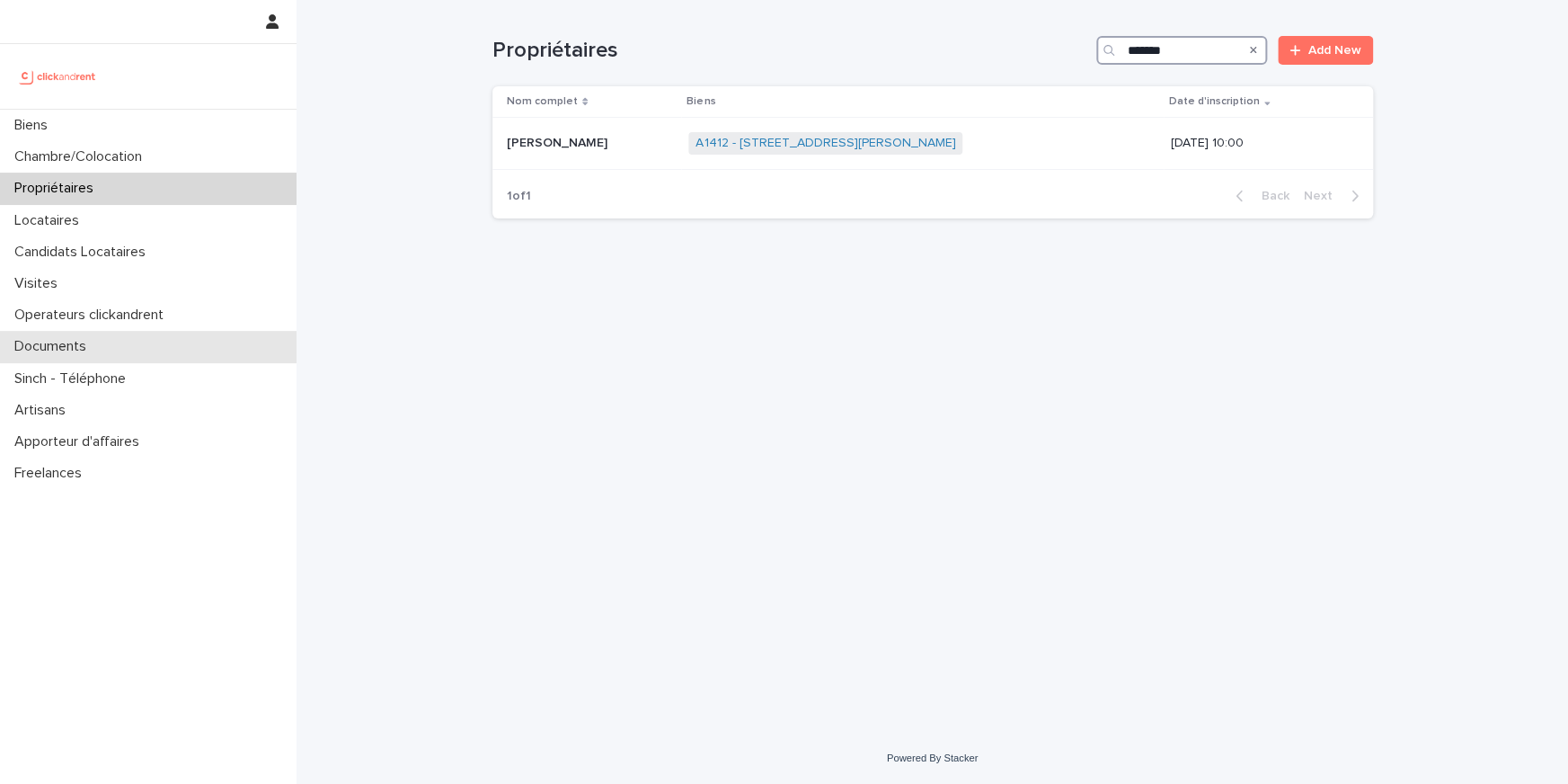
type input "*******"
click at [587, 135] on p "Boucary Mouhamadoussene" at bounding box center [559, 141] width 104 height 19
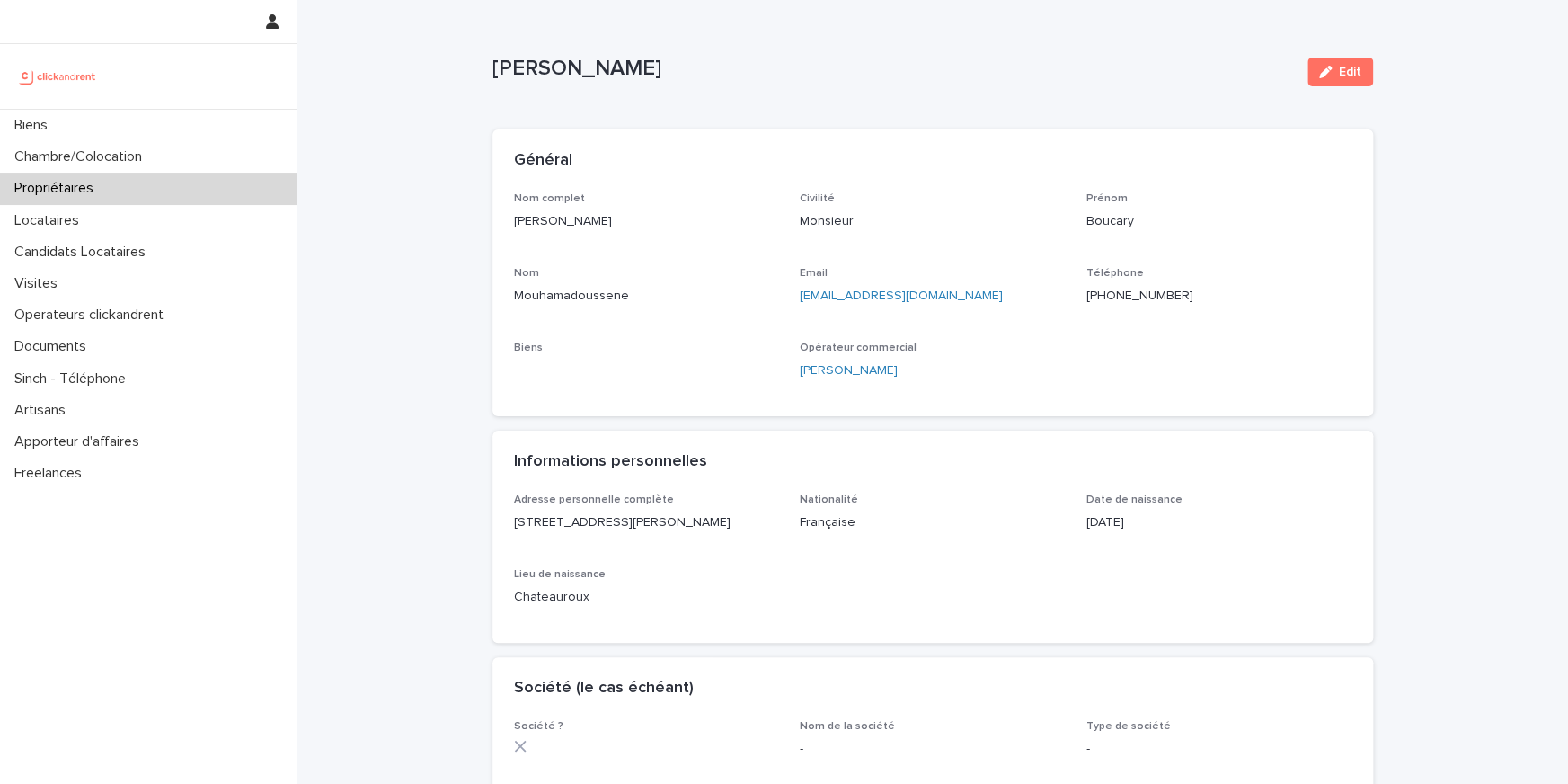
click at [1035, 531] on p "Française" at bounding box center [931, 522] width 265 height 19
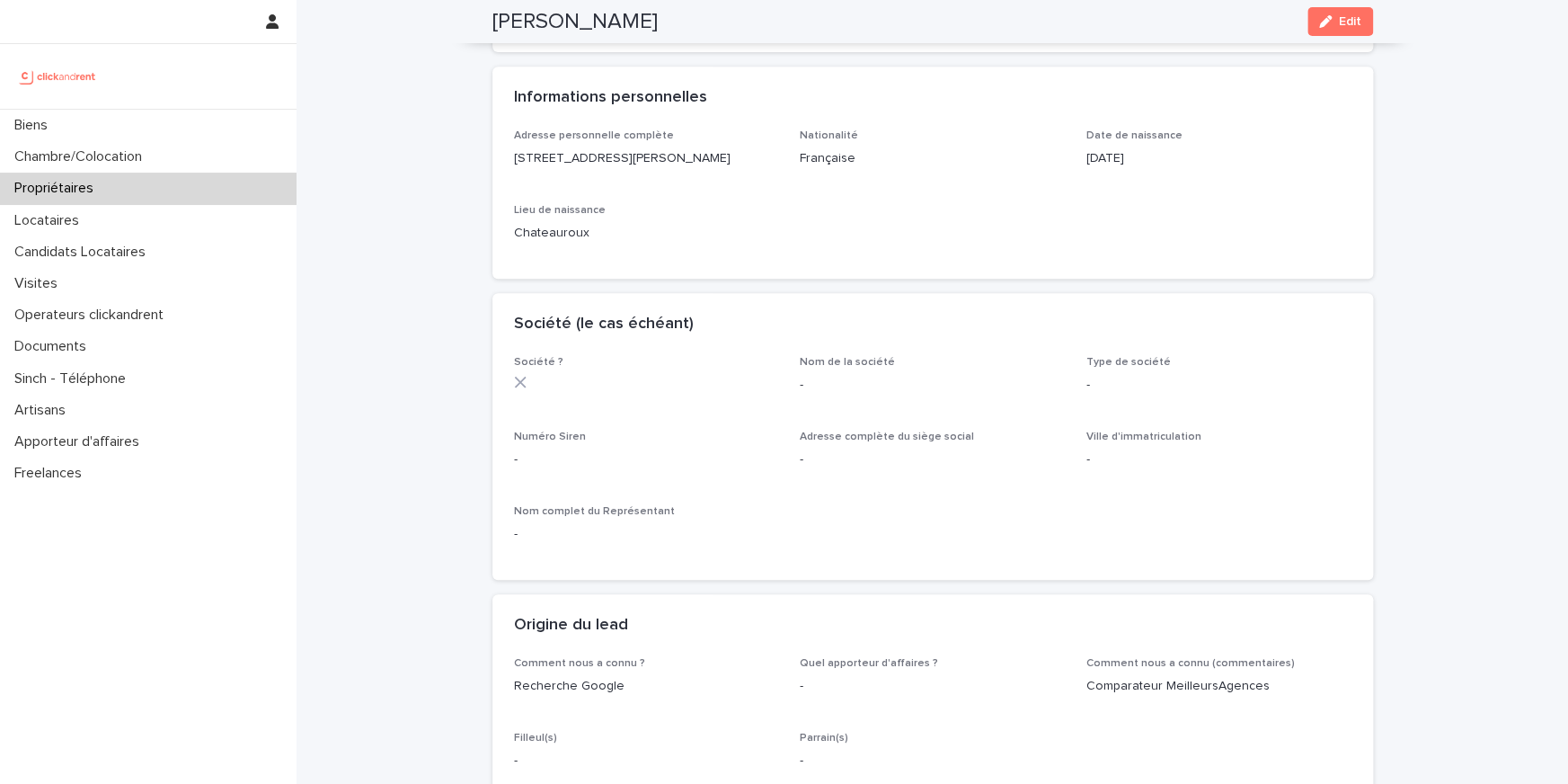
scroll to position [73, 0]
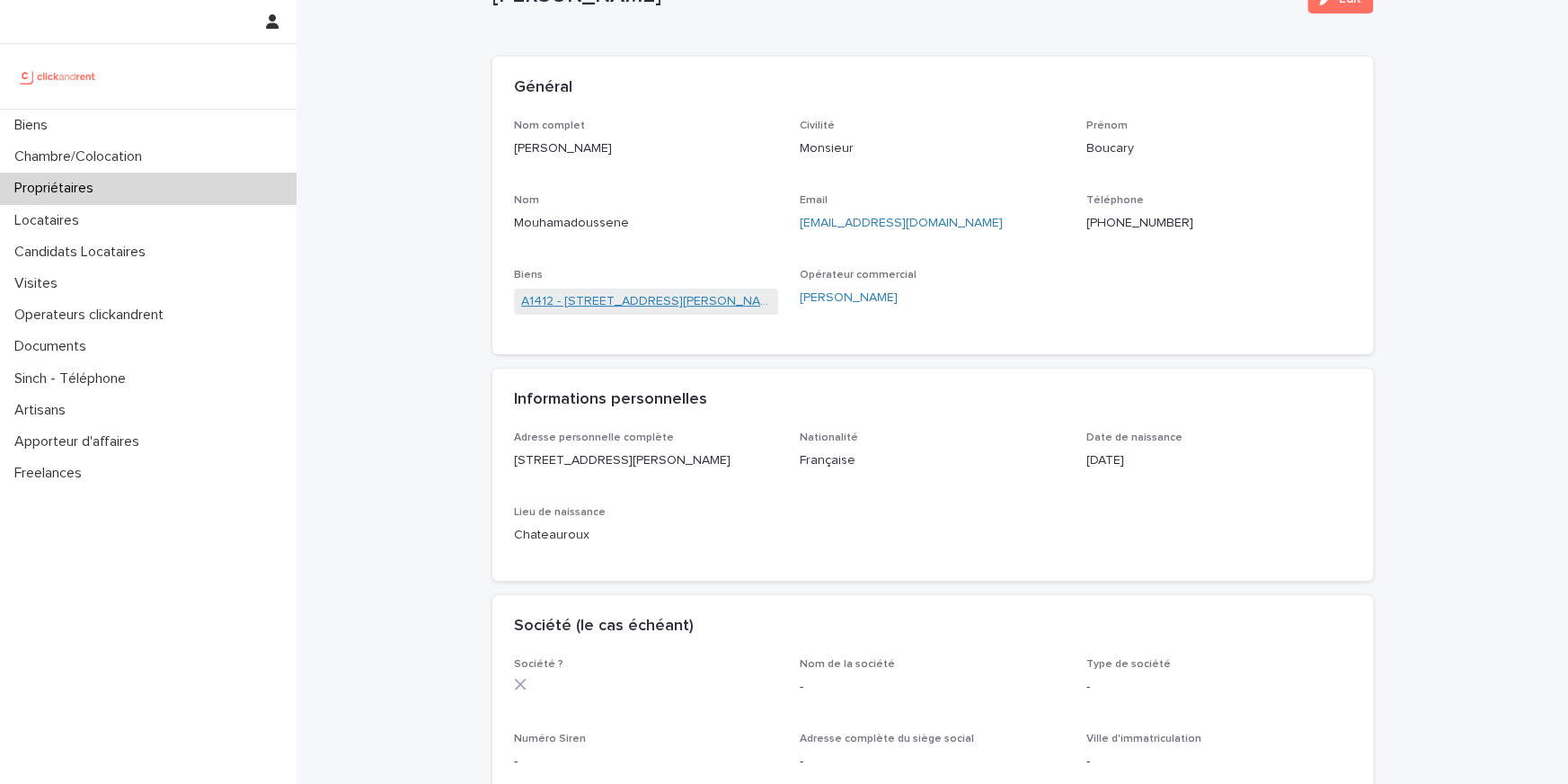
click at [658, 301] on link "A1412 - 11 rue Camille Desmoulins, Levallois-Perret 92300" at bounding box center [646, 301] width 251 height 19
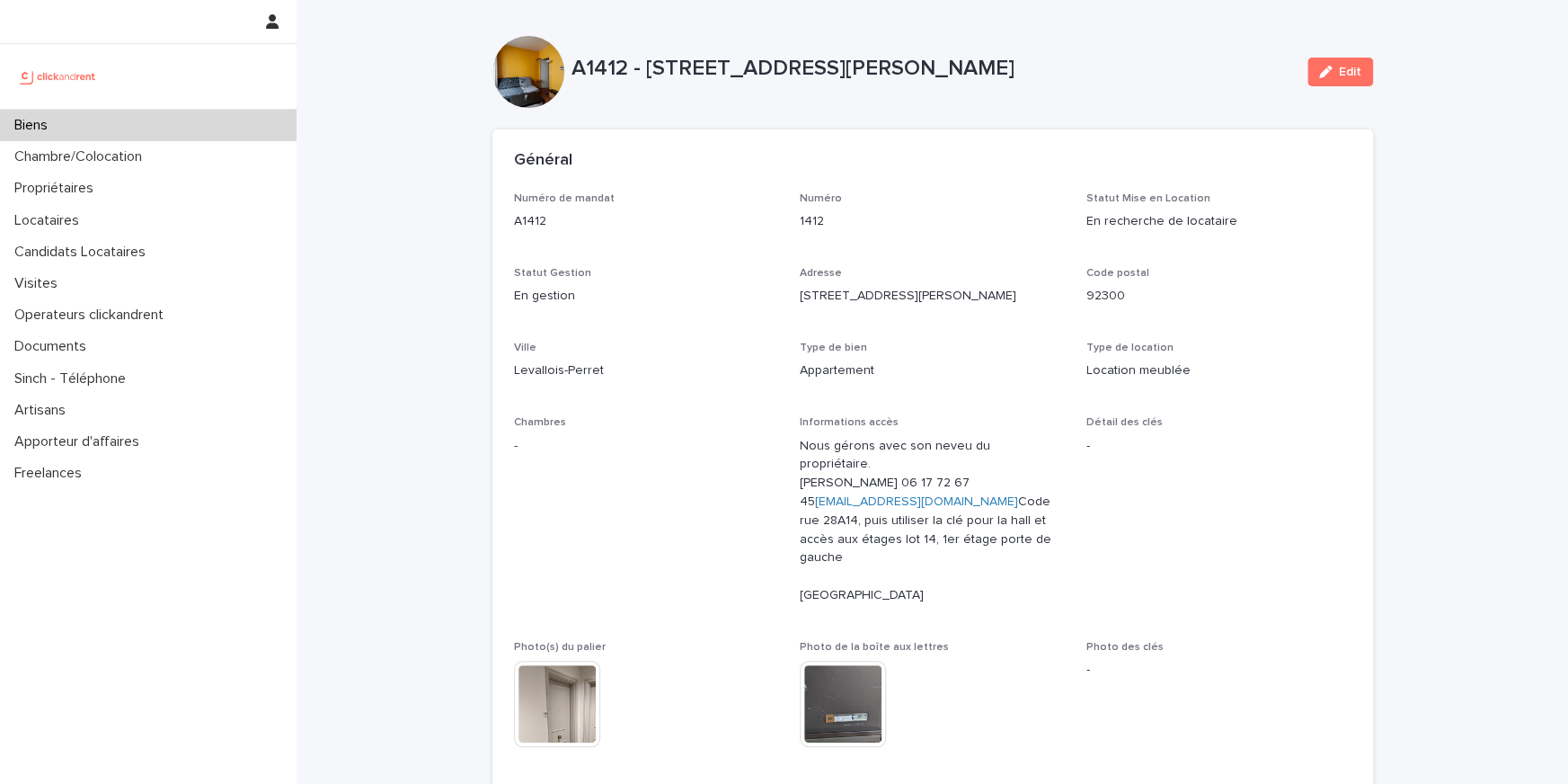
click at [203, 105] on div at bounding box center [148, 77] width 296 height 65
click at [209, 118] on div "Biens" at bounding box center [148, 125] width 296 height 32
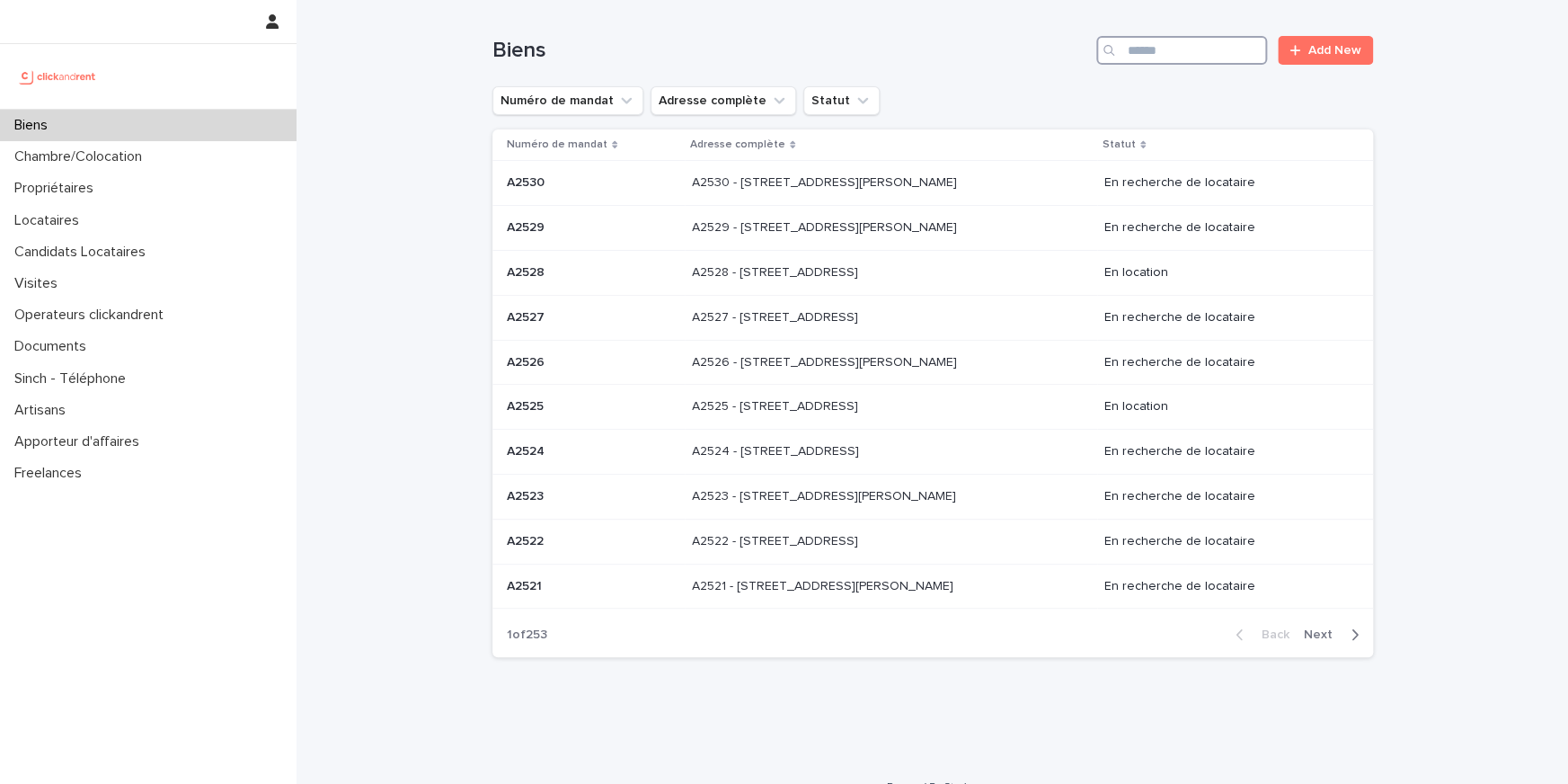
click at [1187, 59] on input "Search" at bounding box center [1181, 50] width 170 height 29
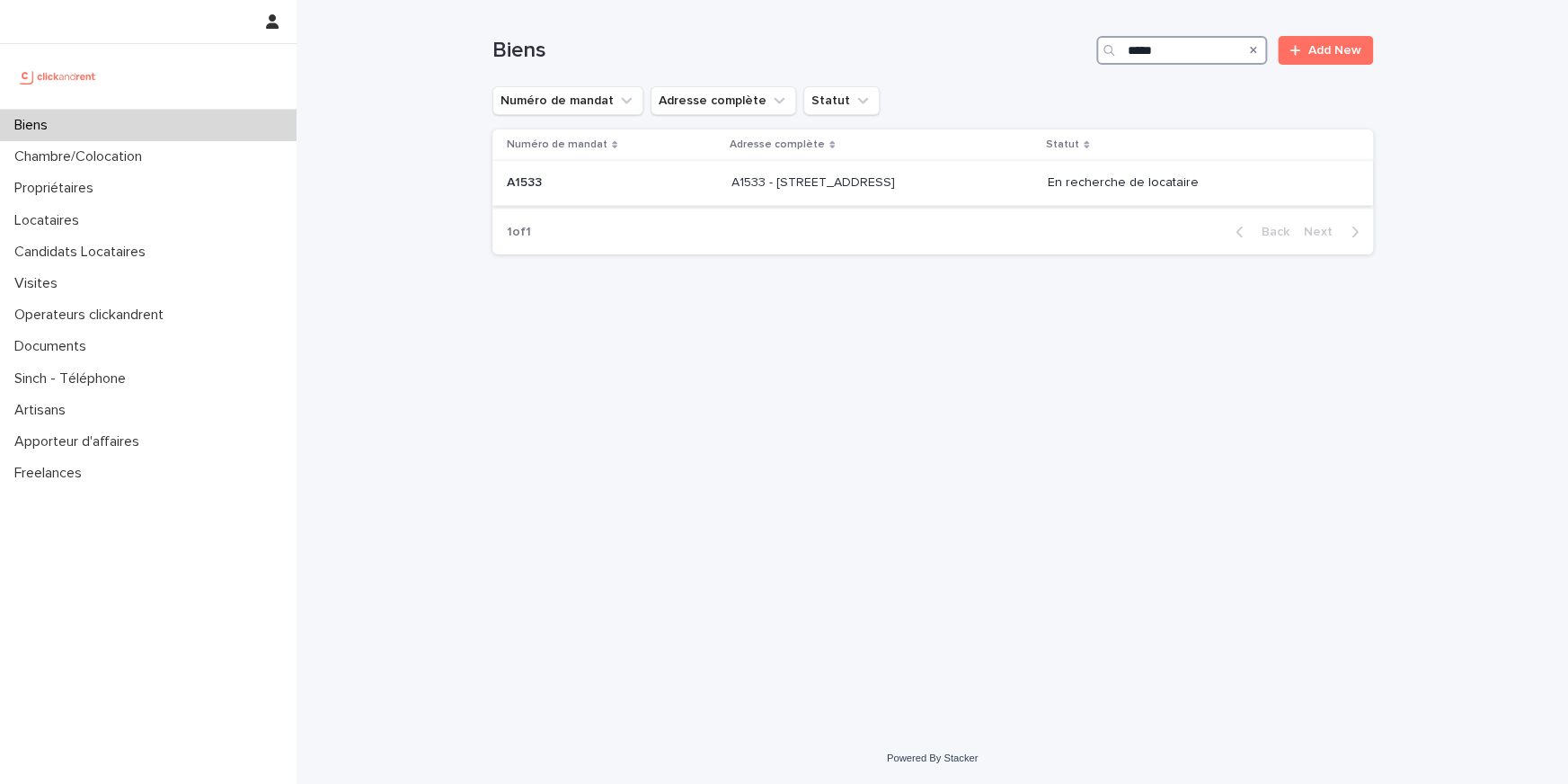
type input "*****"
click at [899, 180] on p "A1533 - 34 Avenue du Maréchal Juin, Merignac 33700" at bounding box center [815, 180] width 167 height 19
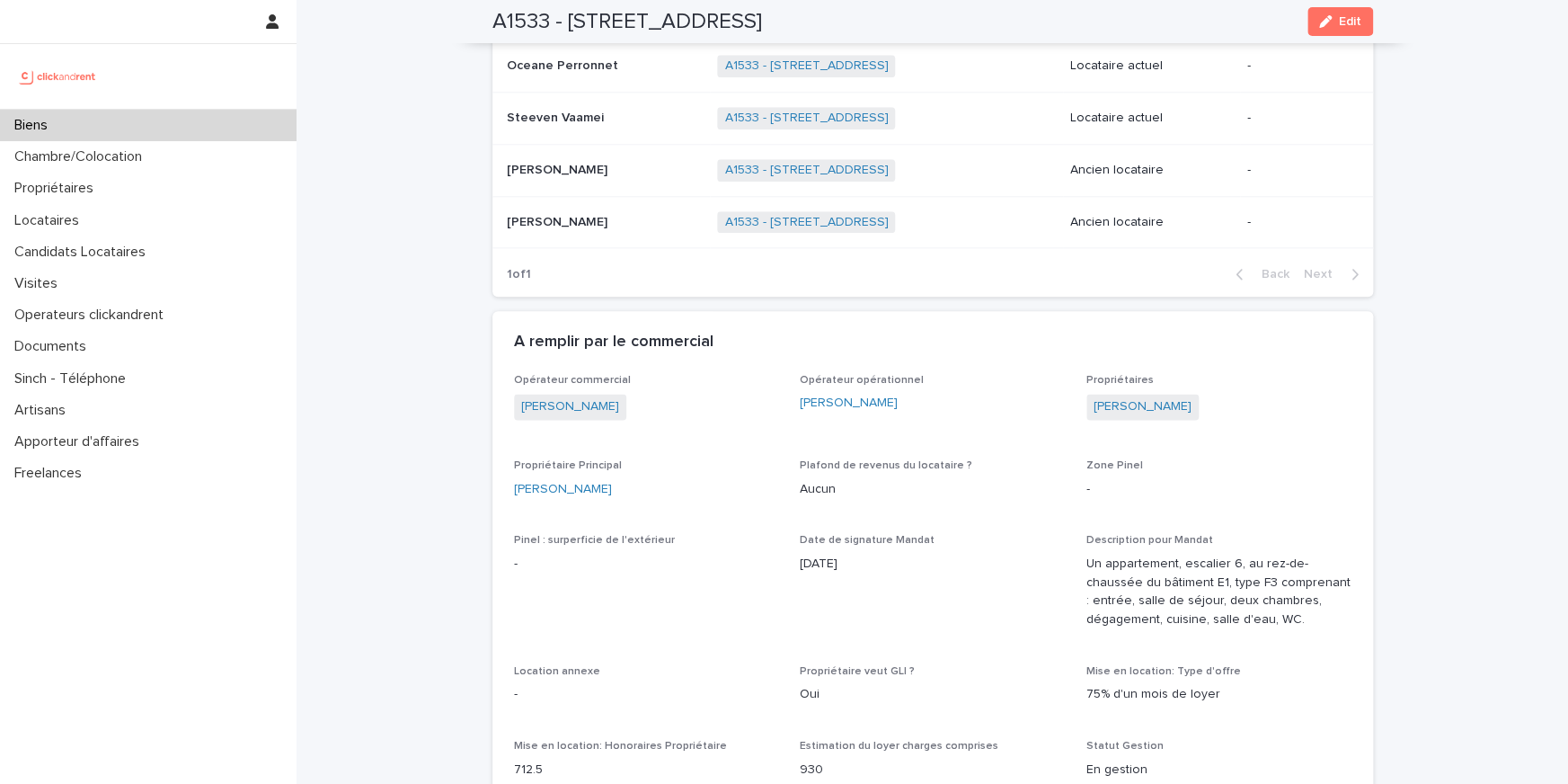
scroll to position [980, 0]
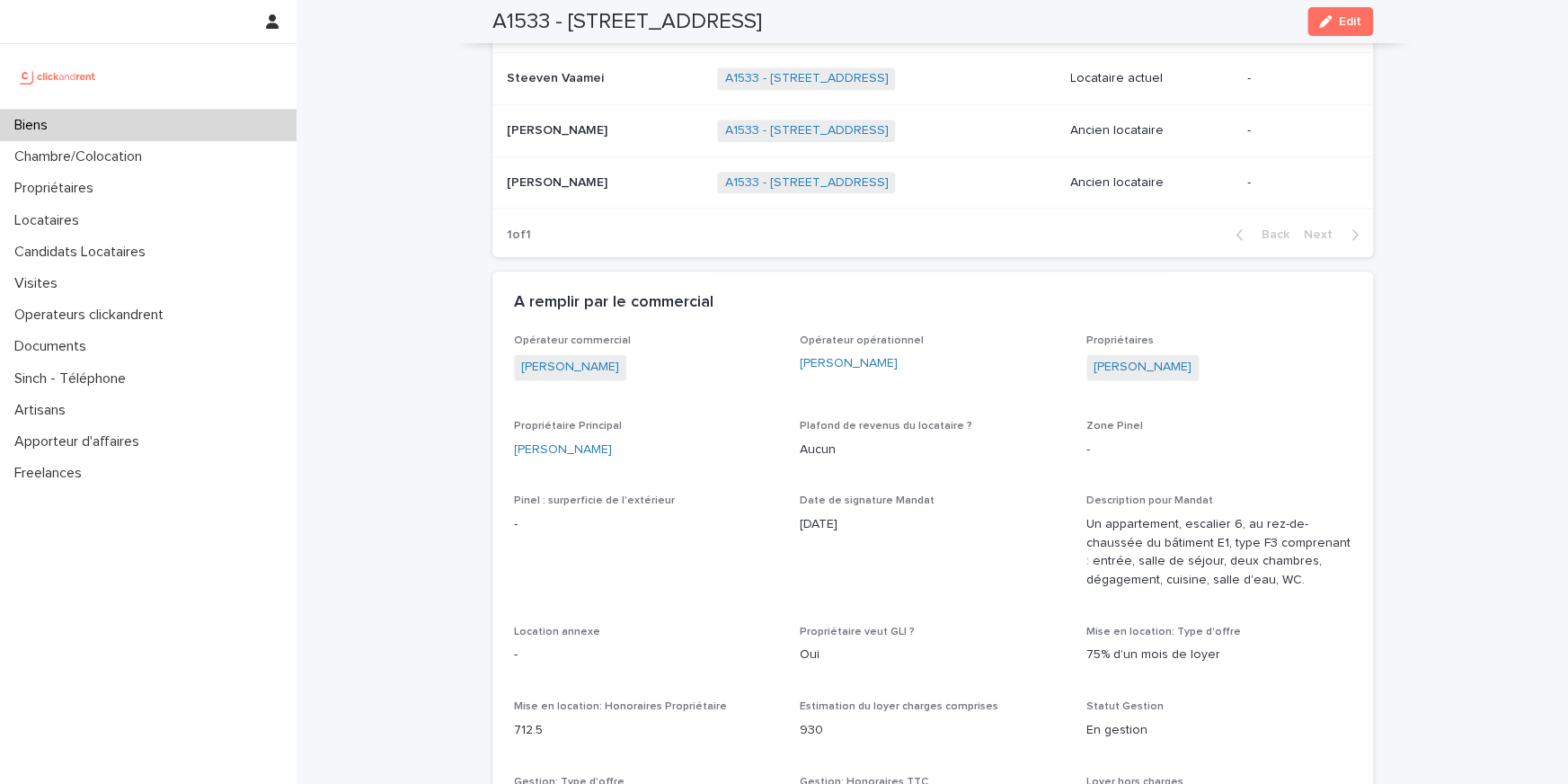
click at [661, 445] on div "Mélanie Hallouin" at bounding box center [646, 449] width 265 height 19
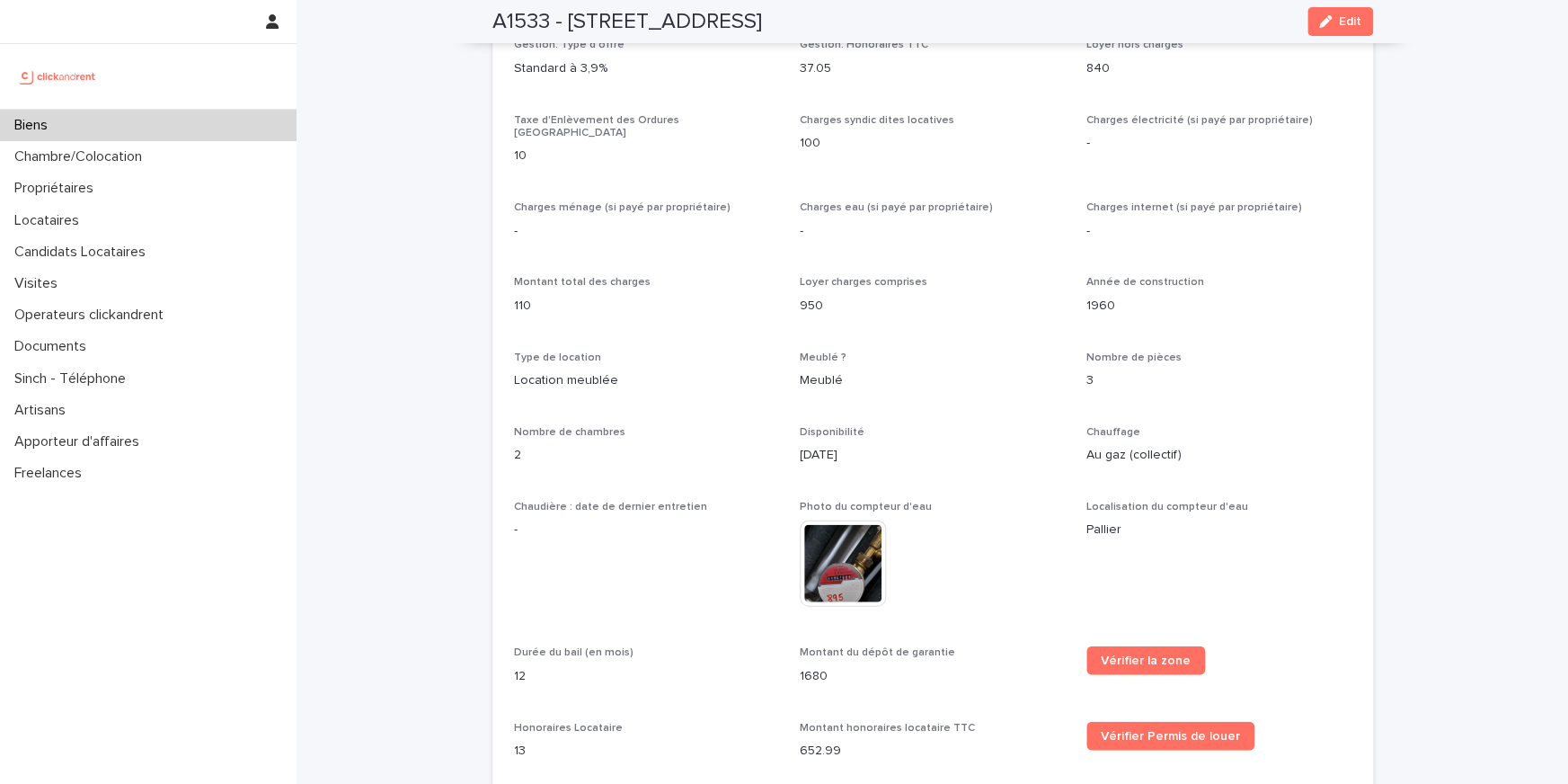
scroll to position [1717, 0]
click at [167, 115] on div "Biens" at bounding box center [148, 125] width 296 height 32
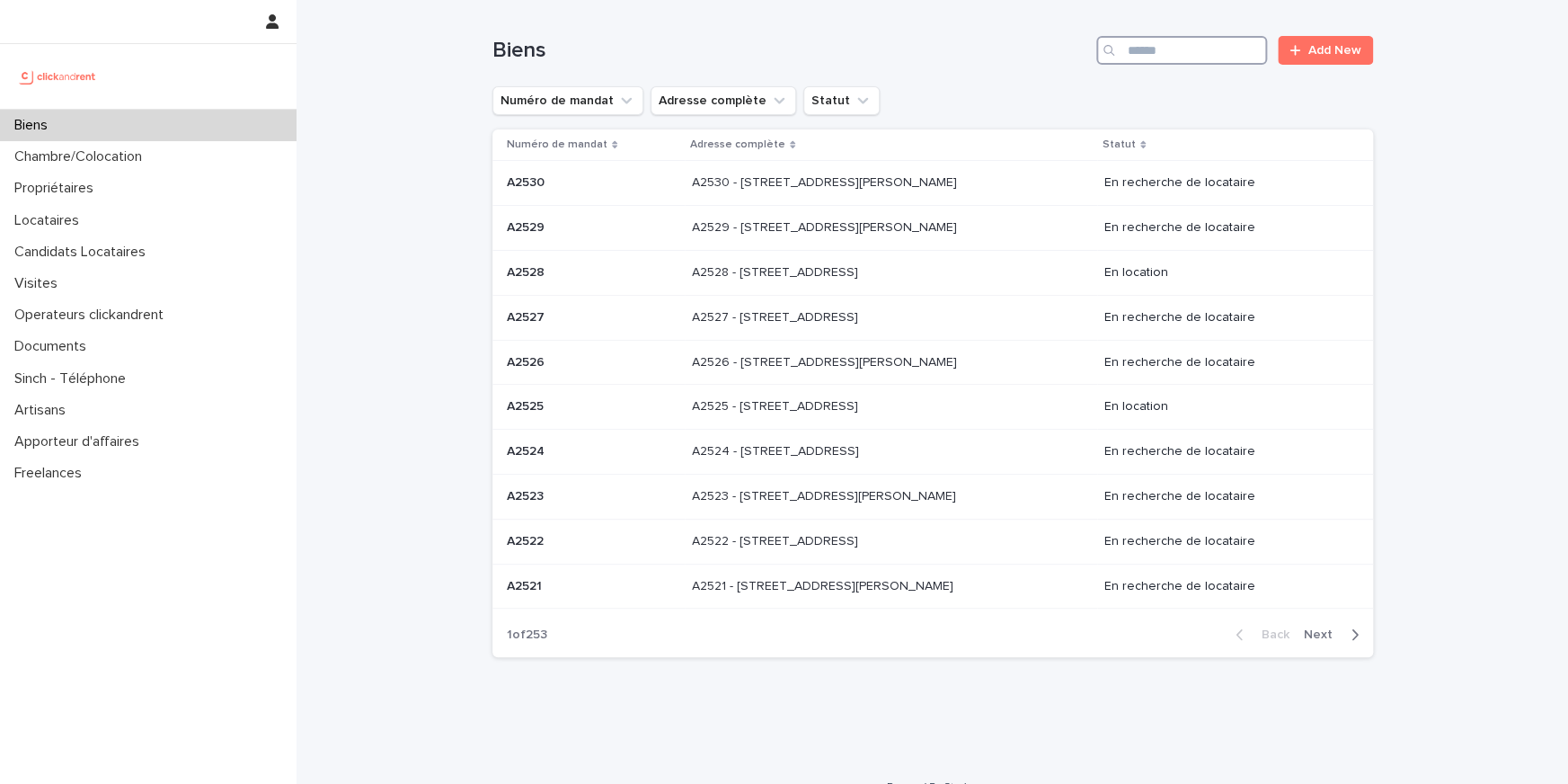
click at [1179, 44] on input "Search" at bounding box center [1181, 50] width 170 height 29
paste input "*****"
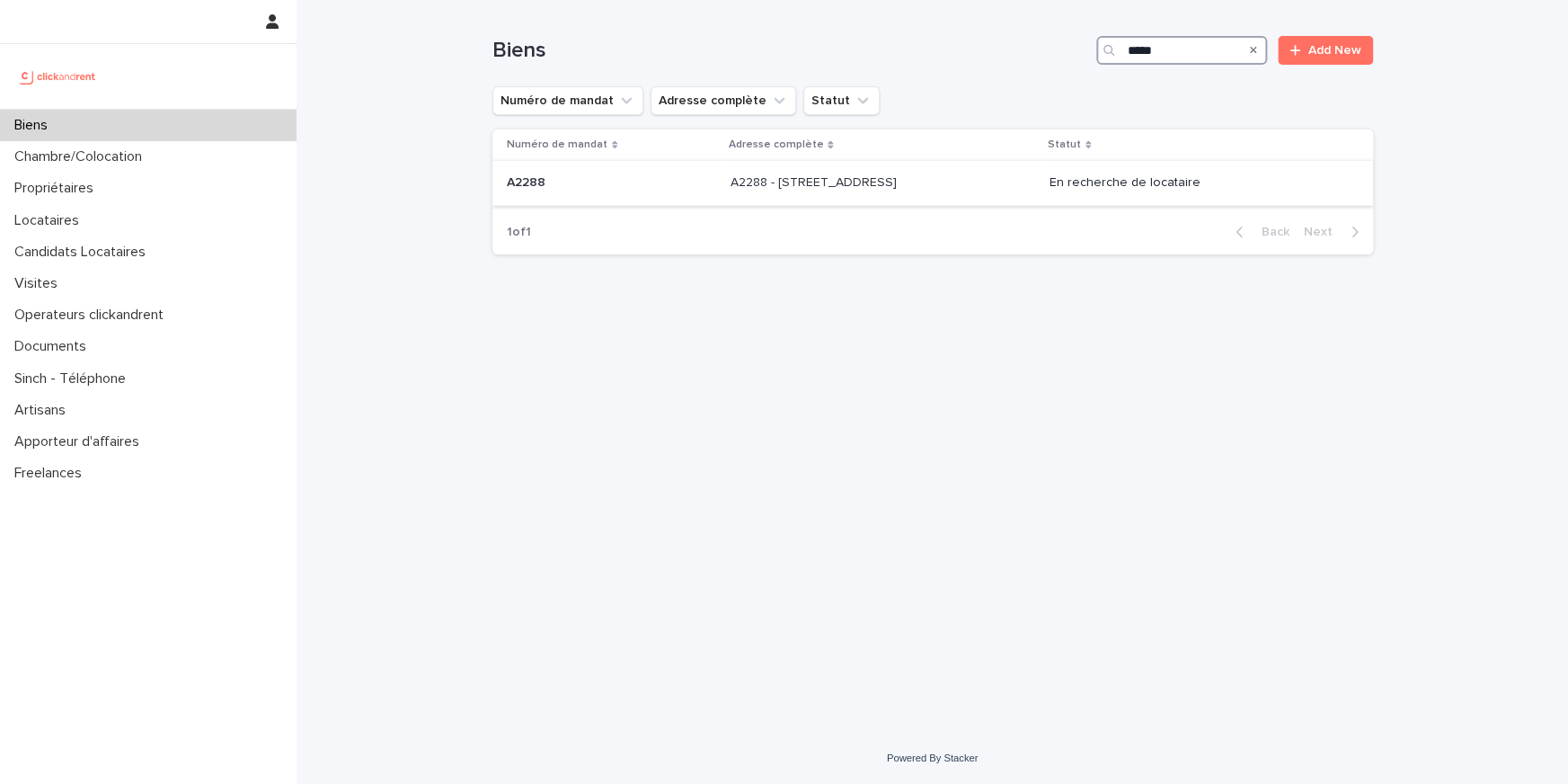
type input "*****"
click at [621, 190] on p at bounding box center [611, 183] width 210 height 16
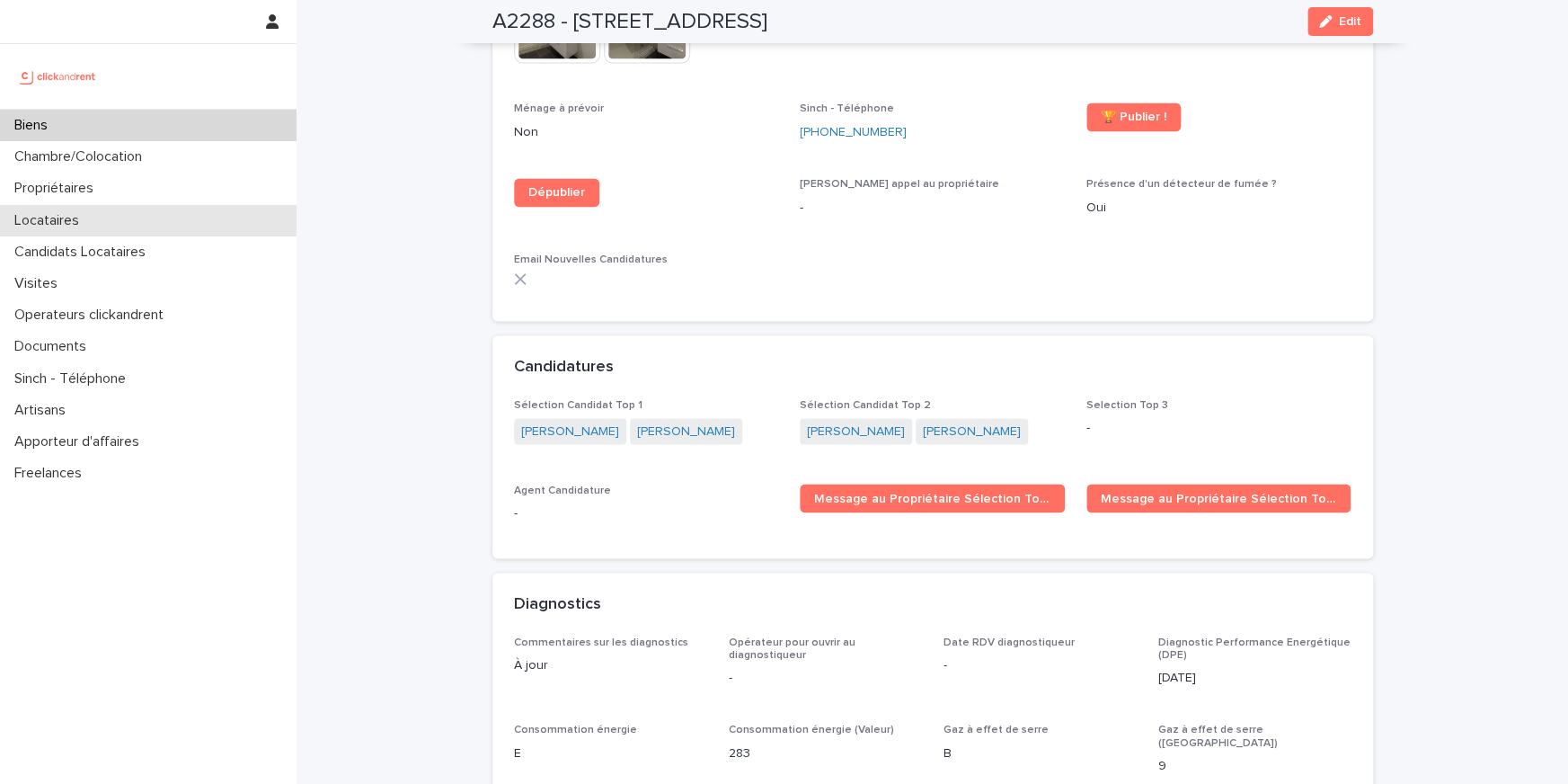
scroll to position [4964, 0]
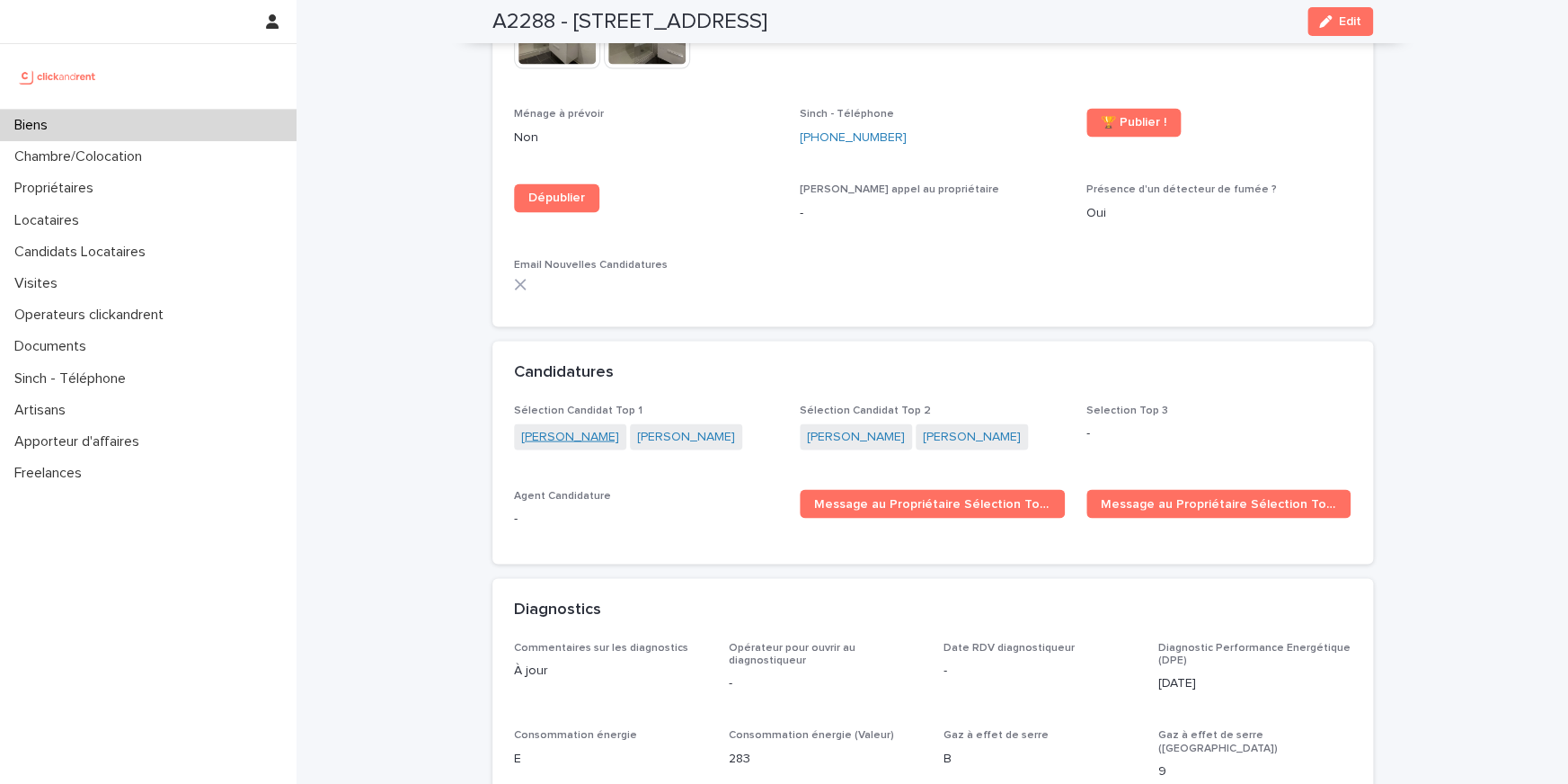
click at [576, 427] on link "Morgan Henry" at bounding box center [569, 436] width 97 height 19
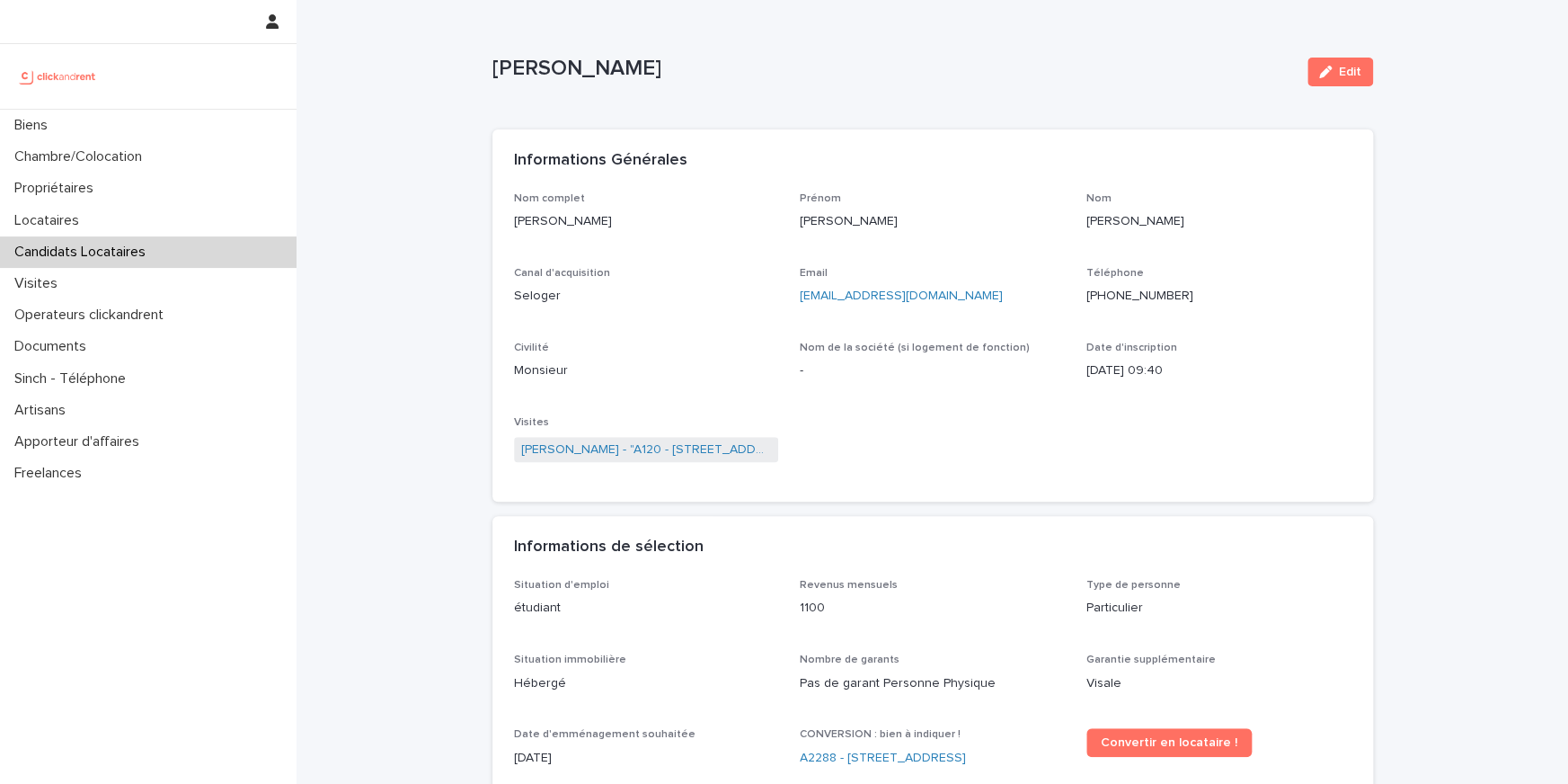
click at [582, 75] on p "Morgan Henry" at bounding box center [892, 69] width 800 height 26
click at [670, 453] on link "Morgan Henry - "A120 - 6 rue Saint-Mathieu, Paris 75018"" at bounding box center [646, 449] width 251 height 19
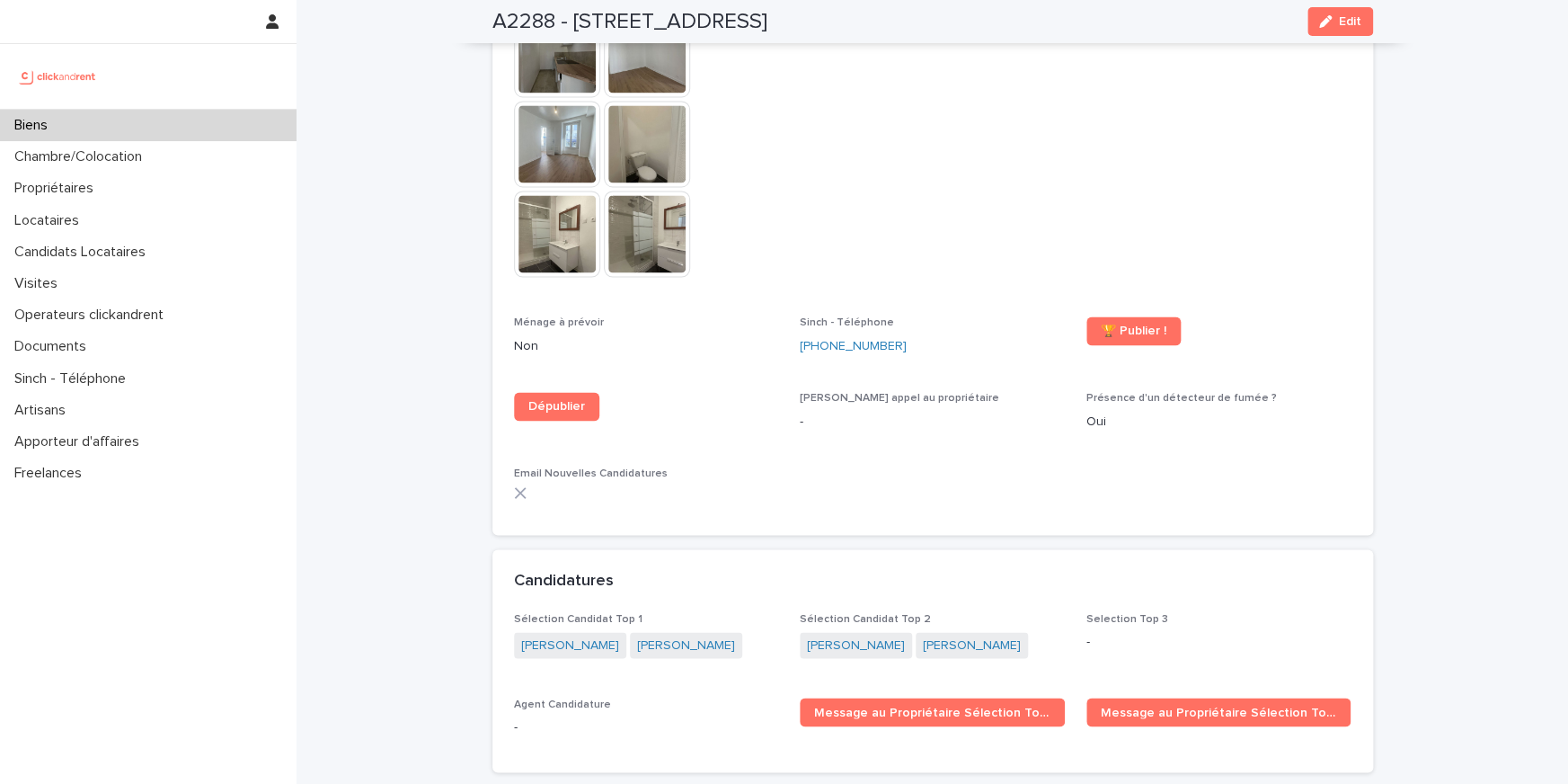
scroll to position [4918, 0]
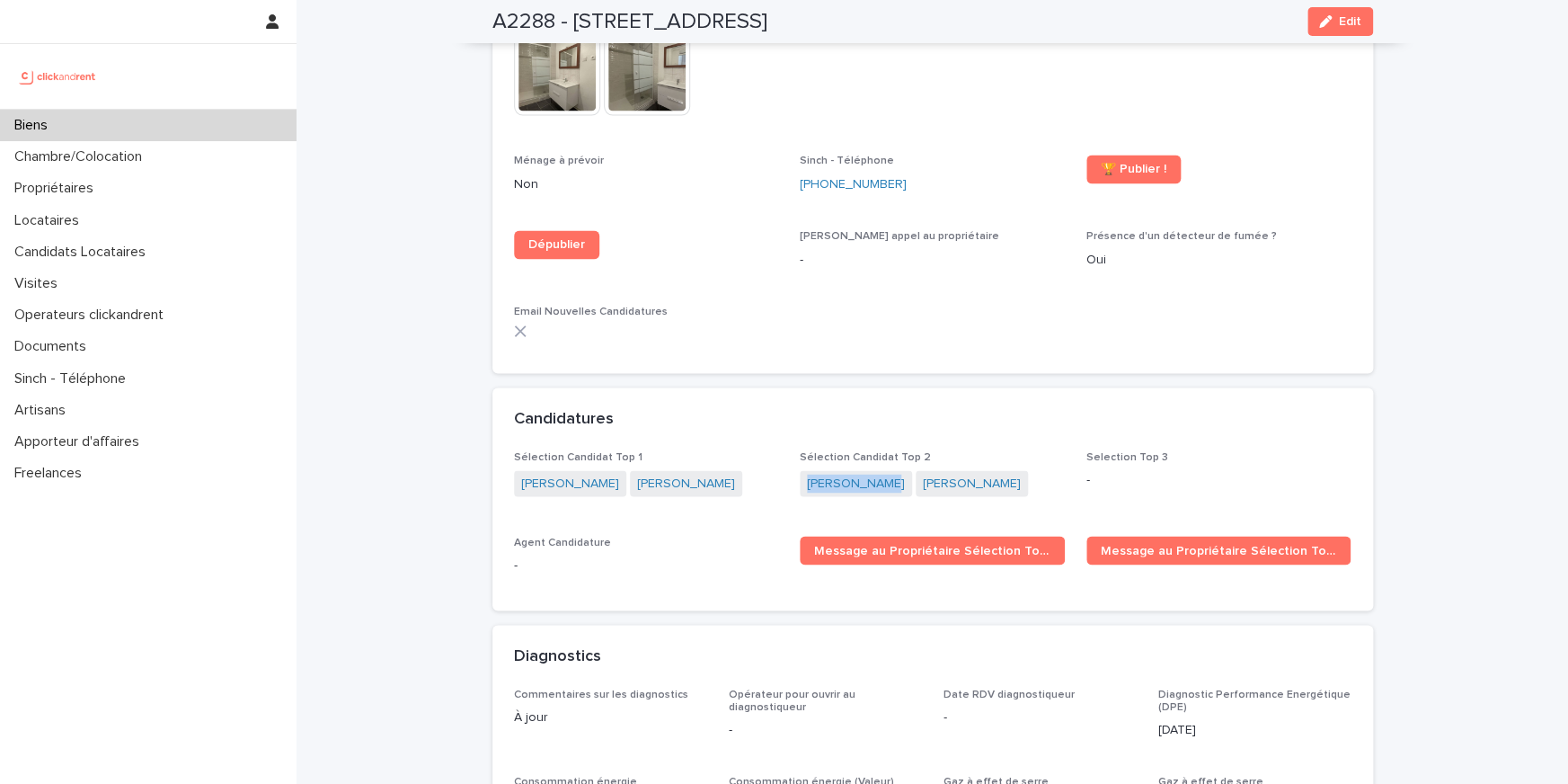
drag, startPoint x: 895, startPoint y: 431, endPoint x: 798, endPoint y: 417, distance: 98.0
click at [798, 450] on div "Sélection Candidat Top 1 Joana Ndiaye Morgan Henry Sélection Candidat Top 2 Ara…" at bounding box center [932, 519] width 838 height 139
drag, startPoint x: 611, startPoint y: 434, endPoint x: 510, endPoint y: 425, distance: 101.4
click at [510, 450] on div "Sélection Candidat Top 1 Joana Ndiaye Morgan Henry Sélection Candidat Top 2 Ara…" at bounding box center [932, 530] width 880 height 160
click at [527, 450] on div "Sélection Candidat Top 1 Joana Ndiaye Morgan Henry" at bounding box center [646, 482] width 265 height 64
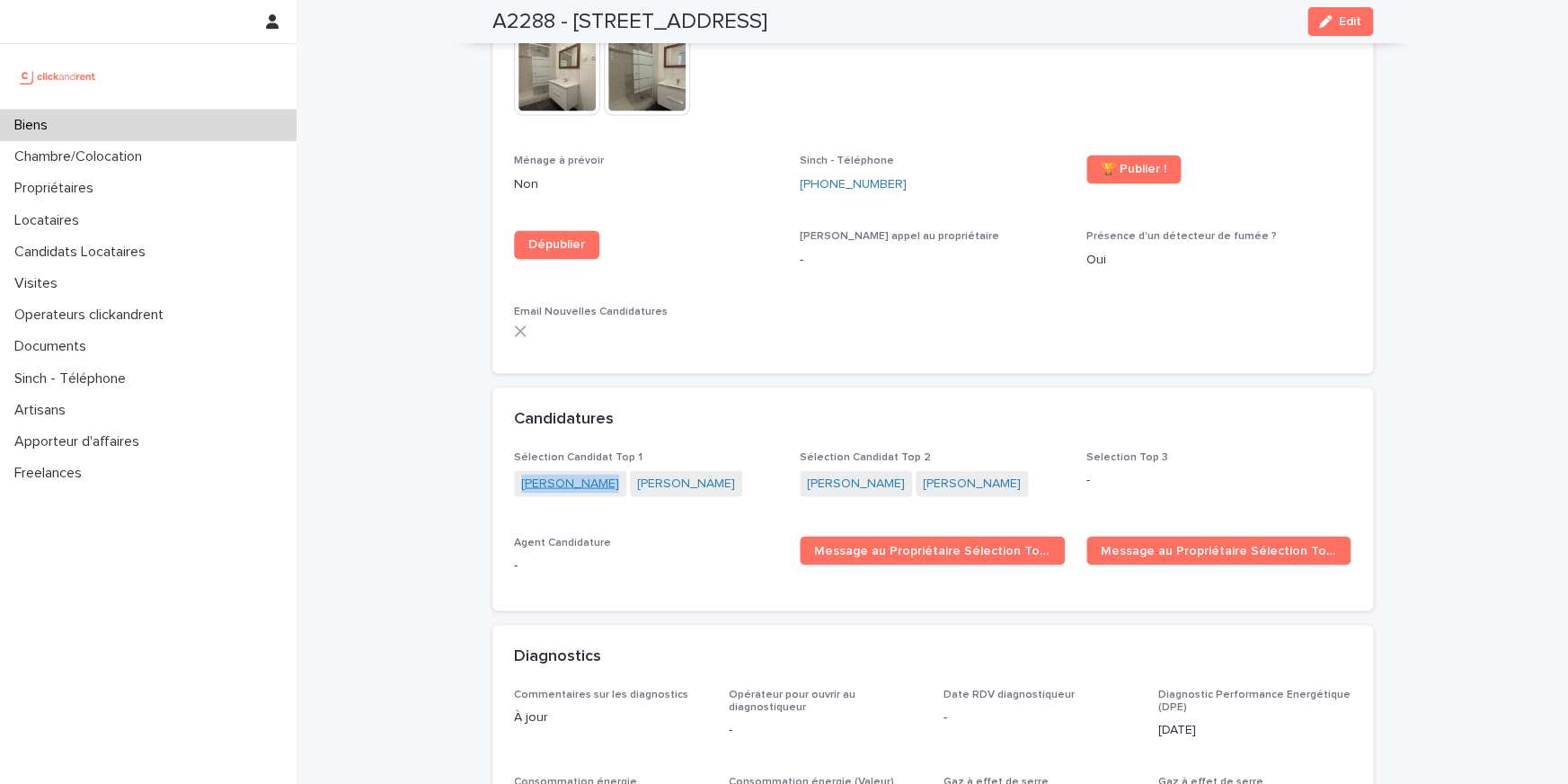
drag, startPoint x: 527, startPoint y: 438, endPoint x: 520, endPoint y: 421, distance: 18.4
click at [520, 450] on div "Sélection Candidat Top 1 Joana Ndiaye Morgan Henry" at bounding box center [646, 482] width 265 height 64
click at [835, 450] on div "Sélection Candidat Top 2 Arame Marena Joseph Jeanne" at bounding box center [931, 482] width 265 height 64
drag, startPoint x: 998, startPoint y: 428, endPoint x: 908, endPoint y: 420, distance: 90.4
click at [908, 470] on div "Arame Marena Joseph Jeanne" at bounding box center [931, 485] width 265 height 30
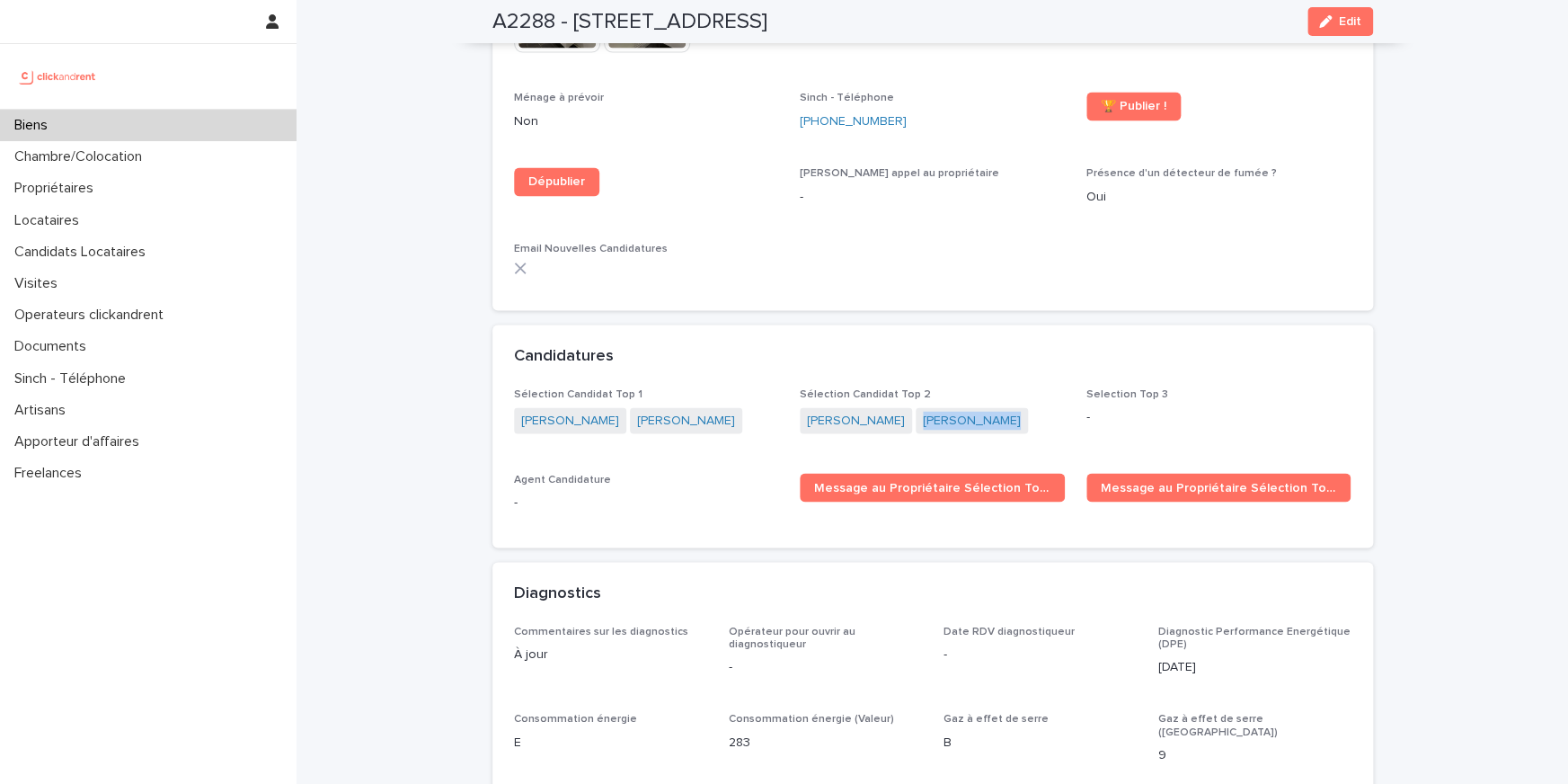
scroll to position [5085, 0]
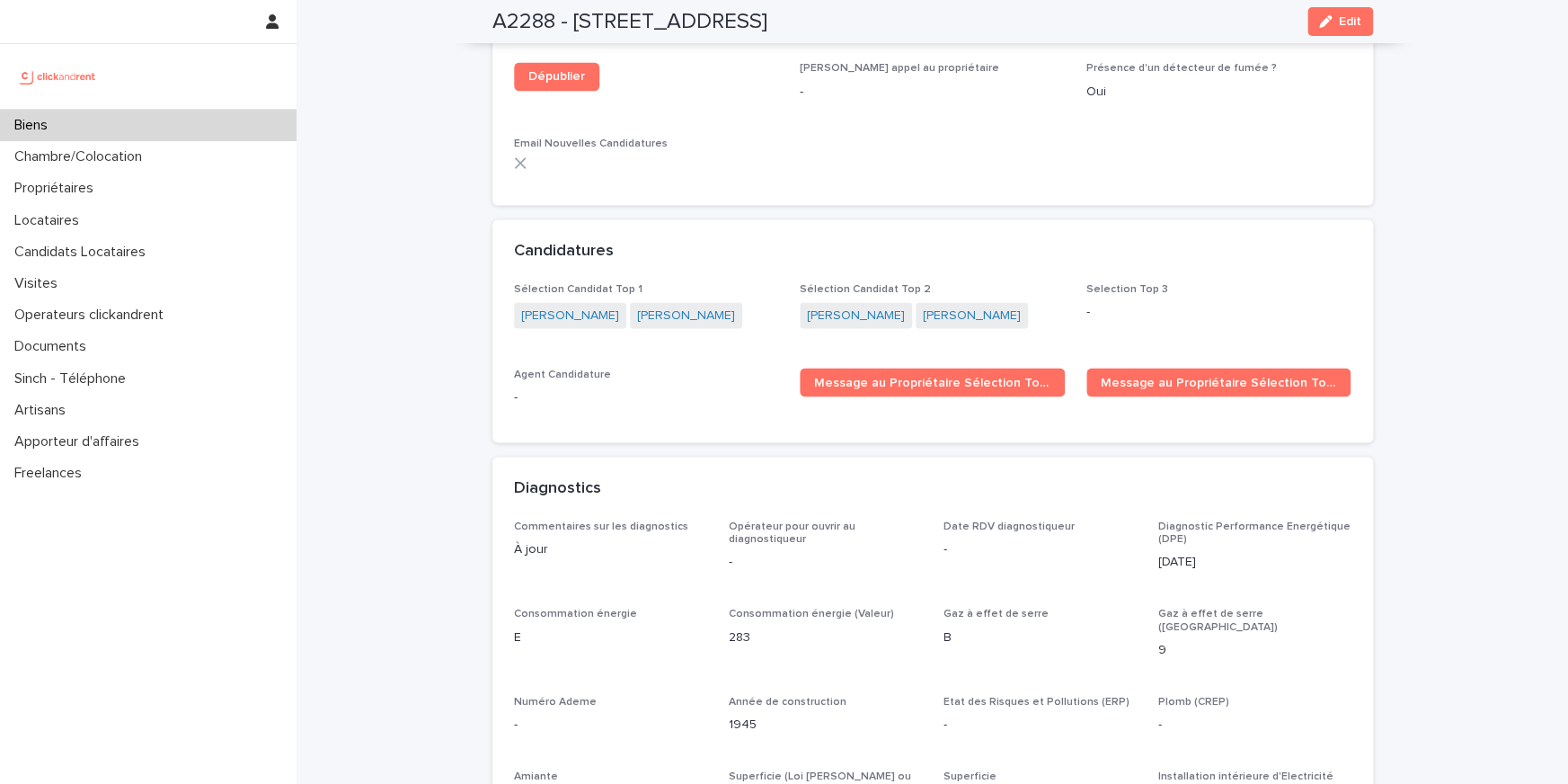
click at [617, 298] on div "Sélection Candidat Top 1 Joana Ndiaye Morgan Henry Sélection Candidat Top 2 Ara…" at bounding box center [932, 352] width 838 height 139
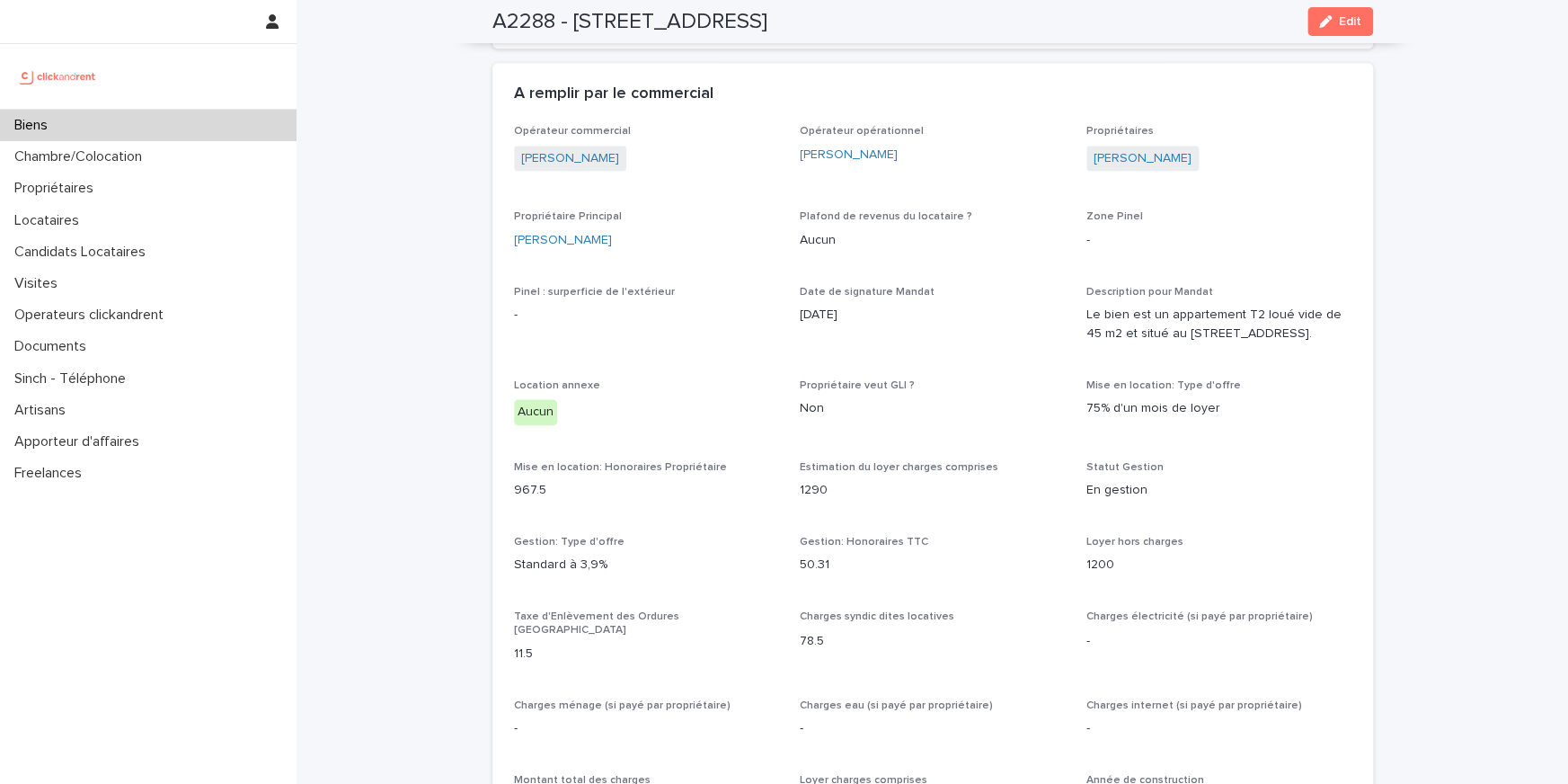
scroll to position [984, 0]
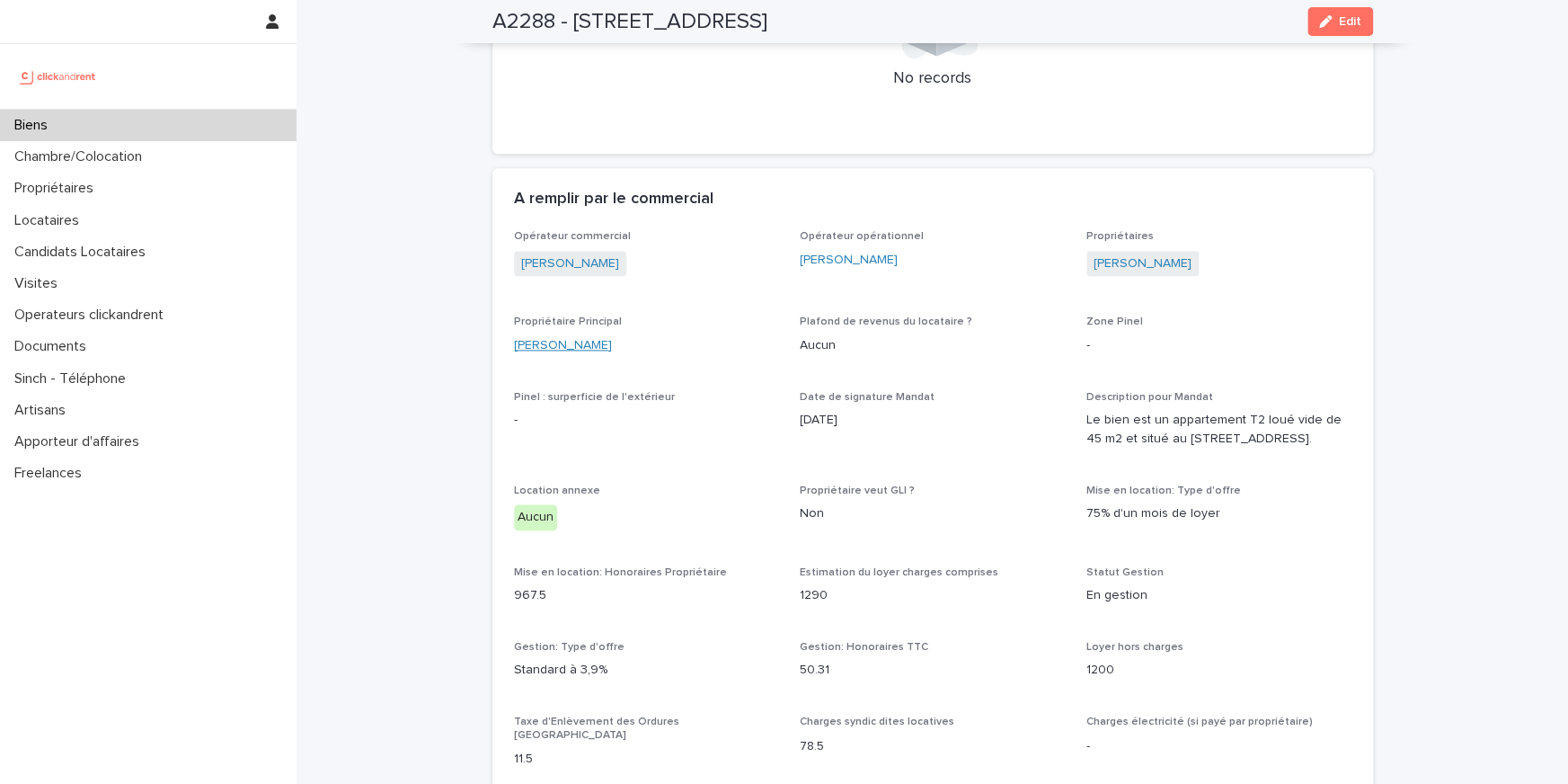
click at [583, 336] on link "Tristan Camp" at bounding box center [562, 345] width 97 height 19
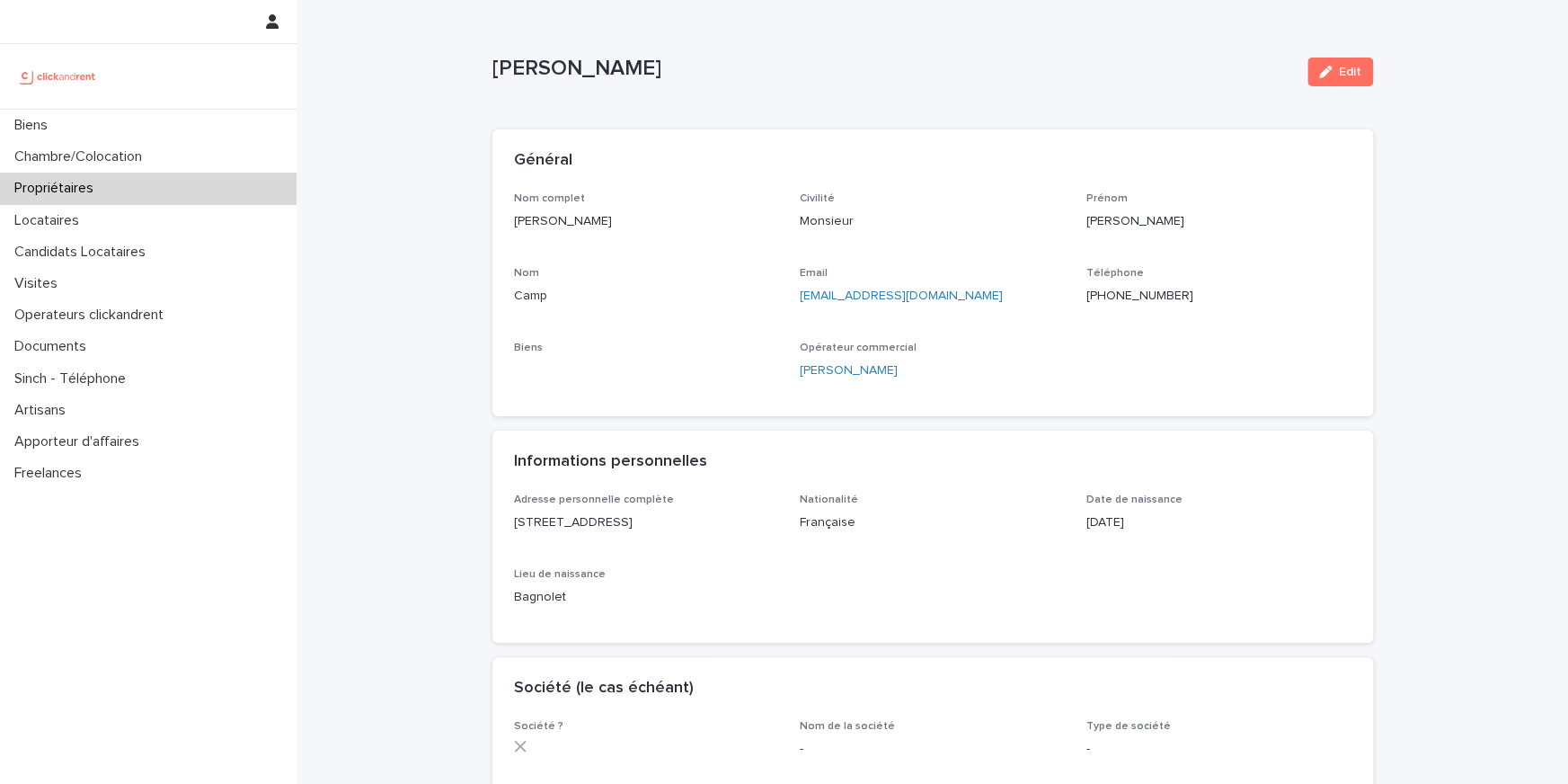
click at [1139, 295] on p "+447982763388" at bounding box center [1218, 295] width 265 height 19
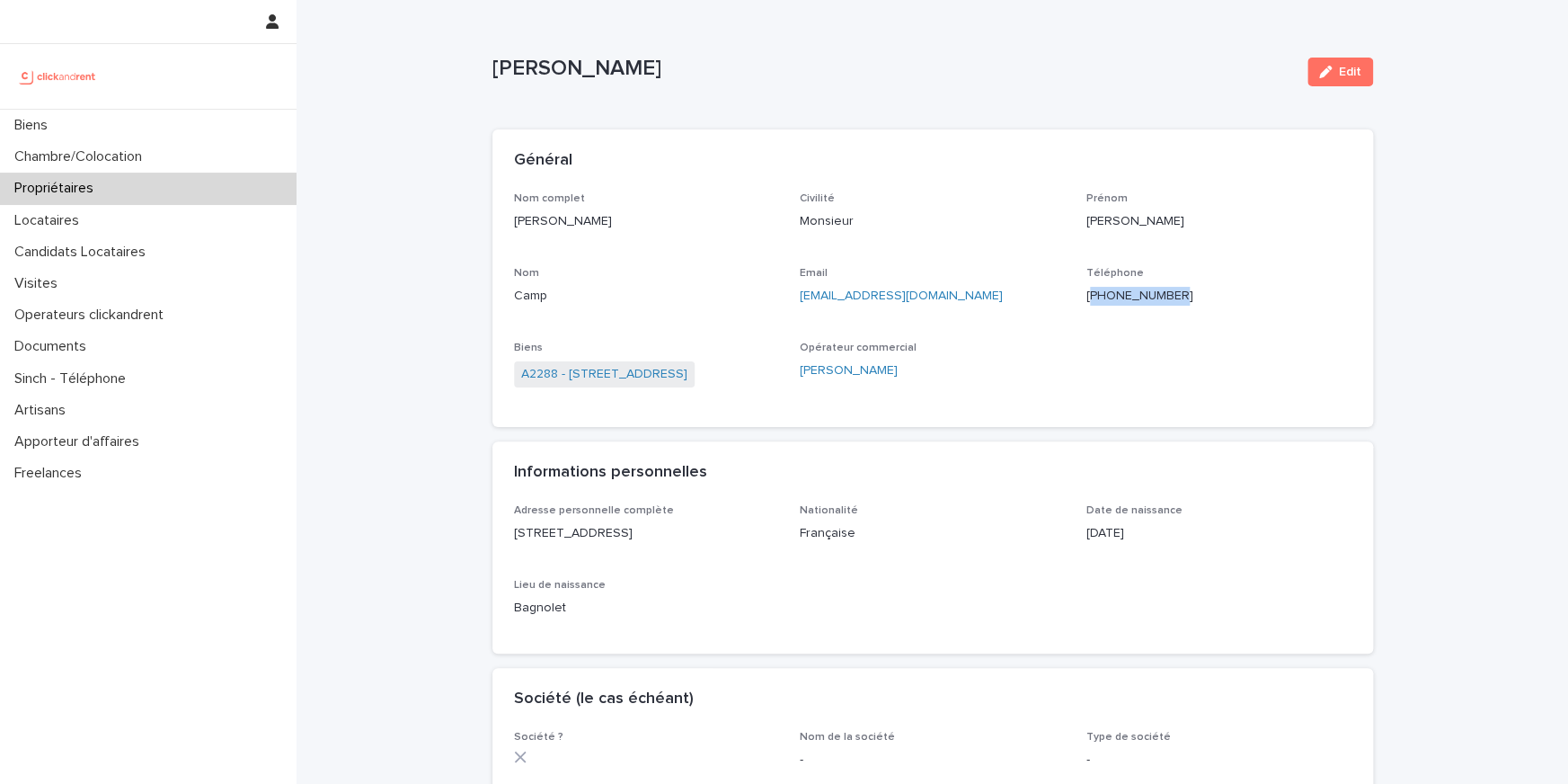
click at [1139, 295] on p "+447982763388" at bounding box center [1218, 295] width 265 height 19
click at [687, 373] on link "A2288 - 65 Rue de Belleville, Paris 75019" at bounding box center [603, 374] width 166 height 19
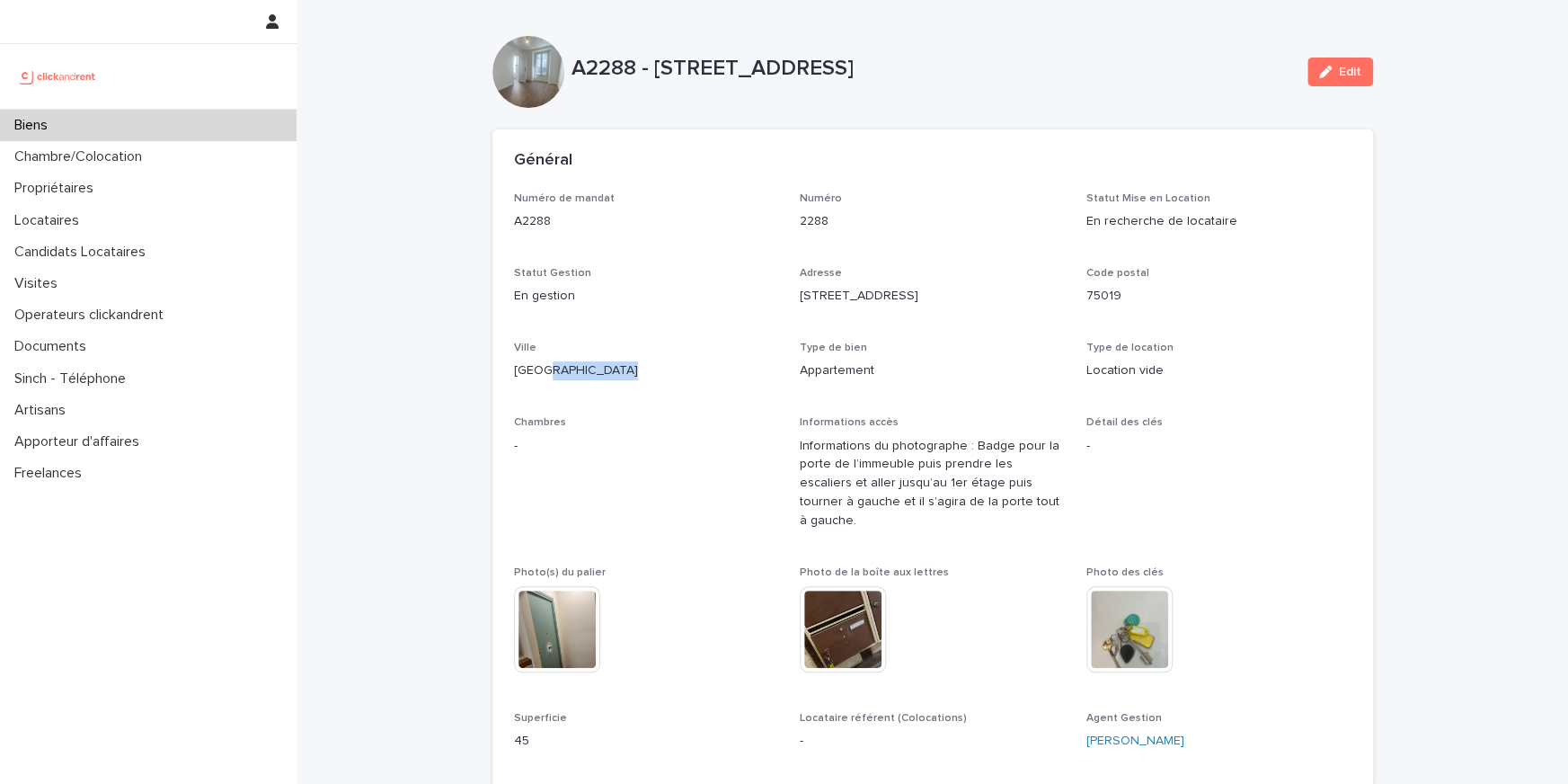
click at [727, 373] on p "[GEOGRAPHIC_DATA]" at bounding box center [646, 370] width 265 height 19
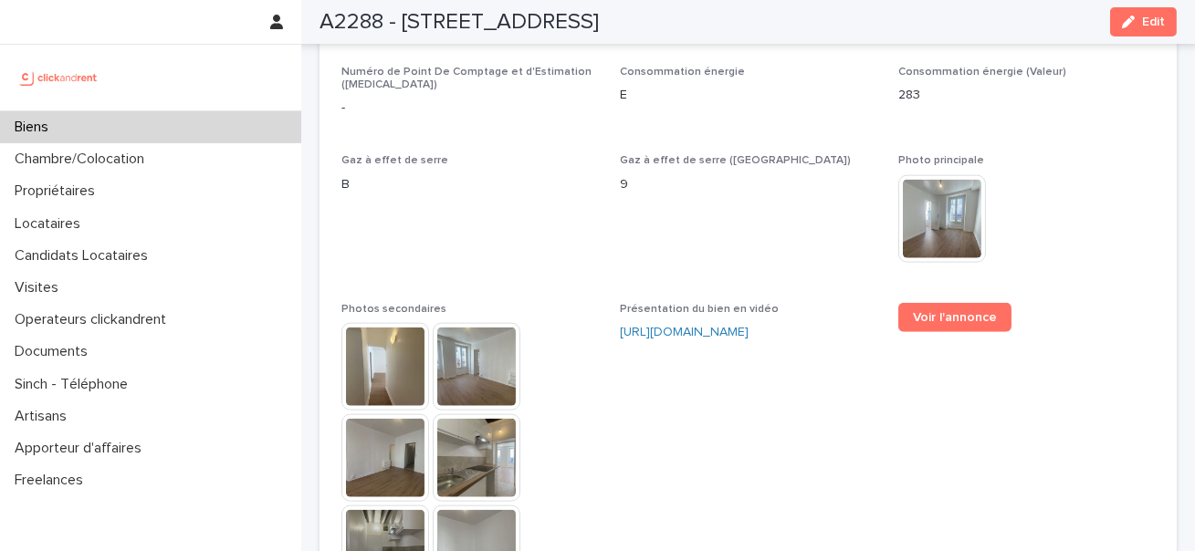
scroll to position [4207, 0]
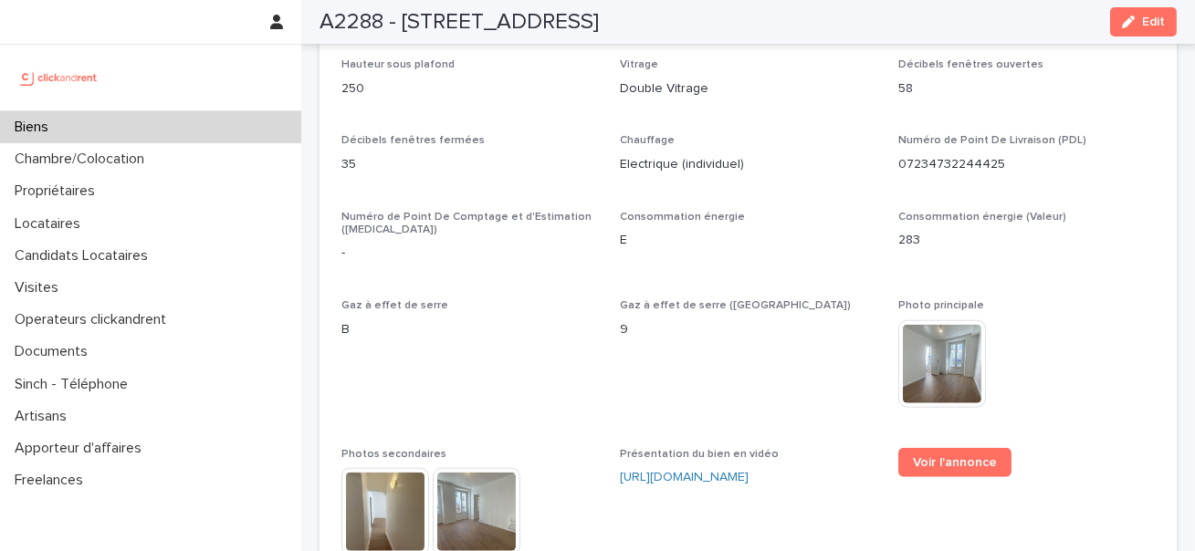
click at [359, 21] on h2 "A2288 - 65 Rue de Belleville, Paris 75019" at bounding box center [458, 22] width 279 height 26
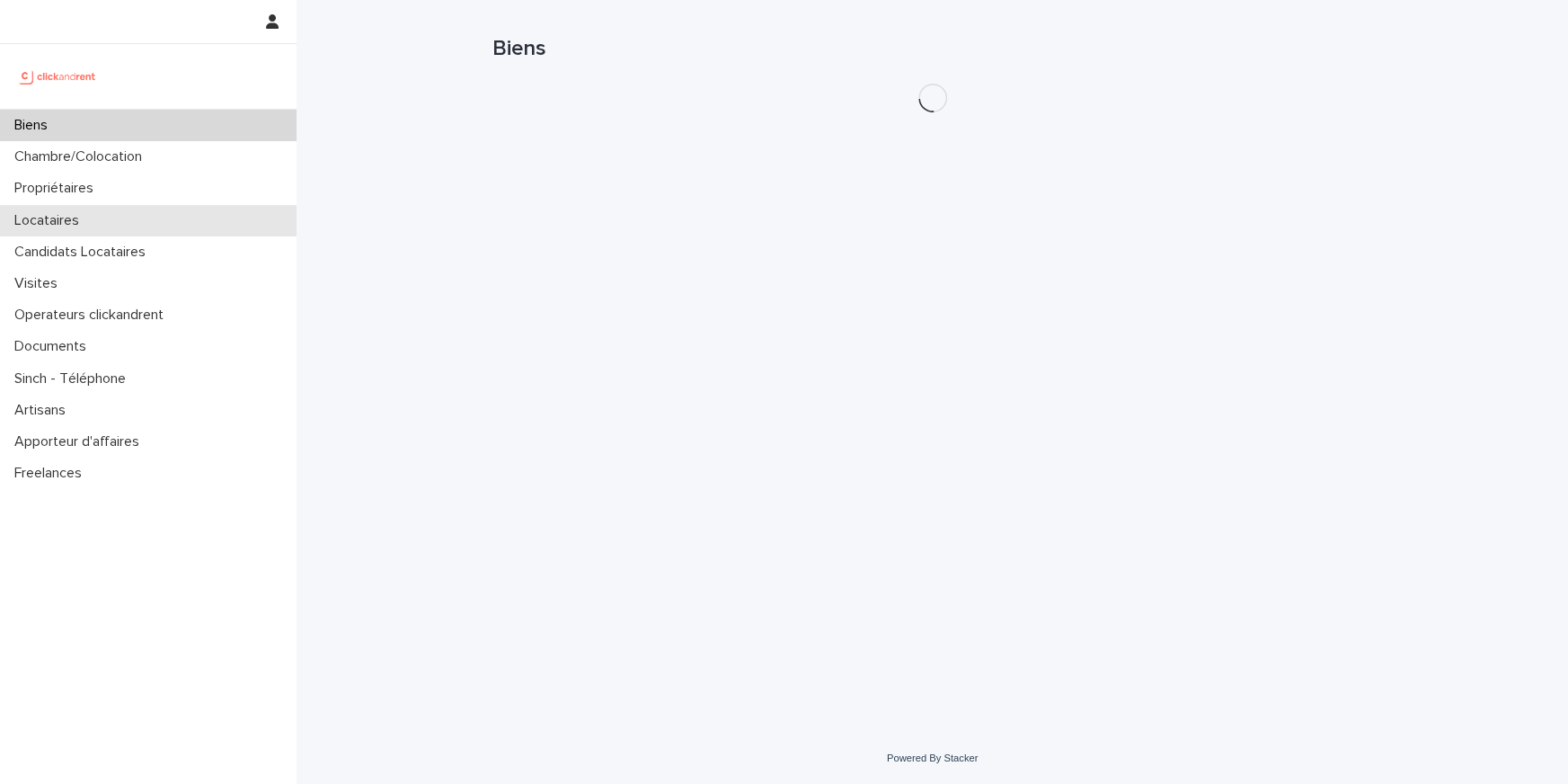
click at [152, 219] on div "Locataires" at bounding box center [148, 221] width 296 height 32
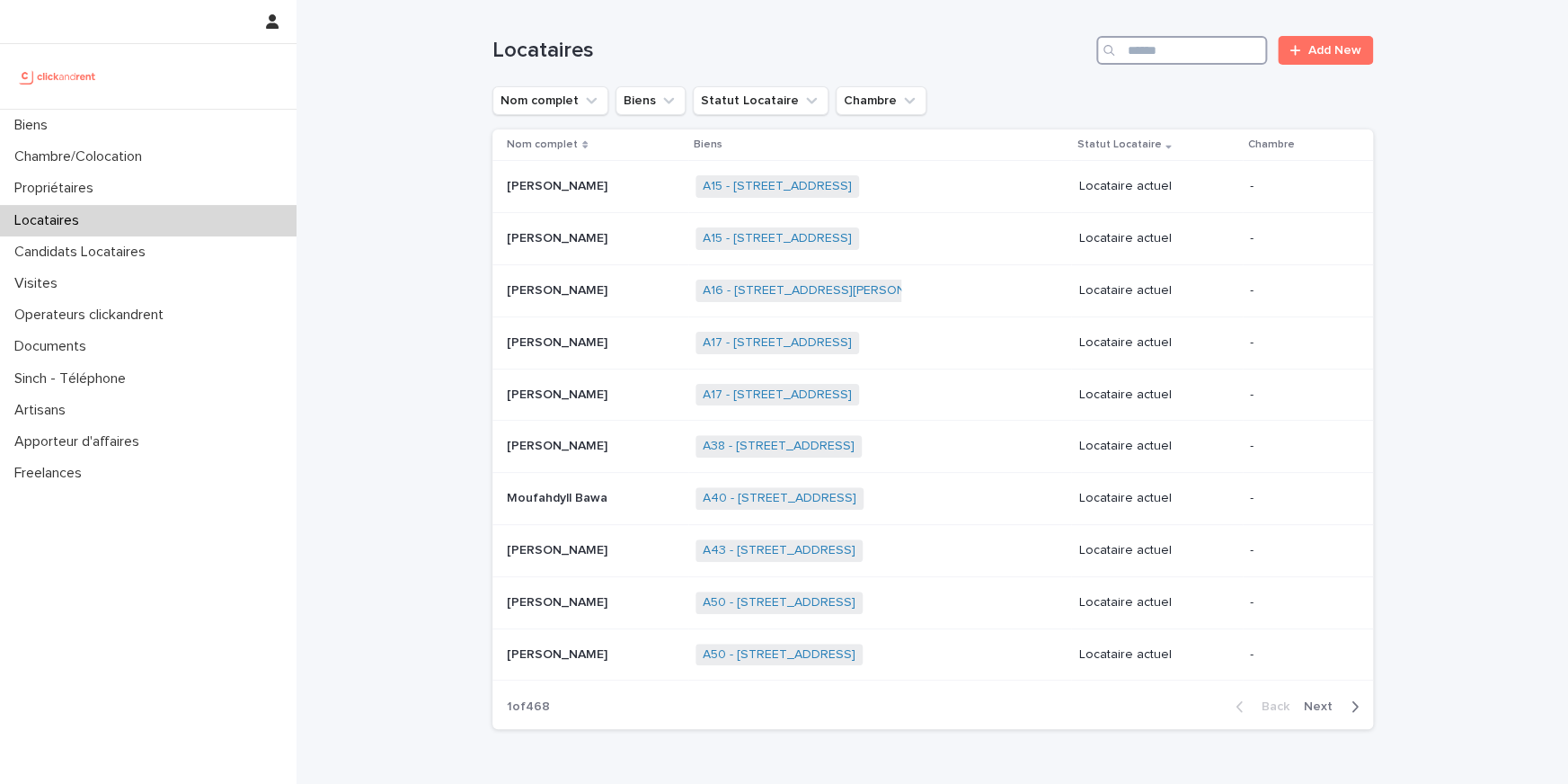
click at [1164, 52] on input "Search" at bounding box center [1181, 50] width 170 height 29
paste input "**********"
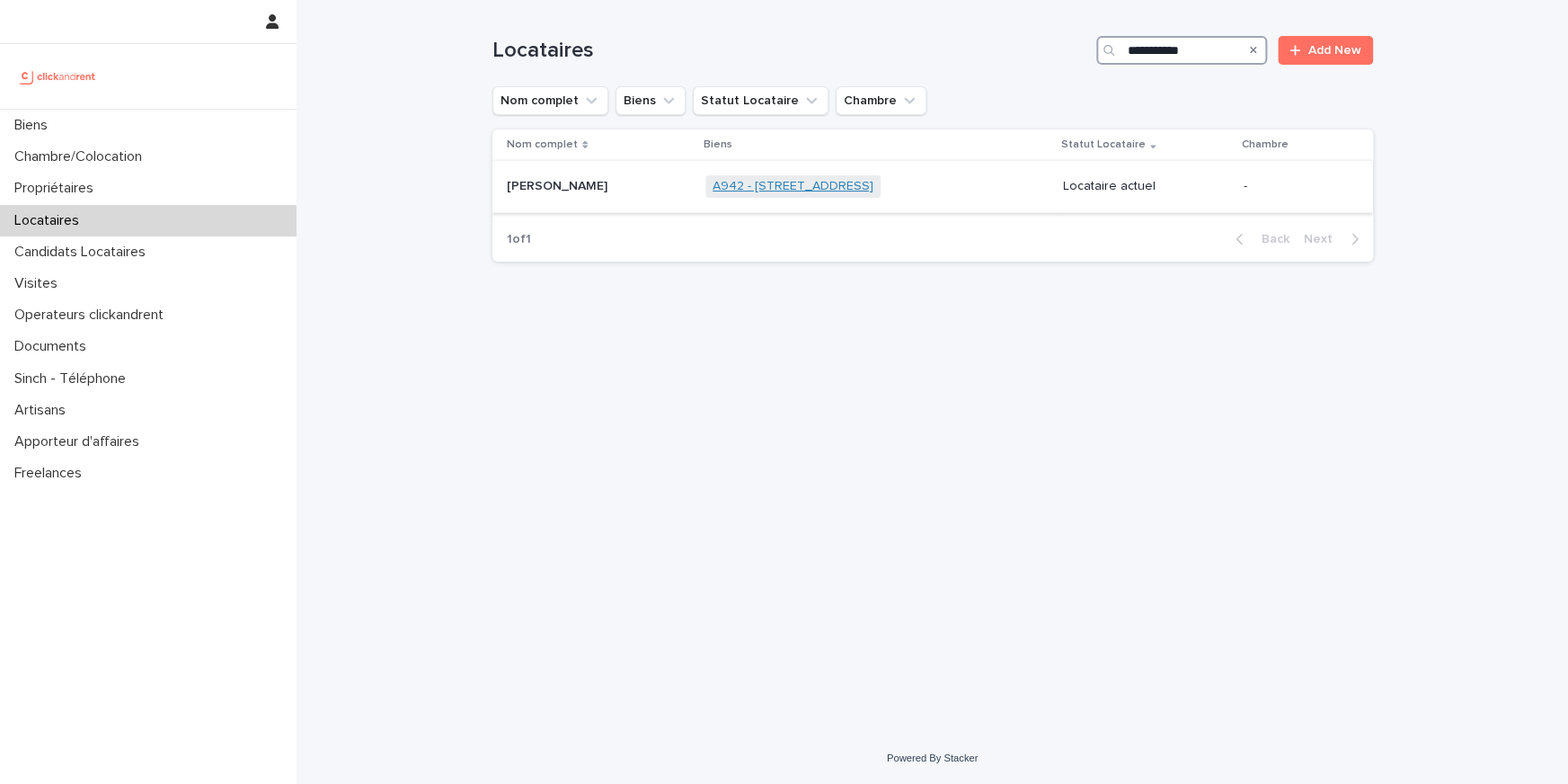
type input "**********"
click at [713, 189] on link "A942 - [STREET_ADDRESS]" at bounding box center [792, 187] width 160 height 16
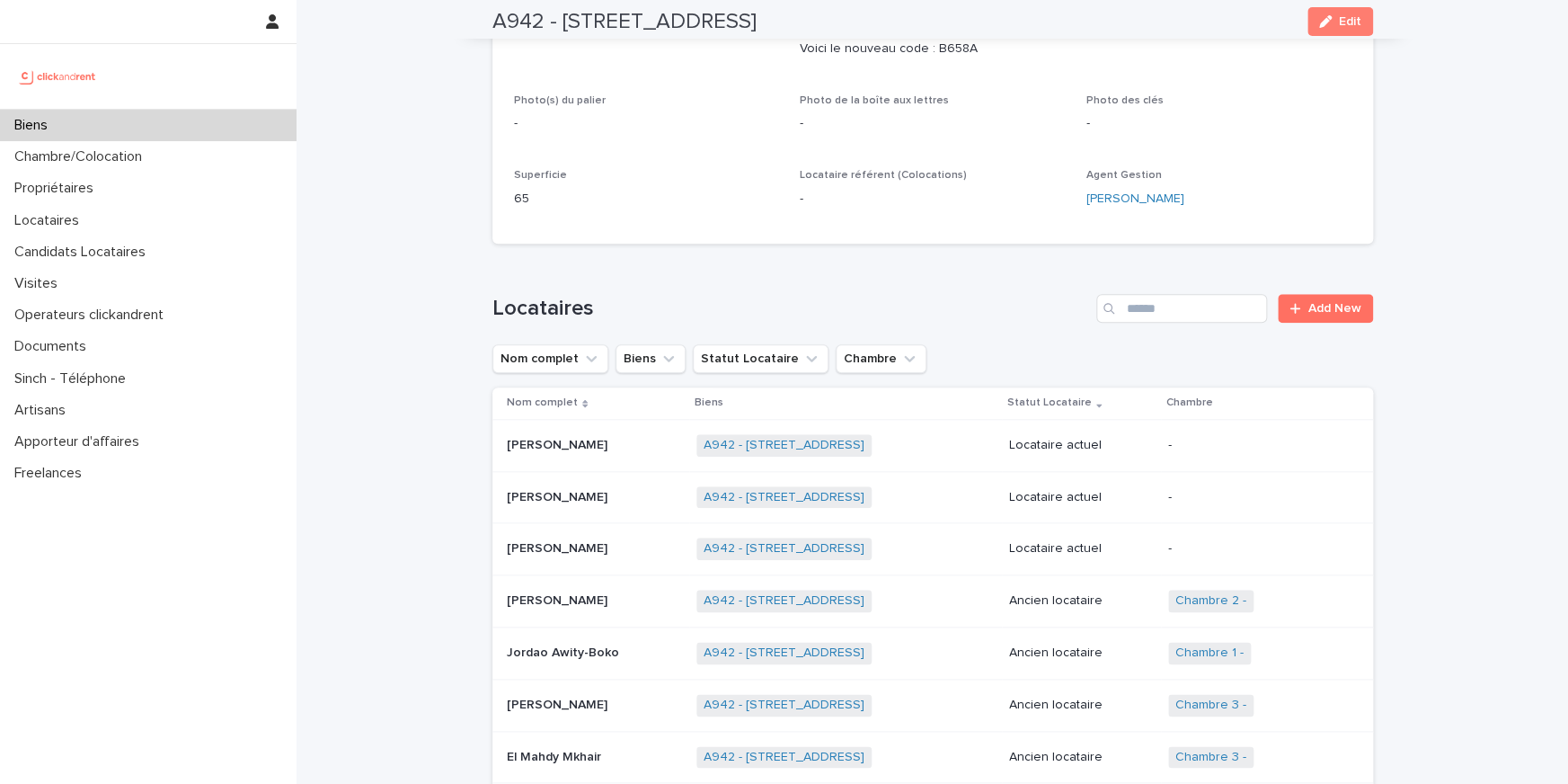
scroll to position [730, 0]
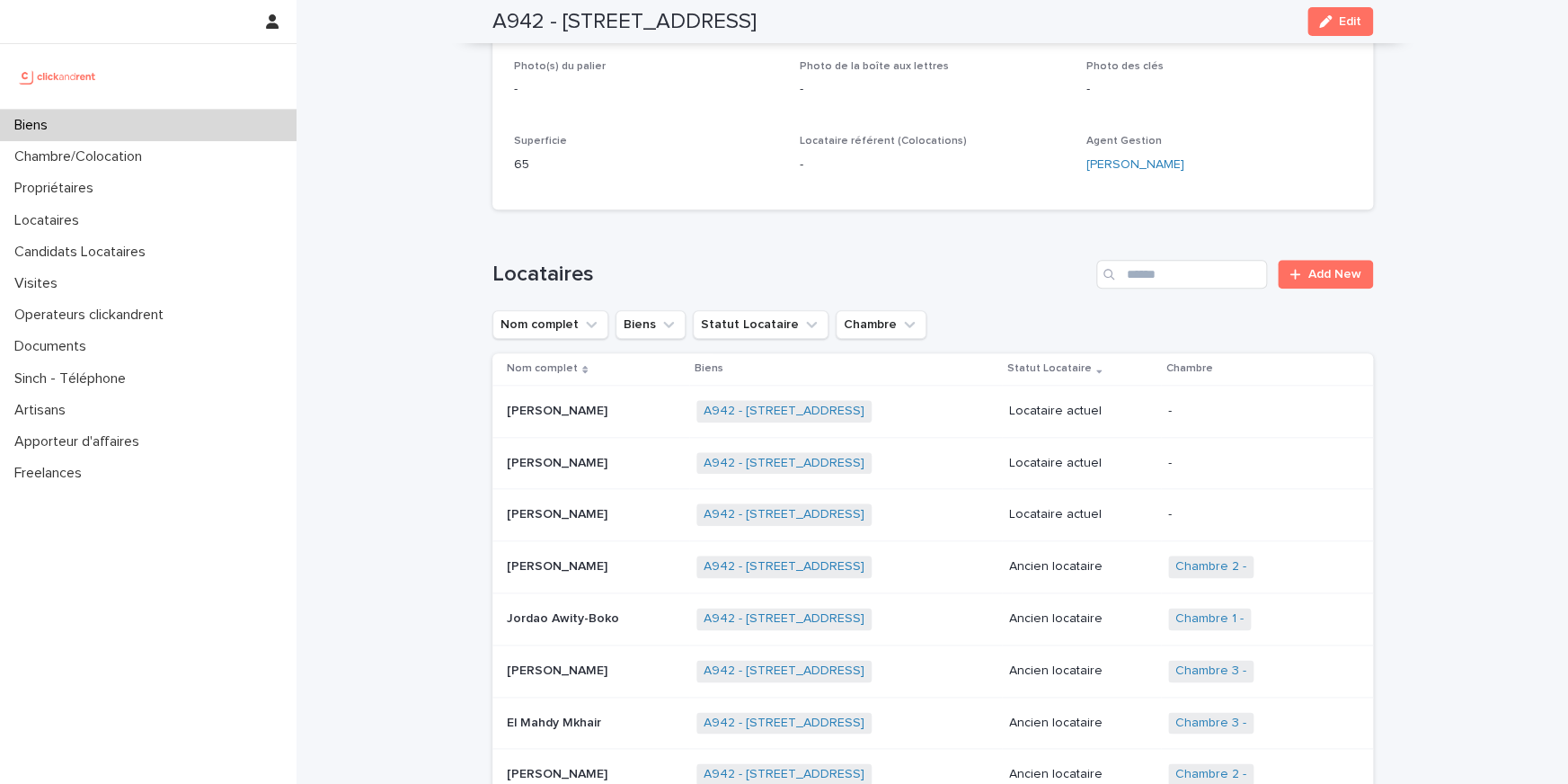
click at [102, 127] on div "Biens" at bounding box center [148, 125] width 296 height 32
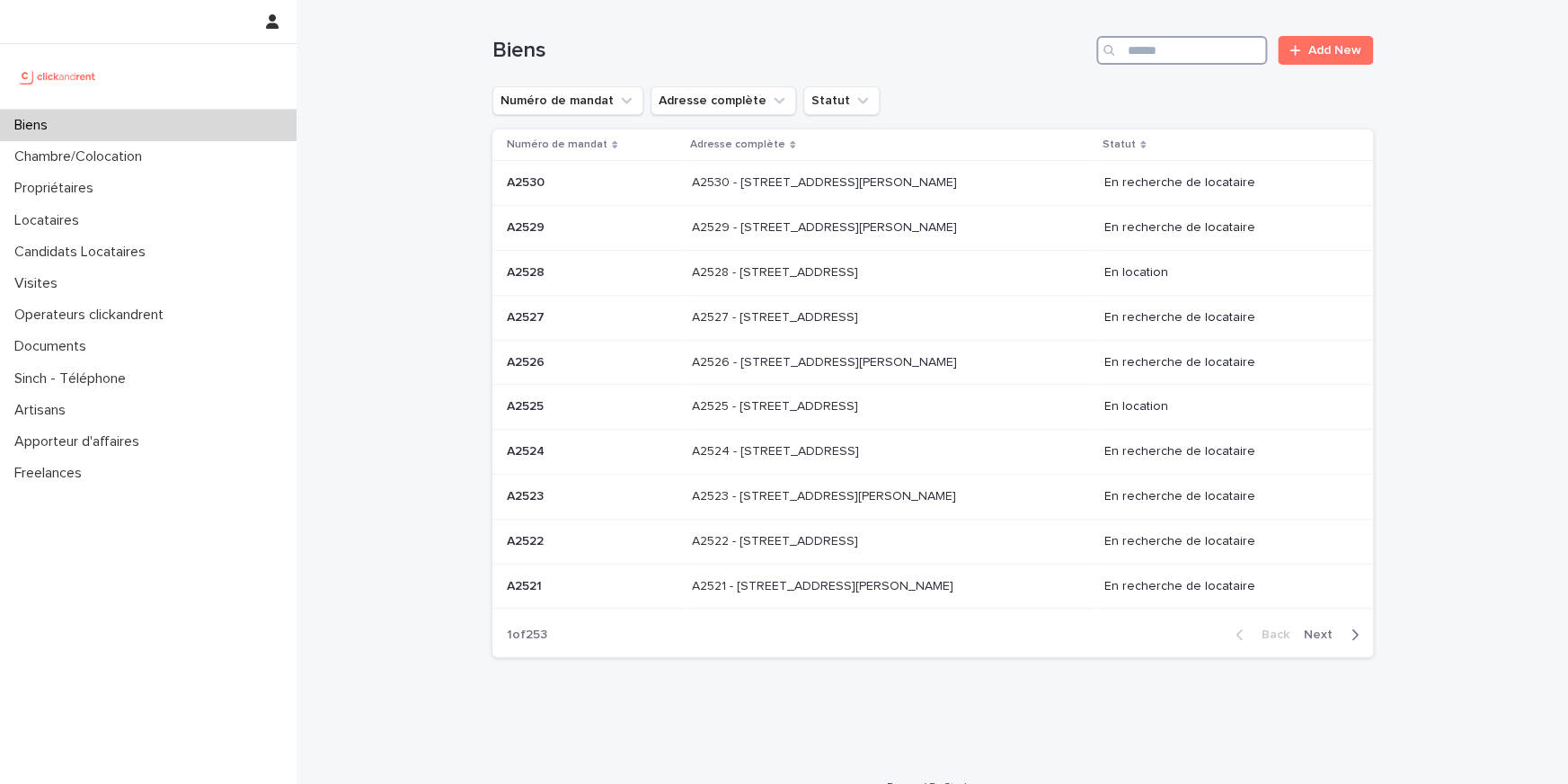
click at [1166, 52] on input "Search" at bounding box center [1181, 50] width 170 height 29
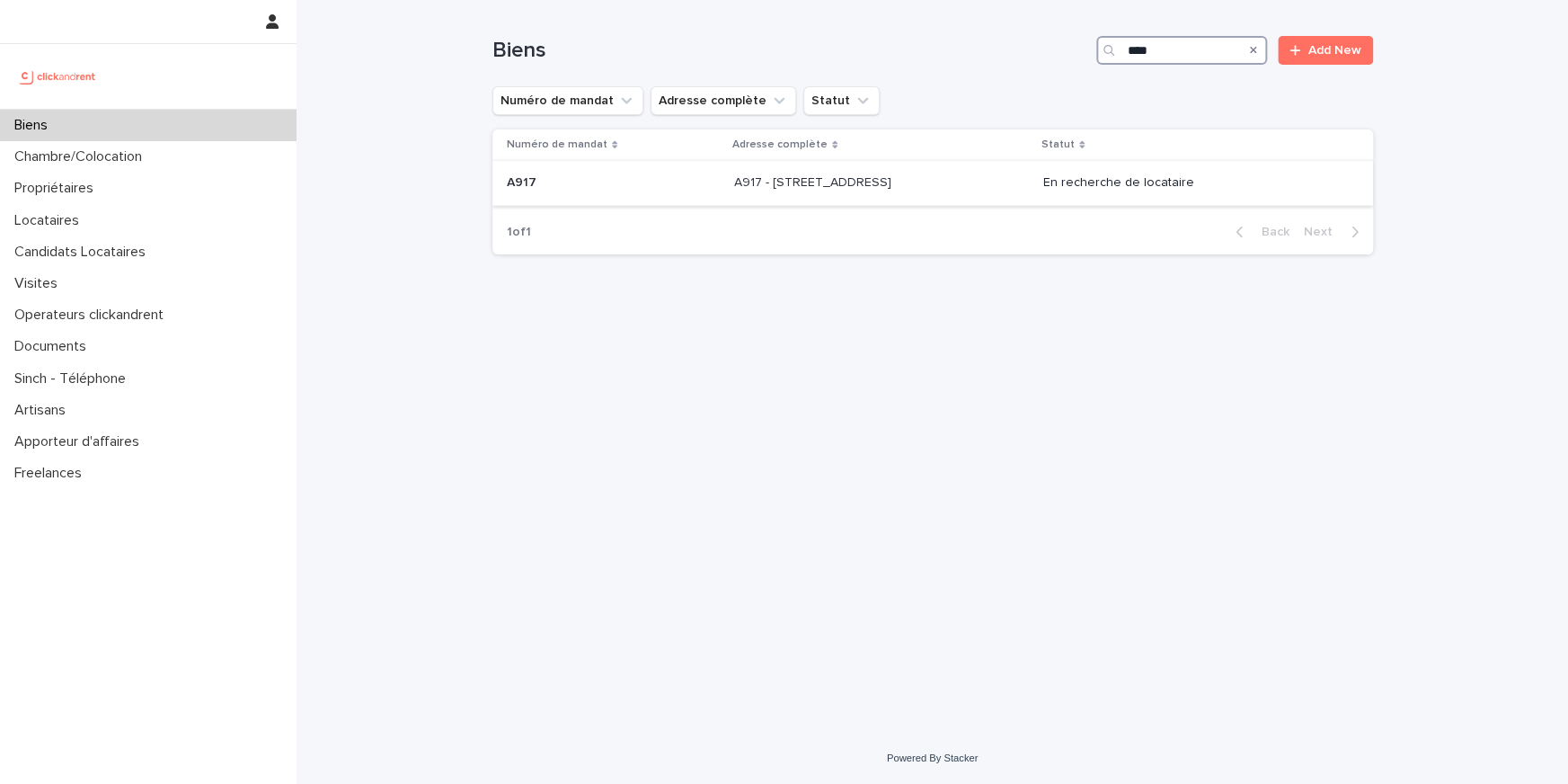
type input "****"
click at [1021, 163] on td "A917 - [STREET_ADDRESS] - [STREET_ADDRESS]" at bounding box center [881, 183] width 309 height 45
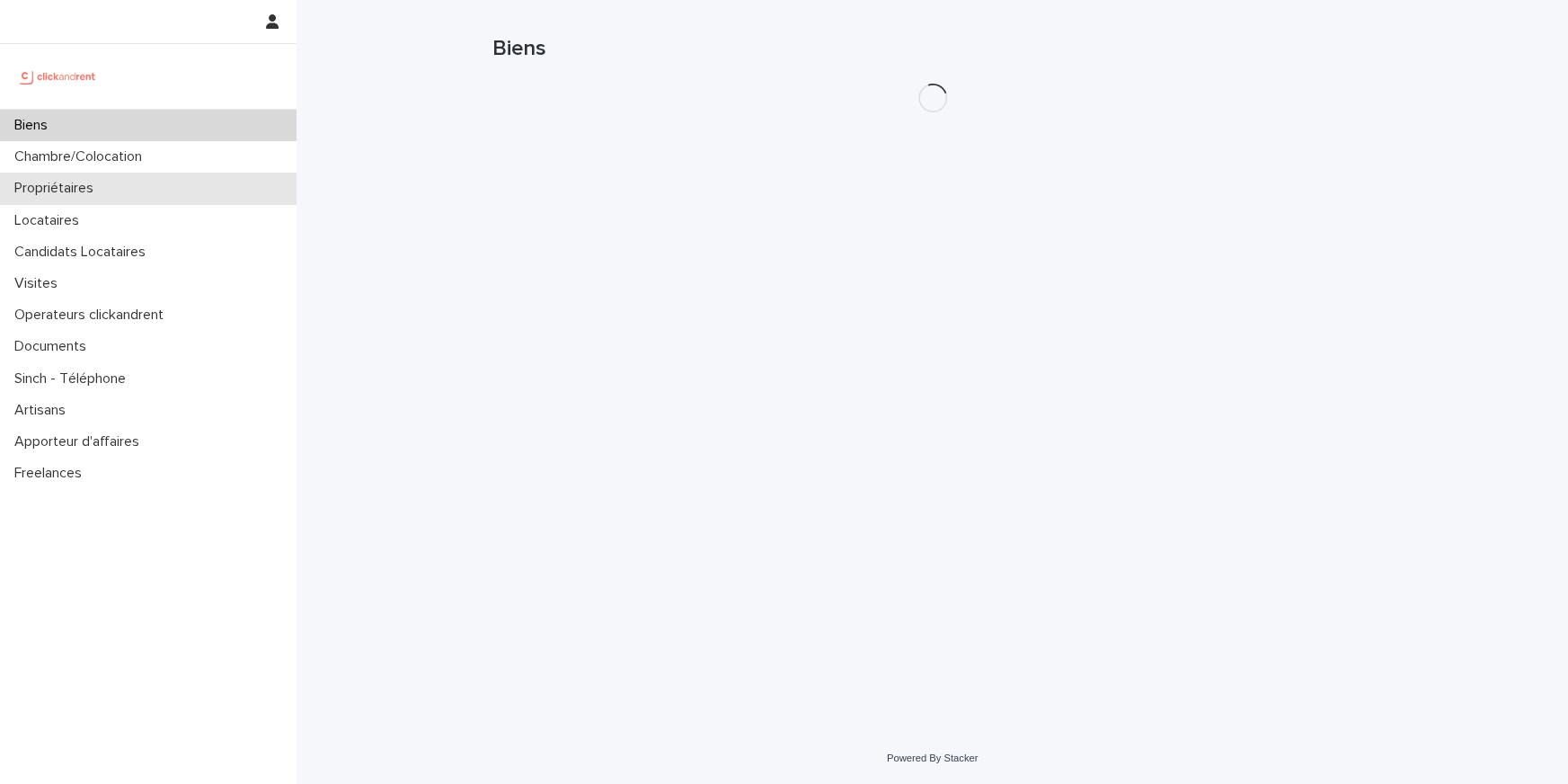
click at [161, 186] on div "Propriétaires" at bounding box center [148, 188] width 296 height 32
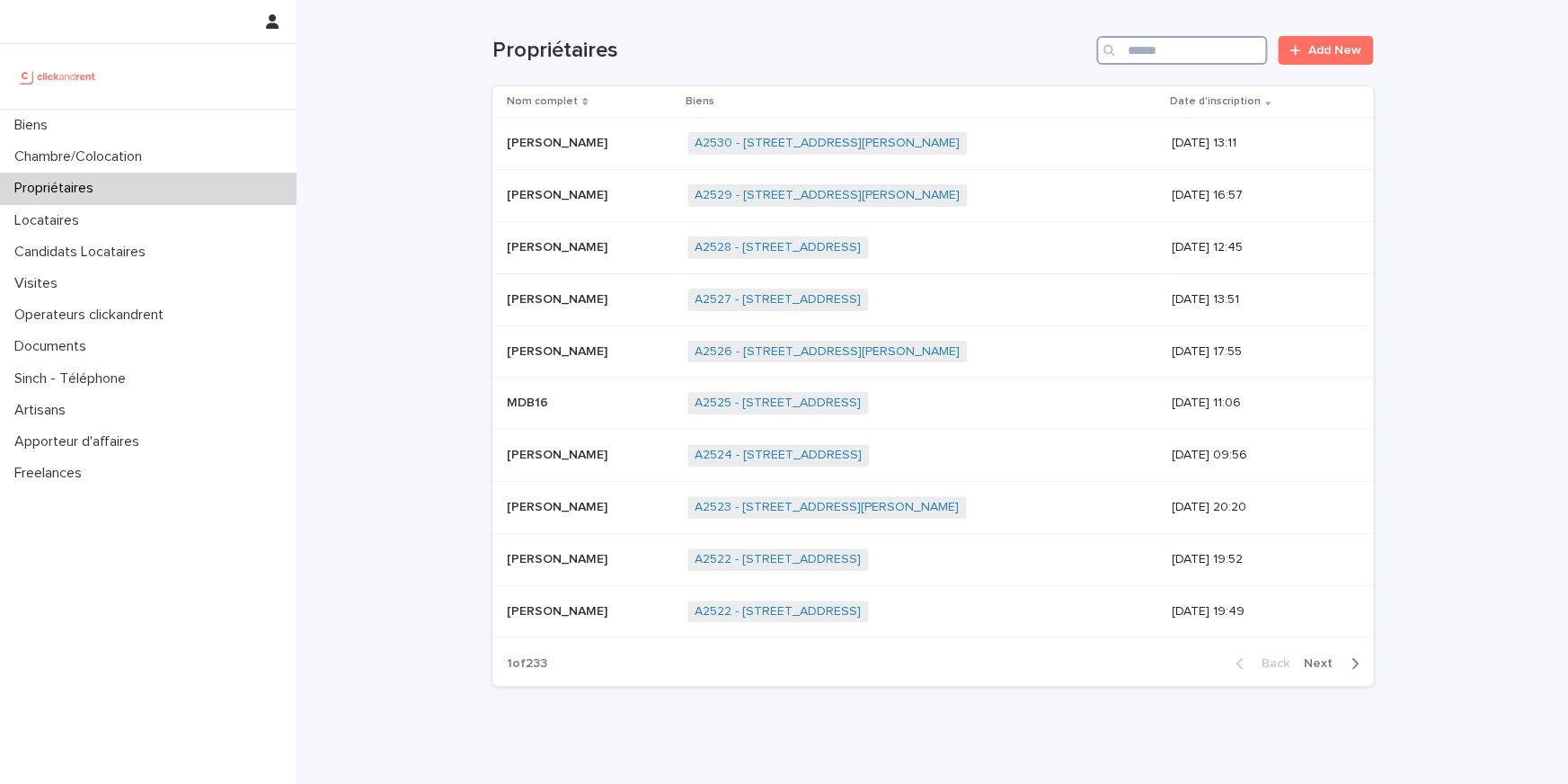
click at [1139, 53] on input "Search" at bounding box center [1181, 50] width 170 height 29
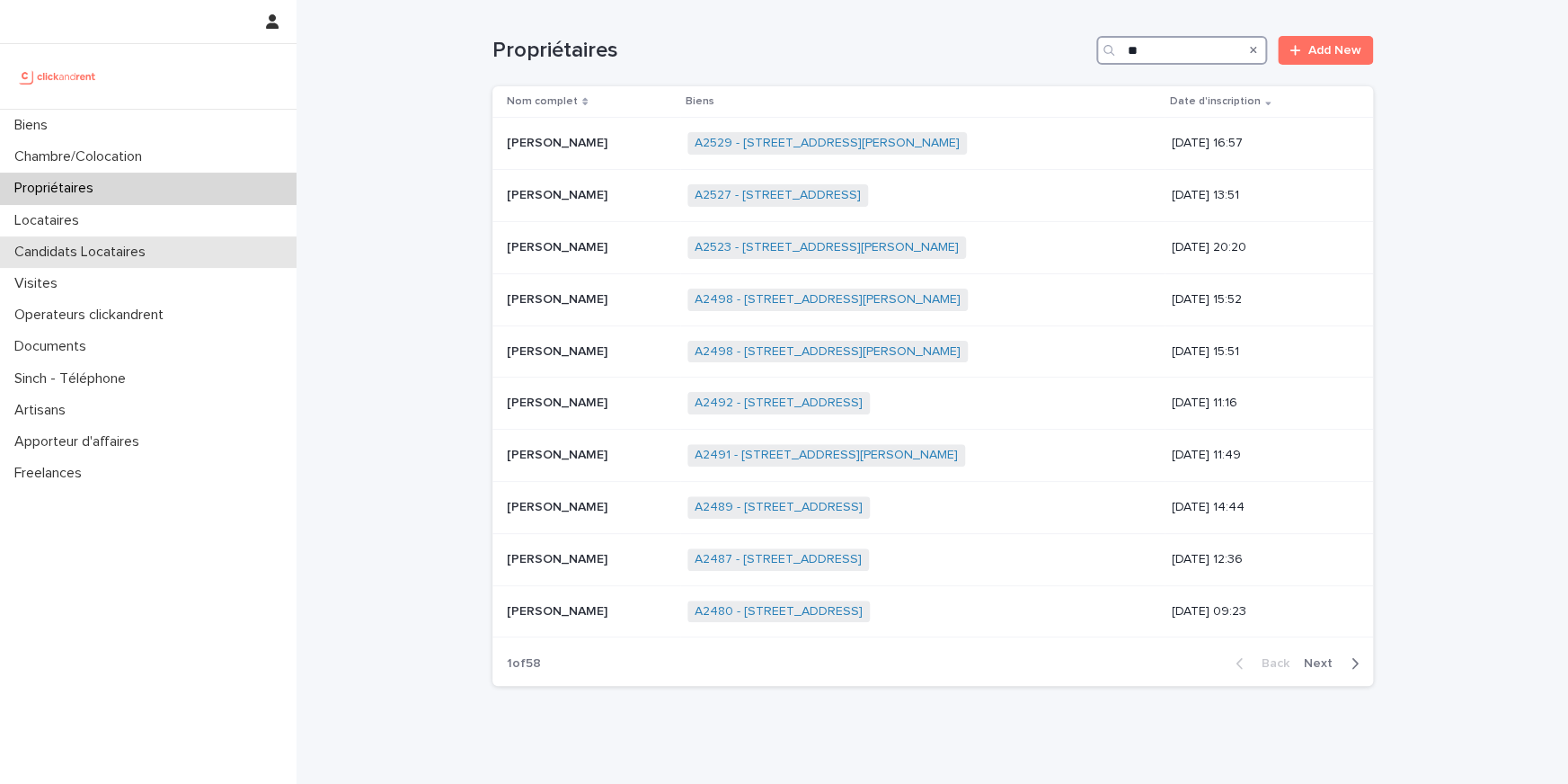
type input "**"
click at [92, 243] on p "Candidats Locataires" at bounding box center [83, 251] width 153 height 17
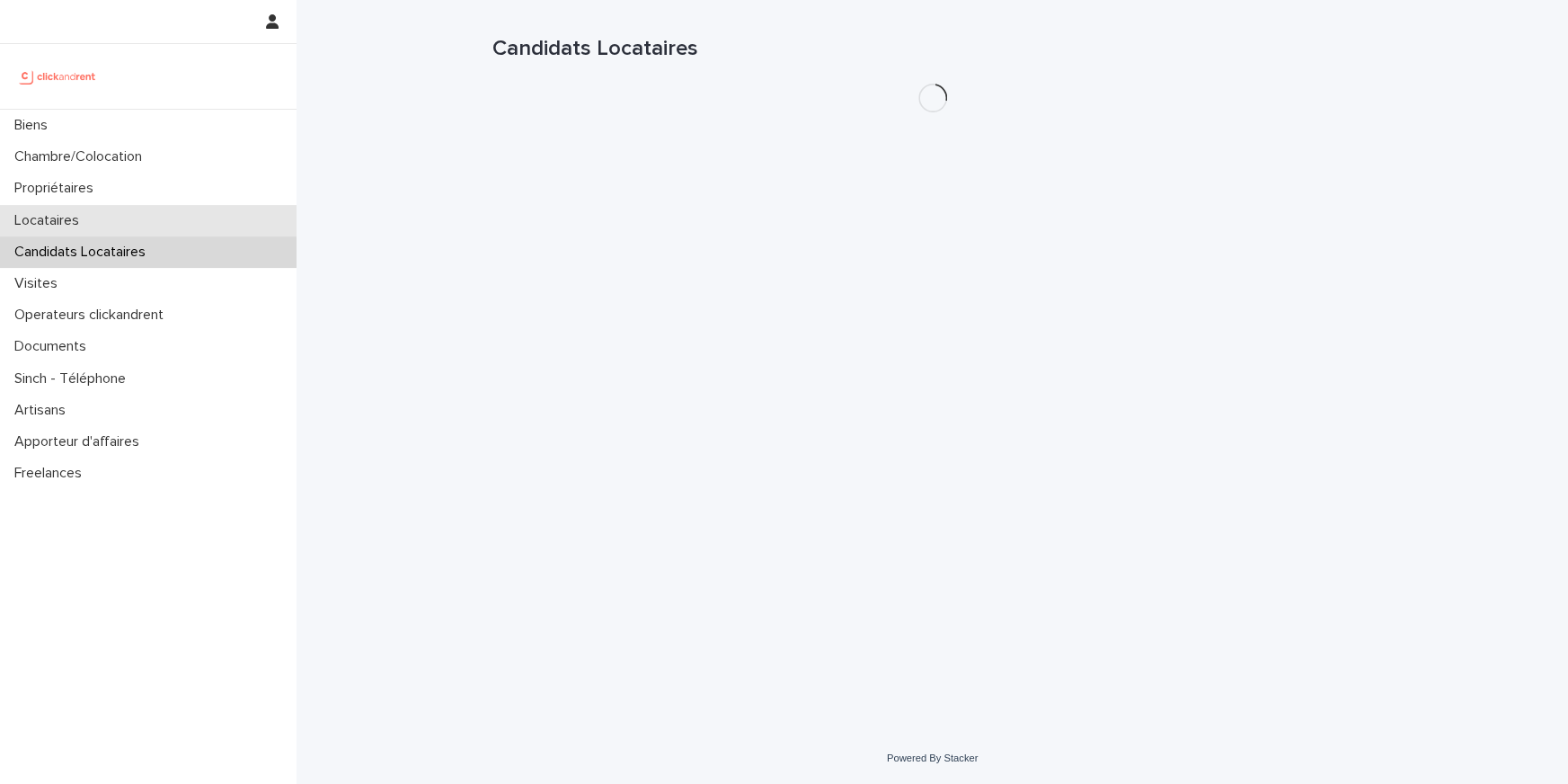
click at [100, 225] on div "Locataires" at bounding box center [148, 221] width 296 height 32
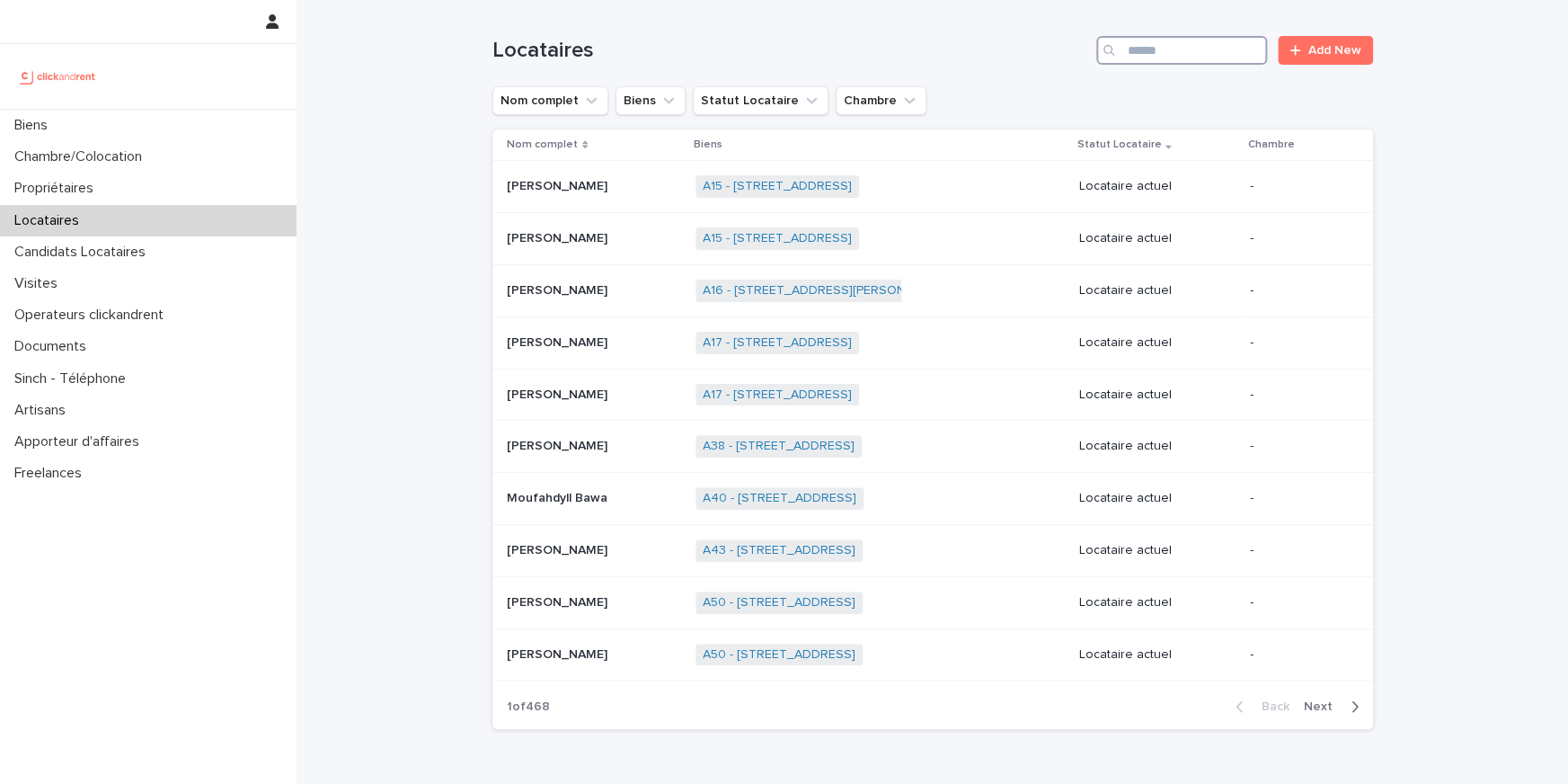
click at [1181, 41] on input "Search" at bounding box center [1181, 50] width 170 height 29
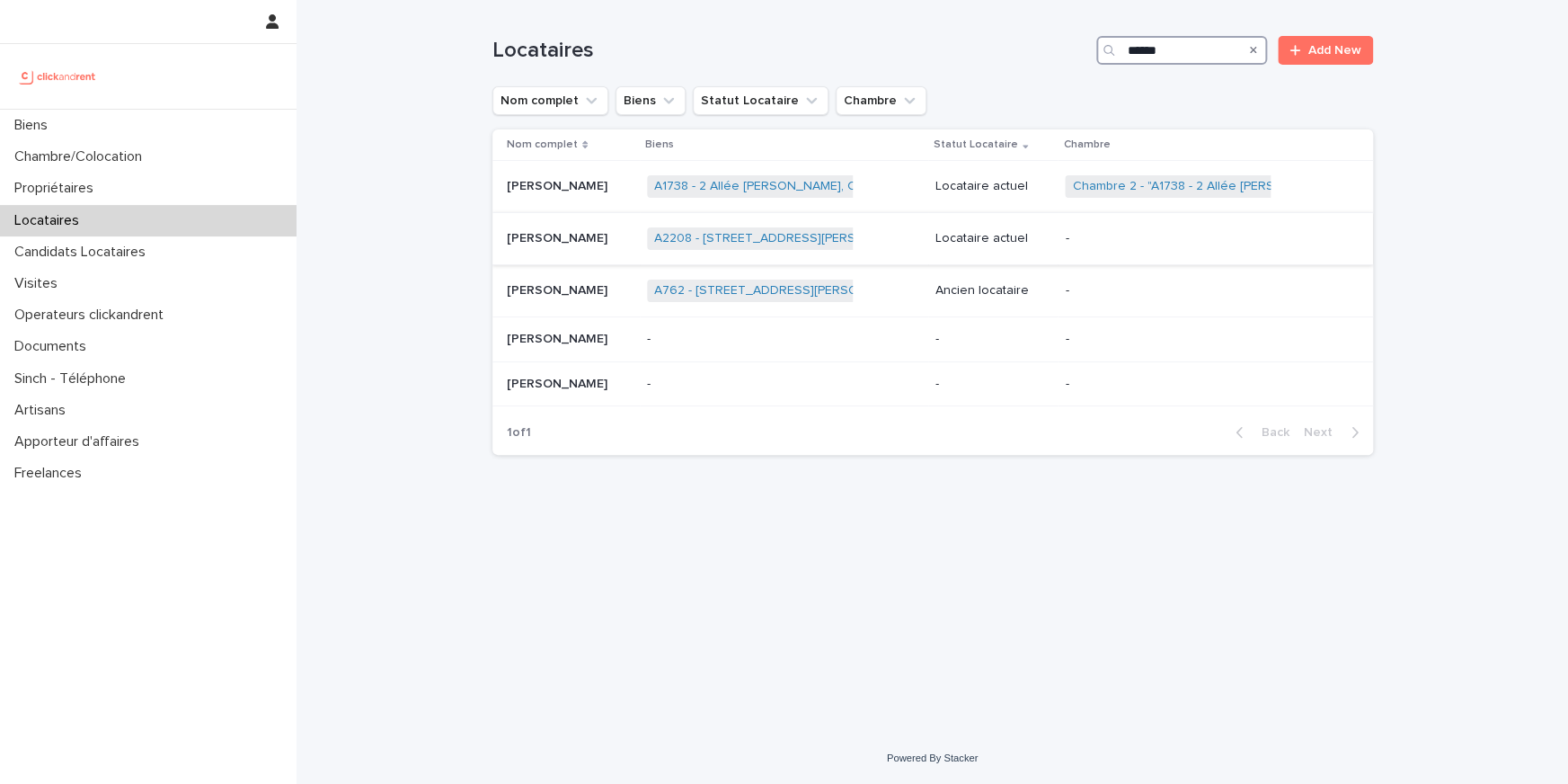
type input "******"
click at [530, 239] on p "[PERSON_NAME]" at bounding box center [559, 236] width 104 height 19
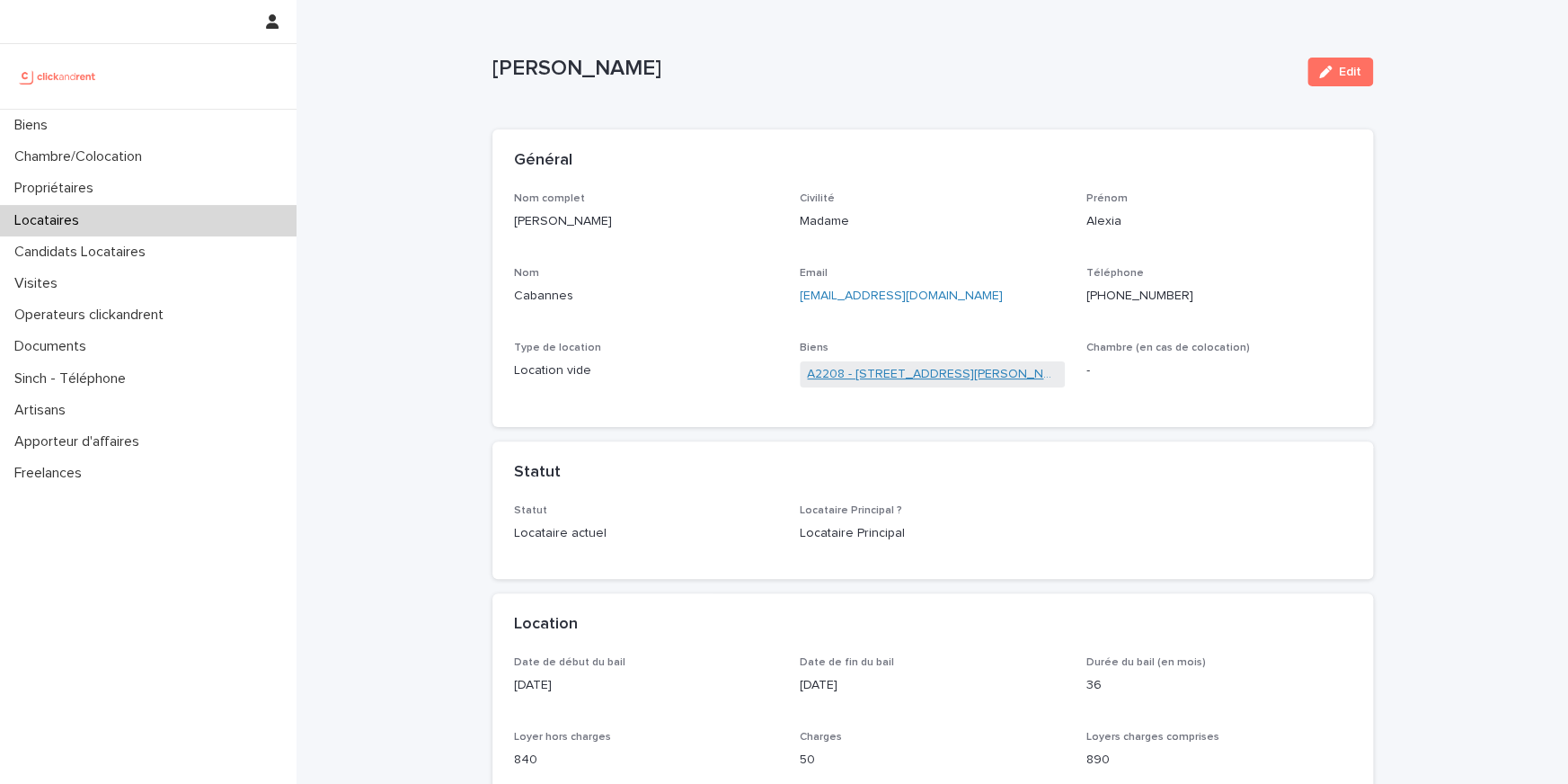
click at [912, 378] on link "A2208 - [STREET_ADDRESS][PERSON_NAME]" at bounding box center [932, 374] width 251 height 19
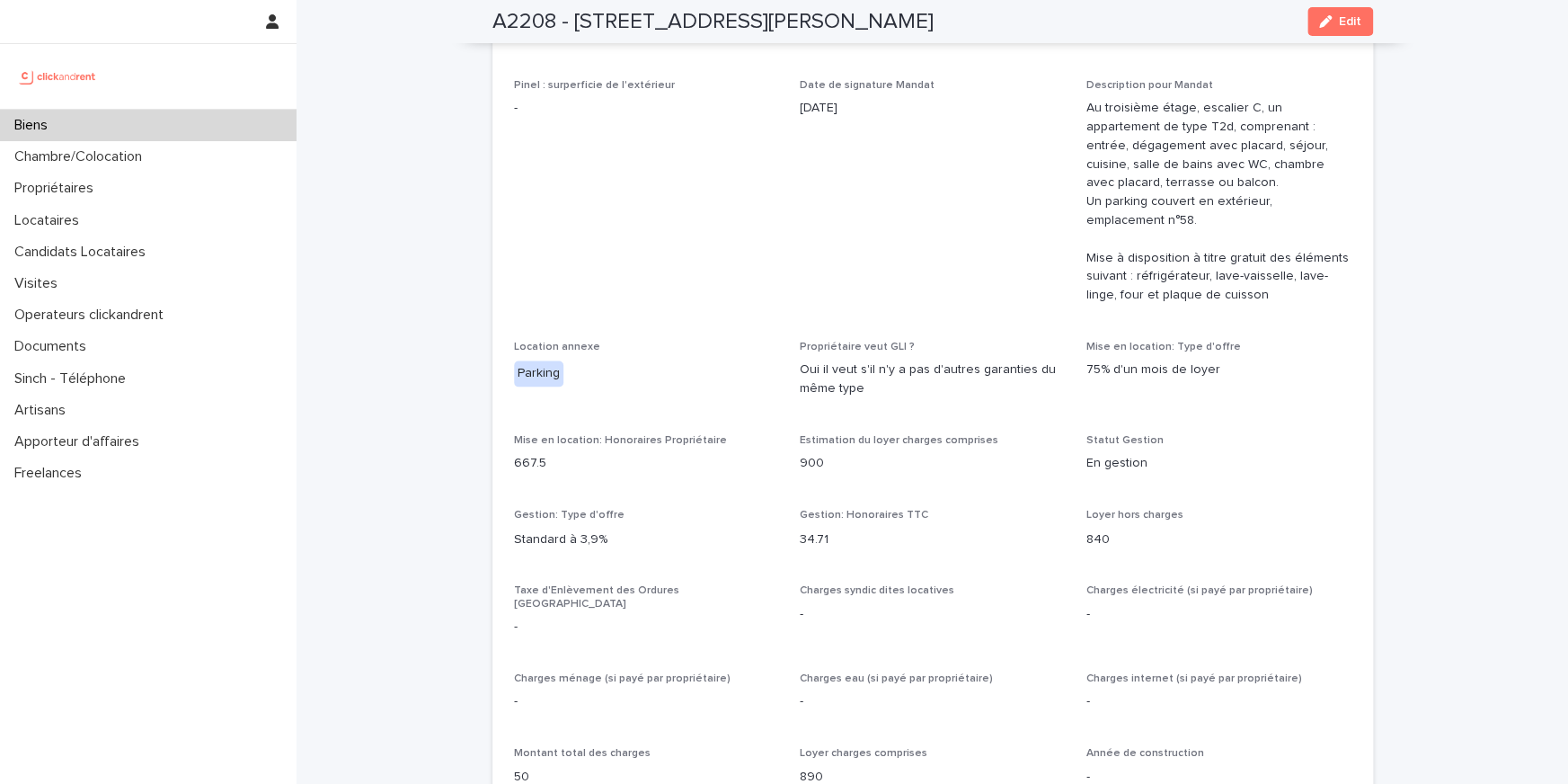
scroll to position [752, 0]
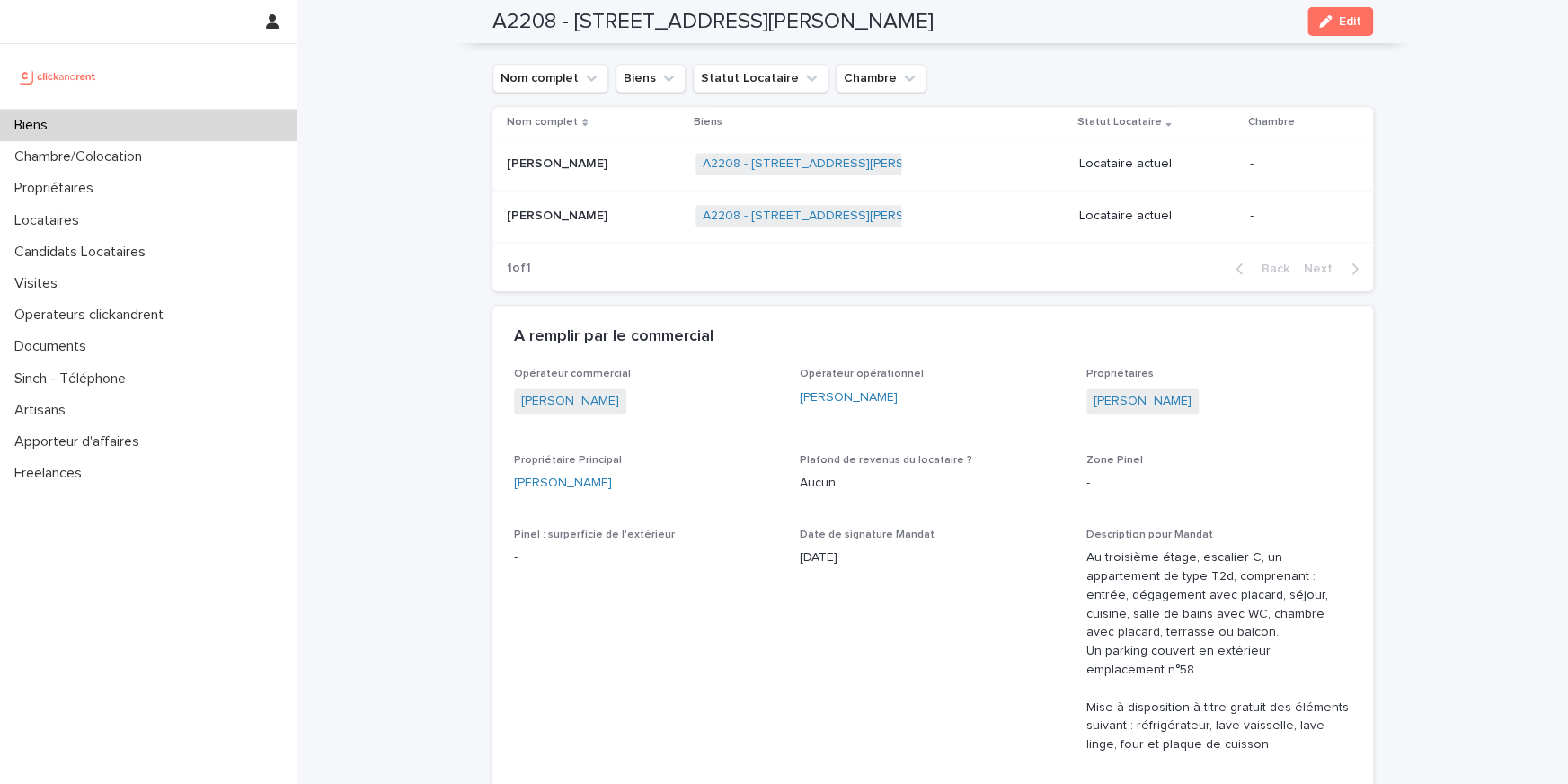
click at [519, 205] on p "[PERSON_NAME]" at bounding box center [559, 214] width 104 height 19
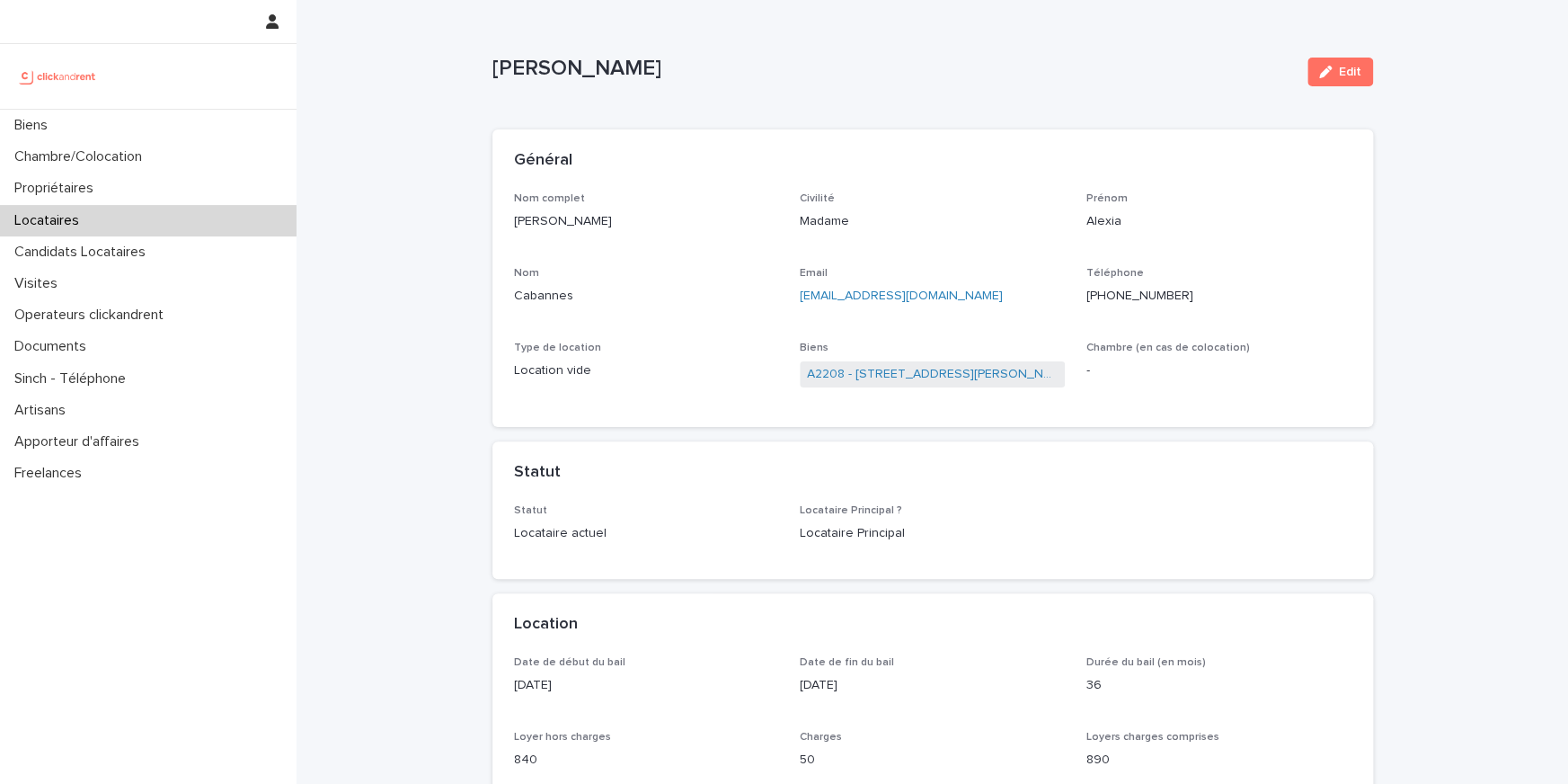
click at [1138, 297] on p "[PHONE_NUMBER]" at bounding box center [1218, 295] width 265 height 19
click at [1138, 297] on p "+33682766021" at bounding box center [1218, 295] width 265 height 19
copy p "+33682766021"
click at [894, 383] on link "A2208 - 48 rue Camille Pelletan, Talence 33400" at bounding box center [932, 374] width 251 height 19
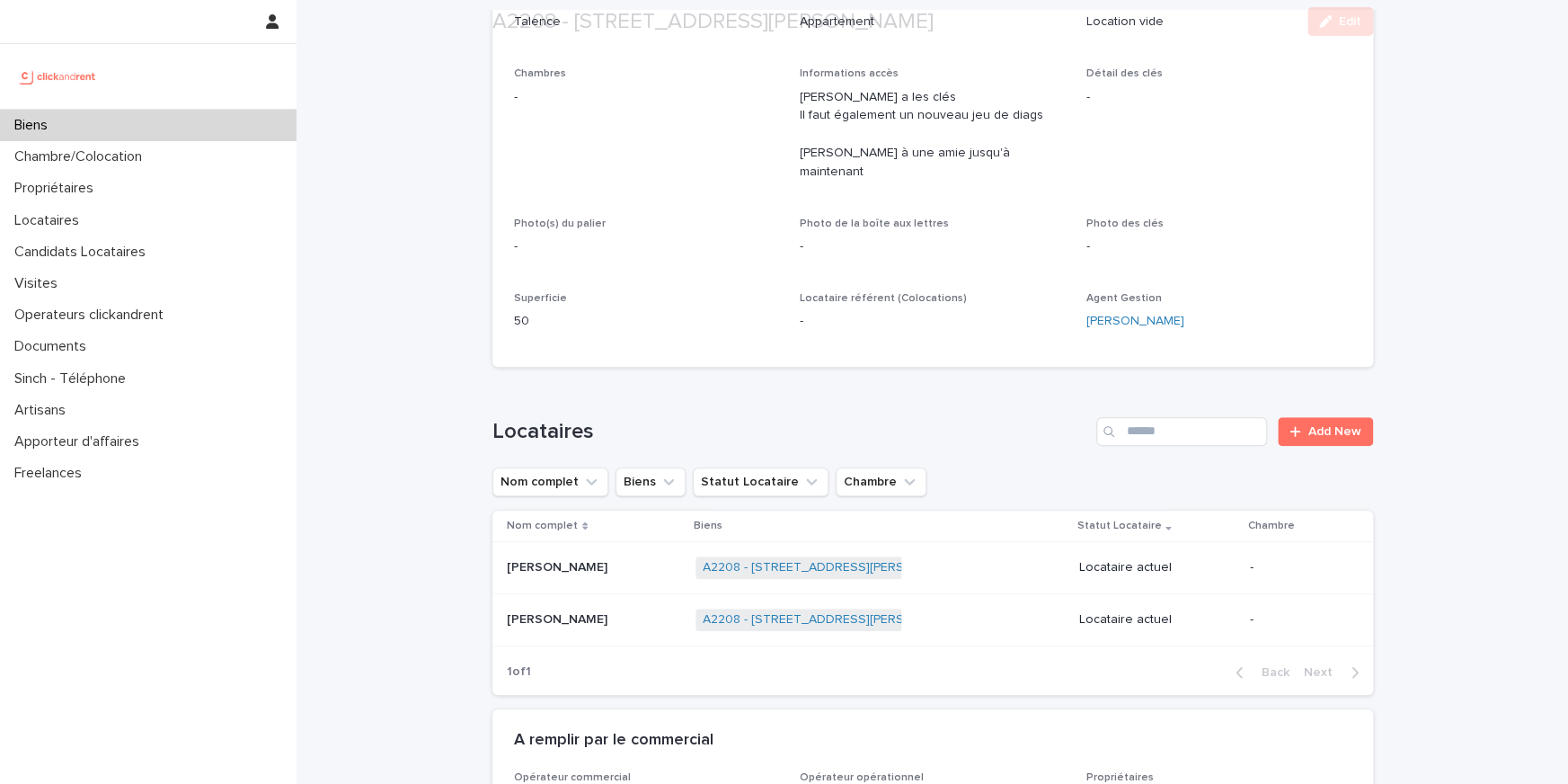
scroll to position [477, 0]
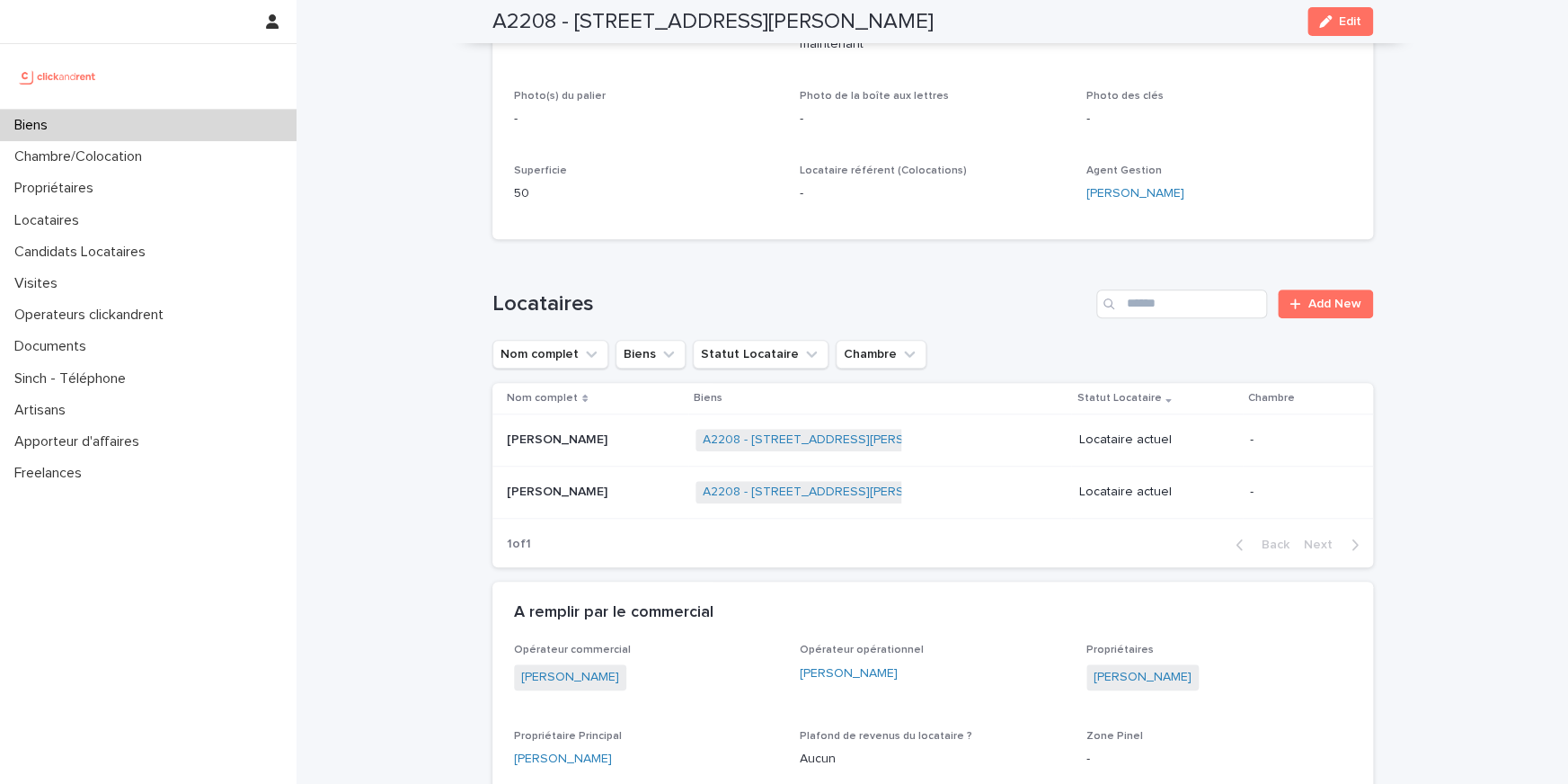
drag, startPoint x: 1127, startPoint y: 192, endPoint x: 1084, endPoint y: 181, distance: 44.4
copy link "[PERSON_NAME]"
click at [897, 164] on div "Locataire référent (Colocations) -" at bounding box center [931, 191] width 265 height 53
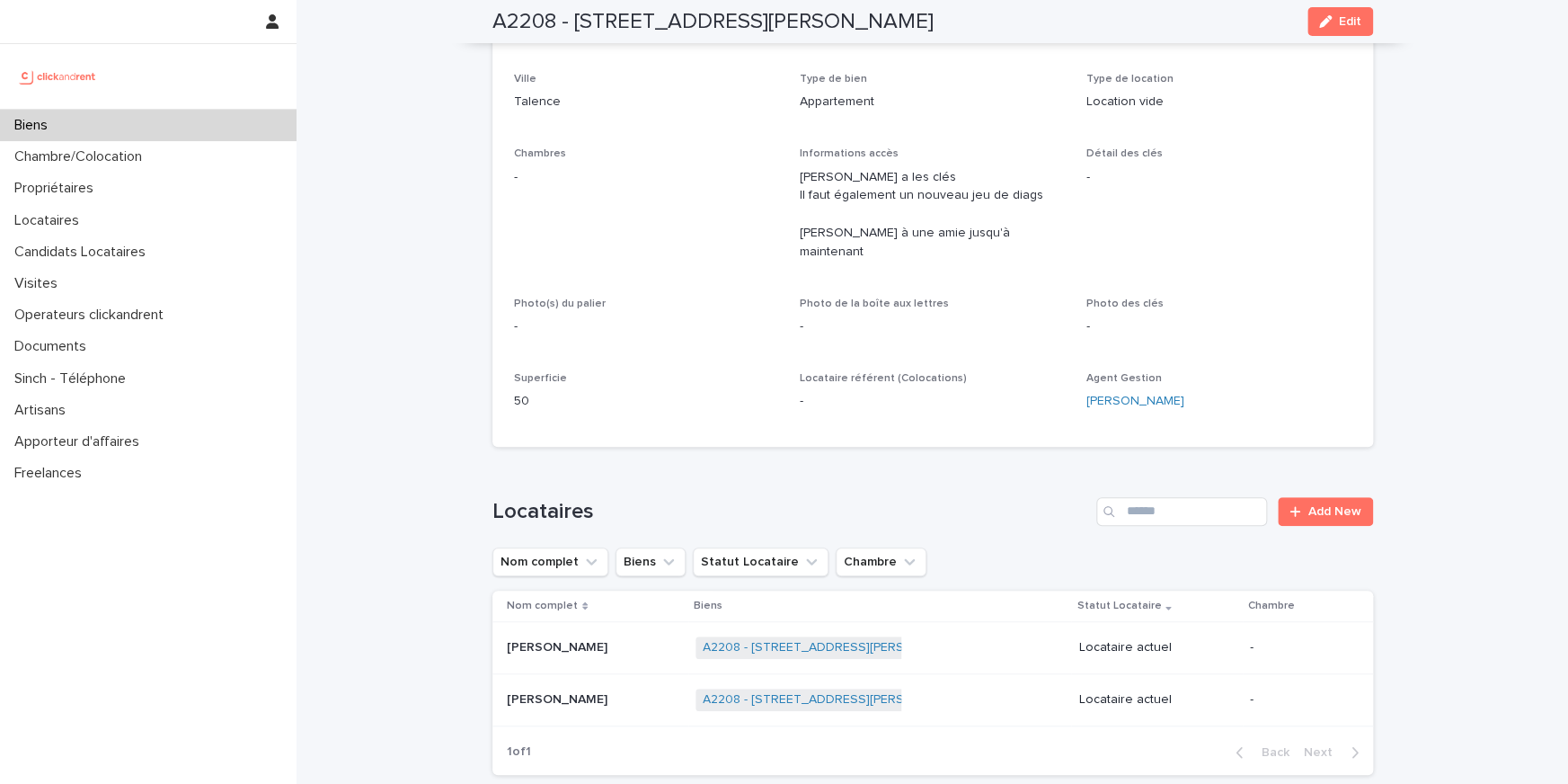
scroll to position [252, 0]
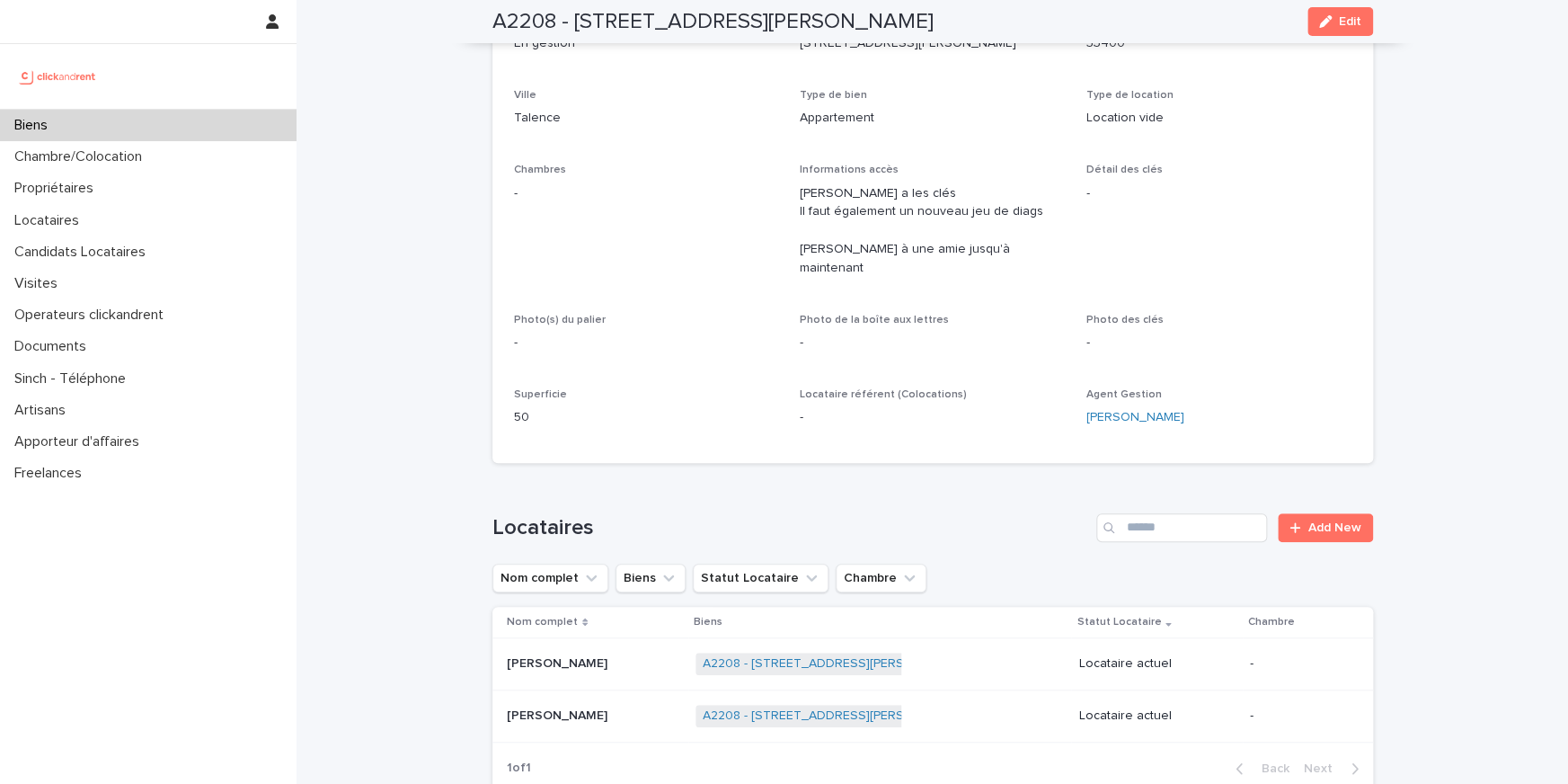
drag, startPoint x: 1095, startPoint y: 408, endPoint x: 1084, endPoint y: 402, distance: 12.5
click at [1084, 402] on div "Numéro de mandat A2208 Numéro 2208 Statut Mise en Location En location Statut G…" at bounding box center [932, 190] width 838 height 501
click at [1096, 417] on div "Agent Gestion Orélien Bonhomme" at bounding box center [1218, 415] width 265 height 53
click at [1093, 415] on div "Agent Gestion Orélien Bonhomme" at bounding box center [1218, 415] width 265 height 53
click at [989, 388] on p "Locataire référent (Colocations)" at bounding box center [931, 394] width 265 height 13
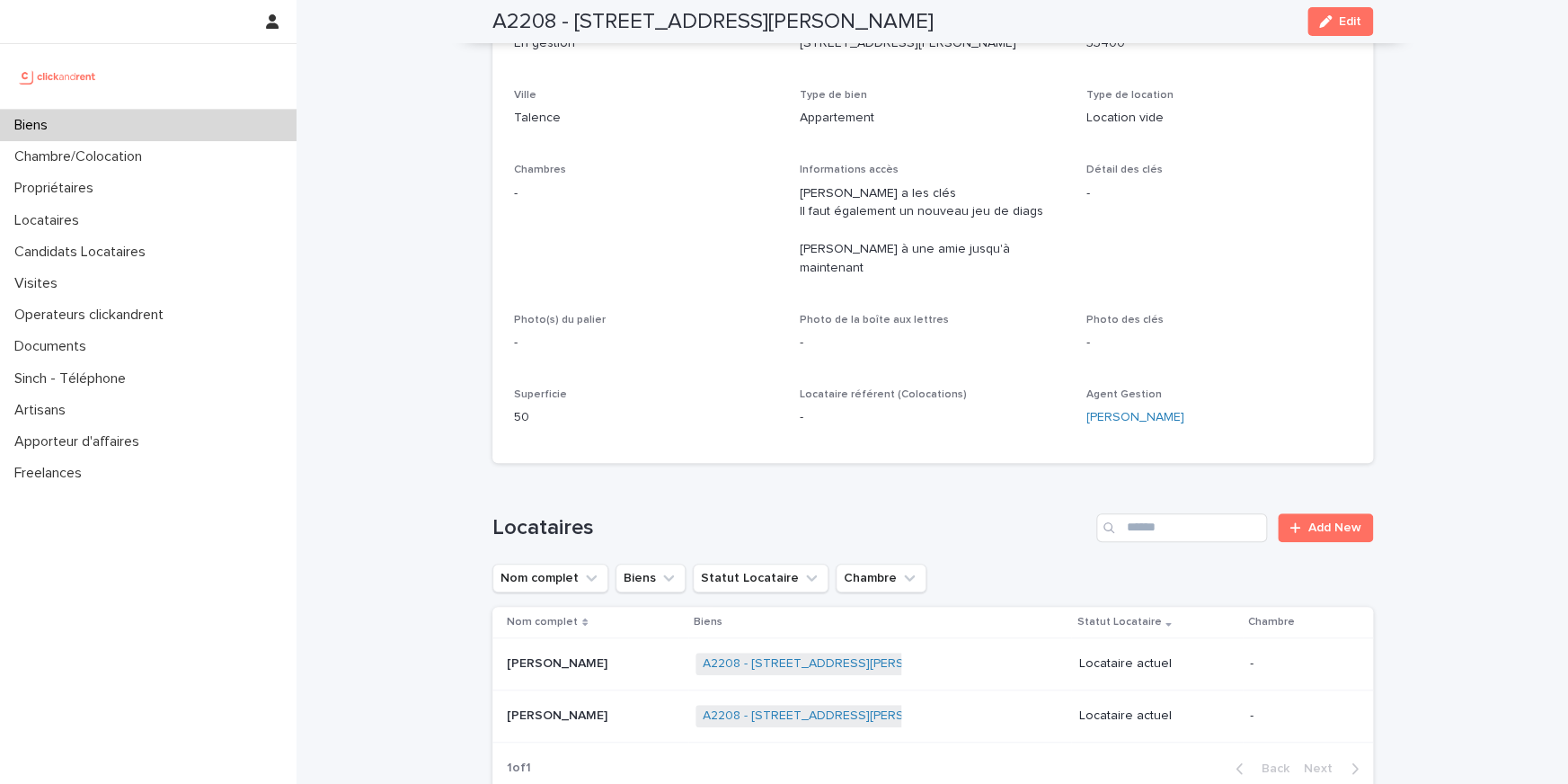
click at [989, 388] on p "Locataire référent (Colocations)" at bounding box center [931, 394] width 265 height 13
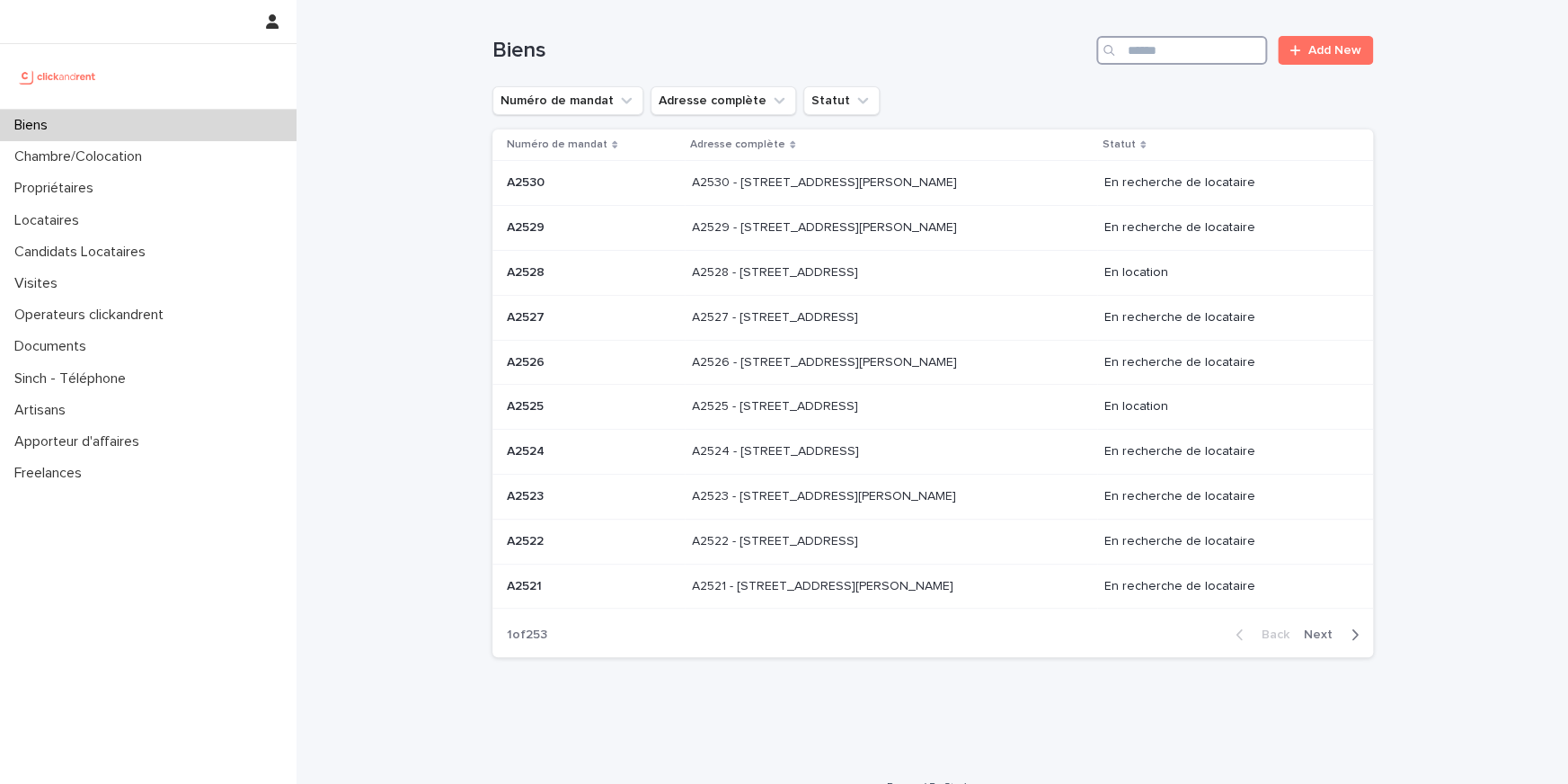
click at [1162, 59] on input "Search" at bounding box center [1181, 50] width 170 height 29
paste input "****"
type input "****"
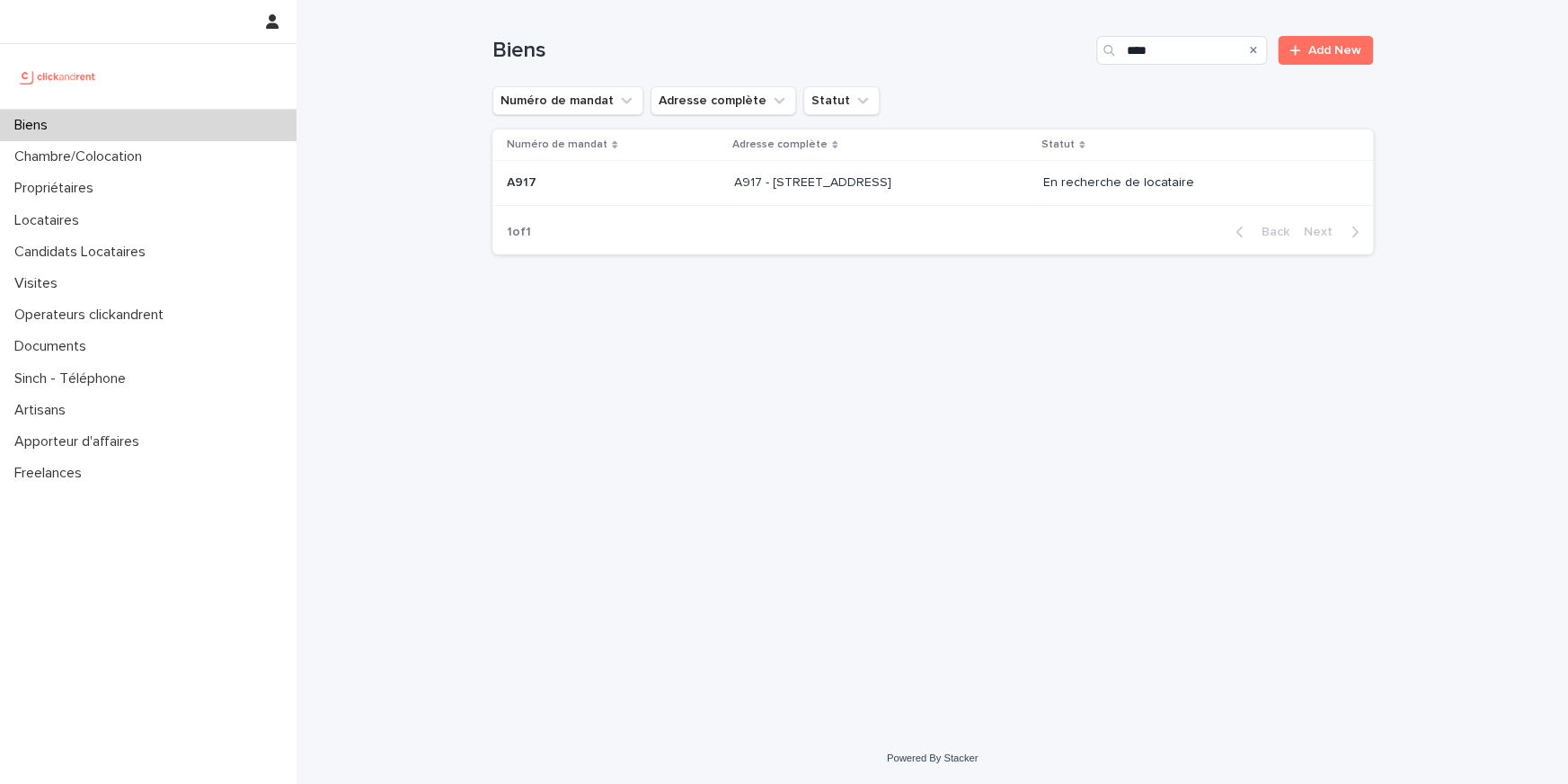
click at [807, 193] on div "A917 - [STREET_ADDRESS] - [STREET_ADDRESS]" at bounding box center [881, 183] width 294 height 30
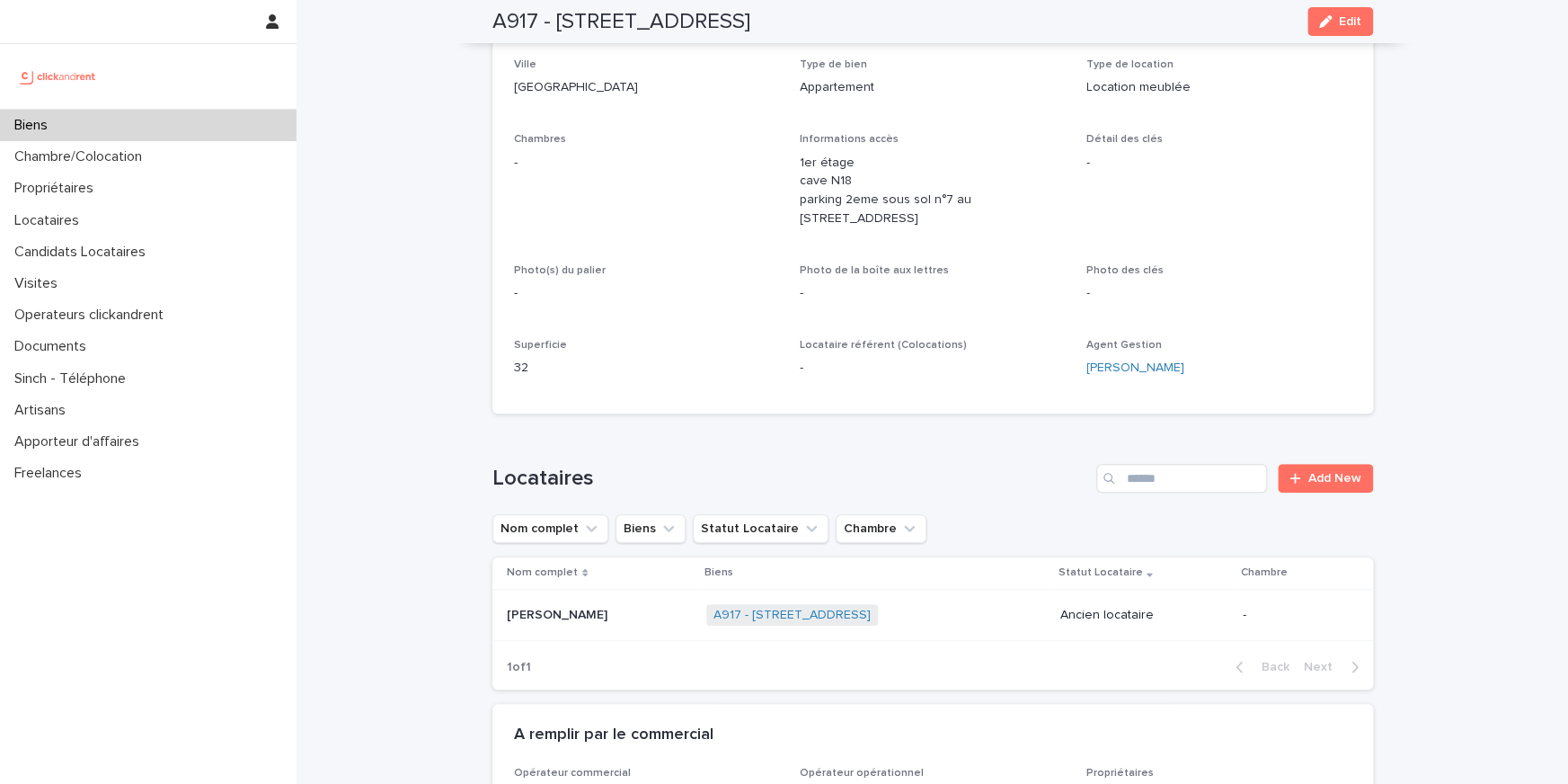
scroll to position [622, 0]
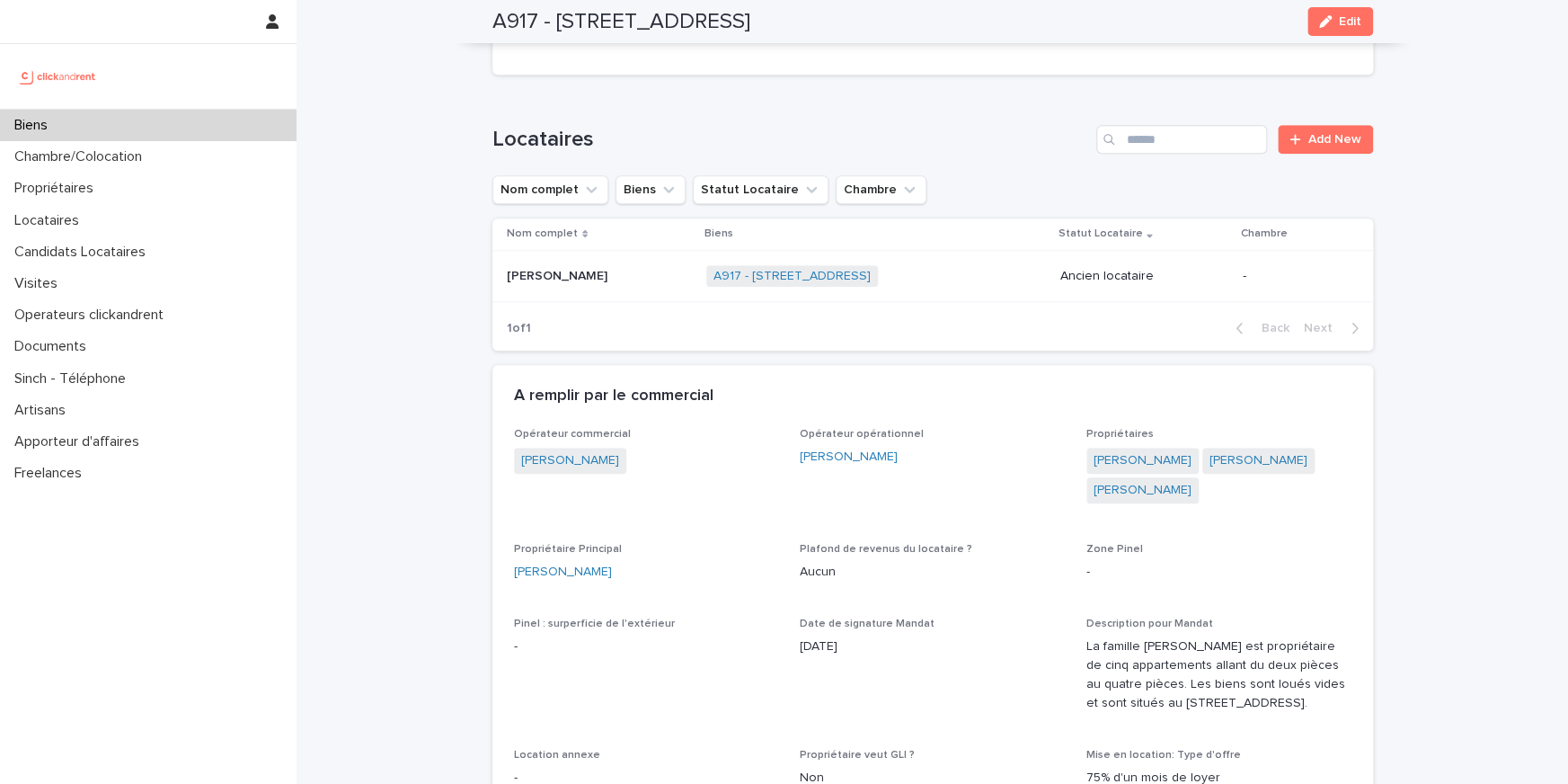
click at [231, 114] on div "Biens" at bounding box center [148, 125] width 296 height 32
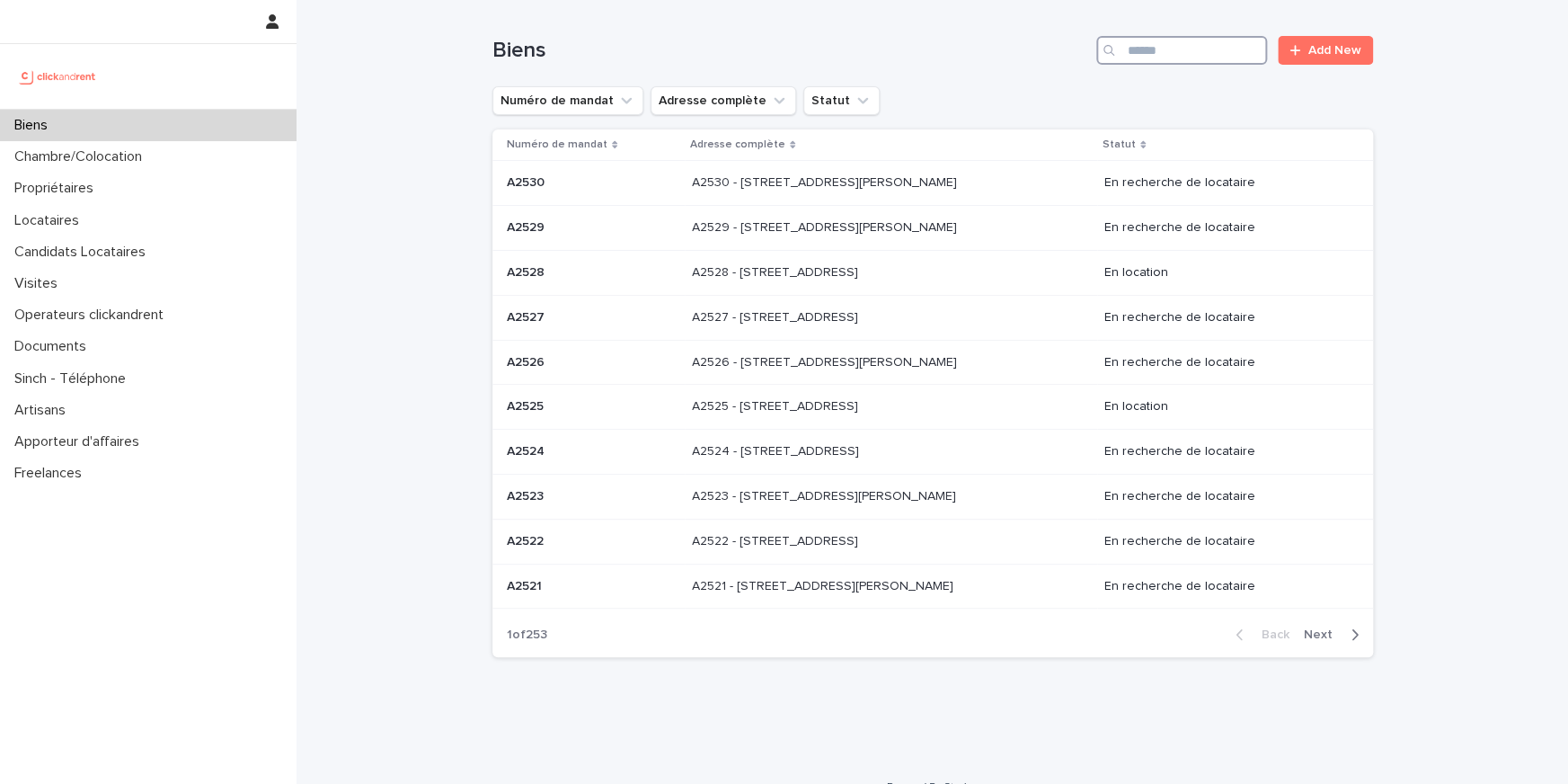
click at [1148, 54] on input "Search" at bounding box center [1181, 50] width 170 height 29
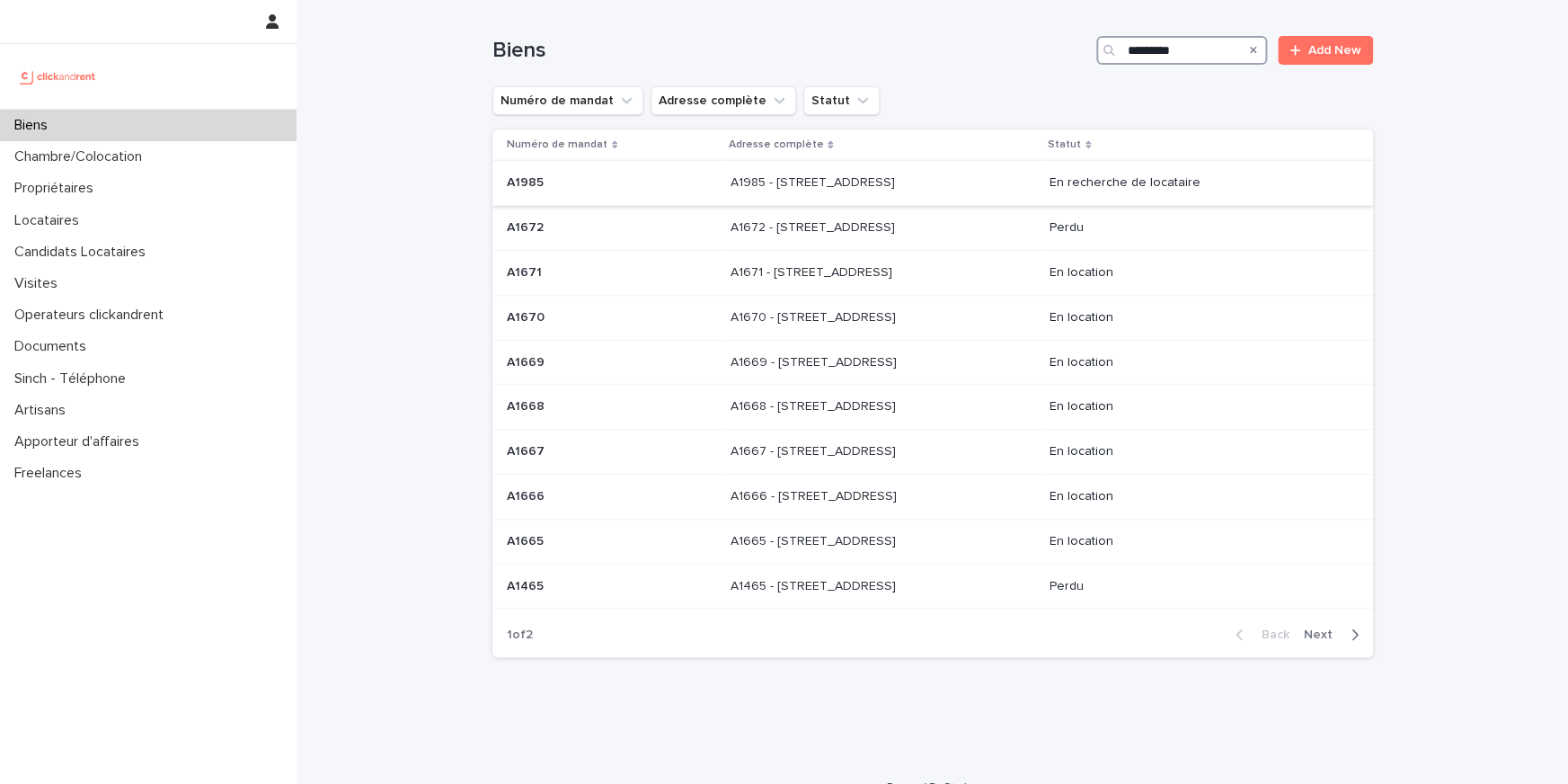
type input "********"
click at [898, 181] on p "A1985 - [STREET_ADDRESS]" at bounding box center [813, 180] width 168 height 19
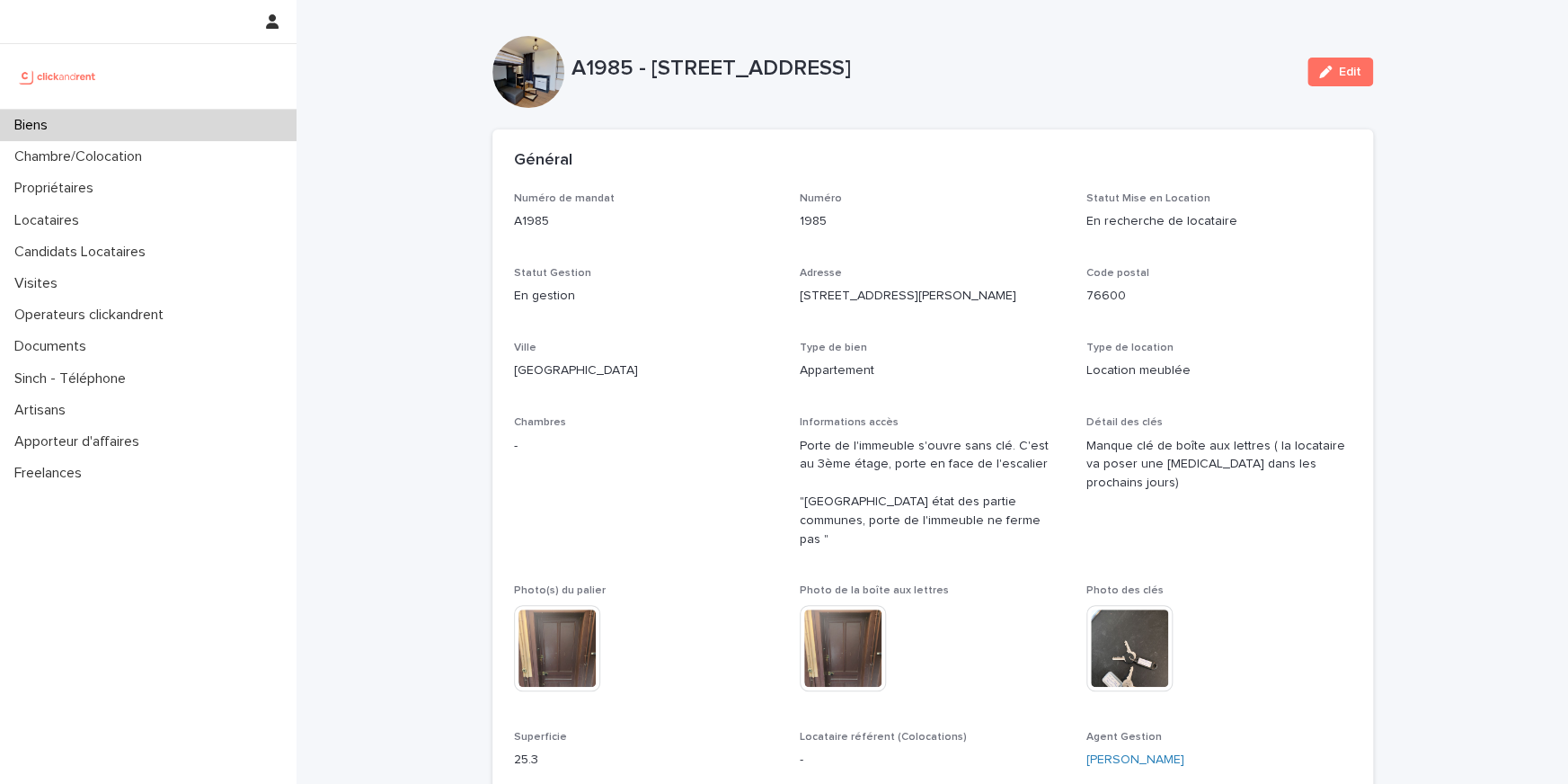
click at [595, 58] on p "A1985 - [STREET_ADDRESS]" at bounding box center [931, 69] width 721 height 26
copy p "A1985"
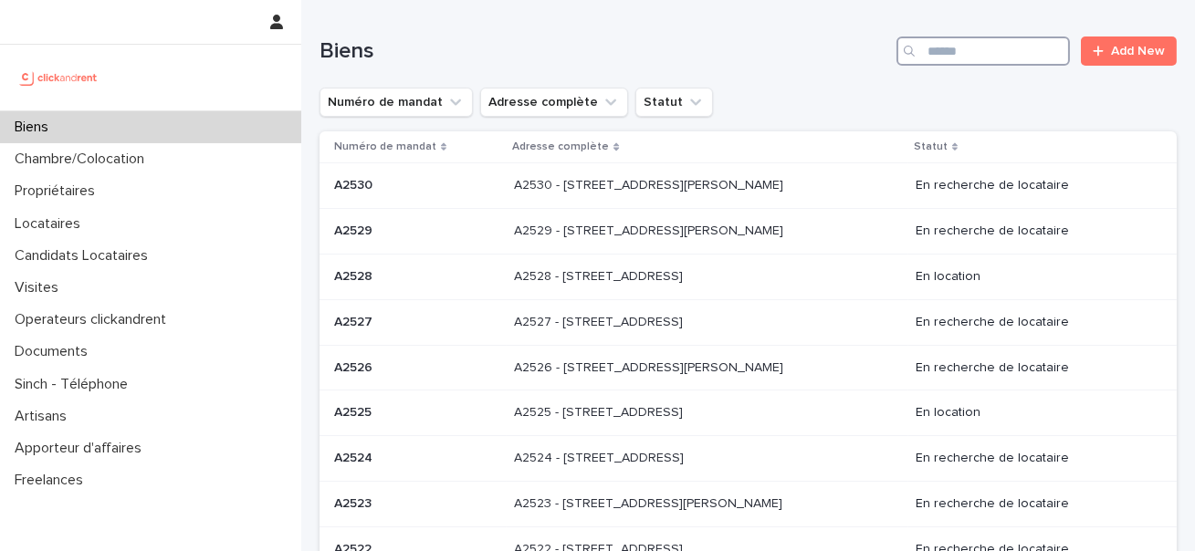
click at [974, 49] on input "Search" at bounding box center [982, 51] width 173 height 29
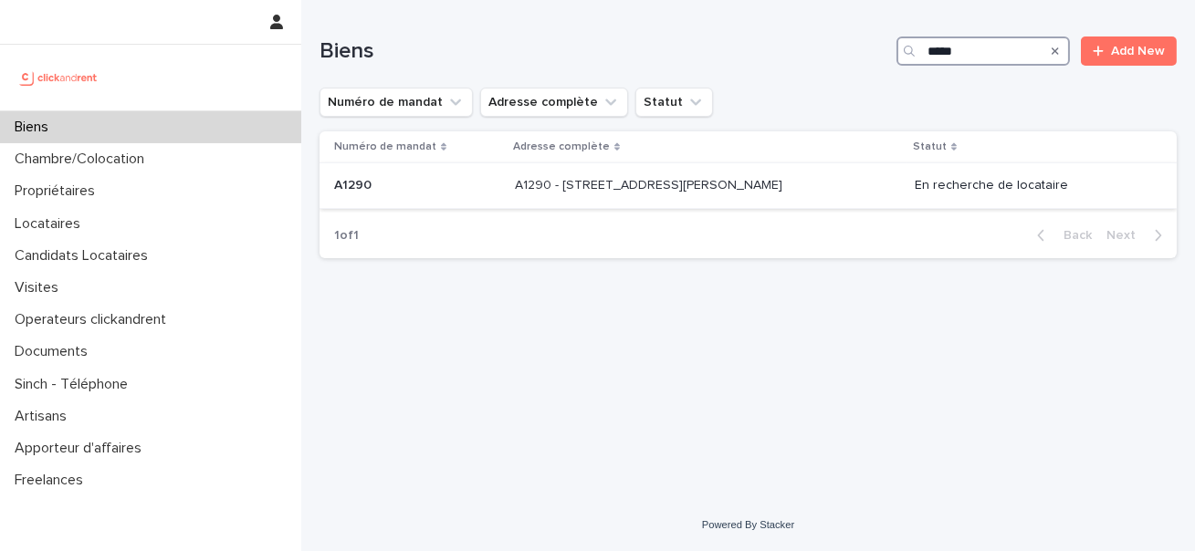
type input "*****"
click at [651, 170] on td "A1290 - [STREET_ADDRESS][GEOGRAPHIC_DATA][PERSON_NAME][STREET_ADDRESS][PERSON_N…" at bounding box center [707, 186] width 400 height 46
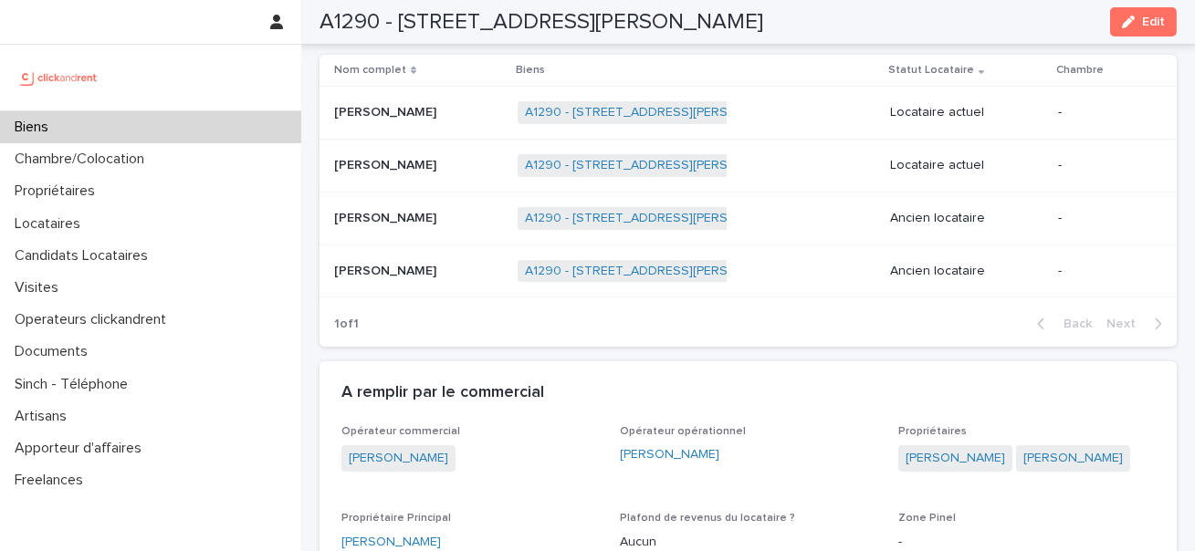
scroll to position [1160, 0]
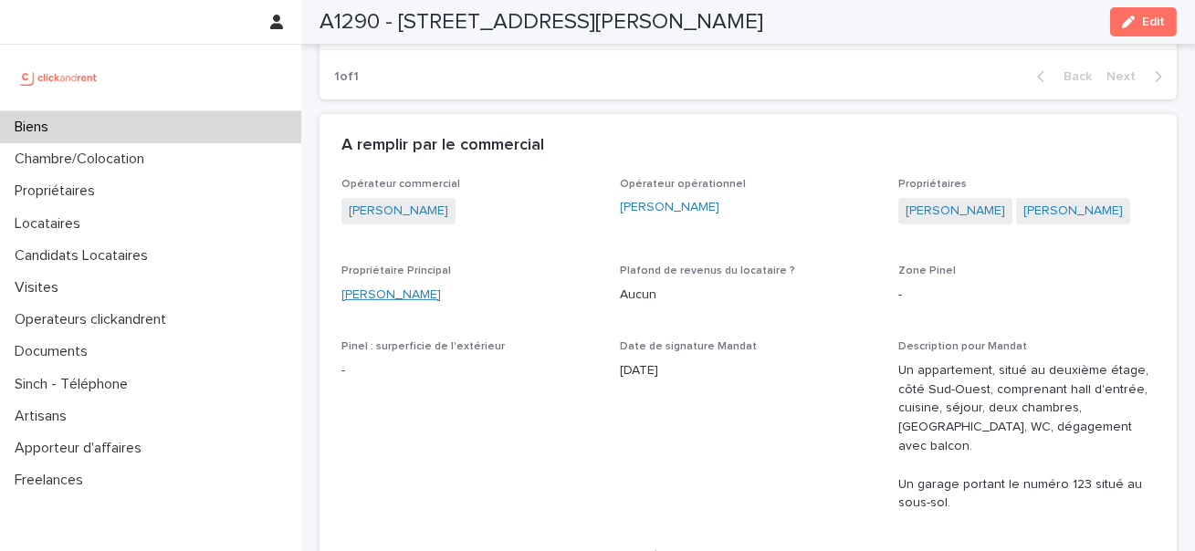
click at [371, 300] on link "[PERSON_NAME]" at bounding box center [390, 295] width 99 height 19
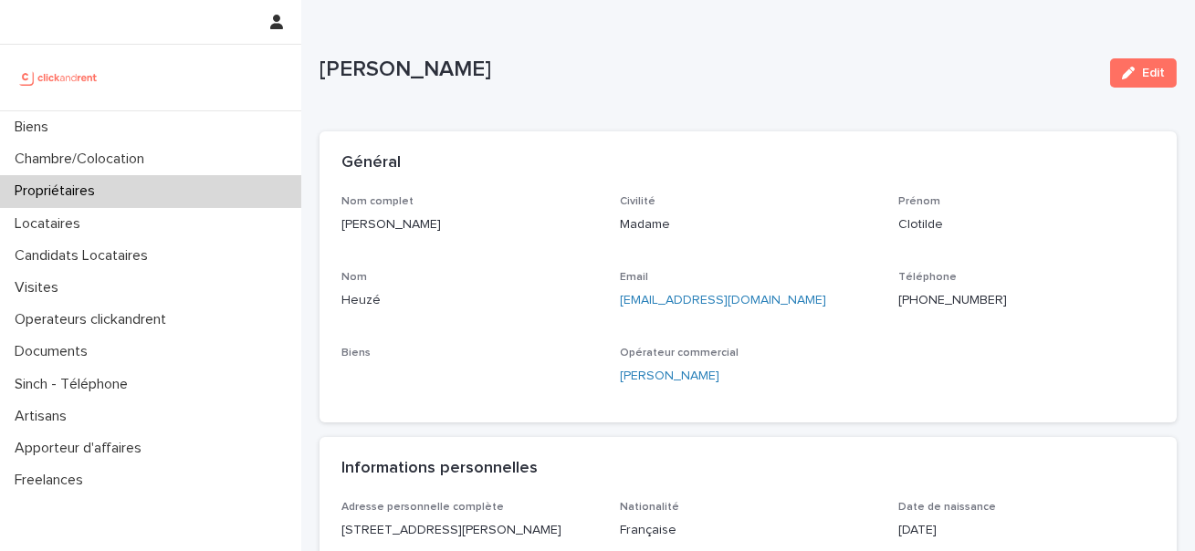
click at [934, 301] on p "[PHONE_NUMBER]" at bounding box center [1026, 300] width 256 height 19
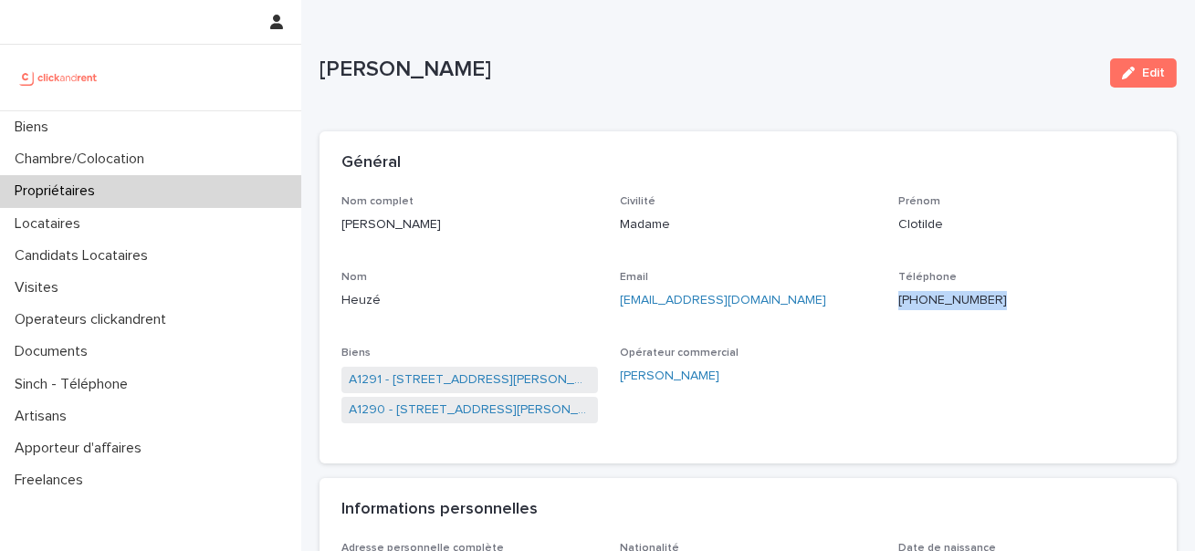
click at [934, 301] on p "[PHONE_NUMBER]" at bounding box center [1026, 300] width 256 height 19
copy p "[PHONE_NUMBER]"
click at [481, 414] on link "A1290 - [STREET_ADDRESS][PERSON_NAME]" at bounding box center [470, 410] width 242 height 19
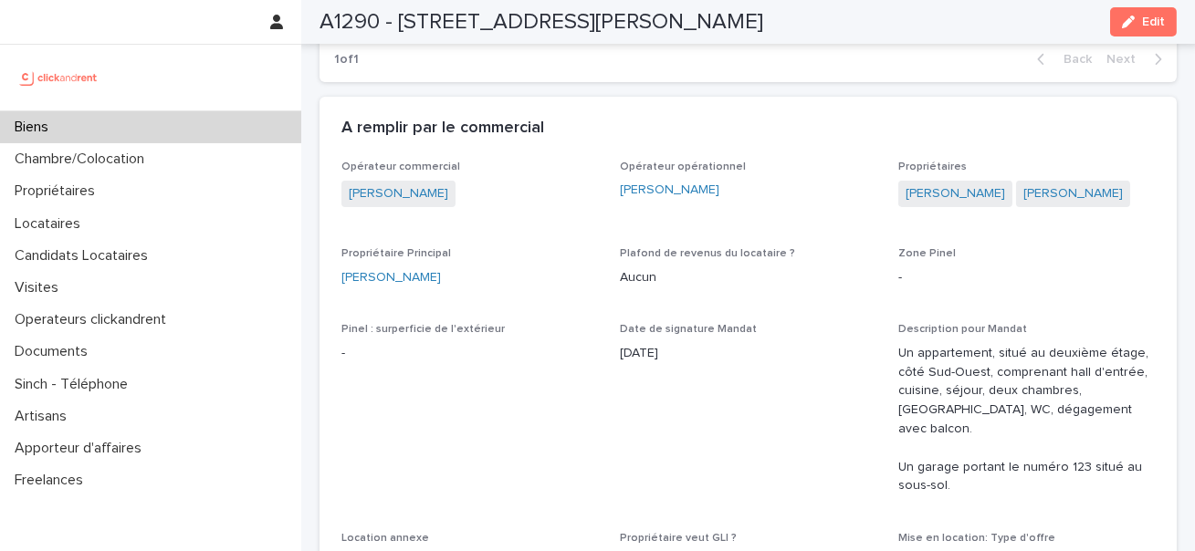
scroll to position [1075, 0]
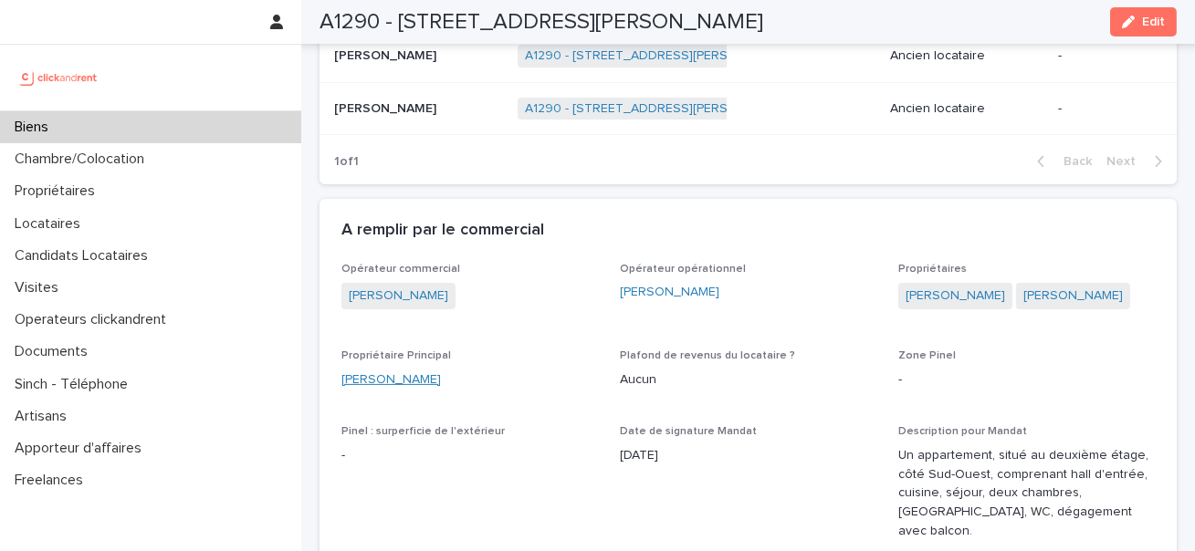
click at [398, 375] on link "[PERSON_NAME]" at bounding box center [390, 380] width 99 height 19
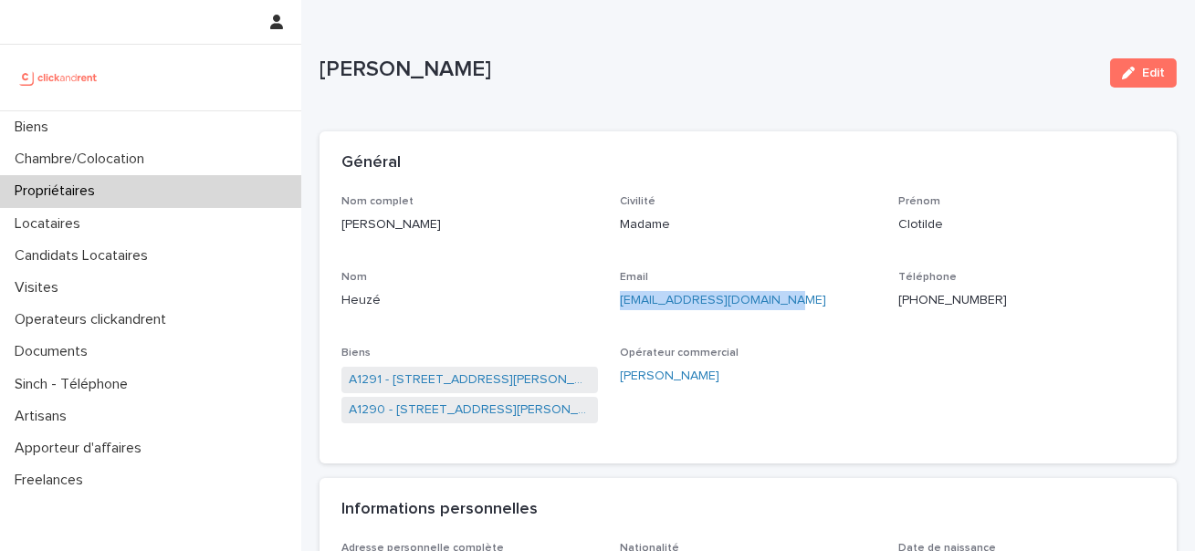
drag, startPoint x: 790, startPoint y: 306, endPoint x: 622, endPoint y: 303, distance: 168.9
click at [622, 303] on p "[EMAIL_ADDRESS][DOMAIN_NAME]" at bounding box center [748, 300] width 256 height 19
copy link "[EMAIL_ADDRESS][DOMAIN_NAME]"
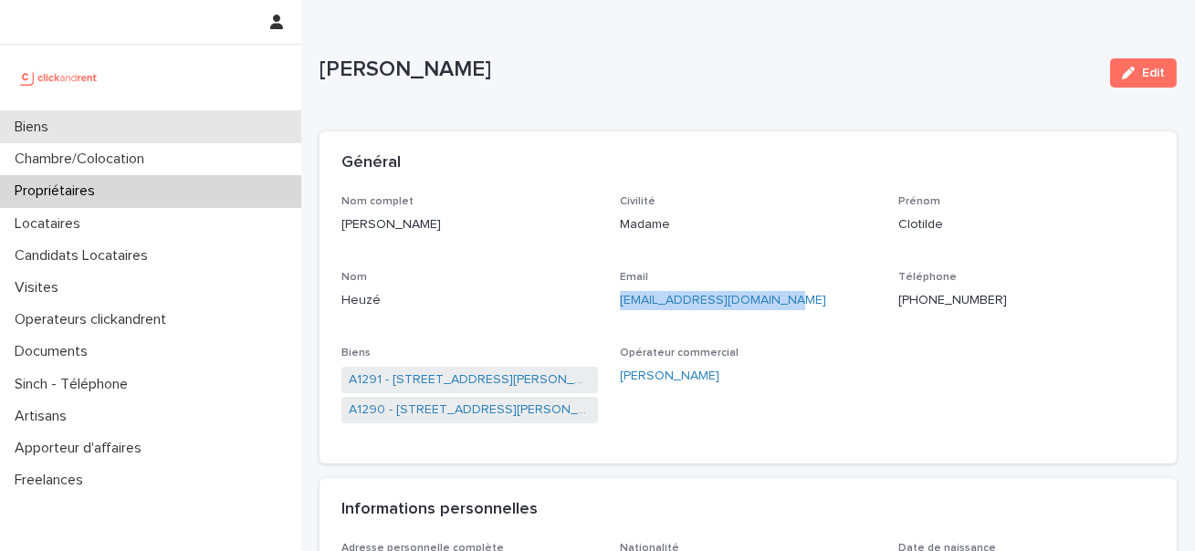
click at [240, 135] on div "Biens" at bounding box center [150, 127] width 301 height 32
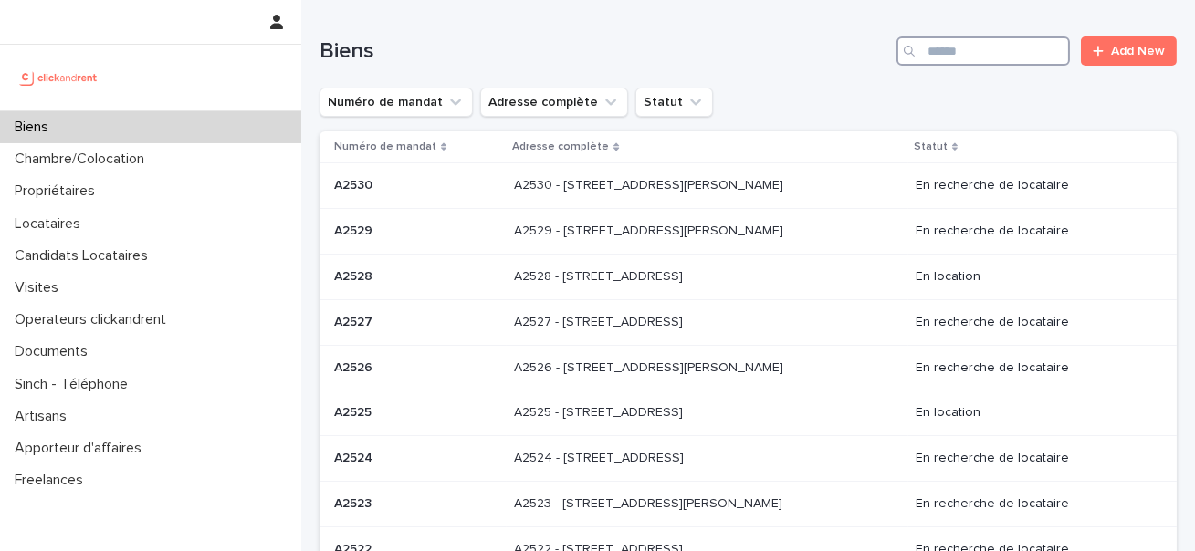
click at [960, 58] on input "Search" at bounding box center [982, 51] width 173 height 29
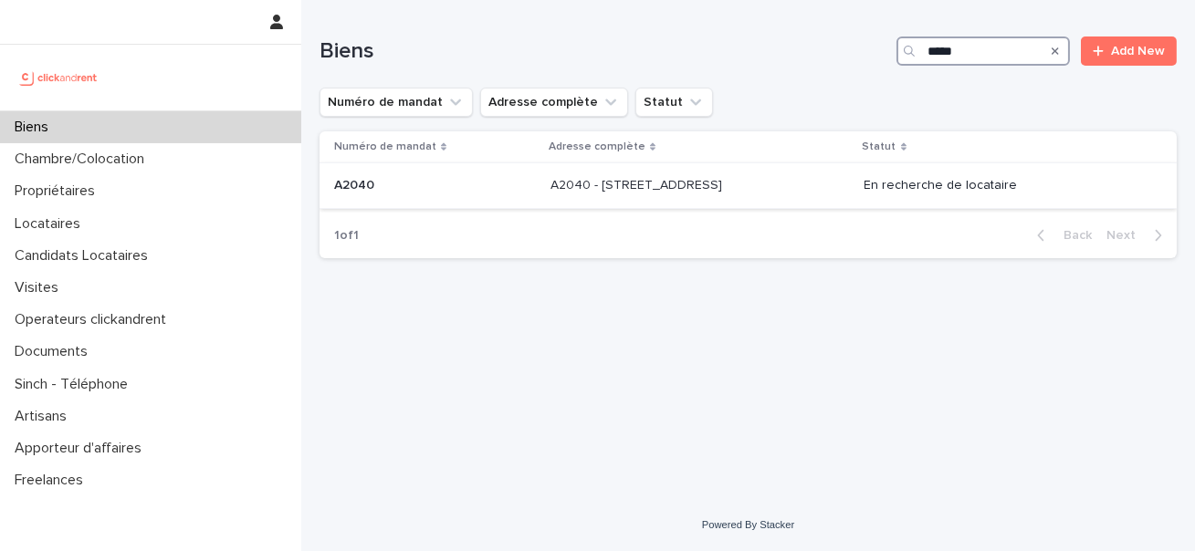
type input "*****"
click at [607, 200] on div "A2040 - [STREET_ADDRESS][GEOGRAPHIC_DATA] A2040 - [STREET_ADDRESS]" at bounding box center [699, 186] width 299 height 30
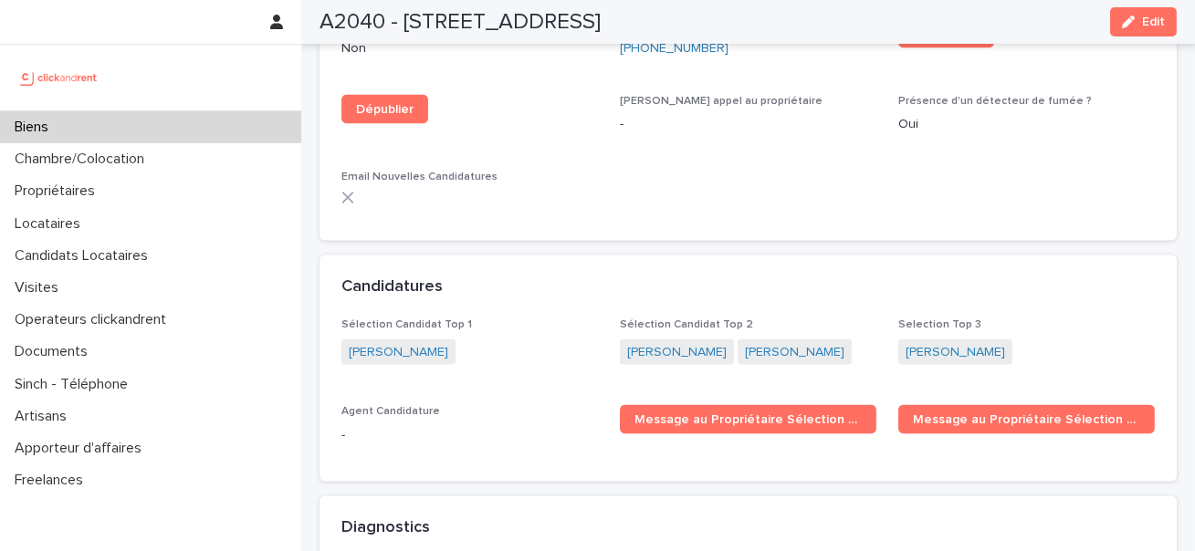
scroll to position [4549, 0]
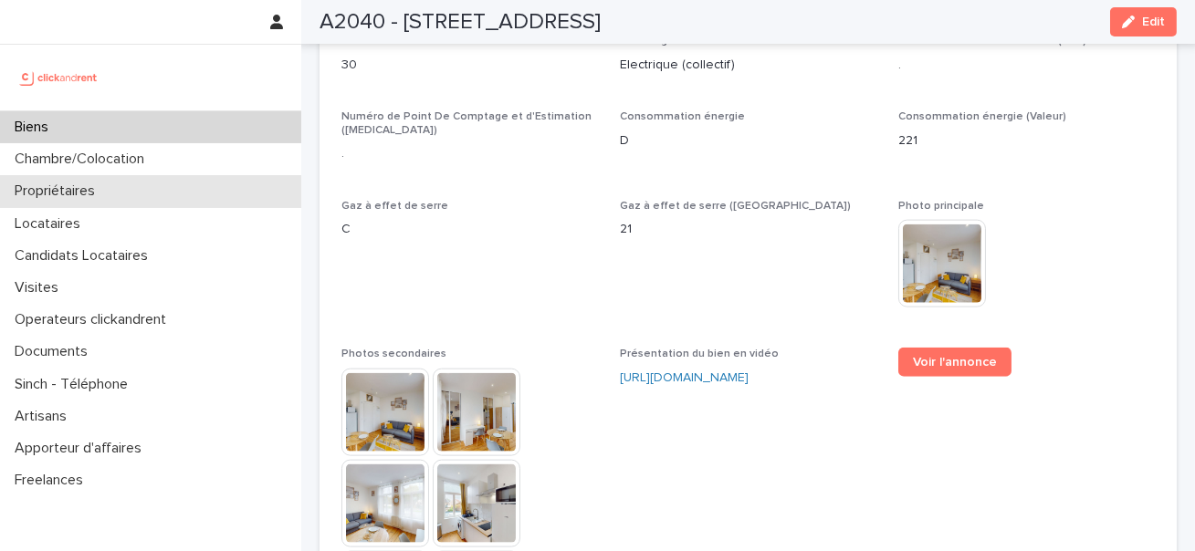
click at [152, 201] on div "Propriétaires" at bounding box center [150, 191] width 301 height 32
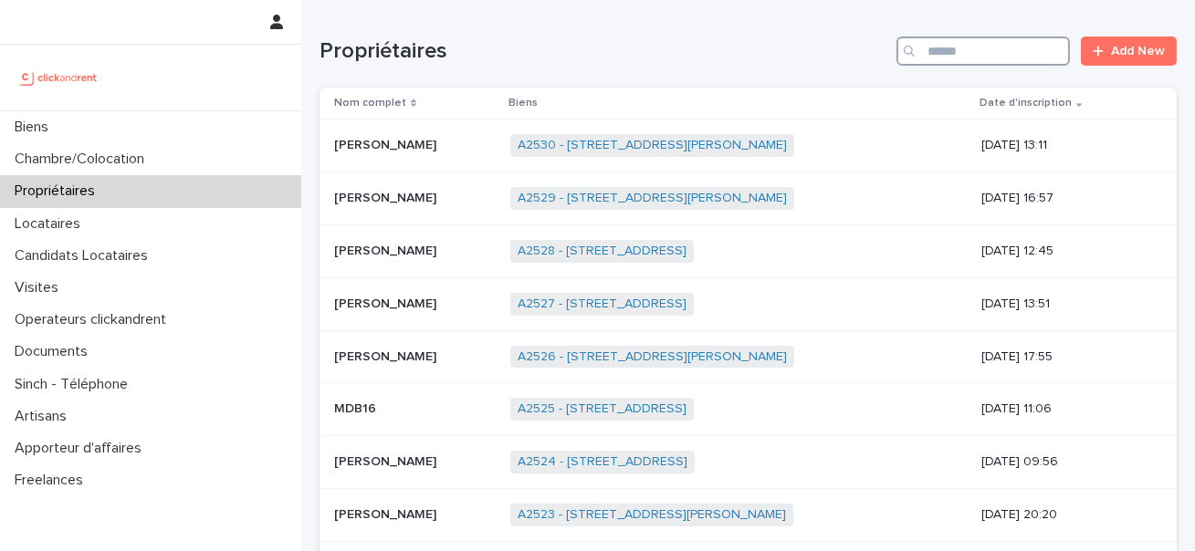
click at [959, 42] on input "Search" at bounding box center [982, 51] width 173 height 29
paste input "*****"
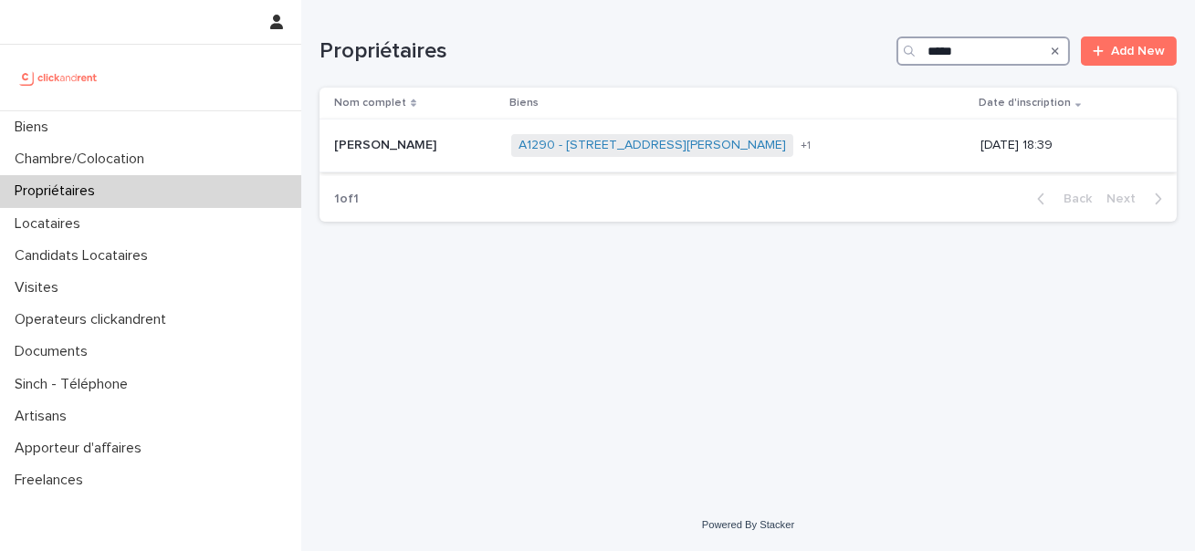
type input "*****"
click at [376, 141] on p "[PERSON_NAME]" at bounding box center [387, 143] width 106 height 19
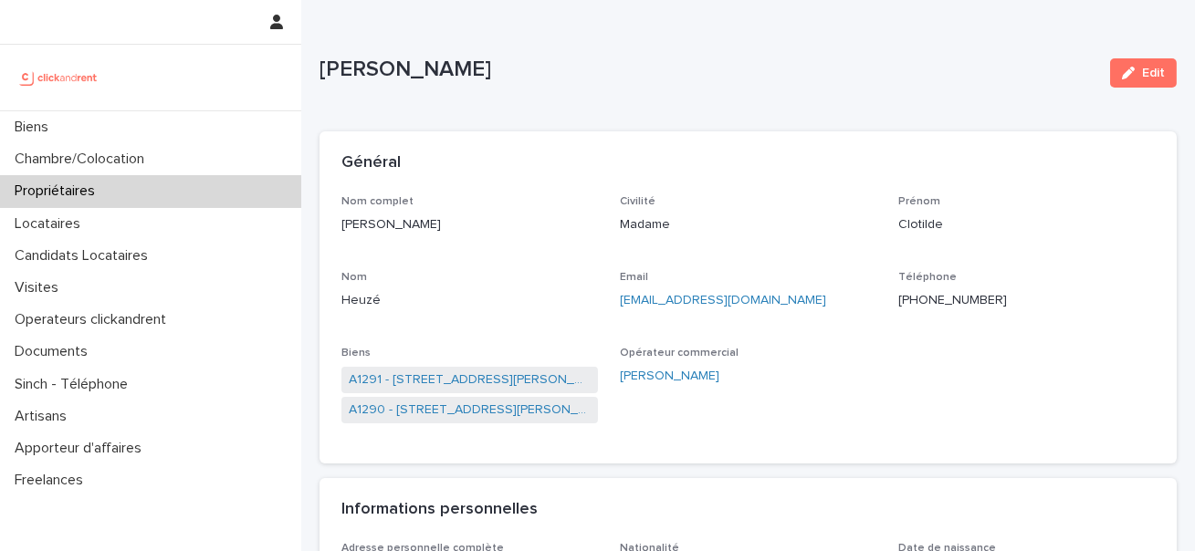
click at [594, 406] on span "A1290 - [STREET_ADDRESS][PERSON_NAME]" at bounding box center [469, 410] width 256 height 26
click at [567, 414] on link "A1290 - [STREET_ADDRESS][PERSON_NAME]" at bounding box center [470, 410] width 242 height 19
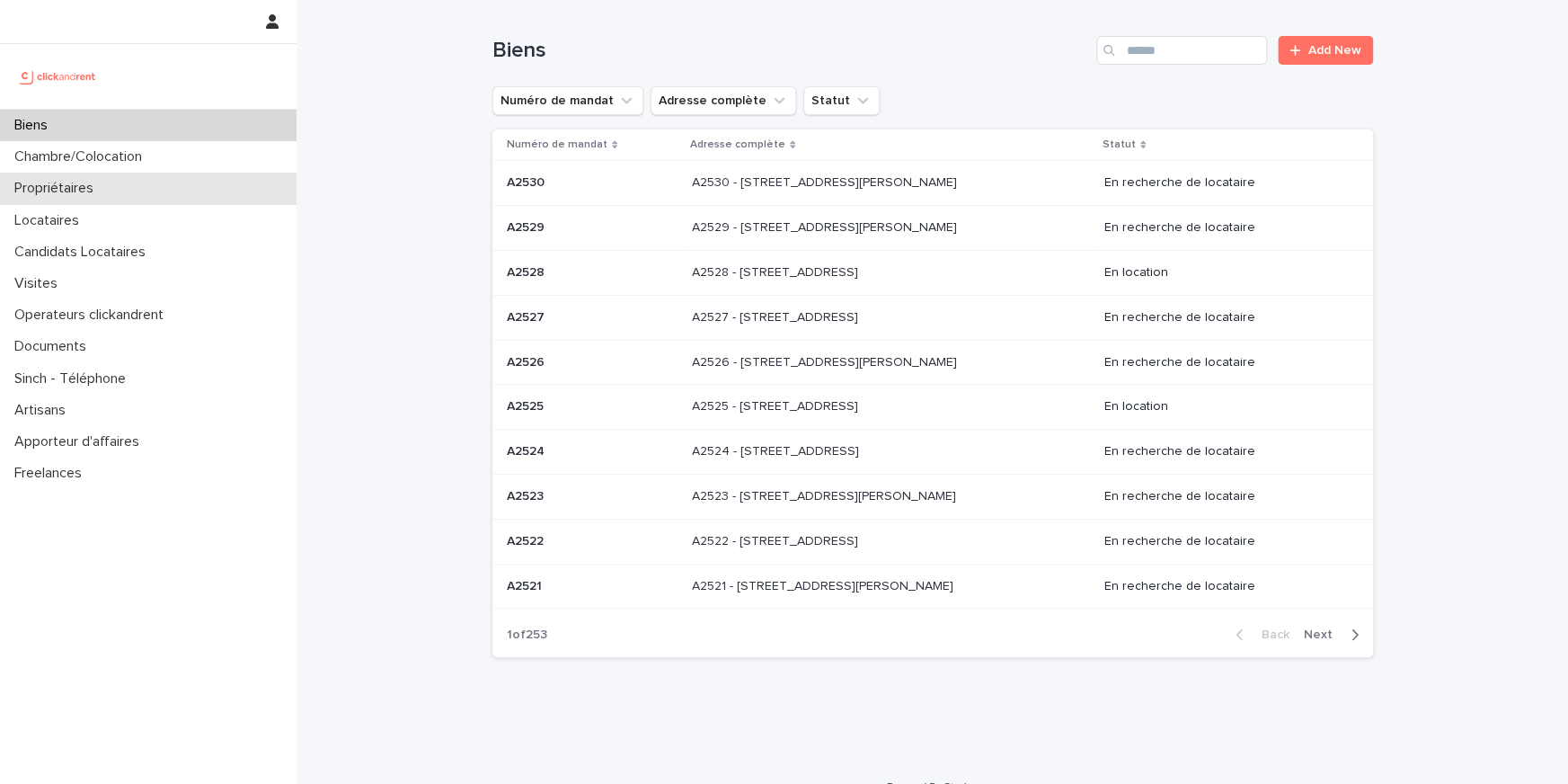
click at [44, 187] on p "Propriétaires" at bounding box center [57, 188] width 100 height 17
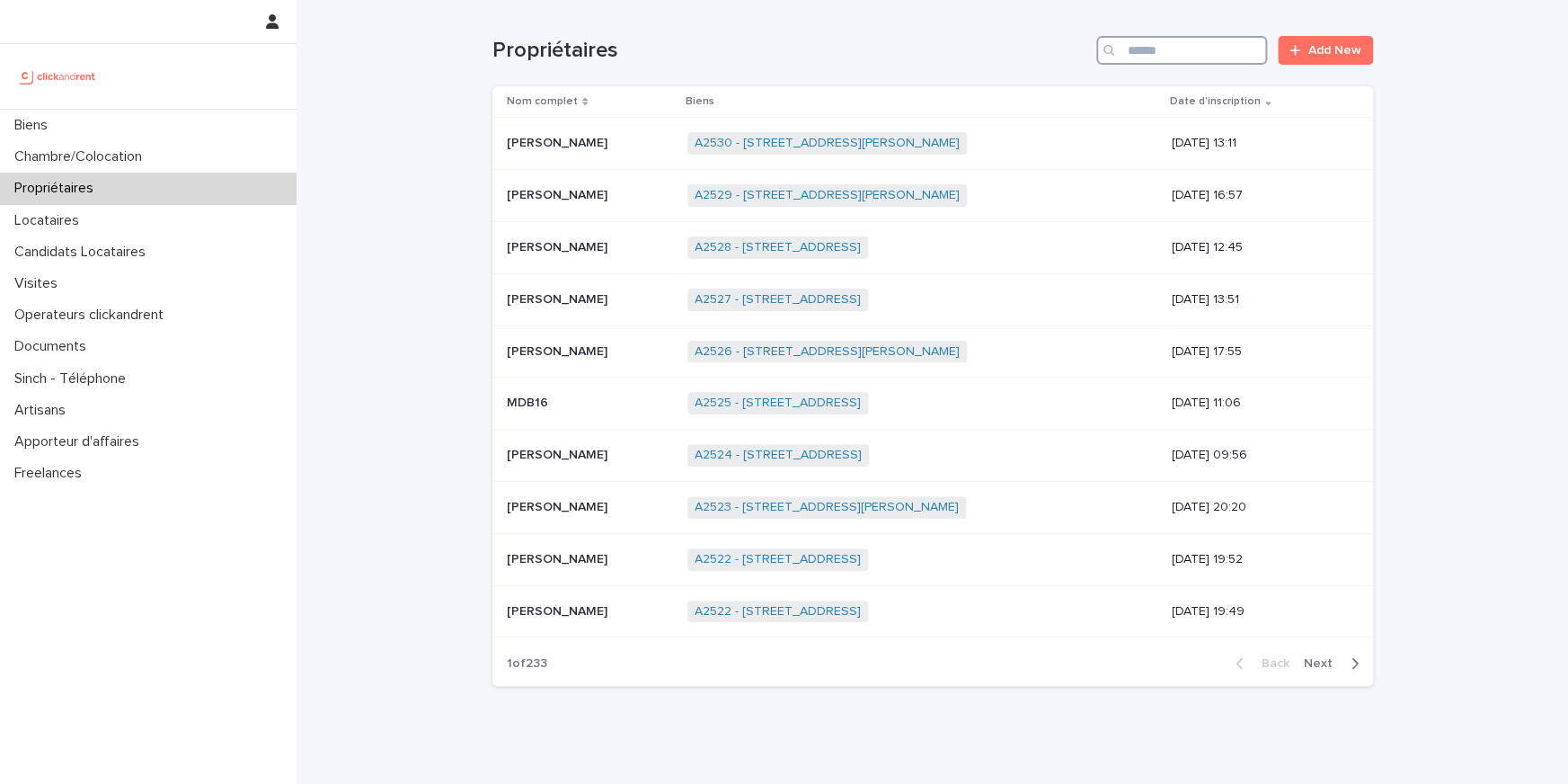
click at [1142, 60] on input "Search" at bounding box center [1181, 50] width 170 height 29
paste input "**********"
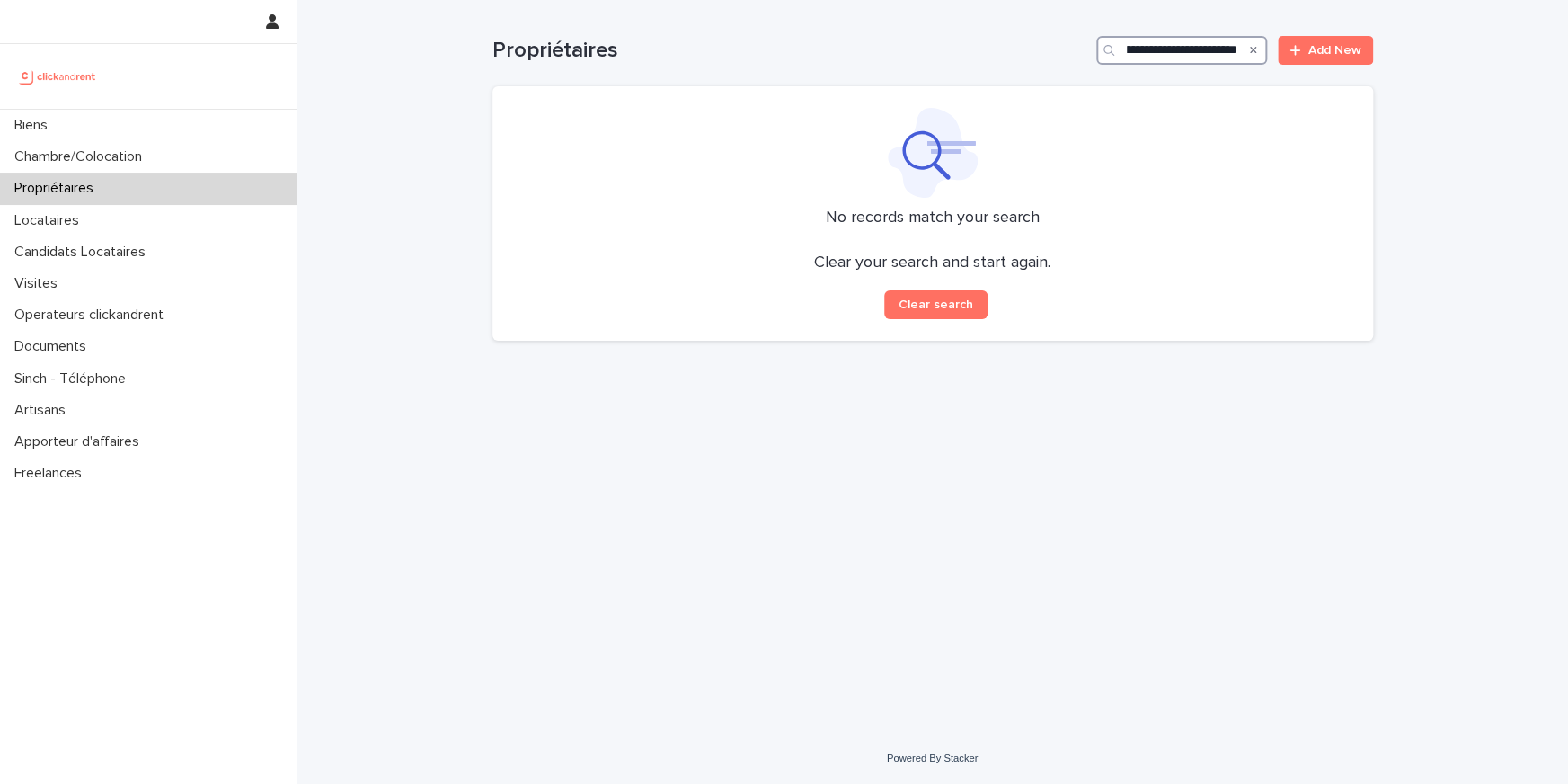
click at [1142, 58] on input "**********" at bounding box center [1181, 50] width 170 height 29
click at [1140, 56] on input "**********" at bounding box center [1181, 50] width 170 height 29
type input "**********"
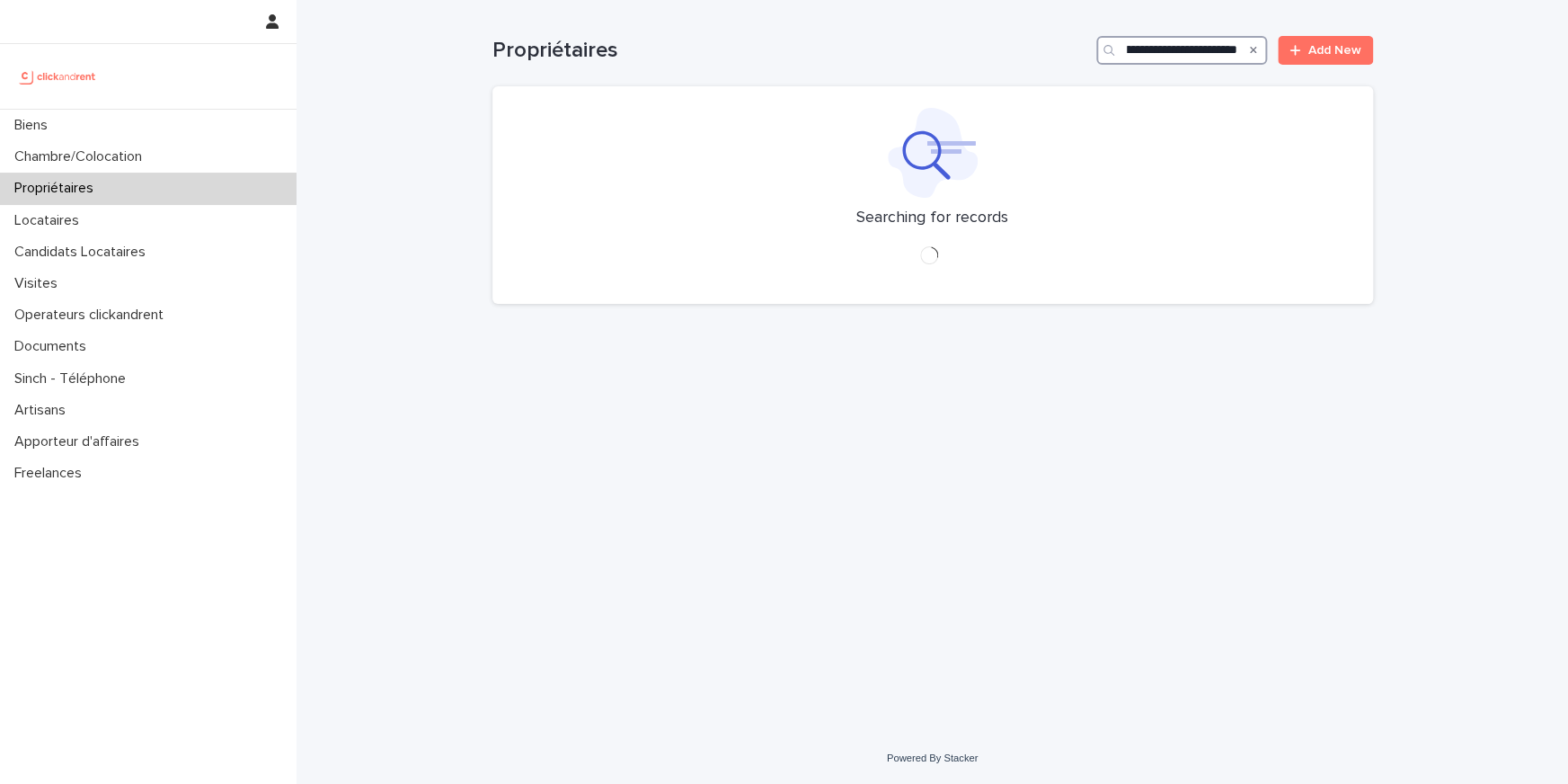
click at [1140, 56] on input "**********" at bounding box center [1181, 50] width 170 height 29
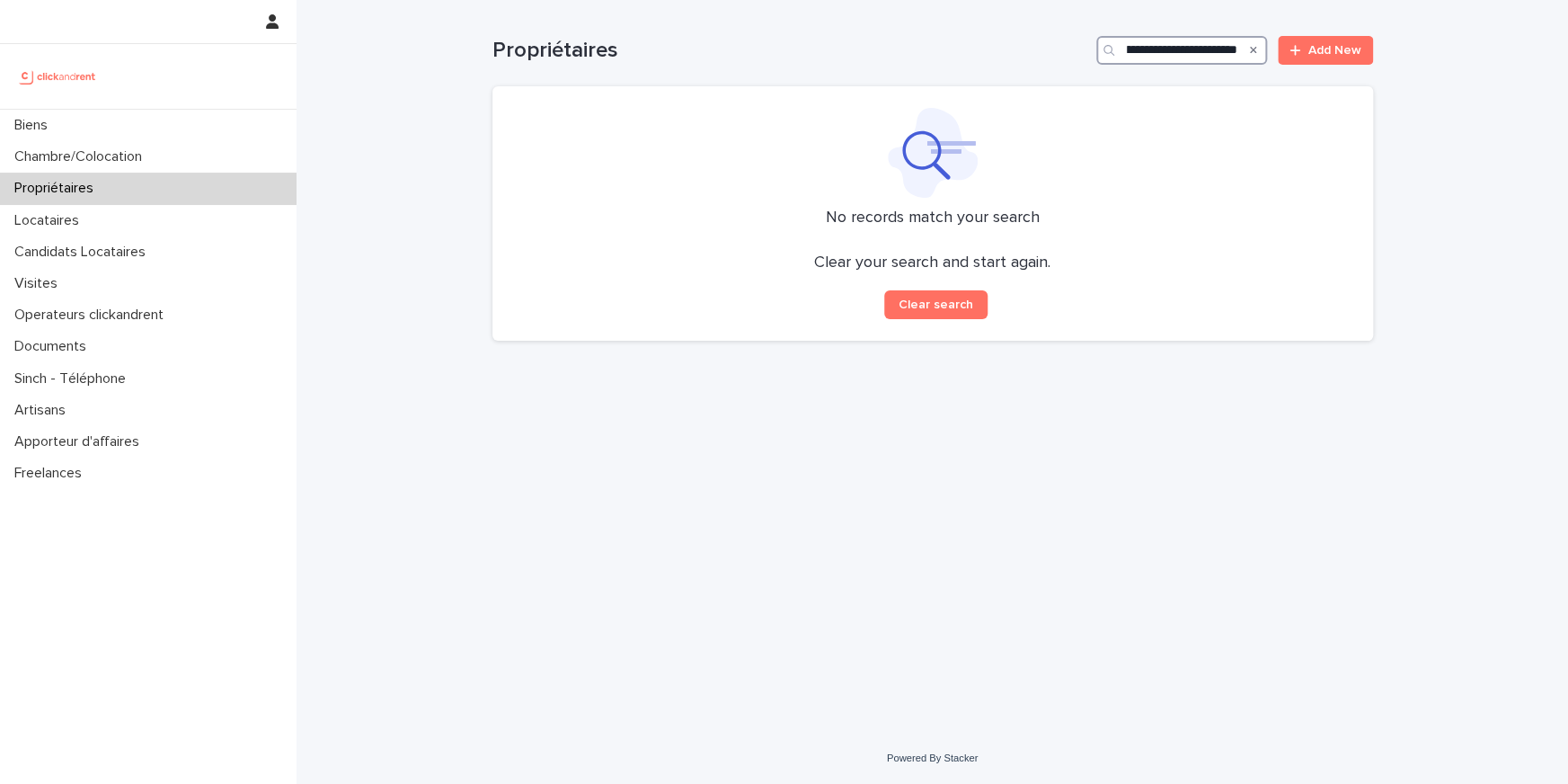
click at [1140, 56] on input "**********" at bounding box center [1181, 50] width 170 height 29
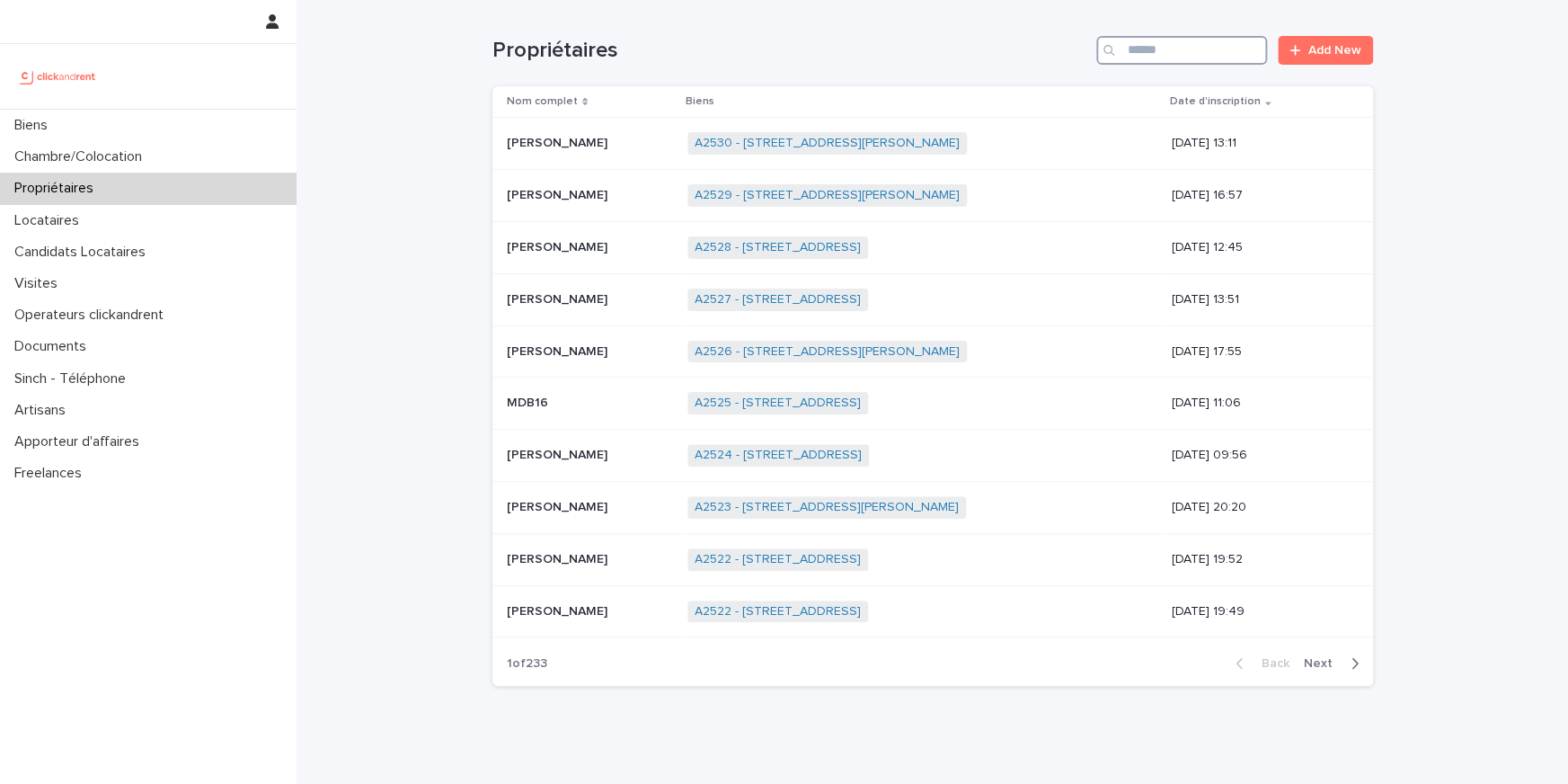
click at [1146, 40] on input "Search" at bounding box center [1181, 50] width 170 height 29
click at [1146, 44] on input "Search" at bounding box center [1181, 50] width 170 height 29
type input "**********"
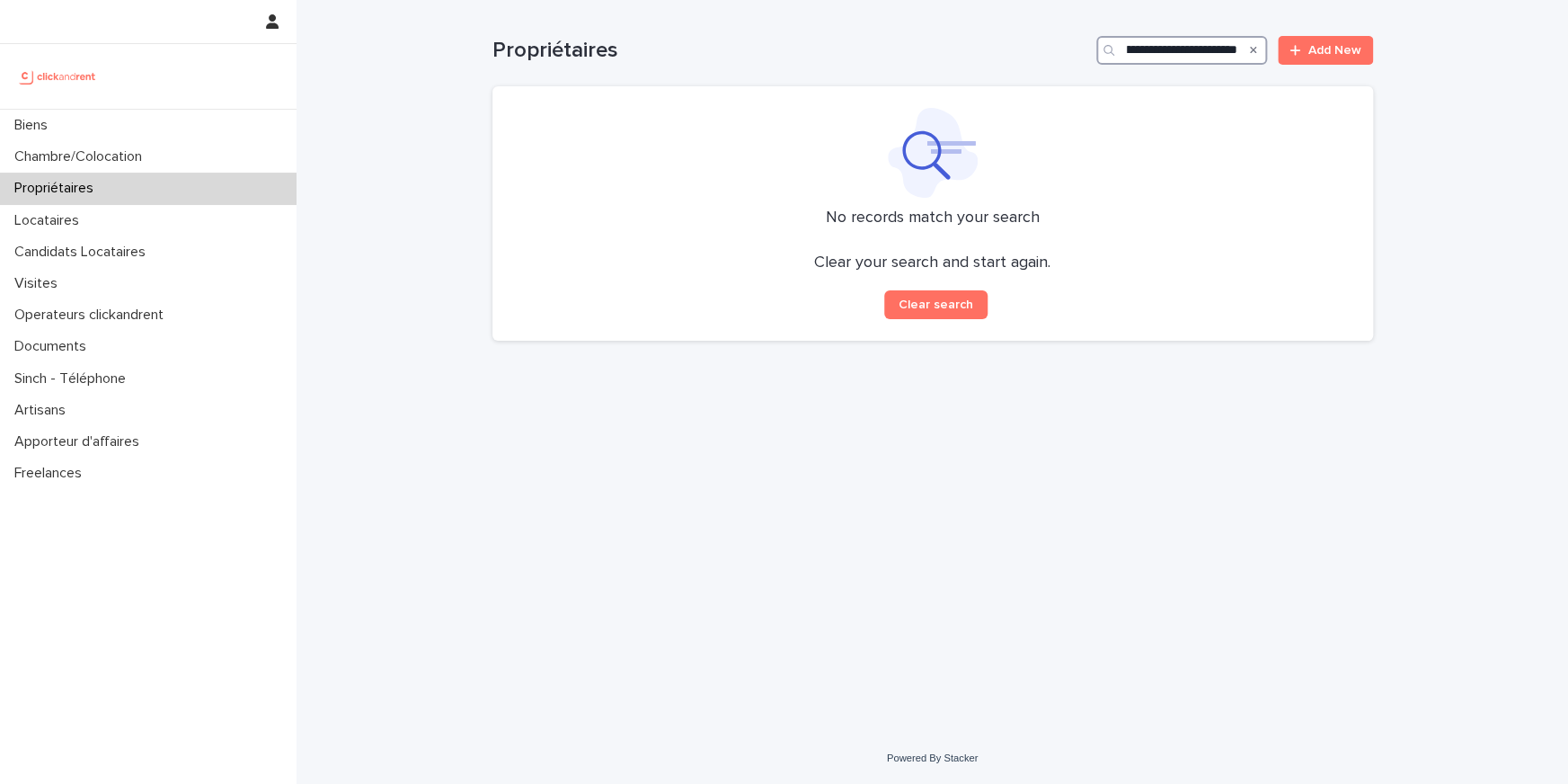
click at [1156, 36] on input "**********" at bounding box center [1181, 50] width 170 height 29
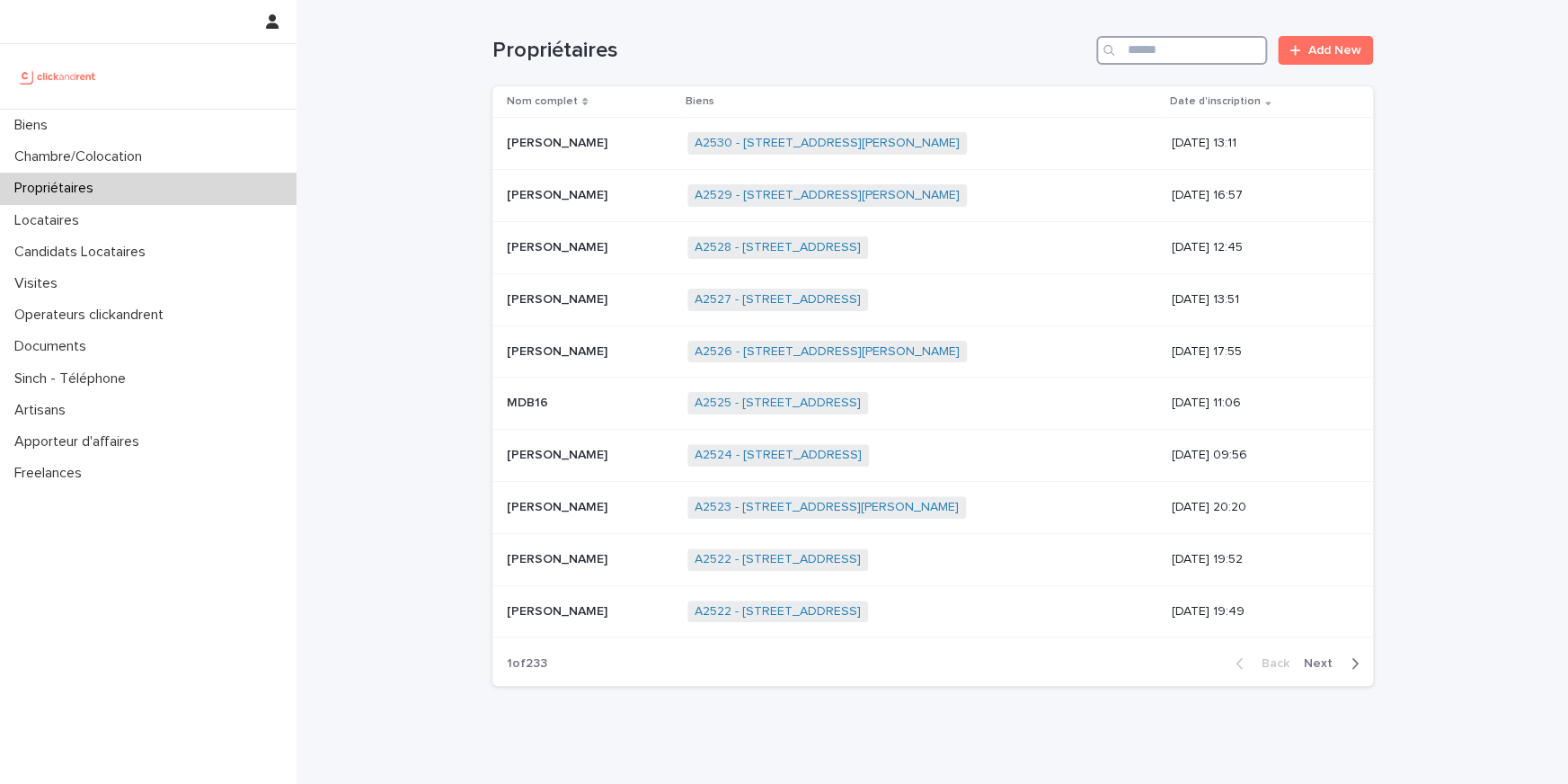
paste input "********"
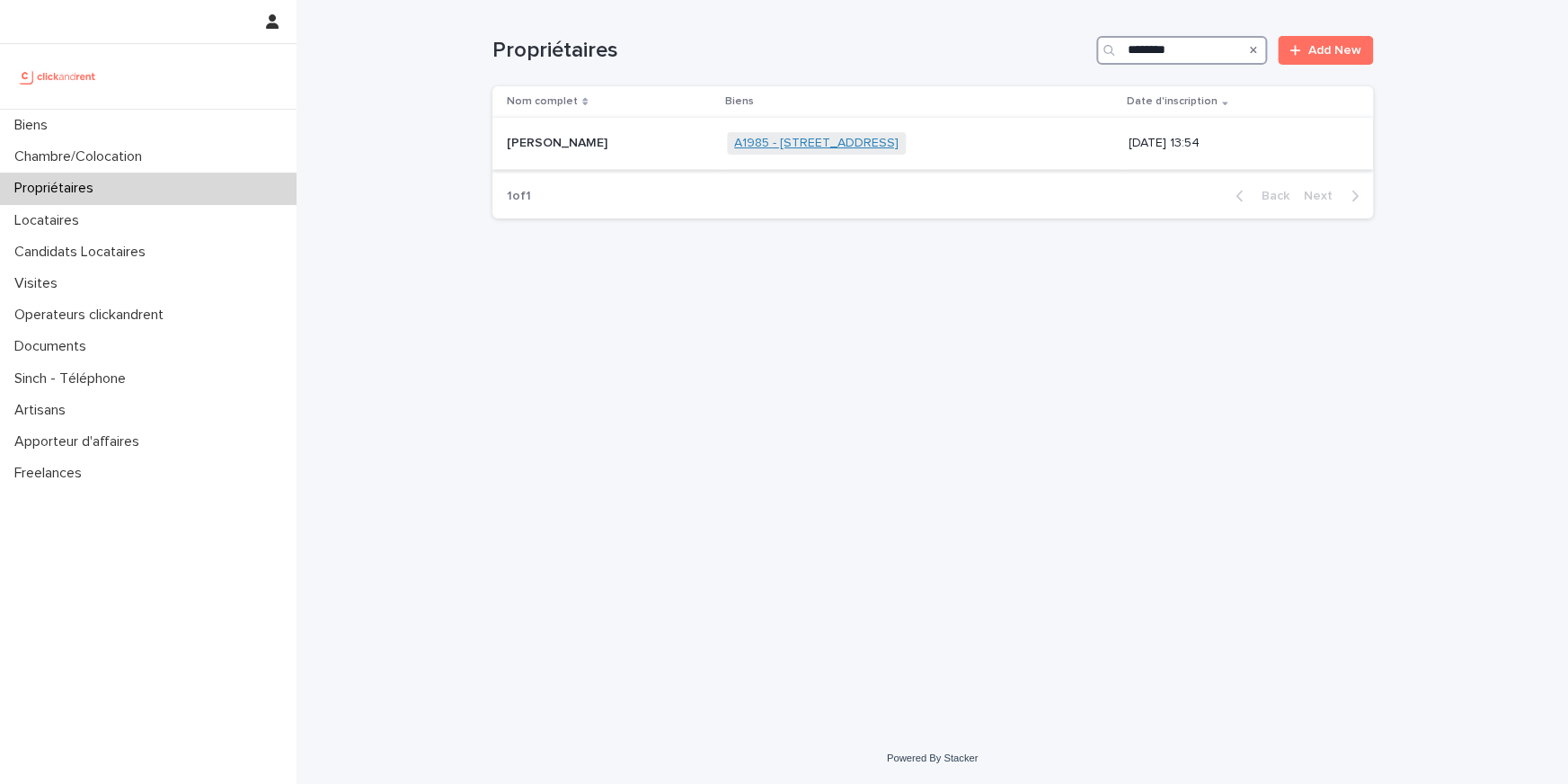
type input "********"
click at [734, 140] on link "A1985 - 25 Boulevard Amiral Mouchez, Le Havre 76600" at bounding box center [816, 144] width 164 height 16
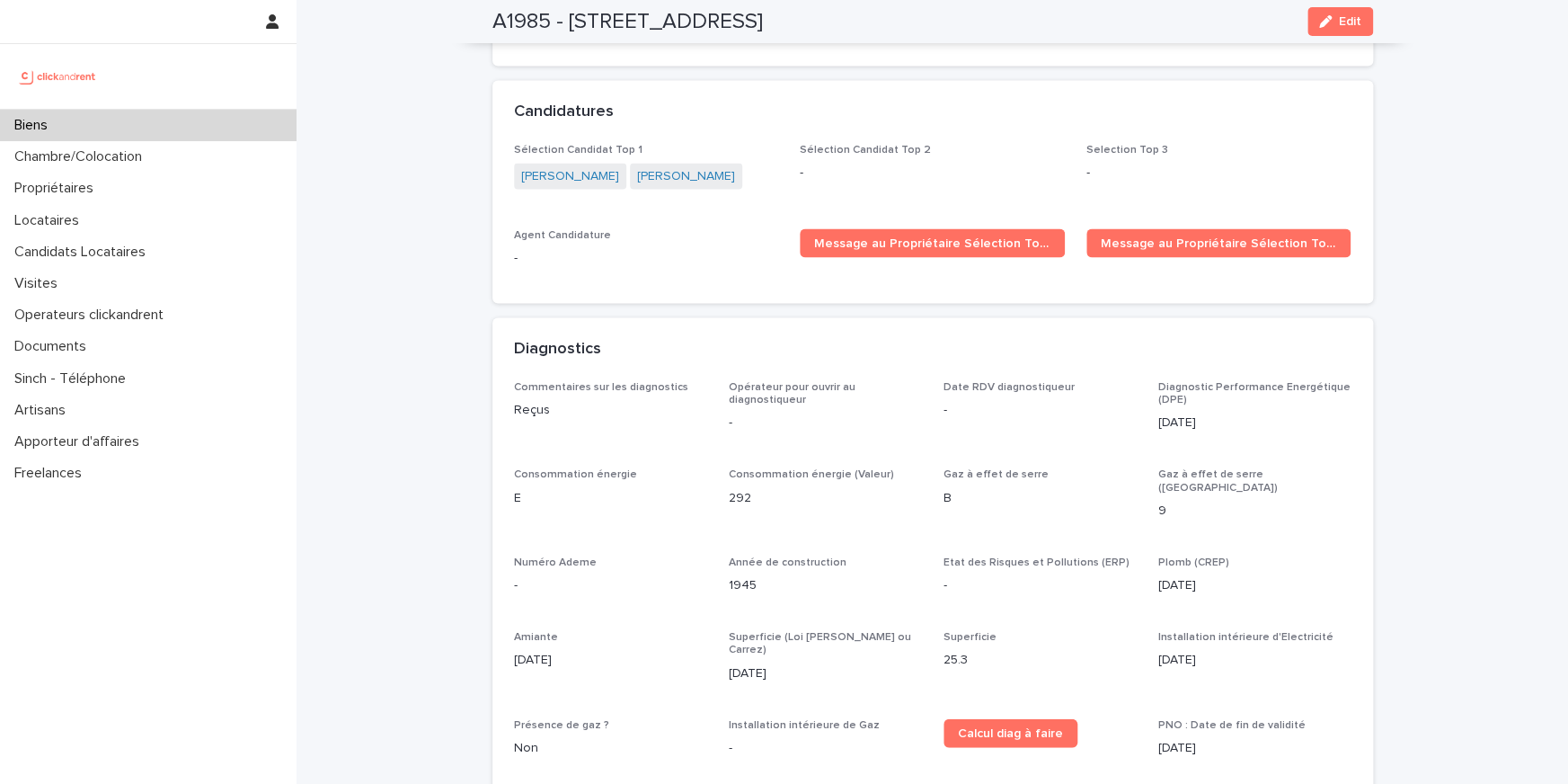
scroll to position [4968, 0]
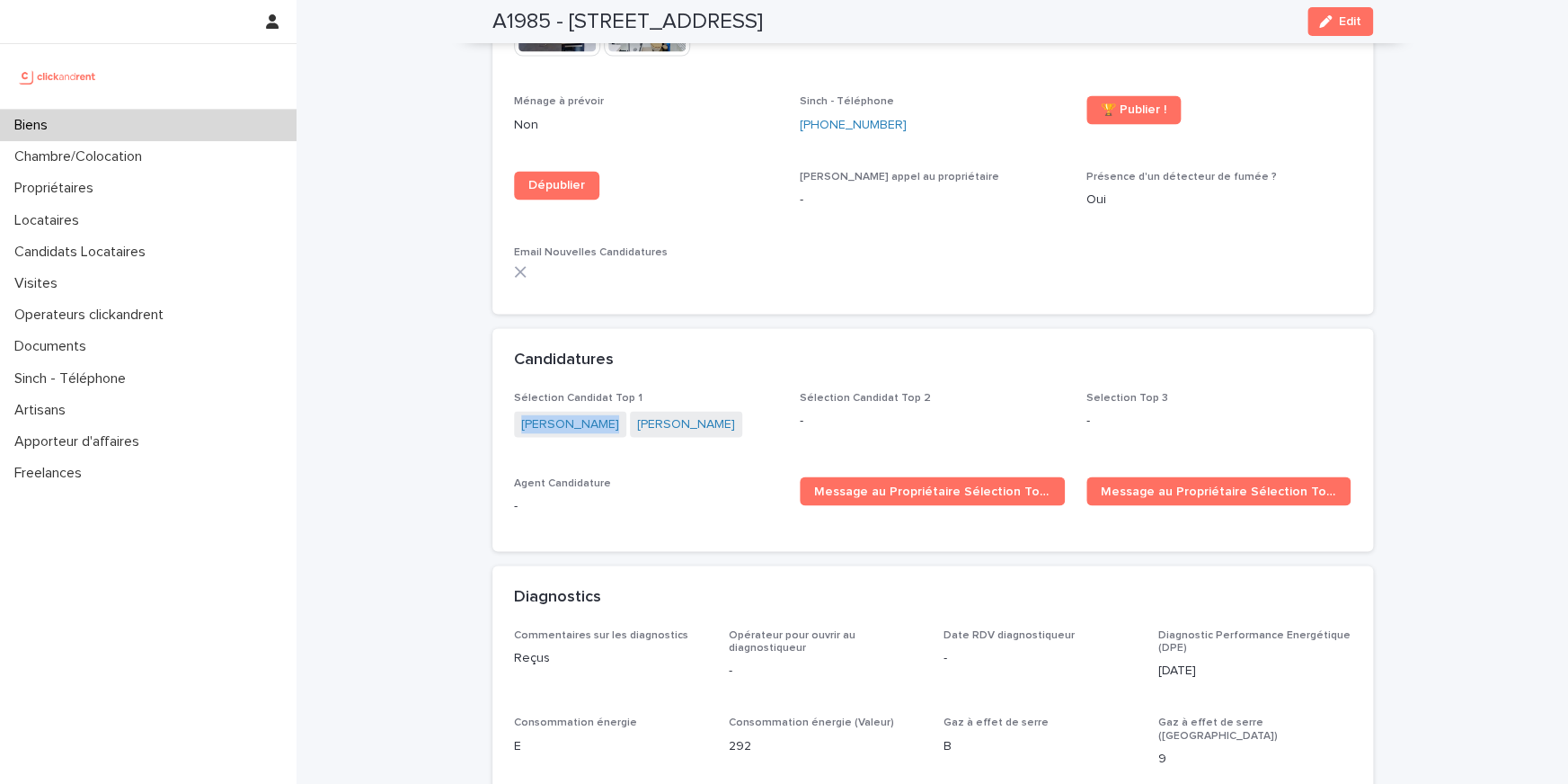
drag, startPoint x: 507, startPoint y: 349, endPoint x: 615, endPoint y: 358, distance: 108.4
click at [615, 391] on div "Sélection Candidat Top 1 Antoine Maheu Antoine Maheu Sélection Candidat Top 2 -…" at bounding box center [932, 471] width 880 height 160
copy link "Antoine Maheu"
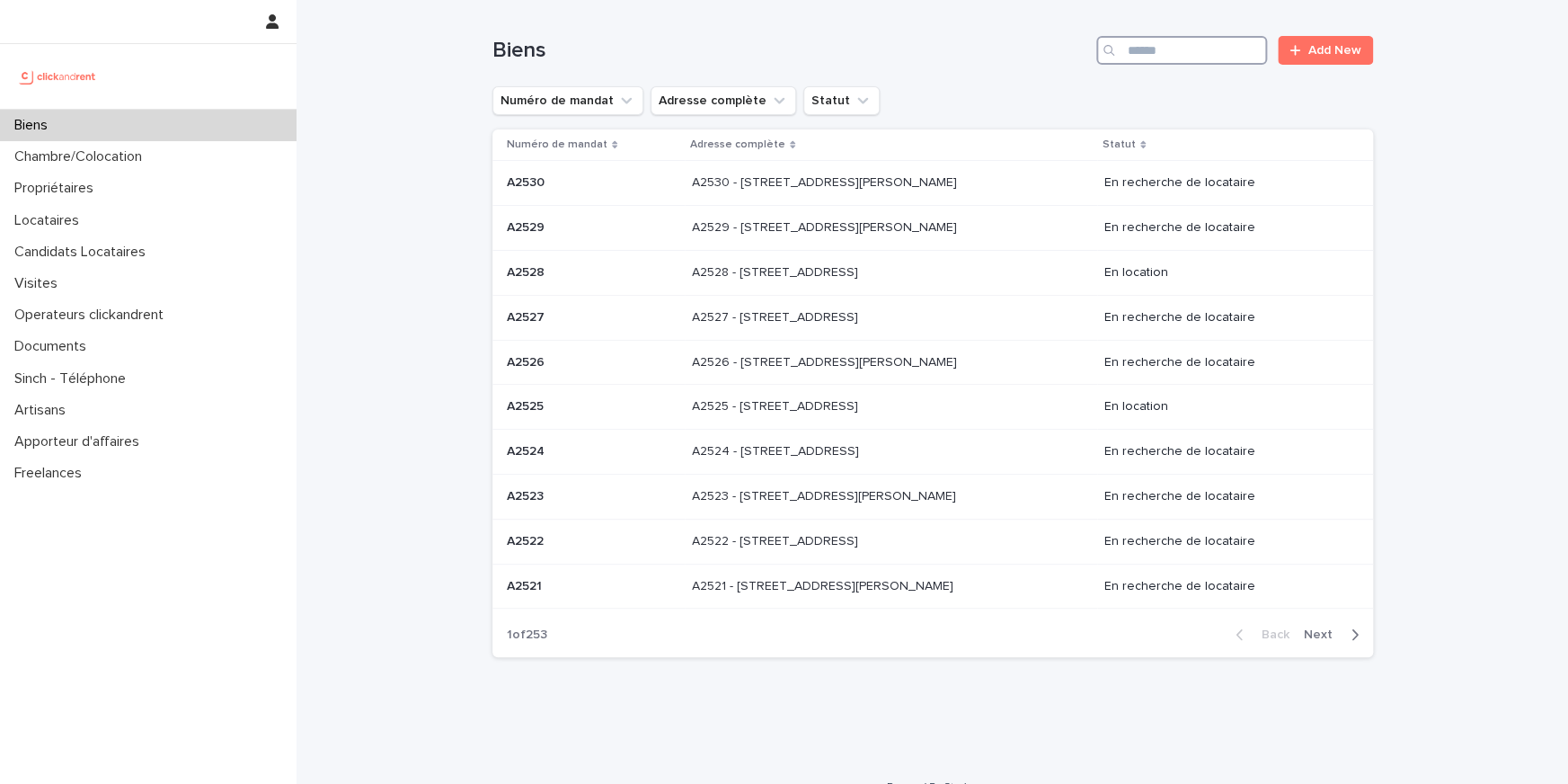
click at [1189, 57] on input "Search" at bounding box center [1181, 50] width 170 height 29
paste input "*****"
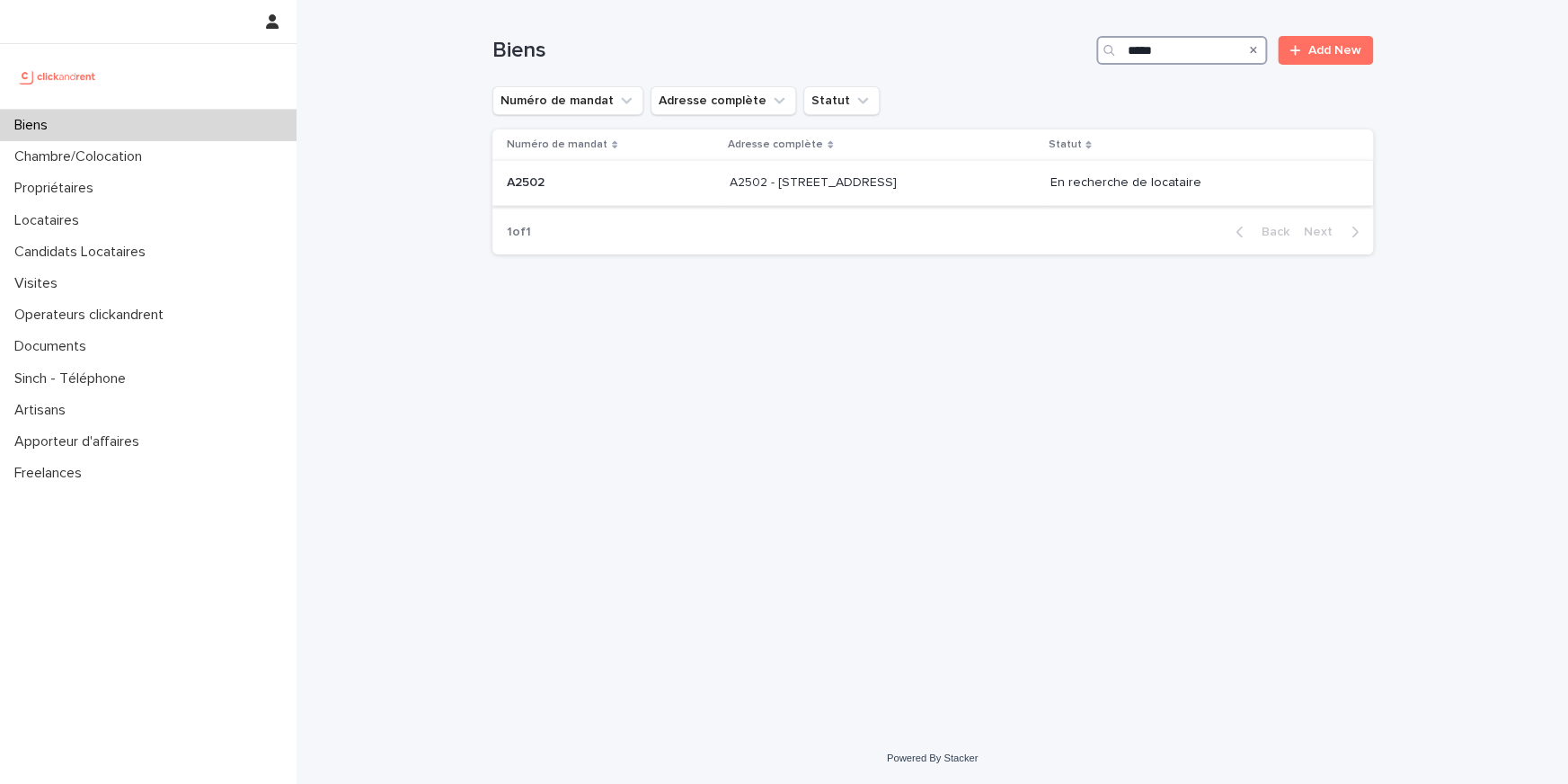
type input "*****"
click at [865, 191] on div "A2502 - [STREET_ADDRESS] - [STREET_ADDRESS]" at bounding box center [882, 183] width 306 height 30
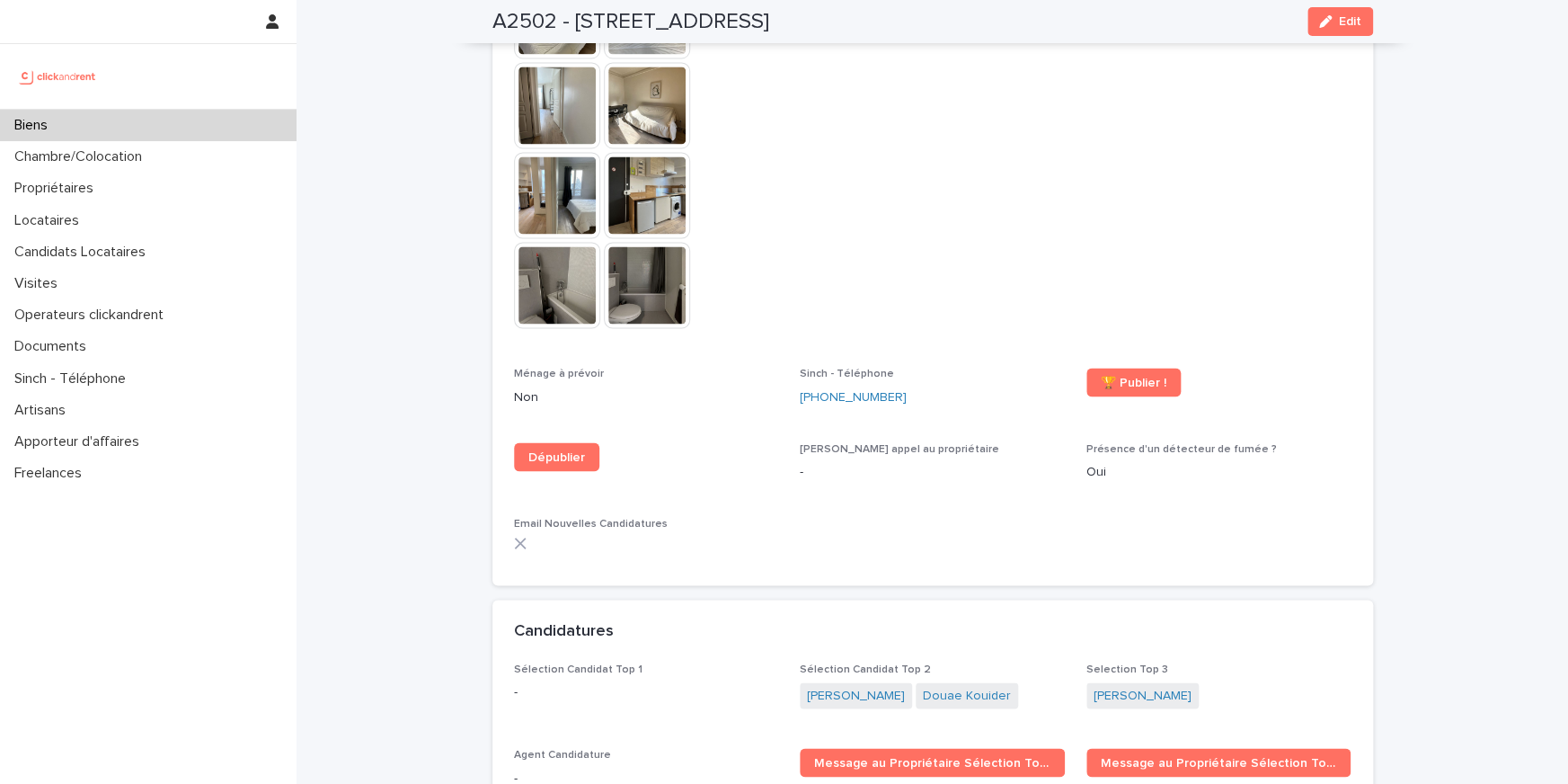
scroll to position [4953, 0]
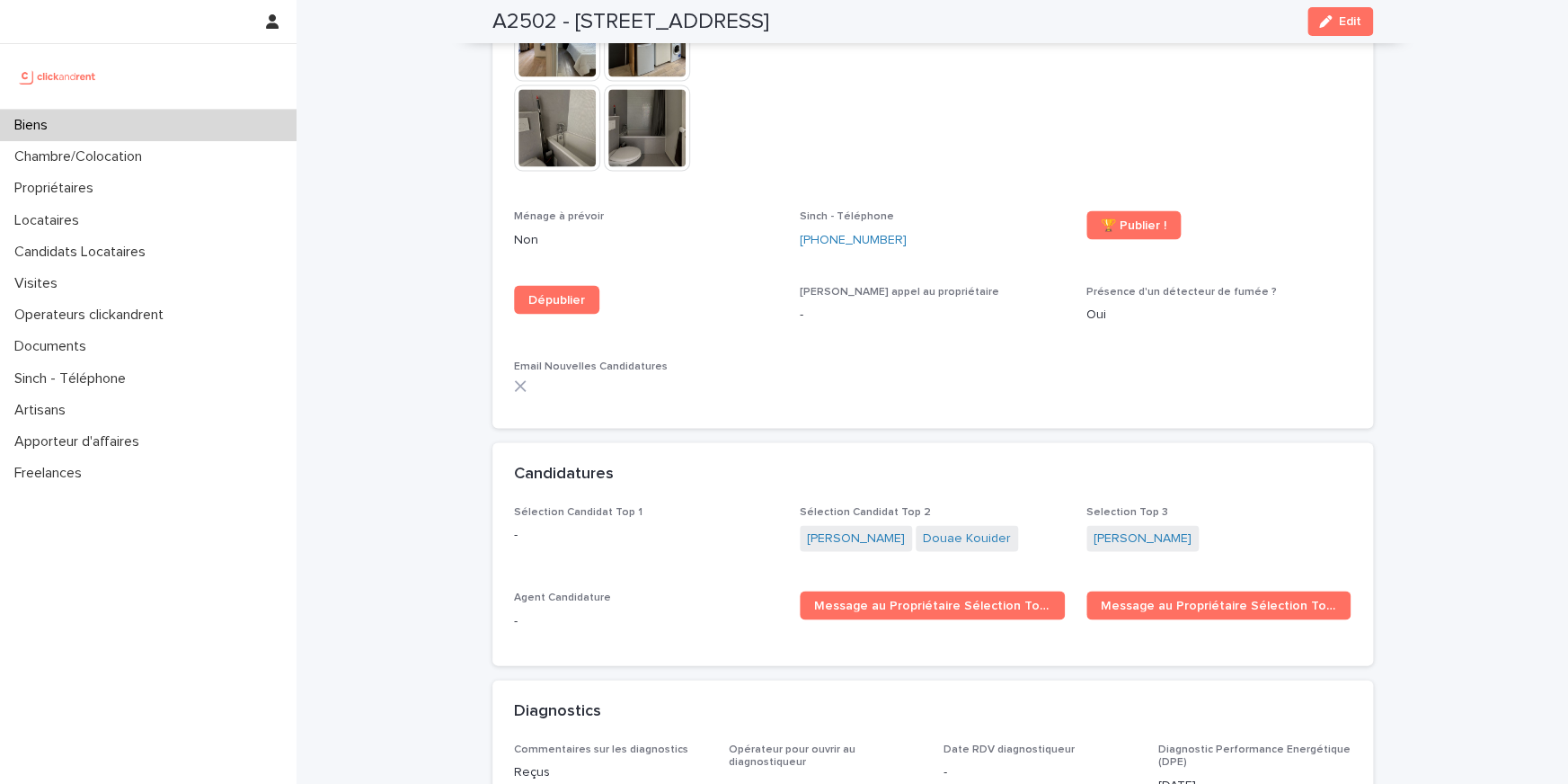
click at [1073, 505] on div "Sélection Candidat Top 1 - Sélection Candidat Top 2 [PERSON_NAME] [PERSON_NAME]…" at bounding box center [932, 574] width 838 height 139
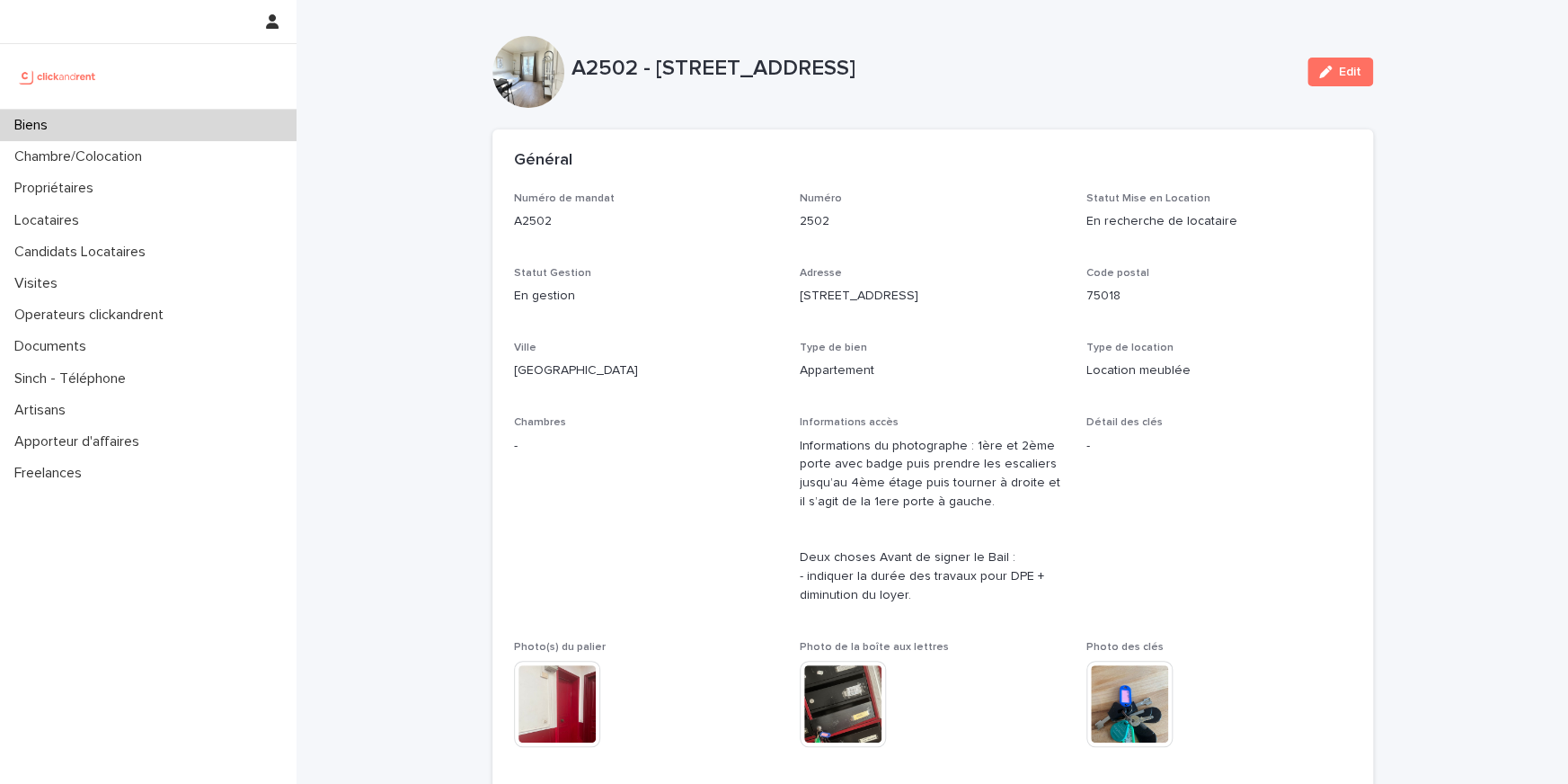
scroll to position [613, 0]
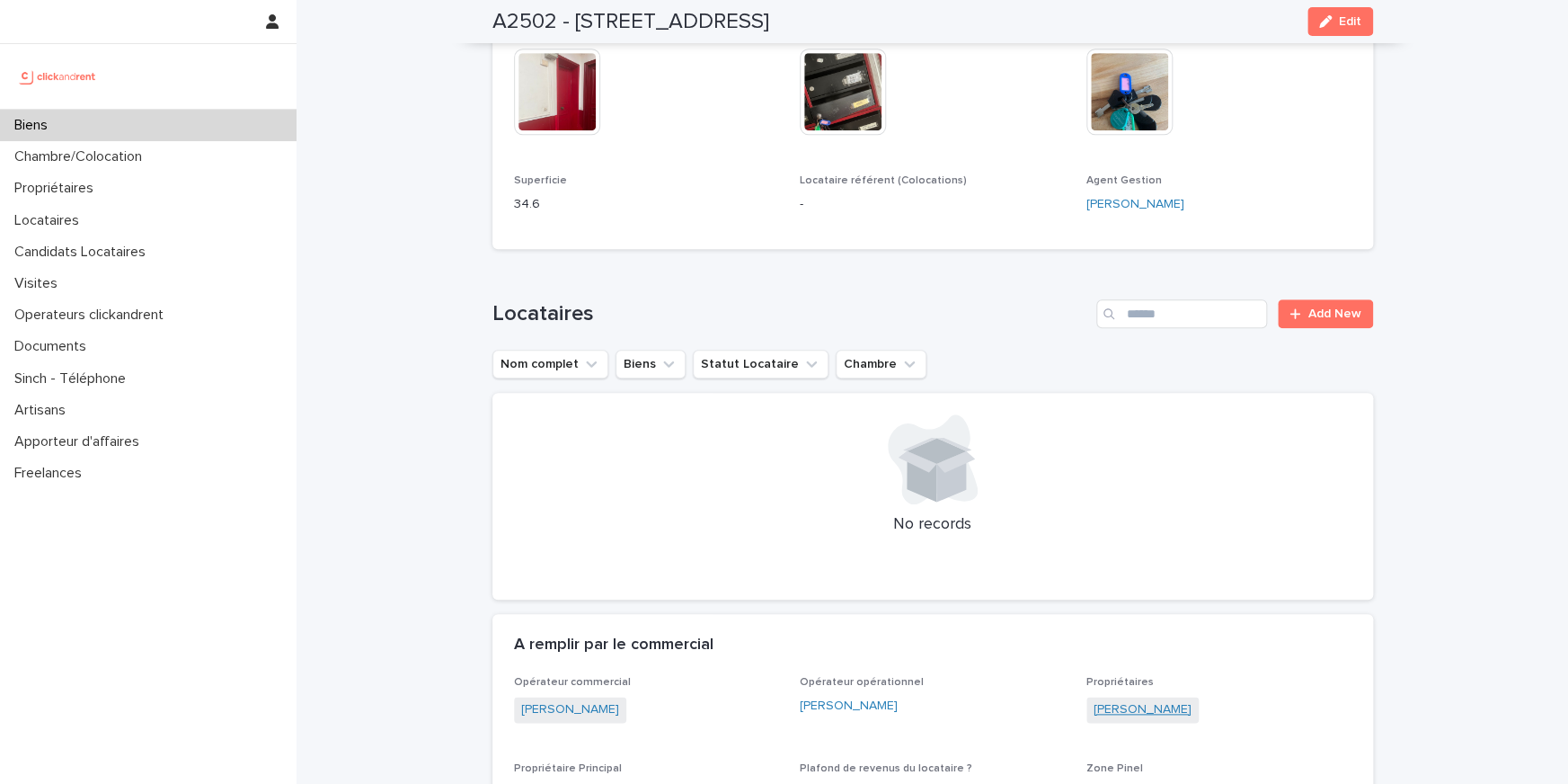
click at [1141, 705] on link "[PERSON_NAME]" at bounding box center [1142, 709] width 97 height 19
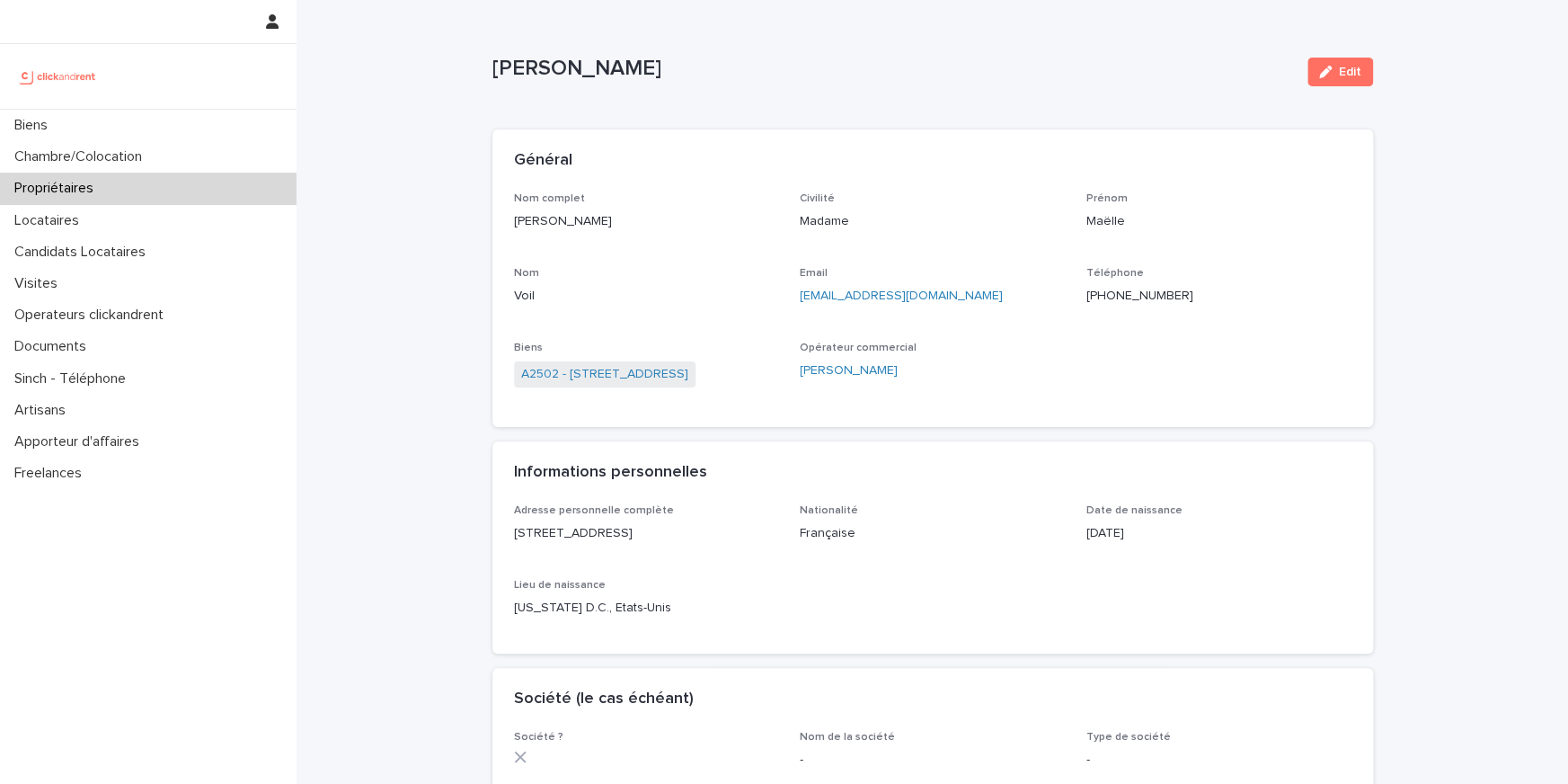
click at [1147, 294] on p "[PHONE_NUMBER]" at bounding box center [1218, 295] width 265 height 19
copy p "[PHONE_NUMBER]"
click at [1118, 299] on p "[PHONE_NUMBER]" at bounding box center [1218, 295] width 265 height 19
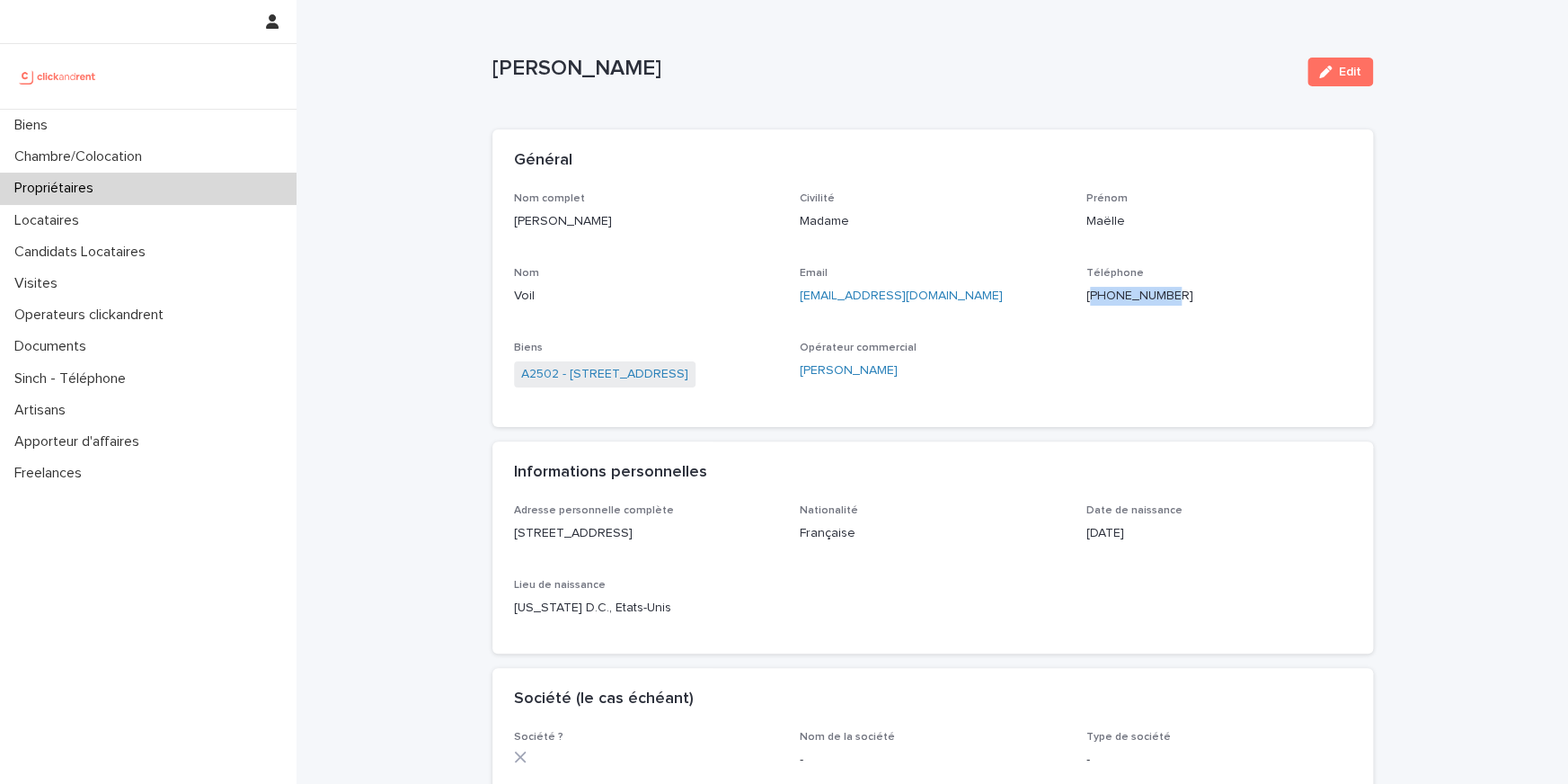
click at [1118, 299] on p "[PHONE_NUMBER]" at bounding box center [1218, 295] width 265 height 19
click at [714, 366] on div "A2502 - [STREET_ADDRESS]" at bounding box center [646, 376] width 265 height 30
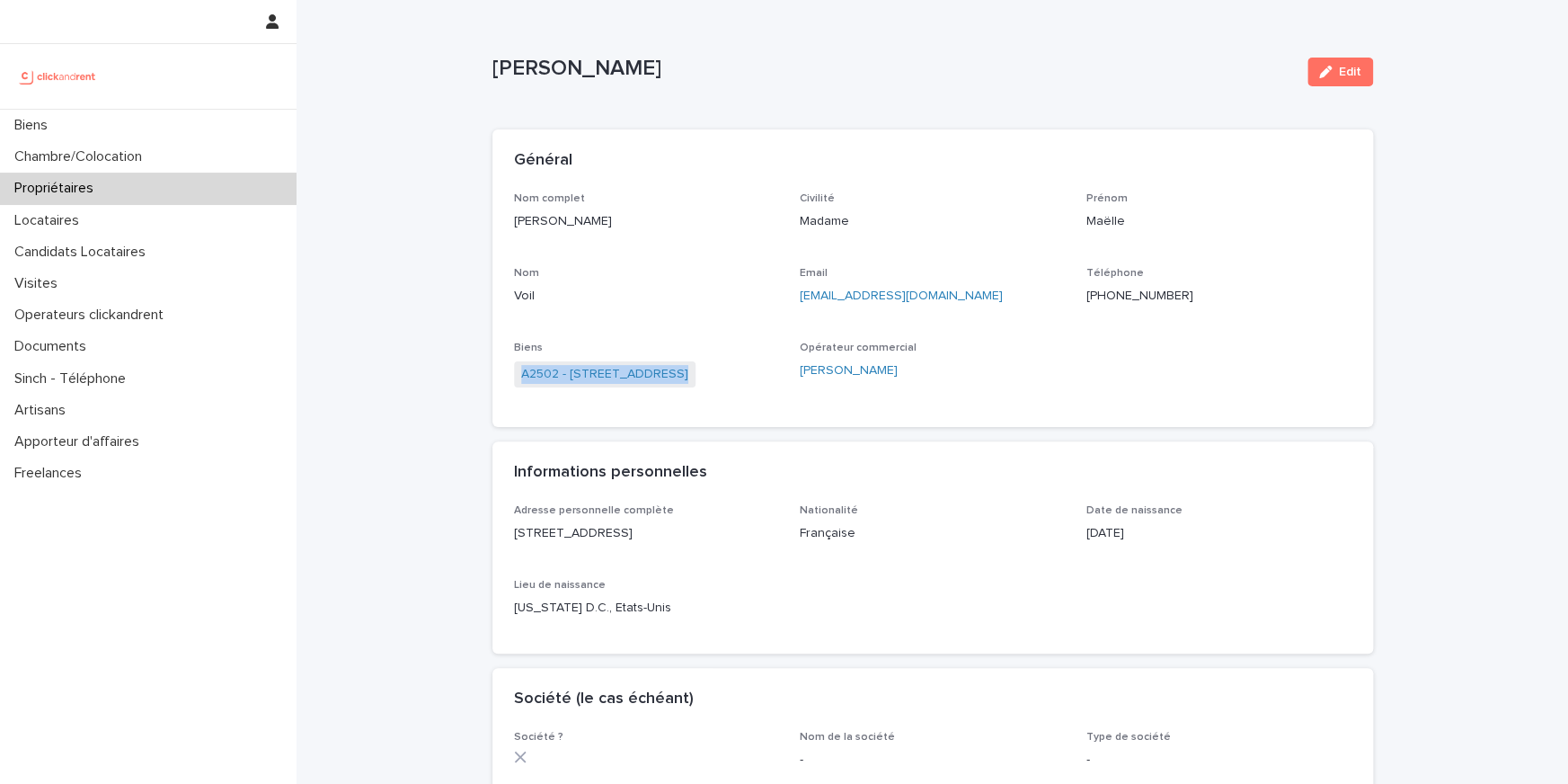
click at [695, 366] on span "A2502 - [STREET_ADDRESS]" at bounding box center [604, 374] width 181 height 26
click at [672, 377] on link "A2502 - [STREET_ADDRESS]" at bounding box center [604, 374] width 167 height 19
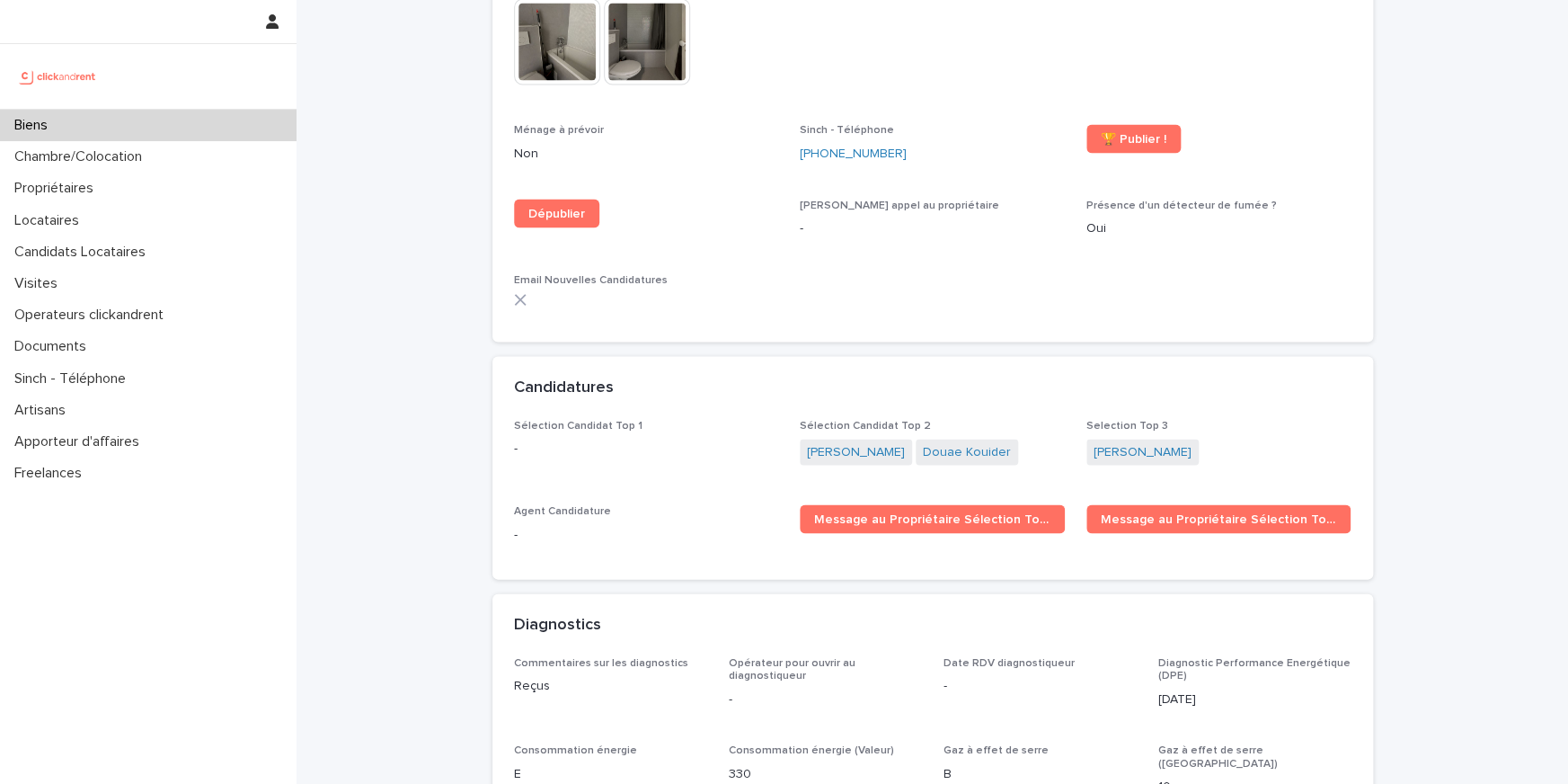
scroll to position [5034, 0]
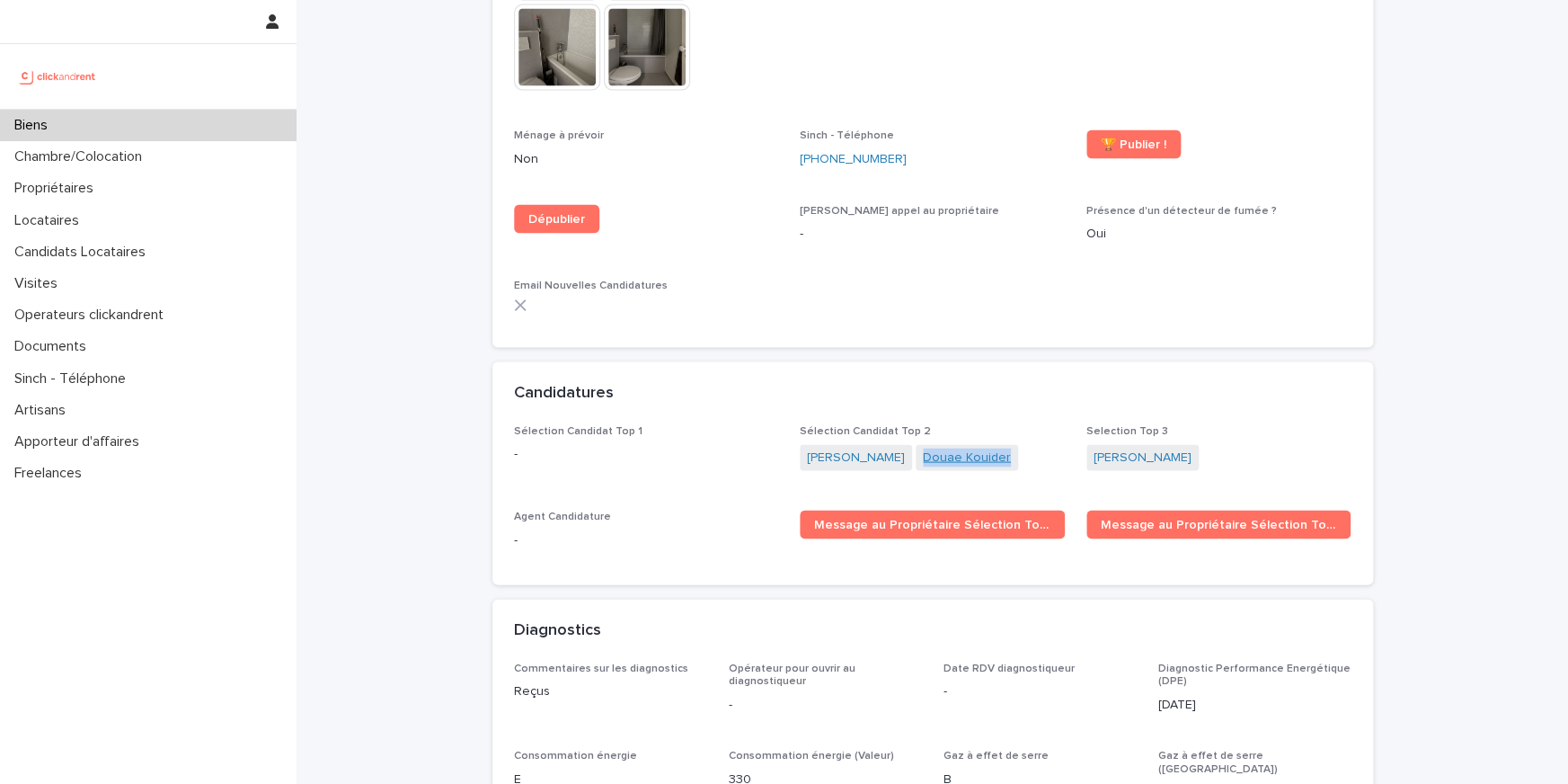
drag, startPoint x: 1035, startPoint y: 388, endPoint x: 938, endPoint y: 386, distance: 97.0
click at [938, 444] on div "[PERSON_NAME] [PERSON_NAME]" at bounding box center [931, 459] width 265 height 30
copy link "Douae Kouider"
drag, startPoint x: 1199, startPoint y: 392, endPoint x: 1085, endPoint y: 389, distance: 114.0
click at [1085, 425] on div "Sélection Candidat Top 1 - Sélection Candidat Top 2 [PERSON_NAME] [PERSON_NAME]…" at bounding box center [932, 493] width 838 height 139
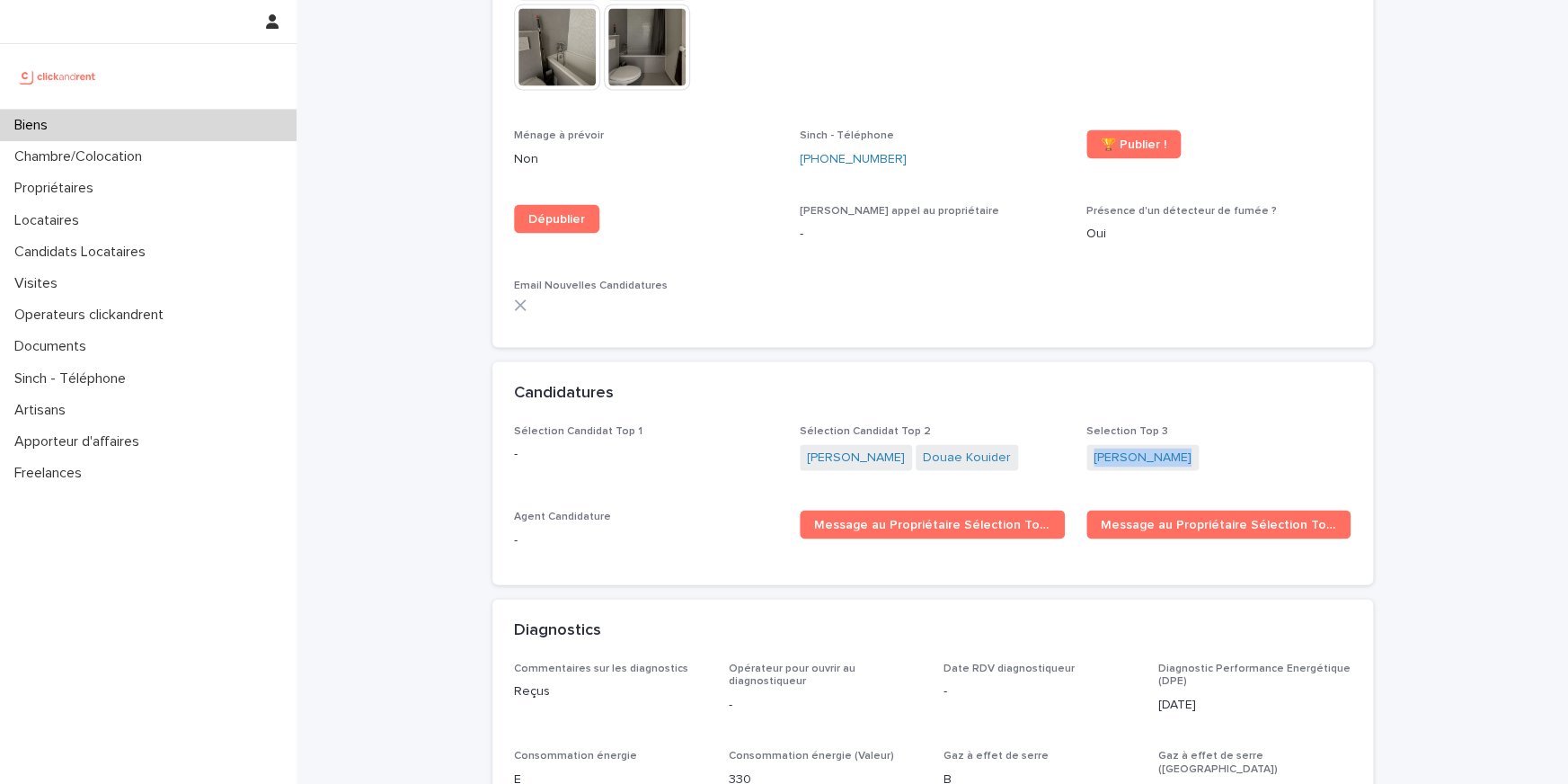
copy link "[PERSON_NAME]"
